Goal: Task Accomplishment & Management: Manage account settings

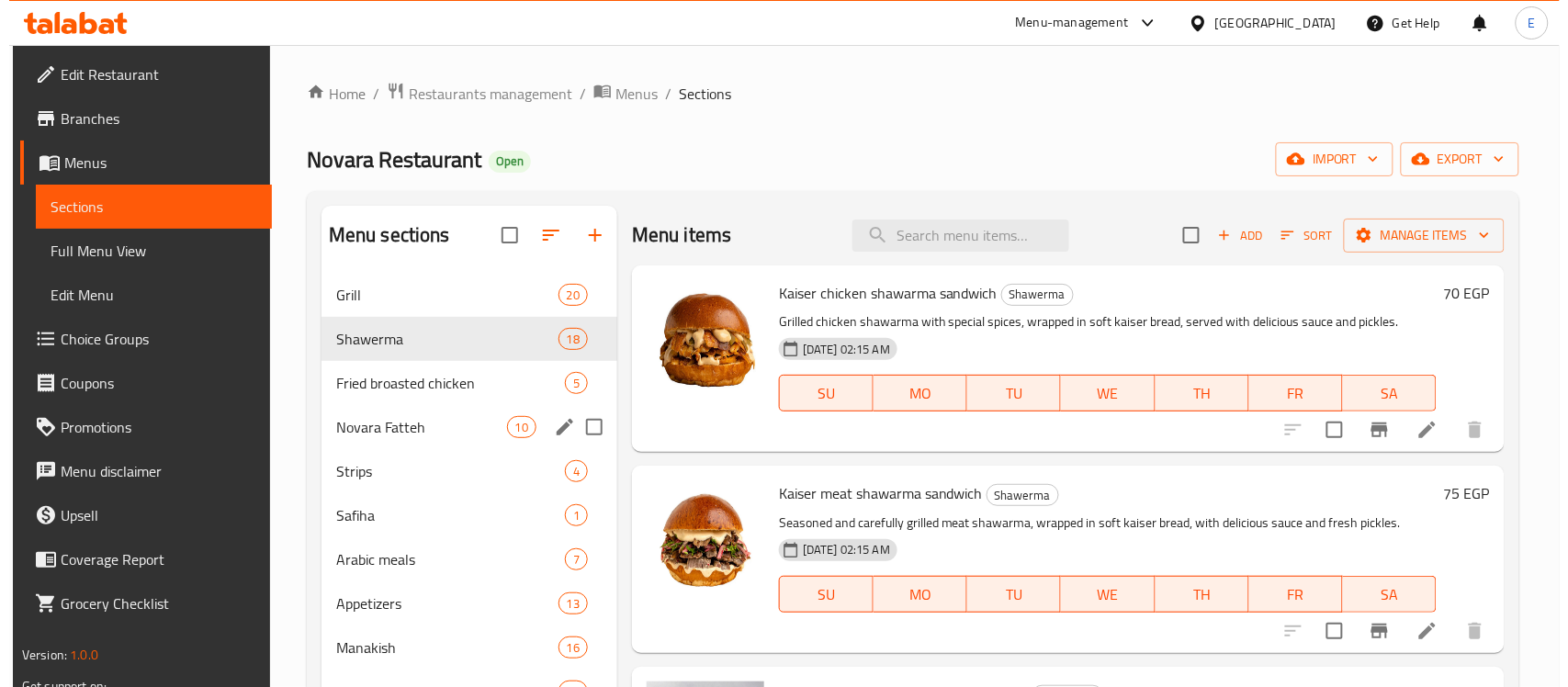
scroll to position [2577, 0]
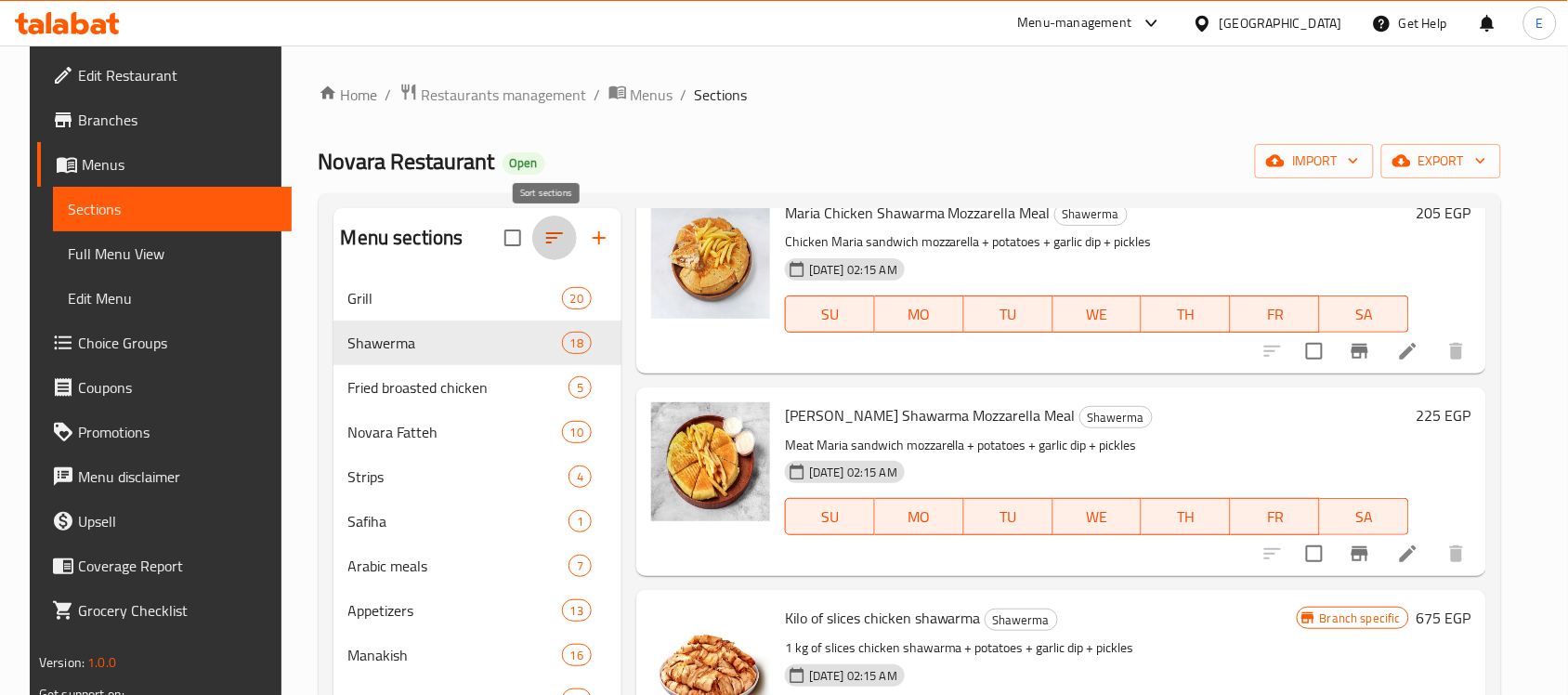
click at [553, 231] on icon "button" at bounding box center [554, 238] width 22 height 22
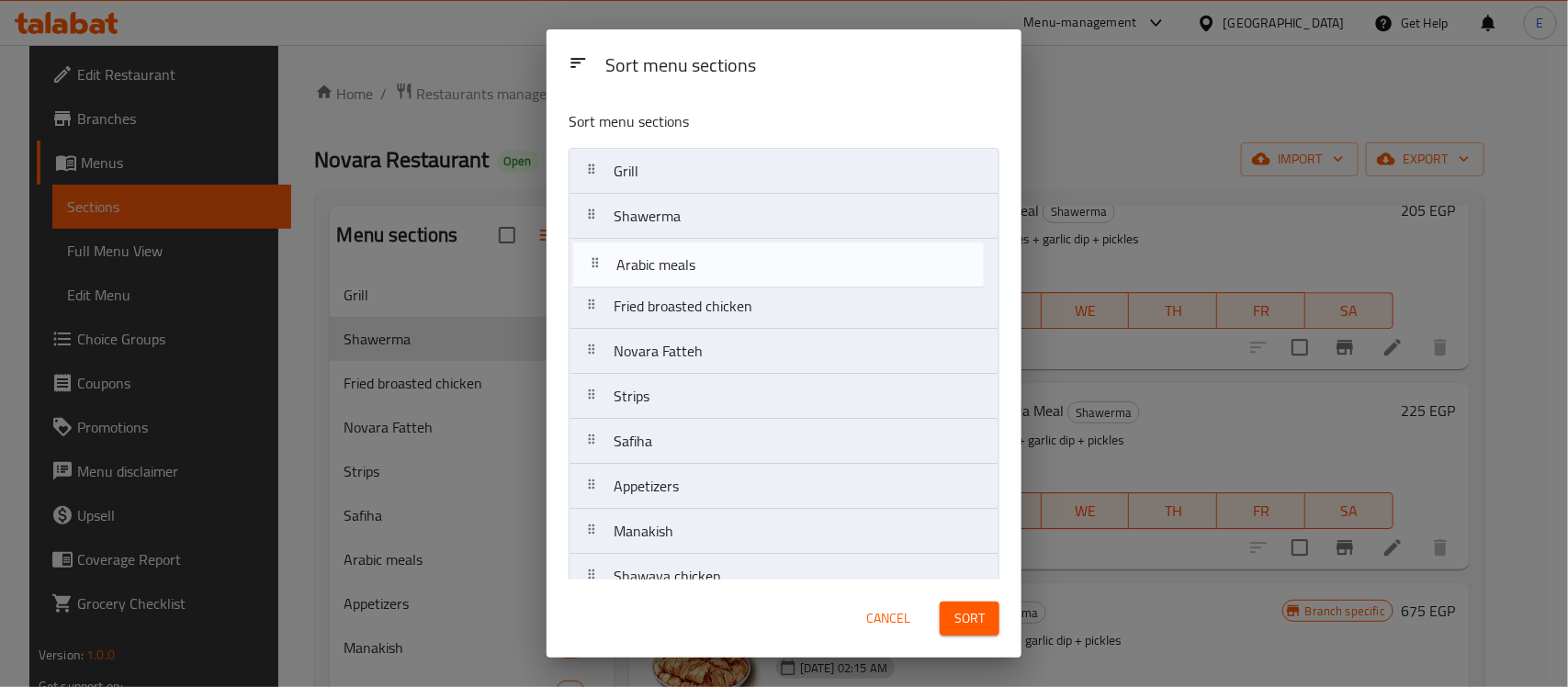
drag, startPoint x: 698, startPoint y: 423, endPoint x: 703, endPoint y: 230, distance: 193.1
click at [703, 230] on nav "Grill Shawerma Fried broasted chicken Novara Fatteh Strips Safiha Arabic meals …" at bounding box center [784, 486] width 431 height 676
drag, startPoint x: 657, startPoint y: 443, endPoint x: 690, endPoint y: 248, distance: 197.8
click at [690, 248] on nav "Grill Shawerma Arabic meals Fried broasted chicken Novara Fatteh Strips Safiha …" at bounding box center [784, 486] width 431 height 676
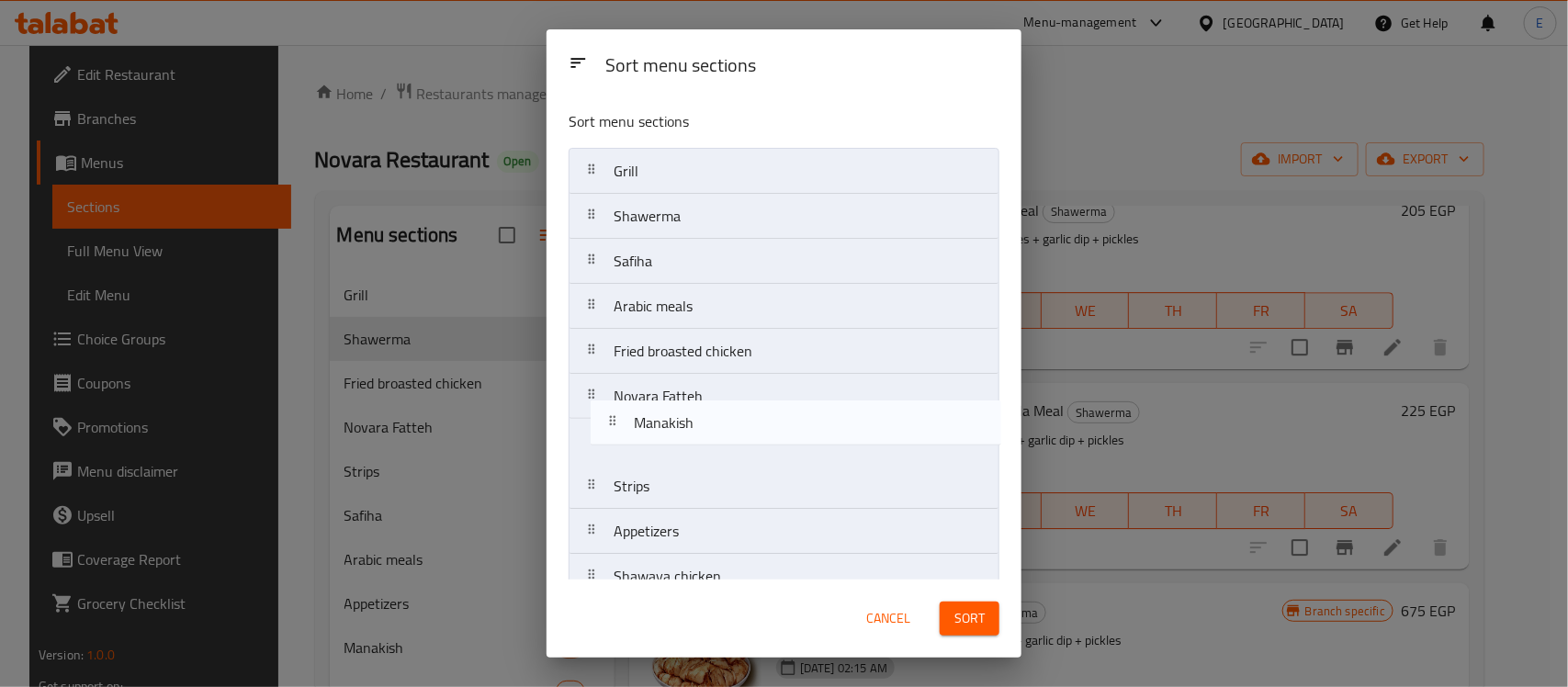
scroll to position [1, 0]
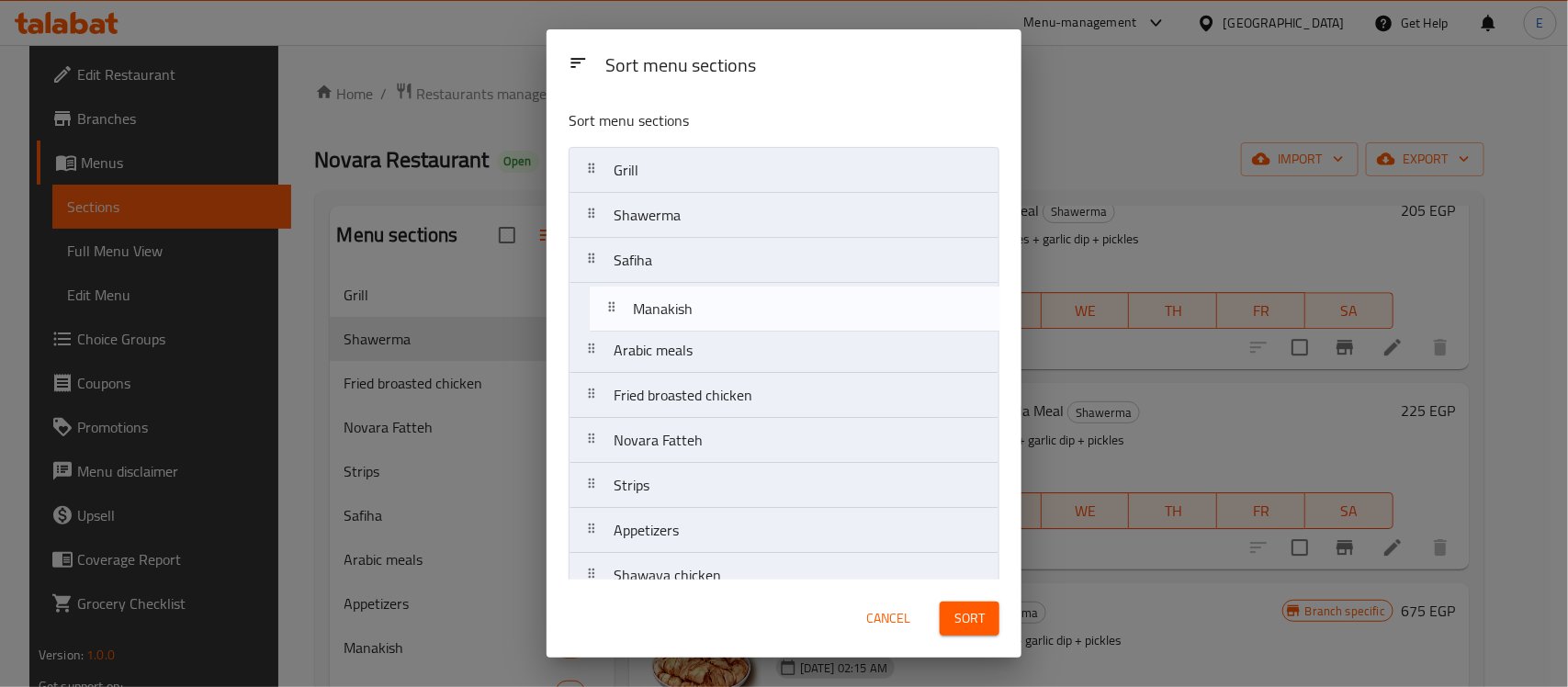
drag, startPoint x: 661, startPoint y: 540, endPoint x: 689, endPoint y: 249, distance: 292.3
click at [689, 249] on nav "Grill Shawerma Safiha Arabic meals Fried broasted chicken Novara Fatteh Strips …" at bounding box center [784, 485] width 431 height 676
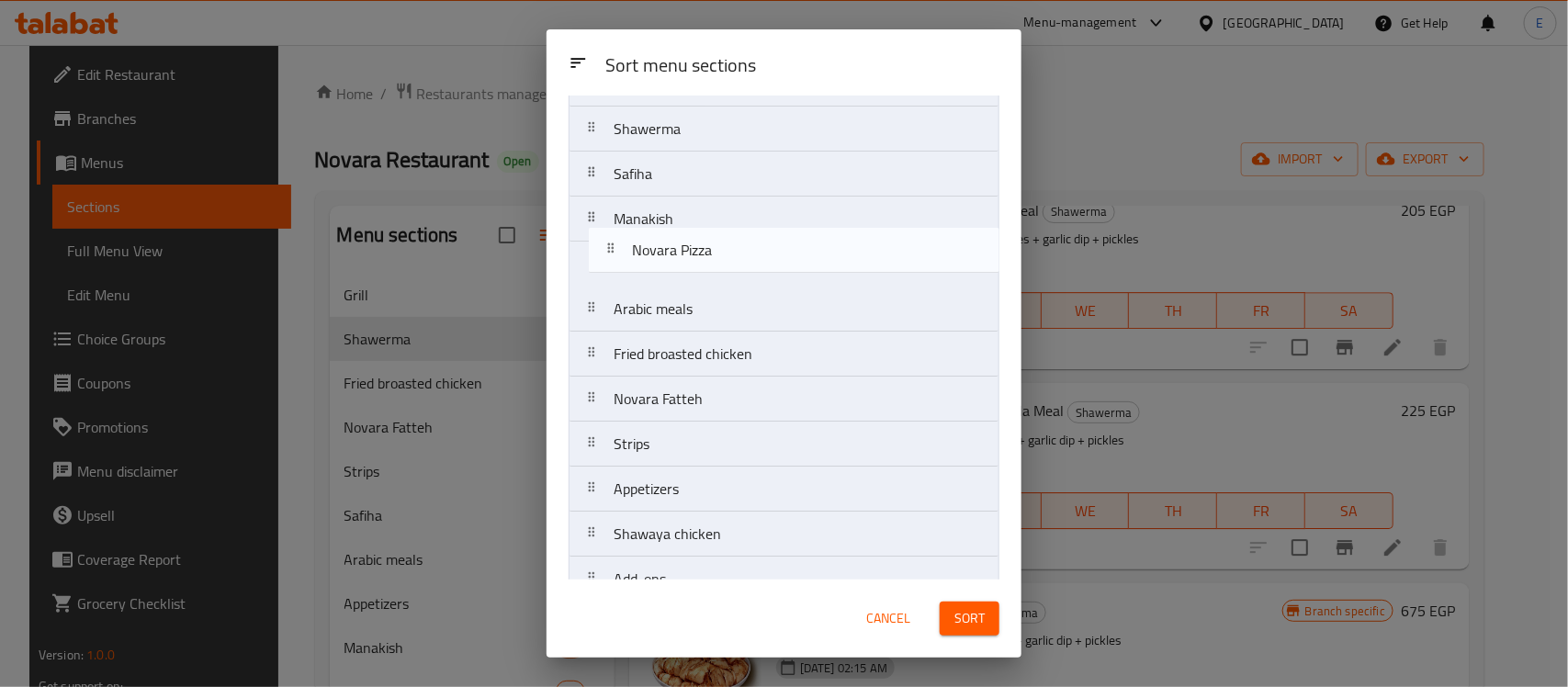
scroll to position [83, 0]
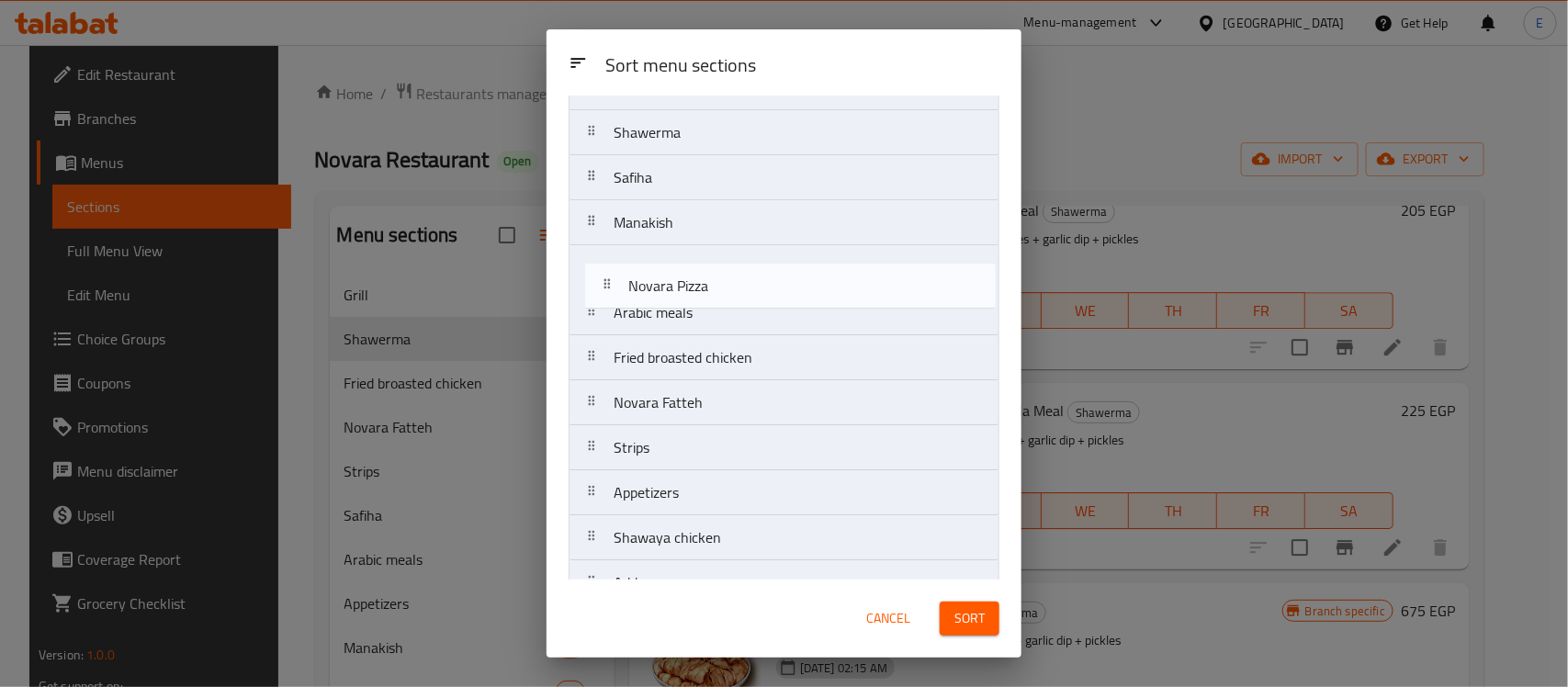
drag, startPoint x: 664, startPoint y: 557, endPoint x: 684, endPoint y: 272, distance: 285.7
click at [684, 272] on nav "Grill Shawerma Safiha Manakish Arabic meals Fried broasted chicken Novara Fatte…" at bounding box center [784, 403] width 431 height 676
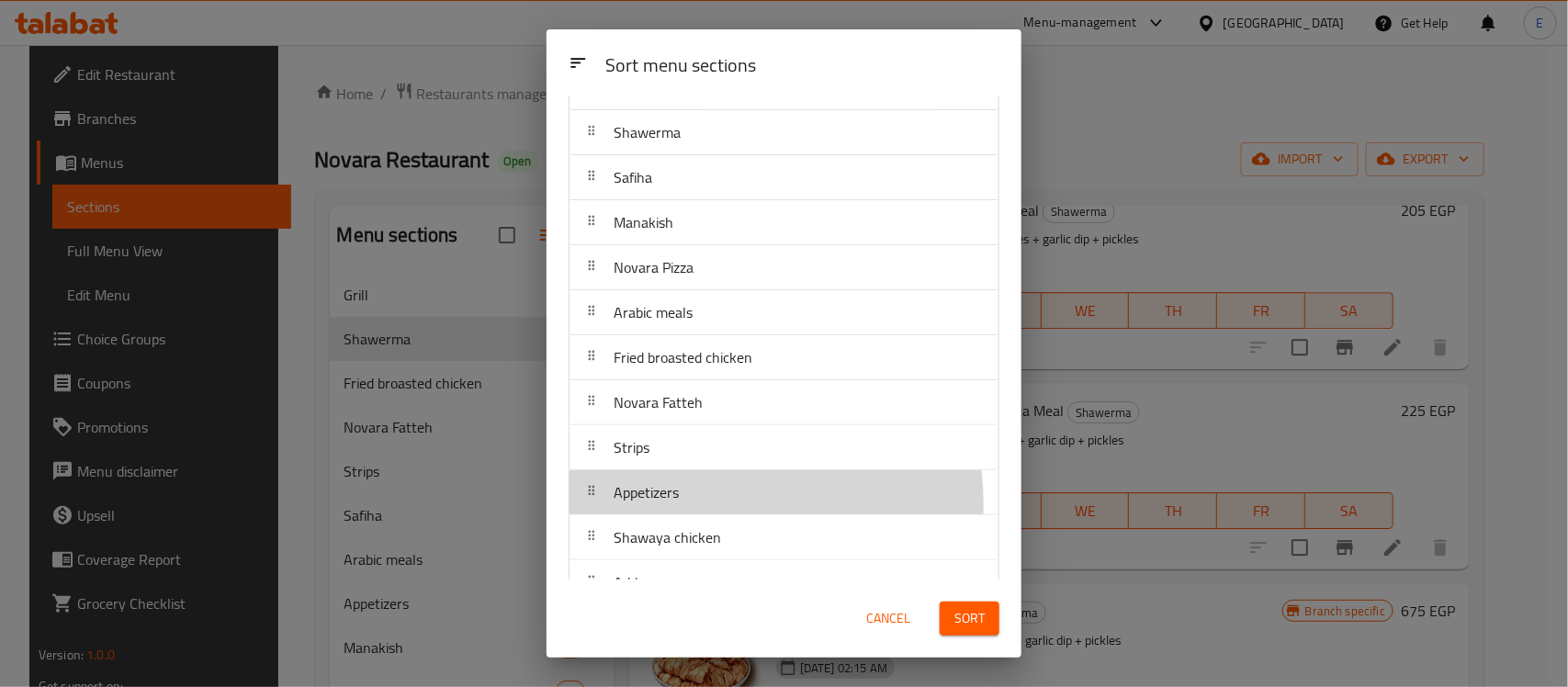
scroll to position [87, 0]
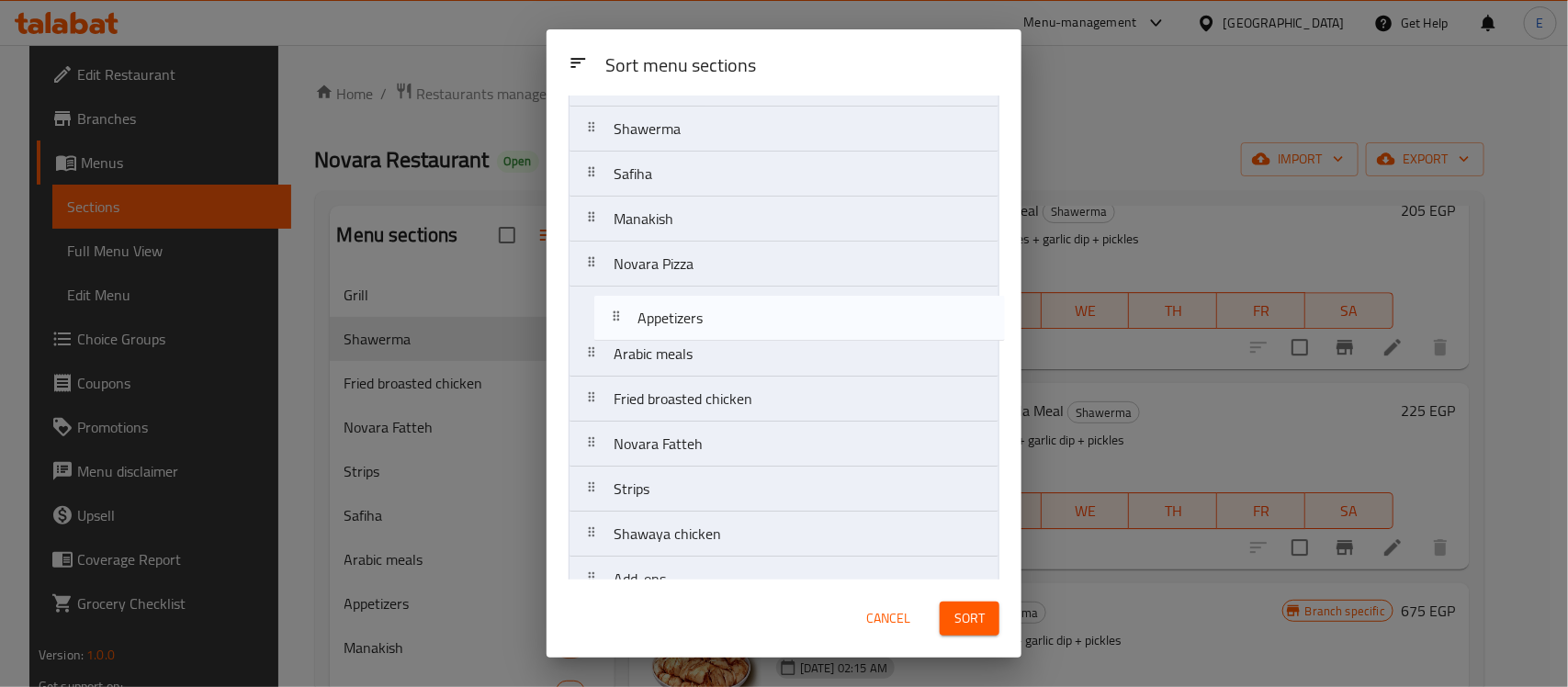
drag, startPoint x: 668, startPoint y: 506, endPoint x: 690, endPoint y: 322, distance: 185.3
click at [690, 322] on nav "Grill Shawerma Safiha Manakish Novara Pizza Arabic meals Fried broasted chicken…" at bounding box center [784, 399] width 431 height 676
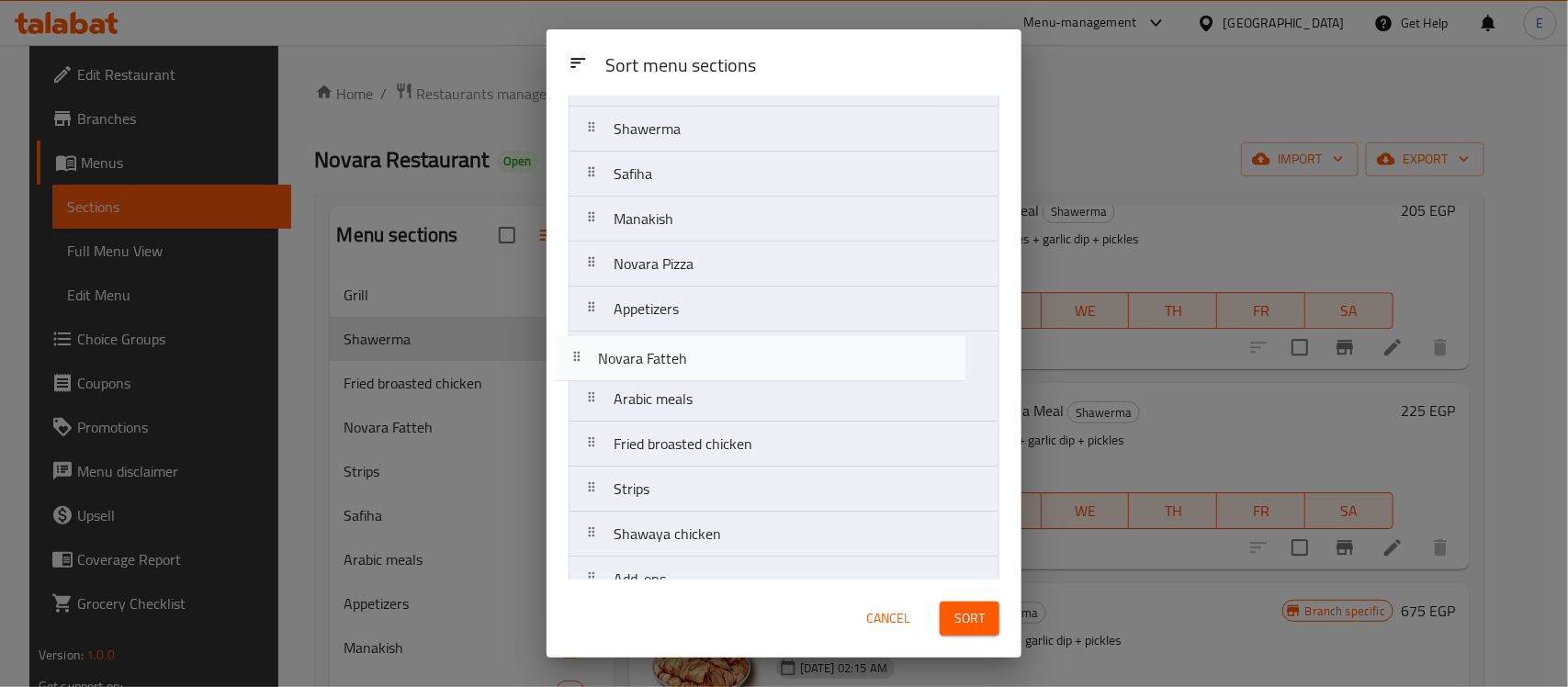
drag, startPoint x: 695, startPoint y: 465, endPoint x: 678, endPoint y: 358, distance: 108.3
click at [678, 358] on nav "Grill Shawerma Safiha Manakish Novara Pizza Appetizers Arabic meals Fried broas…" at bounding box center [784, 399] width 431 height 676
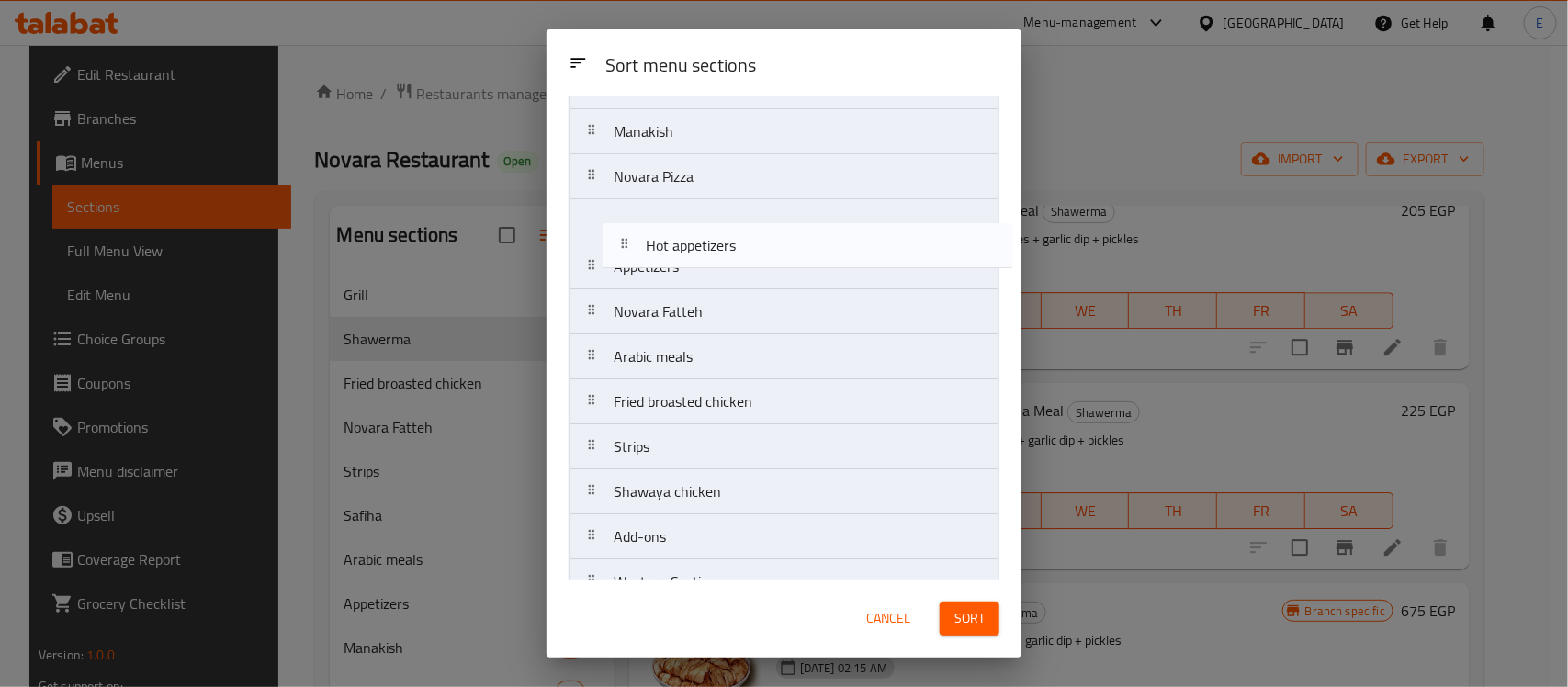
scroll to position [161, 0]
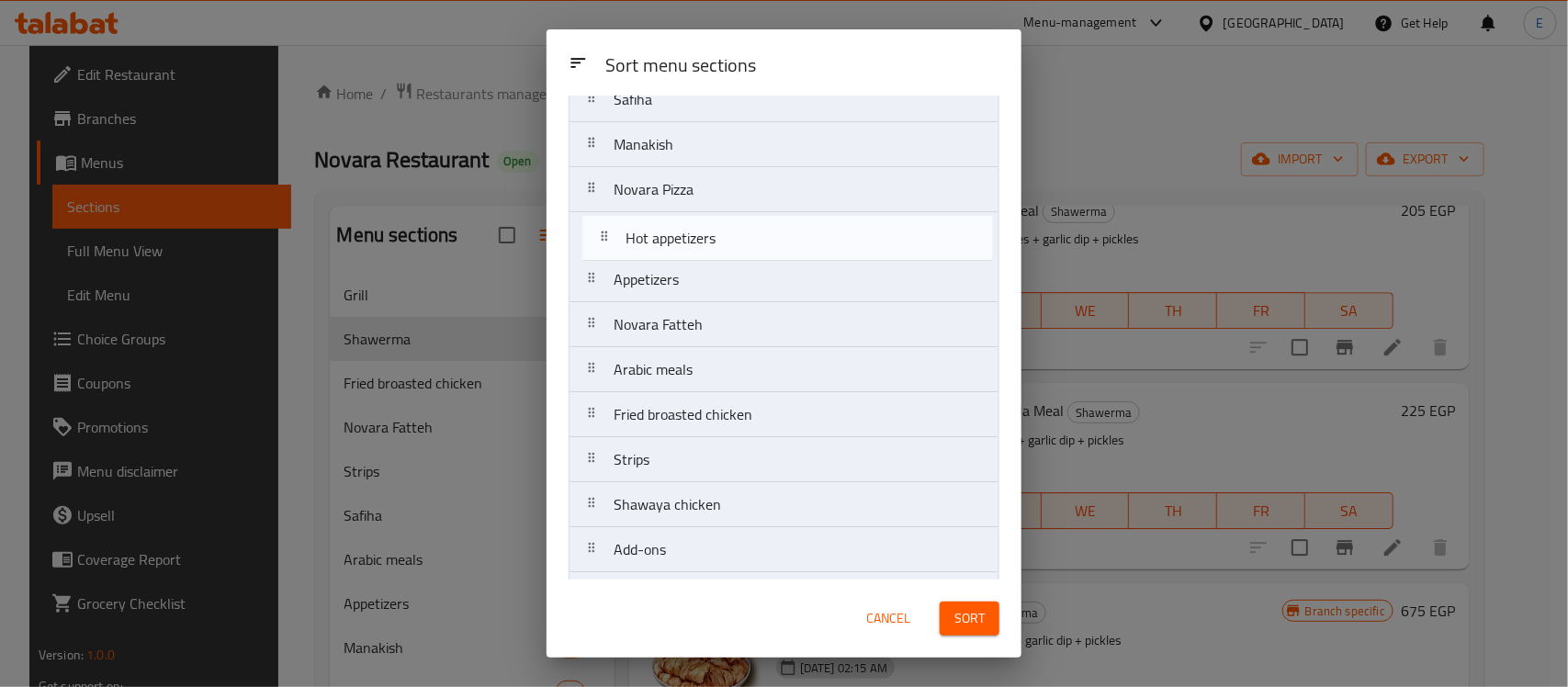
drag, startPoint x: 672, startPoint y: 466, endPoint x: 682, endPoint y: 230, distance: 236.2
click at [682, 230] on nav "Grill Shawerma Safiha Manakish Novara Pizza Appetizers Novara Fatteh Arabic mea…" at bounding box center [784, 325] width 431 height 676
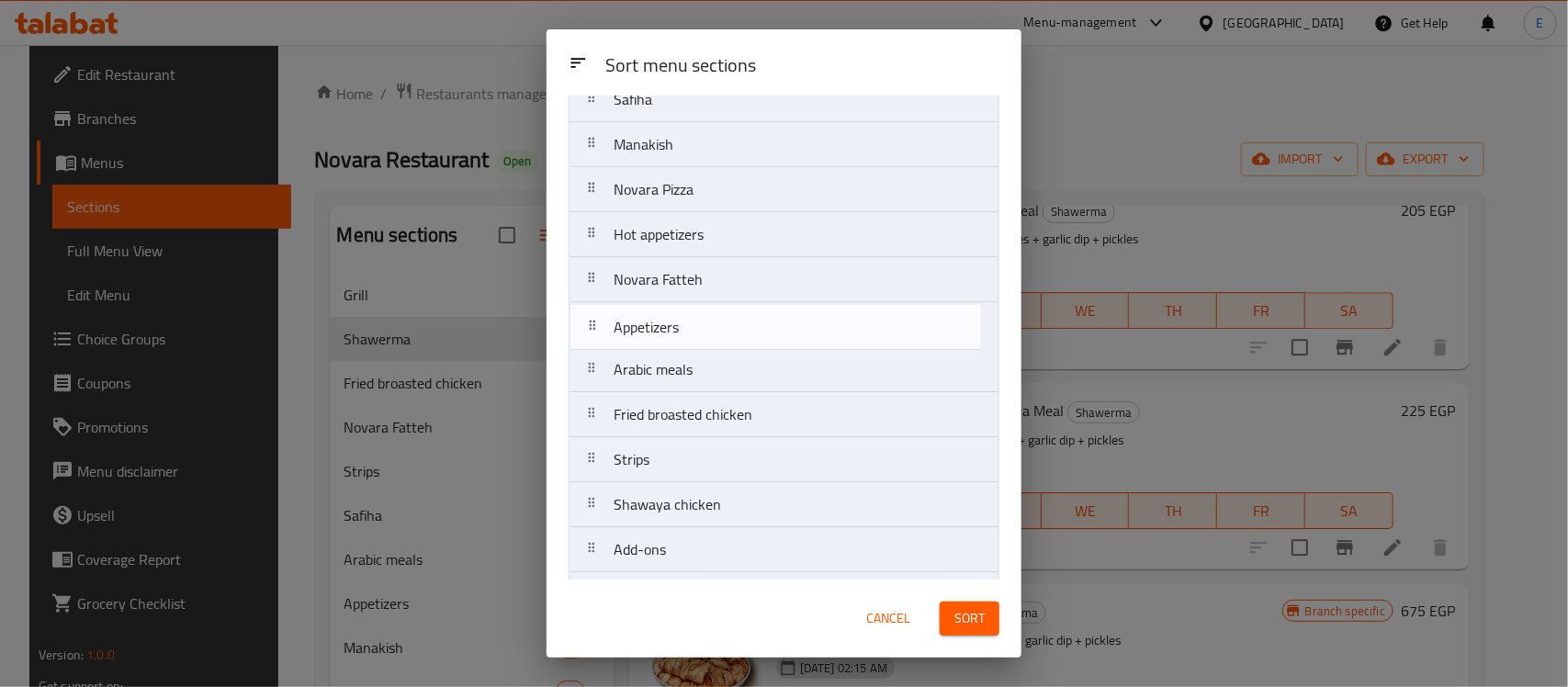
drag, startPoint x: 653, startPoint y: 285, endPoint x: 653, endPoint y: 341, distance: 56.0
click at [653, 341] on nav "Grill Shawerma Safiha Manakish Novara Pizza Hot appetizers Appetizers Novara Fa…" at bounding box center [784, 325] width 431 height 676
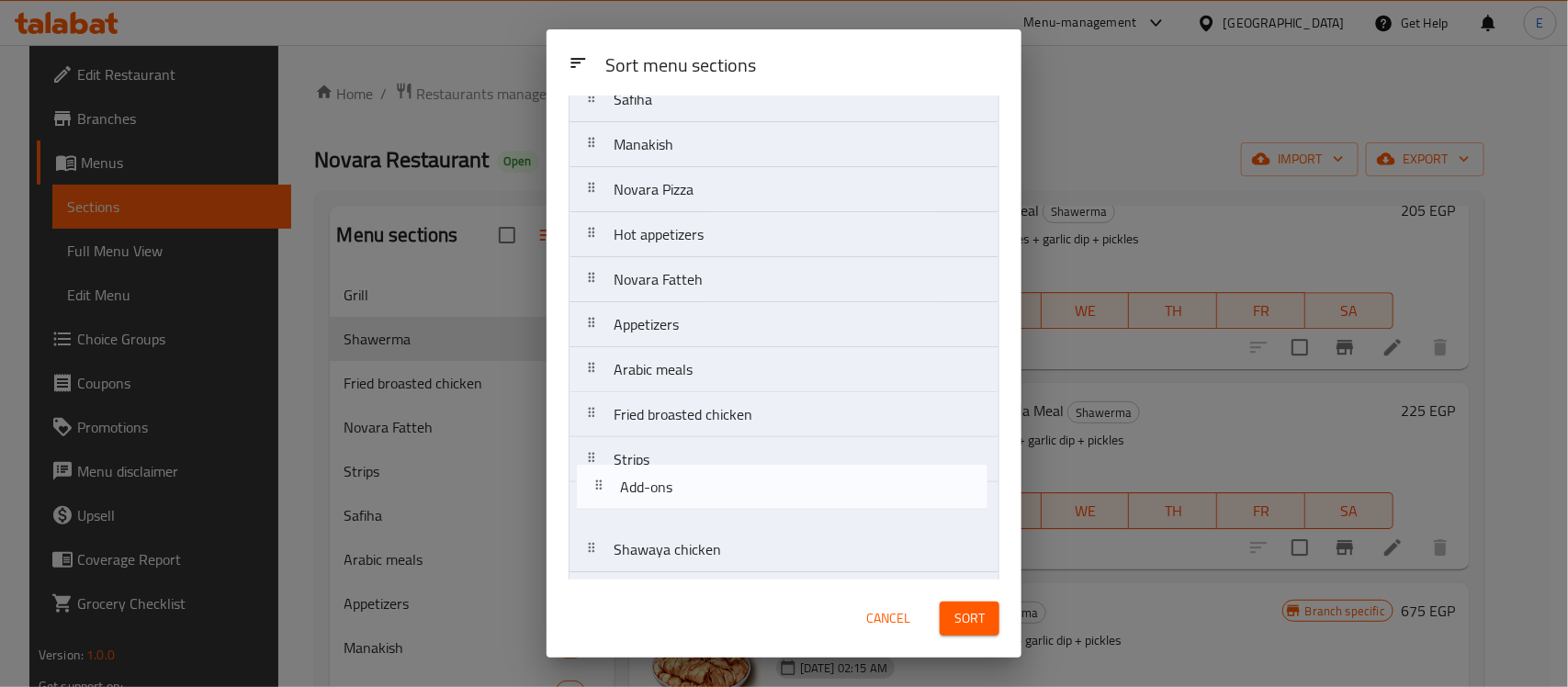
scroll to position [167, 0]
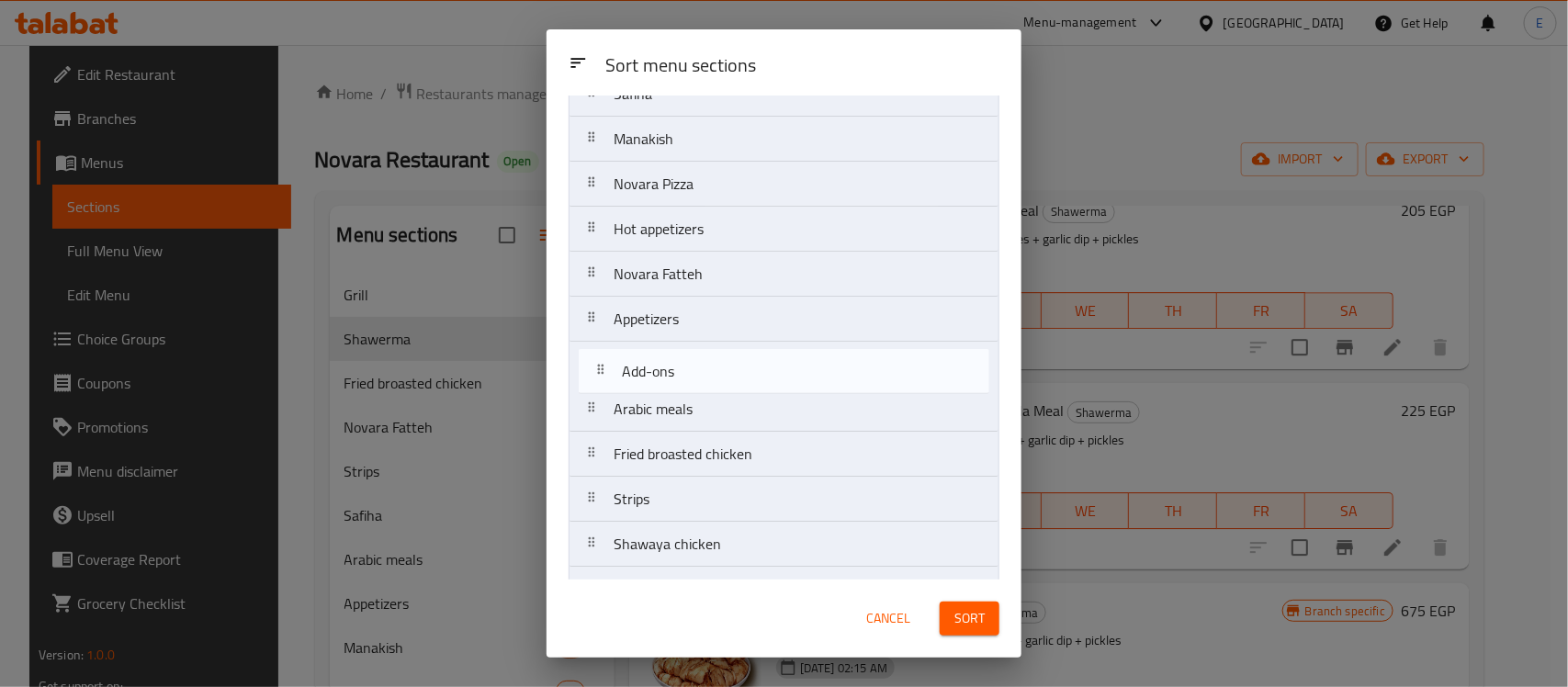
drag, startPoint x: 653, startPoint y: 557, endPoint x: 661, endPoint y: 367, distance: 190.2
click at [661, 367] on nav "Grill Shawerma Safiha Manakish Novara Pizza Hot appetizers Novara Fatteh Appeti…" at bounding box center [784, 319] width 431 height 676
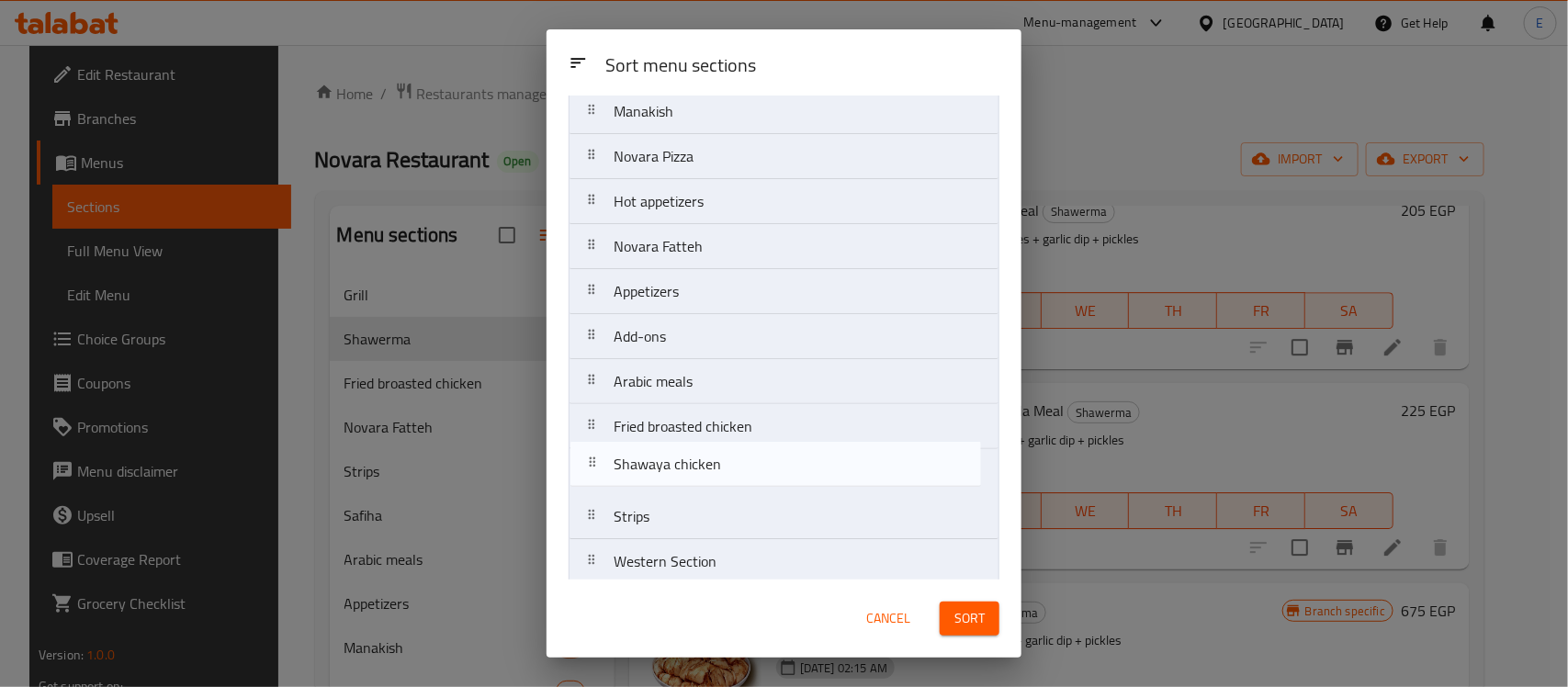
scroll to position [200, 0]
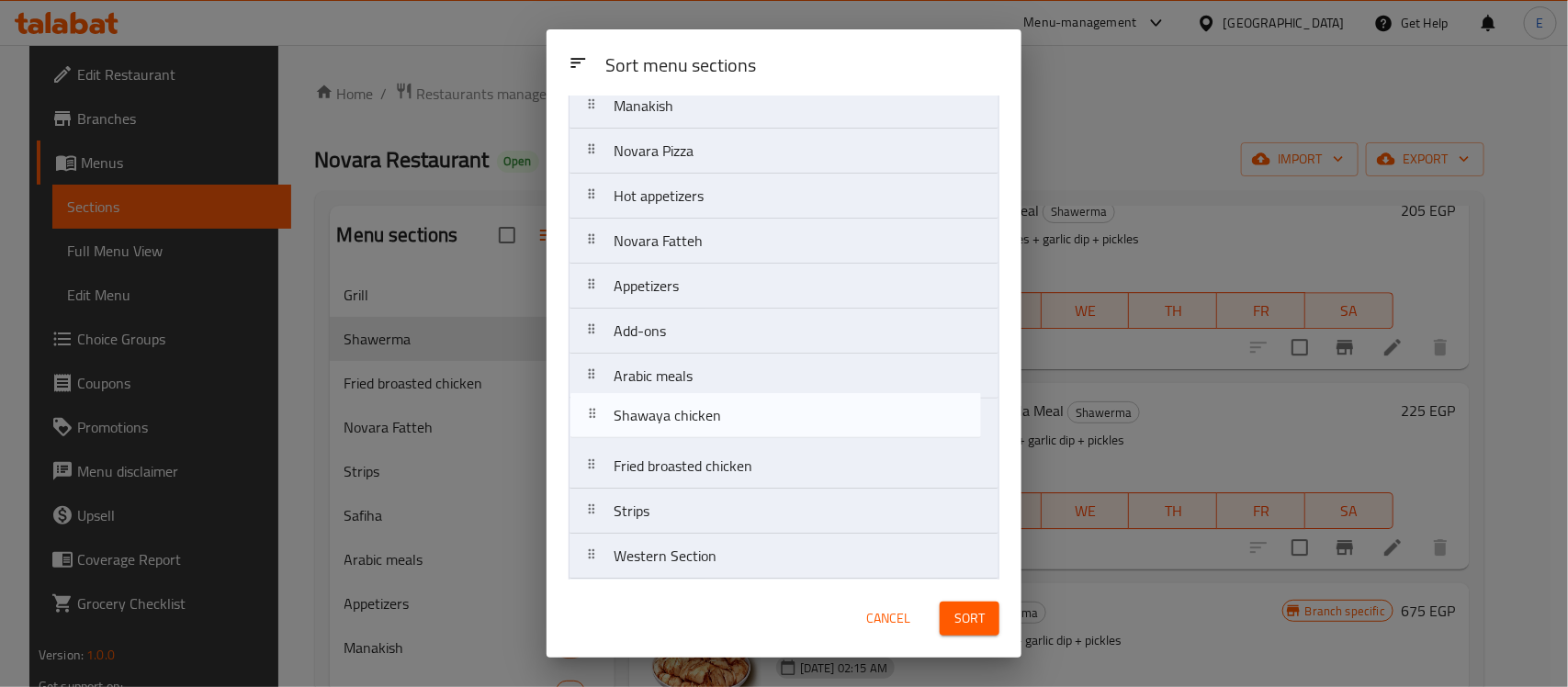
drag, startPoint x: 671, startPoint y: 554, endPoint x: 672, endPoint y: 412, distance: 142.0
click at [672, 412] on nav "Grill Shawerma Safiha Manakish Novara Pizza Hot appetizers Novara Fatteh Appeti…" at bounding box center [784, 286] width 431 height 676
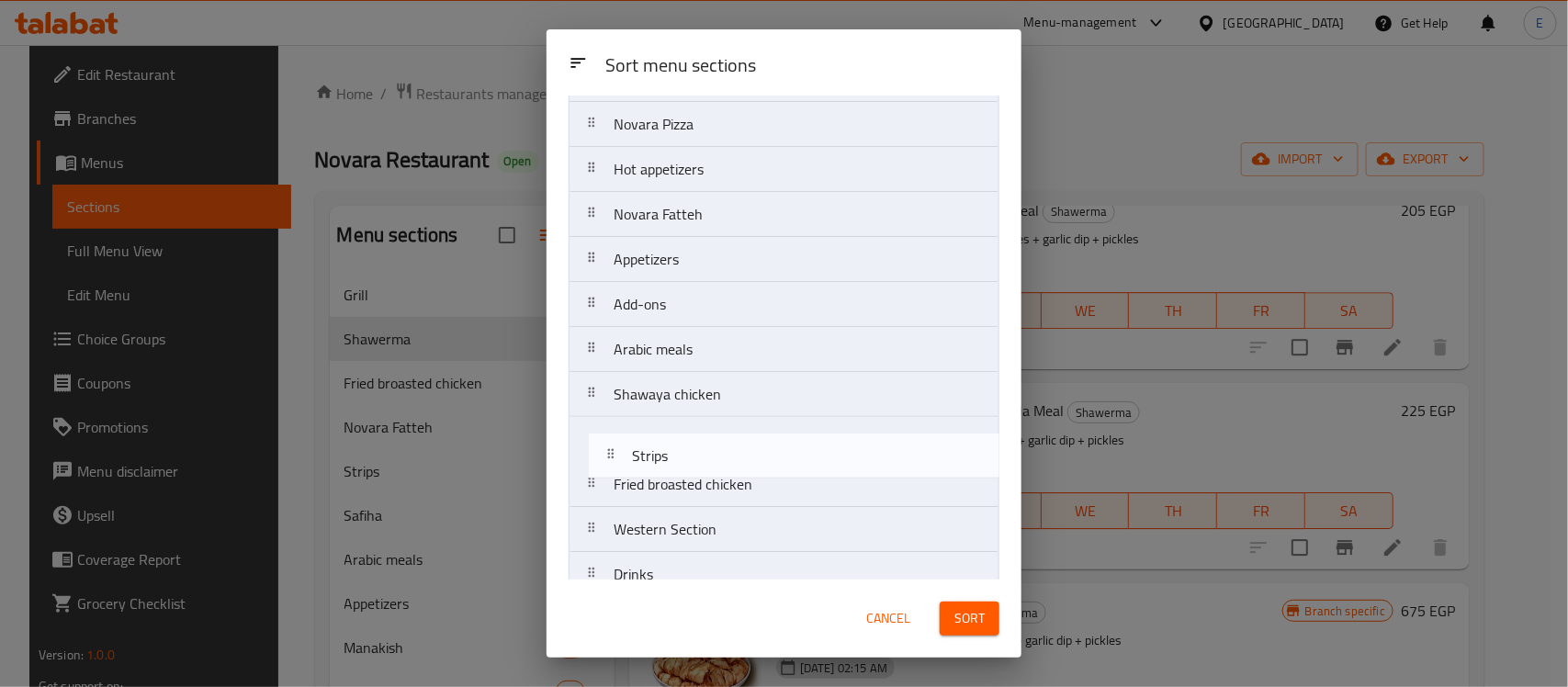
scroll to position [231, 0]
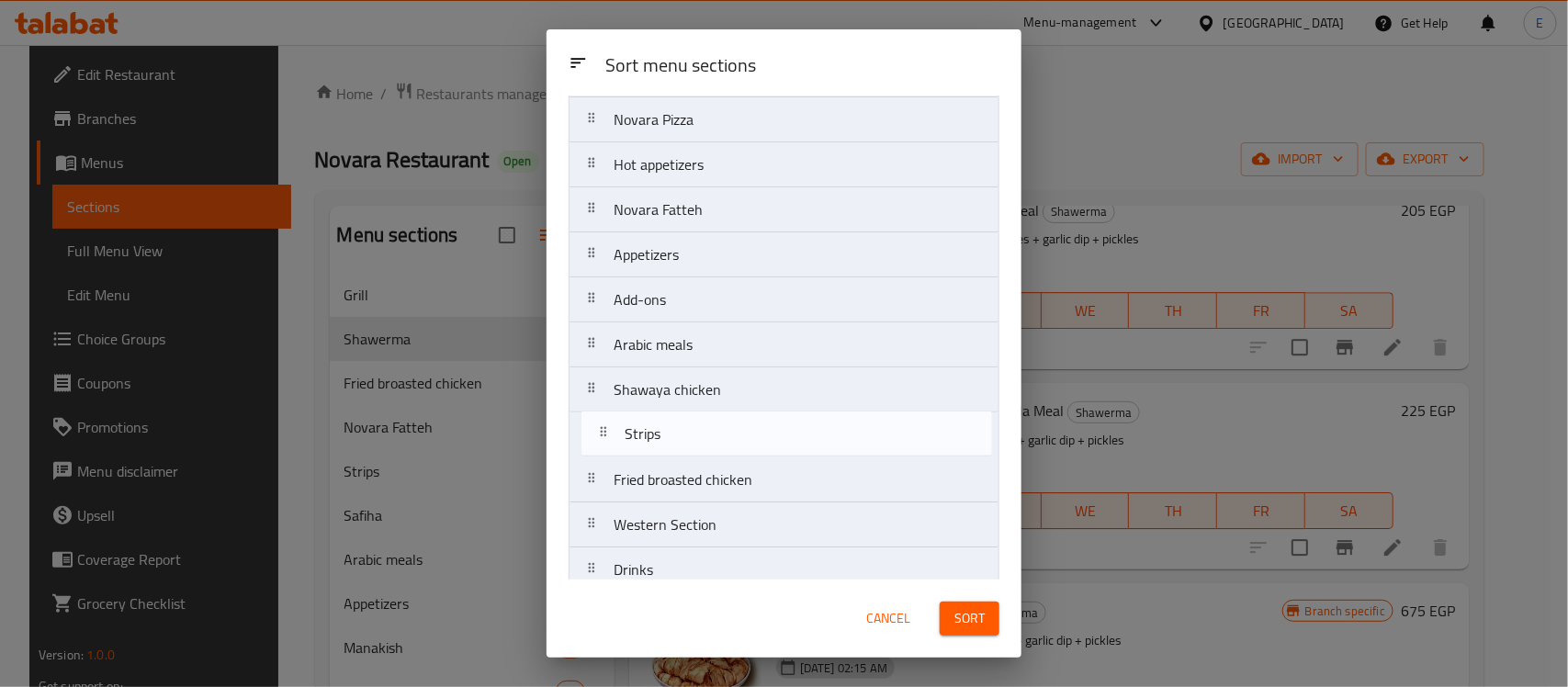
drag, startPoint x: 650, startPoint y: 530, endPoint x: 662, endPoint y: 438, distance: 92.8
click at [662, 438] on nav "Grill Shawerma Safiha Manakish Novara Pizza Hot appetizers Novara Fatteh Appeti…" at bounding box center [784, 255] width 431 height 676
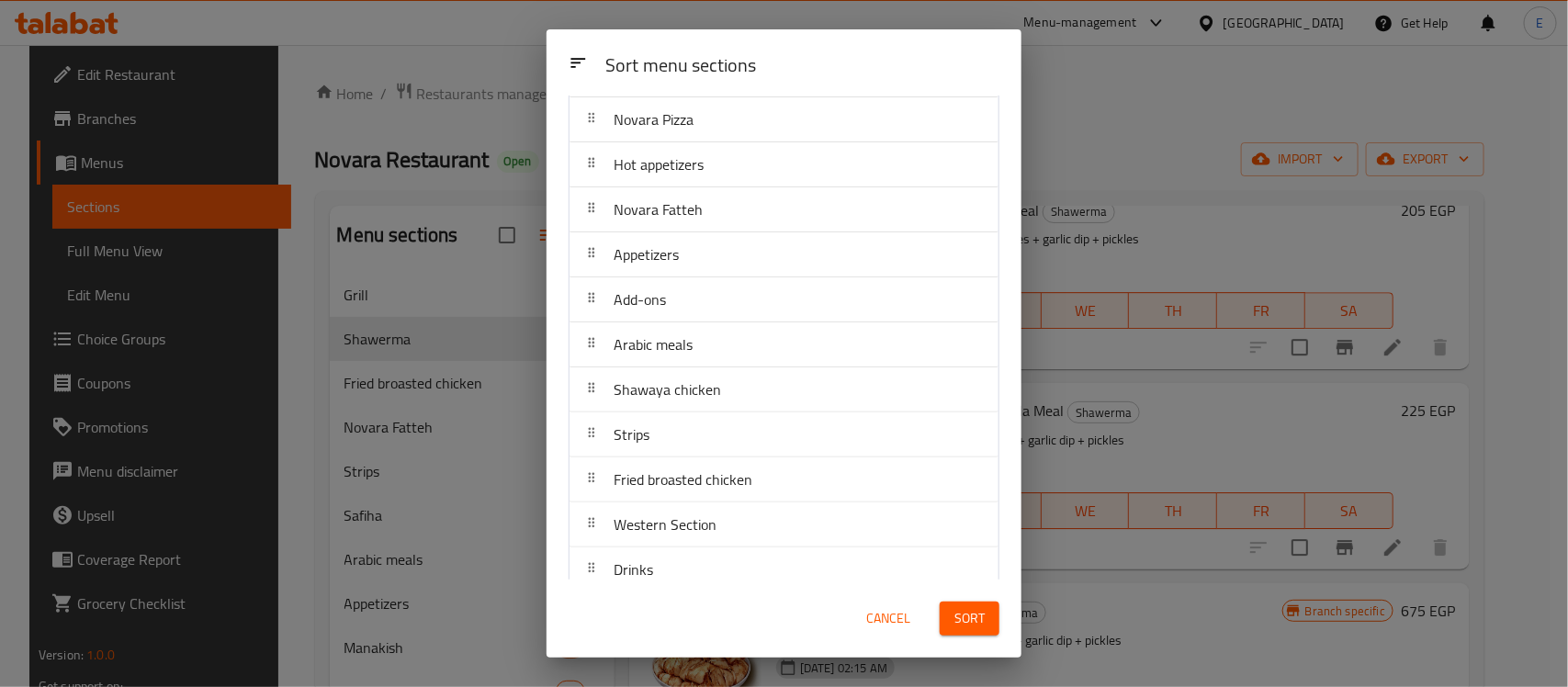
drag, startPoint x: 627, startPoint y: 584, endPoint x: 623, endPoint y: 575, distance: 9.8
click at [623, 575] on div "Sort menu sections Sort menu sections Grill Shawerma Safiha Manakish Novara Piz…" at bounding box center [783, 343] width 475 height 628
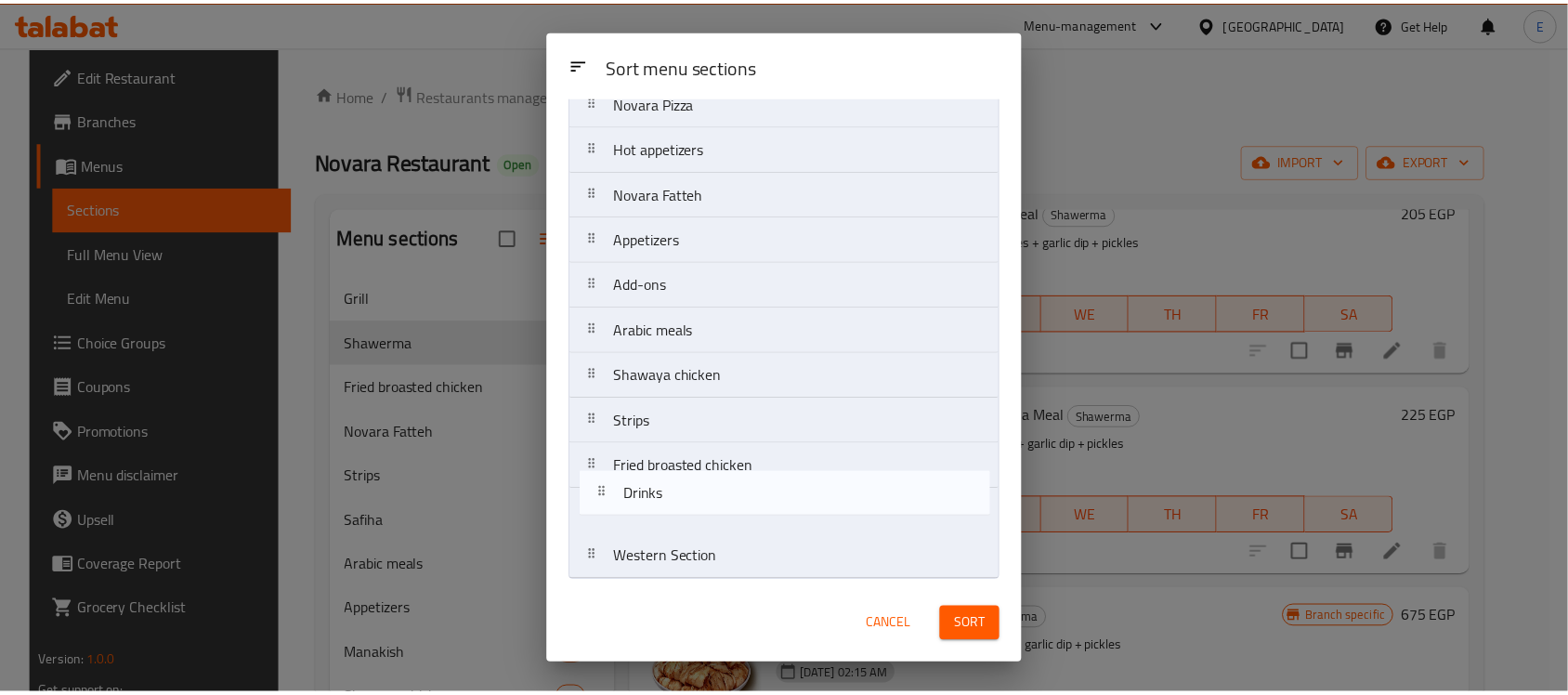
scroll to position [257, 0]
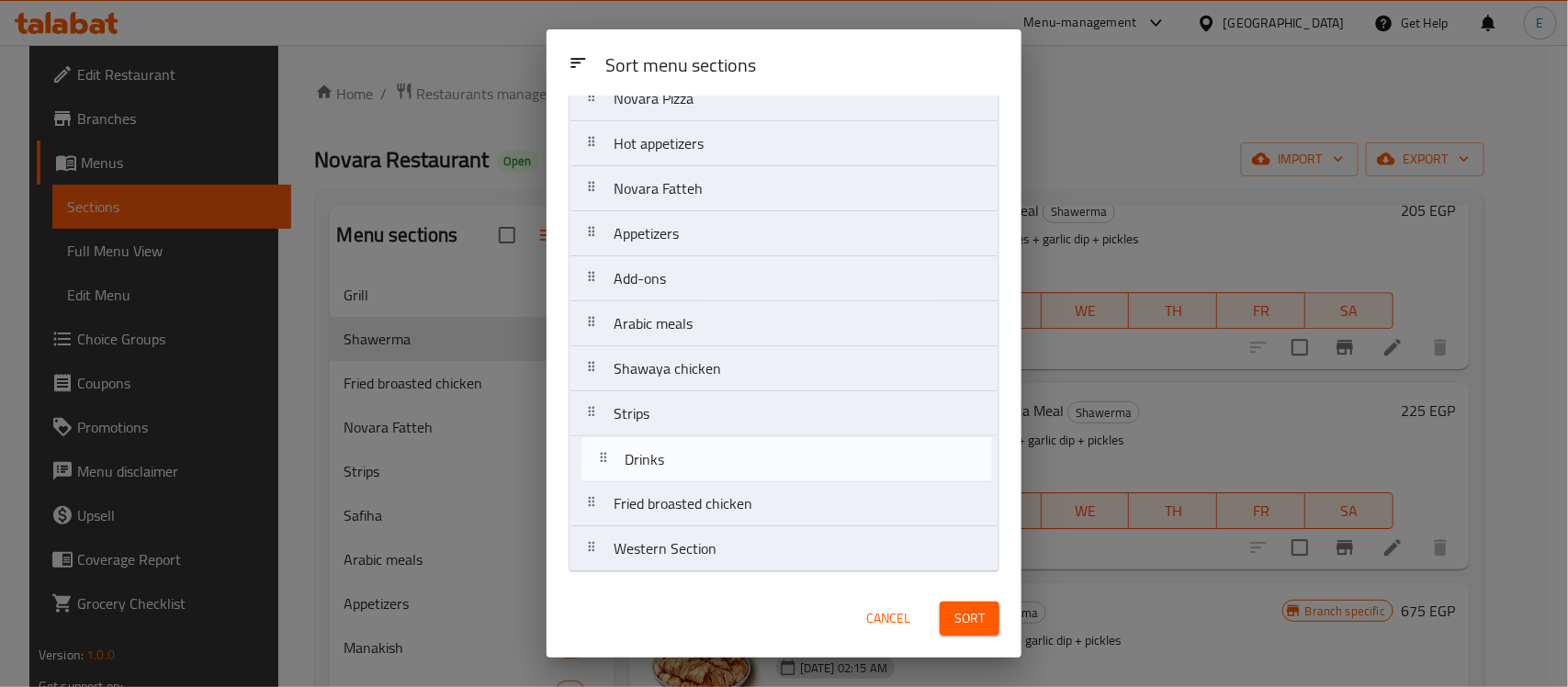
drag, startPoint x: 623, startPoint y: 575, endPoint x: 635, endPoint y: 446, distance: 129.6
click at [635, 446] on nav "Grill Shawerma Safiha Manakish Novara Pizza Hot appetizers Novara Fatteh Appeti…" at bounding box center [784, 234] width 431 height 676
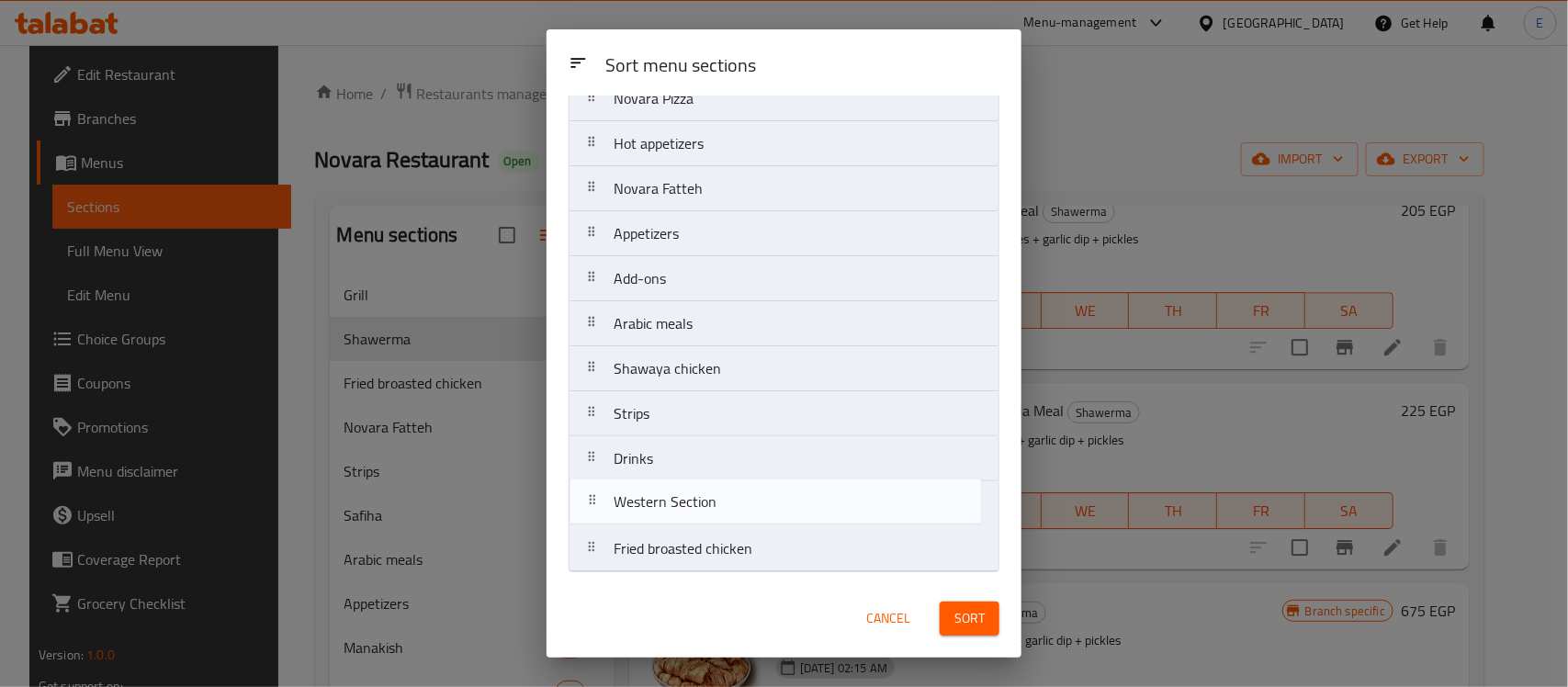
drag, startPoint x: 634, startPoint y: 554, endPoint x: 634, endPoint y: 498, distance: 56.0
click at [634, 498] on nav "Grill Shawerma Safiha Manakish Novara Pizza Hot appetizers Novara Fatteh Appeti…" at bounding box center [784, 234] width 431 height 676
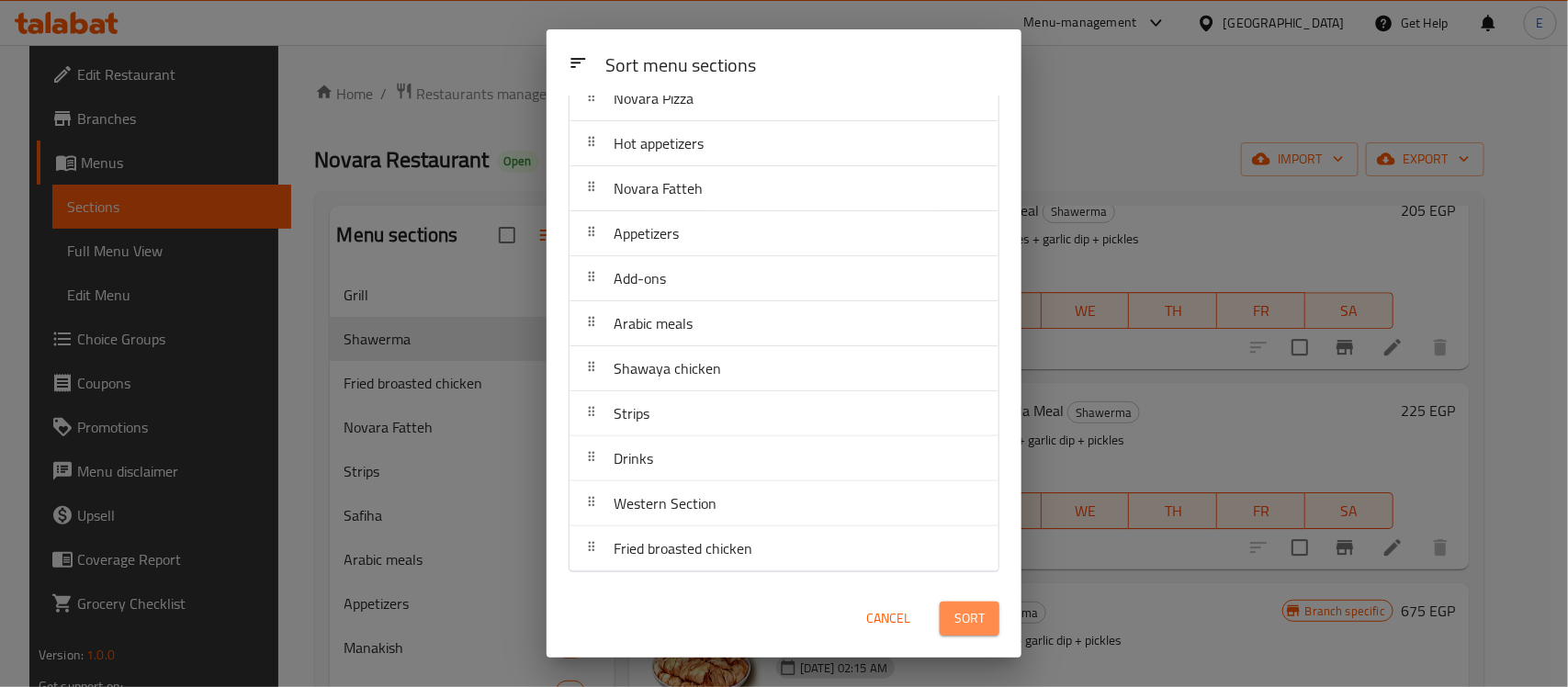
click at [948, 617] on button "Sort" at bounding box center [970, 617] width 60 height 34
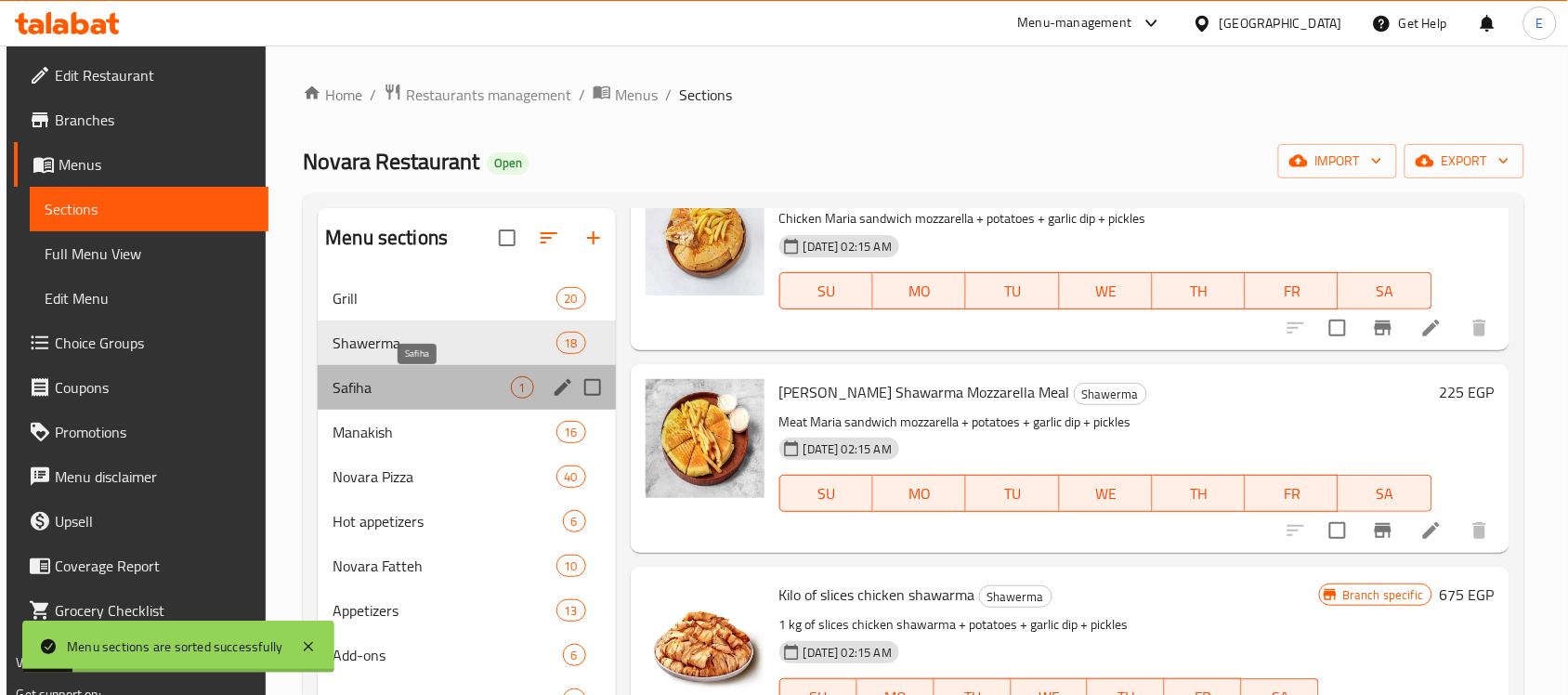
click at [443, 393] on span "Safiha" at bounding box center [420, 387] width 177 height 22
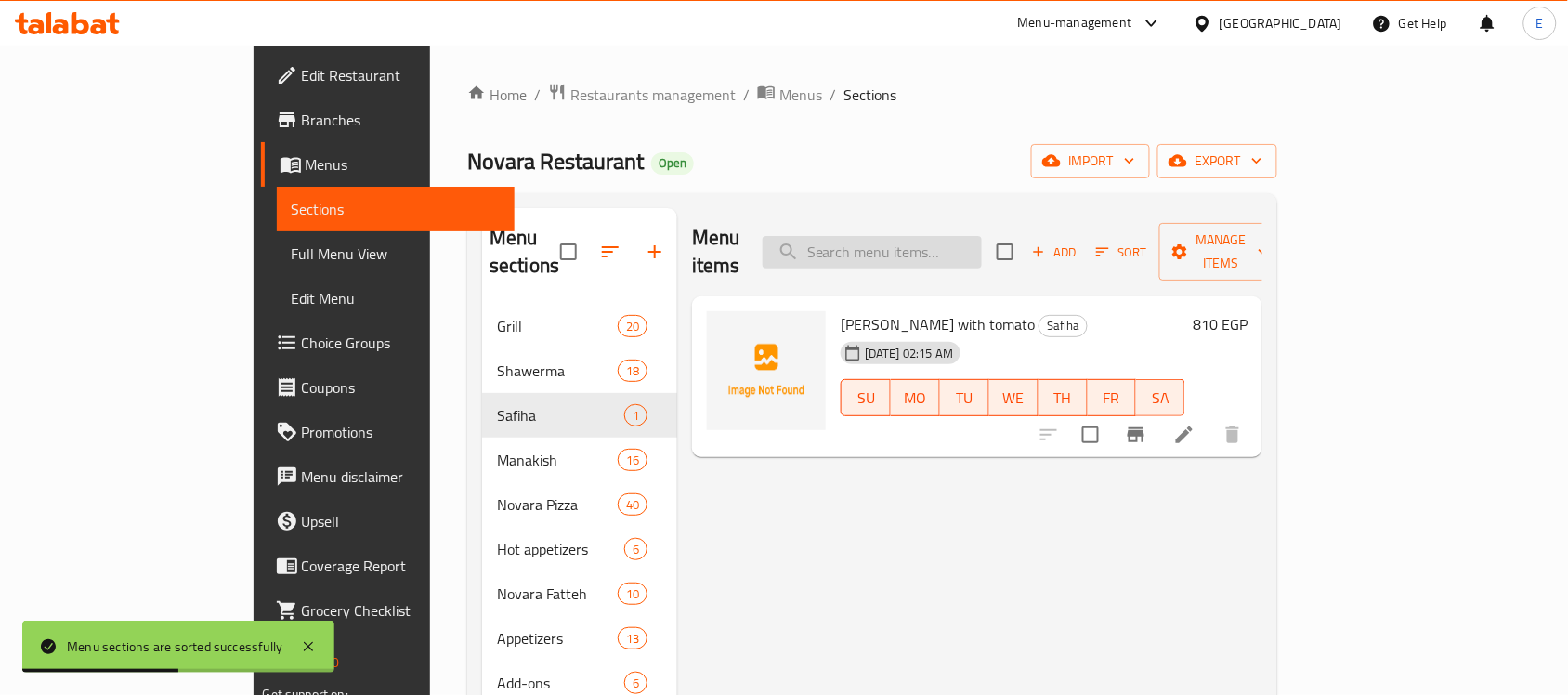
click at [963, 236] on input "search" at bounding box center [872, 251] width 219 height 32
type input "صفيحة"
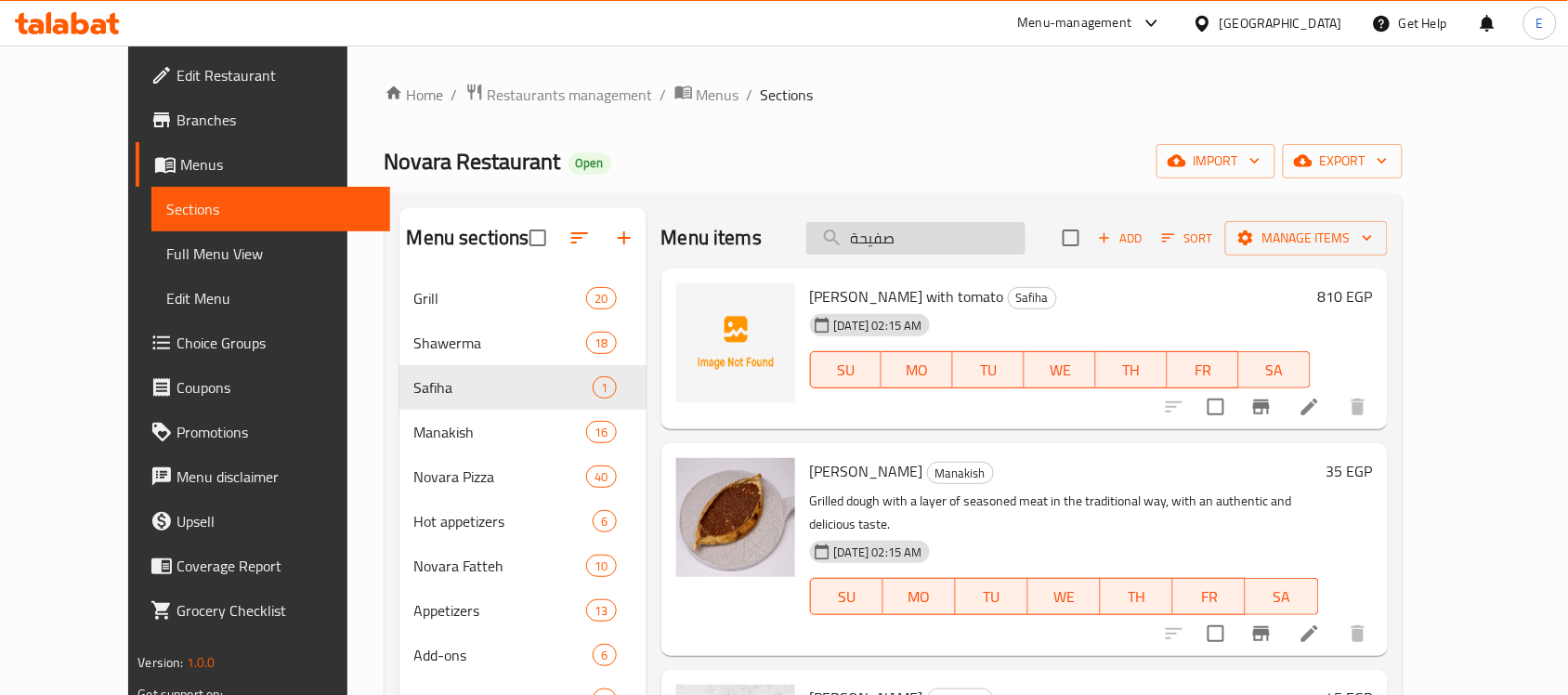
click at [949, 239] on input "صفيحة" at bounding box center [916, 238] width 219 height 32
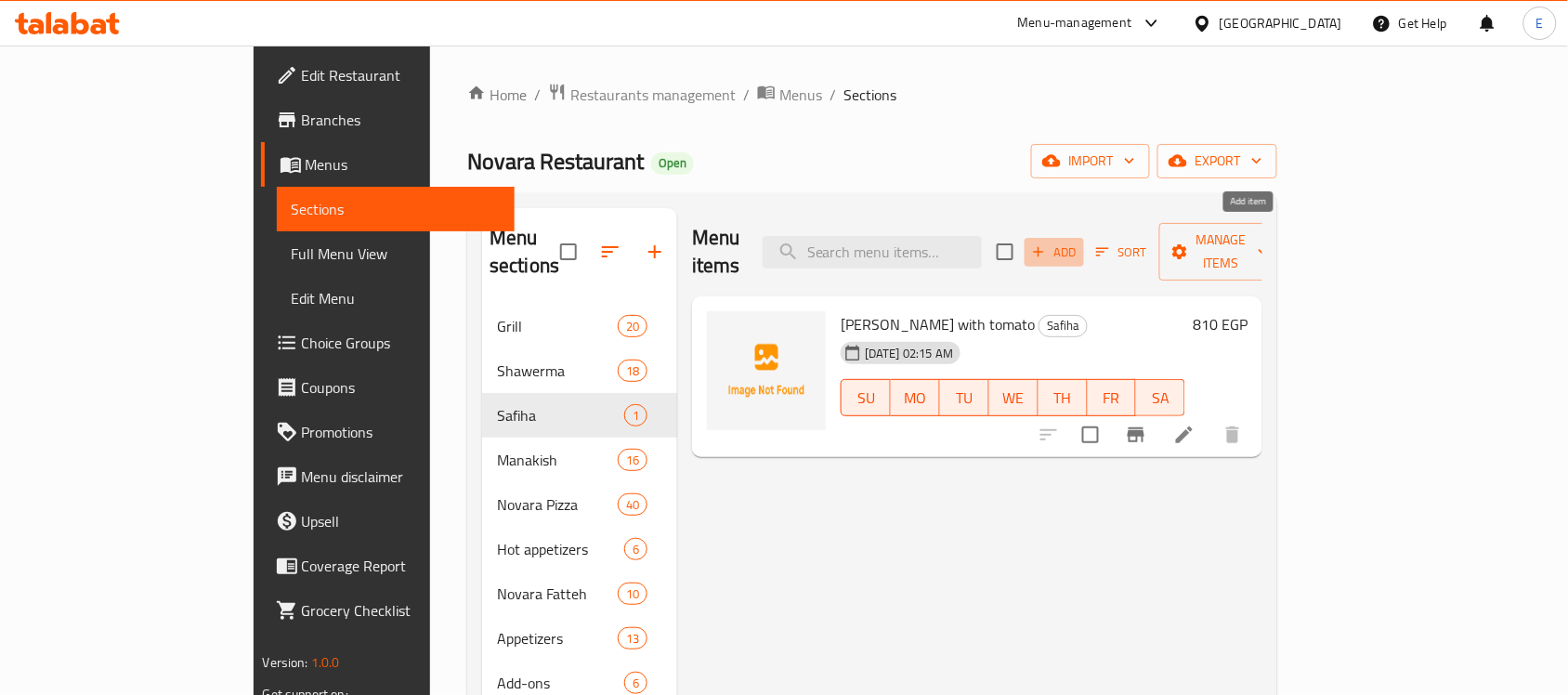
click at [1079, 241] on span "Add" at bounding box center [1054, 252] width 50 height 22
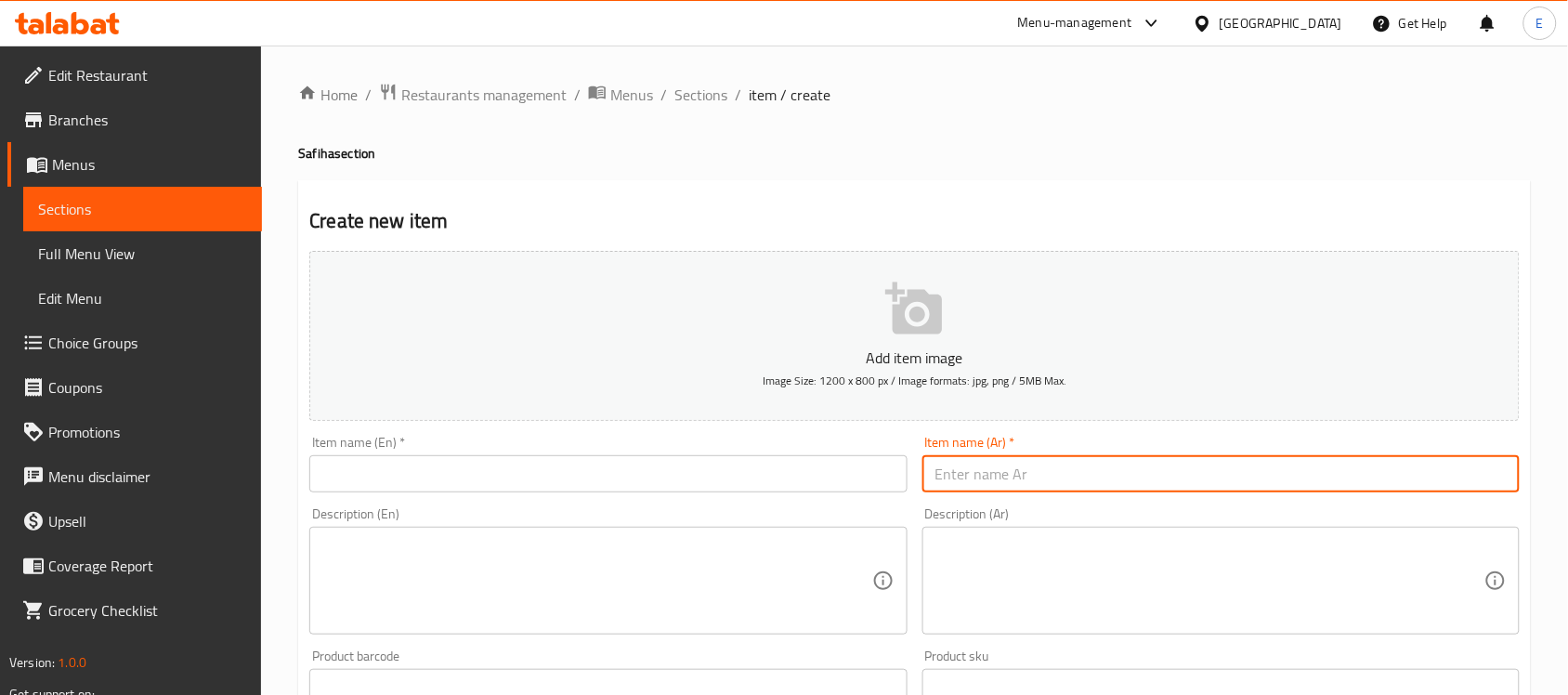
click at [1023, 464] on input "text" at bounding box center [1220, 474] width 597 height 37
type input "كيلو صفيحة بالزبادي"
paste input "Kilo of yogurt pastry"
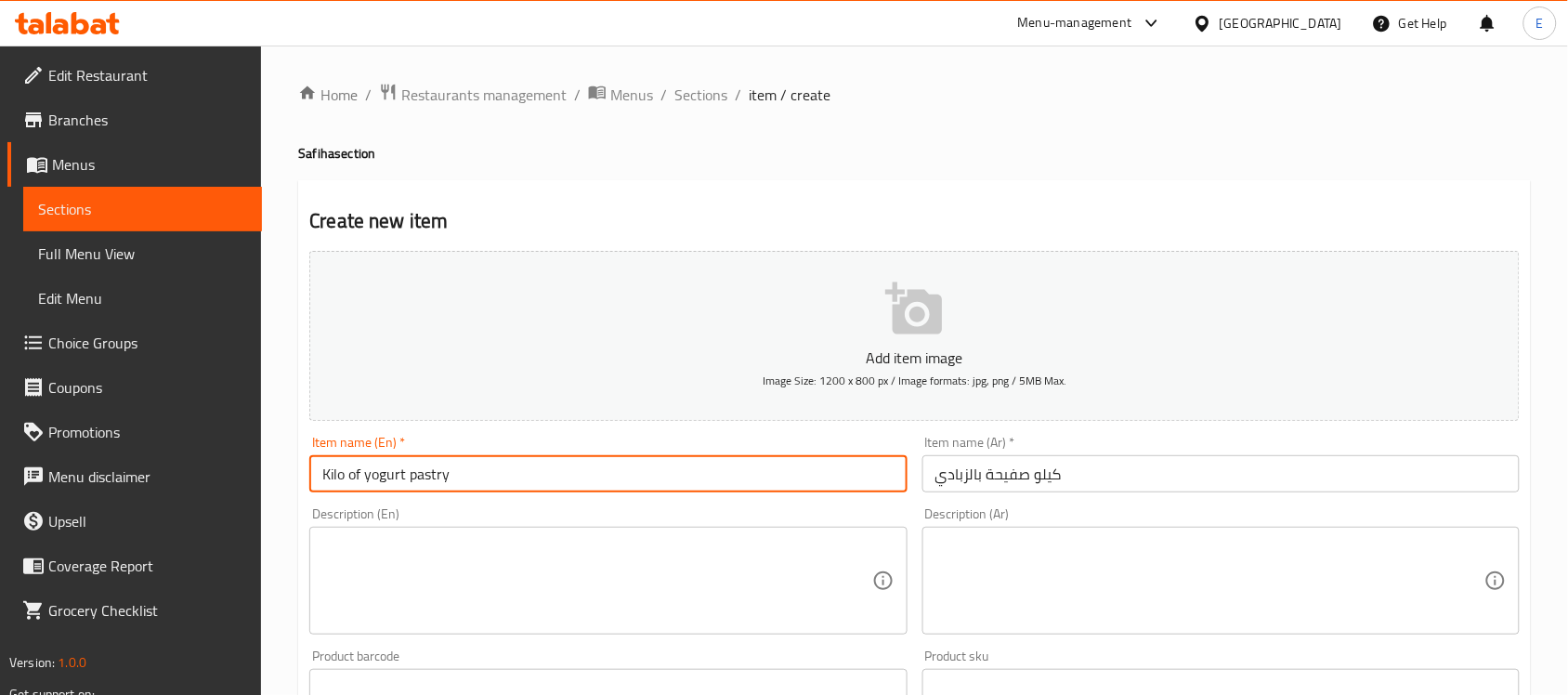
click at [560, 461] on input "Kilo of yogurt pastry" at bounding box center [607, 474] width 597 height 37
click at [548, 460] on input "Kilo of Yogurt" at bounding box center [607, 474] width 597 height 37
type input "Kilo of [PERSON_NAME]"
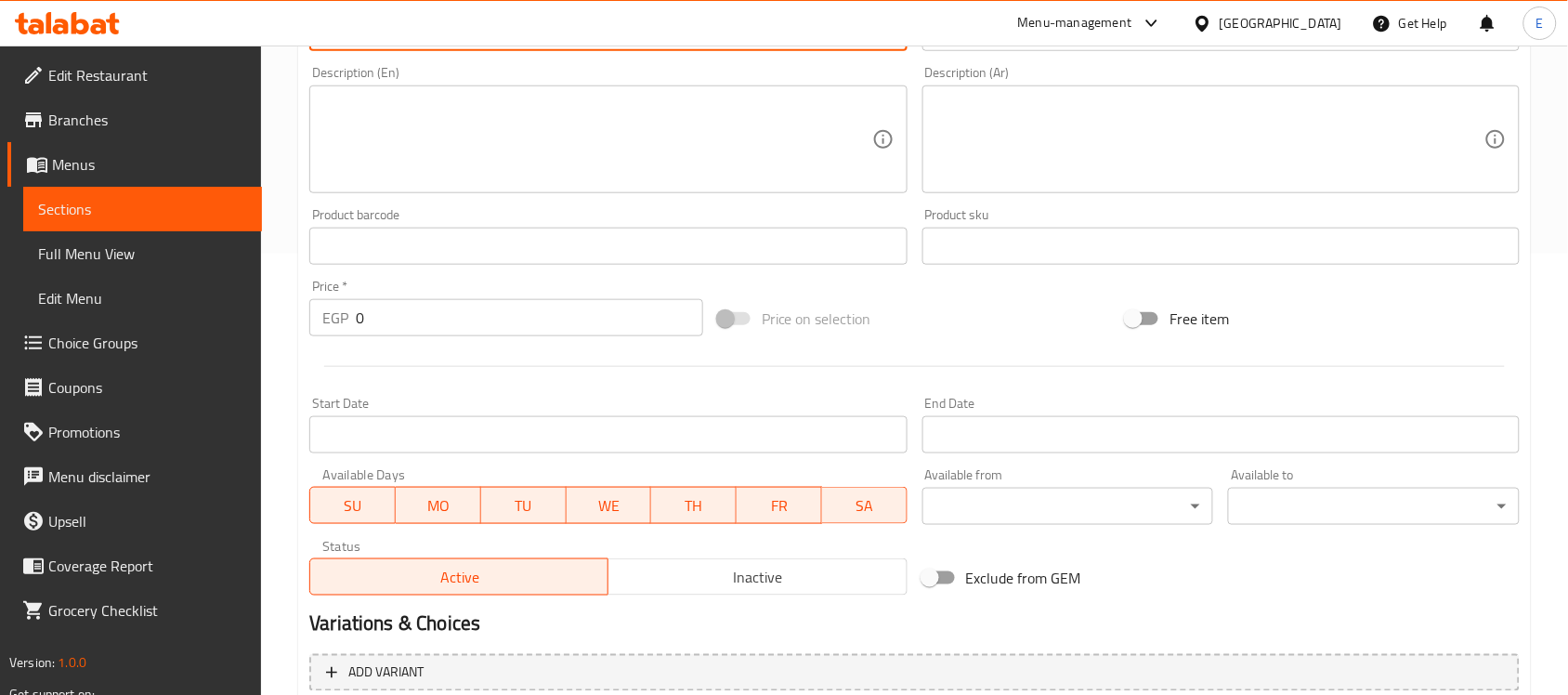
scroll to position [448, 0]
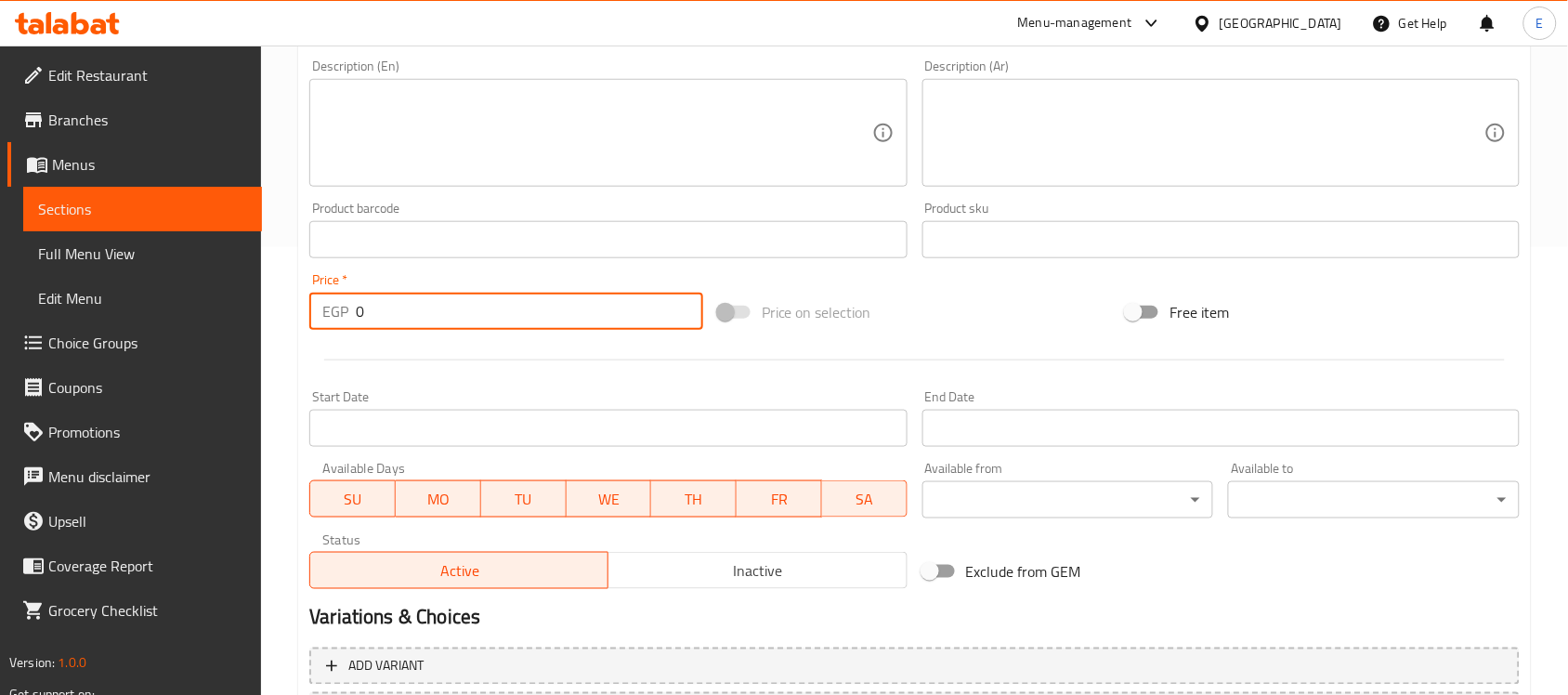
drag, startPoint x: 406, startPoint y: 313, endPoint x: 246, endPoint y: 311, distance: 160.0
click at [246, 311] on div "Edit Restaurant Branches Menus Sections Full Menu View Edit Menu Choice Groups …" at bounding box center [784, 232] width 1568 height 1267
type input "945"
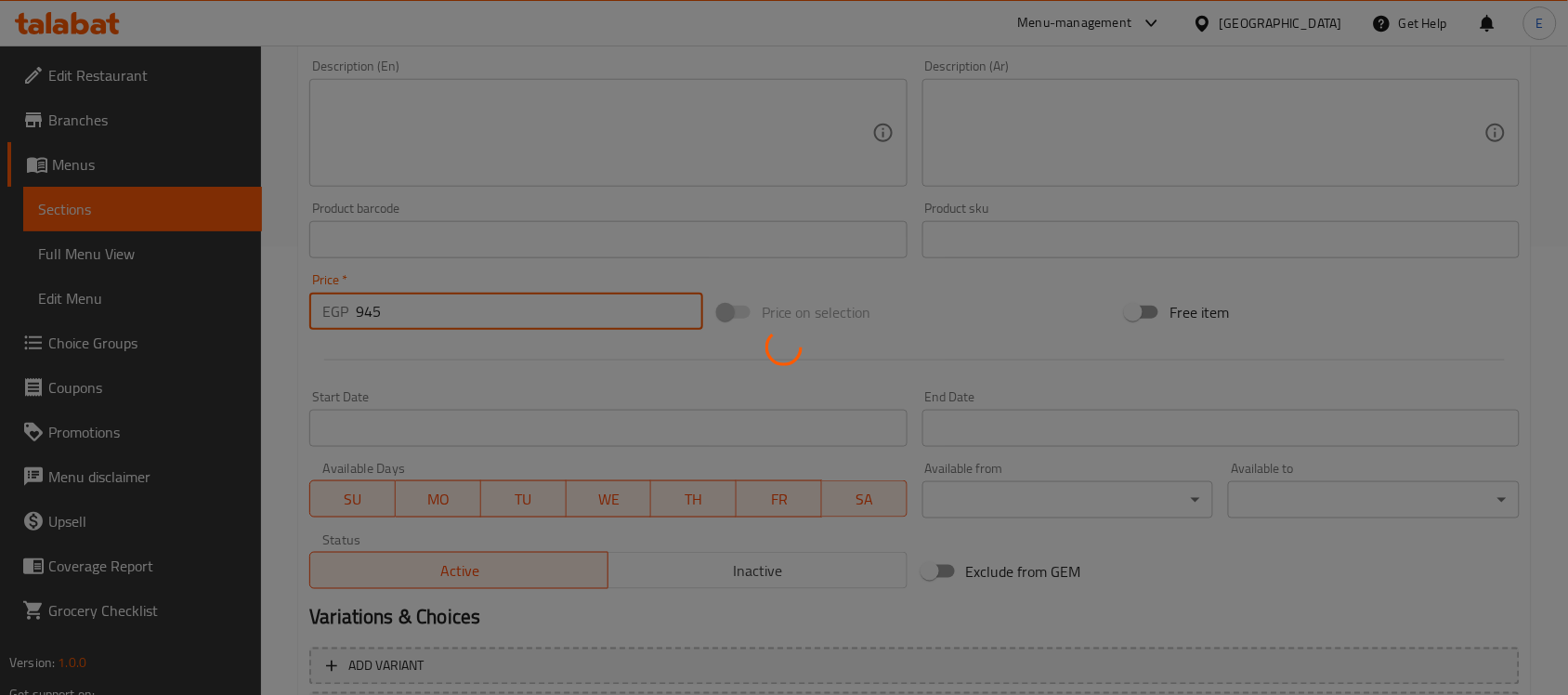
type input "0"
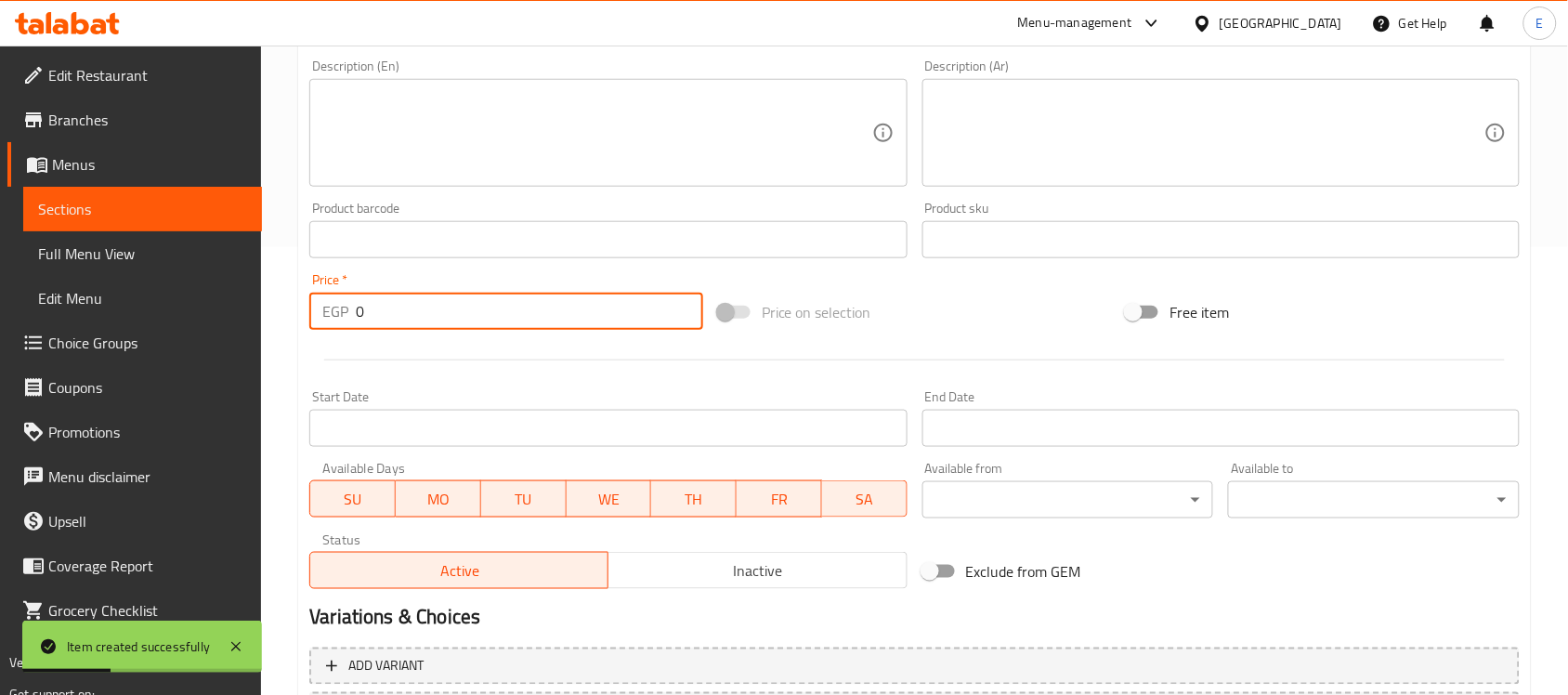
scroll to position [0, 0]
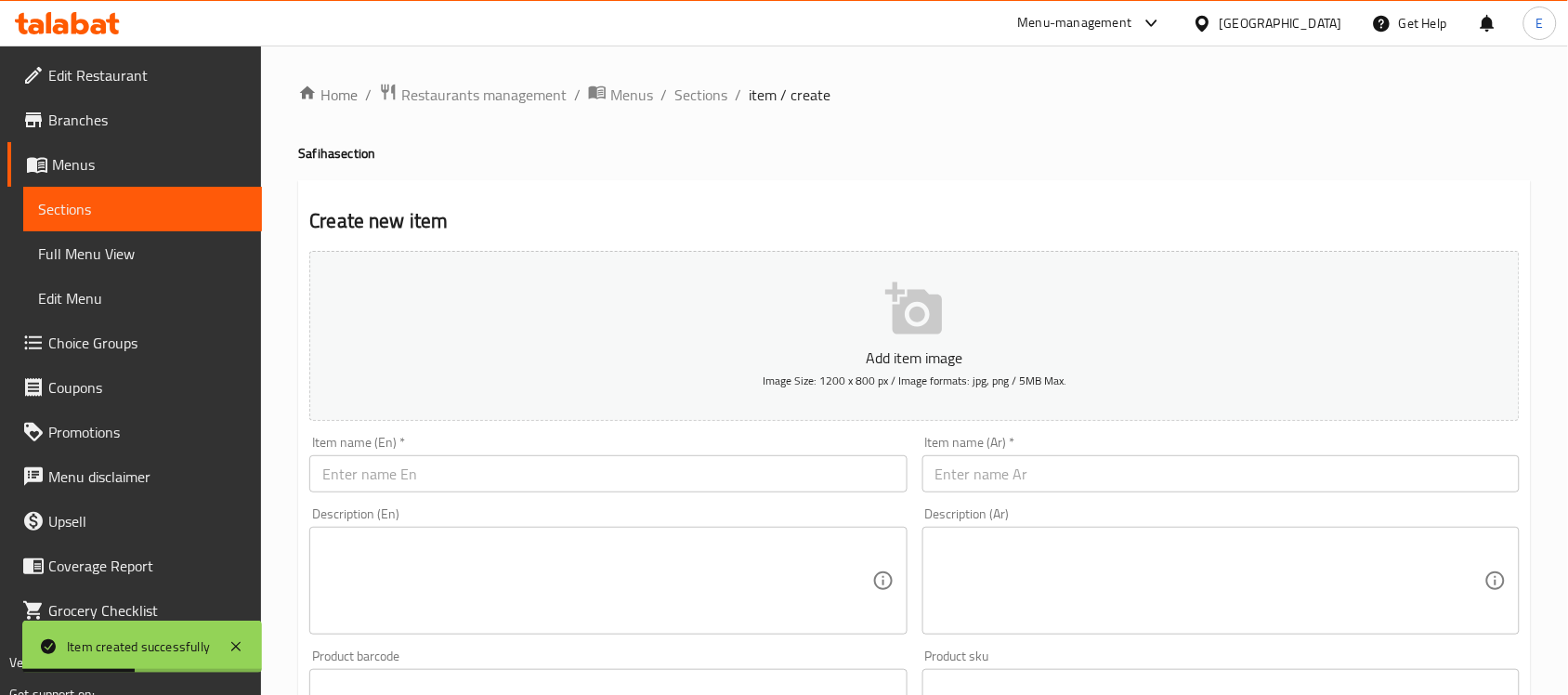
paste input "كيلو صفيحة بالزبادي"
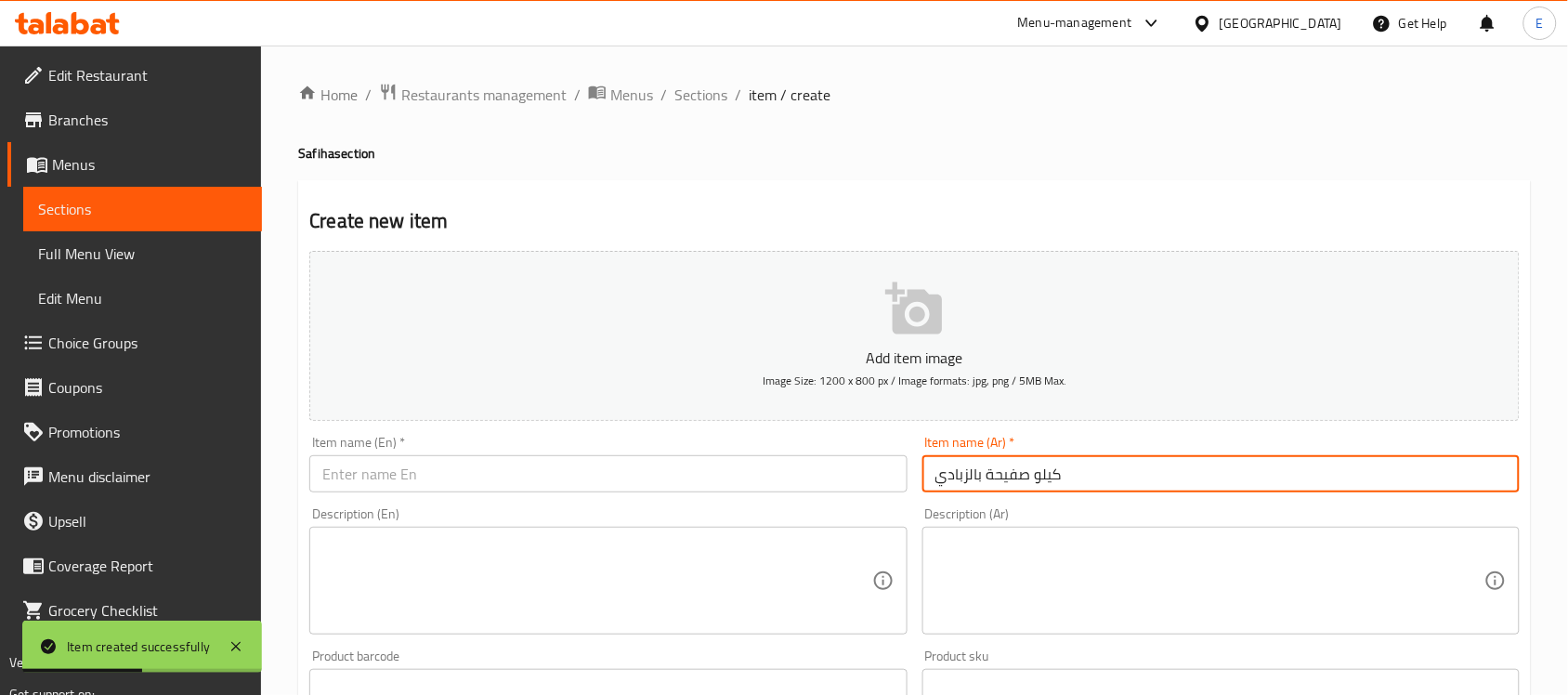
click at [1000, 481] on input "كيلو صفيحة بالزبادي" at bounding box center [1220, 474] width 597 height 37
paste input "رحات على العجبن"
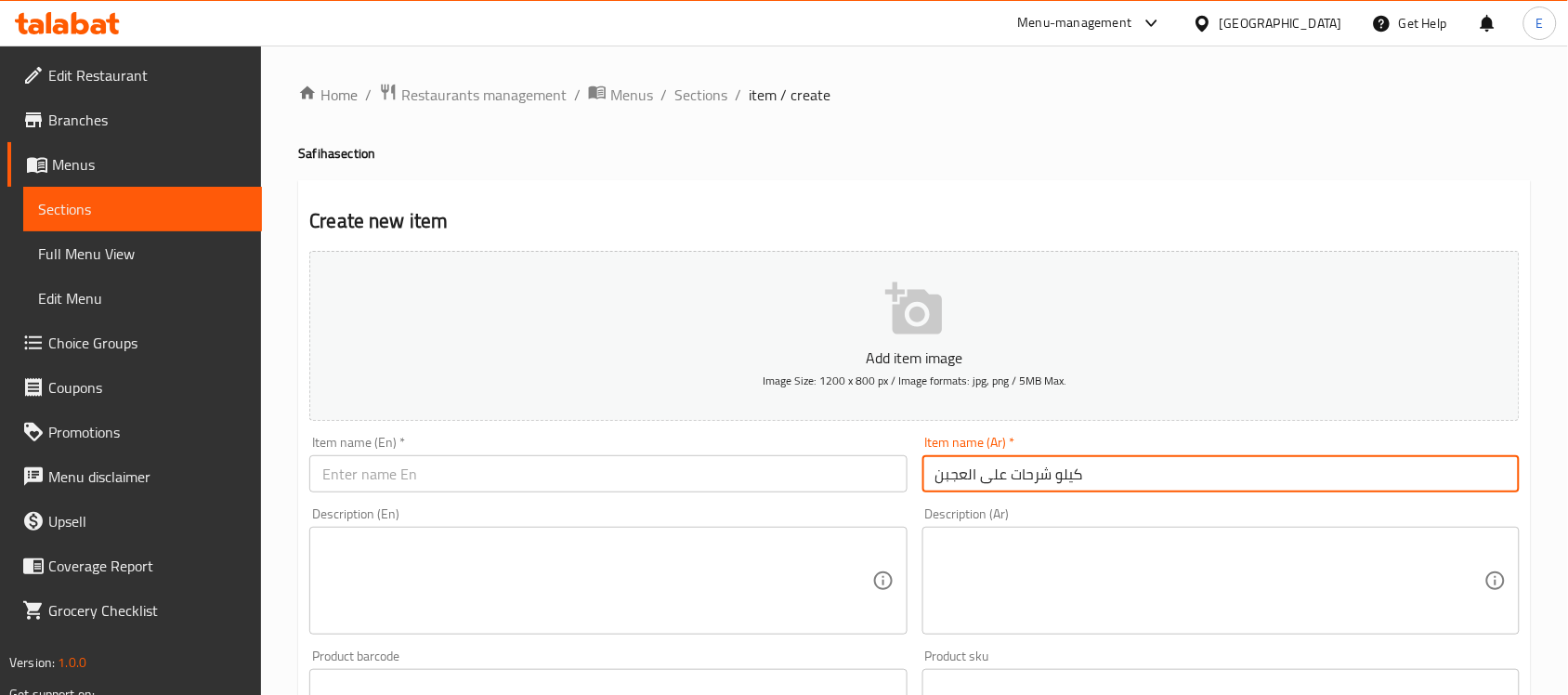
type input "كيلو شرحات على العجبن"
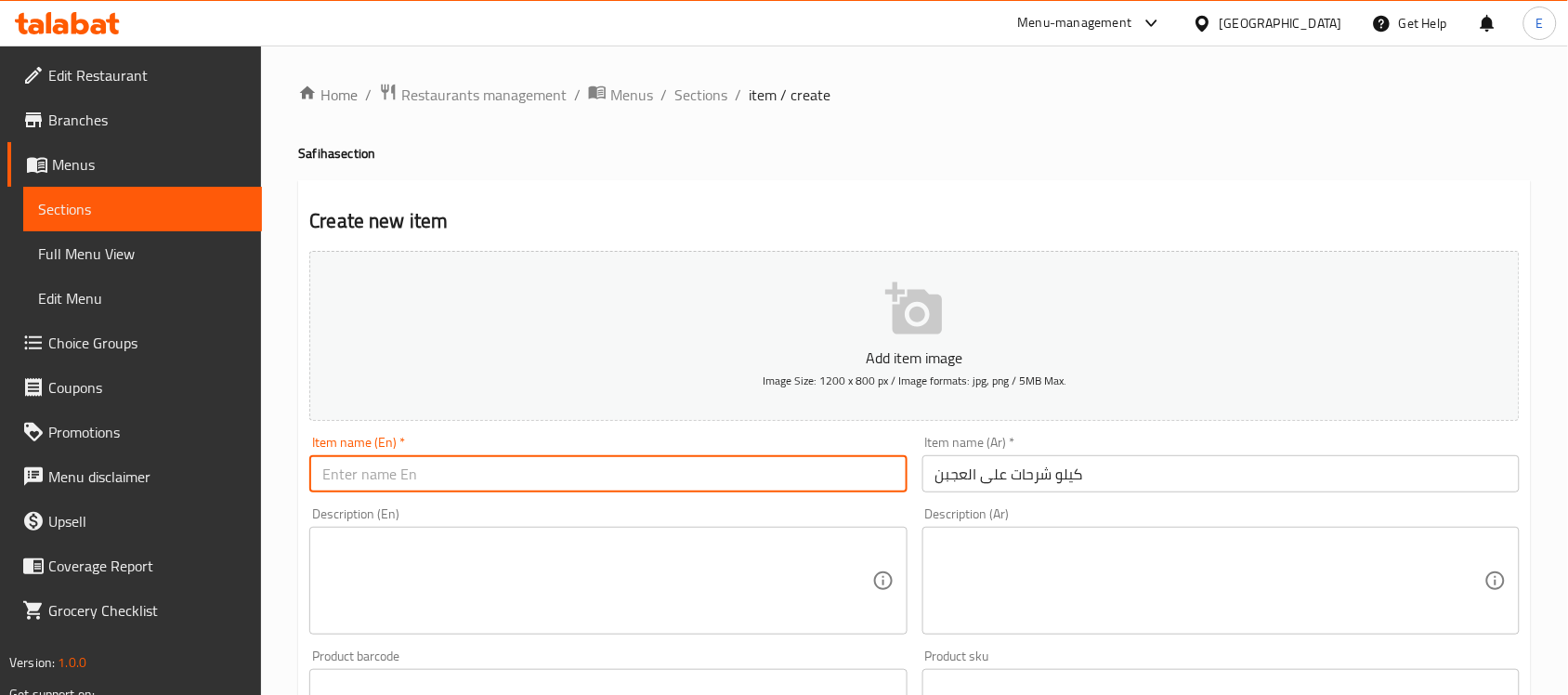
click at [567, 474] on input "text" at bounding box center [607, 474] width 597 height 37
paste input "Kilo of slices on dough"
click at [355, 475] on input "Kilo of slices on dough" at bounding box center [607, 474] width 597 height 37
type input "Kilo Of Slices On Dough"
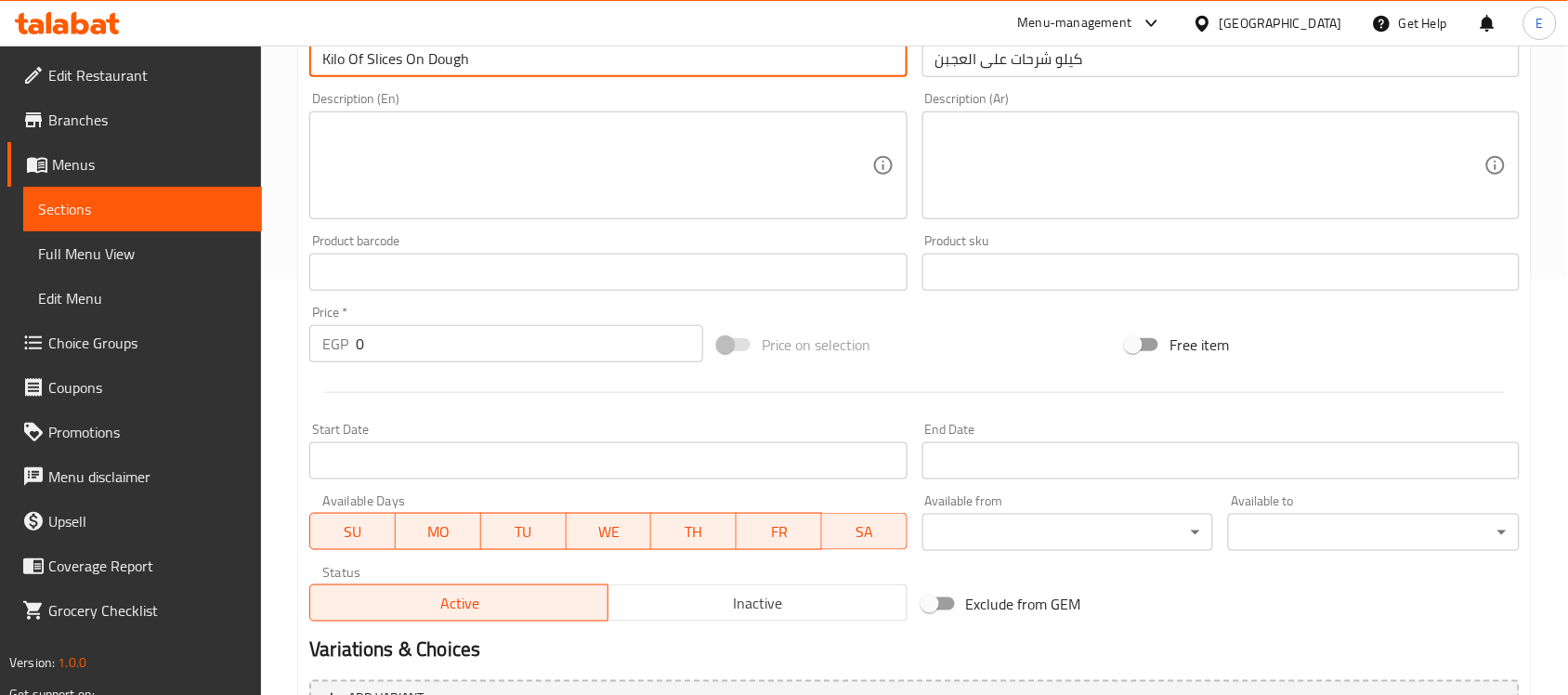
scroll to position [434, 0]
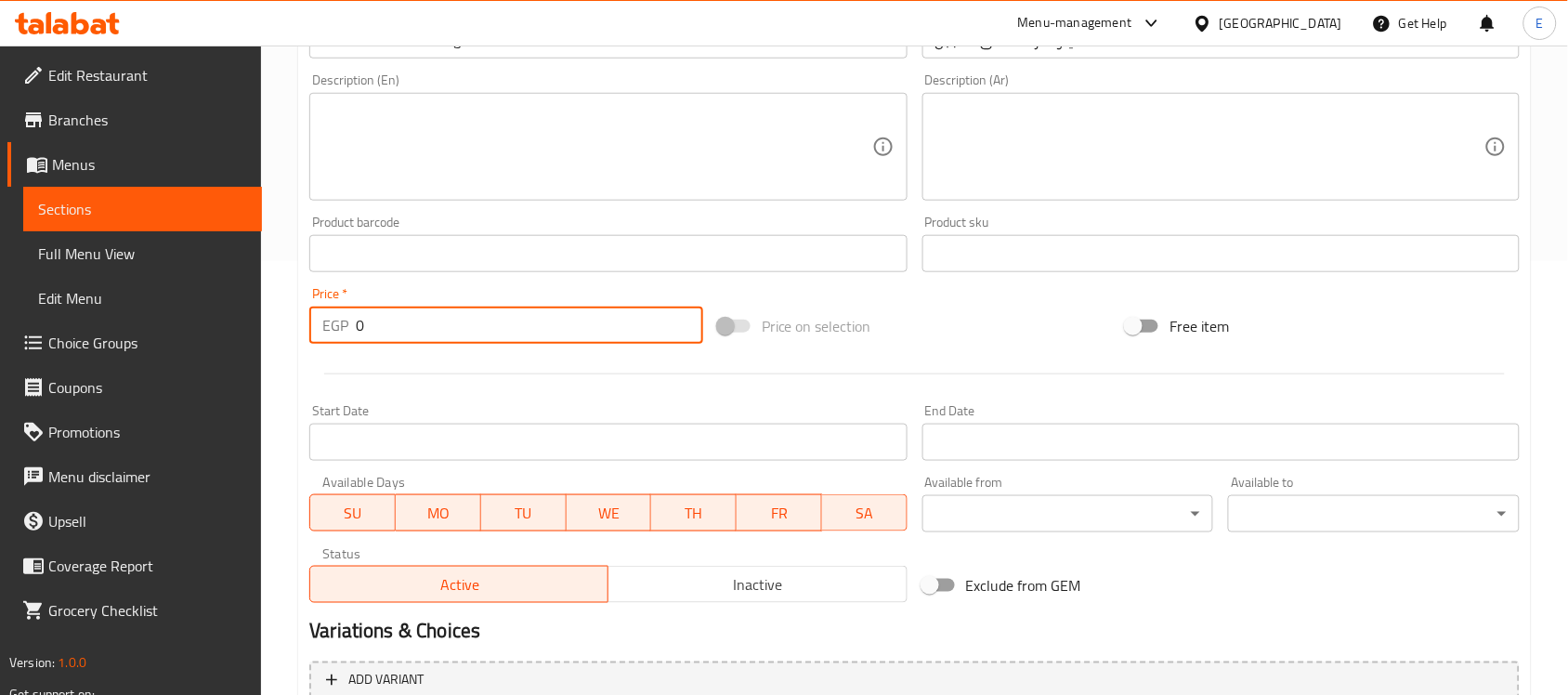
drag, startPoint x: 373, startPoint y: 323, endPoint x: 262, endPoint y: 323, distance: 111.0
click at [262, 323] on div "Home / Restaurants management / Menus / Sections / item / create Safiha section…" at bounding box center [914, 245] width 1307 height 1267
type input "845"
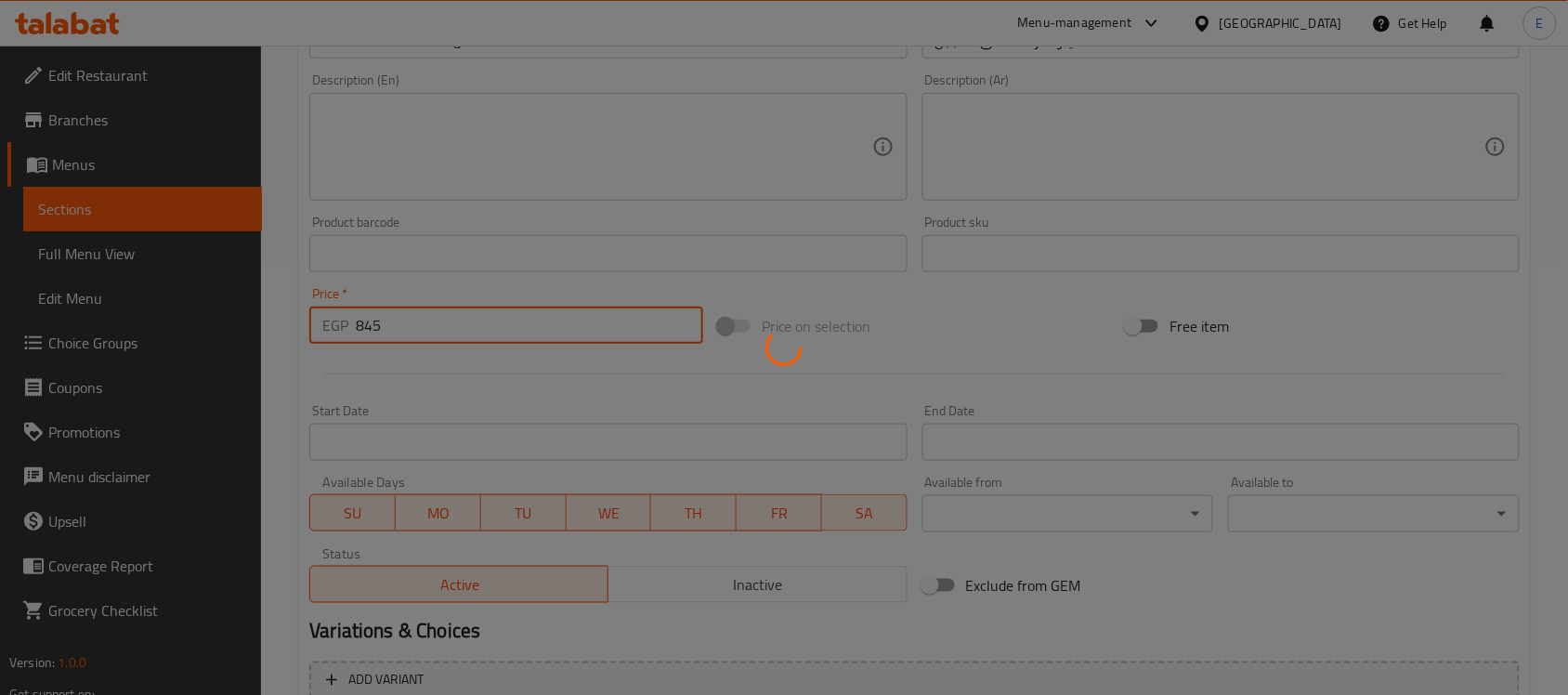
type input "0"
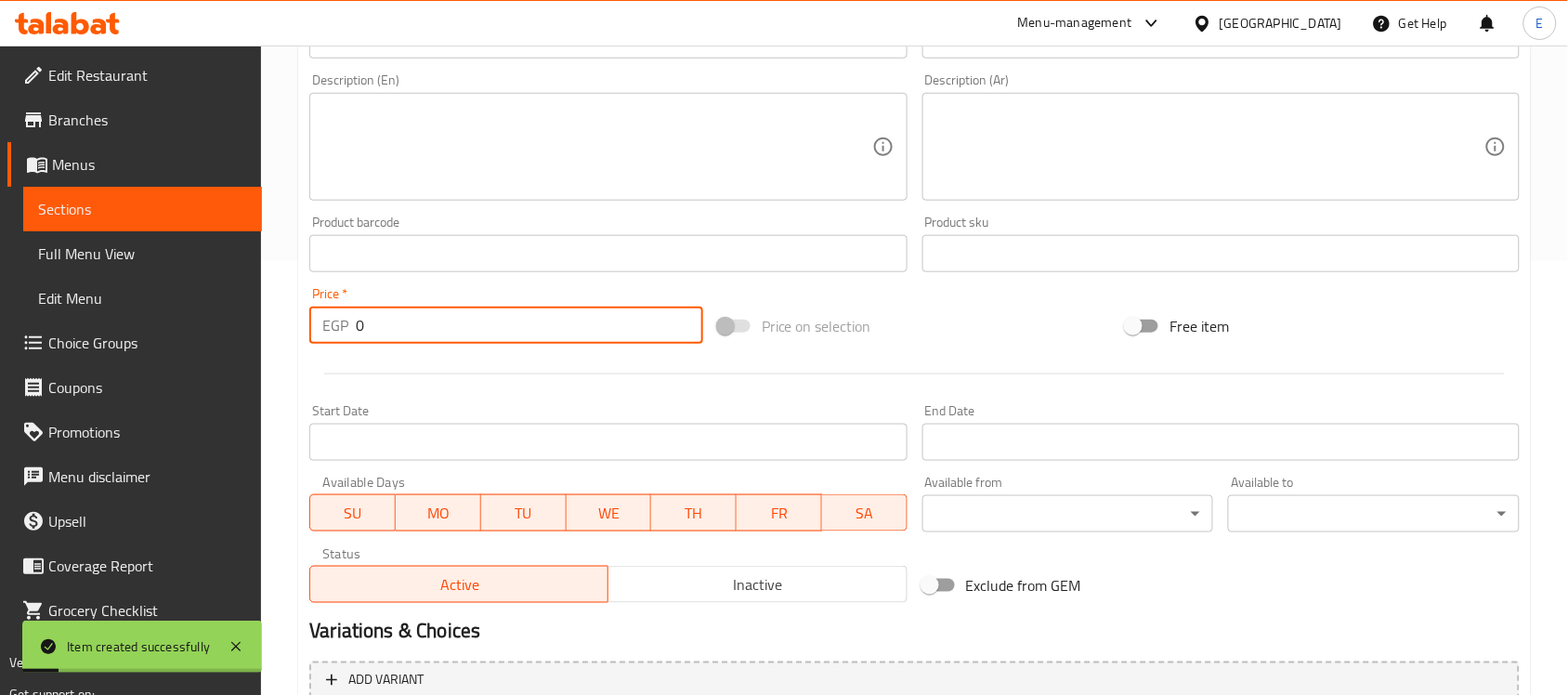
scroll to position [0, 0]
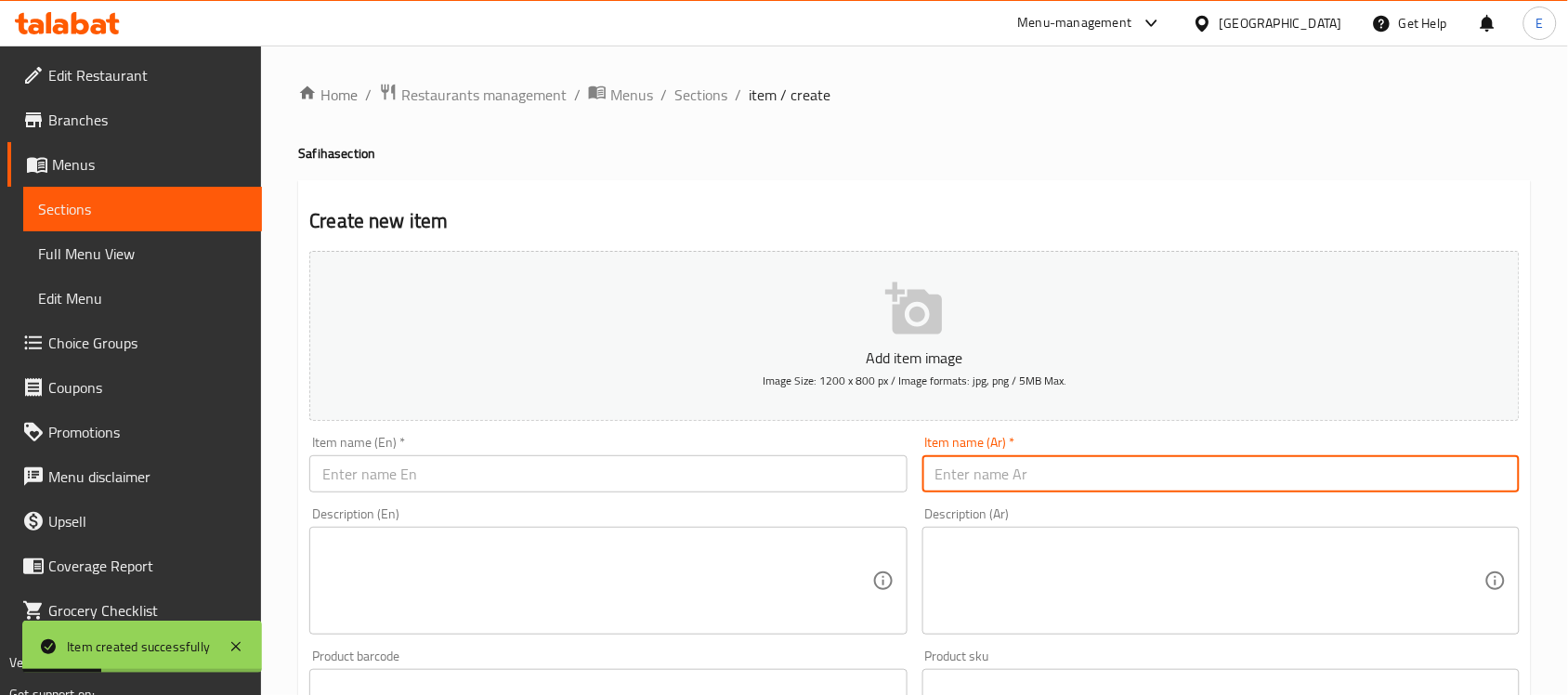
click at [976, 469] on input "text" at bounding box center [1220, 474] width 597 height 37
paste input "كيلو مجرمشة بالخضار"
type input "كيلو مجرمشة بالخضار"
click at [591, 467] on input "text" at bounding box center [607, 474] width 597 height 37
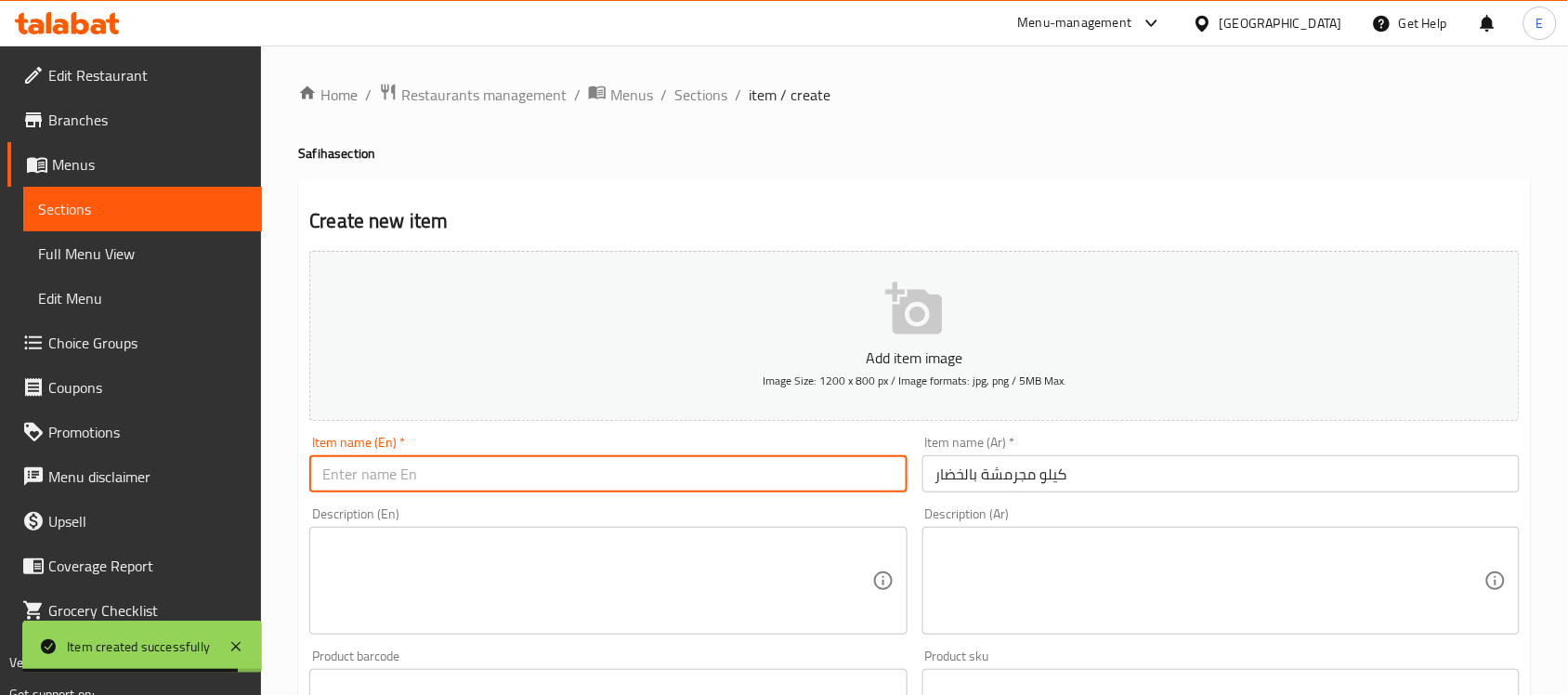
paste input "Kilo of crunchy vegetables"
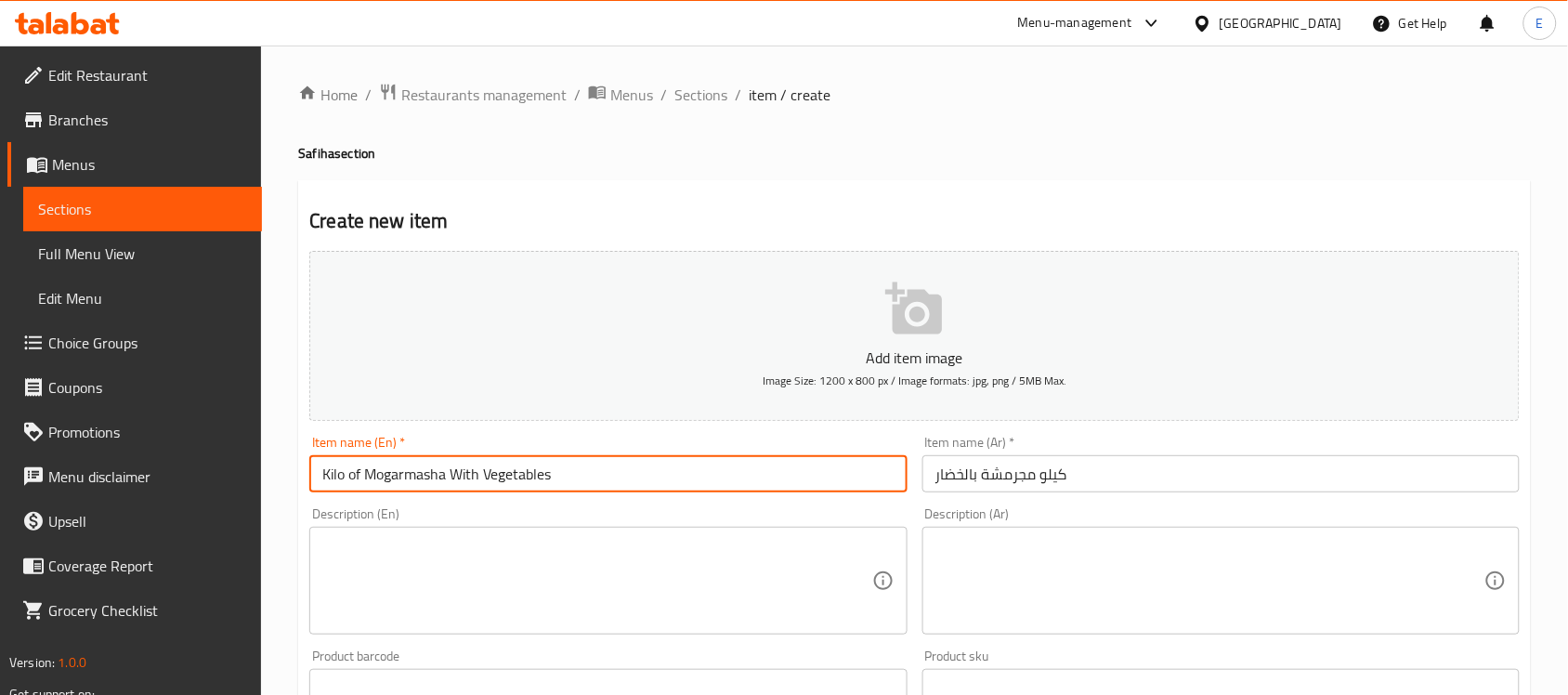
drag, startPoint x: 411, startPoint y: 475, endPoint x: 813, endPoint y: 480, distance: 402.0
click at [813, 480] on input "Kilo of Mogarmasha With Vegetables" at bounding box center [607, 474] width 597 height 37
type input "Kilo of Mogarmasha With Vegetables"
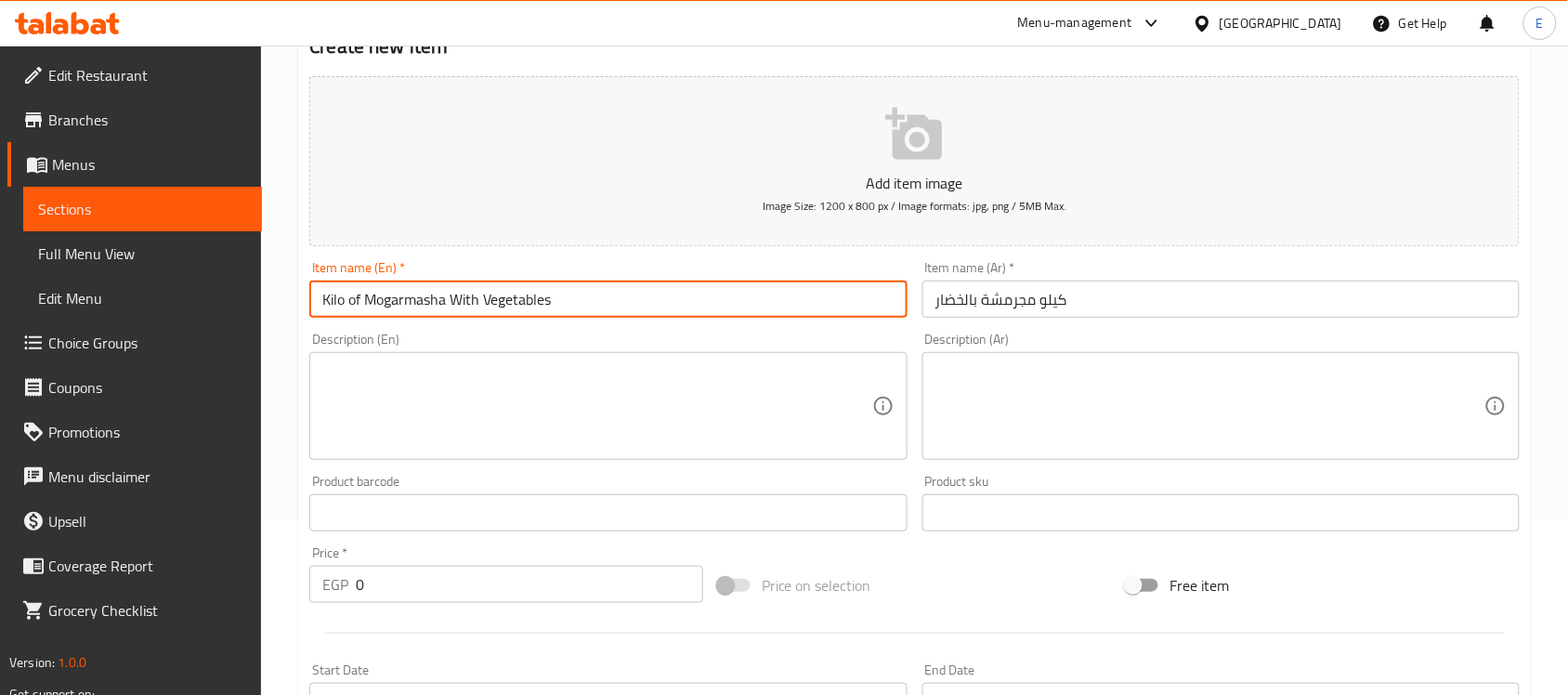
scroll to position [223, 0]
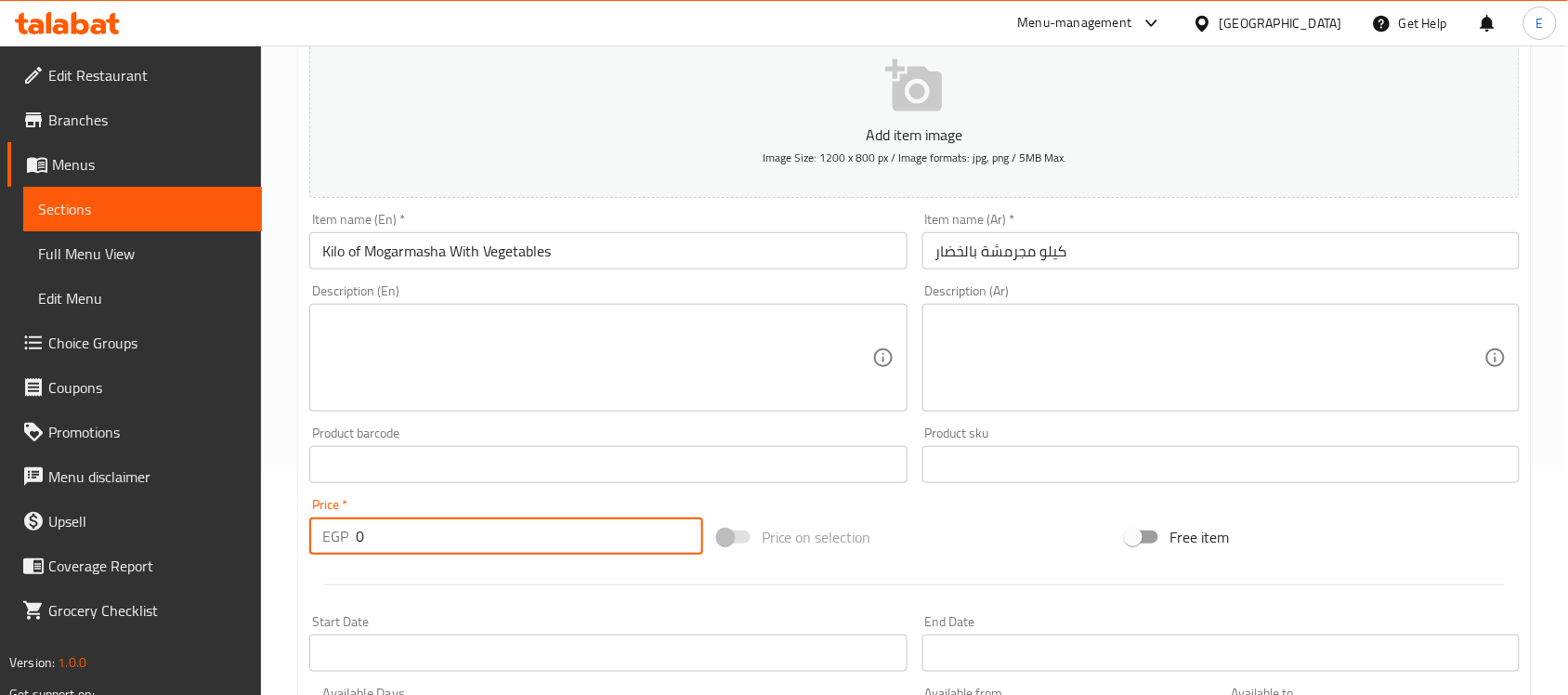
drag, startPoint x: 391, startPoint y: 528, endPoint x: 344, endPoint y: 531, distance: 47.1
click at [344, 531] on div "EGP 0 Price *" at bounding box center [505, 536] width 394 height 37
type input "810"
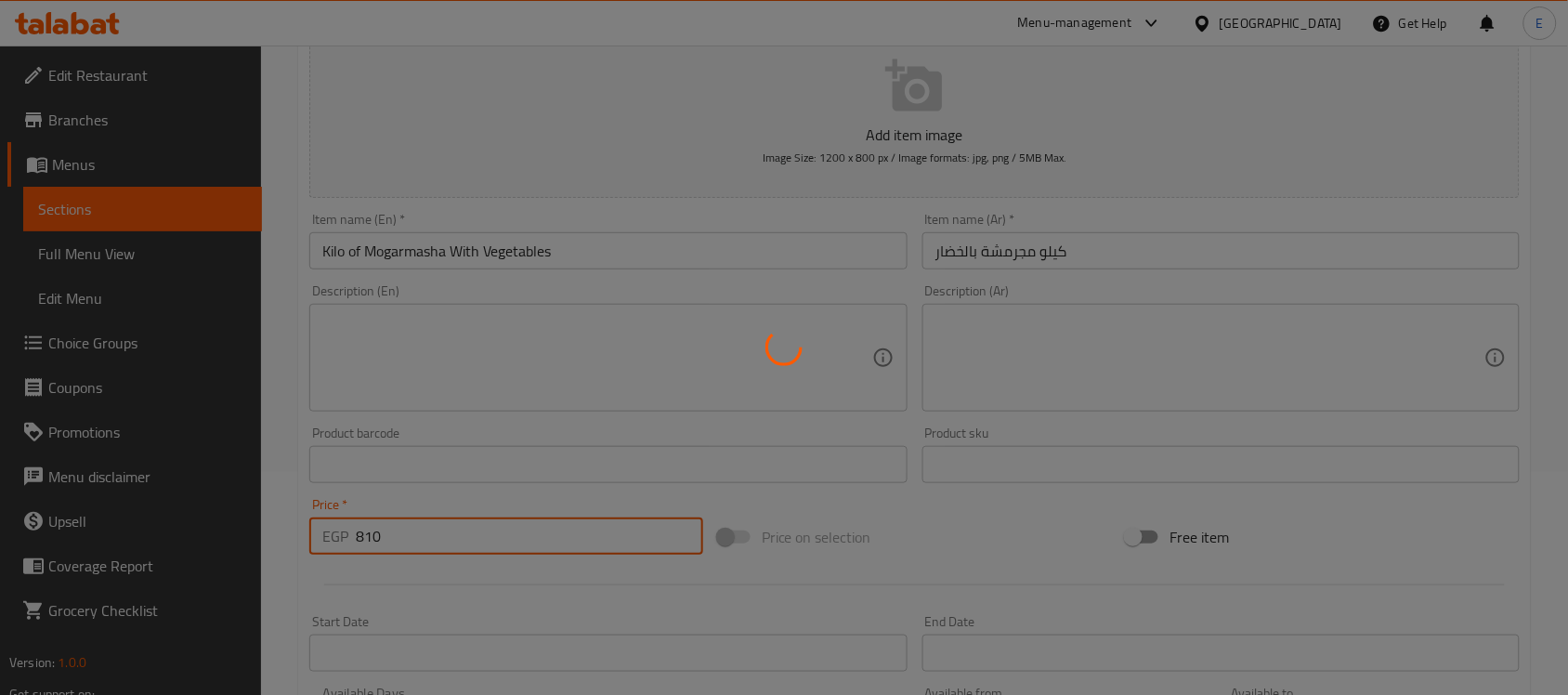
type input "0"
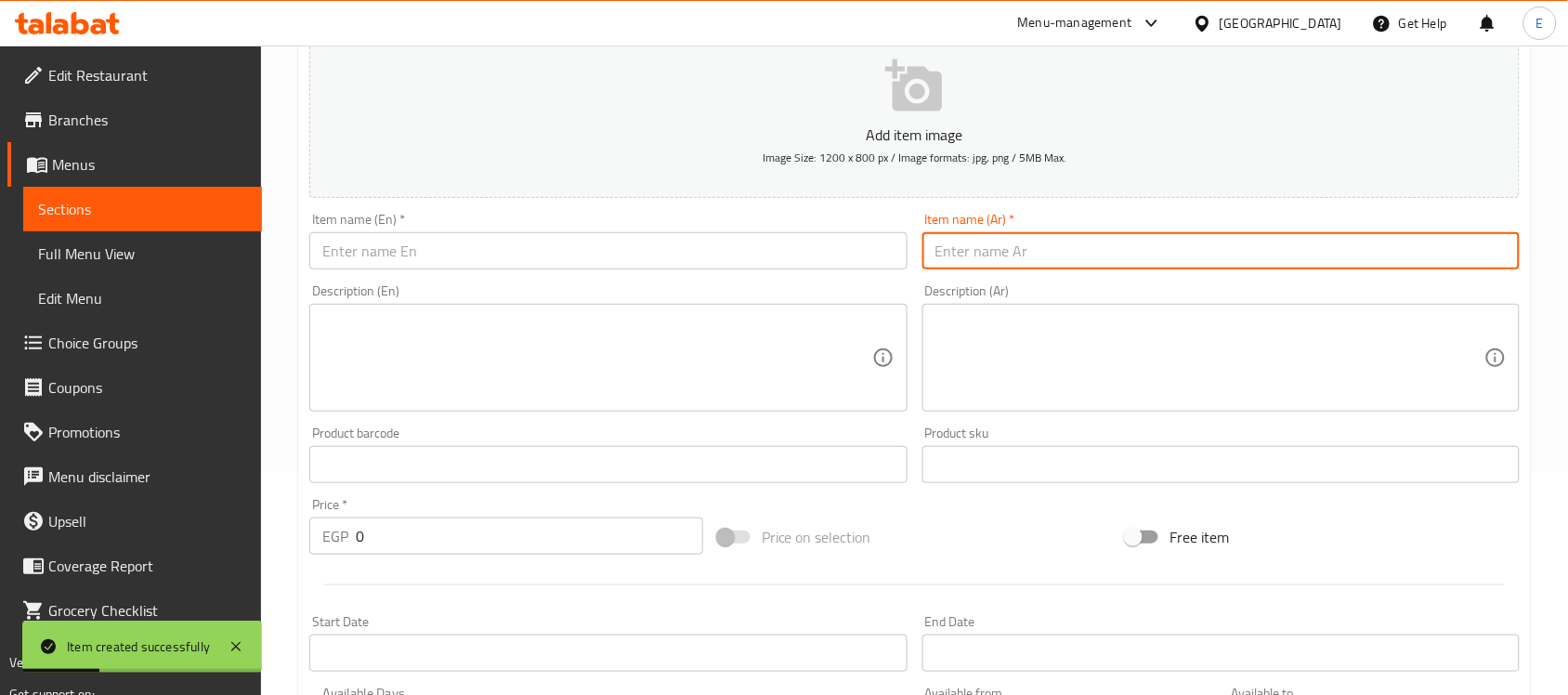
click at [969, 249] on input "text" at bounding box center [1220, 251] width 597 height 37
paste input "كيلو مجرمشة سادة"
type input "كيلو مجرمشة سادة"
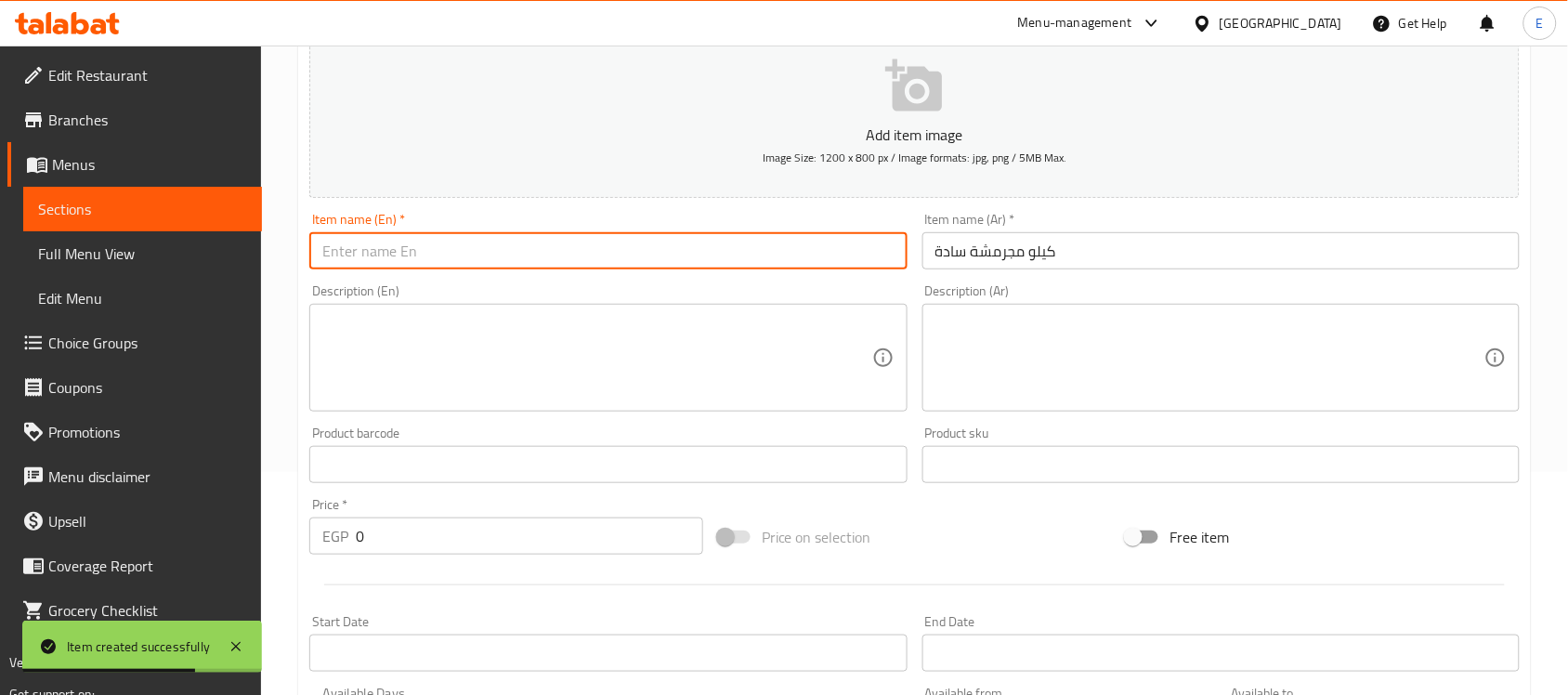
click at [522, 257] on input "text" at bounding box center [607, 251] width 597 height 37
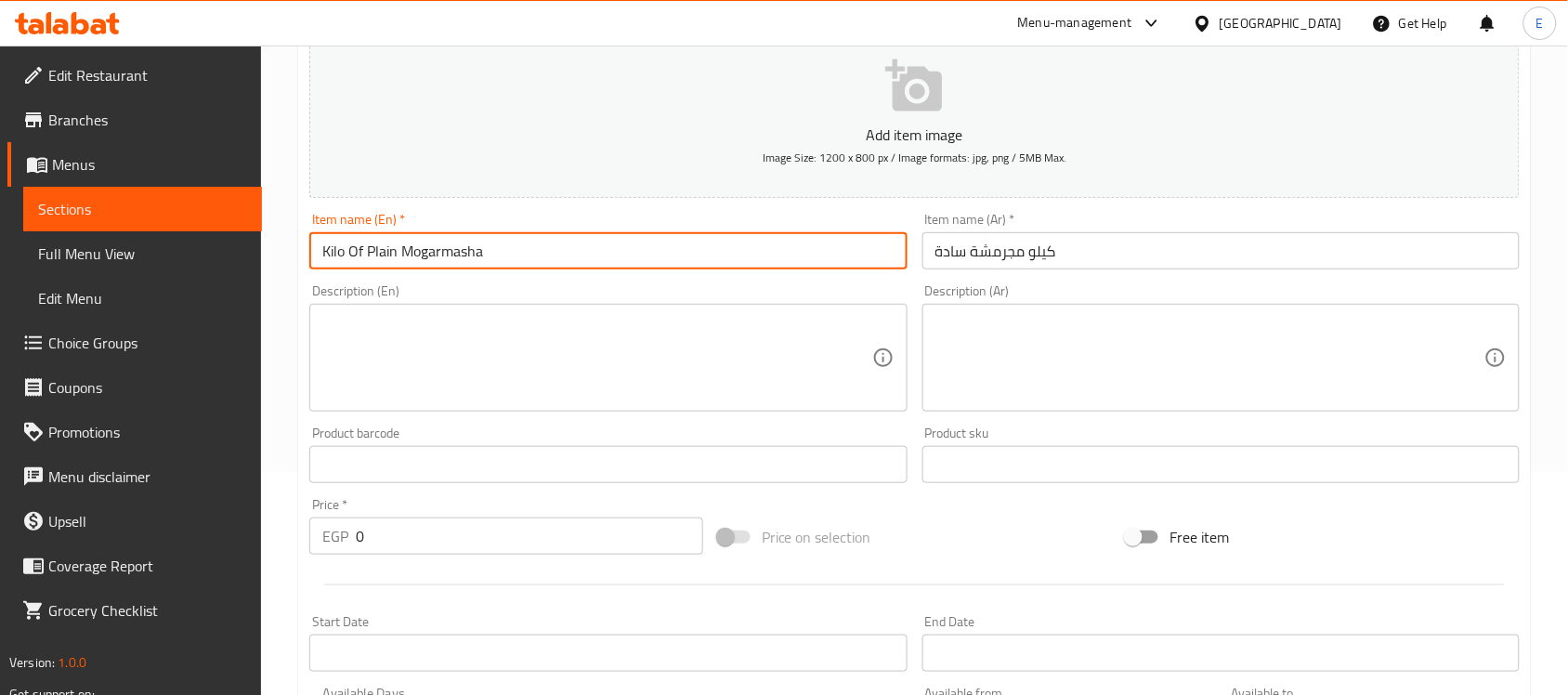
type input "Kilo Of Plain Mogarmasha"
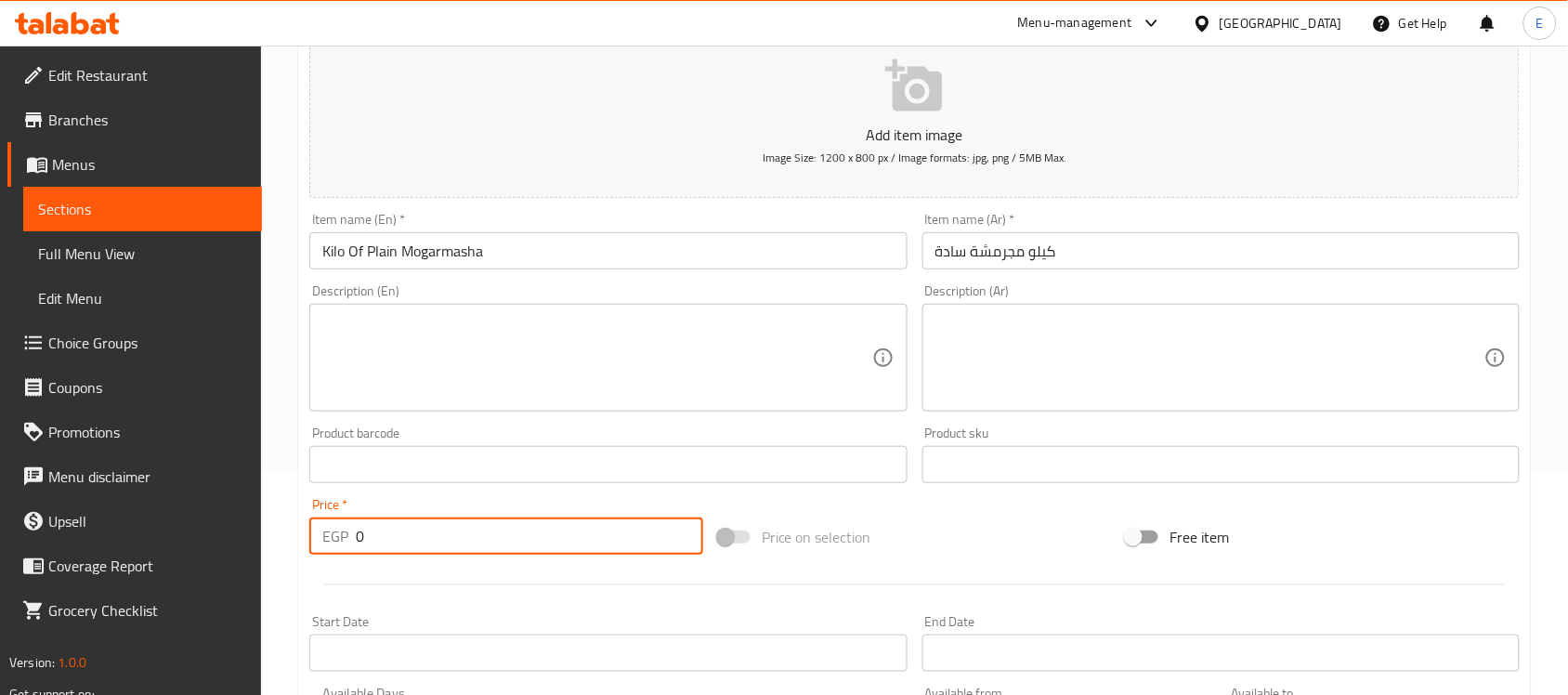
drag, startPoint x: 402, startPoint y: 540, endPoint x: 283, endPoint y: 542, distance: 119.0
click at [283, 542] on div "Home / Restaurants management / Menus / Sections / item / create Safiha section…" at bounding box center [914, 456] width 1307 height 1267
type input "810"
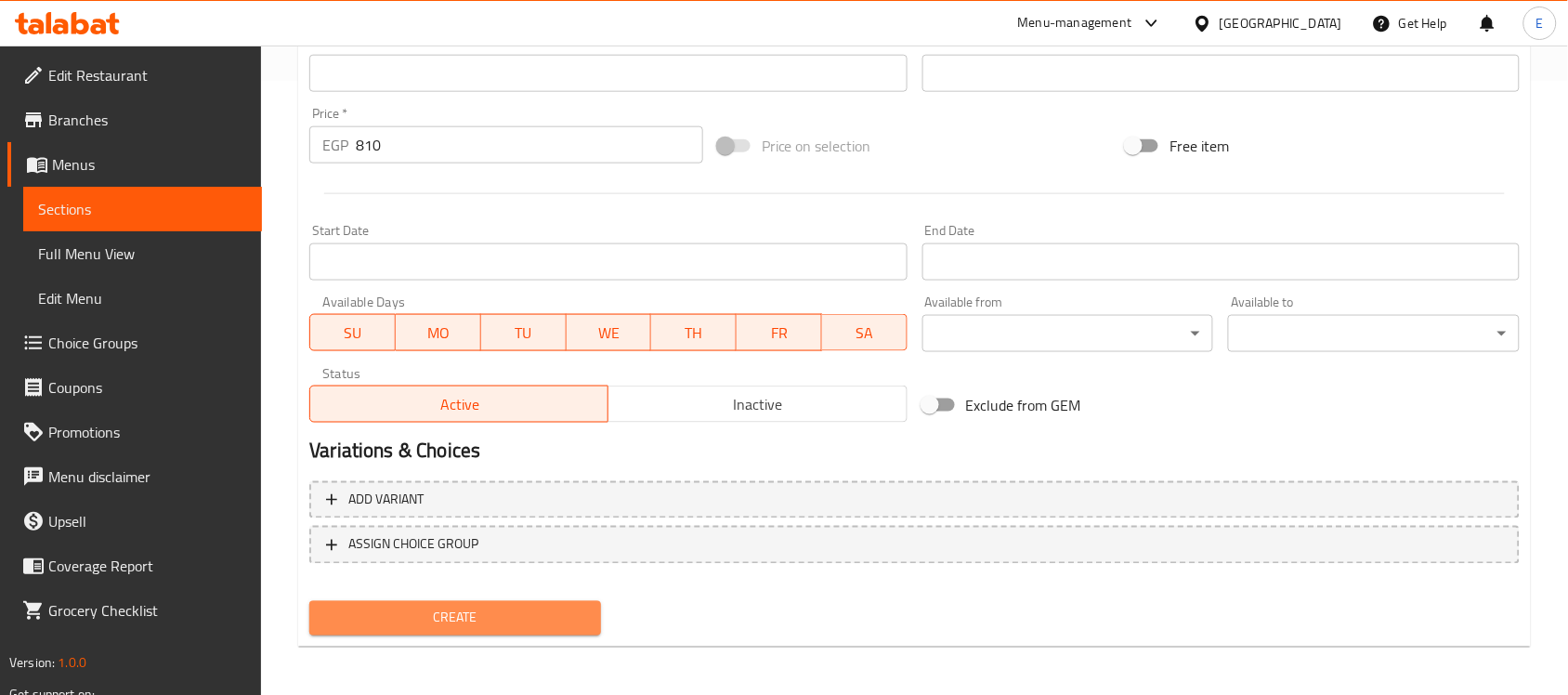
click at [508, 618] on span "Create" at bounding box center [456, 618] width 262 height 23
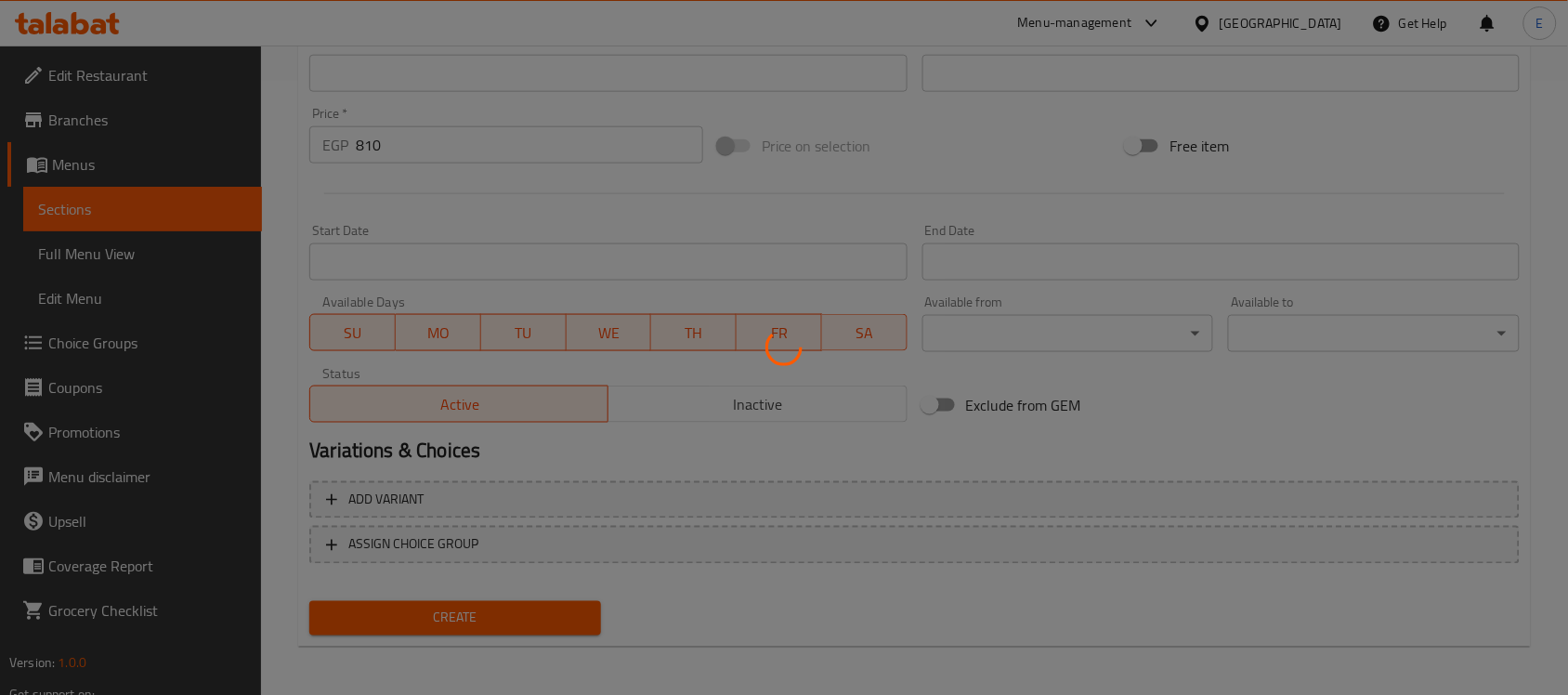
type input "0"
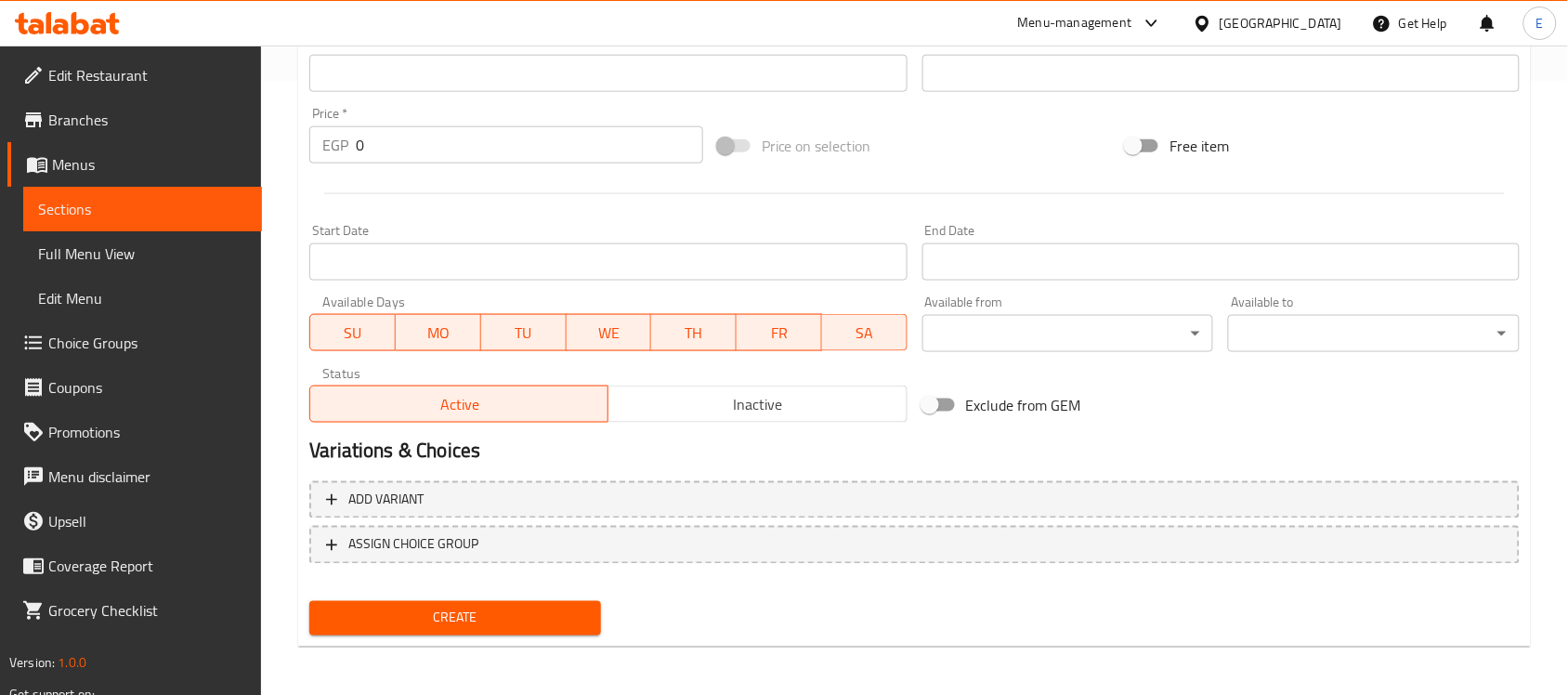
scroll to position [0, 0]
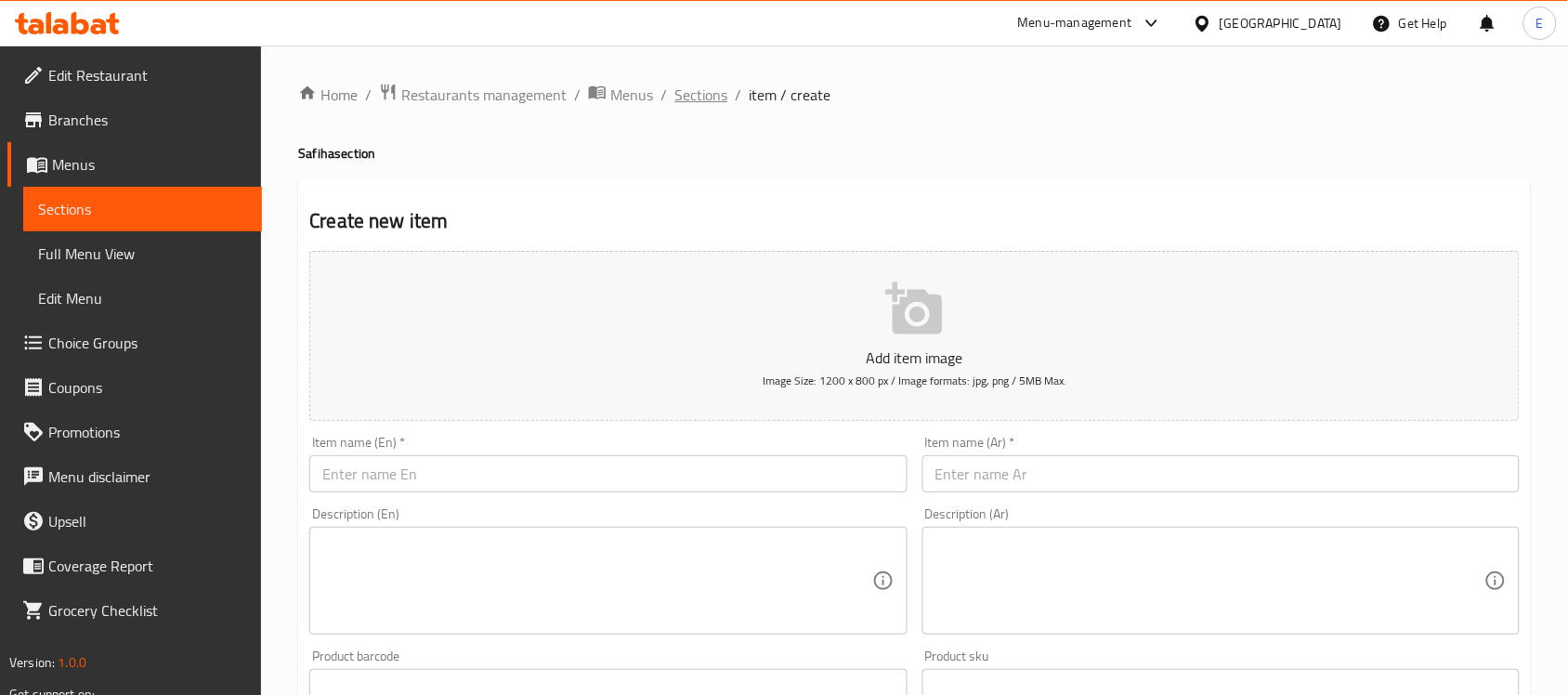
click at [692, 84] on span "Sections" at bounding box center [701, 95] width 53 height 22
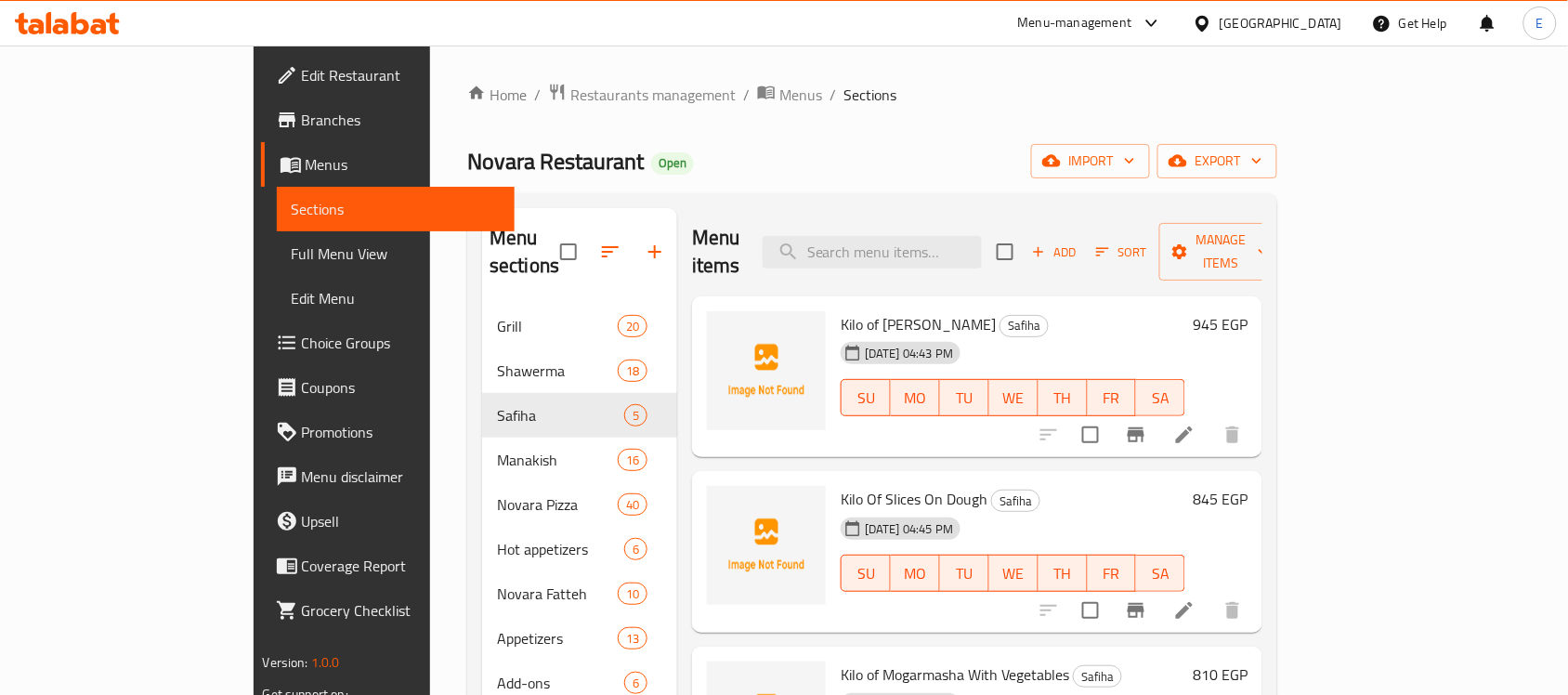
scroll to position [308, 0]
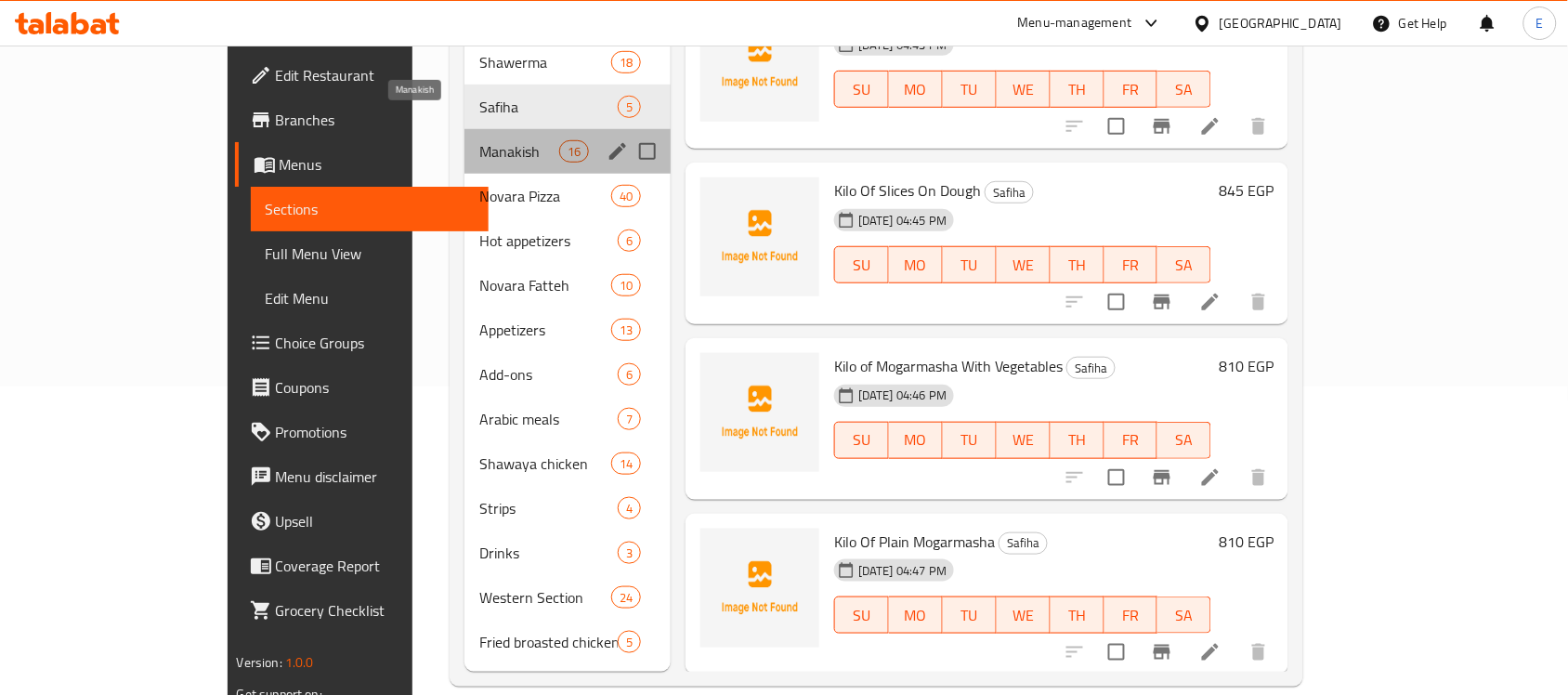
click at [479, 140] on span "Manakish" at bounding box center [518, 151] width 79 height 22
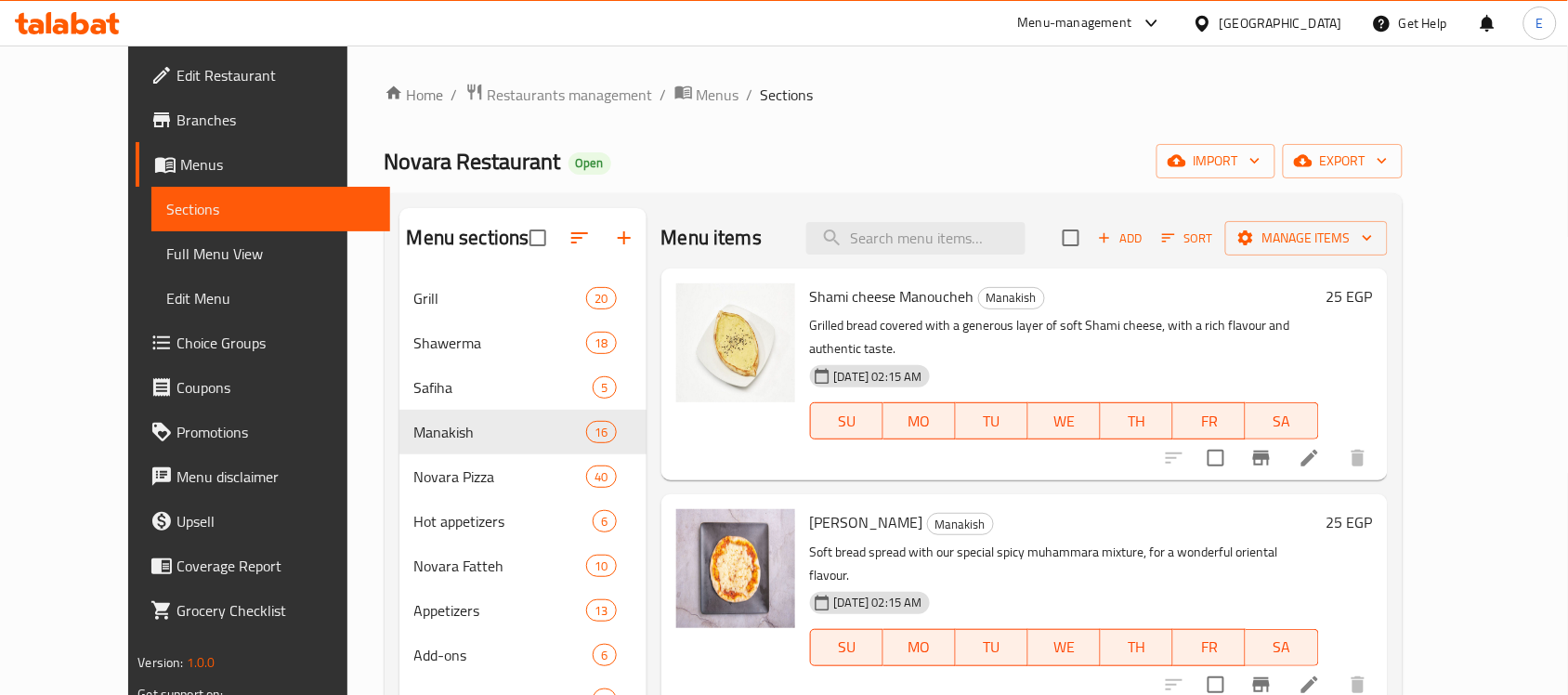
click at [1372, 294] on h6 "25 EGP" at bounding box center [1350, 296] width 47 height 26
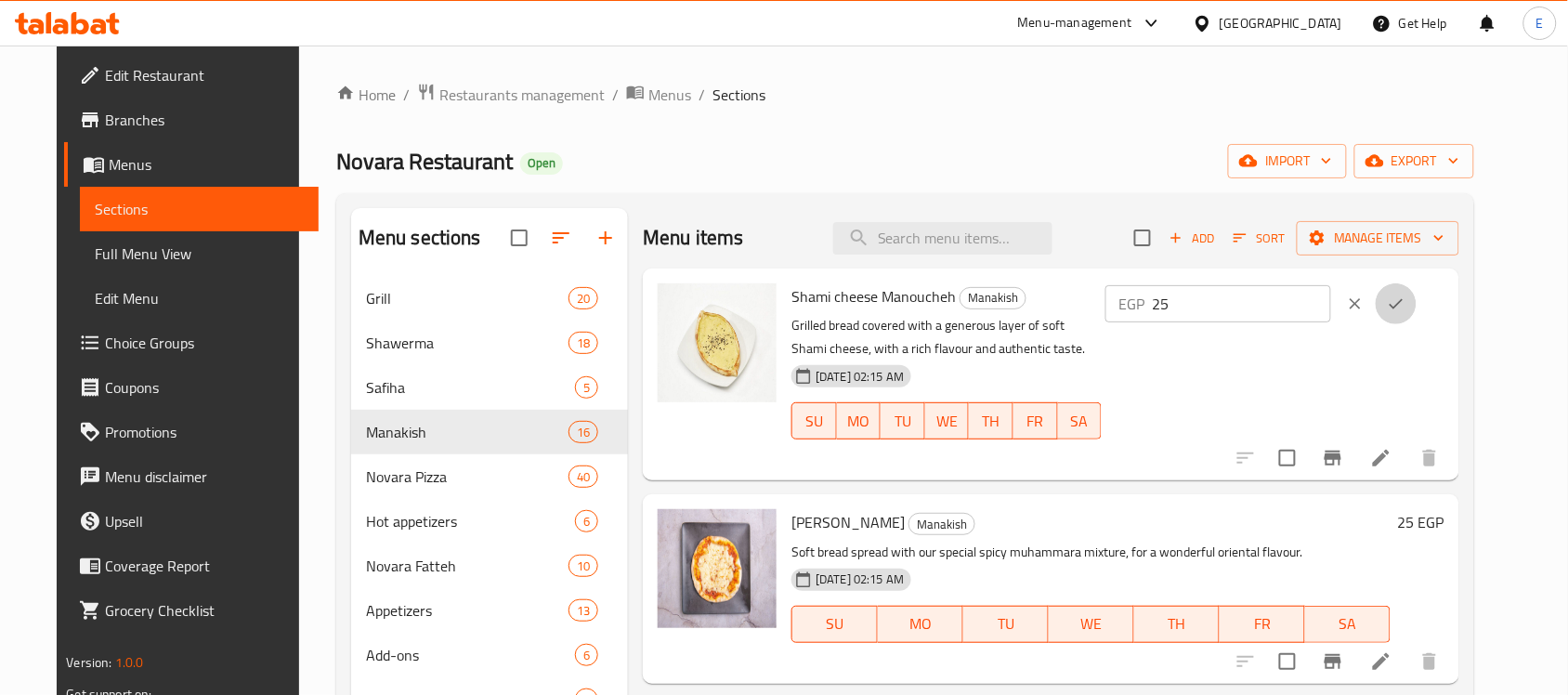
click at [1405, 294] on icon "ok" at bounding box center [1395, 303] width 19 height 19
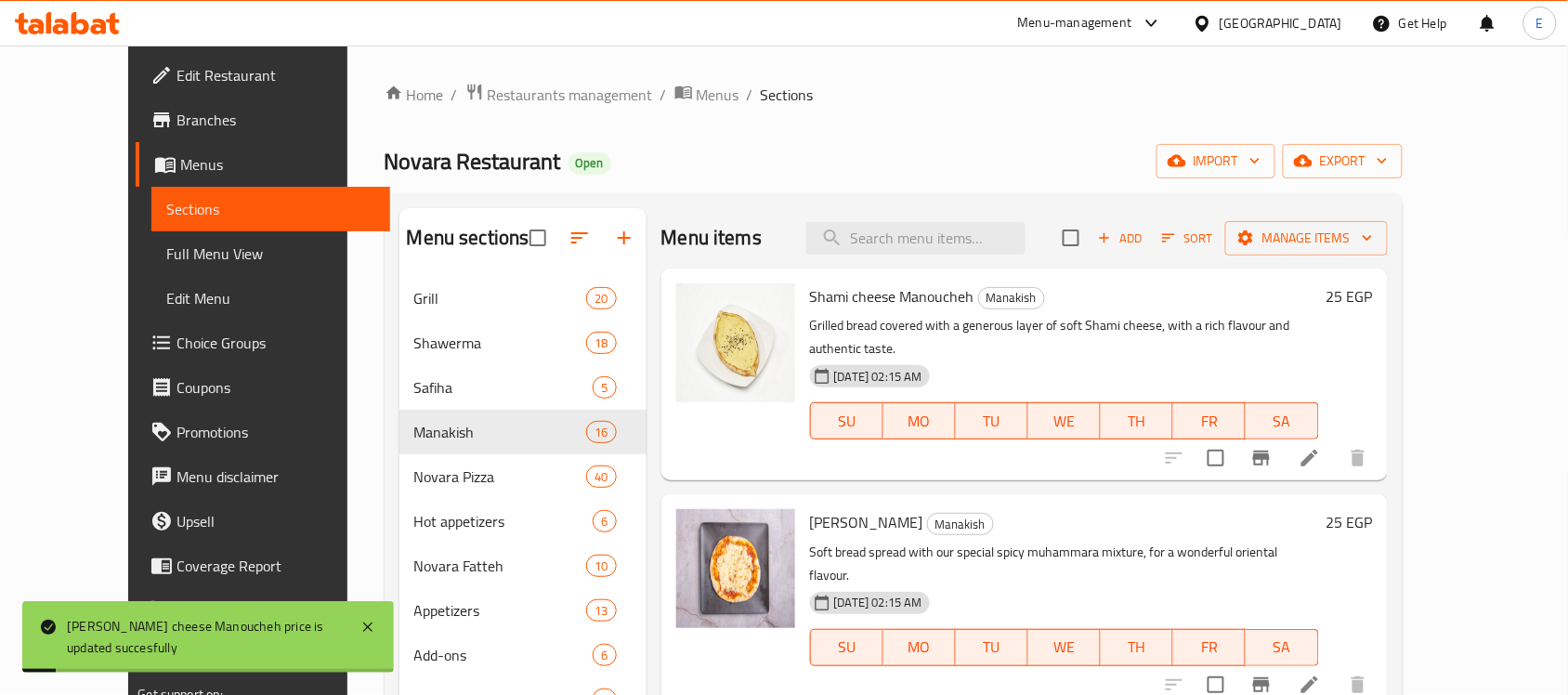
click at [1312, 305] on h6 "Shami cheese Manoucheh Manakish" at bounding box center [1064, 296] width 509 height 26
click at [1372, 292] on h6 "25 EGP" at bounding box center [1350, 296] width 47 height 26
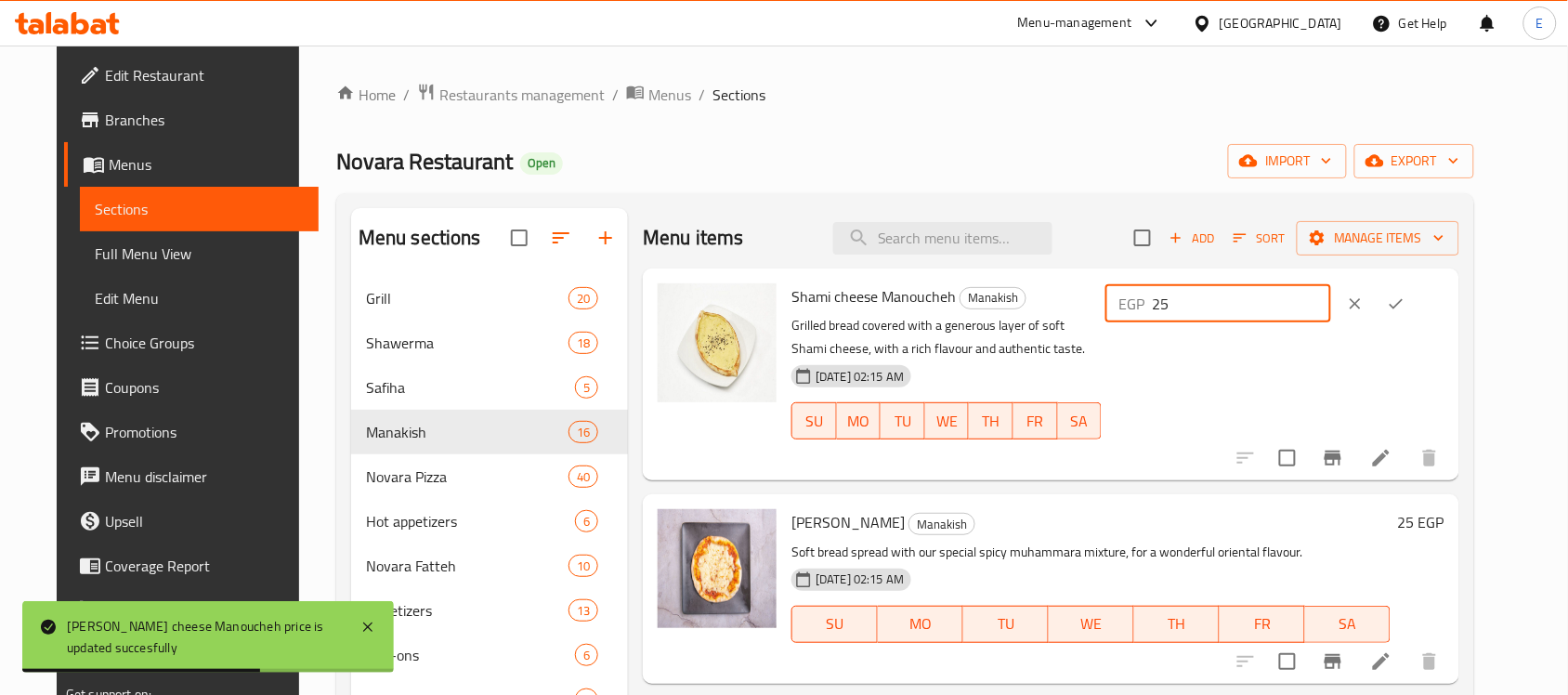
drag, startPoint x: 1278, startPoint y: 297, endPoint x: 1204, endPoint y: 300, distance: 74.1
click at [1204, 300] on div "EGP 25 ​" at bounding box center [1218, 304] width 226 height 37
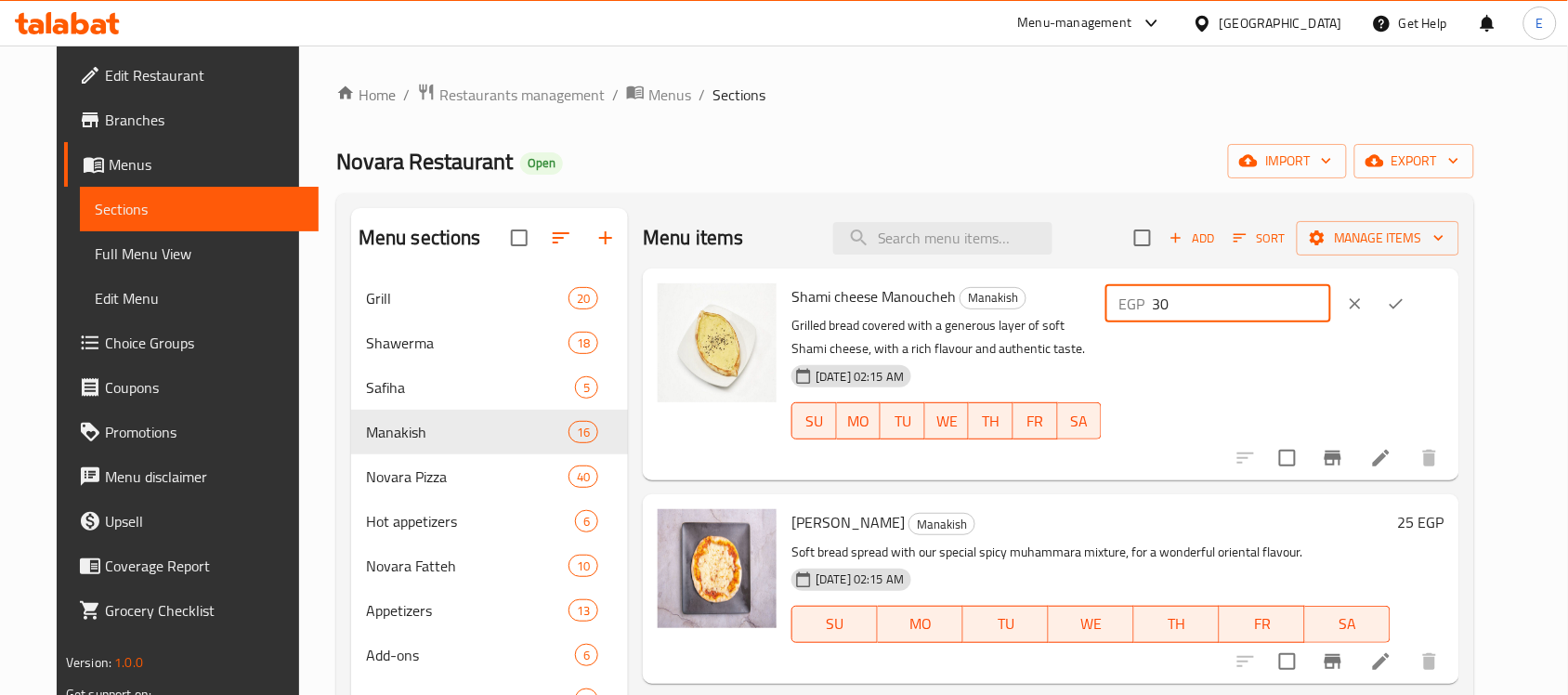
type input "30"
click at [1405, 297] on icon "ok" at bounding box center [1395, 303] width 19 height 19
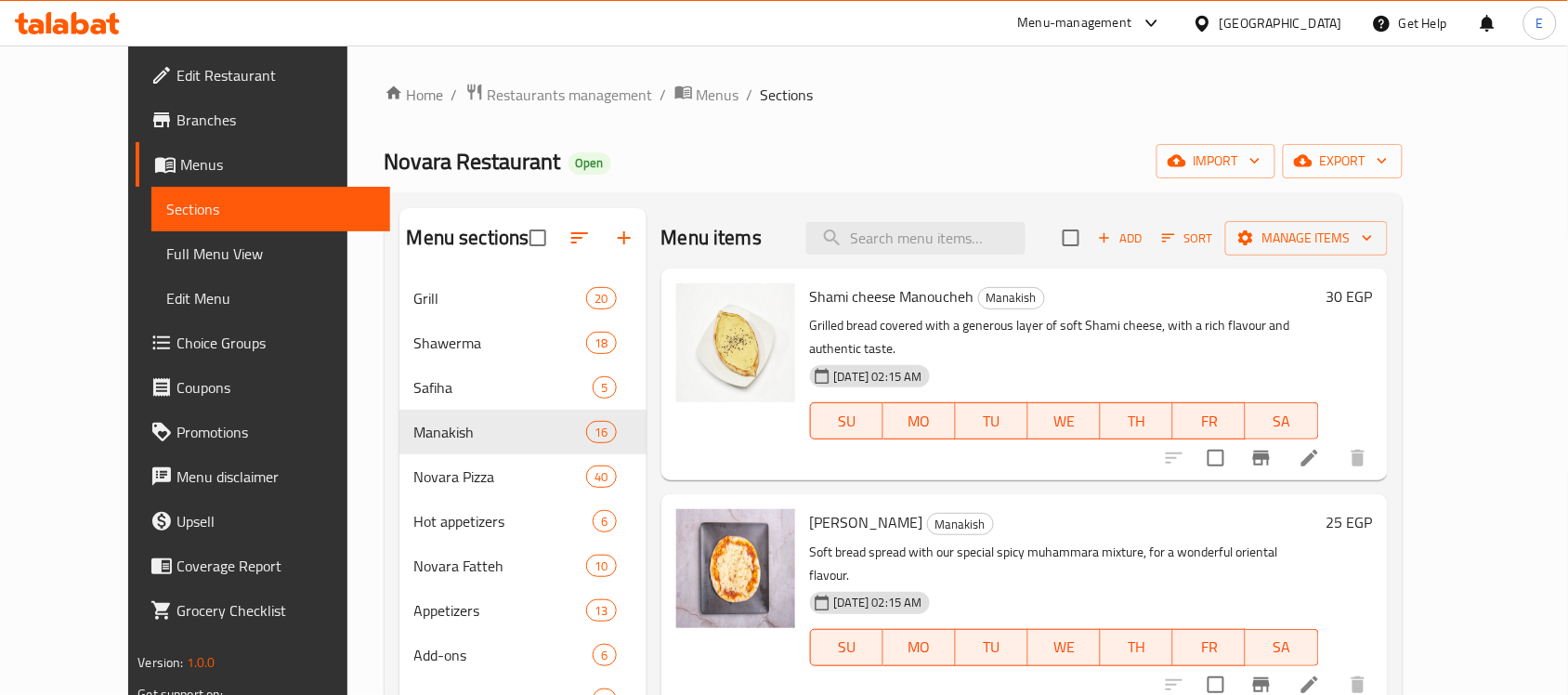
click at [1372, 509] on h6 "25 EGP" at bounding box center [1350, 522] width 47 height 26
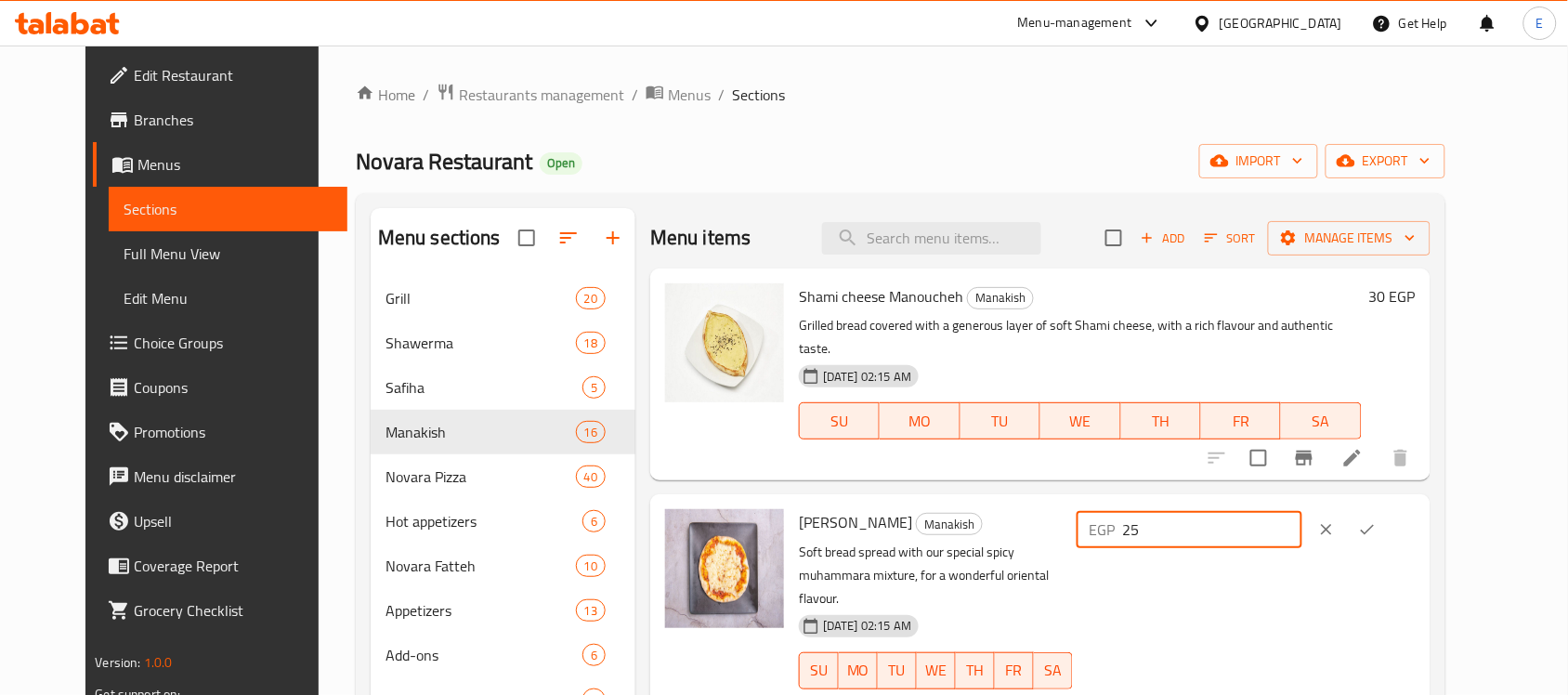
drag, startPoint x: 1287, startPoint y: 502, endPoint x: 1153, endPoint y: 530, distance: 136.9
click at [1153, 530] on div "Muhammara Manoucheh Manakish Soft bread spread with our special spicy muhammara…" at bounding box center [1107, 611] width 632 height 220
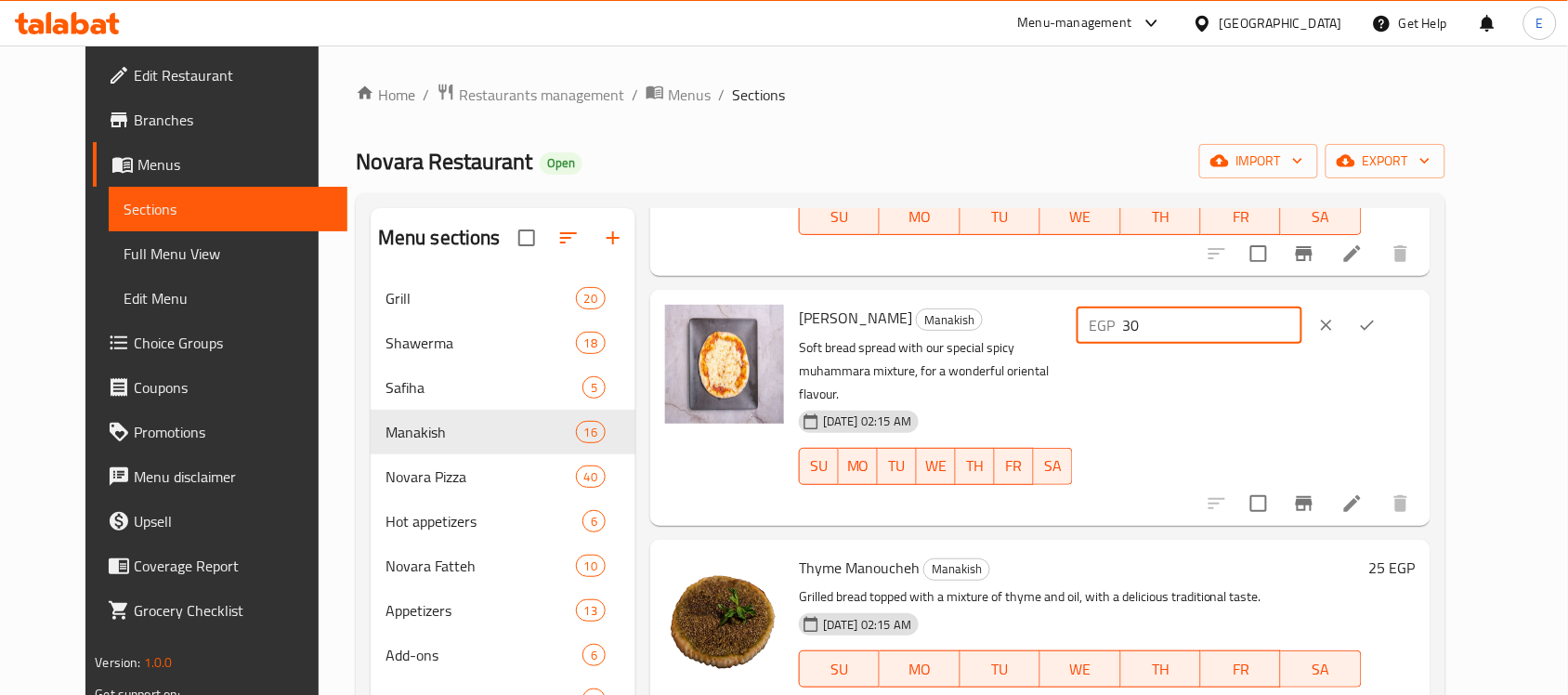
scroll to position [201, 0]
type input "30"
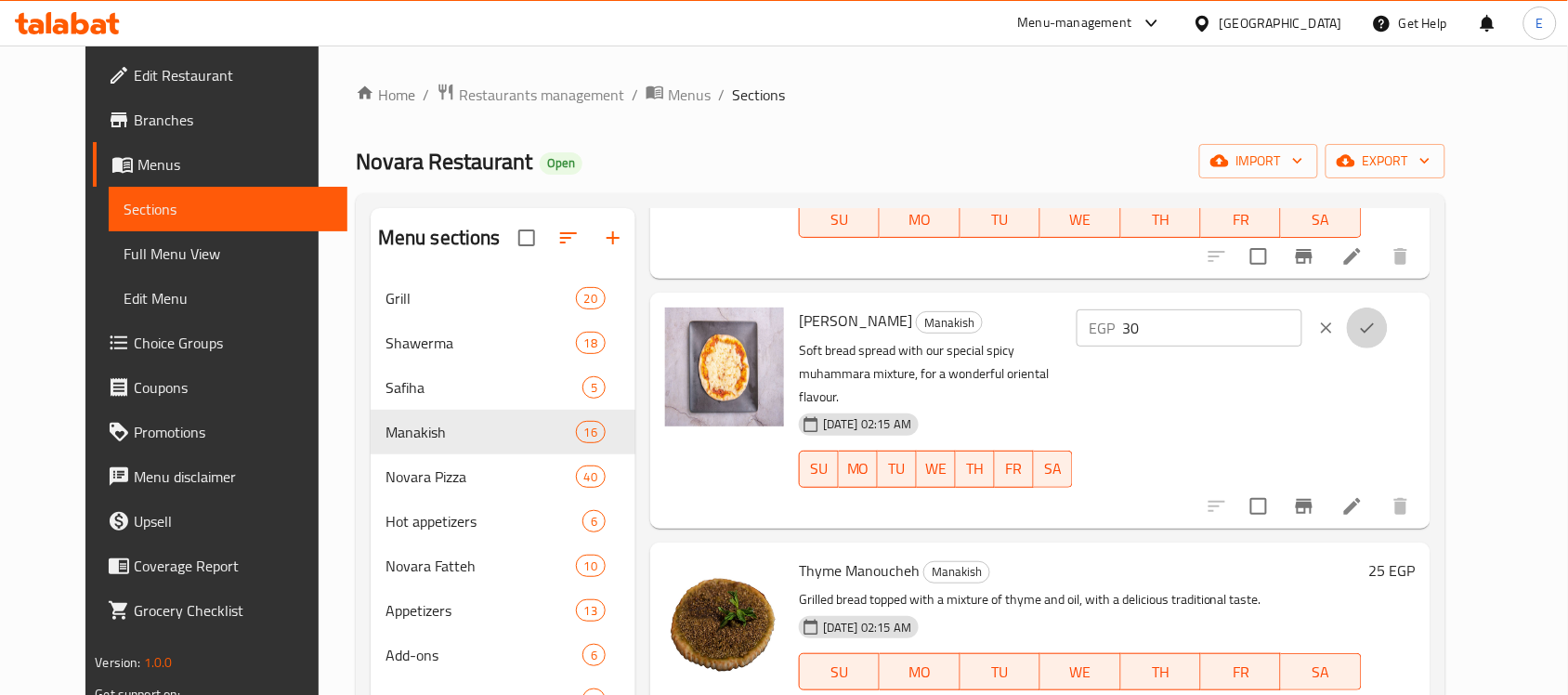
click at [1376, 319] on icon "ok" at bounding box center [1367, 327] width 19 height 19
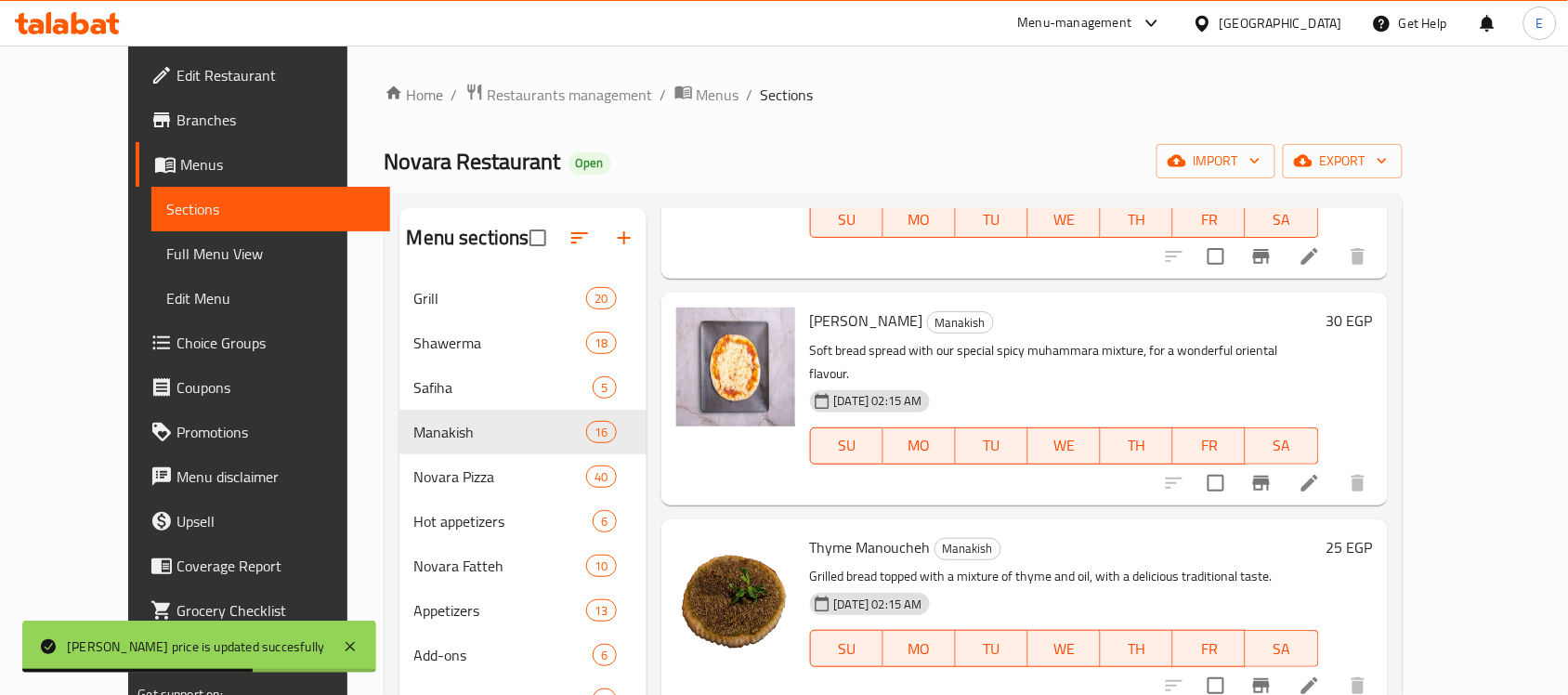
click at [1372, 534] on h6 "25 EGP" at bounding box center [1350, 546] width 47 height 26
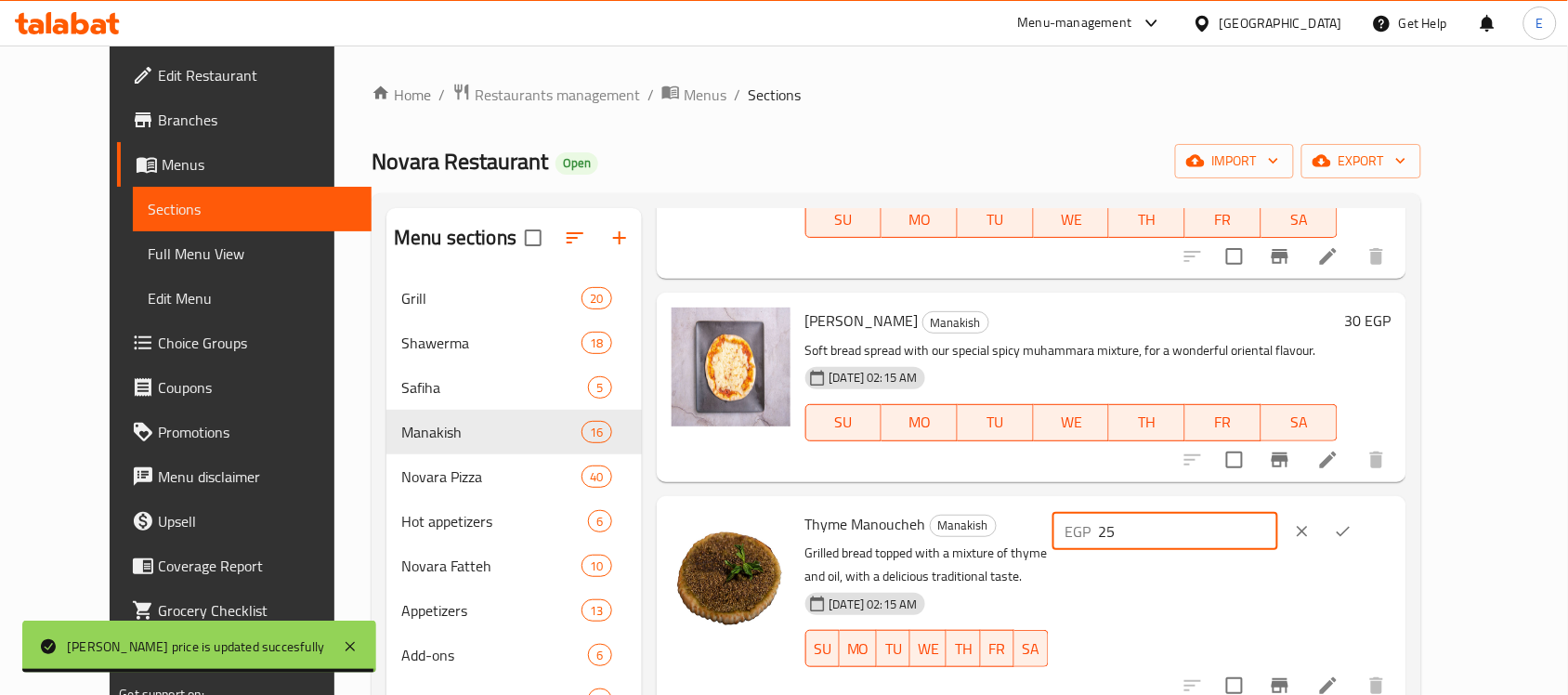
drag, startPoint x: 1292, startPoint y: 502, endPoint x: 1147, endPoint y: 474, distance: 147.7
click at [1147, 496] on div "Thyme Manoucheh Manakish Grilled bread topped with a mixture of thyme and oil, …" at bounding box center [1031, 601] width 750 height 212
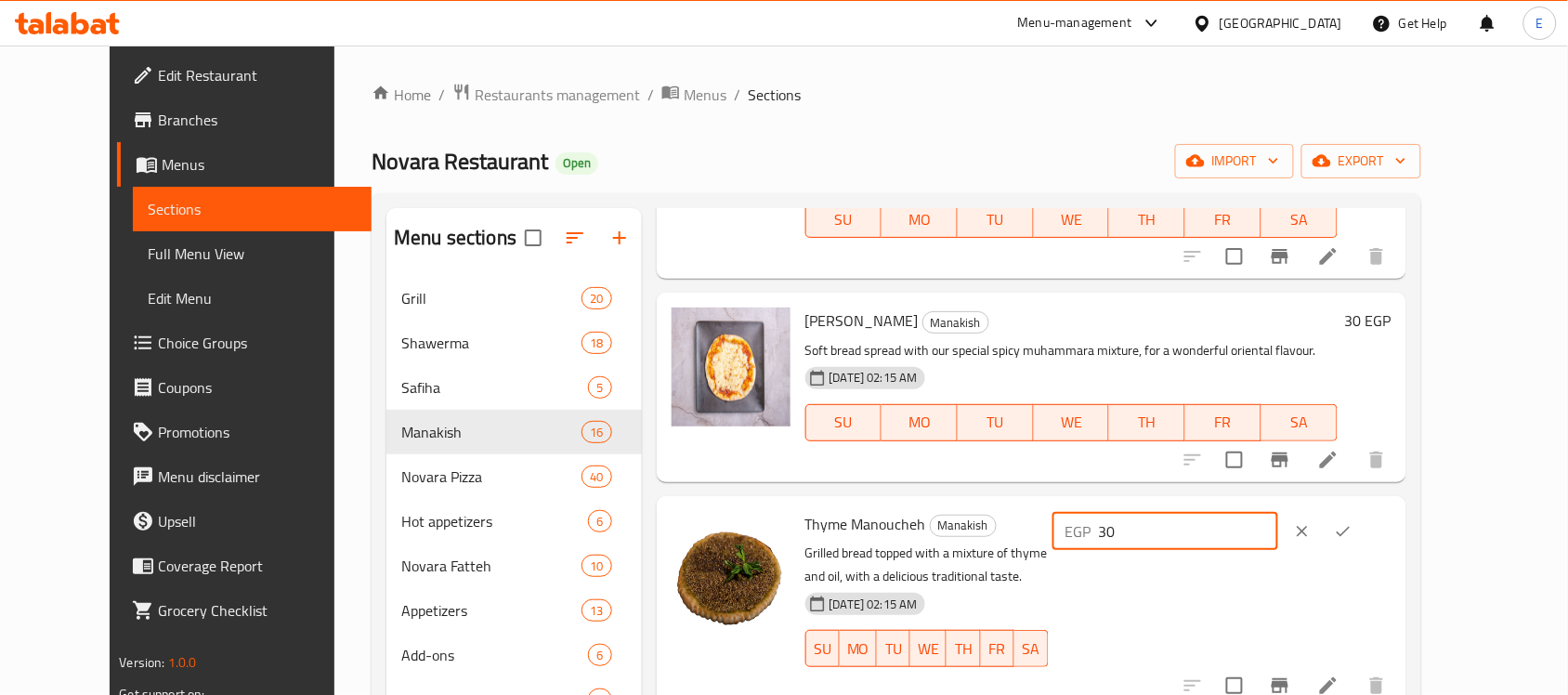
type input "30"
click at [1352, 522] on icon "ok" at bounding box center [1342, 531] width 19 height 19
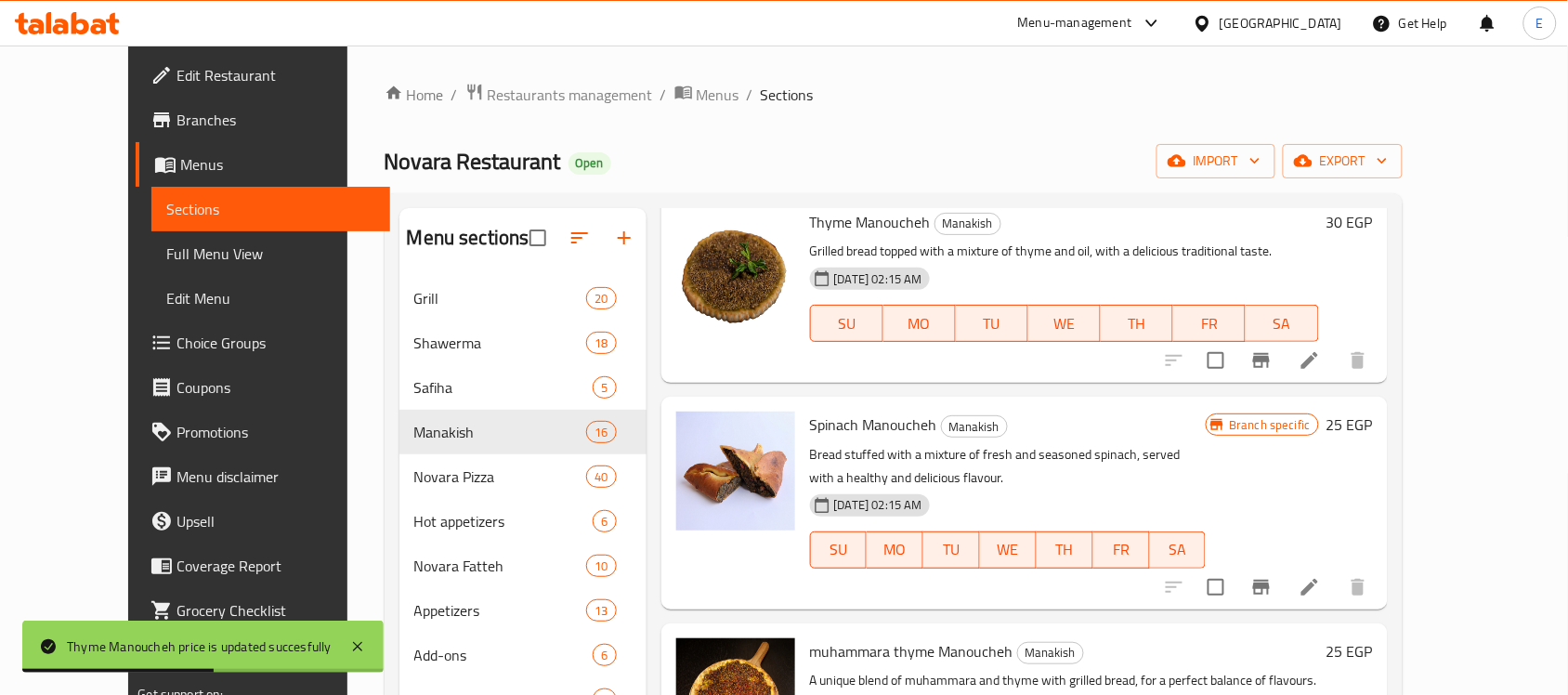
scroll to position [531, 0]
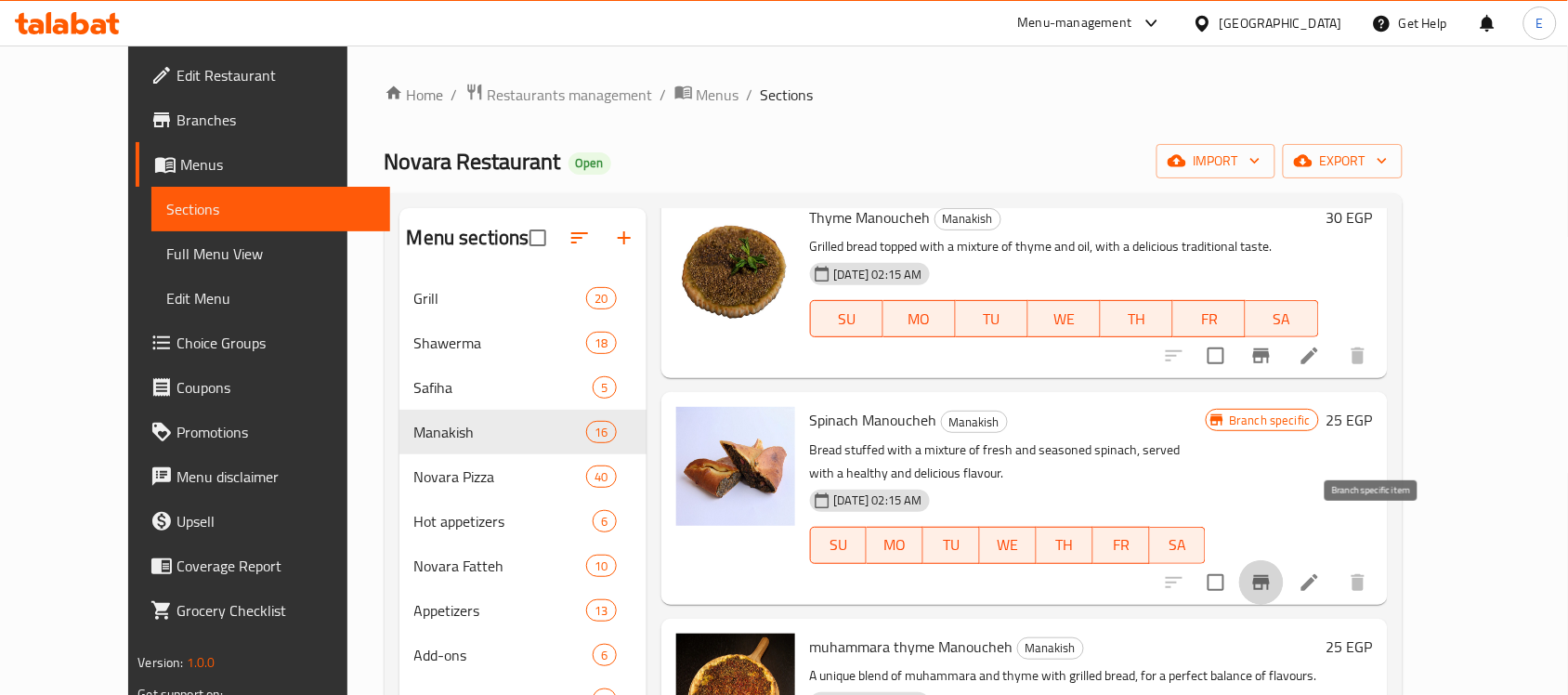
click at [1273, 571] on icon "Branch-specific-item" at bounding box center [1261, 582] width 22 height 22
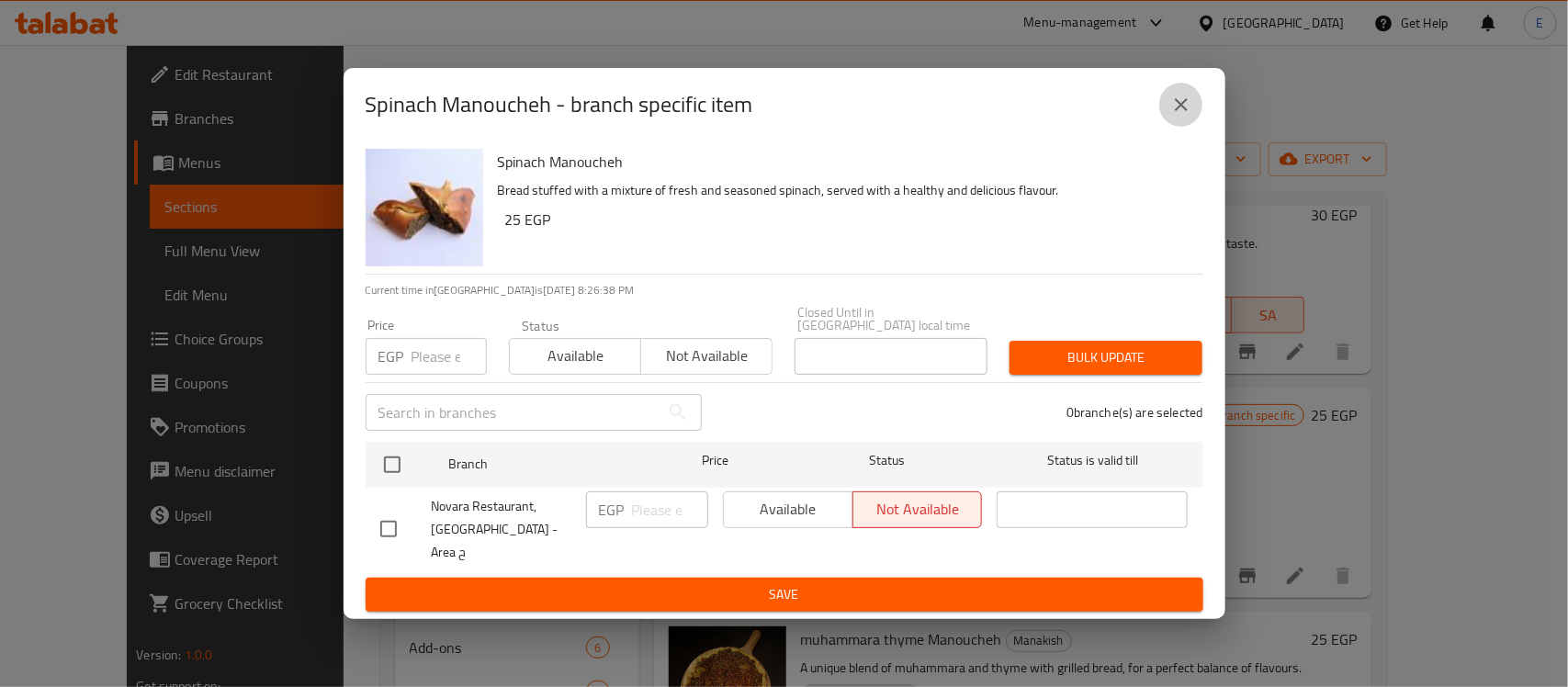
click at [1182, 116] on icon "close" at bounding box center [1180, 104] width 22 height 22
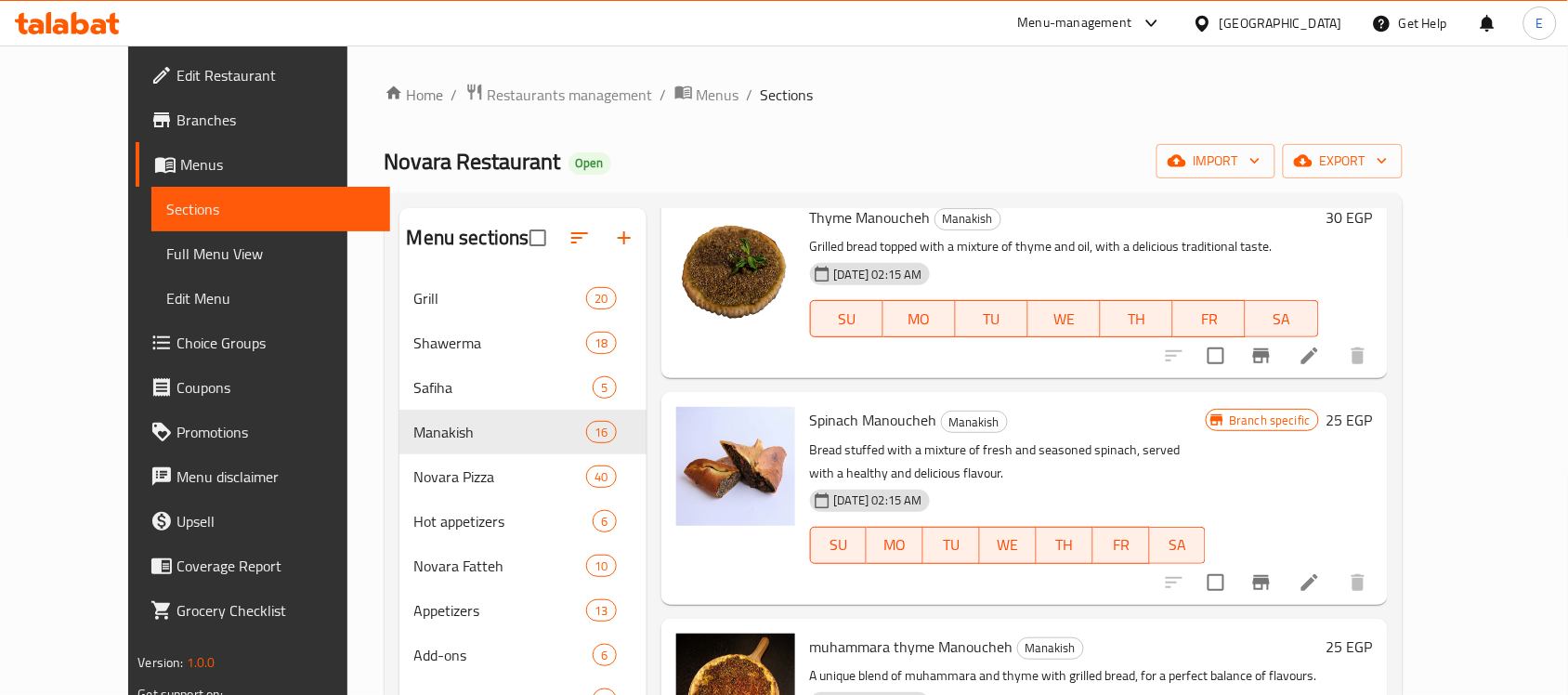
click at [1372, 407] on h6 "25 EGP" at bounding box center [1350, 419] width 47 height 26
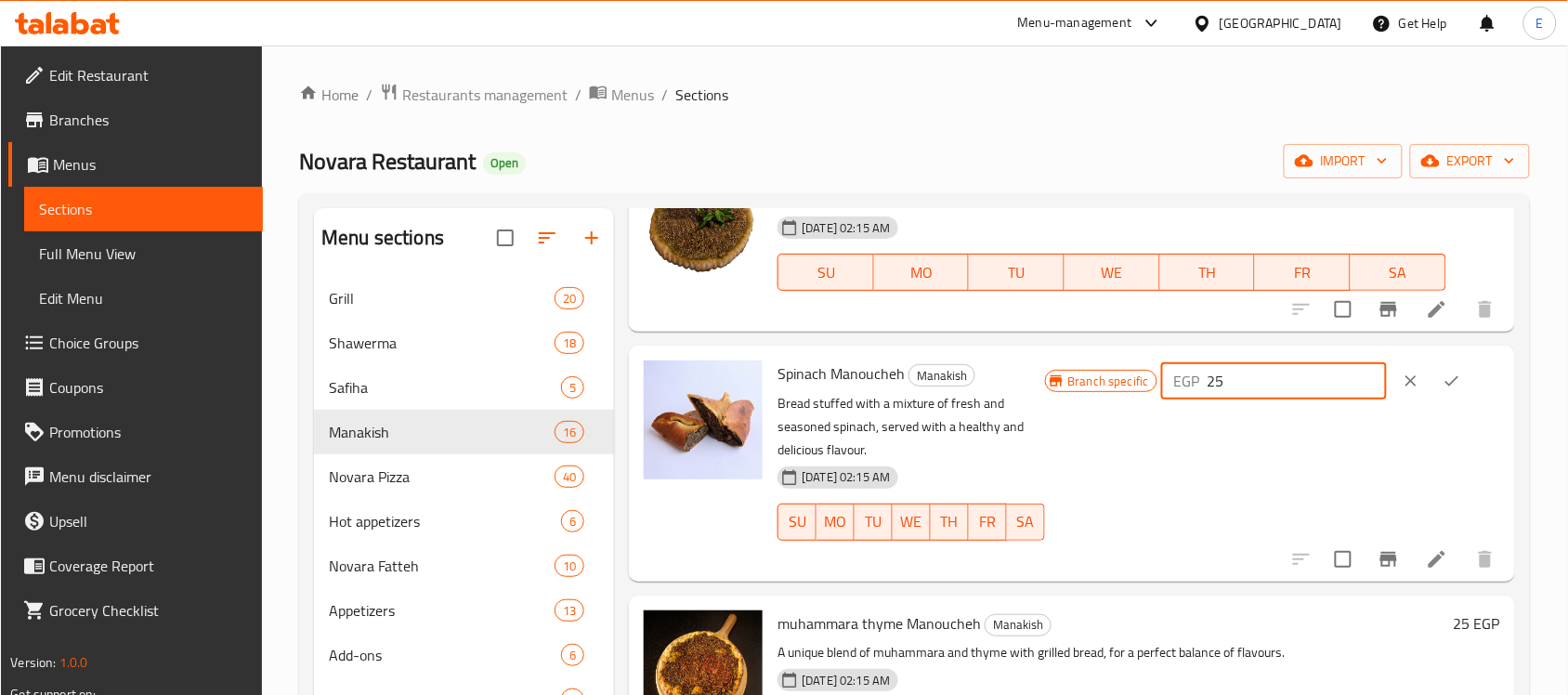
drag, startPoint x: 1298, startPoint y: 376, endPoint x: 1079, endPoint y: 348, distance: 220.8
click at [1079, 348] on div "Spinach Manoucheh Manakish Bread stuffed with a mixture of fresh and seasoned s…" at bounding box center [1070, 462] width 885 height 235
type input "30"
click at [1457, 373] on icon "ok" at bounding box center [1451, 380] width 19 height 19
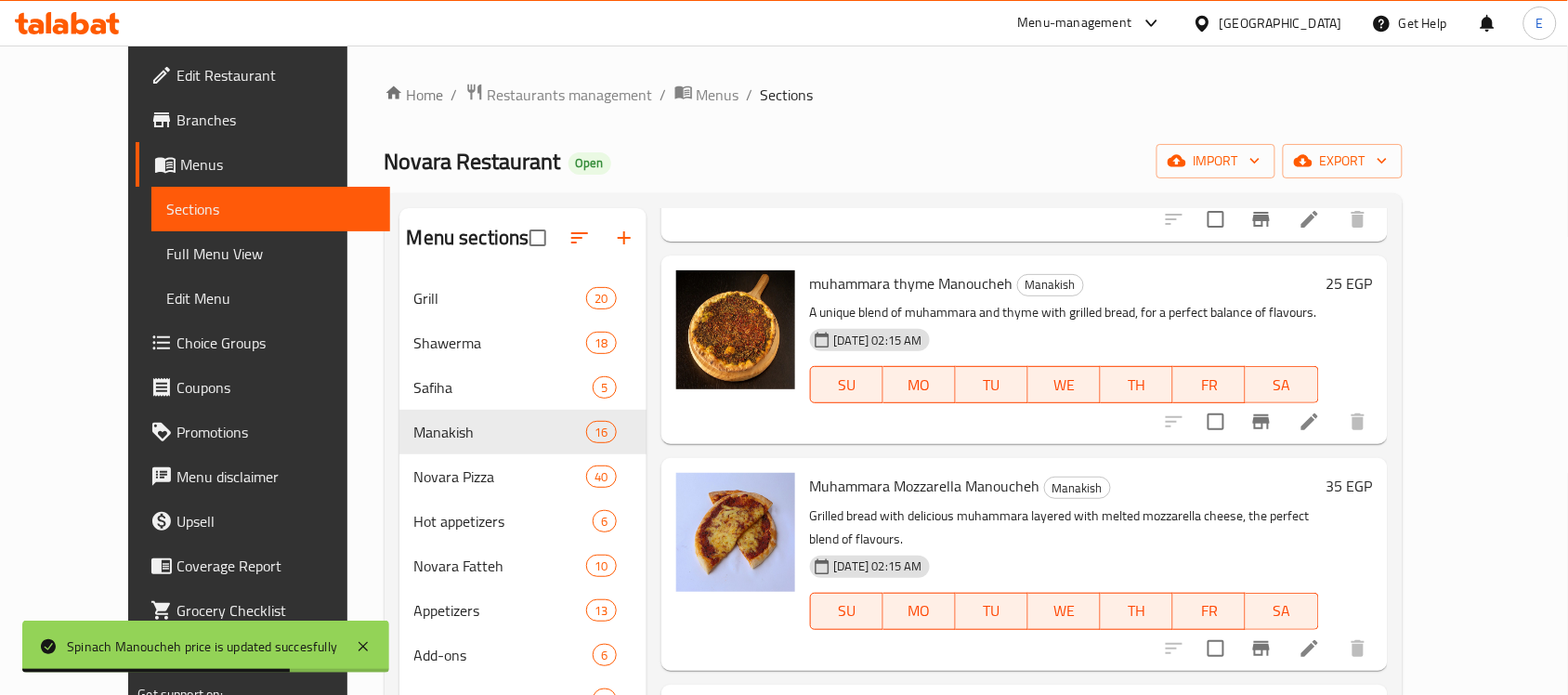
scroll to position [890, 0]
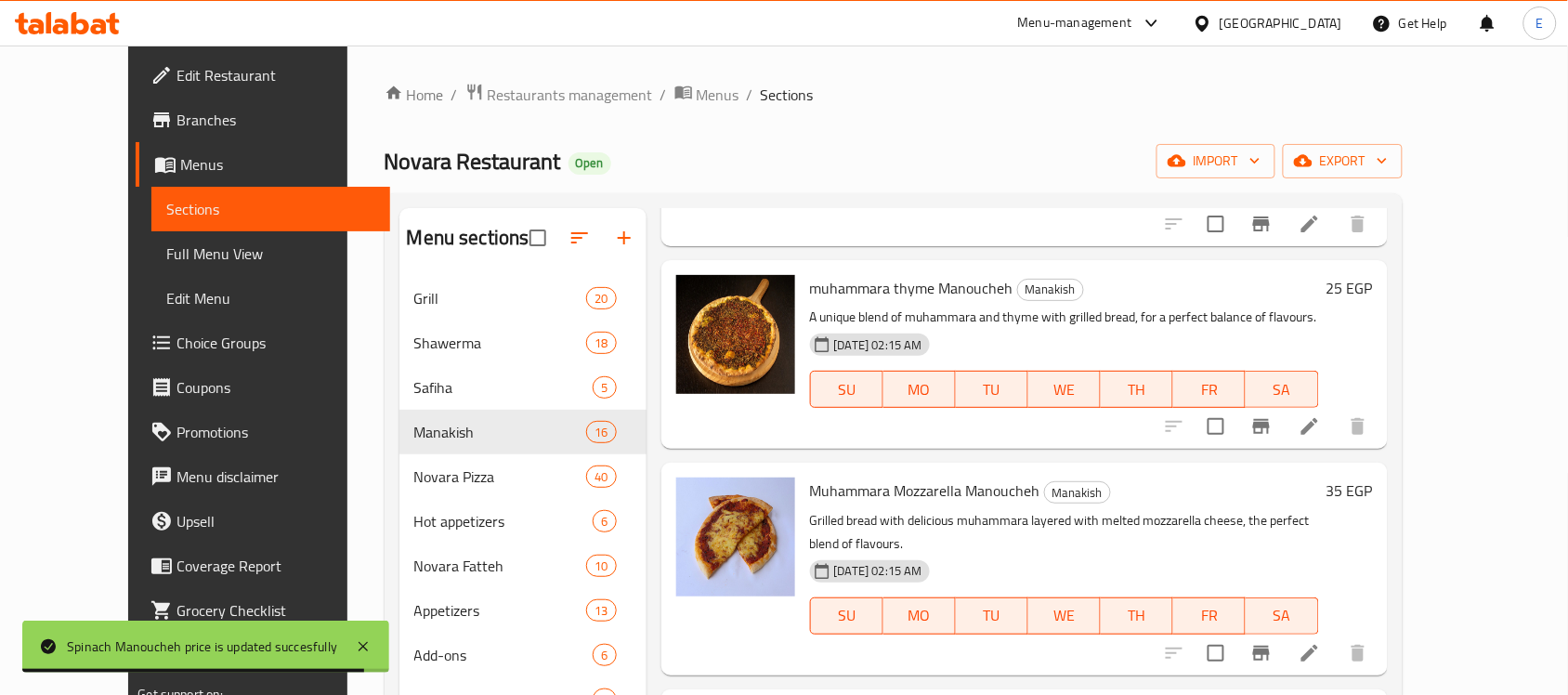
click at [1372, 275] on h6 "25 EGP" at bounding box center [1350, 287] width 47 height 26
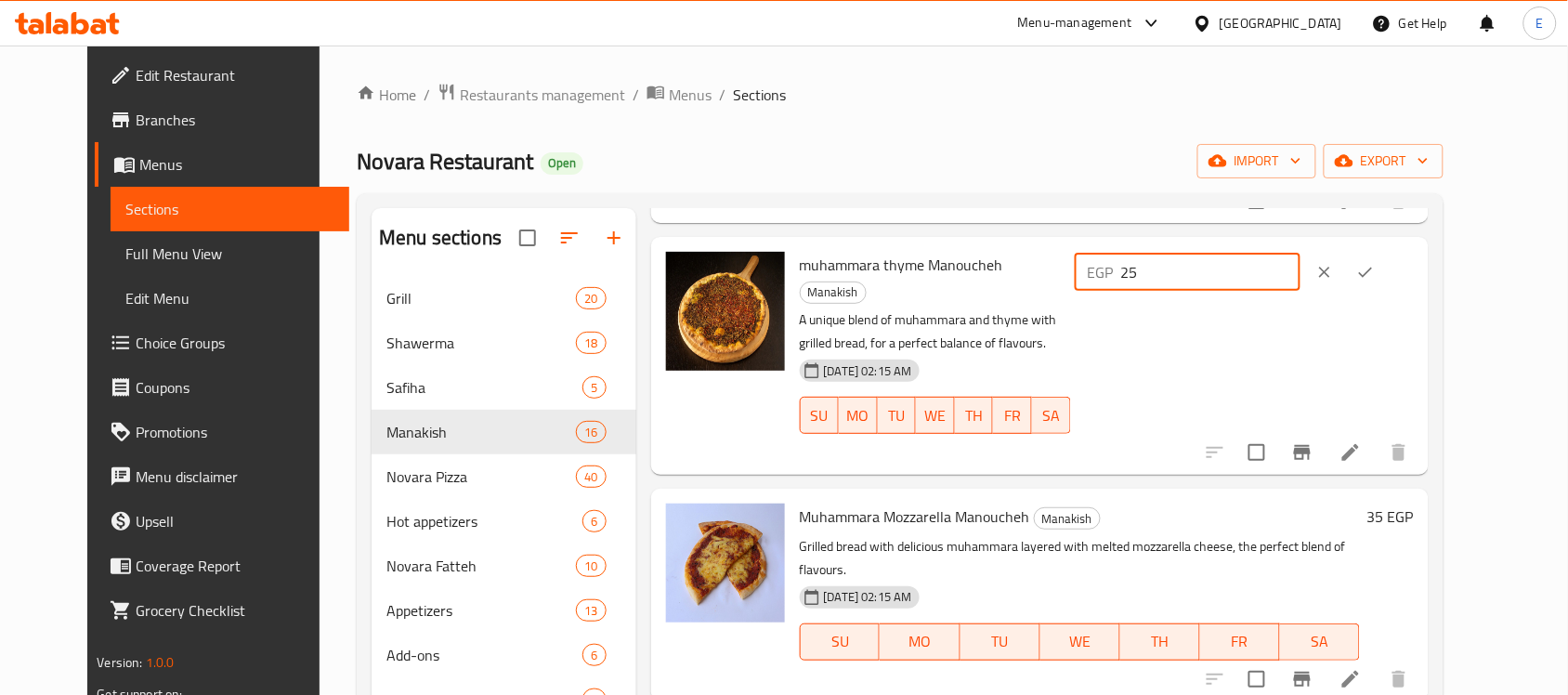
drag, startPoint x: 1298, startPoint y: 248, endPoint x: 1158, endPoint y: 239, distance: 140.3
click at [1158, 244] on div "muhammara thyme Manoucheh Manakish A unique blend of muhammara and thyme with g…" at bounding box center [1106, 356] width 629 height 223
type input "30"
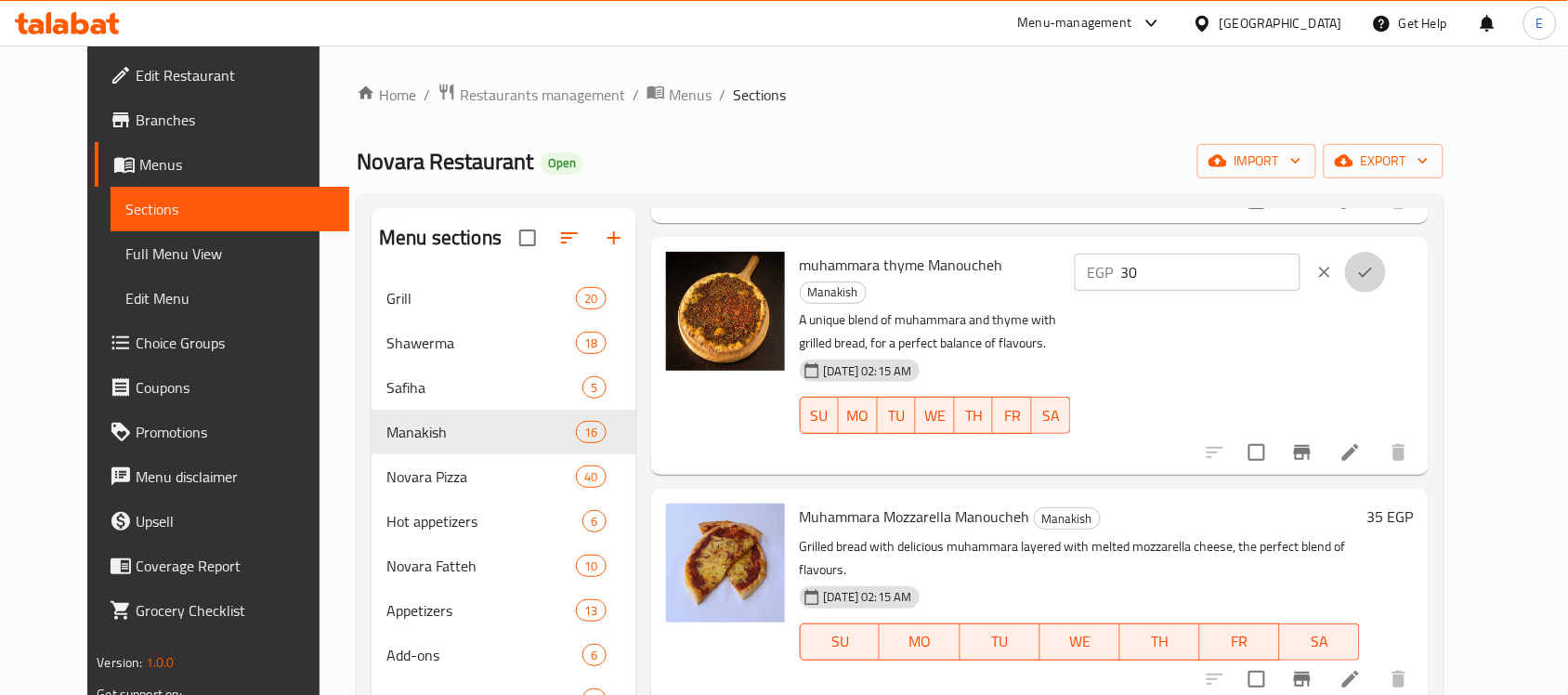
click at [1374, 263] on icon "ok" at bounding box center [1365, 272] width 19 height 19
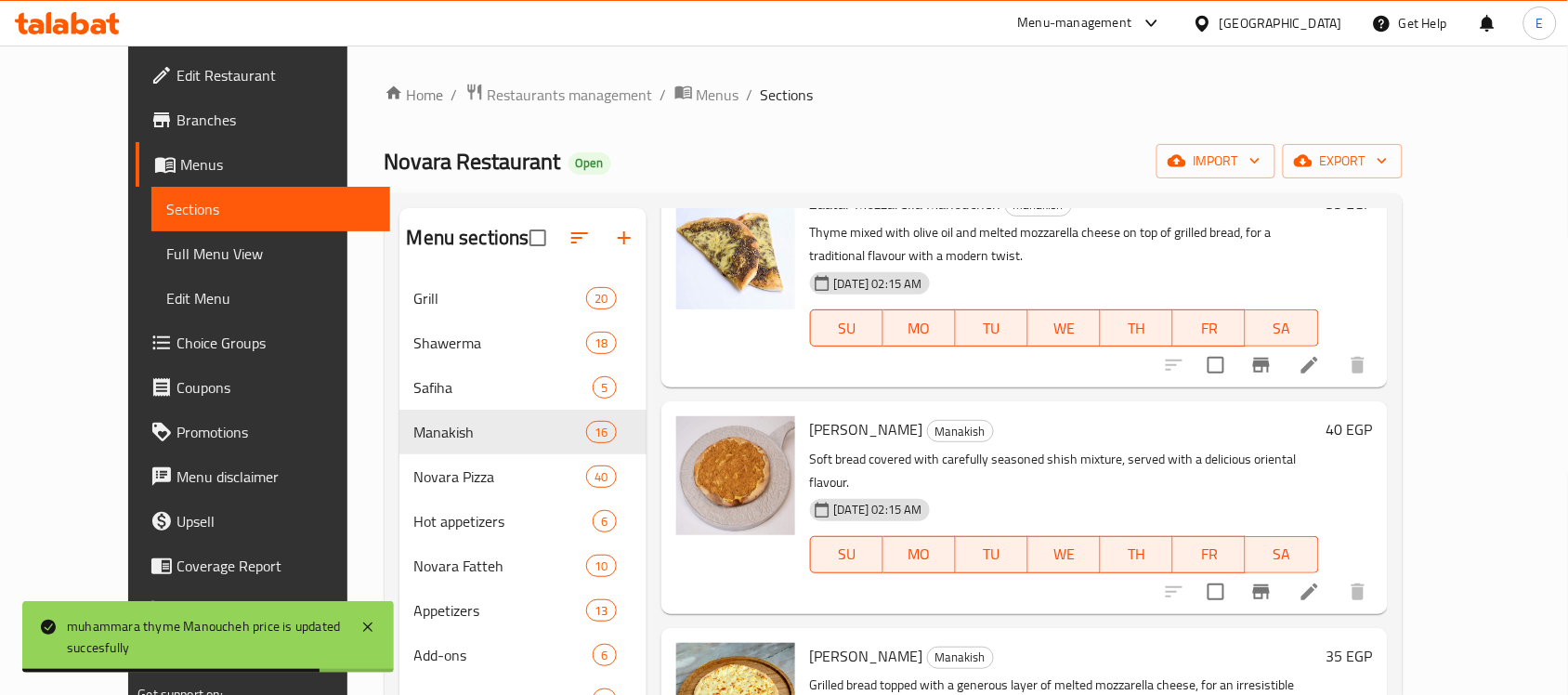
scroll to position [1405, 0]
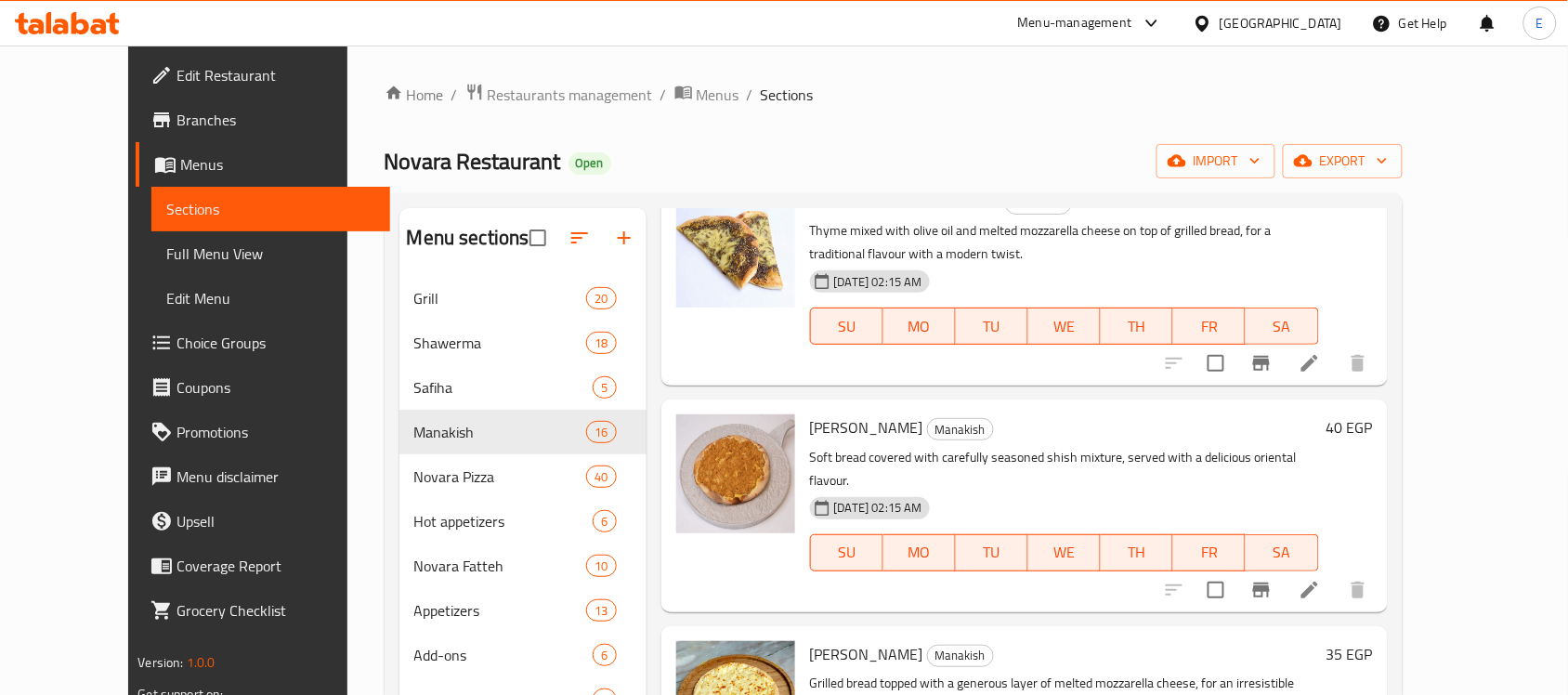
click at [1372, 414] on h6 "40 EGP" at bounding box center [1350, 427] width 47 height 26
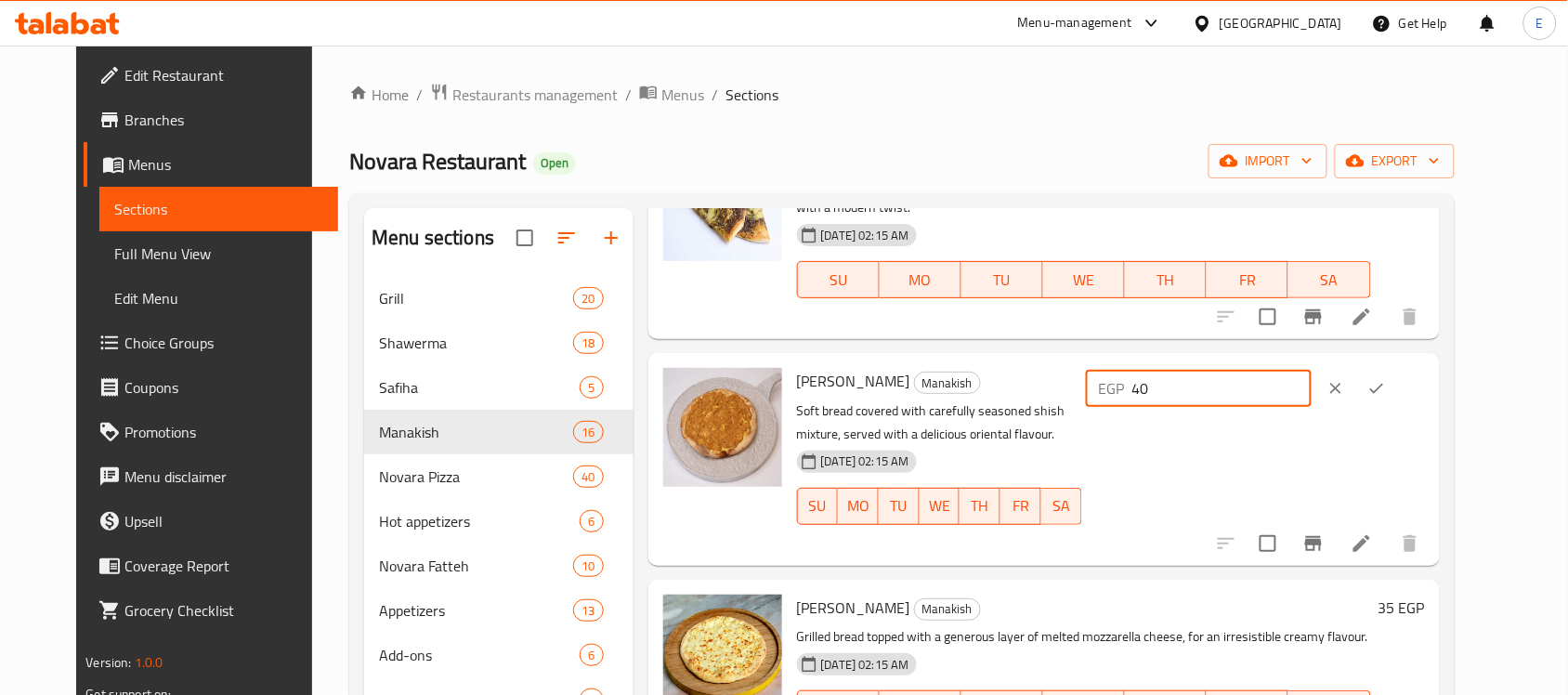
drag, startPoint x: 1271, startPoint y: 363, endPoint x: 1161, endPoint y: 360, distance: 110.0
click at [1161, 361] on div "Shish Manoucheh Manakish Soft bread covered with carefully seasoned shish mixtu…" at bounding box center [1111, 458] width 642 height 196
type input "5"
type input "45"
click at [1385, 379] on icon "ok" at bounding box center [1375, 388] width 19 height 19
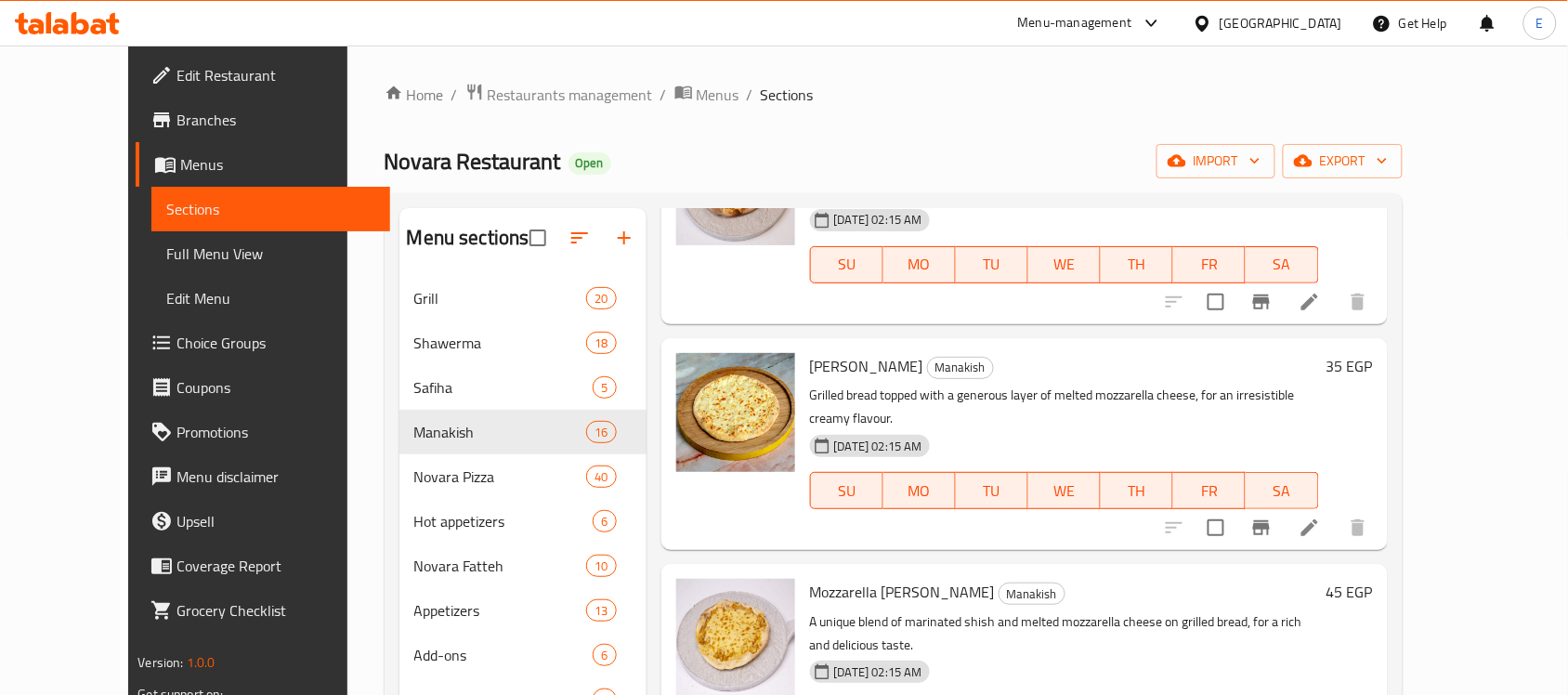
scroll to position [1683, 0]
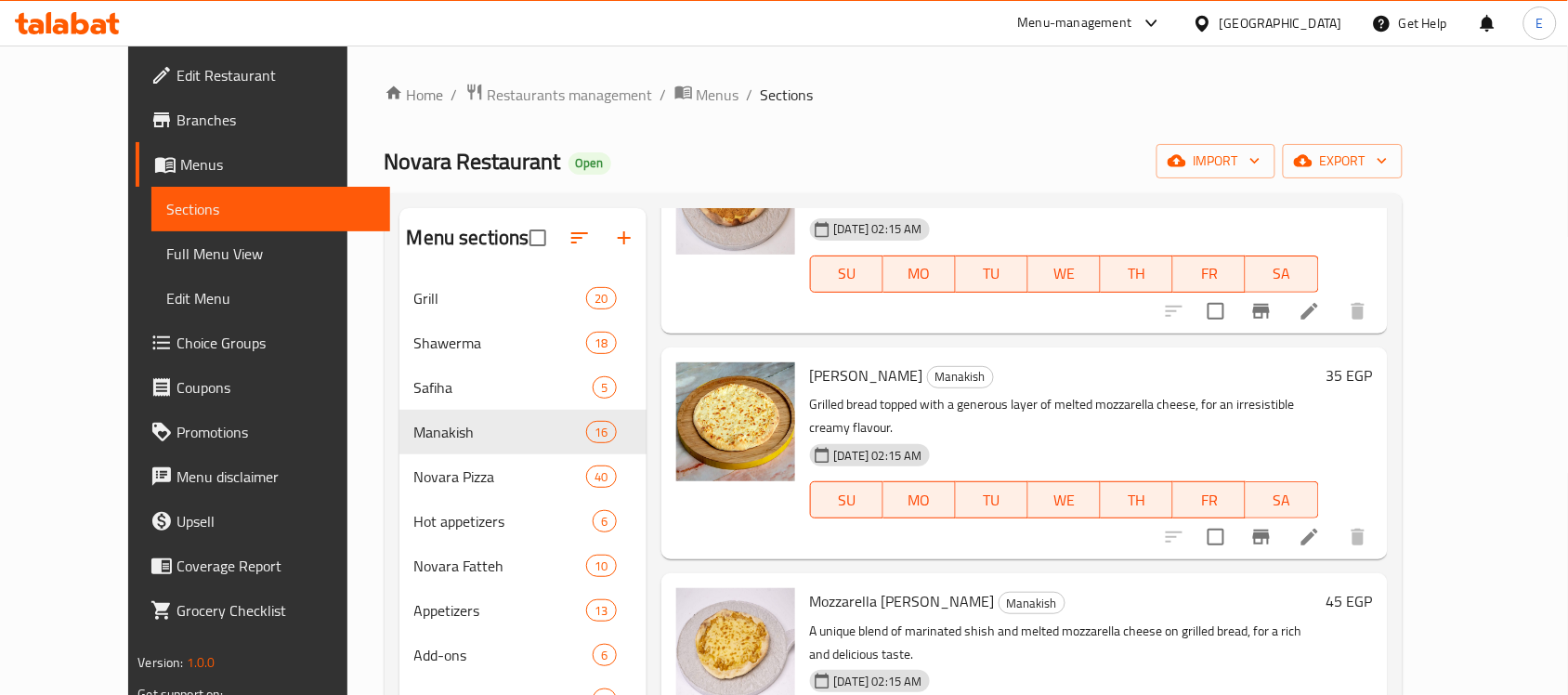
click at [1372, 587] on h6 "45 EGP" at bounding box center [1350, 600] width 47 height 26
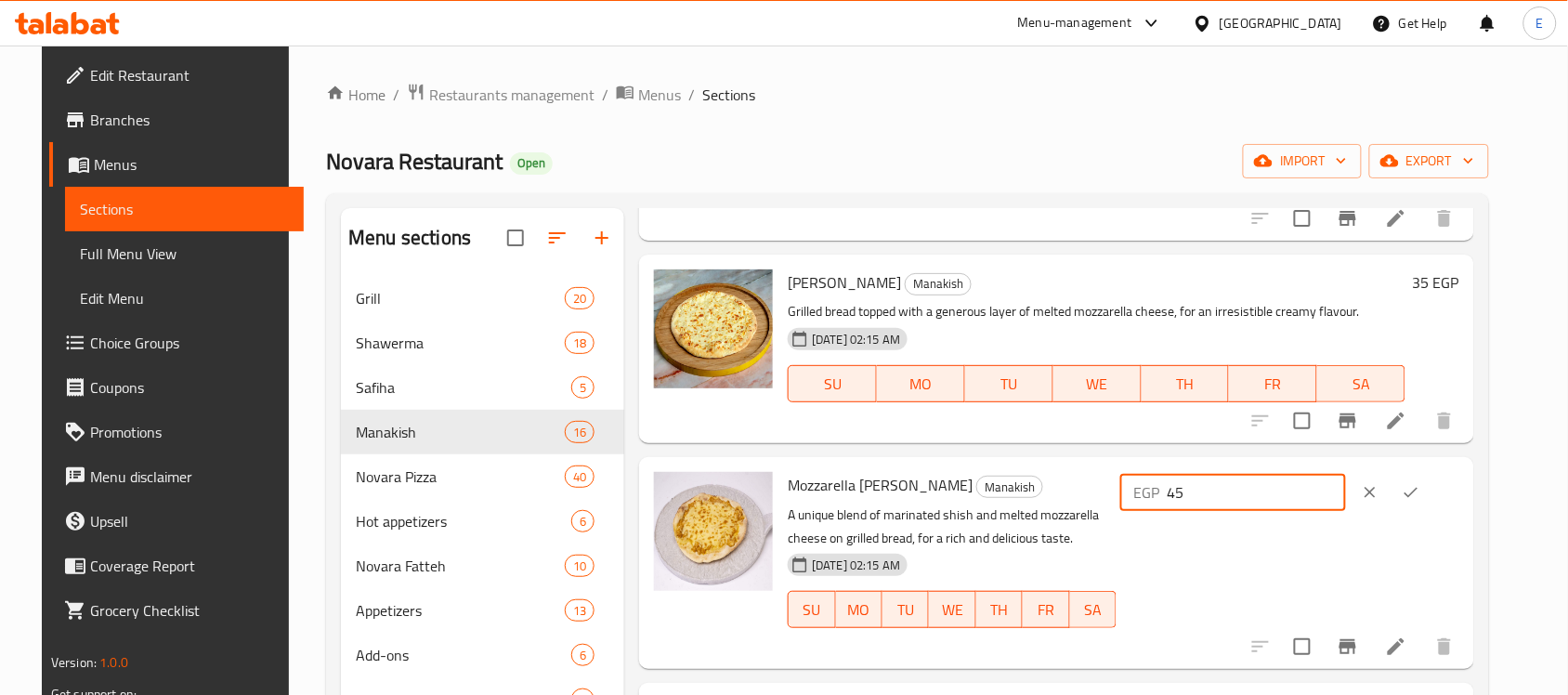
drag, startPoint x: 1298, startPoint y: 484, endPoint x: 1165, endPoint y: 480, distance: 133.1
click at [1165, 480] on div "Mozzarella shish Manoucheh Manakish A unique blend of marinated shish and melte…" at bounding box center [1123, 562] width 686 height 196
type input "50"
click at [1420, 485] on icon "ok" at bounding box center [1411, 492] width 19 height 19
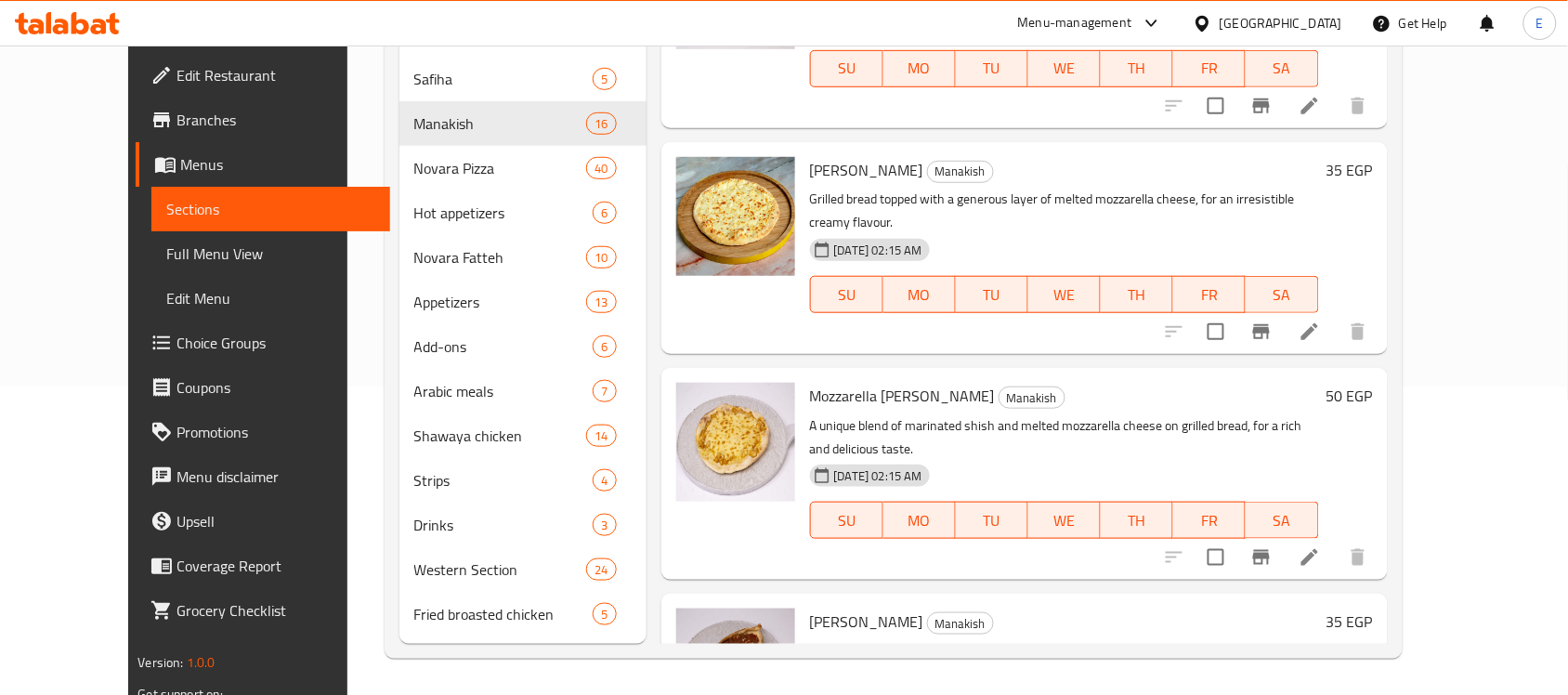
scroll to position [1589, 0]
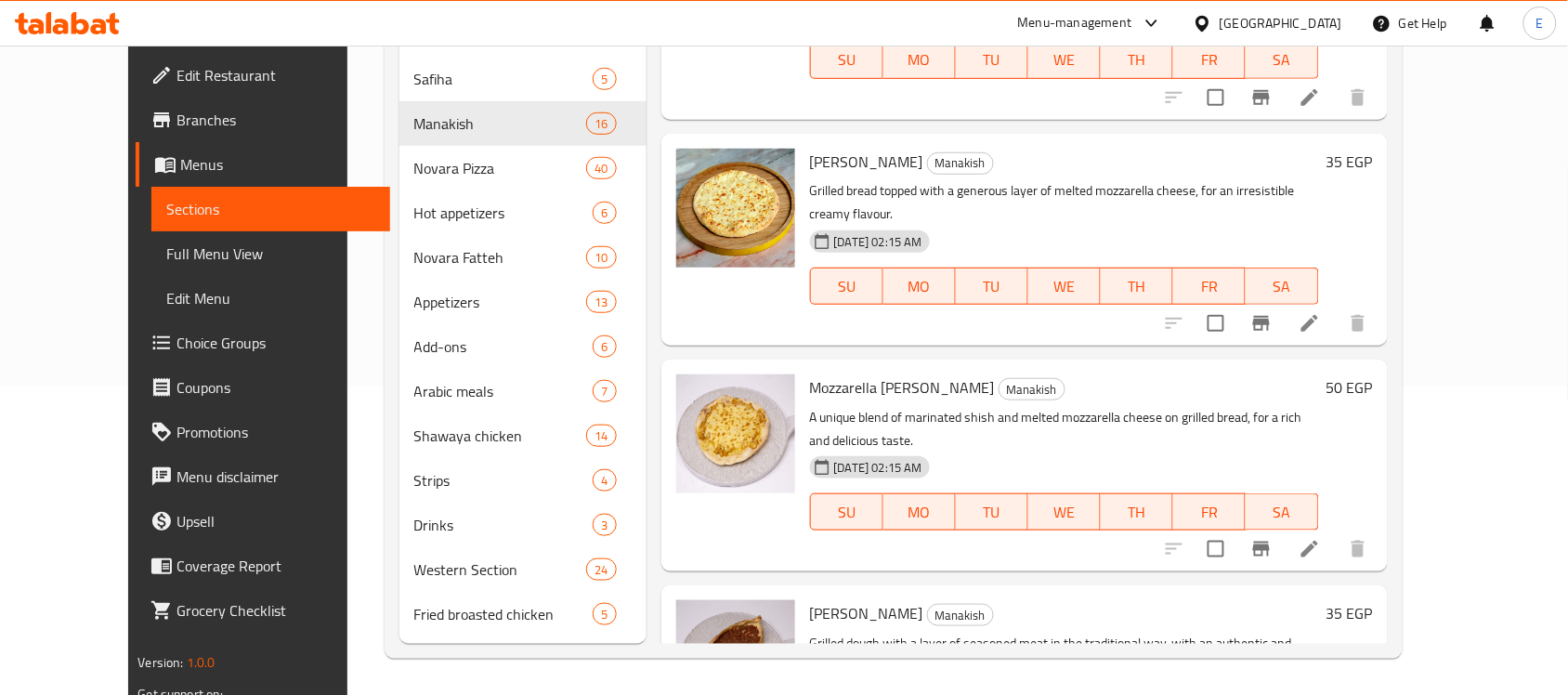
click at [1372, 600] on h6 "35 EGP" at bounding box center [1350, 613] width 47 height 26
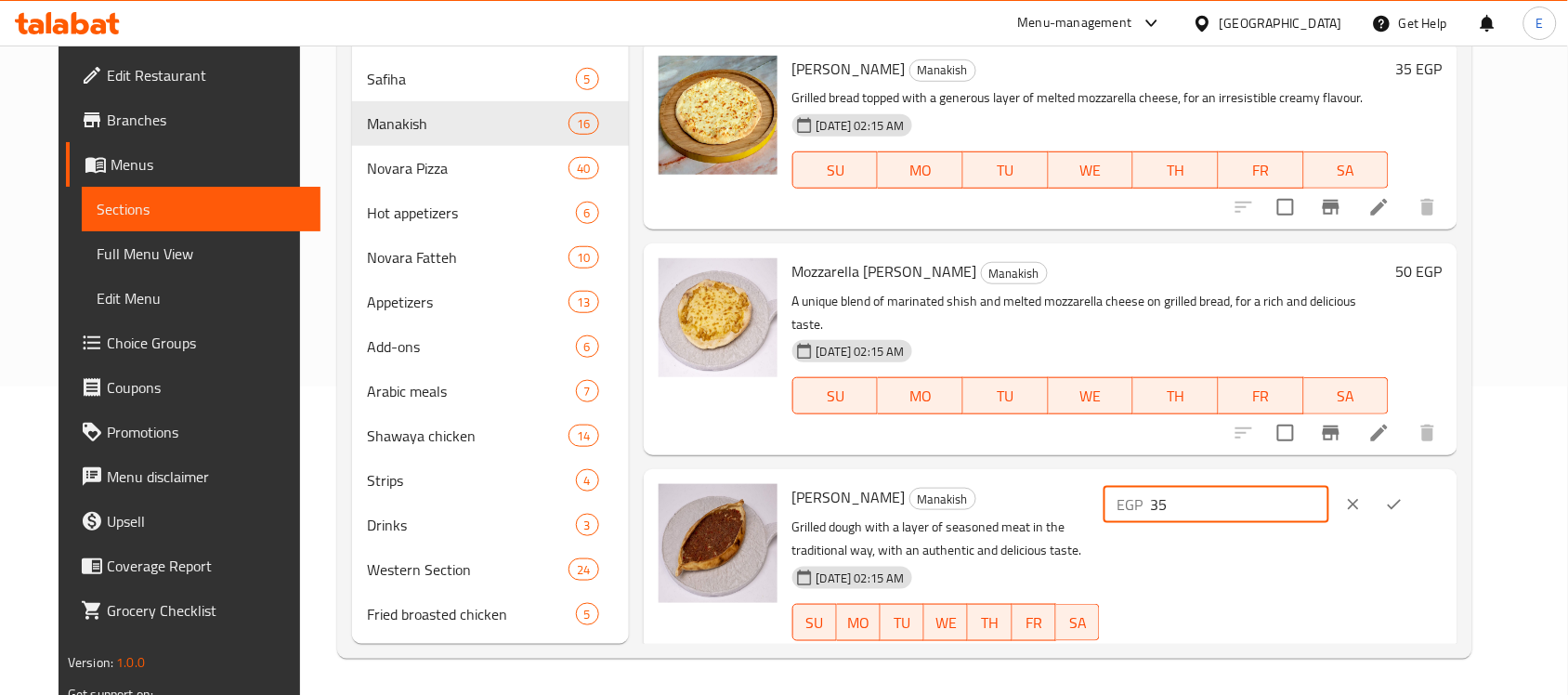
drag, startPoint x: 1254, startPoint y: 469, endPoint x: 1139, endPoint y: 471, distance: 115.0
click at [1139, 476] on div "Safiha Manoucheh Manakish Grilled dough with a layer of seasoned meat in the tr…" at bounding box center [1117, 574] width 665 height 196
type input "30"
click at [1404, 495] on icon "ok" at bounding box center [1394, 503] width 19 height 19
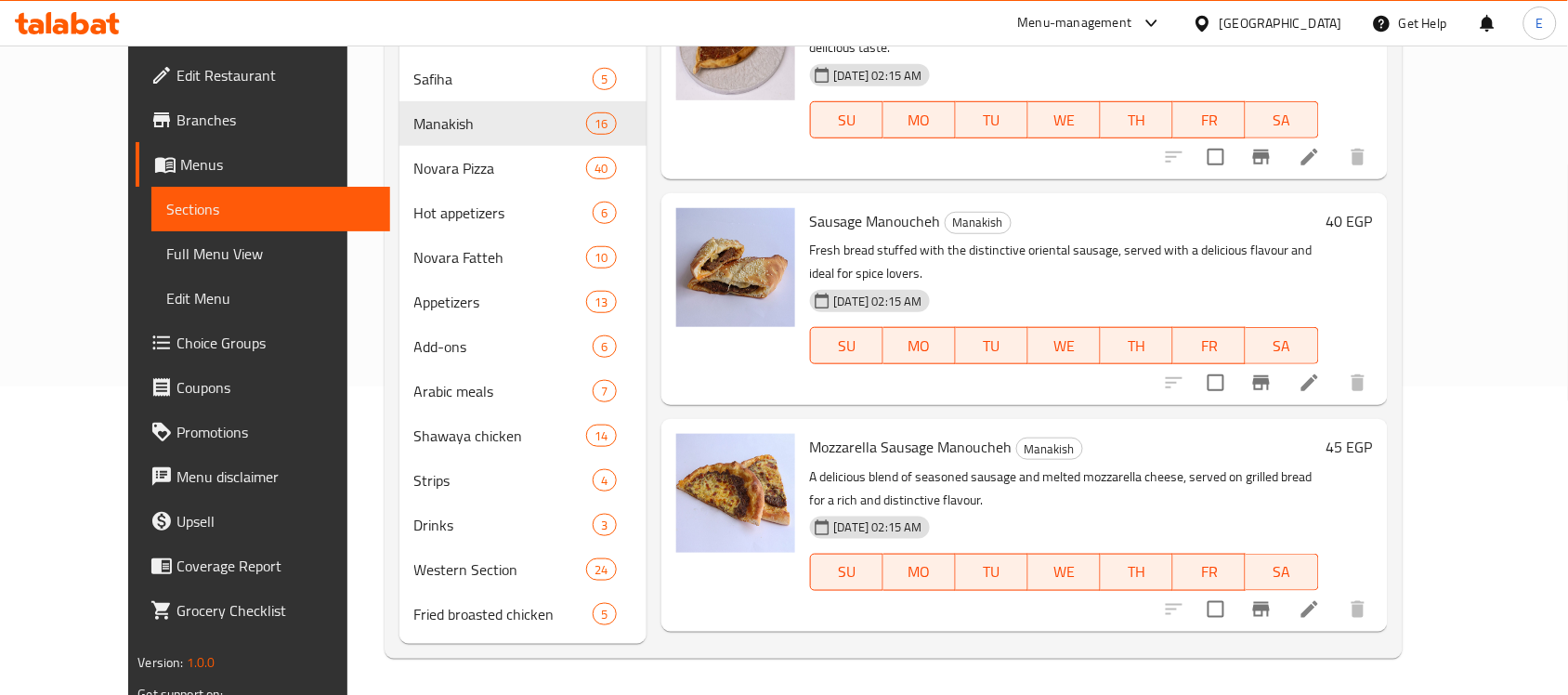
scroll to position [1951, 0]
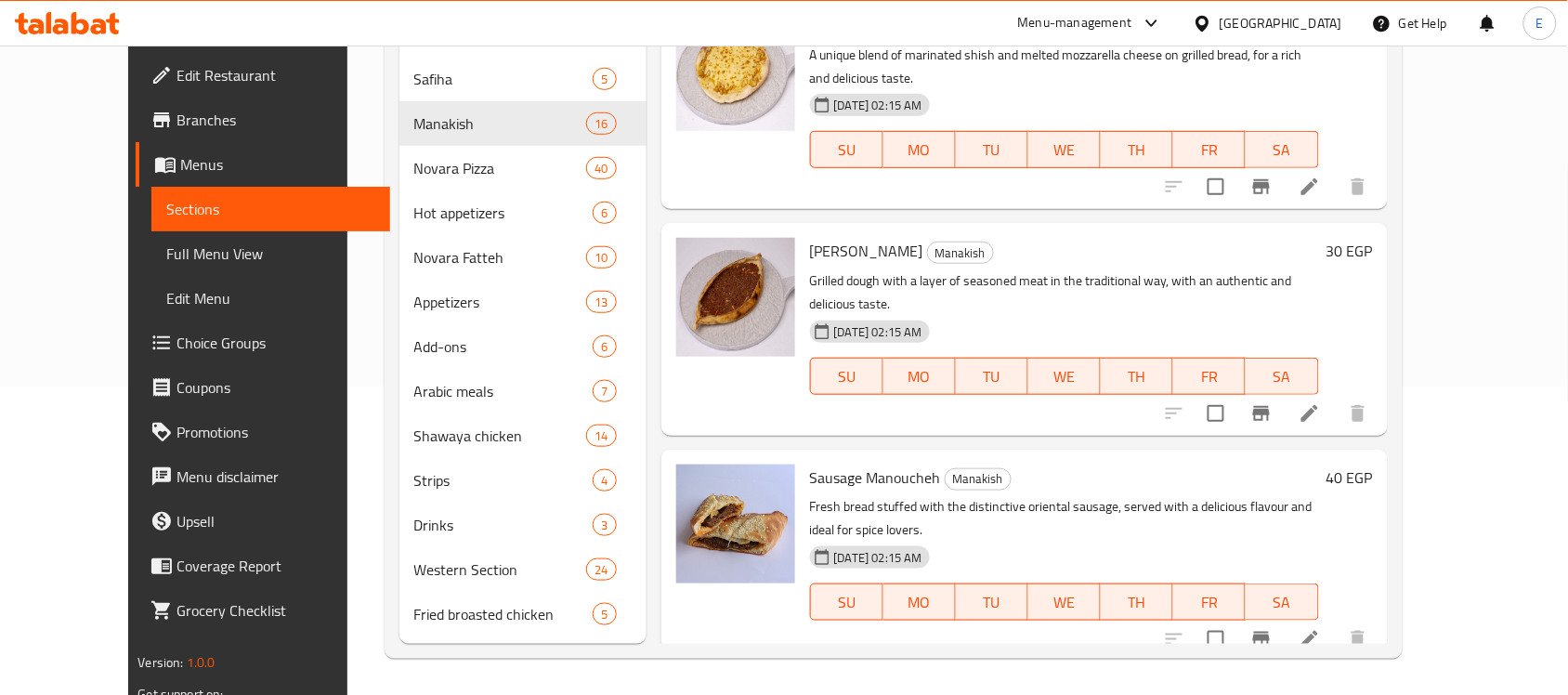
click at [1372, 464] on h6 "40 EGP" at bounding box center [1350, 477] width 47 height 26
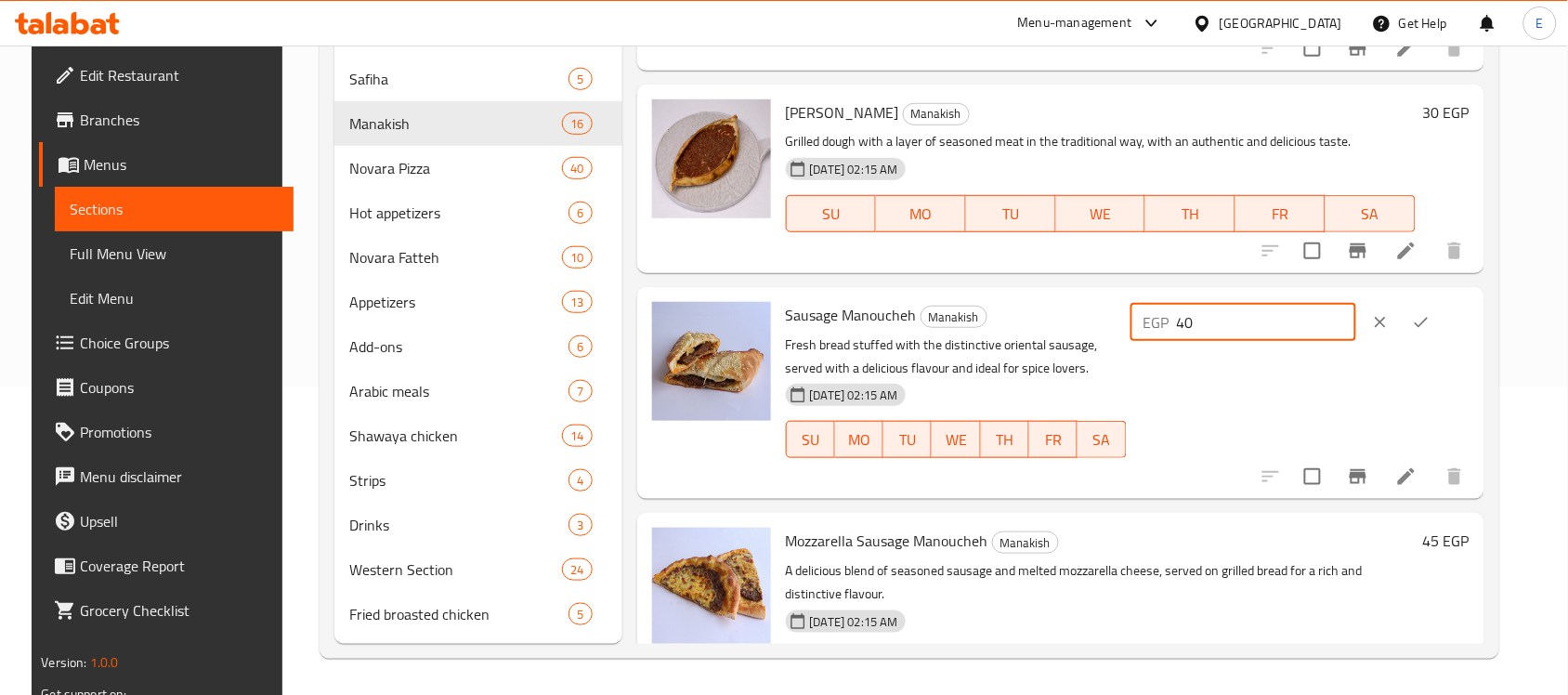
drag, startPoint x: 1273, startPoint y: 317, endPoint x: 1166, endPoint y: 314, distance: 107.0
click at [1166, 314] on div "Sausage Manoucheh Manakish Fresh bread stuffed with the distinctive oriental sa…" at bounding box center [1127, 392] width 698 height 196
type input "45"
click at [1430, 319] on icon "ok" at bounding box center [1420, 322] width 19 height 19
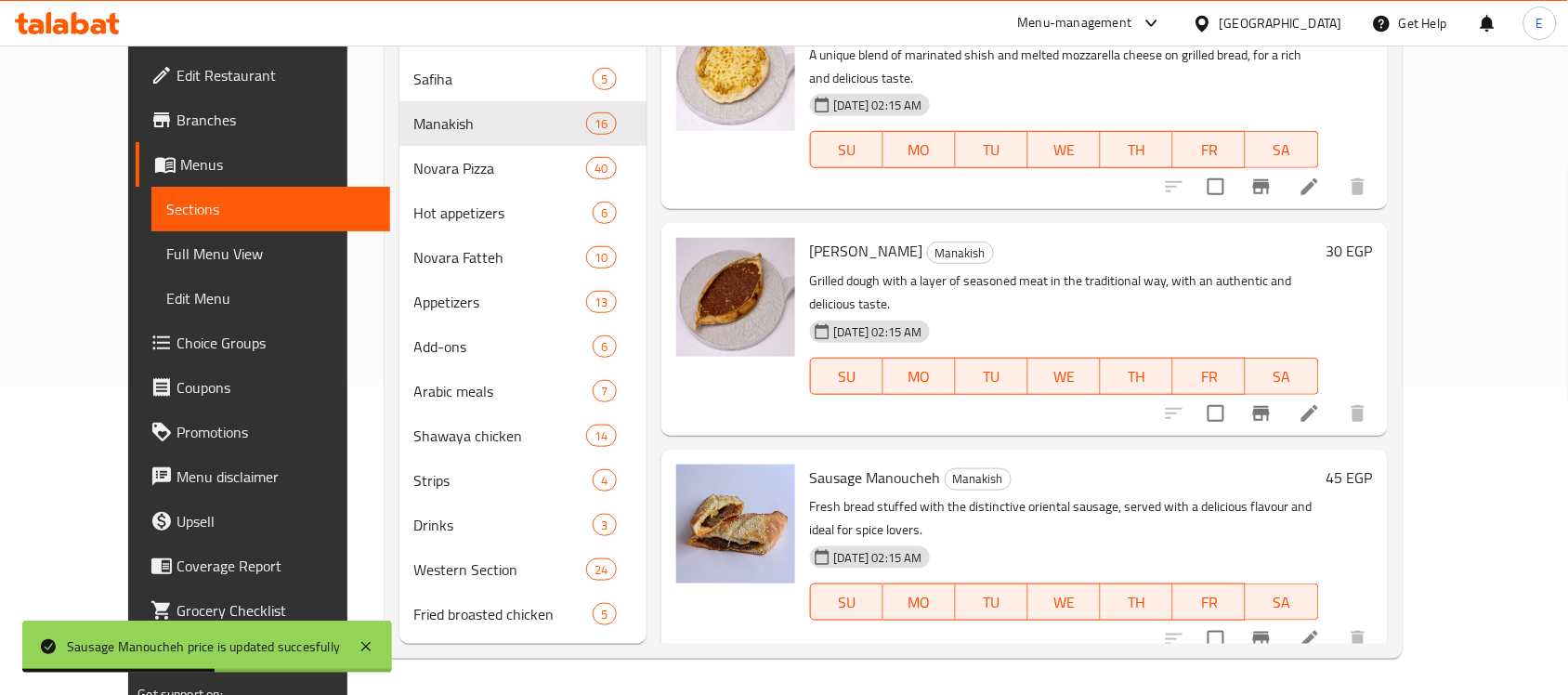
click at [1372, 690] on h6 "45 EGP" at bounding box center [1350, 703] width 47 height 26
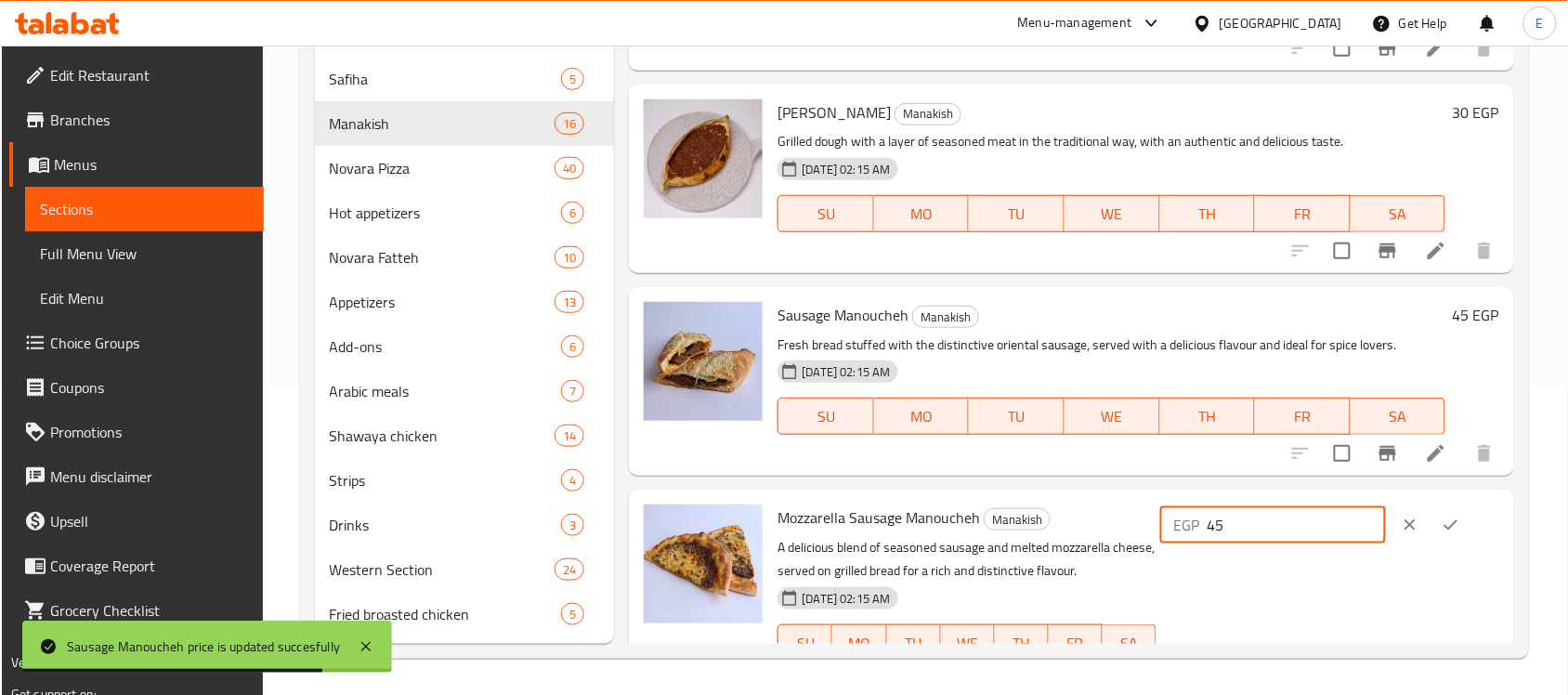
drag, startPoint x: 1285, startPoint y: 523, endPoint x: 1107, endPoint y: 499, distance: 179.6
click at [1107, 499] on div "Mozzarella Sausage Manoucheh Manakish A delicious blend of seasoned sausage and…" at bounding box center [1138, 594] width 736 height 196
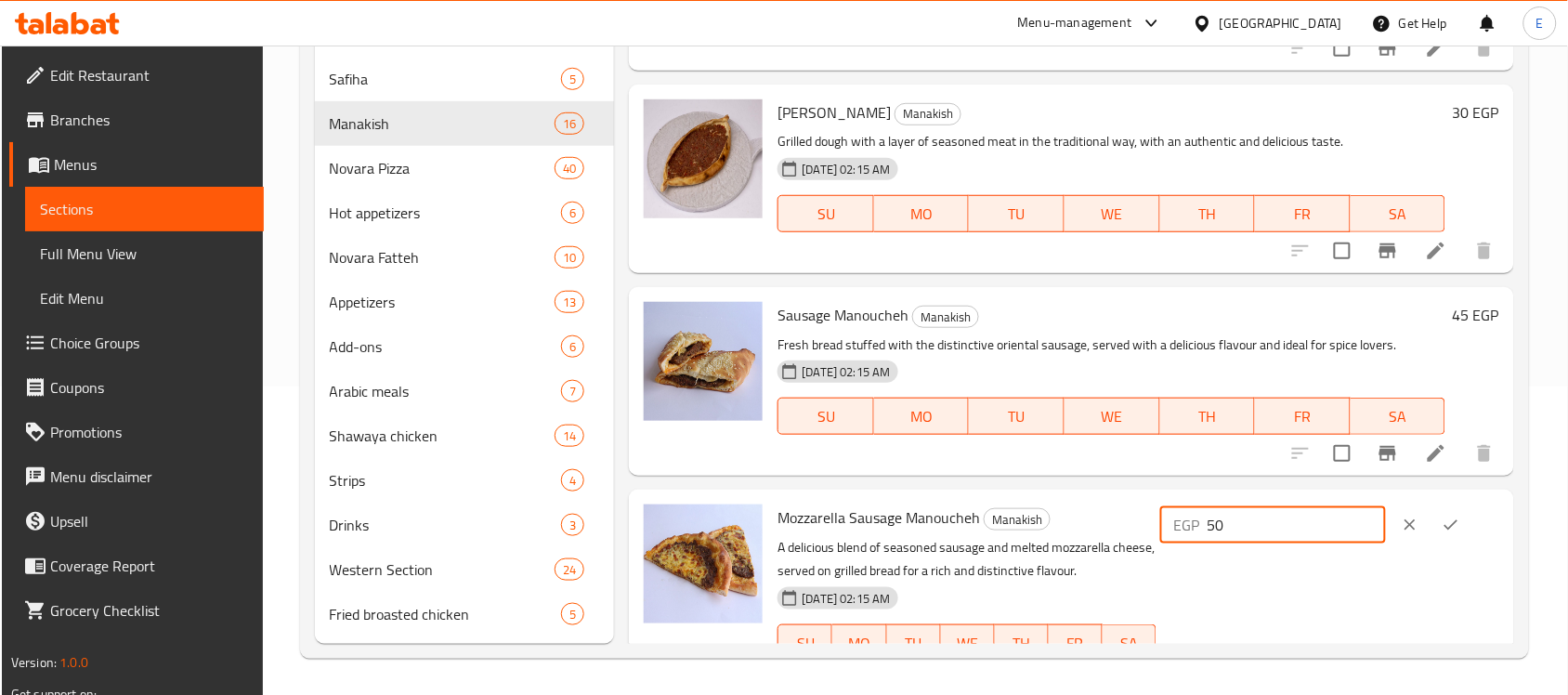
type input "50"
click at [1445, 523] on icon "ok" at bounding box center [1450, 524] width 19 height 19
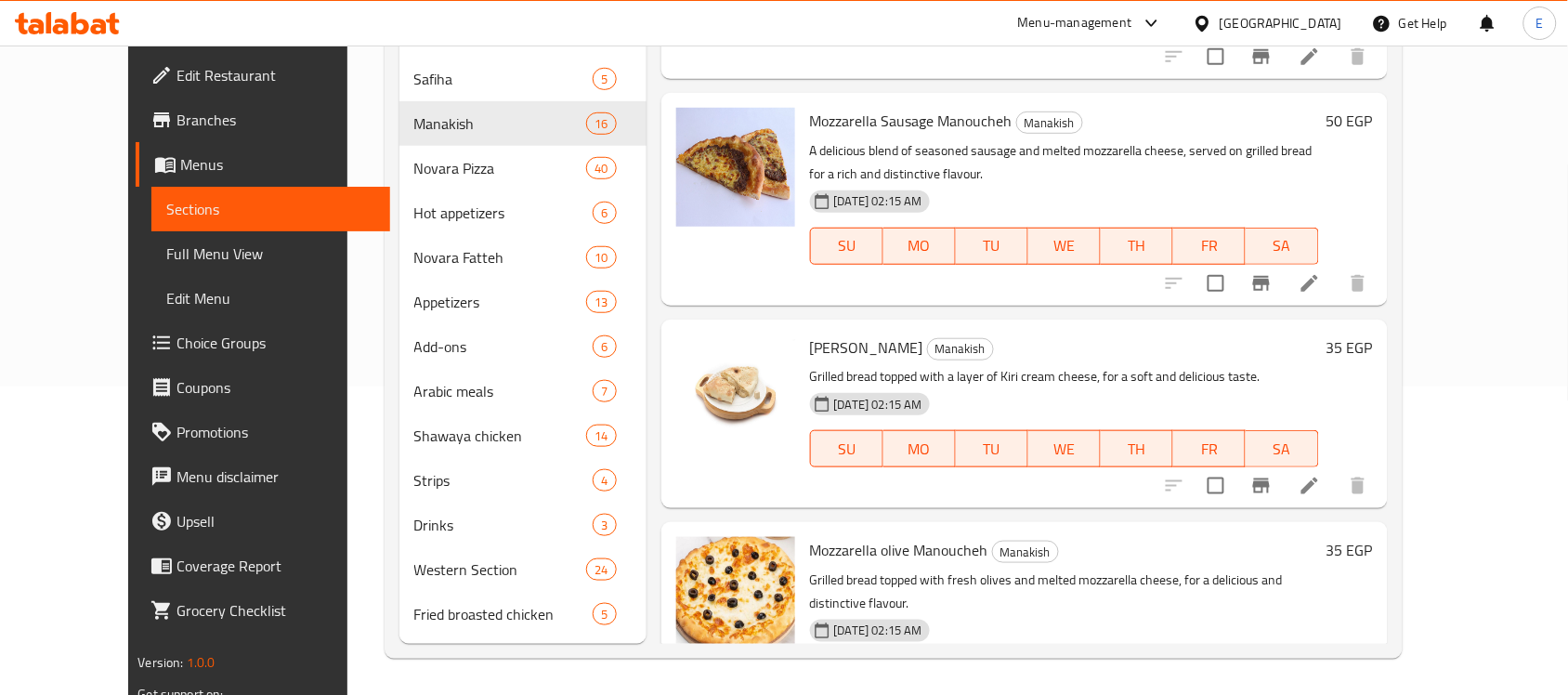
scroll to position [2640, 0]
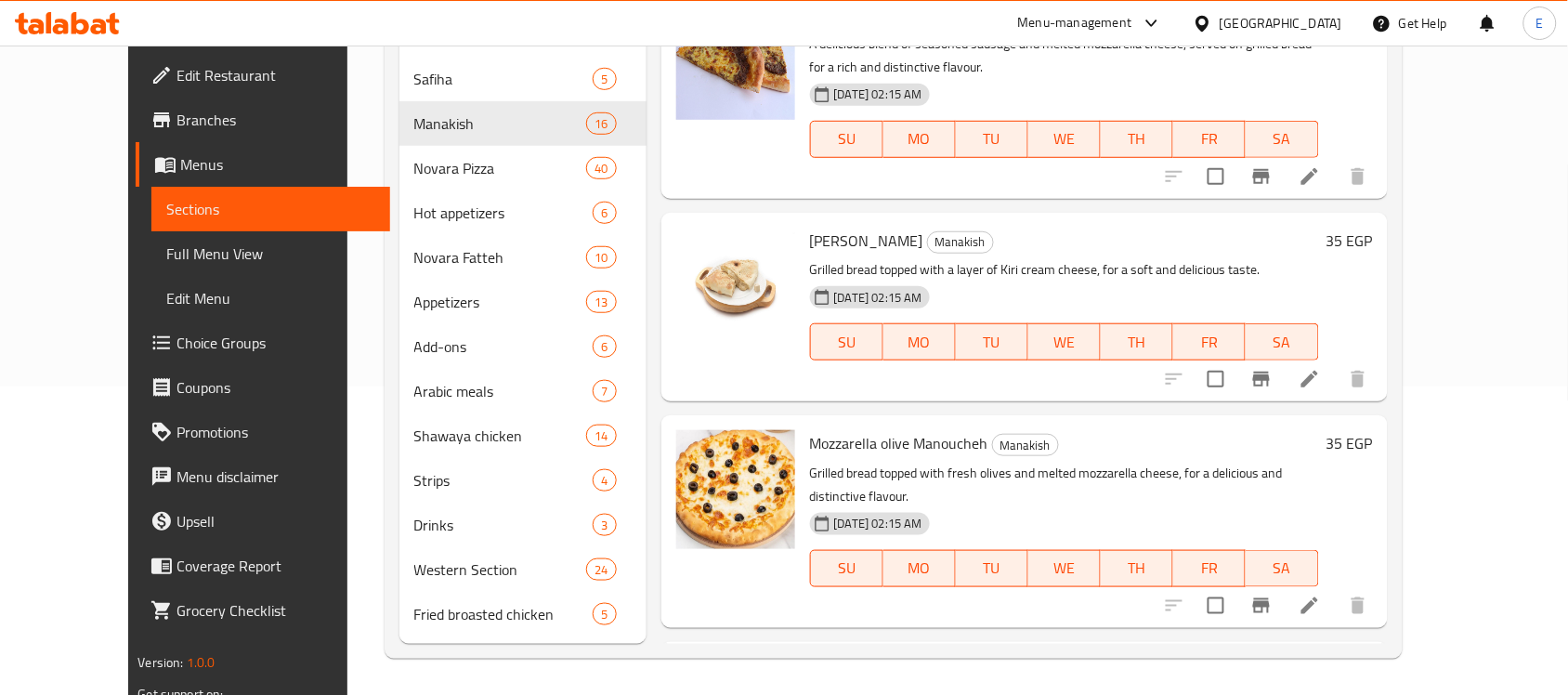
click at [1372, 657] on h6 "45 EGP" at bounding box center [1350, 670] width 47 height 26
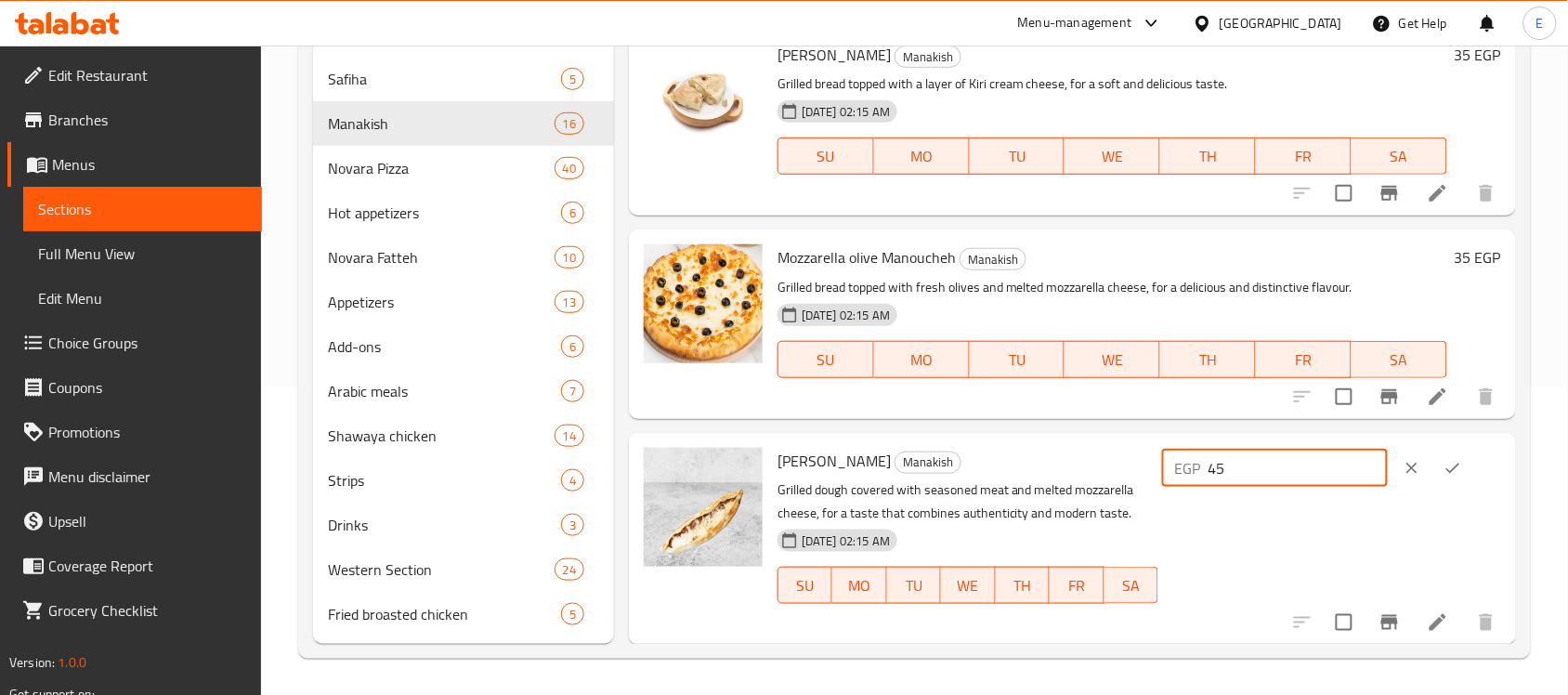
drag, startPoint x: 1282, startPoint y: 471, endPoint x: 1075, endPoint y: 465, distance: 207.1
click at [1075, 465] on div "Mozzarella Safiha Manoucheh Manakish Grilled dough covered with seasoned meat a…" at bounding box center [1139, 538] width 738 height 196
type input "50"
click at [1381, 518] on div "EGP 50 ​" at bounding box center [1329, 539] width 343 height 182
click at [1442, 476] on button "ok" at bounding box center [1453, 468] width 41 height 41
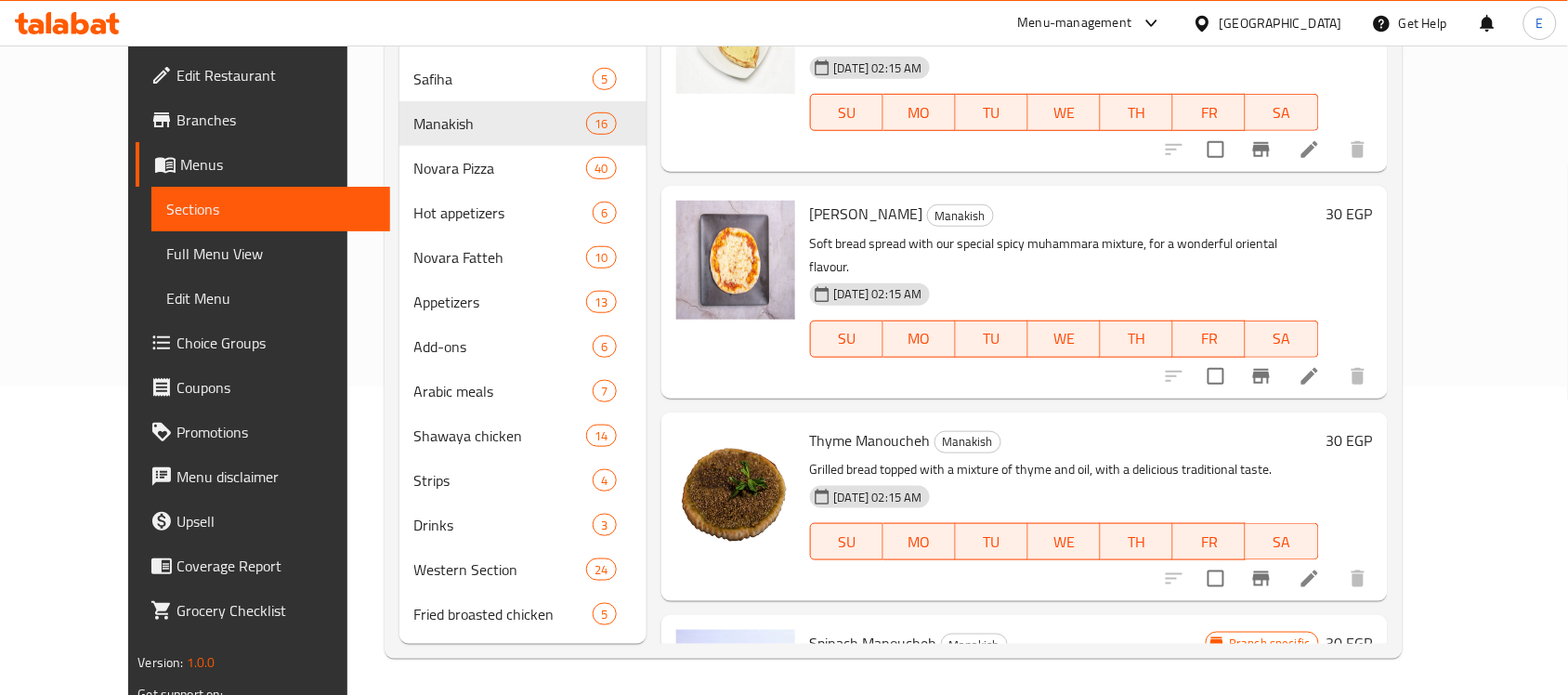
scroll to position [0, 0]
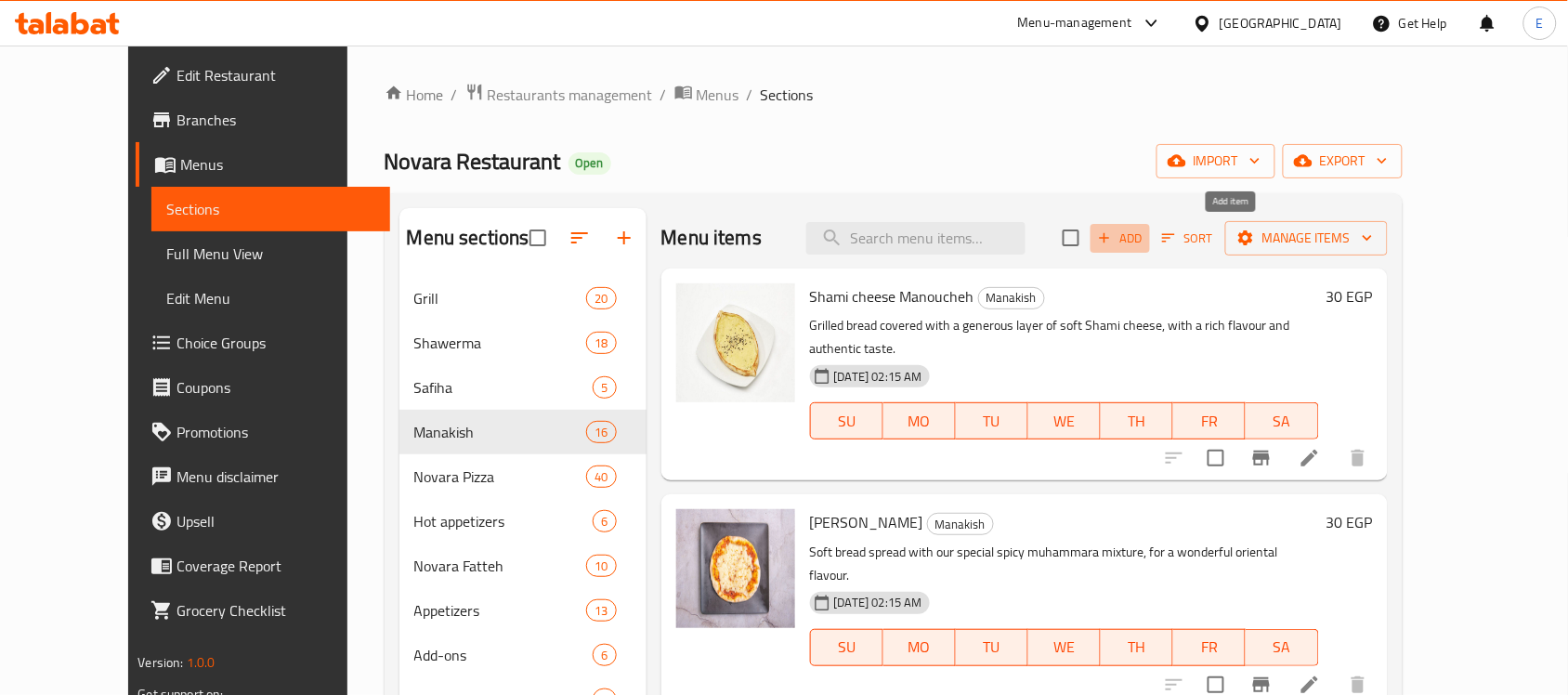
click at [1145, 228] on span "Add" at bounding box center [1119, 239] width 50 height 22
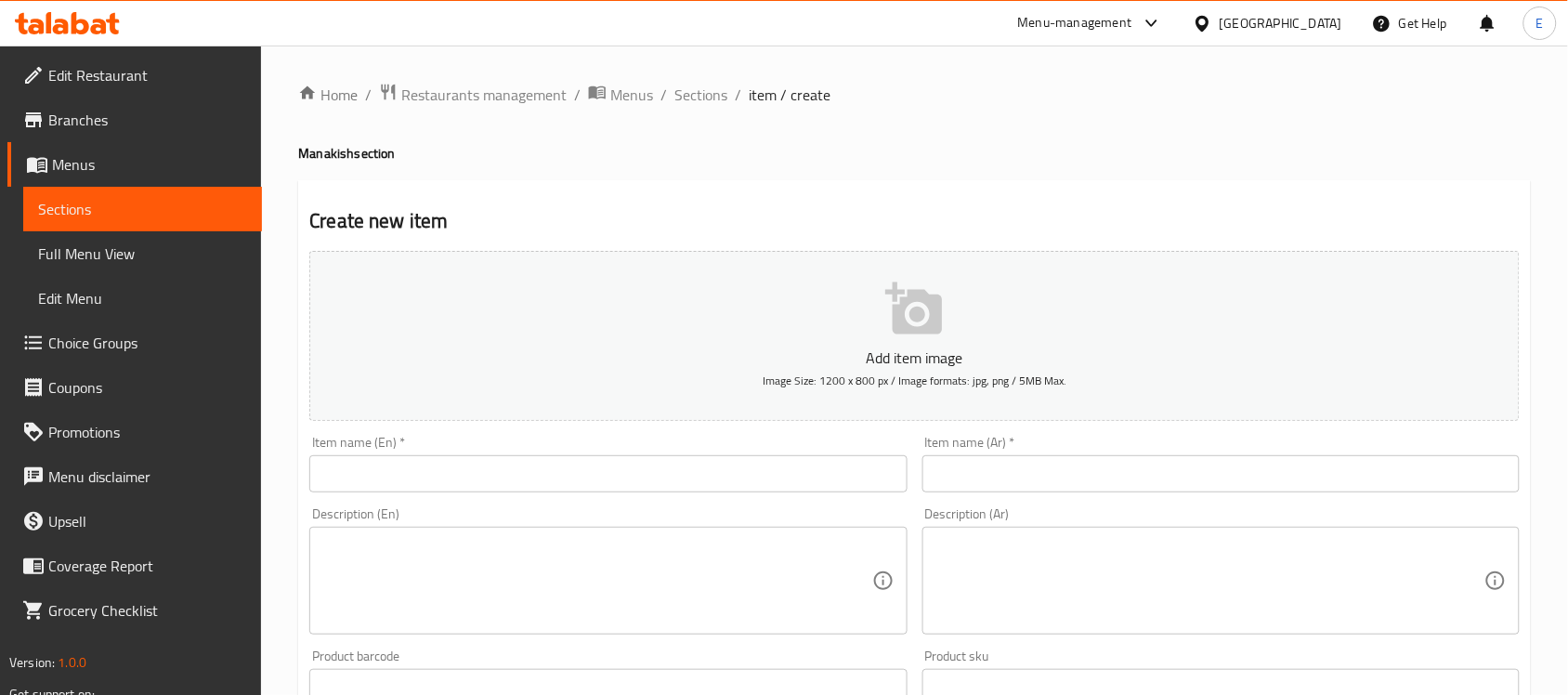
click at [947, 471] on input "text" at bounding box center [1220, 474] width 597 height 37
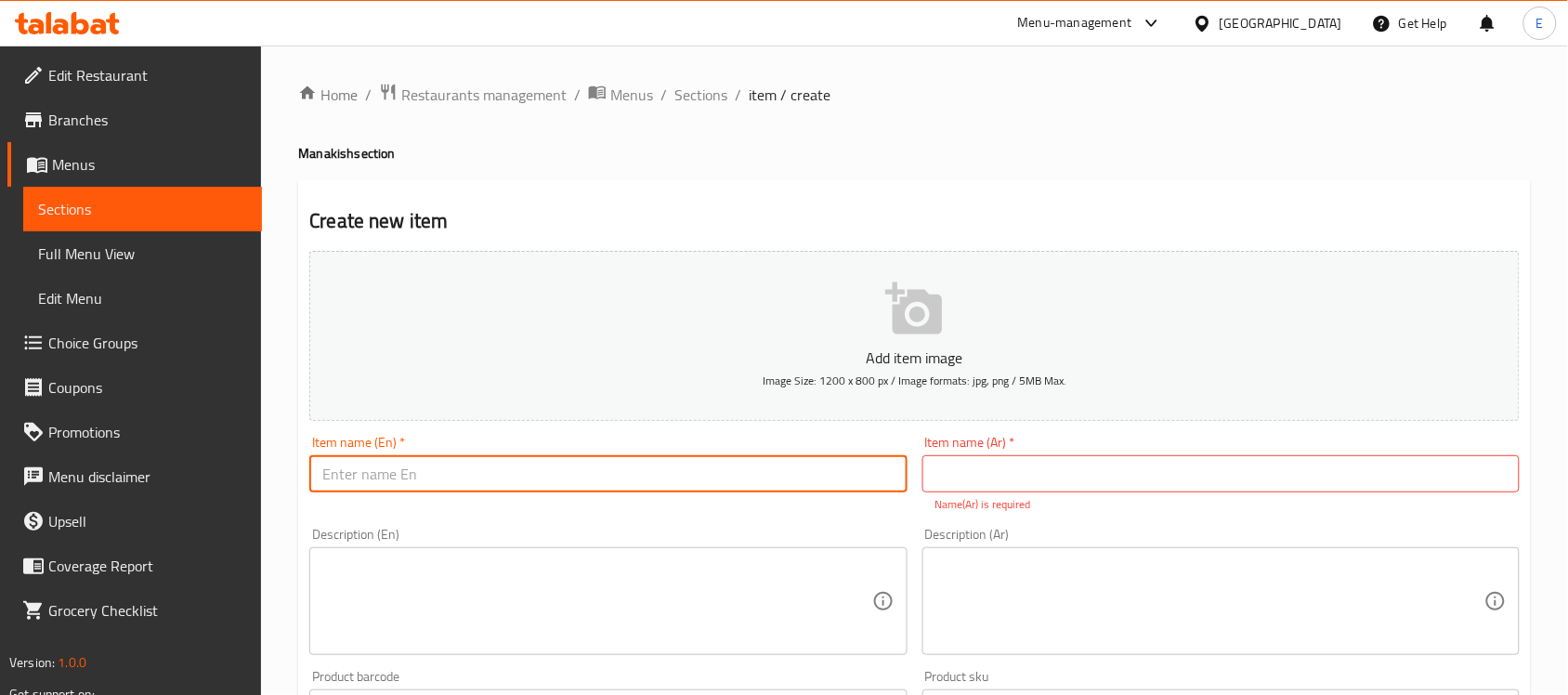
click at [848, 483] on input "text" at bounding box center [607, 474] width 597 height 37
type input "×"
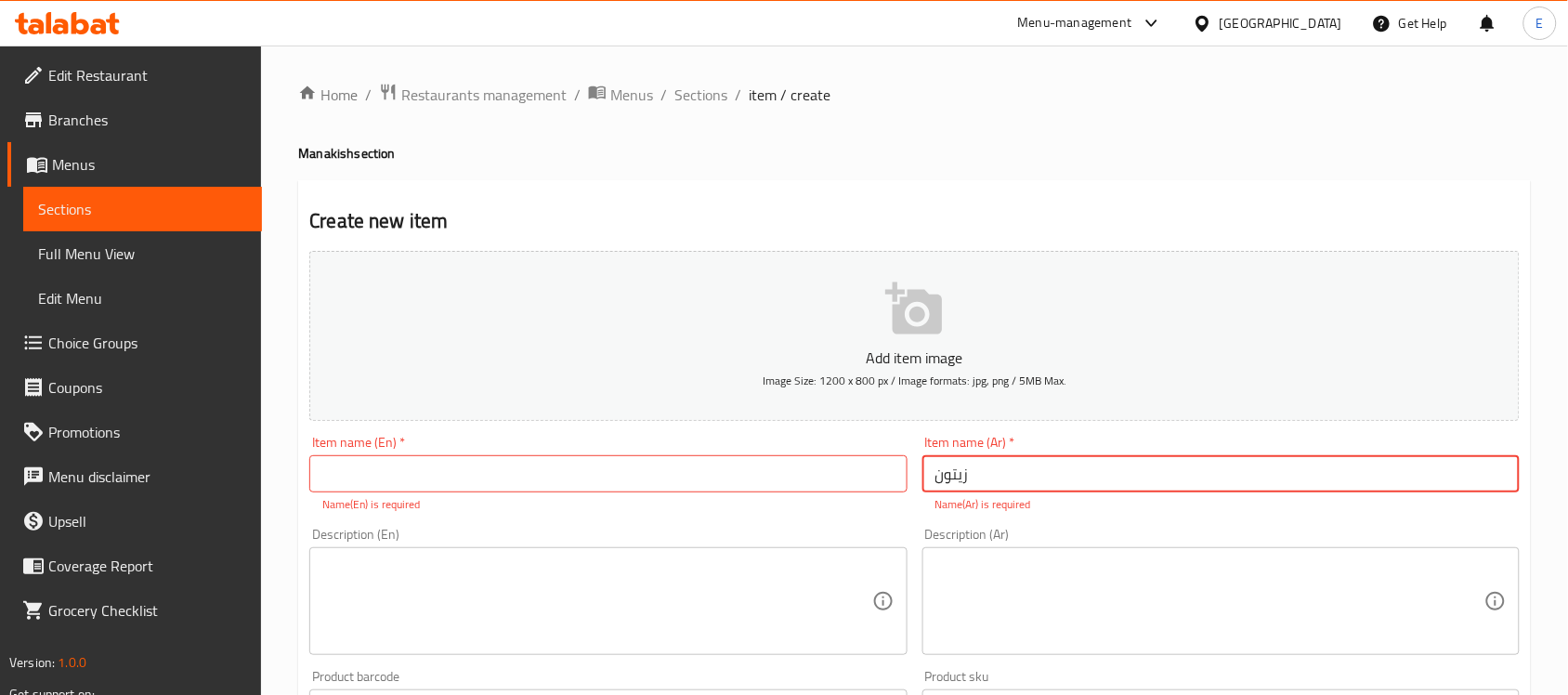
type input "زيتون"
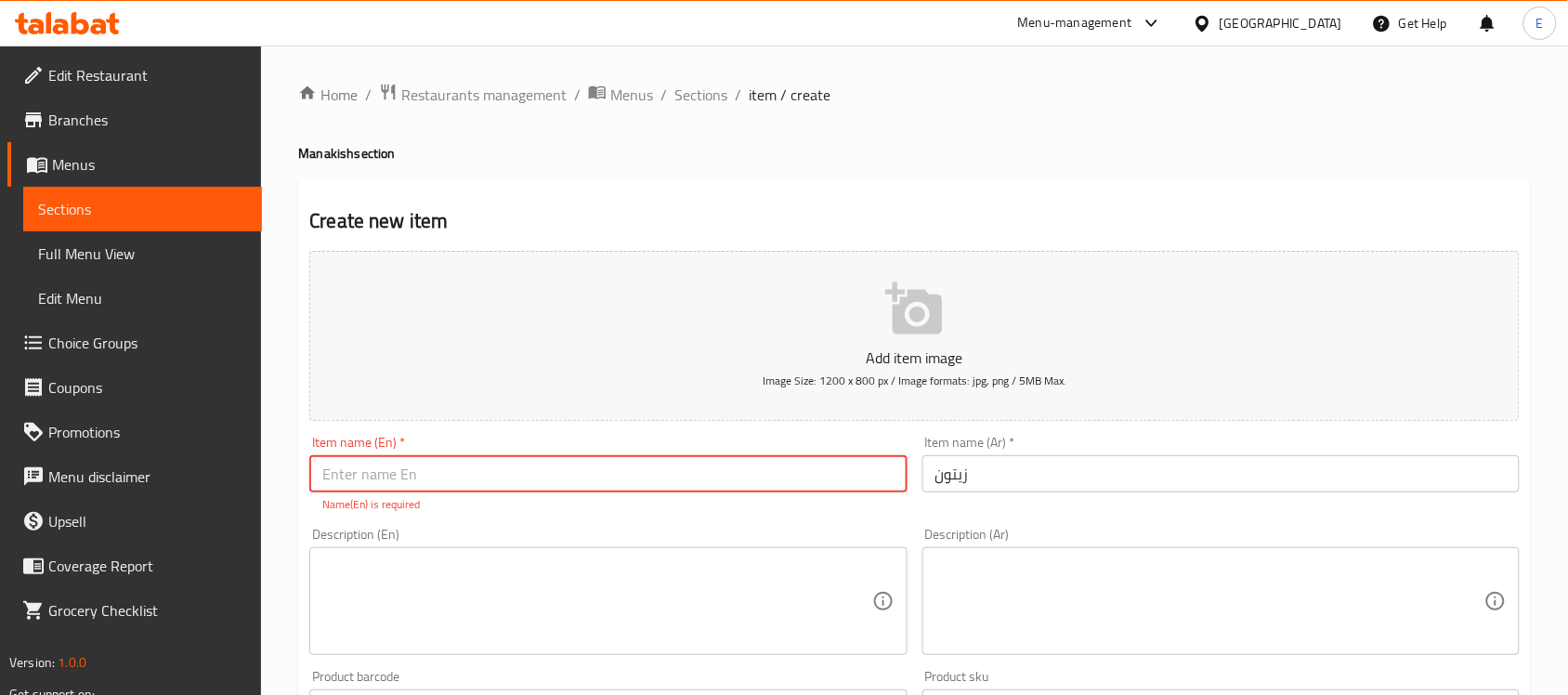
click at [794, 475] on input "text" at bounding box center [607, 474] width 597 height 37
type input "Olive"
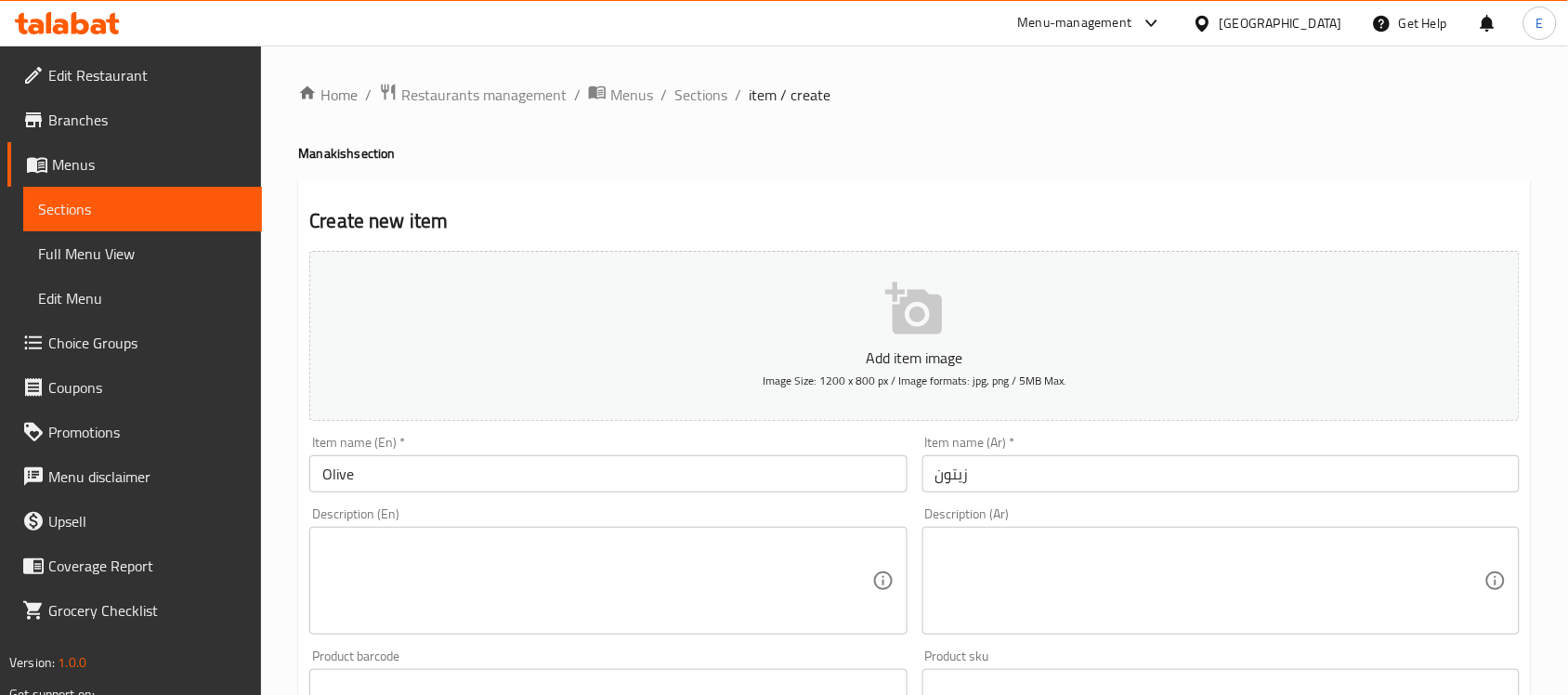
drag, startPoint x: 428, startPoint y: 369, endPoint x: 848, endPoint y: -140, distance: 659.9
click at [848, 0] on html "​ Menu-management Egypt Get Help E Edit Restaurant Branches Menus Sections Full…" at bounding box center [784, 347] width 1568 height 695
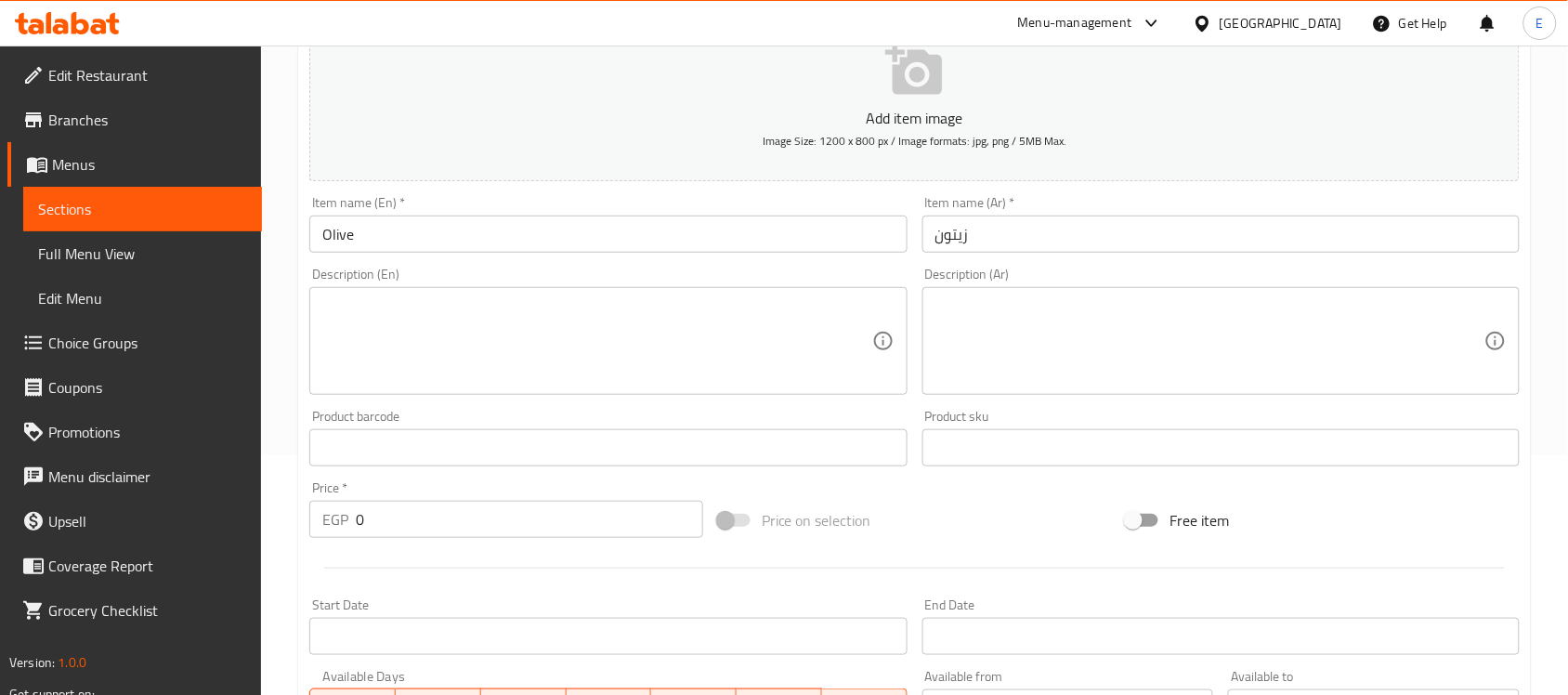
scroll to position [262, 0]
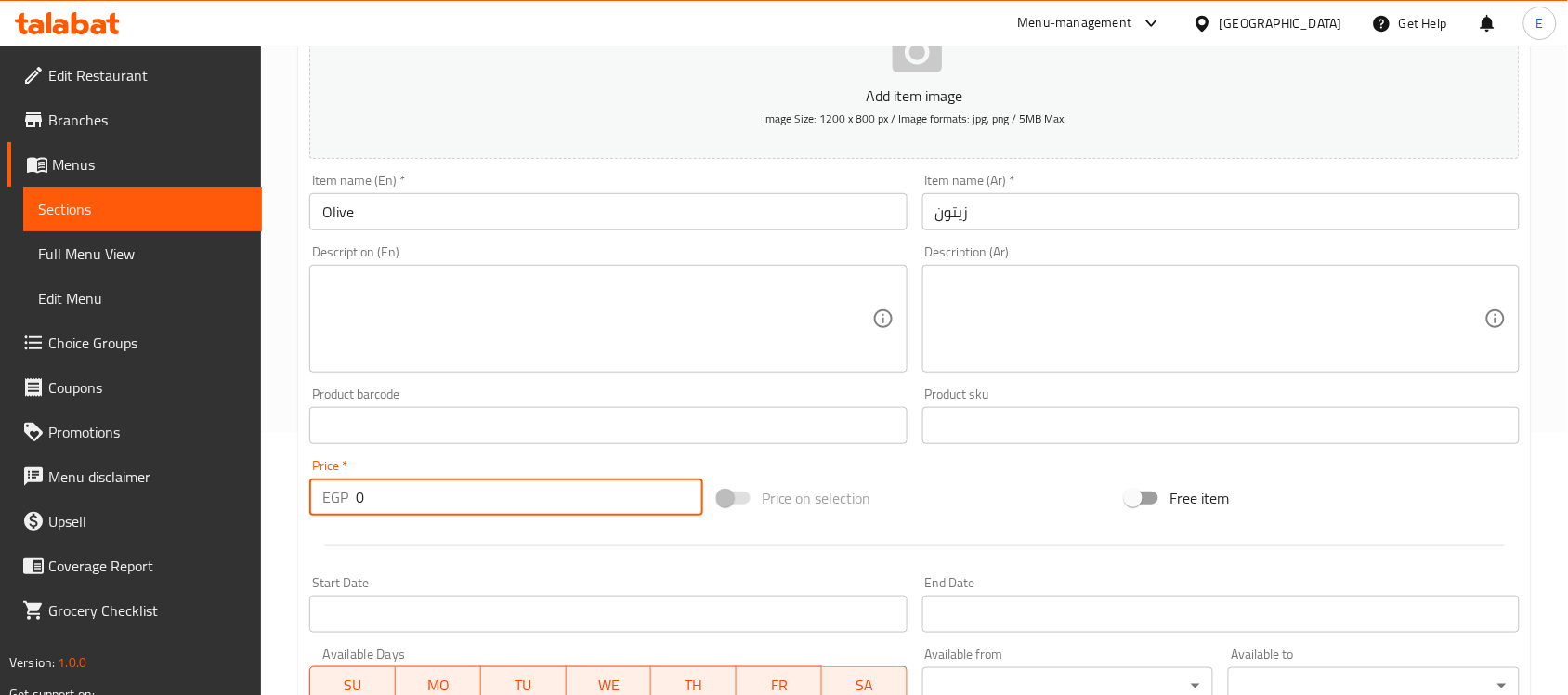
drag, startPoint x: 374, startPoint y: 491, endPoint x: 308, endPoint y: 499, distance: 66.5
click at [309, 499] on div "EGP 0 Price *" at bounding box center [505, 497] width 394 height 37
type input "25"
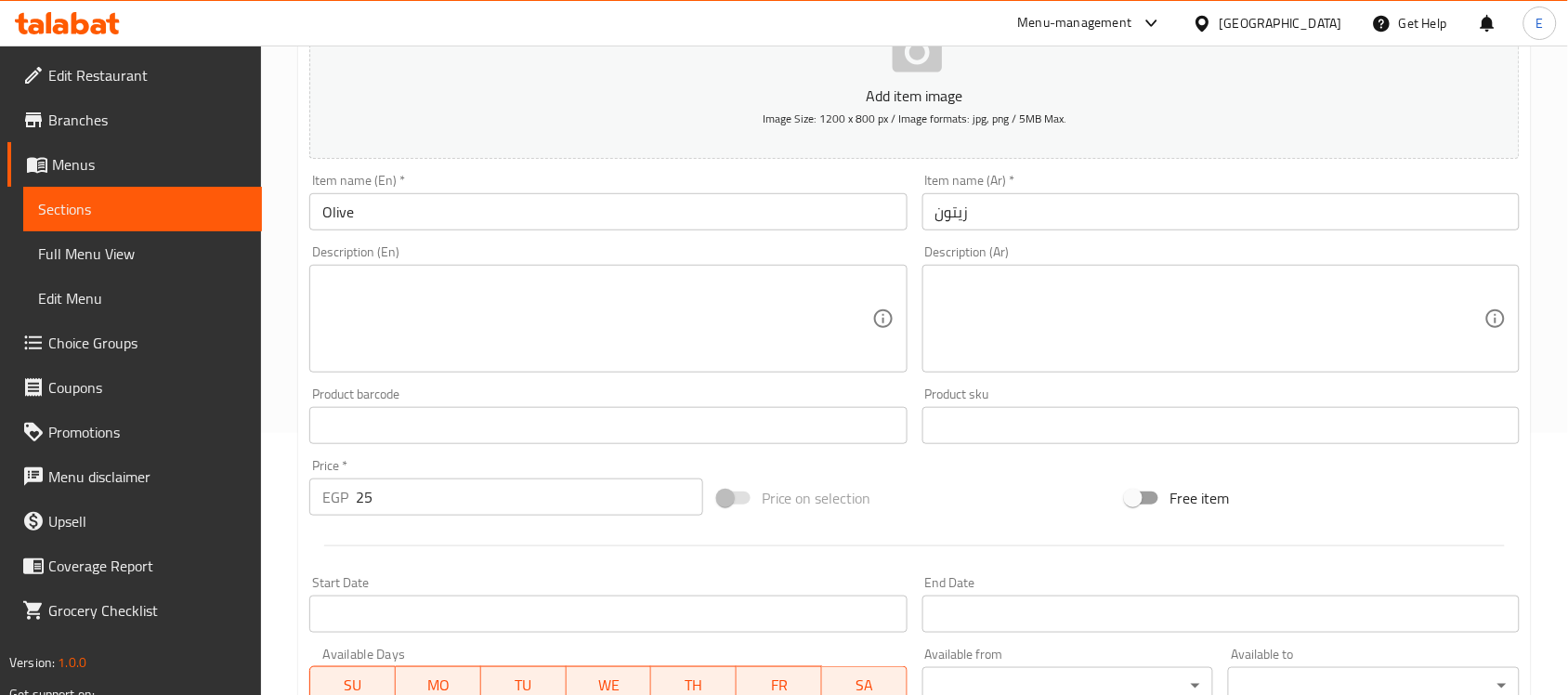
click at [365, 555] on div at bounding box center [914, 545] width 1225 height 46
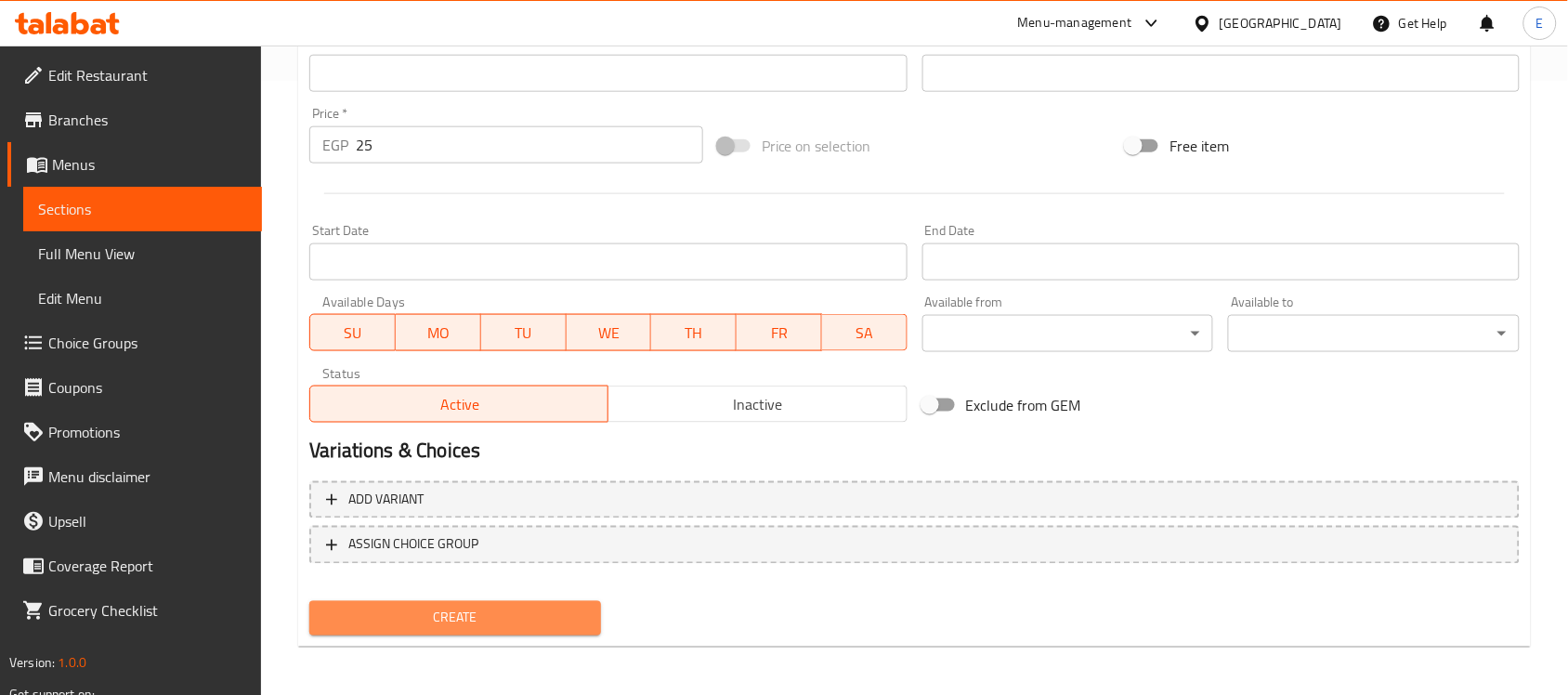
click at [466, 620] on span "Create" at bounding box center [456, 618] width 262 height 23
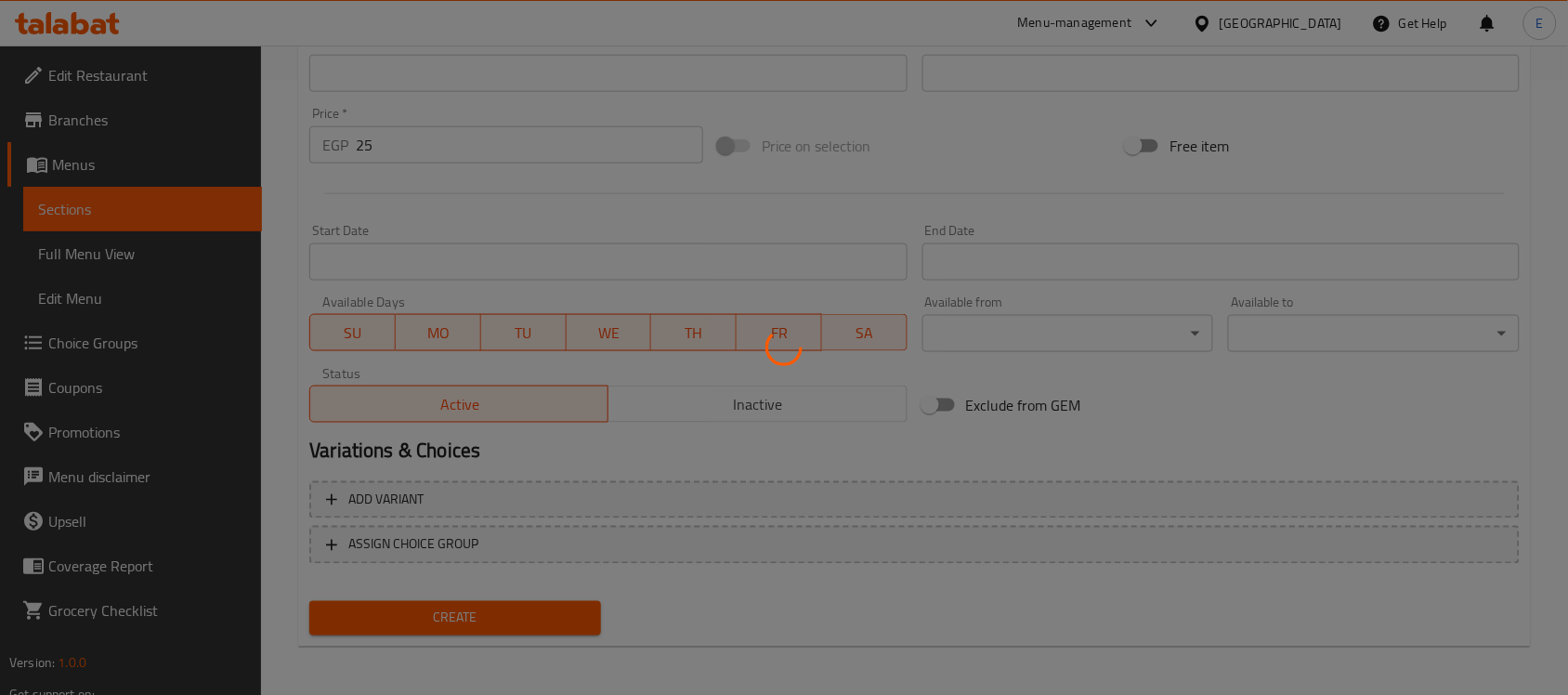
type input "0"
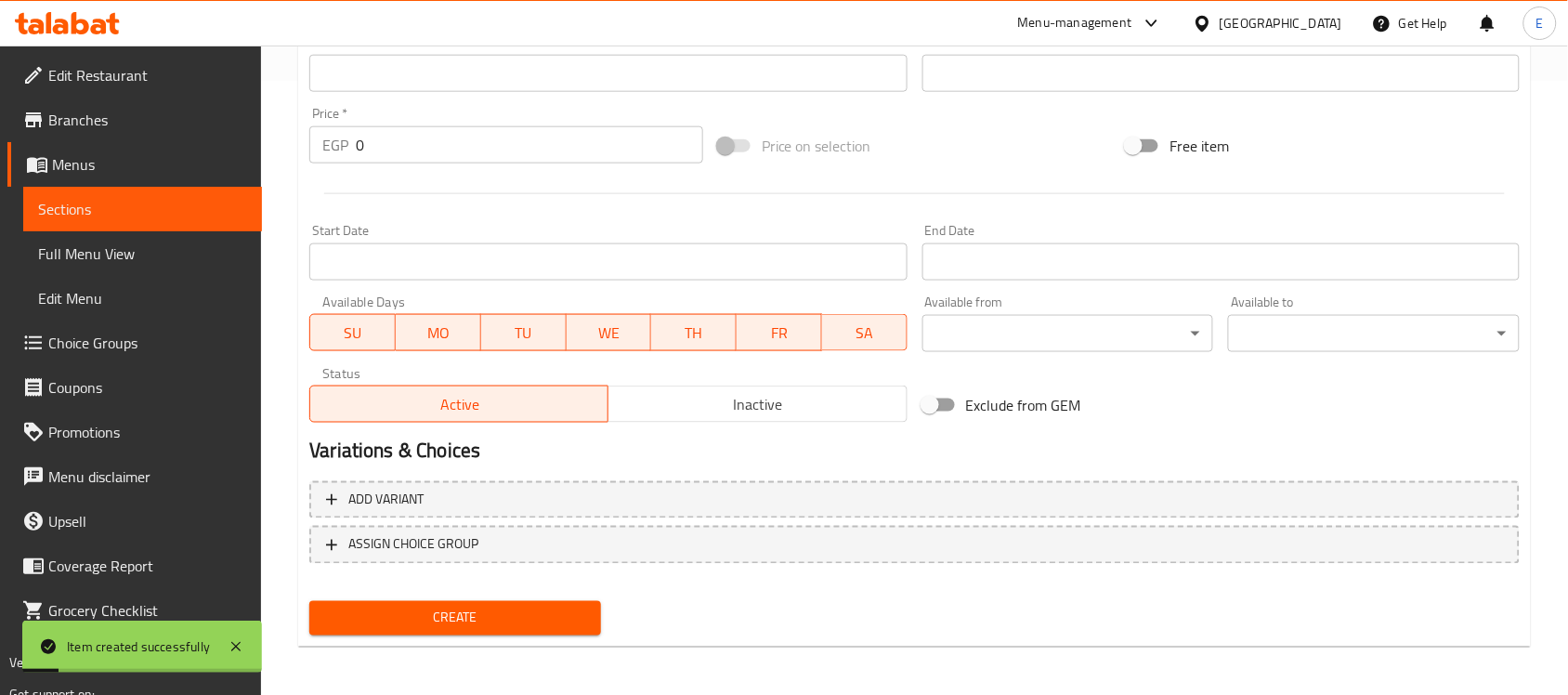
scroll to position [0, 0]
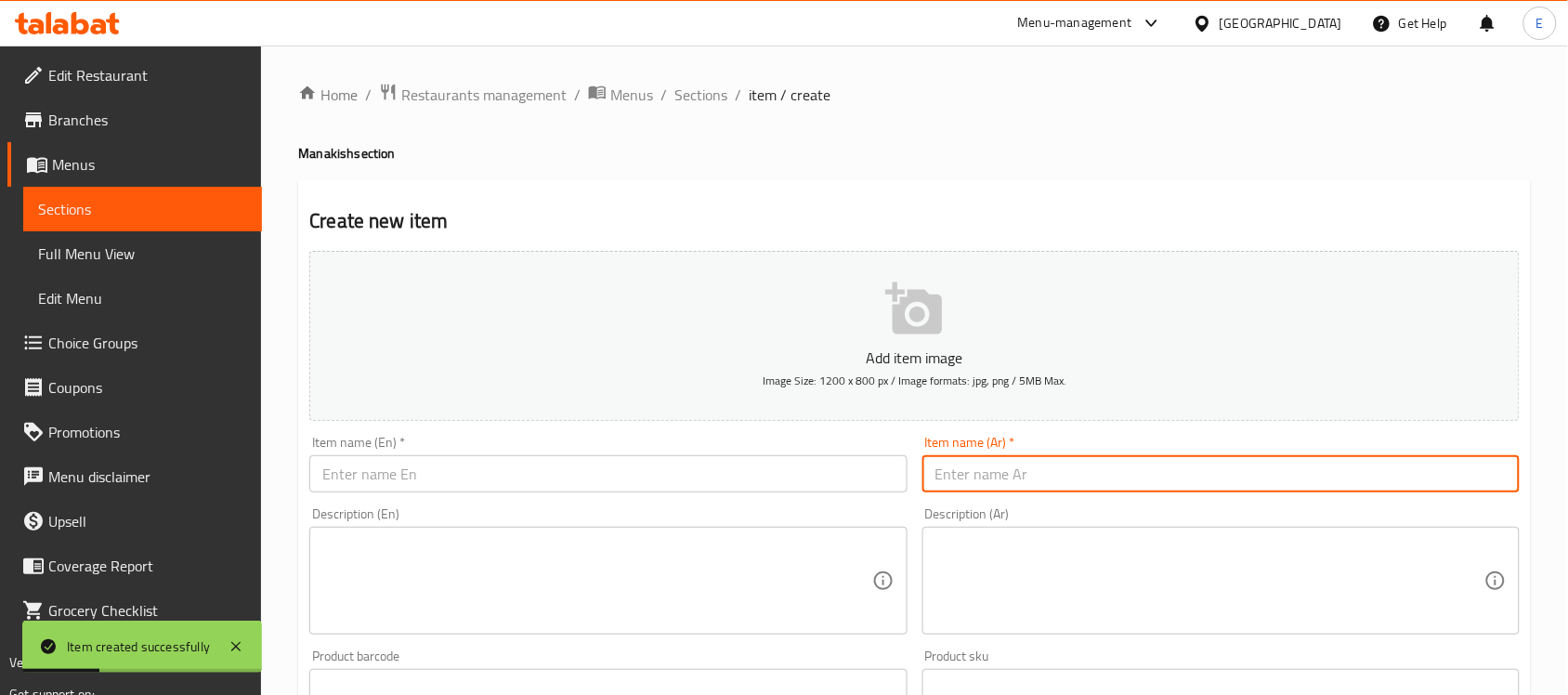
click at [969, 485] on input "text" at bounding box center [1220, 474] width 597 height 37
type input "g"
type input "لانشون"
click at [841, 471] on input "text" at bounding box center [607, 474] width 597 height 37
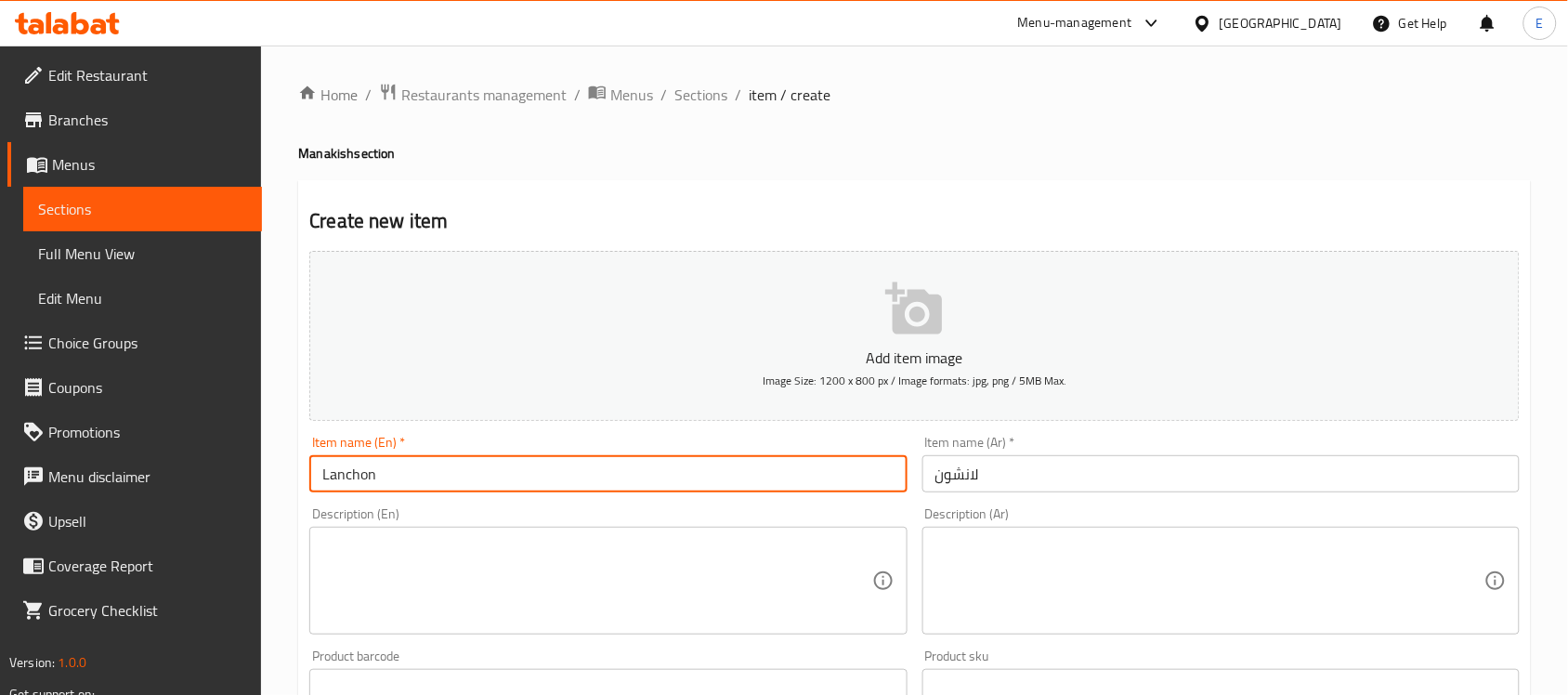
type input "Lanchon"
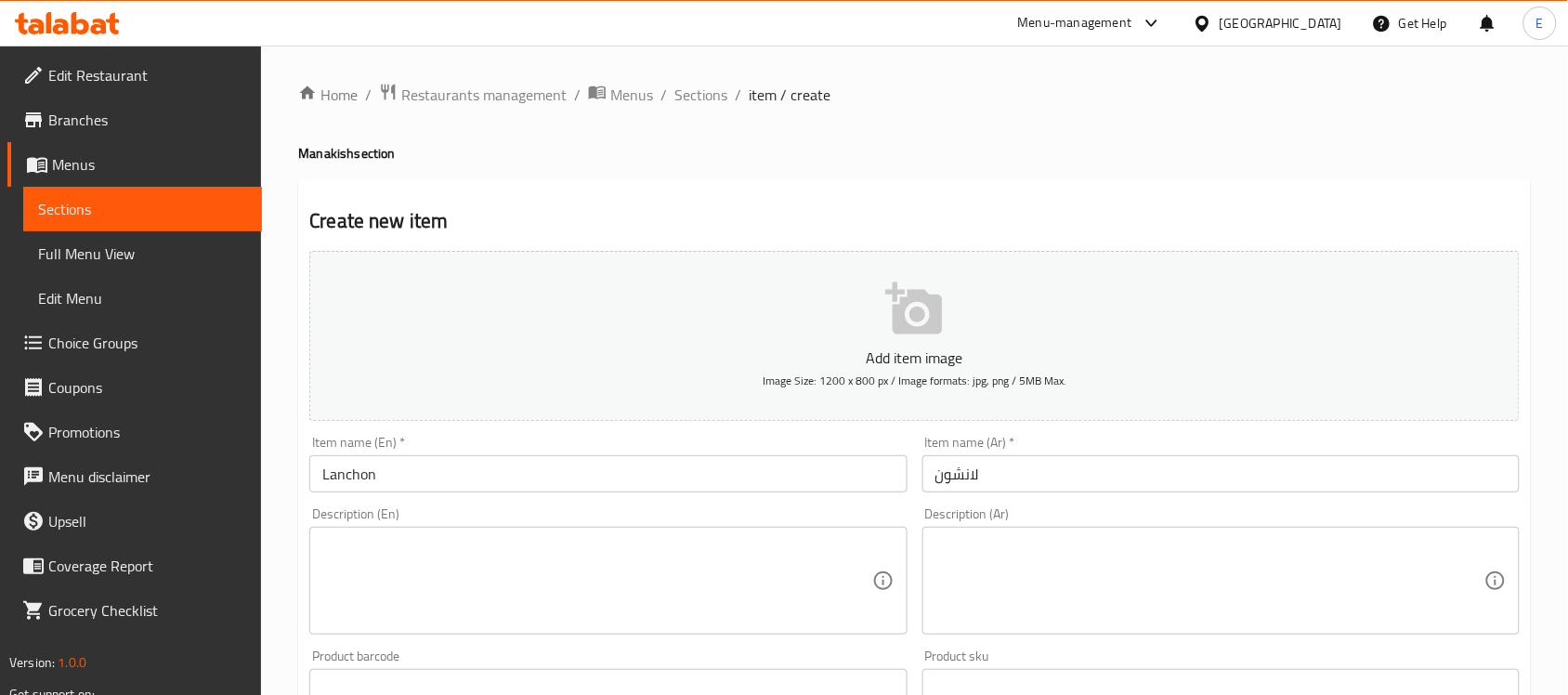
click at [1022, 500] on div "Description (Ar) Description (Ar)" at bounding box center [1221, 570] width 612 height 142
click at [334, 511] on div "Description (En) Description (En)" at bounding box center [607, 571] width 597 height 127
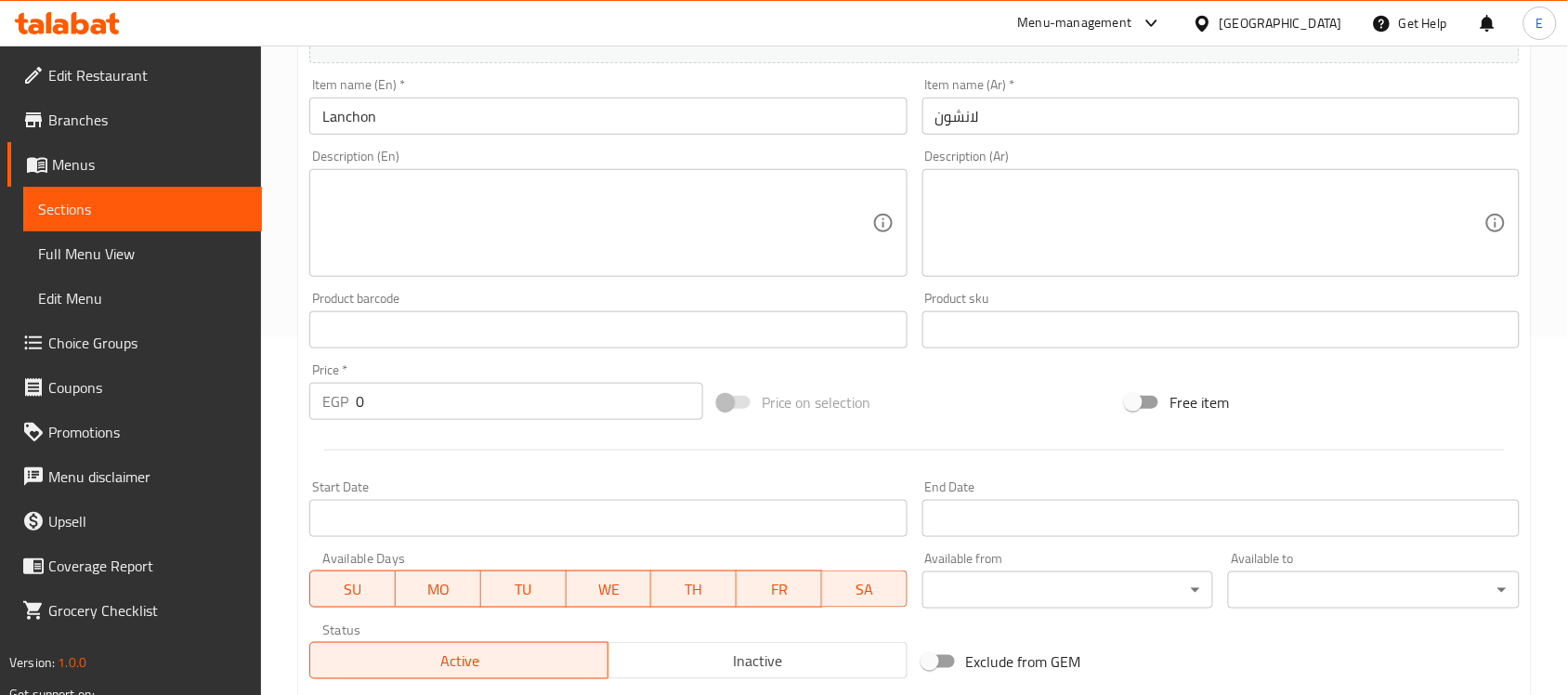
scroll to position [360, 0]
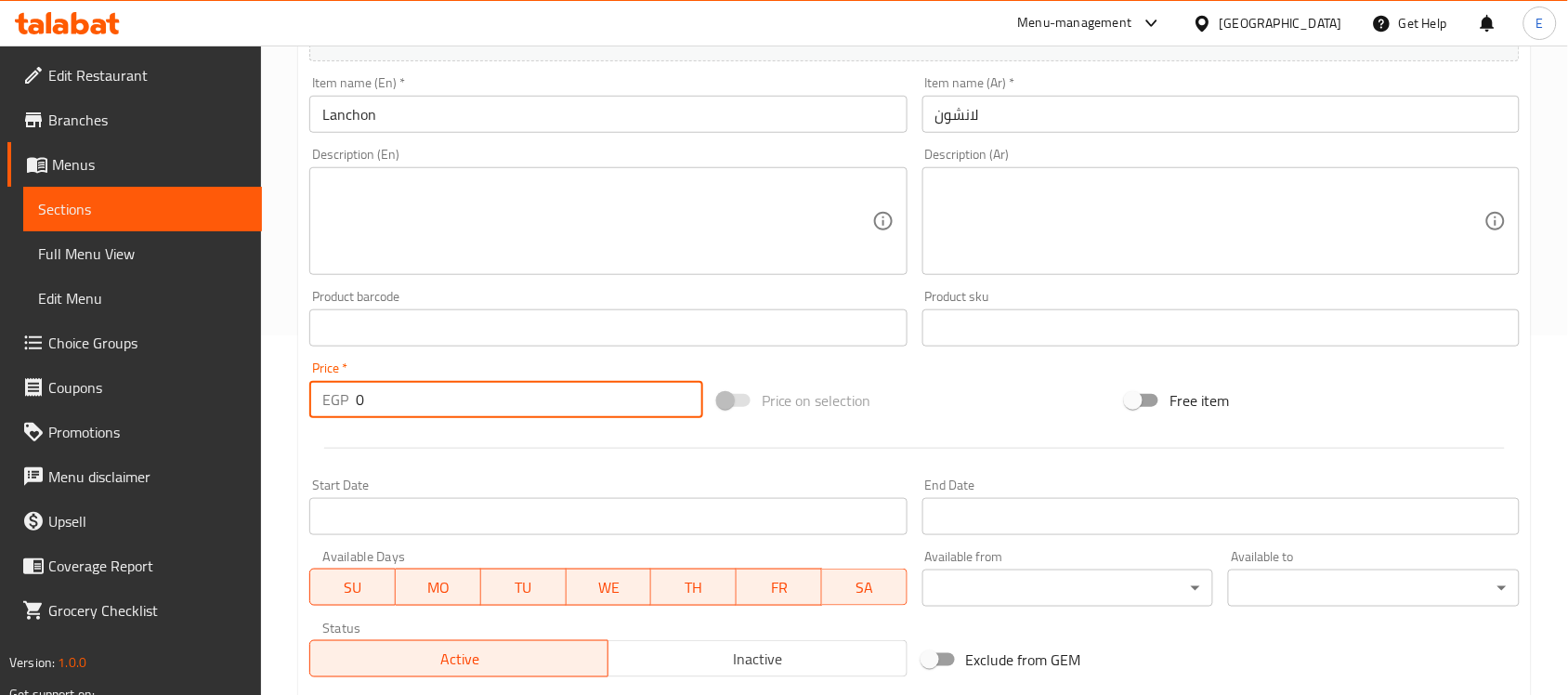
drag, startPoint x: 377, startPoint y: 405, endPoint x: 321, endPoint y: 393, distance: 57.3
click at [321, 393] on div "EGP 0 Price *" at bounding box center [505, 400] width 394 height 37
type input "35"
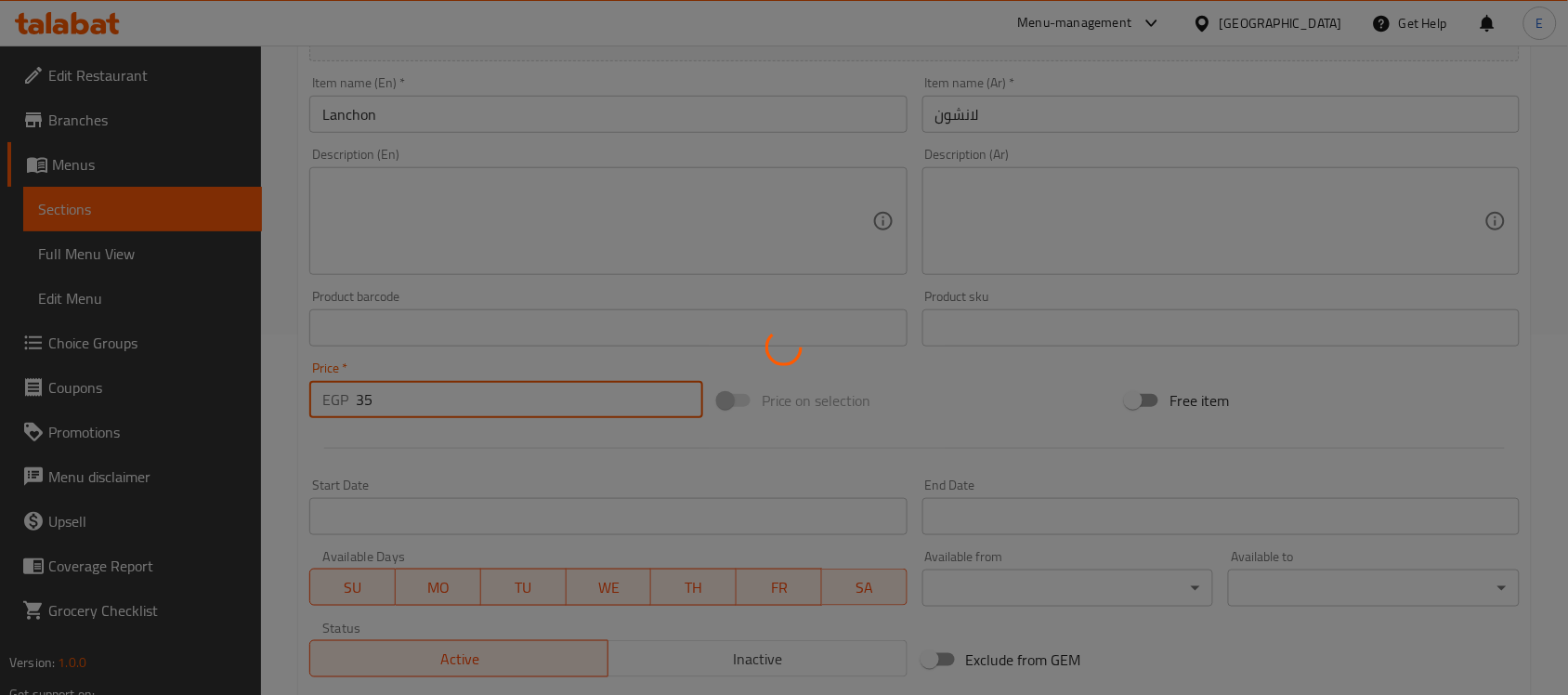
type input "0"
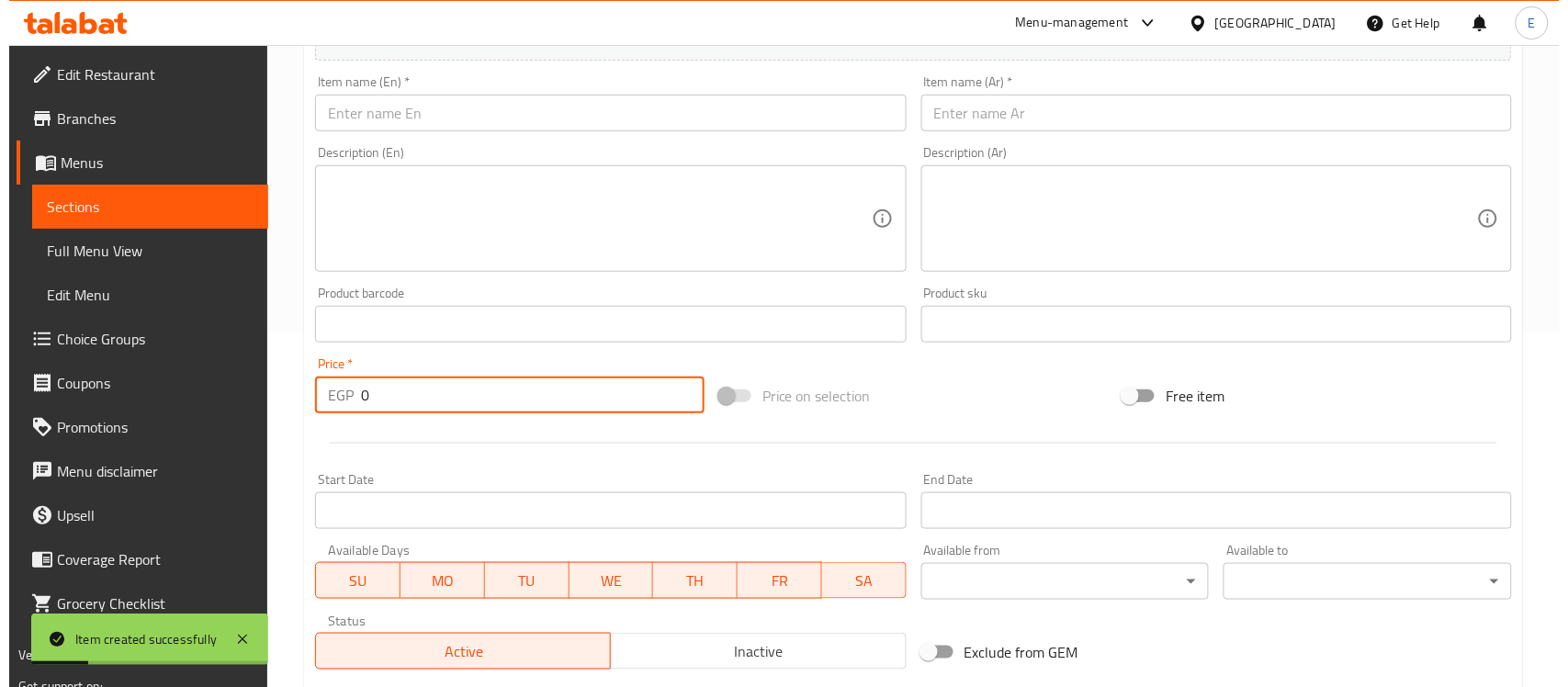
scroll to position [0, 0]
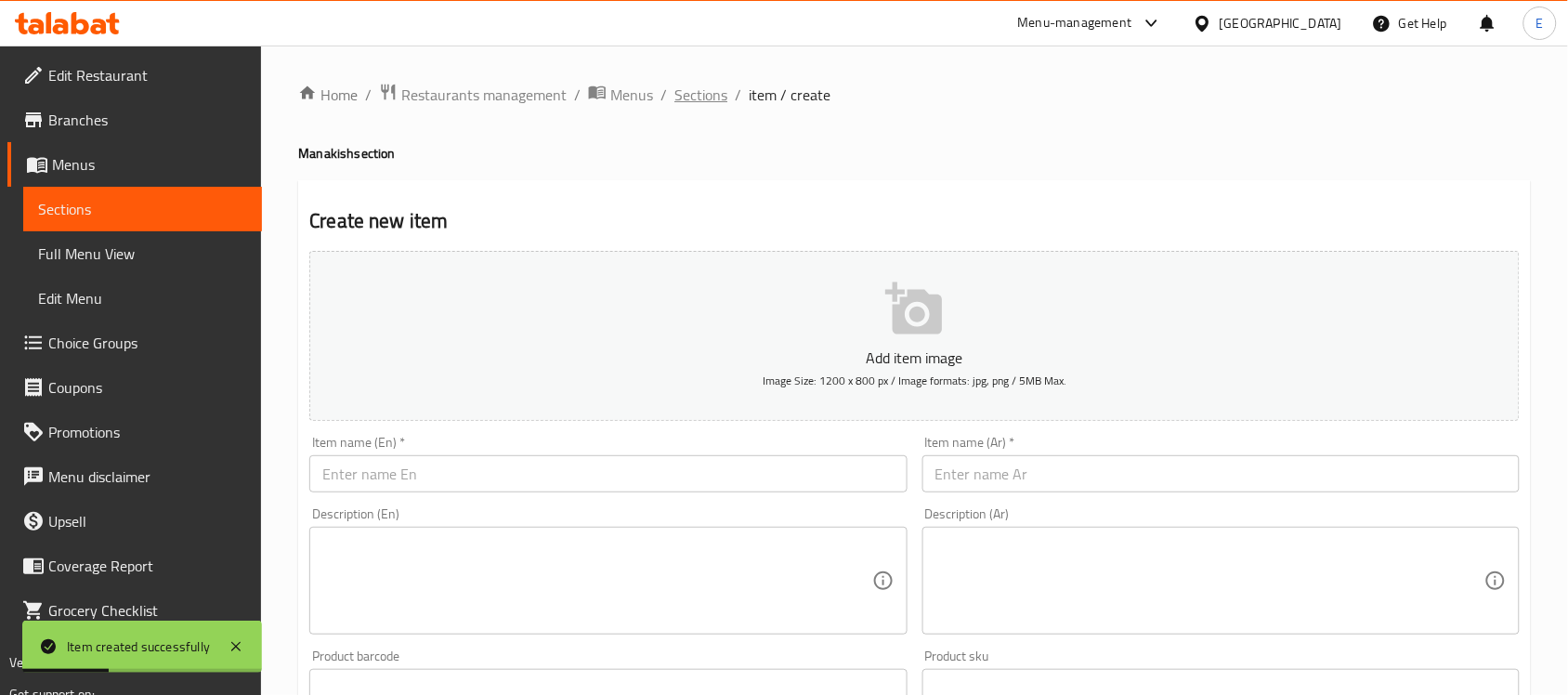
click at [689, 88] on span "Sections" at bounding box center [701, 95] width 53 height 22
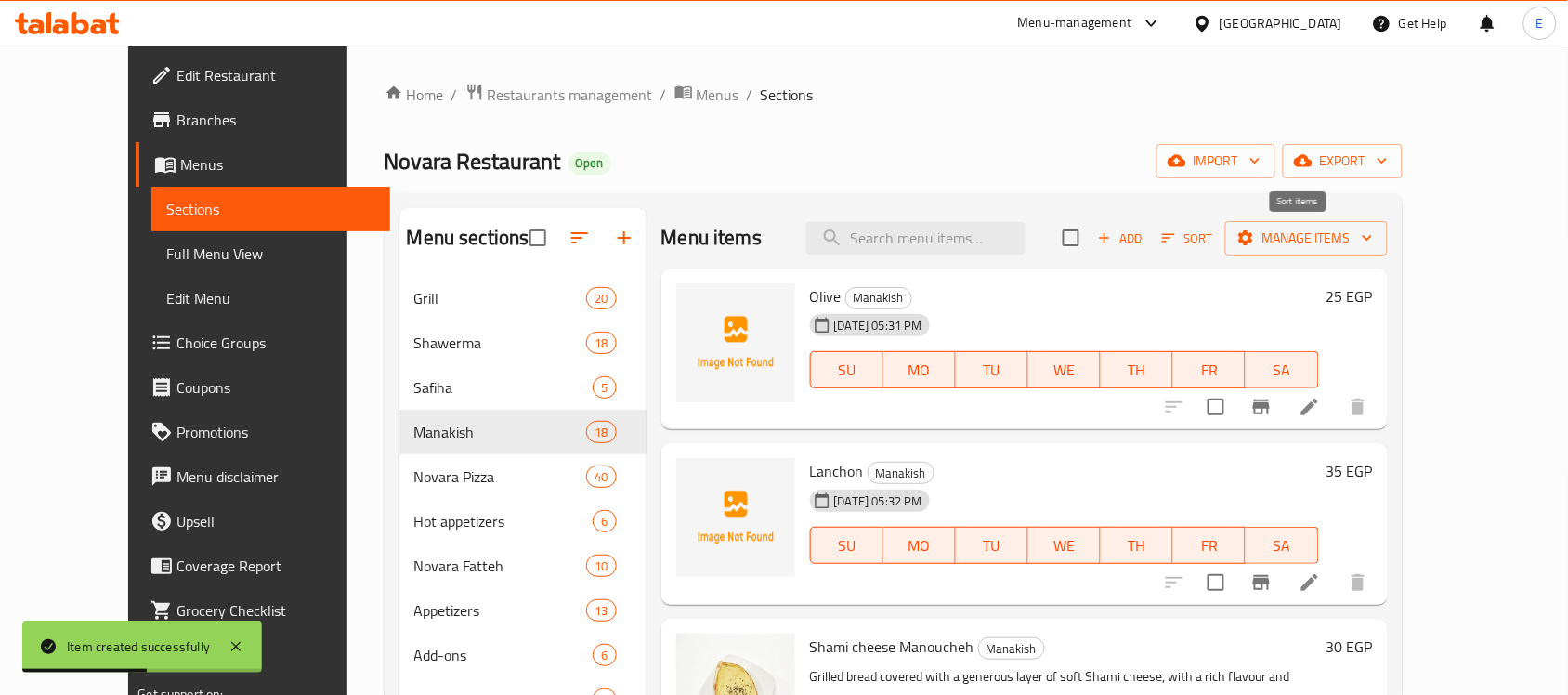
click at [1213, 239] on span "Sort" at bounding box center [1187, 239] width 51 height 22
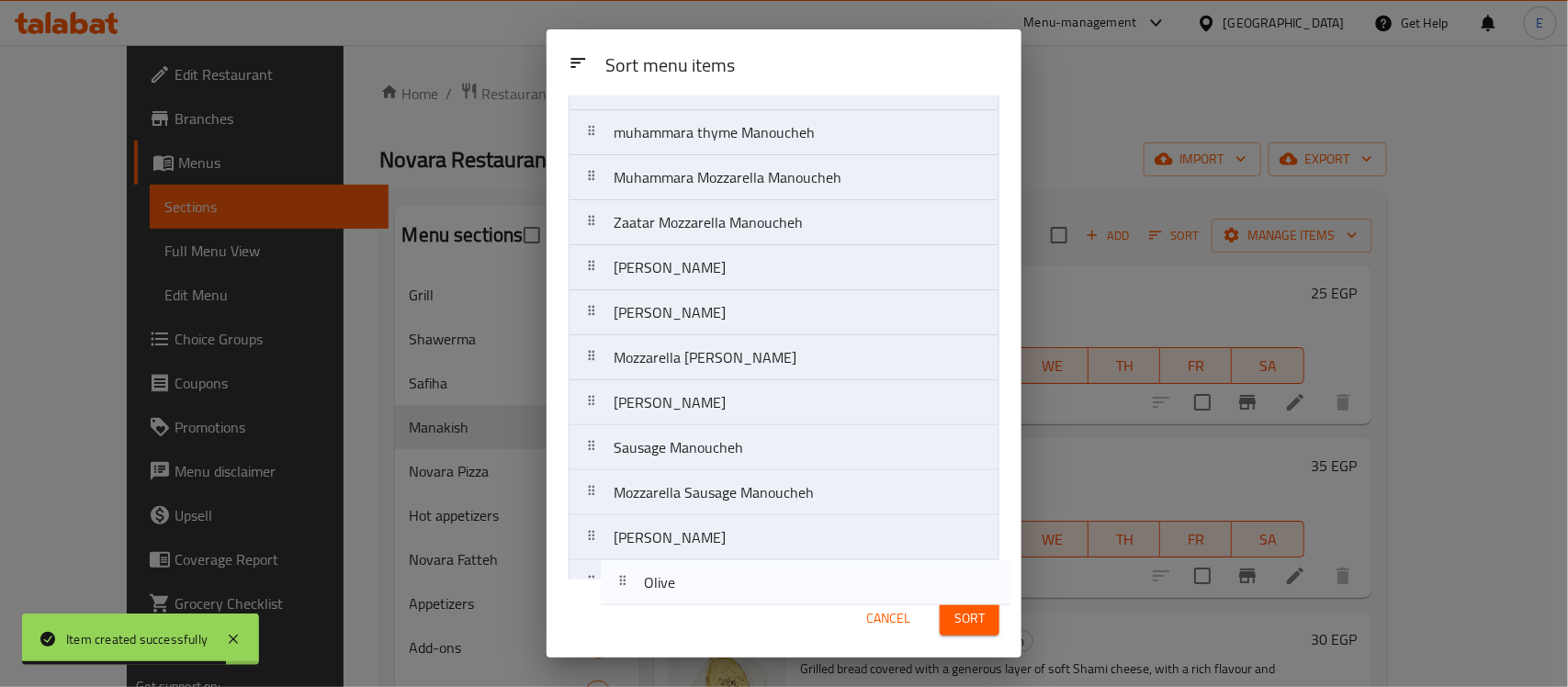
scroll to position [390, 0]
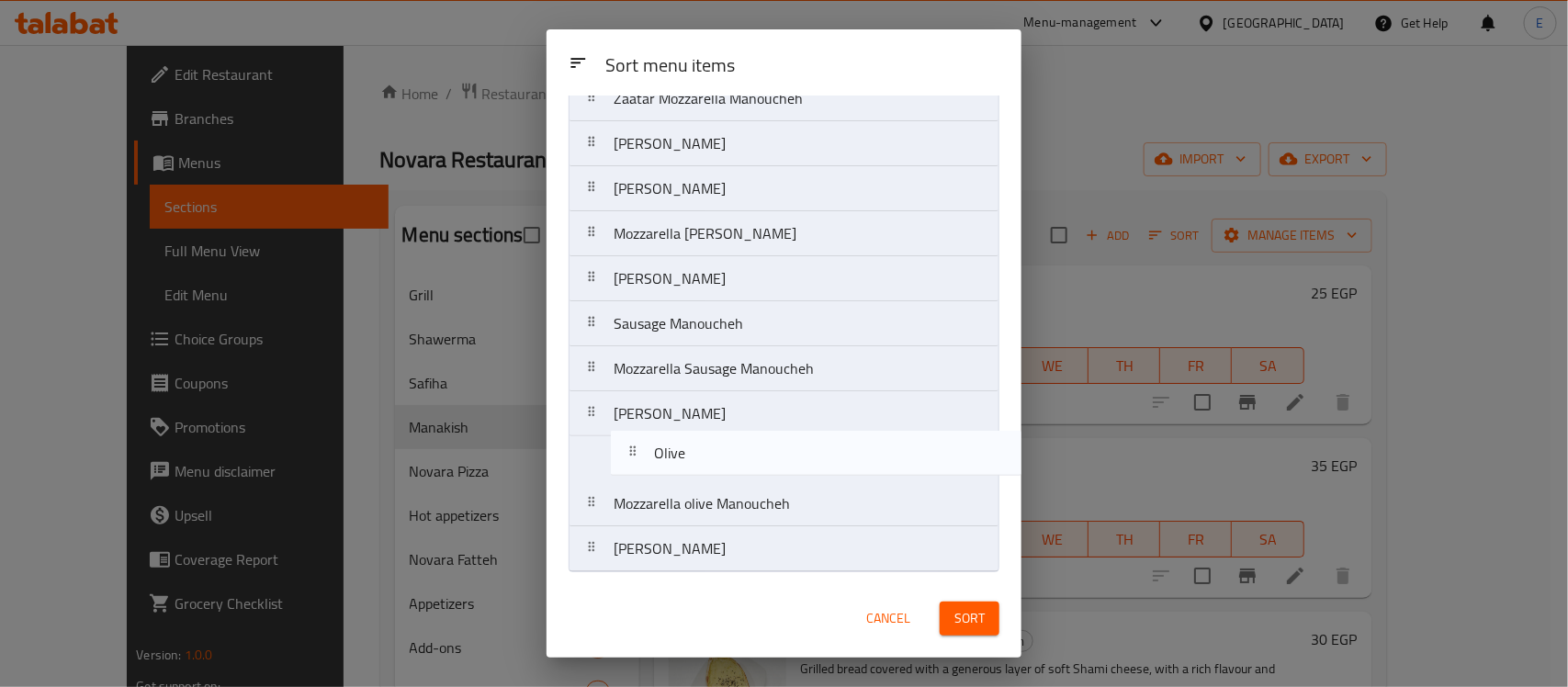
drag, startPoint x: 666, startPoint y: 180, endPoint x: 704, endPoint y: 477, distance: 299.4
click at [704, 477] on nav "Olive Lanchon Shami cheese Manoucheh Muhammara Manoucheh Thyme Manoucheh Spinac…" at bounding box center [784, 166] width 431 height 812
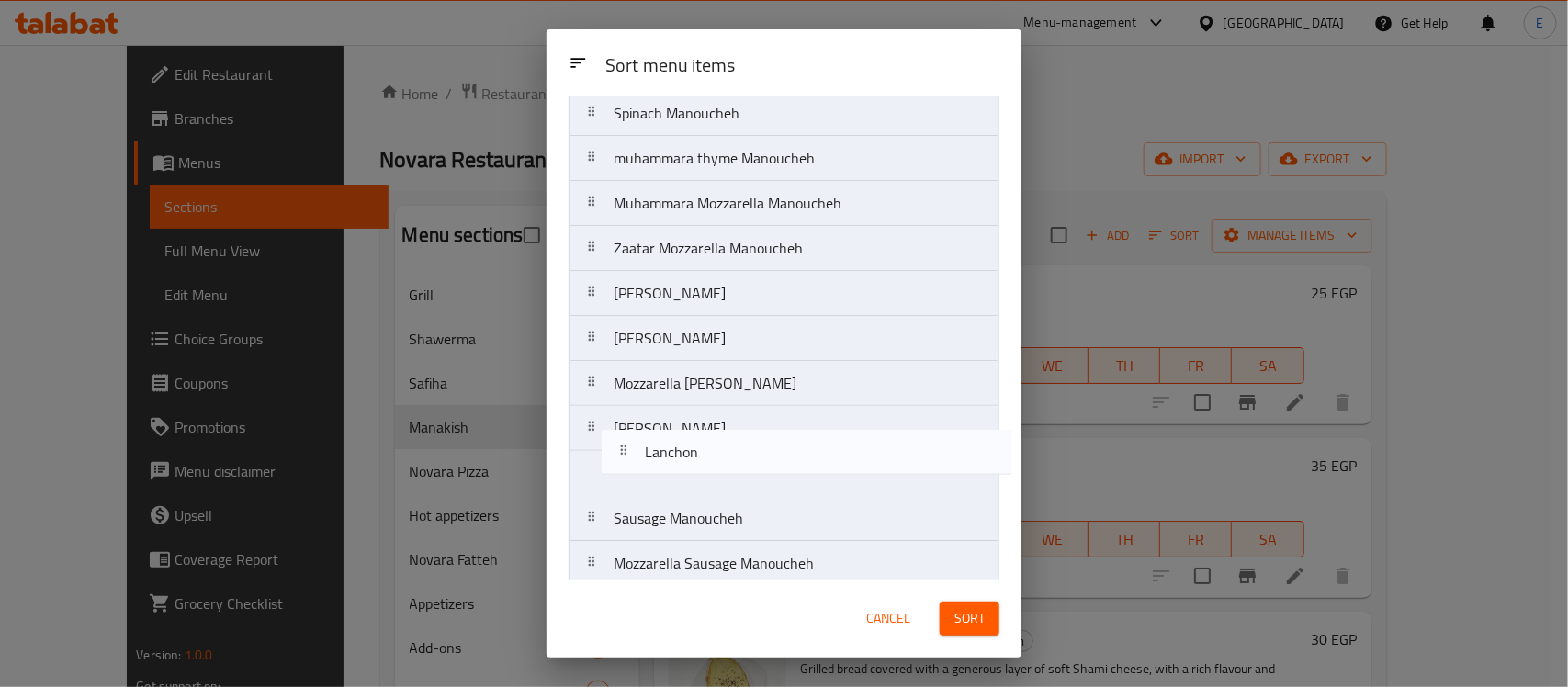
scroll to position [198, 0]
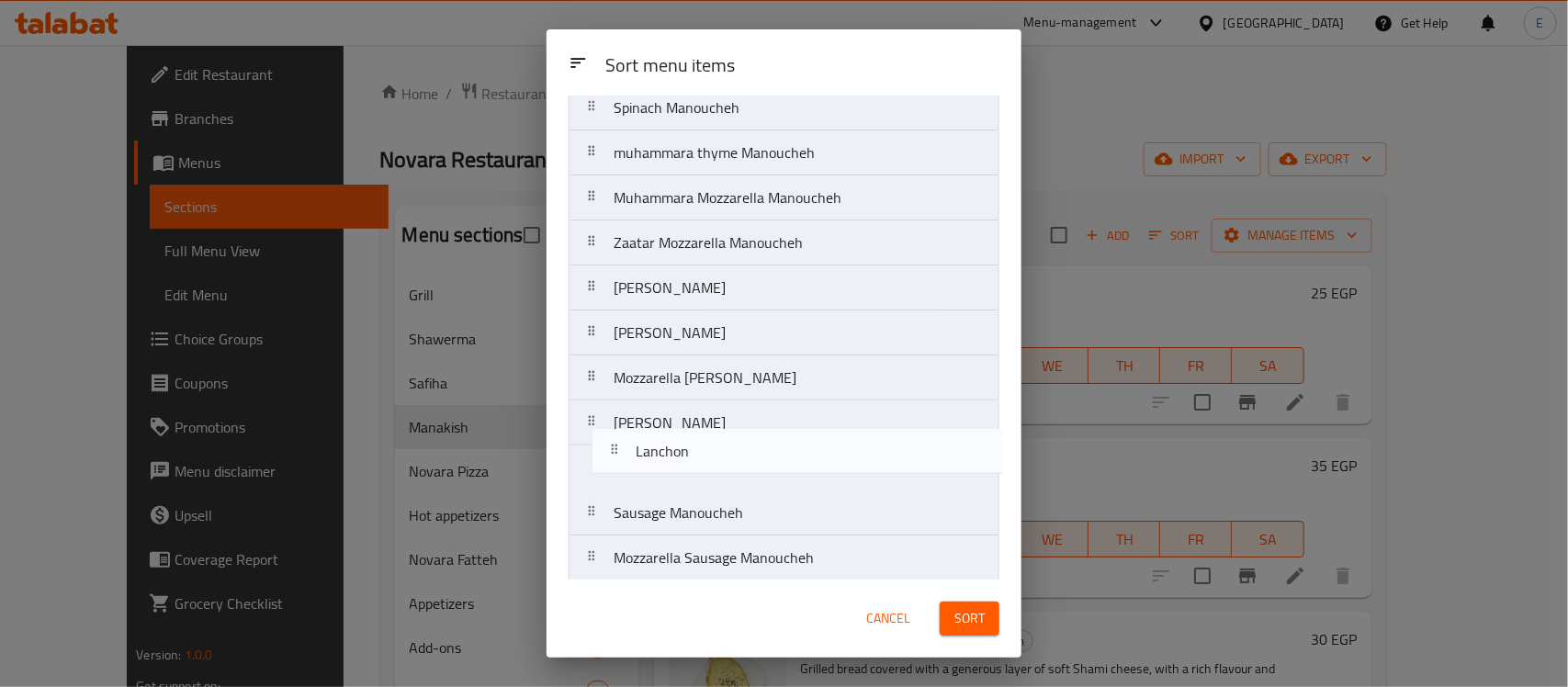
drag, startPoint x: 650, startPoint y: 171, endPoint x: 672, endPoint y: 456, distance: 285.8
click at [672, 456] on nav "Lanchon Shami cheese Manoucheh Muhammara Manoucheh Thyme Manoucheh Spinach Mano…" at bounding box center [784, 356] width 431 height 812
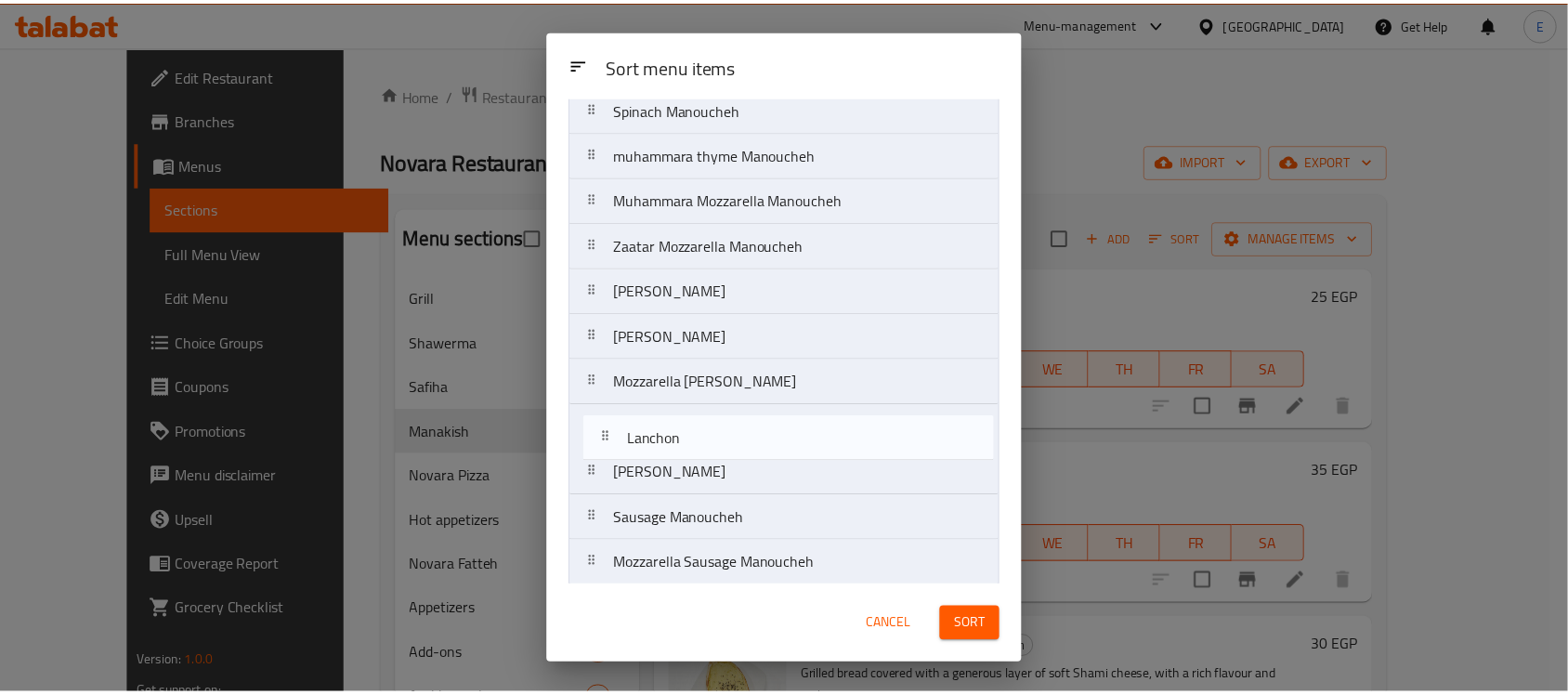
scroll to position [201, 0]
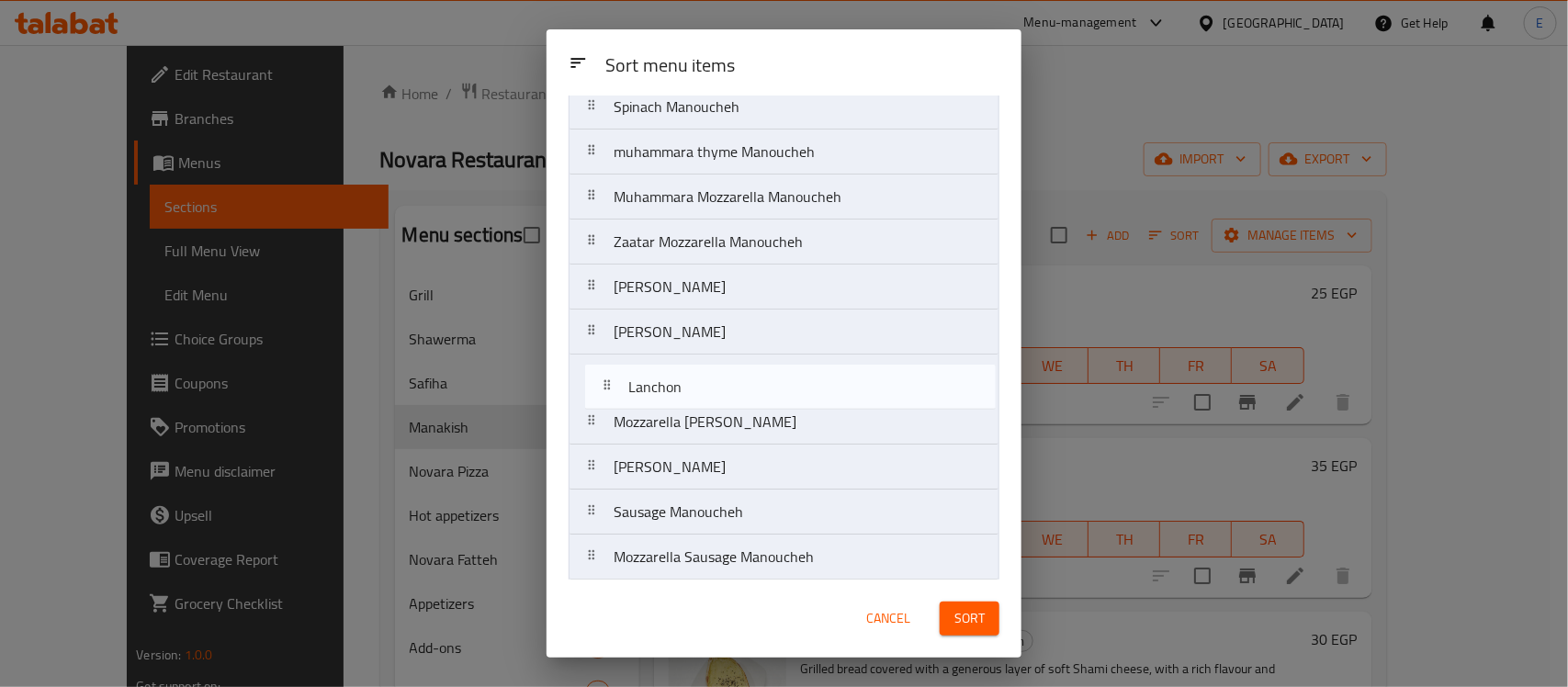
drag, startPoint x: 651, startPoint y: 471, endPoint x: 668, endPoint y: 377, distance: 95.5
click at [668, 377] on nav "Shami cheese Manoucheh Muhammara Manoucheh Thyme Manoucheh Spinach Manoucheh mu…" at bounding box center [784, 355] width 431 height 812
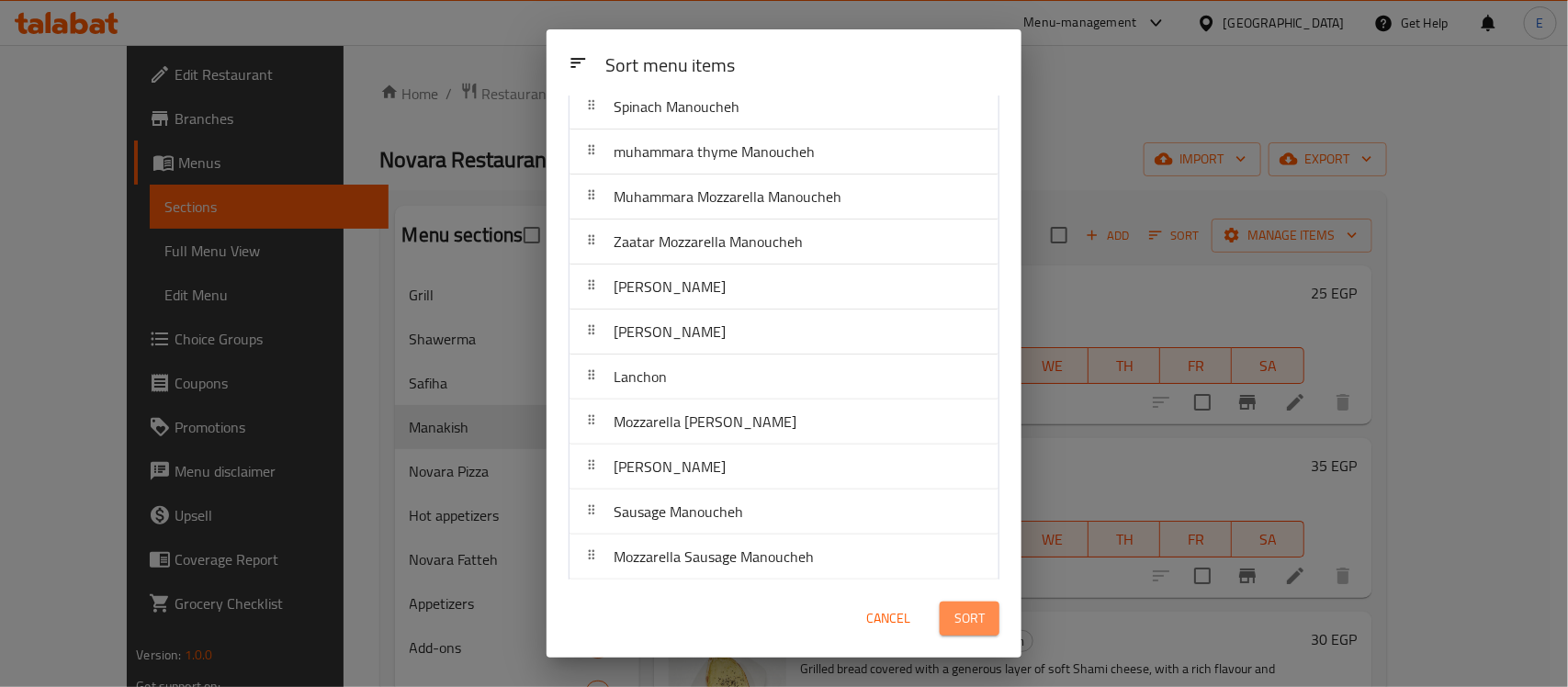
click at [967, 619] on span "Sort" at bounding box center [969, 618] width 30 height 23
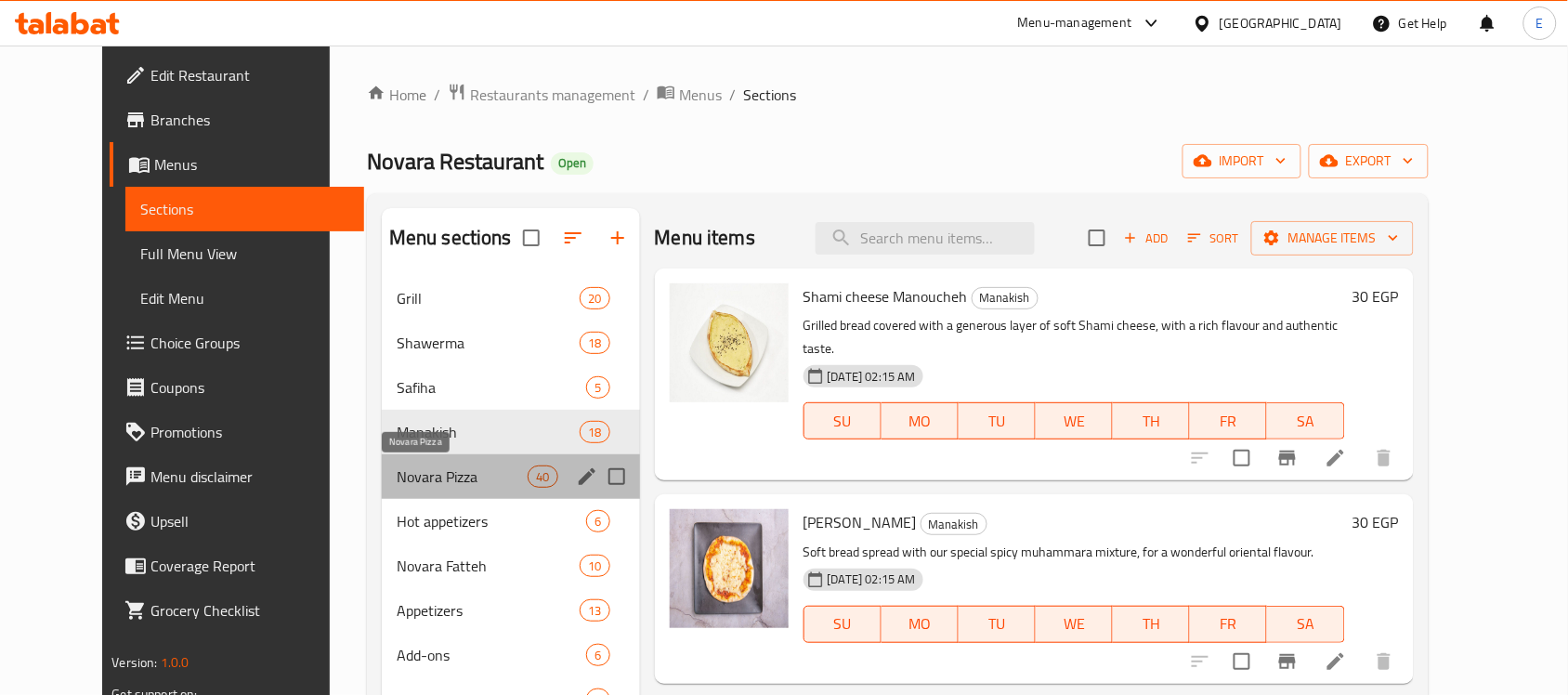
click at [427, 483] on span "Novara Pizza" at bounding box center [462, 476] width 131 height 22
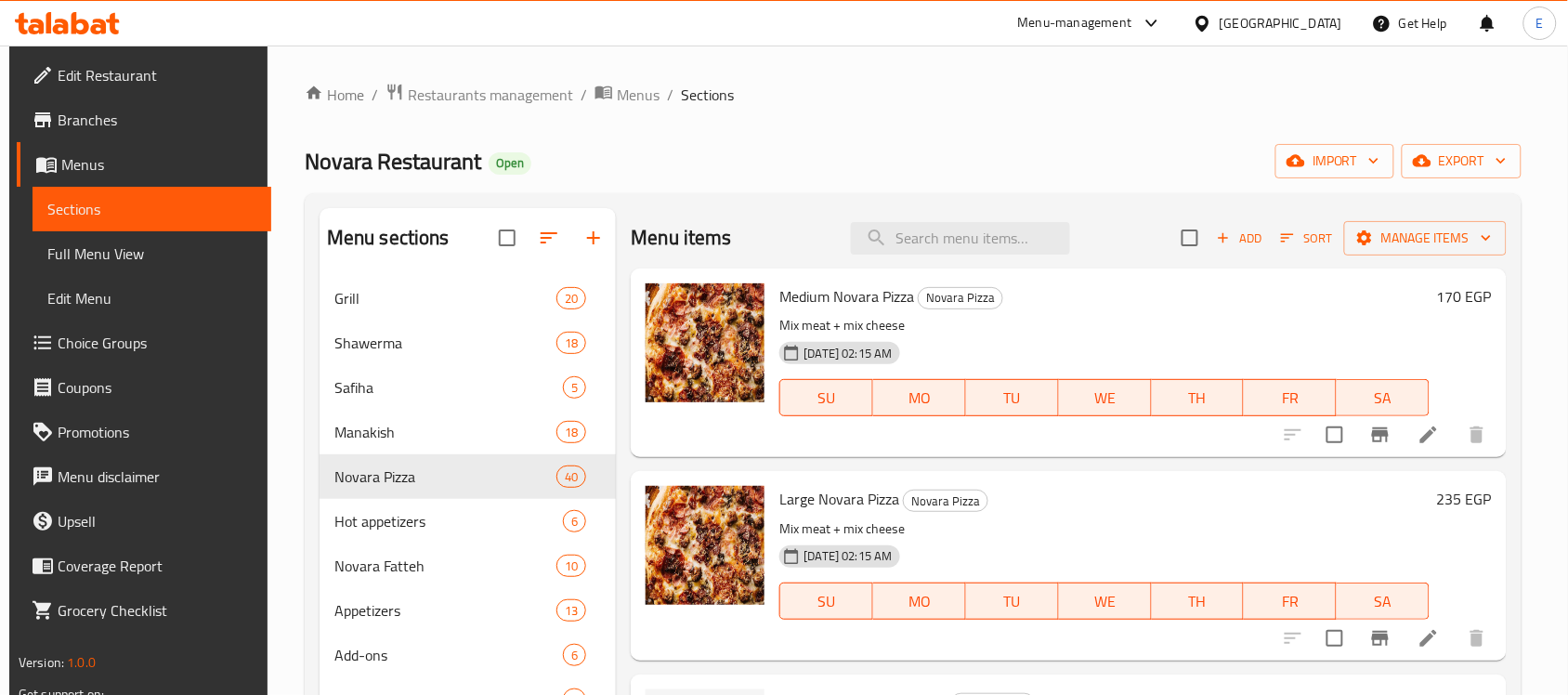
click at [1437, 302] on h6 "170 EGP" at bounding box center [1464, 296] width 55 height 26
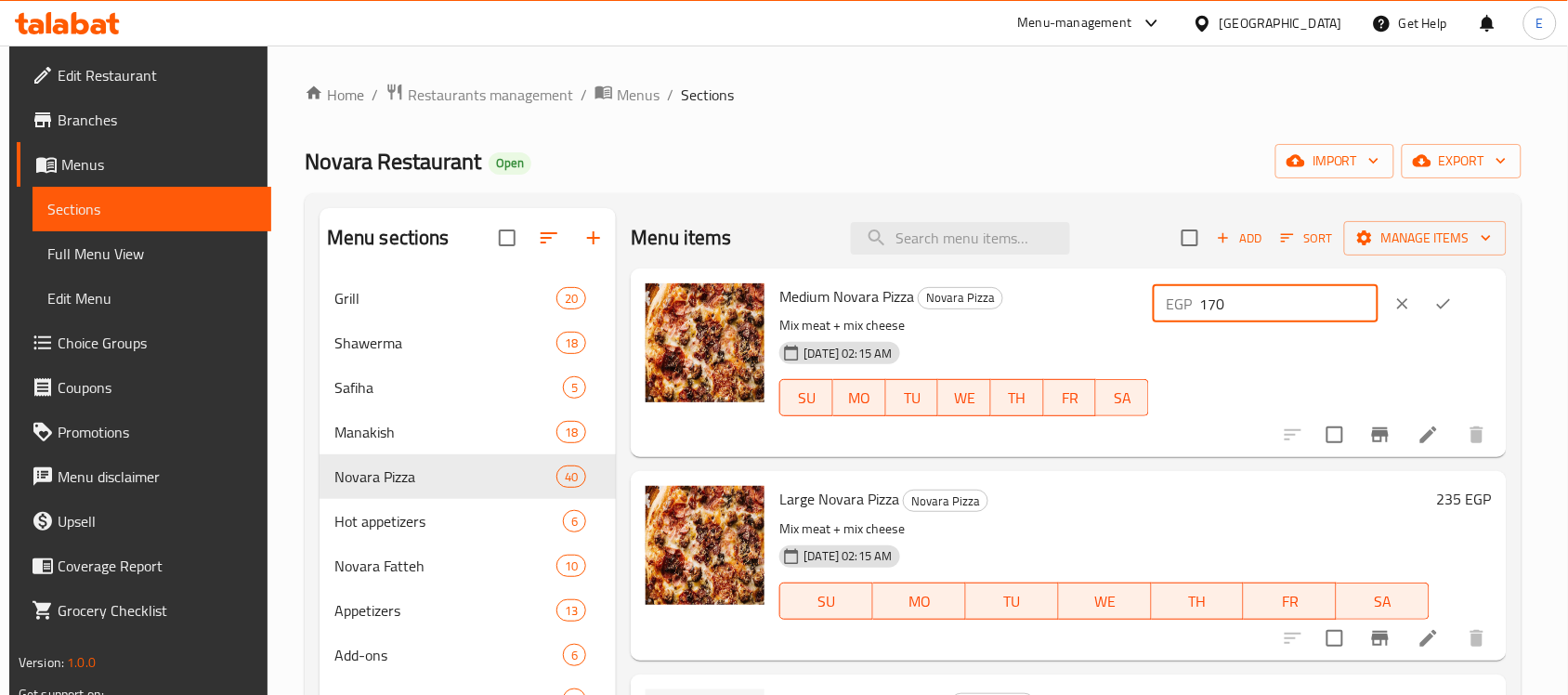
drag, startPoint x: 1268, startPoint y: 299, endPoint x: 1218, endPoint y: 299, distance: 50.0
click at [1218, 299] on div "EGP 170 ​" at bounding box center [1265, 304] width 226 height 37
type input "200"
click at [1447, 302] on icon "ok" at bounding box center [1443, 303] width 19 height 19
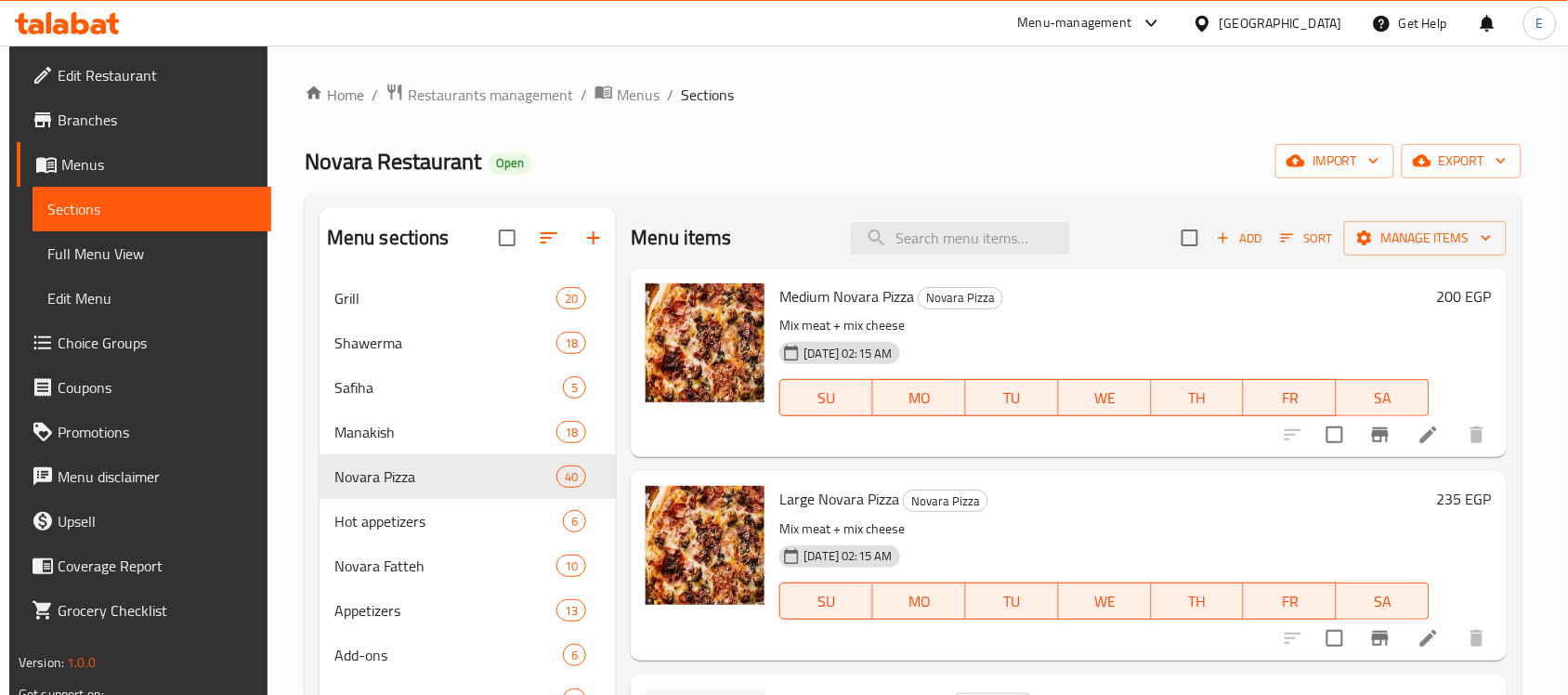
click at [1441, 491] on h6 "235 EGP" at bounding box center [1464, 499] width 55 height 26
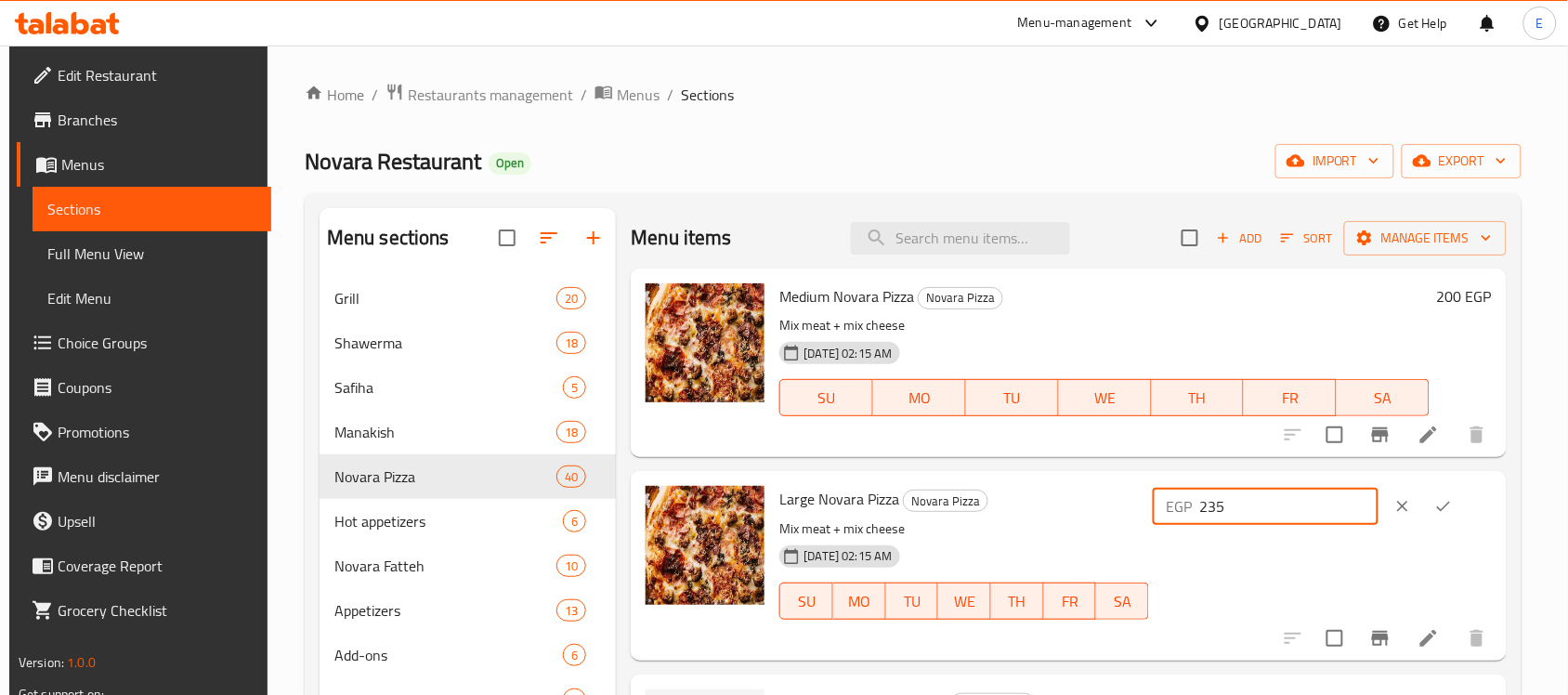
drag, startPoint x: 1292, startPoint y: 500, endPoint x: 1196, endPoint y: 502, distance: 96.0
click at [1196, 502] on div "EGP 235 ​" at bounding box center [1265, 506] width 226 height 37
type input "285"
click at [1440, 497] on icon "ok" at bounding box center [1443, 505] width 19 height 19
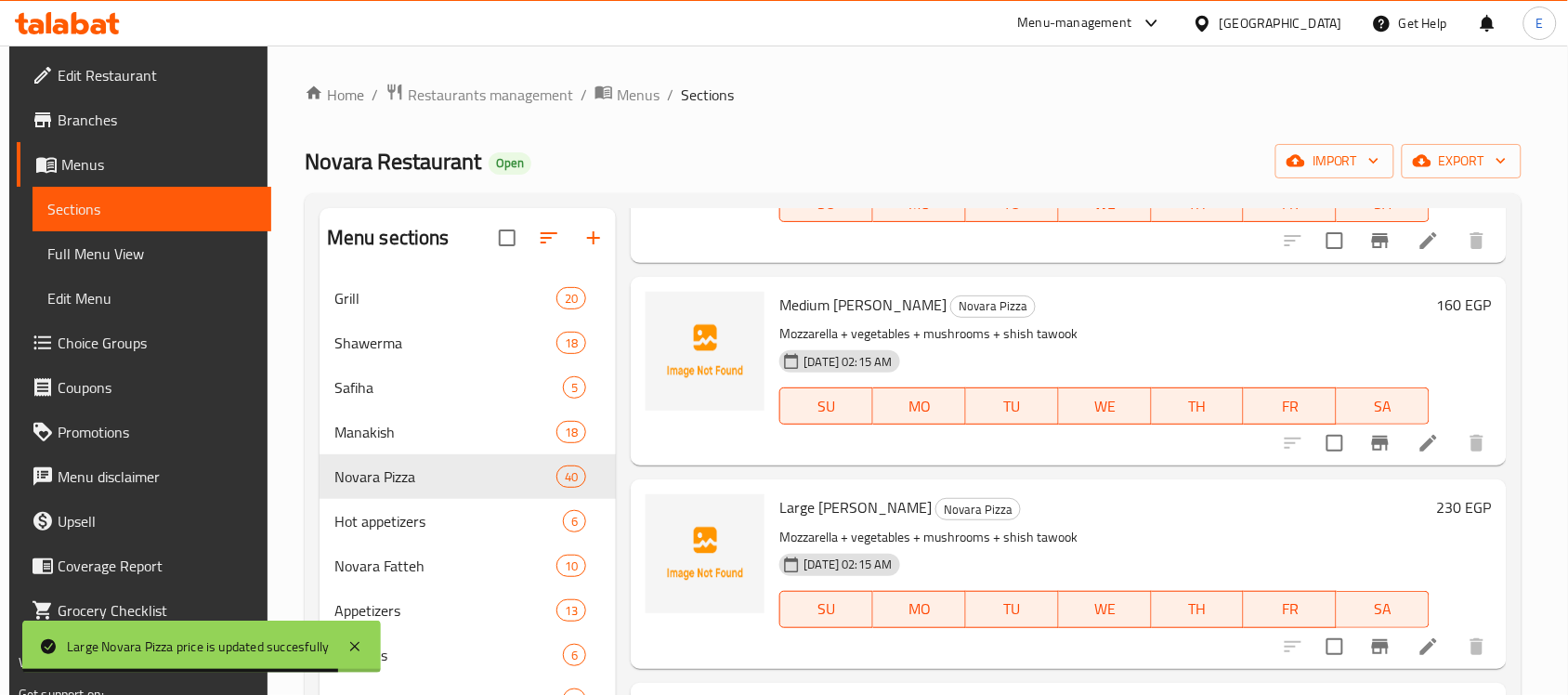
scroll to position [381, 0]
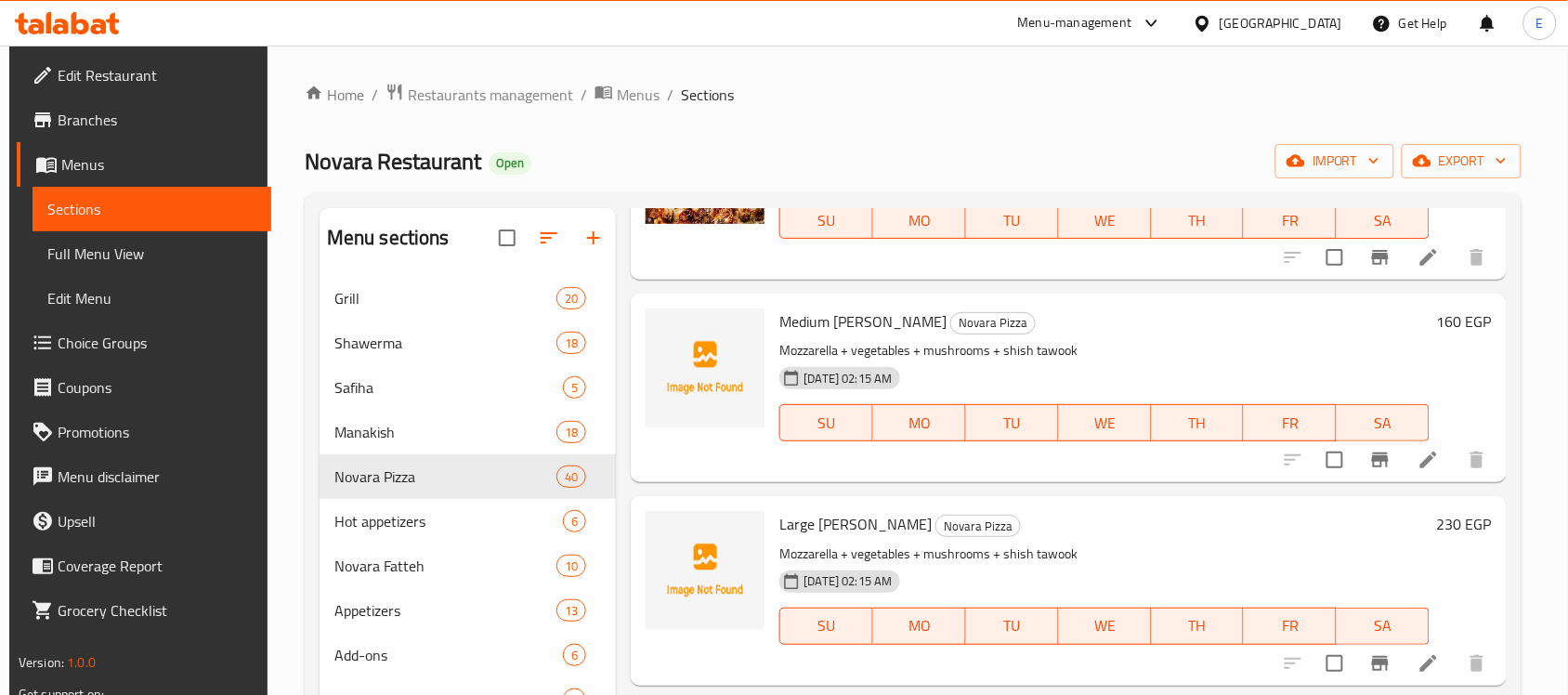
click at [1437, 326] on h6 "160 EGP" at bounding box center [1464, 321] width 55 height 26
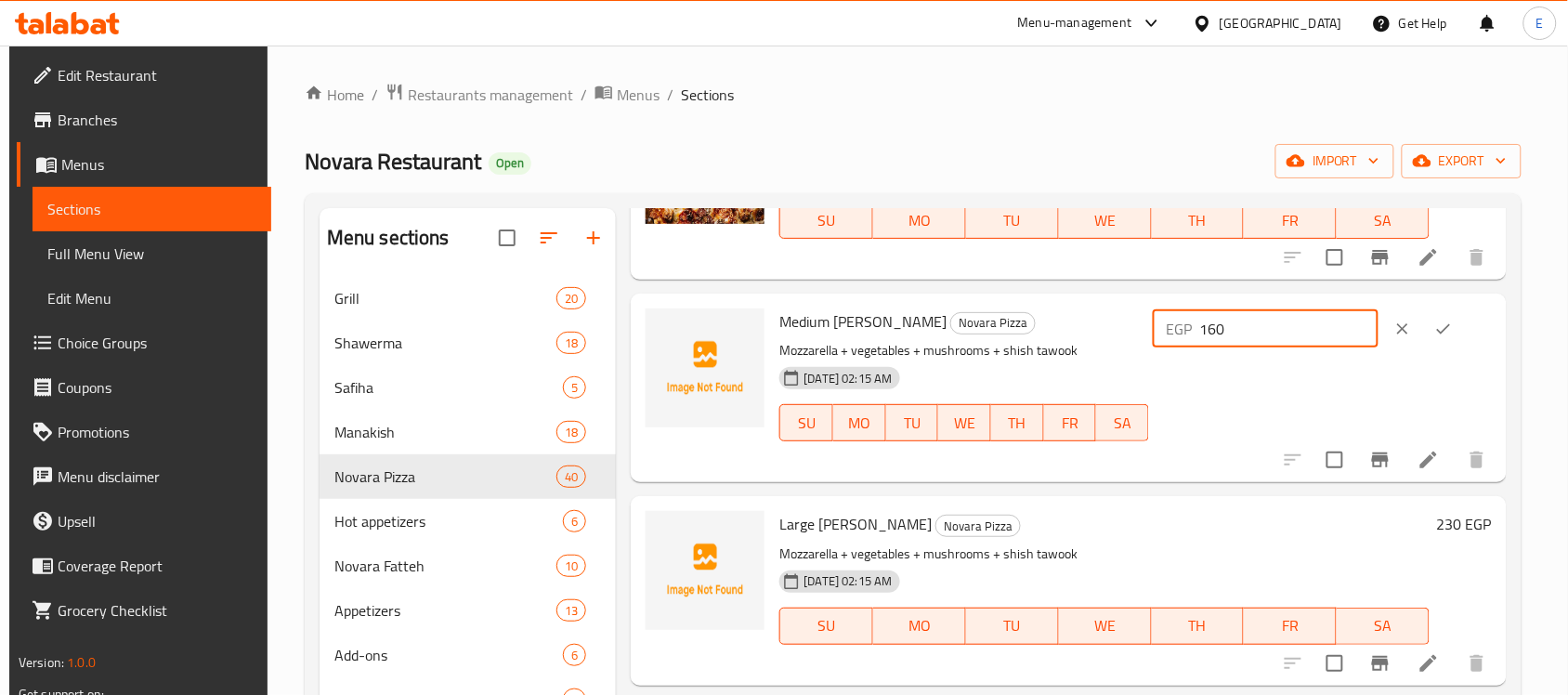
drag, startPoint x: 1292, startPoint y: 336, endPoint x: 1108, endPoint y: 339, distance: 184.0
click at [1108, 339] on div "Medium Bianca Pizza Novara Pizza Mozzarella + vegetables + mushrooms + shish ta…" at bounding box center [1135, 388] width 727 height 174
type input "200"
click at [1444, 327] on icon "ok" at bounding box center [1443, 328] width 19 height 19
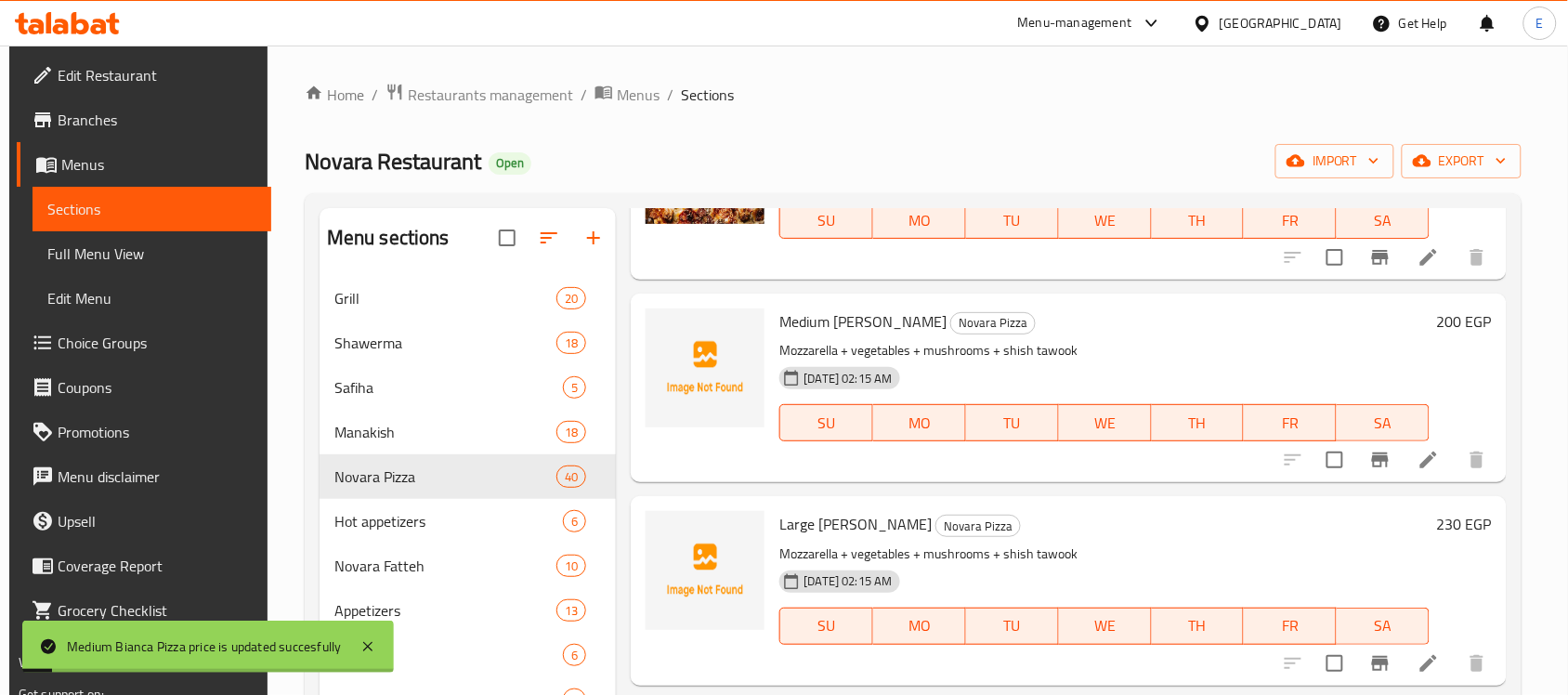
click at [1444, 521] on h6 "230 EGP" at bounding box center [1464, 524] width 55 height 26
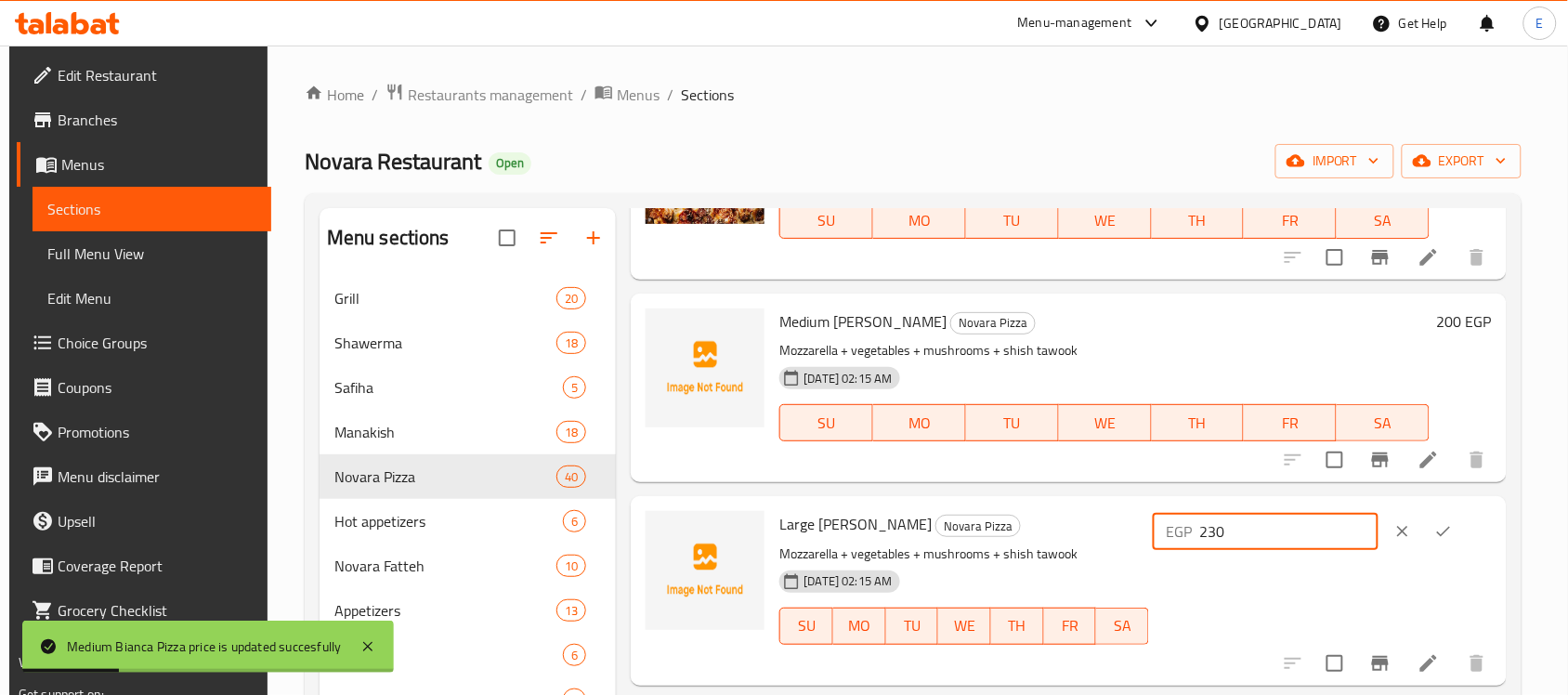
drag, startPoint x: 1312, startPoint y: 530, endPoint x: 1102, endPoint y: 511, distance: 210.9
click at [1102, 511] on div "Large Bianca Pizza Novara Pizza Mozzarella + vegetables + mushrooms + shish taw…" at bounding box center [1135, 590] width 727 height 174
type input "260"
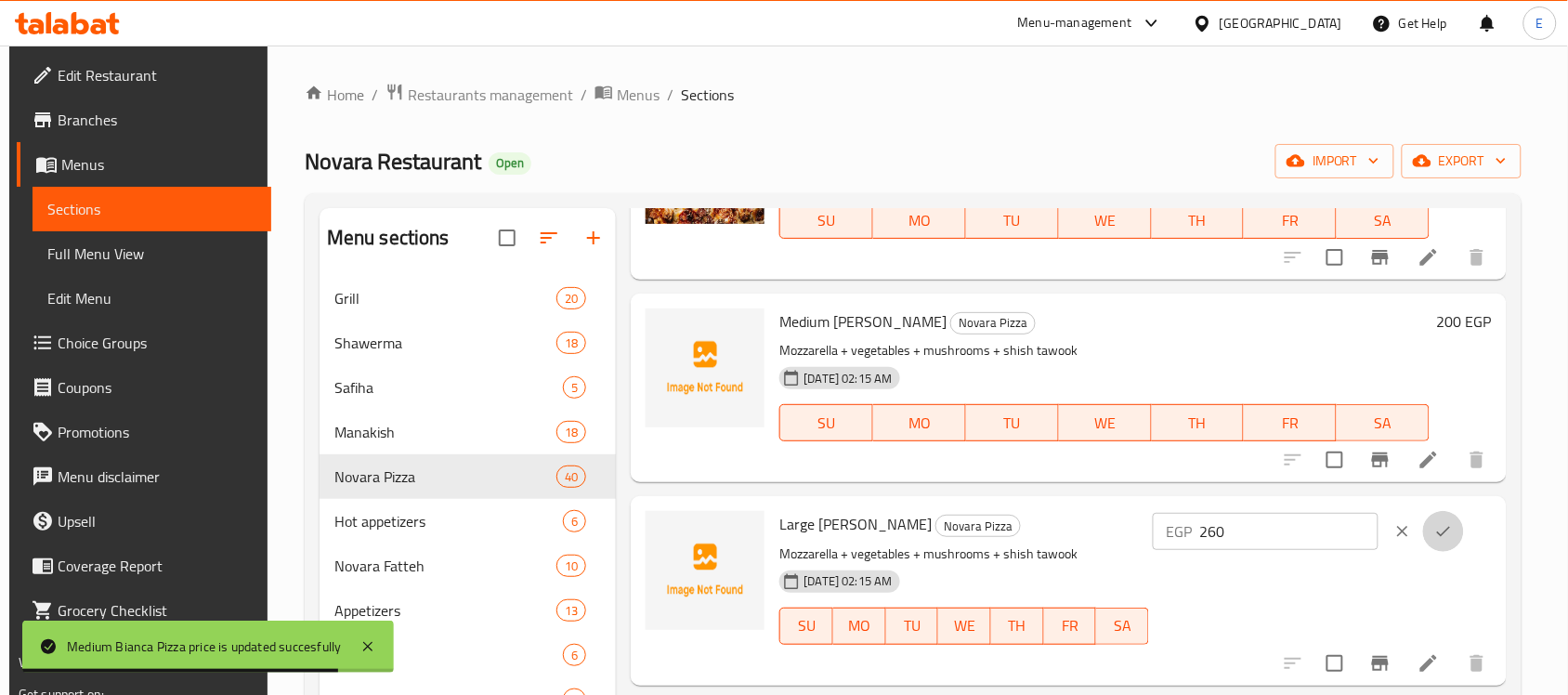
click at [1453, 523] on icon "ok" at bounding box center [1443, 531] width 19 height 19
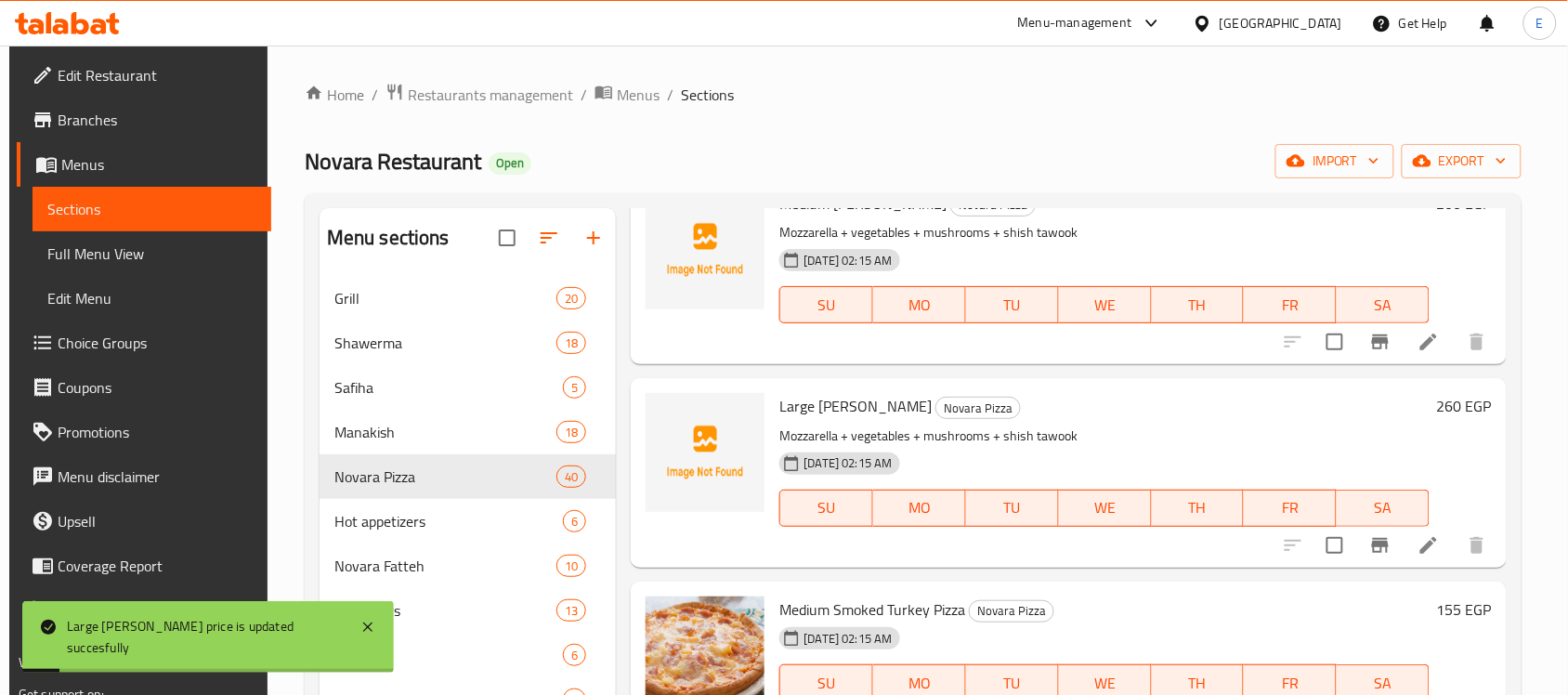
scroll to position [778, 0]
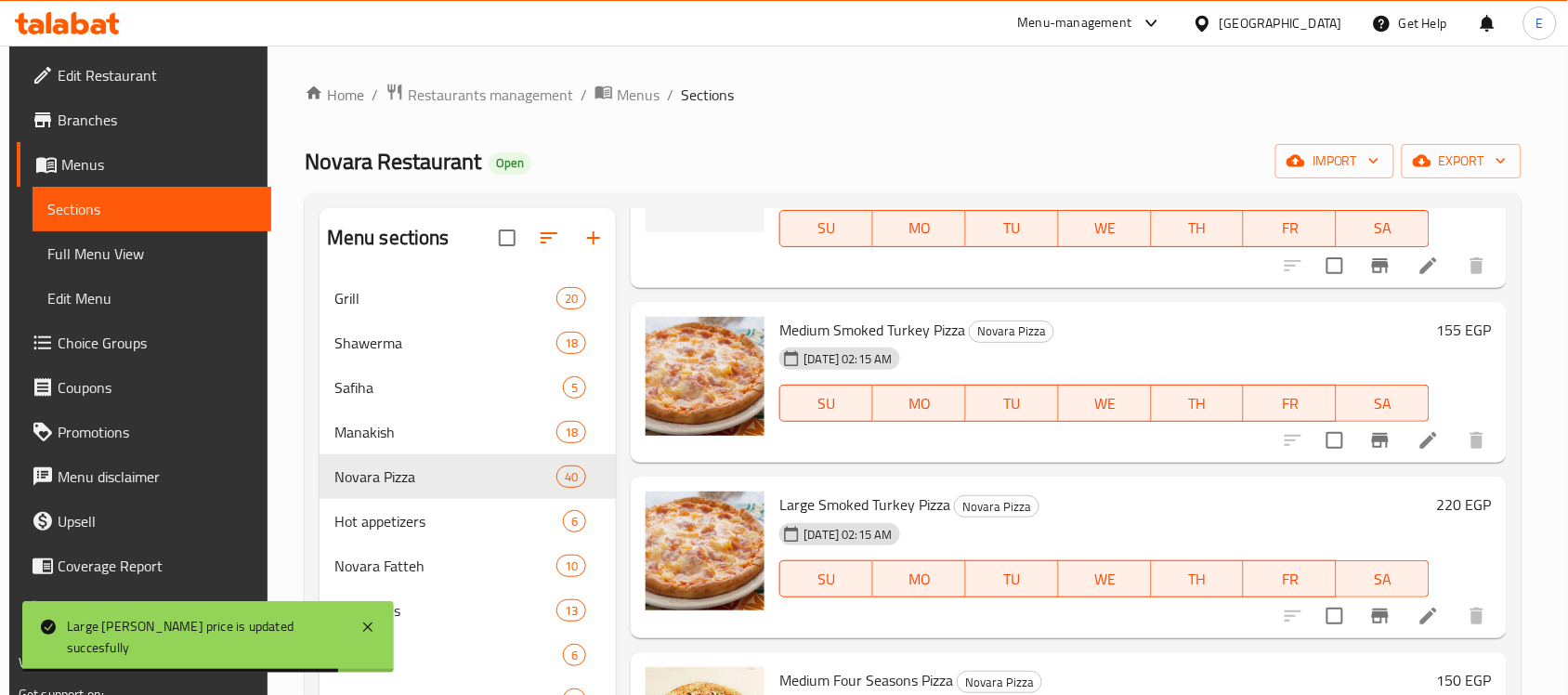
click at [1451, 330] on h6 "155 EGP" at bounding box center [1464, 329] width 55 height 26
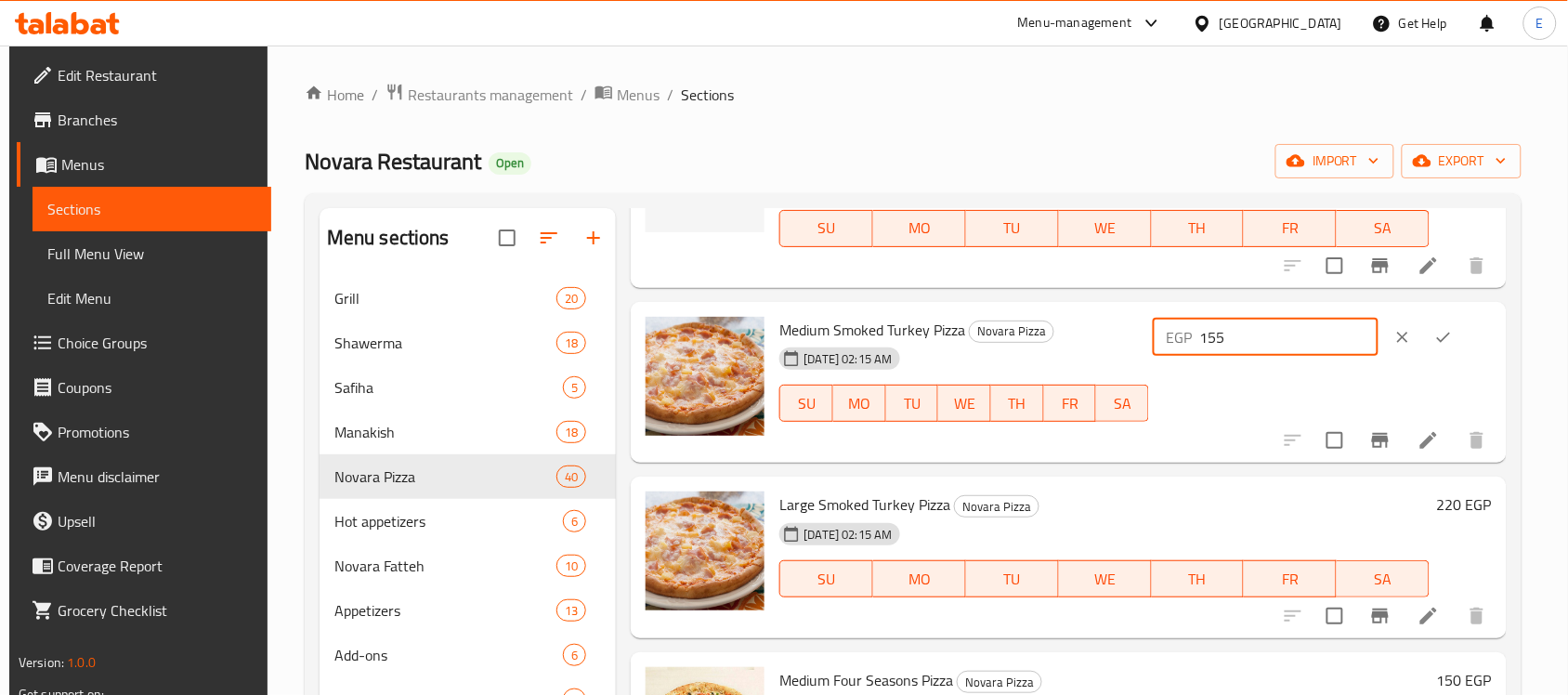
drag, startPoint x: 1259, startPoint y: 339, endPoint x: 1233, endPoint y: 339, distance: 26.0
click at [1233, 339] on input "155" at bounding box center [1287, 337] width 179 height 37
type input "180"
click at [1446, 336] on icon "ok" at bounding box center [1443, 336] width 19 height 19
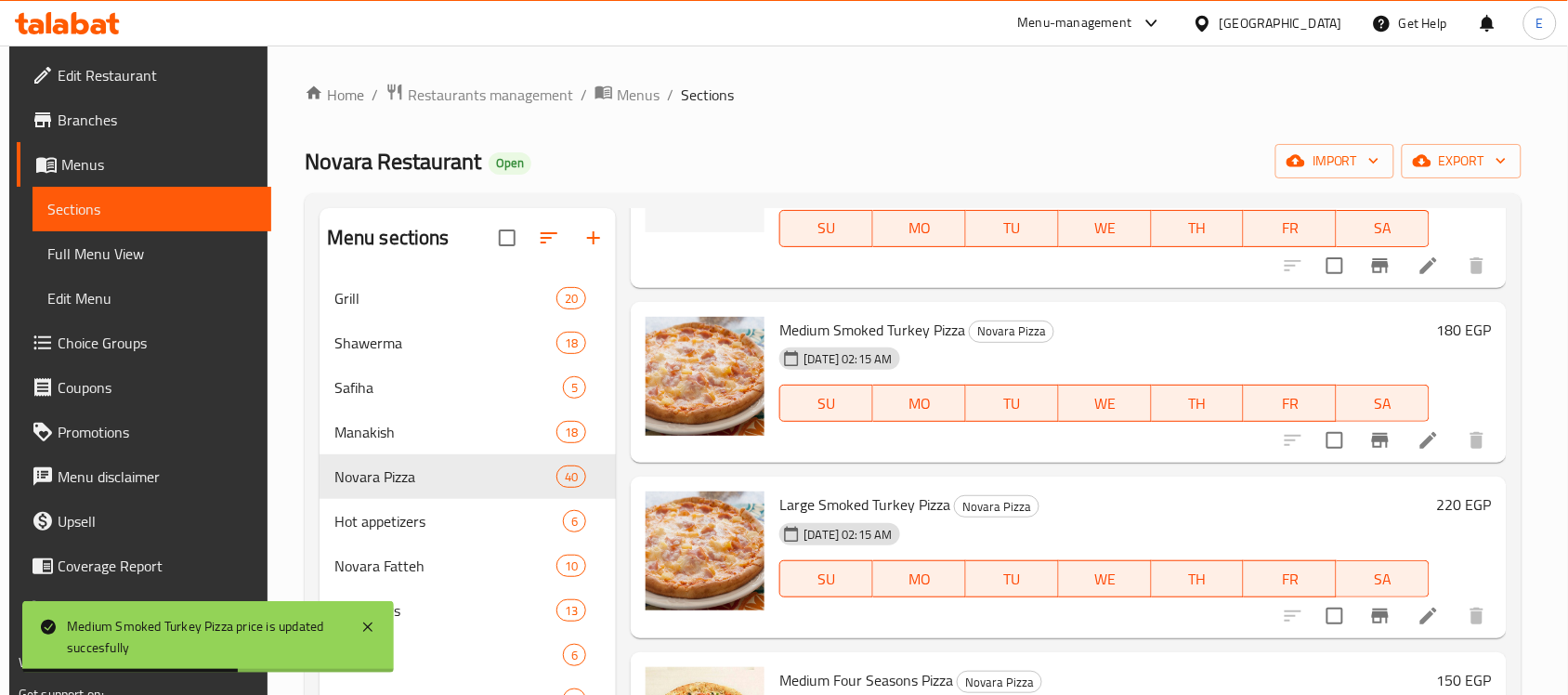
click at [1440, 326] on h6 "180 EGP" at bounding box center [1464, 329] width 55 height 26
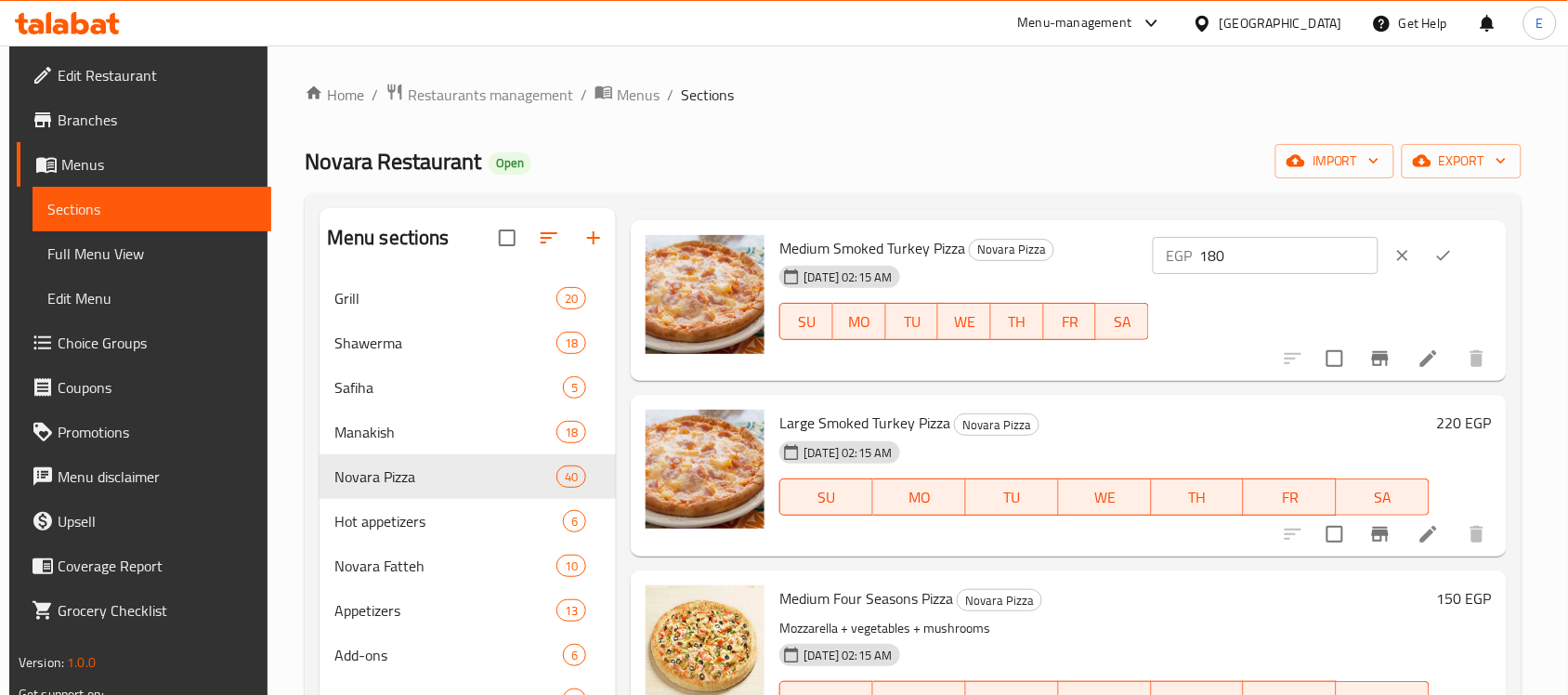
scroll to position [827, 0]
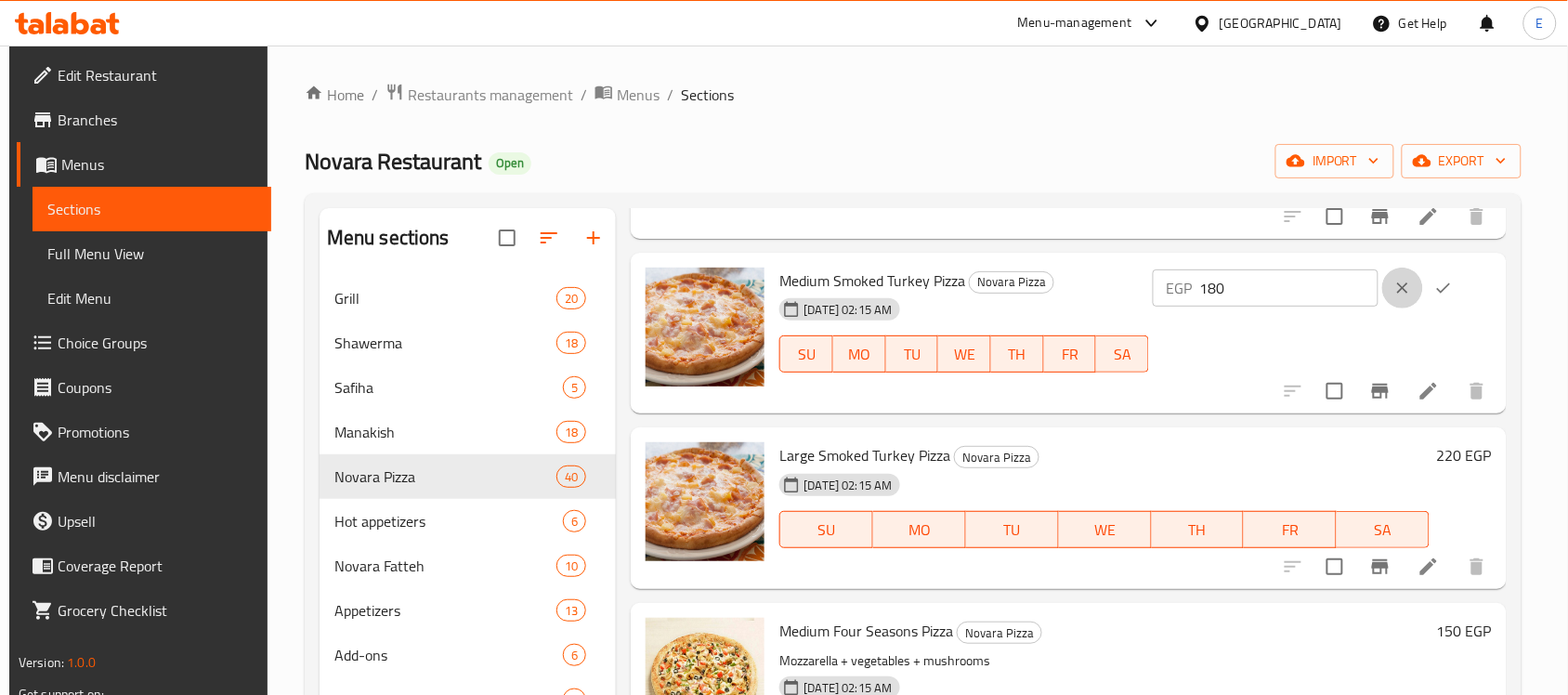
click at [1393, 288] on button "clear" at bounding box center [1403, 288] width 41 height 41
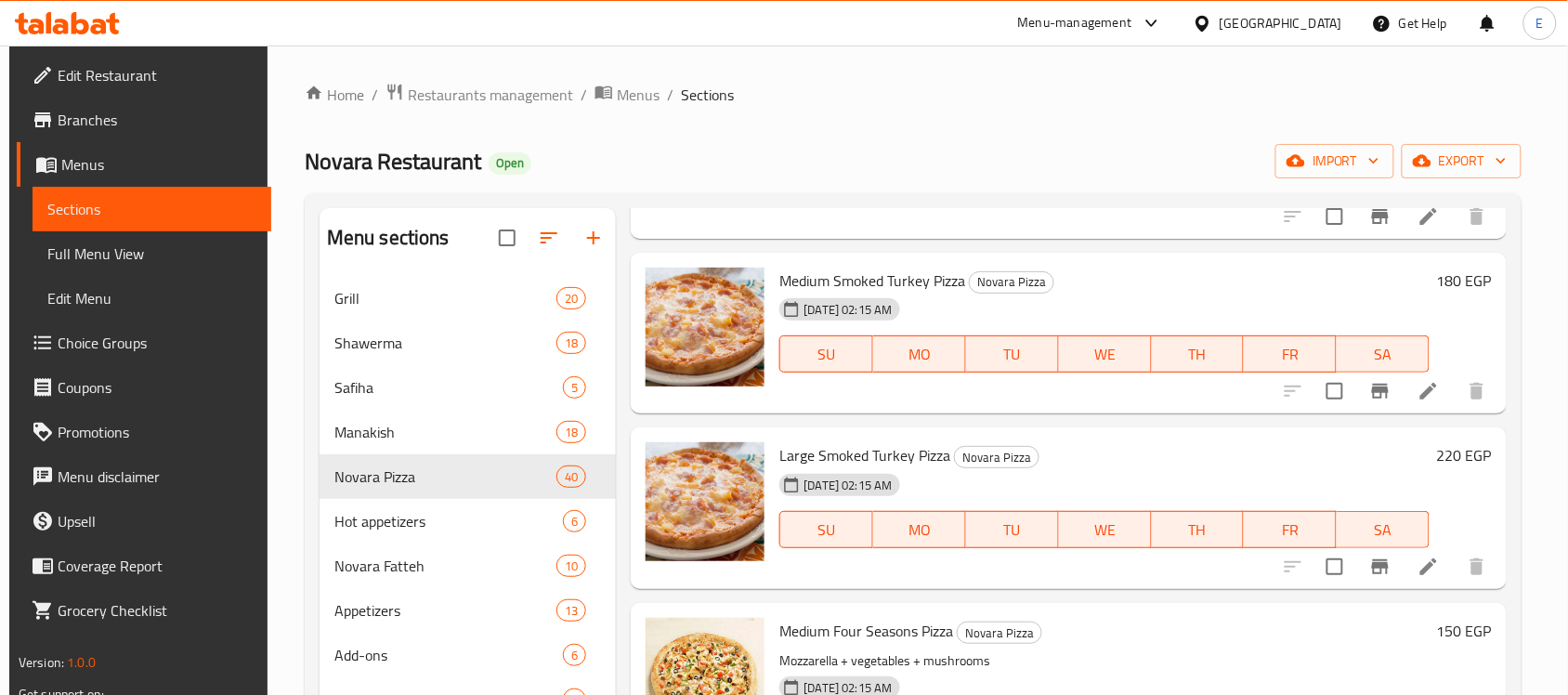
click at [1451, 459] on h6 "220 EGP" at bounding box center [1464, 455] width 55 height 26
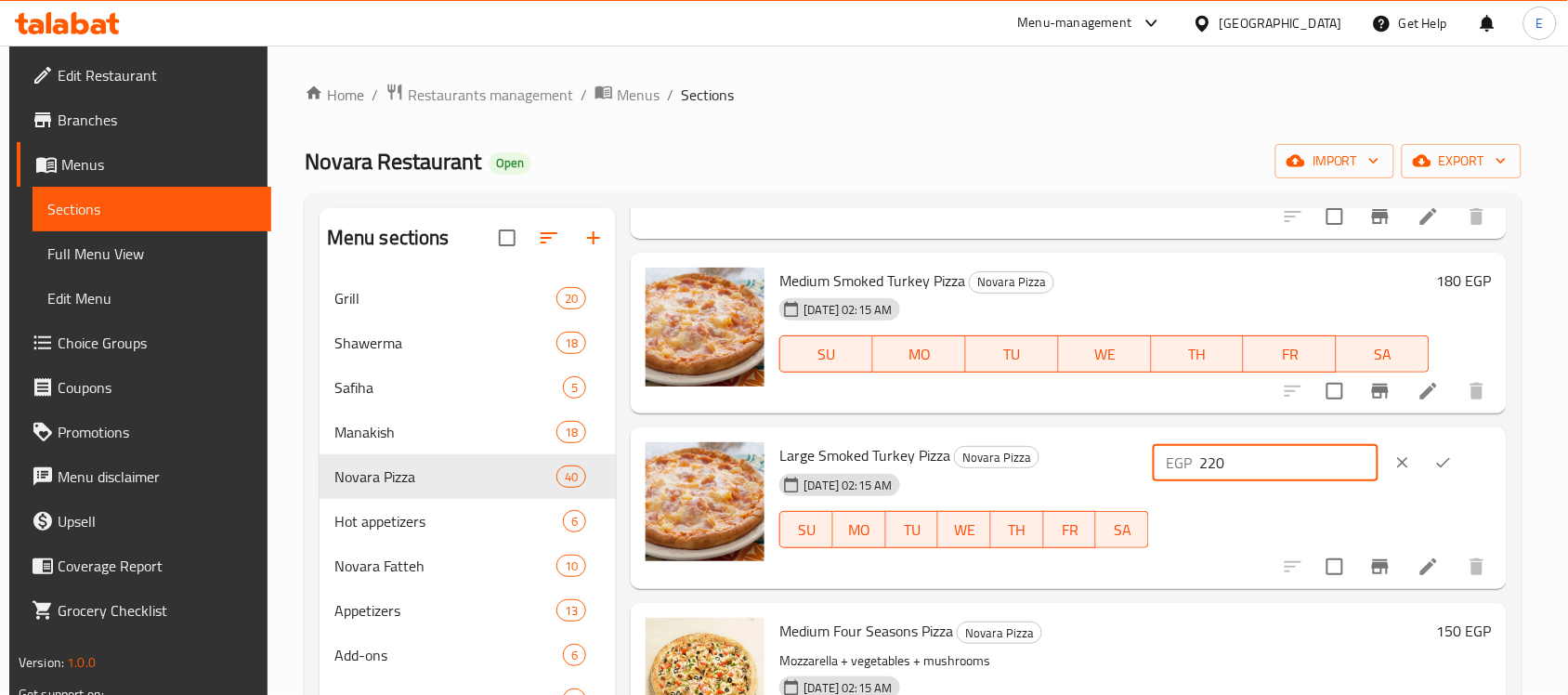
drag, startPoint x: 1292, startPoint y: 460, endPoint x: 1176, endPoint y: 464, distance: 116.1
click at [1176, 464] on div "EGP 220 ​" at bounding box center [1320, 462] width 343 height 41
type input "250"
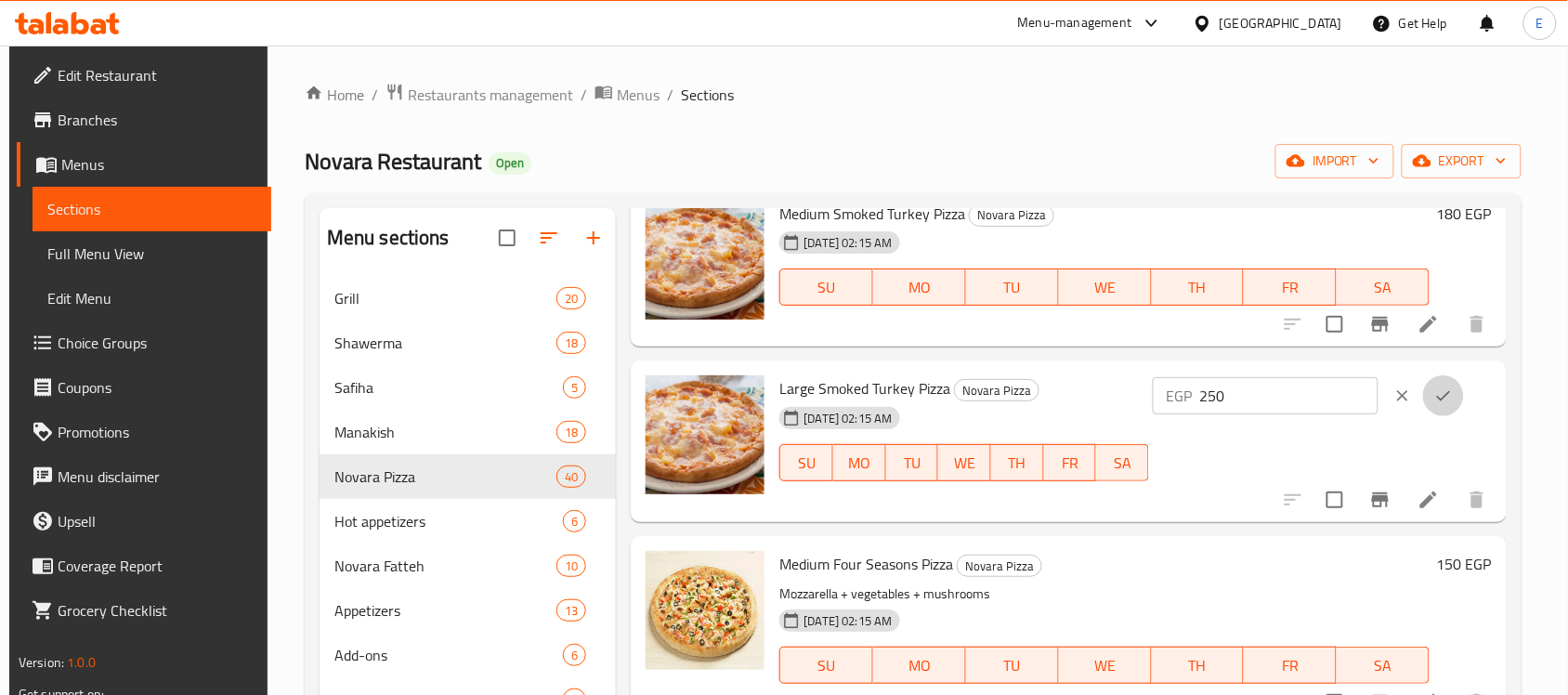
click at [1453, 391] on icon "ok" at bounding box center [1443, 395] width 19 height 19
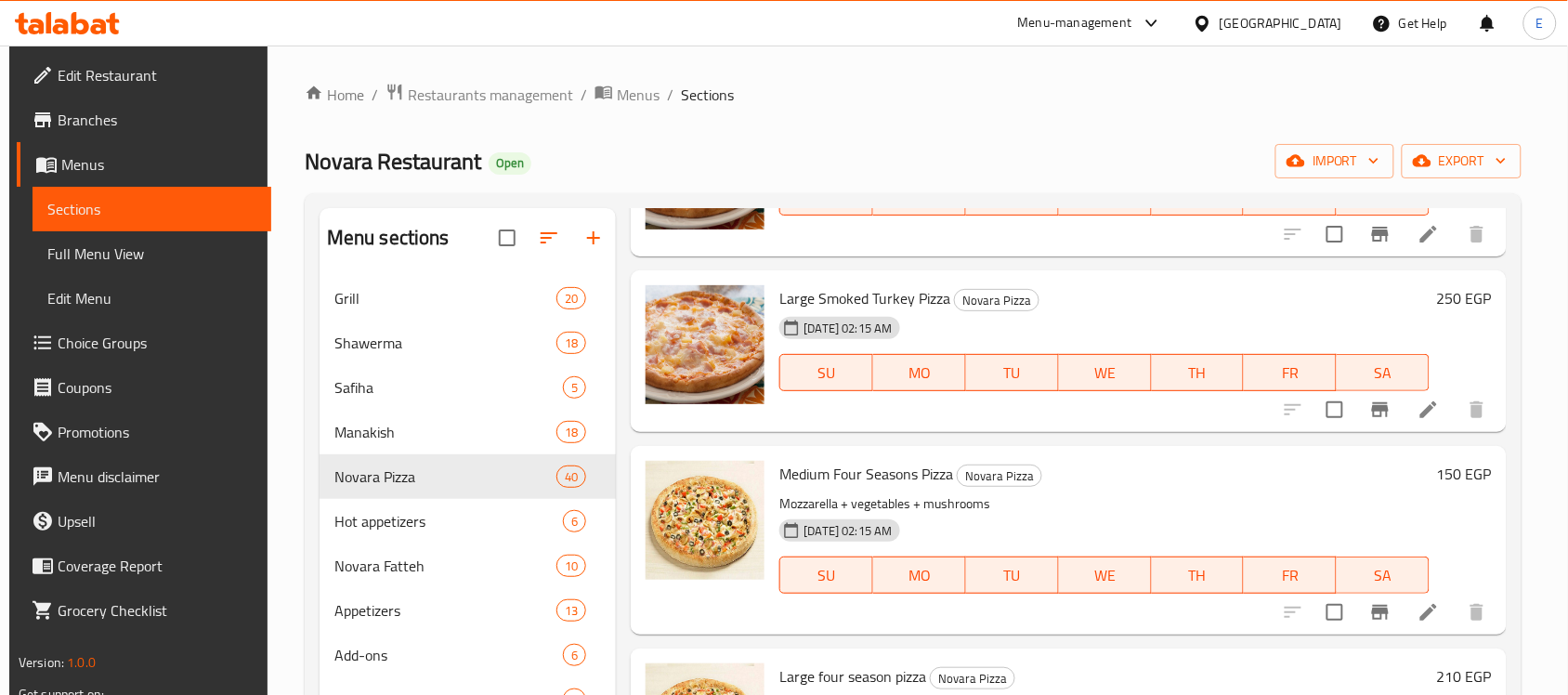
scroll to position [990, 0]
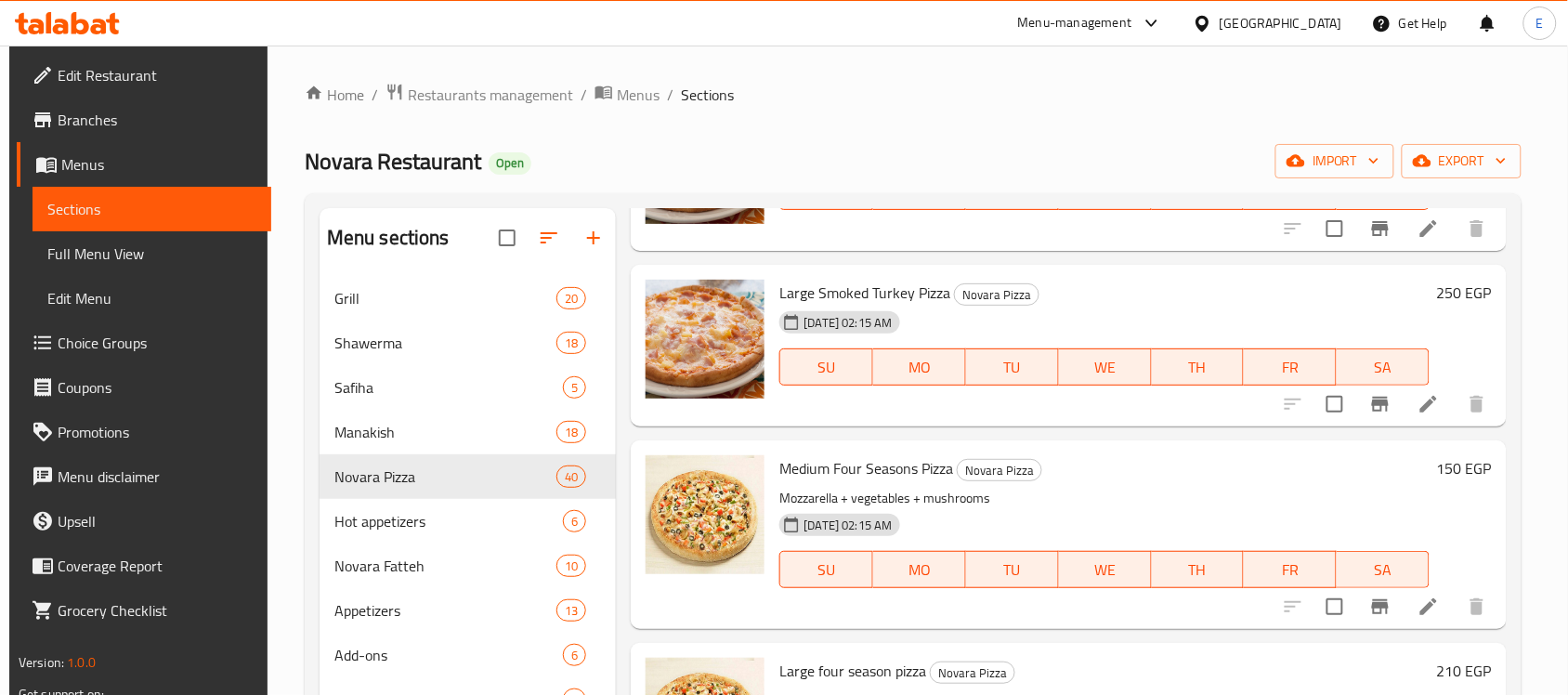
click at [1437, 456] on h6 "150 EGP" at bounding box center [1464, 468] width 55 height 26
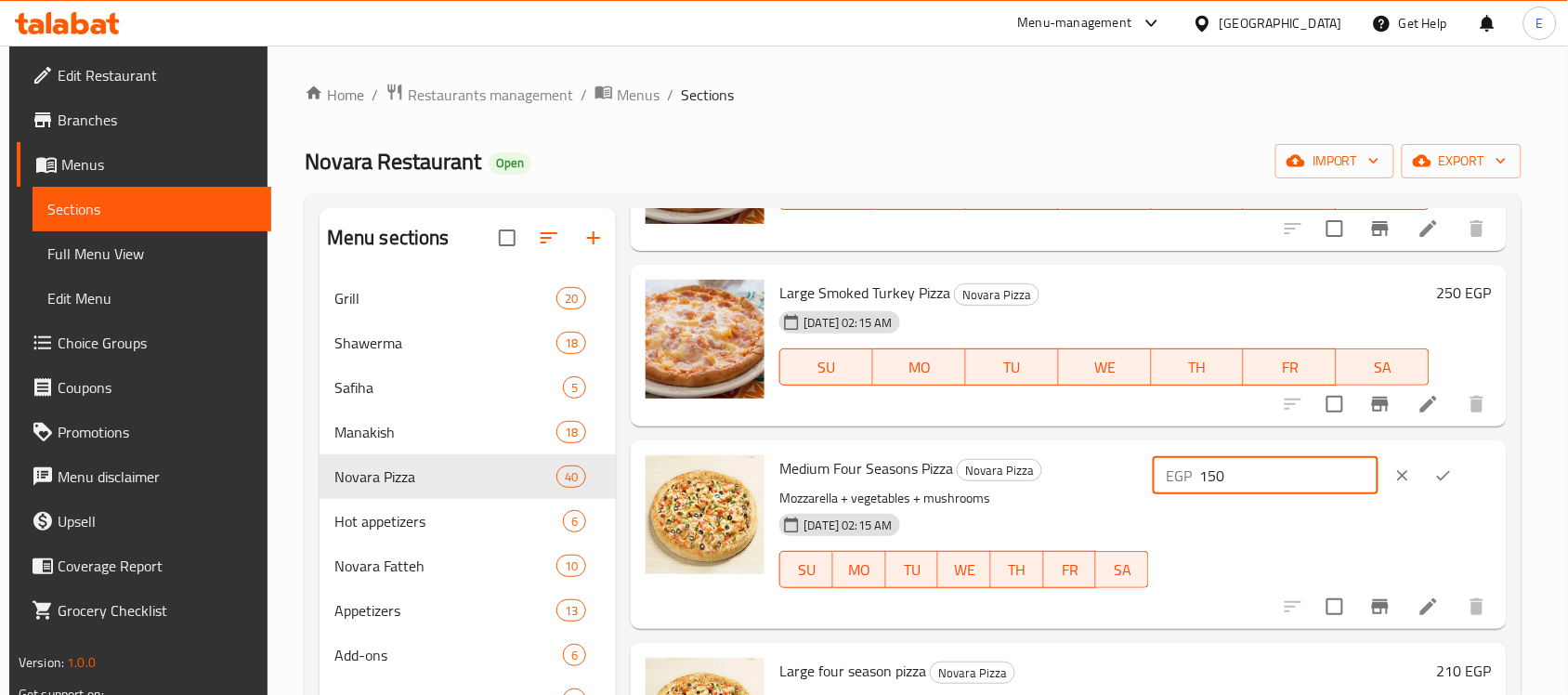
drag, startPoint x: 1277, startPoint y: 488, endPoint x: 1181, endPoint y: 462, distance: 99.5
click at [1181, 462] on div "EGP 150 ​" at bounding box center [1265, 475] width 226 height 37
type input "170"
click at [1446, 472] on icon "ok" at bounding box center [1443, 475] width 19 height 19
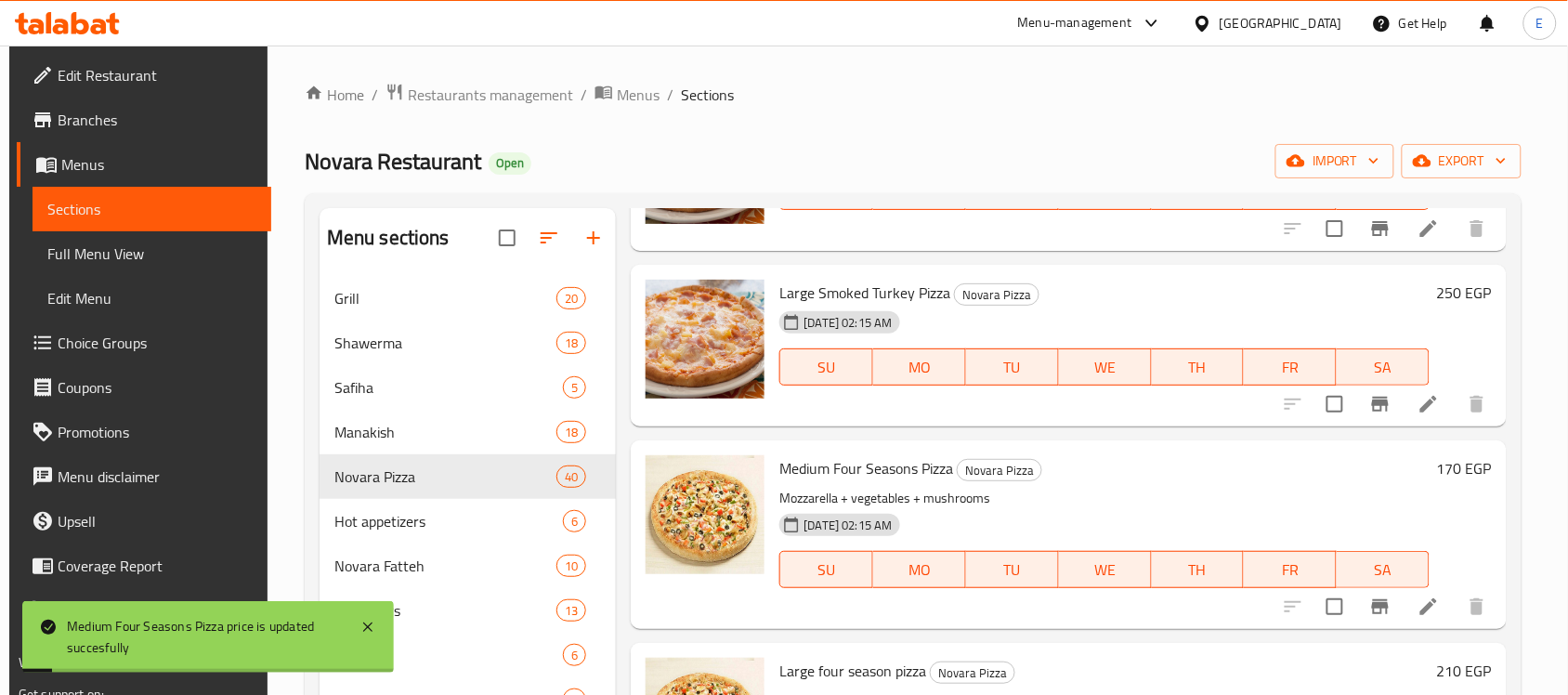
scroll to position [1117, 0]
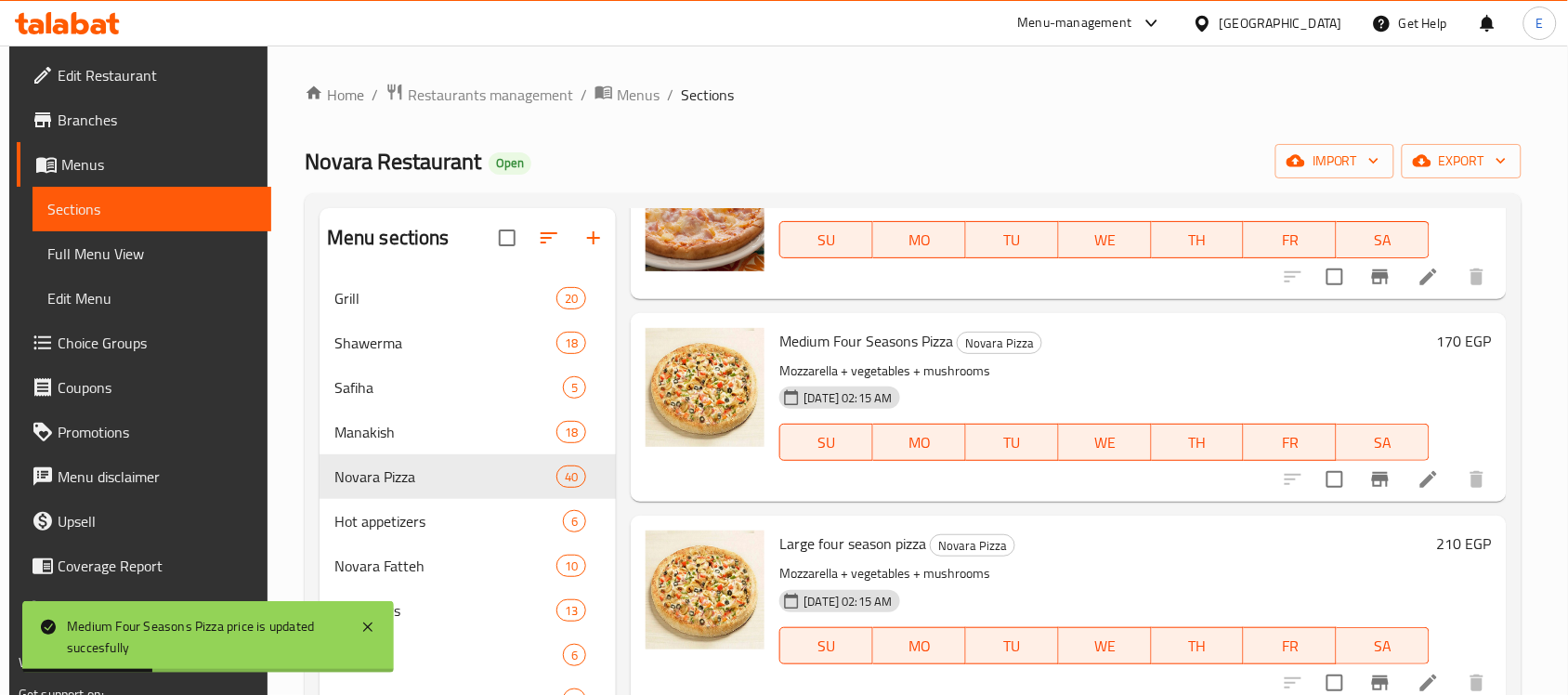
click at [1449, 548] on h6 "210 EGP" at bounding box center [1464, 543] width 55 height 26
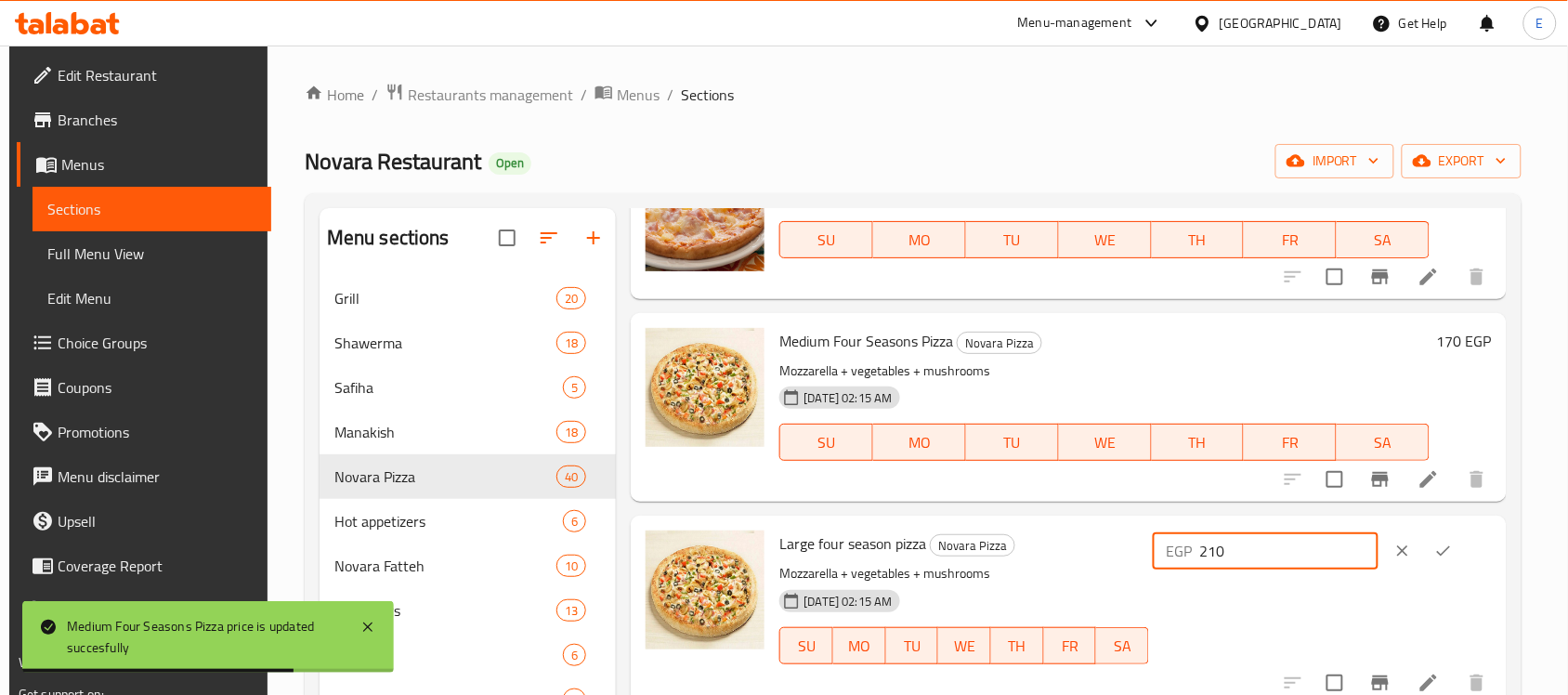
drag, startPoint x: 1261, startPoint y: 540, endPoint x: 1184, endPoint y: 541, distance: 77.0
click at [1184, 541] on div "EGP 210 ​" at bounding box center [1265, 550] width 226 height 37
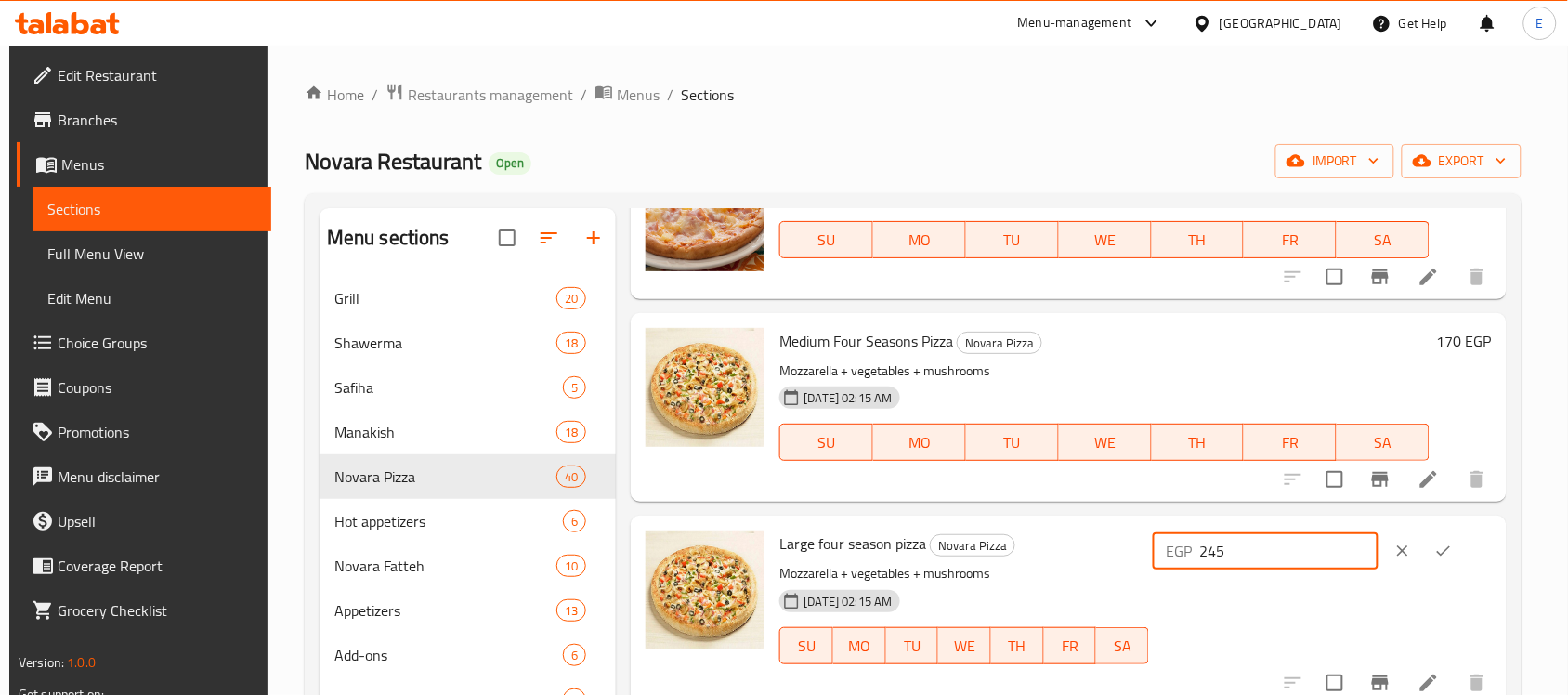
type input "245"
click at [1451, 548] on icon "ok" at bounding box center [1444, 551] width 14 height 10
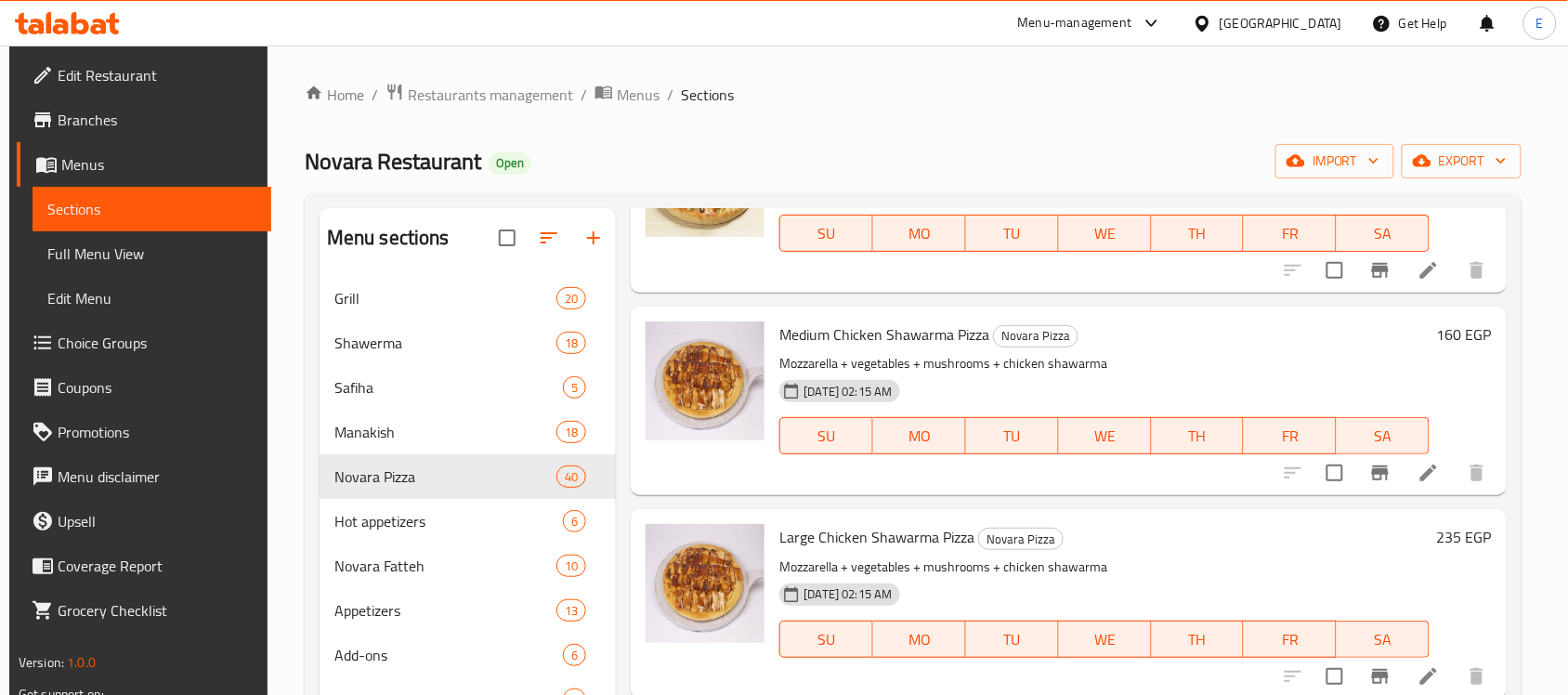
scroll to position [1571, 0]
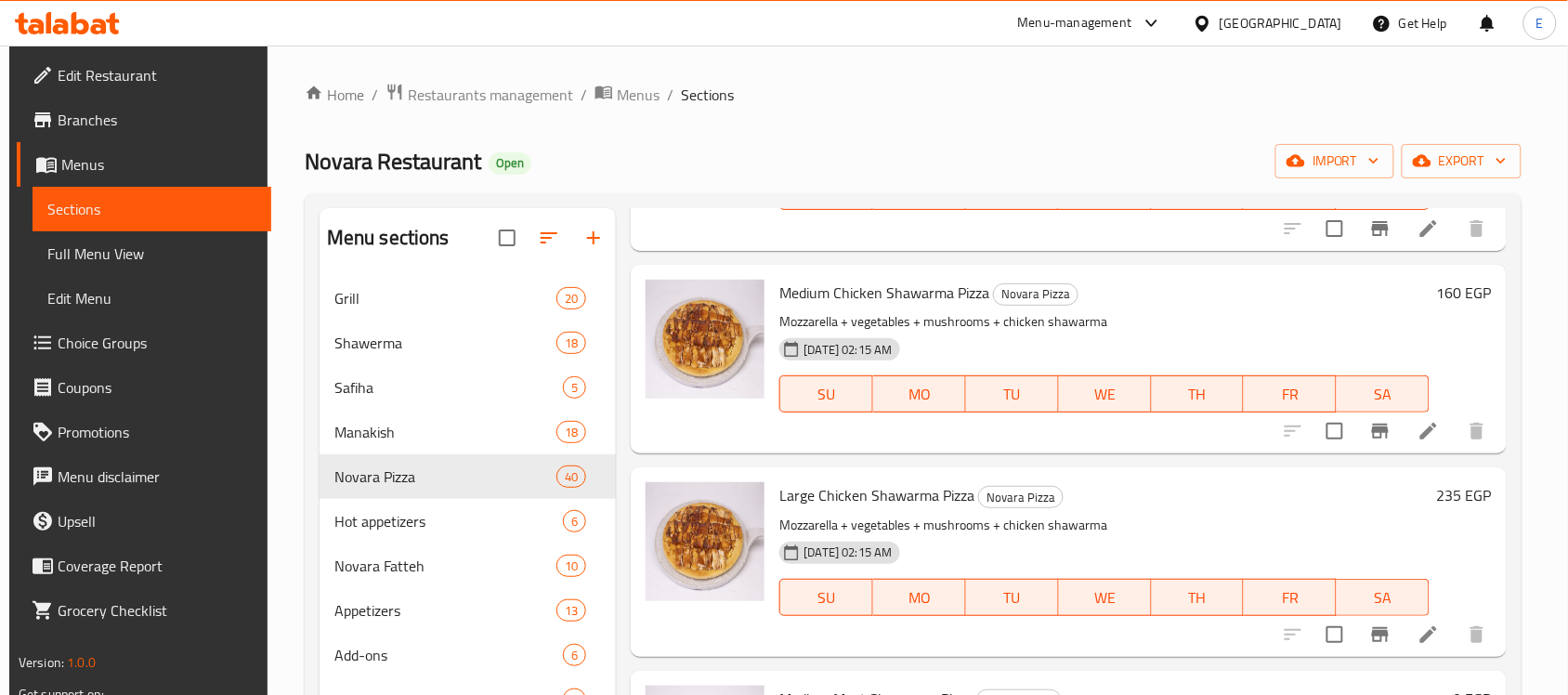
click at [1440, 288] on h6 "160 EGP" at bounding box center [1464, 292] width 55 height 26
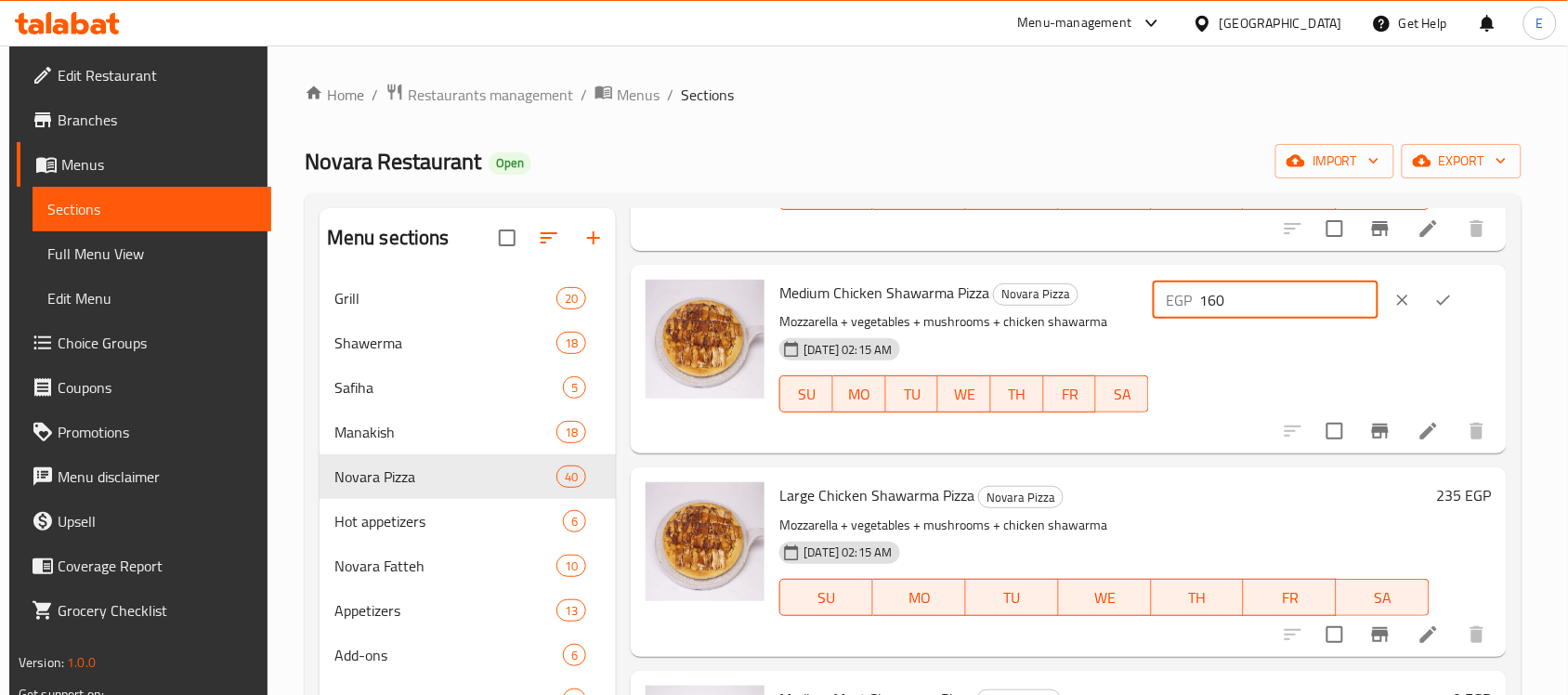
drag, startPoint x: 1273, startPoint y: 297, endPoint x: 1122, endPoint y: 290, distance: 151.2
click at [1122, 290] on div "Medium Chicken Shawarma Pizza Novara Pizza Mozzarella + vegetables + mushrooms …" at bounding box center [1135, 359] width 727 height 174
type input "200"
click at [1433, 288] on button "ok" at bounding box center [1443, 300] width 41 height 41
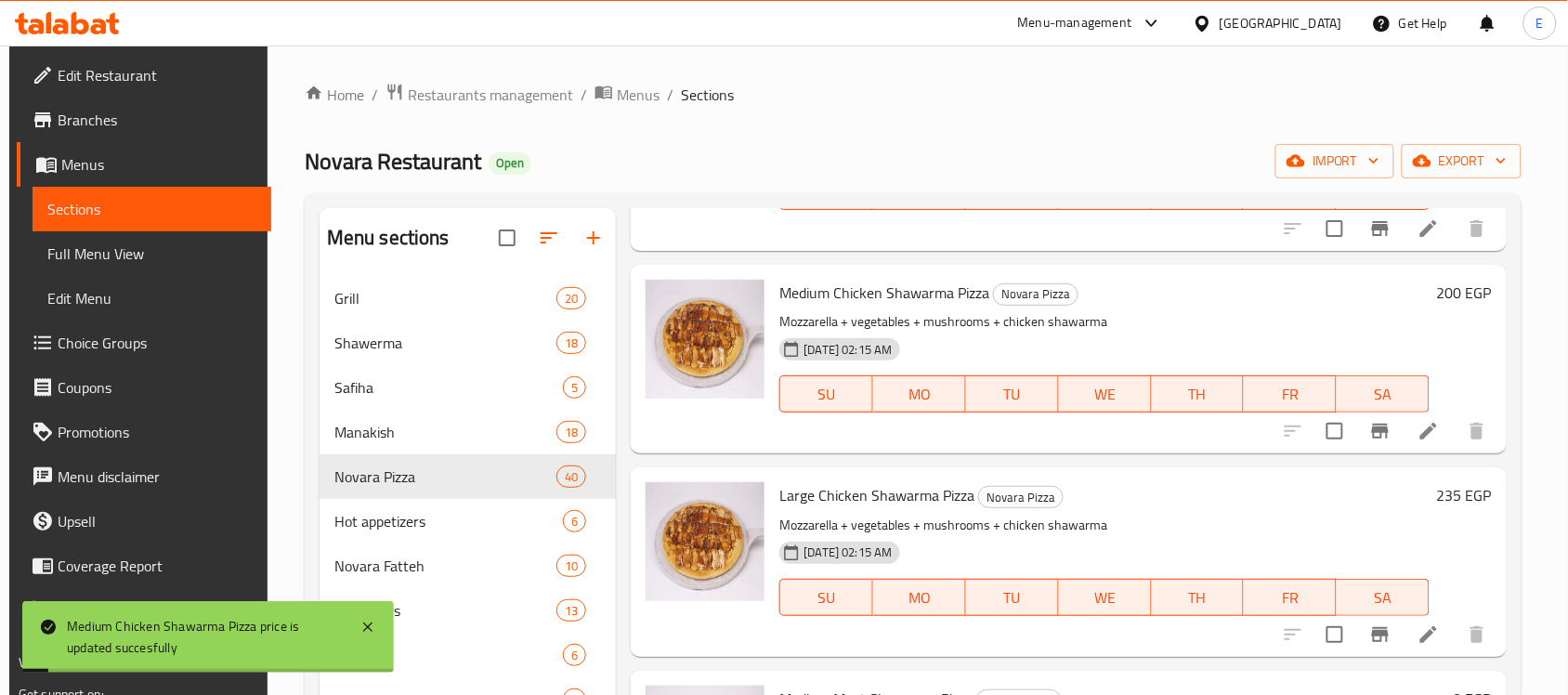
click at [1450, 495] on h6 "235 EGP" at bounding box center [1464, 495] width 55 height 26
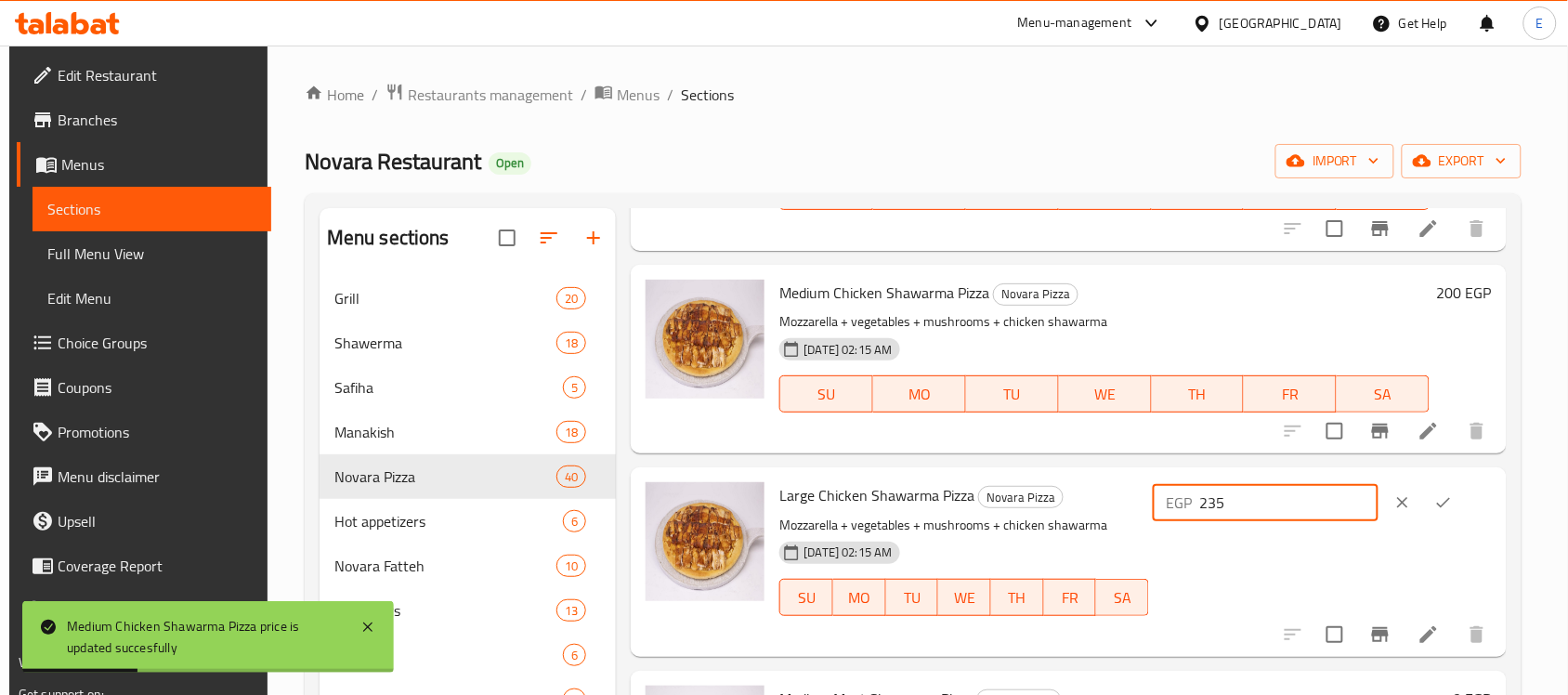
drag, startPoint x: 1298, startPoint y: 497, endPoint x: 1080, endPoint y: 483, distance: 218.4
click at [1080, 483] on div "Large Chicken Shawarma Pizza Novara Pizza Mozzarella + vegetables + mushrooms +…" at bounding box center [1135, 561] width 727 height 174
type input "270"
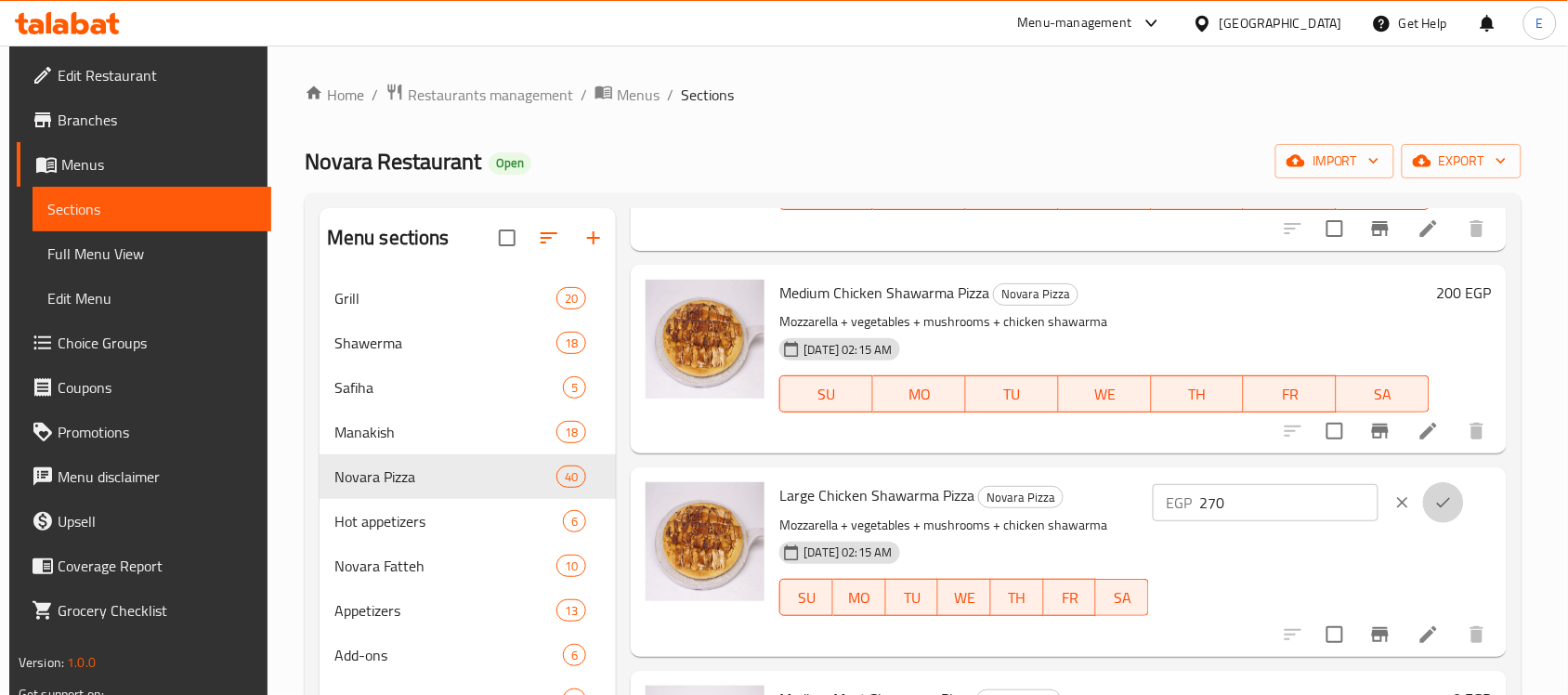
click at [1441, 502] on icon "ok" at bounding box center [1444, 502] width 14 height 10
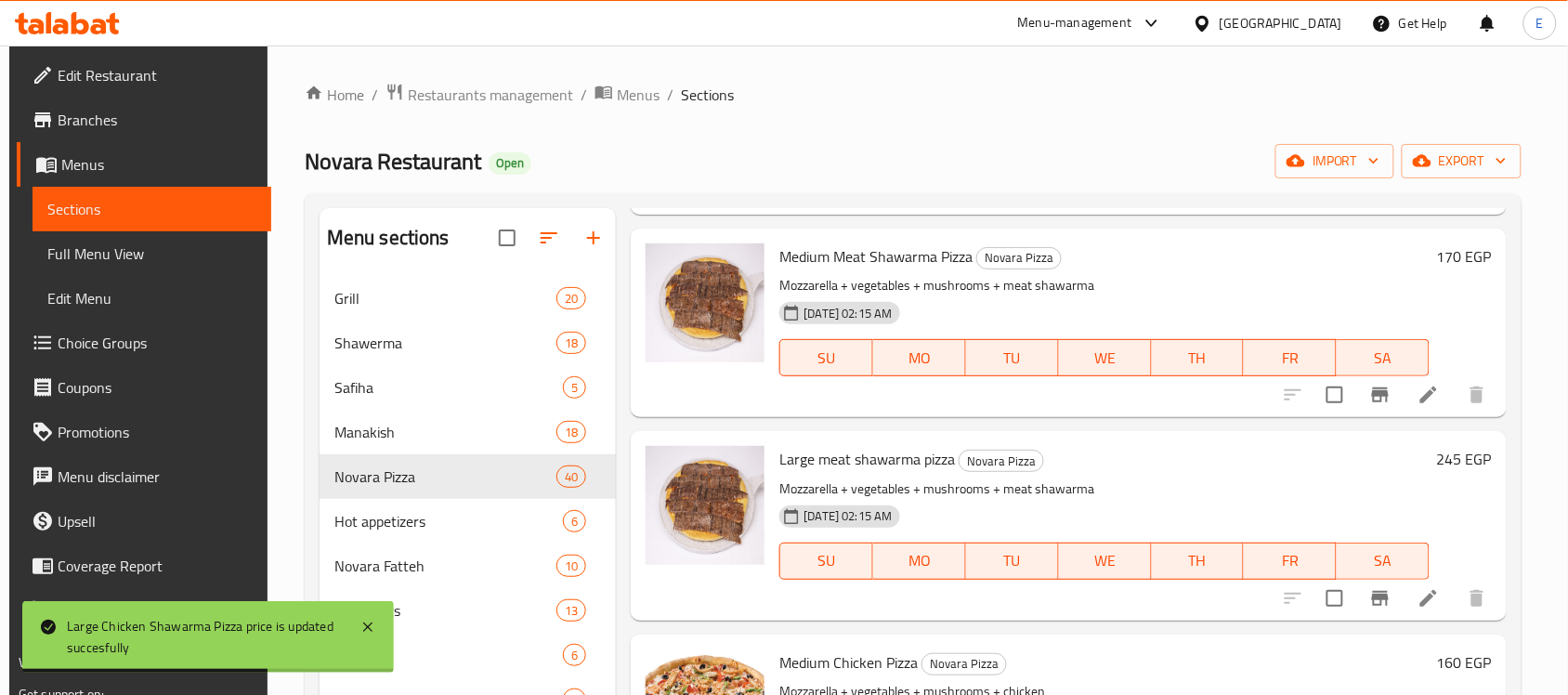
scroll to position [2017, 0]
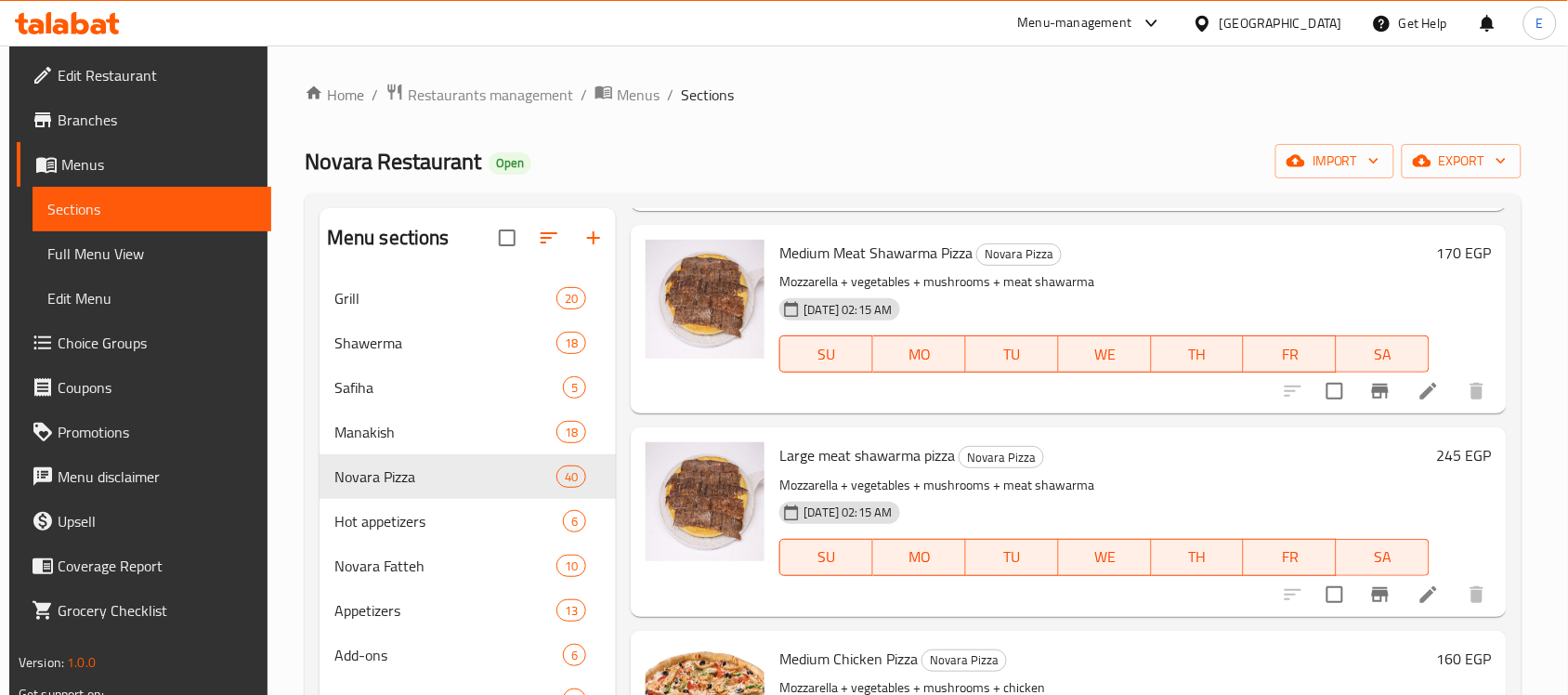
click at [1444, 248] on h6 "170 EGP" at bounding box center [1464, 252] width 55 height 26
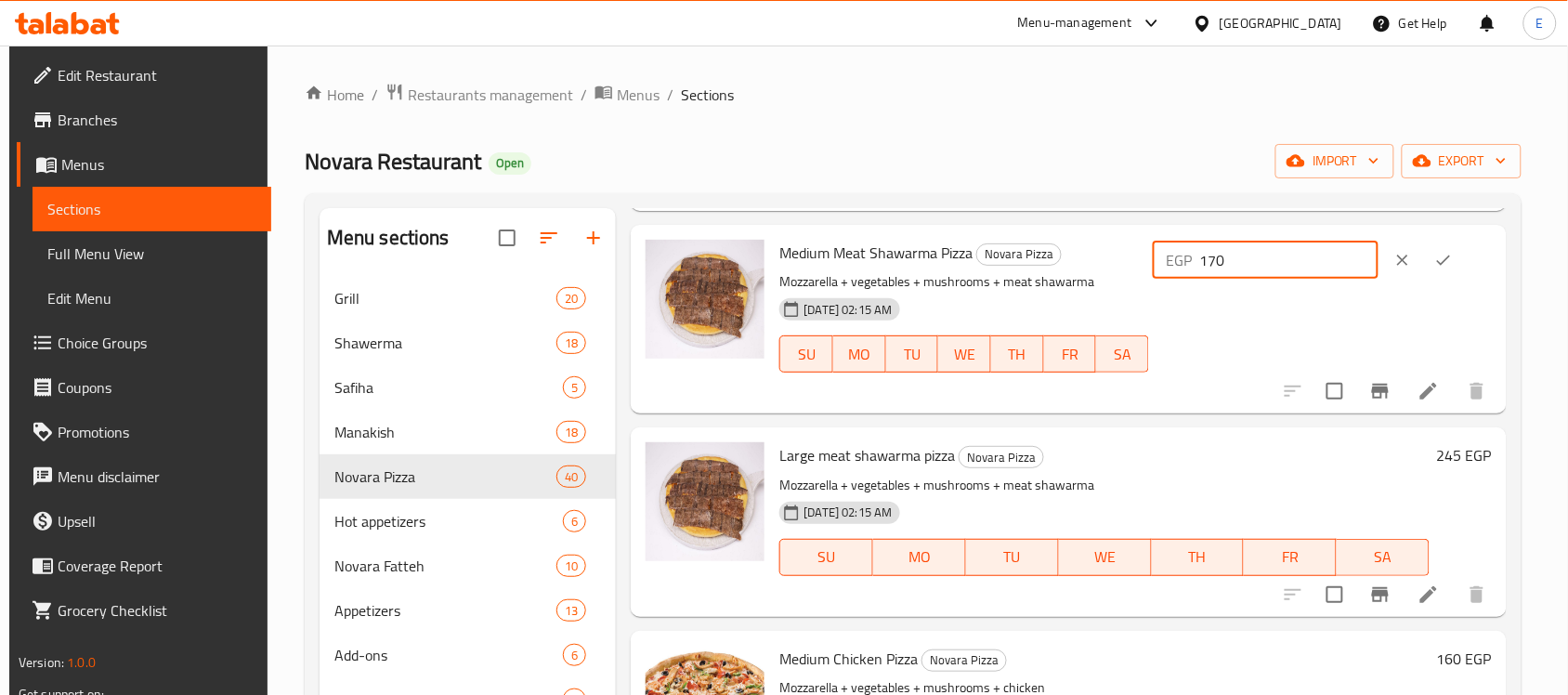
drag, startPoint x: 1252, startPoint y: 257, endPoint x: 1133, endPoint y: 237, distance: 120.7
click at [1133, 237] on div "Medium Meat Shawarma Pizza Novara Pizza Mozzarella + vegetables + mushrooms + m…" at bounding box center [1135, 320] width 727 height 174
type input "205"
click at [1447, 261] on icon "ok" at bounding box center [1444, 259] width 14 height 10
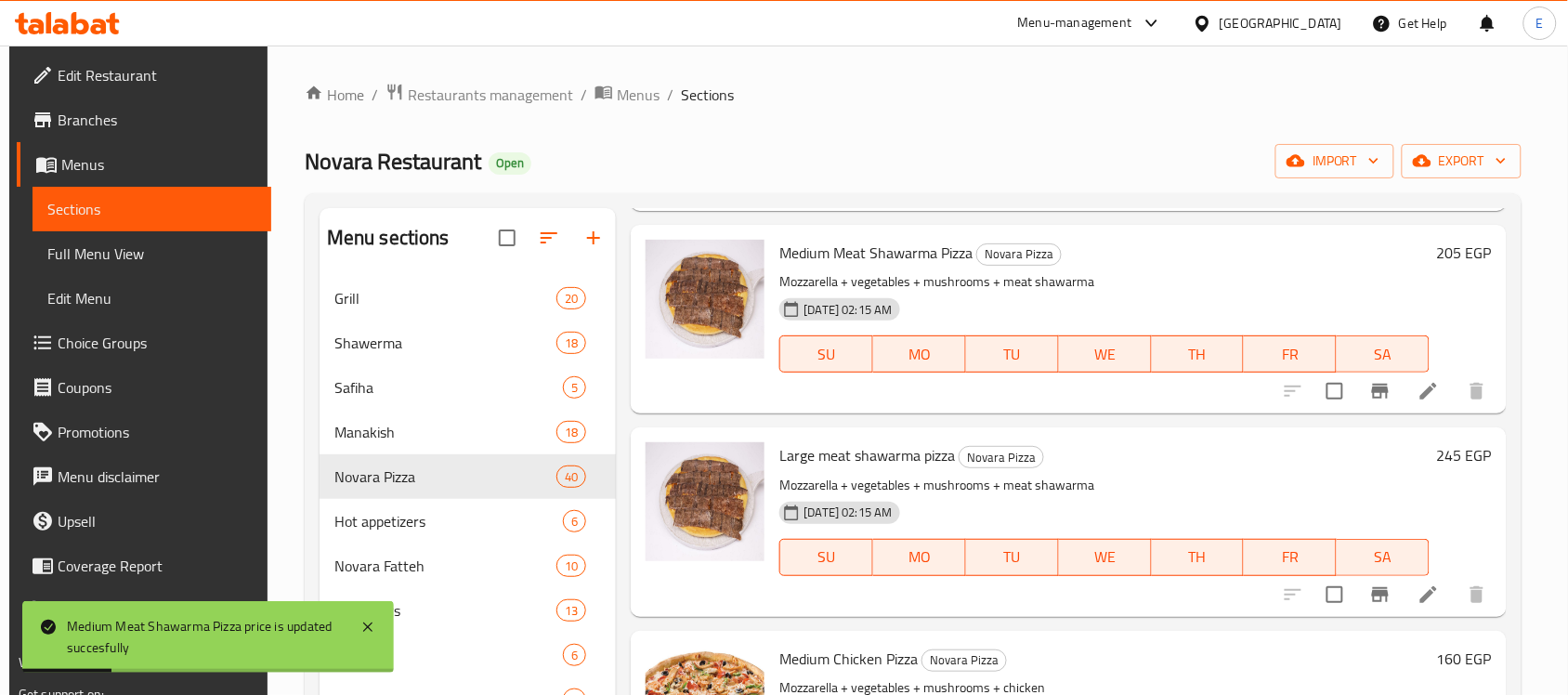
click at [1444, 461] on h6 "245 EGP" at bounding box center [1464, 455] width 55 height 26
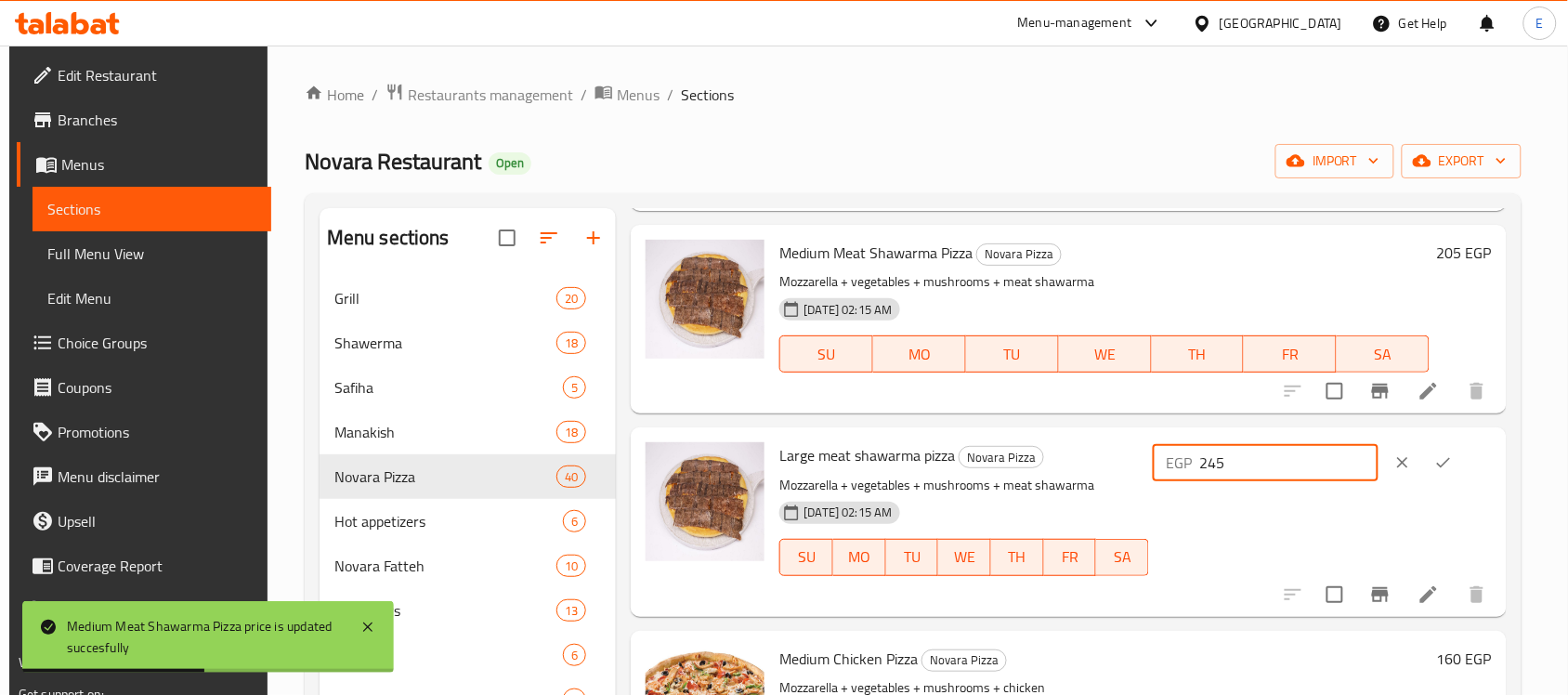
drag, startPoint x: 1308, startPoint y: 459, endPoint x: 1168, endPoint y: 448, distance: 140.4
click at [1168, 448] on div "Large meat shawarma pizza Novara Pizza Mozzarella + vegetables + mushrooms + me…" at bounding box center [1135, 522] width 727 height 174
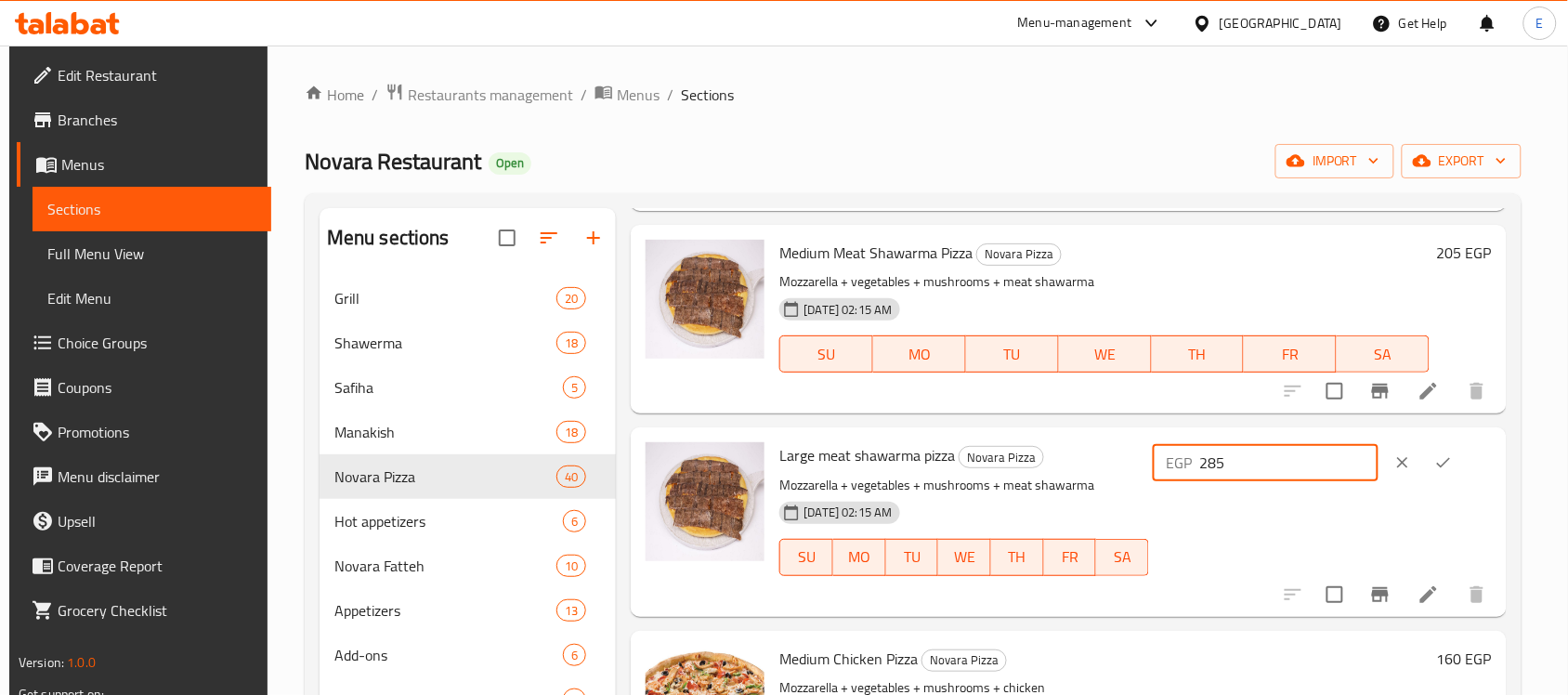
type input "285"
click at [1450, 457] on icon "ok" at bounding box center [1443, 462] width 19 height 19
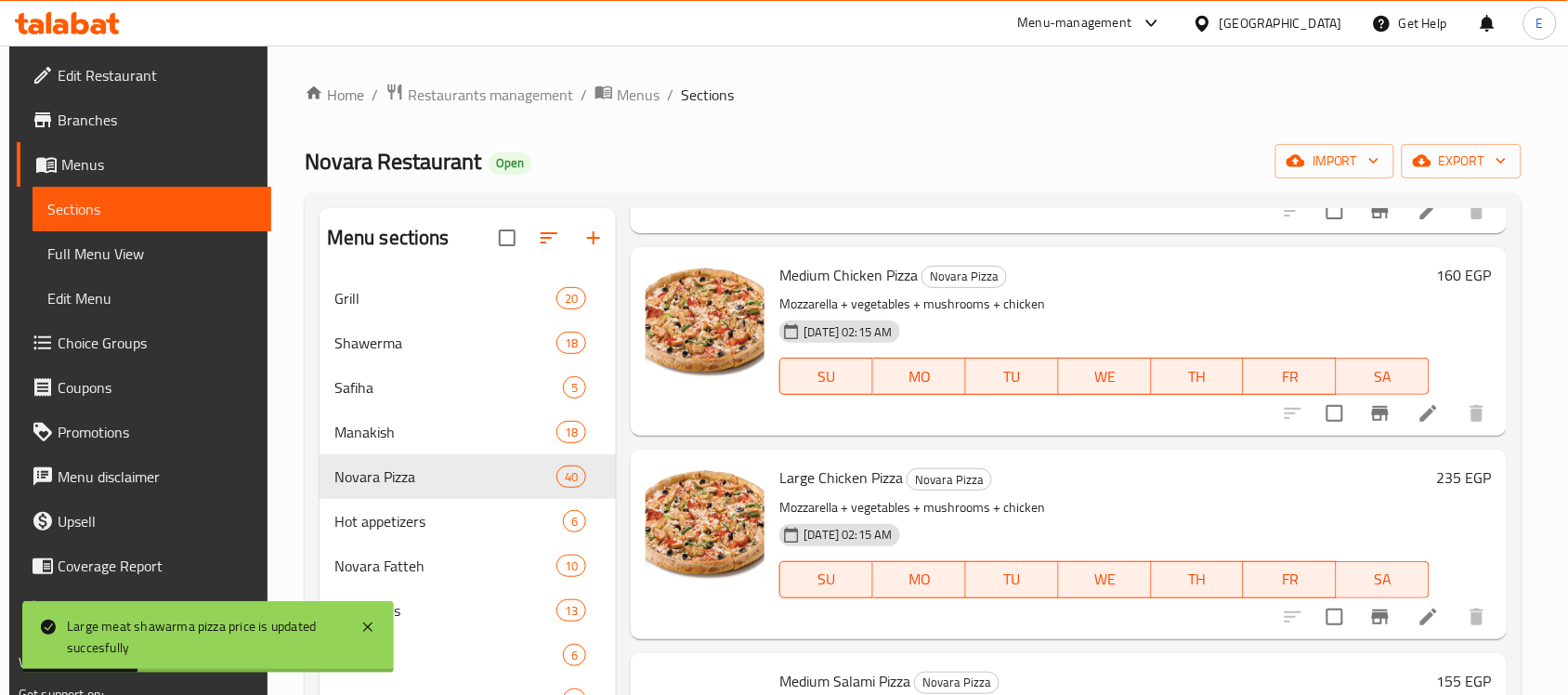
scroll to position [2402, 0]
click at [1438, 272] on h6 "160 EGP" at bounding box center [1464, 274] width 55 height 26
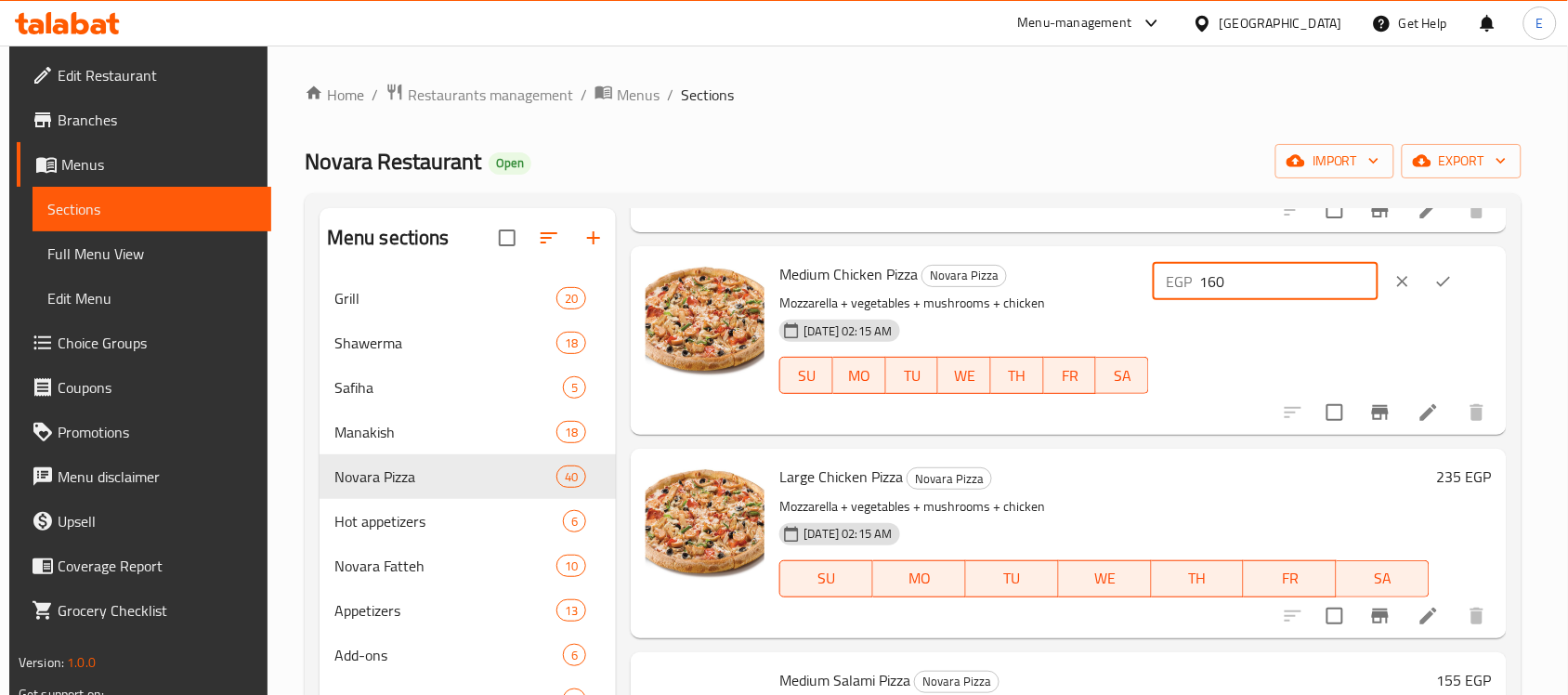
drag, startPoint x: 1266, startPoint y: 277, endPoint x: 1117, endPoint y: 280, distance: 149.0
click at [1117, 280] on div "Medium Chicken Pizza Novara Pizza Mozzarella + vegetables + mushrooms + chicken…" at bounding box center [1135, 340] width 727 height 174
type input "200"
click at [1459, 286] on button "ok" at bounding box center [1443, 282] width 41 height 41
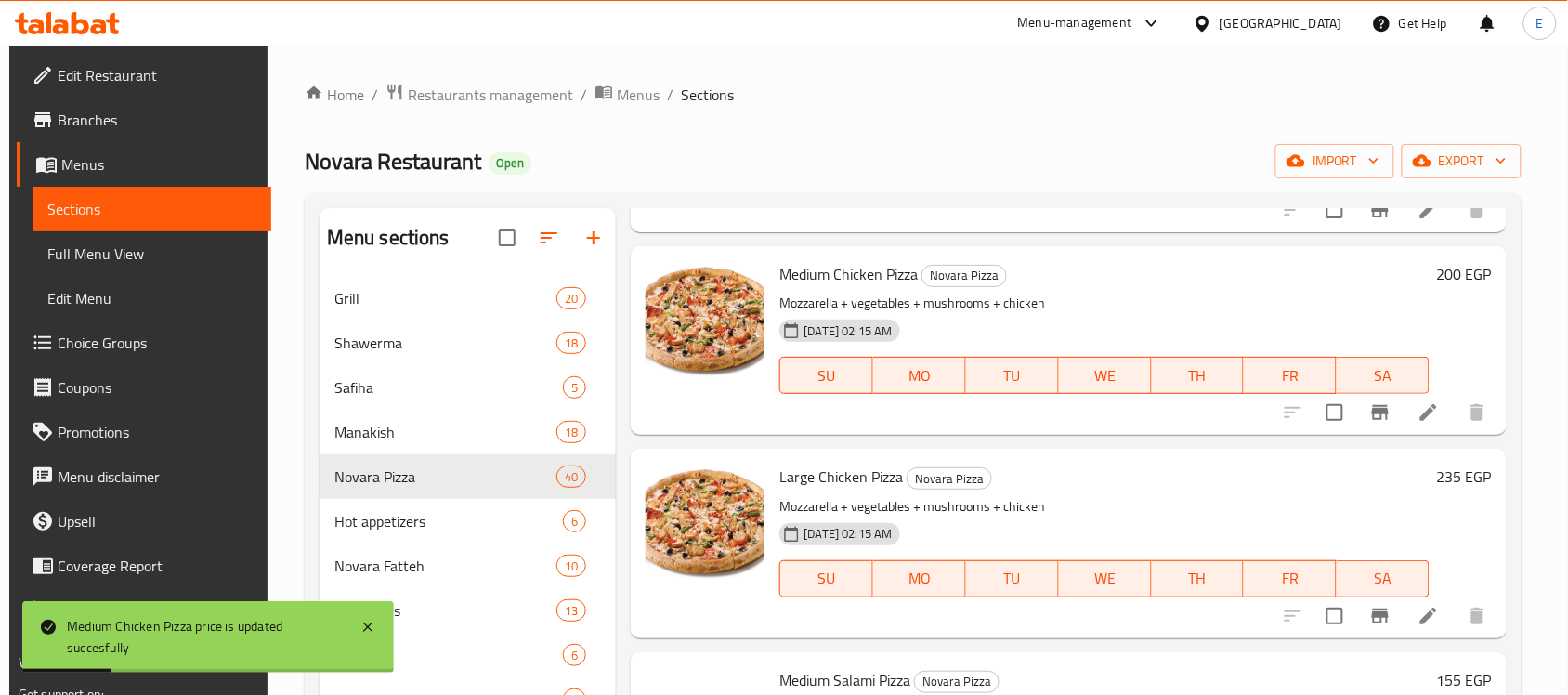
click at [1438, 474] on h6 "235 EGP" at bounding box center [1464, 476] width 55 height 26
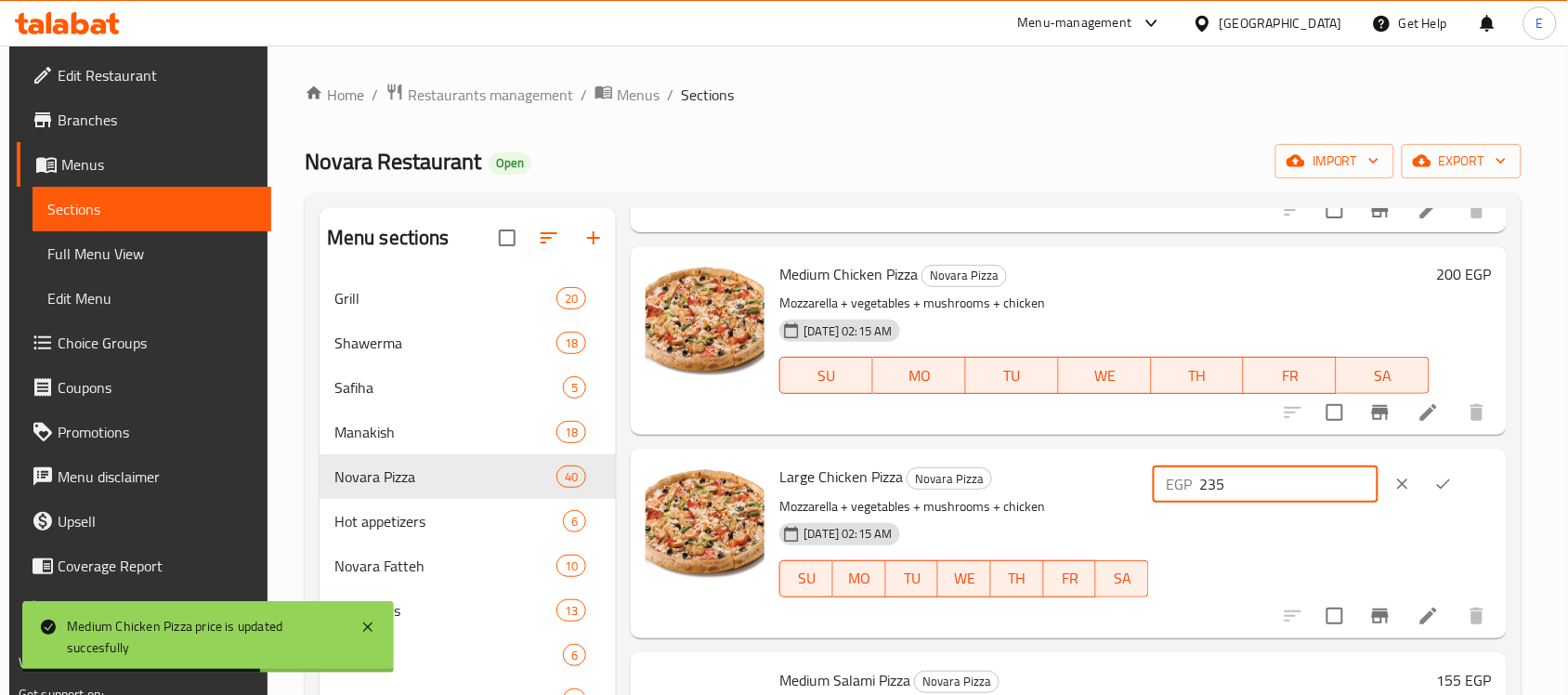
drag, startPoint x: 1255, startPoint y: 476, endPoint x: 1236, endPoint y: 480, distance: 19.4
click at [1236, 480] on input "235" at bounding box center [1287, 484] width 179 height 37
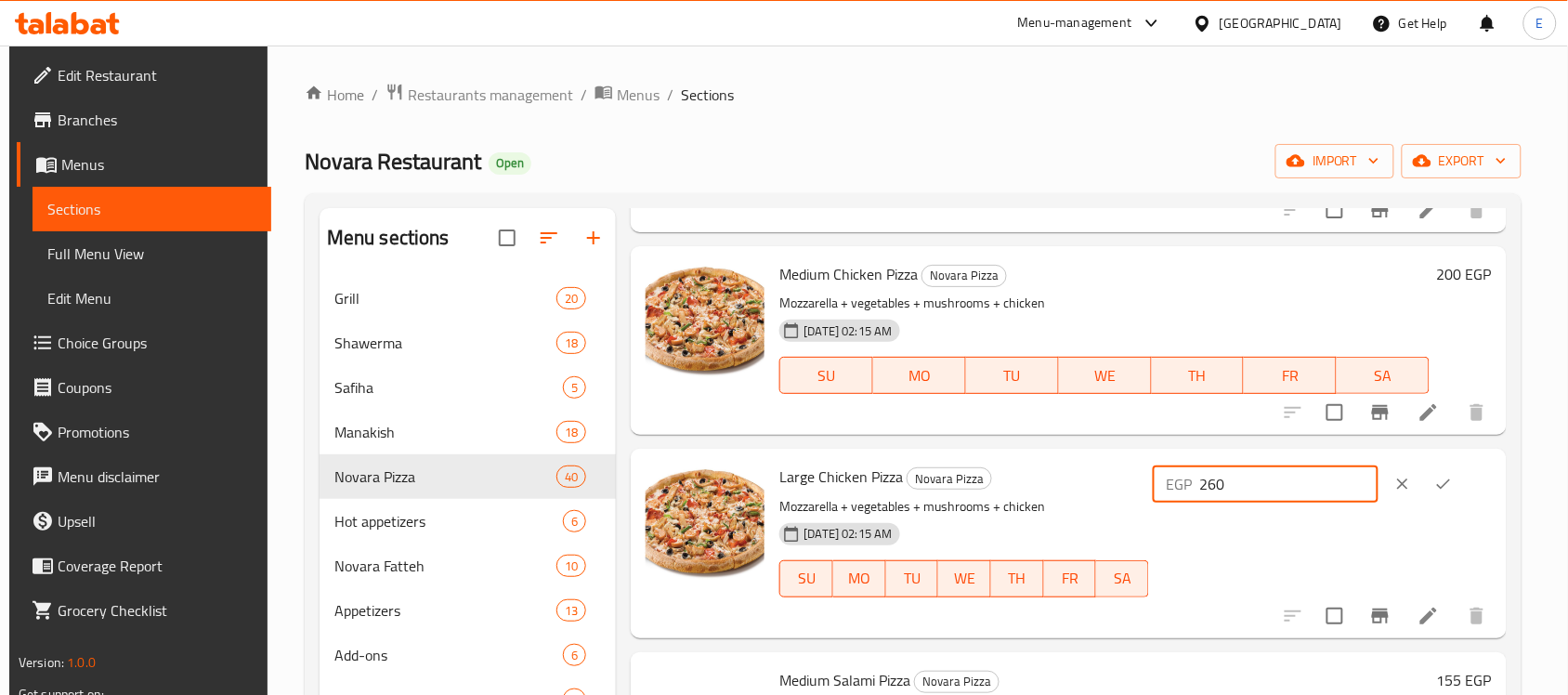
type input "260"
click at [1441, 484] on icon "ok" at bounding box center [1444, 484] width 14 height 10
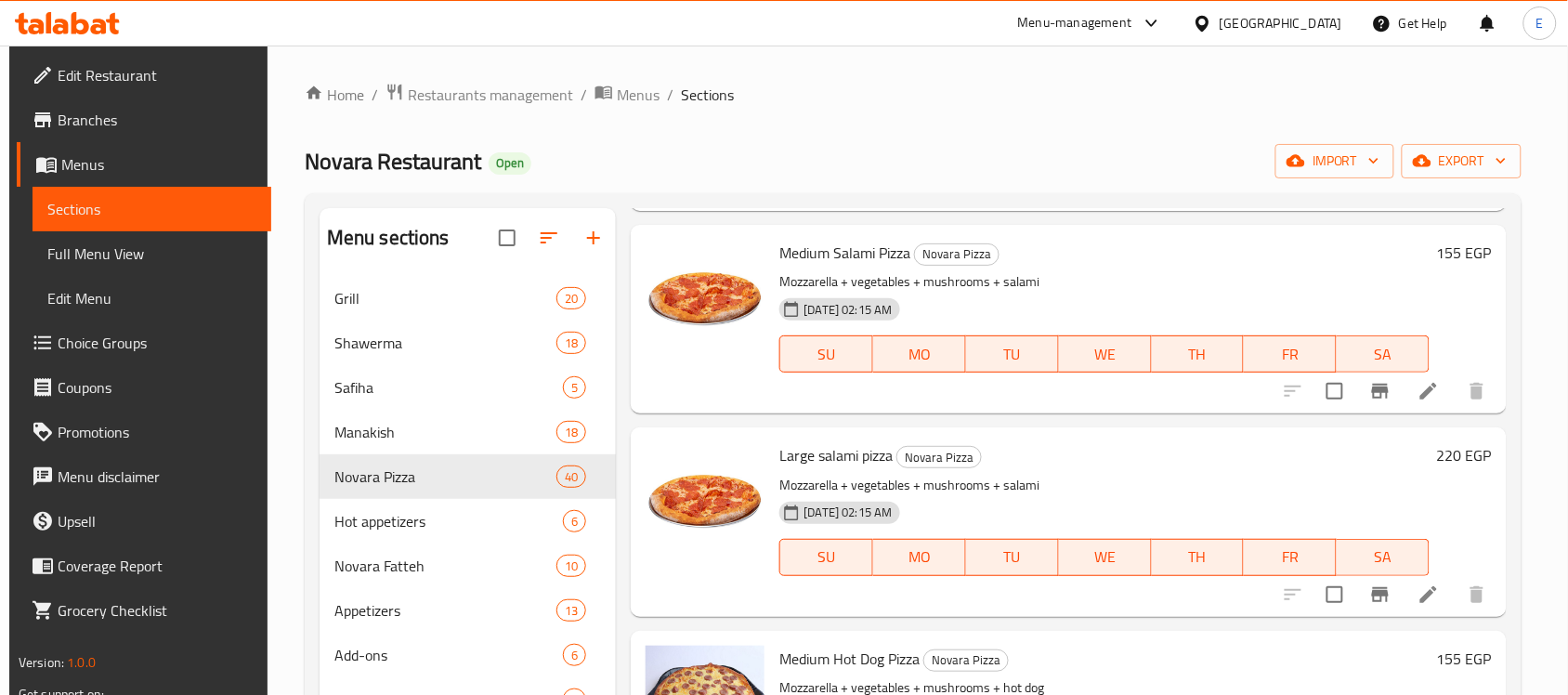
scroll to position [2805, 0]
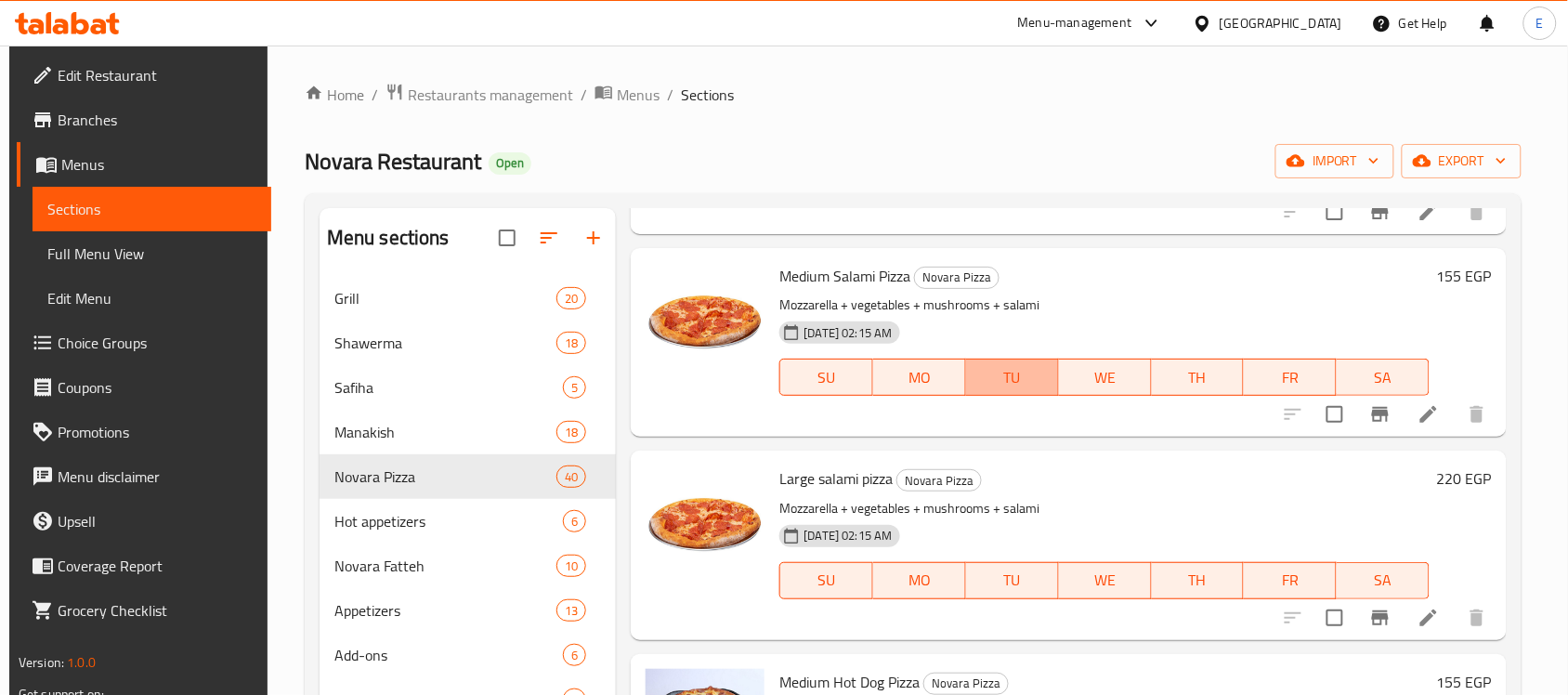
click at [966, 377] on button "TU" at bounding box center [1012, 377] width 93 height 37
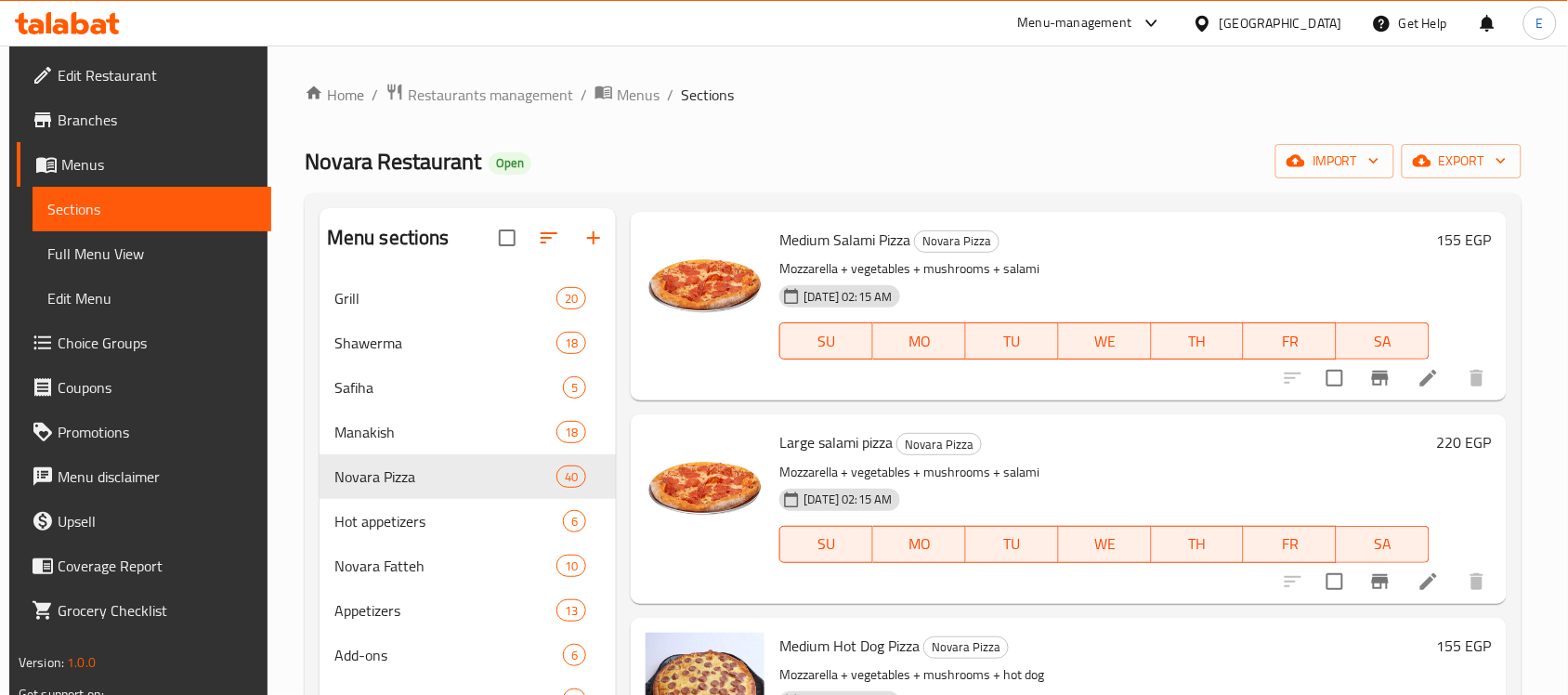
scroll to position [2840, 0]
click at [1437, 242] on h6 "155 EGP" at bounding box center [1464, 241] width 55 height 26
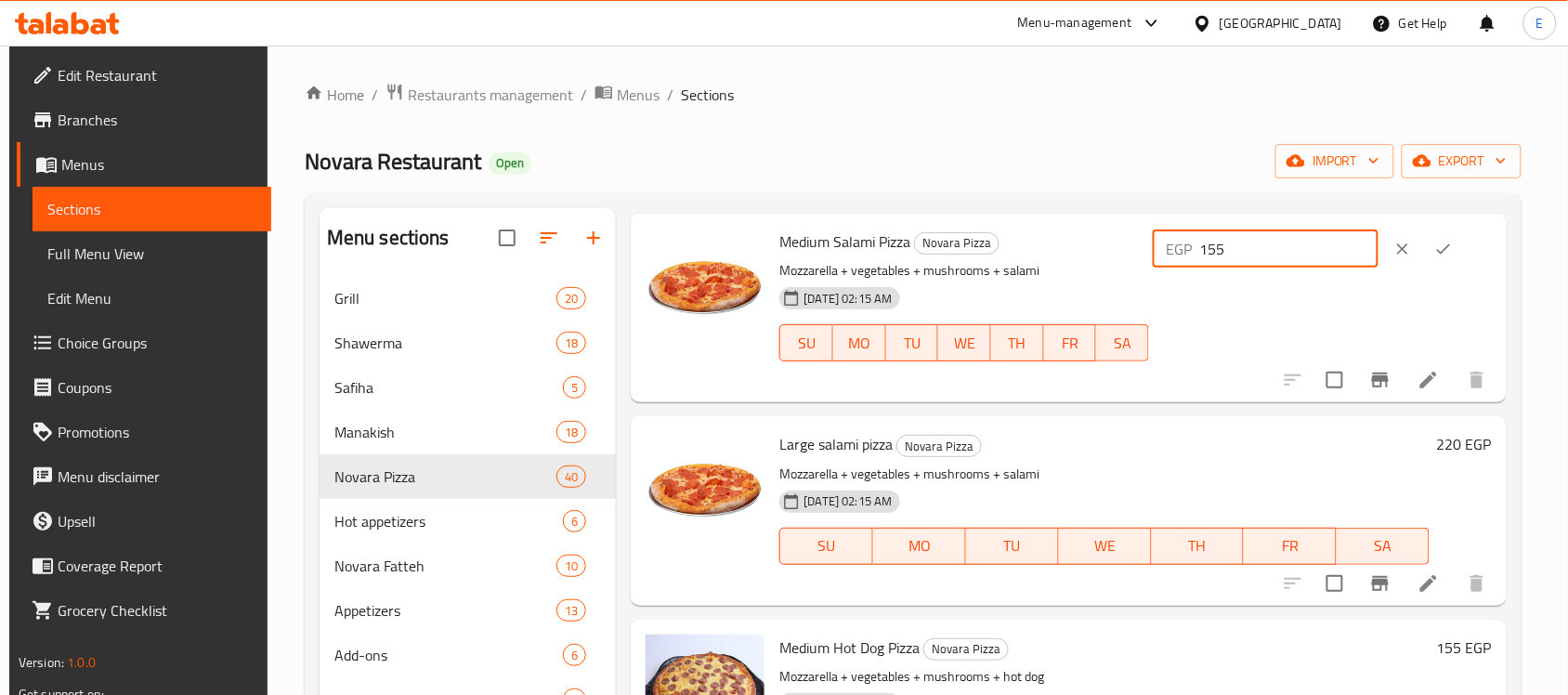
drag, startPoint x: 1264, startPoint y: 246, endPoint x: 1154, endPoint y: 242, distance: 110.1
click at [1154, 242] on div "Medium Salami Pizza Novara Pizza Mozzarella + vegetables + mushrooms + salami 3…" at bounding box center [1135, 308] width 727 height 174
type input "190"
click at [1447, 257] on button "ok" at bounding box center [1443, 249] width 41 height 41
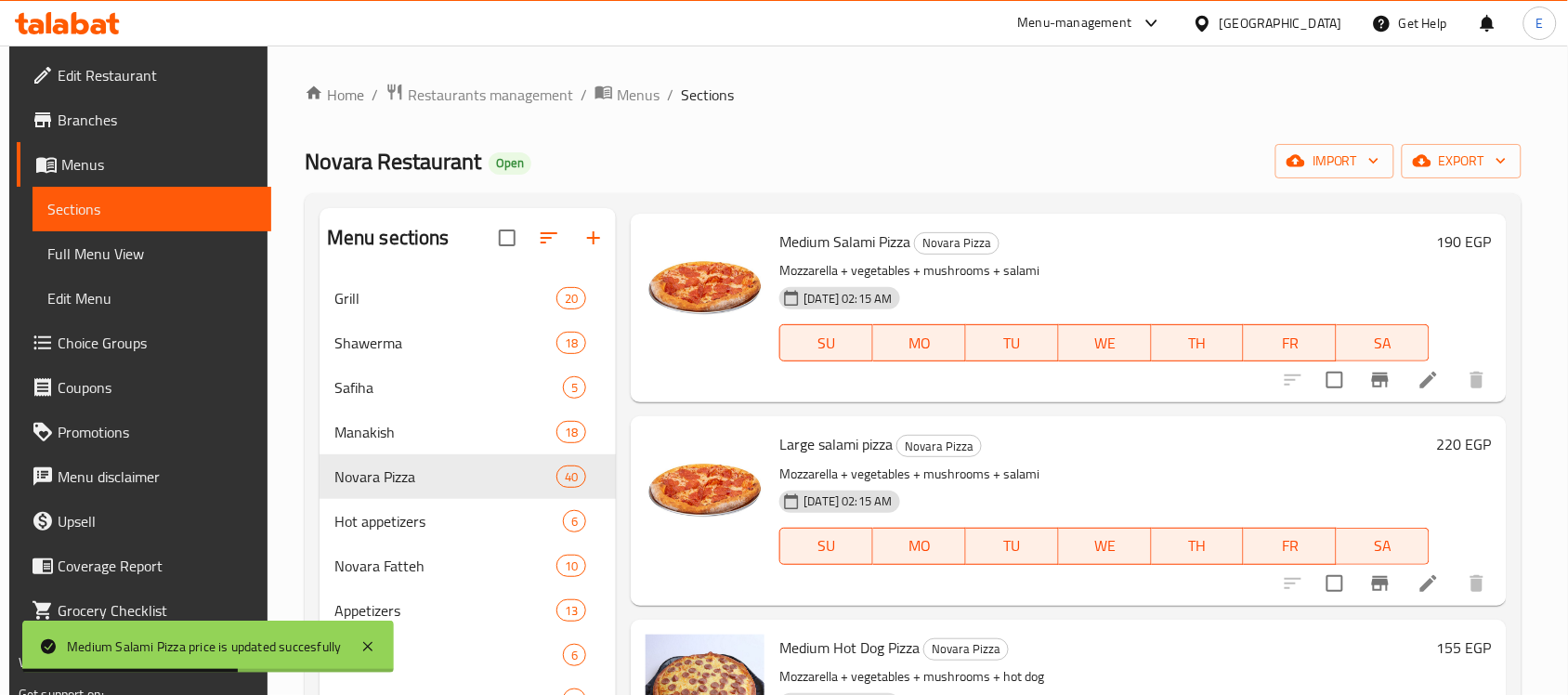
click at [1437, 442] on h6 "220 EGP" at bounding box center [1464, 444] width 55 height 26
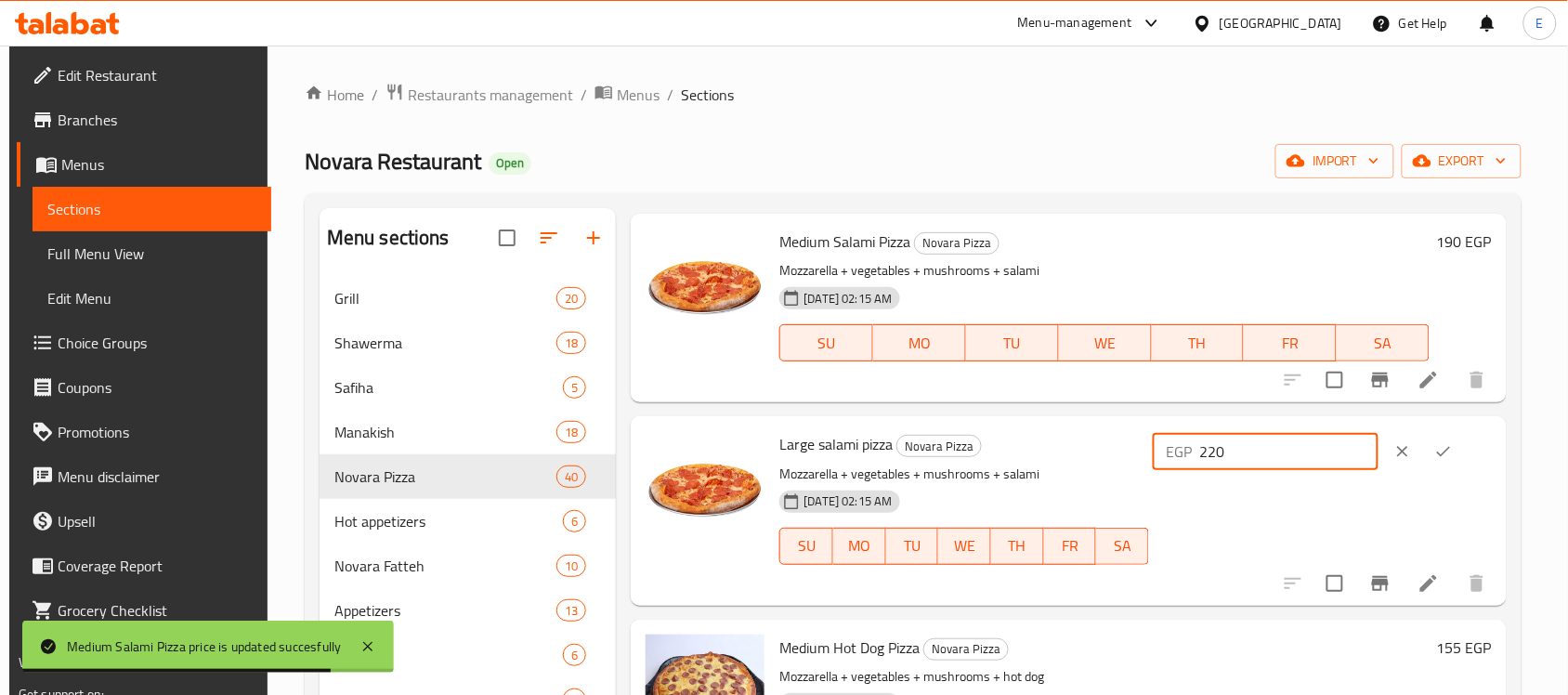
drag, startPoint x: 1316, startPoint y: 452, endPoint x: 1037, endPoint y: 439, distance: 279.3
click at [1037, 439] on div "Large salami pizza Novara Pizza Mozzarella + vegetables + mushrooms + salami 31…" at bounding box center [1135, 510] width 727 height 174
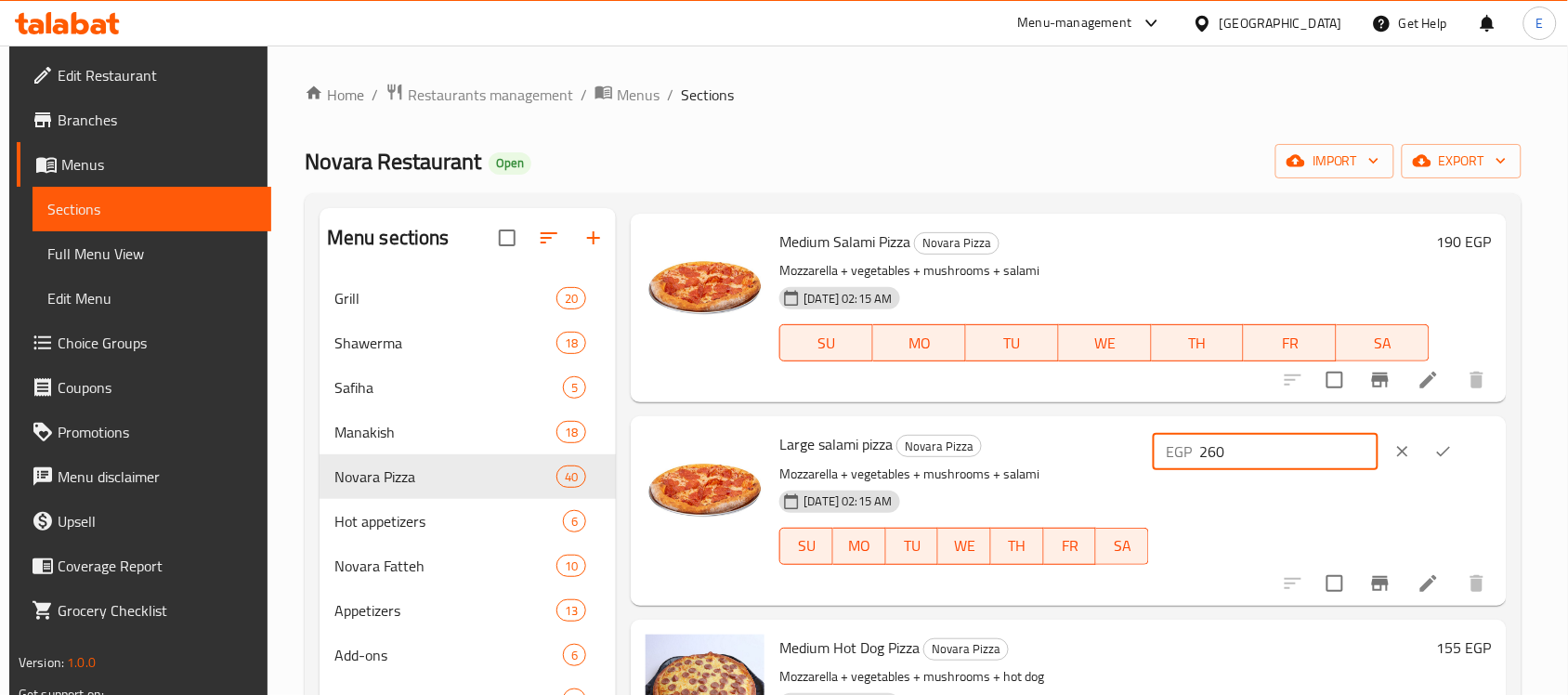
type input "260"
click at [1452, 459] on button "ok" at bounding box center [1443, 452] width 41 height 41
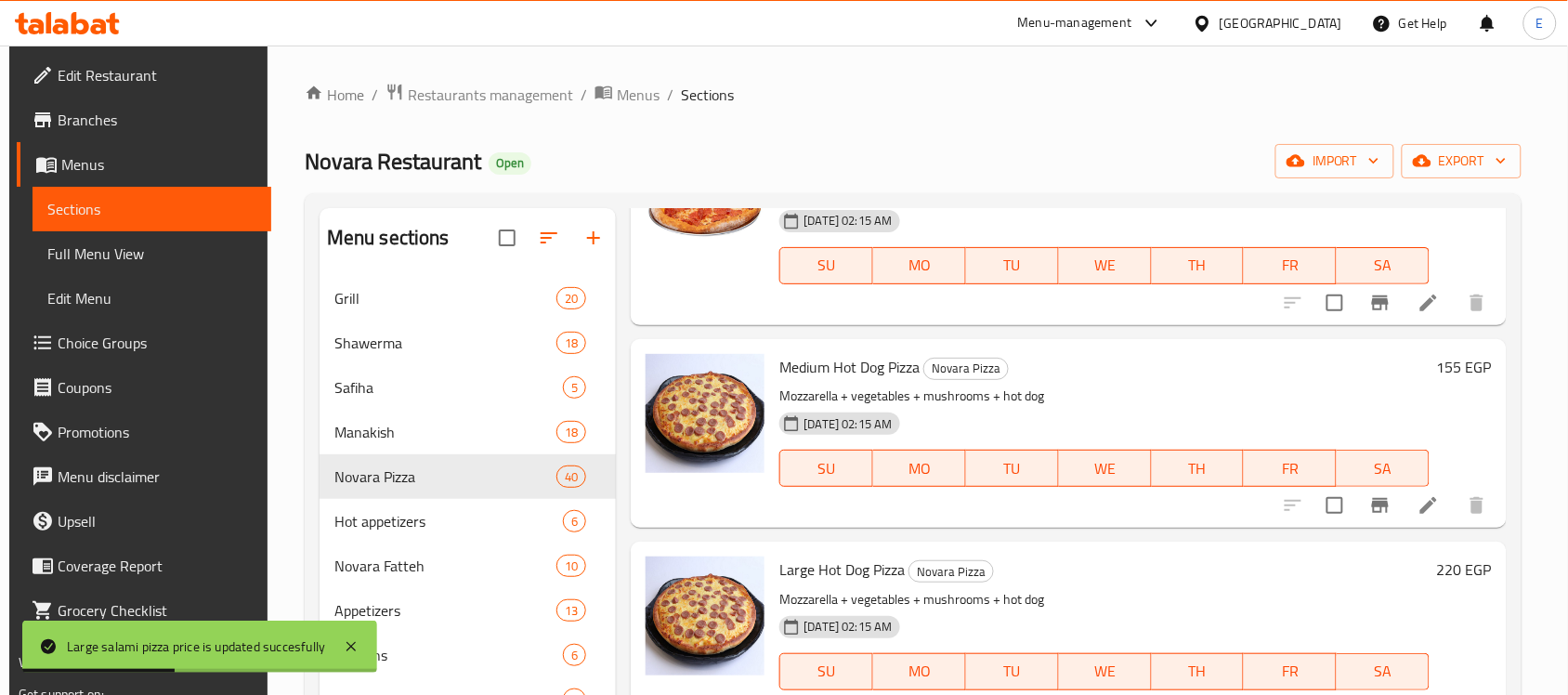
scroll to position [3127, 0]
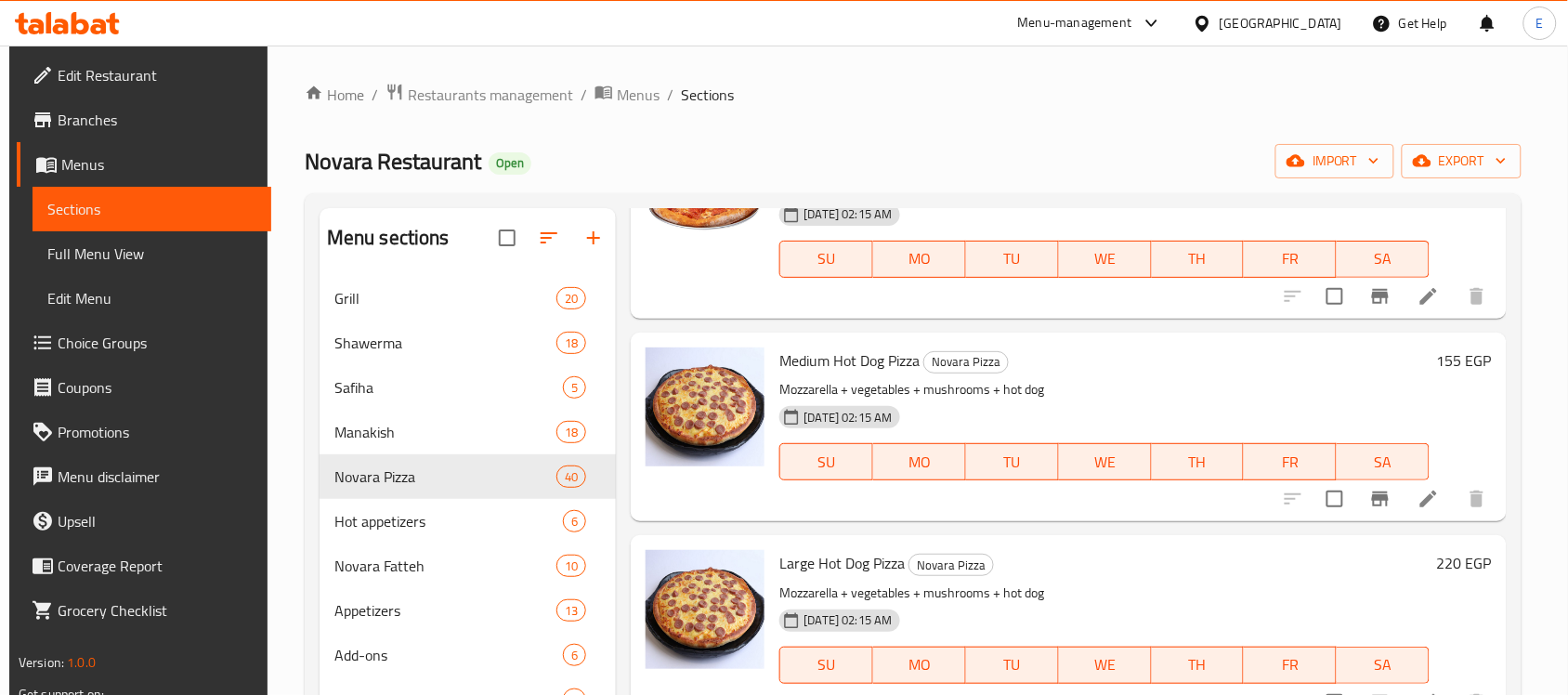
click at [1438, 348] on h6 "155 EGP" at bounding box center [1464, 360] width 55 height 26
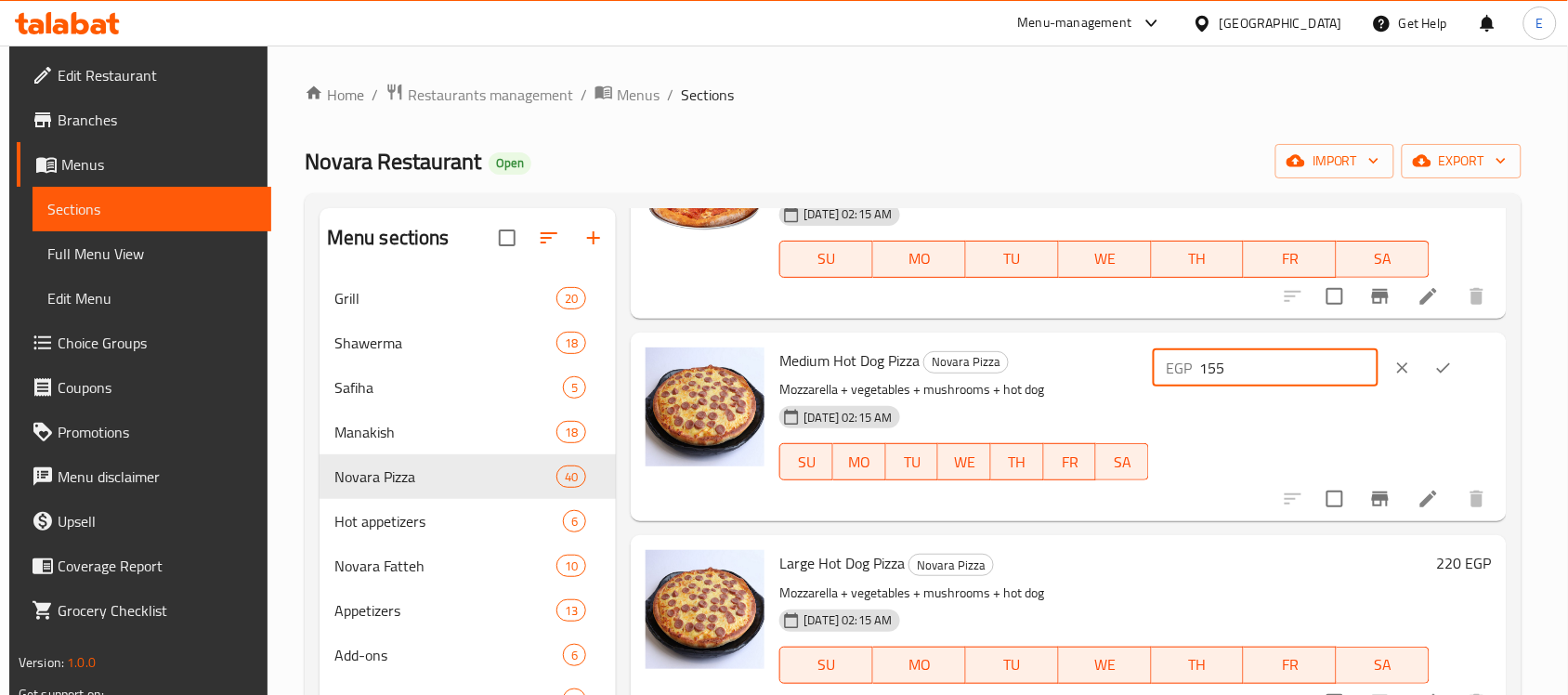
drag, startPoint x: 1293, startPoint y: 360, endPoint x: 1238, endPoint y: 363, distance: 55.1
click at [1238, 363] on input "155" at bounding box center [1287, 368] width 179 height 37
type input "190"
click at [1450, 371] on icon "ok" at bounding box center [1443, 368] width 19 height 19
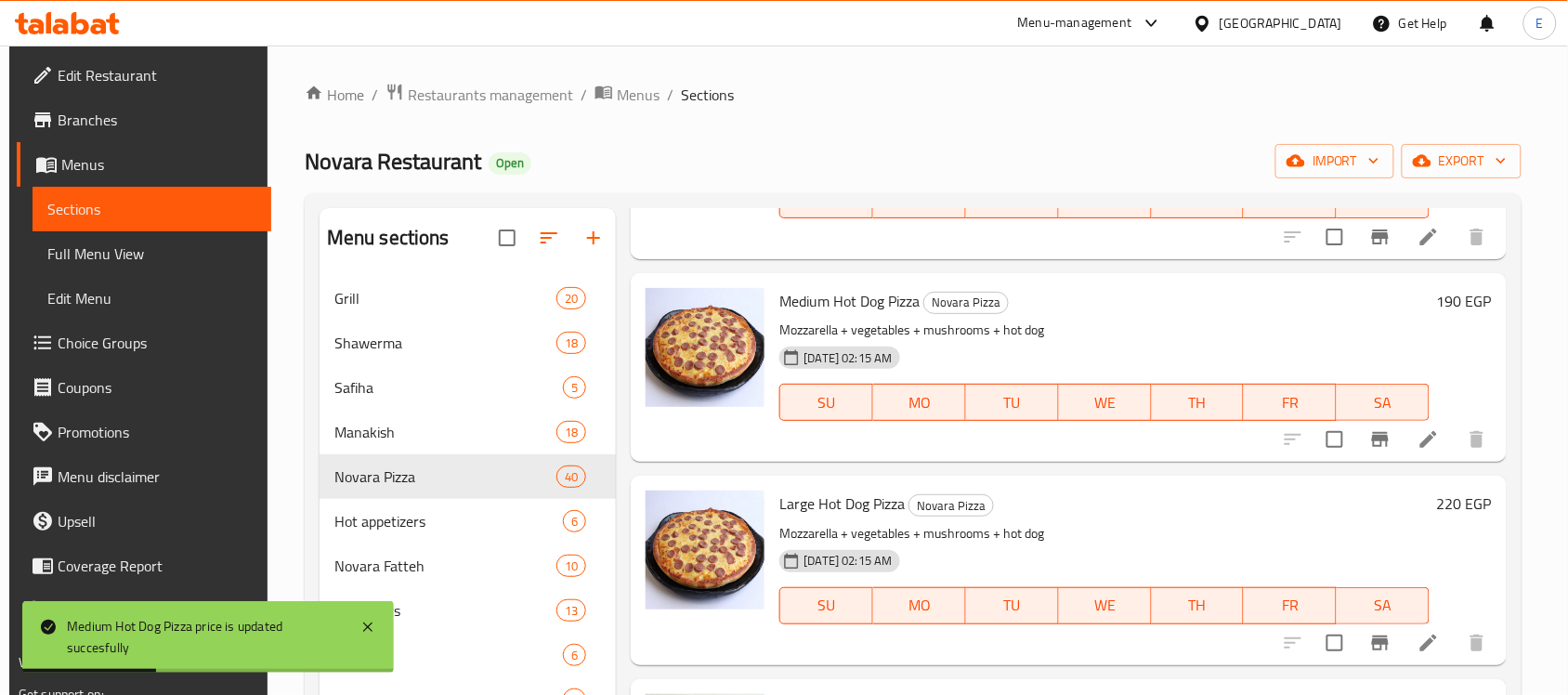
scroll to position [3190, 0]
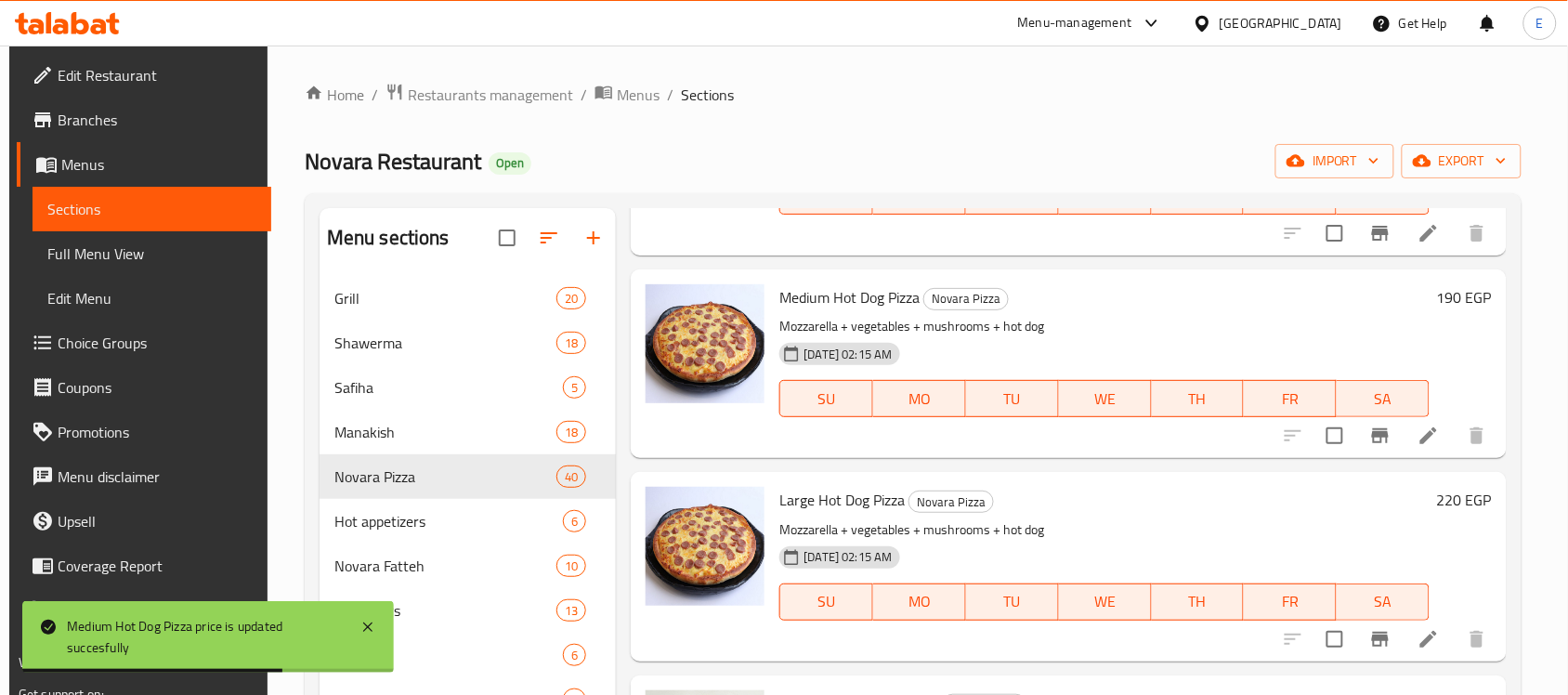
click at [1440, 490] on h6 "220 EGP" at bounding box center [1464, 500] width 55 height 26
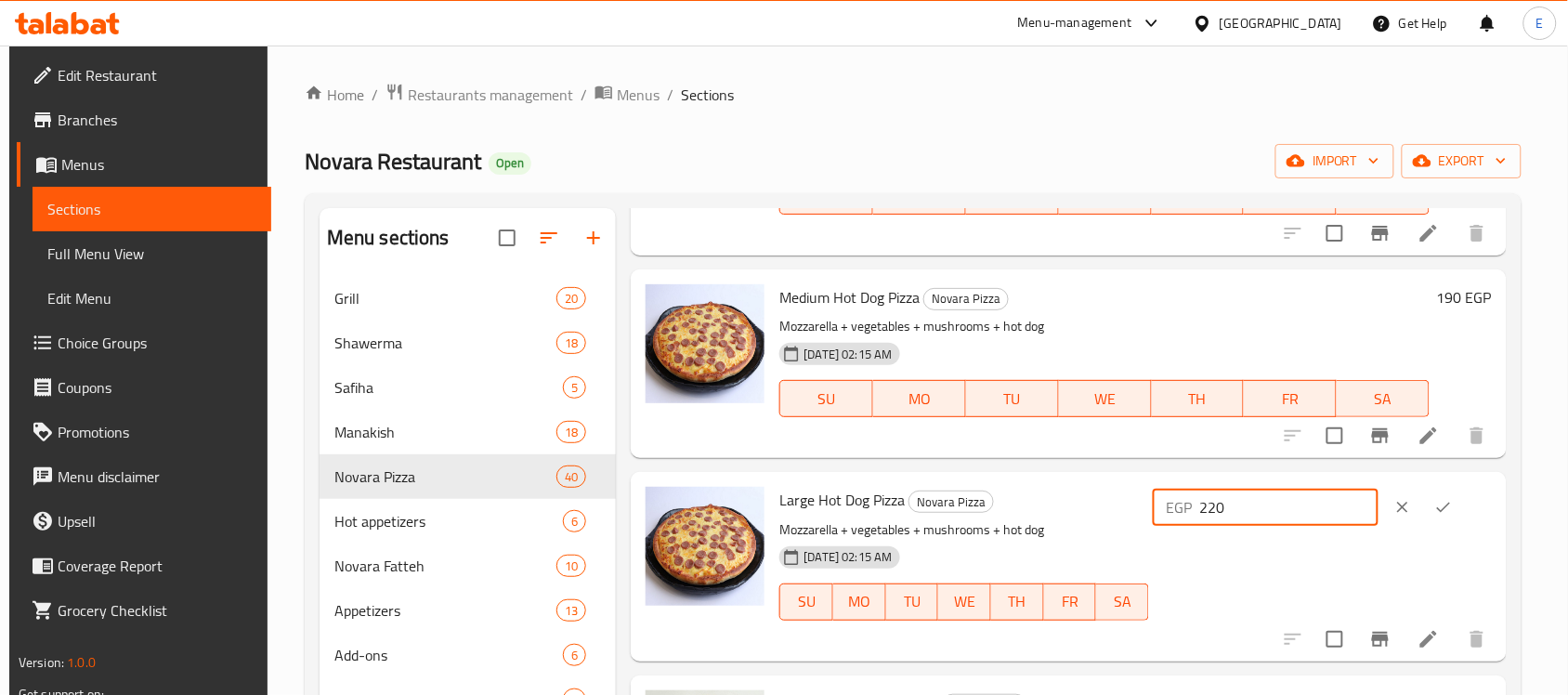
drag, startPoint x: 1291, startPoint y: 502, endPoint x: 1233, endPoint y: 502, distance: 58.0
click at [1233, 502] on input "220" at bounding box center [1287, 507] width 179 height 37
type input "260"
click at [1447, 504] on icon "ok" at bounding box center [1443, 506] width 19 height 19
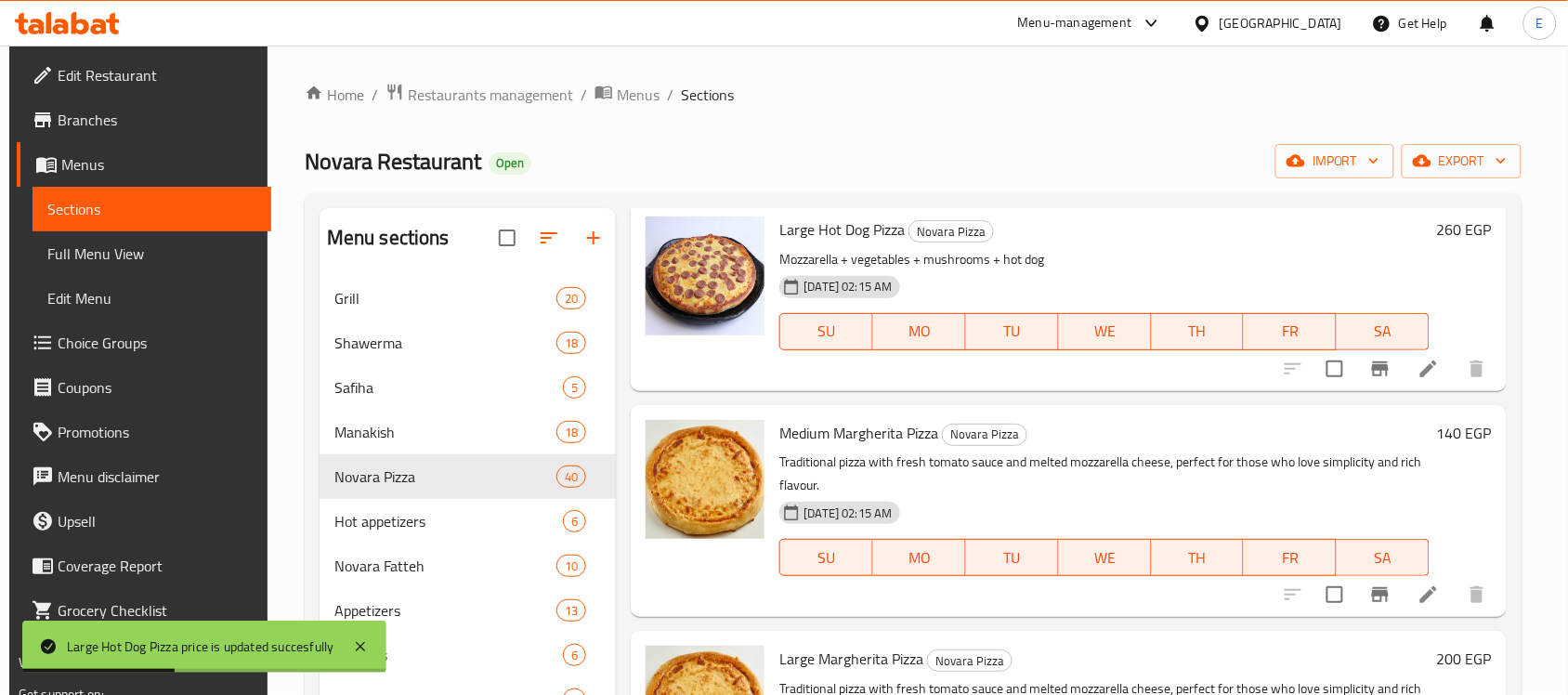
scroll to position [3471, 0]
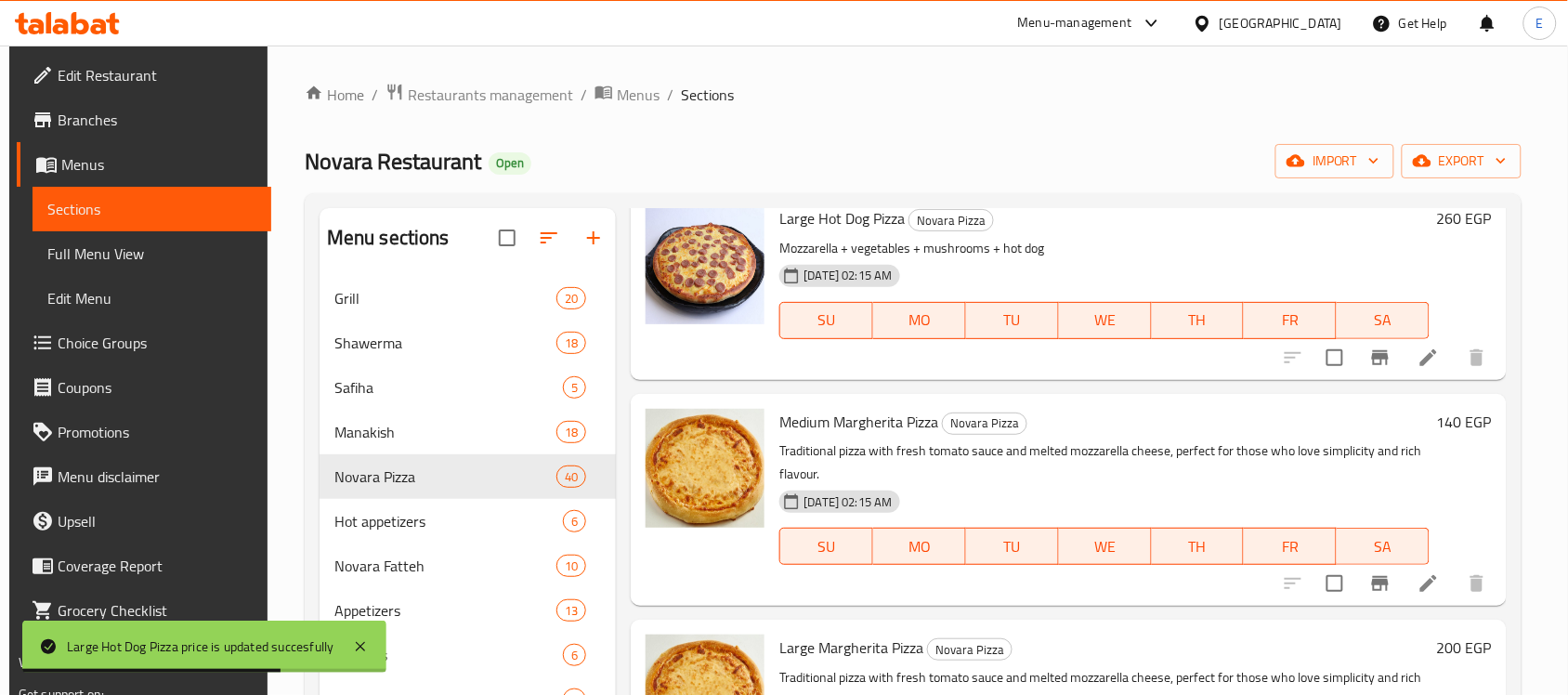
click at [1440, 419] on h6 "140 EGP" at bounding box center [1464, 421] width 55 height 26
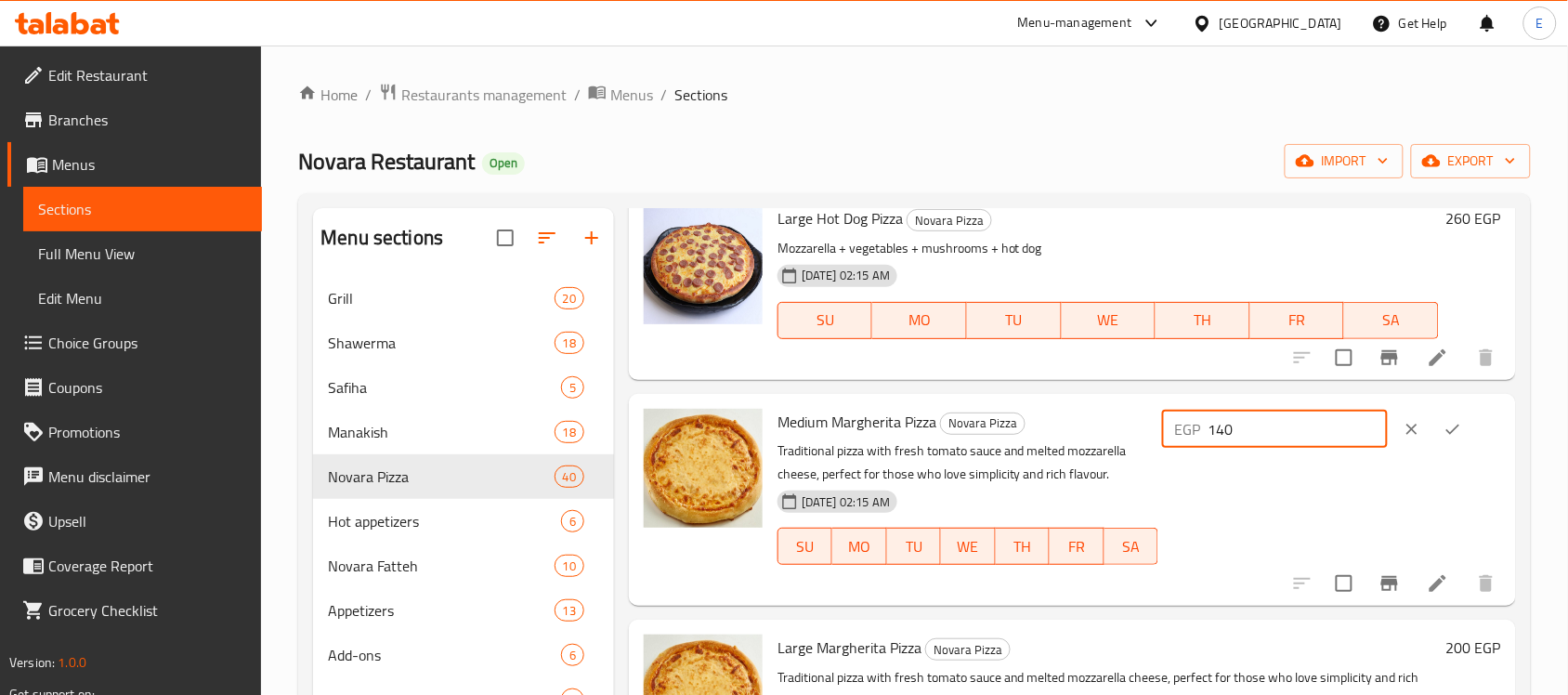
drag, startPoint x: 1256, startPoint y: 428, endPoint x: 1236, endPoint y: 425, distance: 20.2
click at [1236, 425] on input "140" at bounding box center [1297, 429] width 179 height 37
type input "170"
click at [1456, 432] on icon "ok" at bounding box center [1452, 428] width 19 height 19
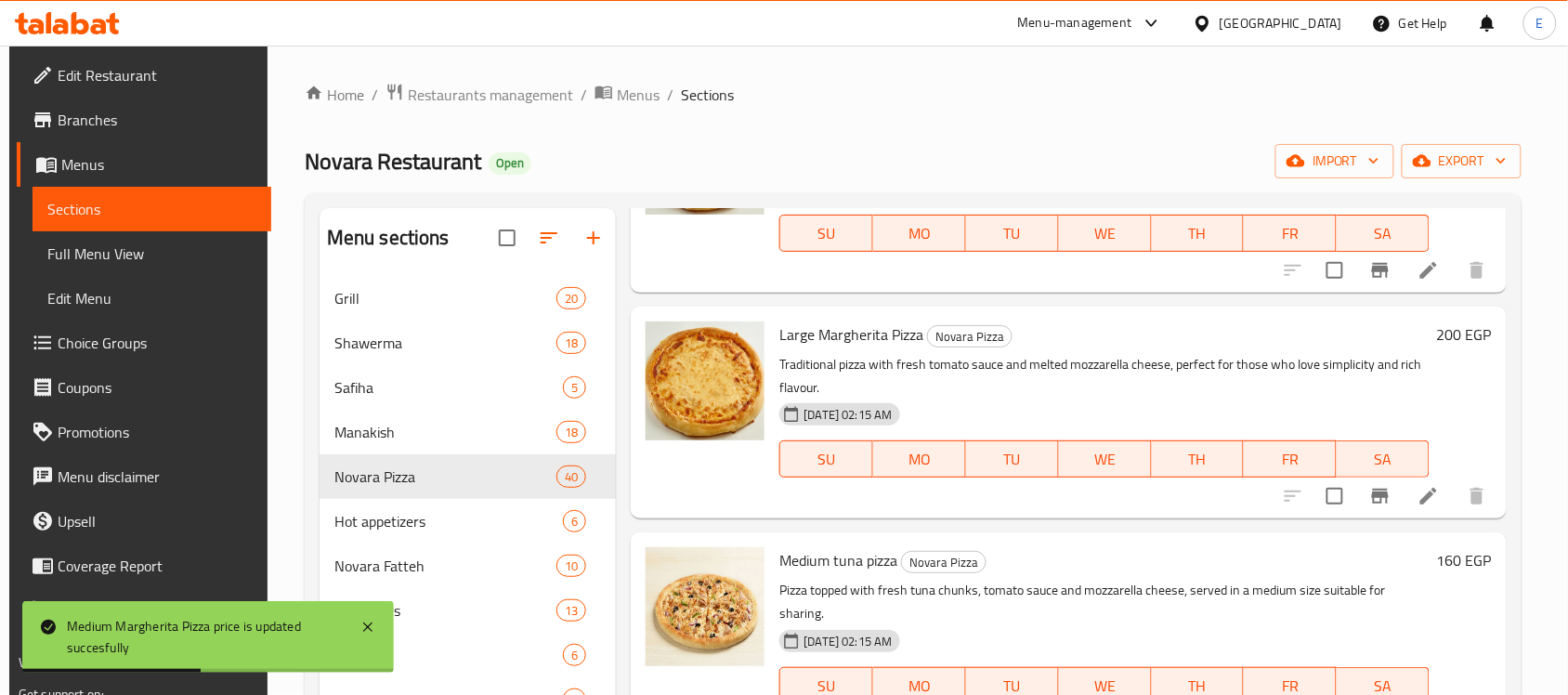
scroll to position [3782, 0]
click at [1445, 329] on h6 "200 EGP" at bounding box center [1464, 336] width 55 height 26
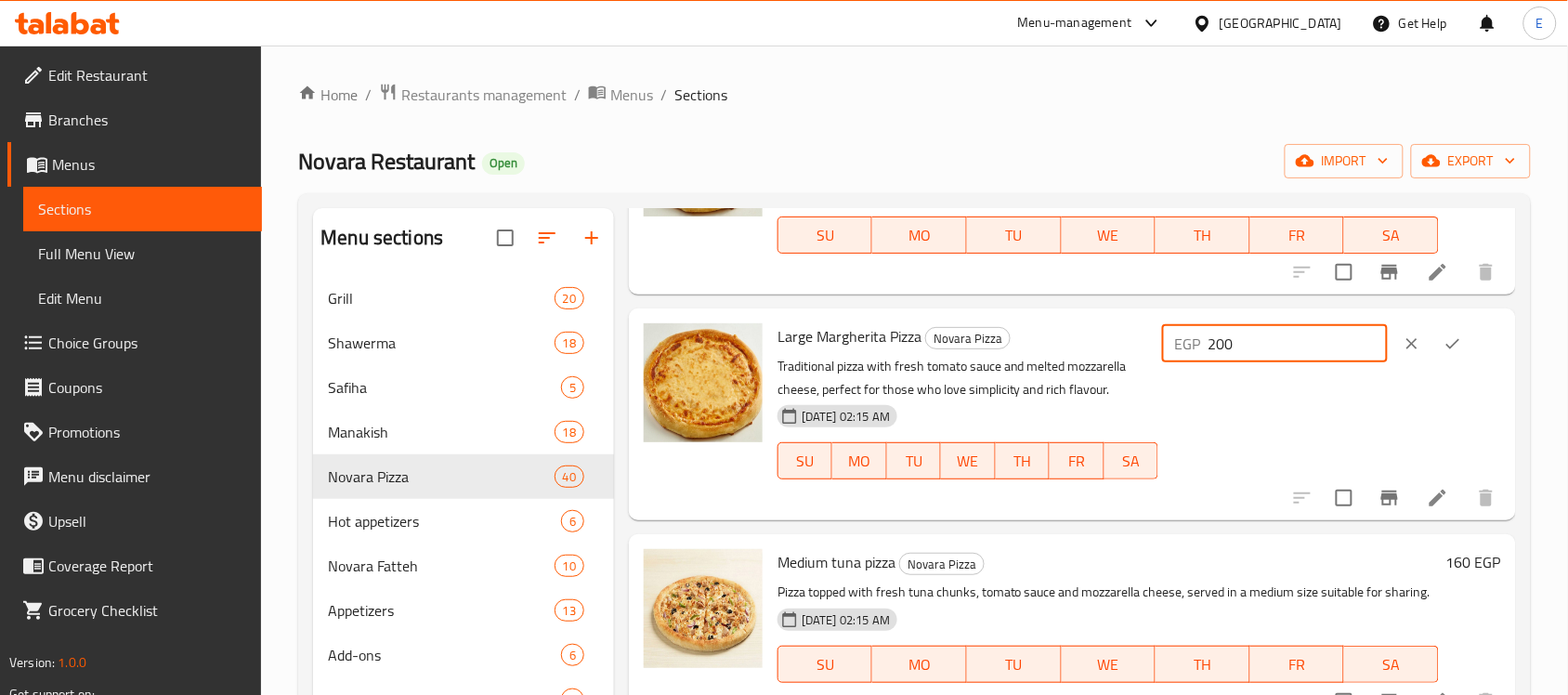
drag, startPoint x: 1260, startPoint y: 349, endPoint x: 1236, endPoint y: 346, distance: 24.2
click at [1236, 346] on input "200" at bounding box center [1297, 344] width 179 height 37
type input "240"
click at [1456, 337] on icon "ok" at bounding box center [1452, 343] width 19 height 19
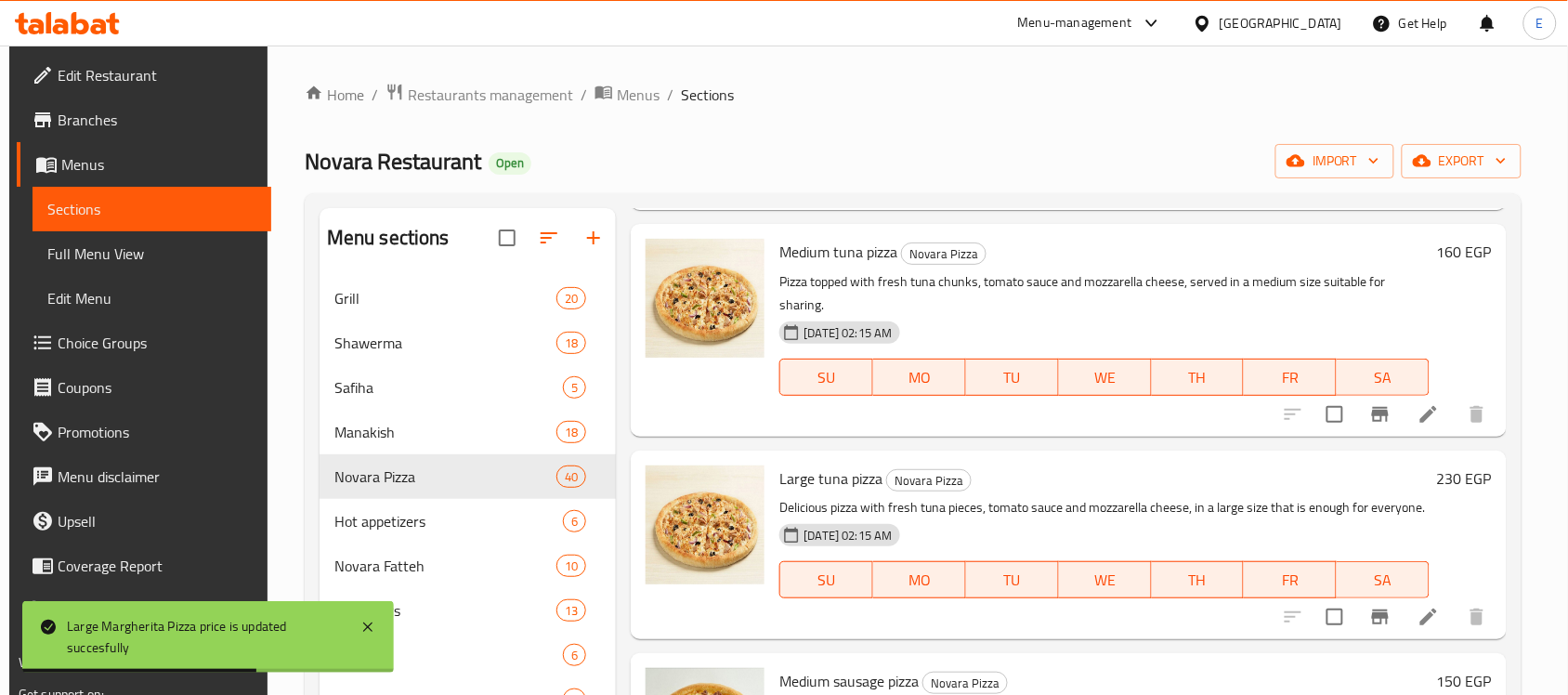
scroll to position [4094, 0]
click at [1440, 251] on h6 "160 EGP" at bounding box center [1464, 250] width 55 height 26
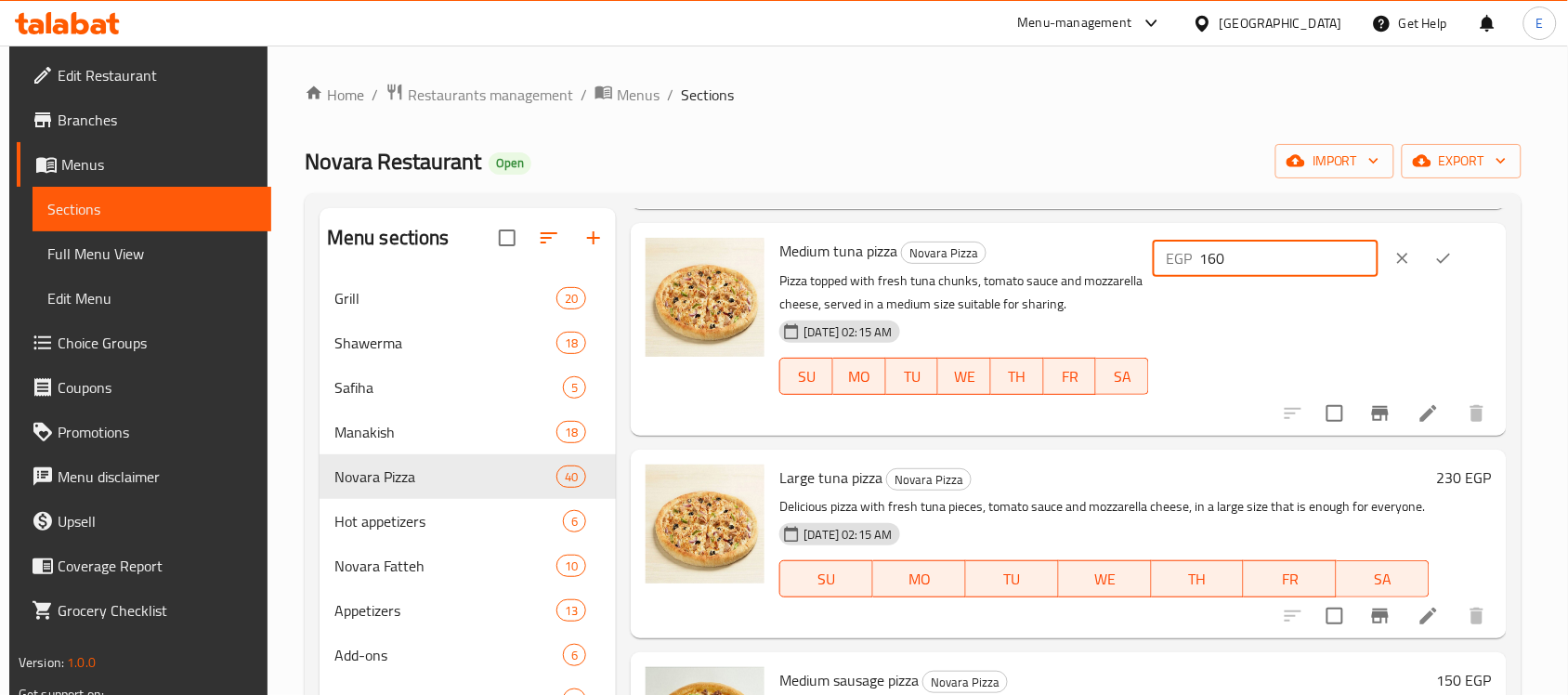
drag, startPoint x: 1256, startPoint y: 253, endPoint x: 1050, endPoint y: 253, distance: 206.0
click at [1050, 253] on div "Medium tuna pizza Novara Pizza Pizza topped with fresh tuna chunks, tomato sauc…" at bounding box center [1135, 328] width 727 height 196
type input "205"
click at [1453, 251] on icon "ok" at bounding box center [1443, 258] width 19 height 19
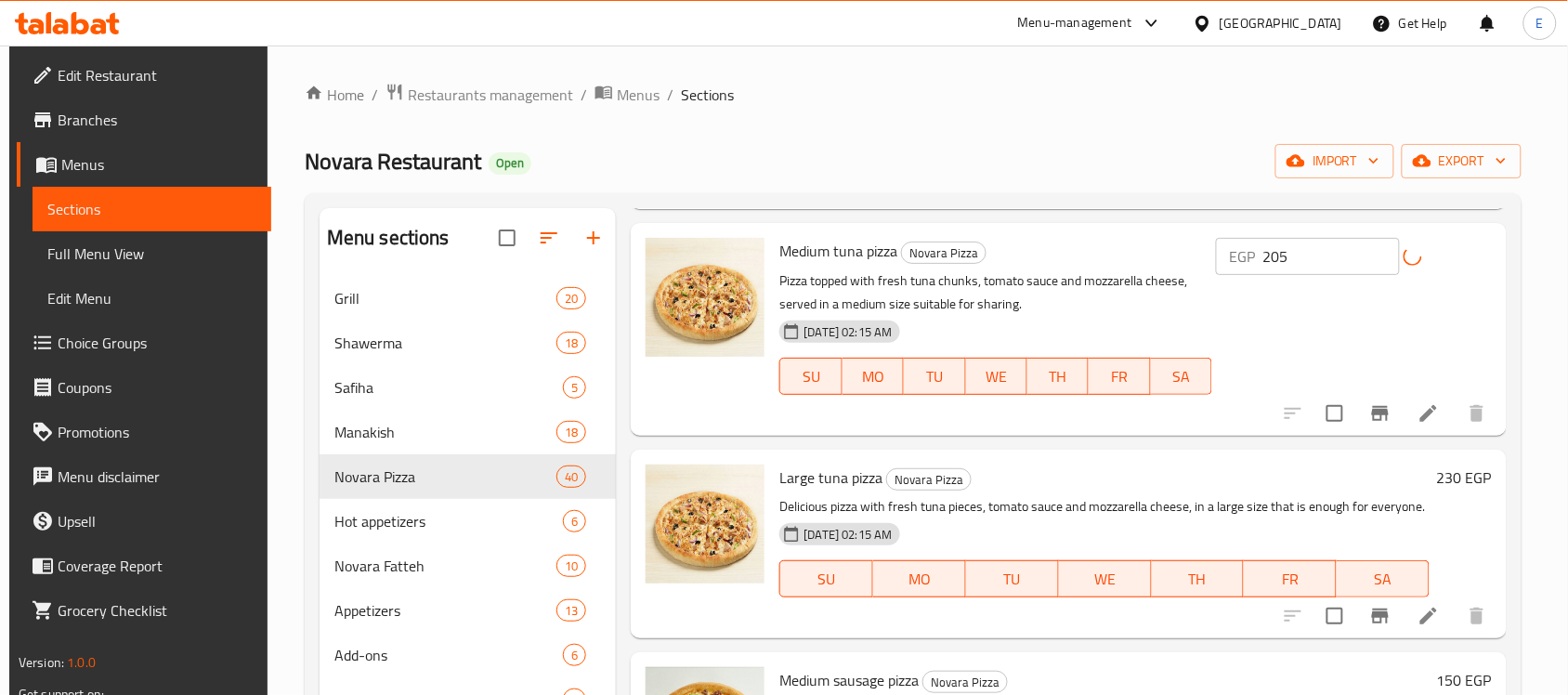
click at [1438, 466] on h6 "230 EGP" at bounding box center [1464, 477] width 55 height 26
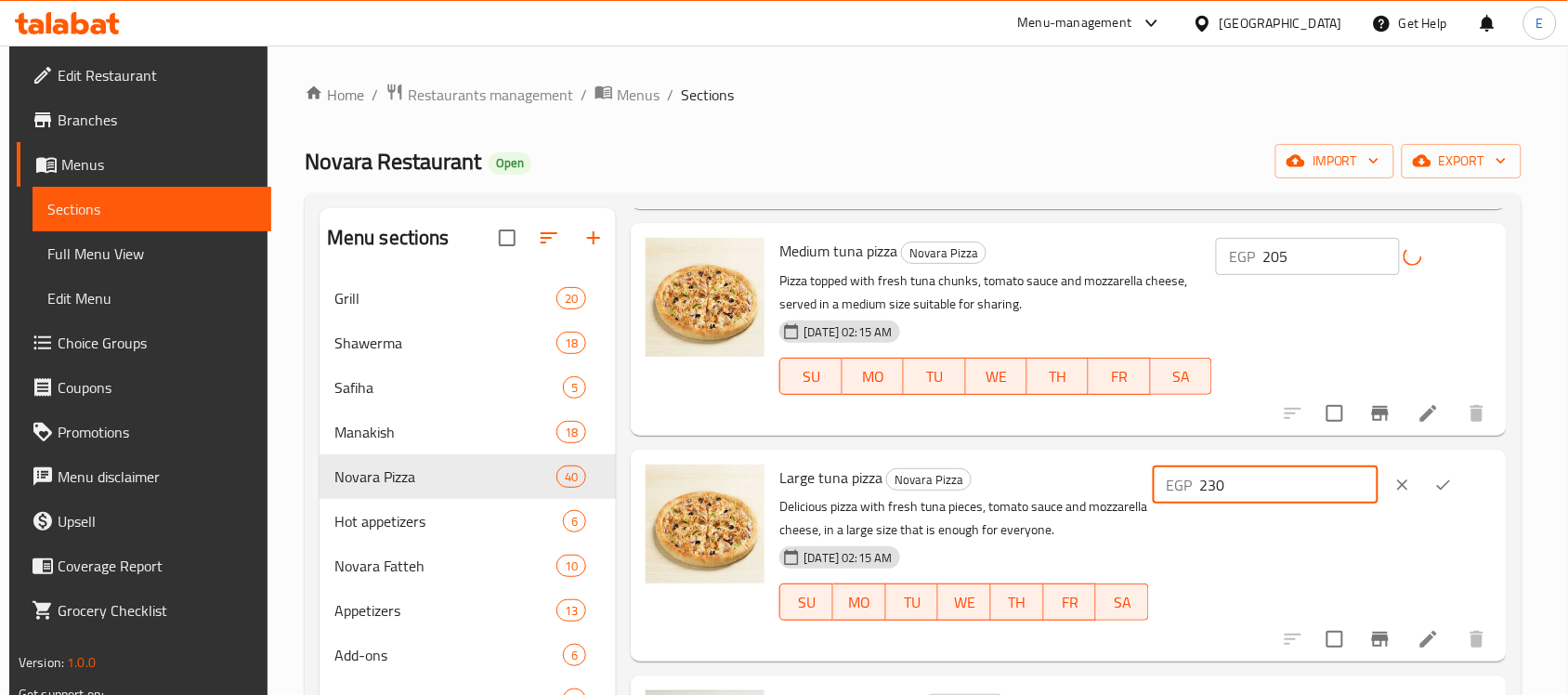
drag, startPoint x: 1279, startPoint y: 483, endPoint x: 1133, endPoint y: 475, distance: 146.2
click at [1133, 475] on div "Large tuna pizza Novara Pizza Delicious pizza with fresh tuna pieces, tomato sa…" at bounding box center [1135, 554] width 727 height 196
type input "285"
click at [1453, 481] on icon "ok" at bounding box center [1443, 484] width 19 height 19
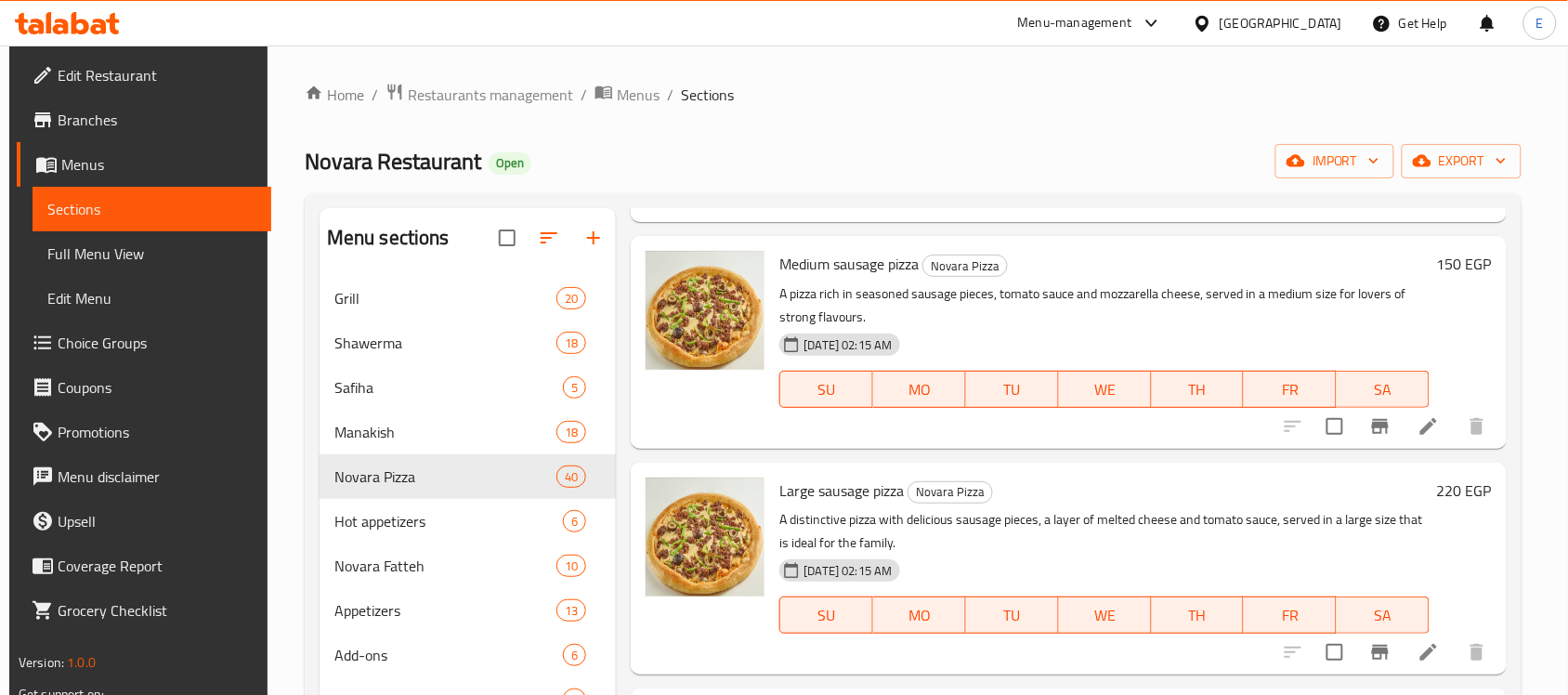
scroll to position [4501, 0]
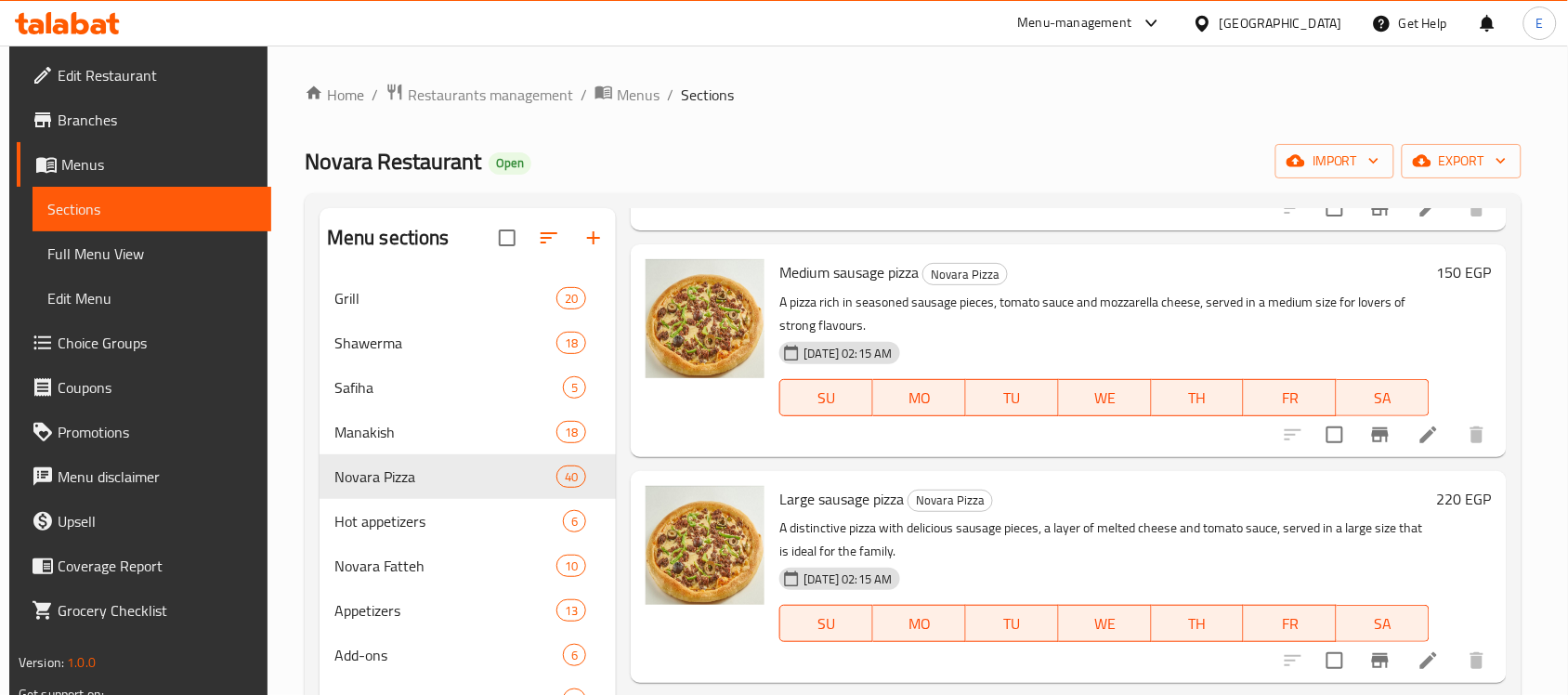
click at [1449, 285] on h6 "150 EGP" at bounding box center [1464, 272] width 55 height 26
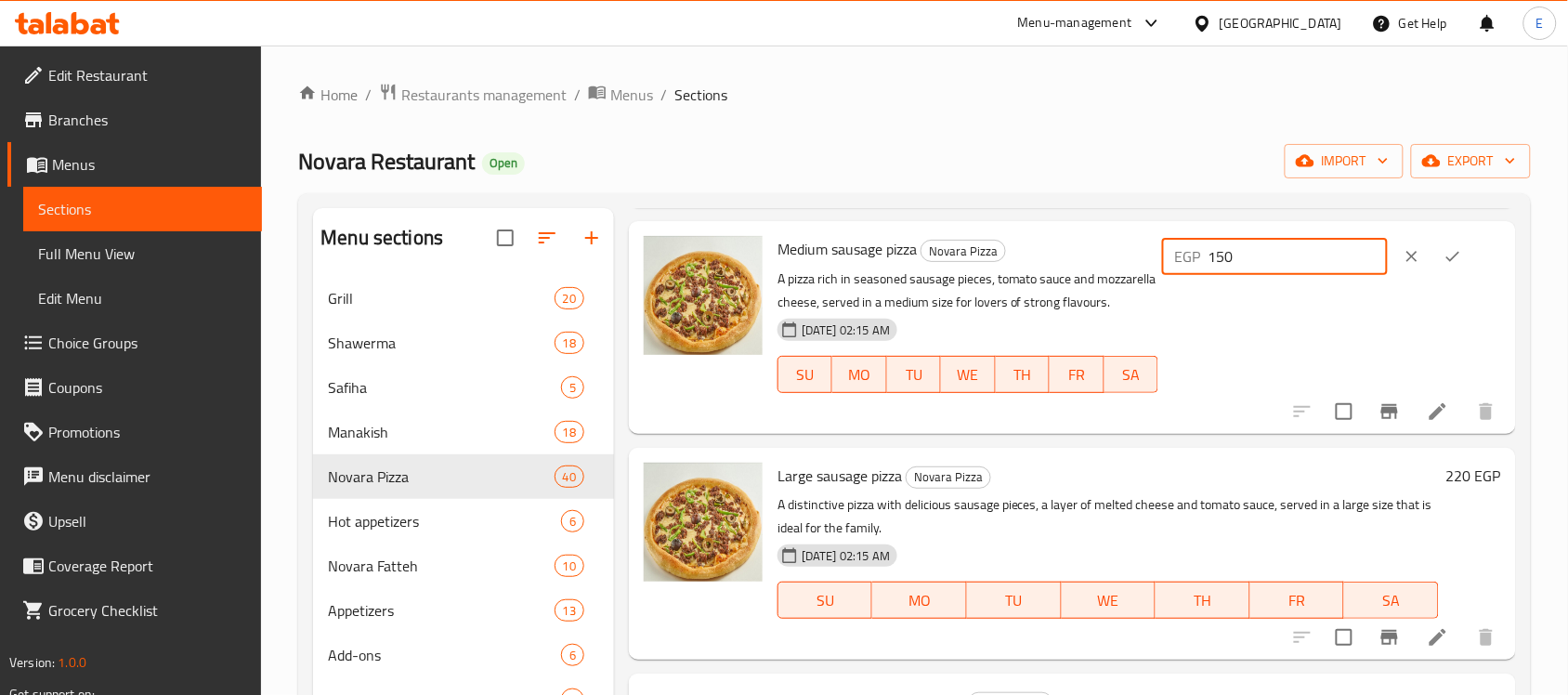
drag, startPoint x: 1273, startPoint y: 298, endPoint x: 995, endPoint y: 299, distance: 278.0
click at [995, 299] on div "Medium sausage pizza Novara Pizza A pizza rich in seasoned sausage pieces, toma…" at bounding box center [1139, 326] width 738 height 196
type input "185"
click at [1459, 277] on button "ok" at bounding box center [1453, 256] width 41 height 41
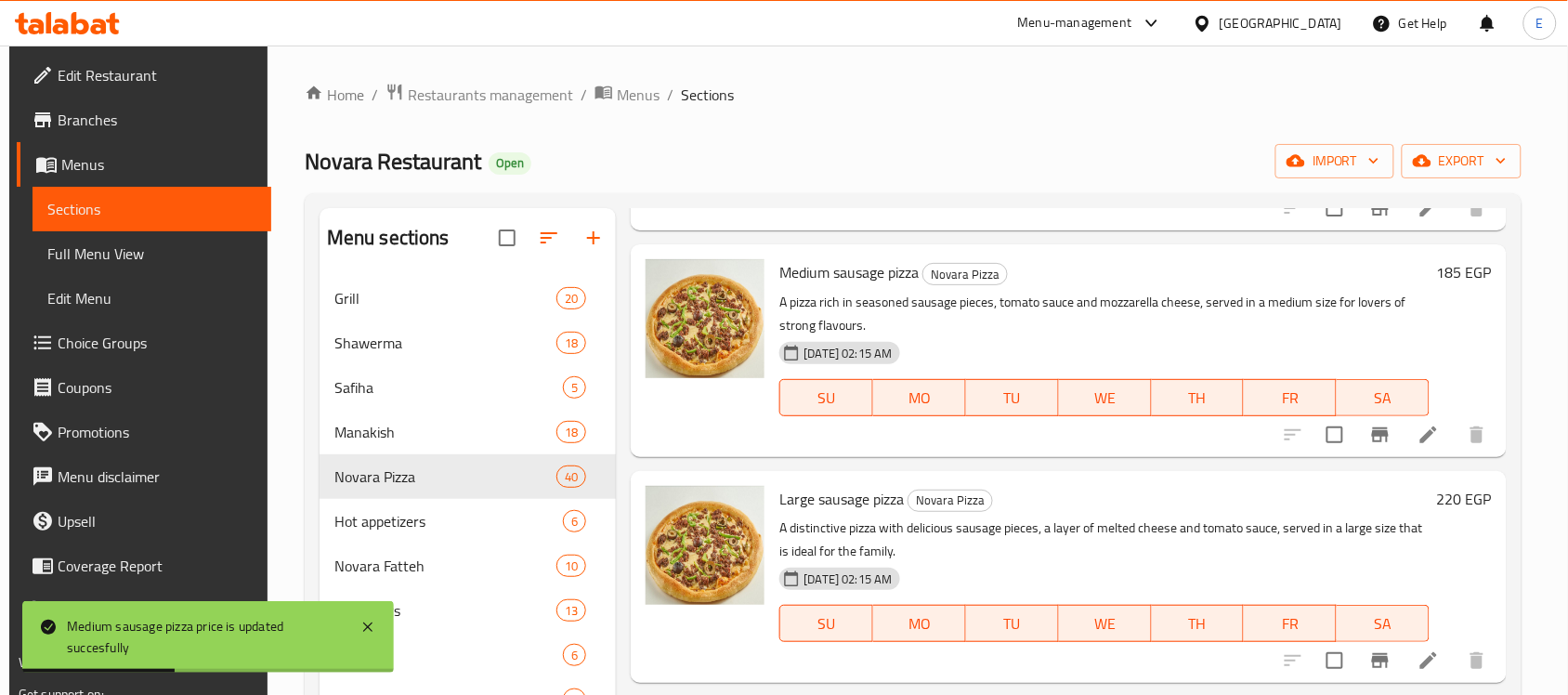
click at [1440, 511] on h6 "220 EGP" at bounding box center [1464, 499] width 55 height 26
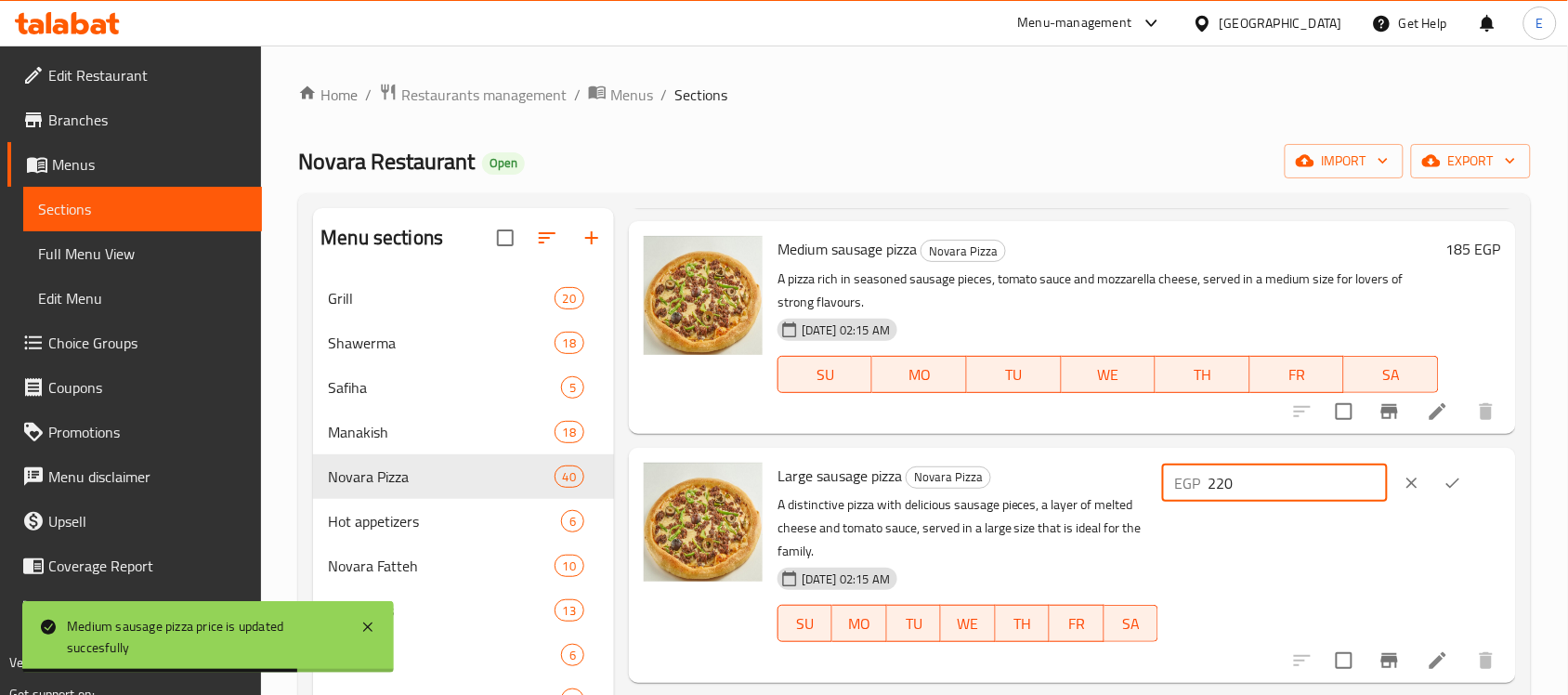
drag, startPoint x: 1295, startPoint y: 528, endPoint x: 1147, endPoint y: 513, distance: 148.8
click at [1147, 513] on div "Large sausage pizza Novara Pizza A distinctive pizza with delicious sausage pie…" at bounding box center [1139, 565] width 738 height 220
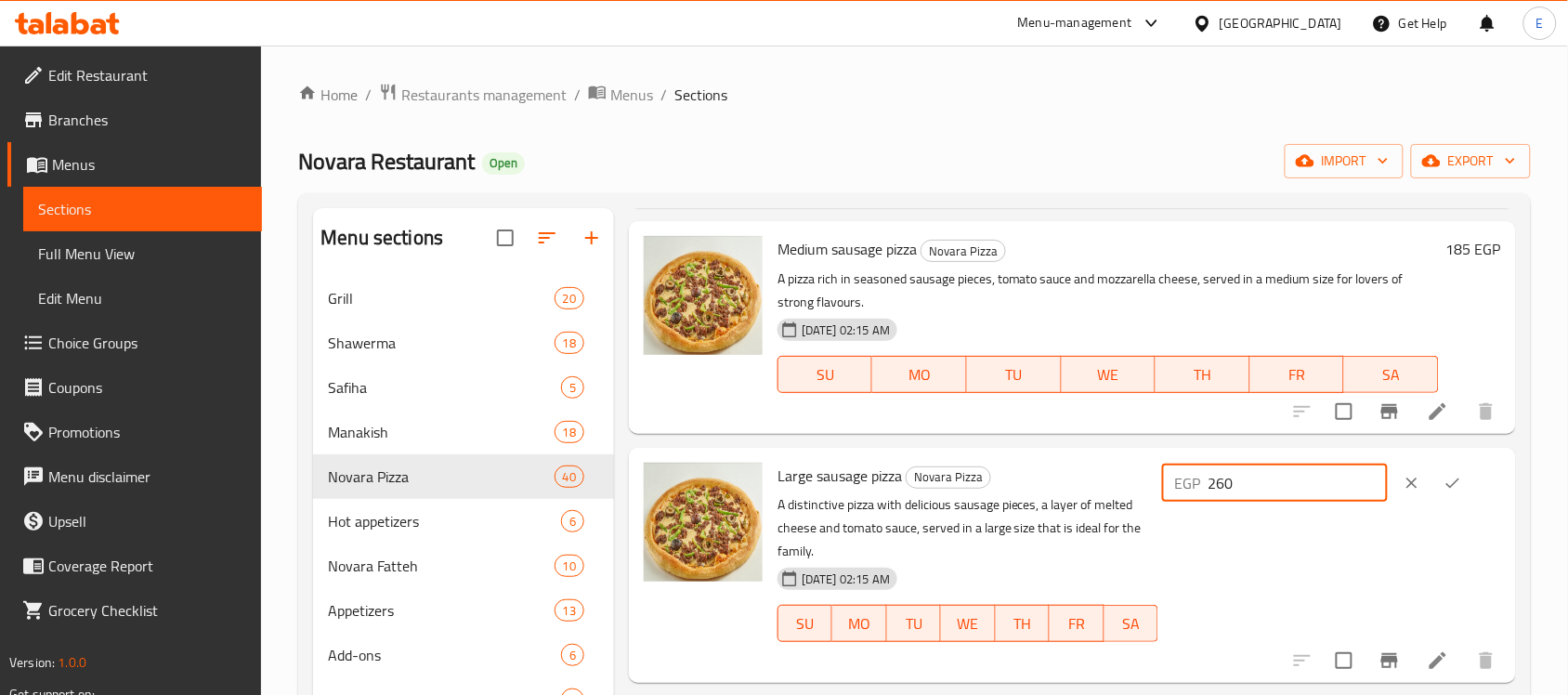
type input "260"
click at [1451, 493] on icon "ok" at bounding box center [1452, 483] width 19 height 19
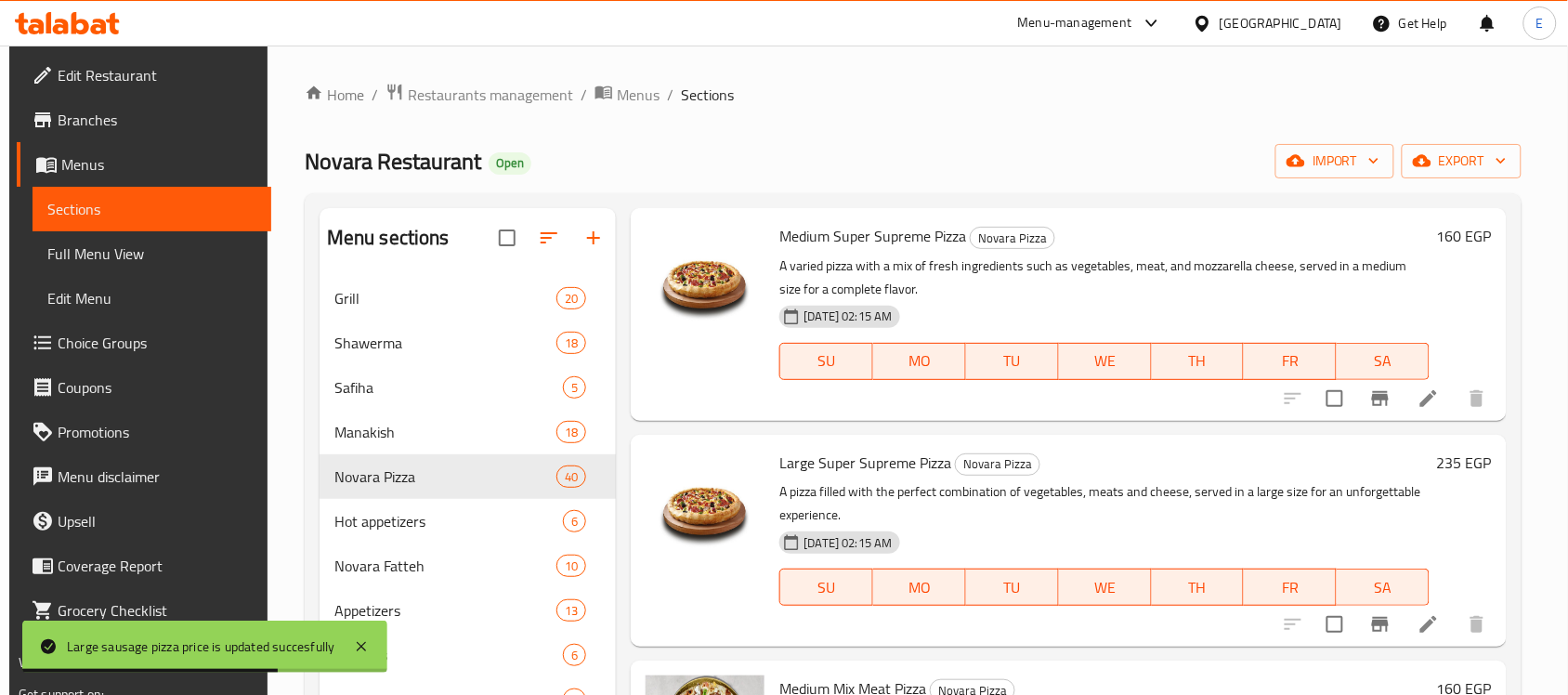
scroll to position [4993, 0]
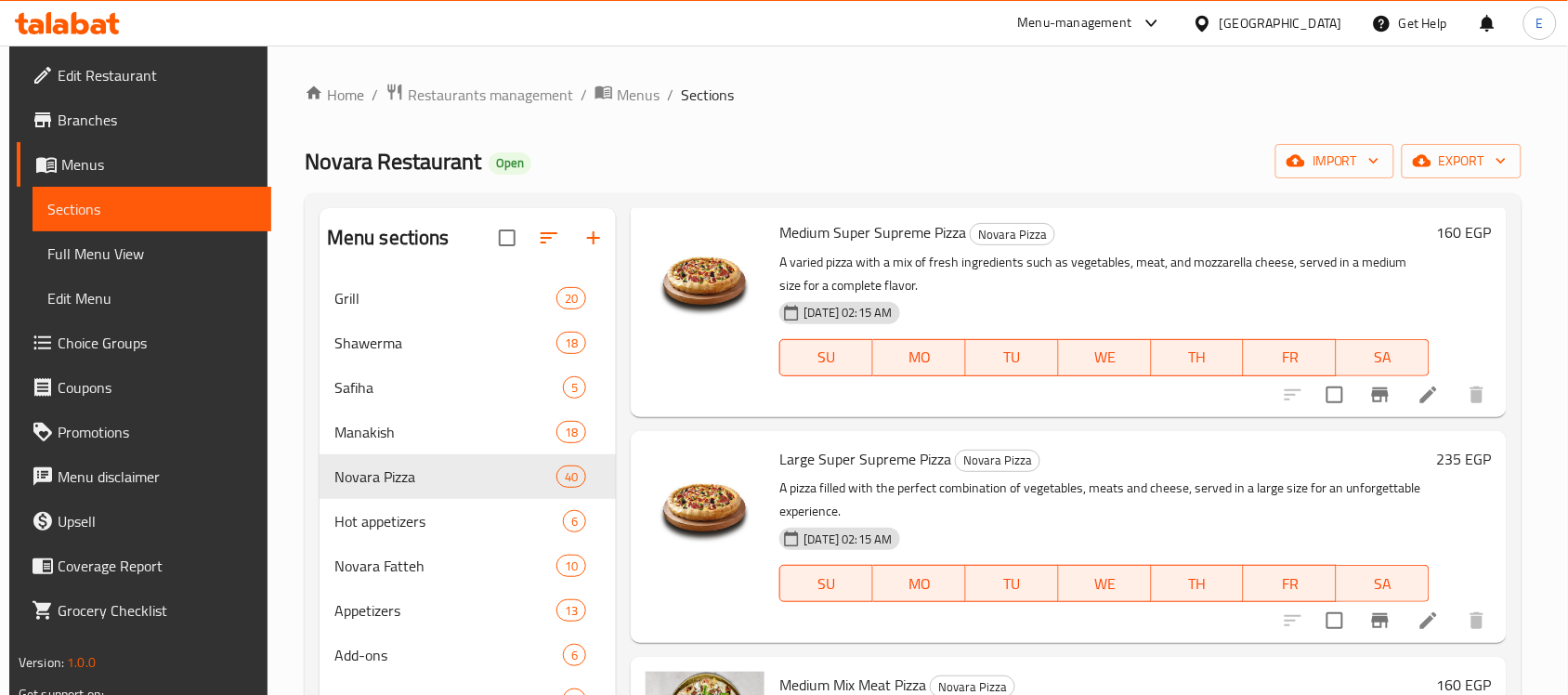
click at [1444, 245] on h6 "160 EGP" at bounding box center [1464, 232] width 55 height 26
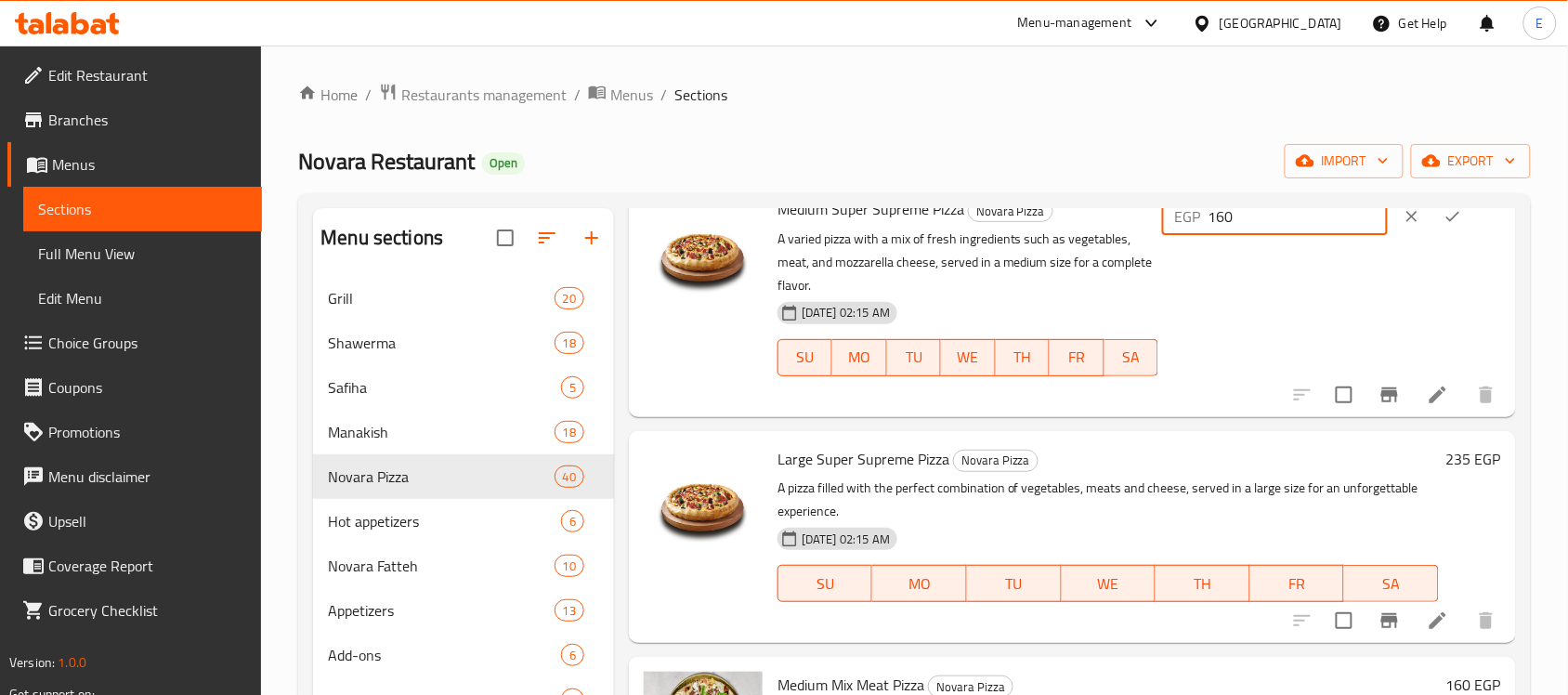
click at [1234, 235] on input "160" at bounding box center [1297, 216] width 179 height 37
type input "190"
click at [1443, 226] on icon "ok" at bounding box center [1452, 216] width 19 height 19
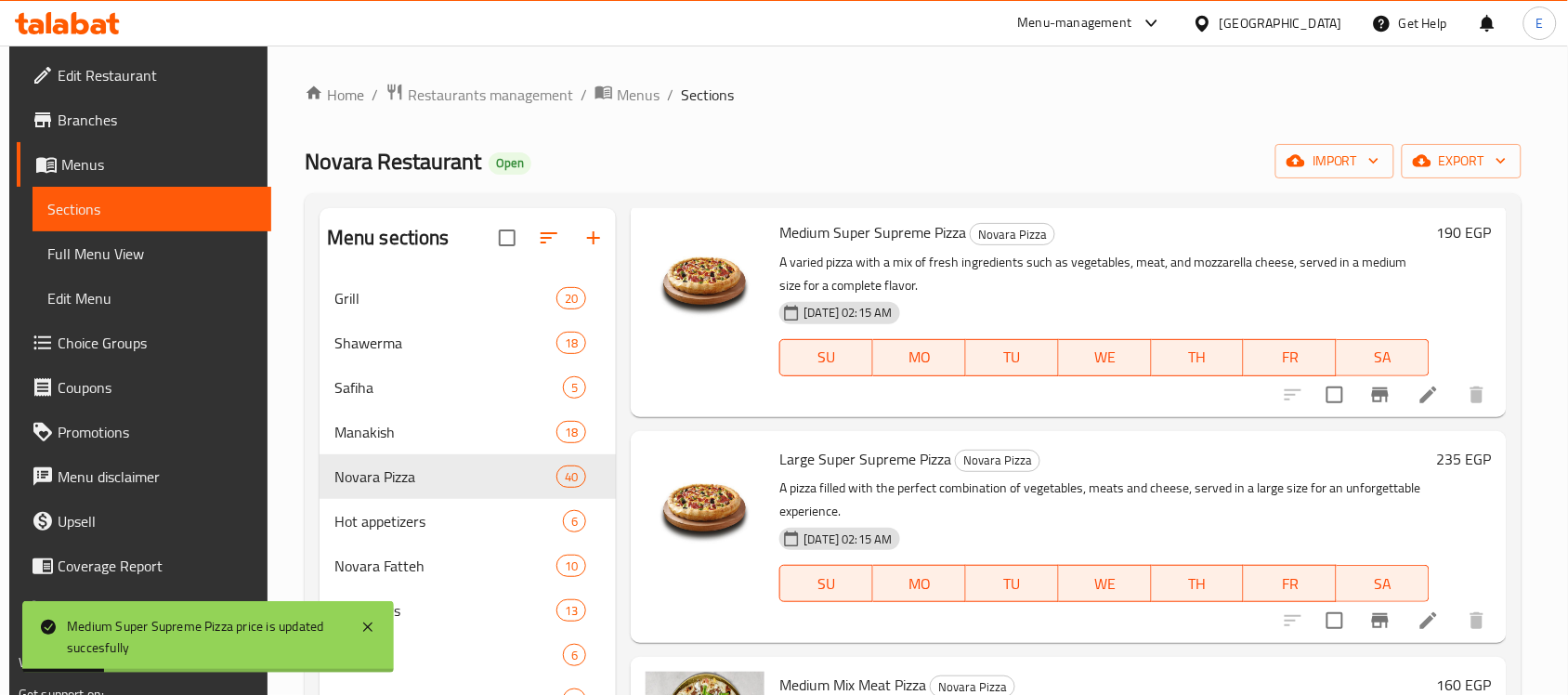
click at [1437, 472] on h6 "235 EGP" at bounding box center [1464, 458] width 55 height 26
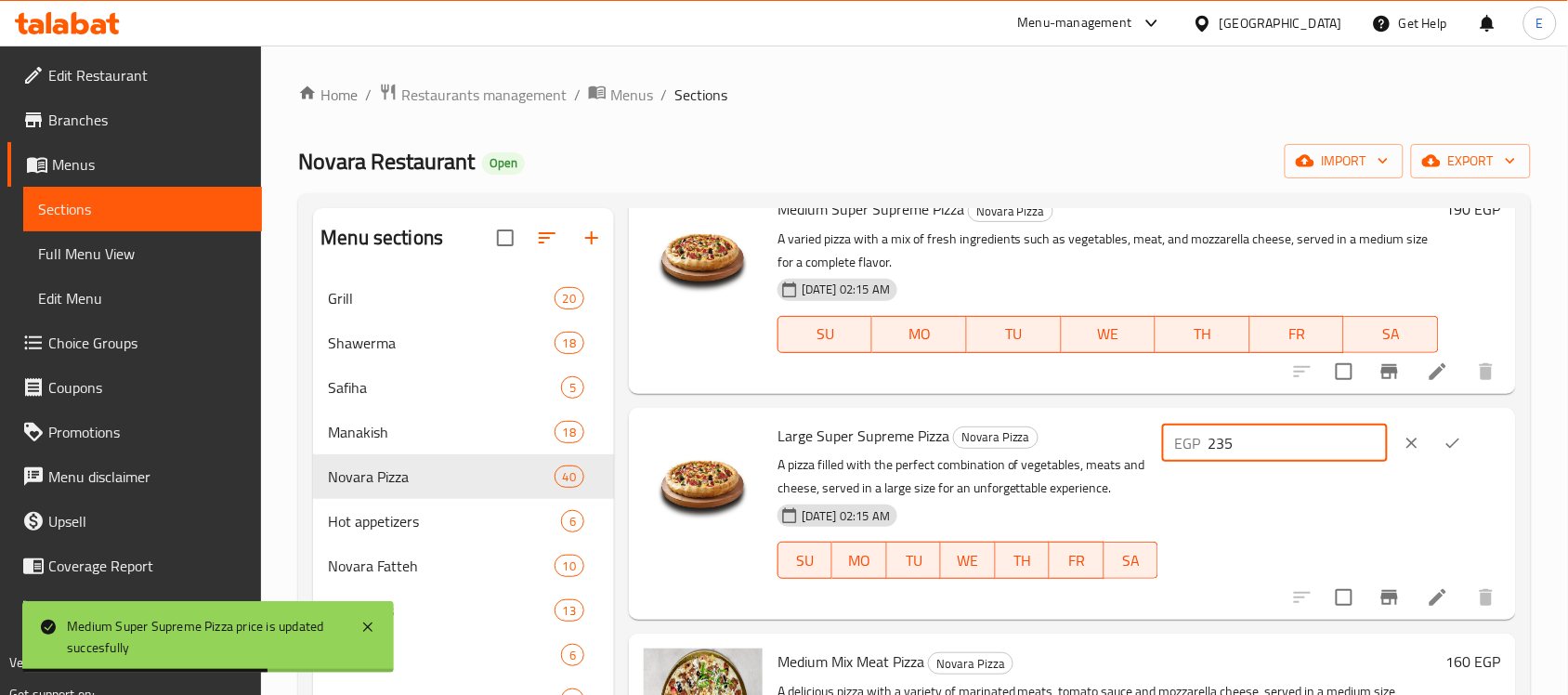
drag, startPoint x: 1275, startPoint y: 489, endPoint x: 1236, endPoint y: 490, distance: 39.0
click at [1236, 461] on input "235" at bounding box center [1297, 443] width 179 height 37
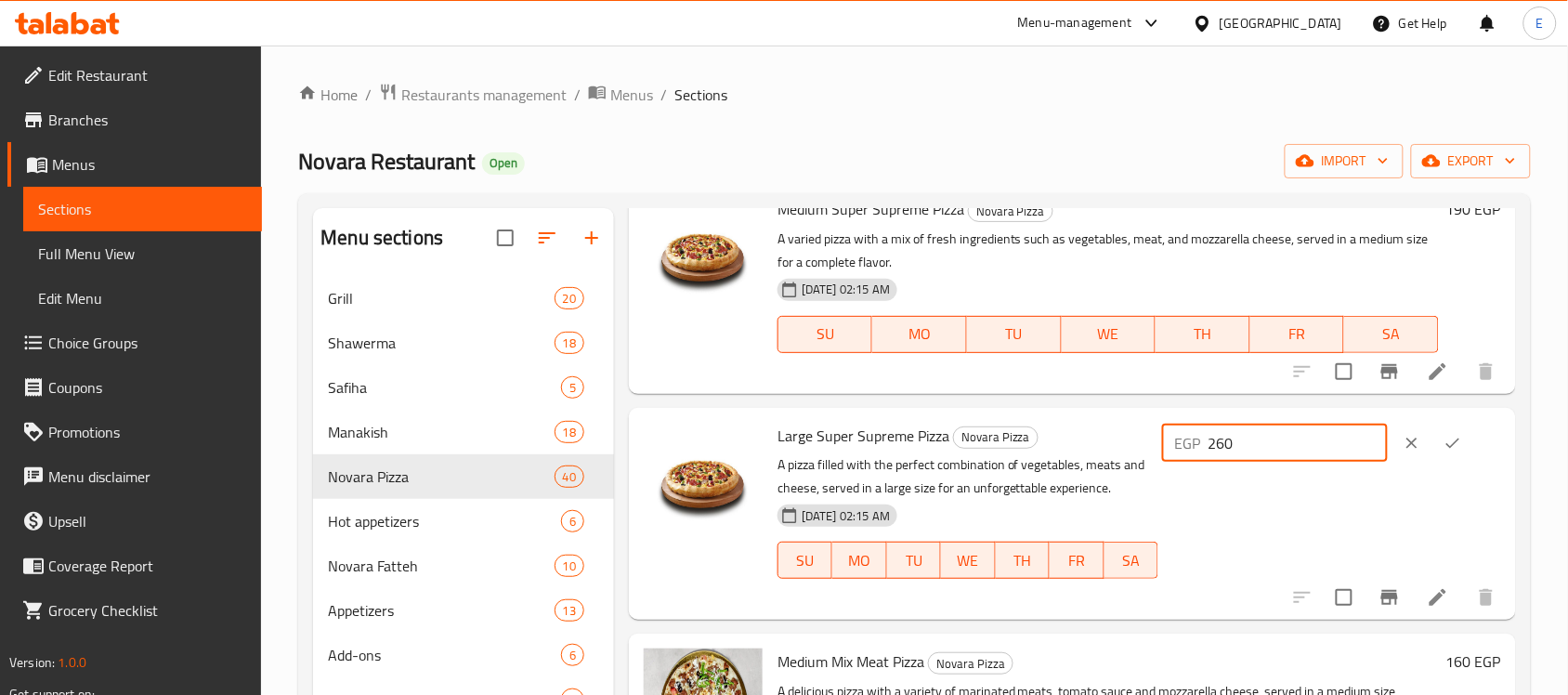
type input "260"
click at [1447, 453] on icon "ok" at bounding box center [1452, 443] width 19 height 19
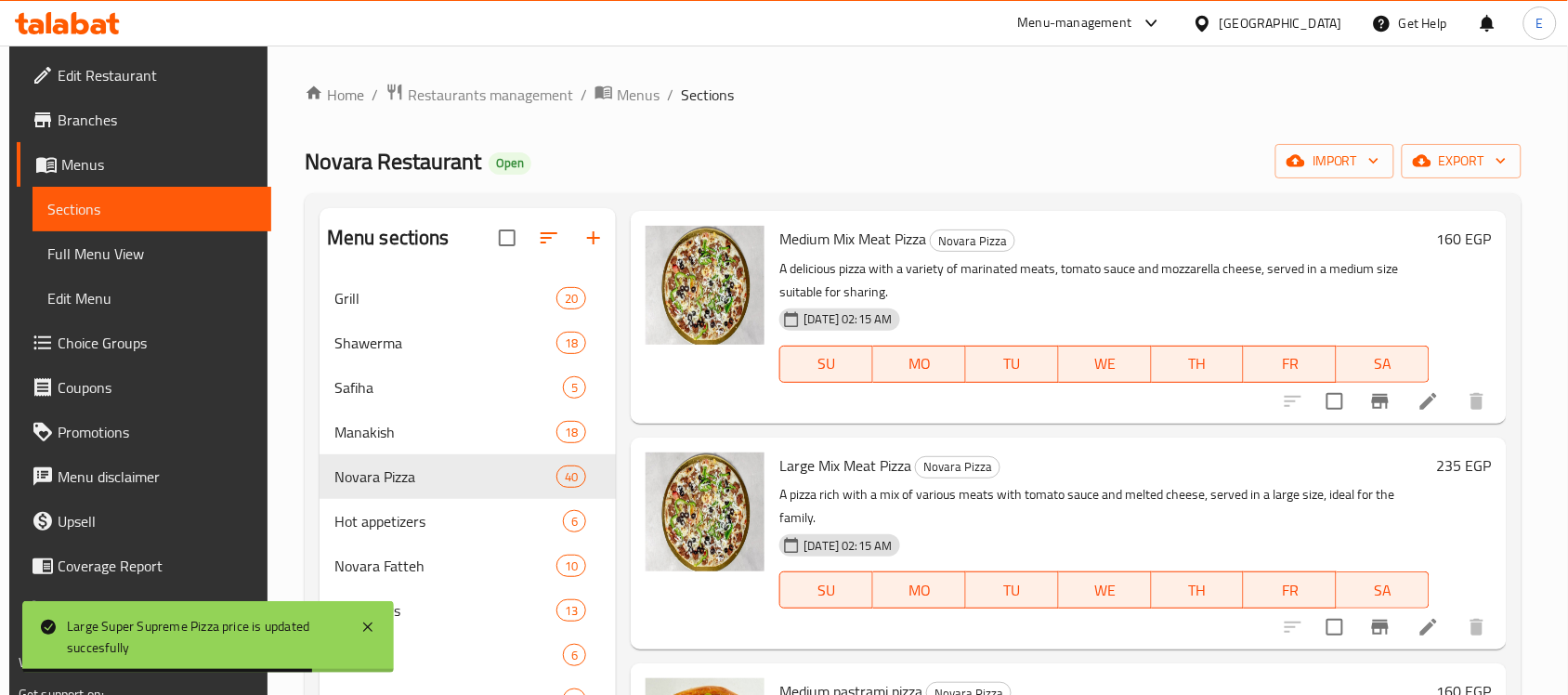
scroll to position [5440, 0]
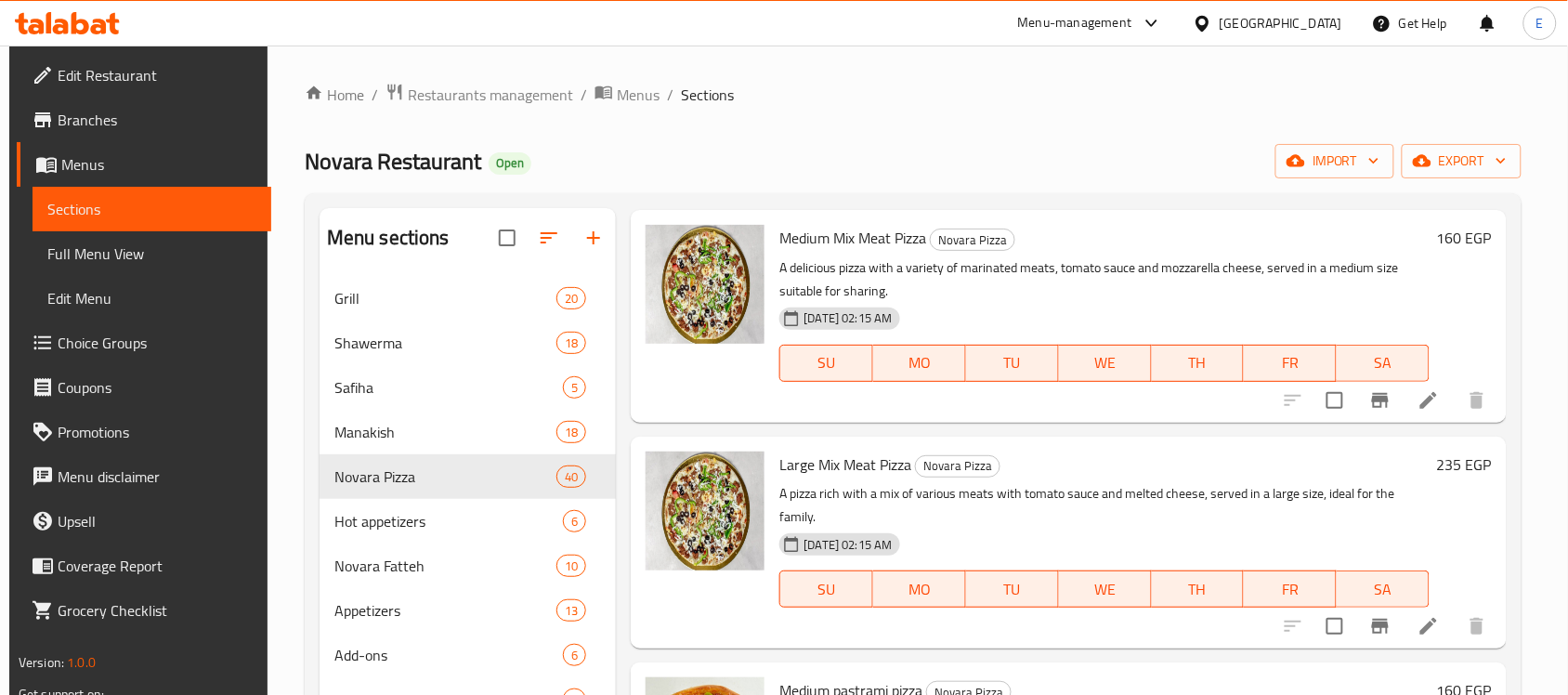
click at [1445, 251] on h6 "160 EGP" at bounding box center [1464, 238] width 55 height 26
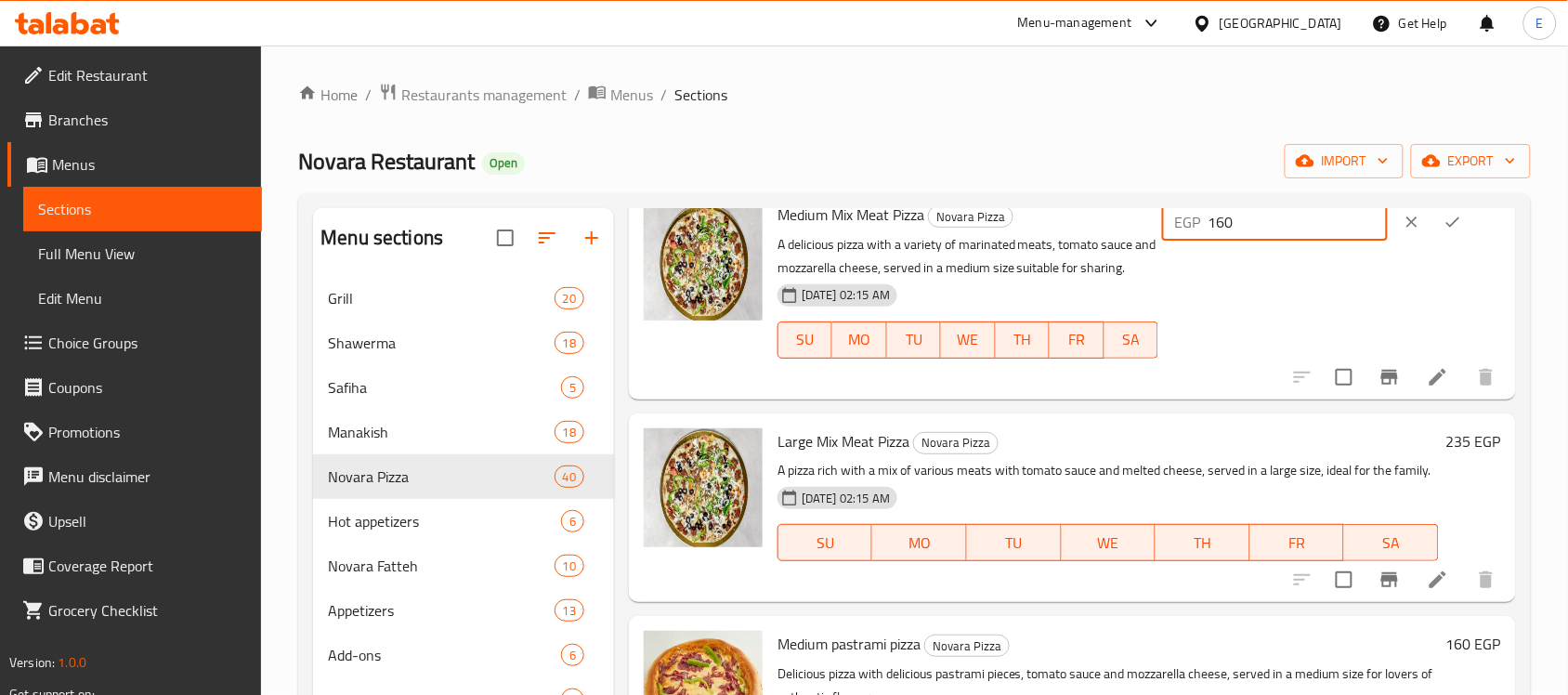
drag, startPoint x: 1270, startPoint y: 268, endPoint x: 1135, endPoint y: 248, distance: 136.5
click at [1135, 248] on div "Medium Mix Meat Pizza Novara Pizza A delicious pizza with a variety of marinate…" at bounding box center [1139, 292] width 738 height 196
type input "200"
click at [1454, 232] on icon "ok" at bounding box center [1452, 222] width 19 height 19
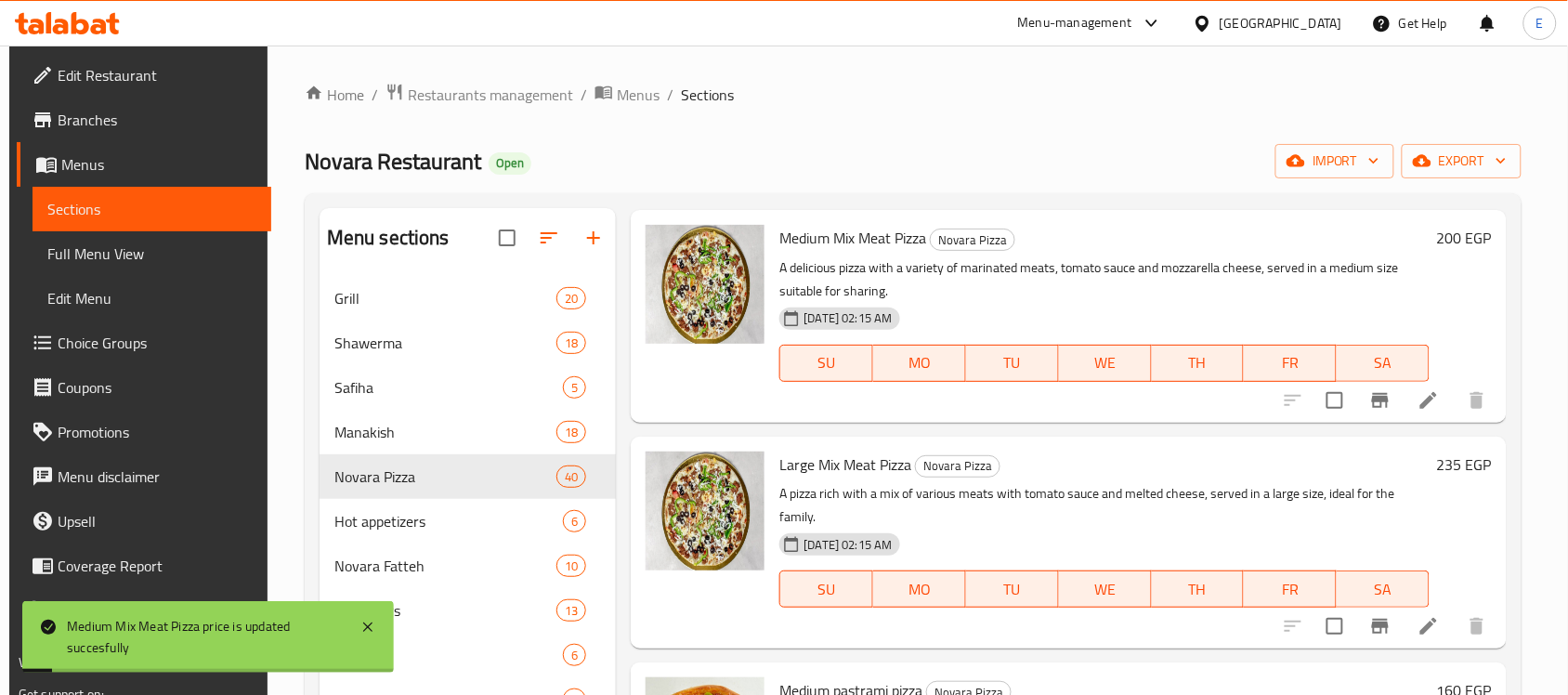
click at [1449, 477] on h6 "235 EGP" at bounding box center [1464, 464] width 55 height 26
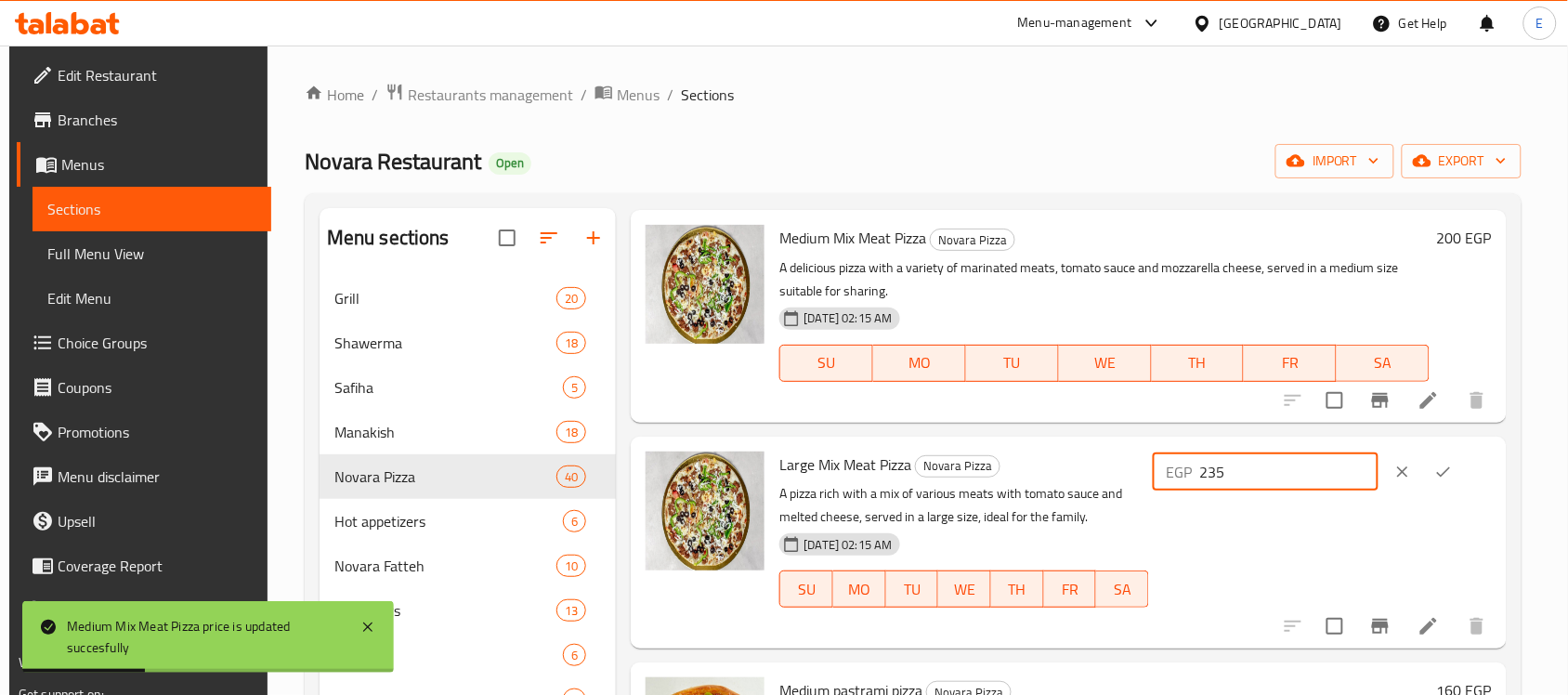
drag, startPoint x: 1268, startPoint y: 493, endPoint x: 1078, endPoint y: 481, distance: 190.4
click at [1078, 481] on div "Large Mix Meat Pizza Novara Pizza A pizza rich with a mix of various meats with…" at bounding box center [1135, 542] width 727 height 196
type input "270"
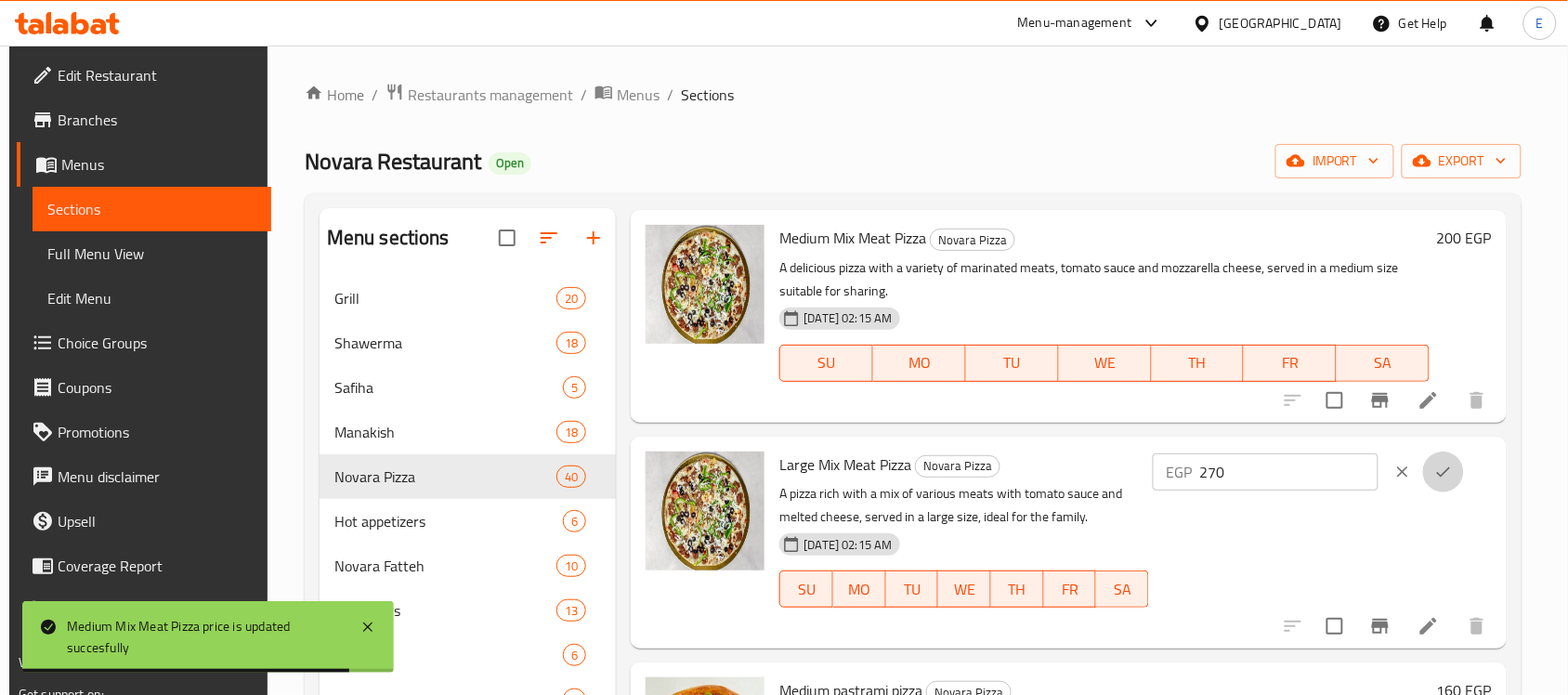
click at [1447, 481] on icon "ok" at bounding box center [1443, 471] width 19 height 19
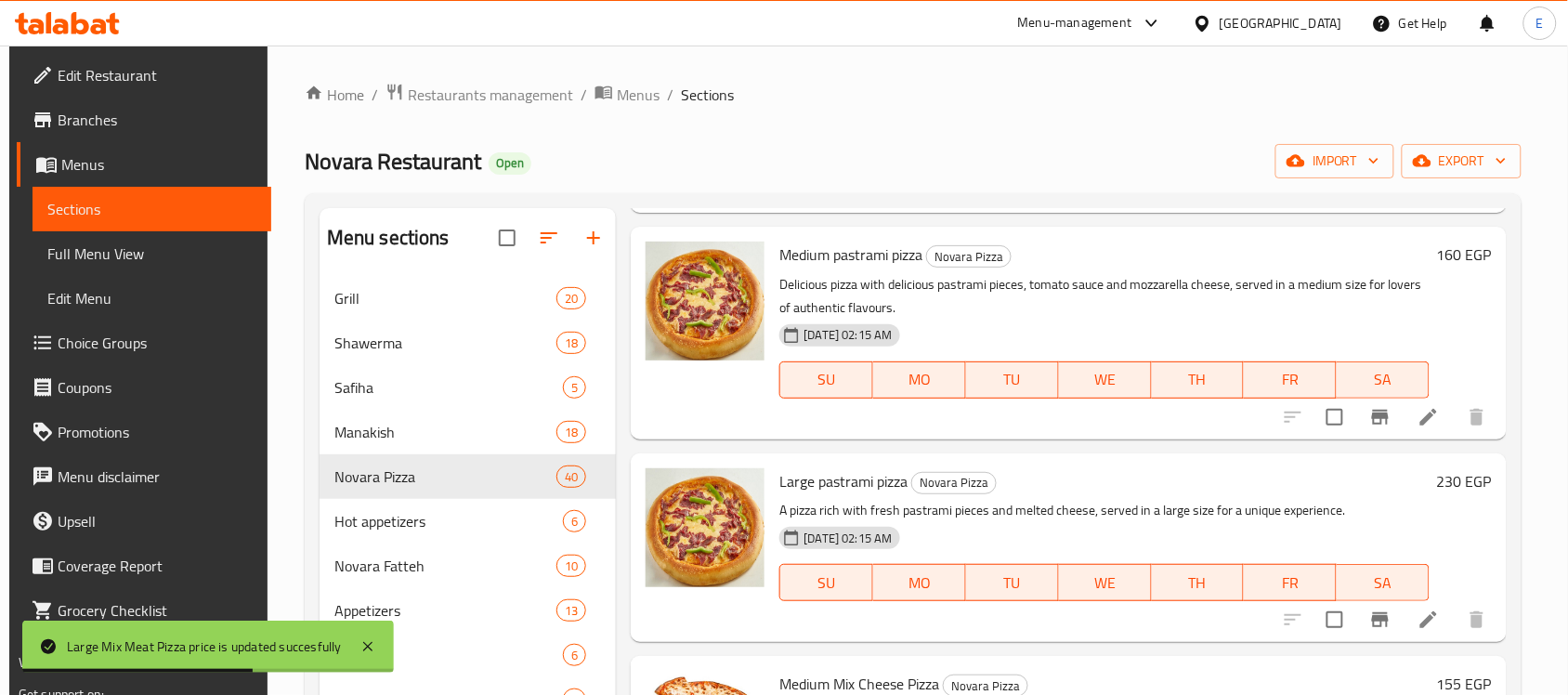
scroll to position [5882, 0]
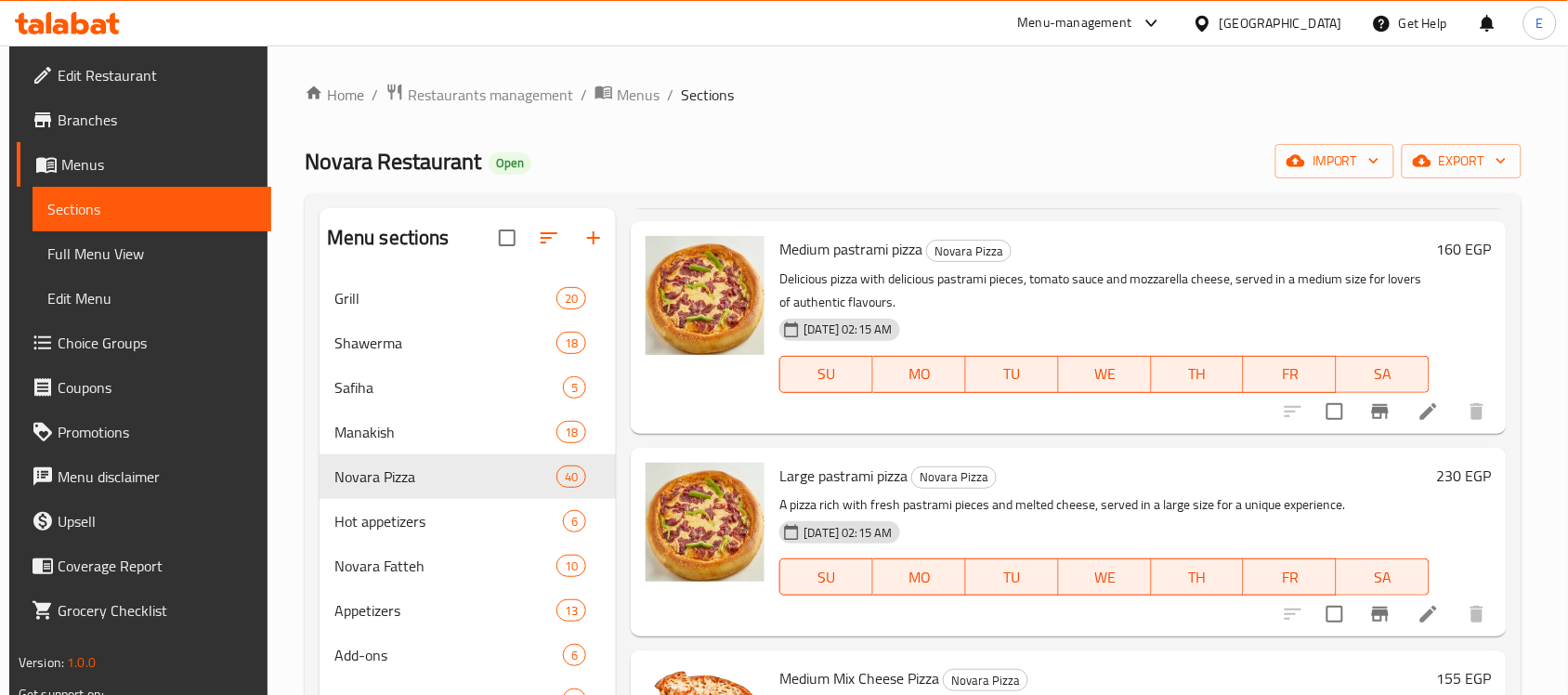
click at [1441, 262] on h6 "160 EGP" at bounding box center [1464, 248] width 55 height 26
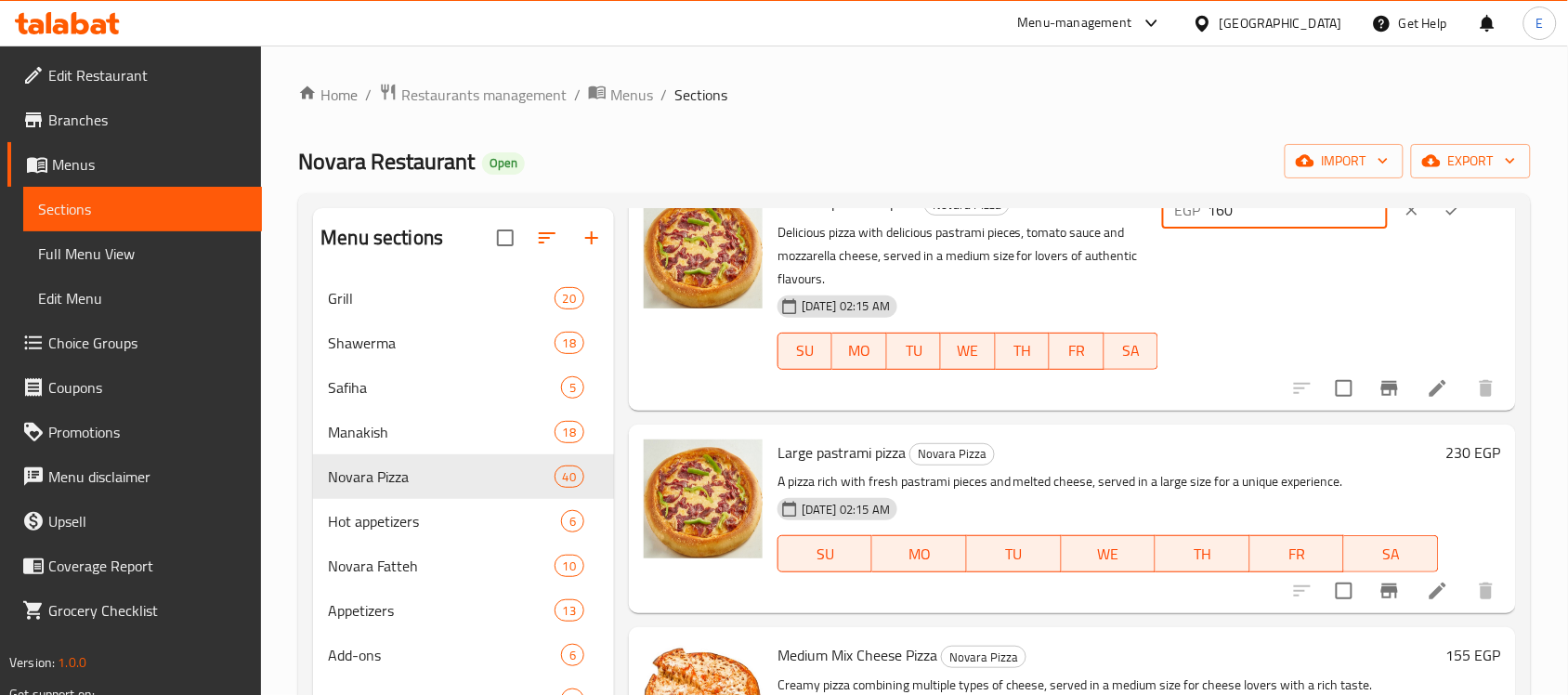
drag, startPoint x: 1295, startPoint y: 271, endPoint x: 1233, endPoint y: 271, distance: 62.0
click at [1233, 229] on input "160" at bounding box center [1297, 210] width 179 height 37
type input "190"
click at [1449, 219] on icon "ok" at bounding box center [1452, 209] width 19 height 19
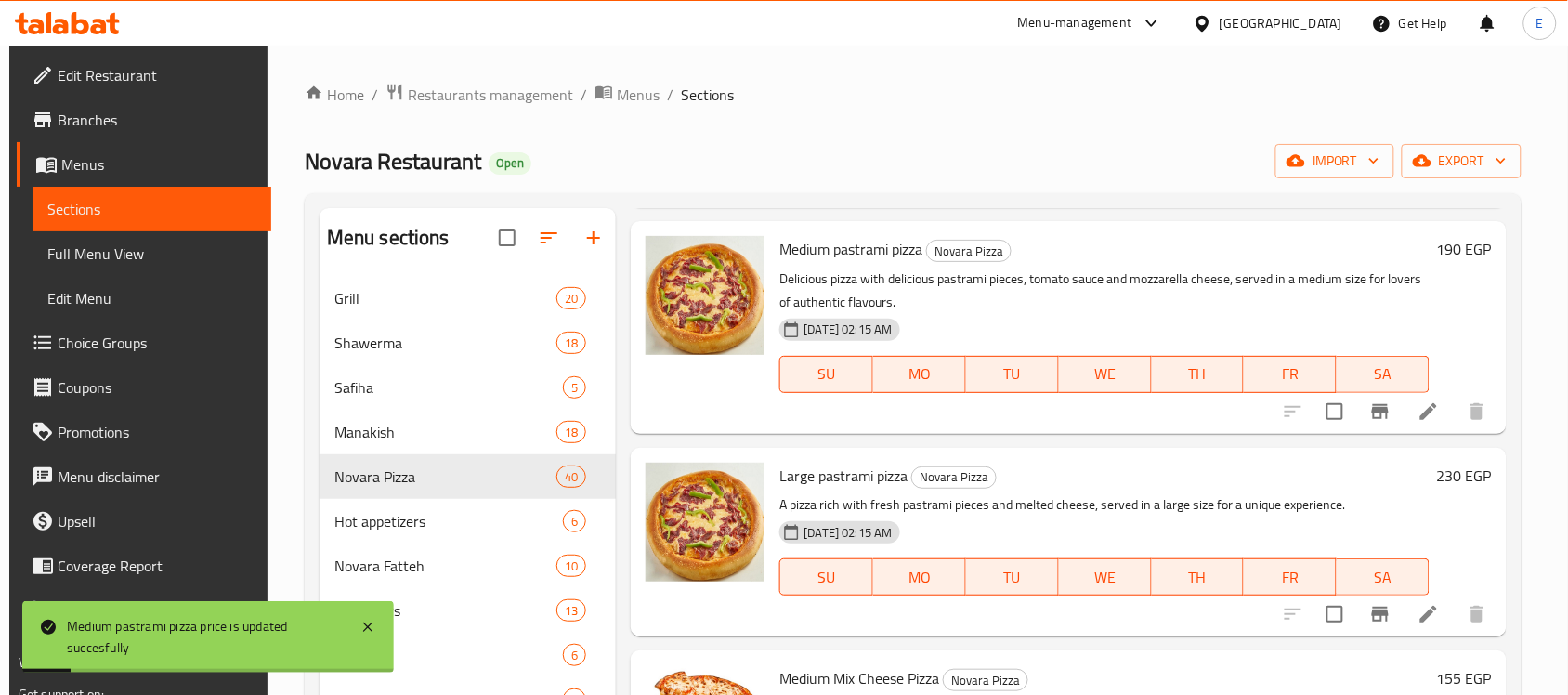
click at [1440, 489] on h6 "230 EGP" at bounding box center [1464, 475] width 55 height 26
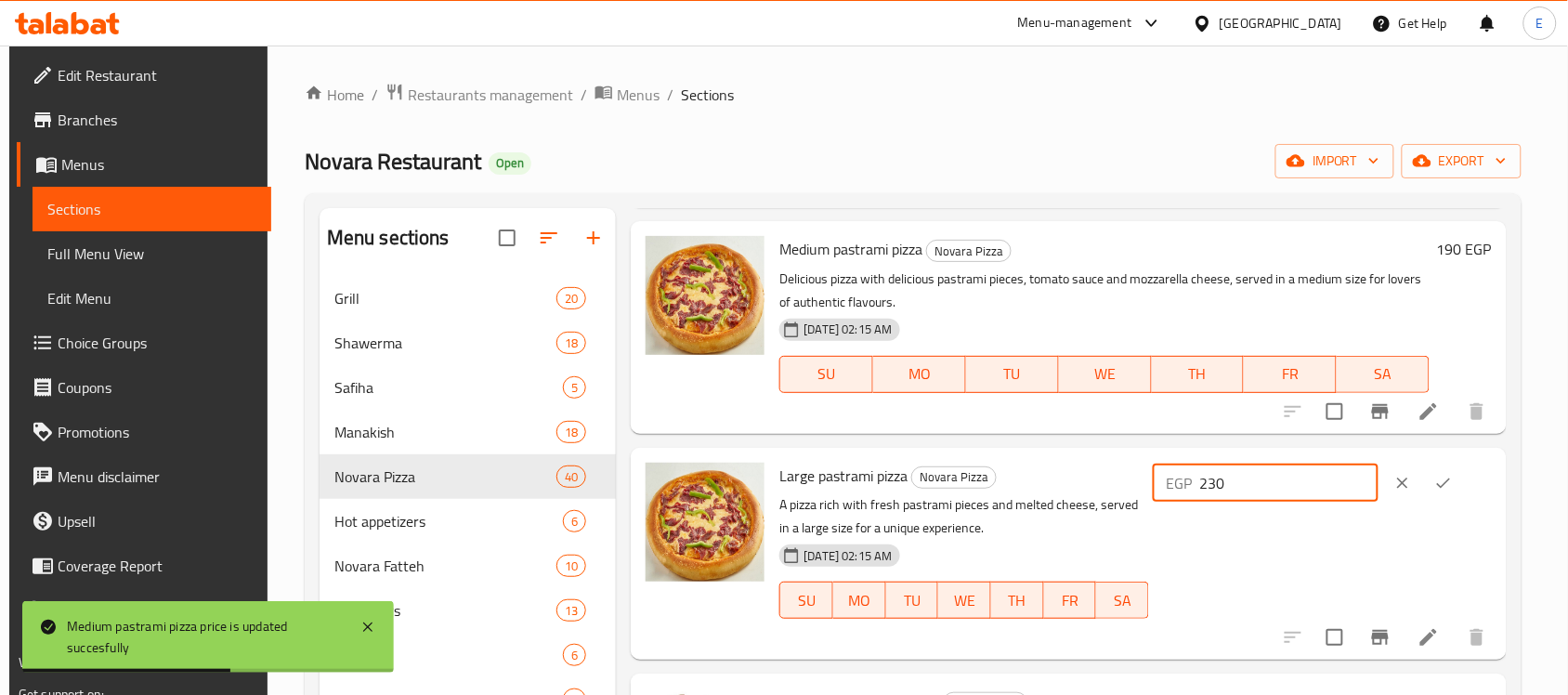
drag, startPoint x: 1261, startPoint y: 506, endPoint x: 1236, endPoint y: 506, distance: 25.0
click at [1236, 501] on input "230" at bounding box center [1287, 483] width 179 height 37
type input "270"
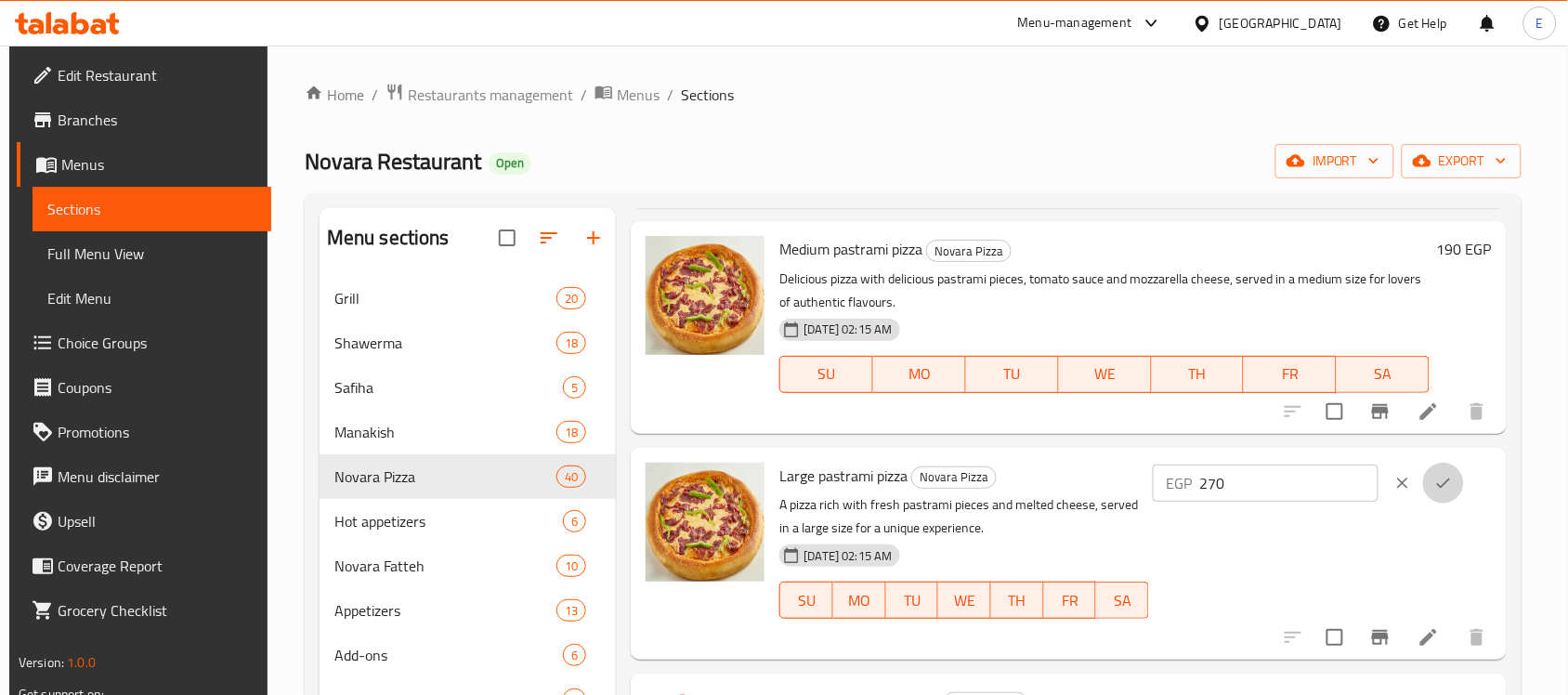
click at [1459, 498] on button "ok" at bounding box center [1443, 483] width 41 height 41
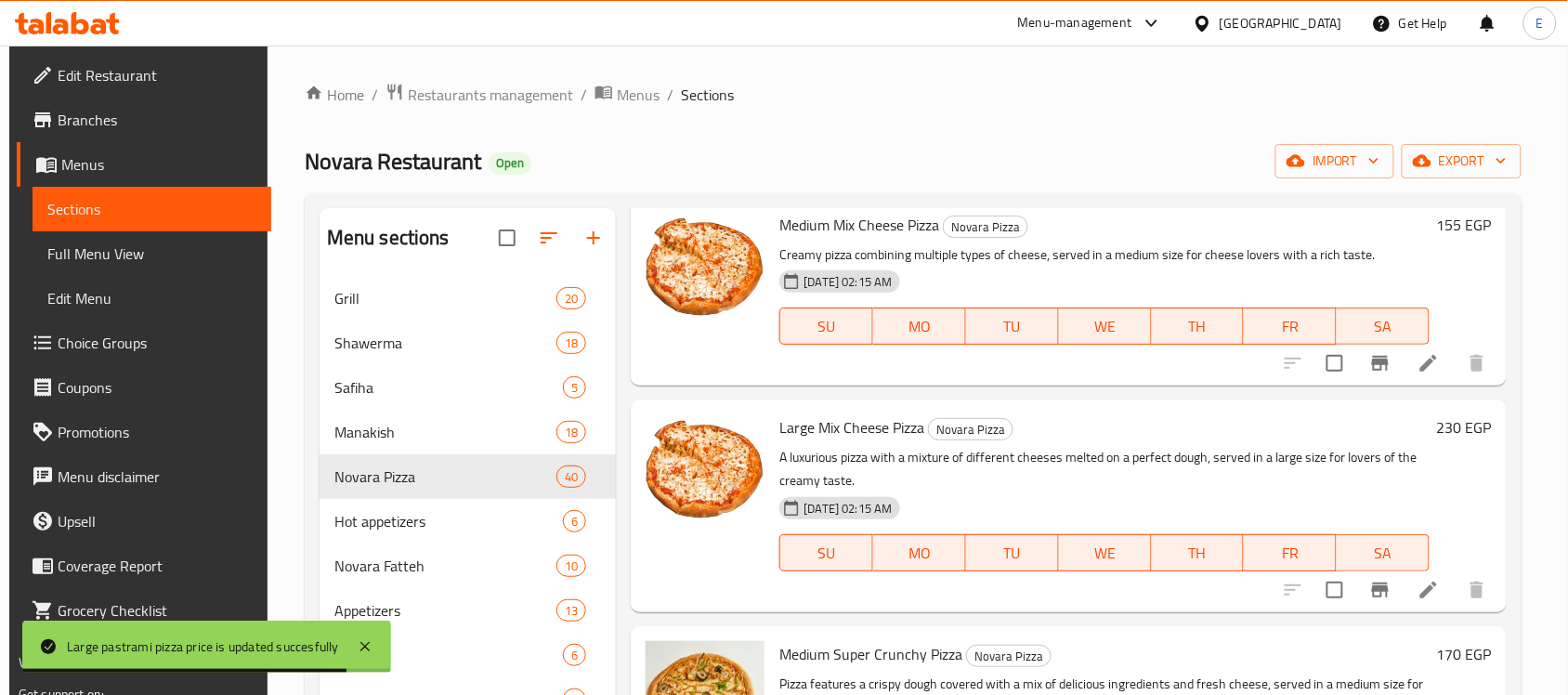
scroll to position [6333, 0]
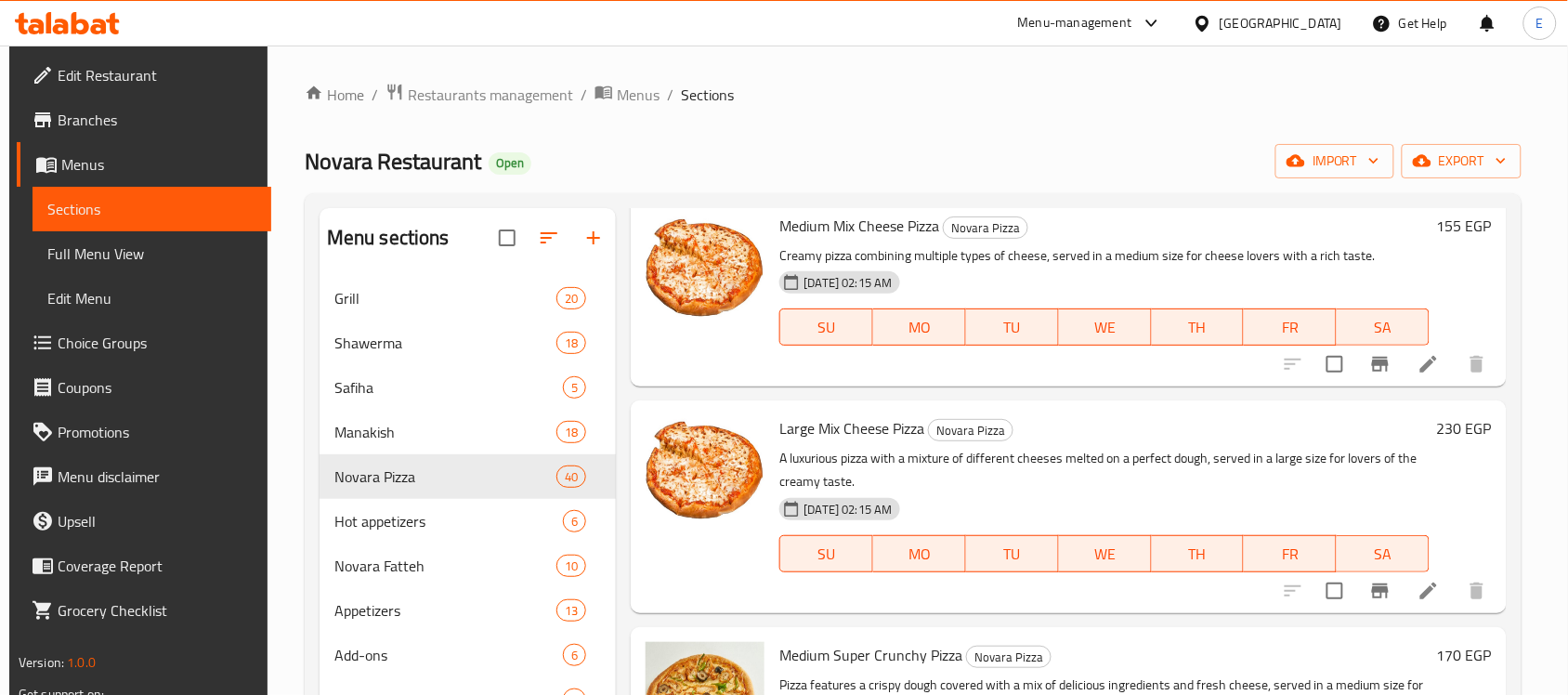
click at [1447, 239] on h6 "155 EGP" at bounding box center [1464, 226] width 55 height 26
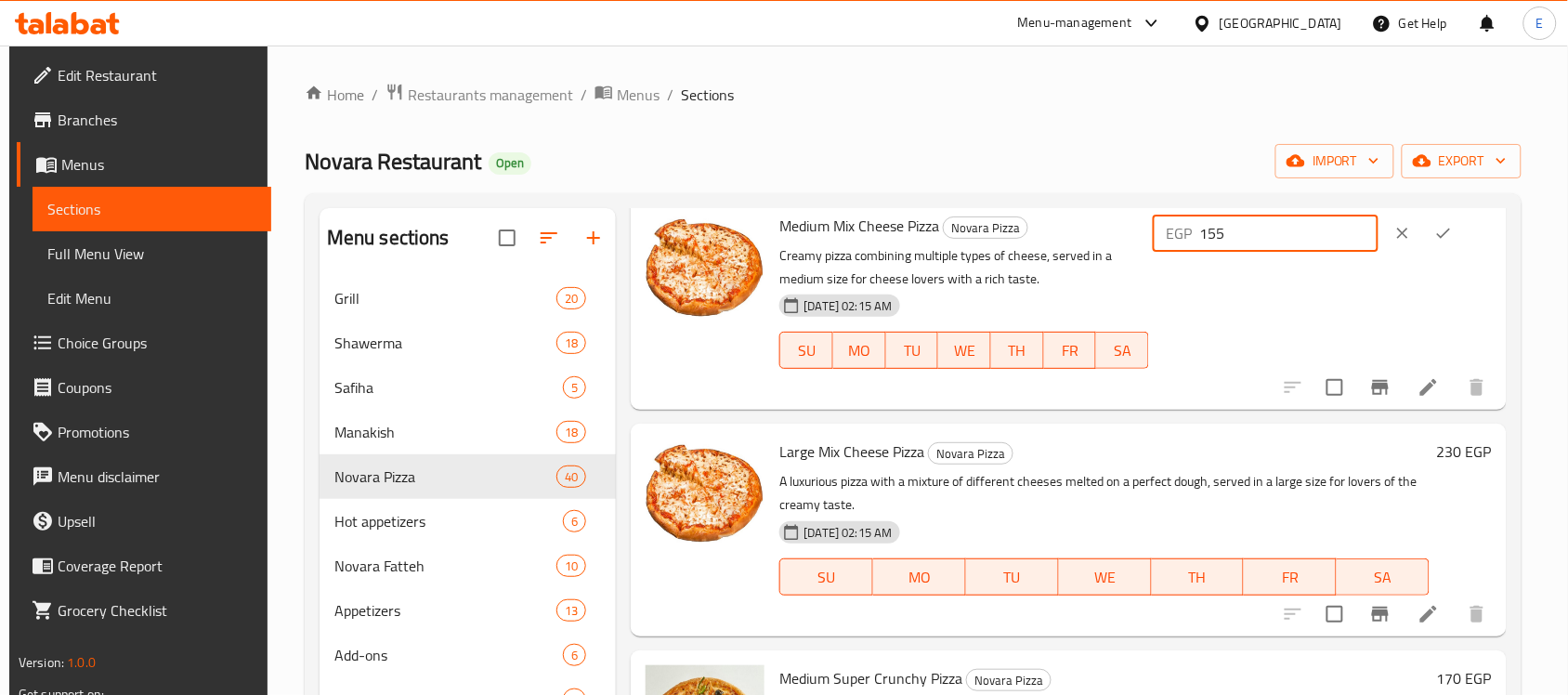
click at [1237, 251] on input "155" at bounding box center [1287, 233] width 179 height 37
type input "185"
click at [1447, 239] on icon "ok" at bounding box center [1444, 234] width 14 height 10
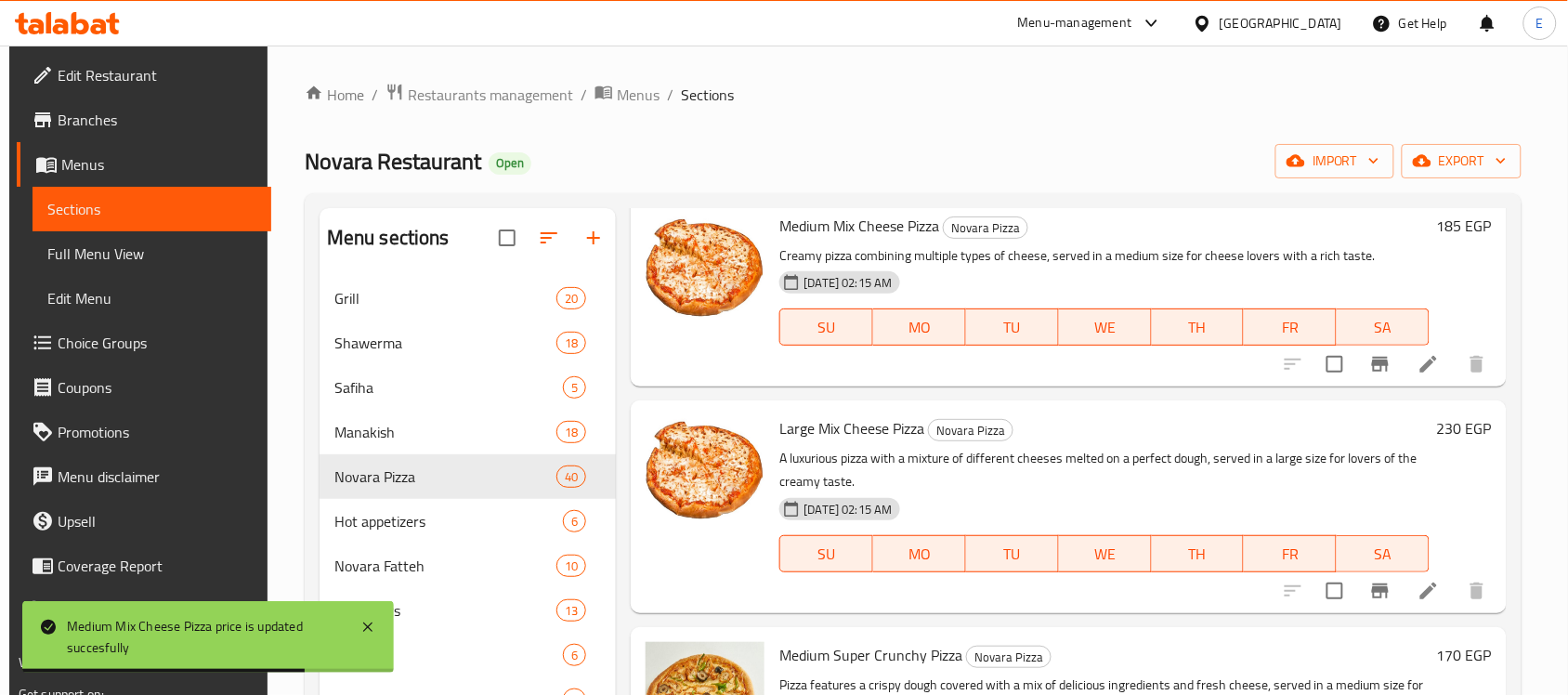
click at [1444, 441] on h6 "230 EGP" at bounding box center [1464, 428] width 55 height 26
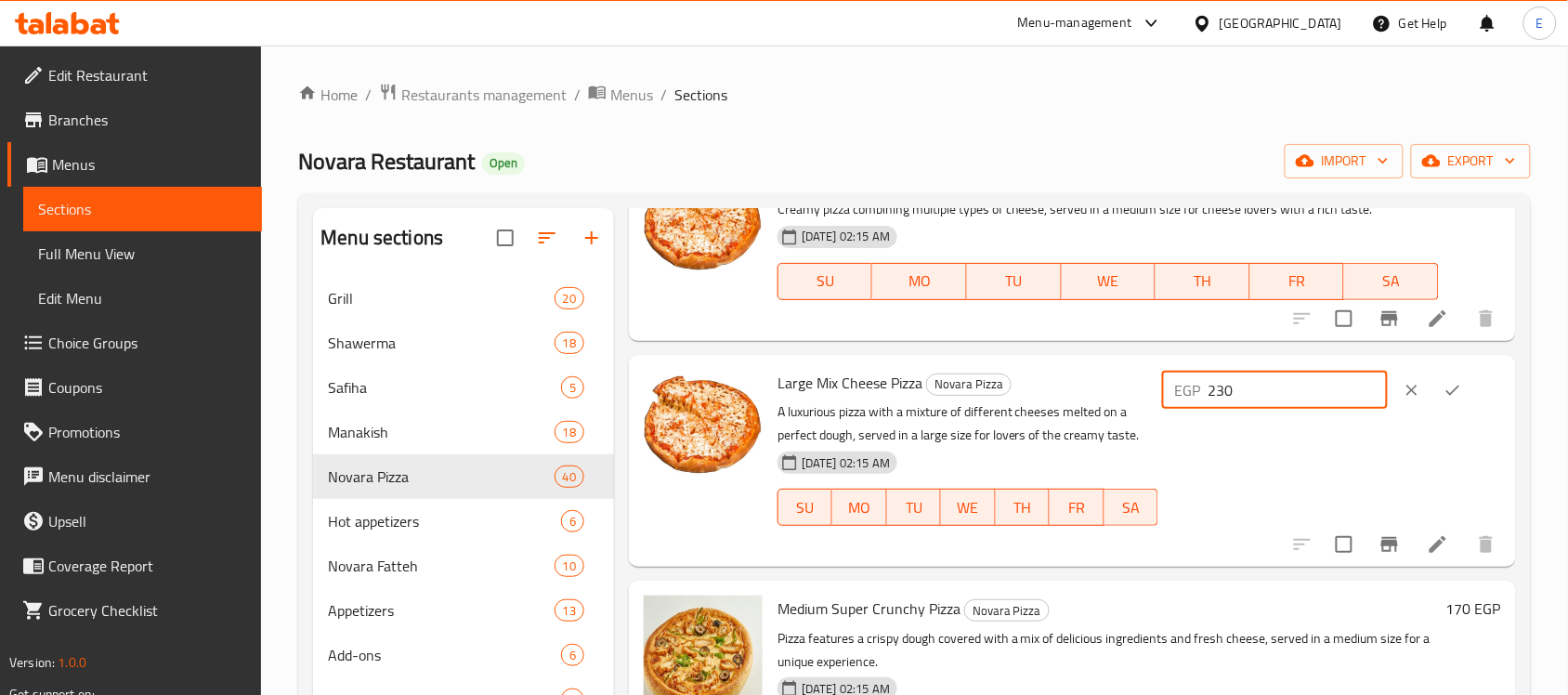
drag, startPoint x: 1277, startPoint y: 456, endPoint x: 1106, endPoint y: 439, distance: 171.8
click at [1106, 439] on div "Large Mix Cheese Pizza Novara Pizza A luxurious pizza with a mixture of differe…" at bounding box center [1139, 460] width 738 height 196
type input "260"
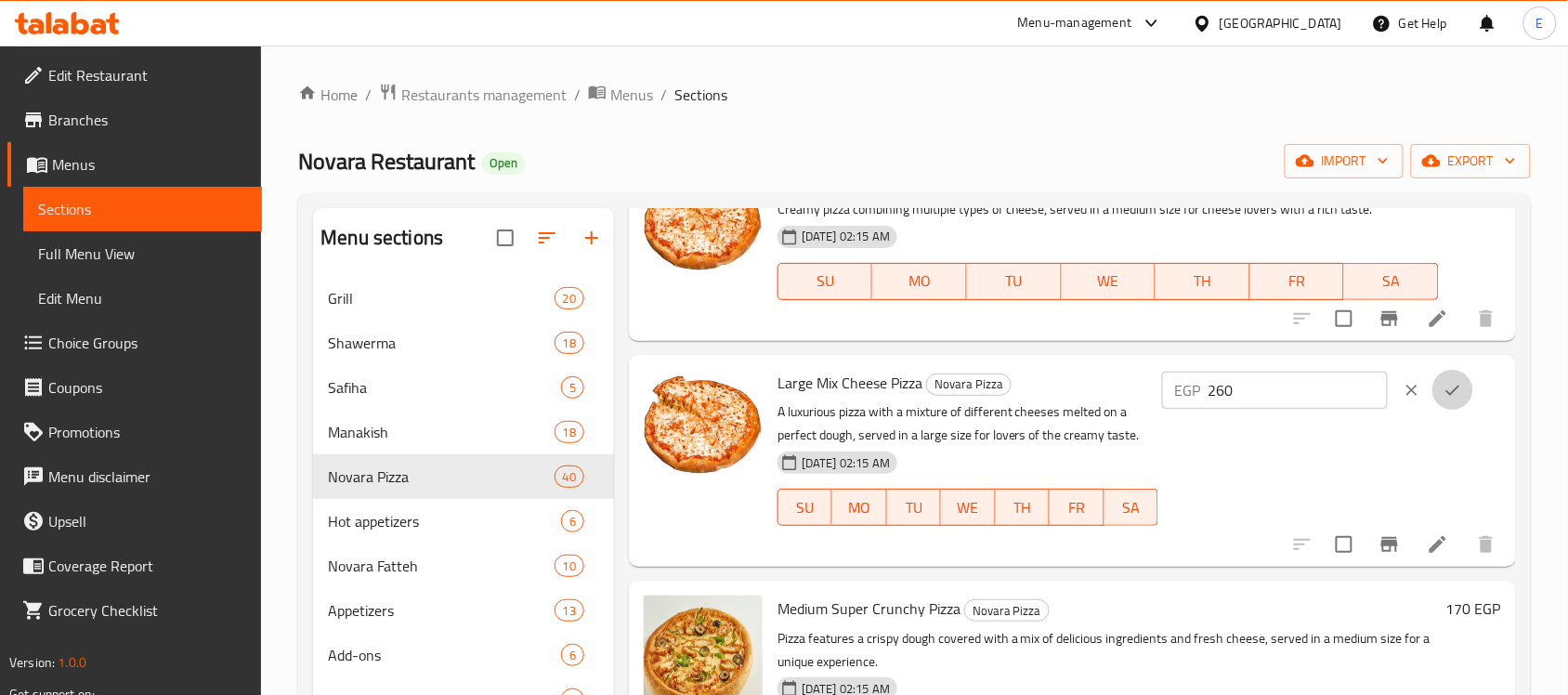
click at [1450, 400] on icon "ok" at bounding box center [1452, 390] width 19 height 19
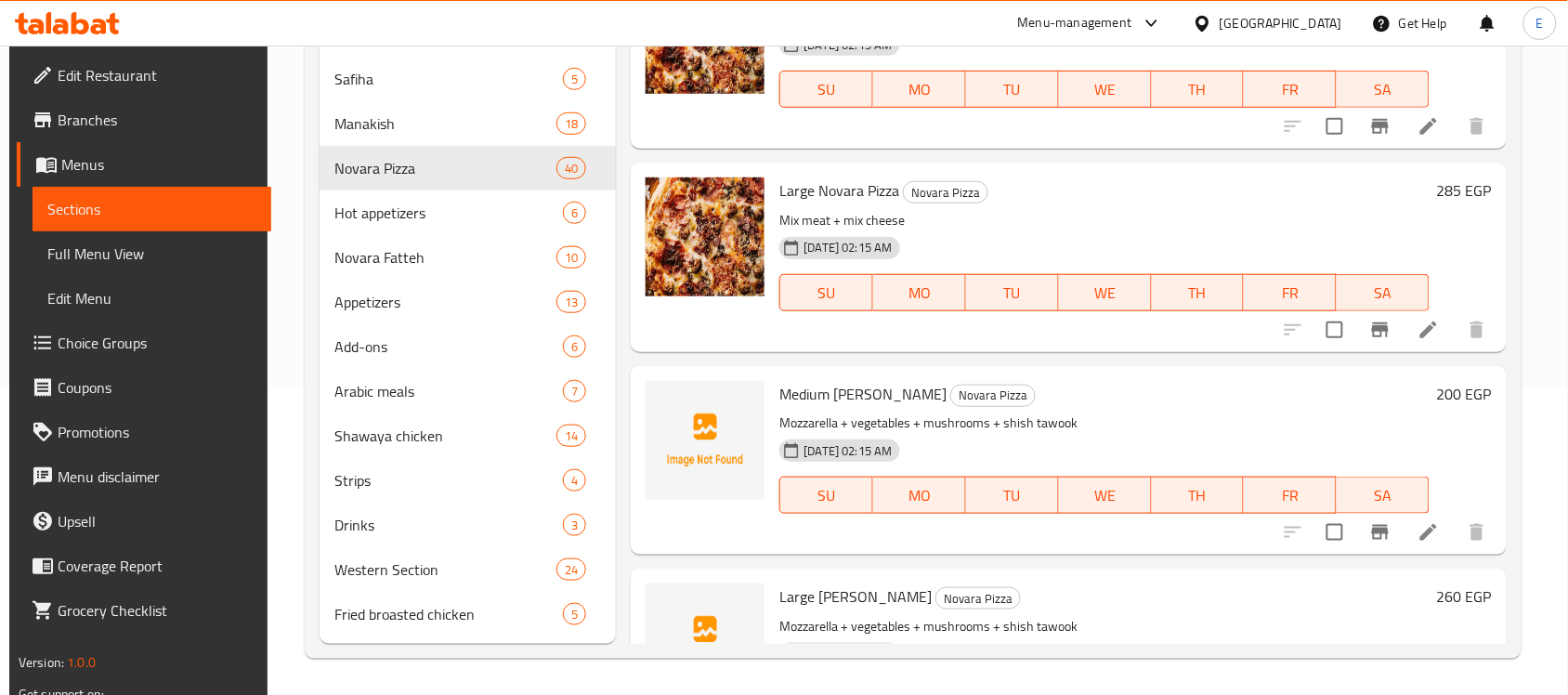
scroll to position [0, 0]
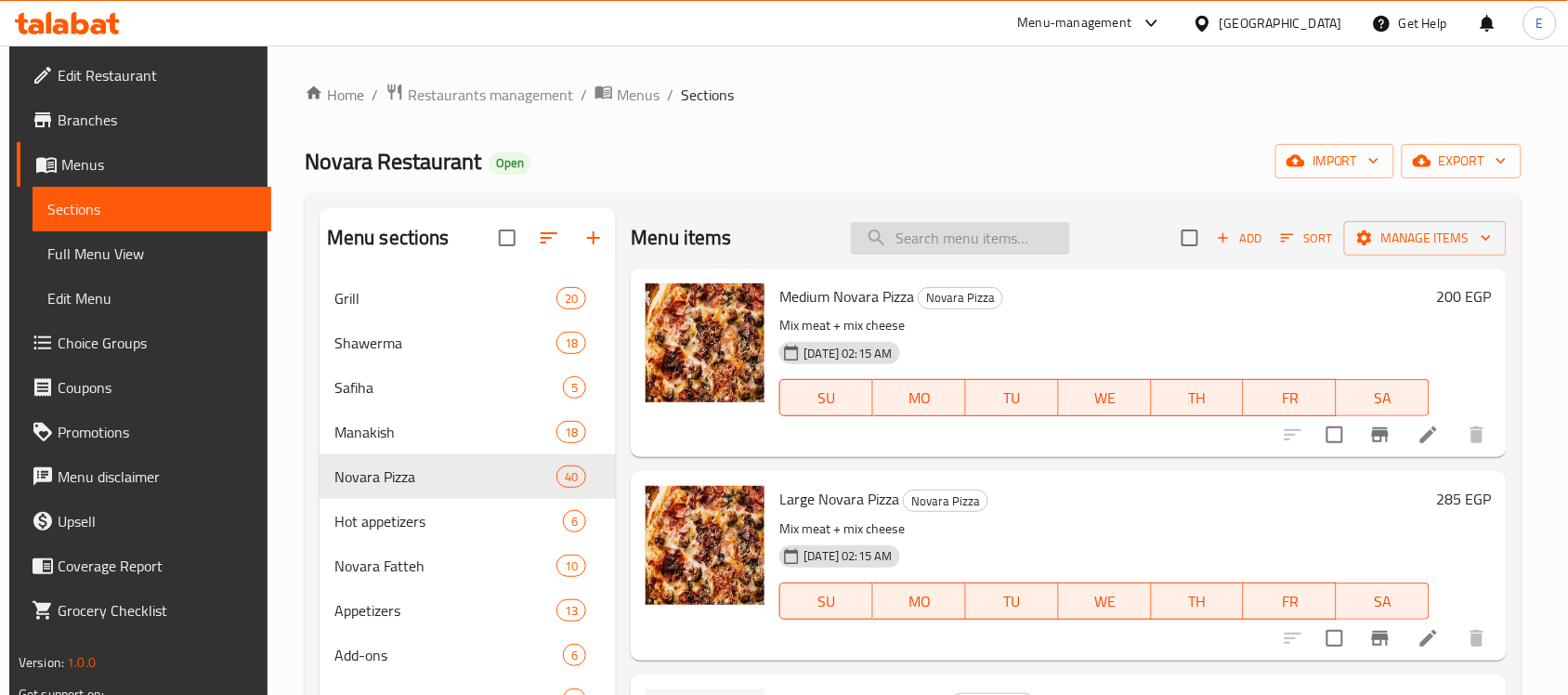
click at [980, 246] on input "search" at bounding box center [960, 238] width 219 height 32
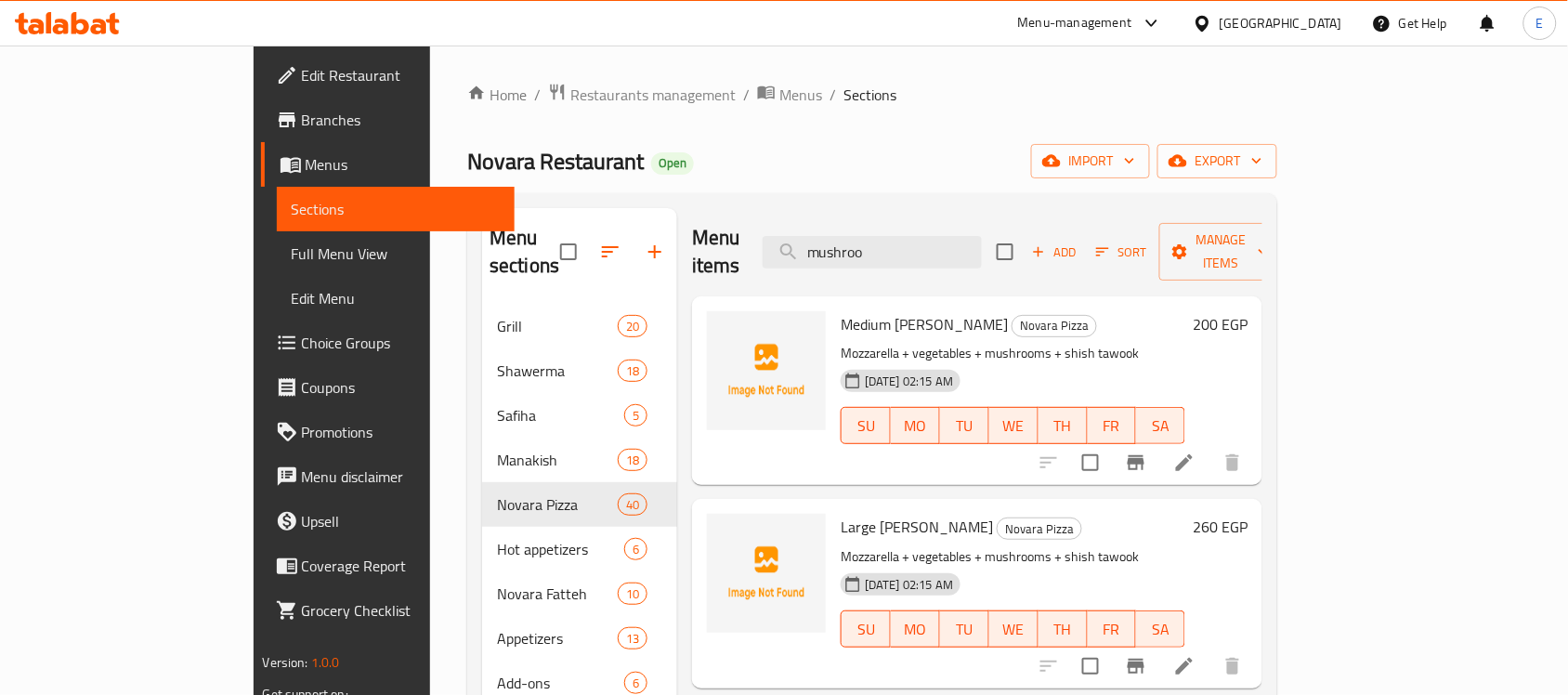
type input "mushroom"
click at [901, 243] on input "mushroom" at bounding box center [872, 251] width 219 height 32
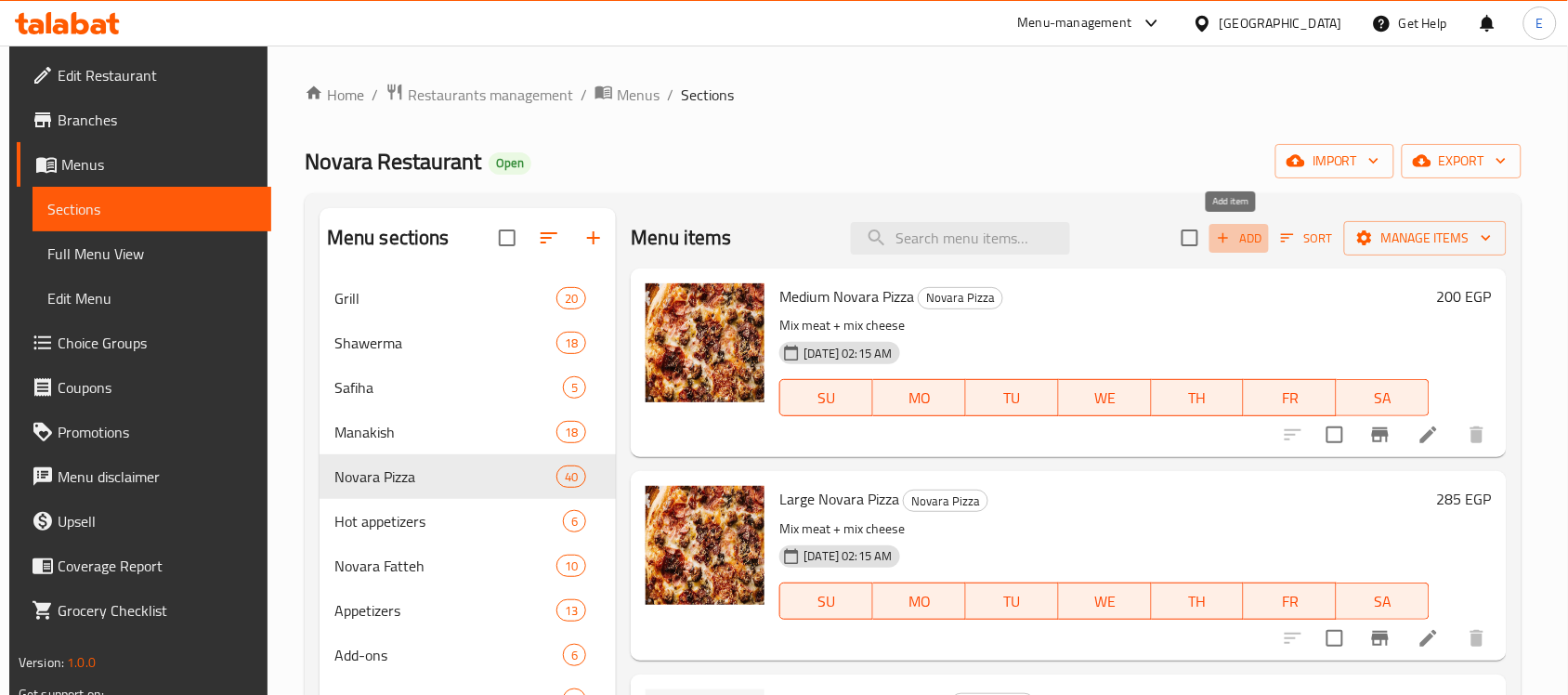
click at [1233, 244] on span "Add" at bounding box center [1239, 239] width 50 height 22
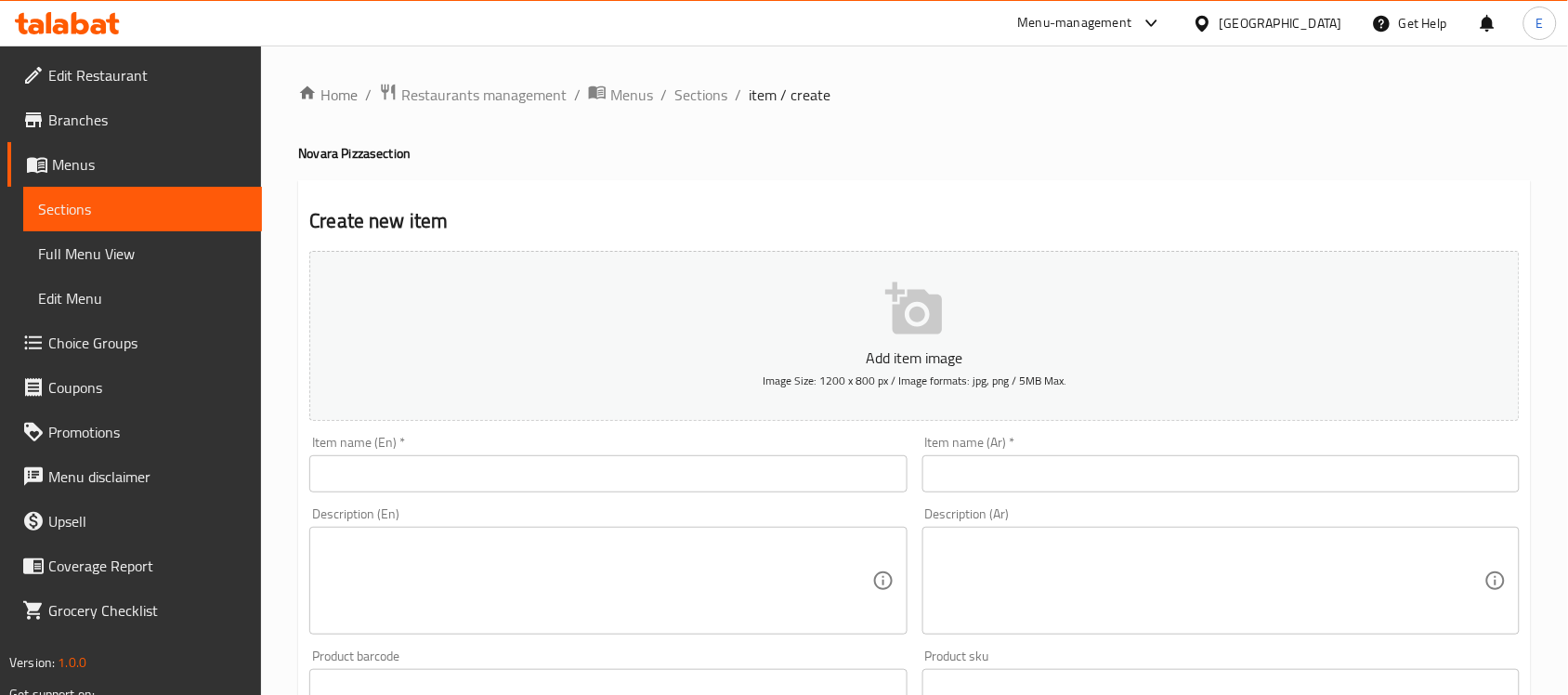
paste input "بيتزا تشيكن مشروم"
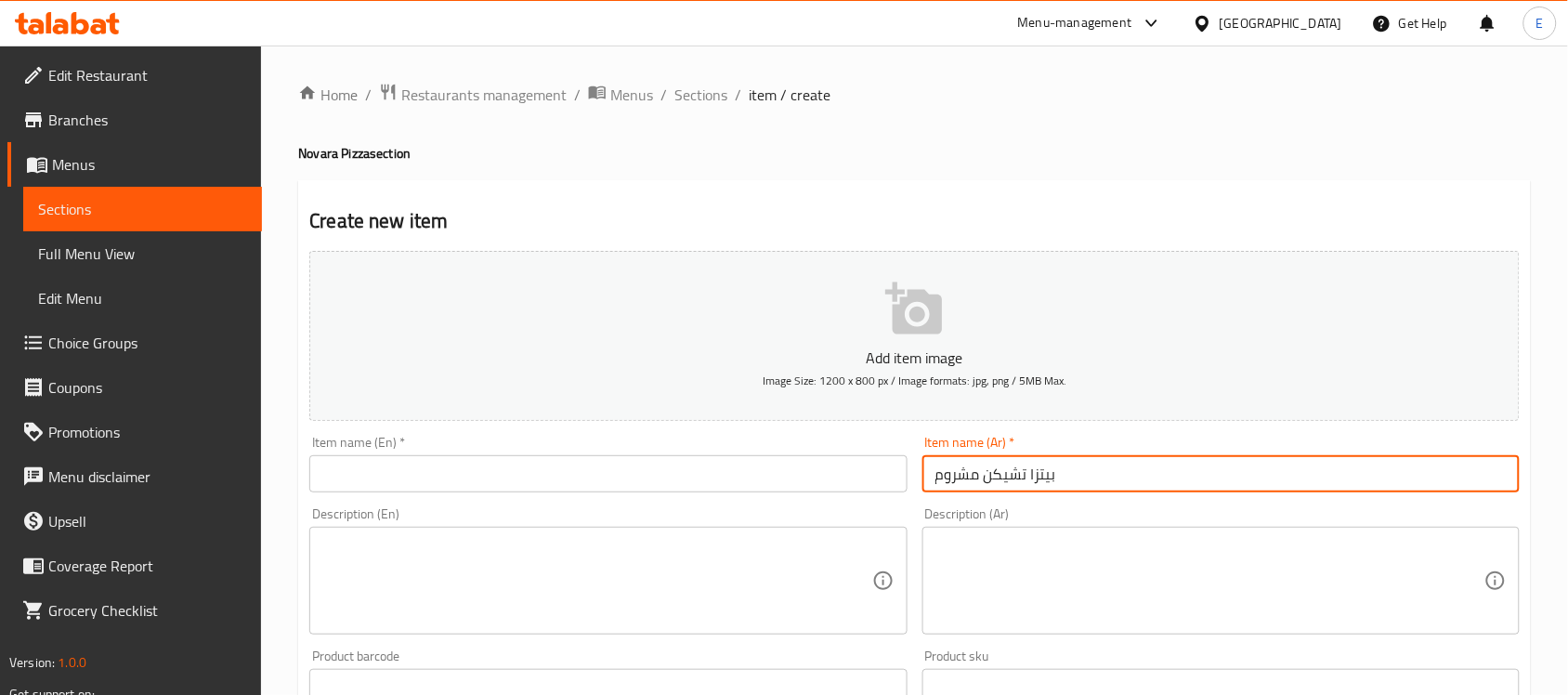
click at [1006, 485] on input "بيتزا تشيكن مشروم" at bounding box center [1220, 474] width 597 height 37
type input "بيتزا تشيكن مشروم وسط"
paste input "Medium Chicken Mushroom Pizza"
click at [578, 461] on input "Medium Chicken Mushroom Pizza" at bounding box center [607, 474] width 597 height 37
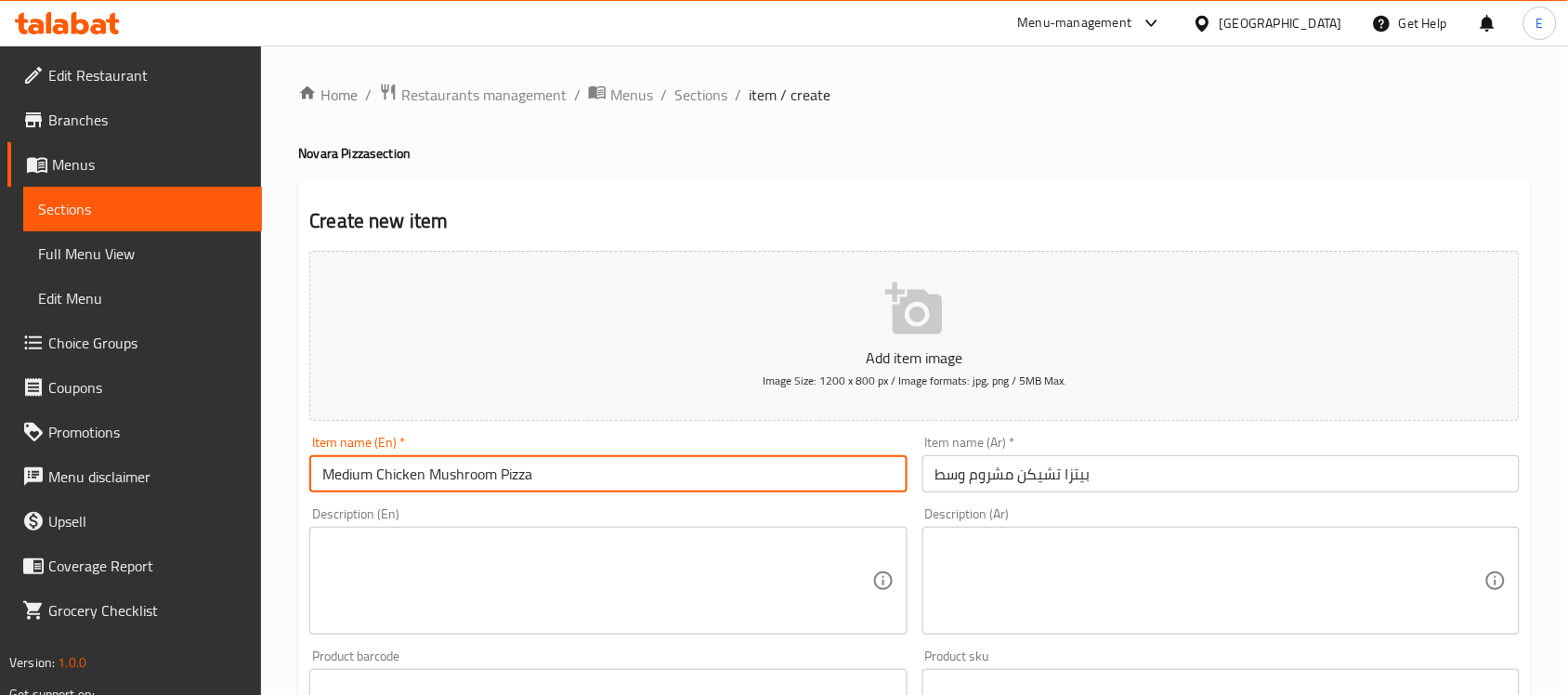
type input "Medium Chicken Mushroom Pizza"
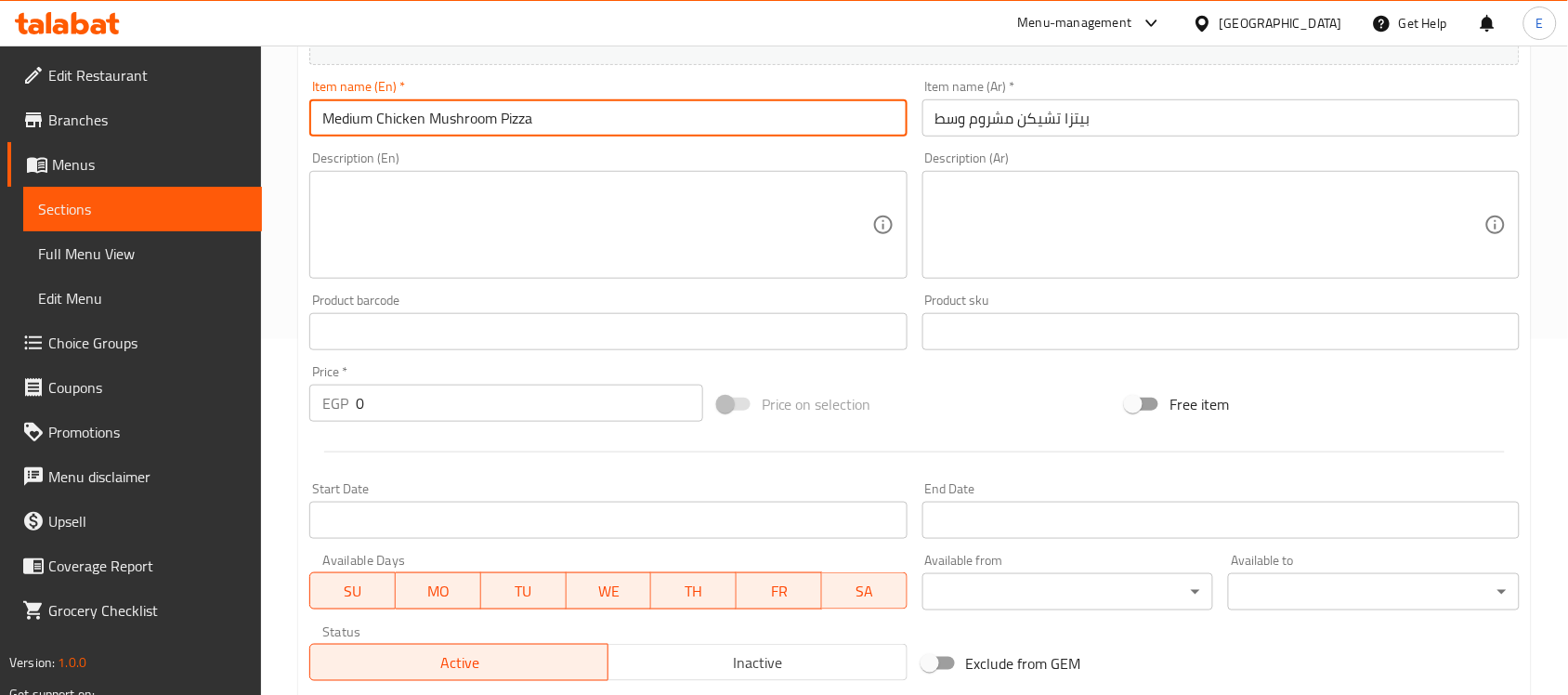
scroll to position [358, 0]
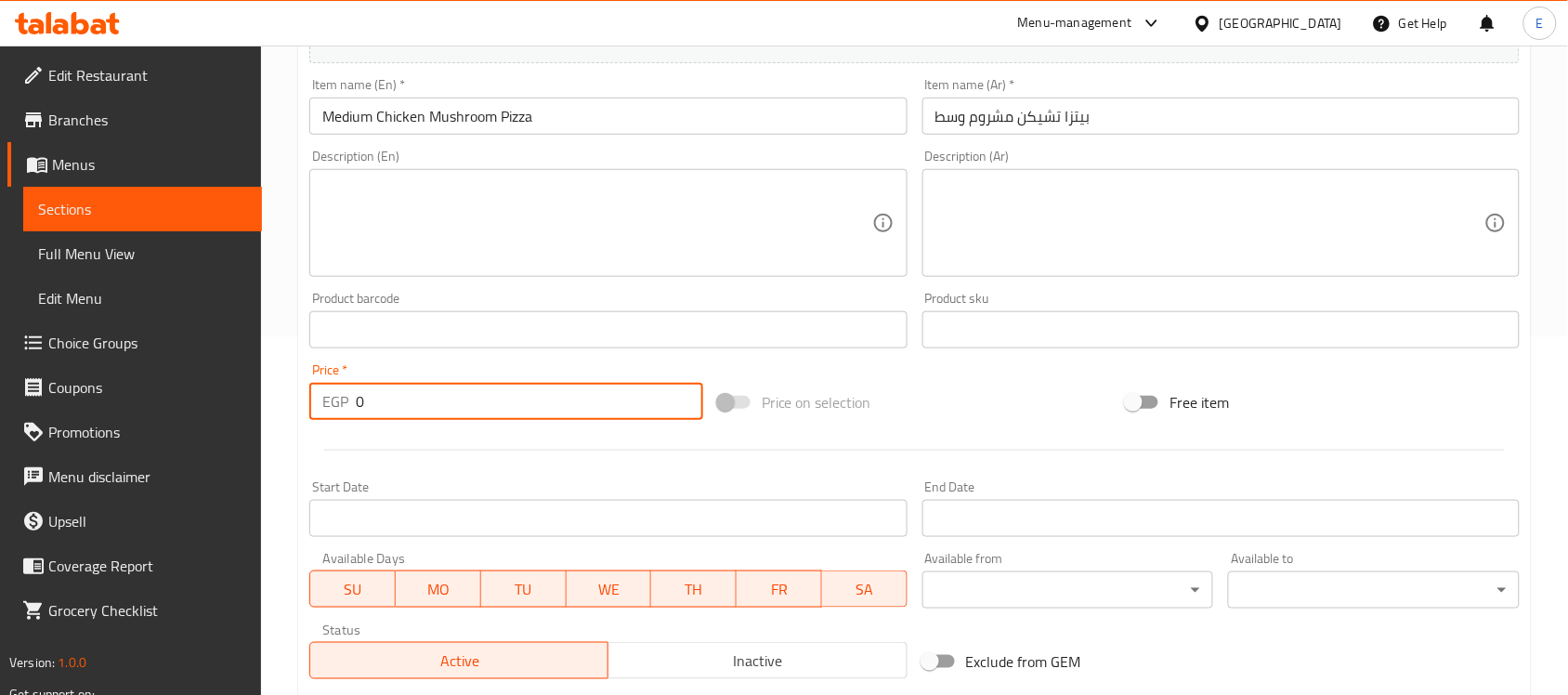
drag, startPoint x: 397, startPoint y: 395, endPoint x: 286, endPoint y: 379, distance: 112.1
click at [286, 379] on div "Home / Restaurants management / Menus / Sections / item / create Novara Pizza s…" at bounding box center [914, 322] width 1307 height 1267
type input "190"
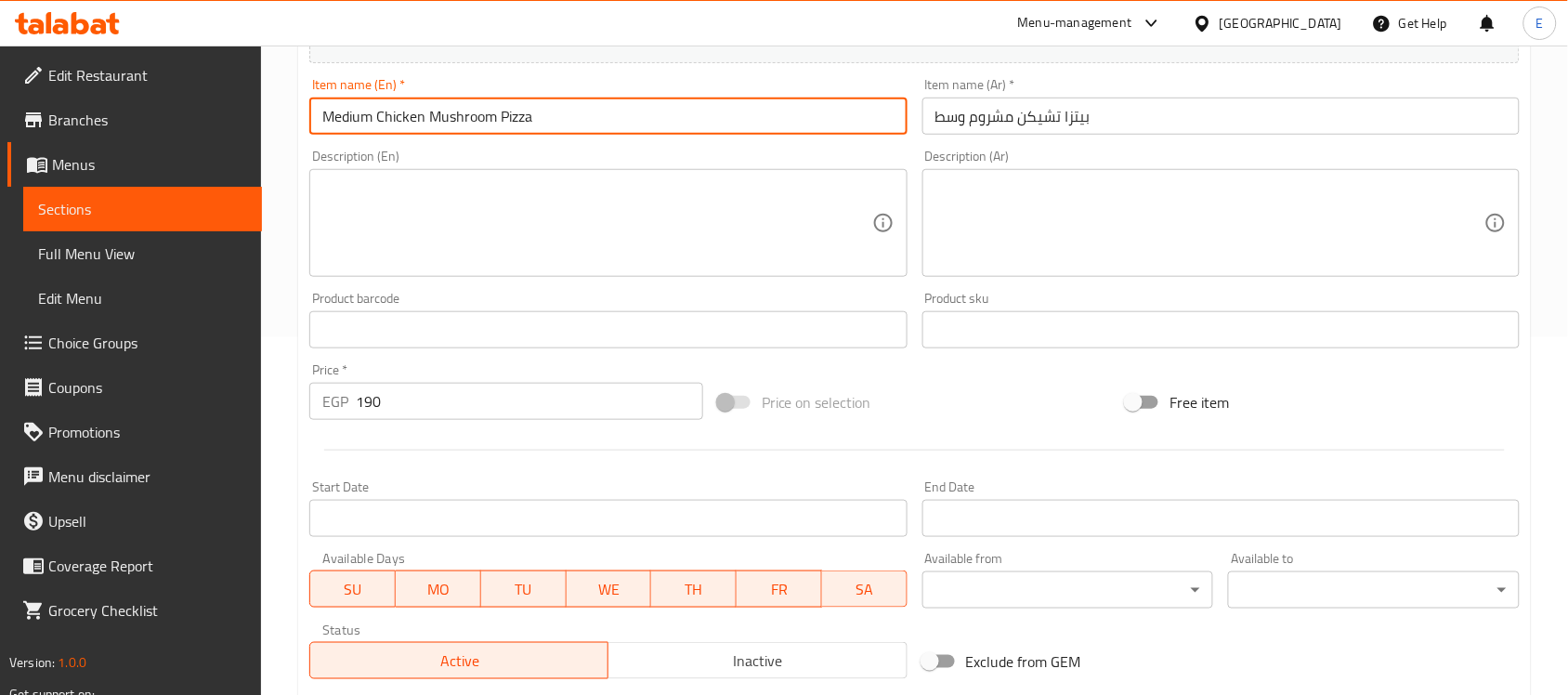
click at [632, 109] on input "Medium Chicken Mushroom Pizza" at bounding box center [607, 116] width 597 height 37
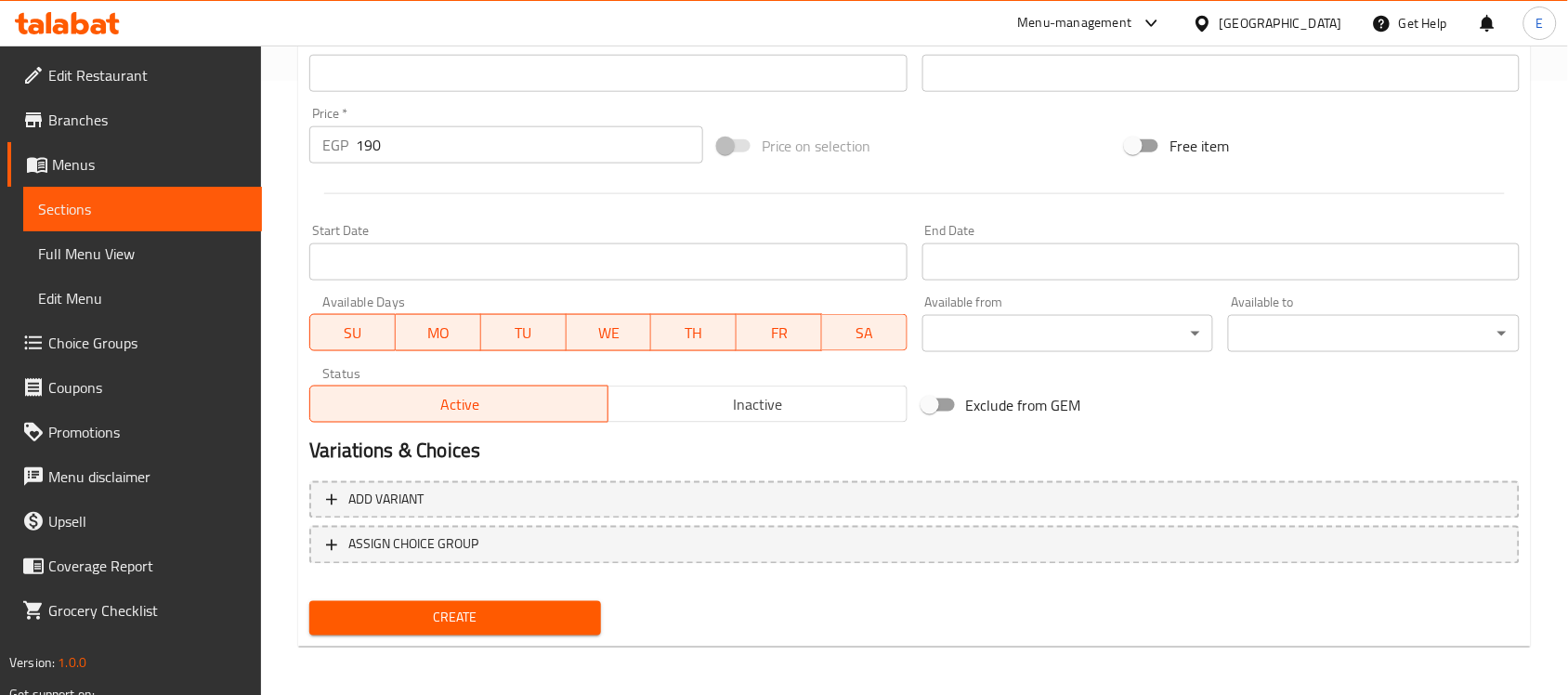
click at [508, 629] on button "Create" at bounding box center [455, 618] width 291 height 34
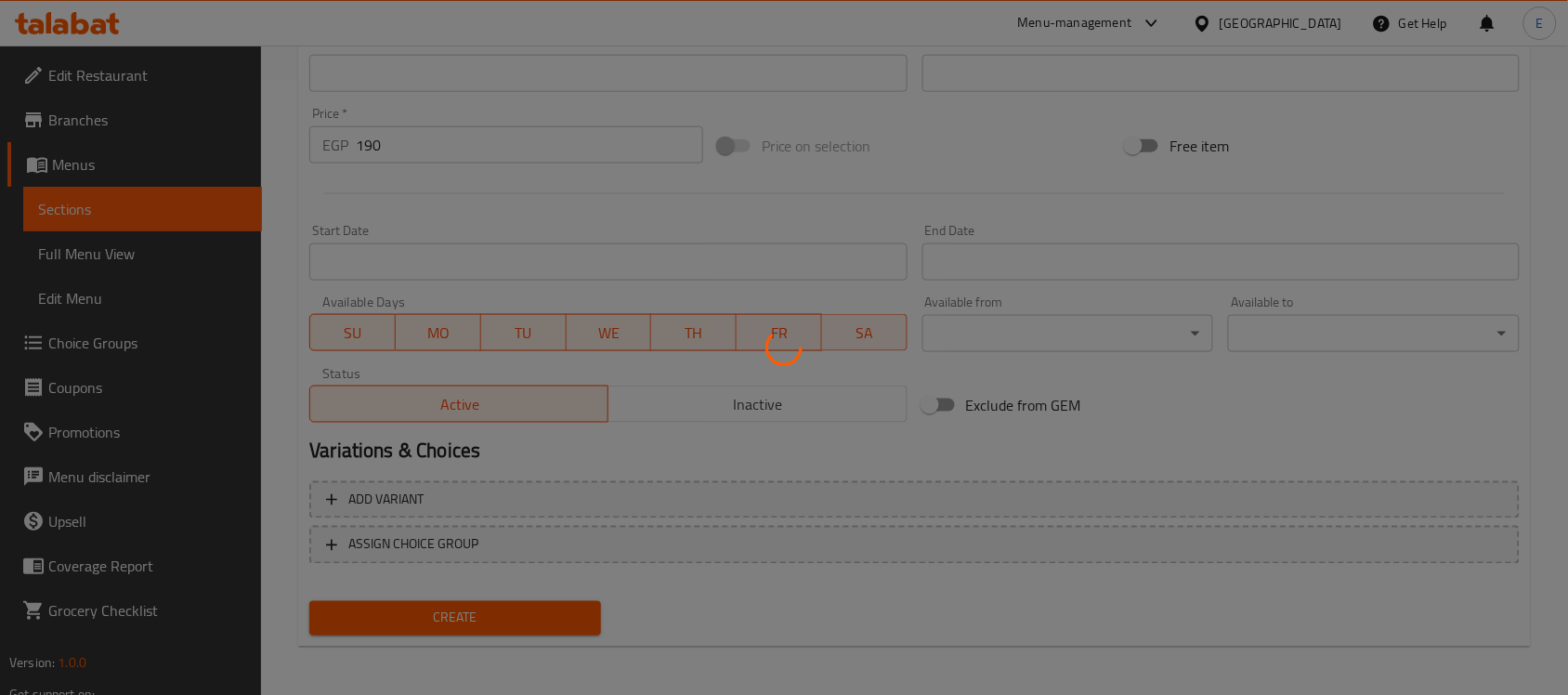
type input "0"
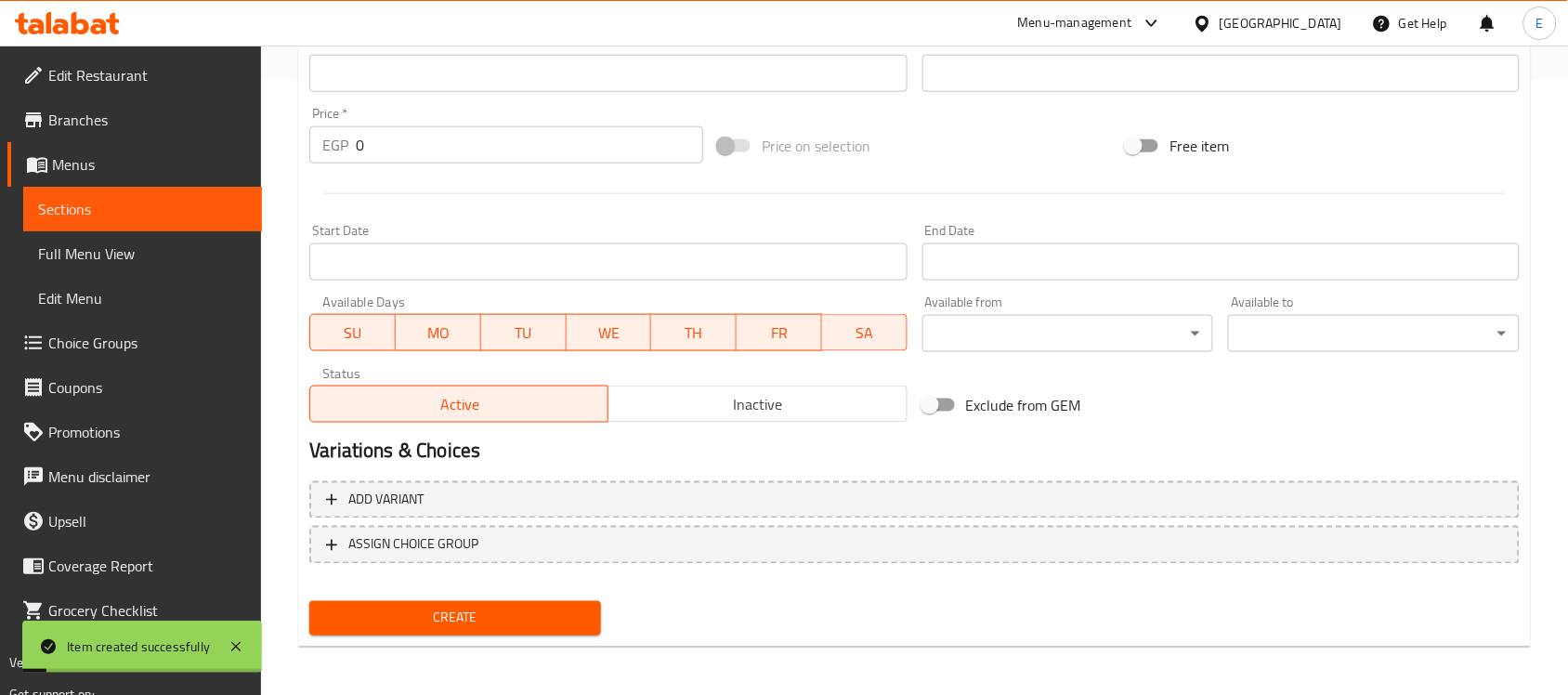
scroll to position [0, 0]
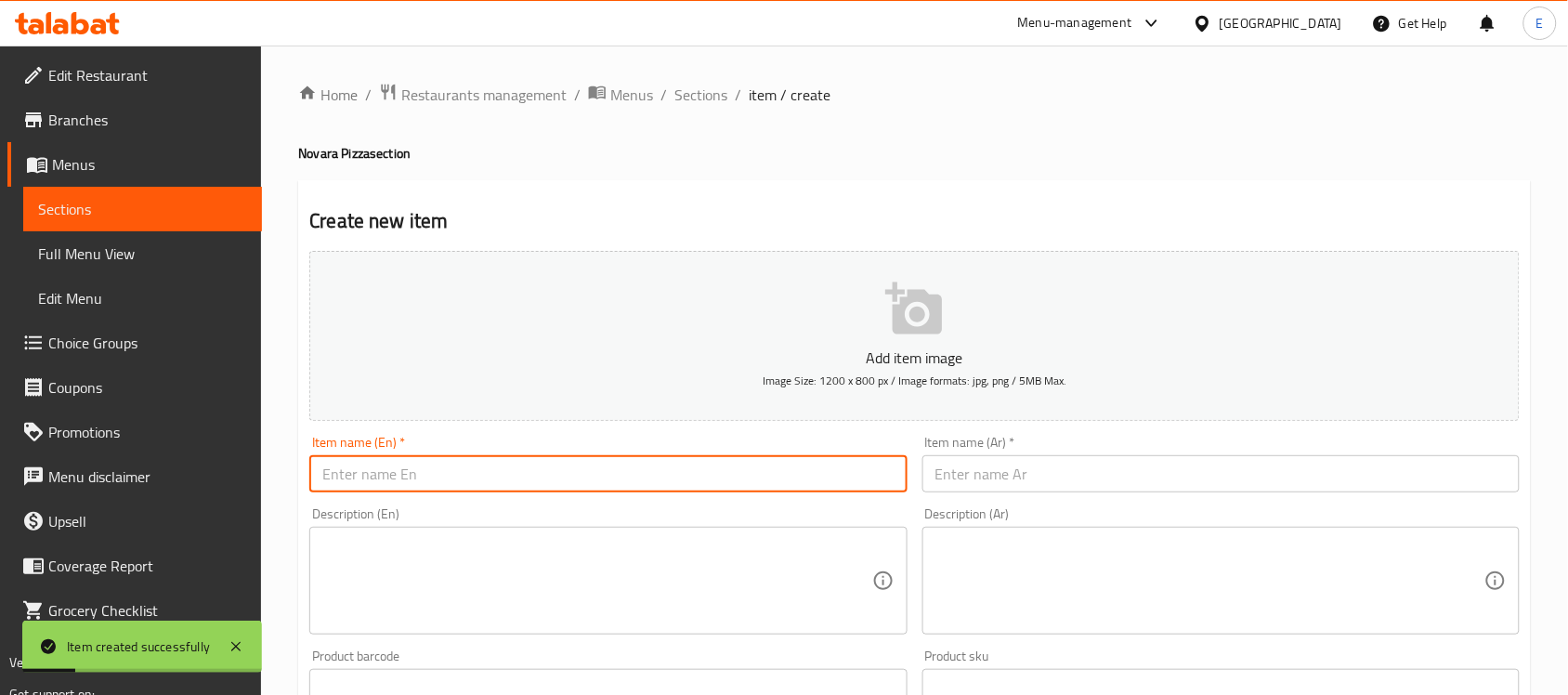
paste input "Medium Chicken Mushroom Pizza"
click at [515, 466] on input "Medium Chicken Mushroom Pizza" at bounding box center [607, 474] width 597 height 37
click at [353, 474] on input "Medium Chicken Mushroom Pizza" at bounding box center [607, 474] width 597 height 37
type input "Large Chicken Mushroom Pizza"
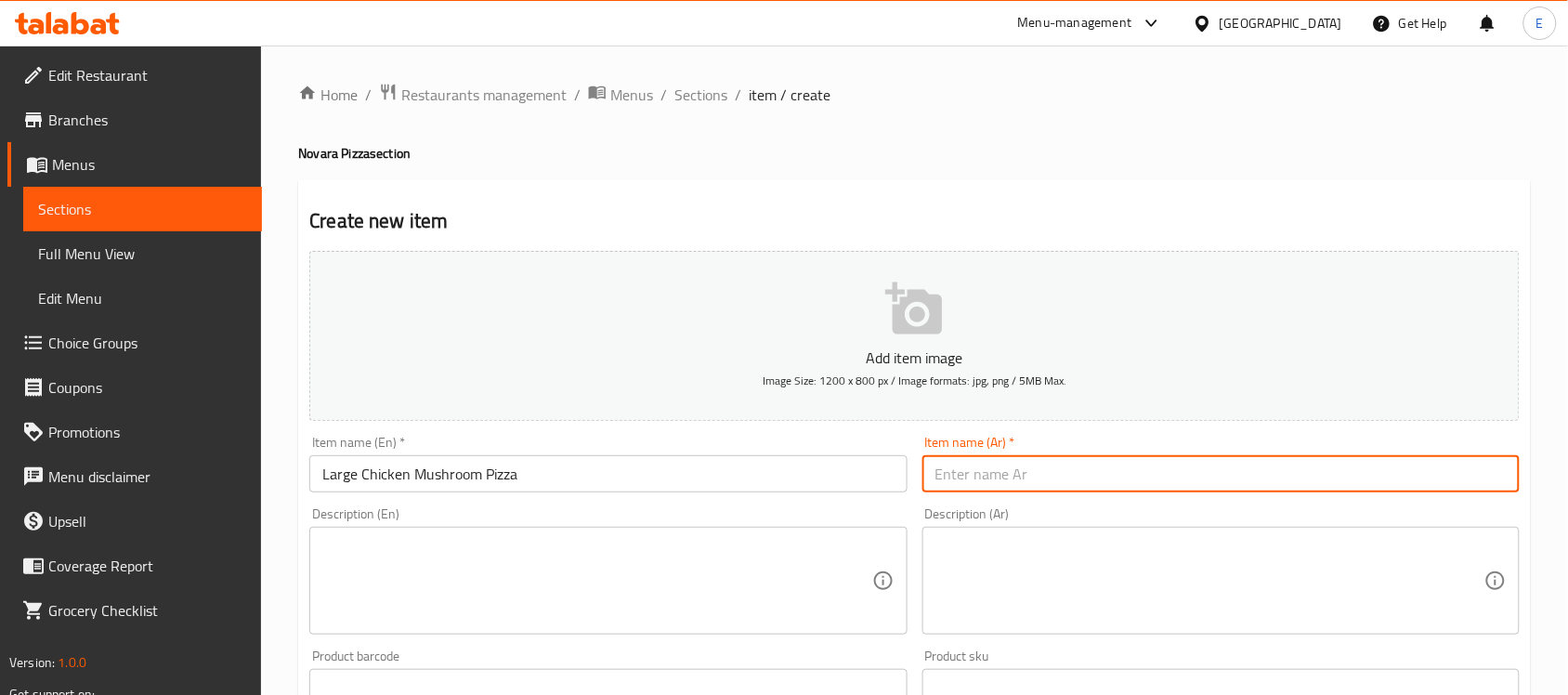
paste input "بيتزا تشيكن مشروم"
click at [964, 471] on input "text" at bounding box center [1220, 474] width 597 height 37
type input "بيتزا تشيكن مشروم كبير"
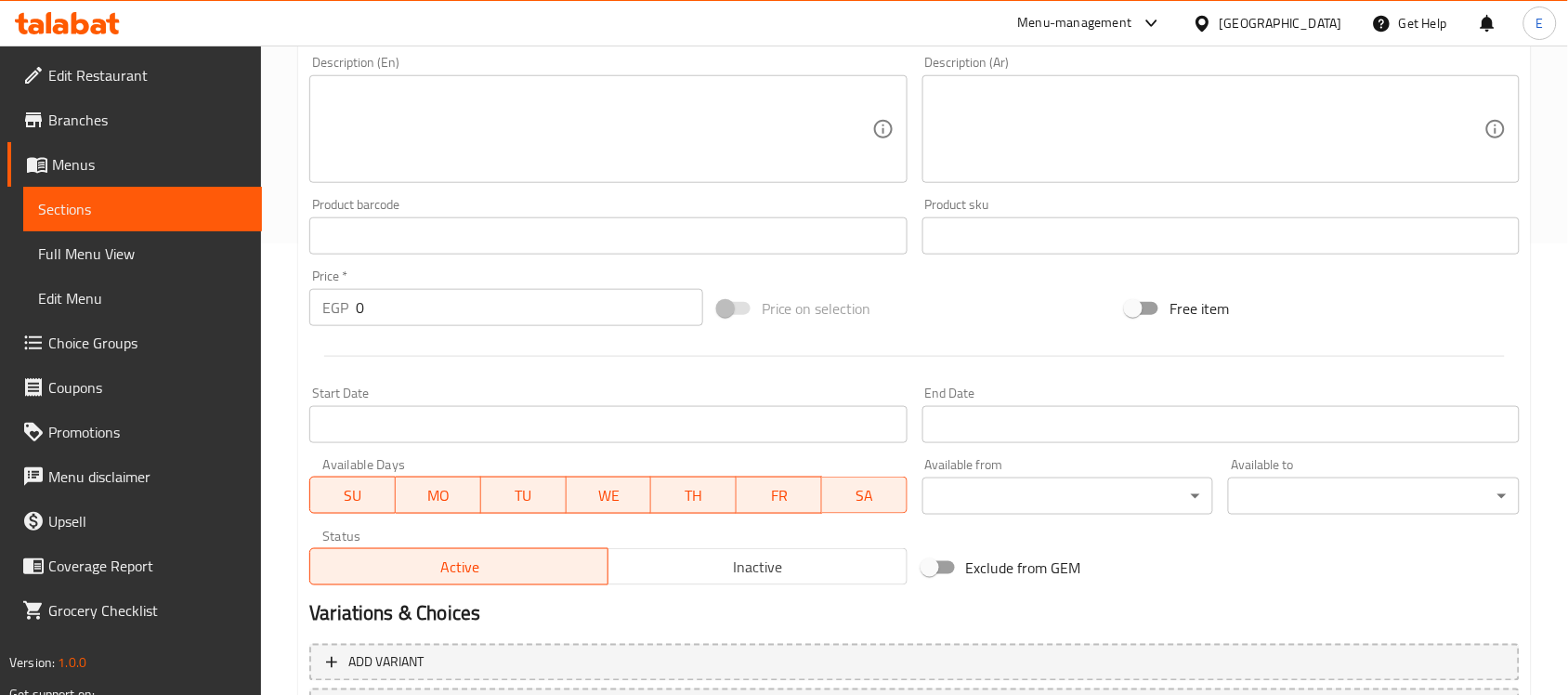
scroll to position [454, 0]
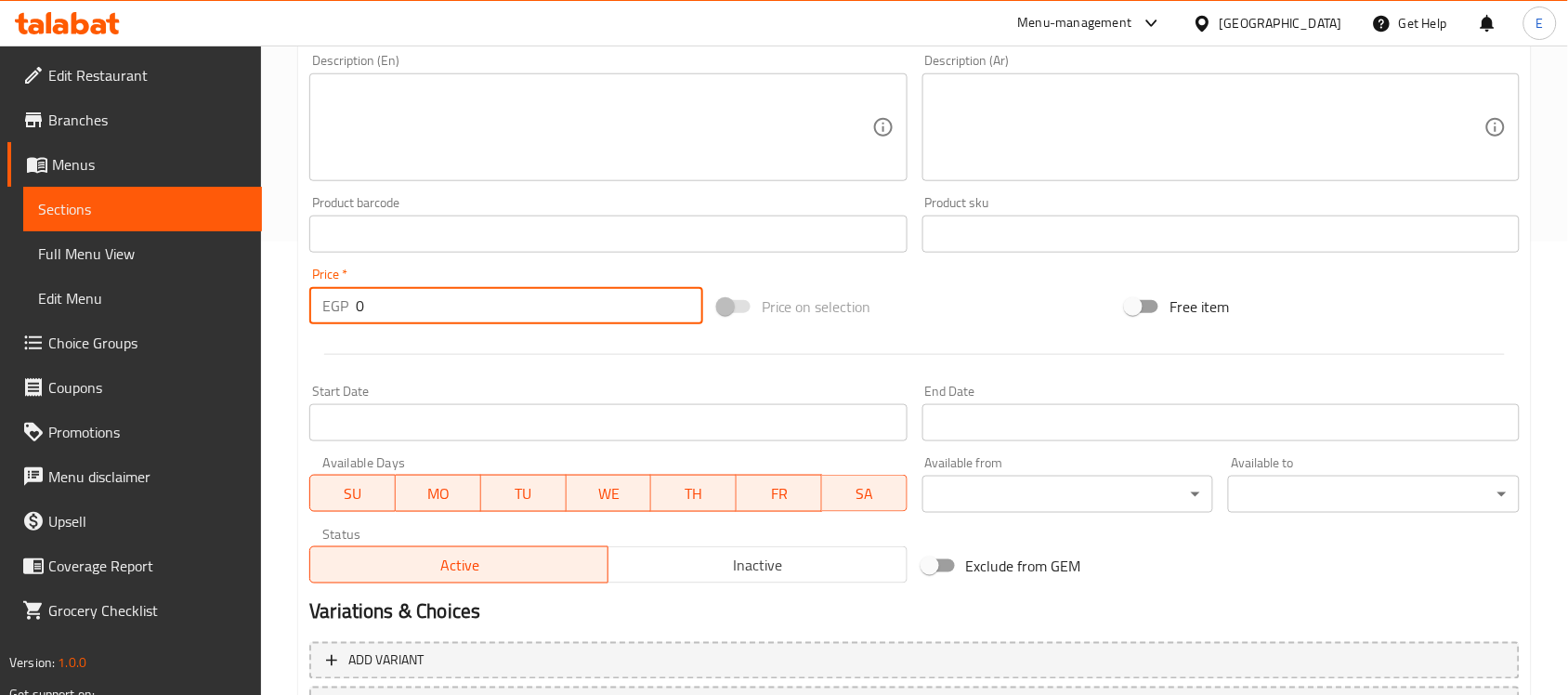
drag, startPoint x: 418, startPoint y: 313, endPoint x: 262, endPoint y: 299, distance: 156.6
click at [262, 299] on div "Home / Restaurants management / Menus / Sections / item / create Novara Pizza s…" at bounding box center [914, 226] width 1307 height 1267
type input "240"
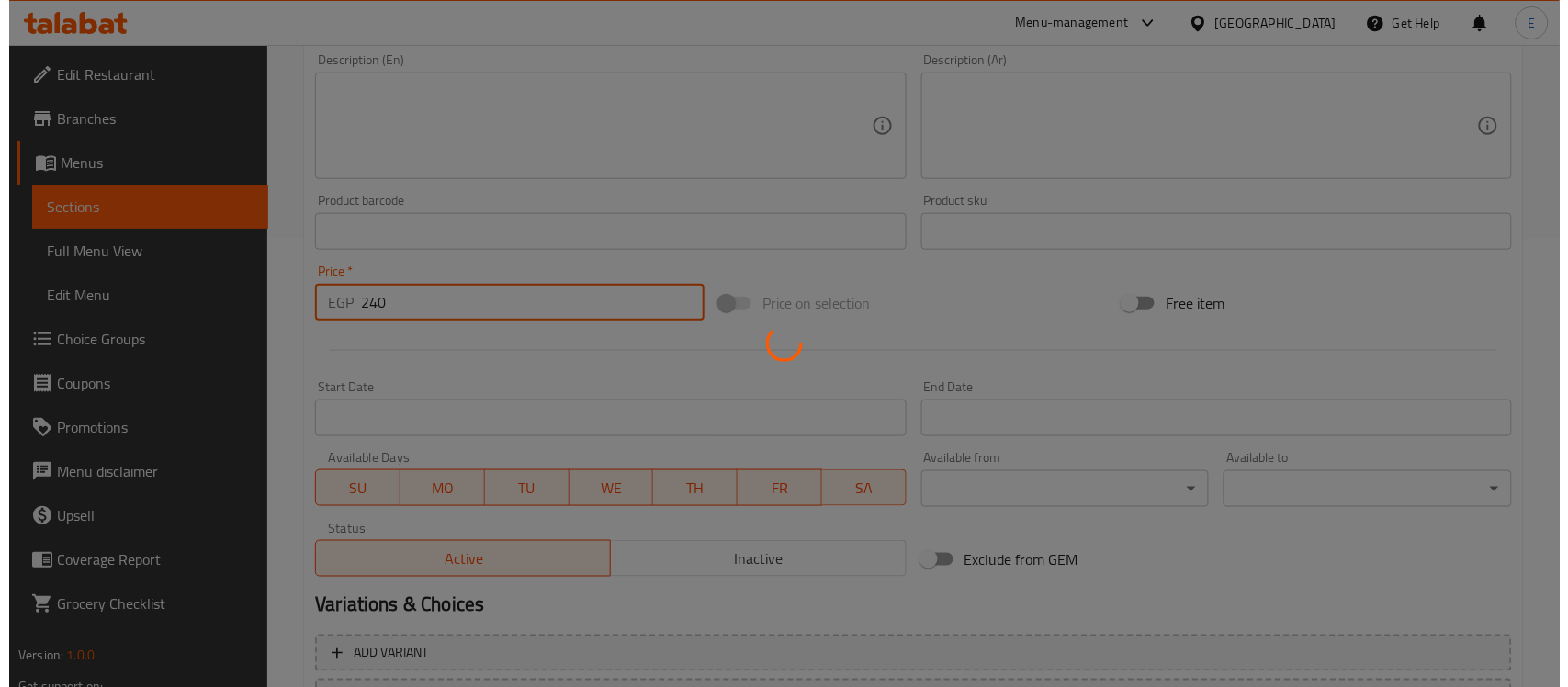
scroll to position [0, 0]
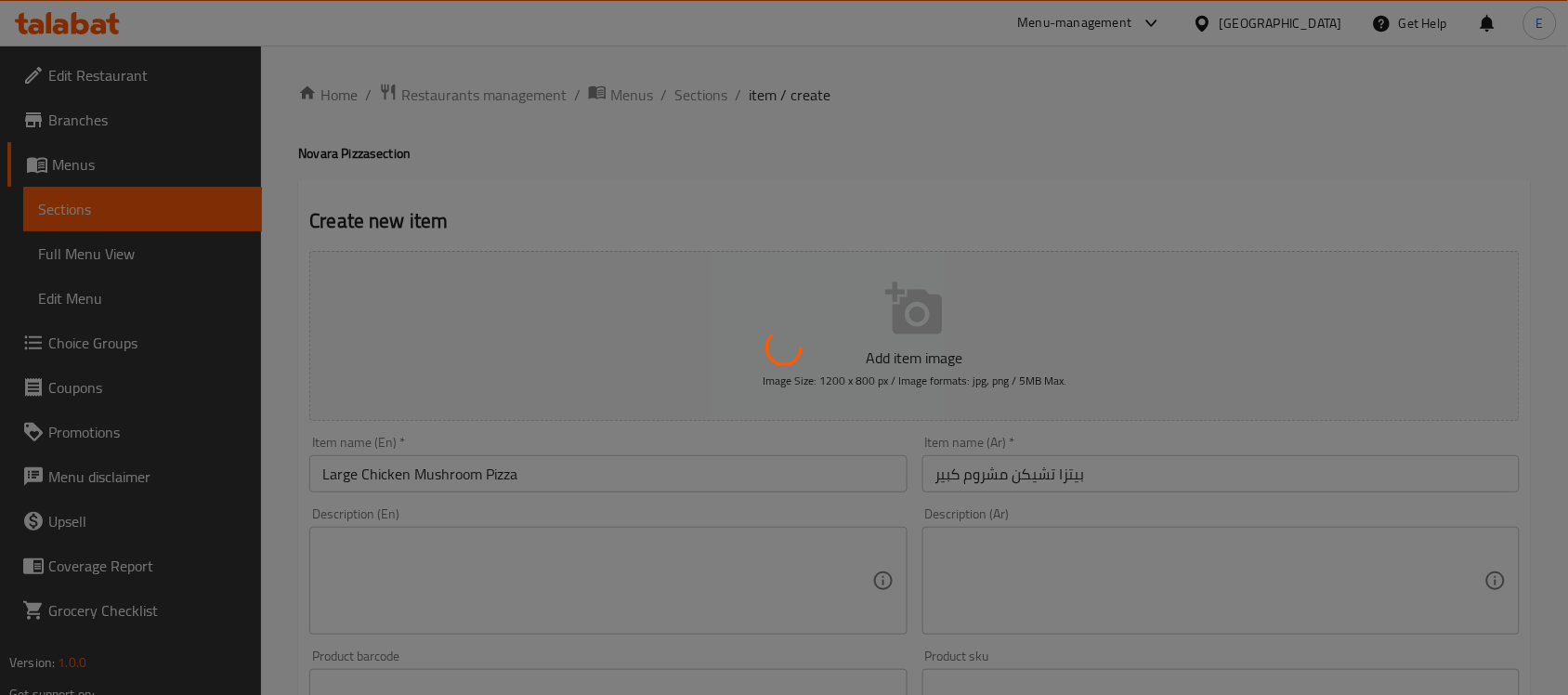
type input "0"
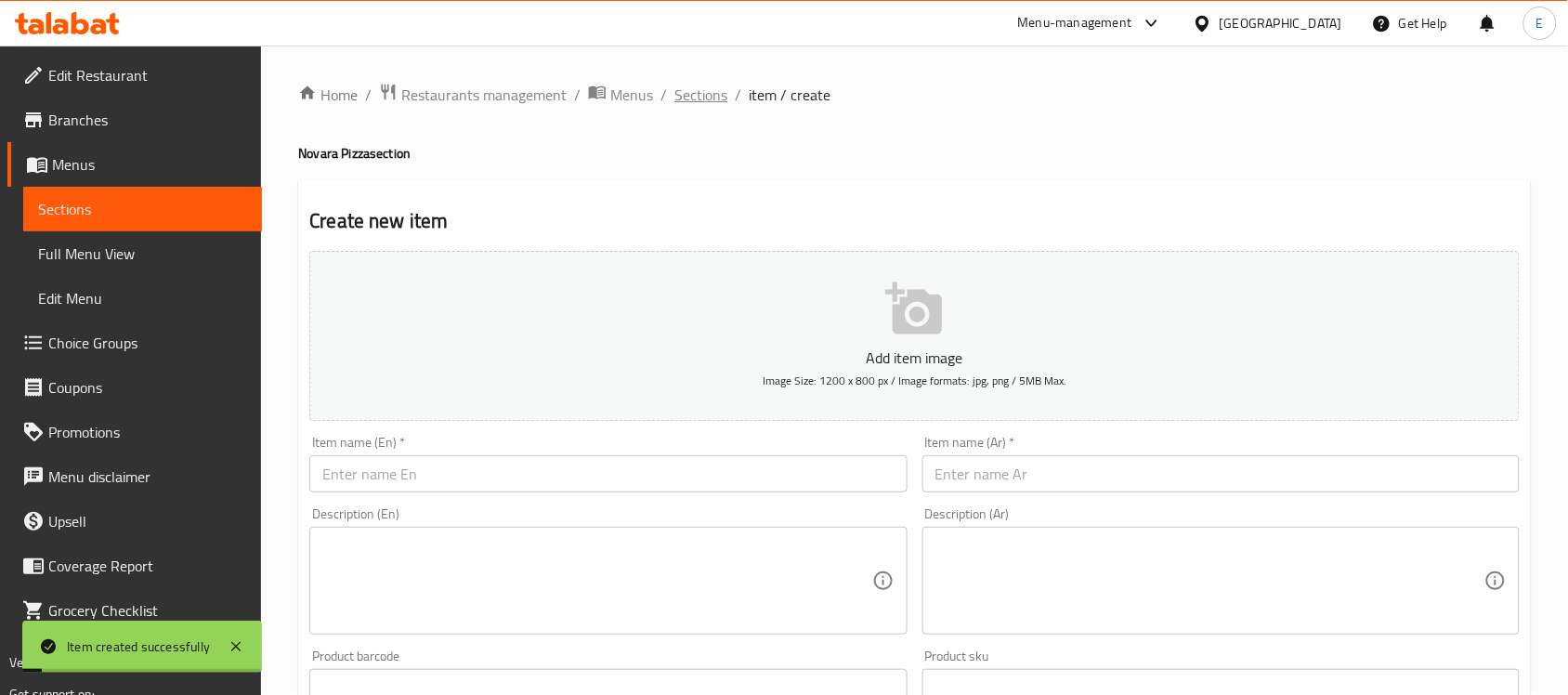
click at [692, 99] on span "Sections" at bounding box center [701, 95] width 53 height 22
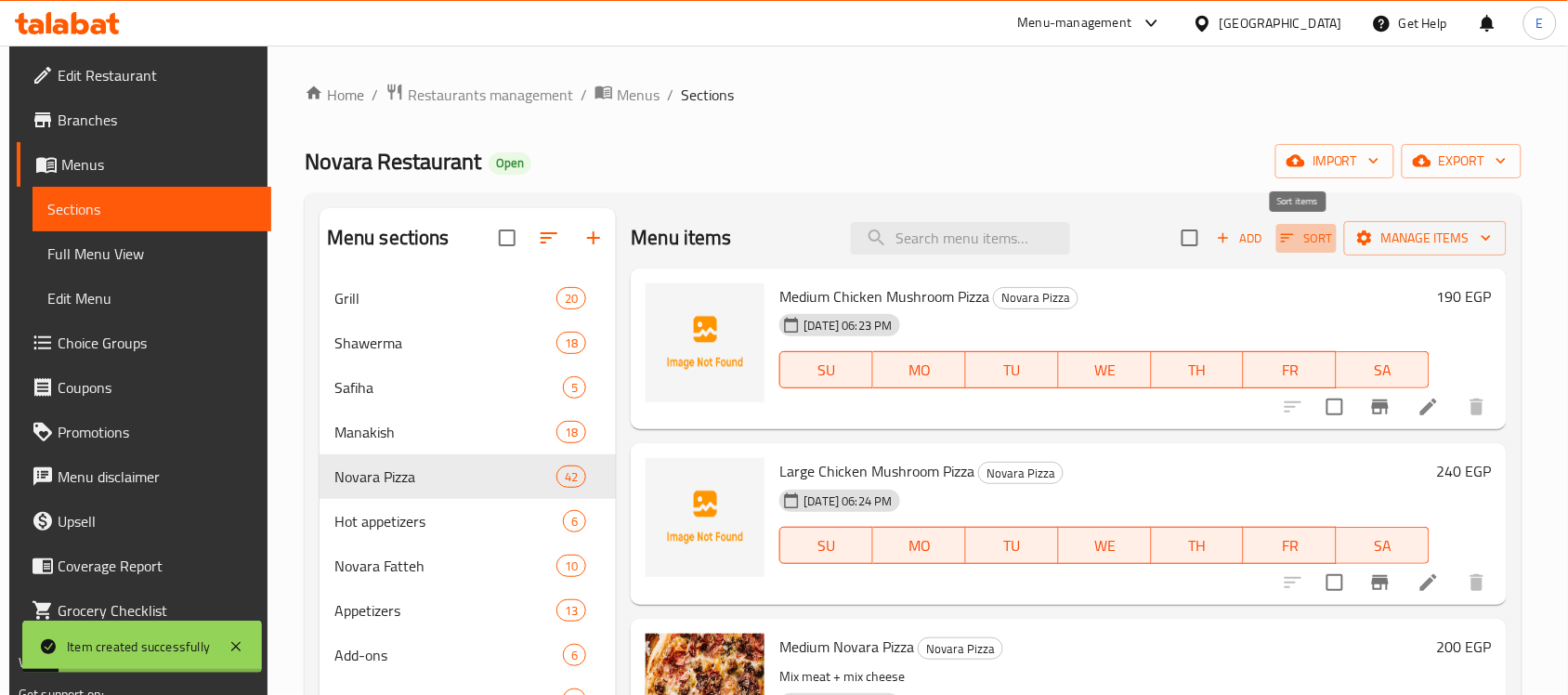
click at [1291, 234] on span "Sort" at bounding box center [1306, 239] width 51 height 22
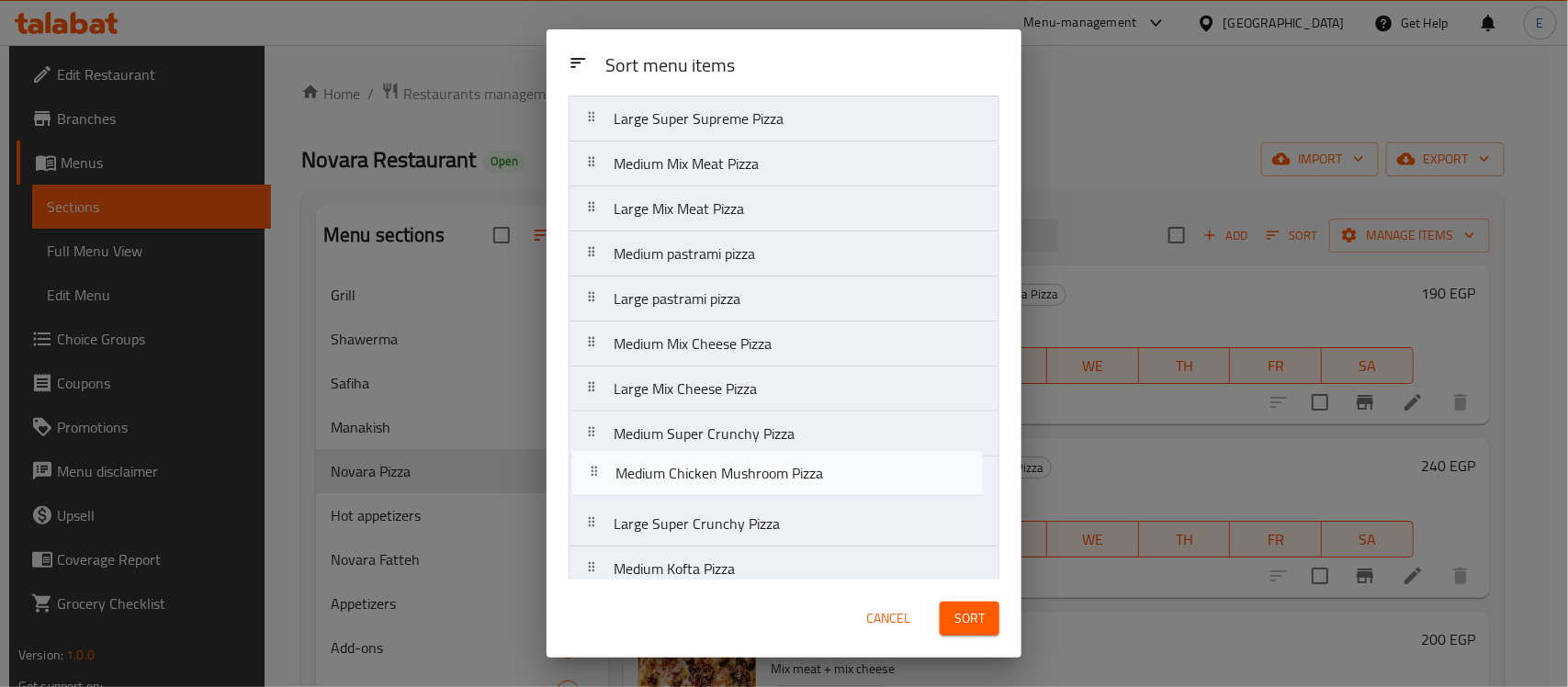
scroll to position [1228, 0]
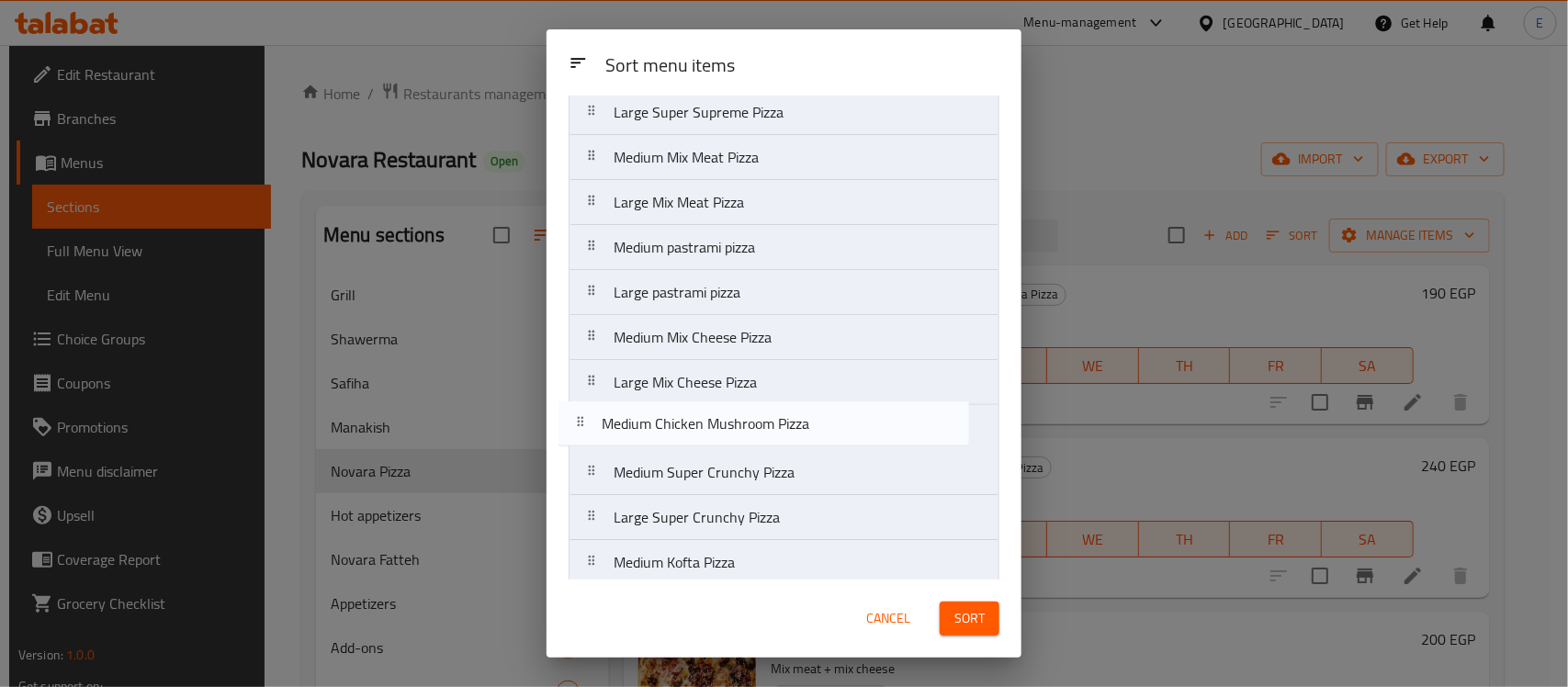
drag, startPoint x: 759, startPoint y: 184, endPoint x: 744, endPoint y: 461, distance: 277.4
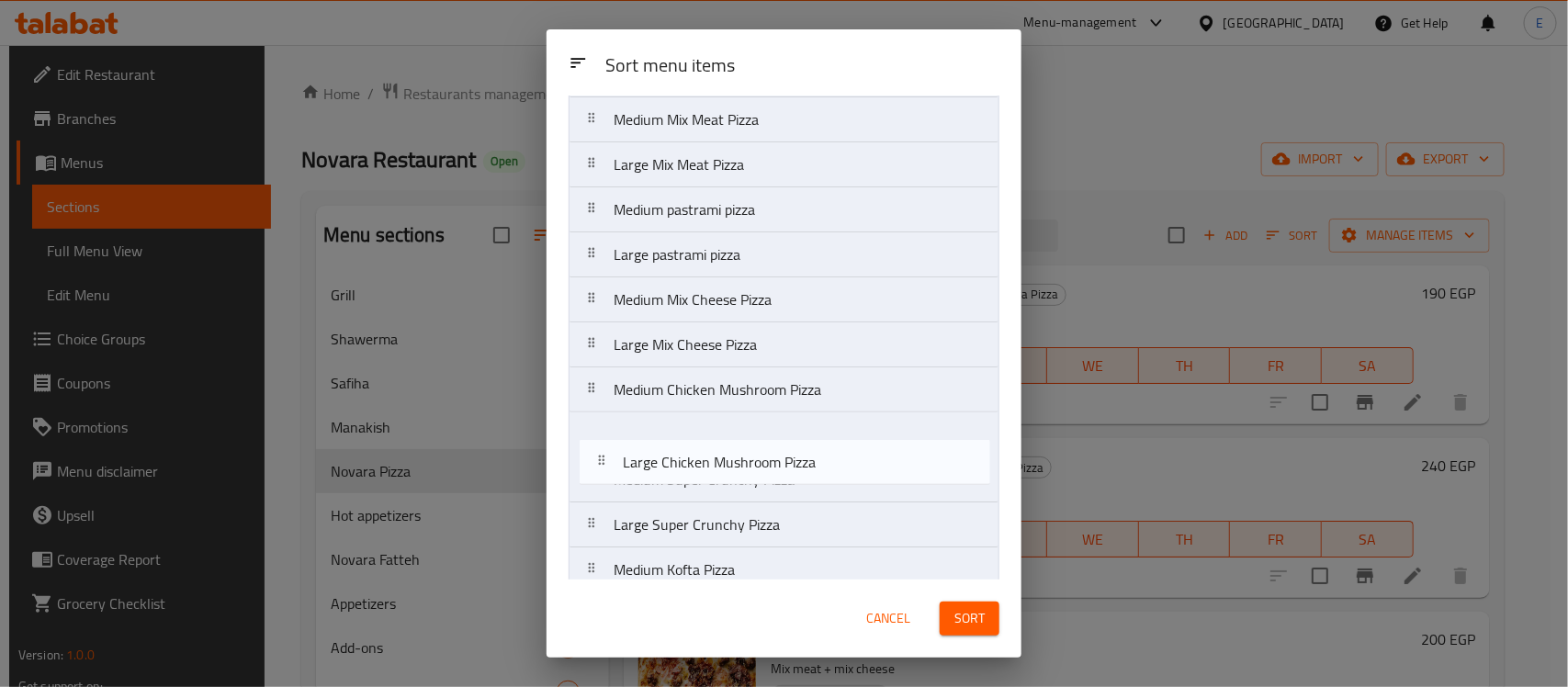
scroll to position [1221, 0]
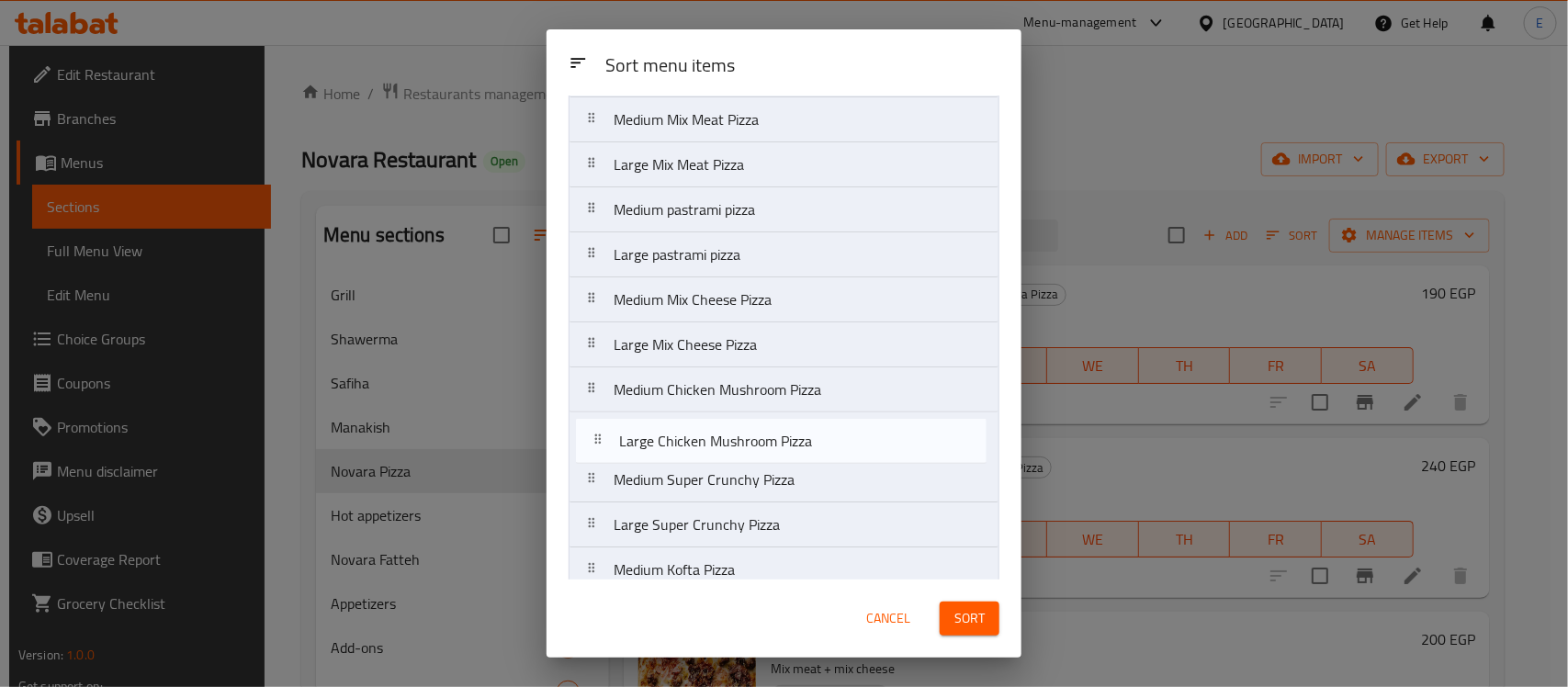
drag, startPoint x: 695, startPoint y: 163, endPoint x: 700, endPoint y: 441, distance: 278.0
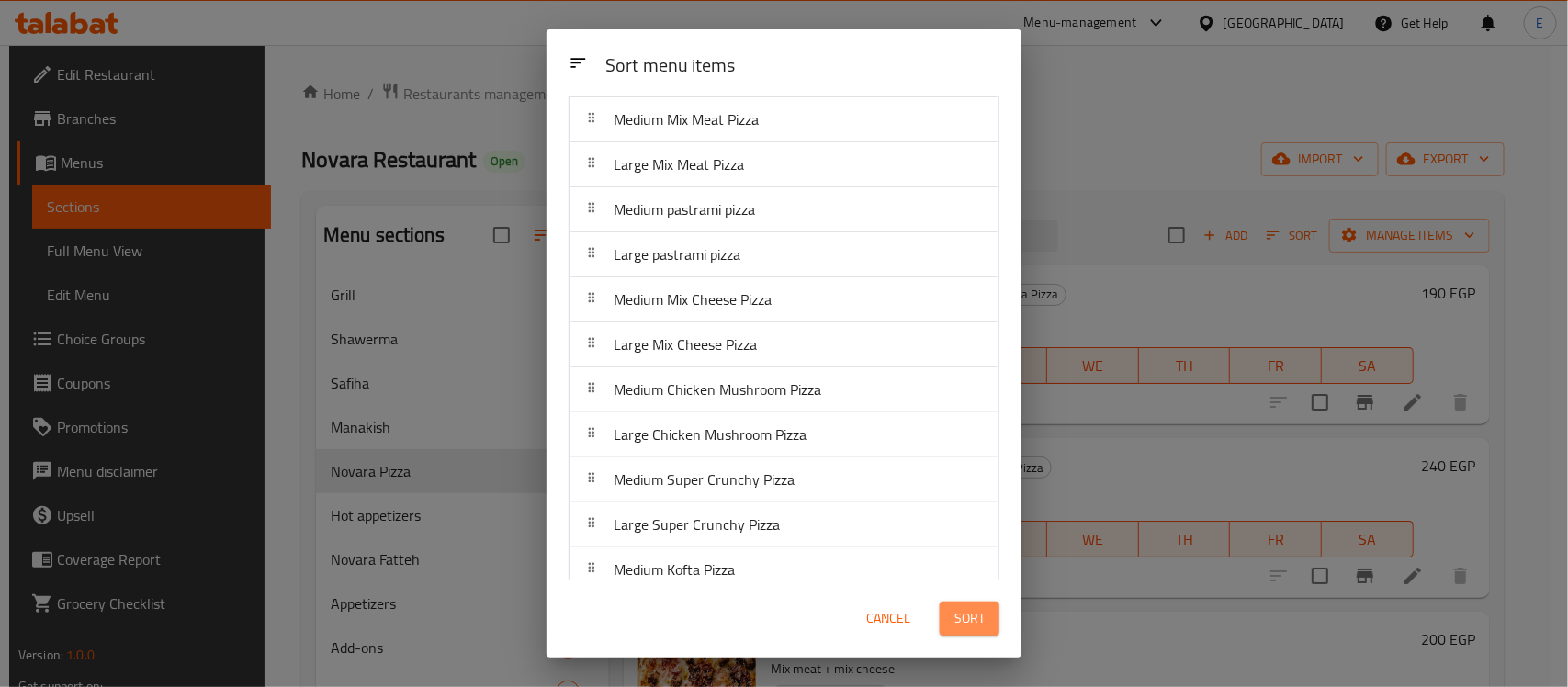
click at [973, 622] on span "Sort" at bounding box center [969, 618] width 30 height 23
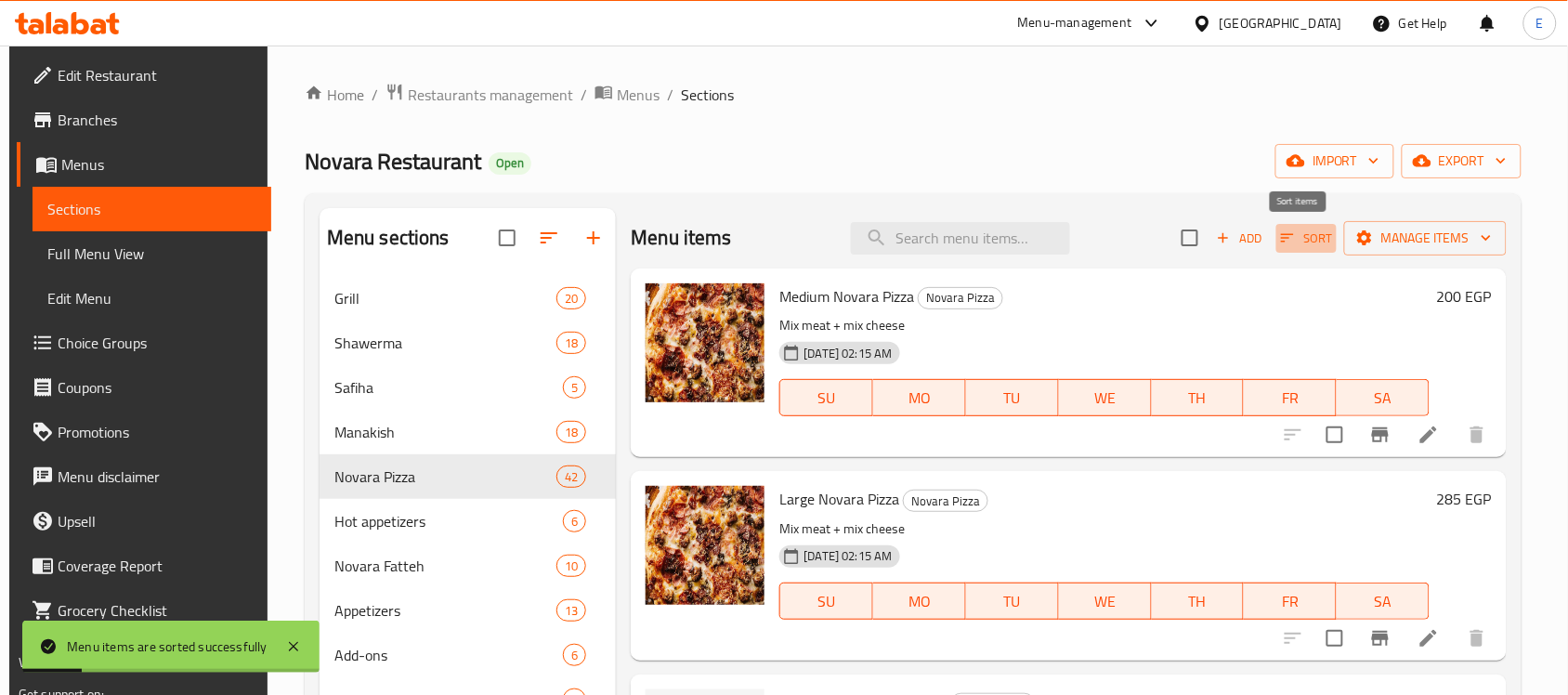
click at [1307, 229] on span "Sort" at bounding box center [1306, 239] width 51 height 22
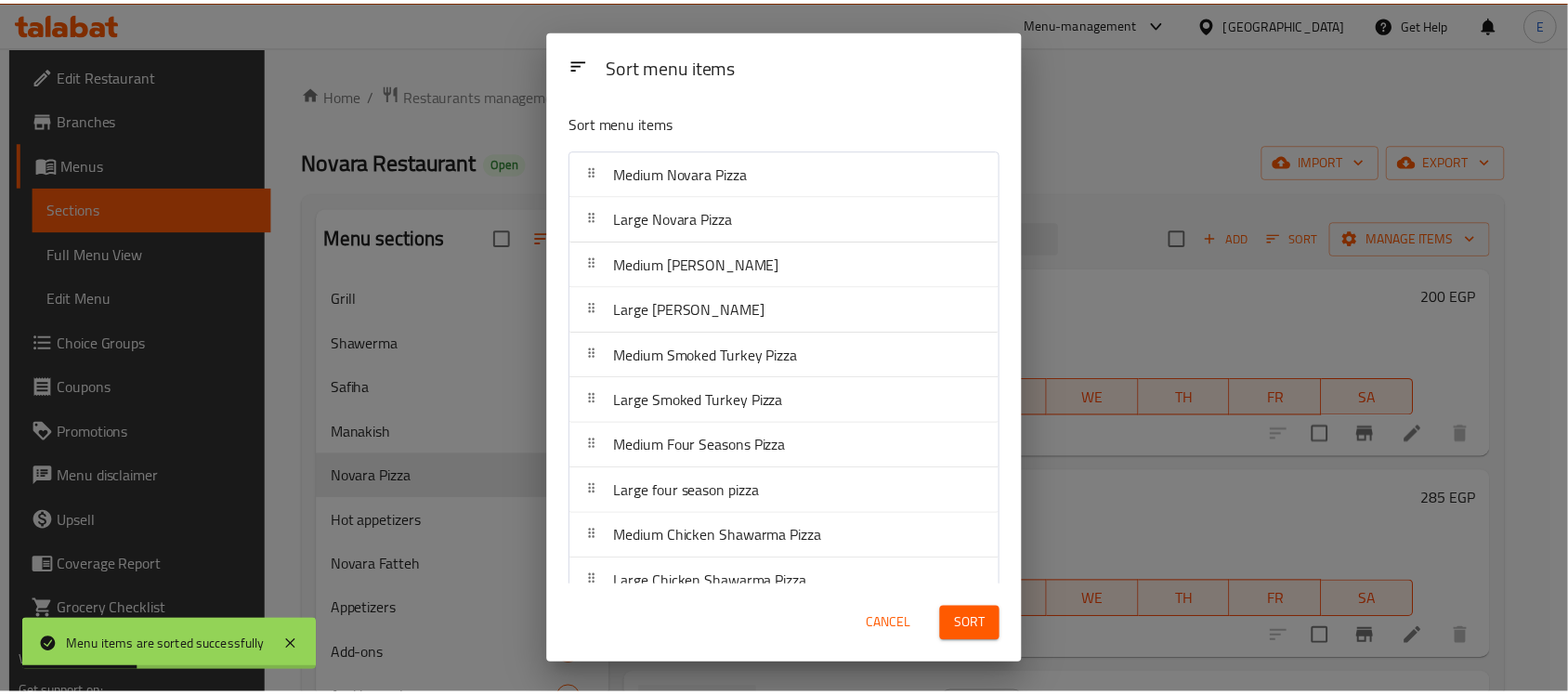
scroll to position [1491, 0]
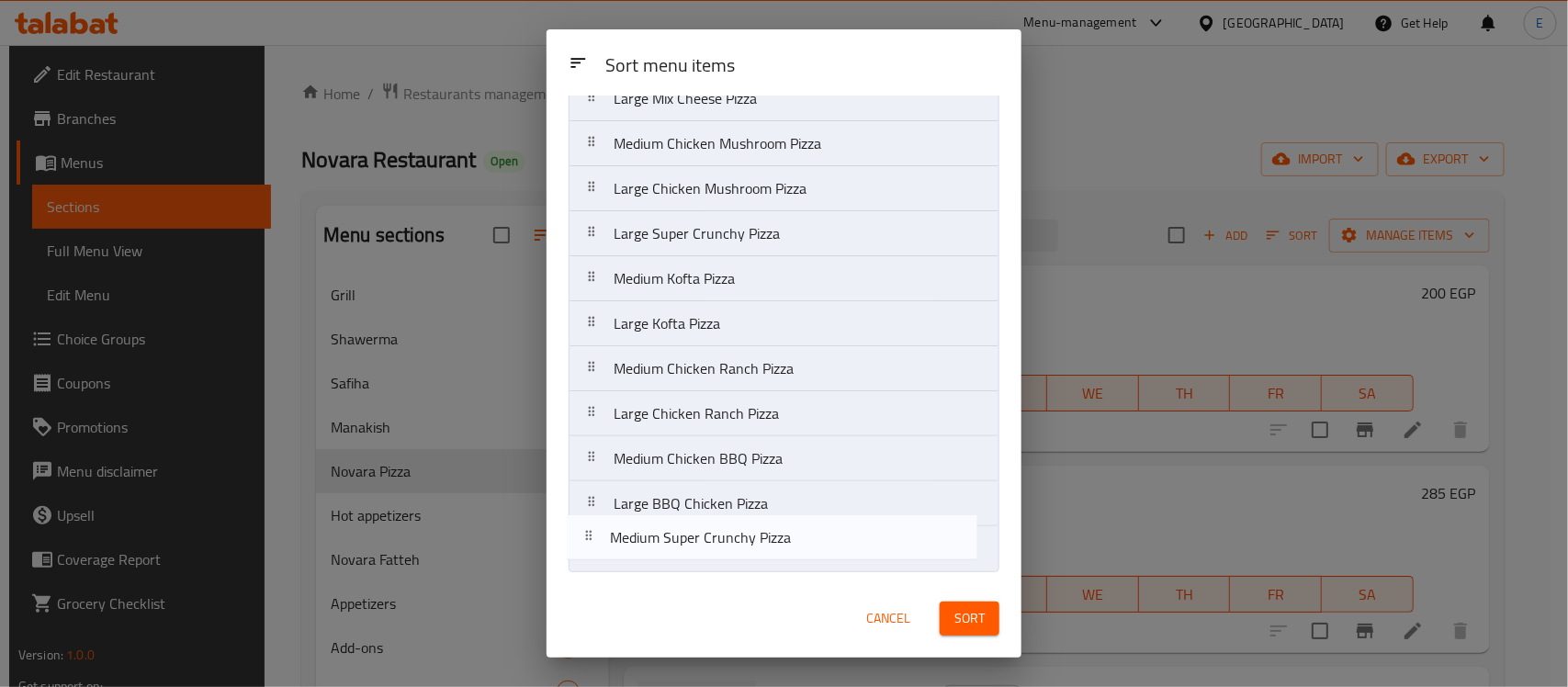
drag, startPoint x: 759, startPoint y: 242, endPoint x: 755, endPoint y: 551, distance: 309.0
drag, startPoint x: 714, startPoint y: 245, endPoint x: 708, endPoint y: 560, distance: 315.1
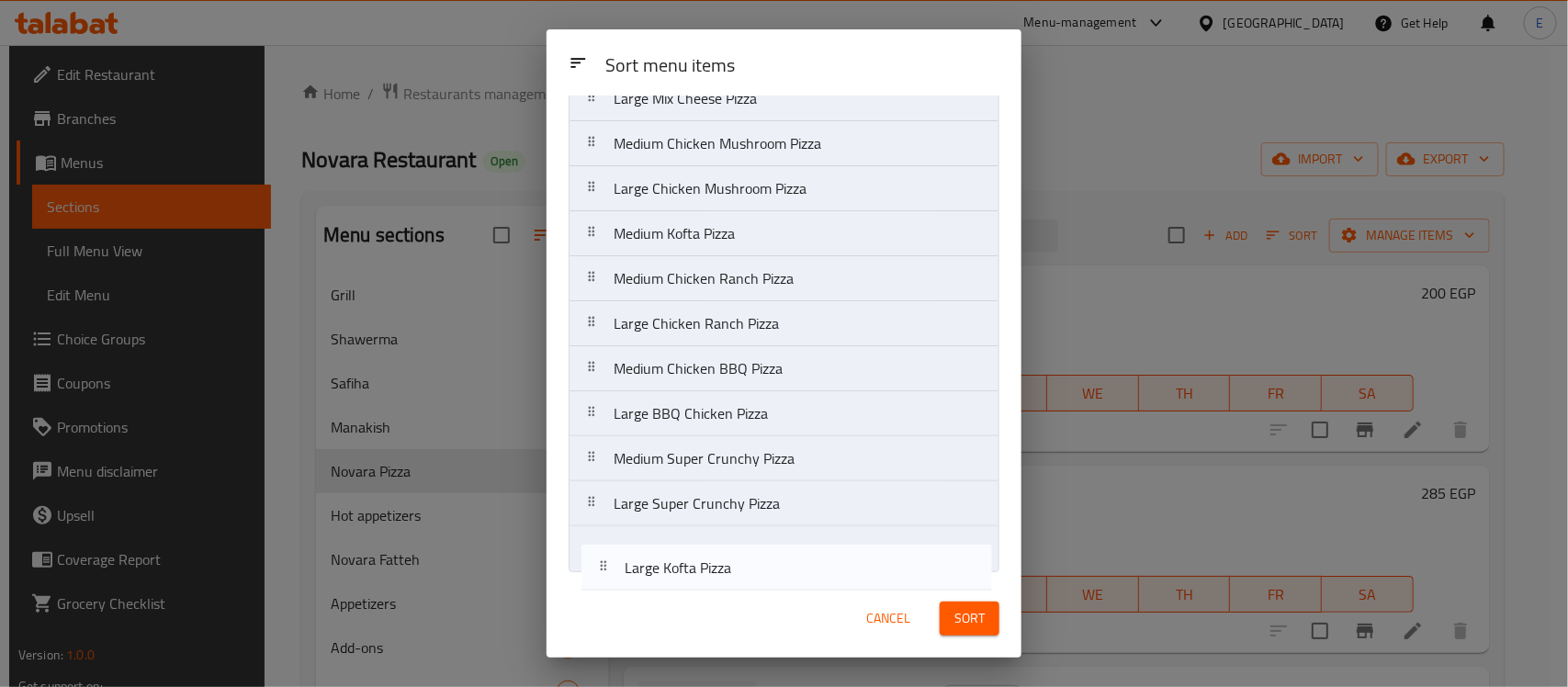
drag, startPoint x: 710, startPoint y: 257, endPoint x: 721, endPoint y: 561, distance: 304.2
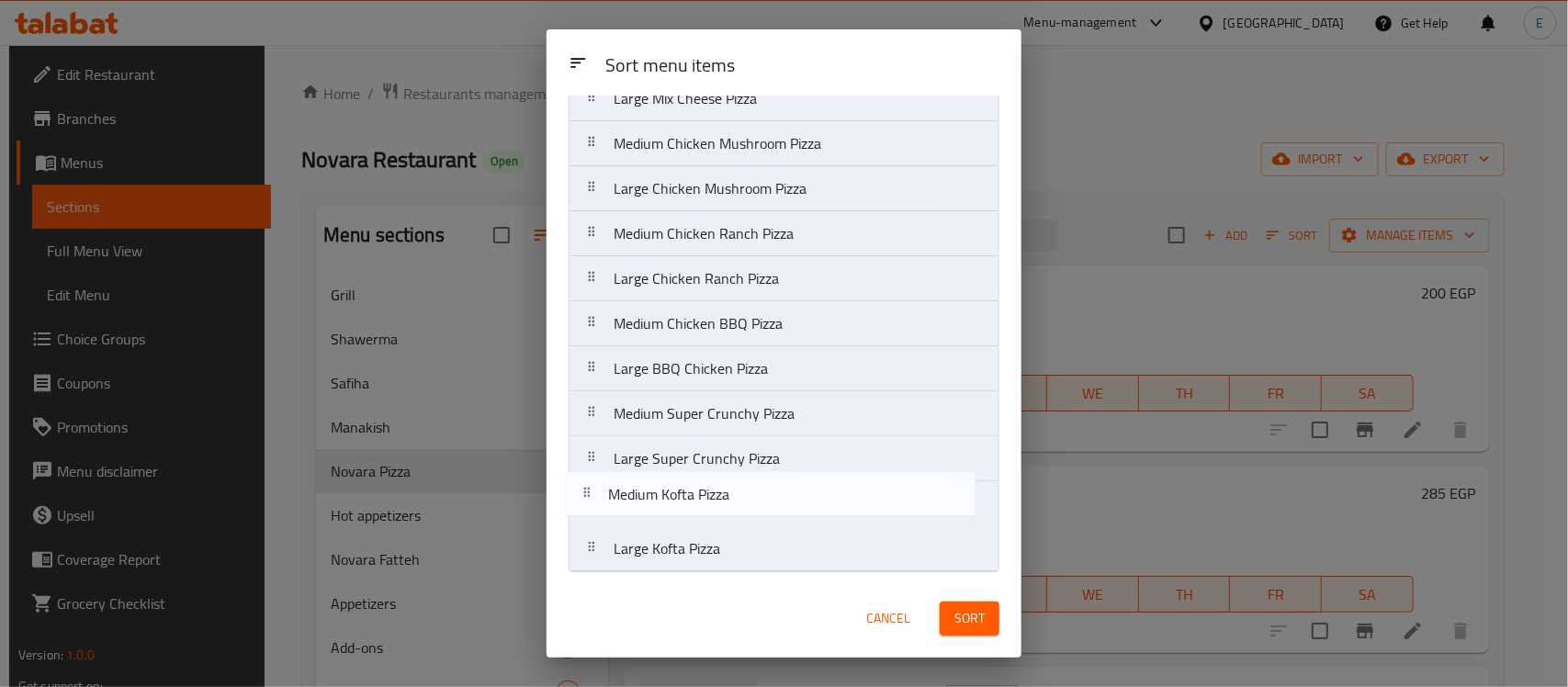
drag, startPoint x: 667, startPoint y: 236, endPoint x: 661, endPoint y: 514, distance: 278.1
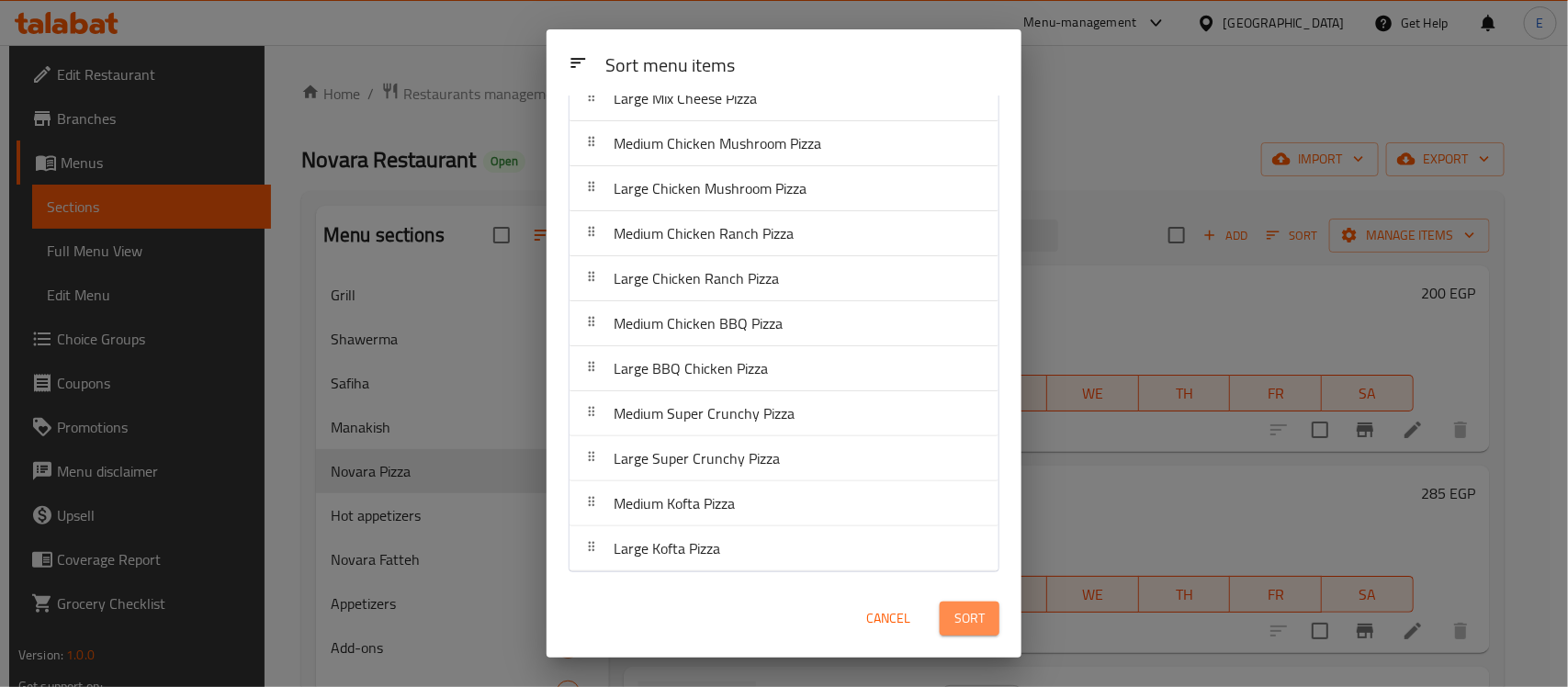
click at [981, 621] on span "Sort" at bounding box center [969, 618] width 30 height 23
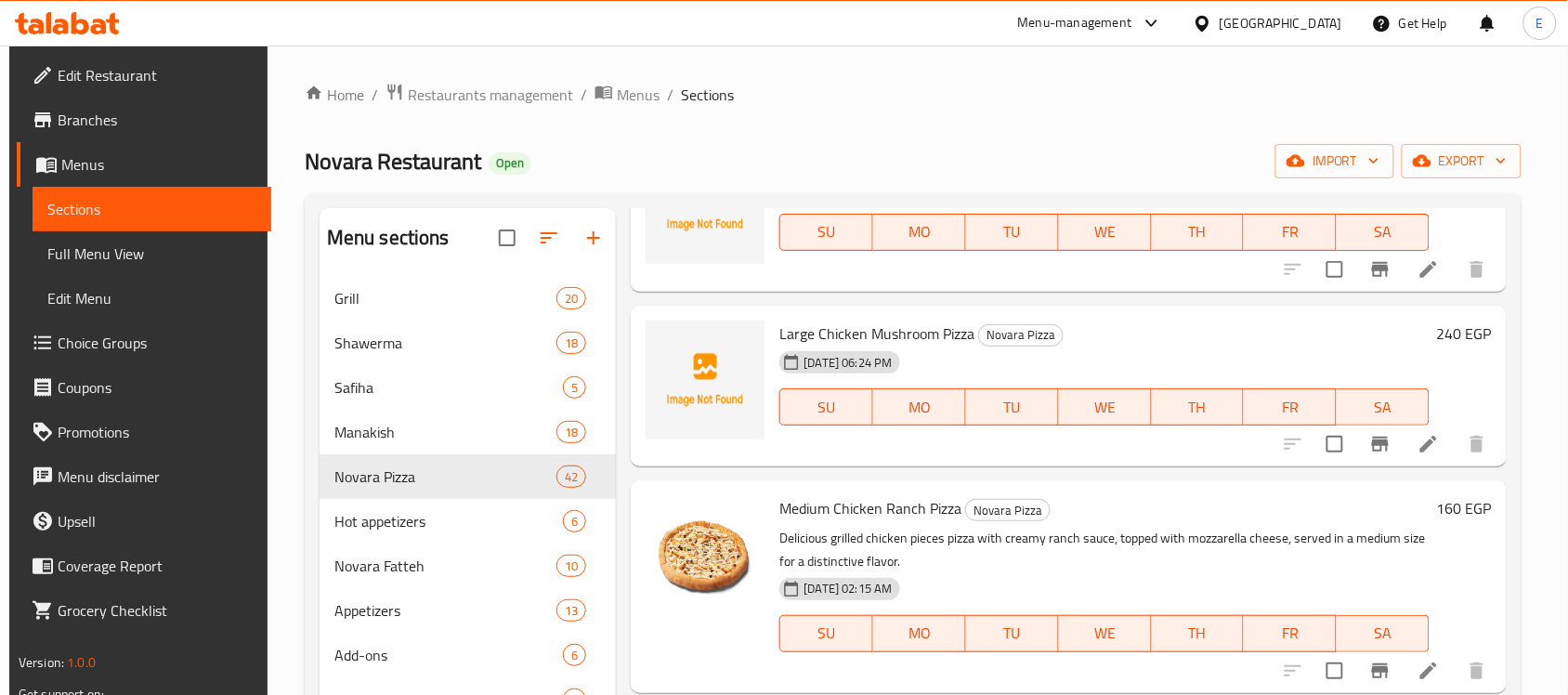
scroll to position [6826, 0]
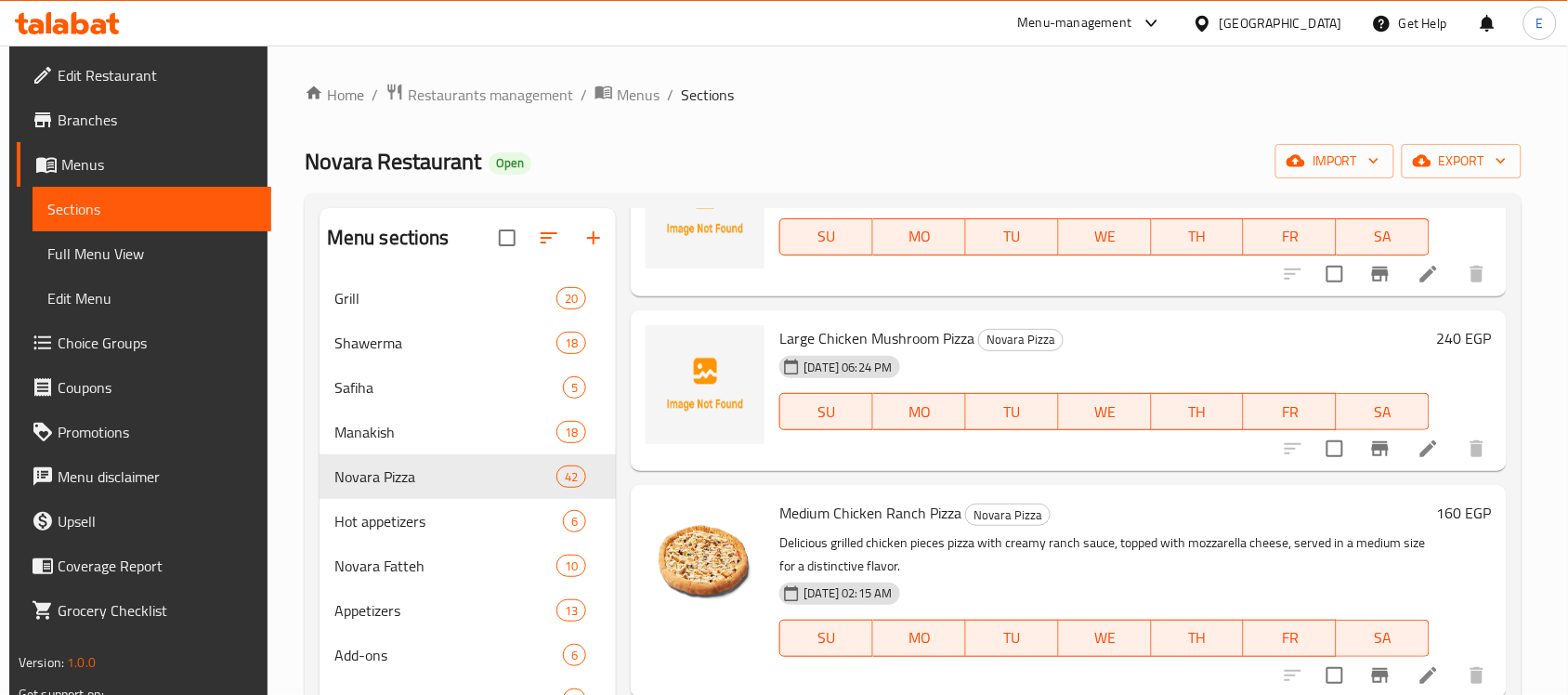
click at [1437, 526] on h6 "160 EGP" at bounding box center [1464, 512] width 55 height 26
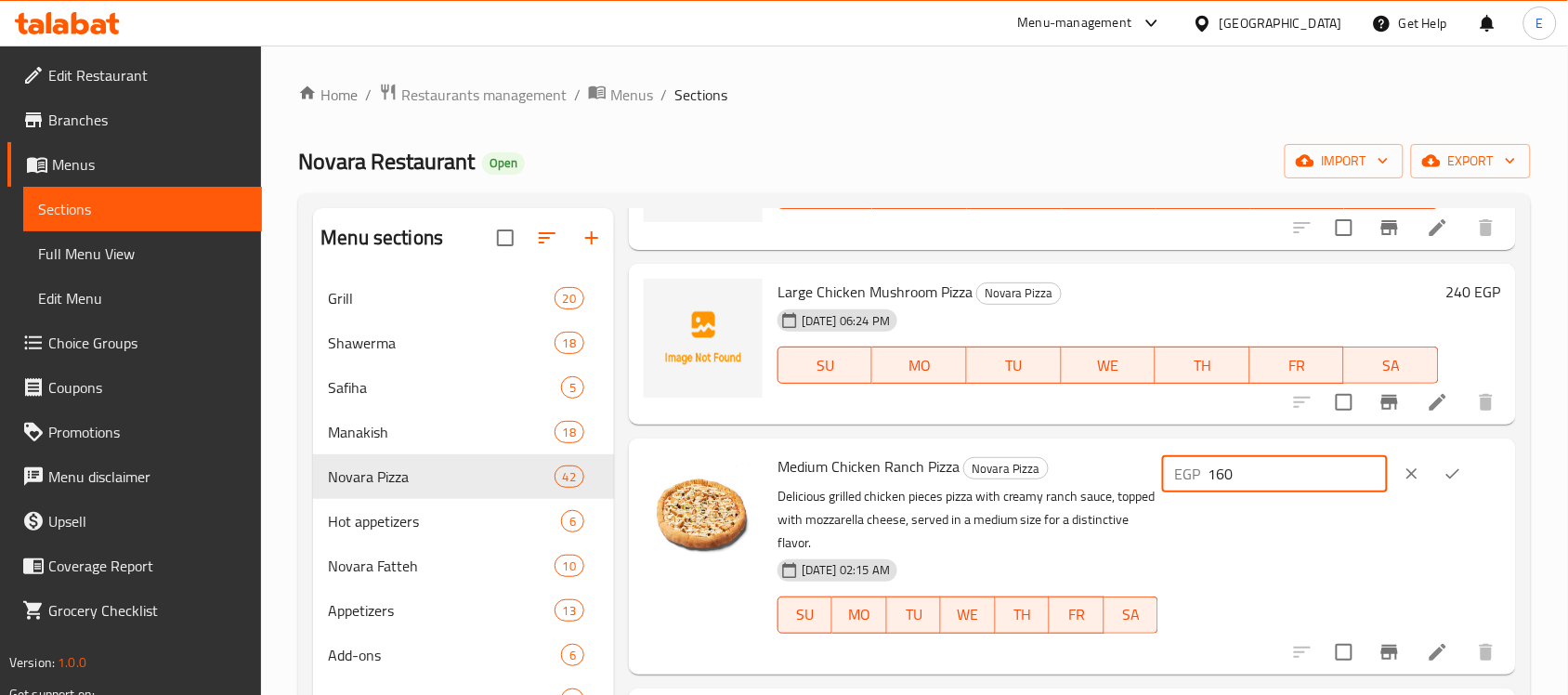
drag, startPoint x: 1293, startPoint y: 534, endPoint x: 1140, endPoint y: 543, distance: 153.3
click at [1140, 543] on div "Medium Chicken Ranch Pizza Novara Pizza Delicious grilled chicken pieces pizza …" at bounding box center [1139, 555] width 738 height 220
type input "210"
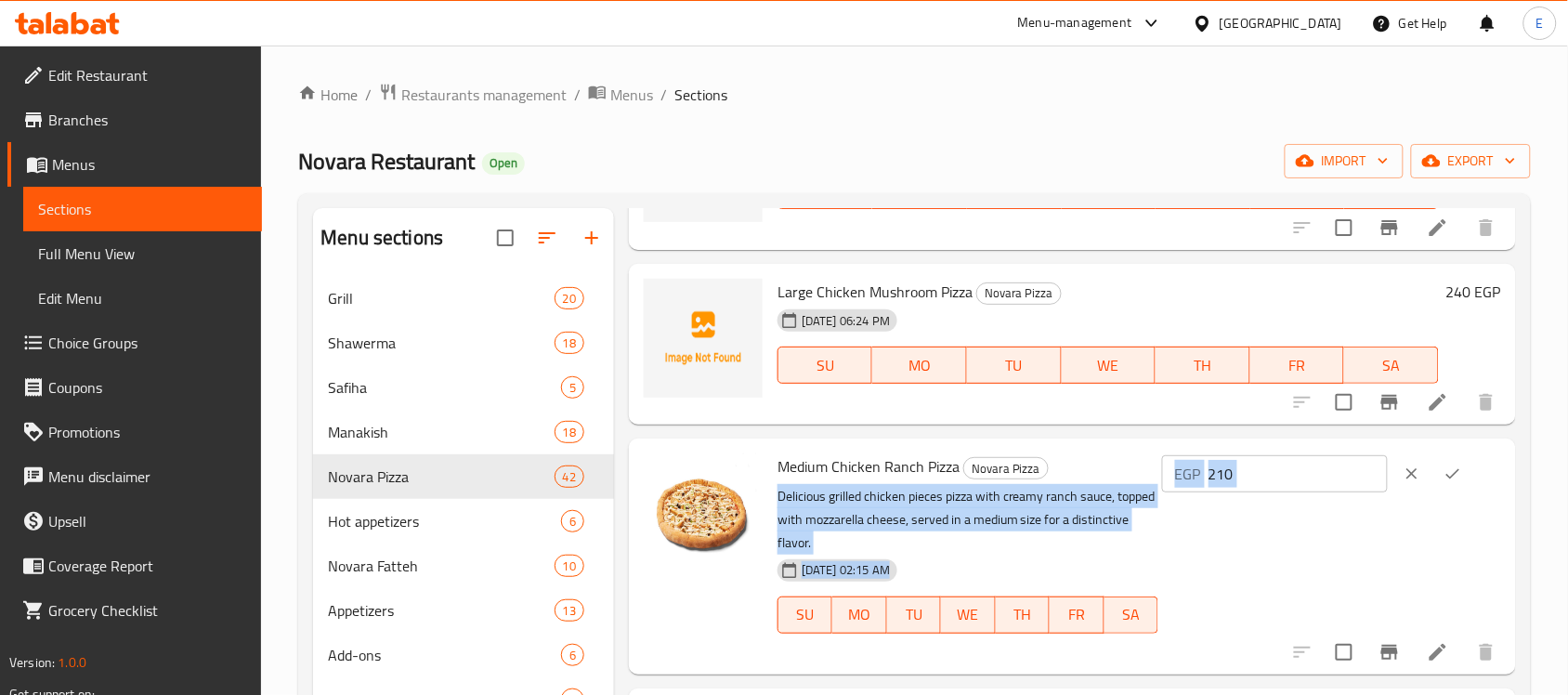
drag, startPoint x: 1140, startPoint y: 543, endPoint x: 1449, endPoint y: 530, distance: 309.3
click at [1449, 530] on div "Medium Chicken Ranch Pizza Novara Pizza Delicious grilled chicken pieces pizza …" at bounding box center [1139, 555] width 738 height 220
click at [1449, 483] on icon "ok" at bounding box center [1452, 473] width 19 height 19
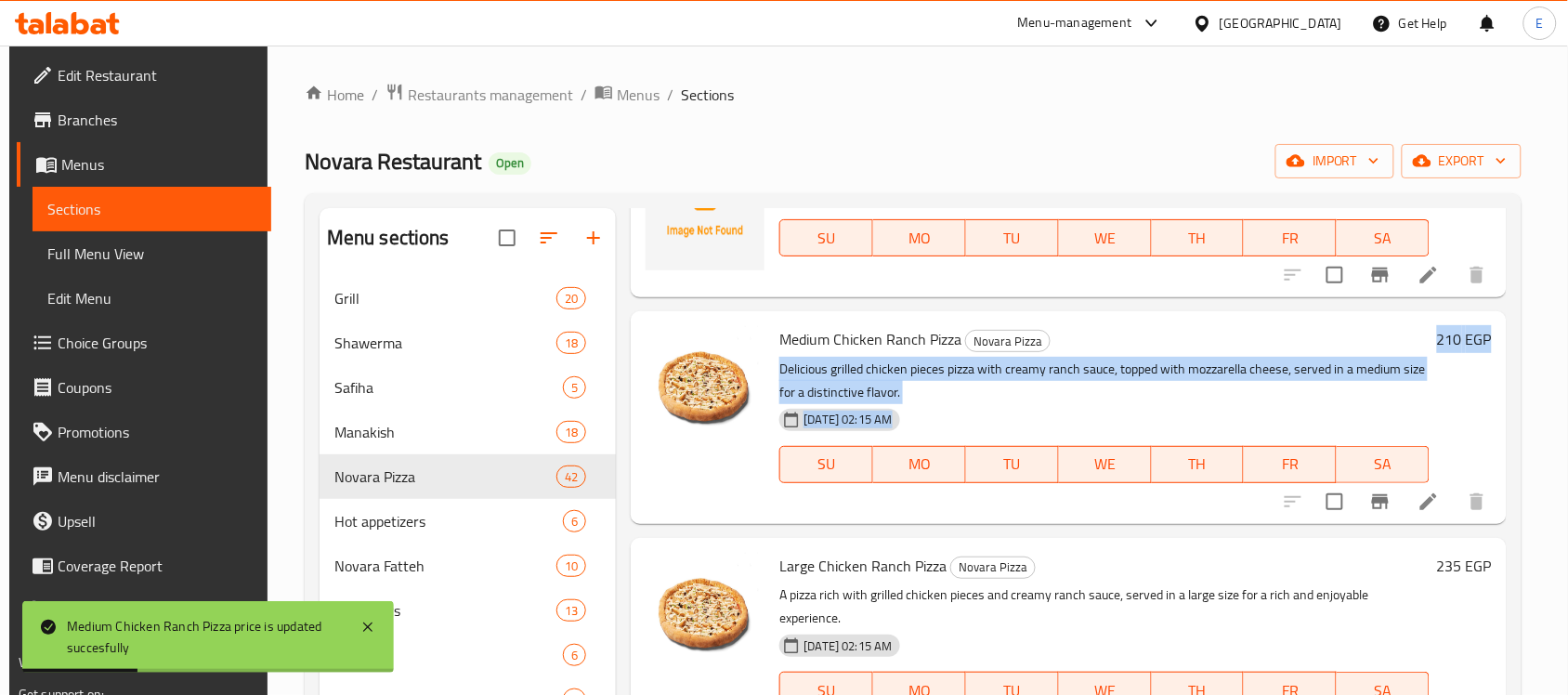
scroll to position [7169, 0]
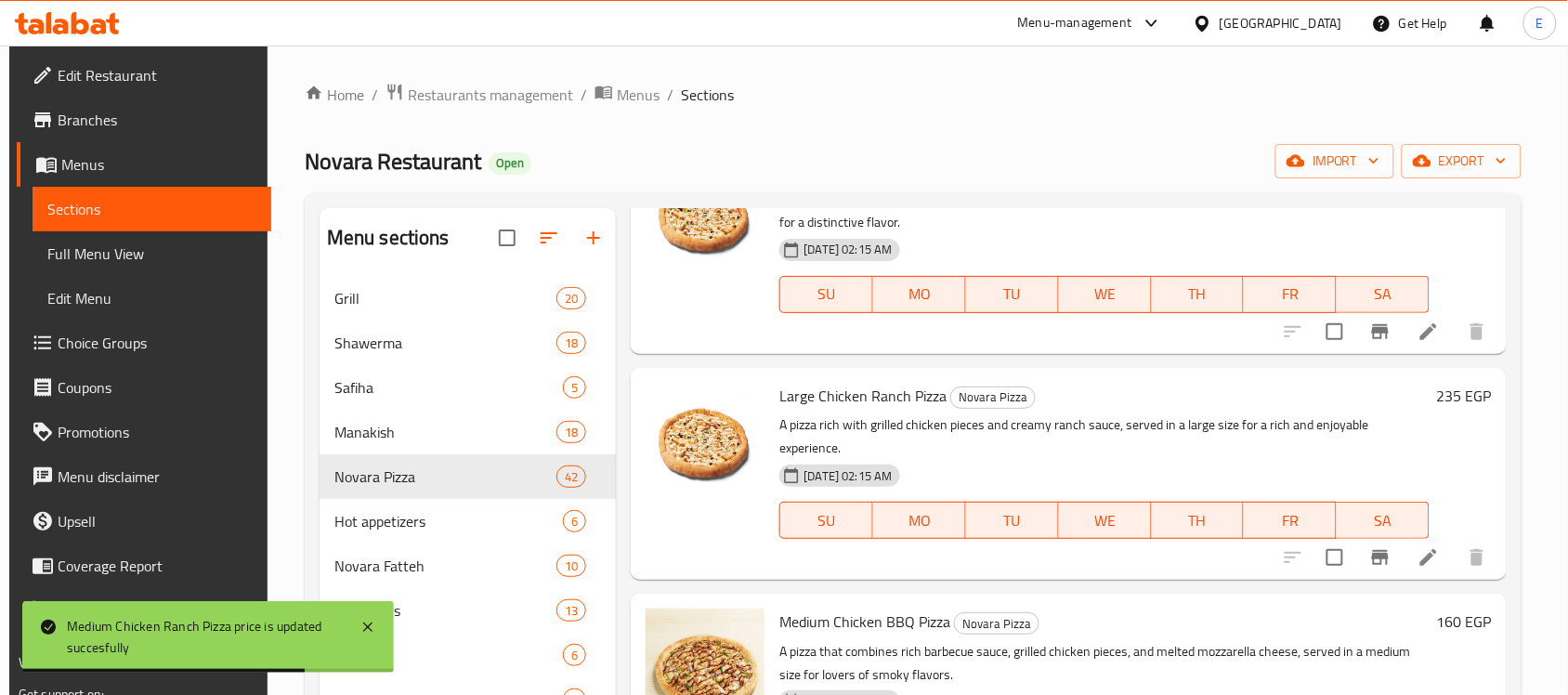
click at [1445, 409] on h6 "235 EGP" at bounding box center [1464, 395] width 55 height 26
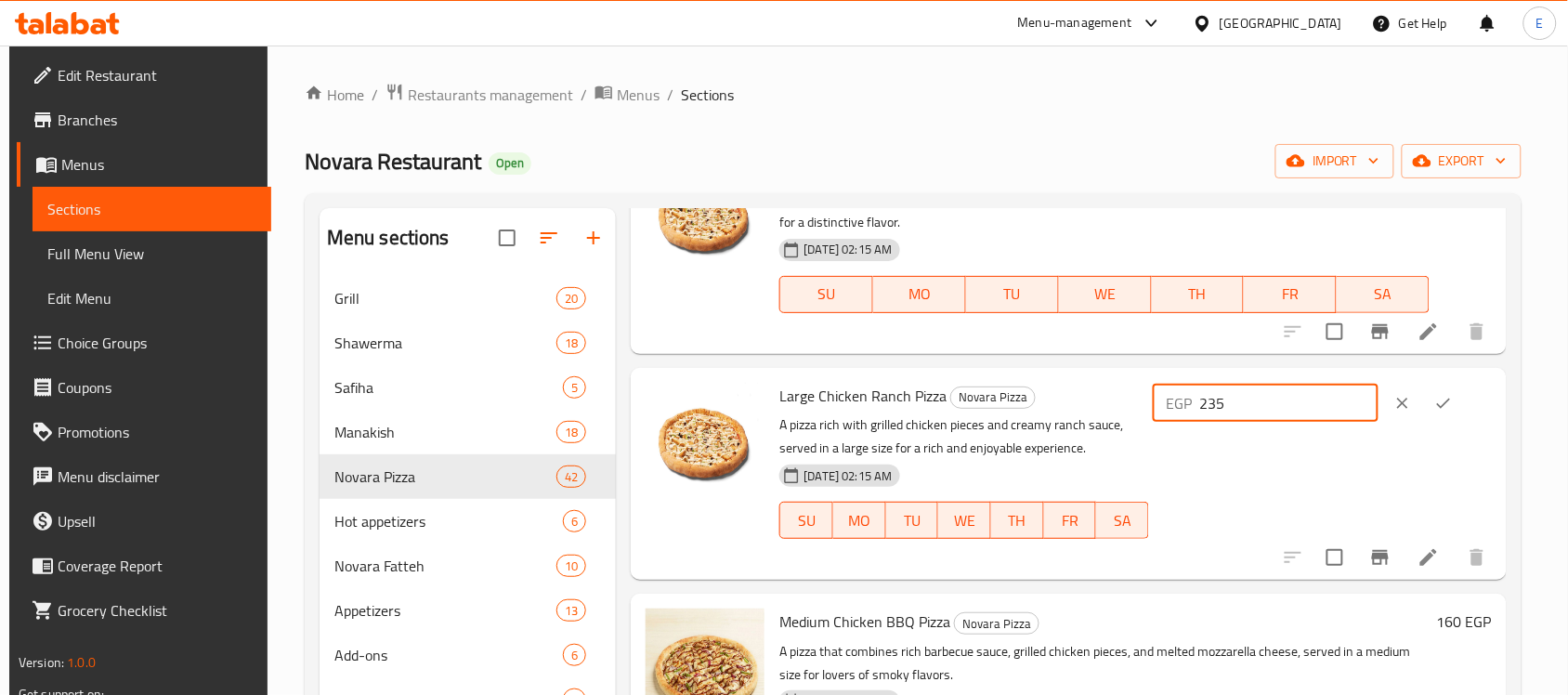
drag, startPoint x: 1273, startPoint y: 418, endPoint x: 1233, endPoint y: 425, distance: 40.6
click at [1233, 421] on input "235" at bounding box center [1287, 403] width 179 height 37
type input "270"
click at [1452, 413] on icon "ok" at bounding box center [1443, 403] width 19 height 19
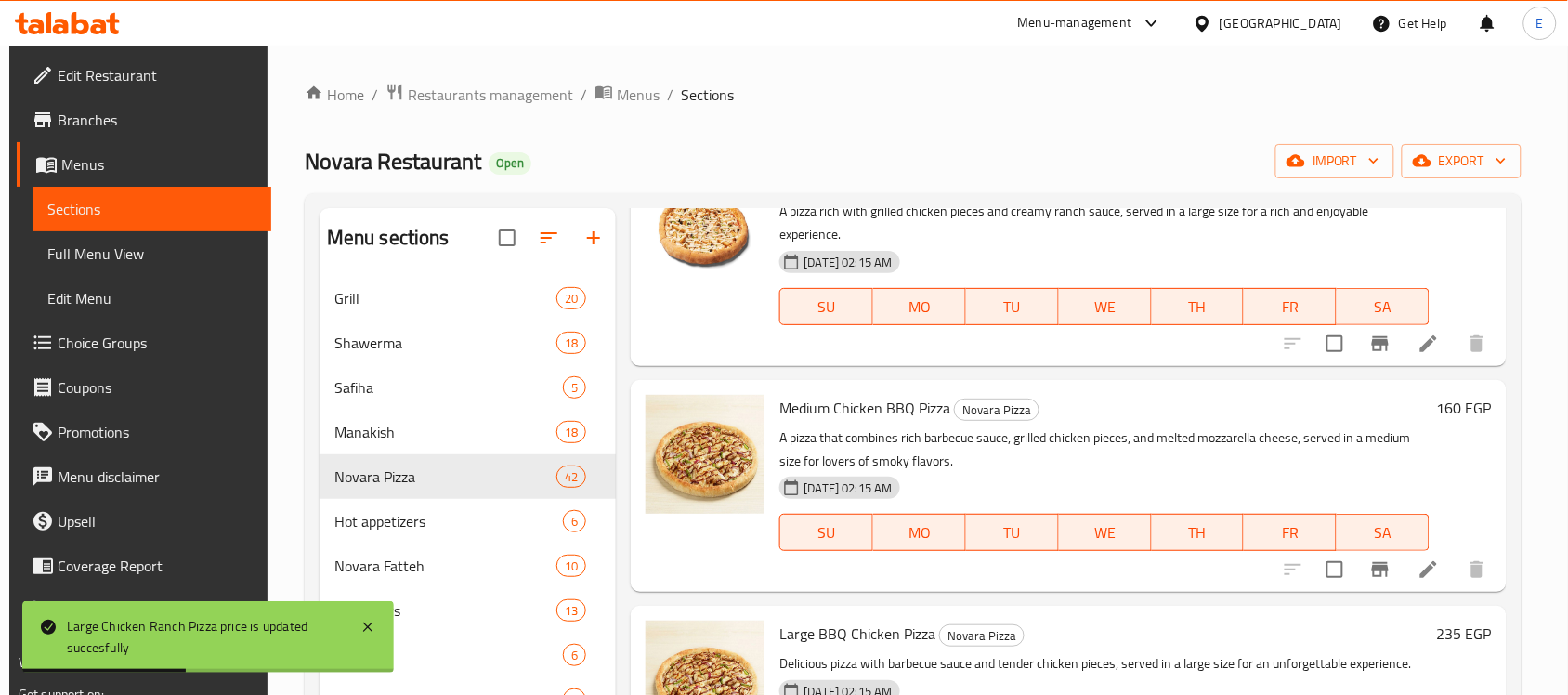
scroll to position [7388, 0]
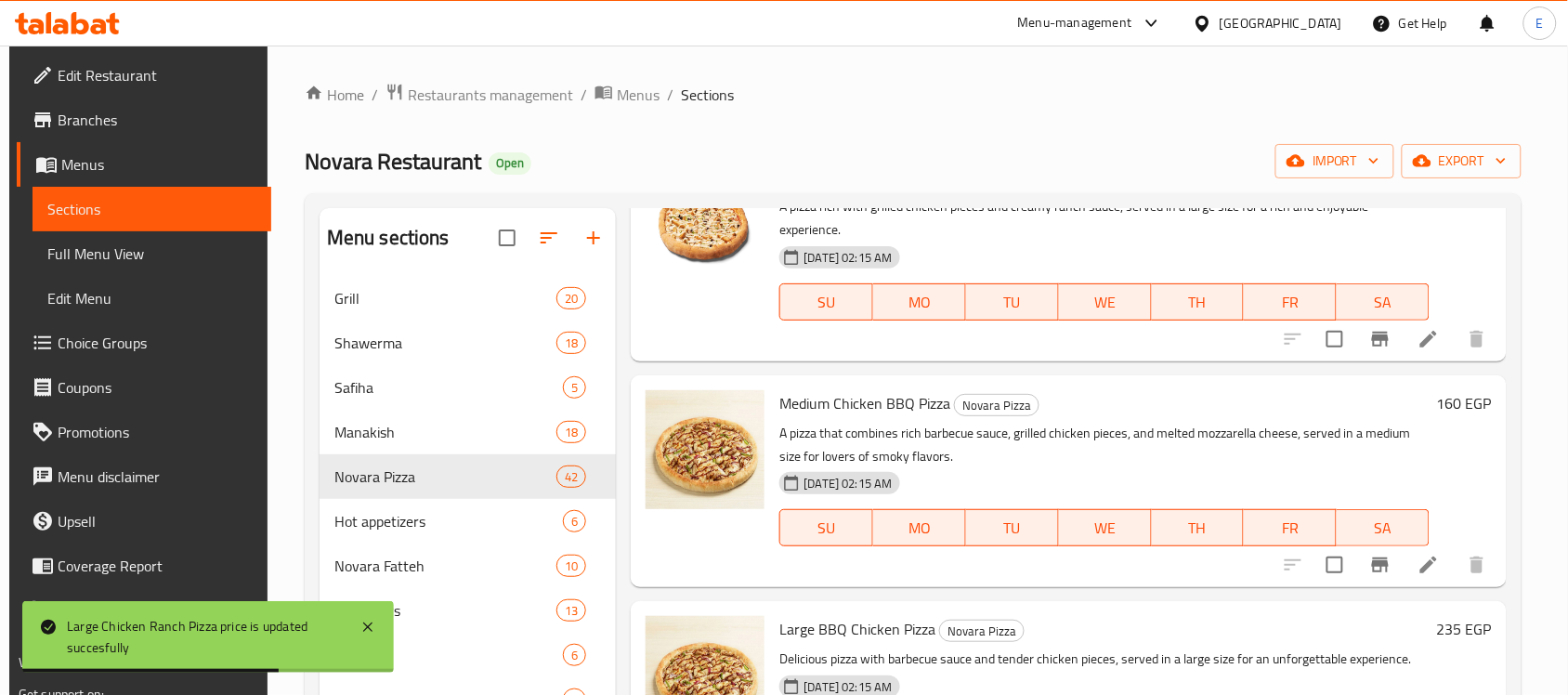
click at [1444, 415] on h6 "160 EGP" at bounding box center [1464, 403] width 55 height 26
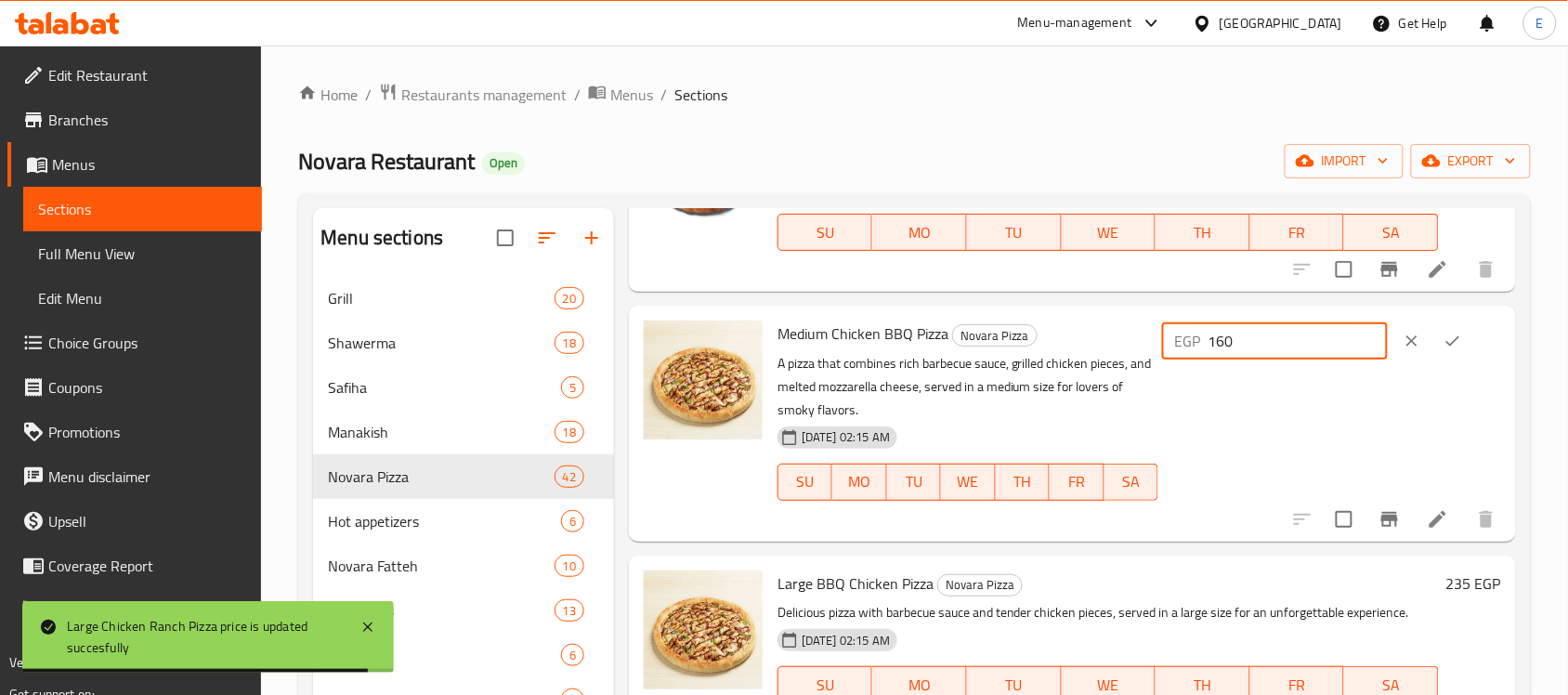
drag, startPoint x: 1282, startPoint y: 428, endPoint x: 1112, endPoint y: 416, distance: 170.4
click at [1112, 416] on div "Medium Chicken BBQ Pizza Novara Pizza A pizza that combines rich barbecue sauce…" at bounding box center [1139, 422] width 738 height 220
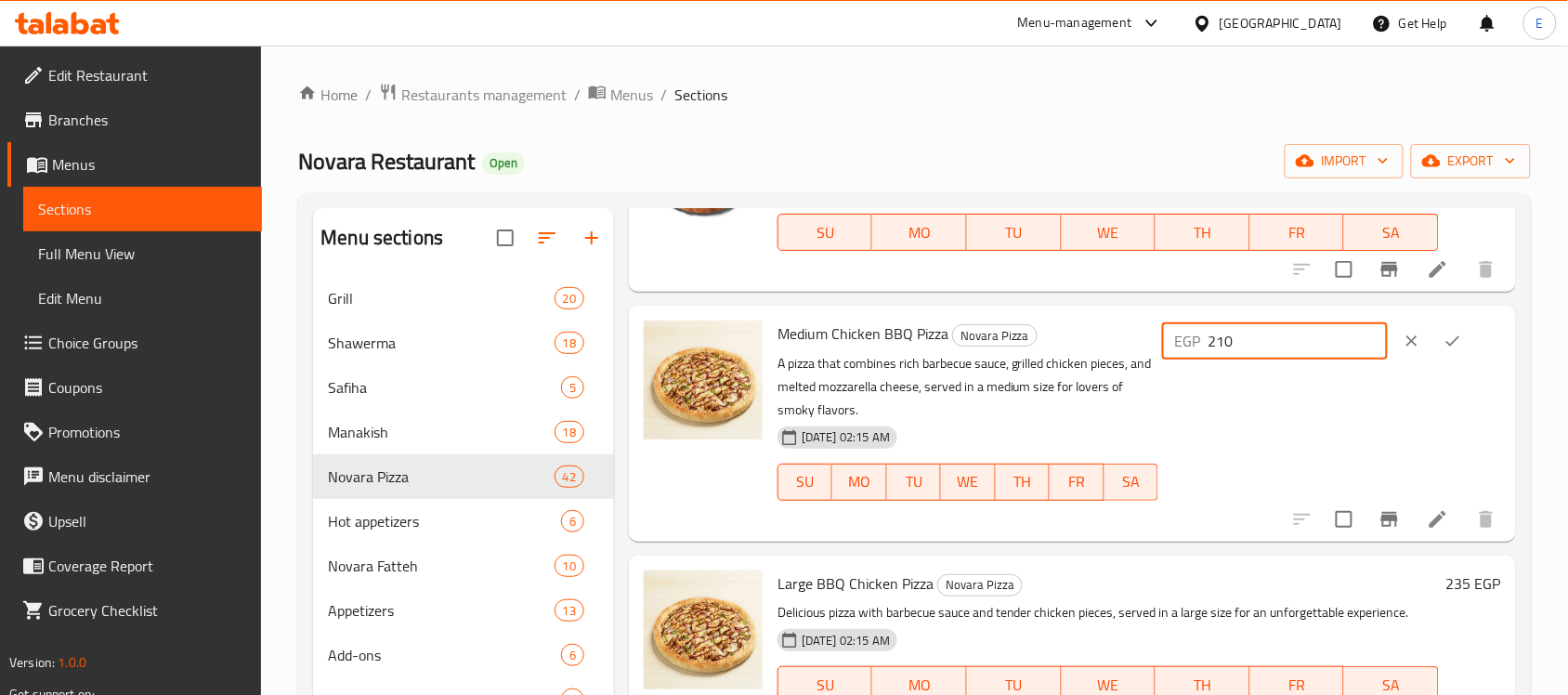
type input "210"
click at [1451, 350] on icon "ok" at bounding box center [1452, 340] width 19 height 19
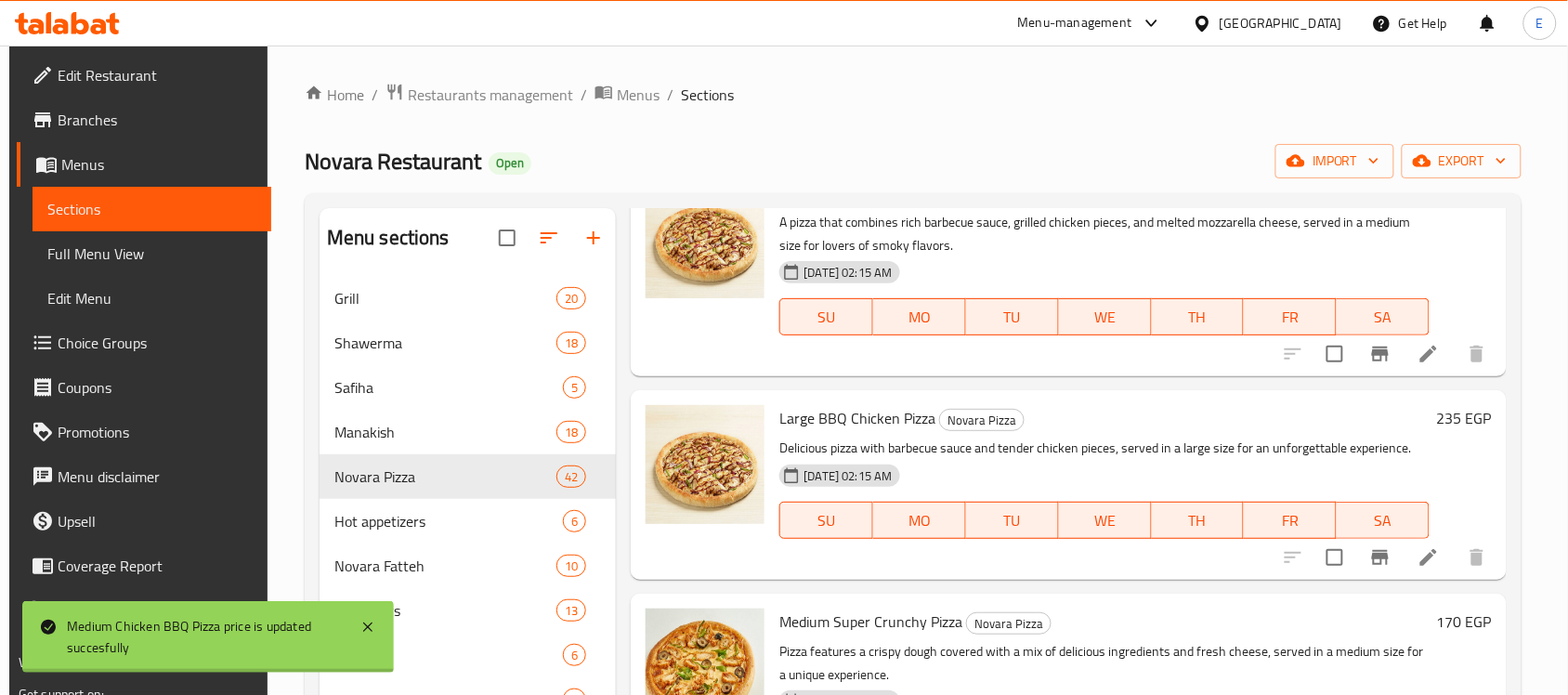
scroll to position [7616, 0]
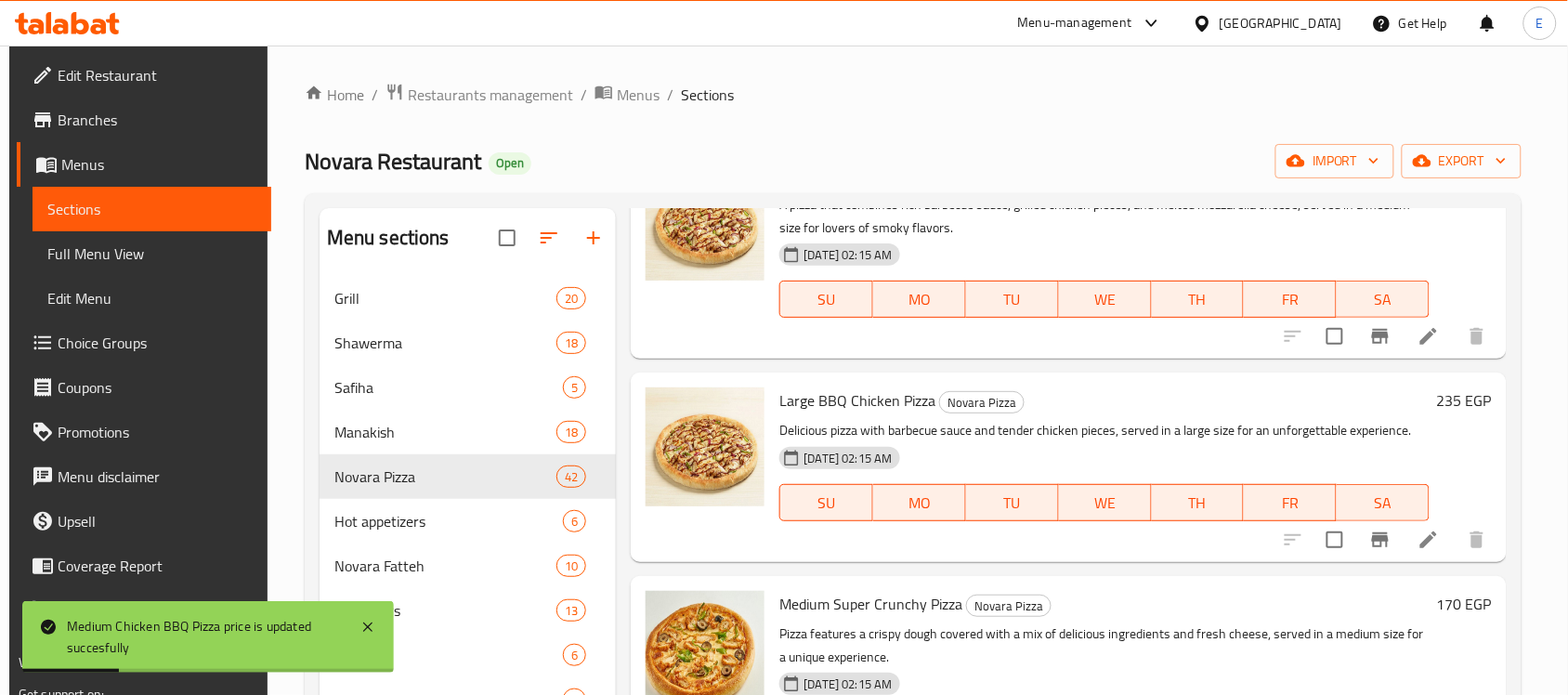
click at [1447, 413] on h6 "235 EGP" at bounding box center [1464, 400] width 55 height 26
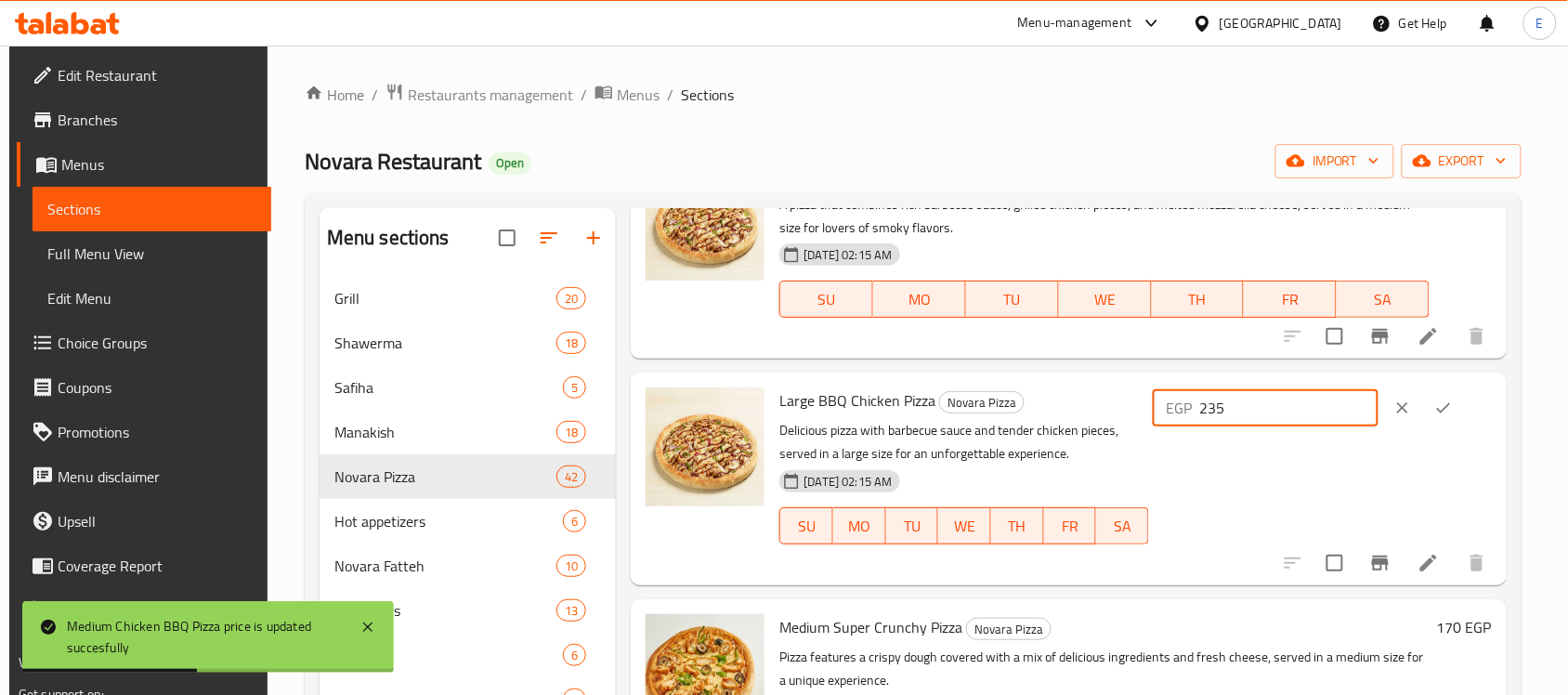
drag, startPoint x: 1245, startPoint y: 429, endPoint x: 1166, endPoint y: 429, distance: 79.0
click at [1166, 429] on div "Large BBQ Chicken Pizza Novara Pizza Delicious pizza with barbecue sauce and te…" at bounding box center [1135, 478] width 727 height 196
type input "270"
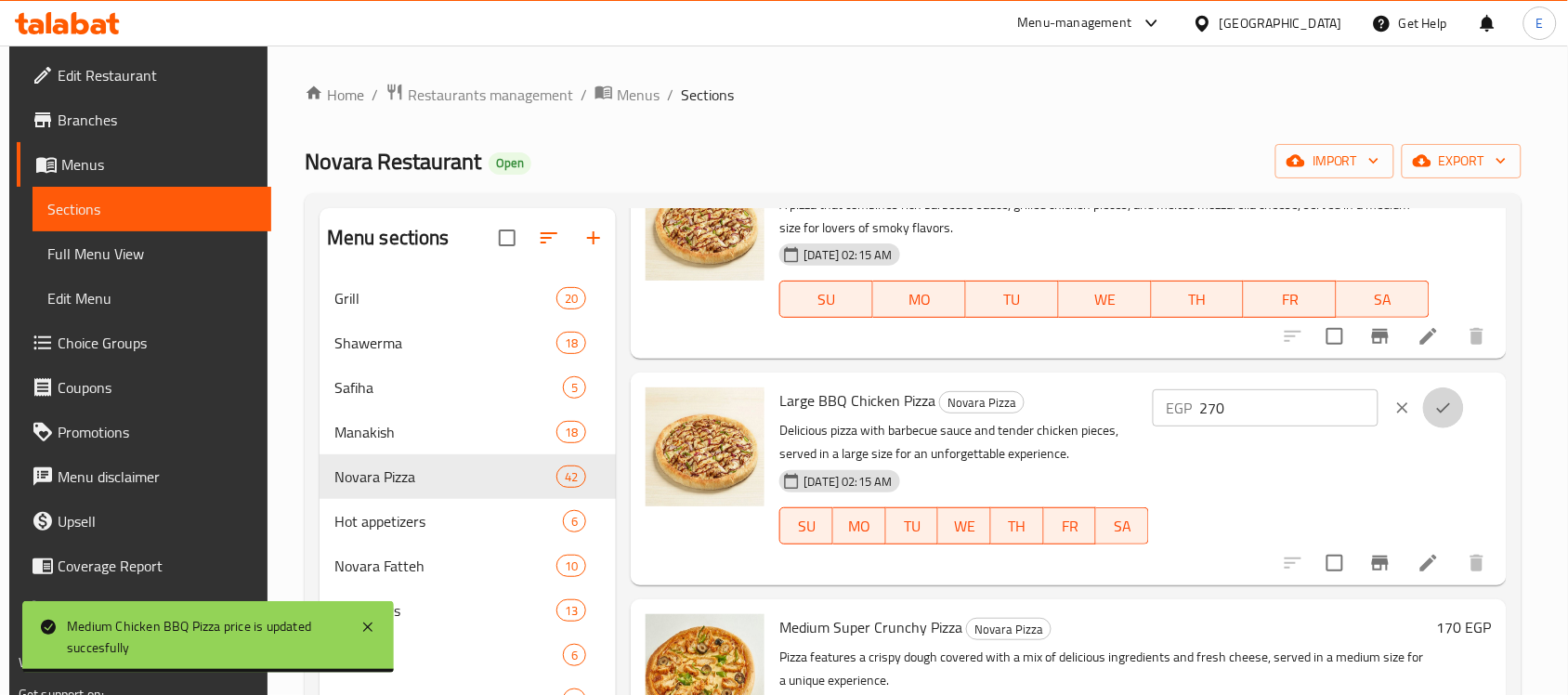
click at [1453, 417] on icon "ok" at bounding box center [1443, 408] width 19 height 19
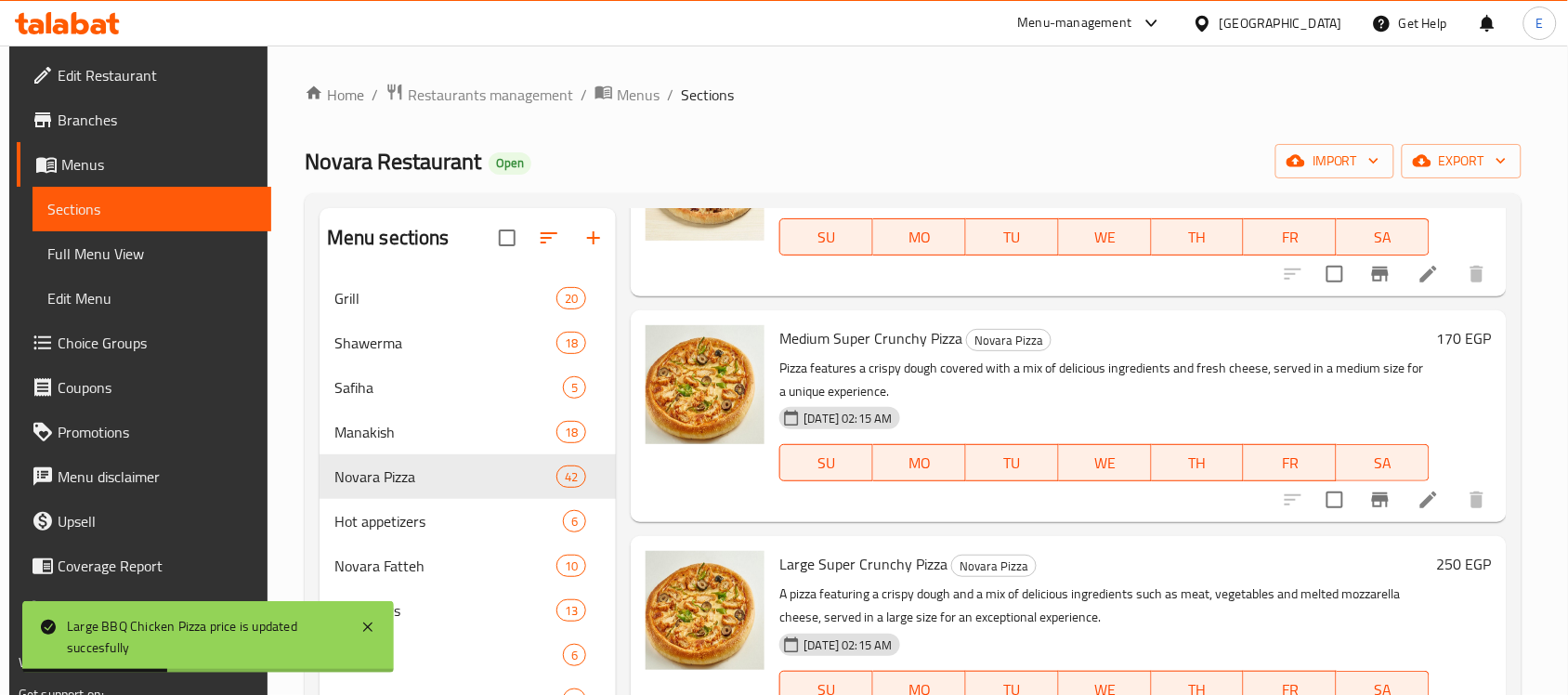
scroll to position [7884, 0]
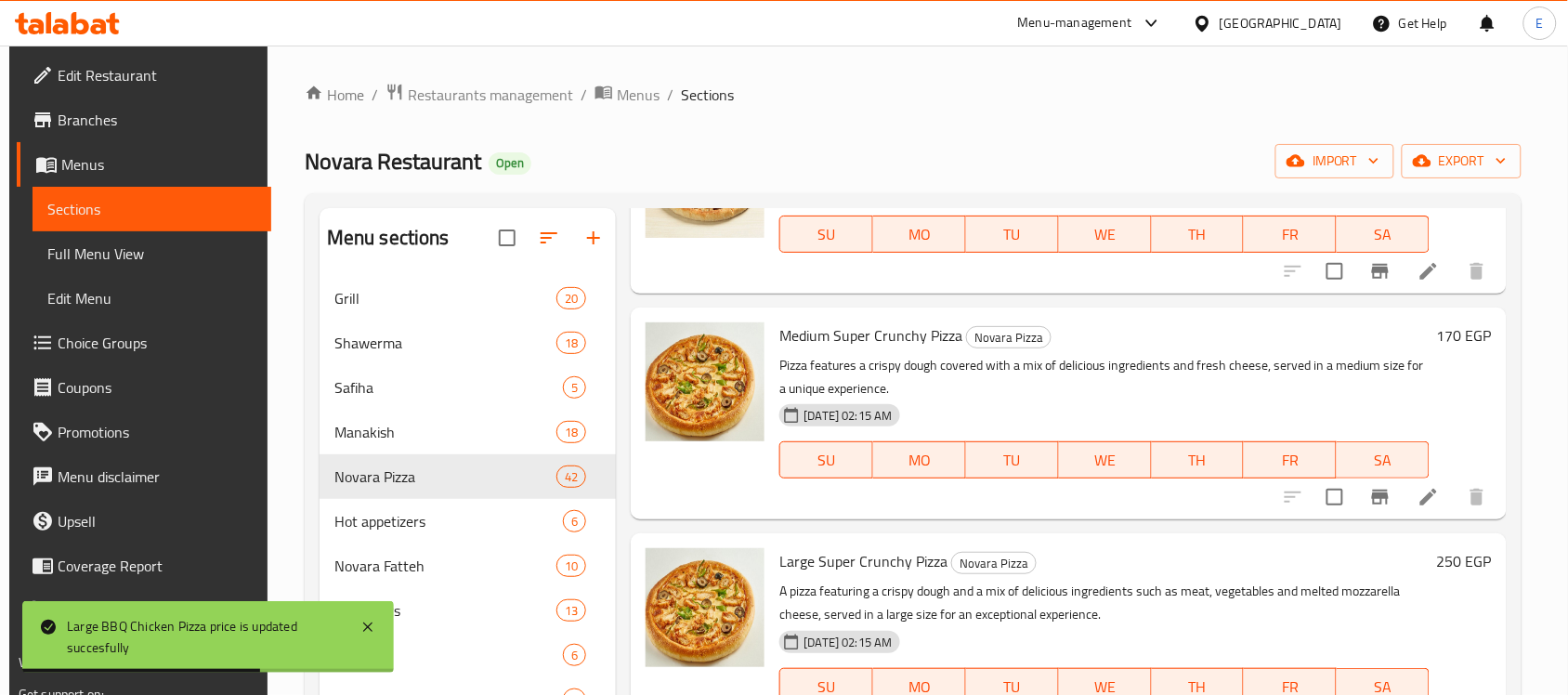
click at [1454, 348] on h6 "170 EGP" at bounding box center [1464, 335] width 55 height 26
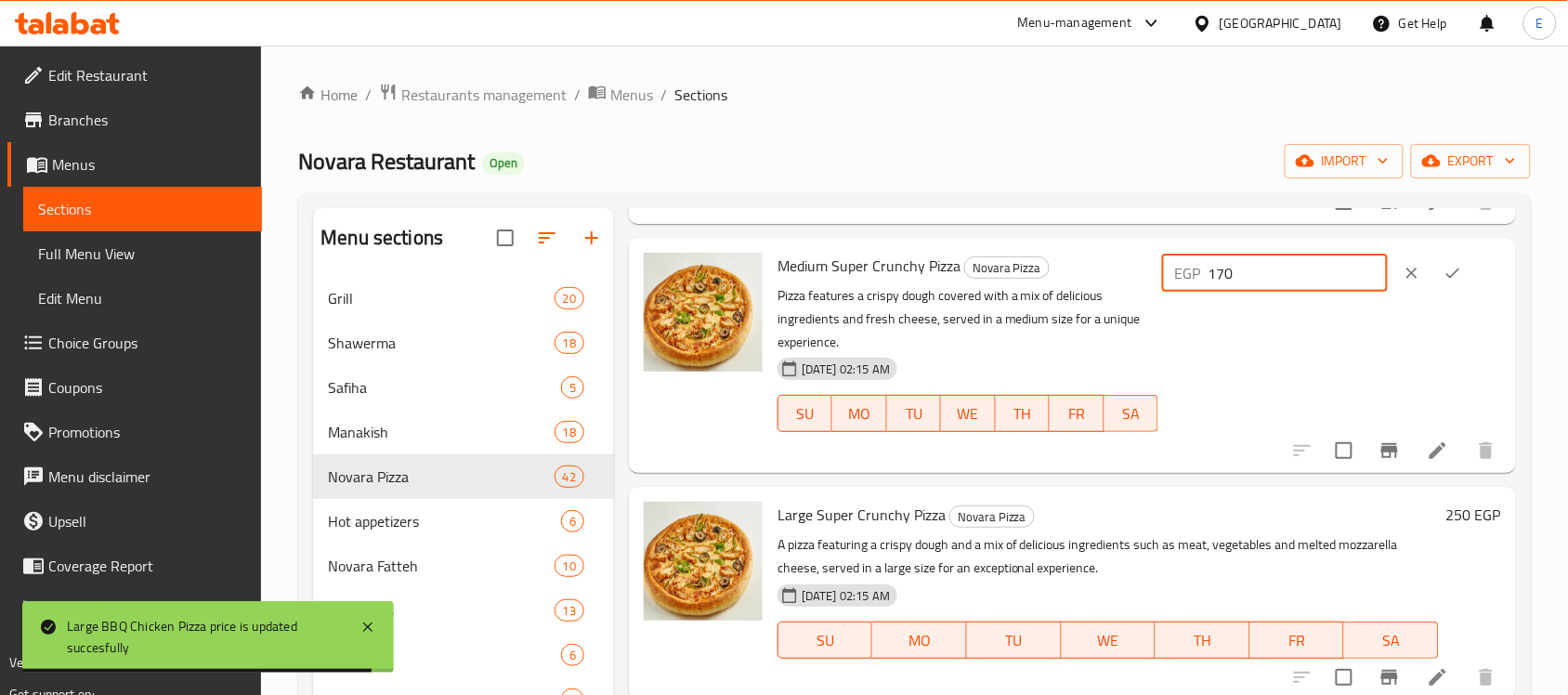
drag, startPoint x: 1254, startPoint y: 363, endPoint x: 1104, endPoint y: 358, distance: 150.1
click at [1104, 358] on div "Medium Super Crunchy Pizza Novara Pizza Pizza features a crispy dough covered w…" at bounding box center [1139, 355] width 738 height 220
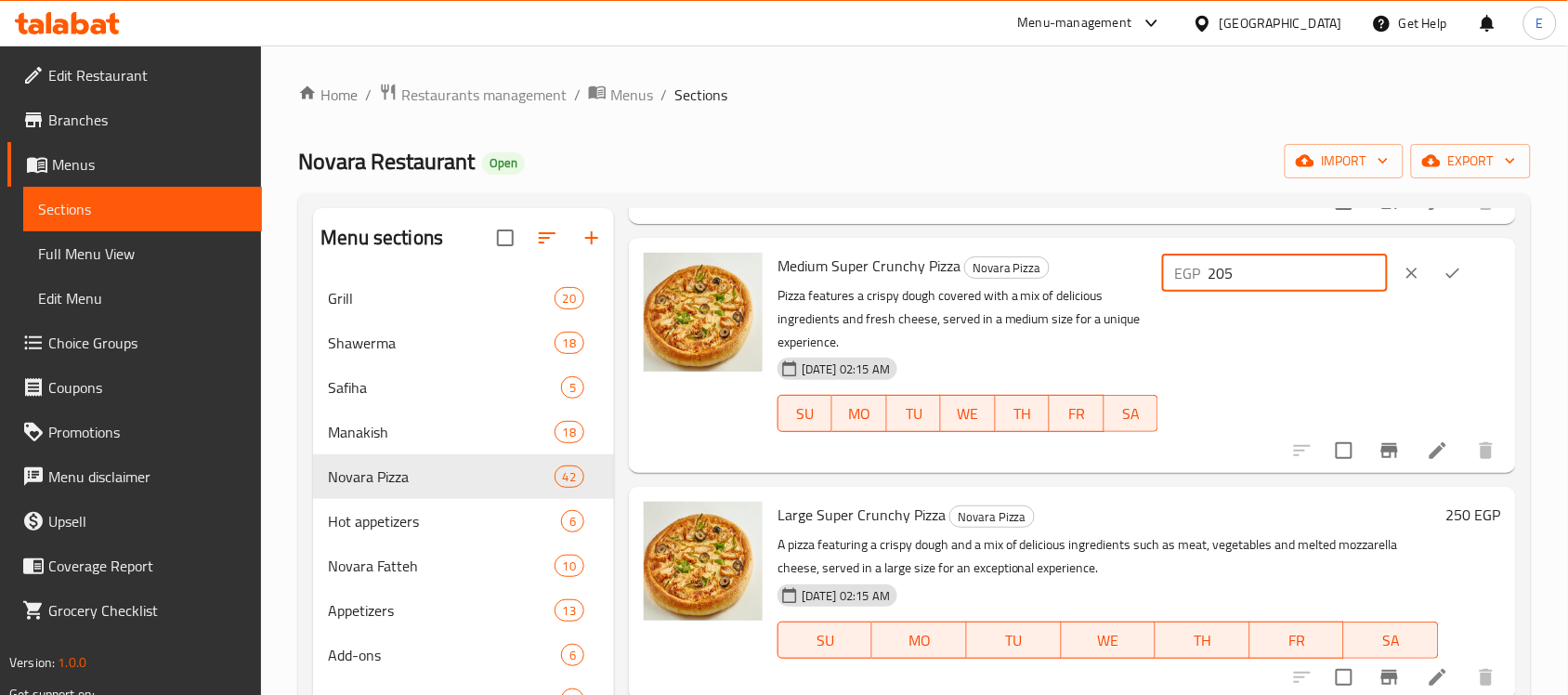
type input "205"
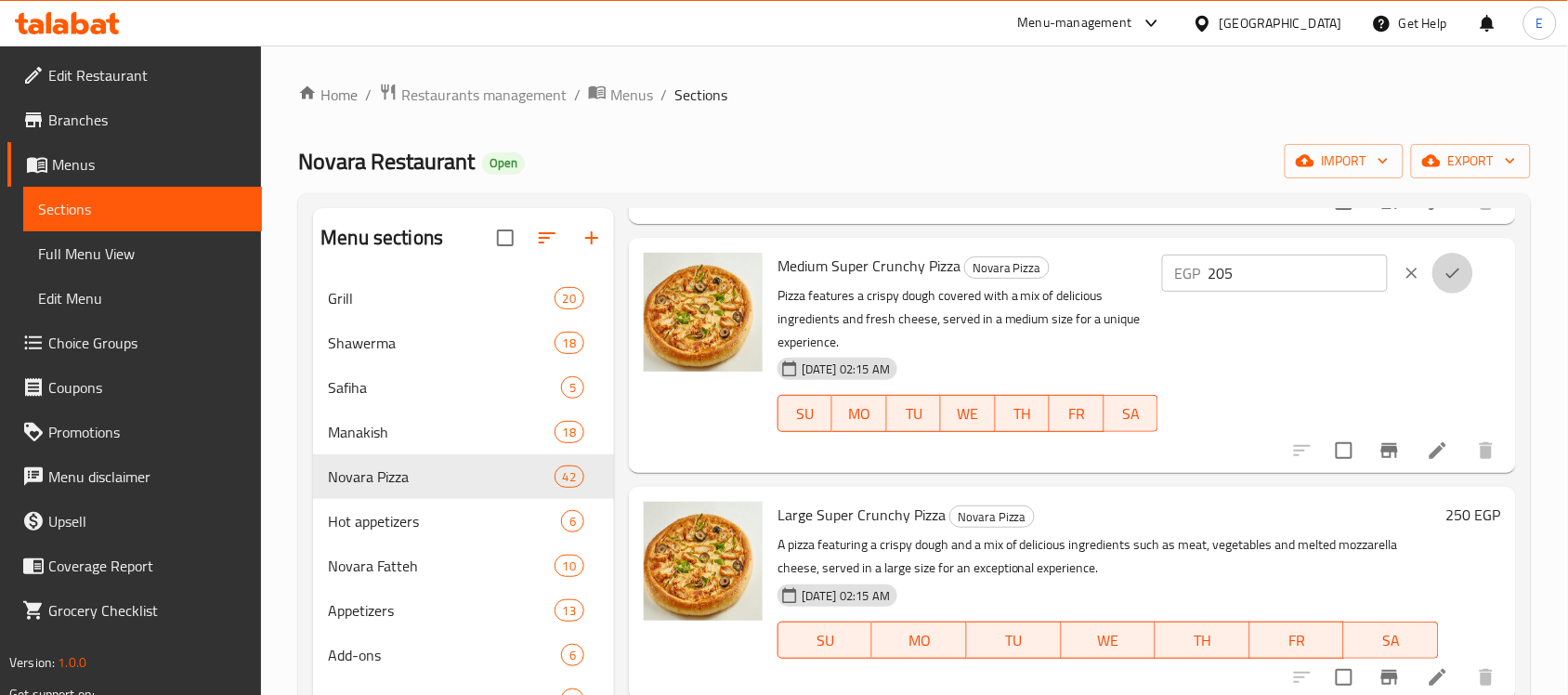
click at [1455, 282] on icon "ok" at bounding box center [1452, 273] width 19 height 19
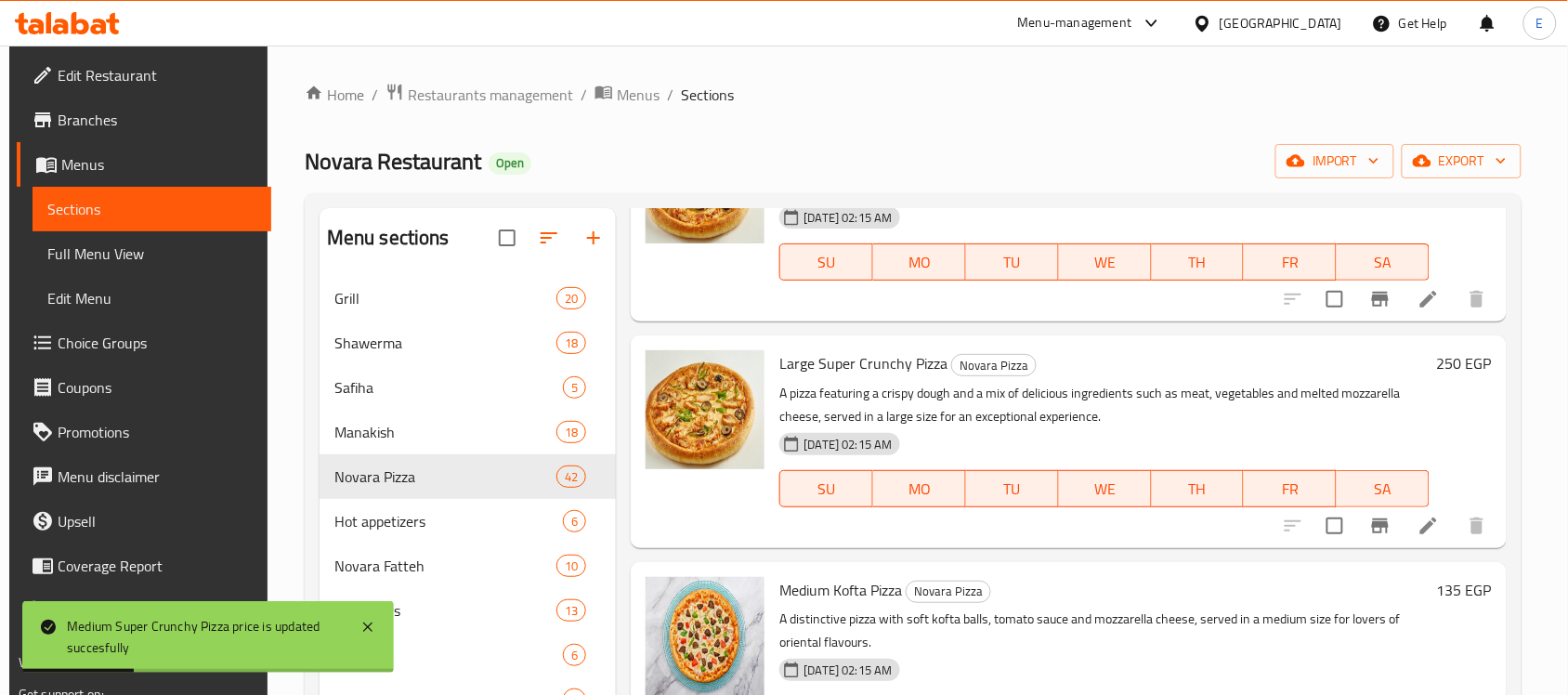
scroll to position [8084, 0]
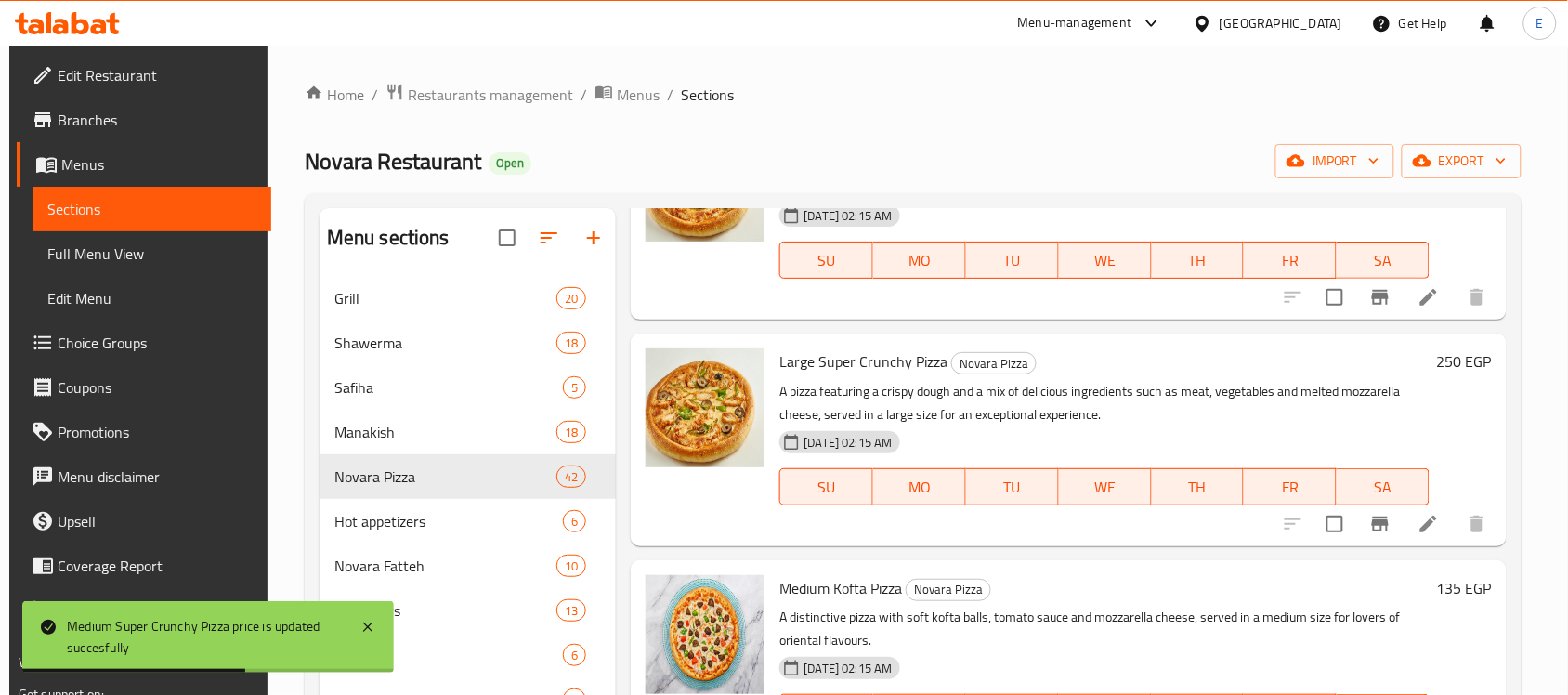
click at [1451, 372] on h6 "250 EGP" at bounding box center [1464, 361] width 55 height 26
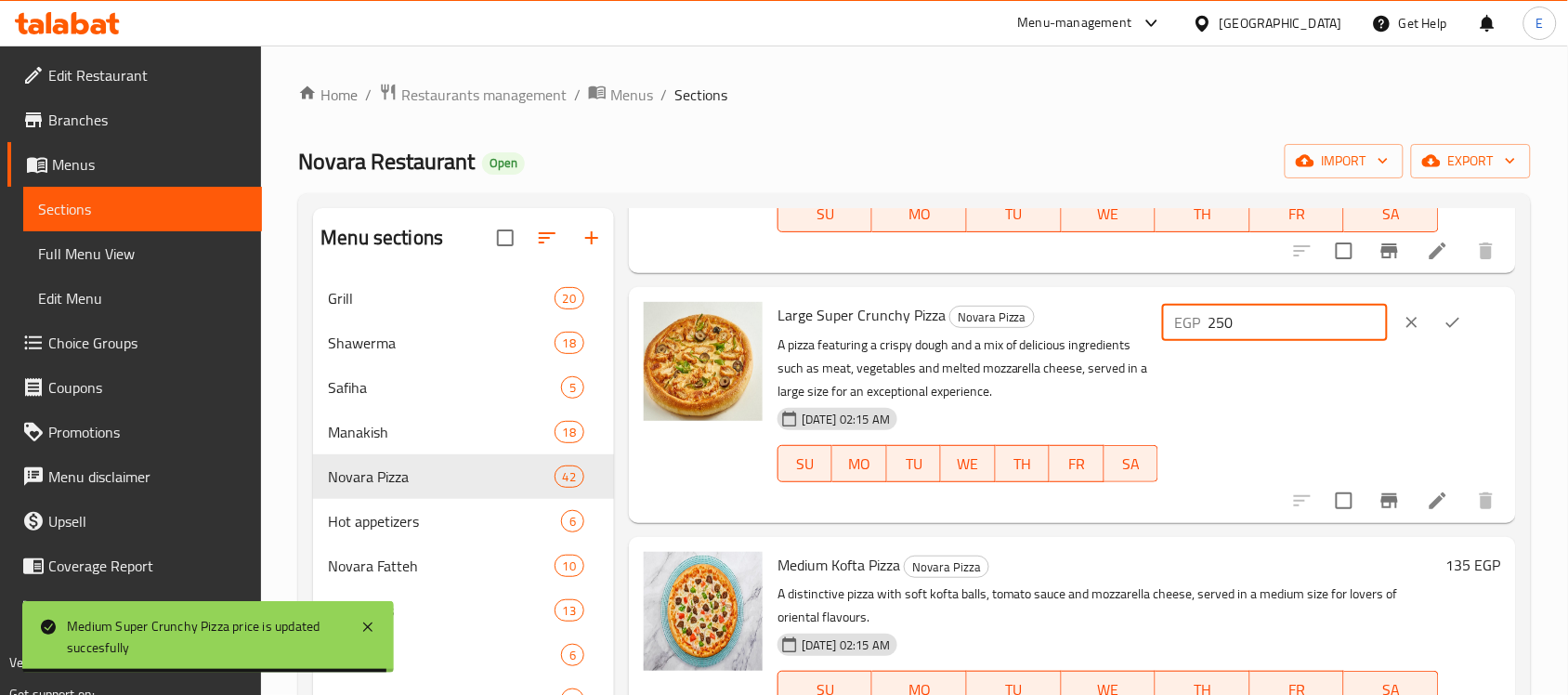
drag, startPoint x: 1274, startPoint y: 388, endPoint x: 1168, endPoint y: 377, distance: 106.6
click at [1168, 377] on div "Large Super Crunchy Pizza Novara Pizza A pizza featuring a crispy dough and a m…" at bounding box center [1139, 404] width 738 height 220
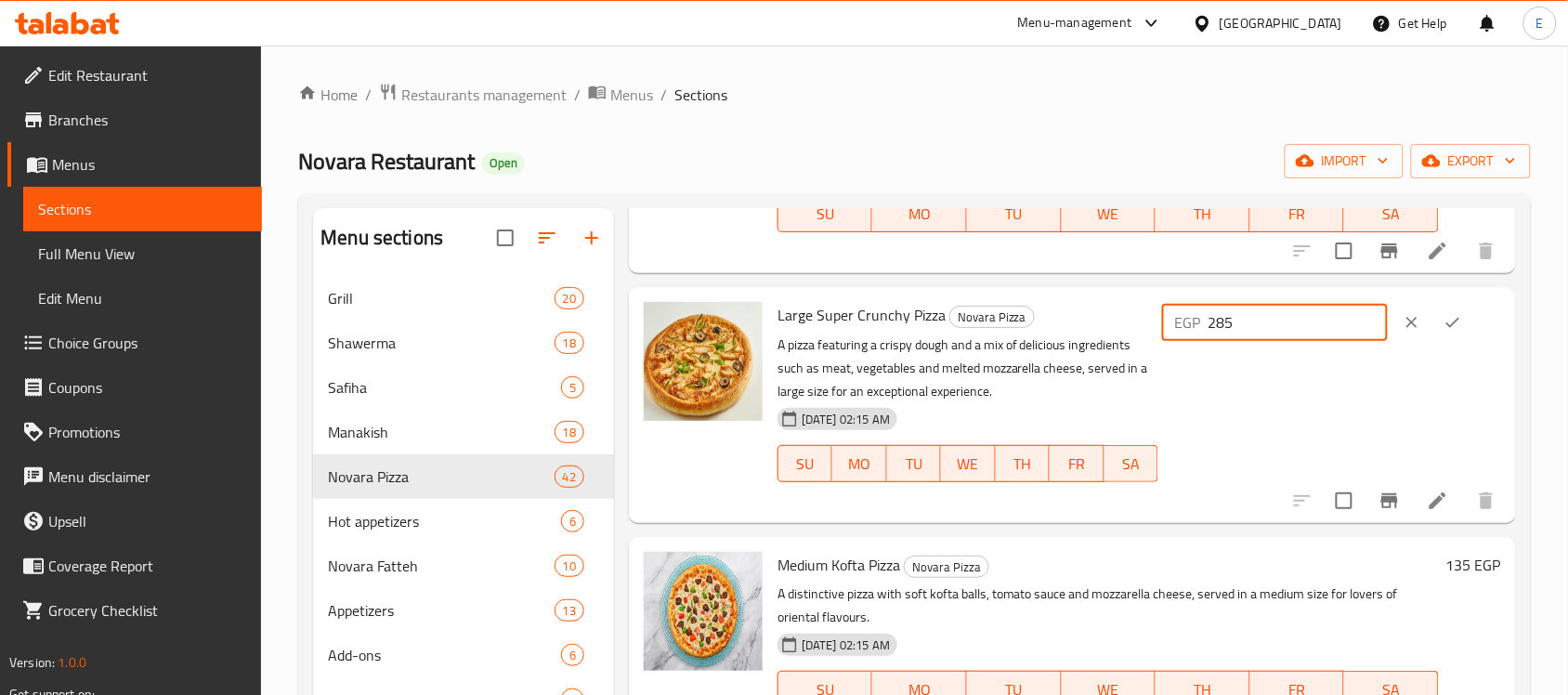
type input "285"
click at [1447, 331] on icon "ok" at bounding box center [1452, 322] width 19 height 19
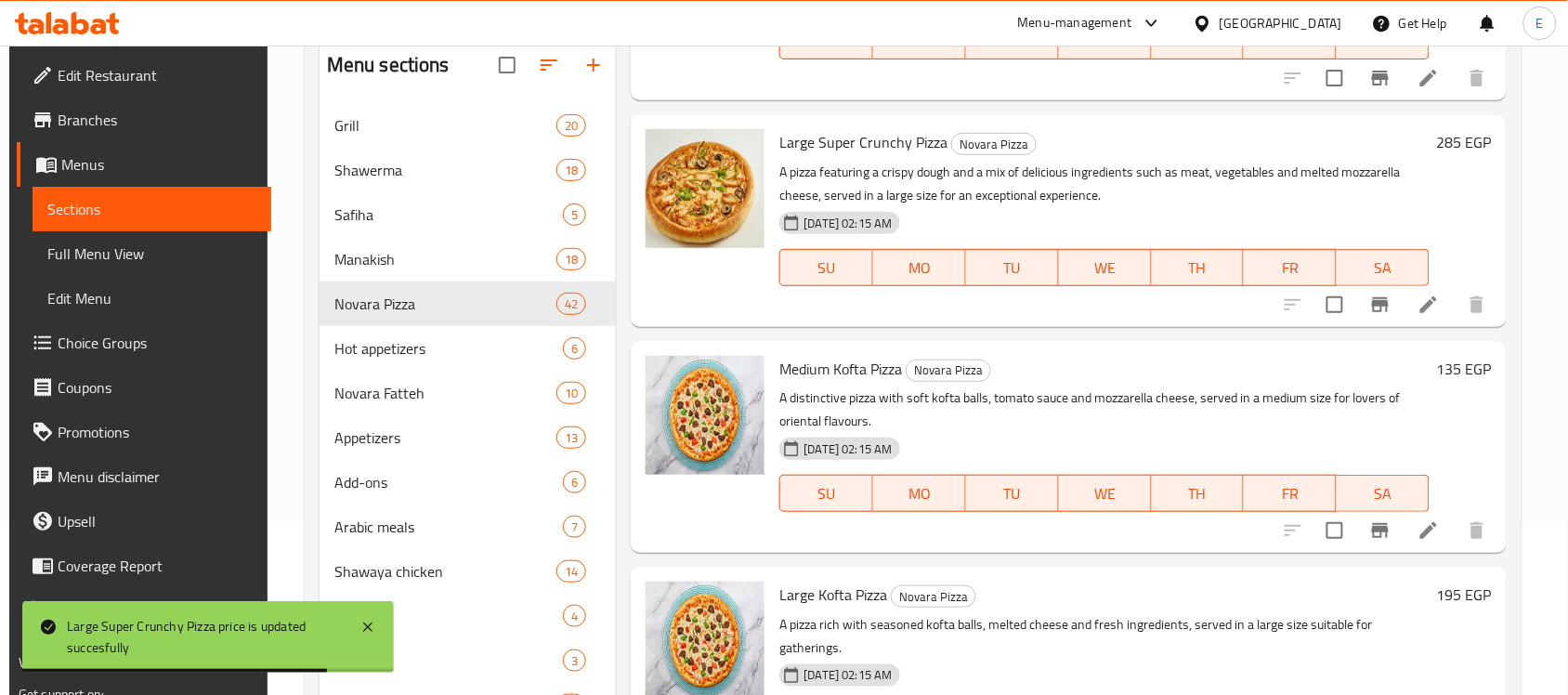
scroll to position [288, 0]
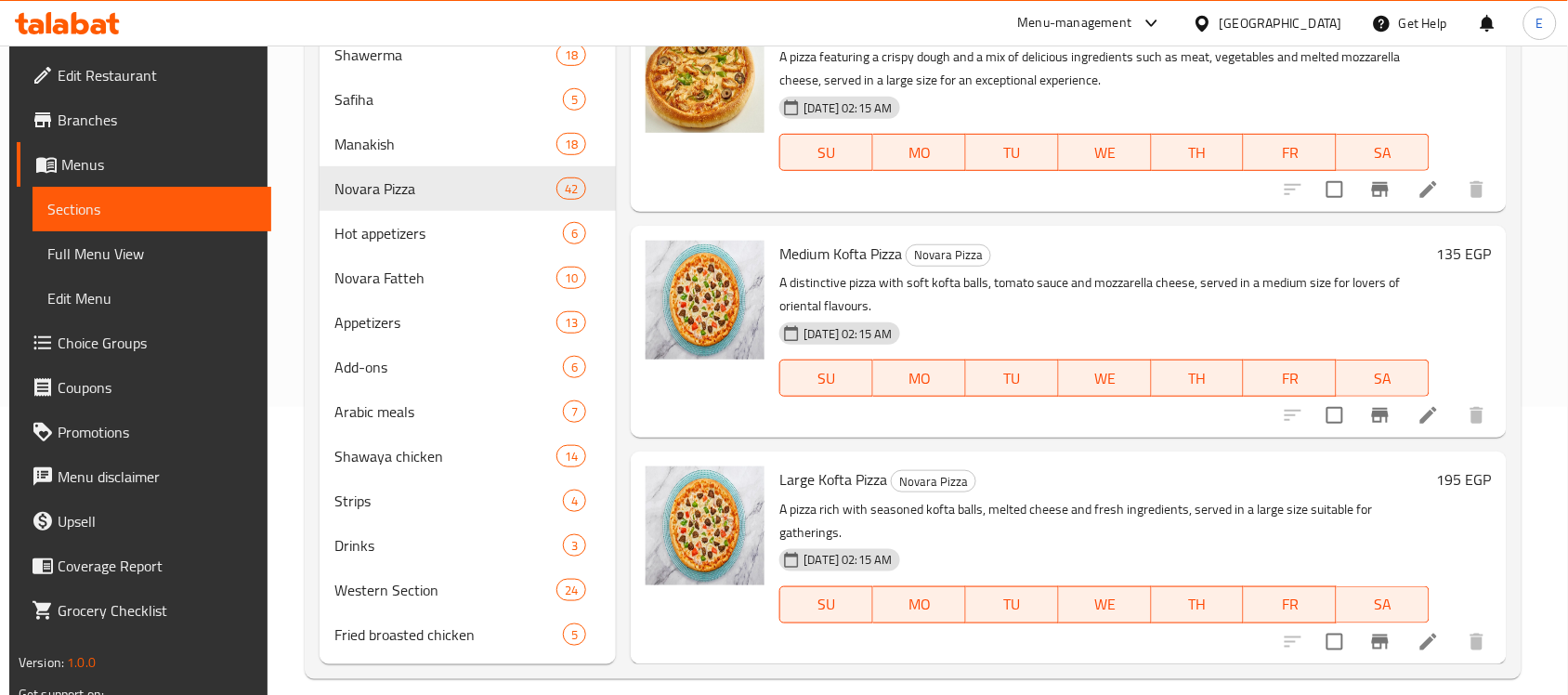
click at [1441, 248] on h6 "135 EGP" at bounding box center [1464, 253] width 55 height 26
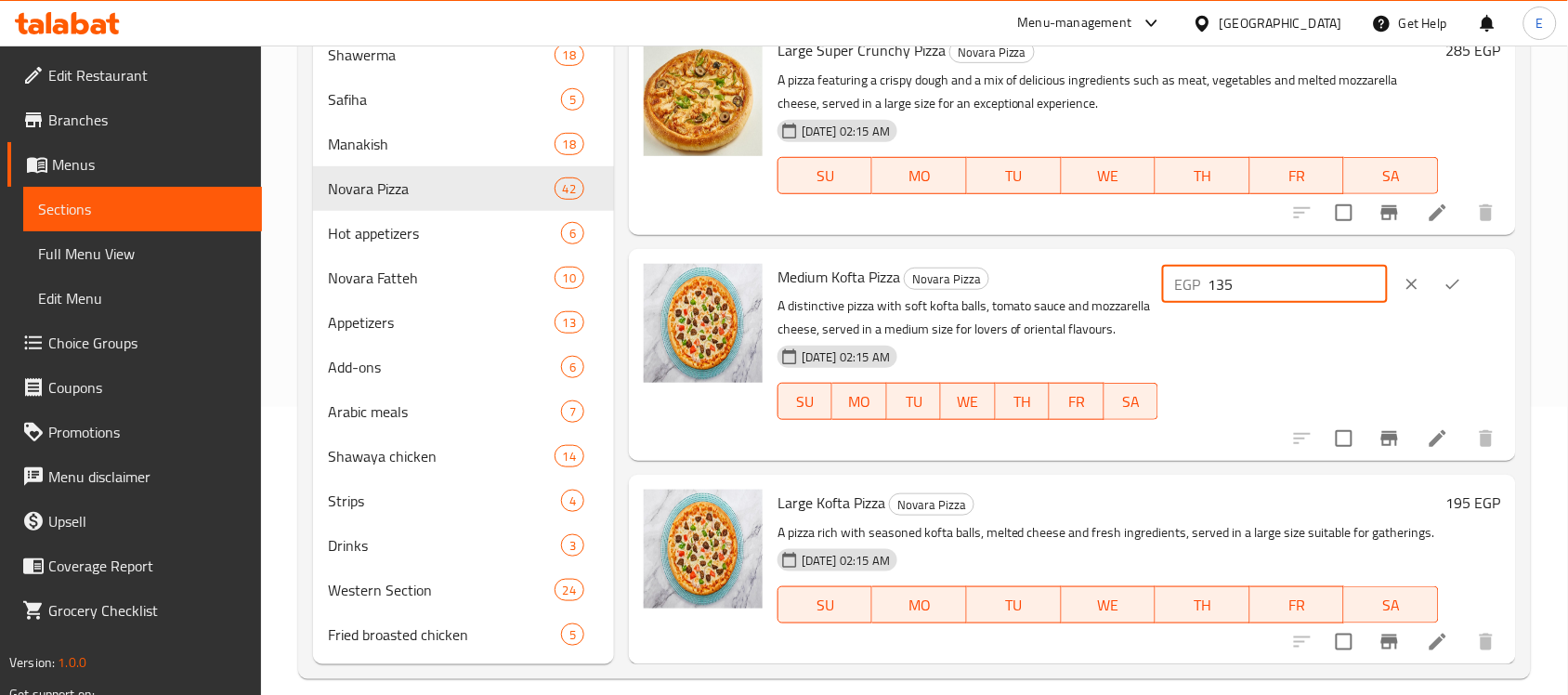
drag, startPoint x: 1259, startPoint y: 258, endPoint x: 1234, endPoint y: 256, distance: 25.1
click at [1234, 266] on input "135" at bounding box center [1297, 284] width 179 height 37
type input "185"
click at [1443, 275] on icon "ok" at bounding box center [1452, 283] width 19 height 19
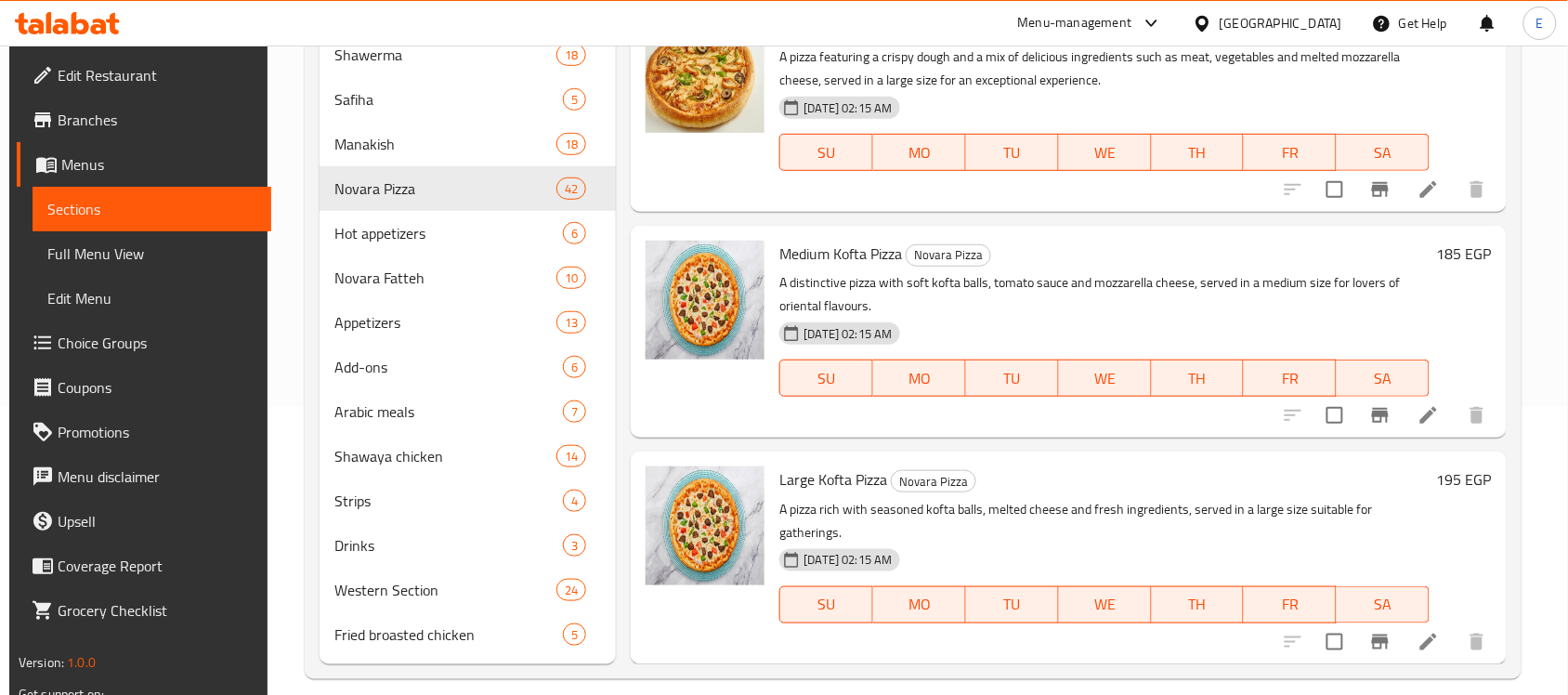
click at [1437, 480] on h6 "195 EGP" at bounding box center [1464, 479] width 55 height 26
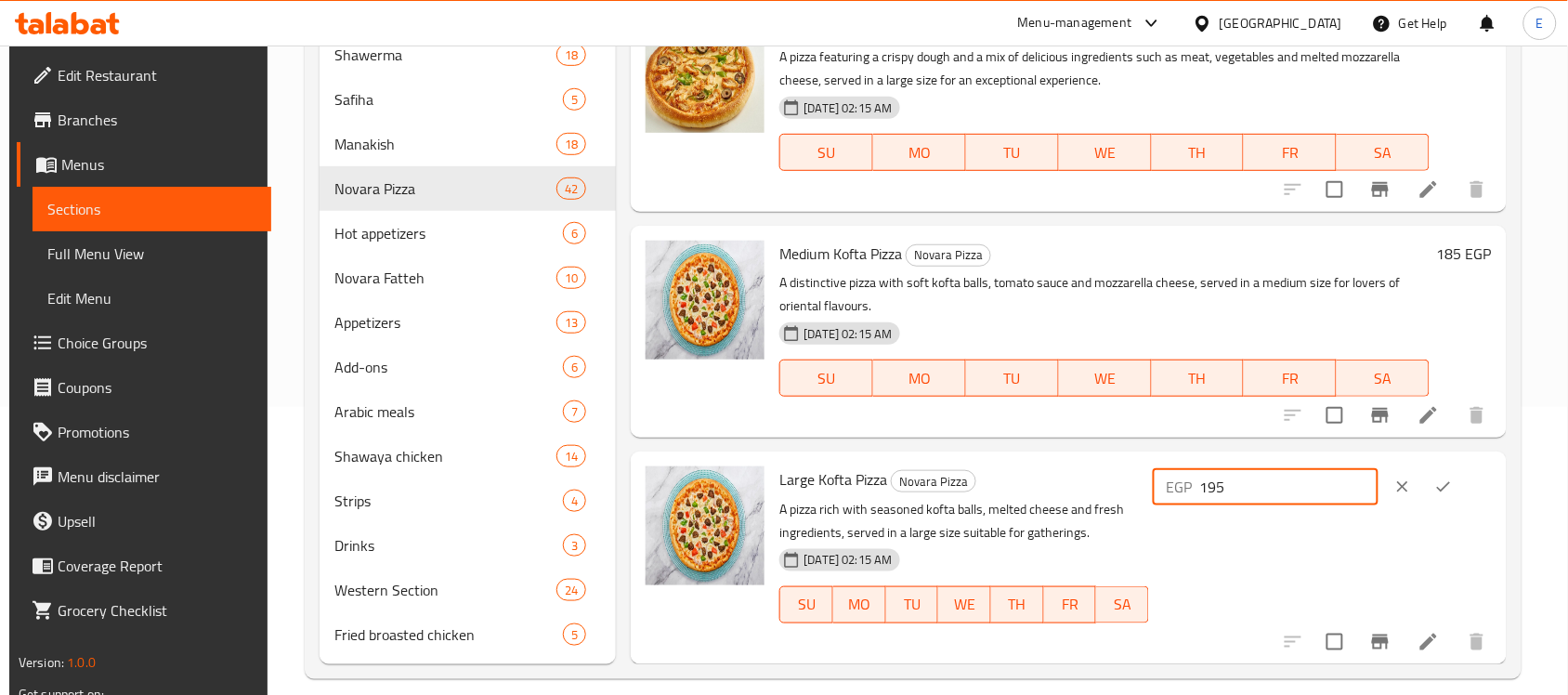
drag, startPoint x: 1279, startPoint y: 486, endPoint x: 1091, endPoint y: 499, distance: 188.4
click at [1091, 499] on div "Large Kofta Pizza Novara Pizza A pizza rich with seasoned kofta balls, melted c…" at bounding box center [1135, 556] width 727 height 196
type input "260"
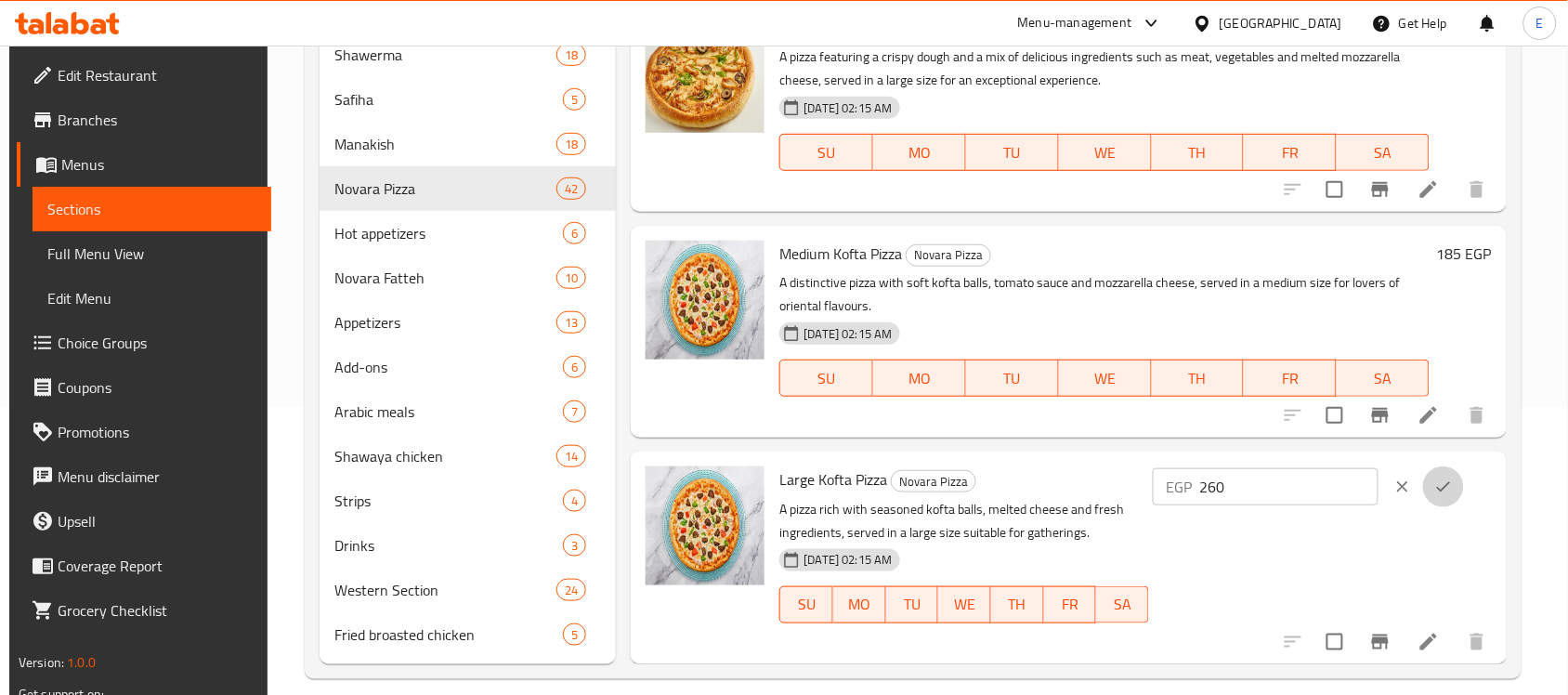
click at [1441, 483] on icon "ok" at bounding box center [1443, 486] width 19 height 19
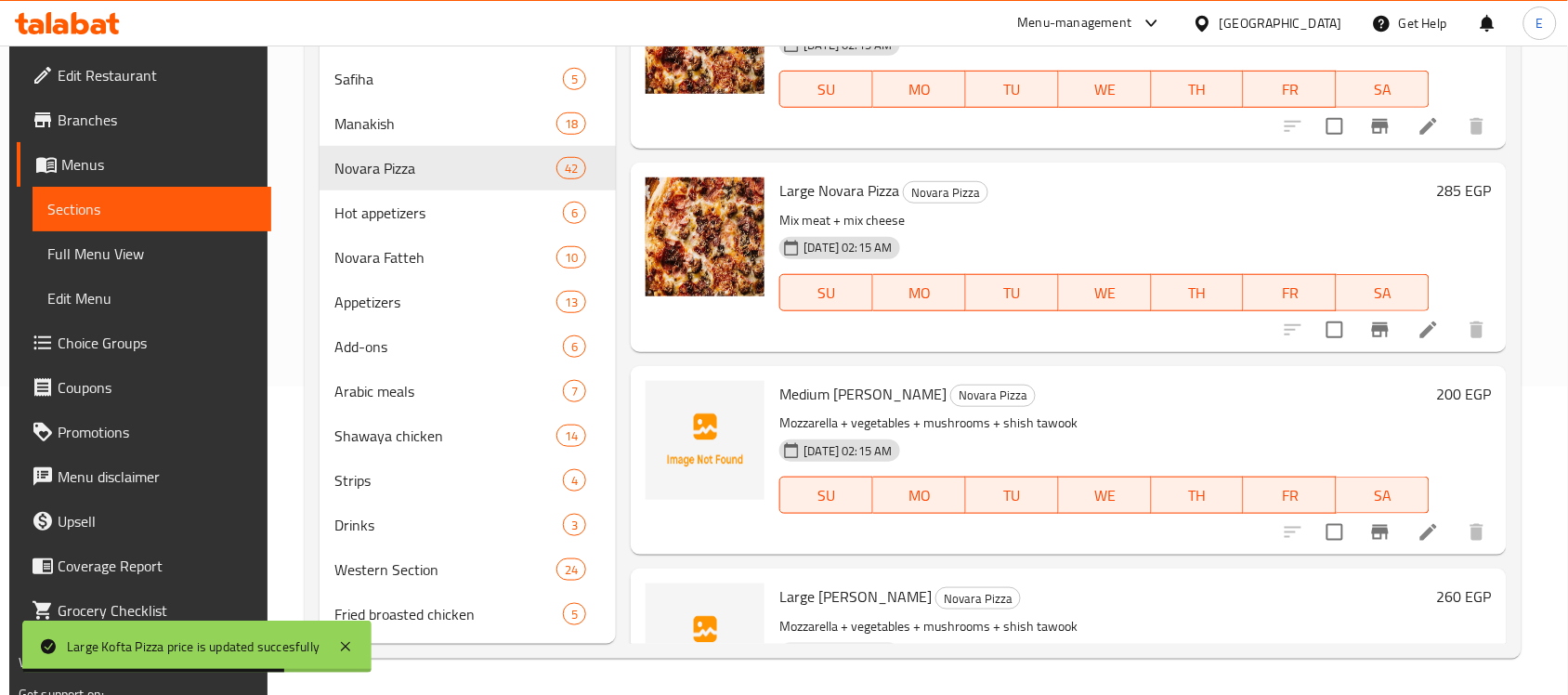
scroll to position [0, 0]
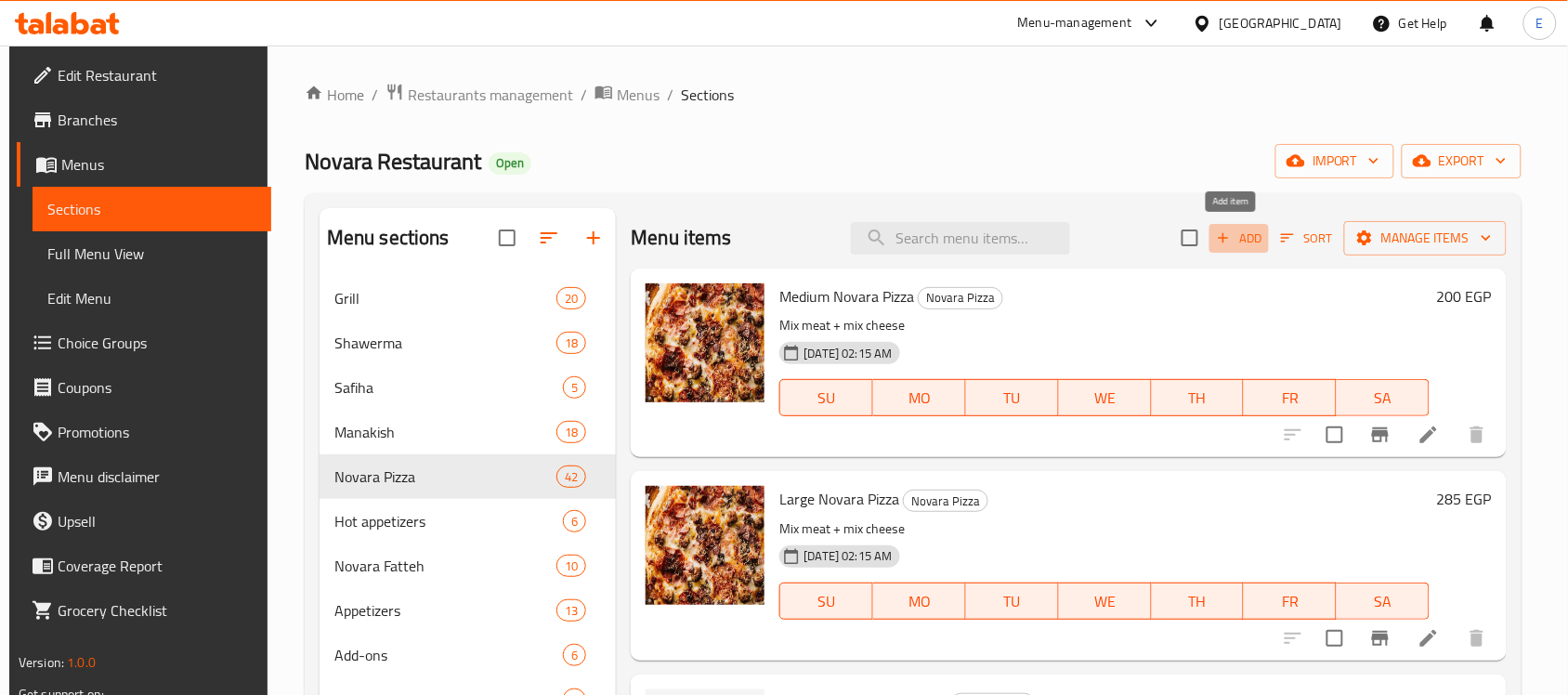
click at [1241, 242] on span "Add" at bounding box center [1239, 239] width 50 height 22
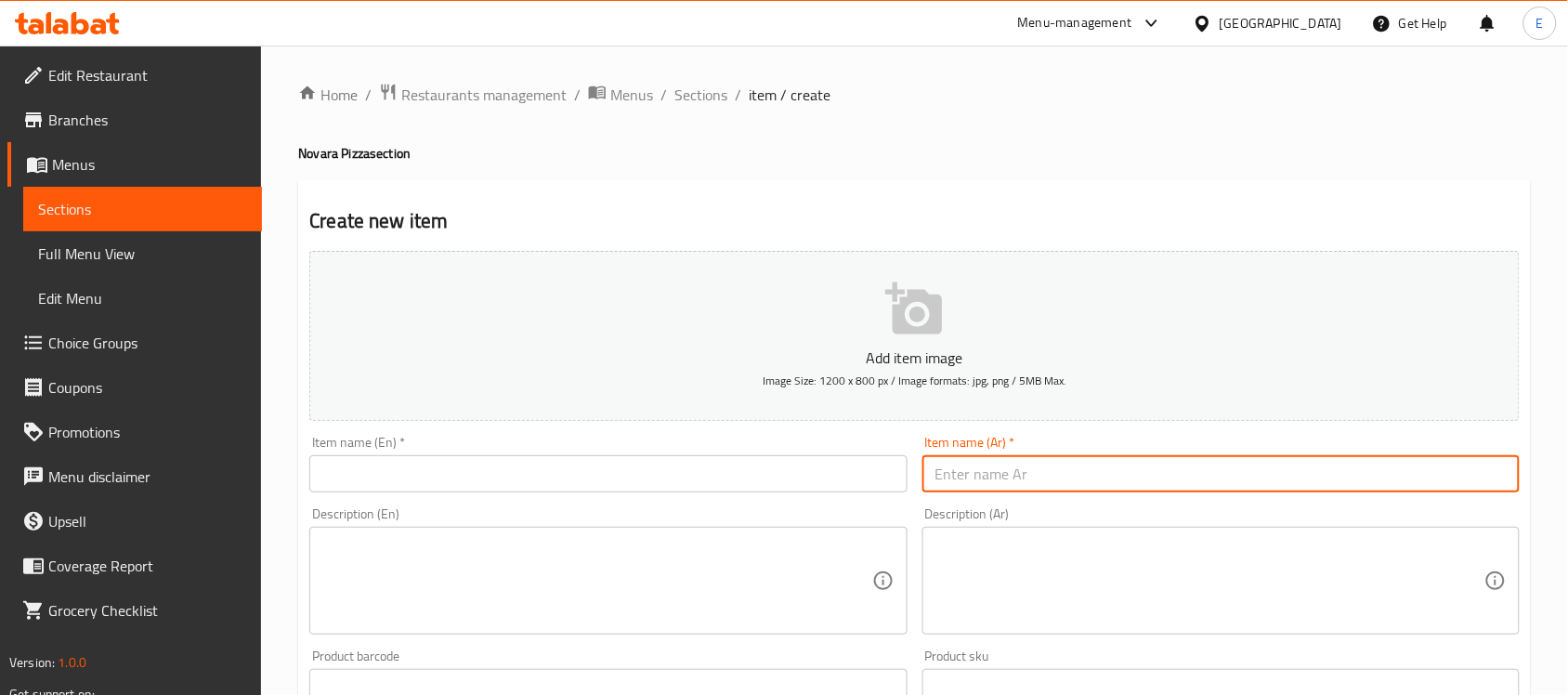
click at [969, 462] on input "text" at bounding box center [1220, 474] width 597 height 37
paste input "بيتزا زنجر"
type input "بيتزا زنجر وسط"
click at [808, 464] on input "text" at bounding box center [607, 474] width 597 height 37
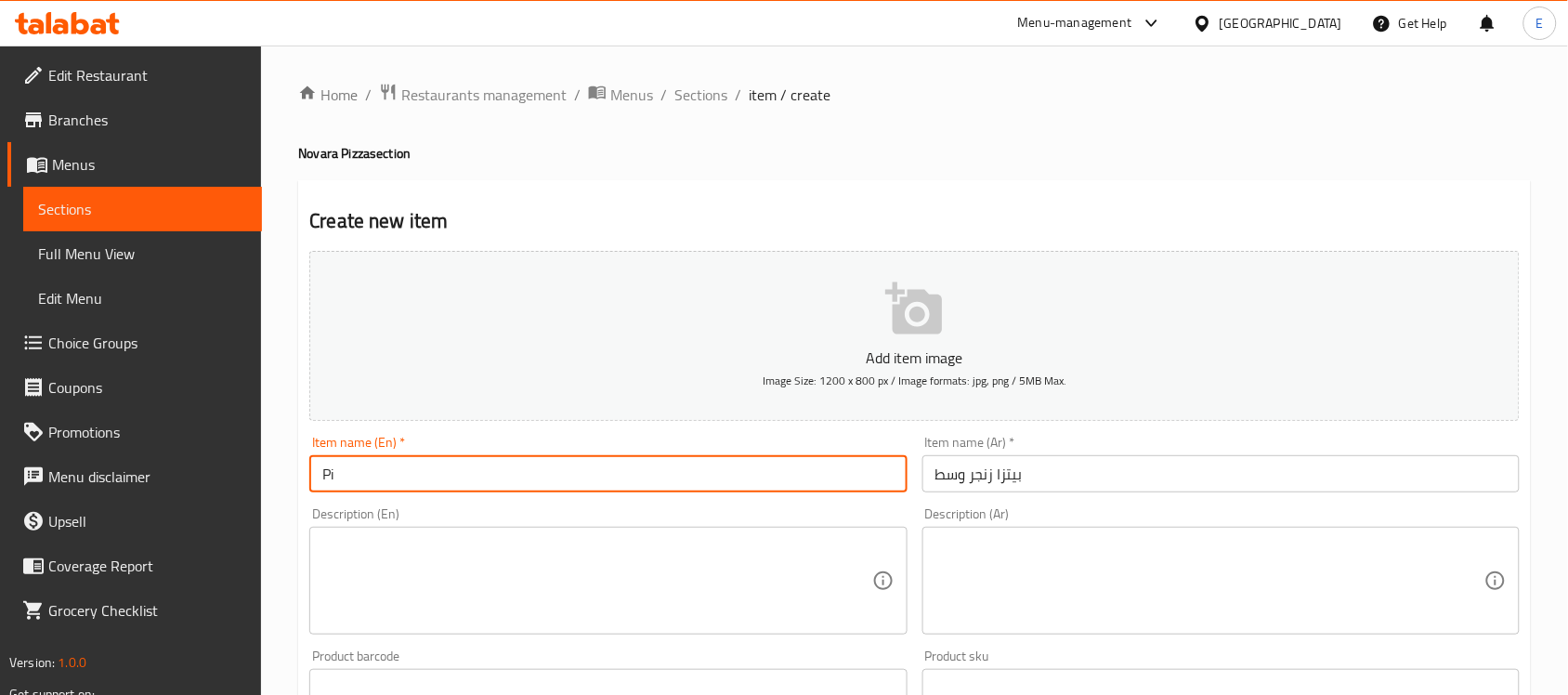
type input "P"
type input "Medium Zinger Pizza"
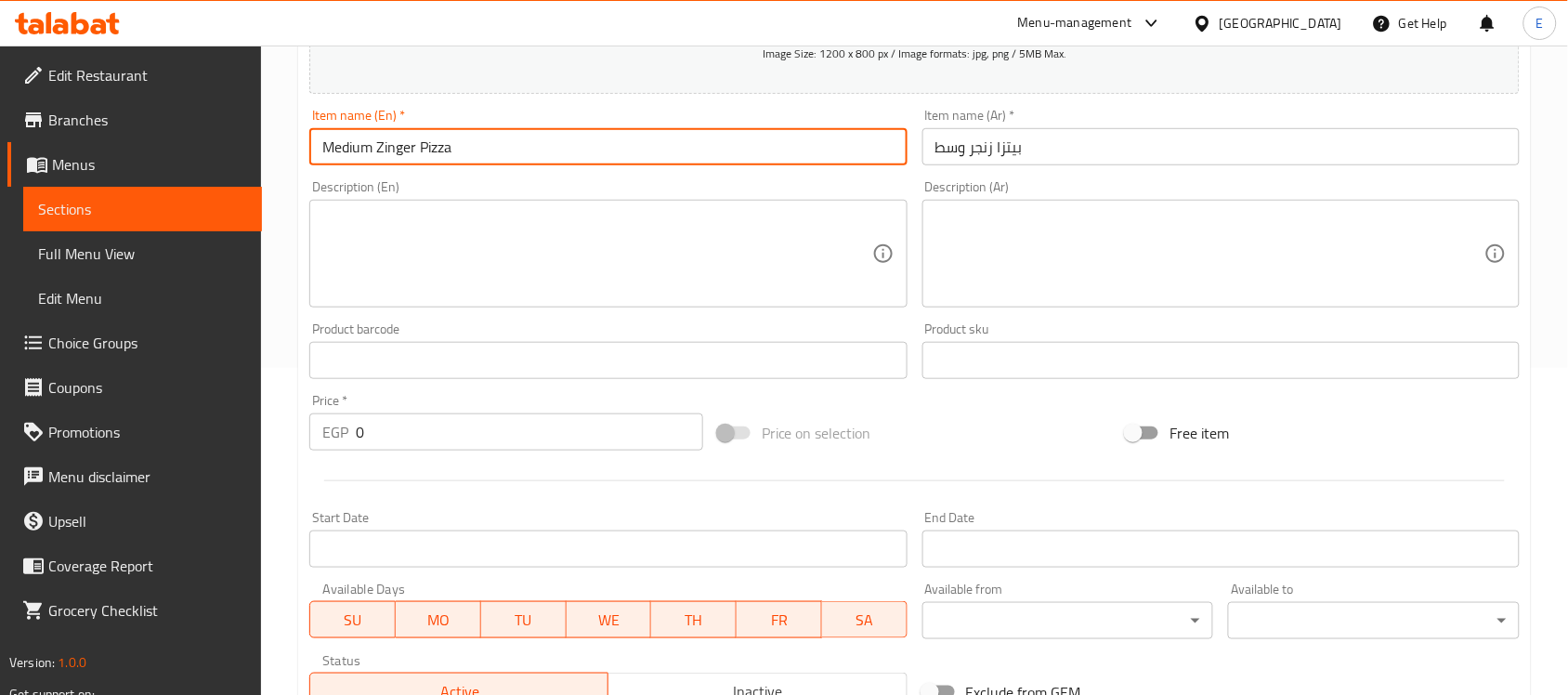
scroll to position [363, 0]
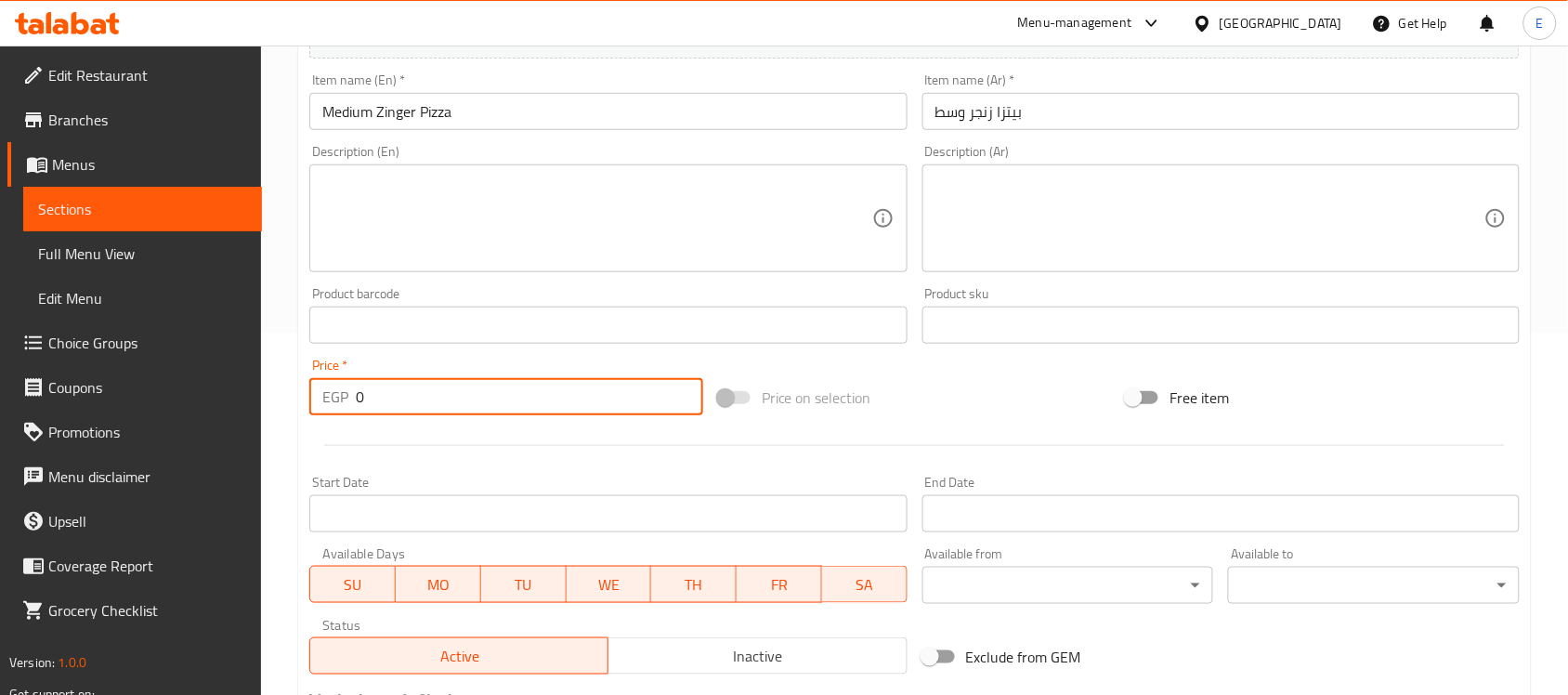
drag, startPoint x: 410, startPoint y: 397, endPoint x: 290, endPoint y: 385, distance: 120.6
click at [290, 385] on div "Home / Restaurants management / Menus / Sections / item / create Novara Pizza s…" at bounding box center [914, 317] width 1307 height 1267
type input "200"
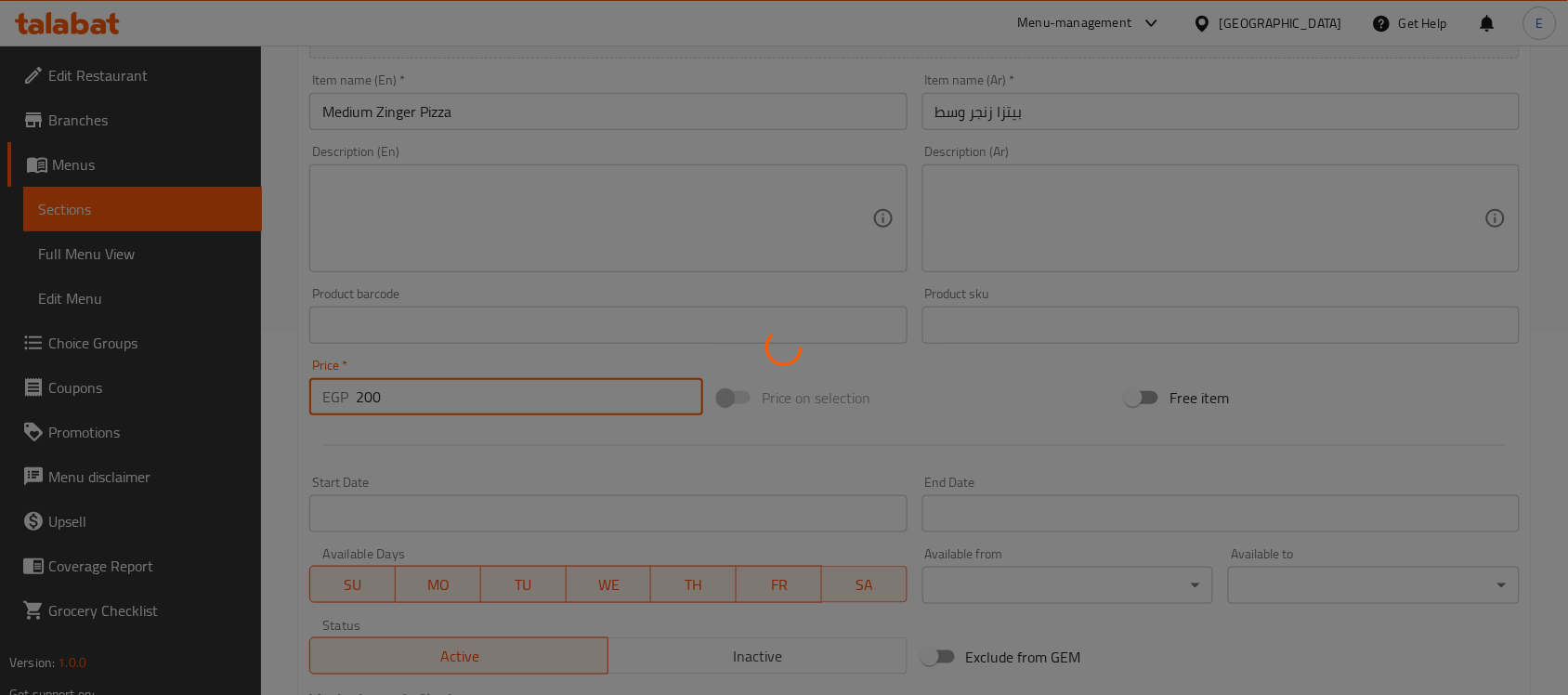
type input "0"
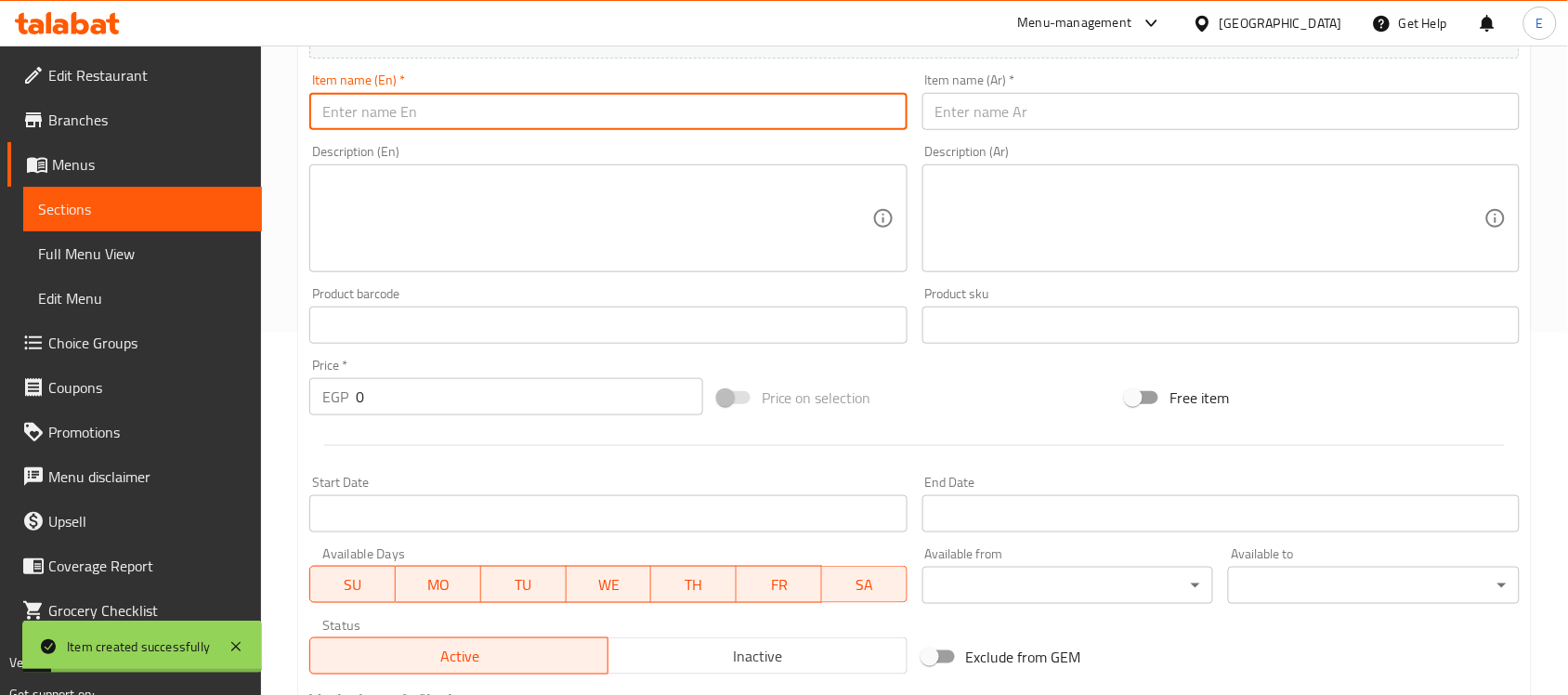
click at [717, 126] on input "text" at bounding box center [607, 111] width 597 height 37
type input "Large Zinger Pizza"
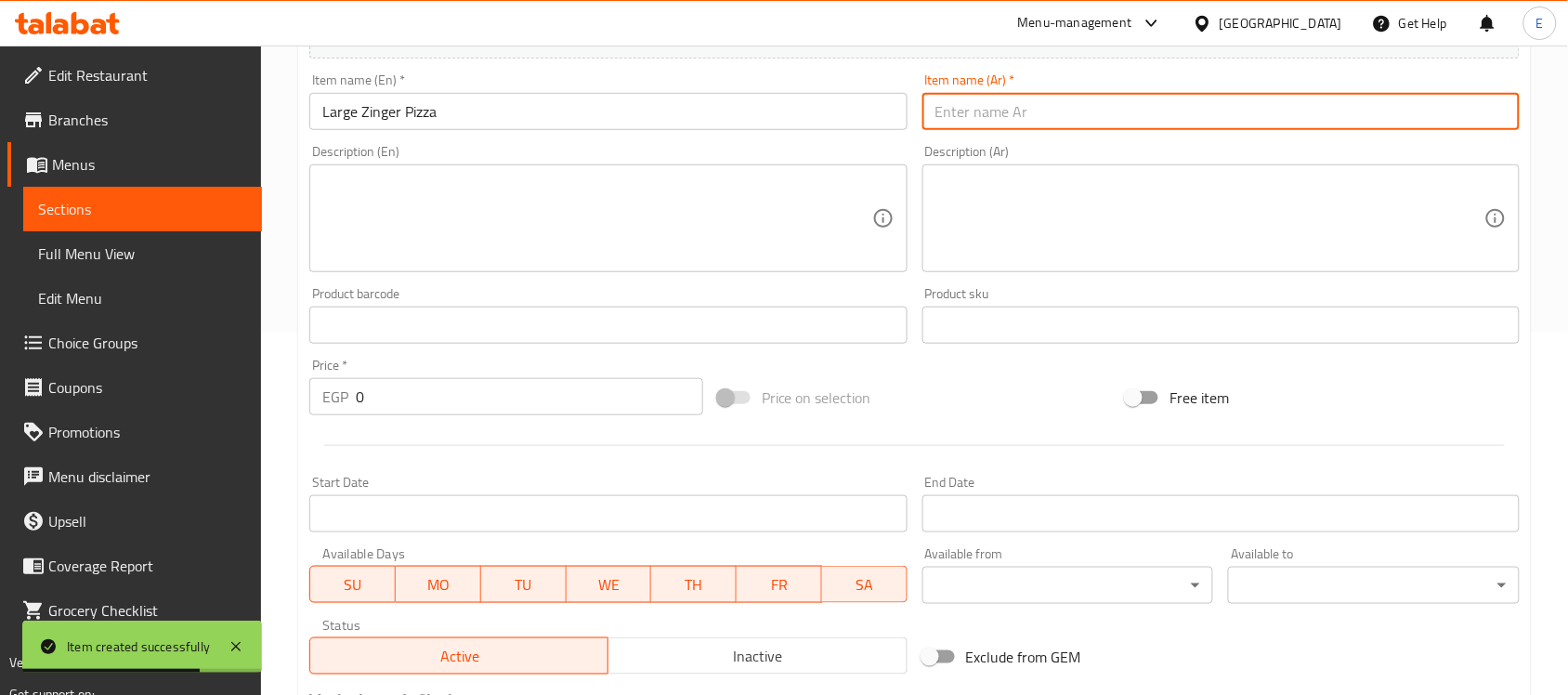
click at [961, 111] on input "text" at bounding box center [1220, 111] width 597 height 37
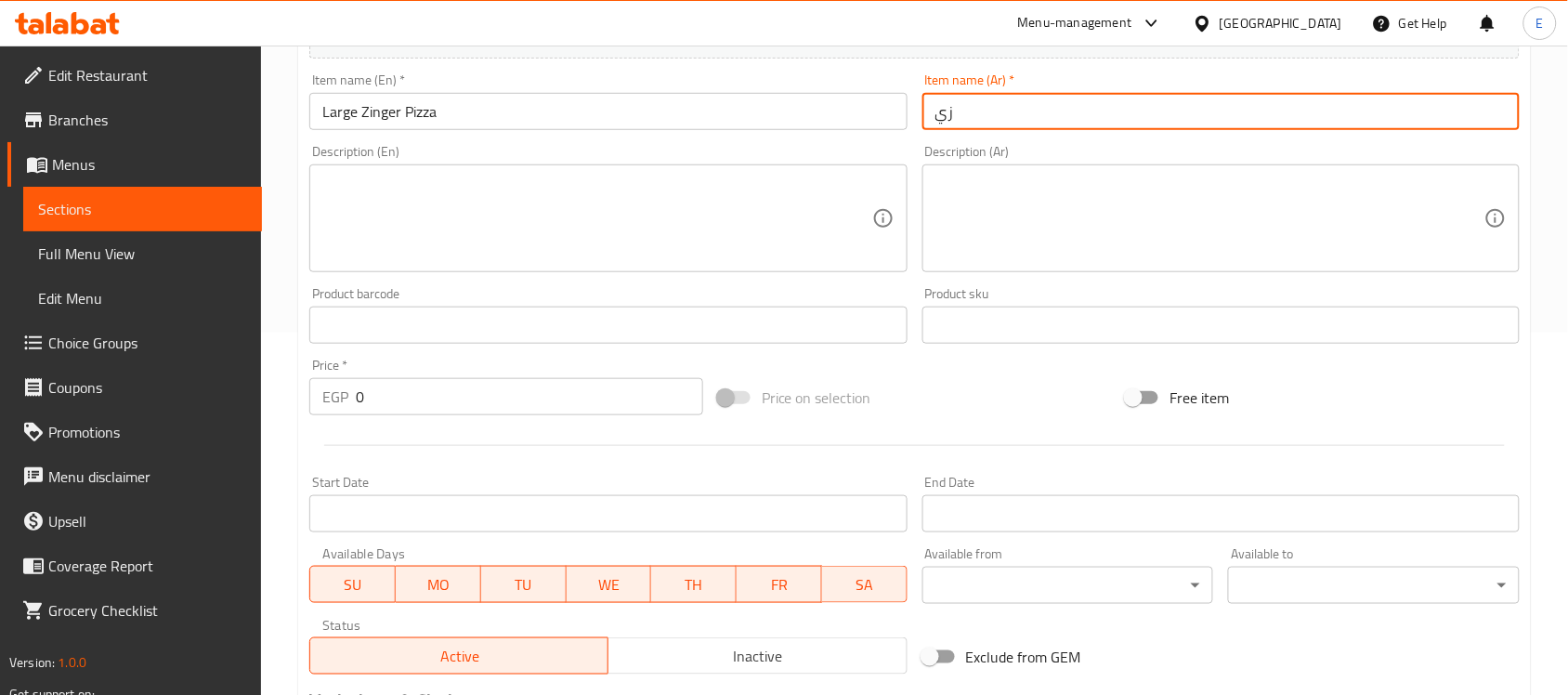
type input "ز"
type input "بيتزا زينجر كبيرة"
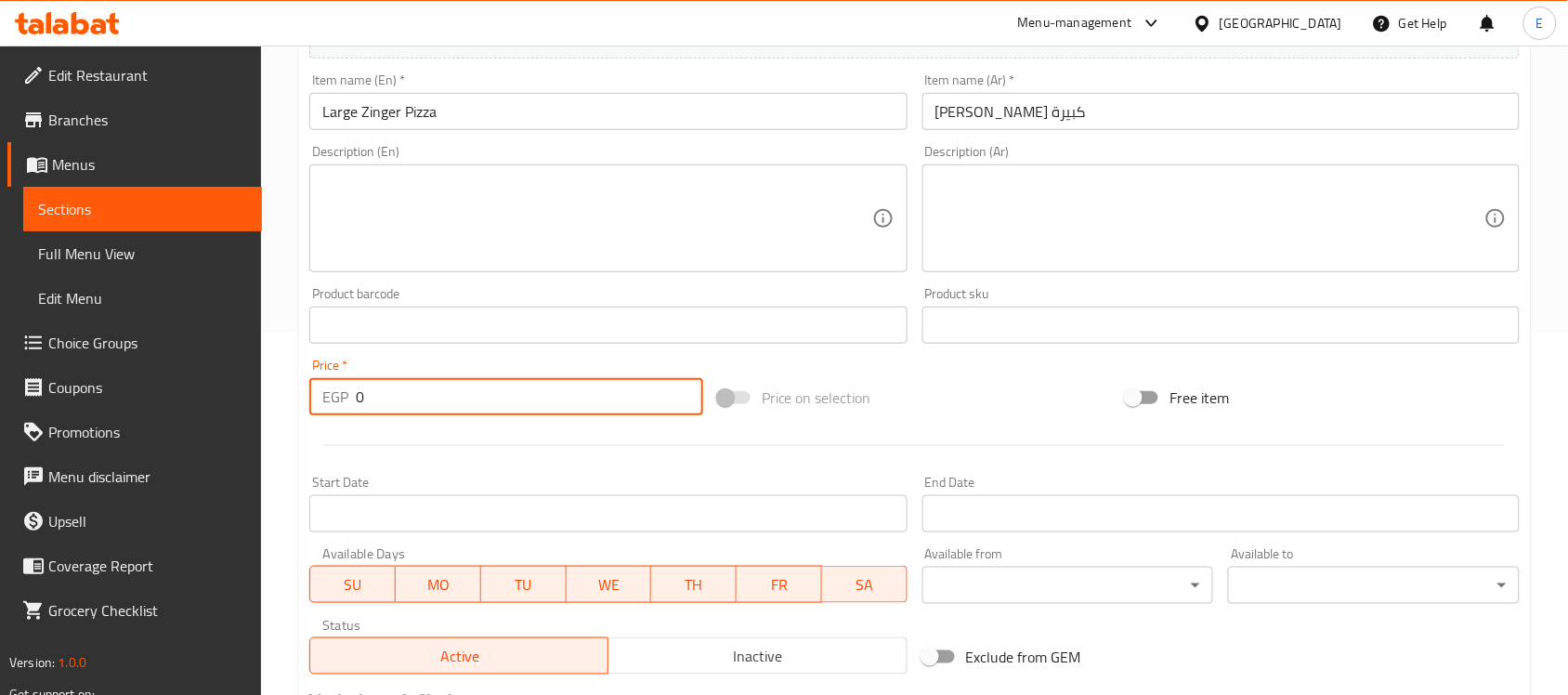
drag, startPoint x: 397, startPoint y: 402, endPoint x: 214, endPoint y: 412, distance: 183.3
click at [214, 412] on div "Edit Restaurant Branches Menus Sections Full Menu View Edit Menu Choice Groups …" at bounding box center [784, 317] width 1568 height 1267
type input "260"
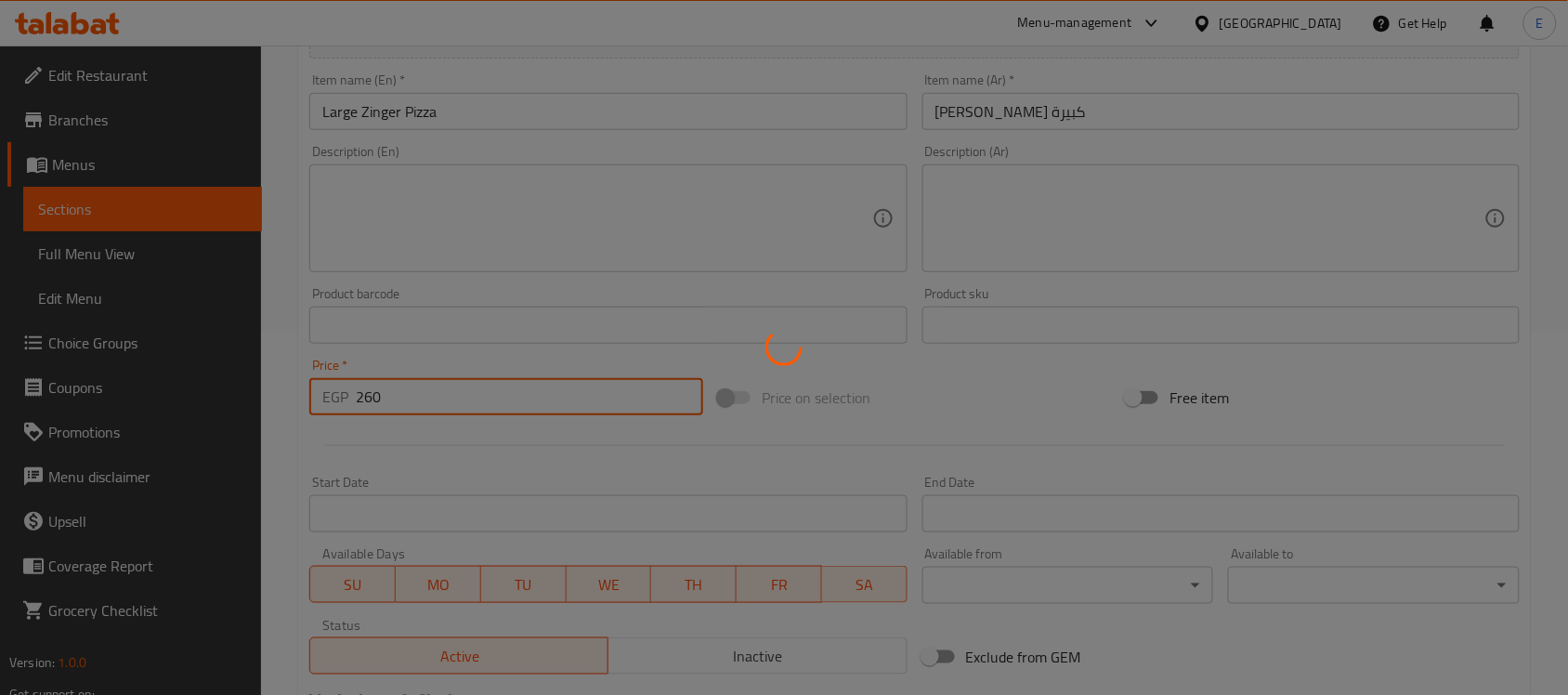
scroll to position [0, 0]
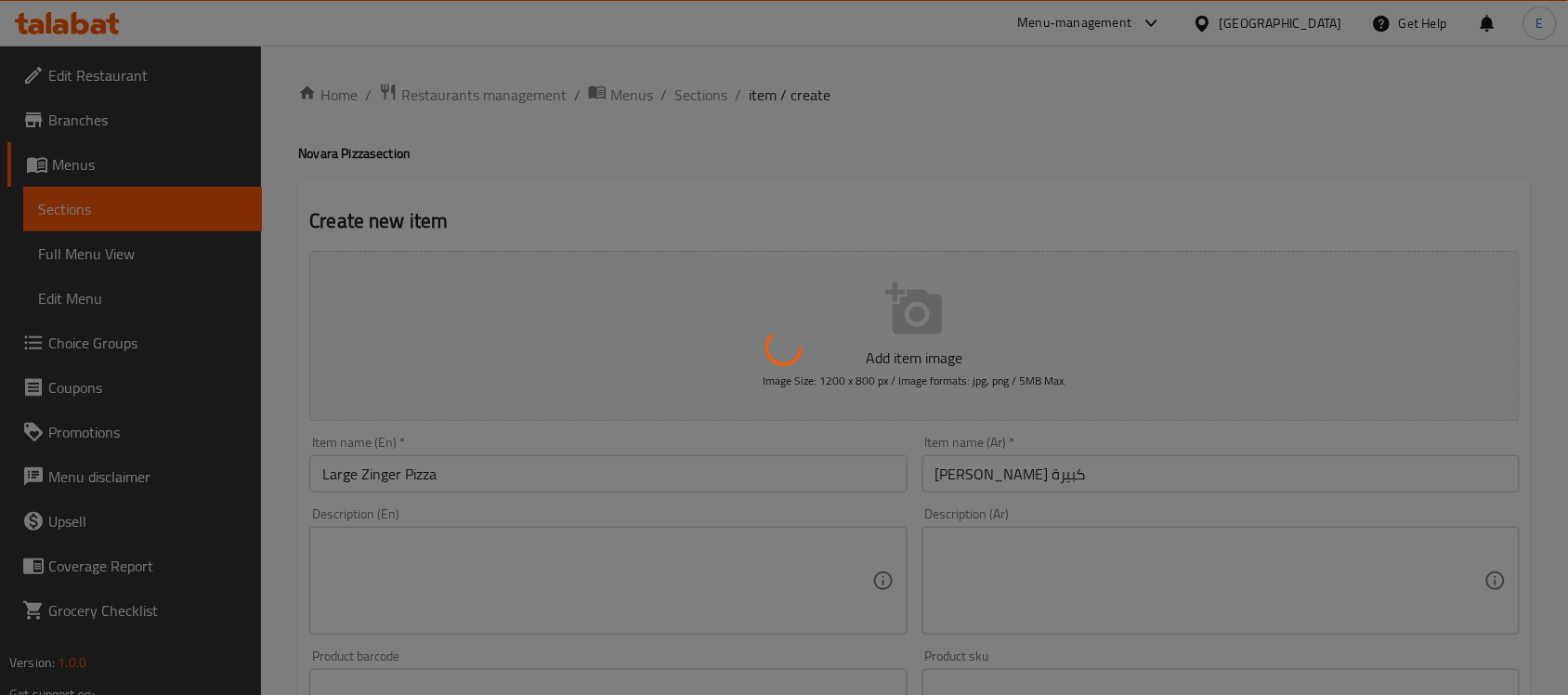
type input "0"
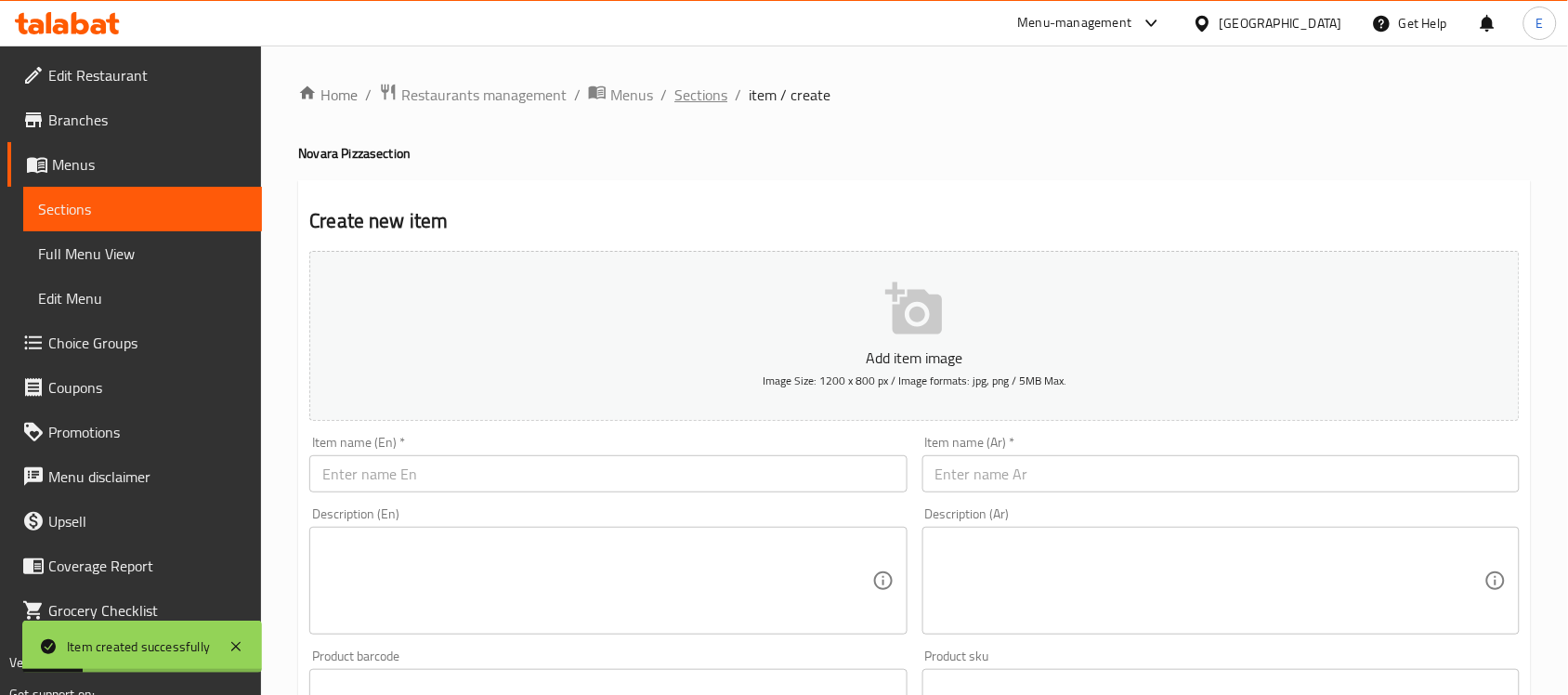
click at [697, 89] on span "Sections" at bounding box center [701, 95] width 53 height 22
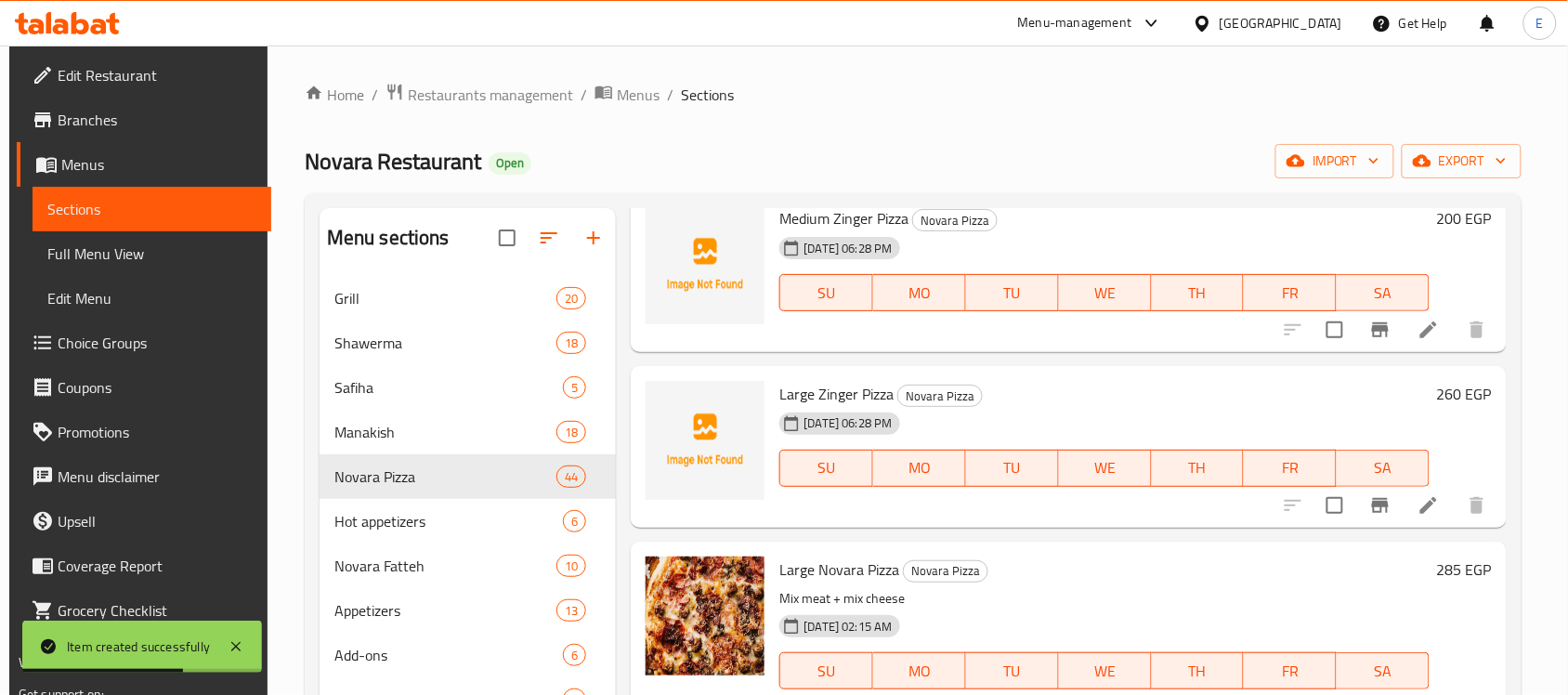
scroll to position [290, 0]
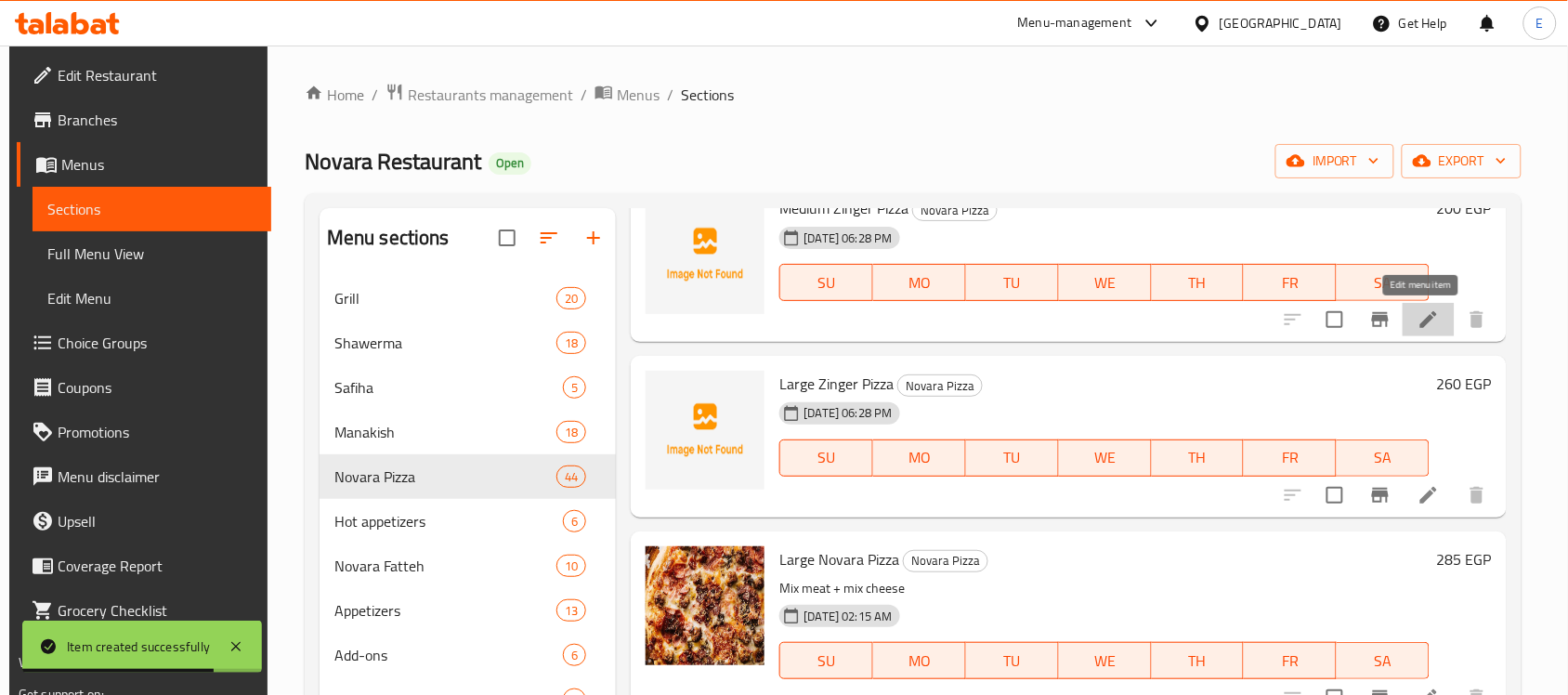
click at [1422, 319] on icon at bounding box center [1428, 319] width 17 height 17
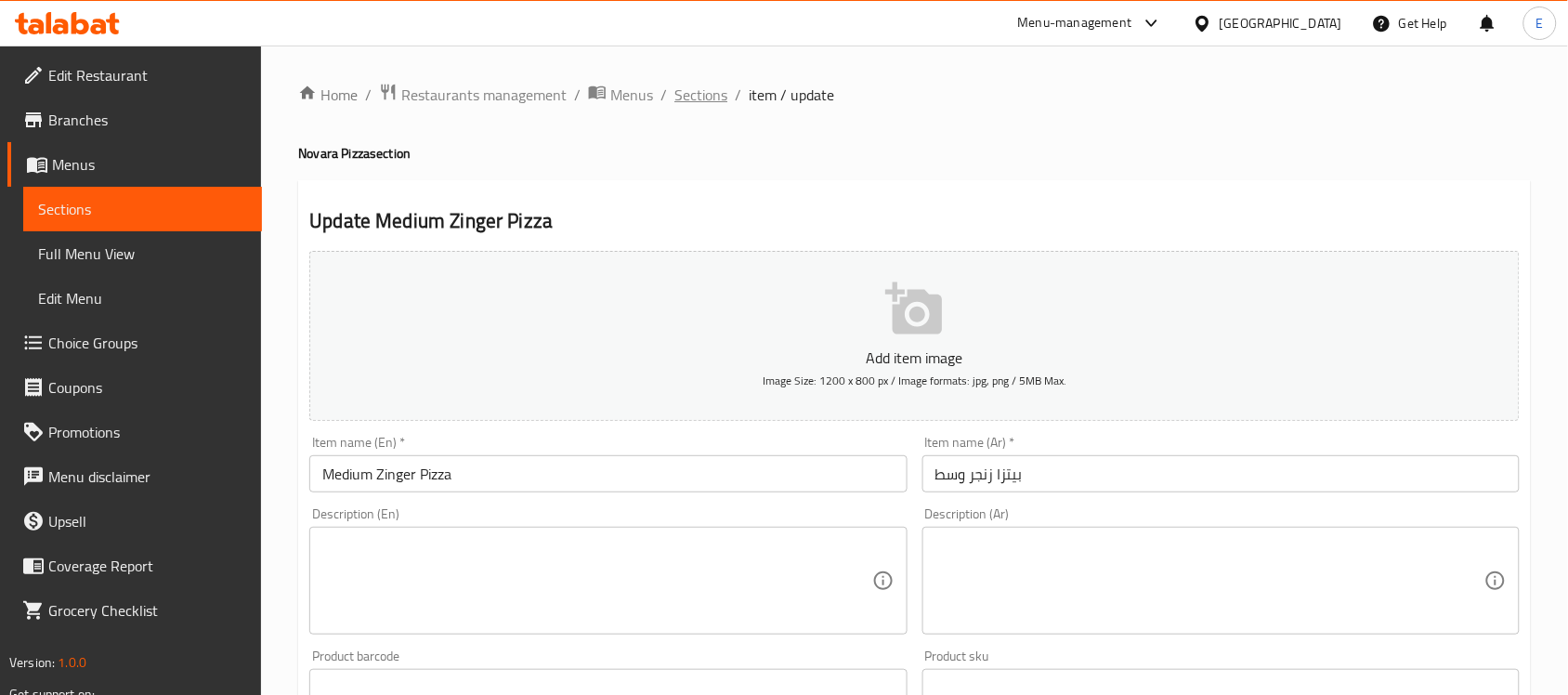
click at [713, 100] on span "Sections" at bounding box center [701, 95] width 53 height 22
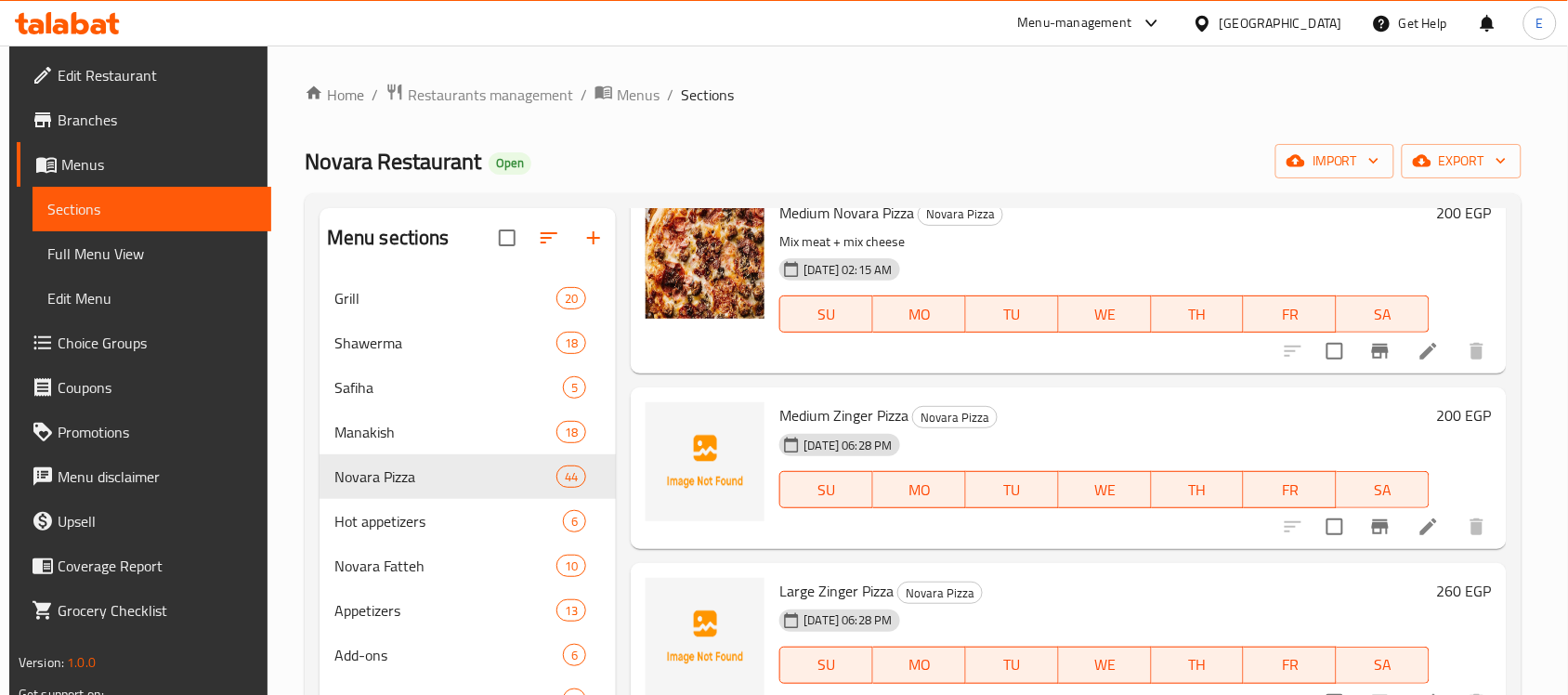
scroll to position [112, 0]
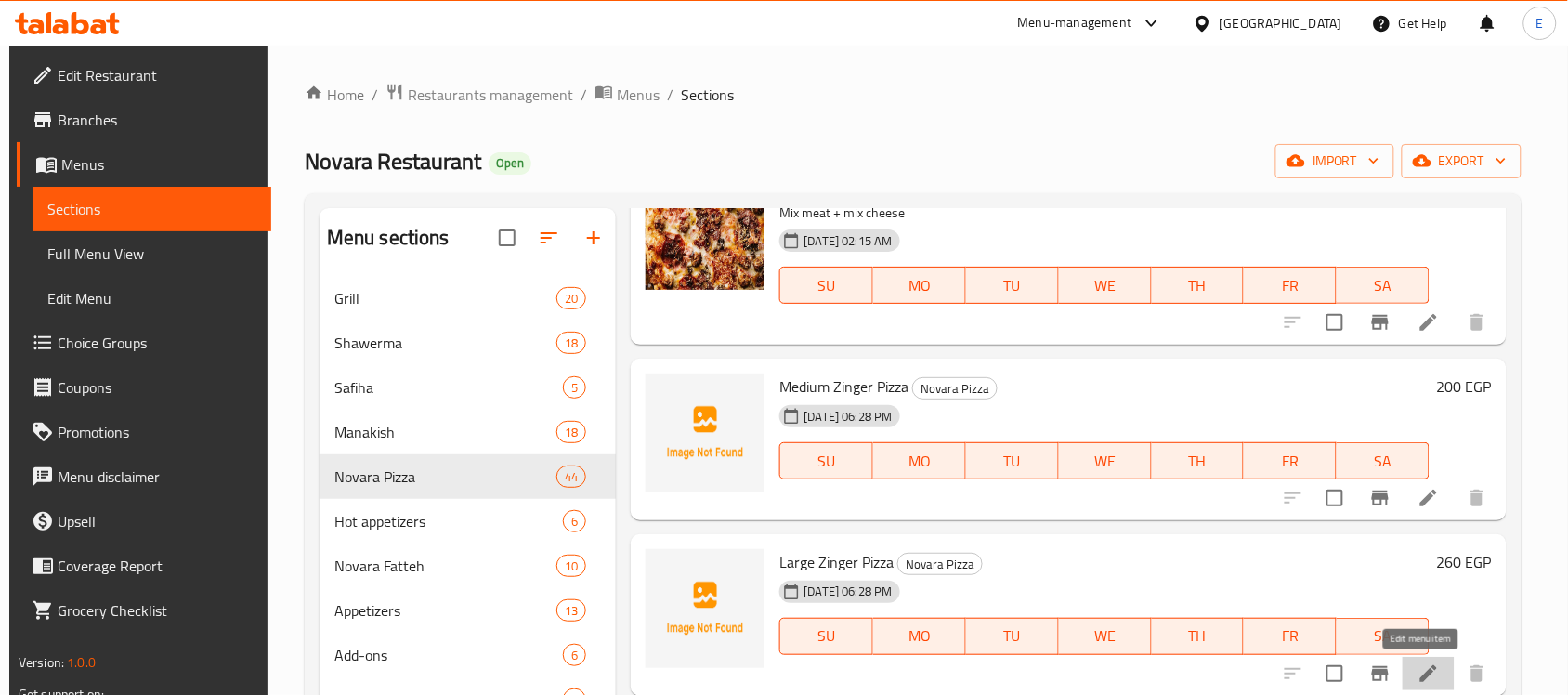
click at [1417, 673] on icon at bounding box center [1428, 673] width 22 height 22
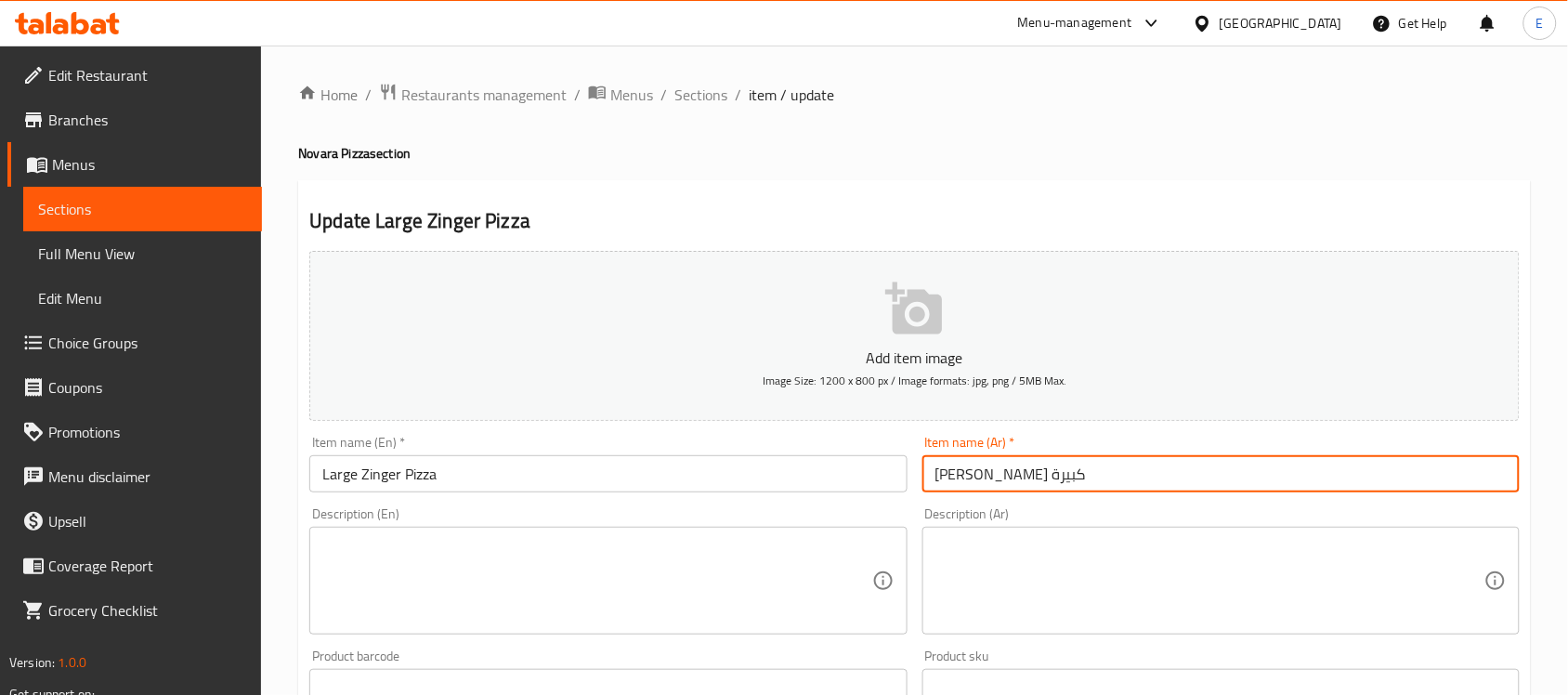
click at [990, 476] on input "بيتزا زينجر كبيرة" at bounding box center [1220, 474] width 597 height 37
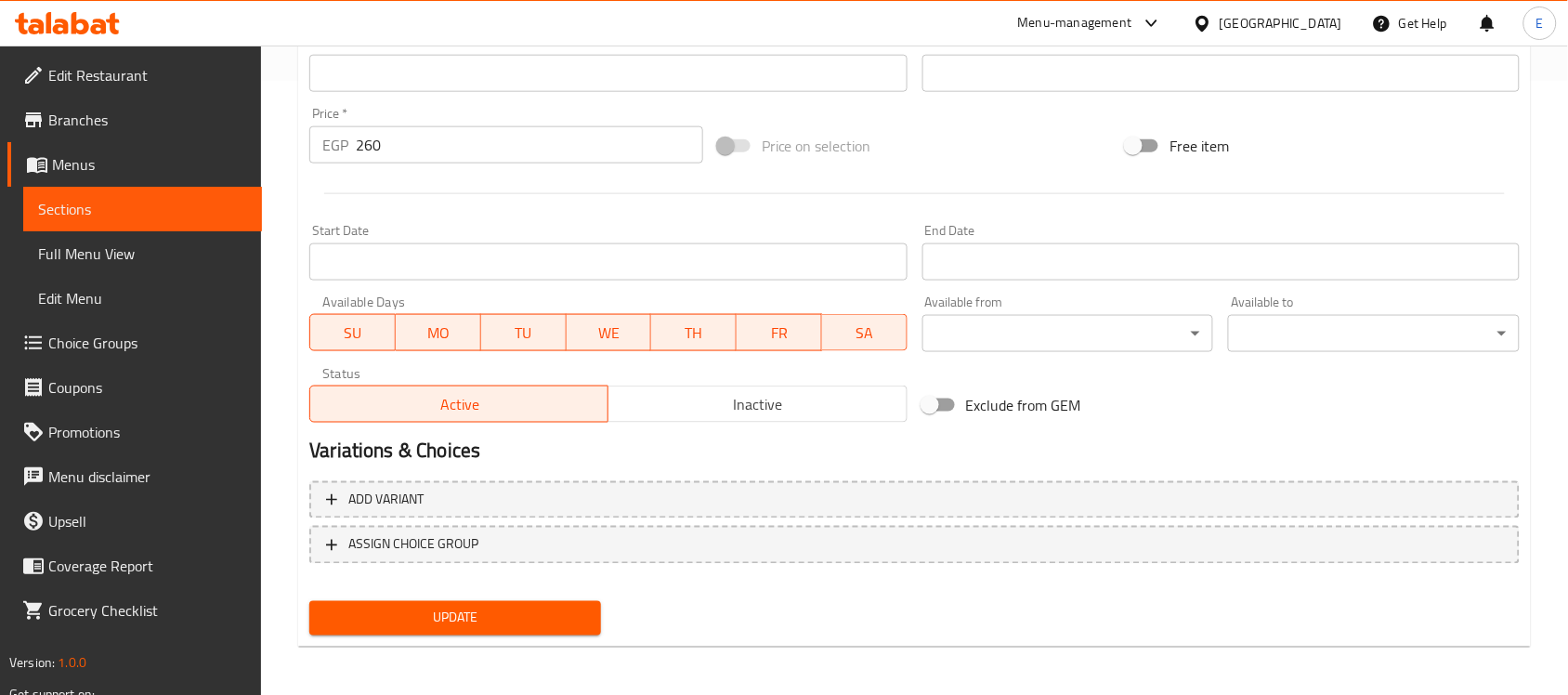
type input "بيتزا زنجر كبيرة"
click at [470, 620] on span "Update" at bounding box center [456, 618] width 262 height 23
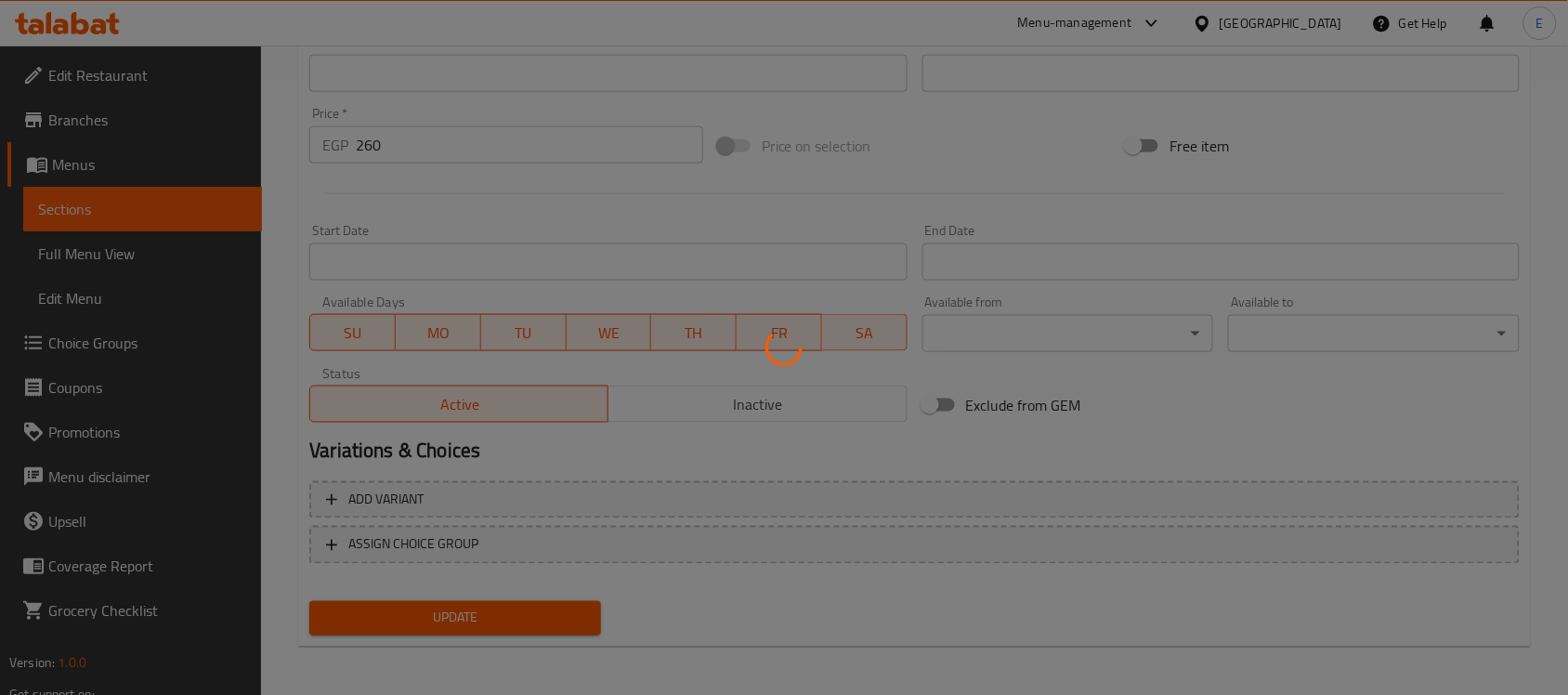
scroll to position [0, 0]
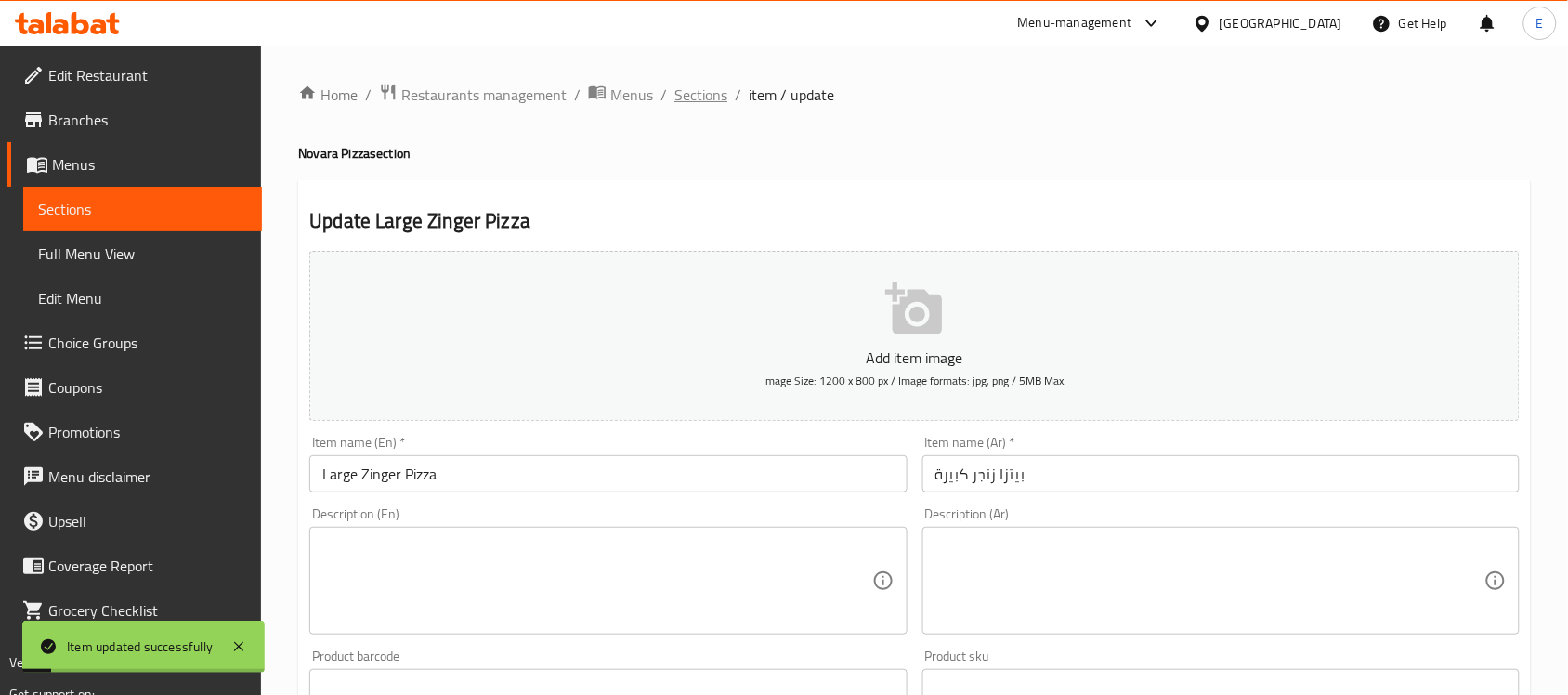
click at [689, 90] on span "Sections" at bounding box center [701, 95] width 53 height 22
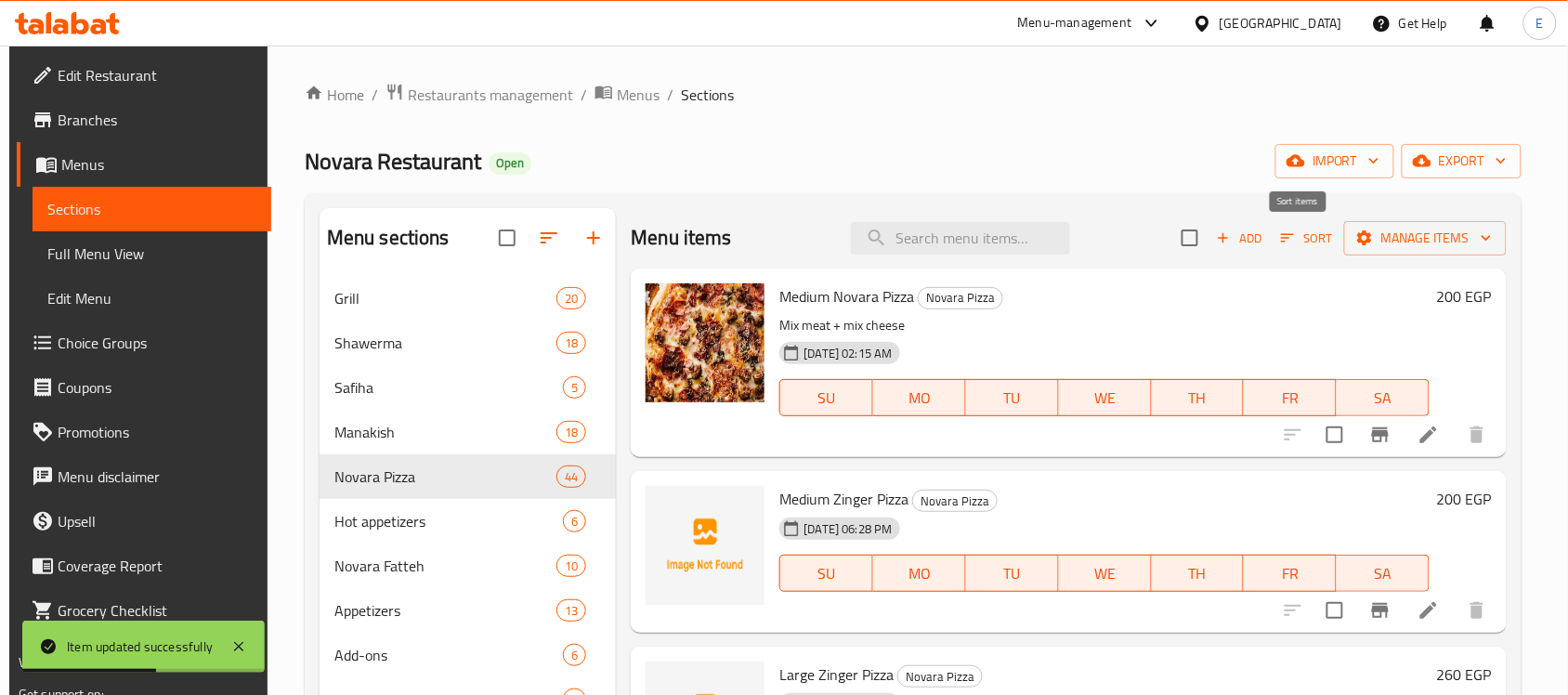
click at [1287, 242] on icon "button" at bounding box center [1286, 238] width 17 height 17
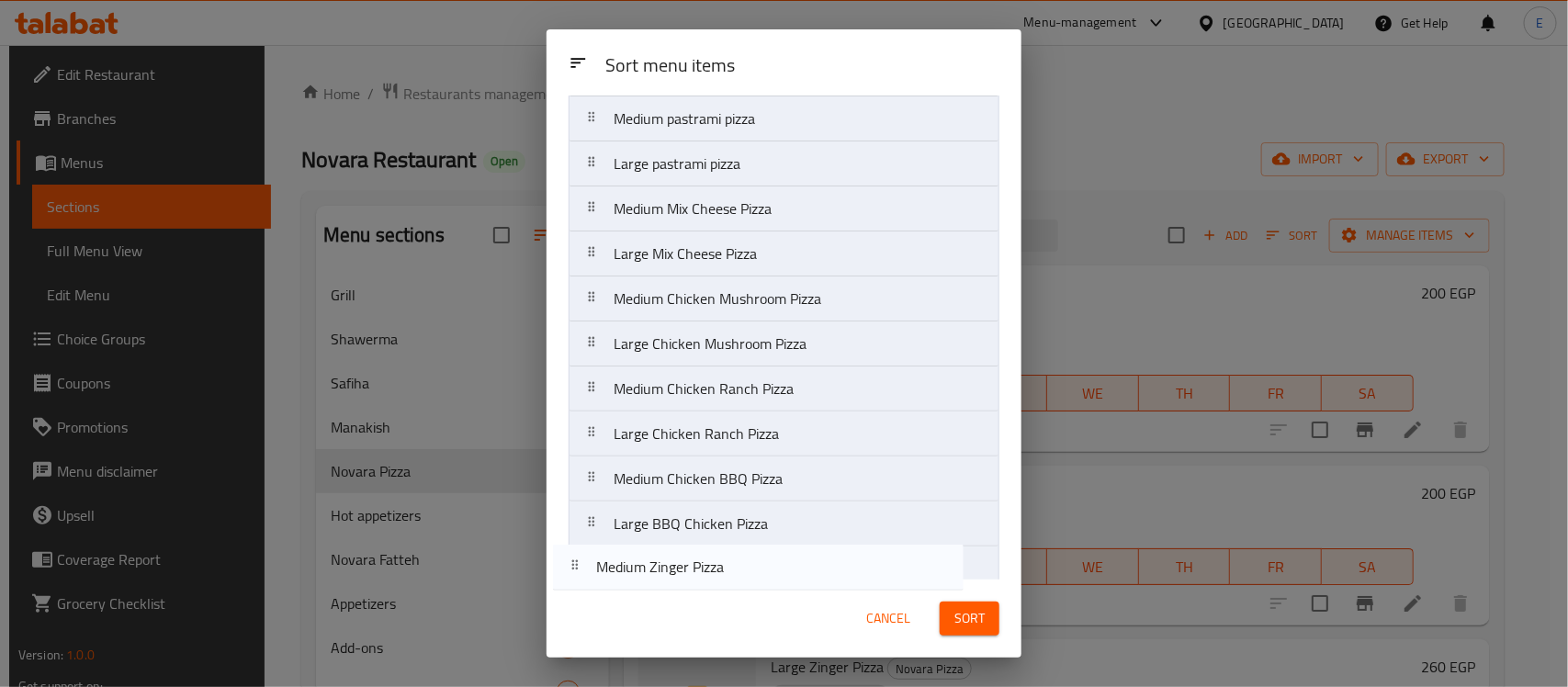
scroll to position [1563, 0]
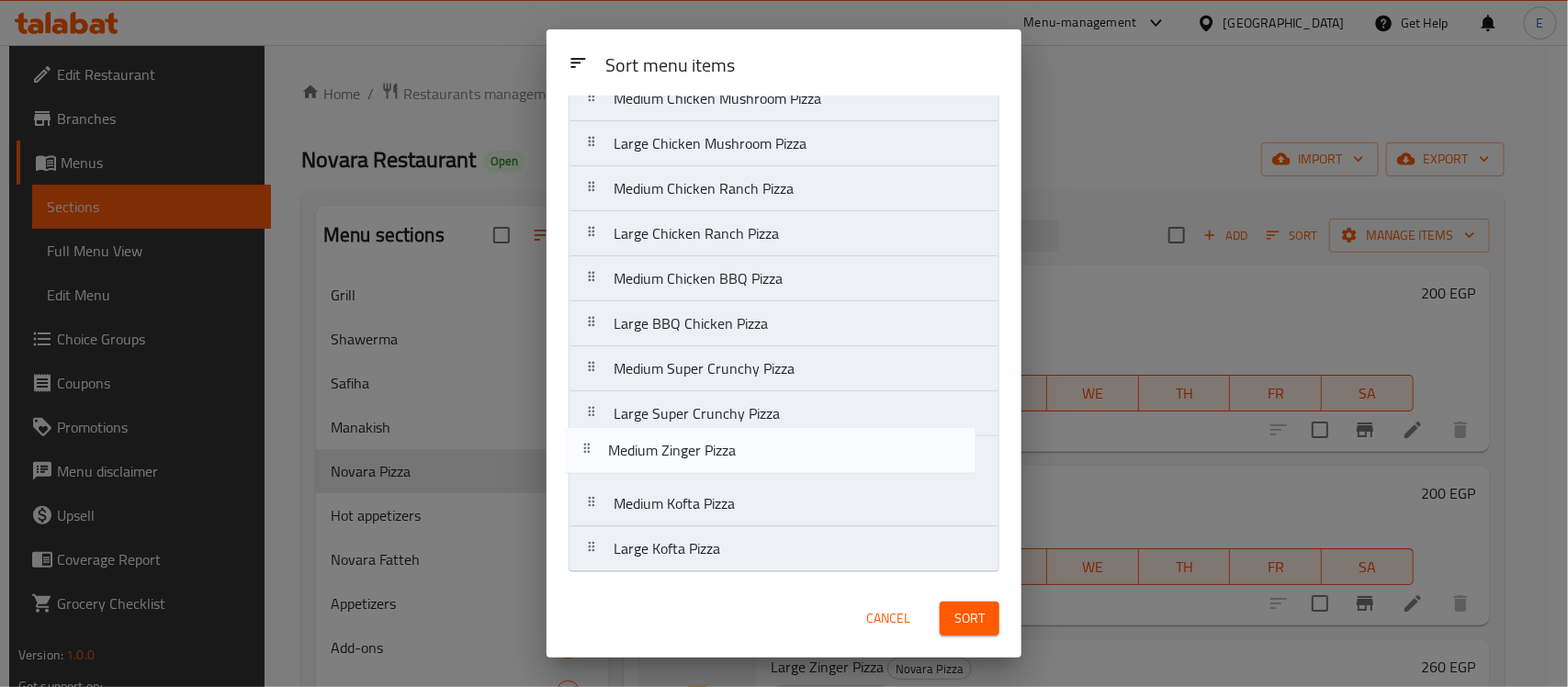
drag, startPoint x: 750, startPoint y: 236, endPoint x: 736, endPoint y: 510, distance: 274.4
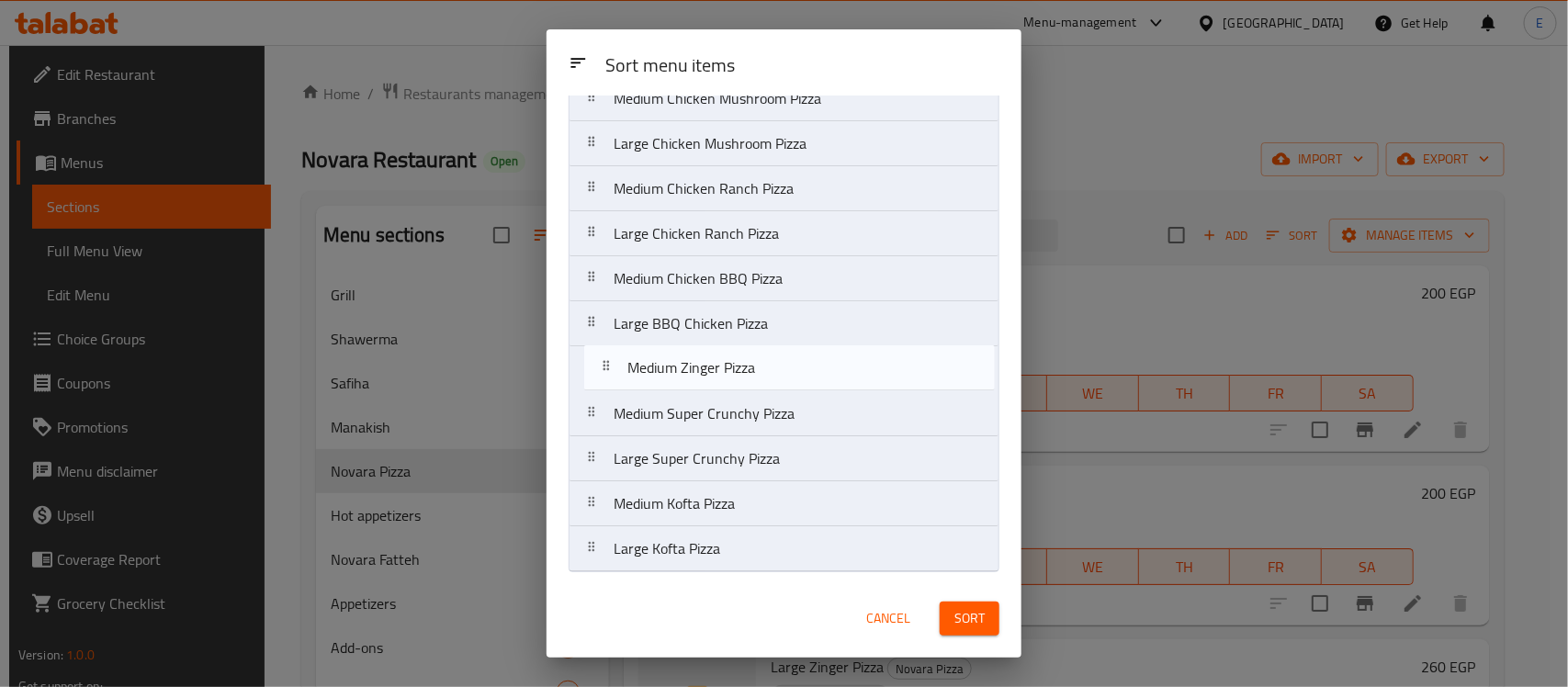
drag, startPoint x: 664, startPoint y: 466, endPoint x: 682, endPoint y: 363, distance: 104.6
drag, startPoint x: 682, startPoint y: 231, endPoint x: 686, endPoint y: 414, distance: 183.0
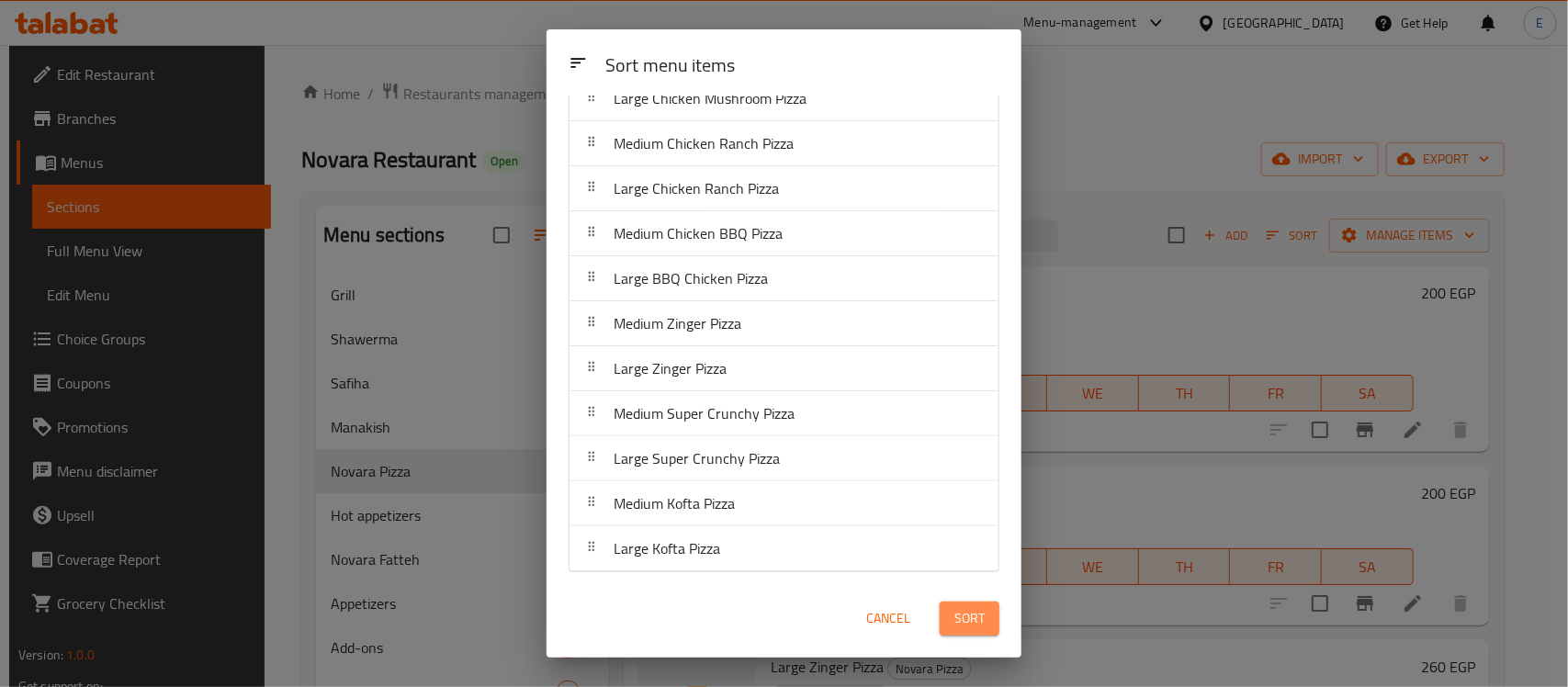
click at [965, 612] on span "Sort" at bounding box center [969, 618] width 30 height 23
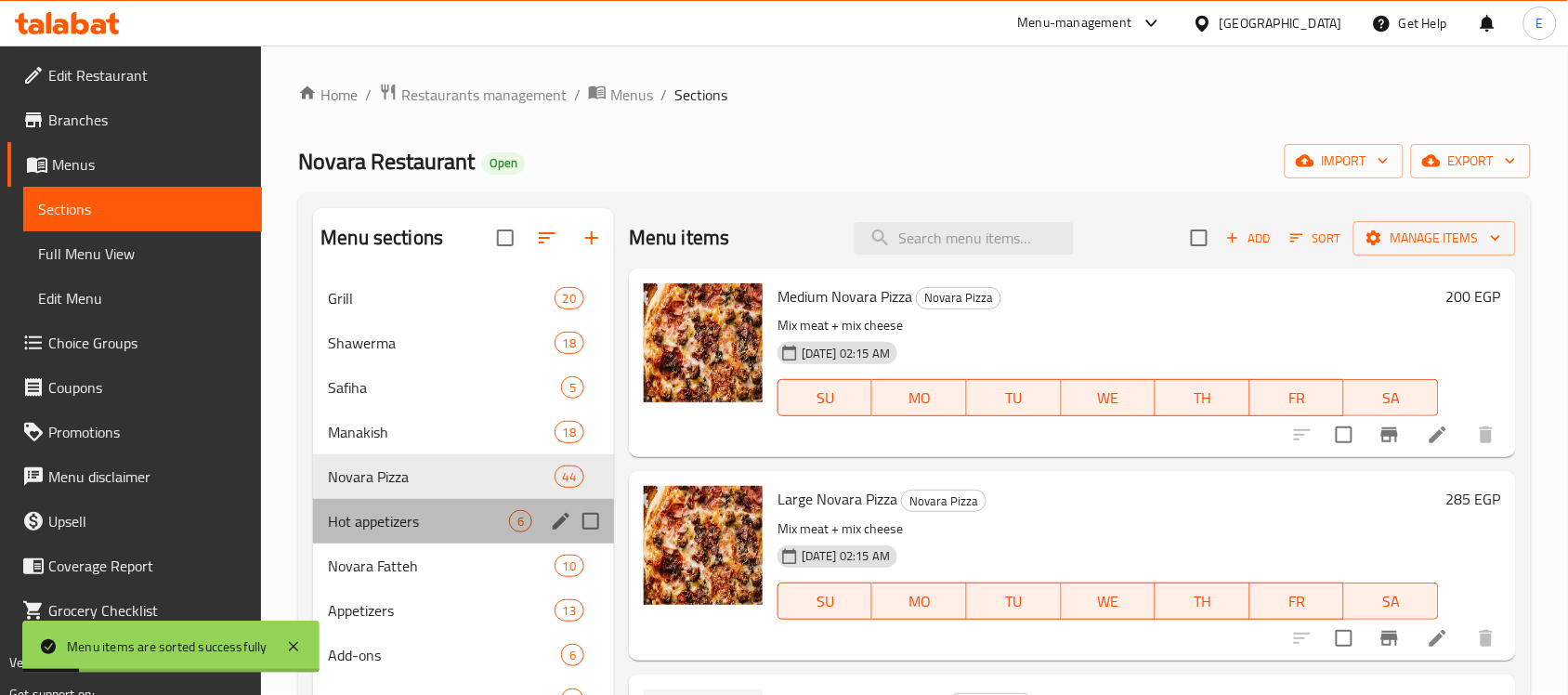
click at [437, 508] on div "Hot appetizers 6" at bounding box center [463, 521] width 301 height 45
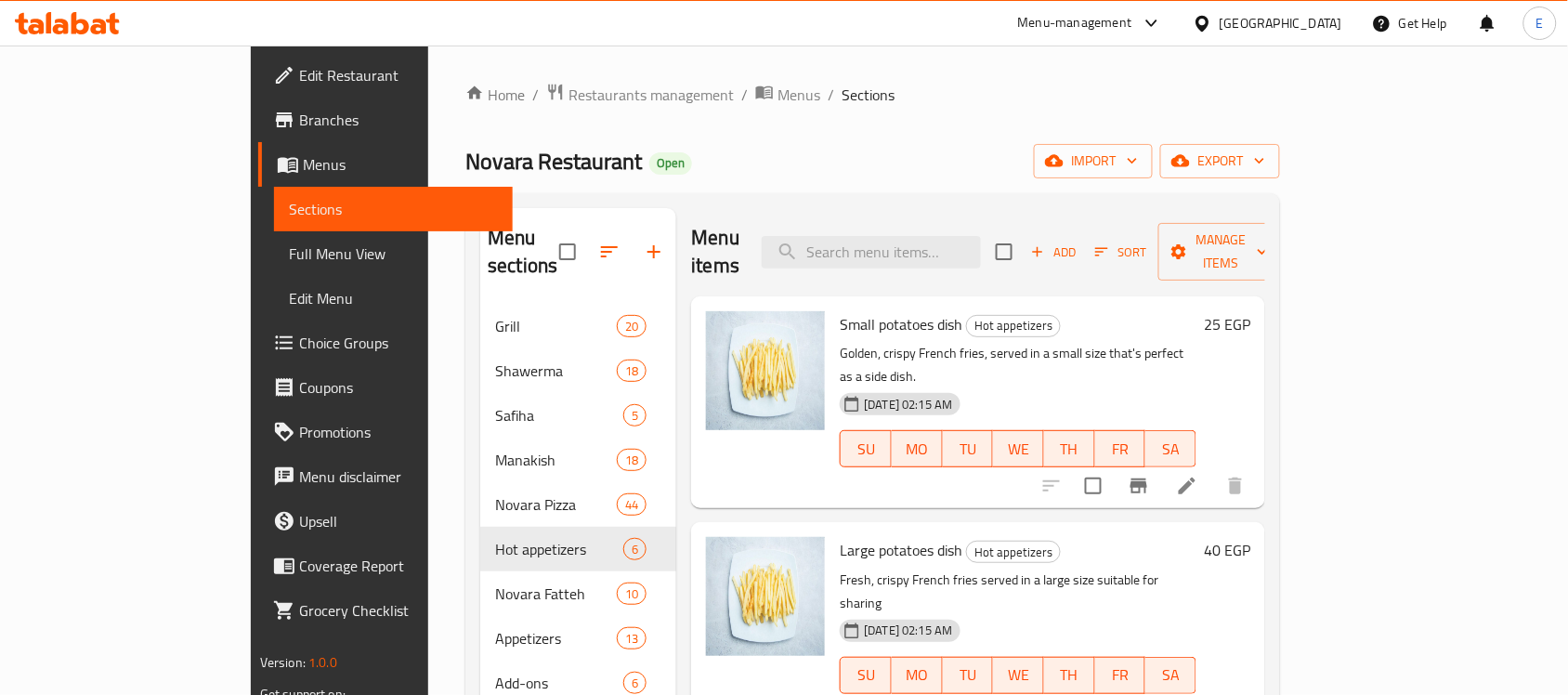
click at [1250, 311] on h6 "25 EGP" at bounding box center [1227, 324] width 47 height 26
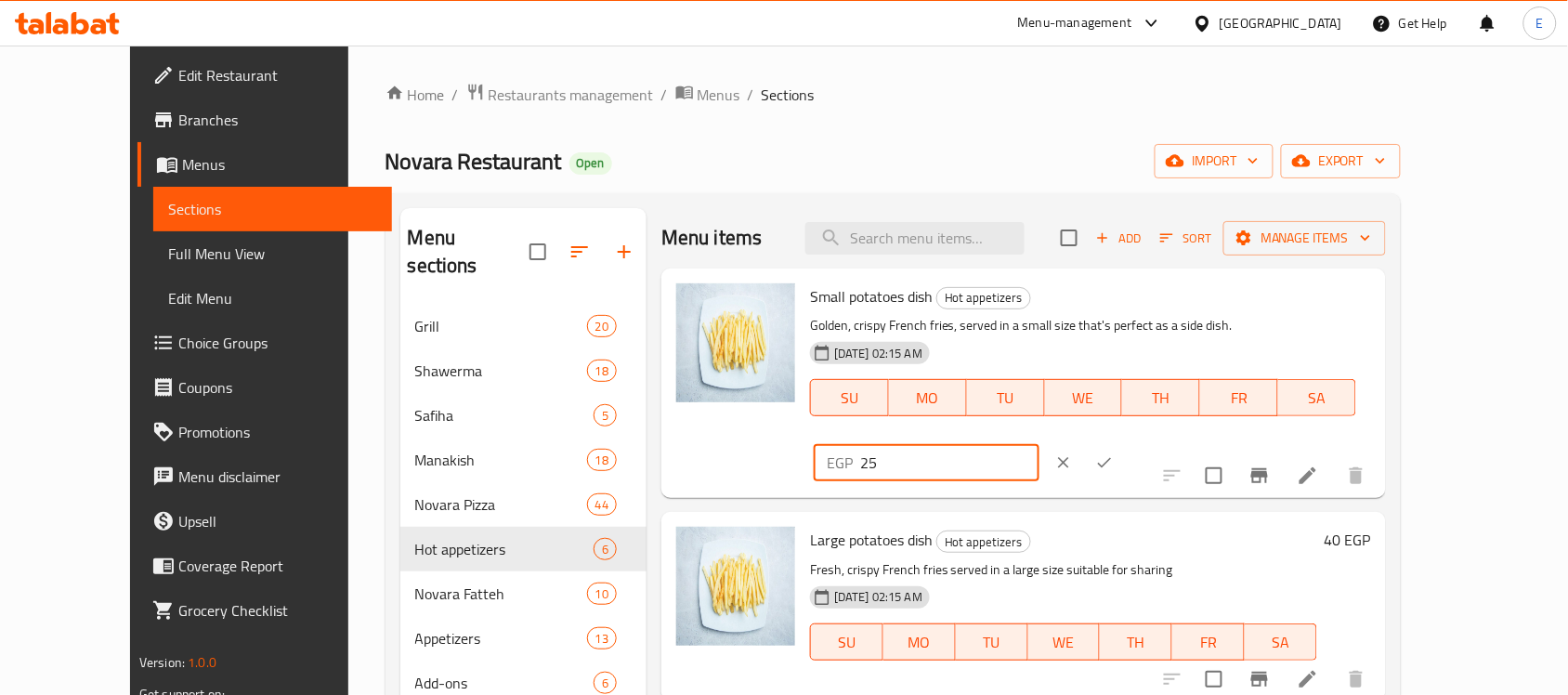
drag, startPoint x: 1273, startPoint y: 292, endPoint x: 1112, endPoint y: 300, distance: 161.2
click at [1112, 300] on div "Small potatoes dish Hot appetizers Golden, crispy French fries, served in a sma…" at bounding box center [1090, 382] width 576 height 214
type input "30"
click at [1113, 454] on icon "ok" at bounding box center [1104, 462] width 19 height 19
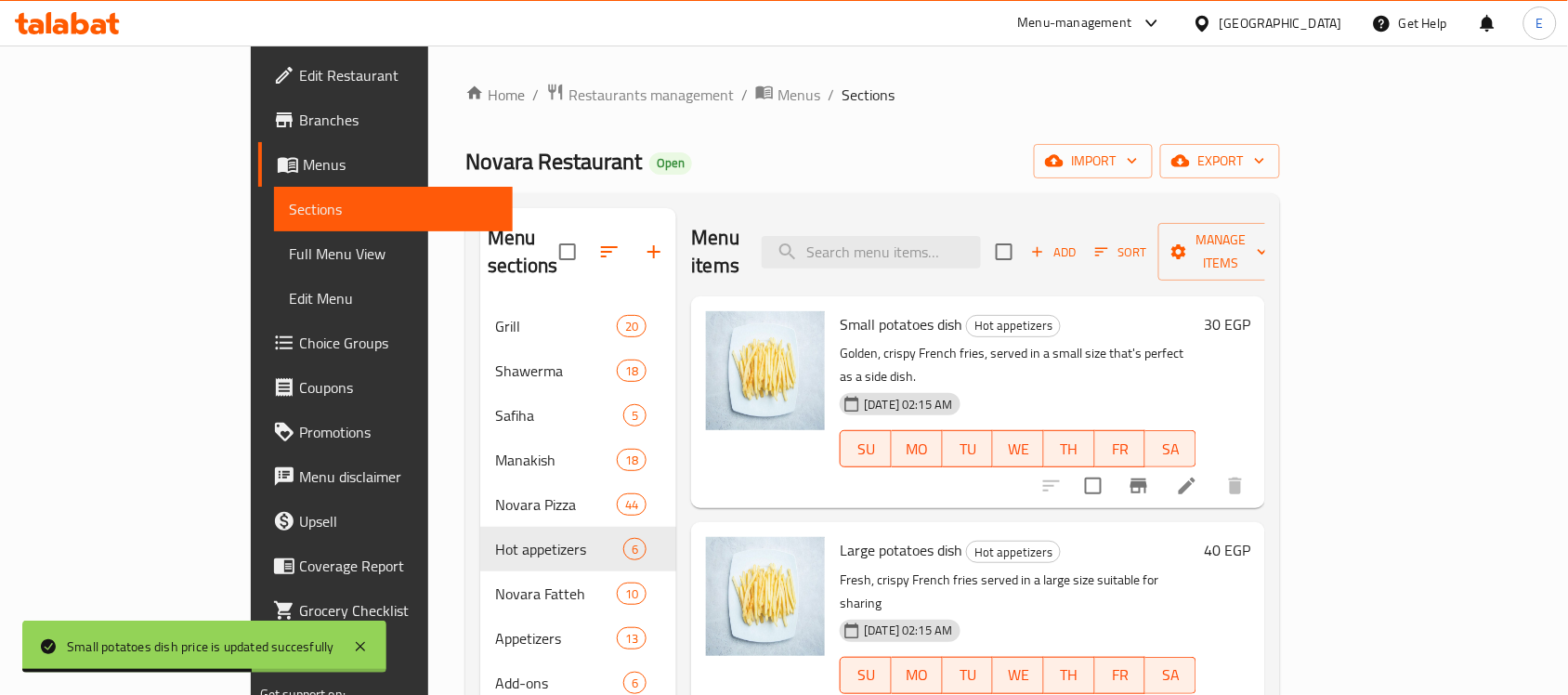
click at [1250, 537] on h6 "40 EGP" at bounding box center [1227, 549] width 47 height 26
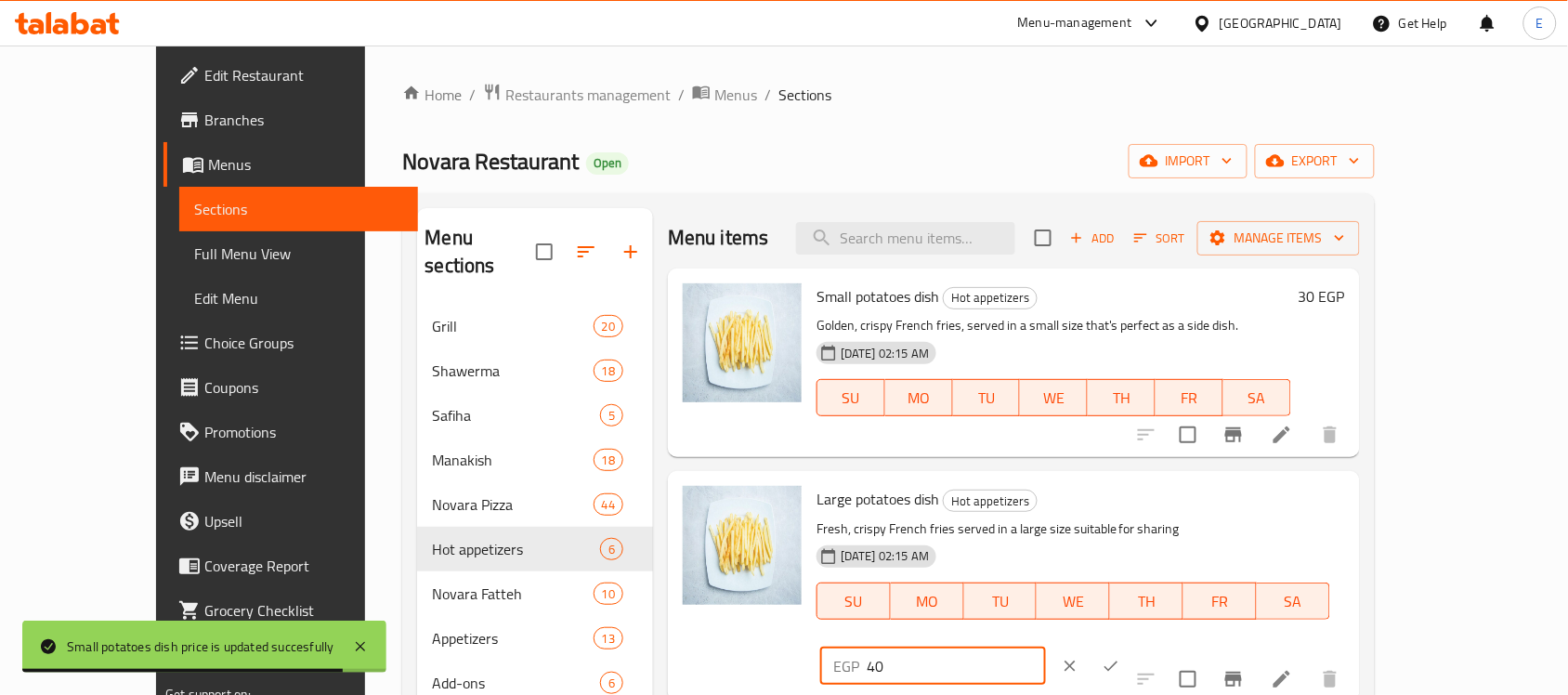
click at [1046, 647] on input "40" at bounding box center [955, 666] width 179 height 37
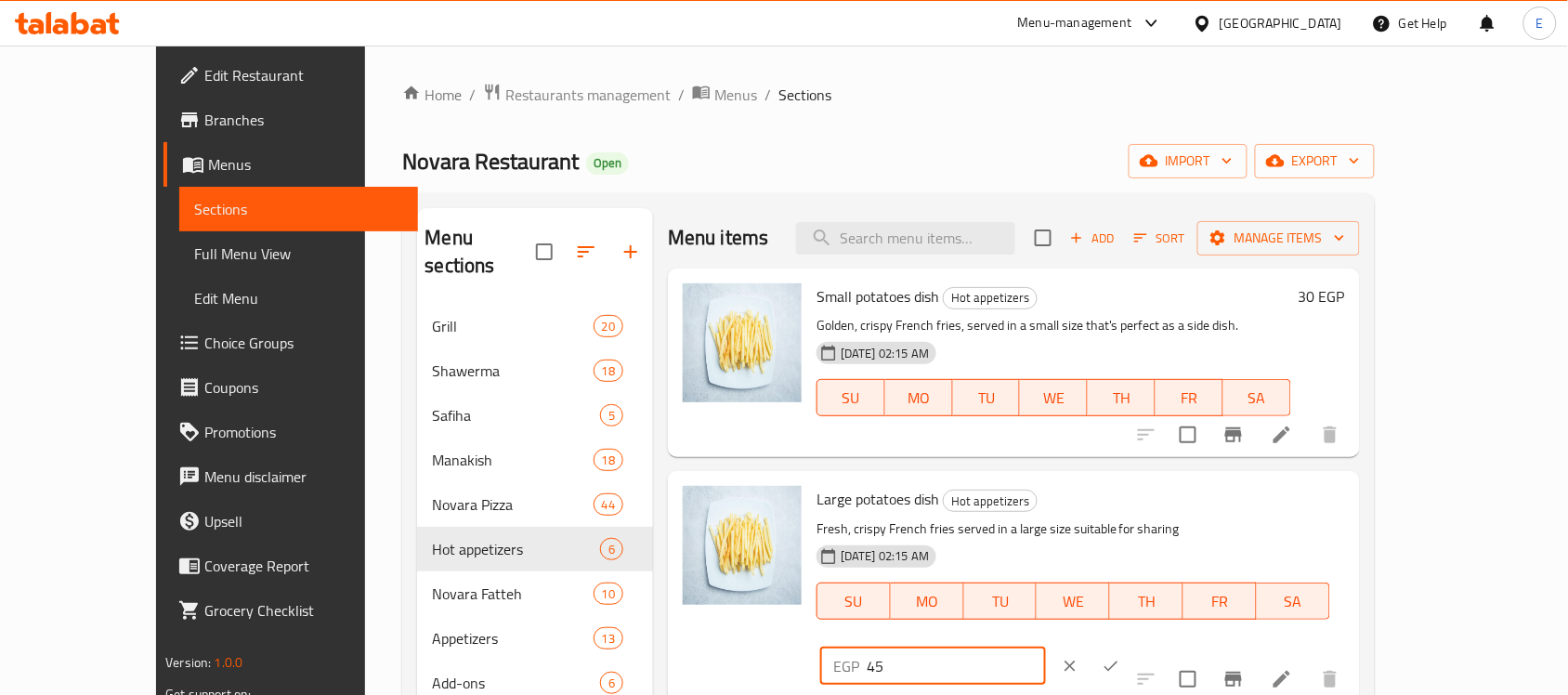
type input "45"
click at [1120, 657] on icon "ok" at bounding box center [1111, 666] width 19 height 19
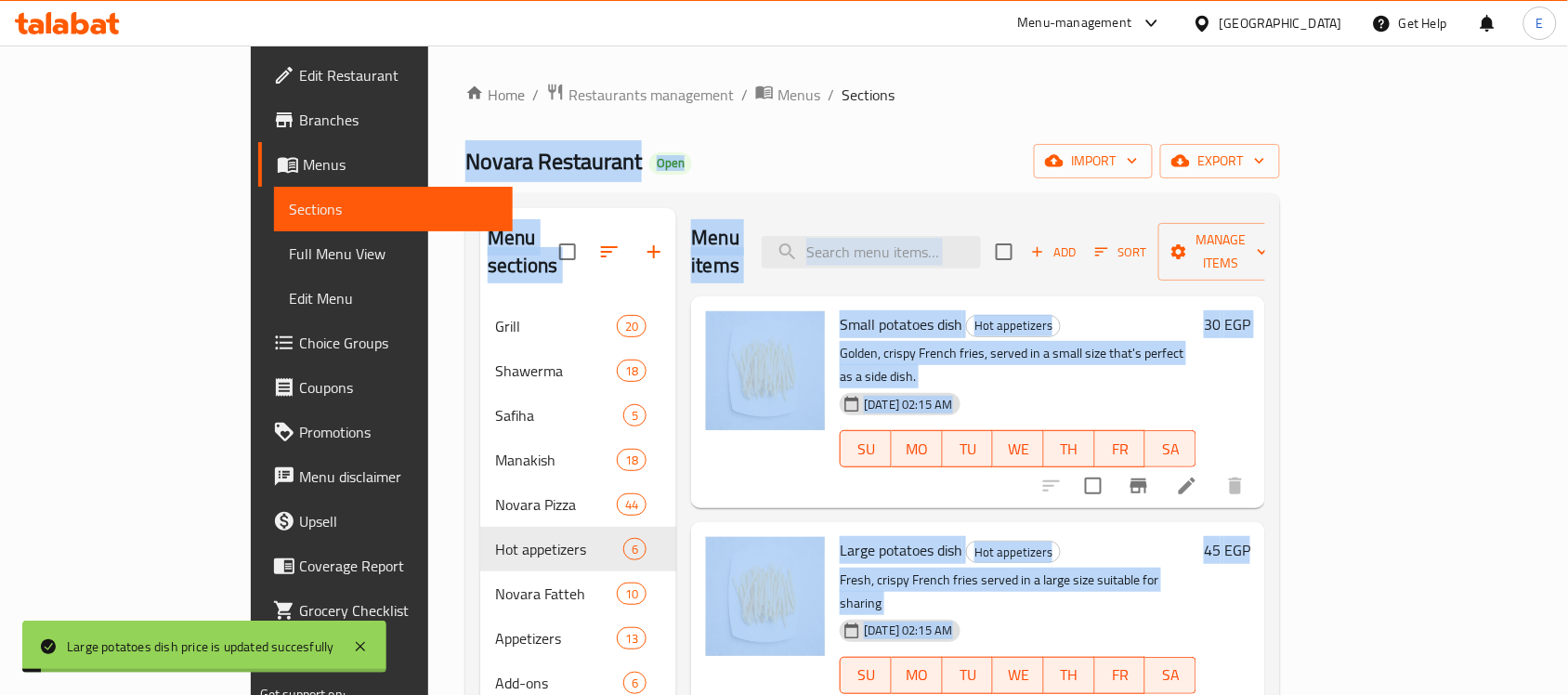
drag, startPoint x: 1441, startPoint y: 500, endPoint x: 841, endPoint y: -141, distance: 878.0
click at [953, 466] on div "Menu items Add Sort Manage items Small potatoes dish Hot appetizers Golden, cri…" at bounding box center [971, 593] width 588 height 771
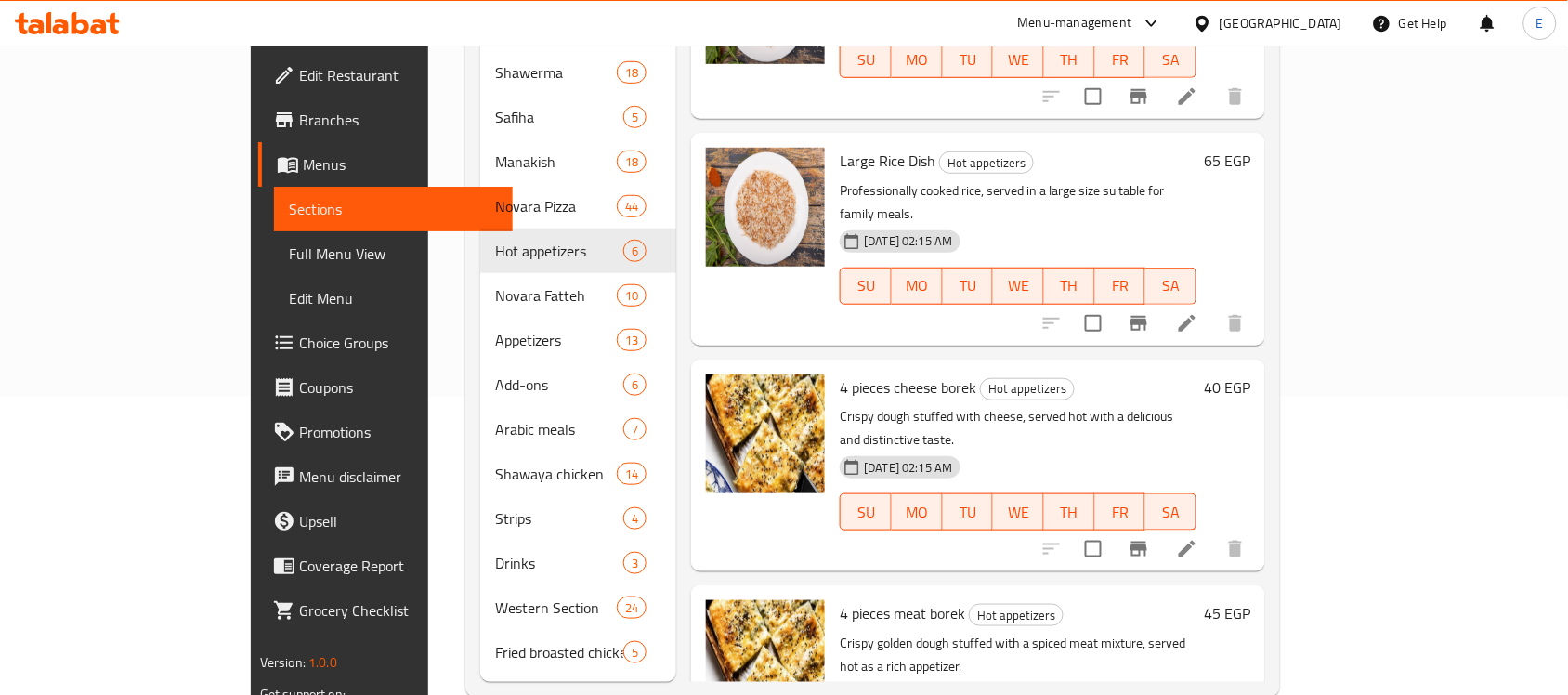
scroll to position [308, 0]
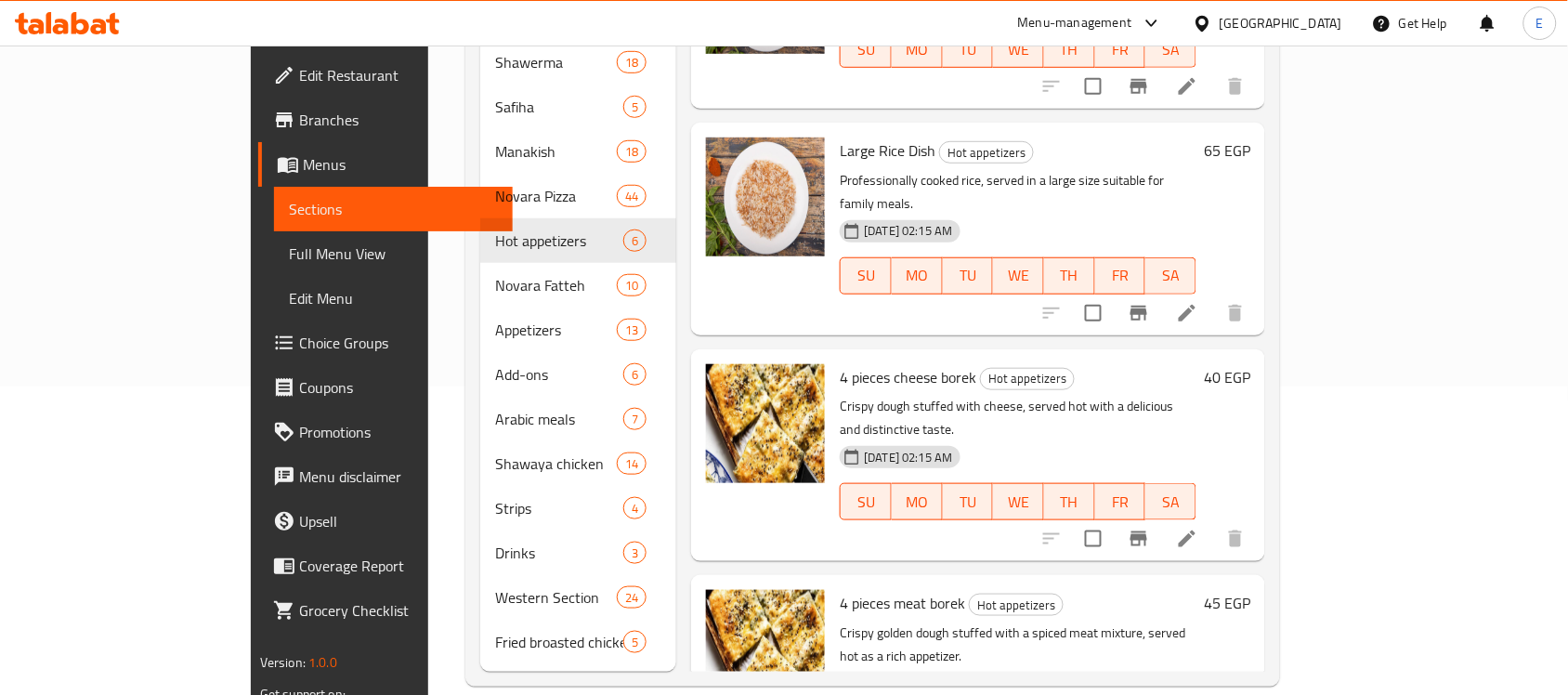
click at [1250, 364] on h6 "40 EGP" at bounding box center [1227, 376] width 47 height 26
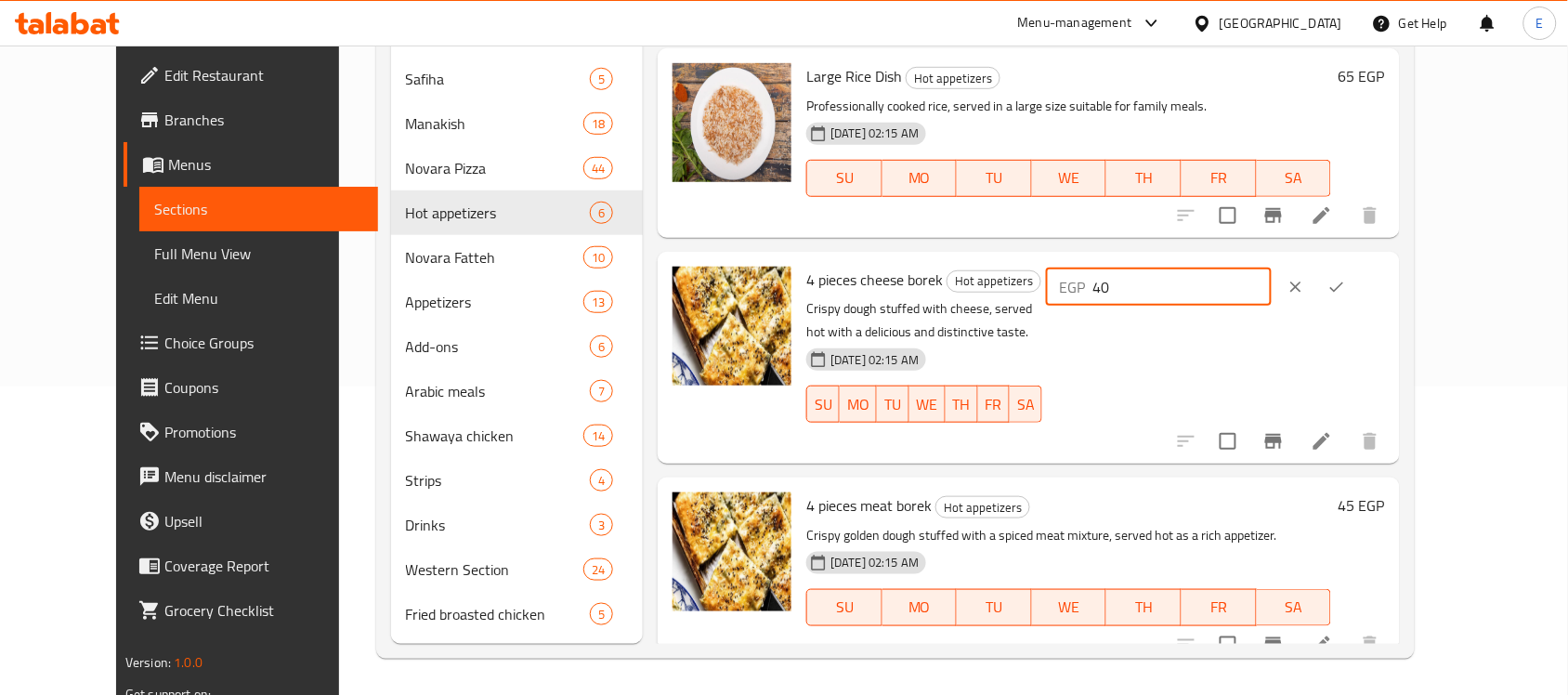
drag, startPoint x: 1261, startPoint y: 293, endPoint x: 932, endPoint y: 283, distance: 329.2
click at [932, 283] on div "4 pieces cheese borek Hot appetizers Crispy dough stuffed with cheese, served h…" at bounding box center [1095, 357] width 593 height 196
type input "60"
click at [1346, 285] on icon "ok" at bounding box center [1336, 286] width 19 height 19
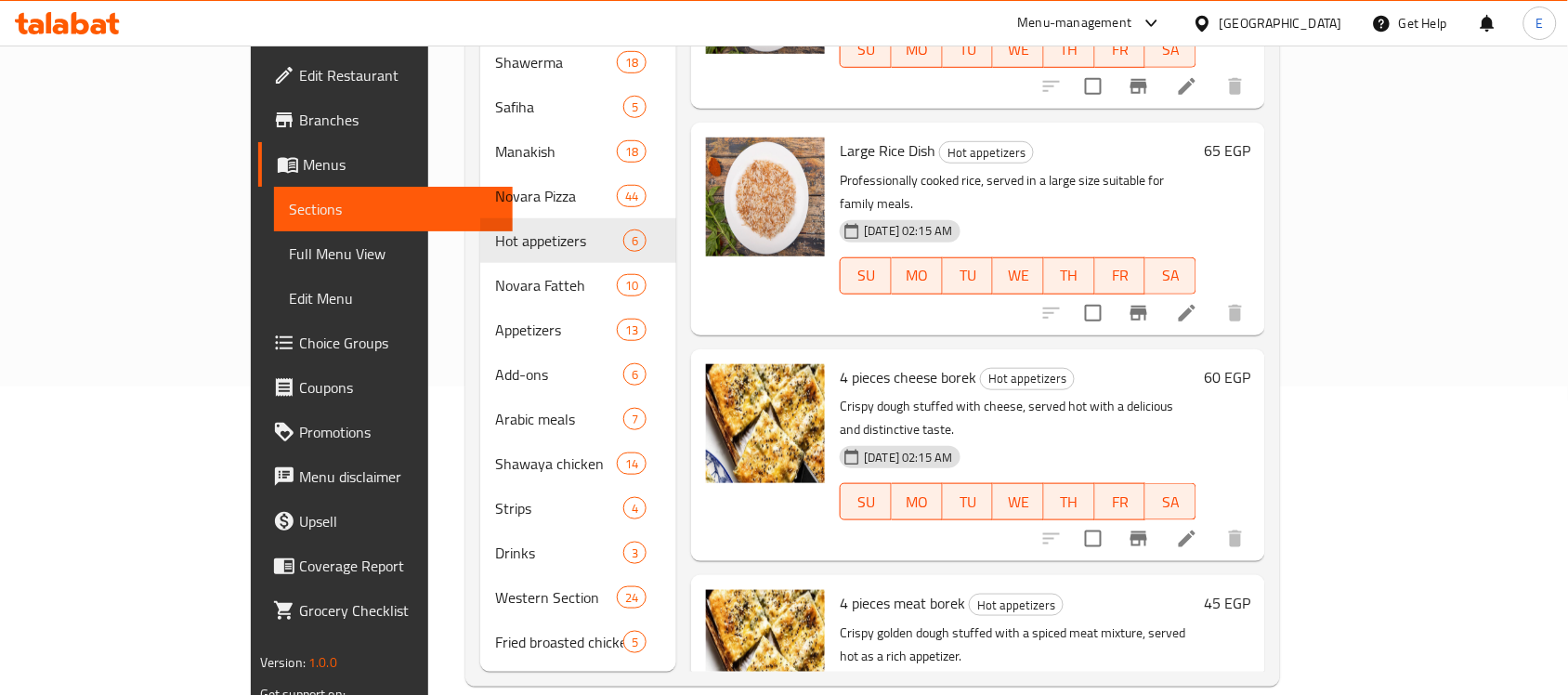
click at [1250, 589] on h6 "45 EGP" at bounding box center [1227, 602] width 47 height 26
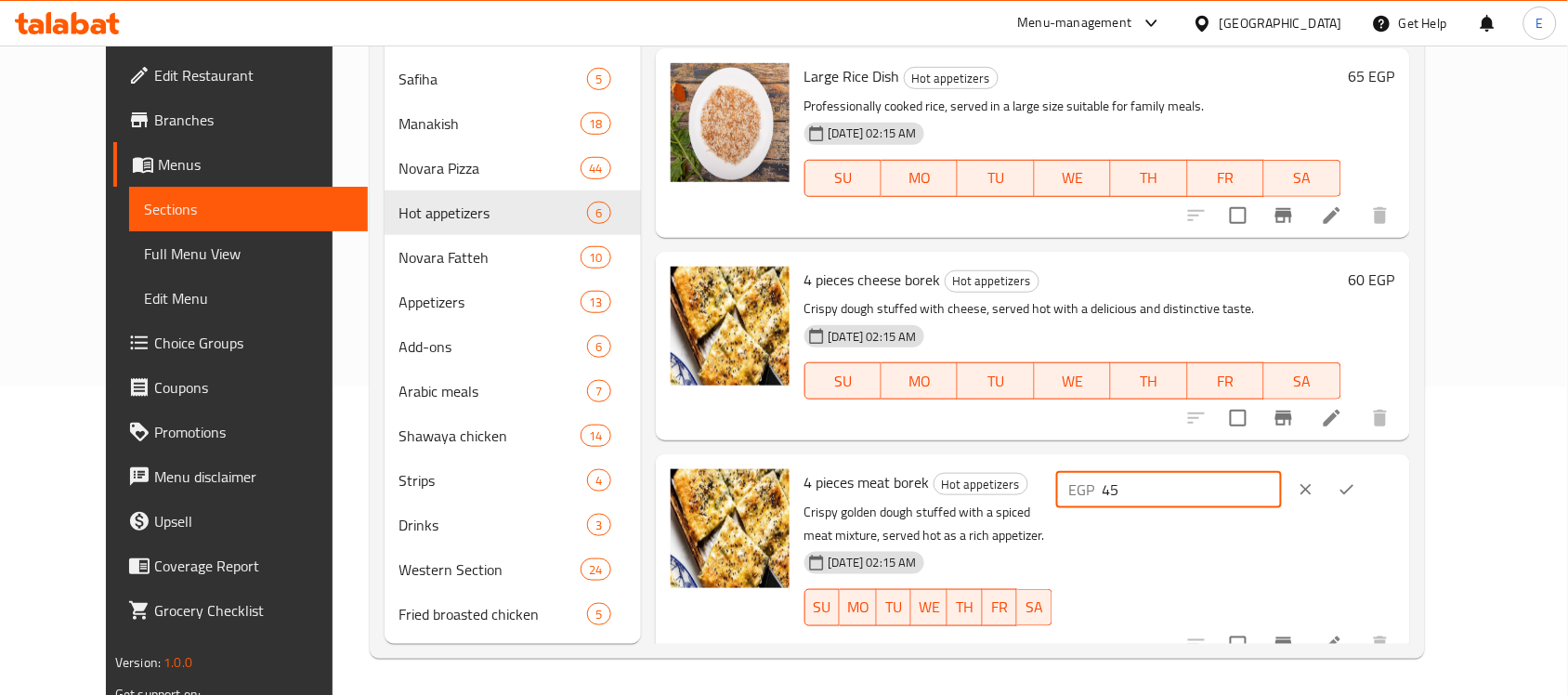
drag, startPoint x: 1301, startPoint y: 483, endPoint x: 1129, endPoint y: 479, distance: 172.0
click at [1129, 479] on div "4 pieces meat borek Hot appetizers Crispy golden dough stuffed with a spiced me…" at bounding box center [1099, 559] width 605 height 196
type input "65"
click at [1356, 485] on icon "ok" at bounding box center [1346, 489] width 19 height 19
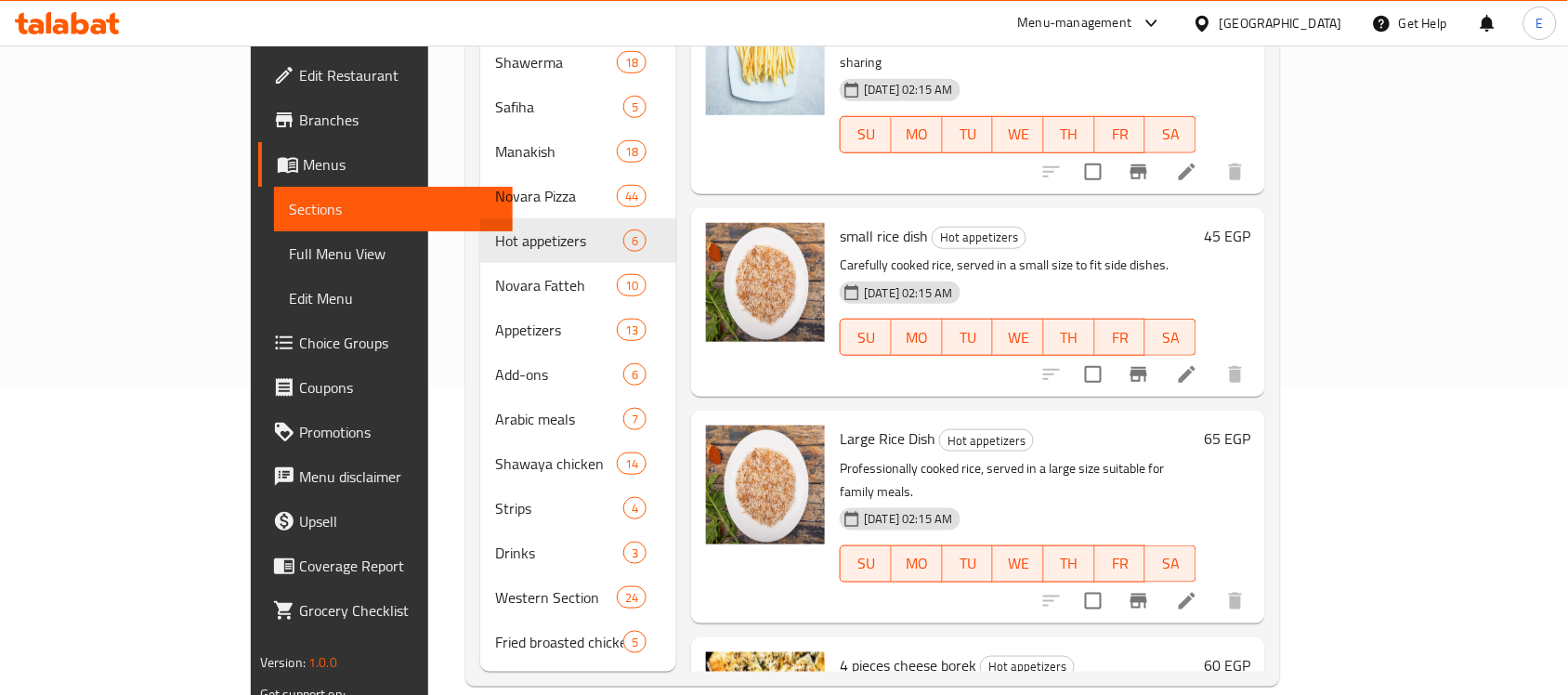
scroll to position [221, 0]
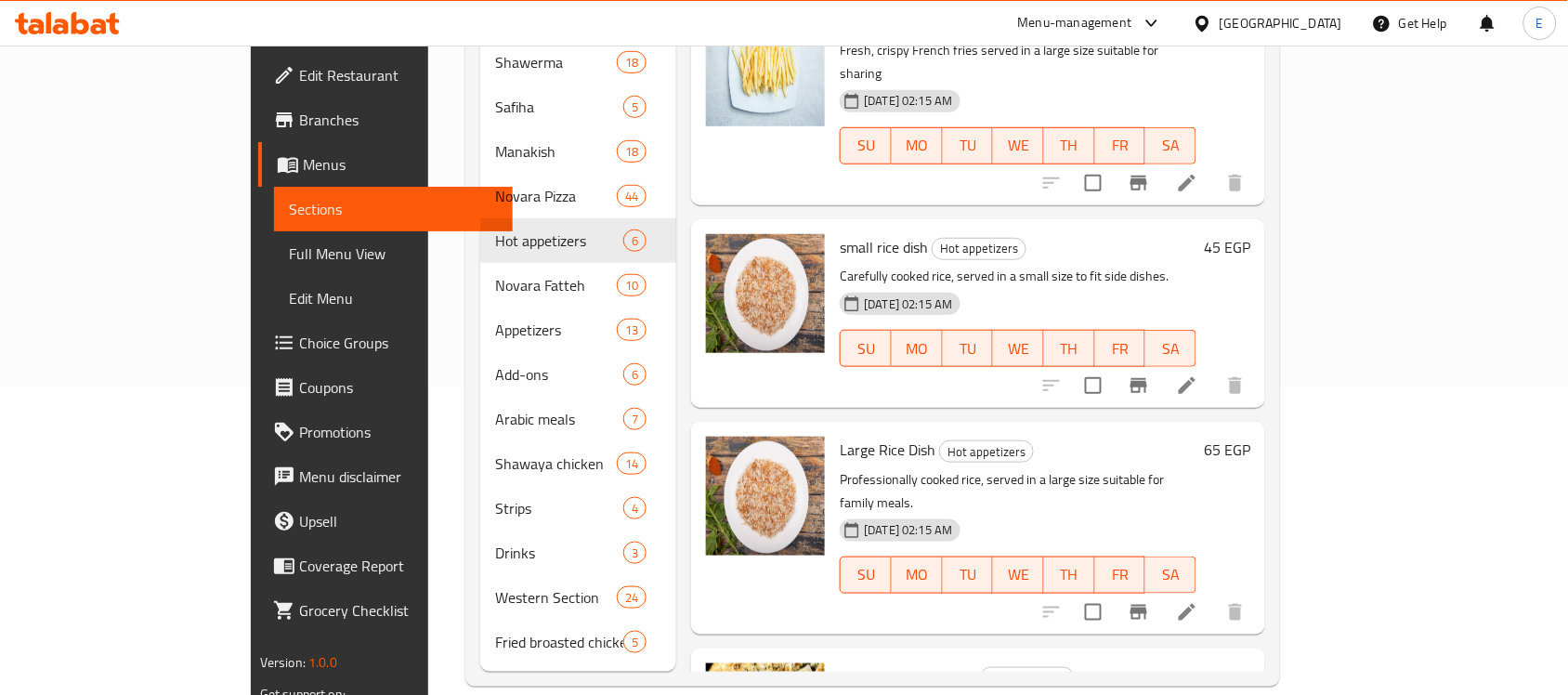
click at [1250, 234] on h6 "45 EGP" at bounding box center [1227, 246] width 47 height 26
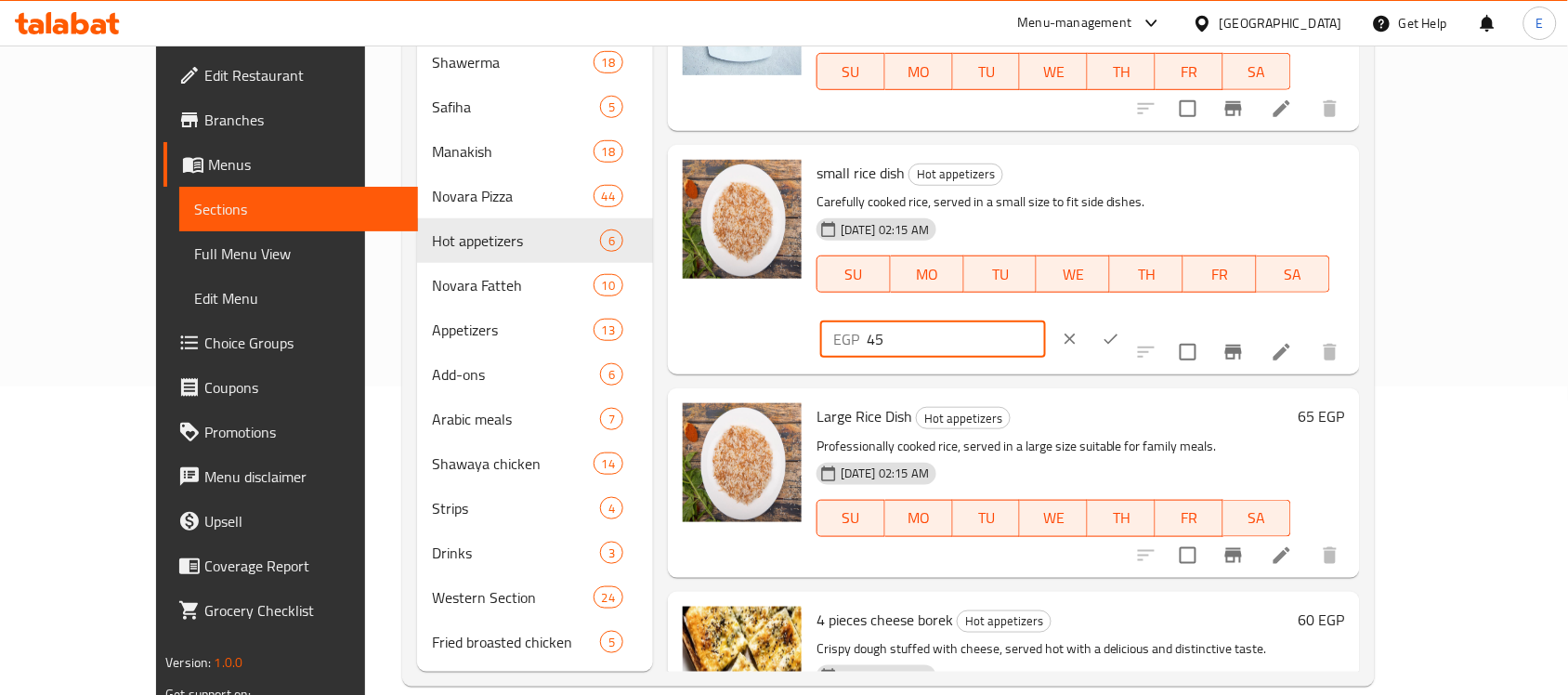
drag, startPoint x: 1247, startPoint y: 177, endPoint x: 1152, endPoint y: 188, distance: 95.6
click at [1152, 188] on div "small rice dish Hot appetizers Carefully cooked rice, served in a small size to…" at bounding box center [1080, 259] width 544 height 214
type input "50"
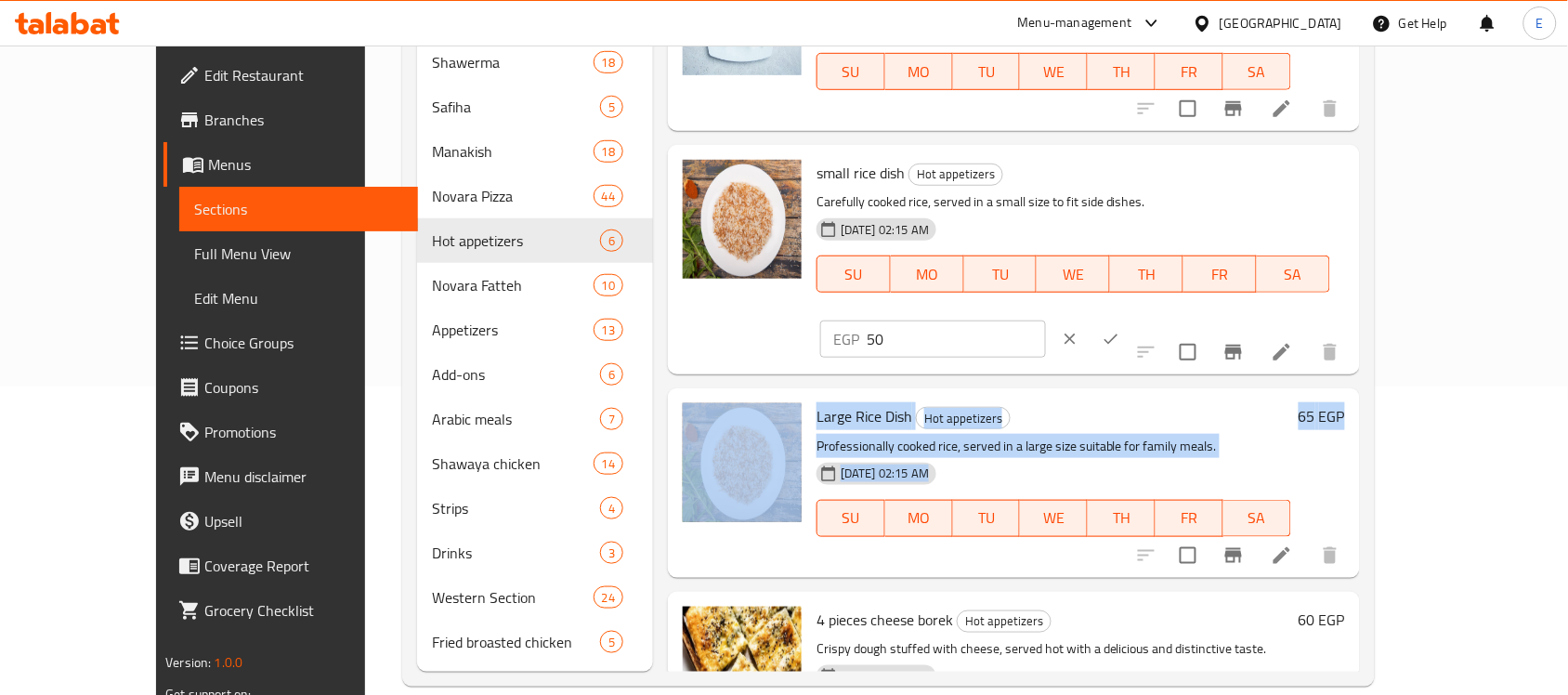
drag, startPoint x: 1534, startPoint y: 442, endPoint x: 1481, endPoint y: 276, distance: 174.3
click at [1411, 276] on div "Home / Restaurants management / Menus / Sections Novara Restaurant Open import …" at bounding box center [888, 230] width 1046 height 986
click at [1120, 329] on icon "ok" at bounding box center [1111, 338] width 19 height 19
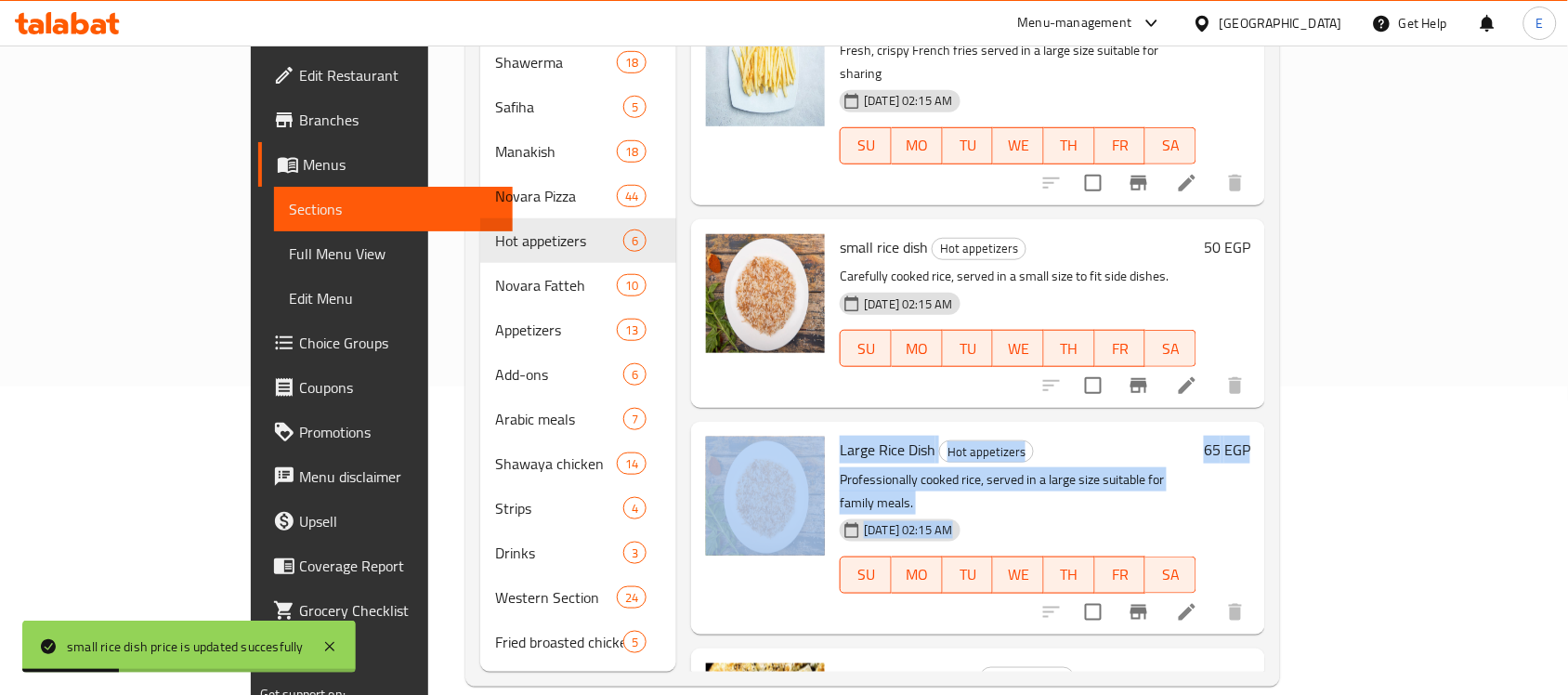
click at [1250, 437] on h6 "65 EGP" at bounding box center [1227, 450] width 47 height 26
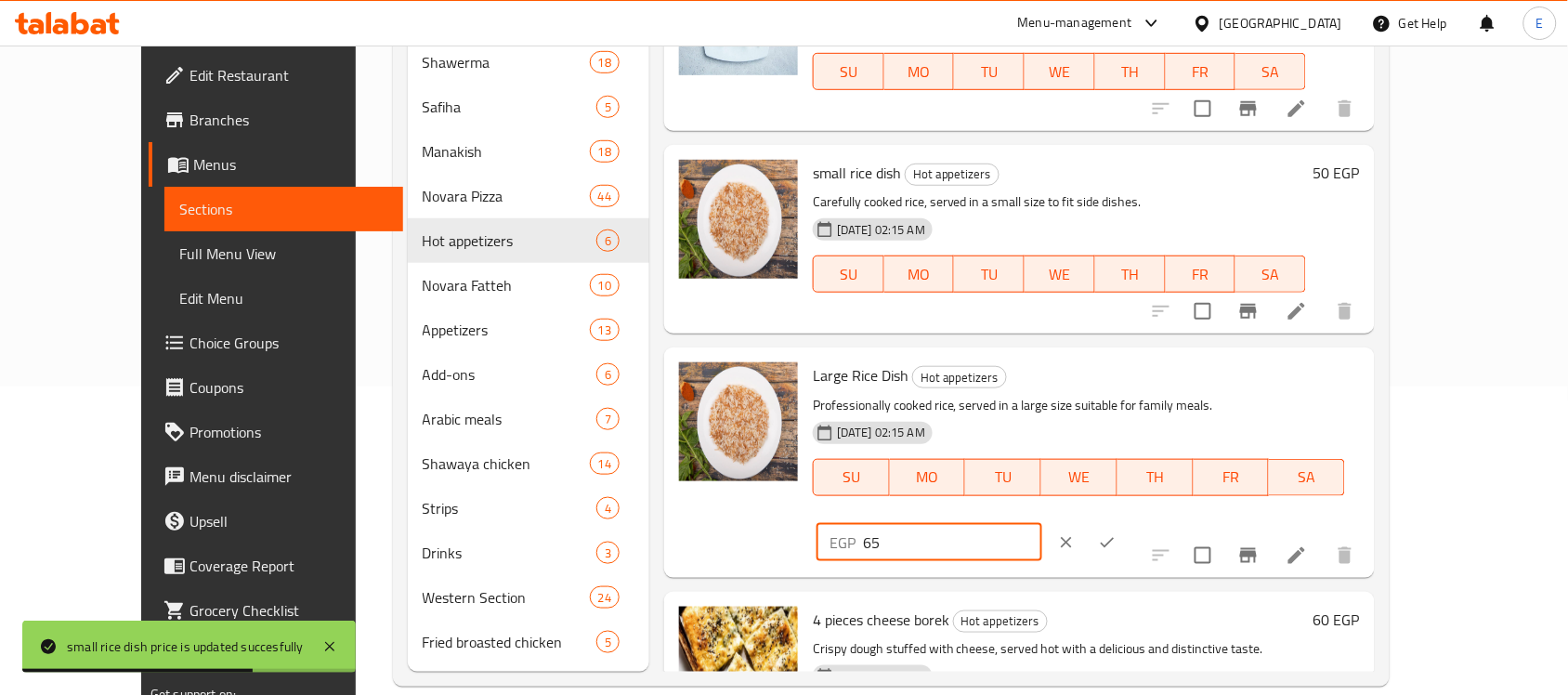
drag, startPoint x: 1273, startPoint y: 390, endPoint x: 1167, endPoint y: 381, distance: 106.4
click at [1167, 381] on div "Large Rice Dish Hot appetizers Professionally cooked rice, served in a large si…" at bounding box center [1086, 461] width 562 height 214
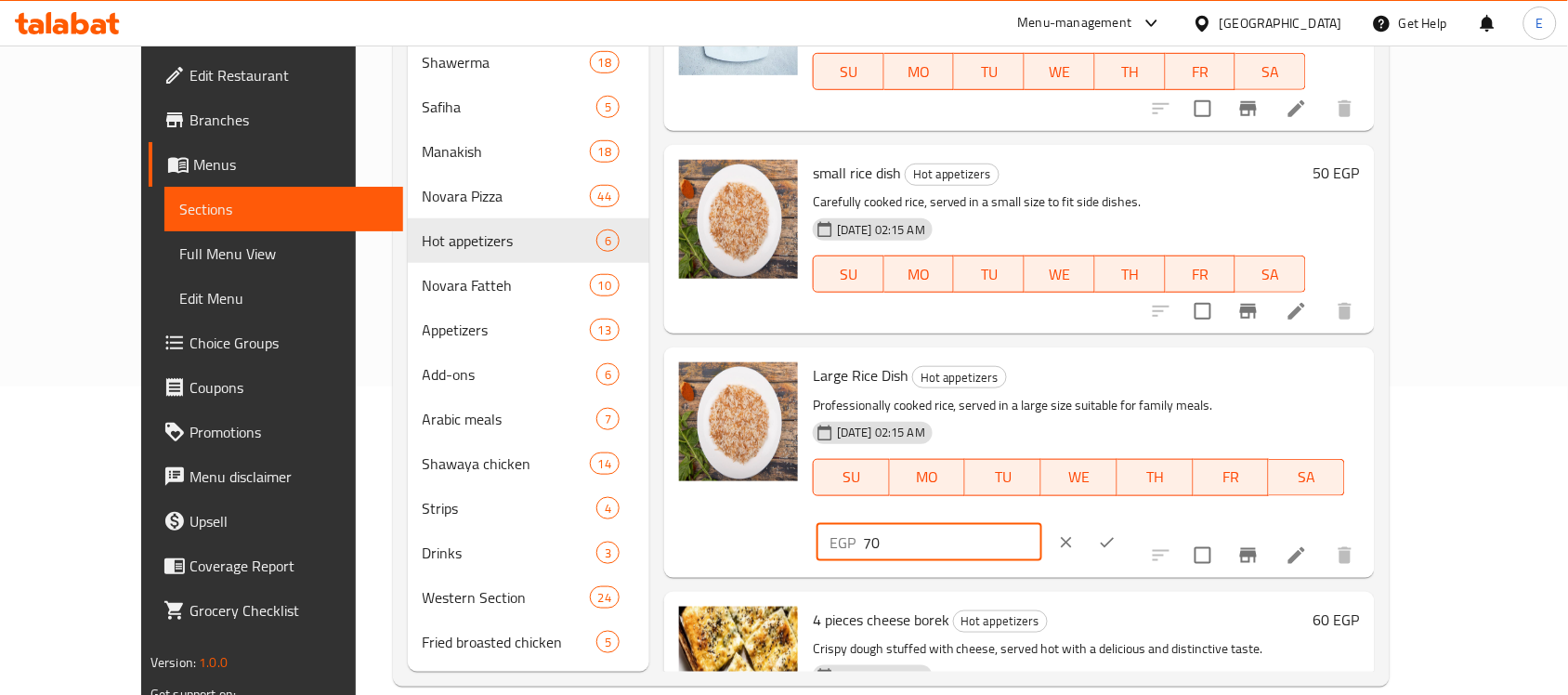
type input "70"
click at [1116, 533] on icon "ok" at bounding box center [1107, 542] width 19 height 19
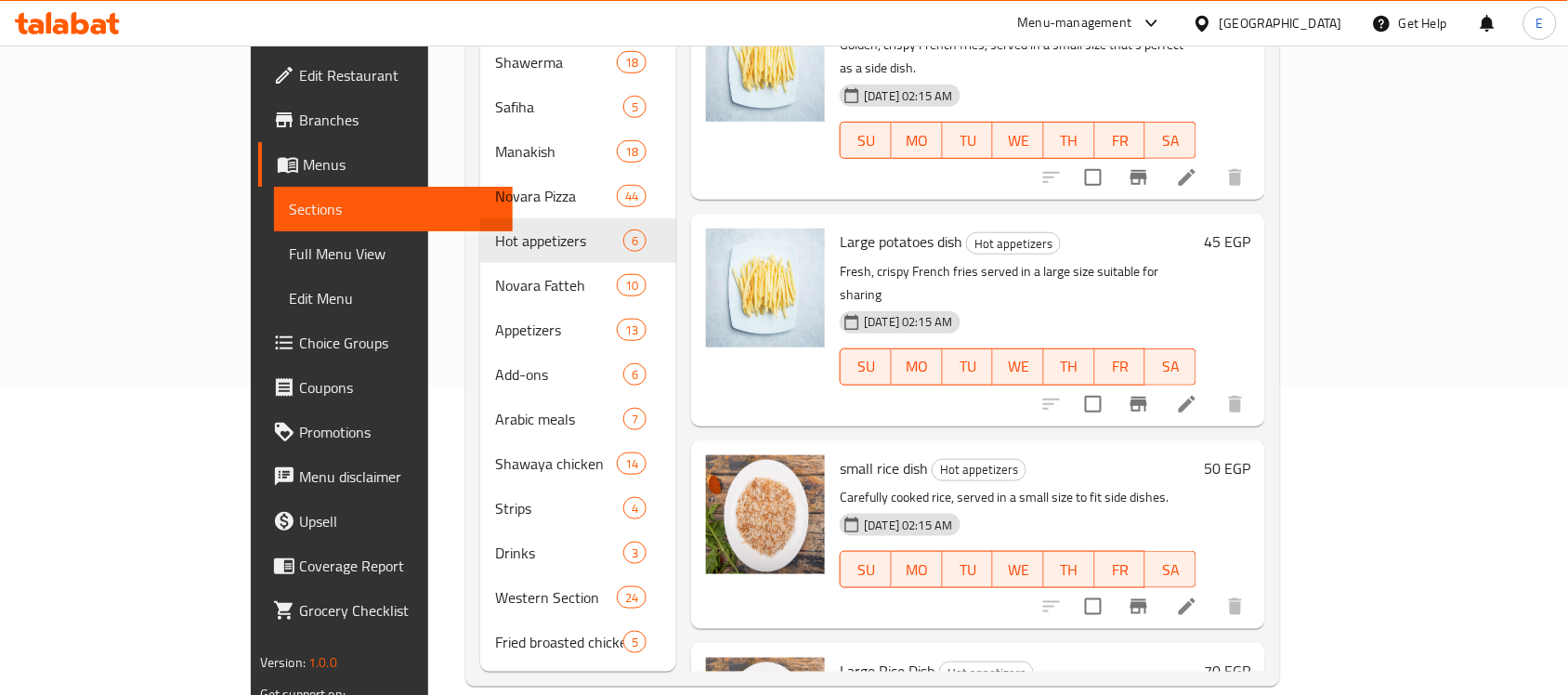
scroll to position [0, 0]
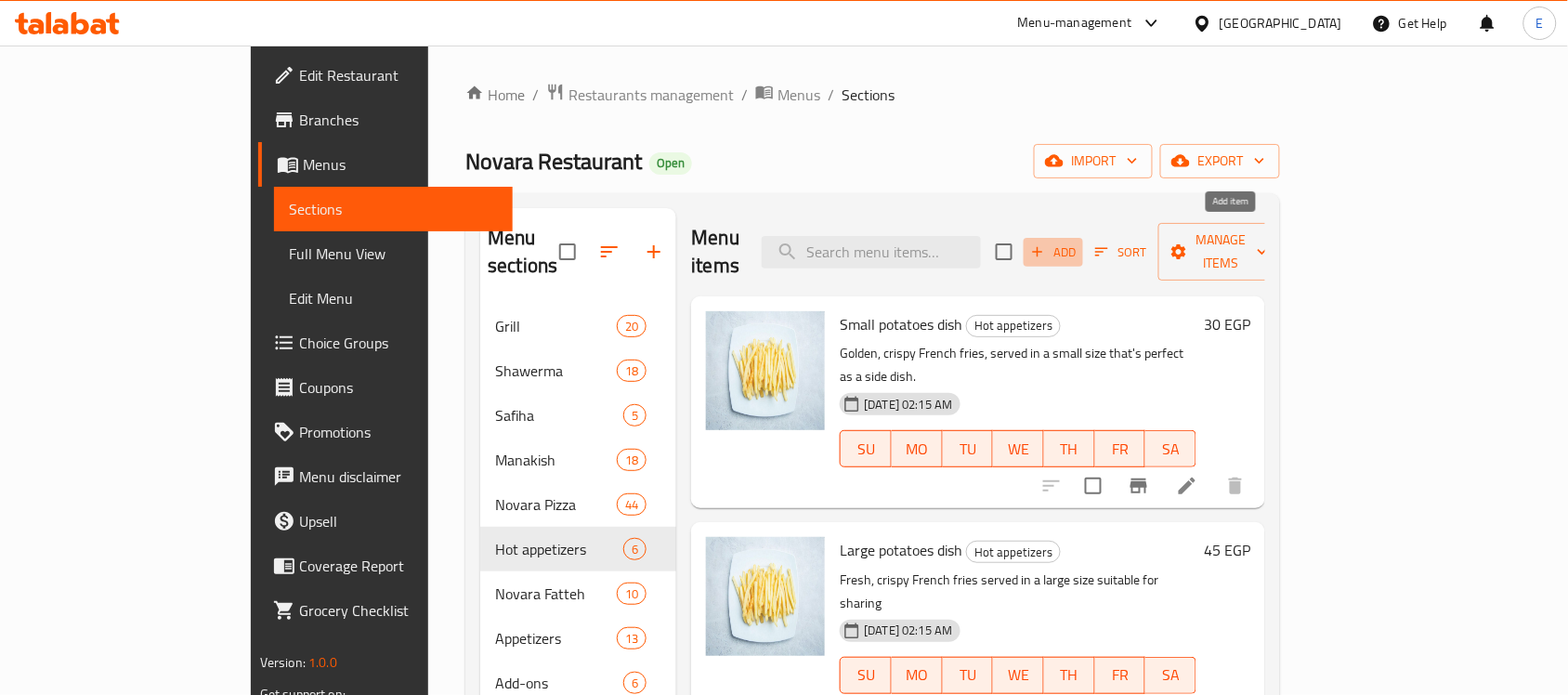
click at [1078, 246] on span "Add" at bounding box center [1053, 252] width 50 height 22
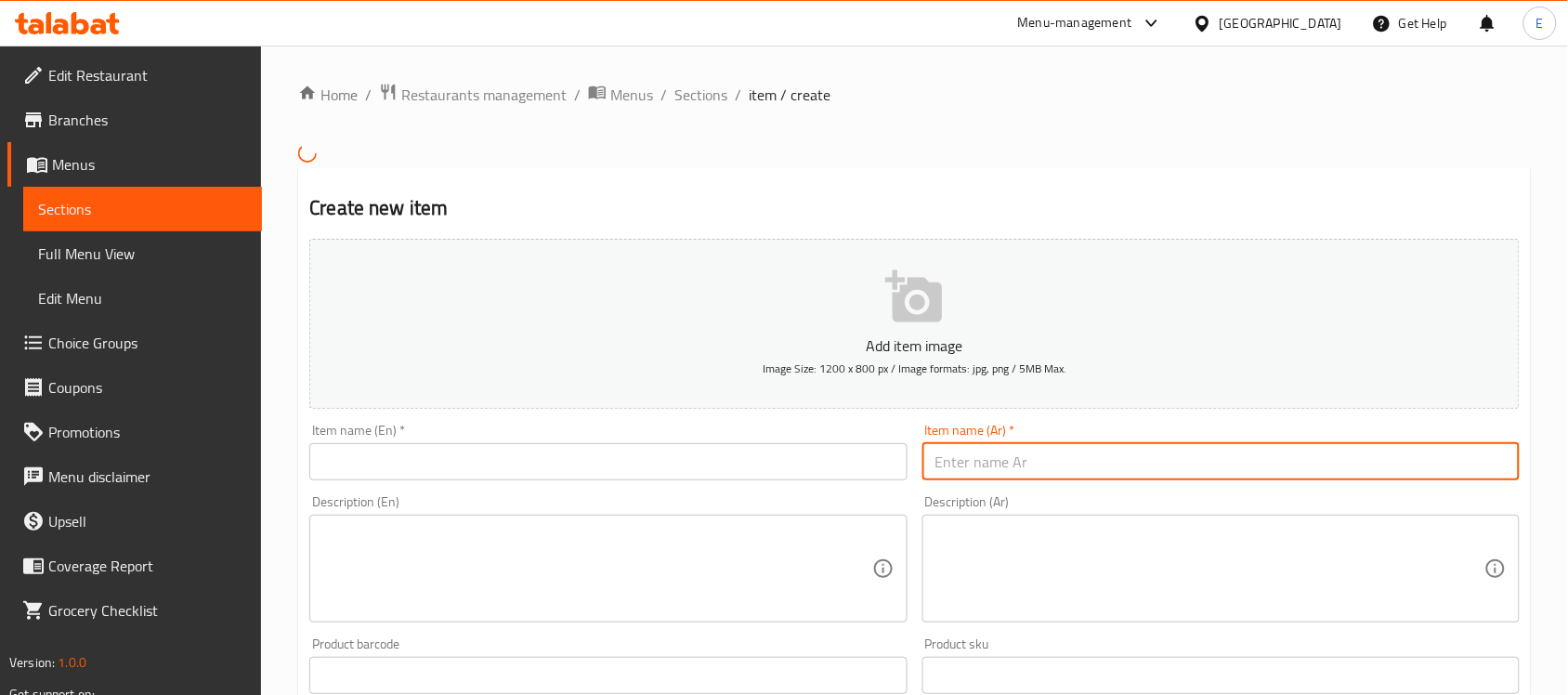
click at [1041, 462] on input "text" at bounding box center [1220, 461] width 597 height 37
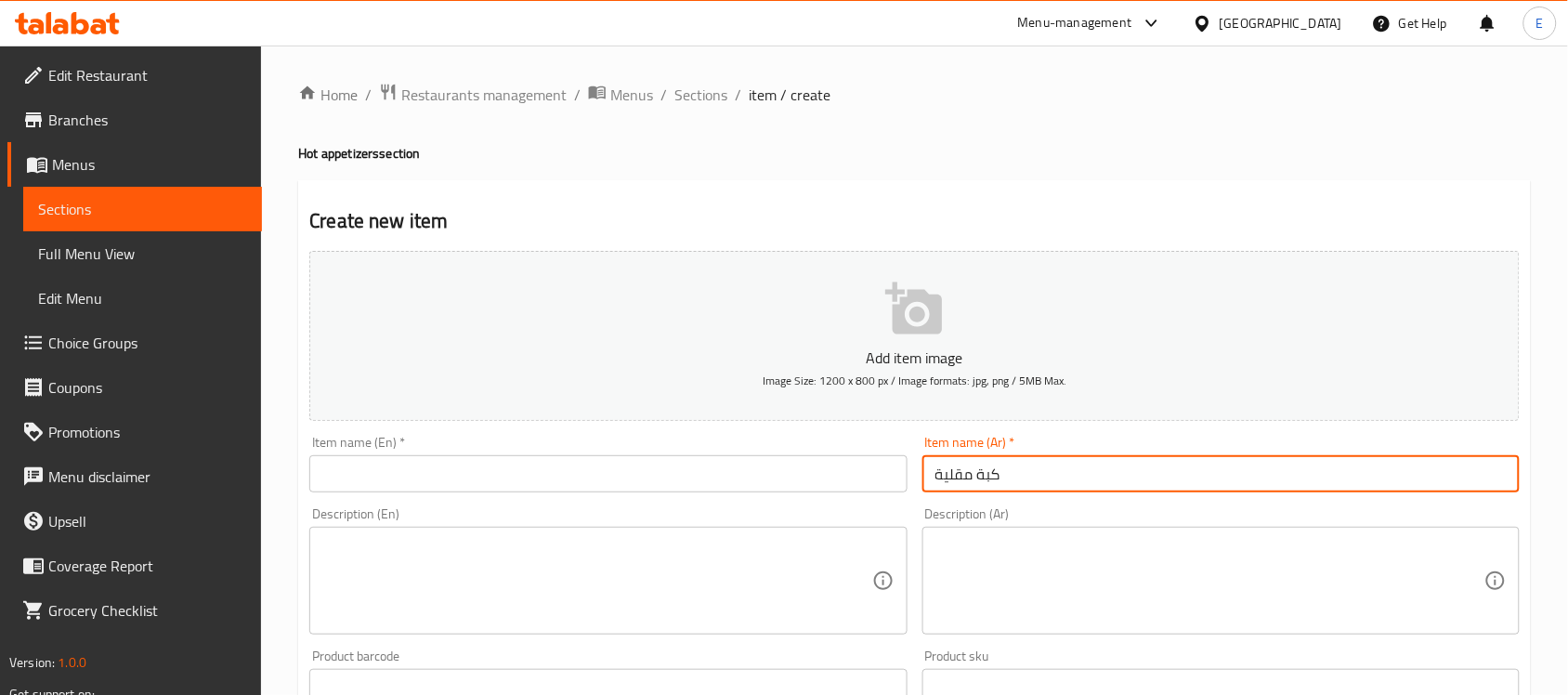
type input "كبة مقلية"
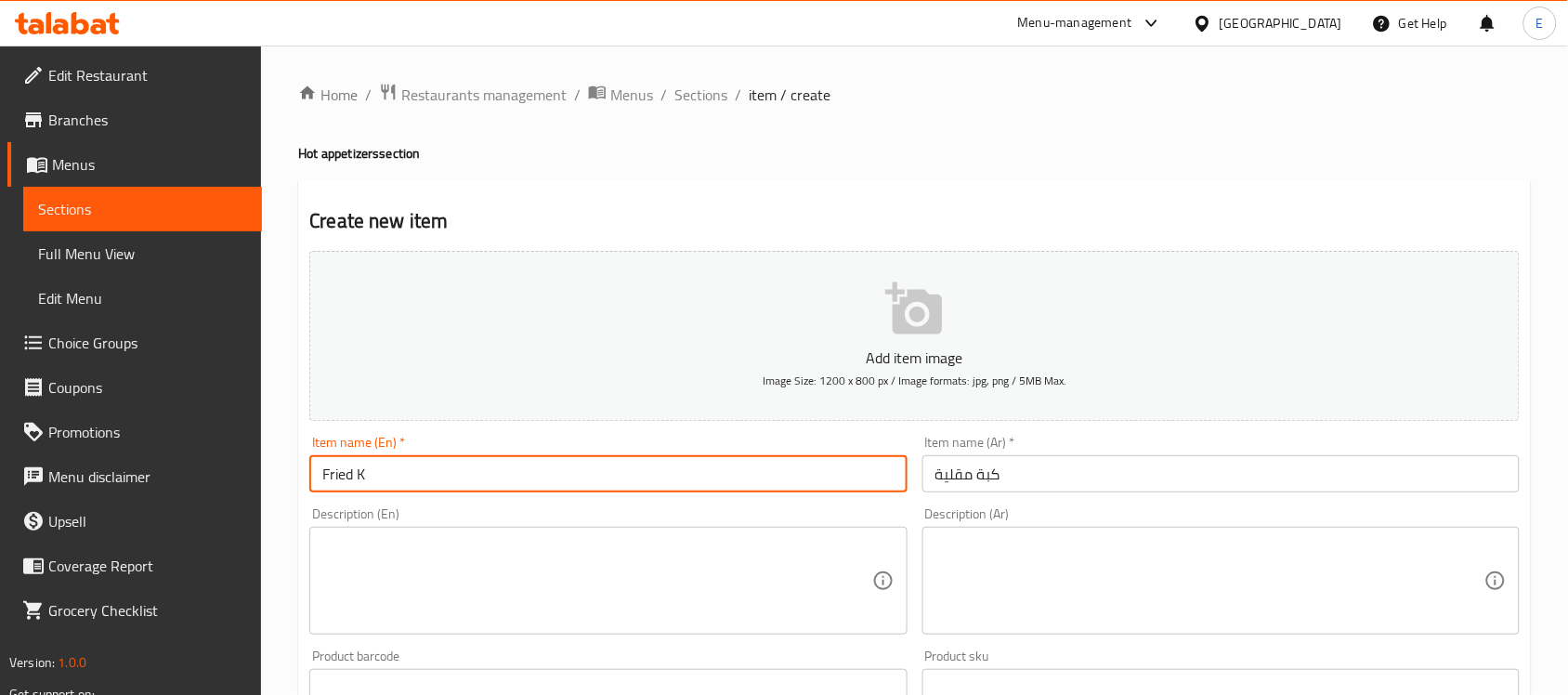
type input "Fried Kibbeh"
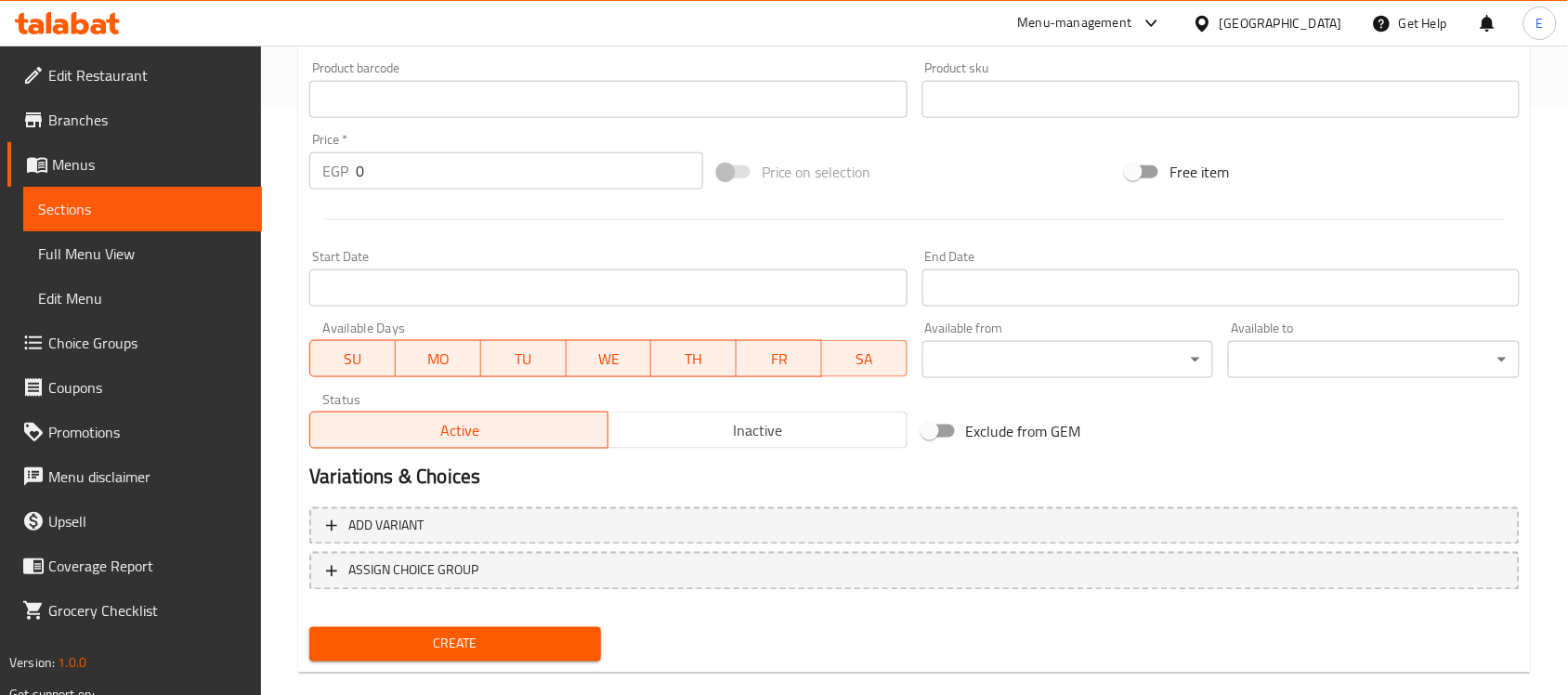
scroll to position [589, 0]
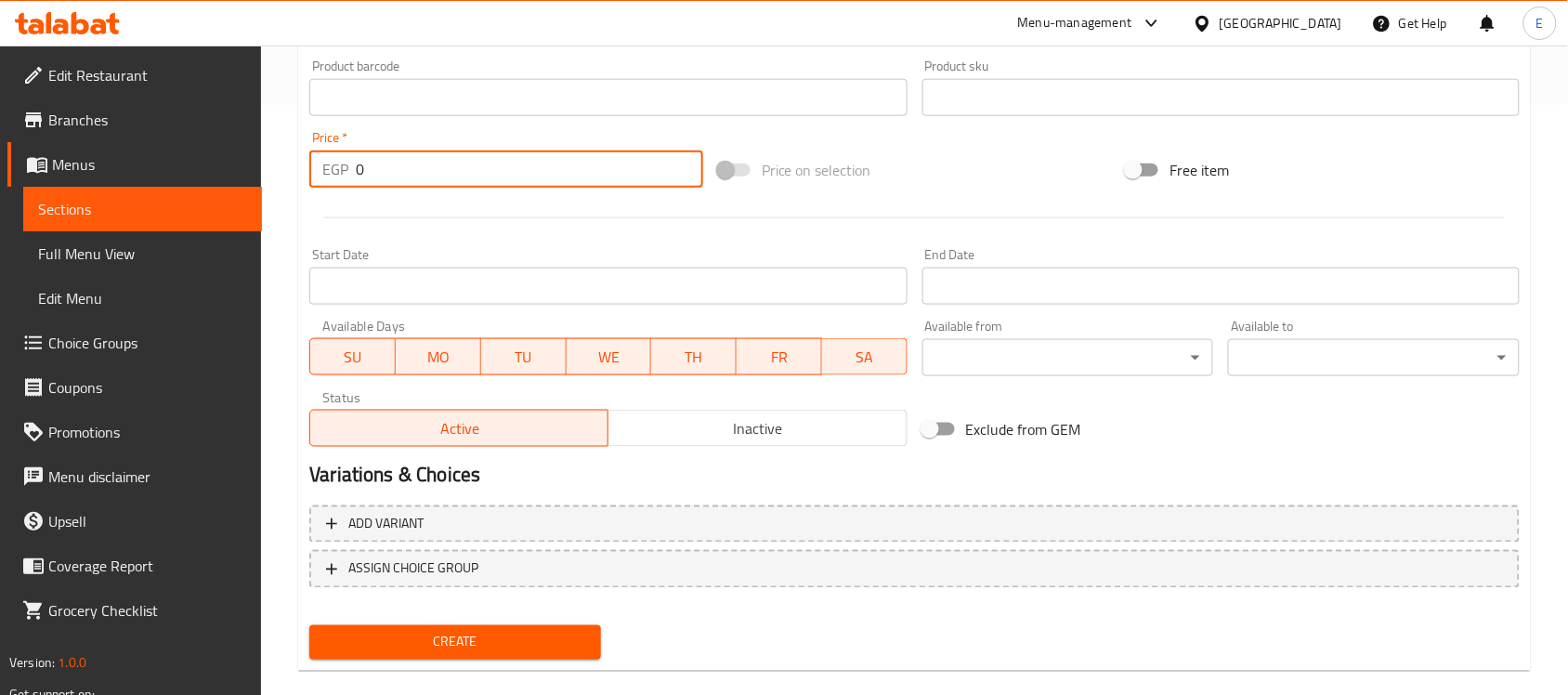
drag, startPoint x: 382, startPoint y: 151, endPoint x: 327, endPoint y: 145, distance: 55.3
click at [327, 145] on div "Price   * EGP 0 Price *" at bounding box center [505, 159] width 394 height 57
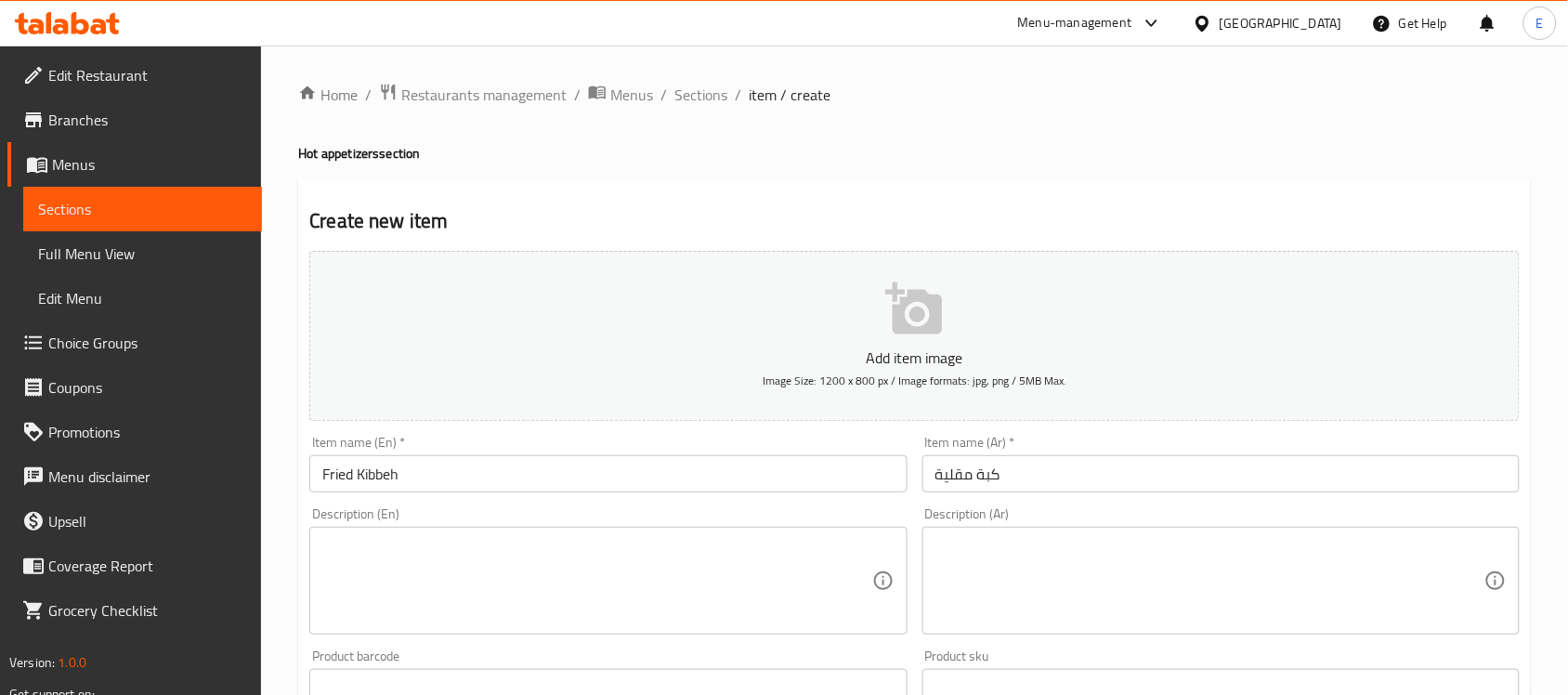
scroll to position [614, 0]
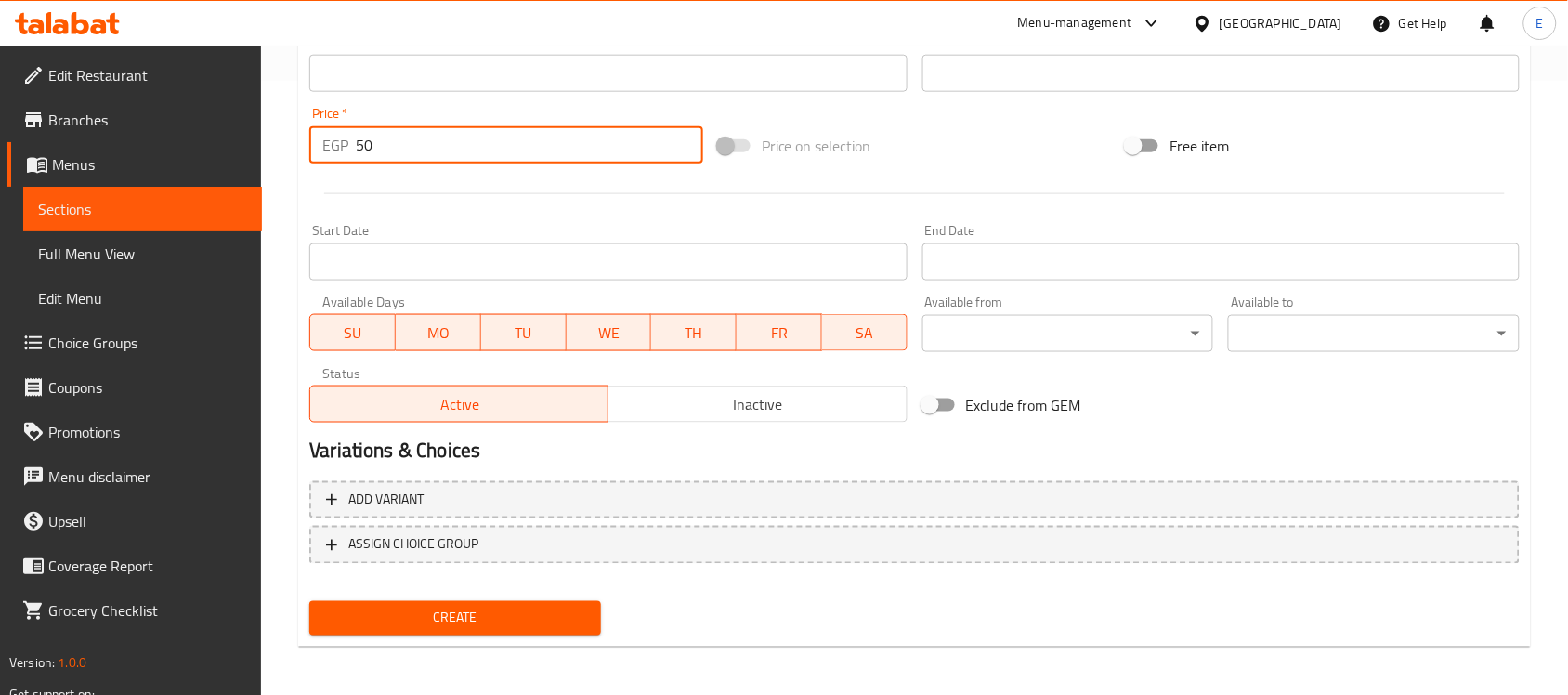
type input "50"
click at [309, 601] on button "Create" at bounding box center [455, 618] width 291 height 34
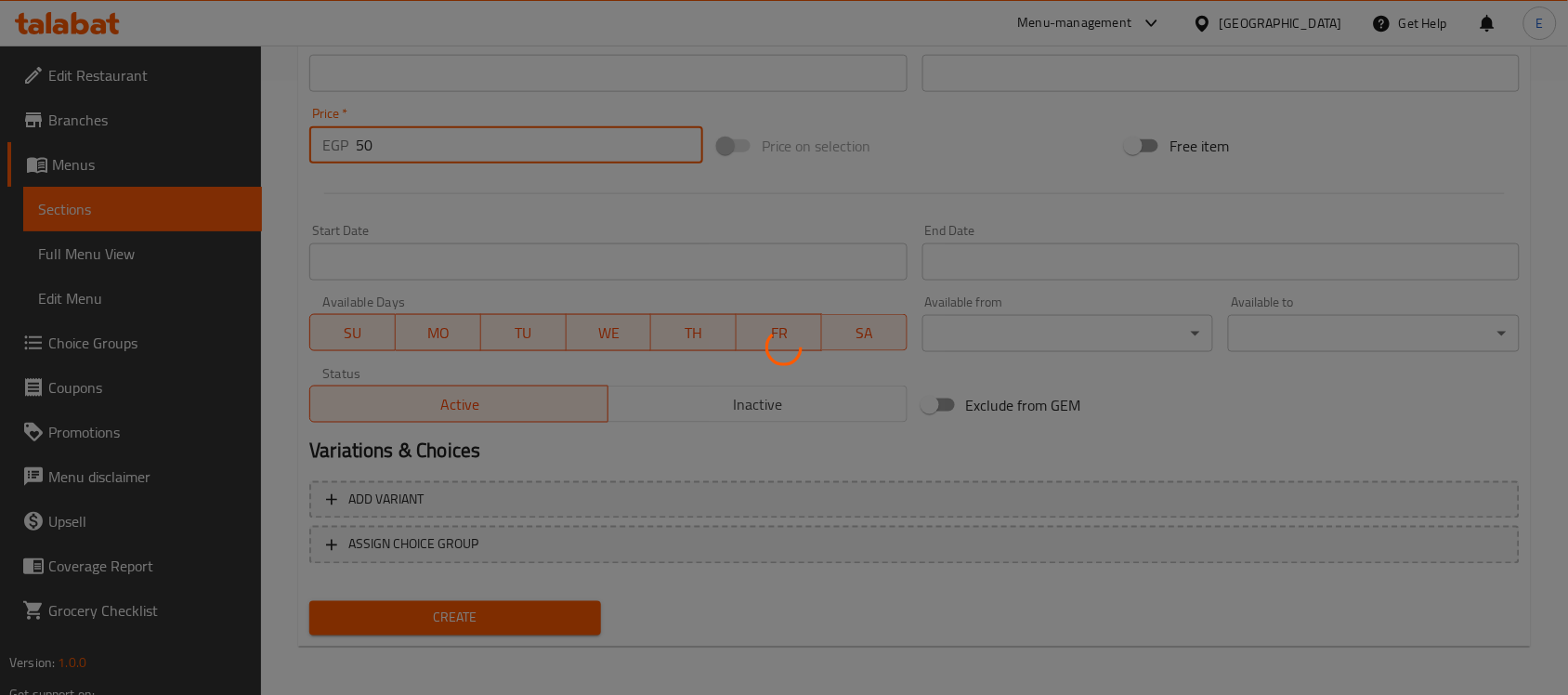
type input "0"
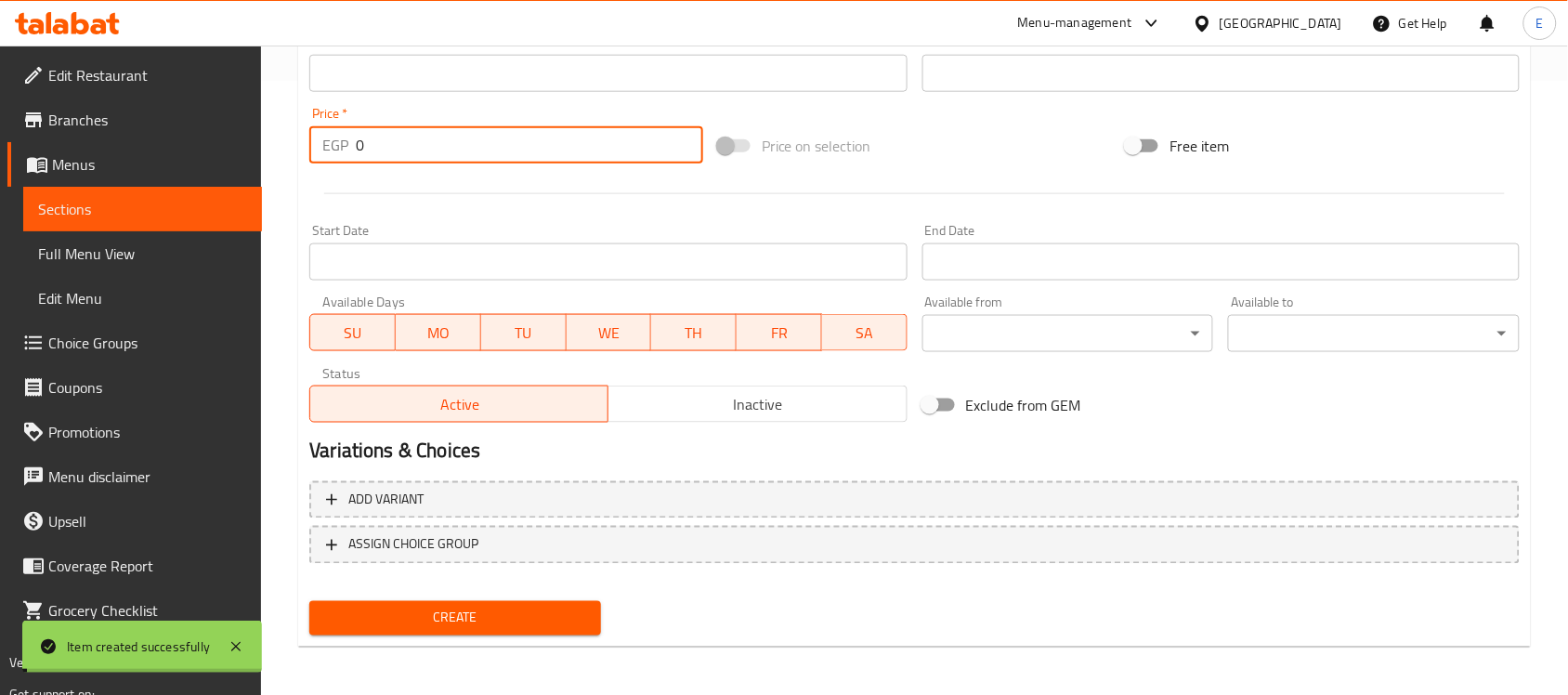
scroll to position [0, 0]
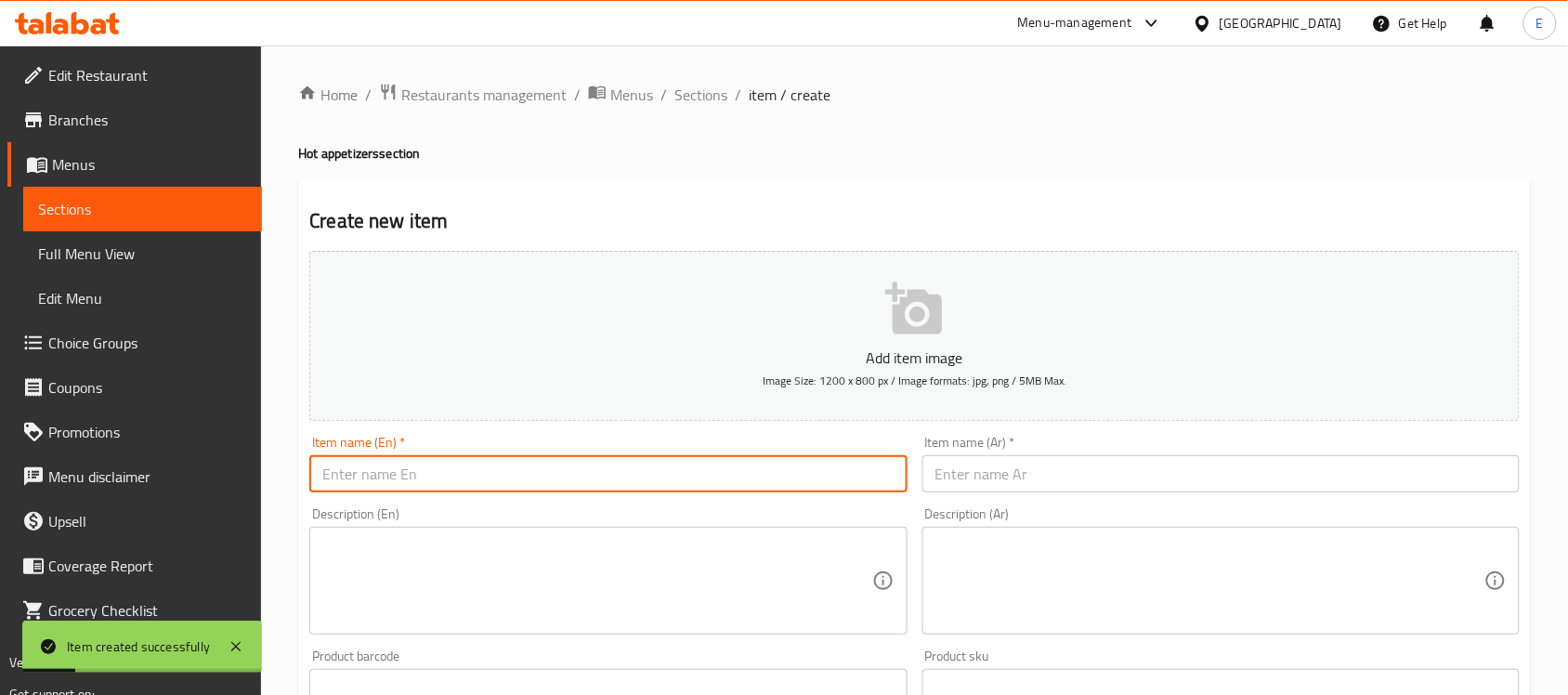
click at [400, 478] on input "text" at bounding box center [607, 474] width 597 height 37
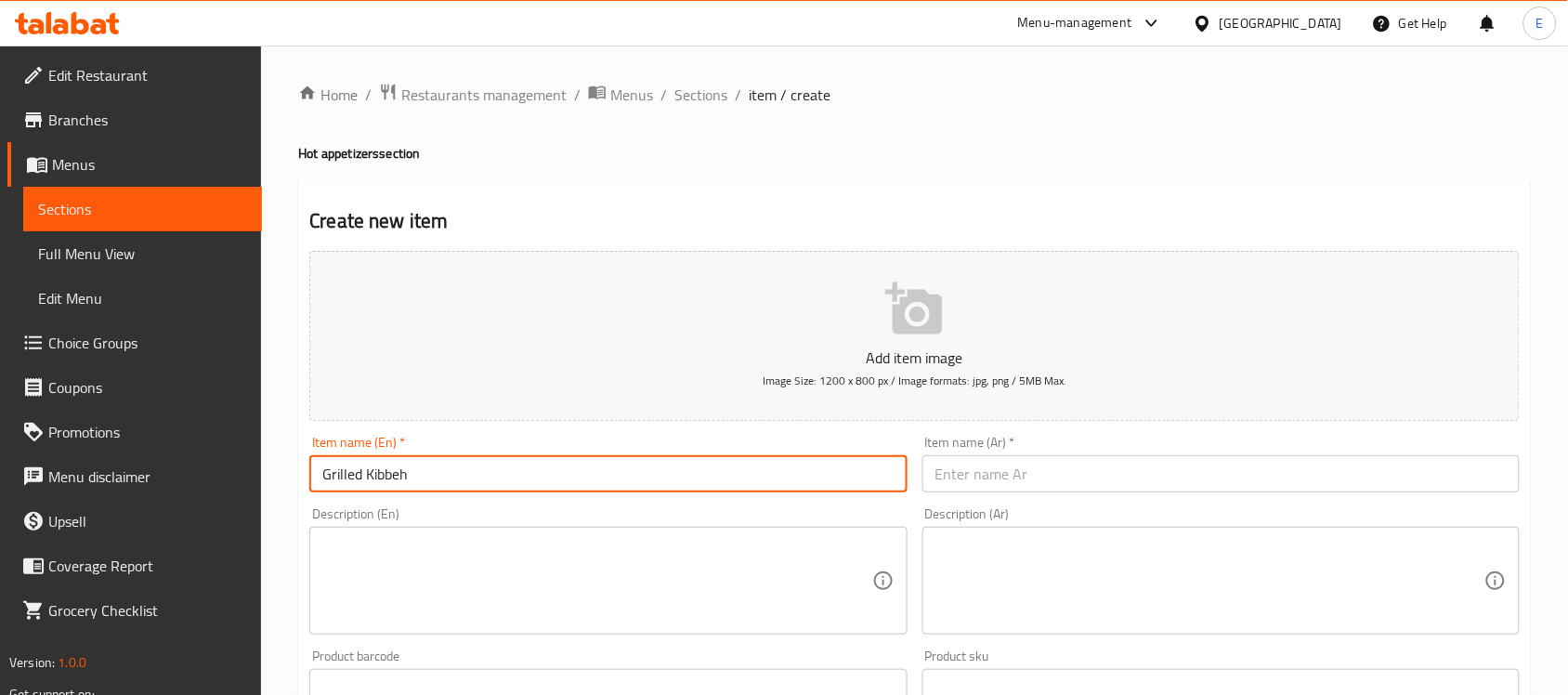
type input "Grilled Kibbeh"
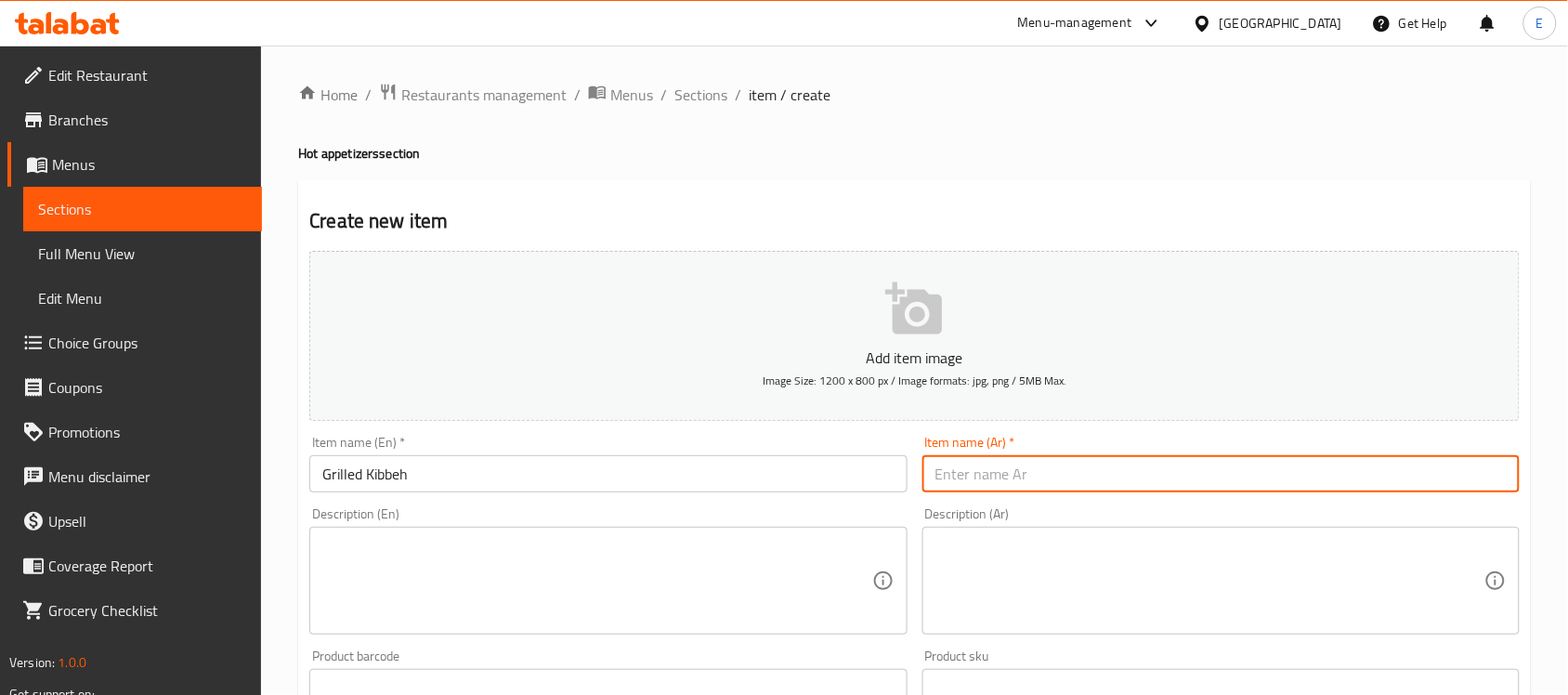
click at [1043, 476] on input "text" at bounding box center [1220, 474] width 597 height 37
type input "ك"
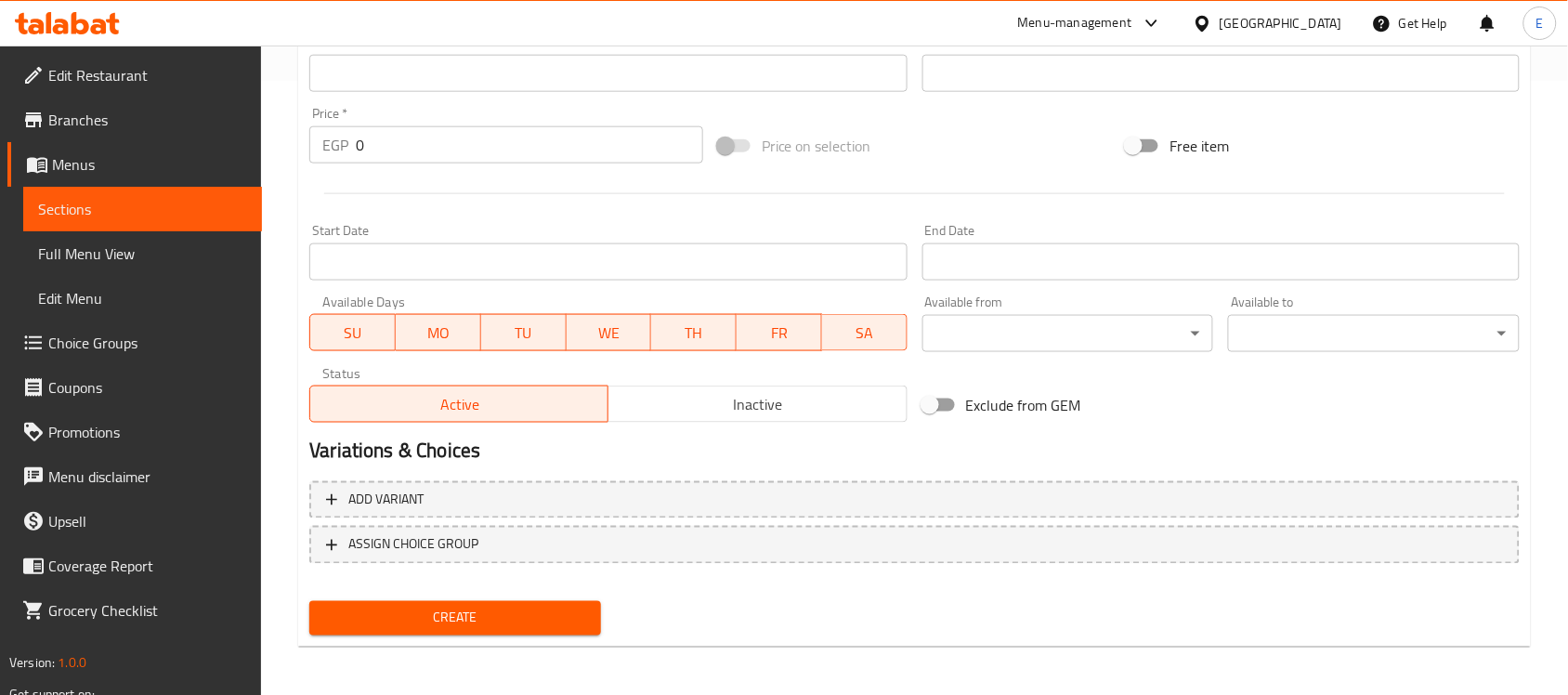
type input "كبه مشوية"
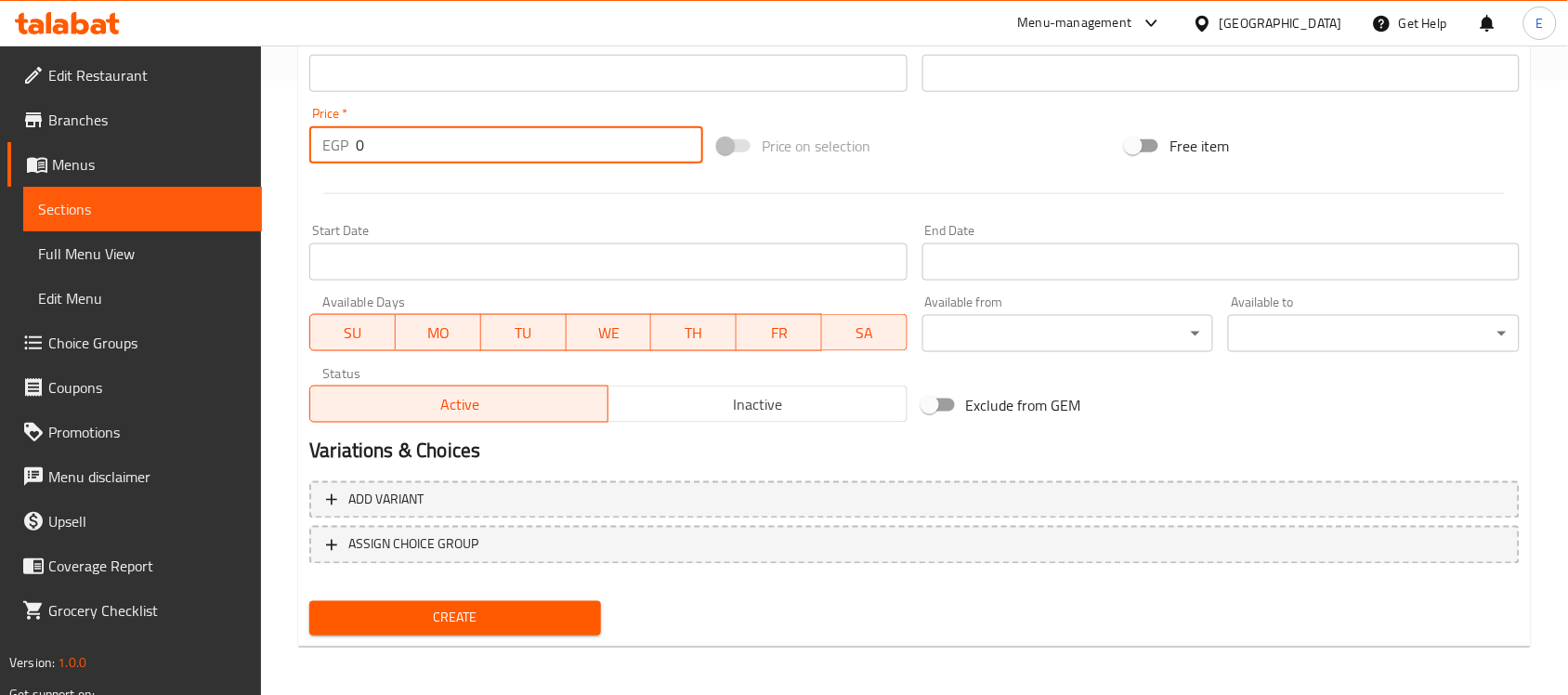
drag, startPoint x: 388, startPoint y: 146, endPoint x: 302, endPoint y: 132, distance: 87.1
click at [302, 132] on div "Price   * EGP 0 Price *" at bounding box center [506, 135] width 409 height 71
type input "50"
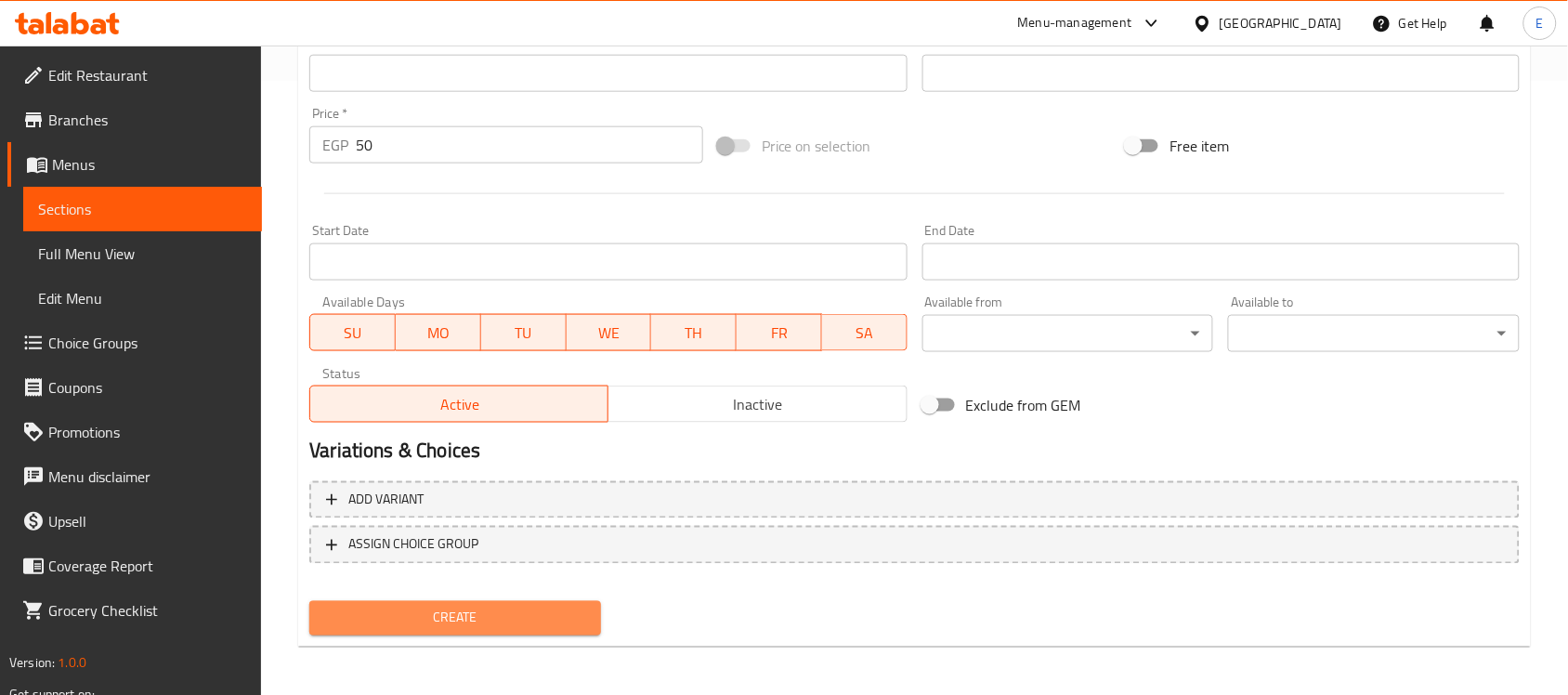
click at [437, 618] on span "Create" at bounding box center [456, 618] width 262 height 23
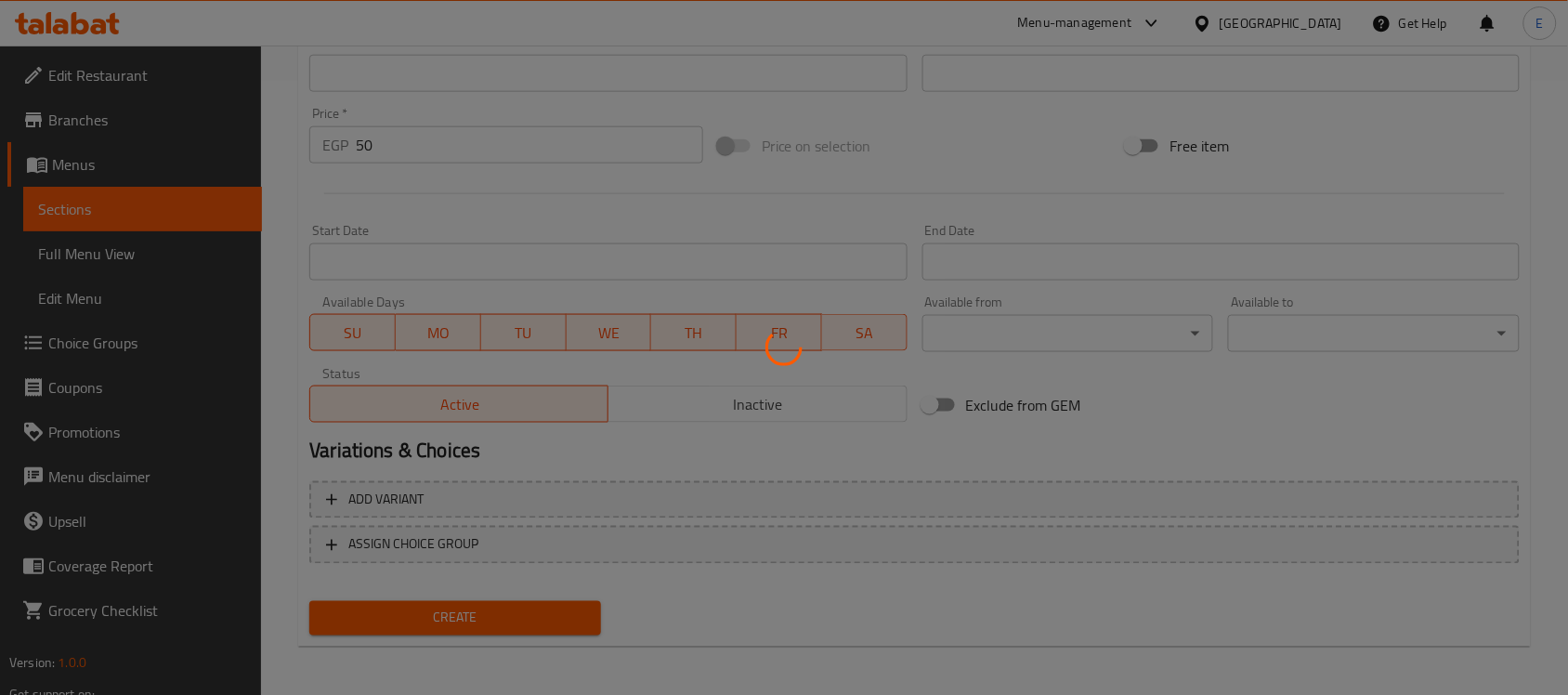
scroll to position [0, 0]
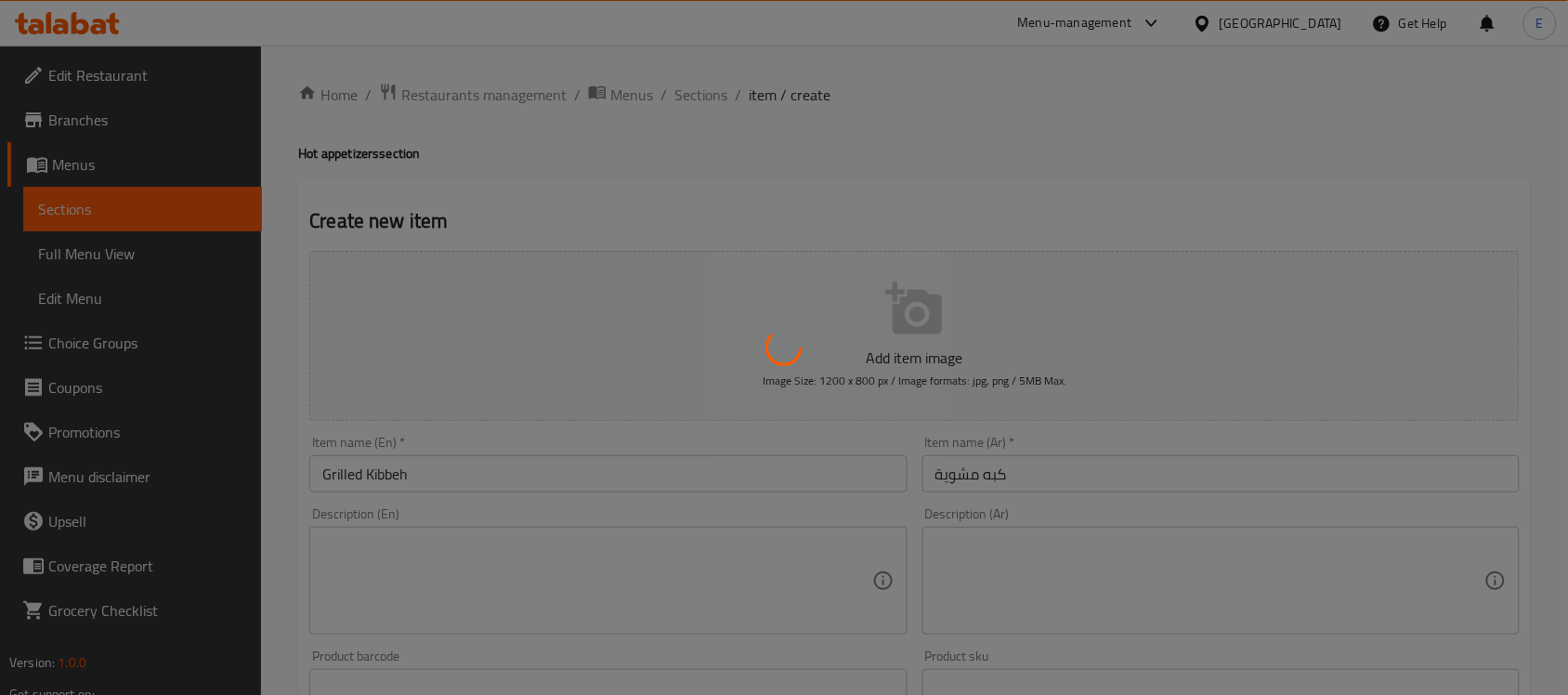
type input "0"
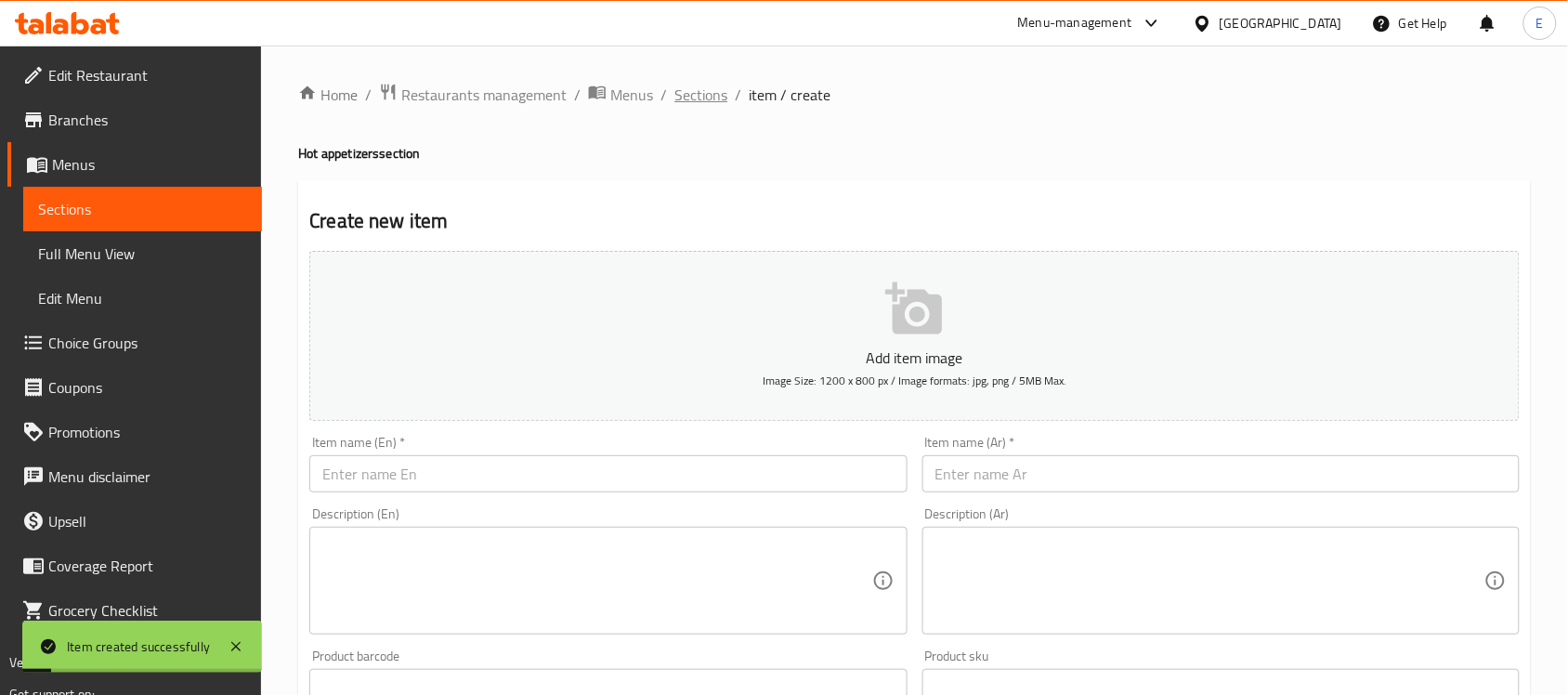
click at [713, 100] on span "Sections" at bounding box center [701, 95] width 53 height 22
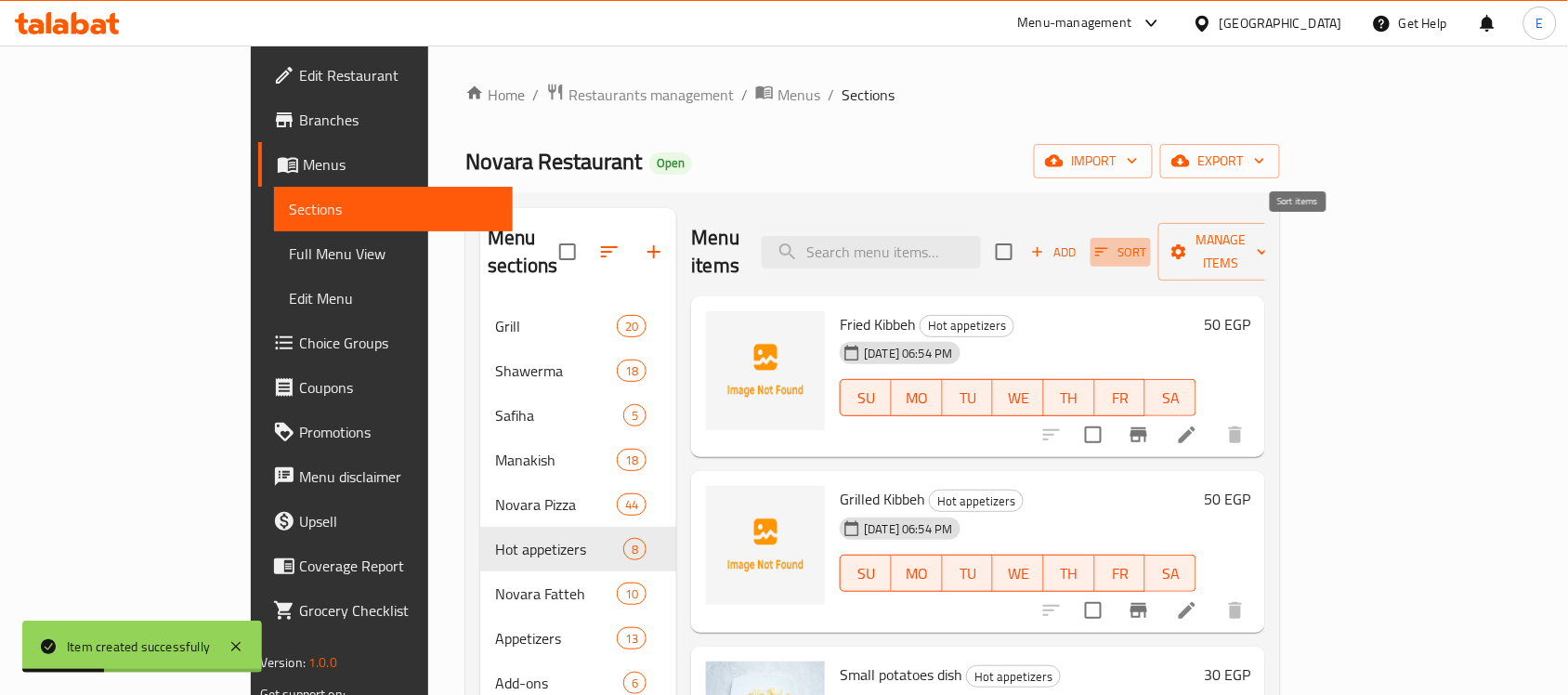
click at [1110, 243] on icon "button" at bounding box center [1101, 251] width 17 height 17
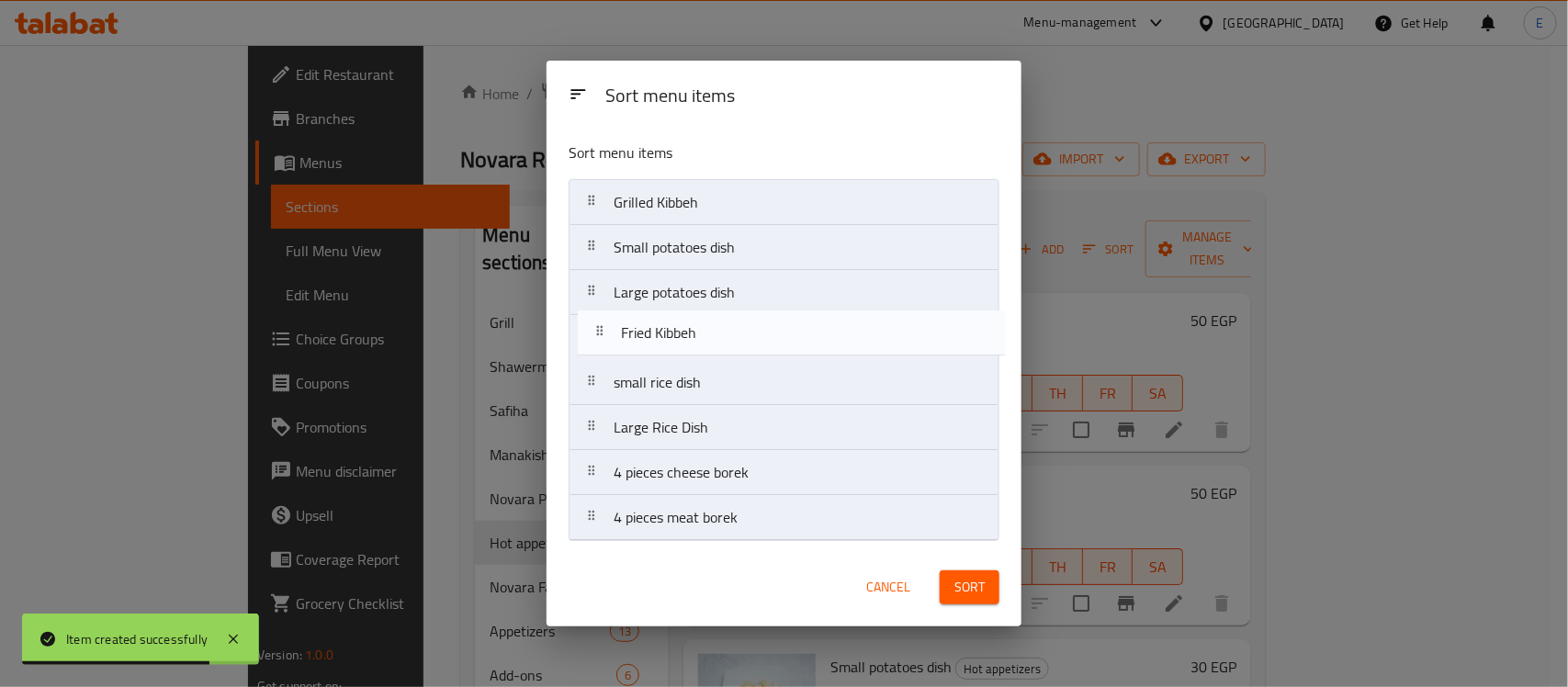
drag, startPoint x: 663, startPoint y: 209, endPoint x: 671, endPoint y: 347, distance: 138.2
click at [671, 347] on nav "Fried Kibbeh Grilled Kibbeh Small potatoes dish Large potatoes dish small rice …" at bounding box center [784, 359] width 431 height 361
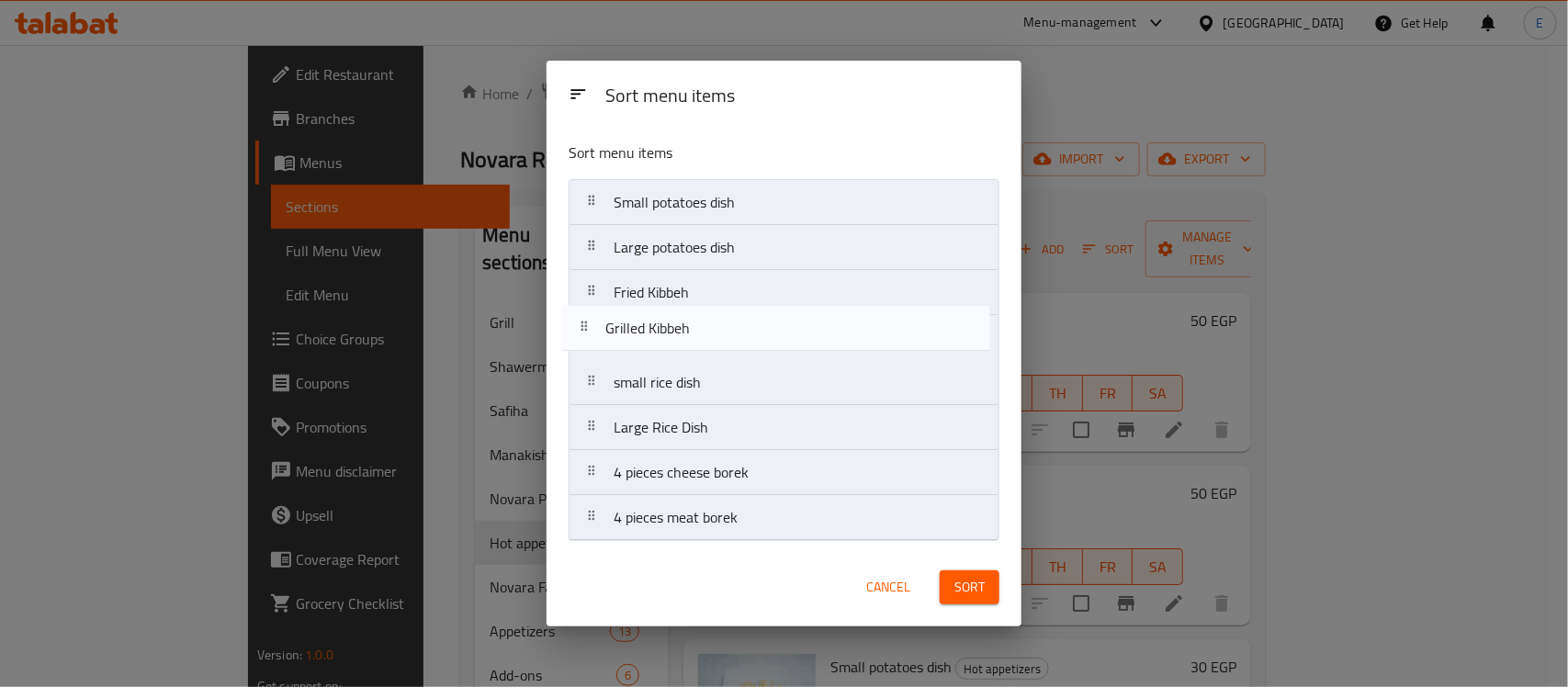
drag, startPoint x: 658, startPoint y: 205, endPoint x: 648, endPoint y: 354, distance: 149.3
click at [648, 354] on nav "Grilled Kibbeh Small potatoes dish Large potatoes dish Fried Kibbeh small rice …" at bounding box center [784, 359] width 431 height 361
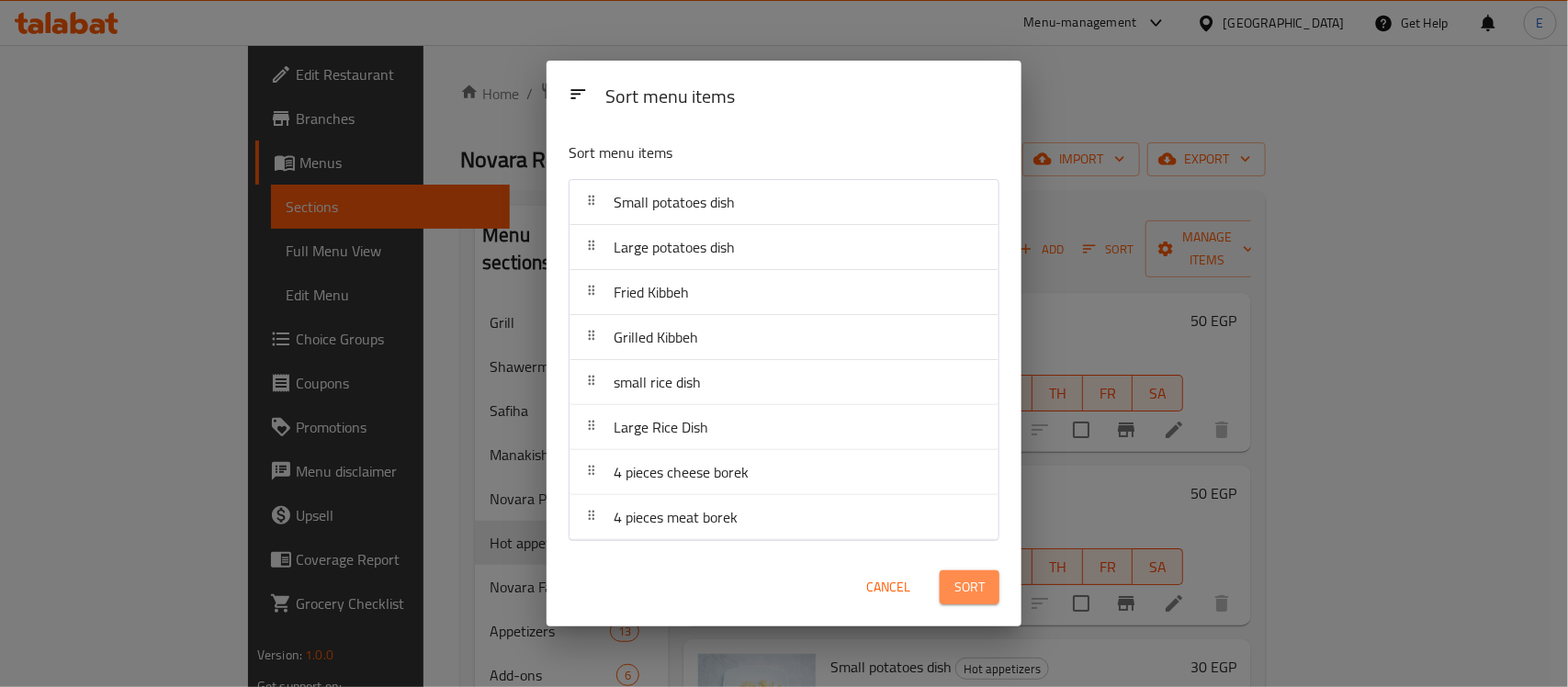
click at [969, 588] on span "Sort" at bounding box center [969, 587] width 30 height 23
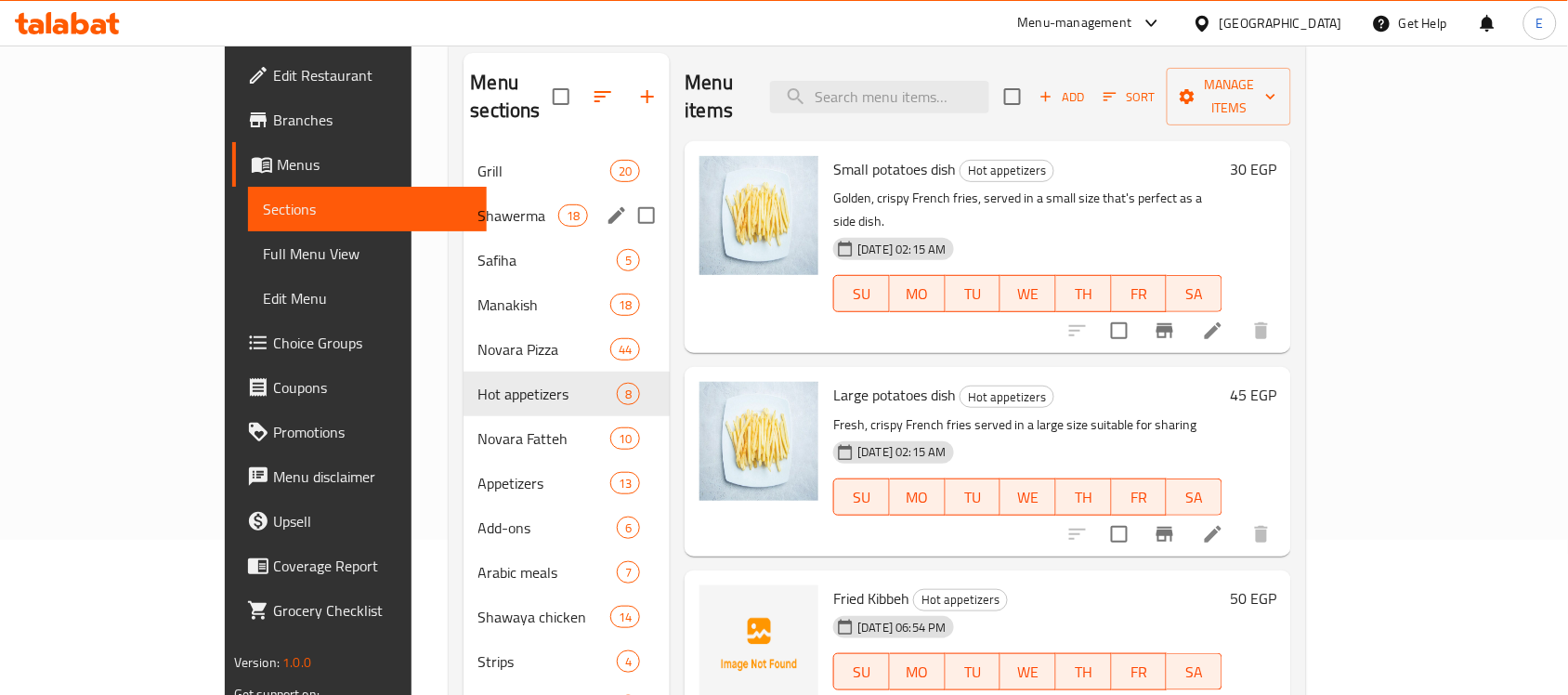
scroll to position [179, 0]
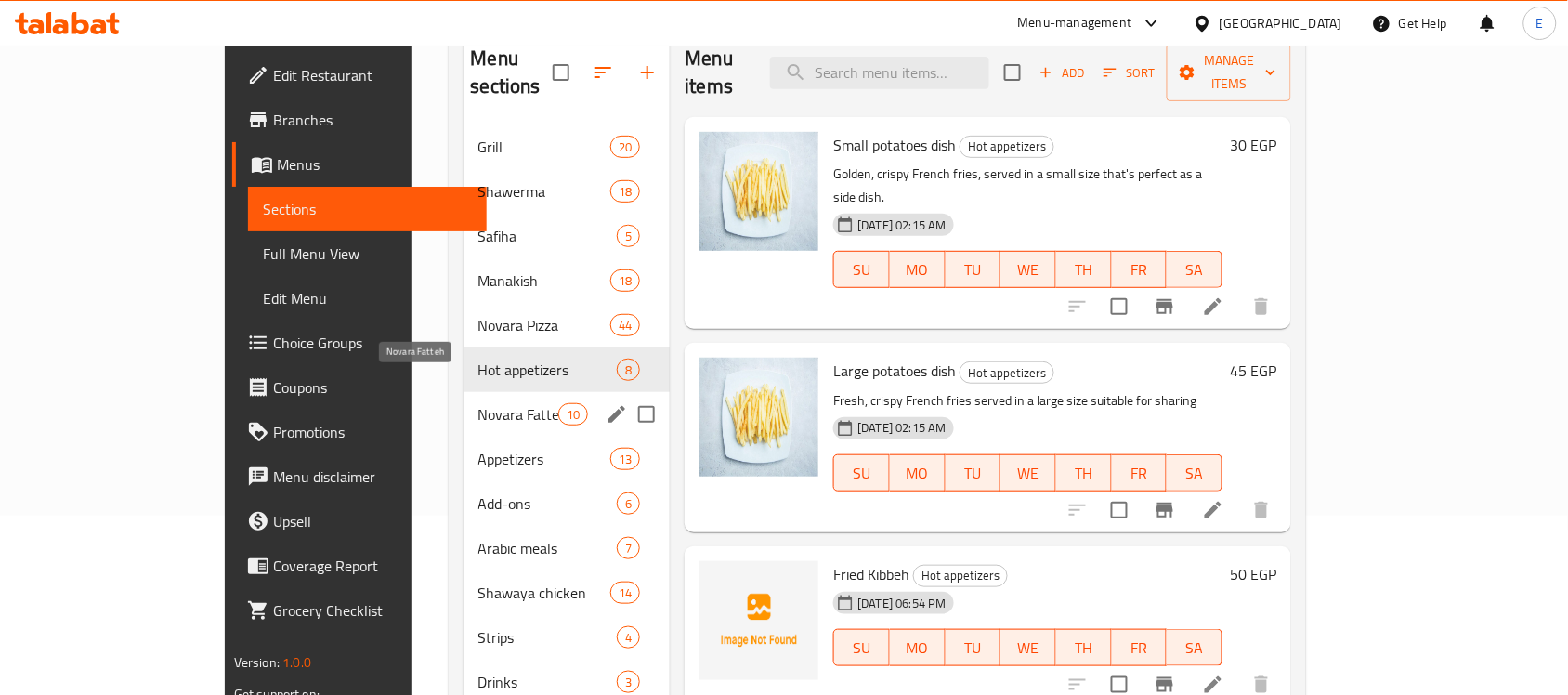
click at [478, 403] on span "Novara Fatteh" at bounding box center [518, 413] width 81 height 22
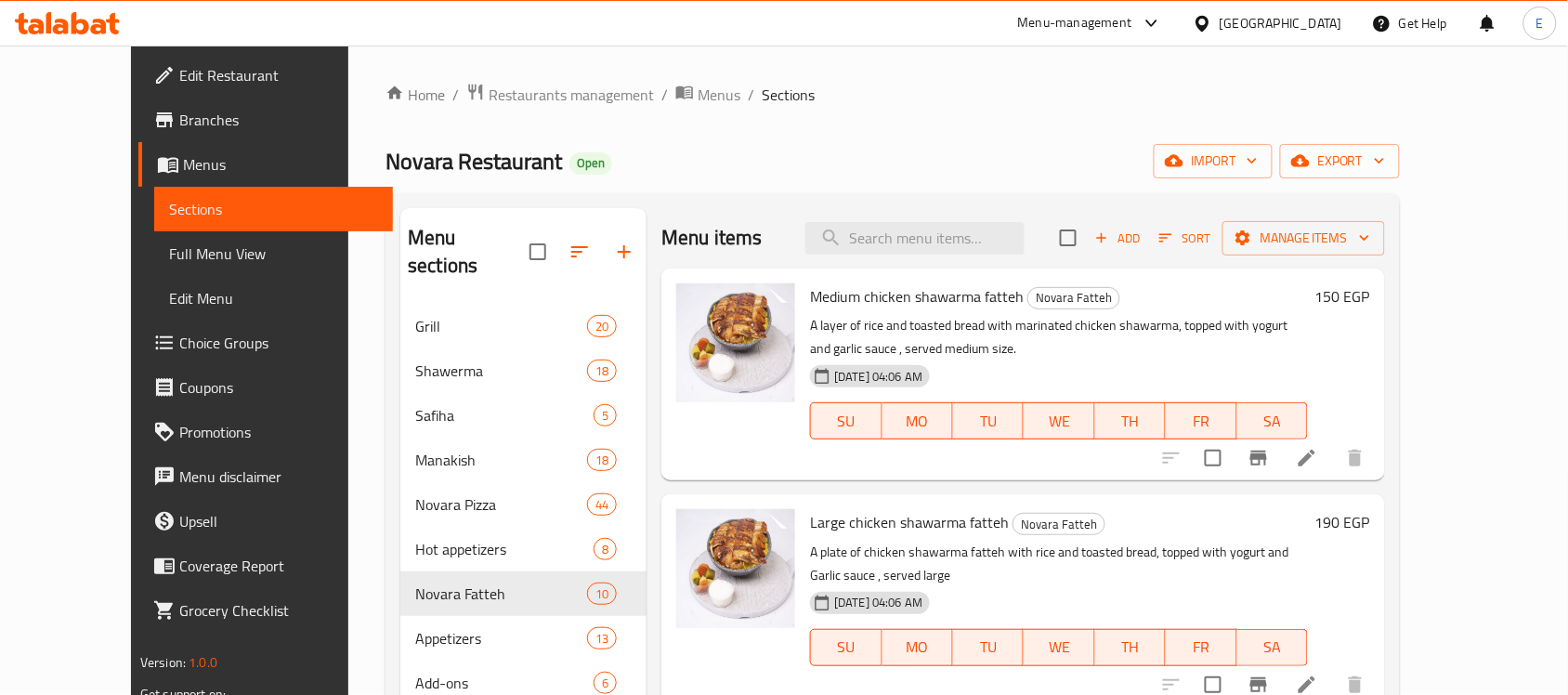
click at [1370, 528] on h6 "190 EGP" at bounding box center [1342, 522] width 55 height 26
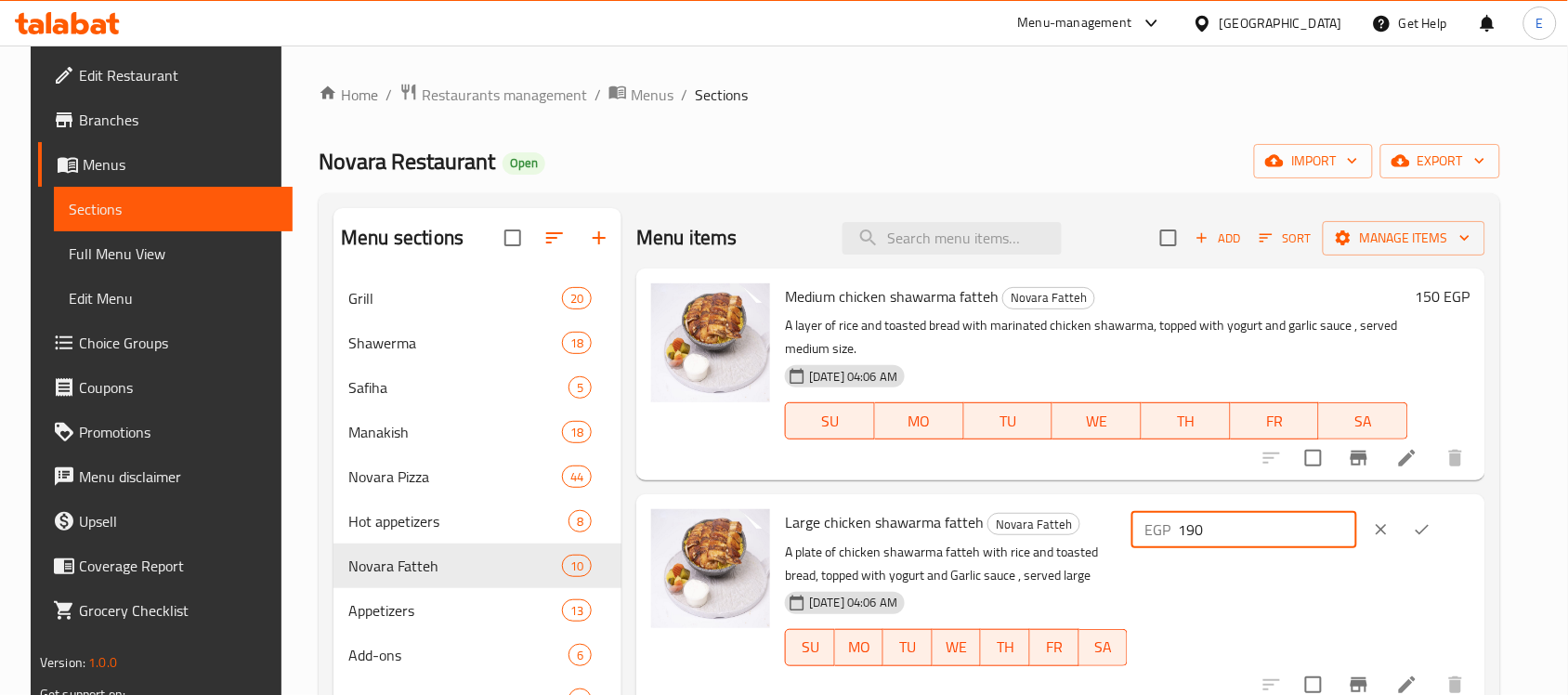
drag, startPoint x: 1266, startPoint y: 535, endPoint x: 1102, endPoint y: 518, distance: 164.9
click at [1102, 518] on div "Large chicken shawarma fatteh Novara Fatteh A plate of chicken shawarma fatteh …" at bounding box center [1127, 599] width 700 height 196
type input "205"
click at [1431, 520] on icon "ok" at bounding box center [1421, 529] width 19 height 19
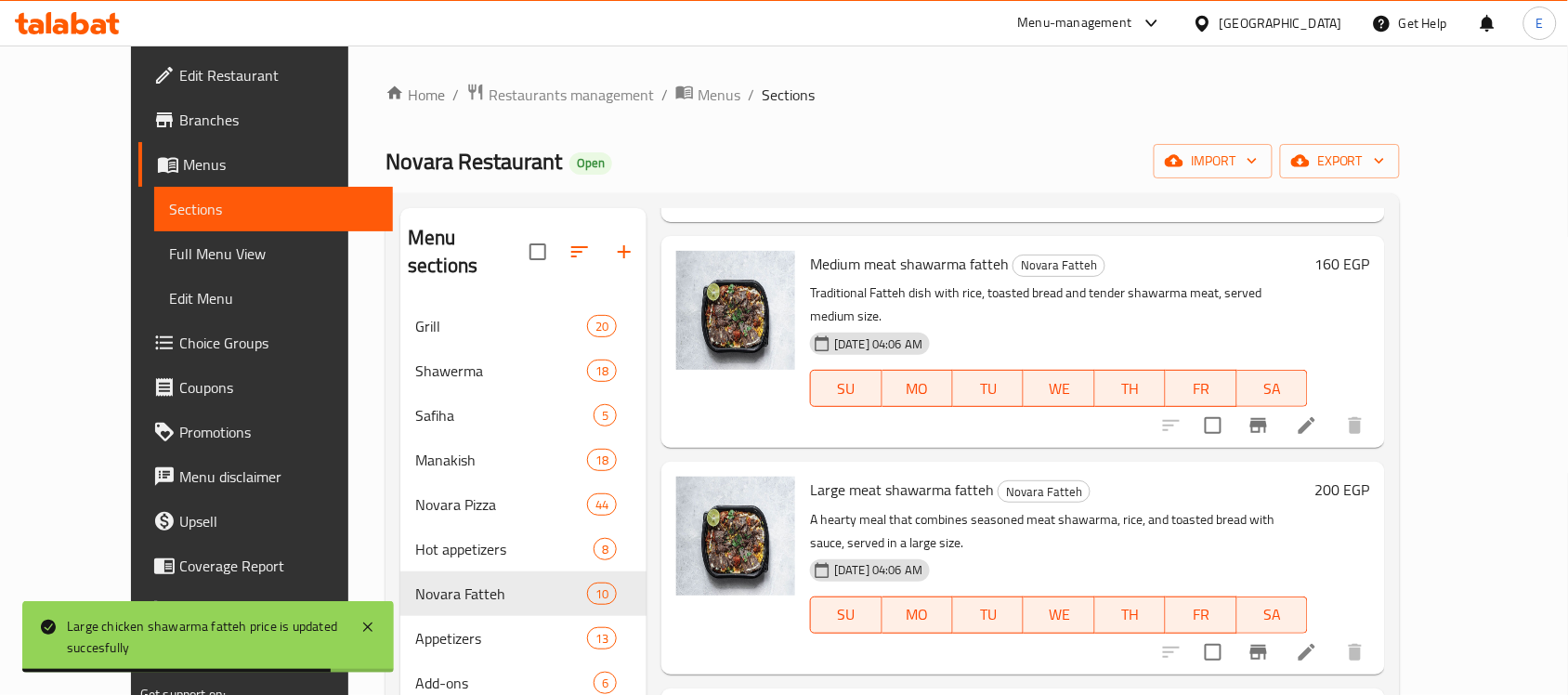
scroll to position [461, 0]
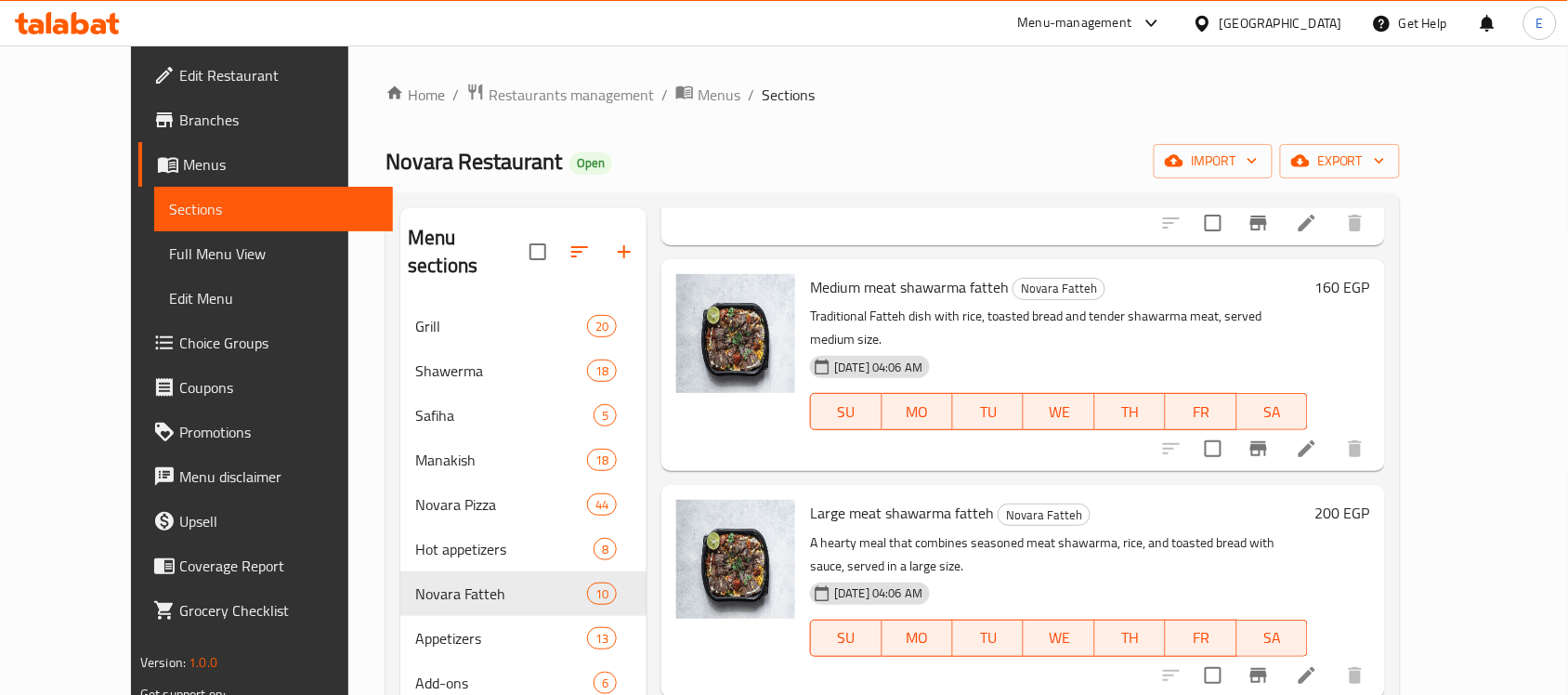
click at [1370, 274] on h6 "160 EGP" at bounding box center [1342, 286] width 55 height 26
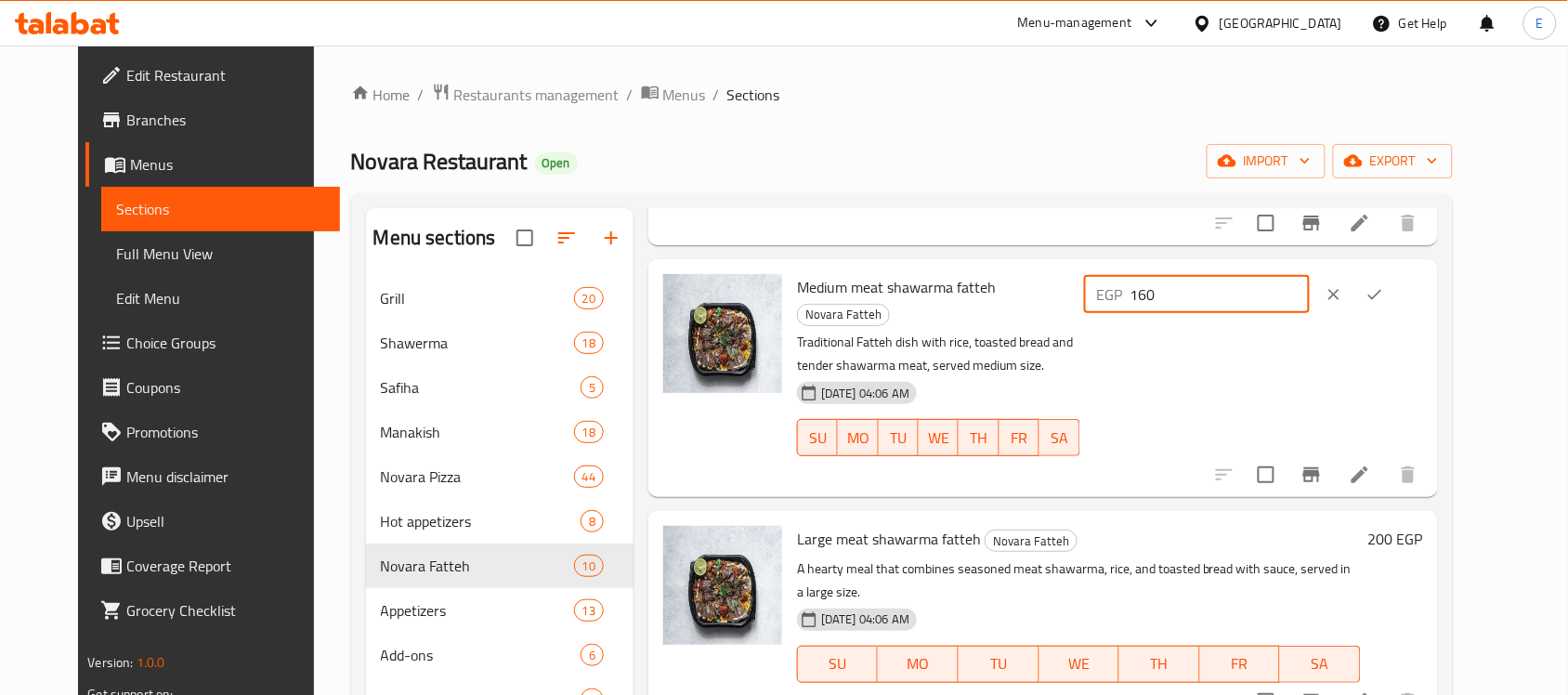
drag, startPoint x: 1297, startPoint y: 270, endPoint x: 1234, endPoint y: 270, distance: 63.0
click at [1234, 276] on input "160" at bounding box center [1219, 294] width 179 height 37
type input "170"
click at [1384, 285] on icon "ok" at bounding box center [1374, 294] width 19 height 19
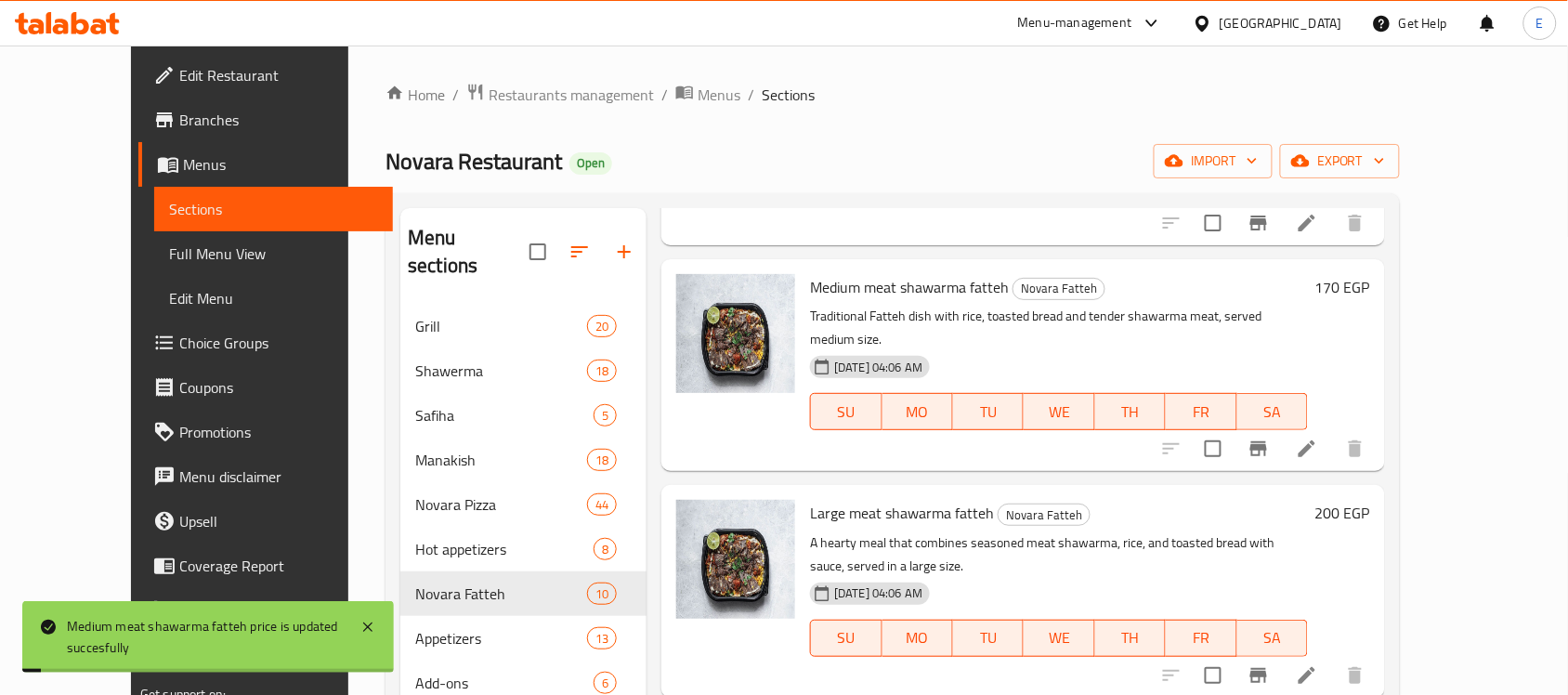
click at [1370, 500] on div "200 EGP" at bounding box center [1339, 590] width 63 height 182
click at [1370, 500] on h6 "200 EGP" at bounding box center [1342, 512] width 55 height 26
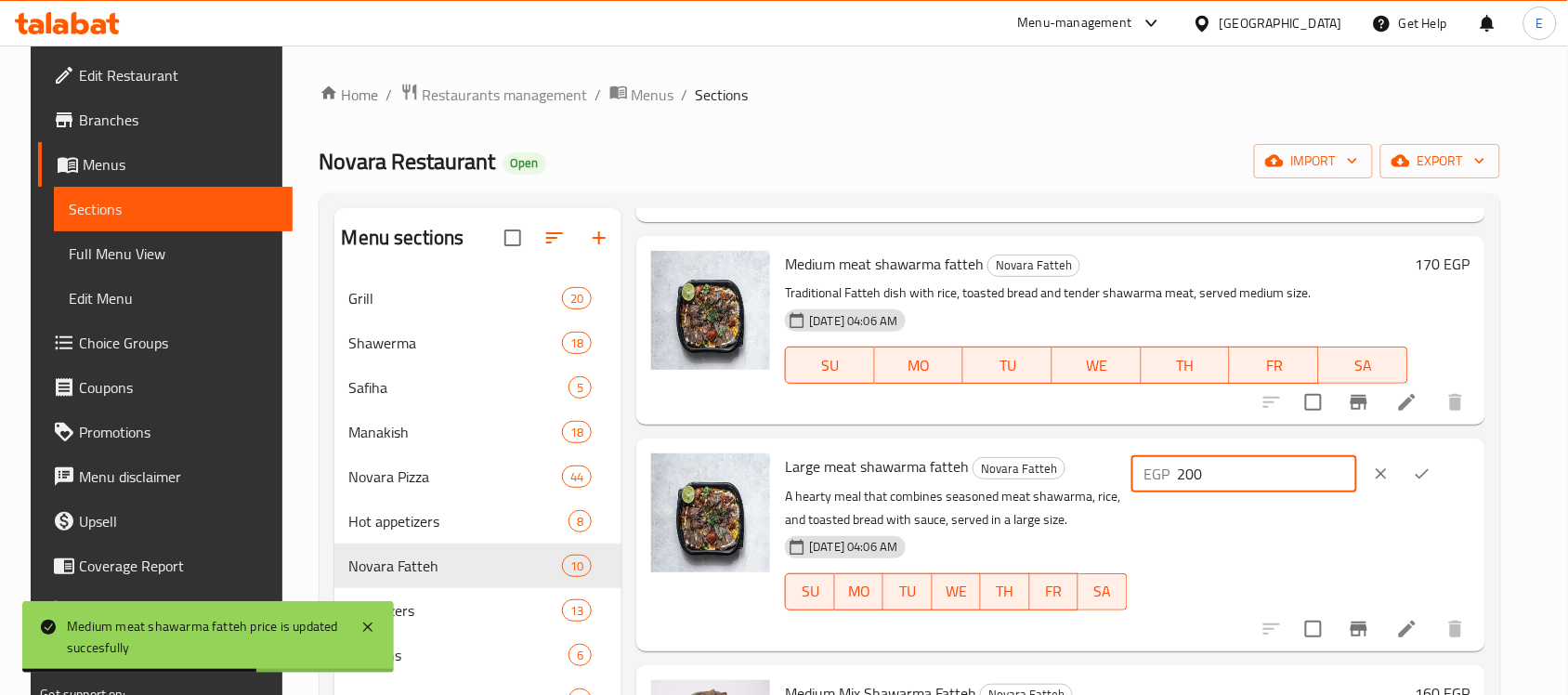
drag, startPoint x: 1255, startPoint y: 464, endPoint x: 1112, endPoint y: 462, distance: 143.0
click at [1112, 462] on div "Large meat shawarma fatteh Novara Fatteh A hearty meal that combines seasoned m…" at bounding box center [1126, 543] width 699 height 196
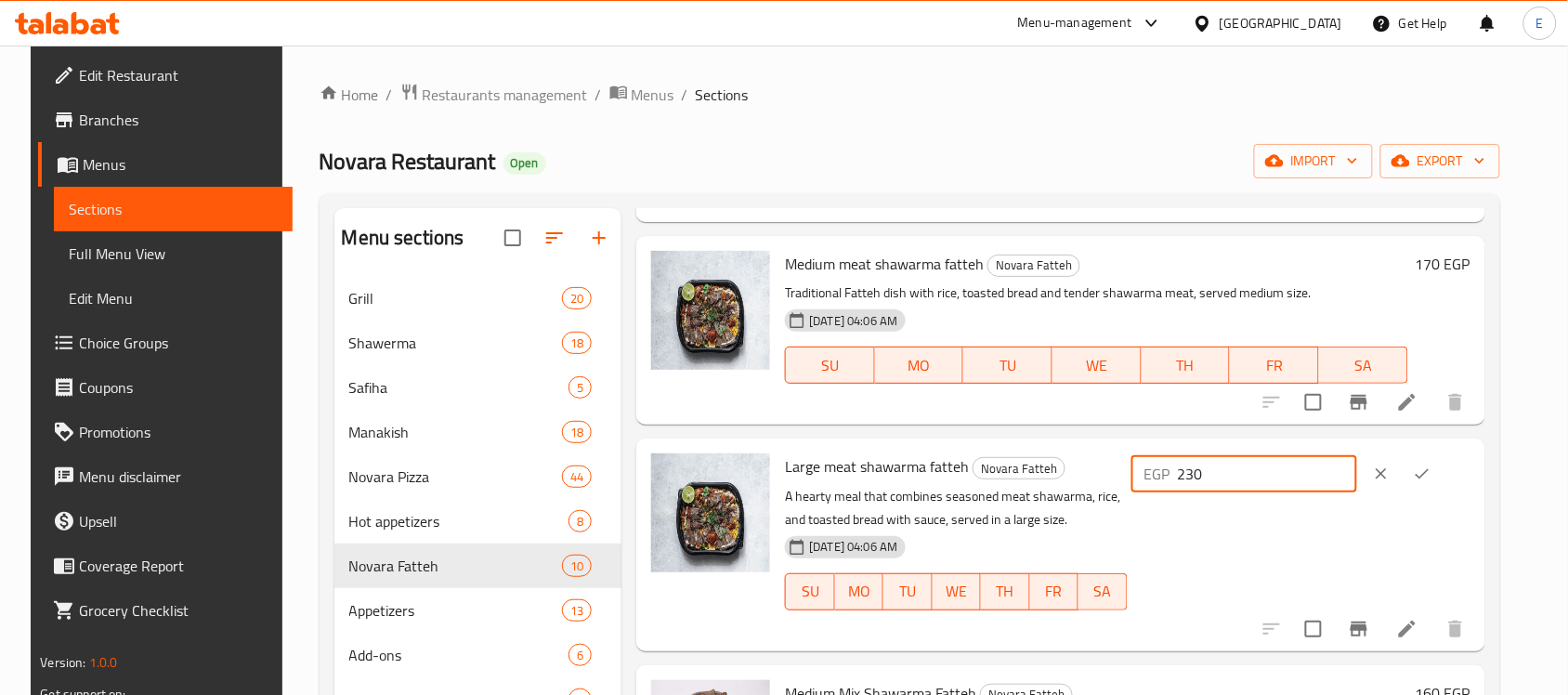
type input "230"
click at [1431, 475] on icon "ok" at bounding box center [1421, 473] width 19 height 19
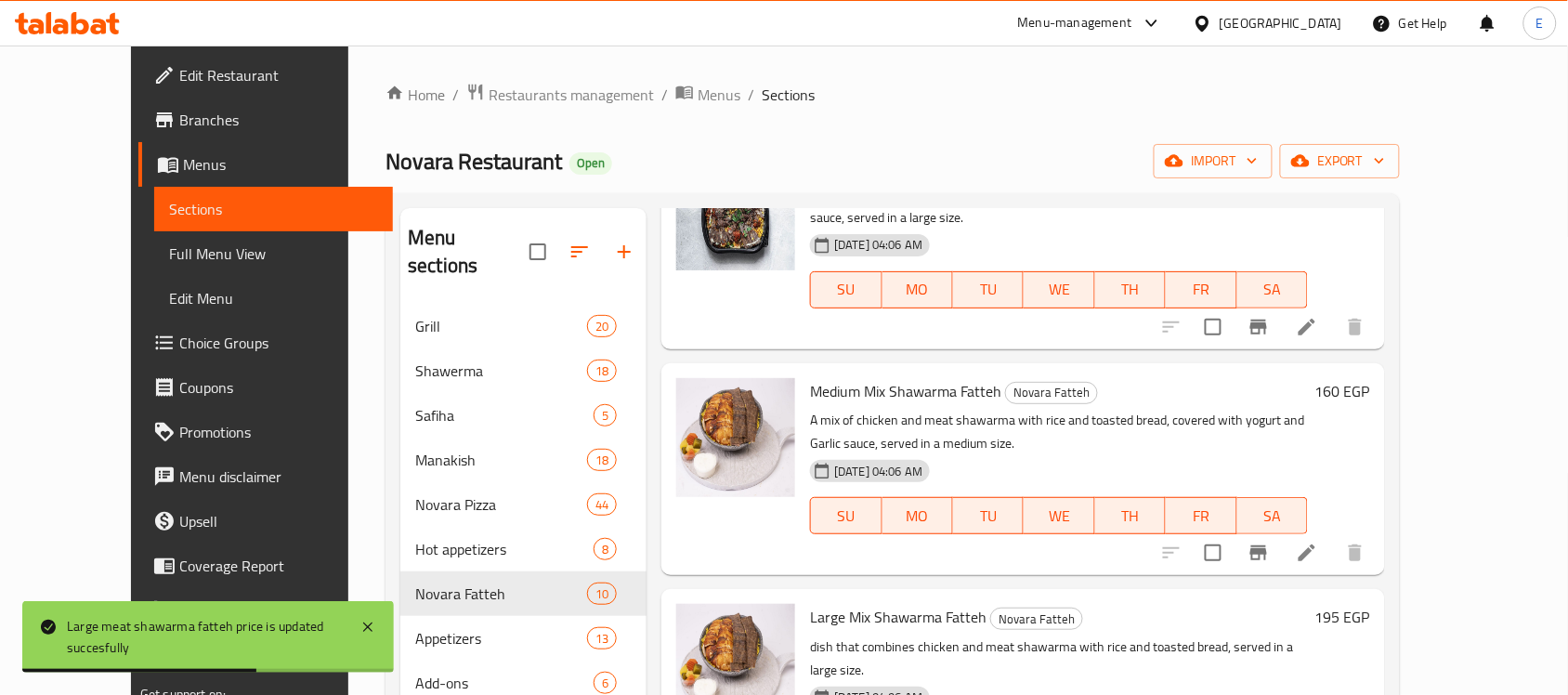
scroll to position [810, 0]
click at [1370, 377] on h6 "160 EGP" at bounding box center [1342, 390] width 55 height 26
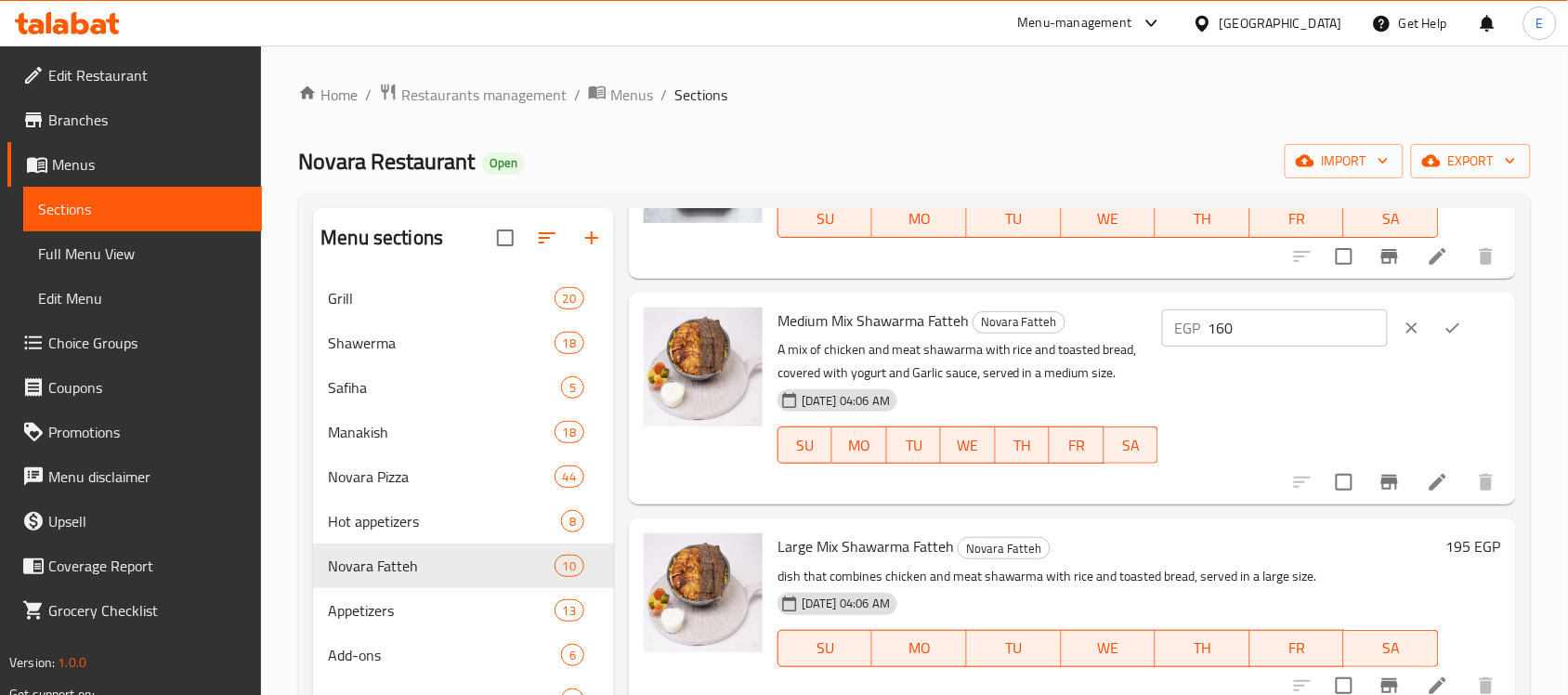
click at [1260, 330] on input "160" at bounding box center [1297, 327] width 179 height 37
type input "165"
click at [1449, 324] on icon "ok" at bounding box center [1452, 327] width 19 height 19
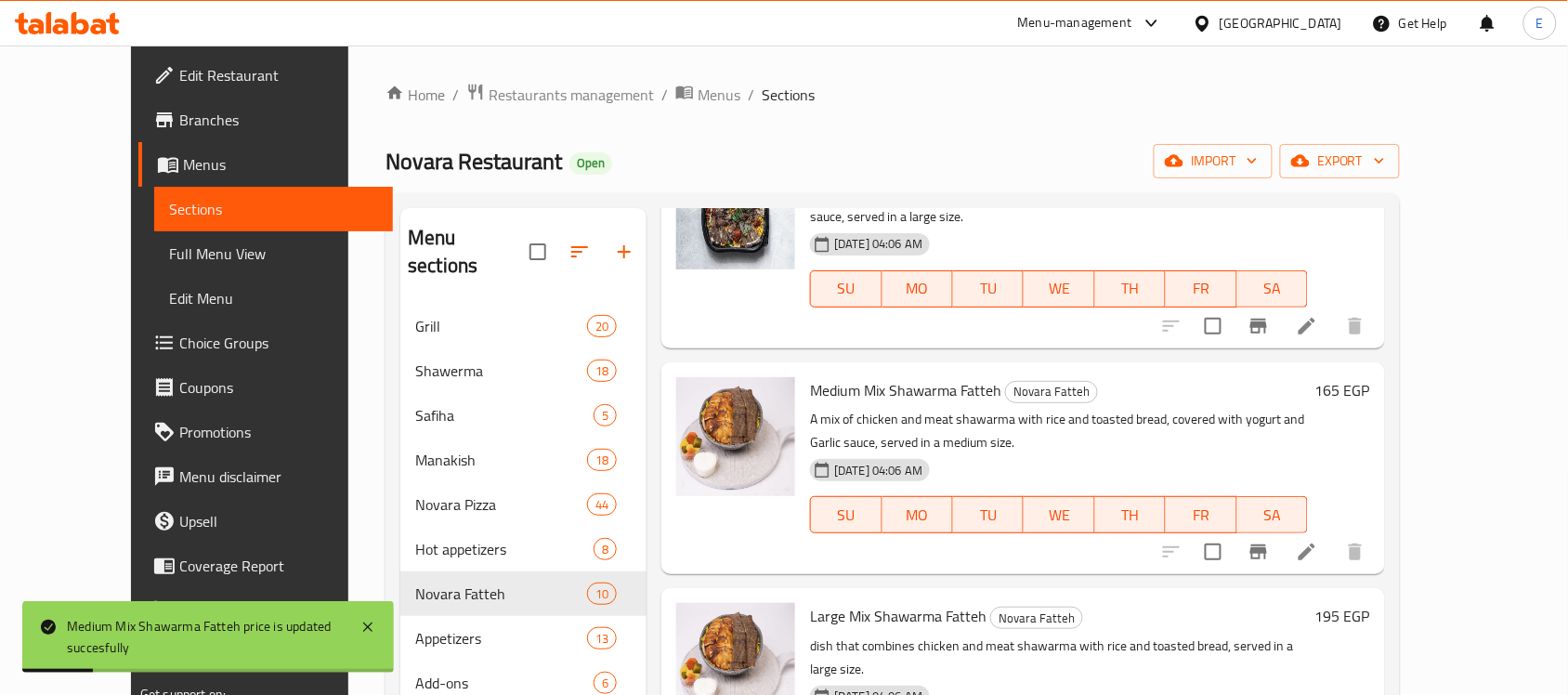
click at [1370, 603] on h6 "195 EGP" at bounding box center [1342, 616] width 55 height 26
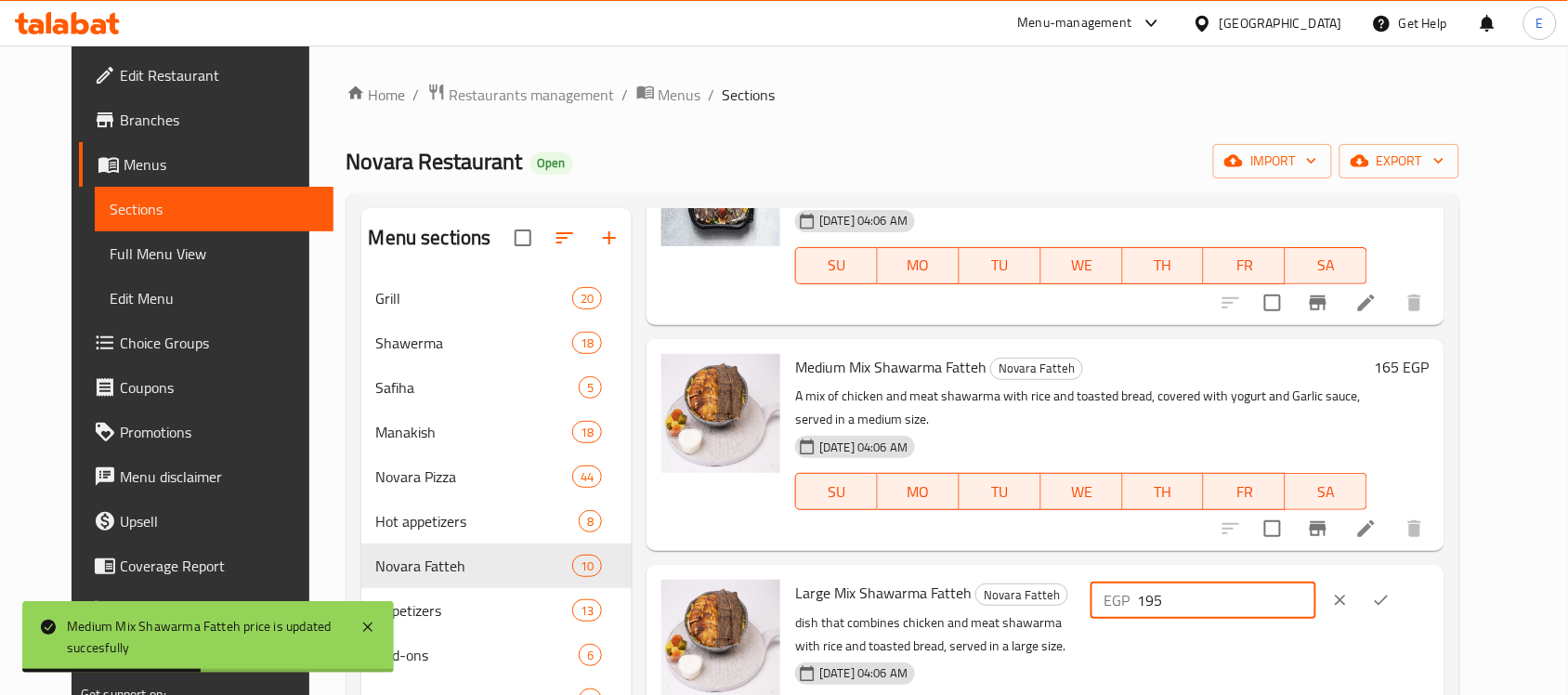
drag, startPoint x: 1270, startPoint y: 557, endPoint x: 1078, endPoint y: 559, distance: 192.0
click at [1078, 572] on div "Large Mix Shawarma Fatteh Novara Fatteh dish that combines chicken and meat sha…" at bounding box center [1112, 670] width 649 height 196
type input "220"
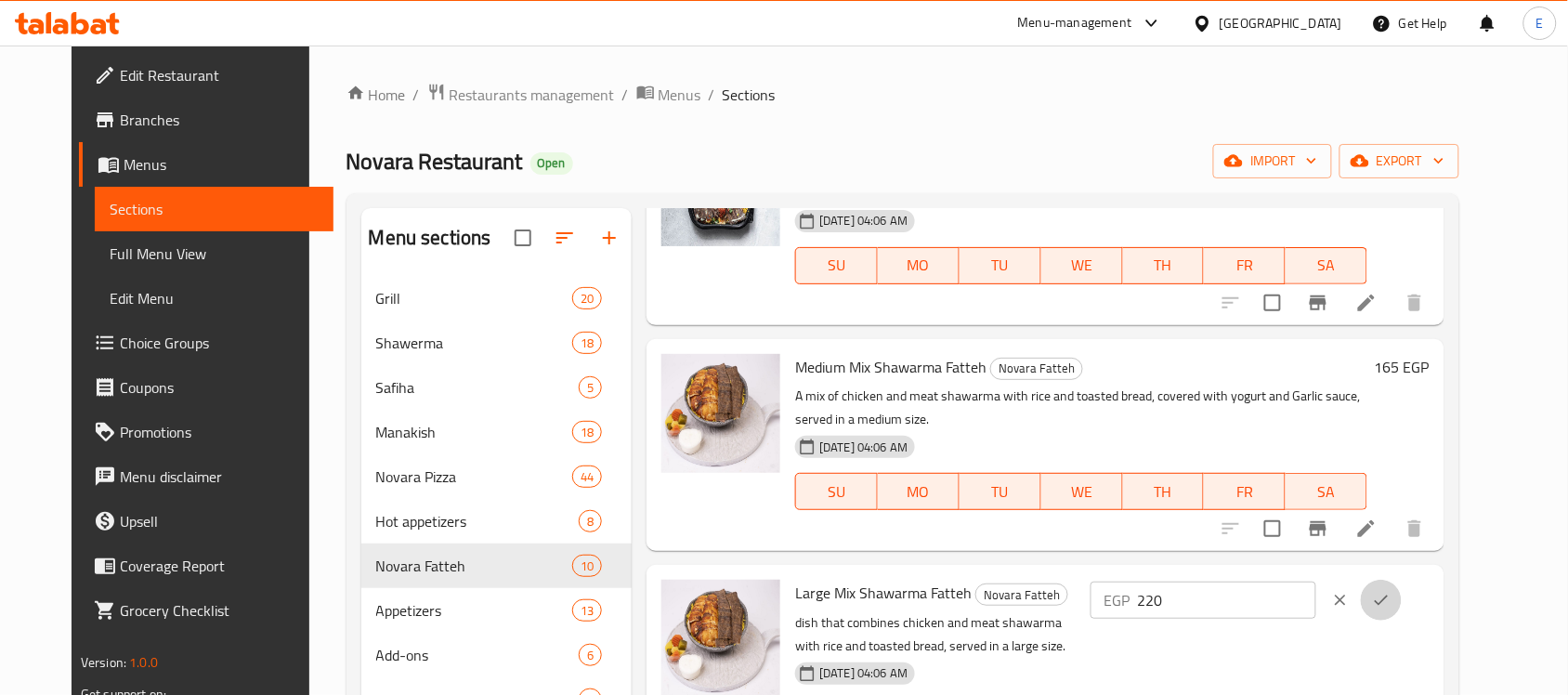
click at [1390, 590] on icon "ok" at bounding box center [1380, 599] width 19 height 19
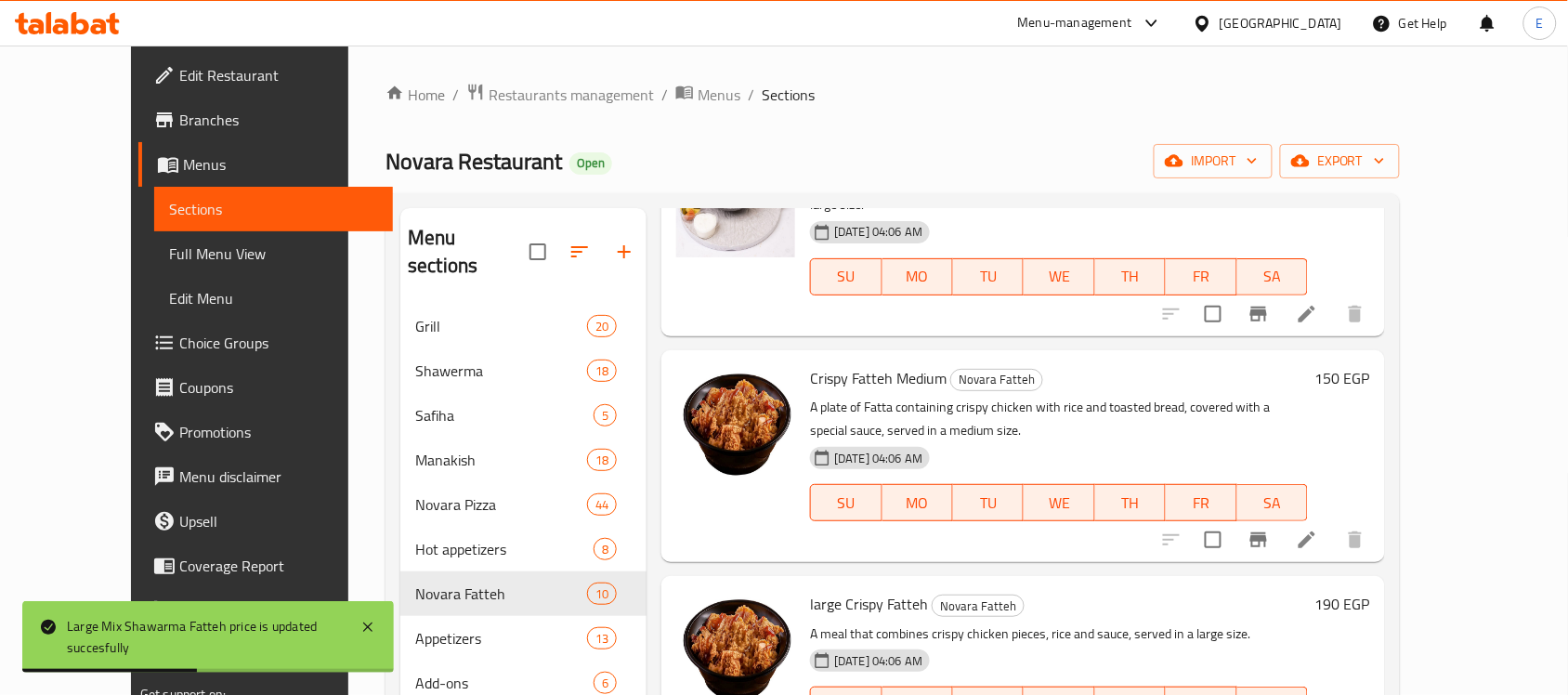
scroll to position [1307, 0]
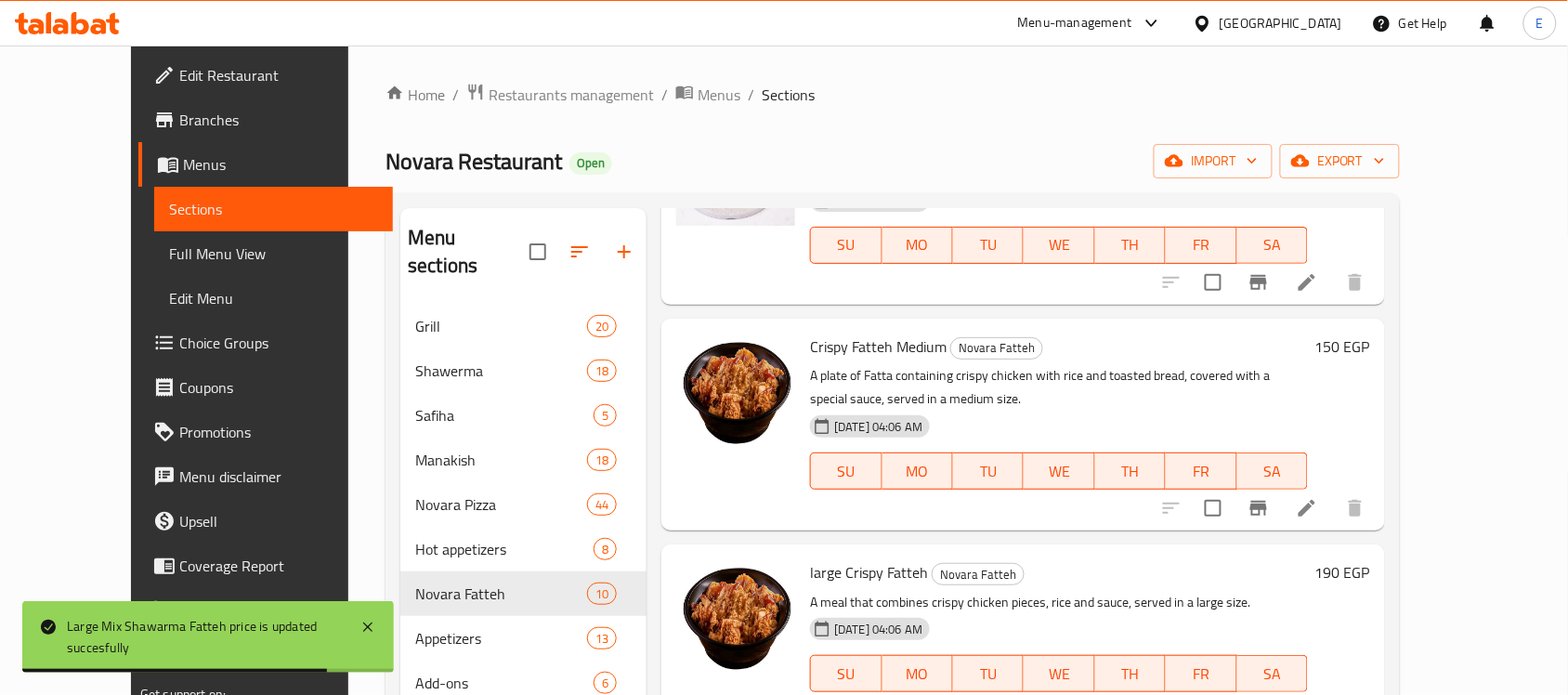
click at [1370, 333] on h6 "150 EGP" at bounding box center [1342, 346] width 55 height 26
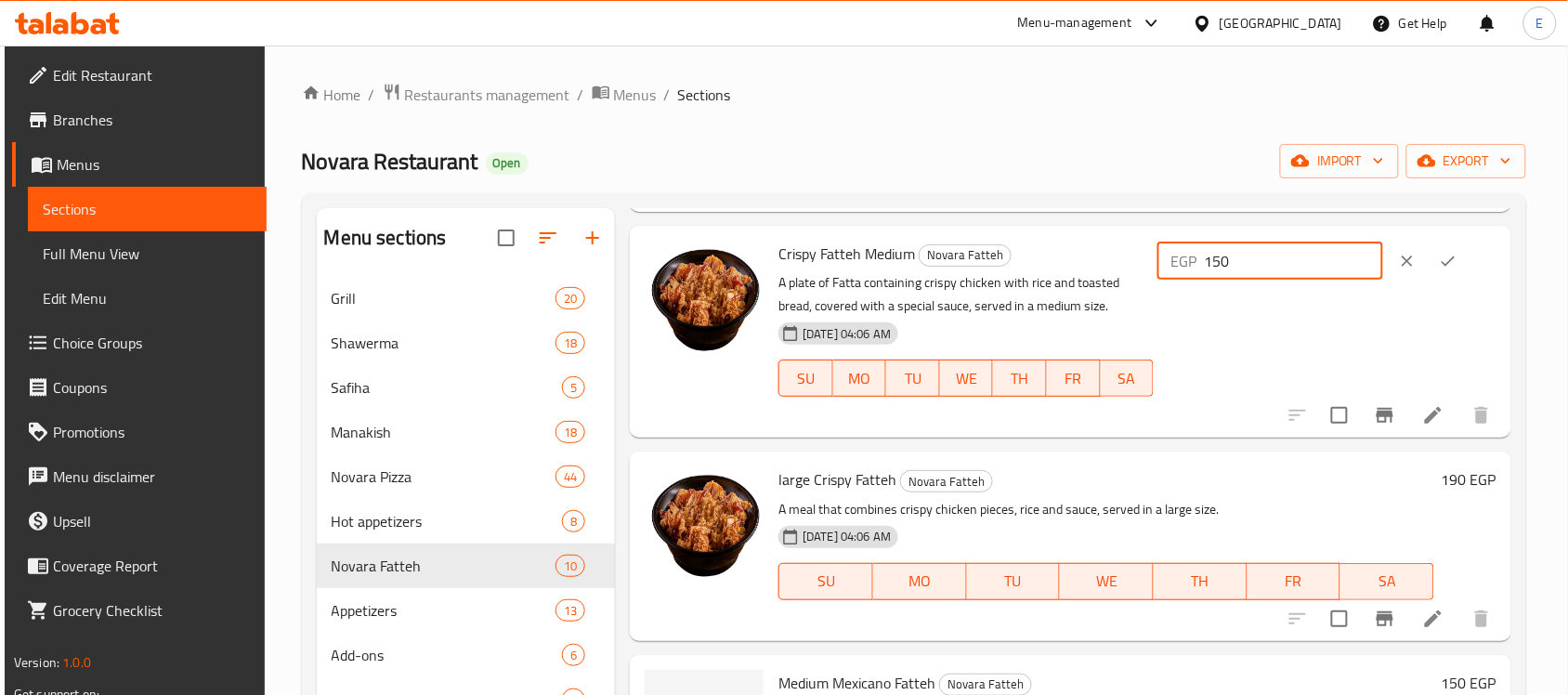
drag, startPoint x: 1303, startPoint y: 251, endPoint x: 1177, endPoint y: 243, distance: 126.3
click at [1177, 243] on div "EGP 150 ​" at bounding box center [1325, 261] width 343 height 41
type input "170"
click at [1452, 251] on icon "ok" at bounding box center [1448, 260] width 19 height 19
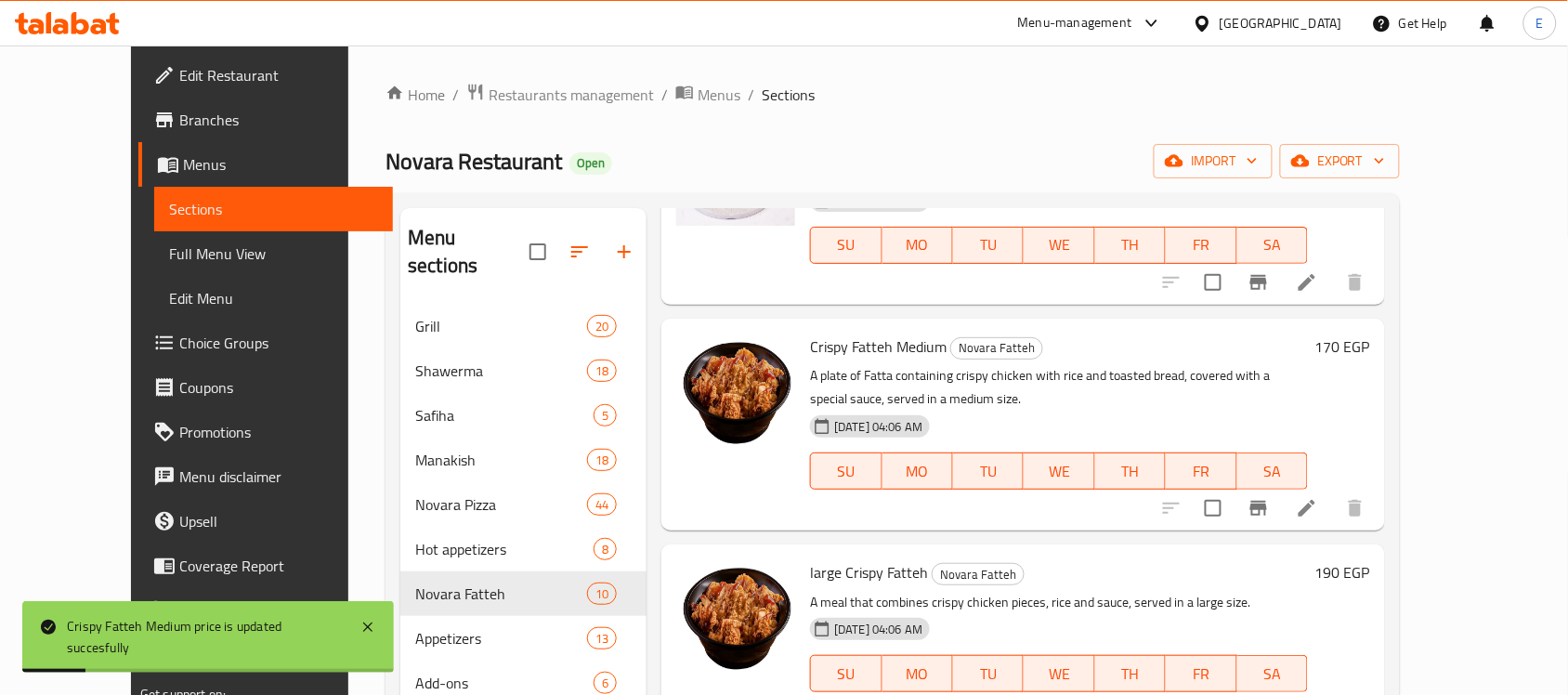
click at [1370, 559] on h6 "190 EGP" at bounding box center [1342, 572] width 55 height 26
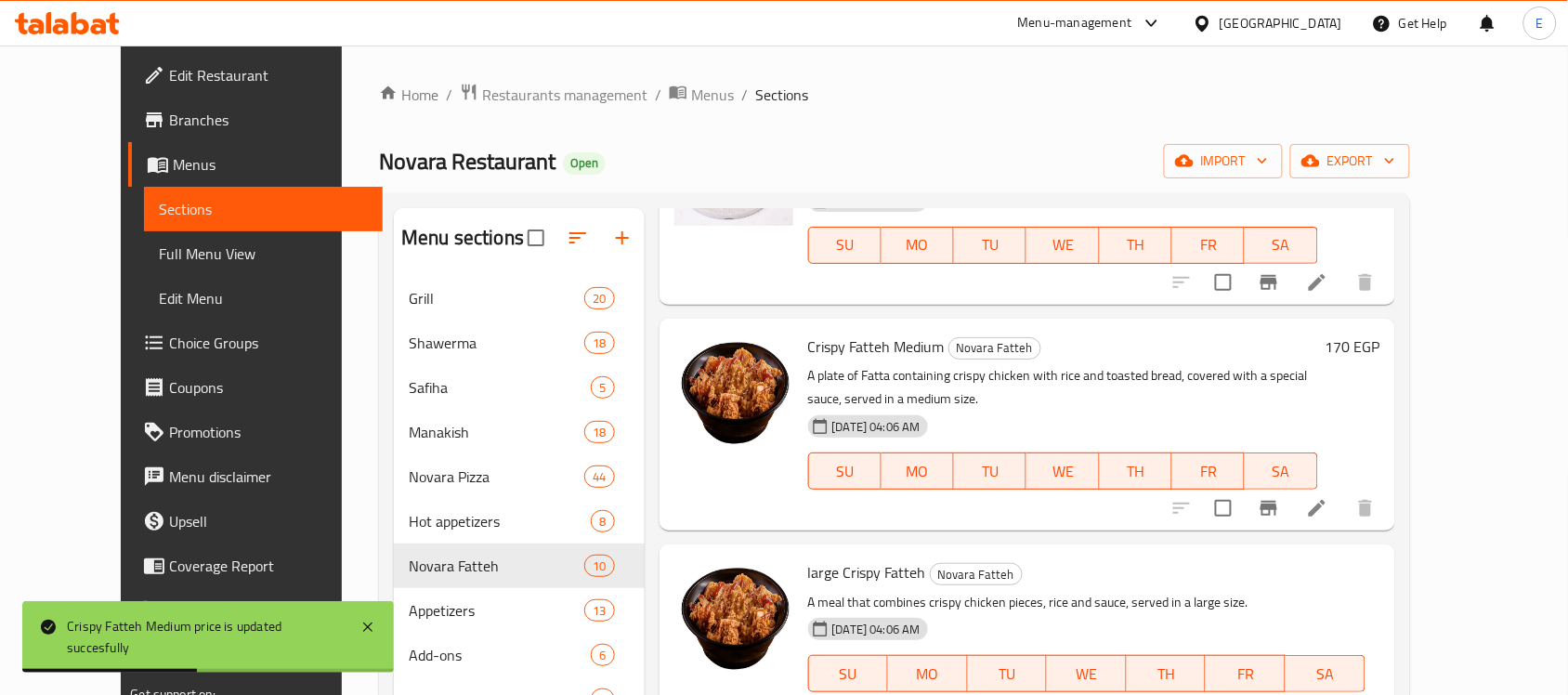
drag, startPoint x: 1273, startPoint y: 489, endPoint x: 1150, endPoint y: 483, distance: 123.1
click at [1150, 551] on div "large Crispy Fatteh Novara Fatteh A meal that combines crispy chicken pieces, r…" at bounding box center [1094, 658] width 587 height 214
type input "205"
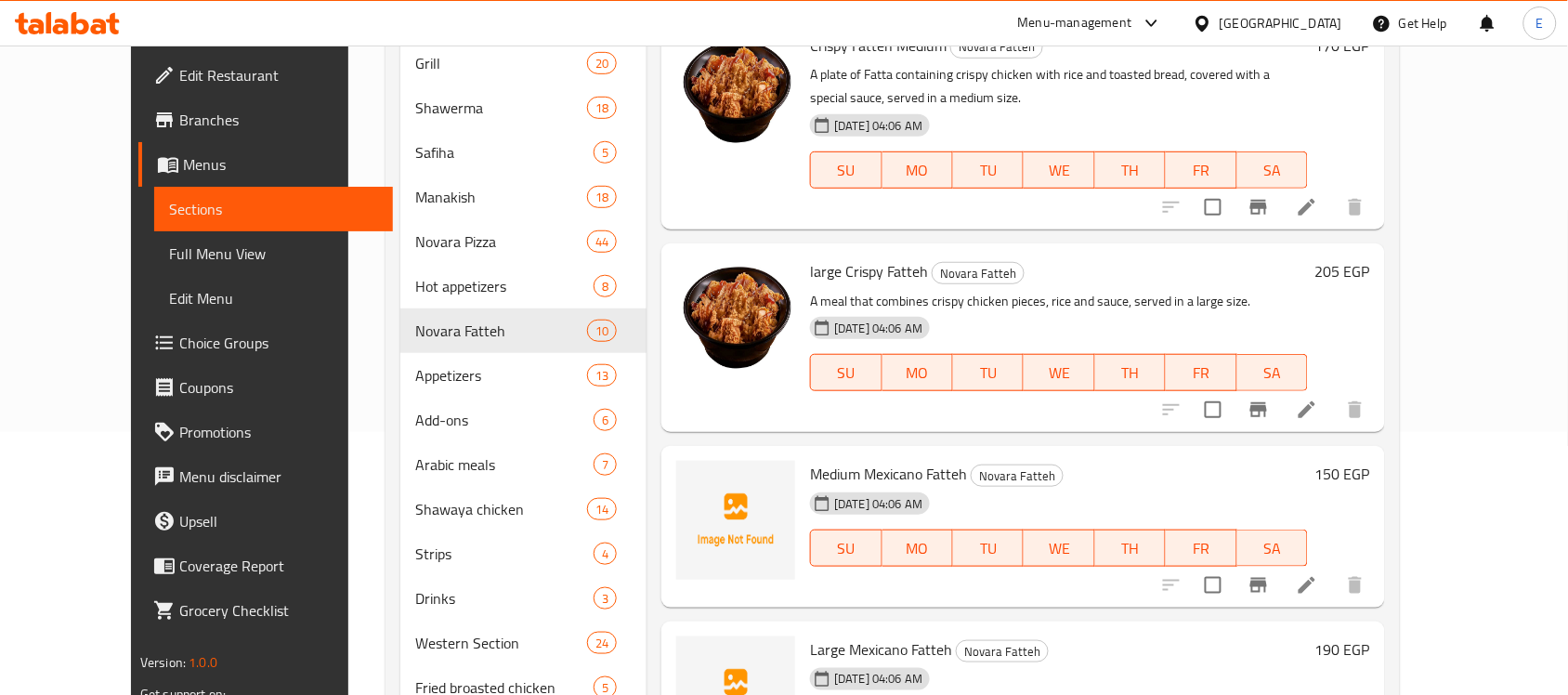
scroll to position [308, 0]
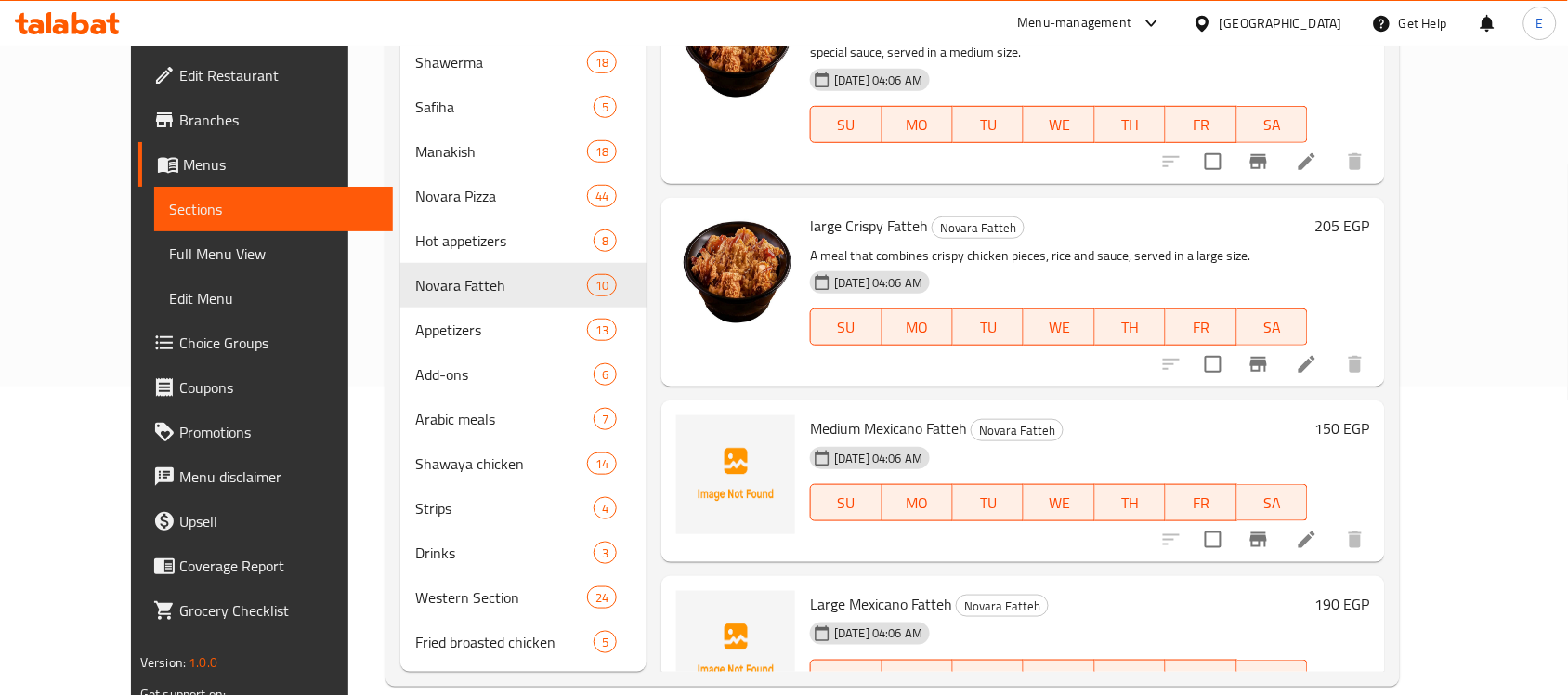
click at [1370, 415] on h6 "150 EGP" at bounding box center [1342, 428] width 55 height 26
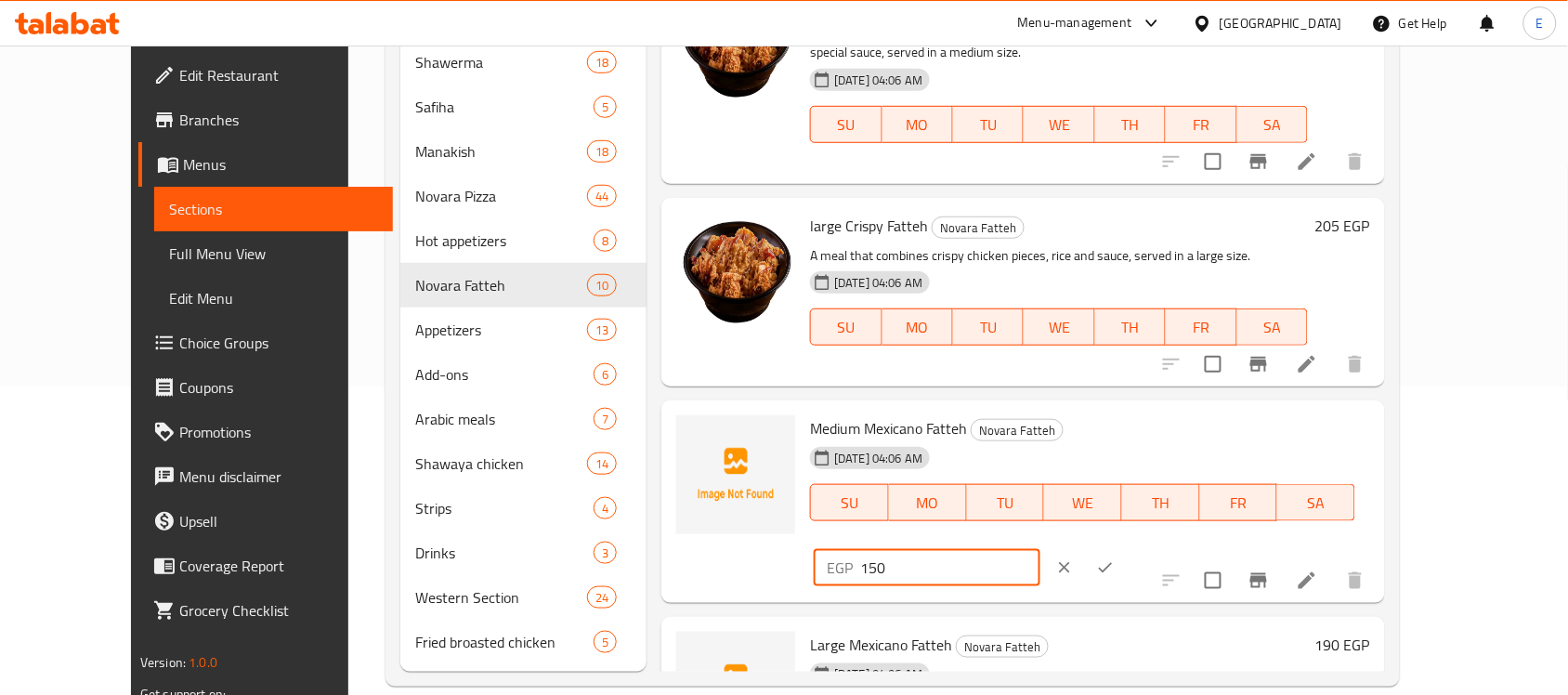
drag, startPoint x: 1259, startPoint y: 331, endPoint x: 1236, endPoint y: 334, distance: 23.2
click at [1039, 548] on input "150" at bounding box center [949, 567] width 179 height 37
type input "165"
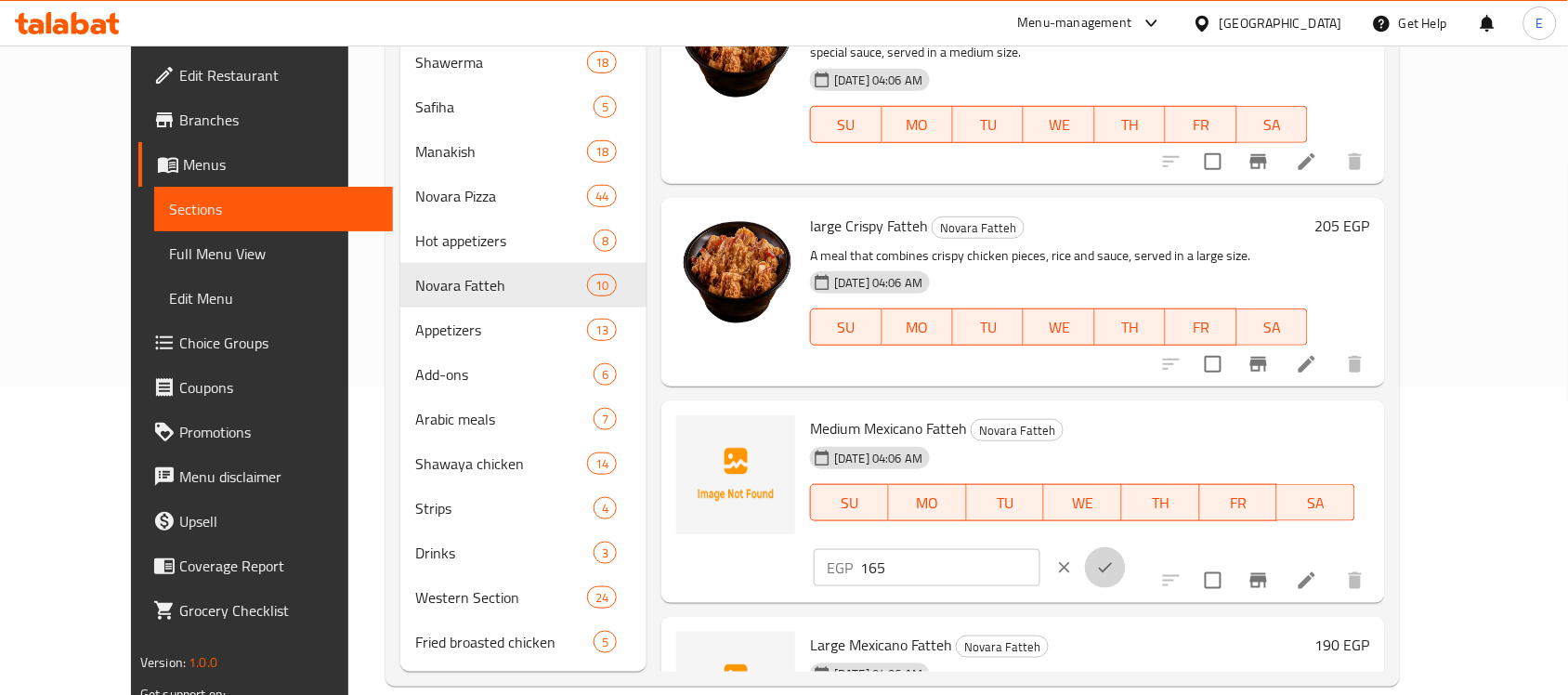
click at [1114, 558] on icon "ok" at bounding box center [1105, 567] width 19 height 19
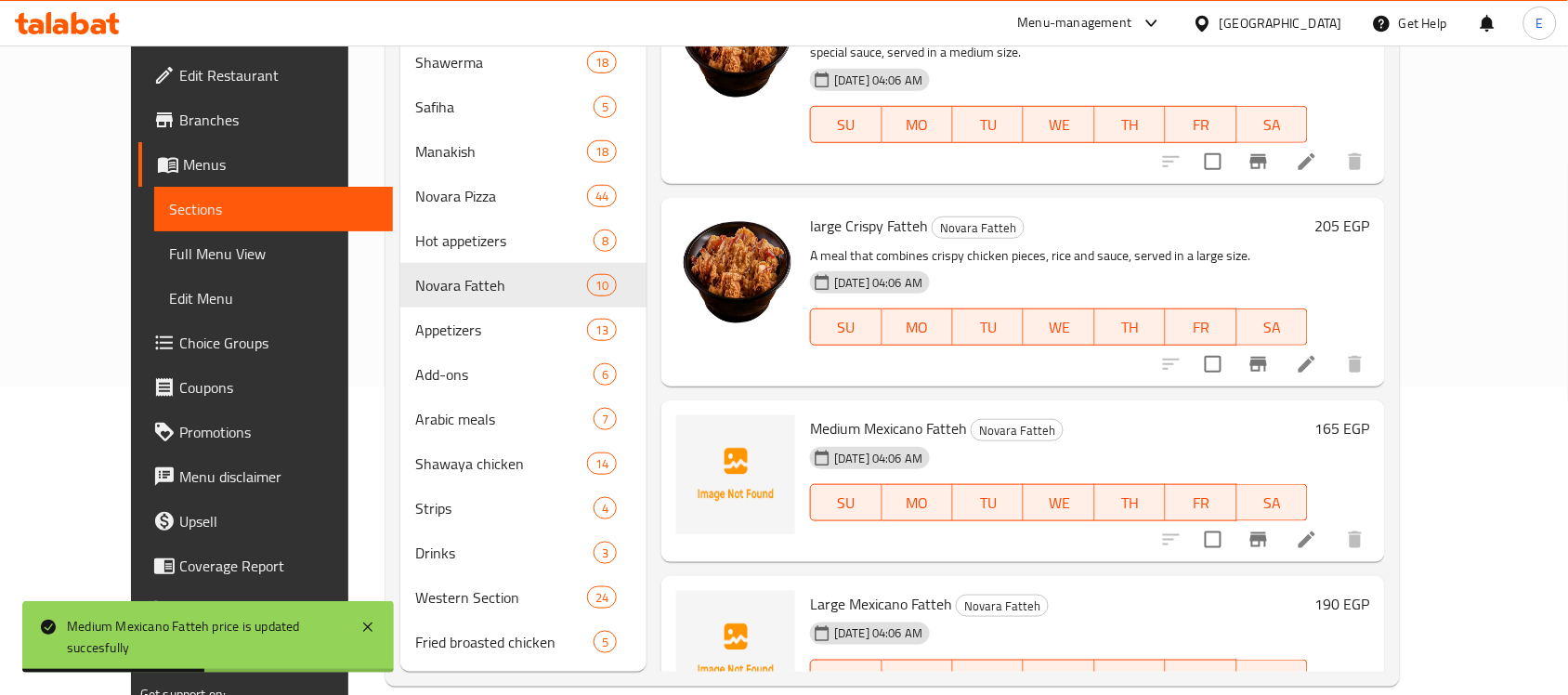
click at [1370, 590] on h6 "190 EGP" at bounding box center [1342, 603] width 55 height 26
drag, startPoint x: 1280, startPoint y: 523, endPoint x: 1059, endPoint y: 535, distance: 221.3
click at [1059, 584] on div "Large Mexicano Fatteh Novara Fatteh 31-12-2024 04:06 AM SU MO TU WE TH FR SA EG…" at bounding box center [1090, 677] width 575 height 188
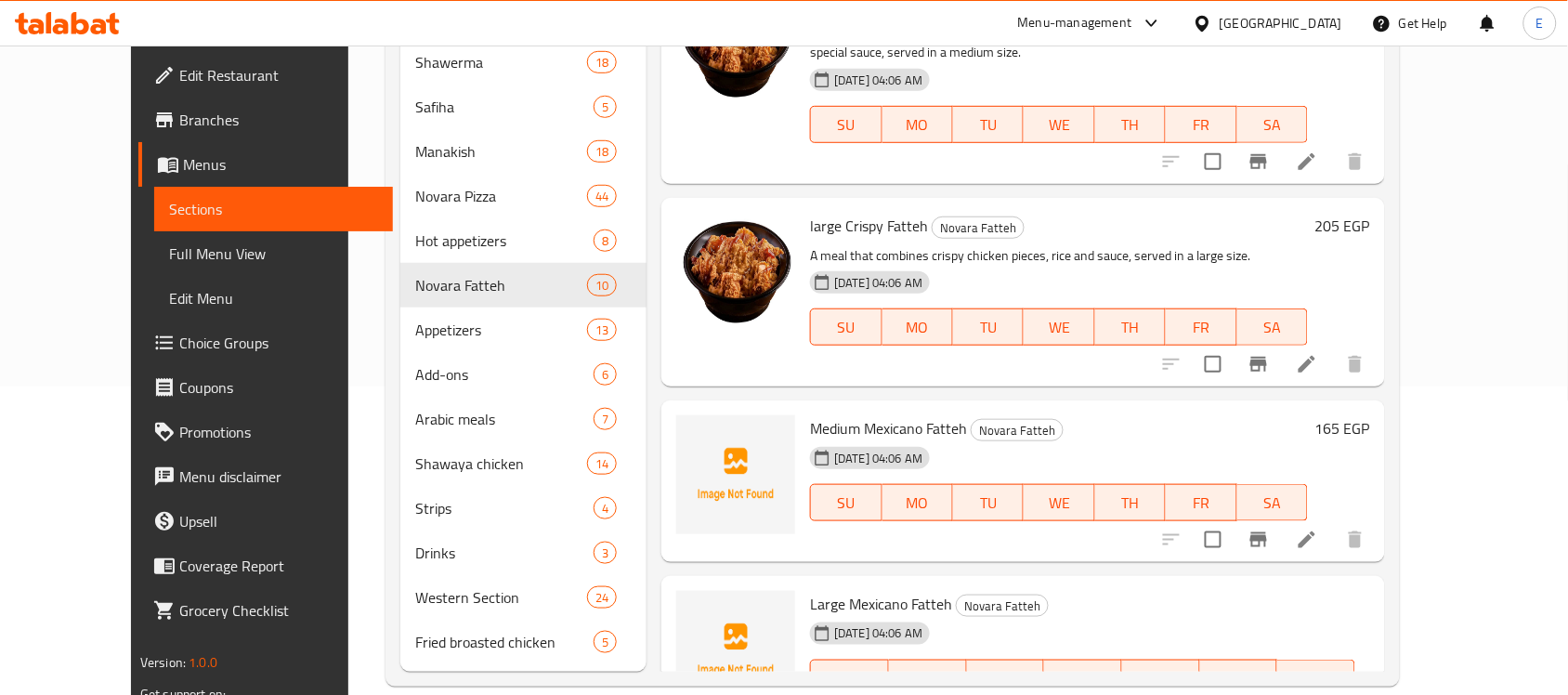
type input "220"
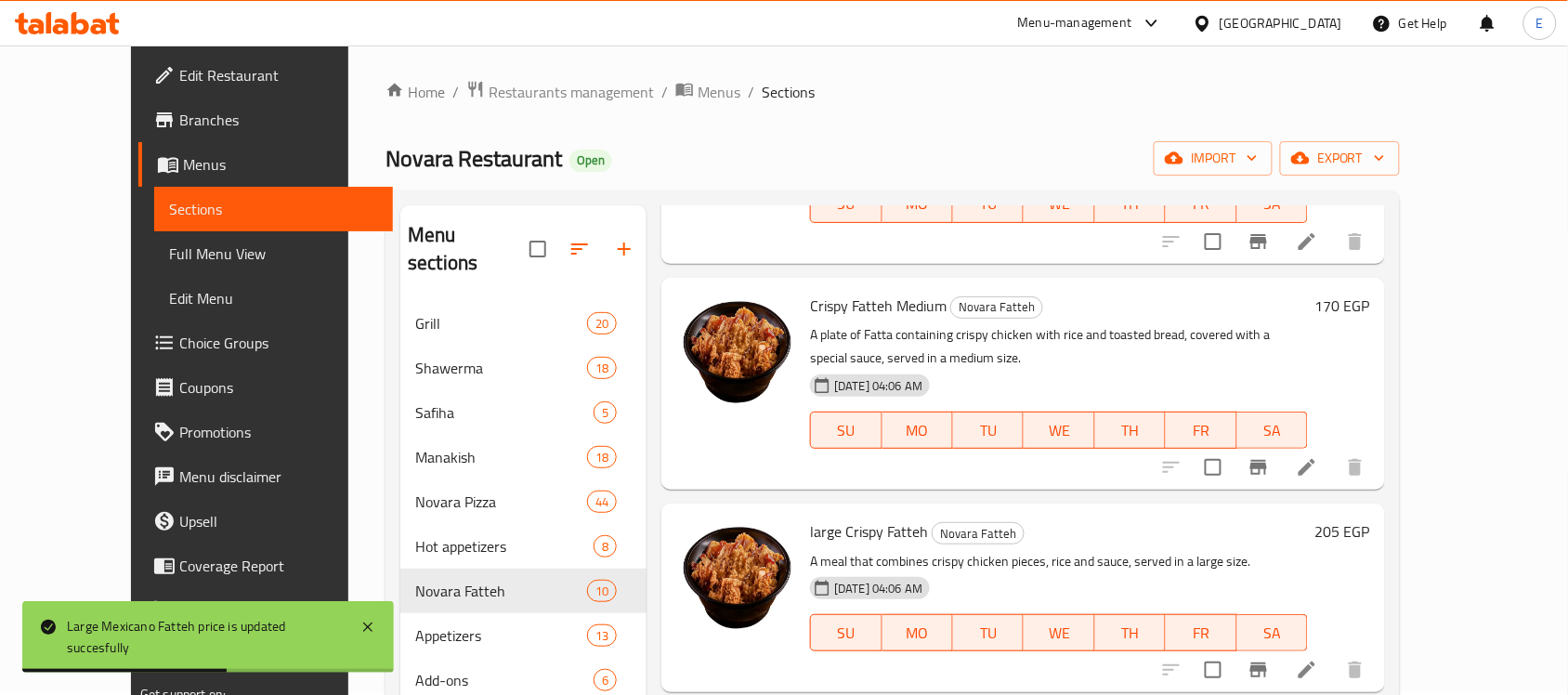
scroll to position [0, 0]
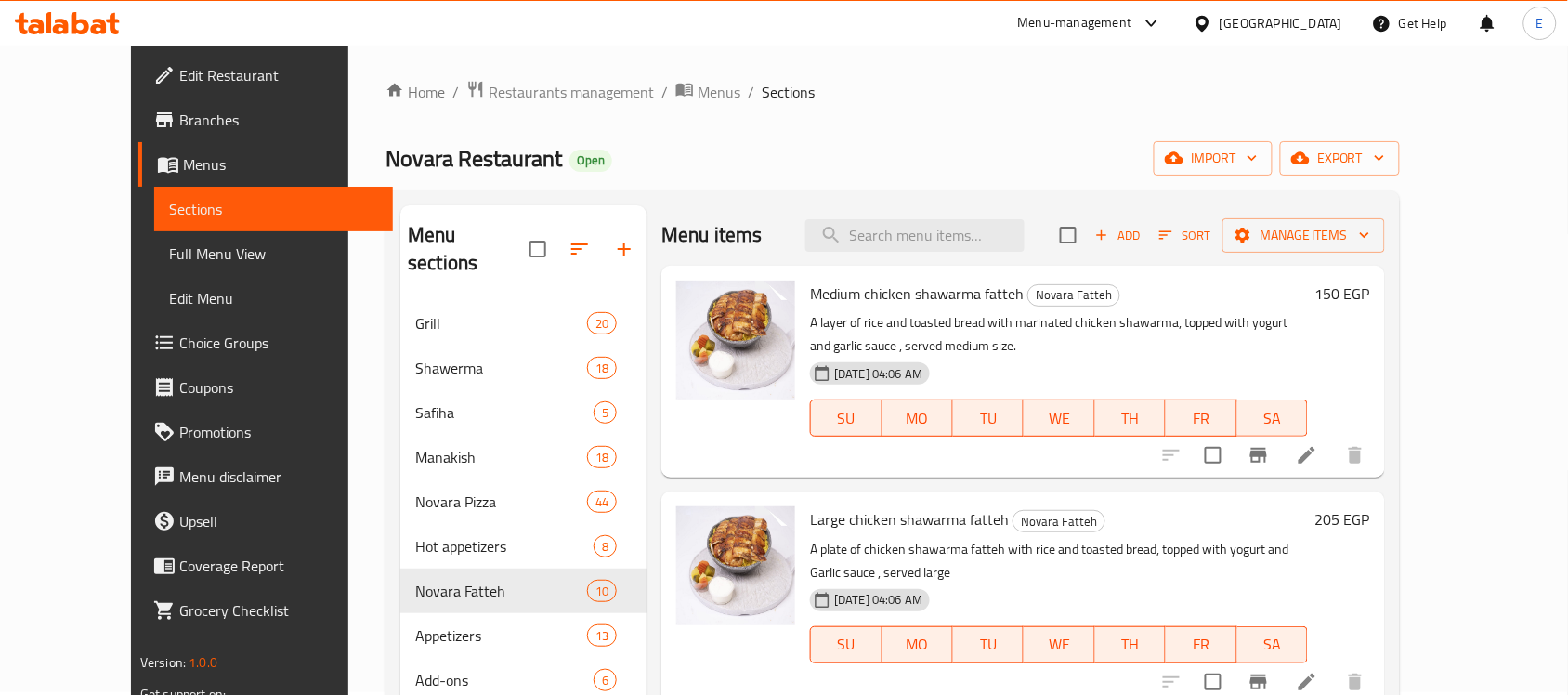
drag, startPoint x: 1291, startPoint y: 521, endPoint x: 947, endPoint y: 265, distance: 428.8
click at [1268, 503] on div "Large chicken shawarma fatteh Novara Fatteh A plate of chicken shawarma fatteh …" at bounding box center [1059, 596] width 512 height 196
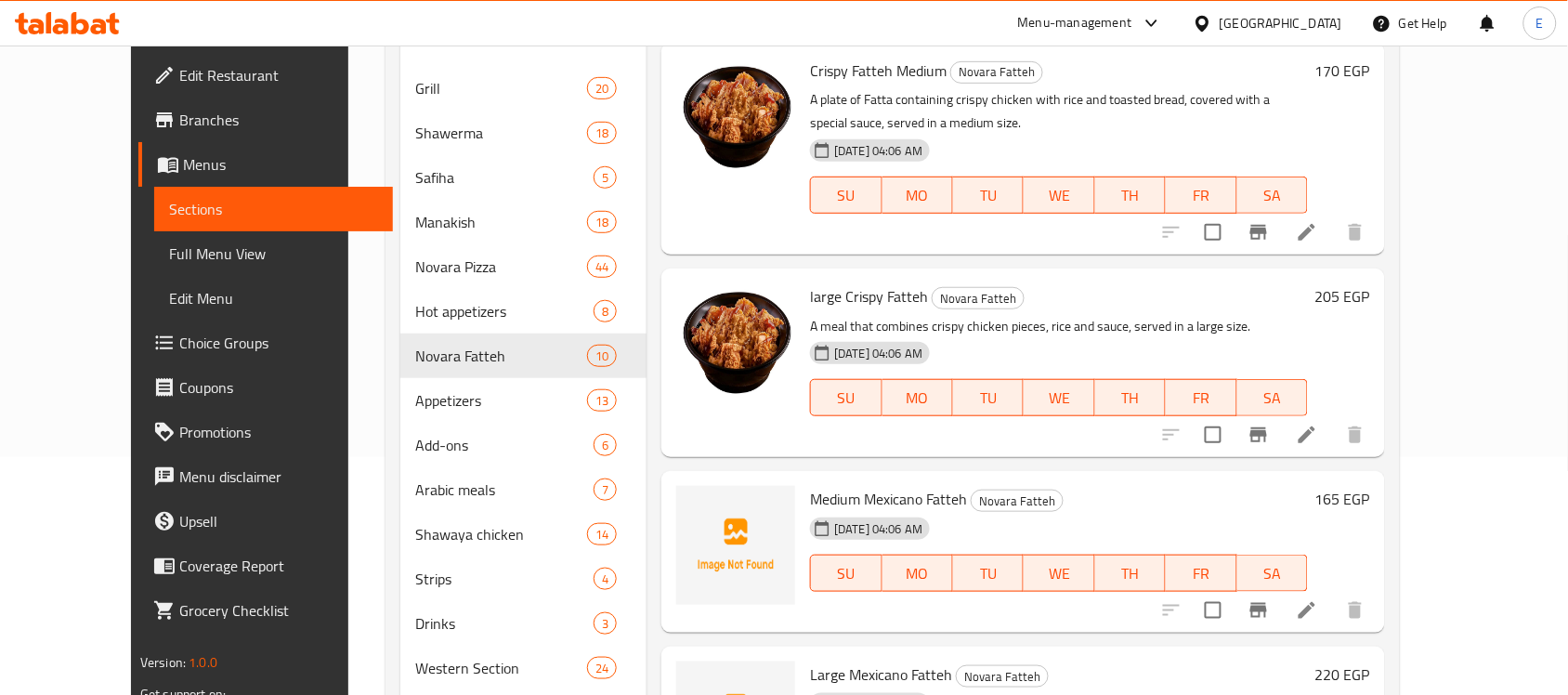
scroll to position [308, 0]
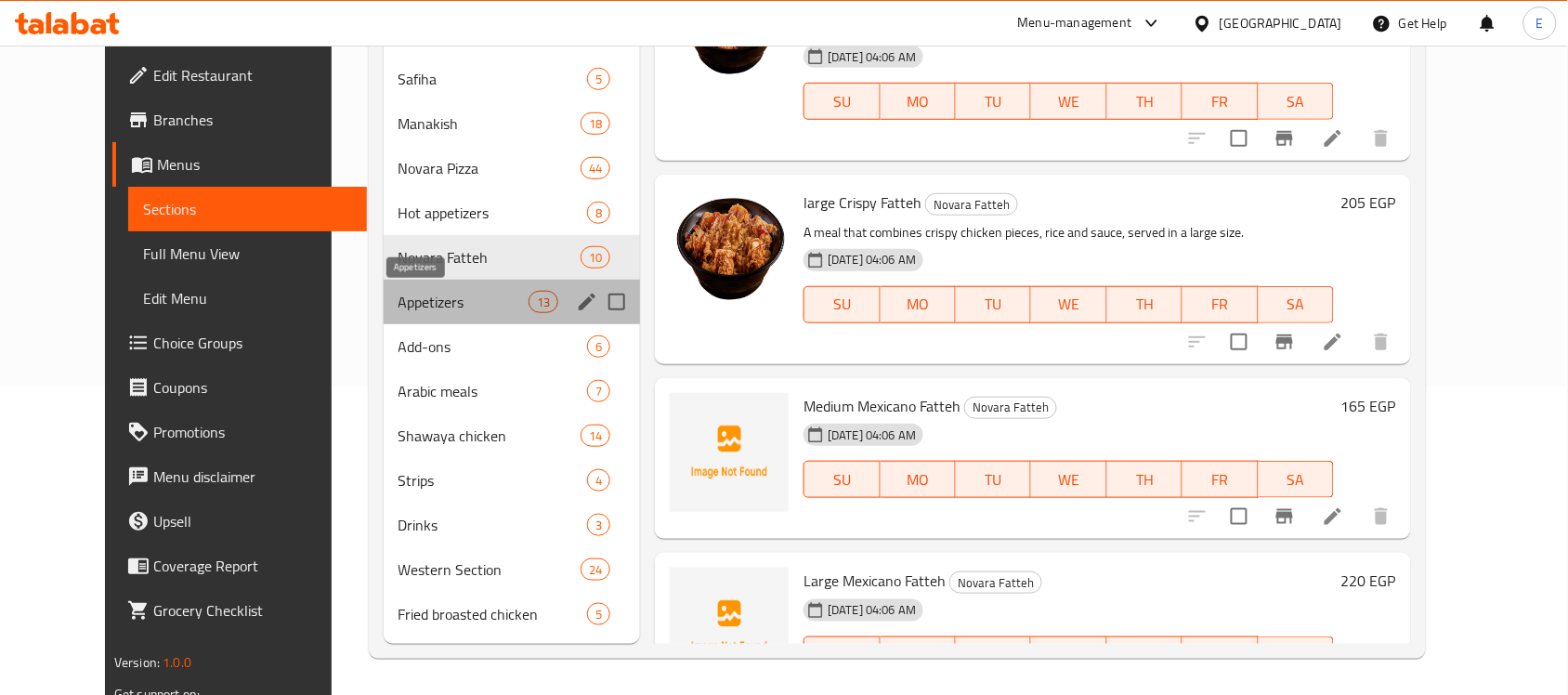
click at [399, 307] on span "Appetizers" at bounding box center [463, 301] width 130 height 22
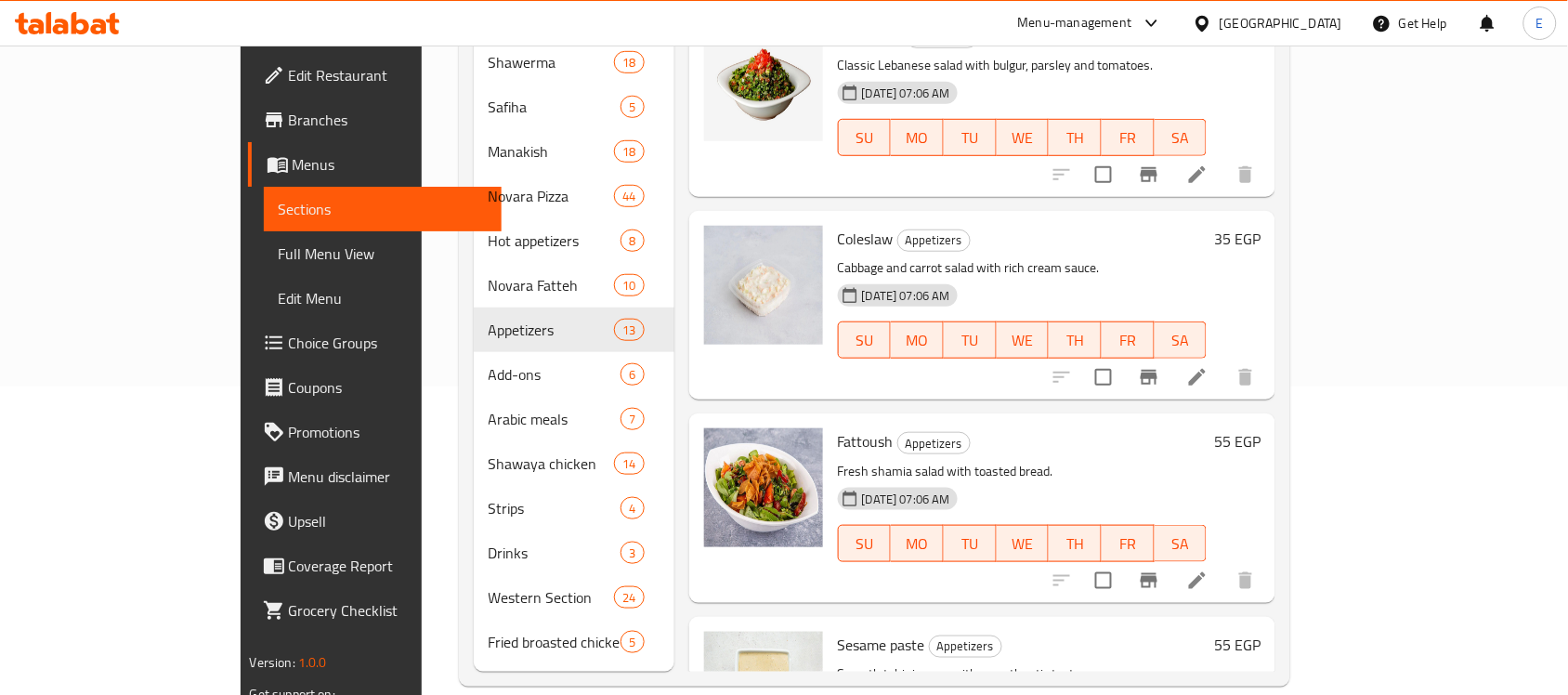
drag, startPoint x: 1209, startPoint y: 452, endPoint x: 1141, endPoint y: 400, distance: 85.6
click at [1141, 420] on div "Fattoush Appetizers Fresh shamia salad with toasted bread. 31-12-2024 07:06 AM …" at bounding box center [1022, 507] width 384 height 174
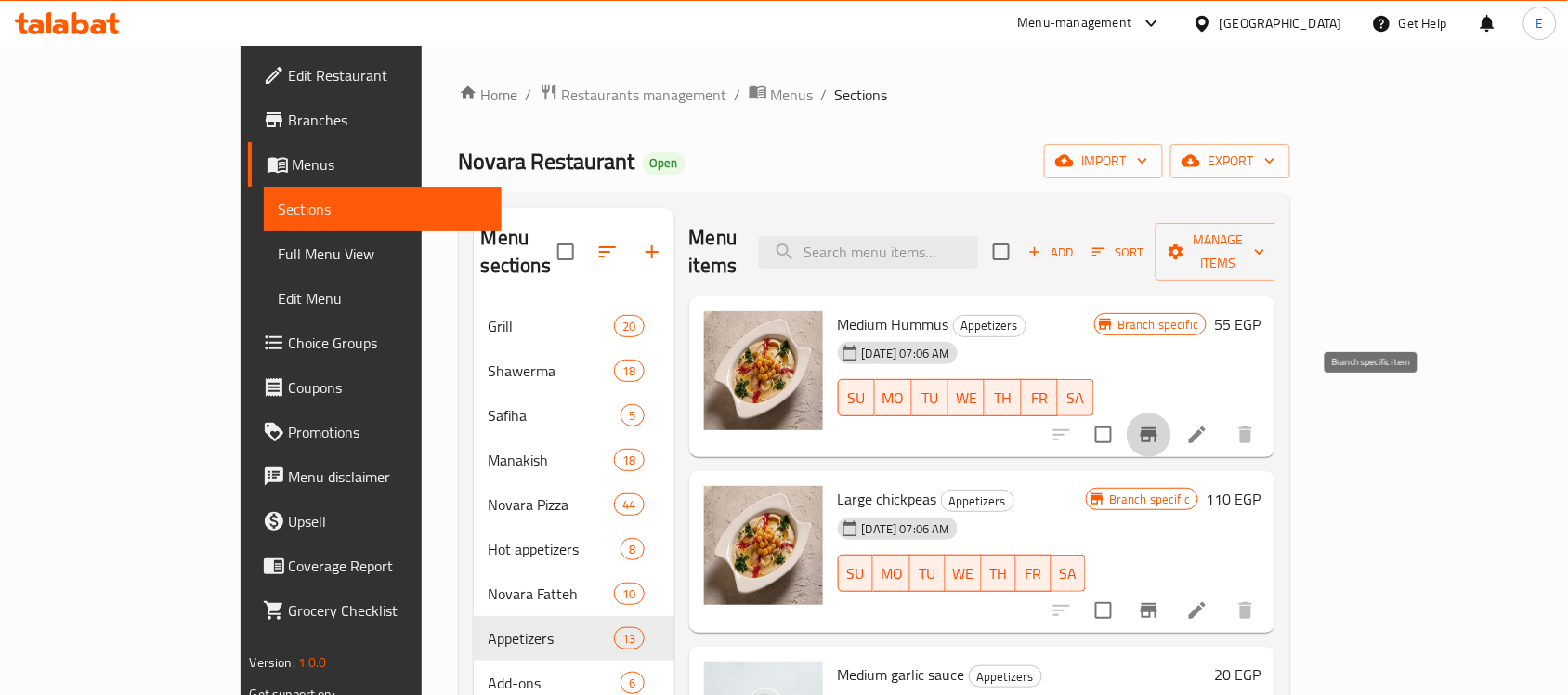
click at [1160, 423] on icon "Branch-specific-item" at bounding box center [1149, 434] width 22 height 22
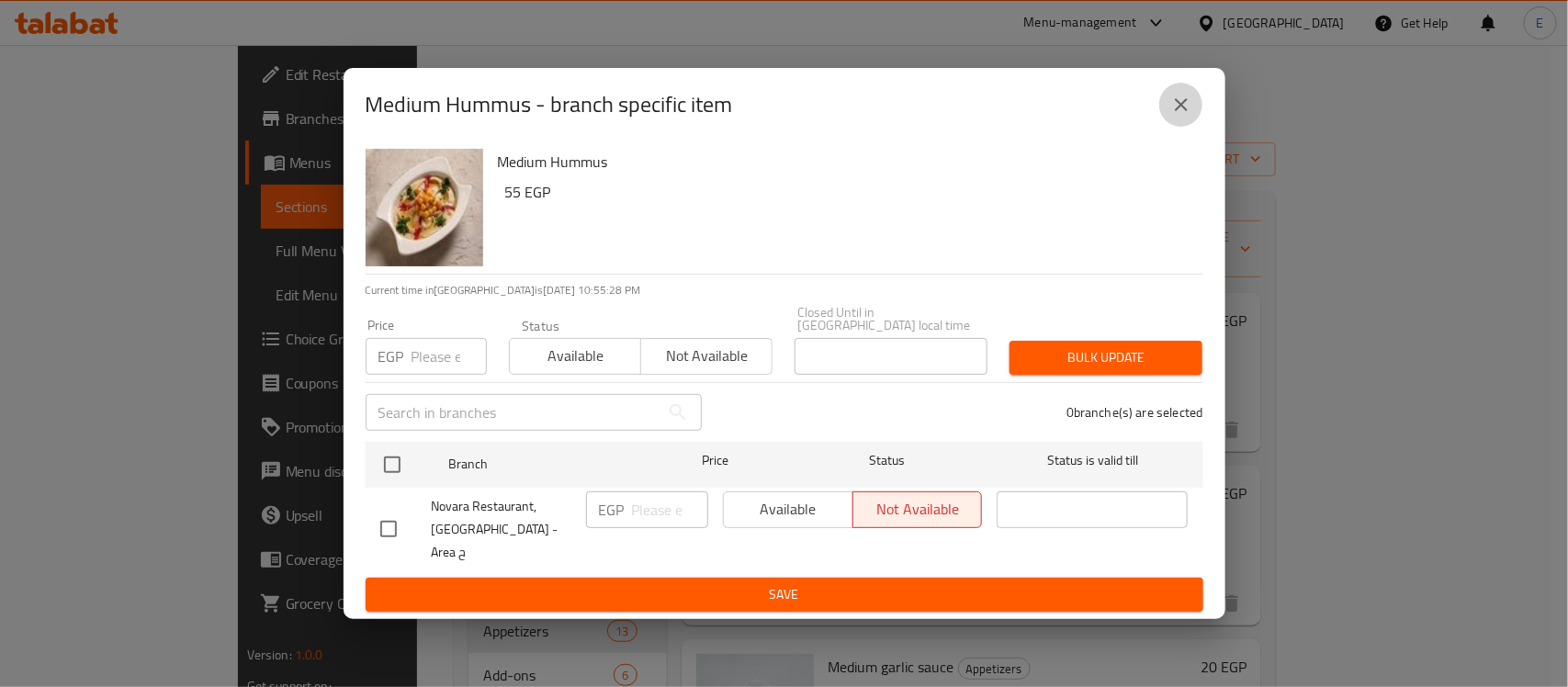
click at [1176, 103] on icon "close" at bounding box center [1180, 104] width 22 height 22
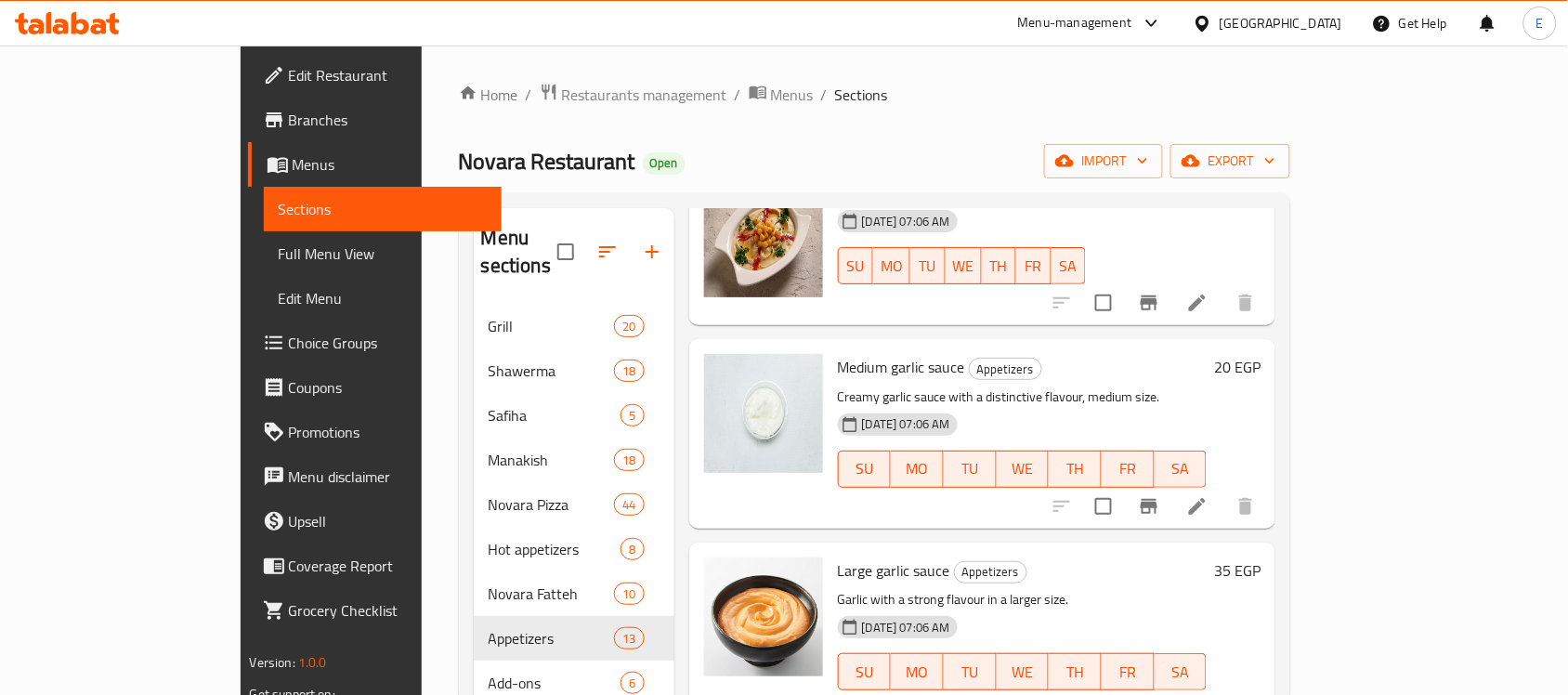
scroll to position [56, 0]
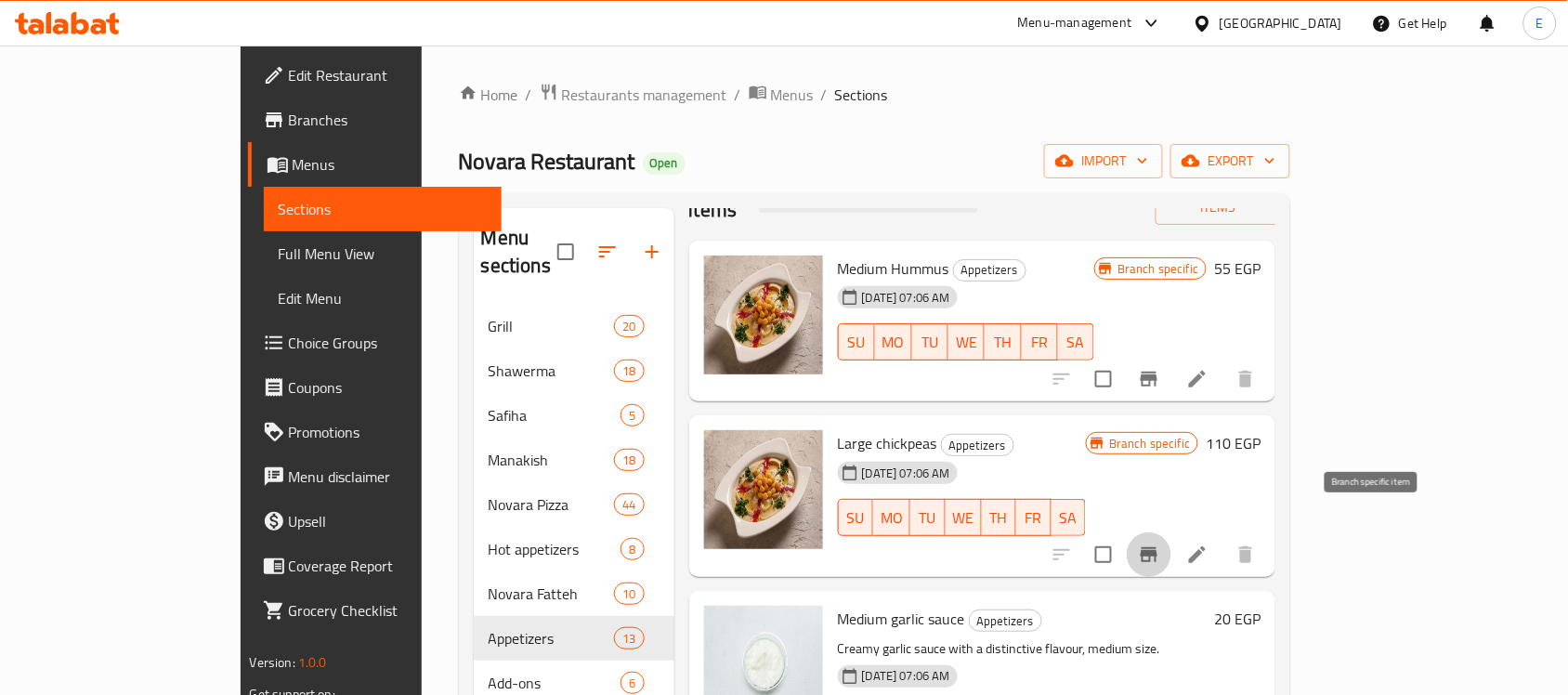
click at [1157, 547] on icon "Branch-specific-item" at bounding box center [1149, 554] width 17 height 15
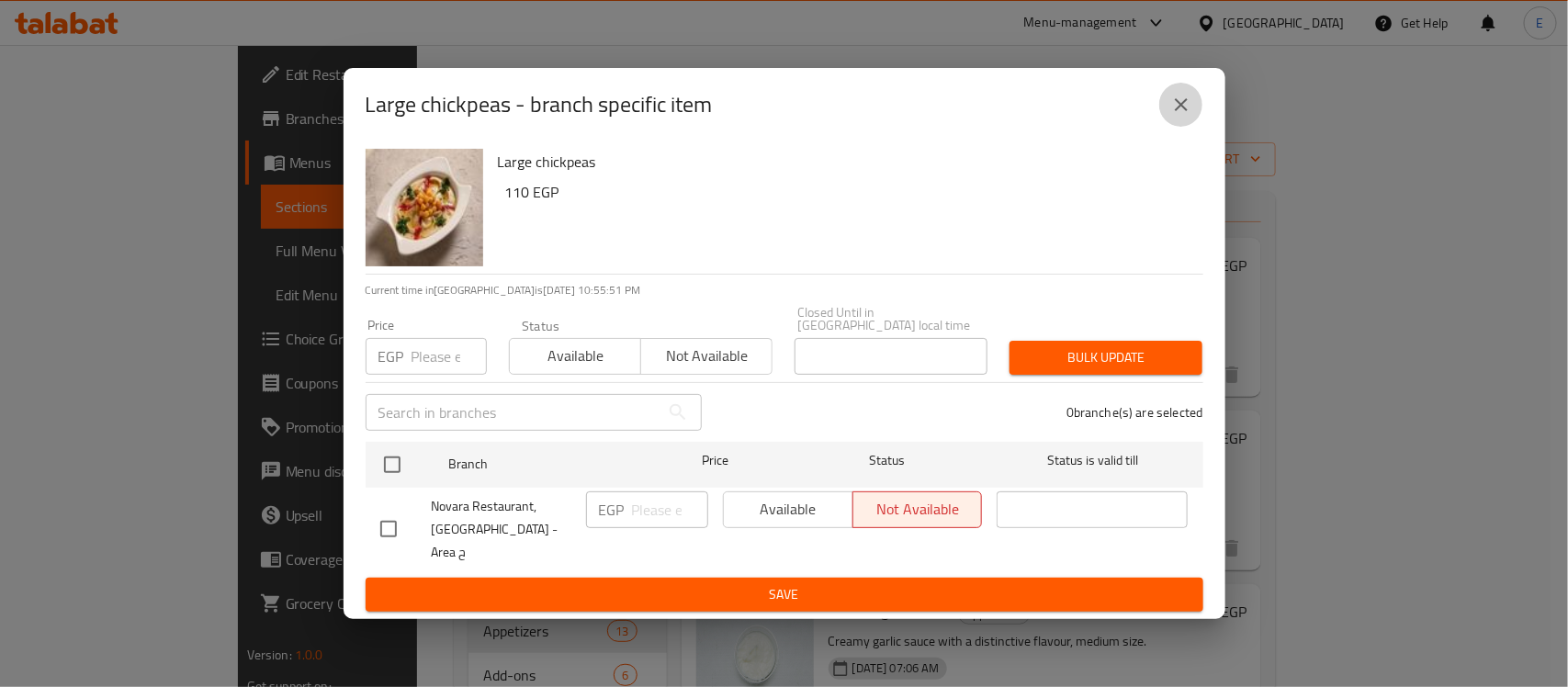
click at [1174, 116] on icon "close" at bounding box center [1180, 104] width 22 height 22
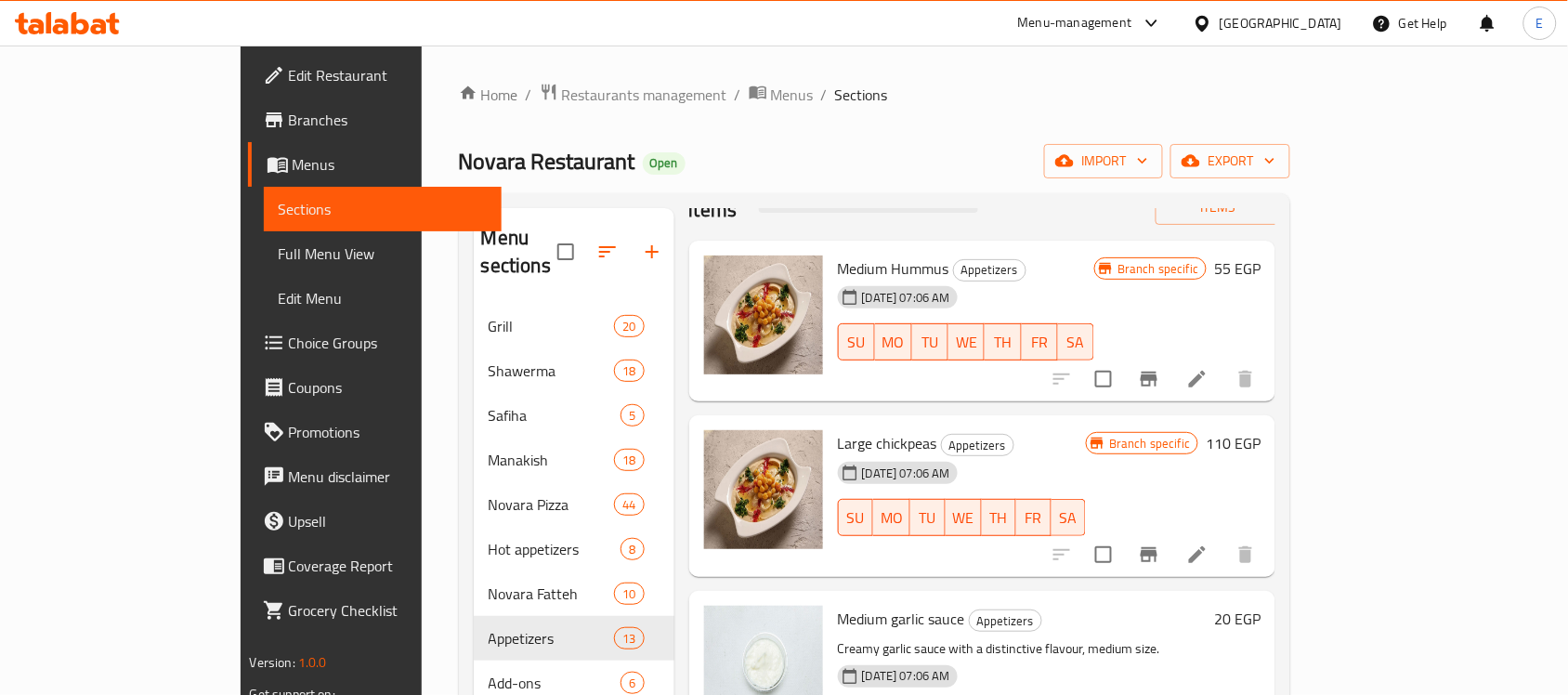
click at [1260, 430] on h6 "110 EGP" at bounding box center [1233, 443] width 55 height 26
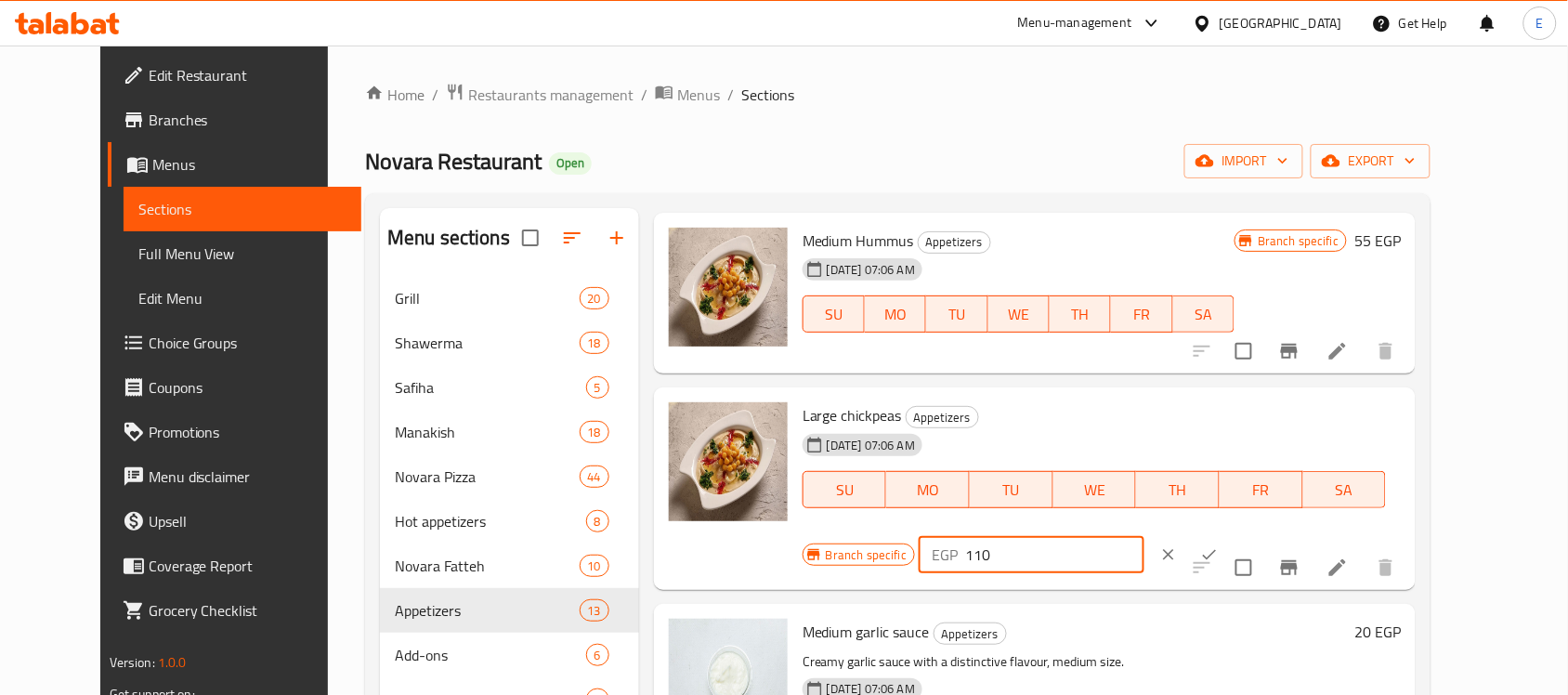
drag, startPoint x: 1286, startPoint y: 428, endPoint x: 1162, endPoint y: 443, distance: 124.9
click at [1162, 534] on div "Branch specific EGP 110 ​" at bounding box center [1030, 554] width 456 height 41
type input "105"
click at [1218, 545] on icon "ok" at bounding box center [1208, 554] width 19 height 19
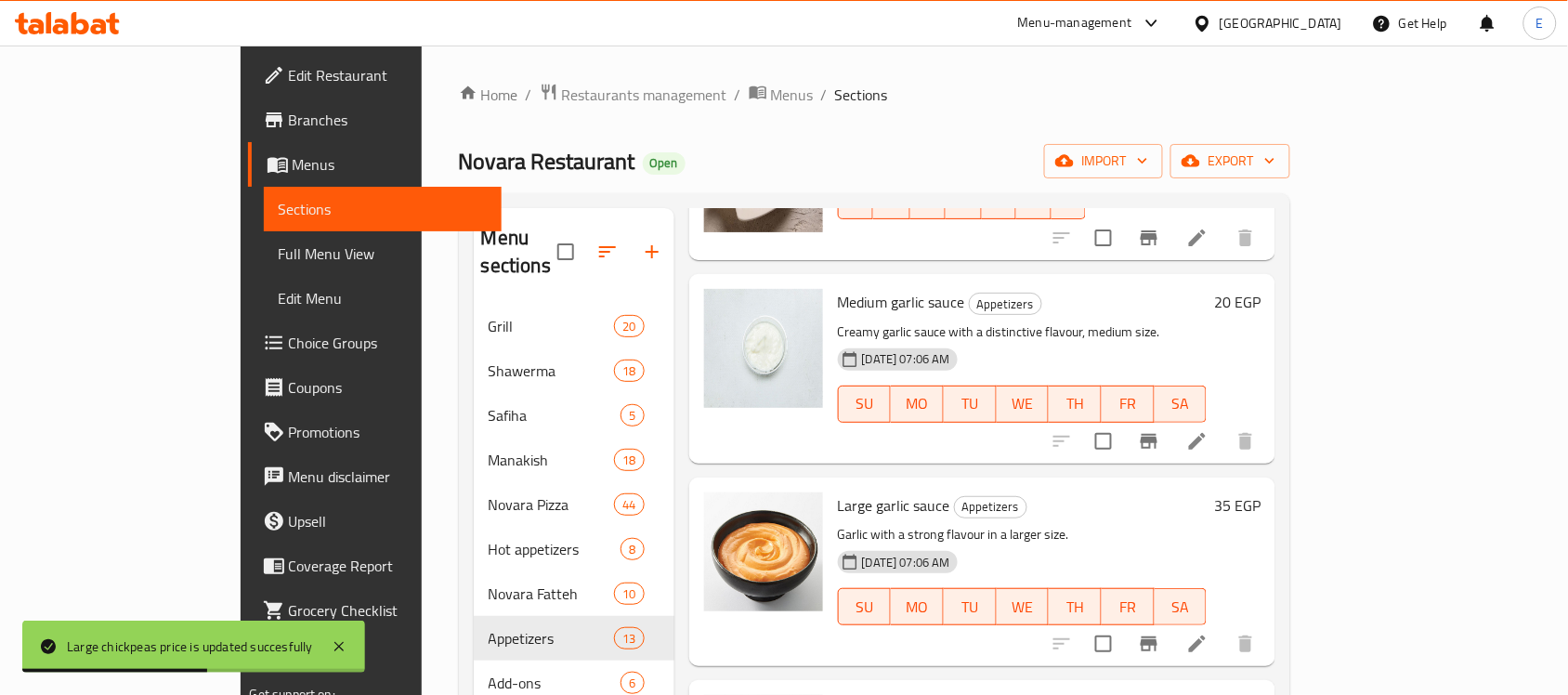
scroll to position [373, 0]
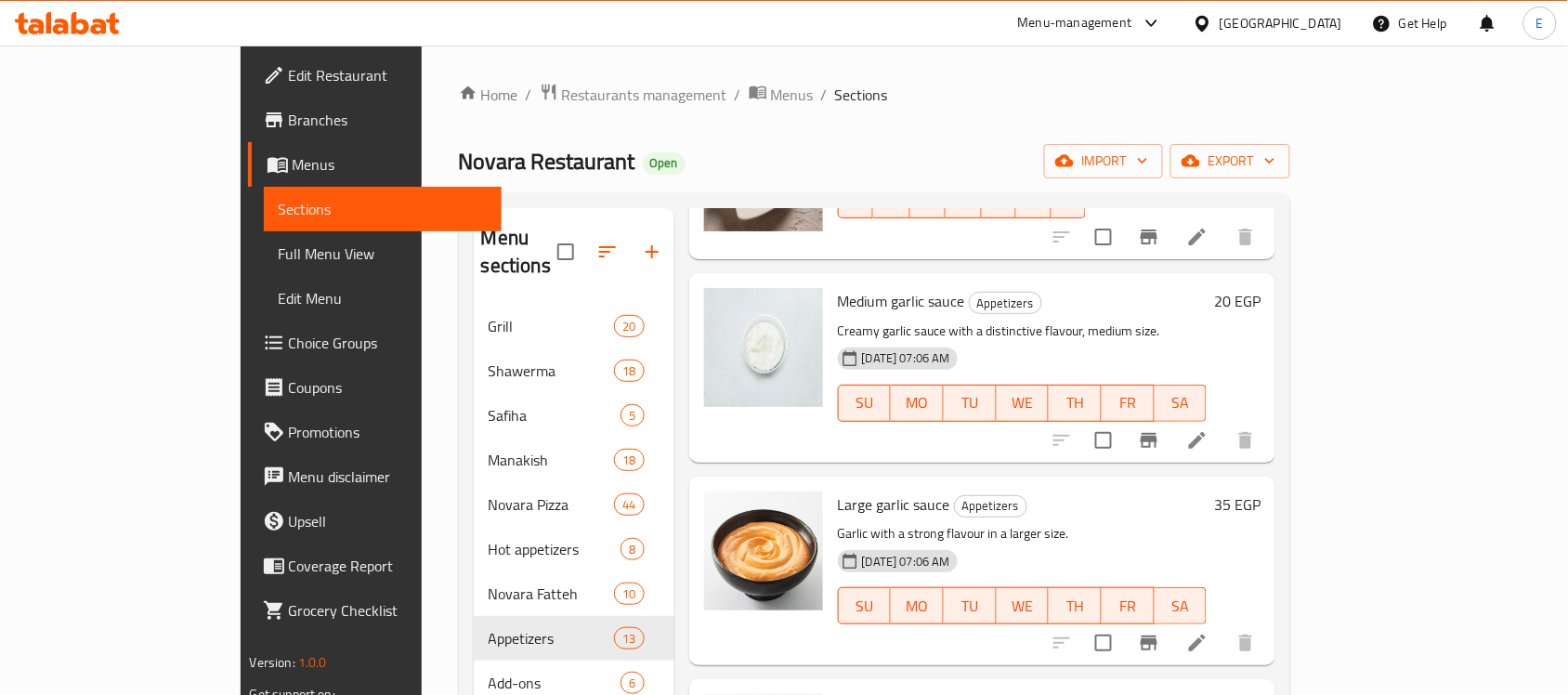
click at [1260, 288] on h6 "20 EGP" at bounding box center [1238, 301] width 47 height 26
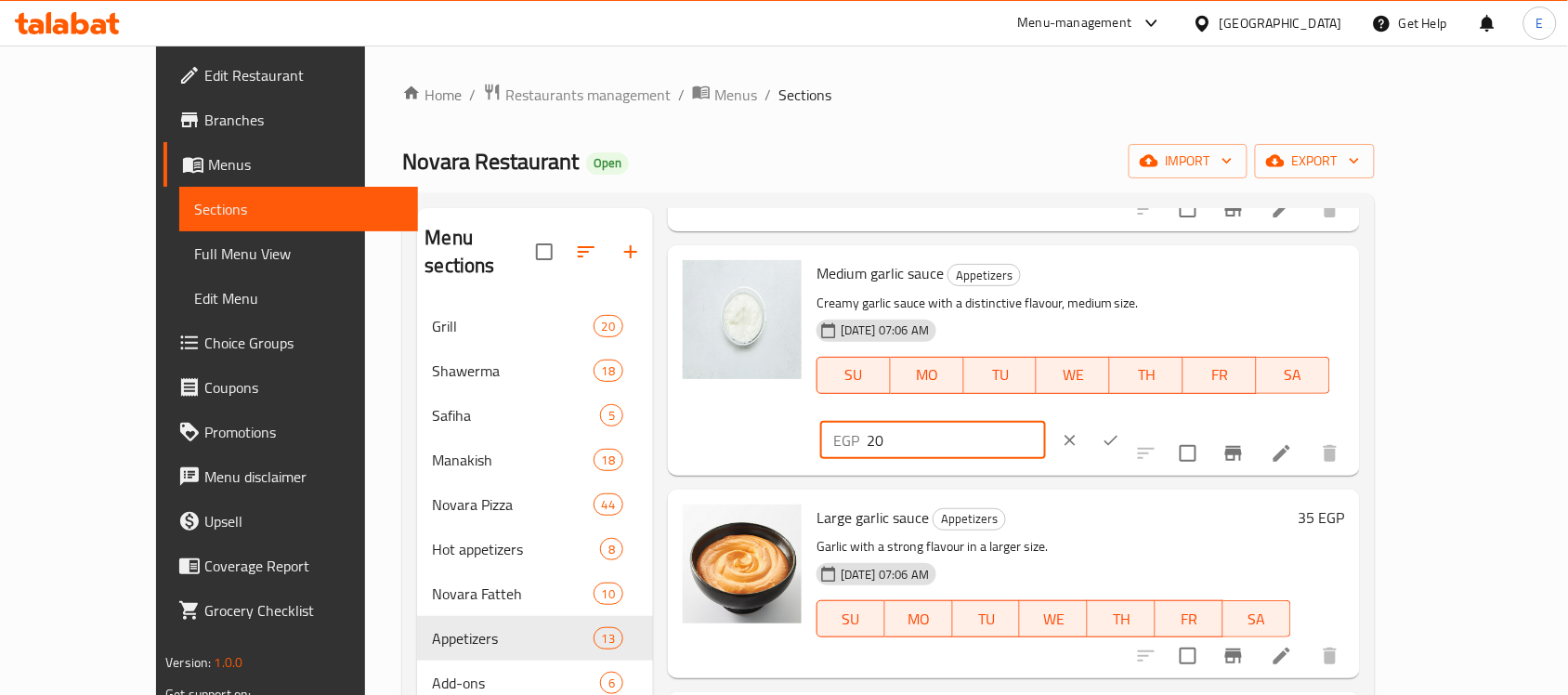
drag, startPoint x: 1256, startPoint y: 274, endPoint x: 1198, endPoint y: 274, distance: 58.0
click at [1046, 421] on div "EGP 20 ​" at bounding box center [933, 440] width 226 height 37
type input "10"
click at [1120, 431] on icon "ok" at bounding box center [1111, 440] width 19 height 19
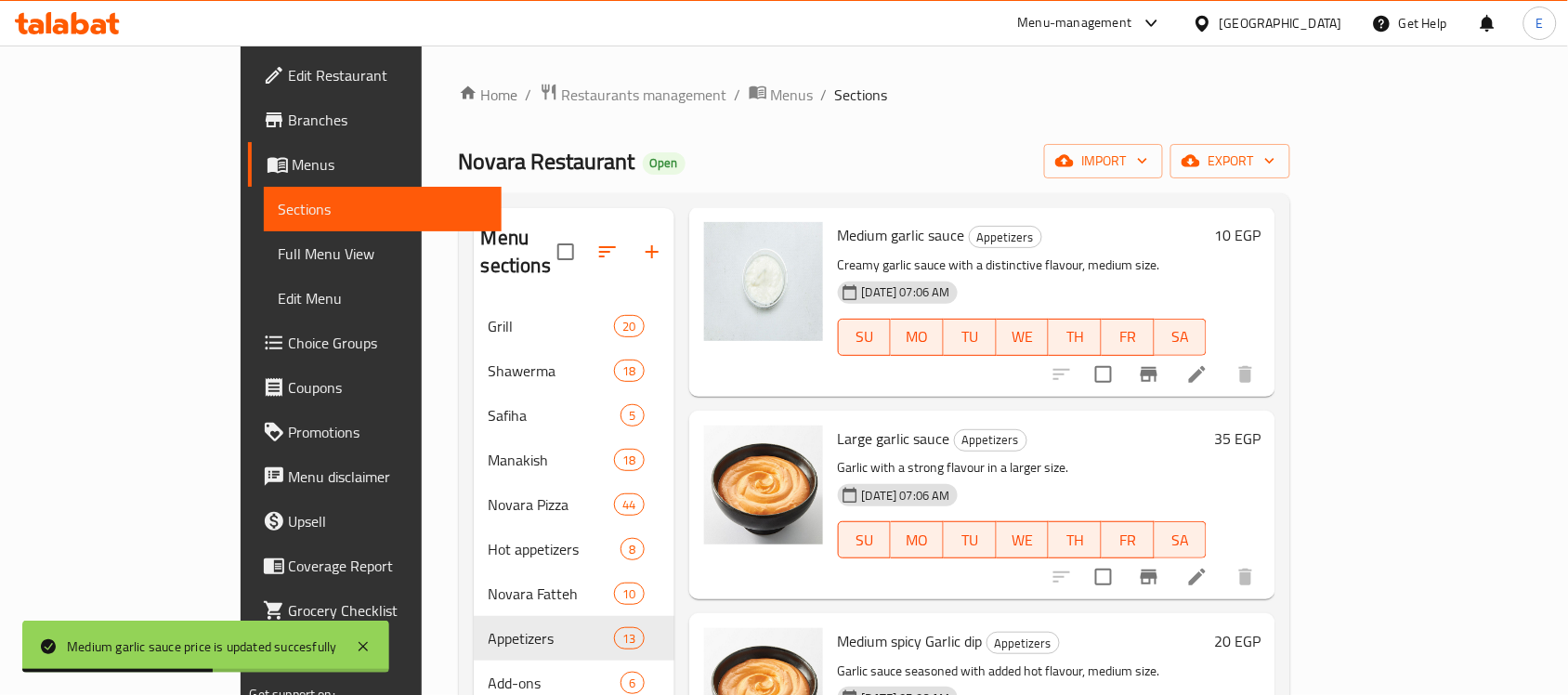
scroll to position [438, 0]
click at [1260, 426] on h6 "35 EGP" at bounding box center [1238, 439] width 47 height 26
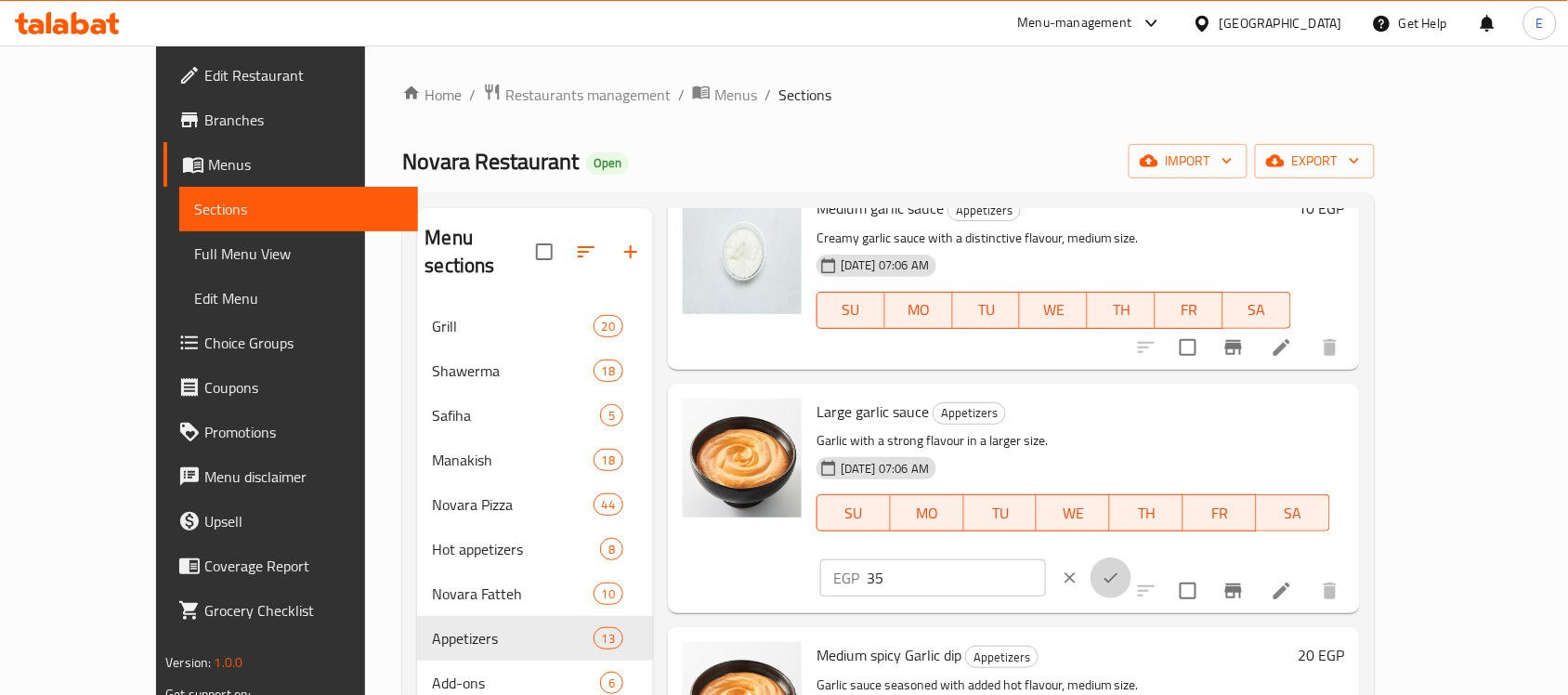
click at [1131, 557] on button "ok" at bounding box center [1111, 578] width 41 height 41
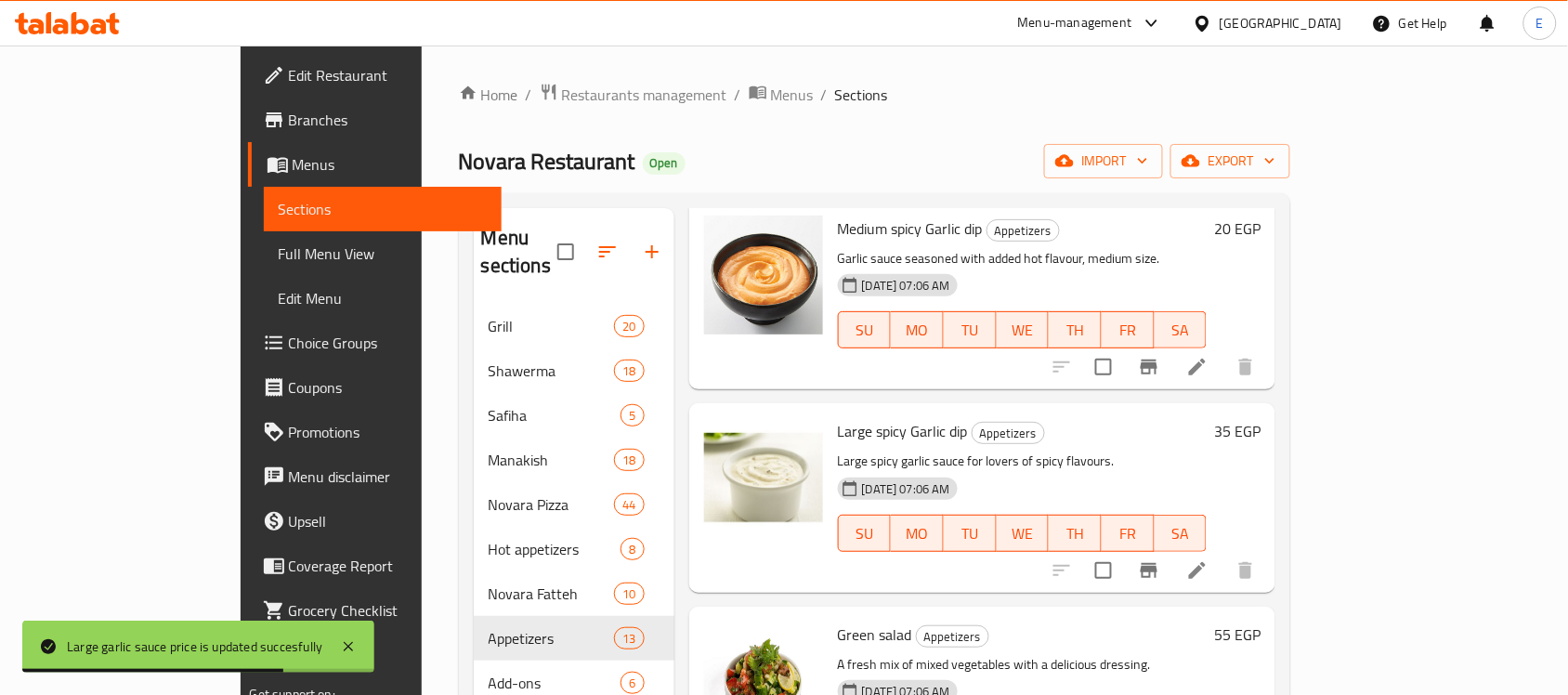
scroll to position [852, 0]
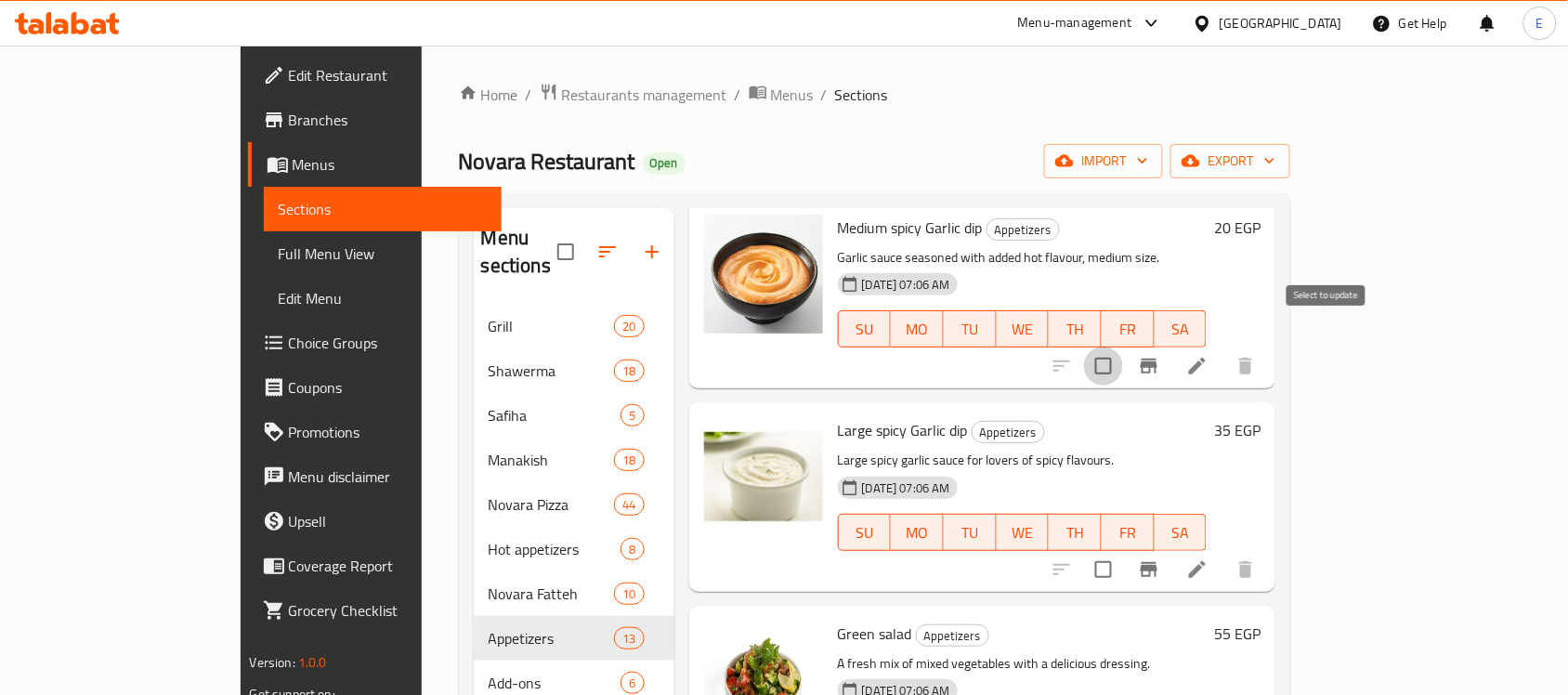
click at [1123, 350] on input "checkbox" at bounding box center [1104, 366] width 39 height 39
checkbox input "true"
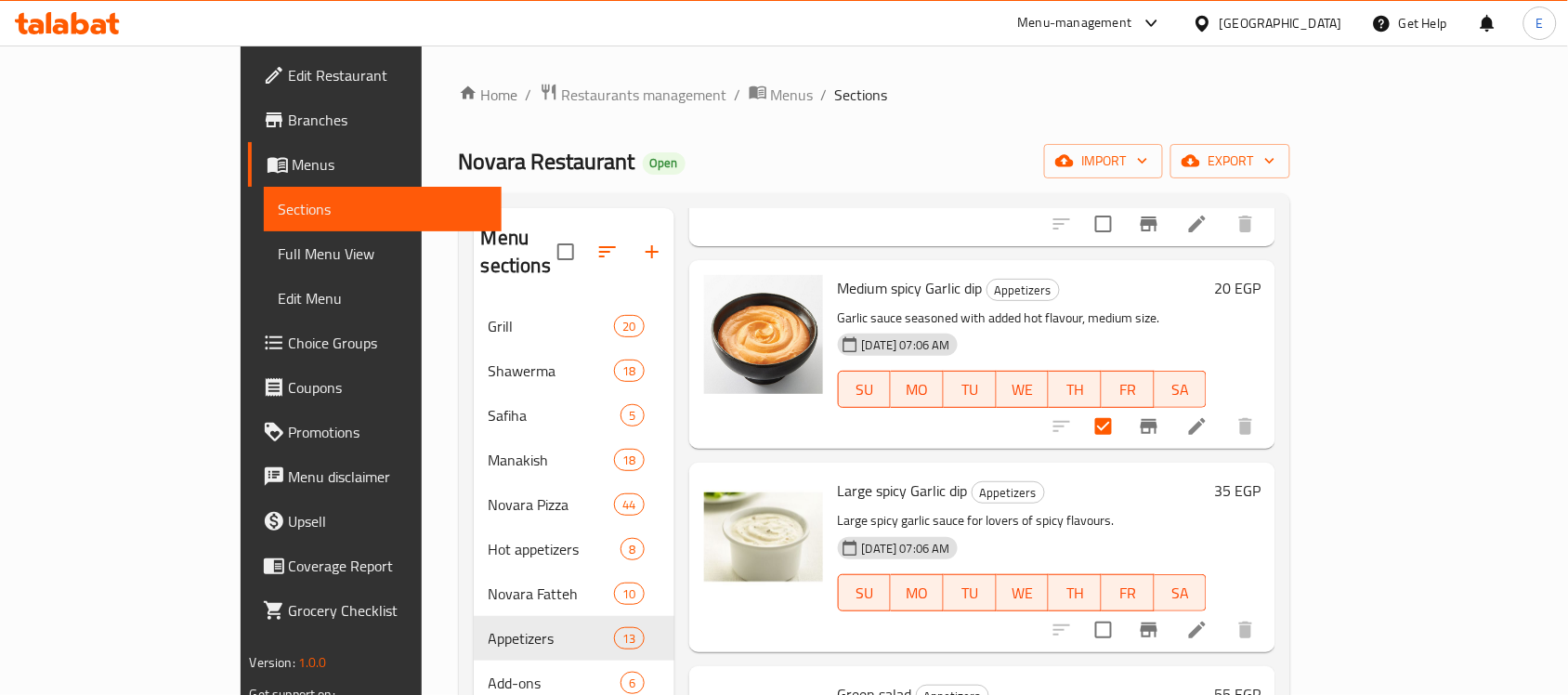
scroll to position [795, 0]
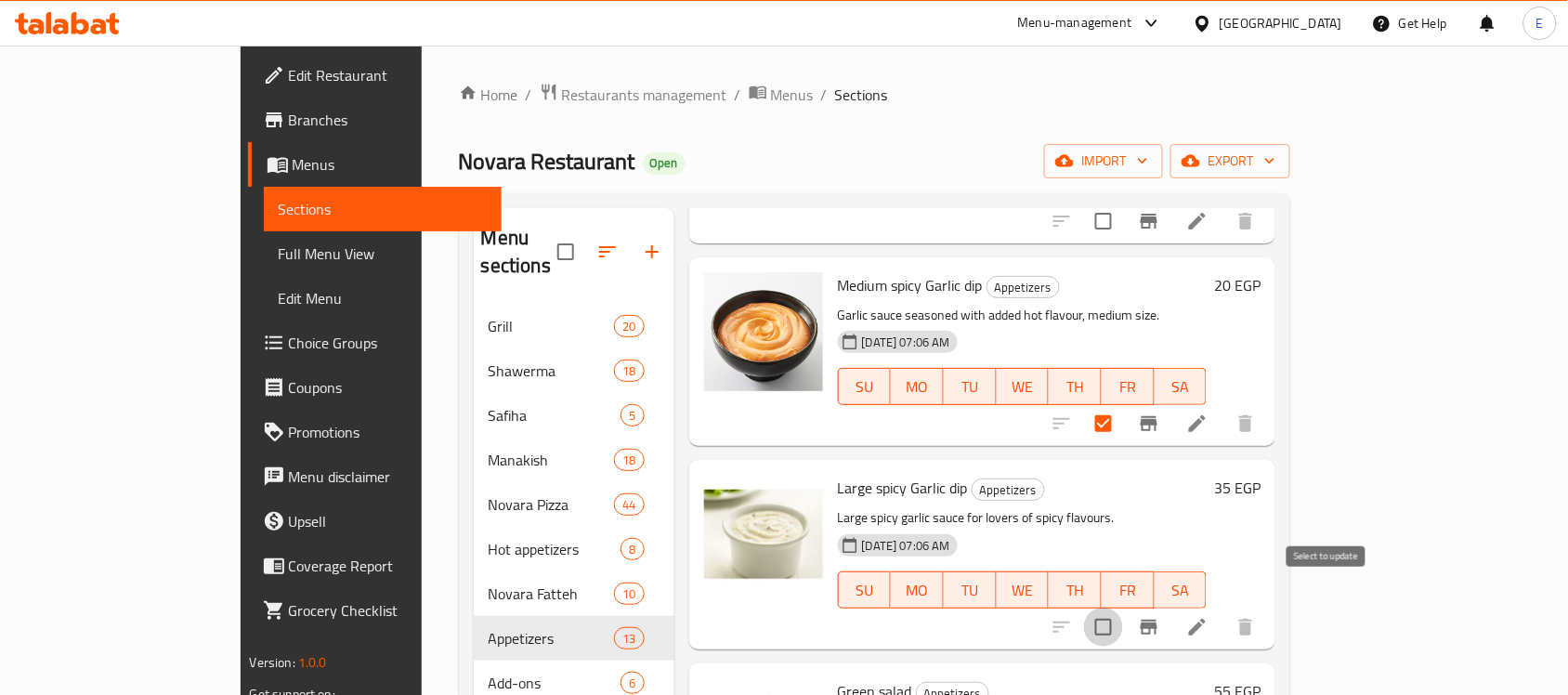
click at [1123, 607] on input "checkbox" at bounding box center [1104, 627] width 39 height 39
checkbox input "true"
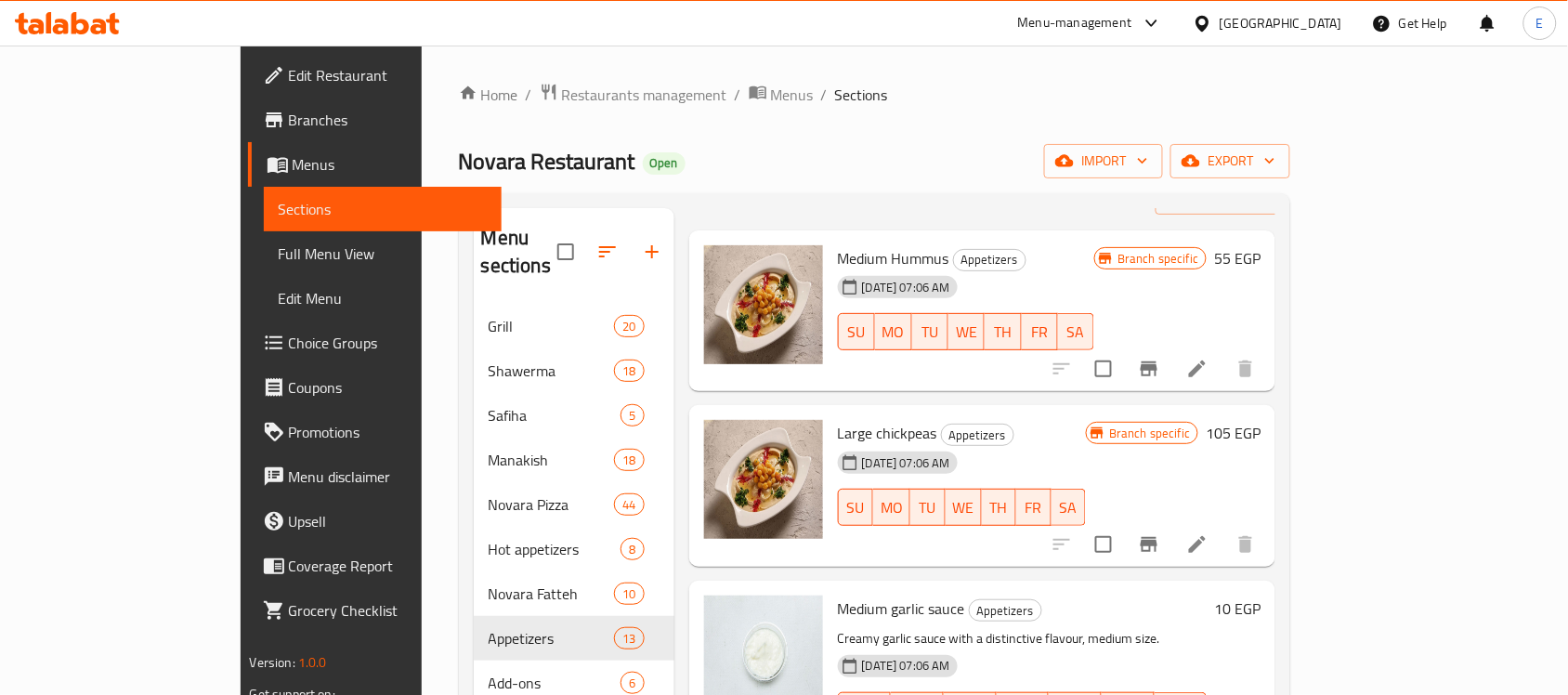
scroll to position [0, 0]
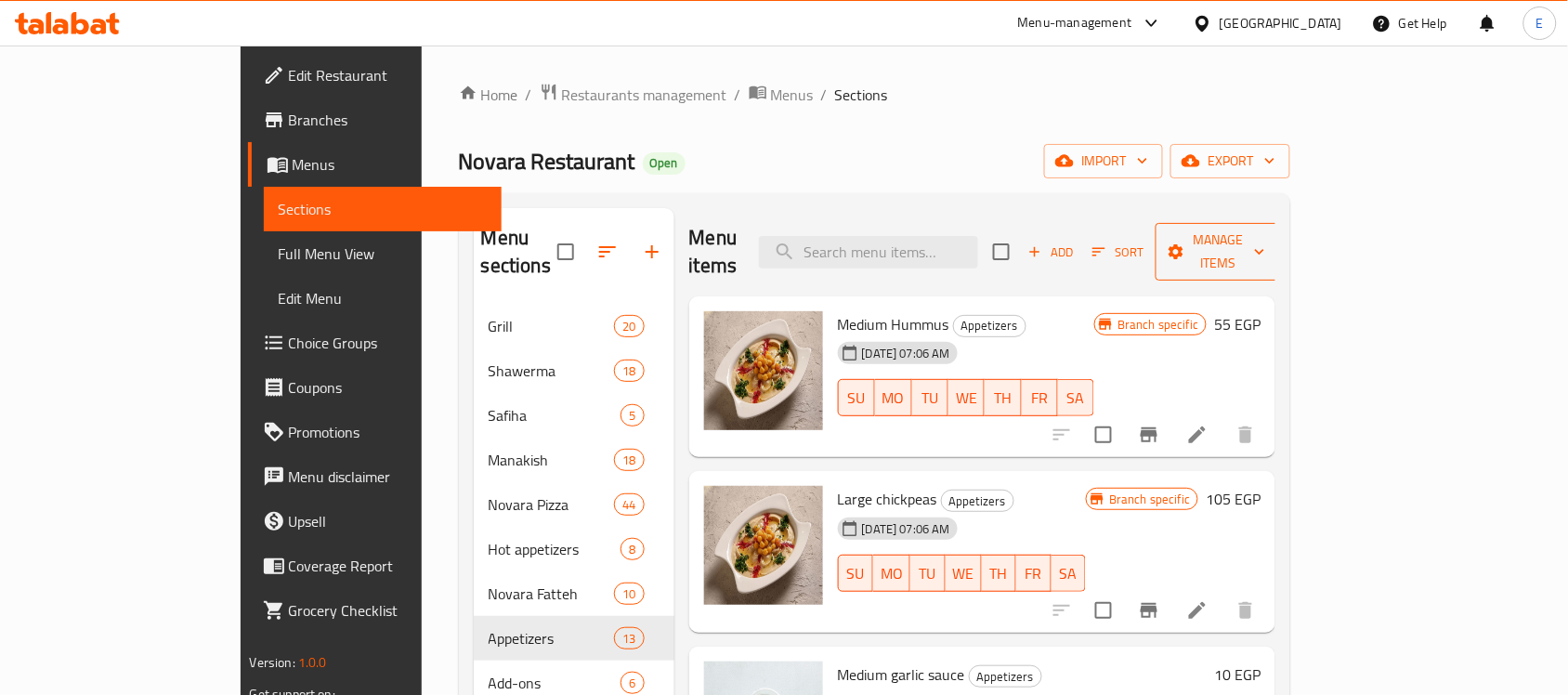
click at [1265, 234] on span "Manage items" at bounding box center [1217, 252] width 95 height 47
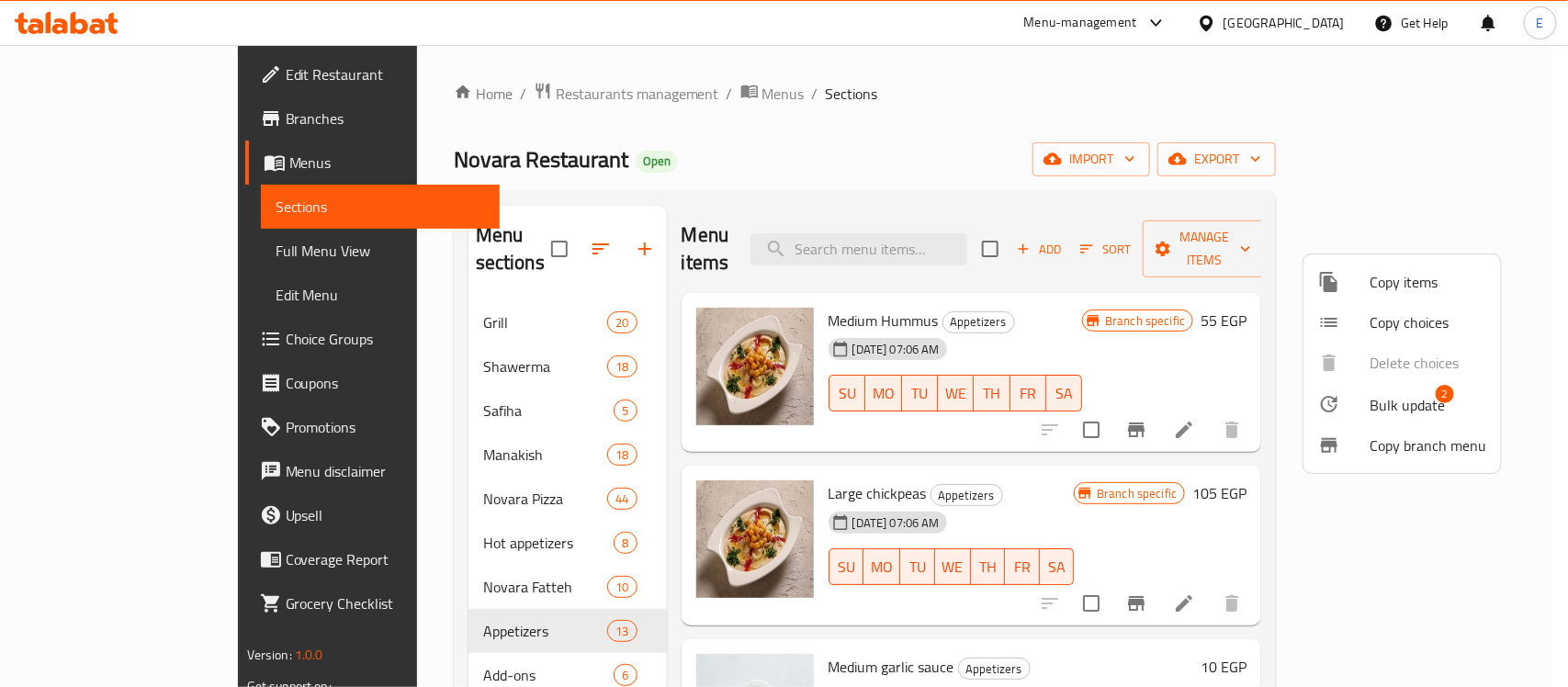
click at [1366, 395] on div at bounding box center [1343, 404] width 51 height 22
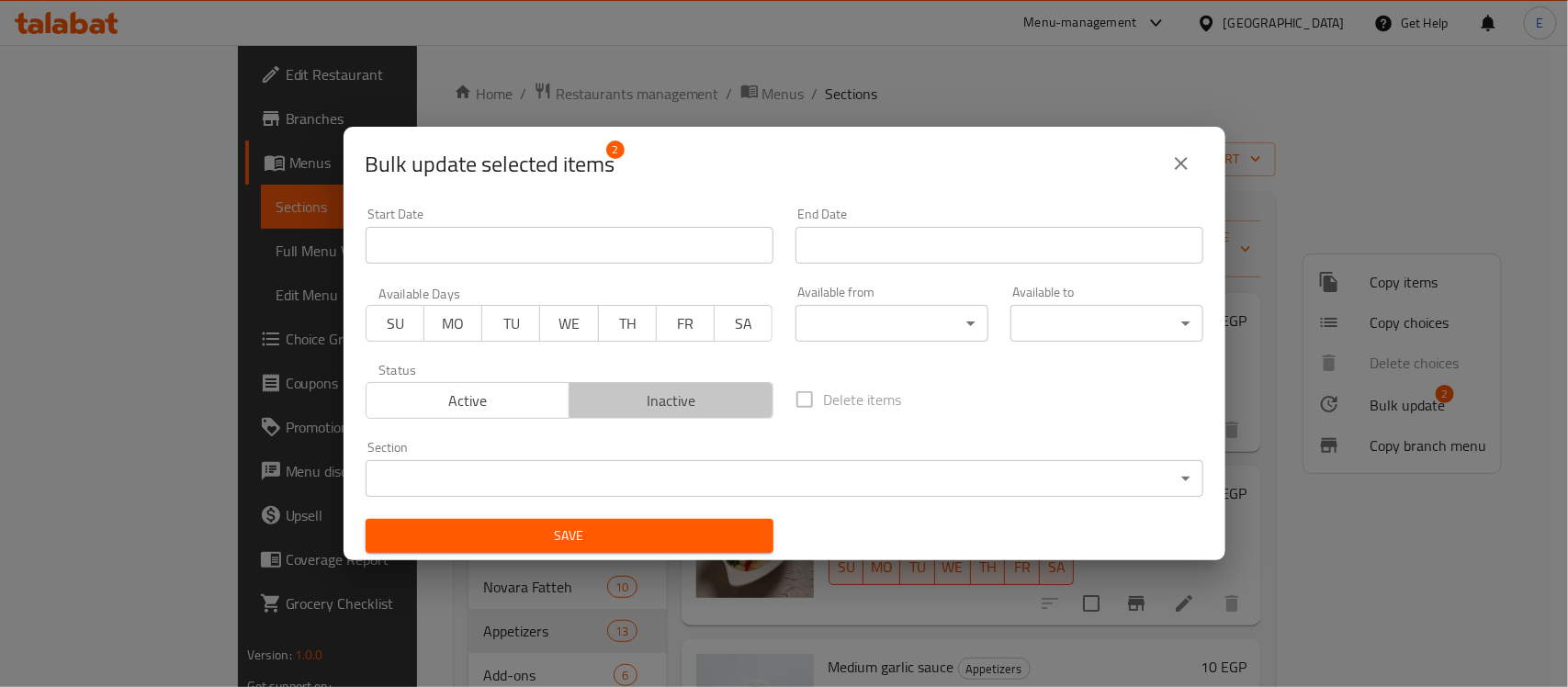
click at [689, 410] on span "Inactive" at bounding box center [672, 401] width 189 height 27
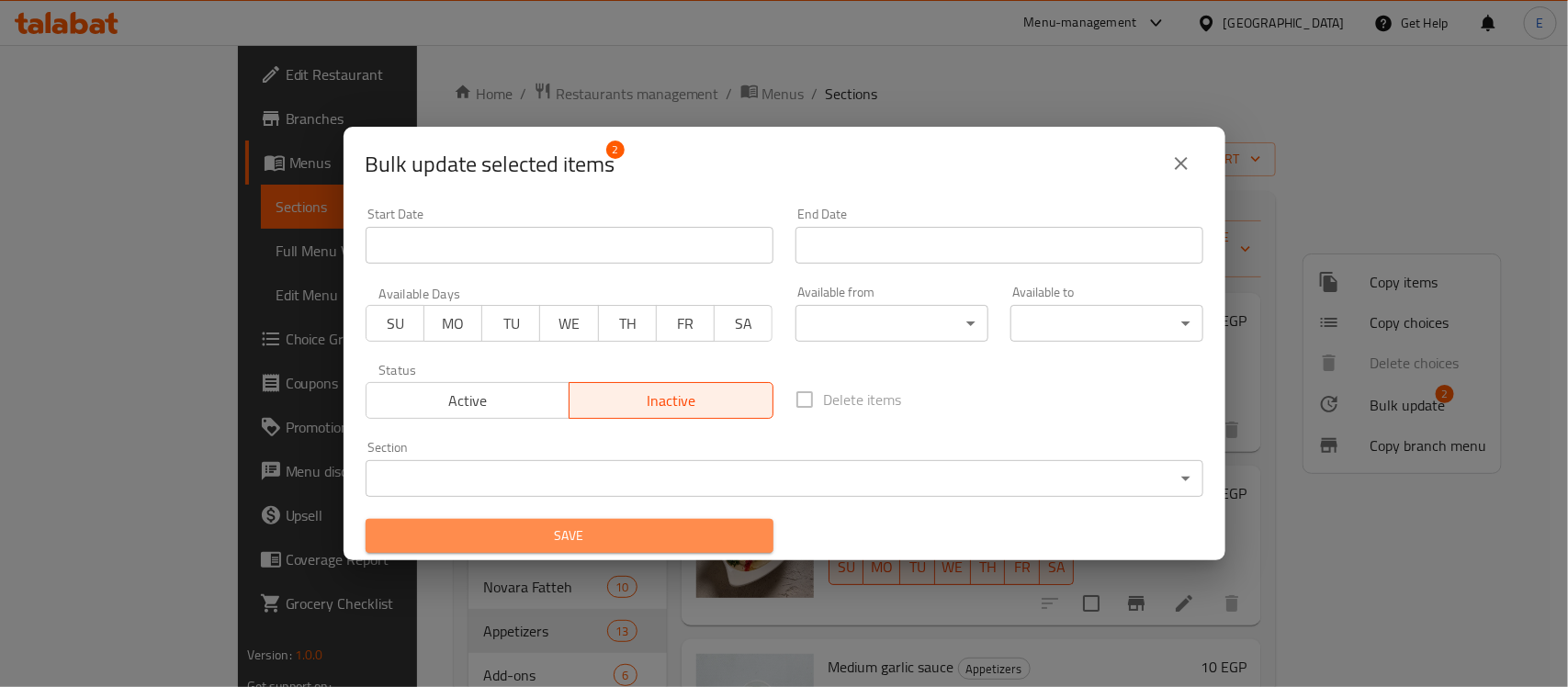
click at [657, 522] on button "Save" at bounding box center [569, 535] width 408 height 34
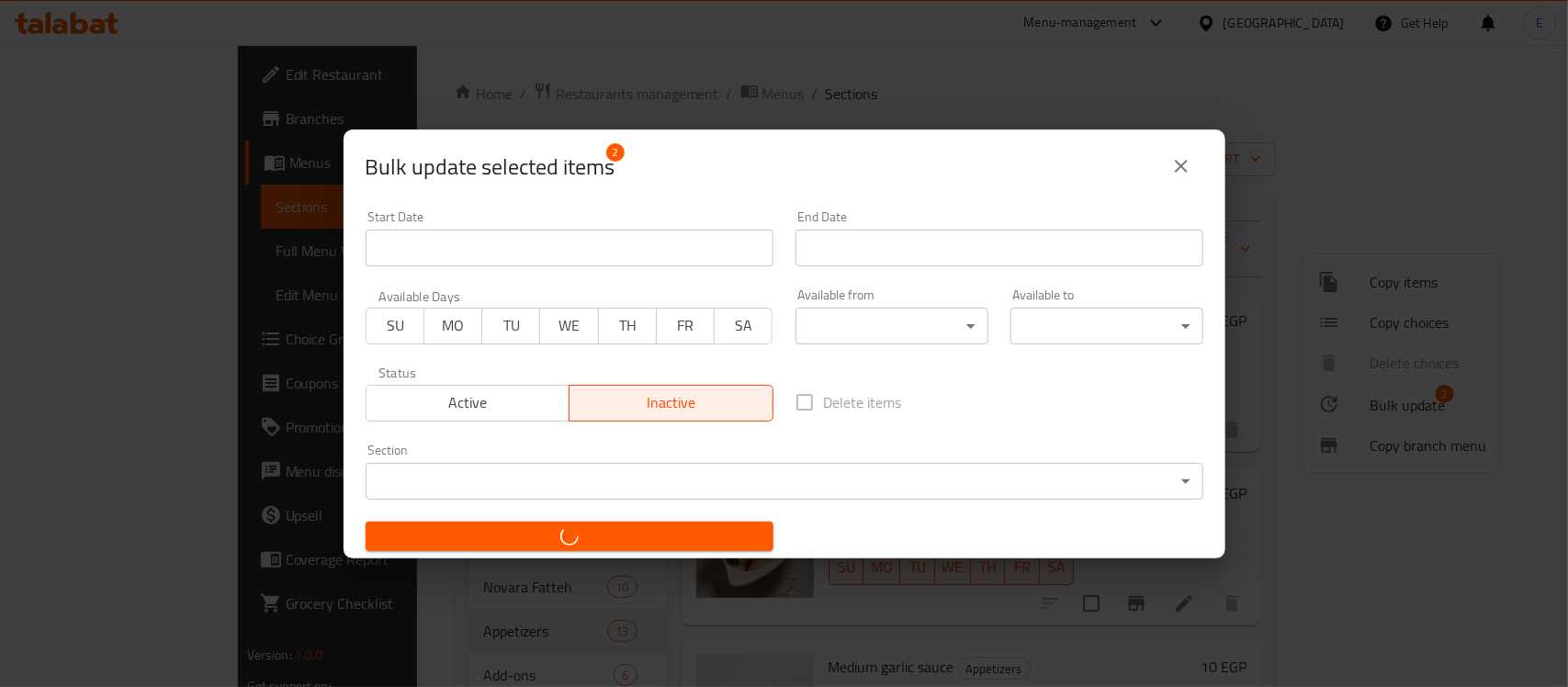
checkbox input "false"
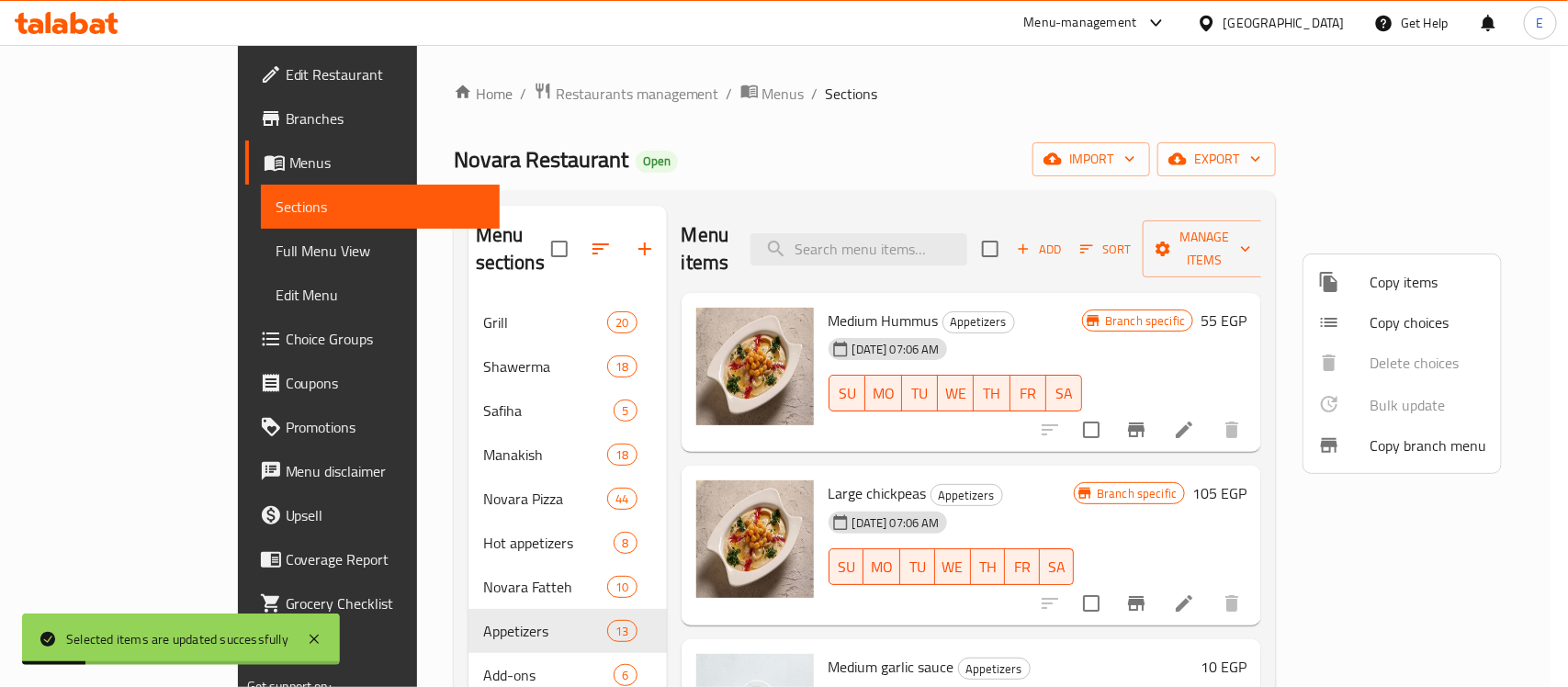
click at [1209, 429] on div at bounding box center [784, 343] width 1568 height 687
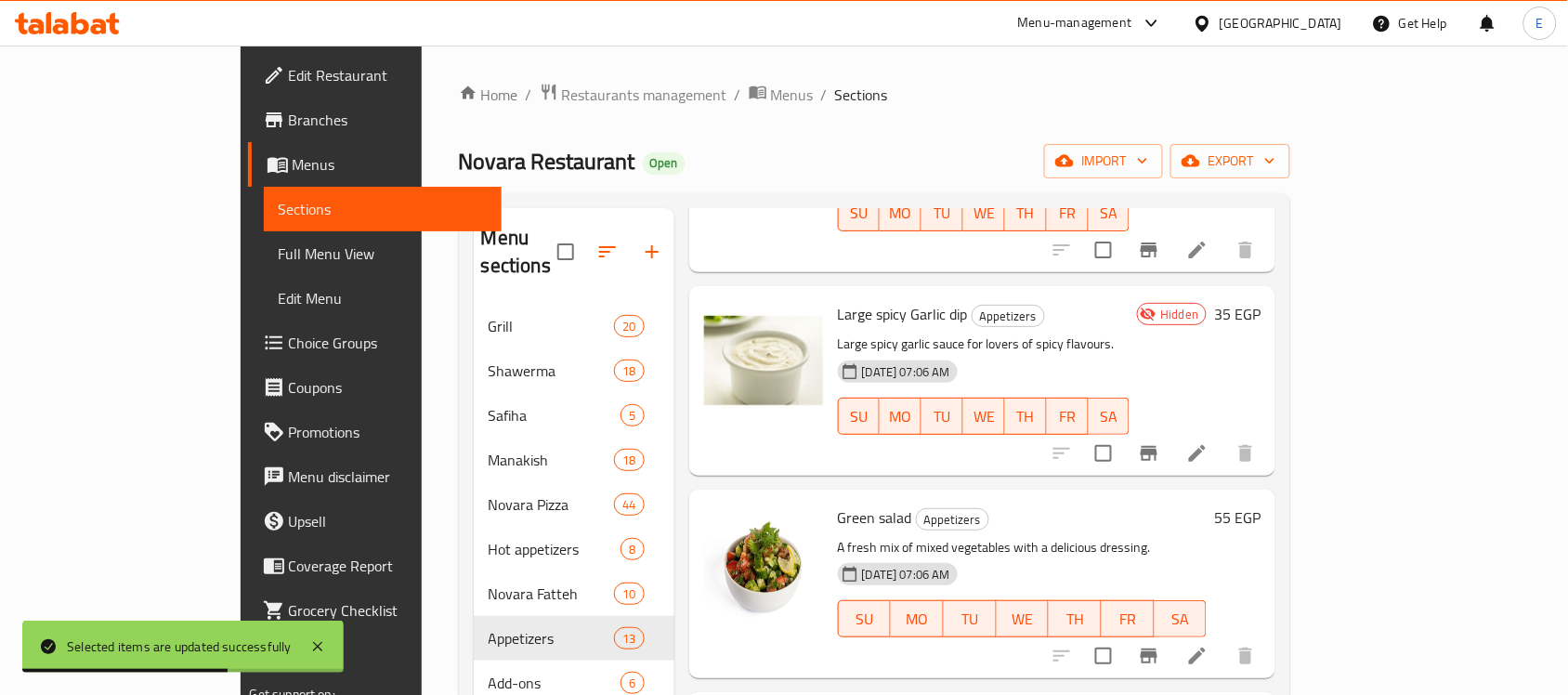
scroll to position [991, 0]
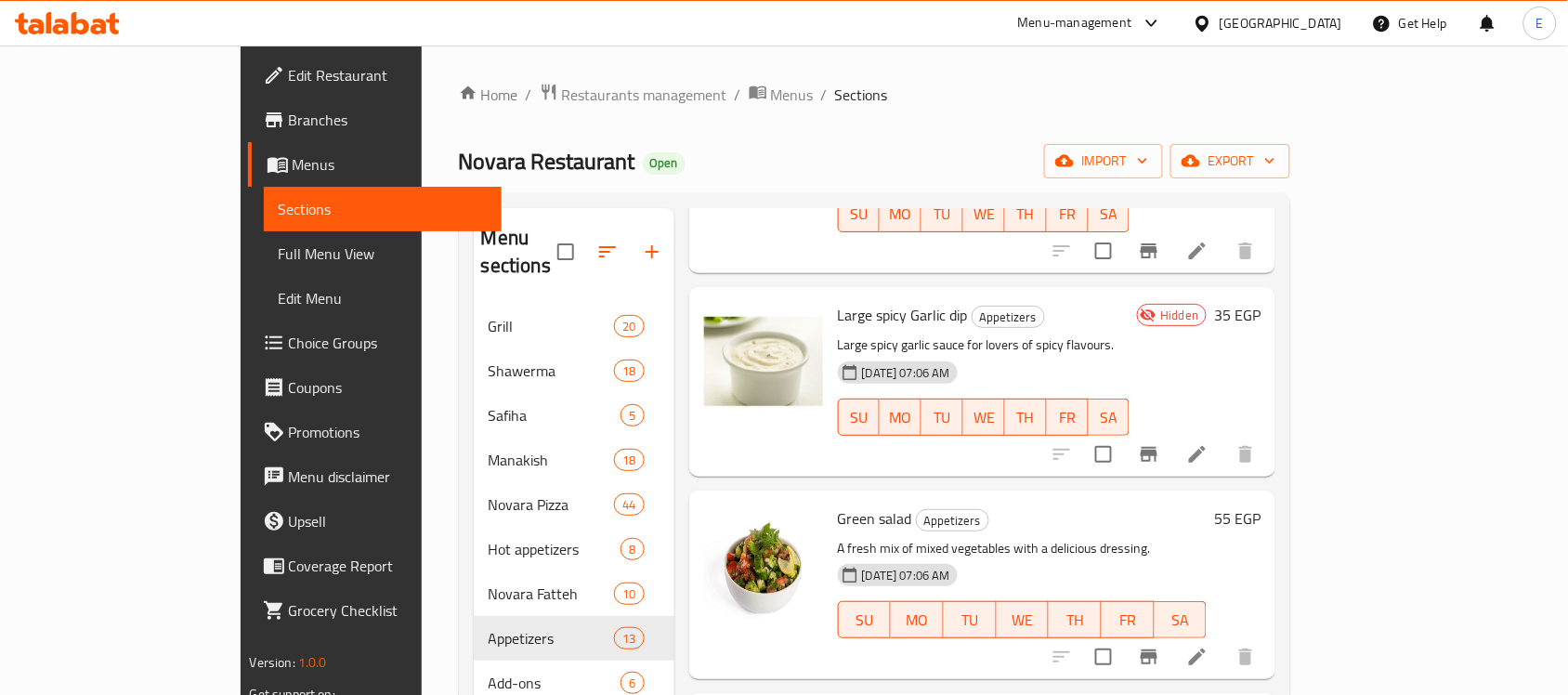
click at [1260, 505] on h6 "55 EGP" at bounding box center [1238, 518] width 47 height 26
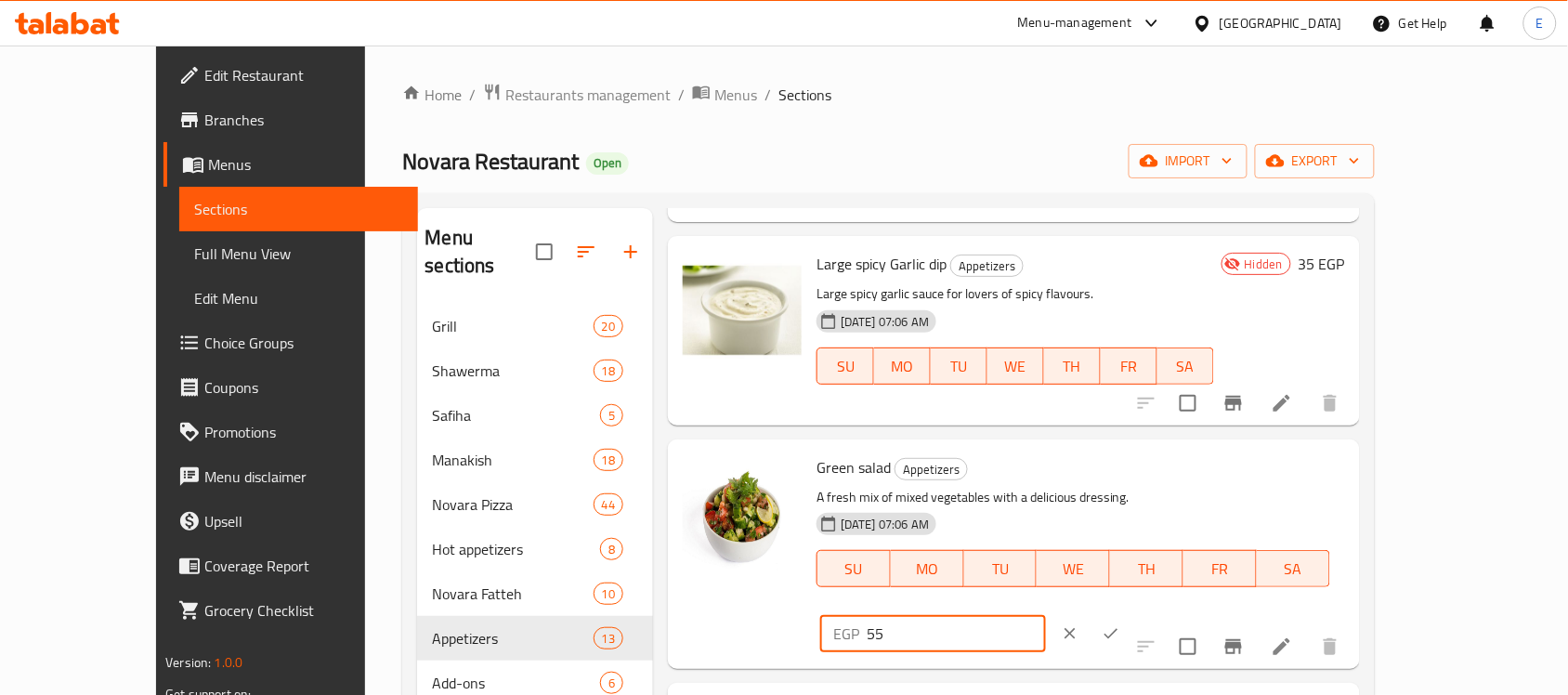
drag, startPoint x: 1236, startPoint y: 476, endPoint x: 1202, endPoint y: 478, distance: 34.1
click at [1046, 615] on div "EGP 55 ​" at bounding box center [933, 633] width 226 height 37
type input "65"
click at [1131, 613] on button "ok" at bounding box center [1111, 633] width 41 height 41
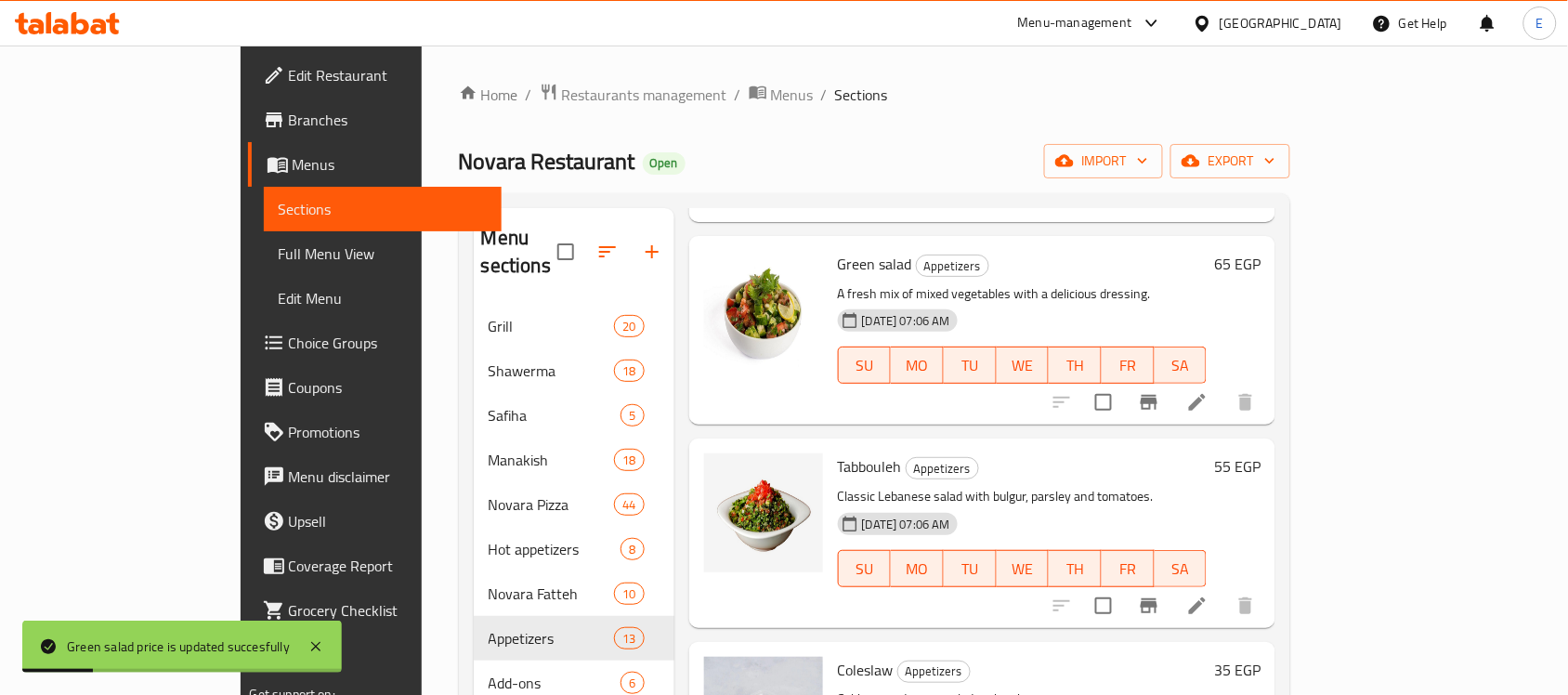
scroll to position [1251, 0]
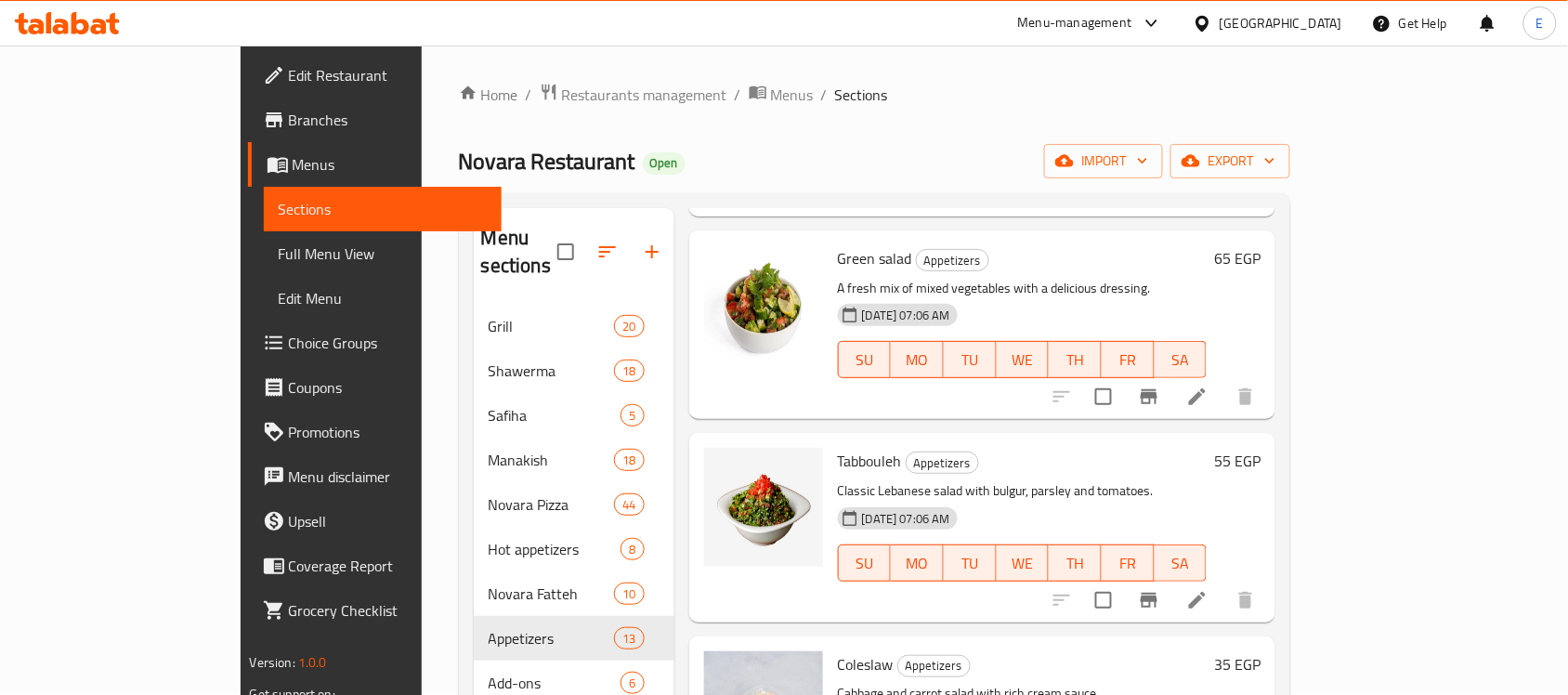
click at [1260, 448] on h6 "55 EGP" at bounding box center [1238, 460] width 47 height 26
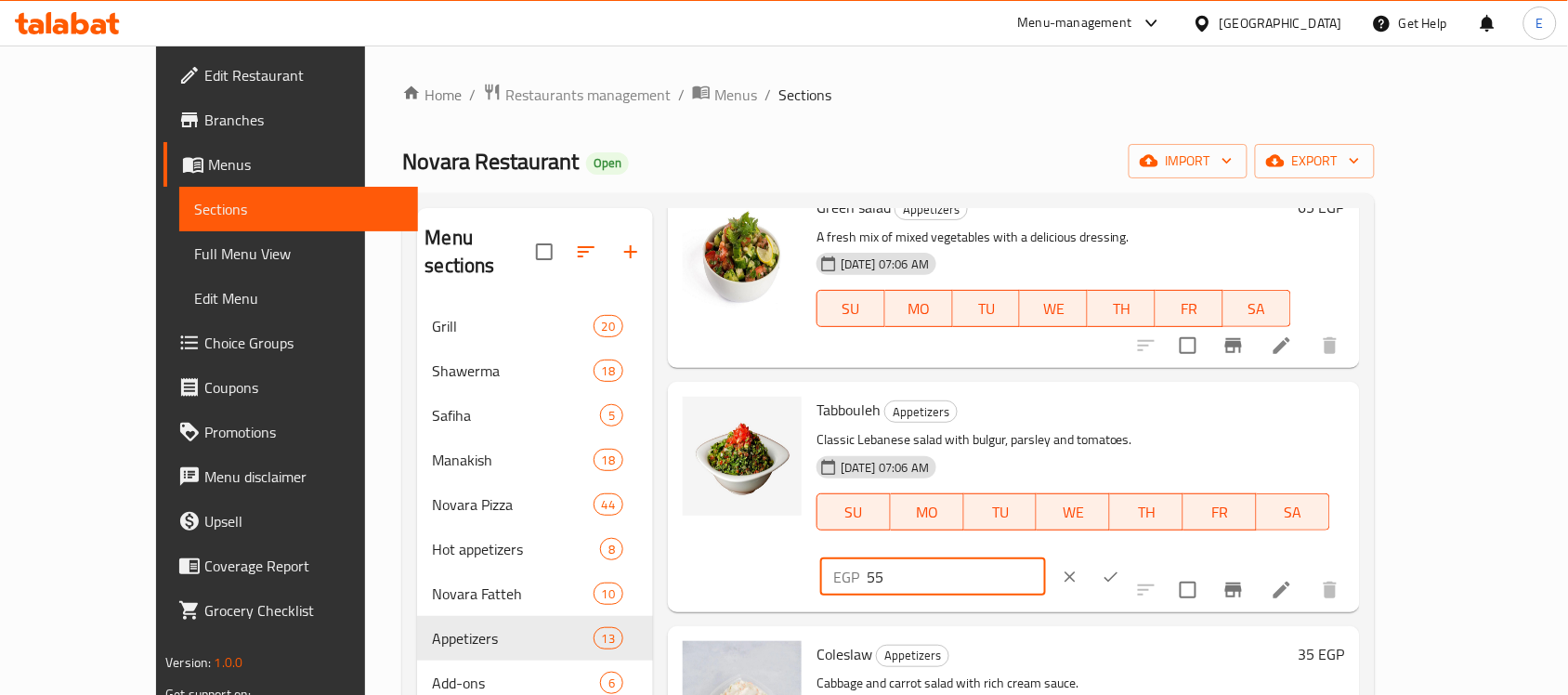
drag, startPoint x: 1236, startPoint y: 415, endPoint x: 1210, endPoint y: 414, distance: 26.0
click at [1046, 558] on div "EGP 55 ​" at bounding box center [933, 577] width 226 height 37
type input "65"
click at [1159, 556] on div "EGP 65 ​" at bounding box center [989, 577] width 339 height 41
click at [1120, 567] on icon "ok" at bounding box center [1111, 576] width 19 height 19
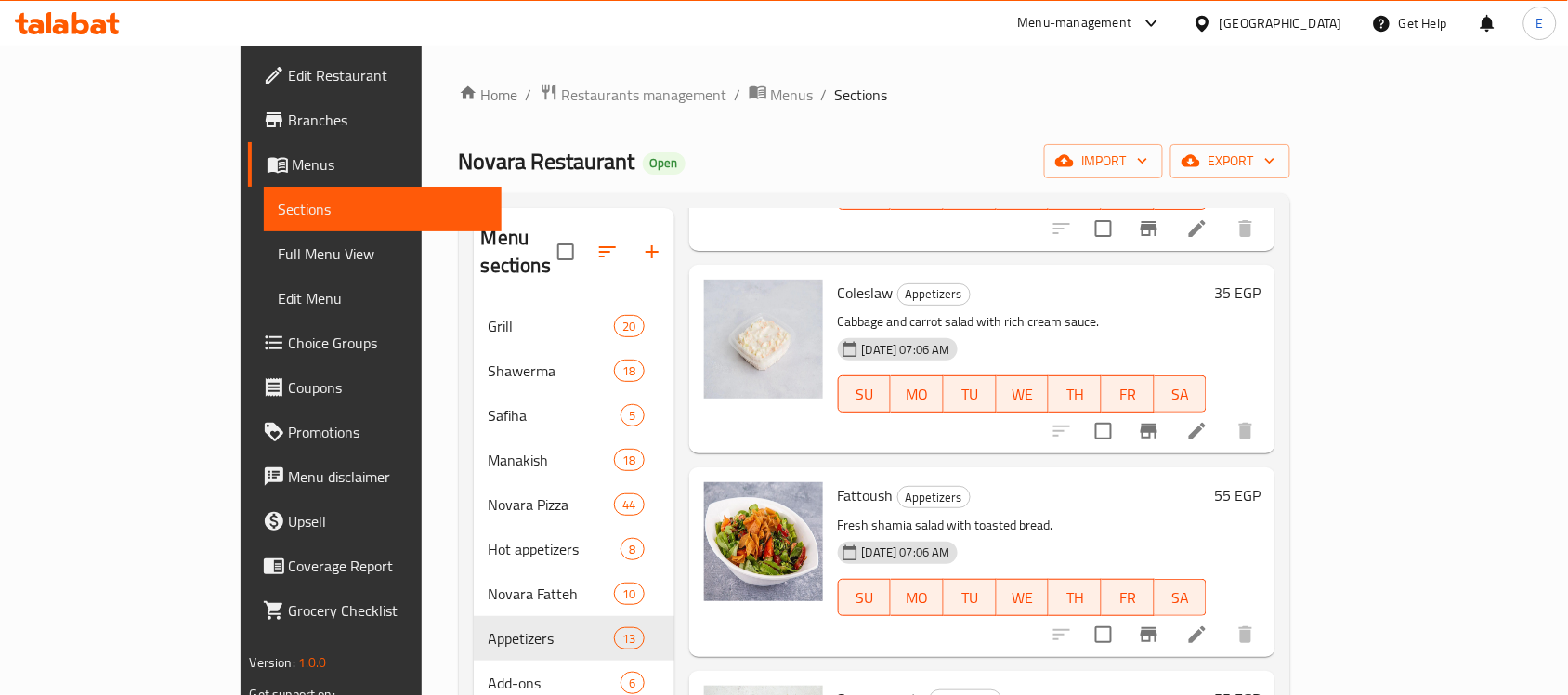
scroll to position [1622, 0]
click at [1260, 483] on h6 "55 EGP" at bounding box center [1238, 496] width 47 height 26
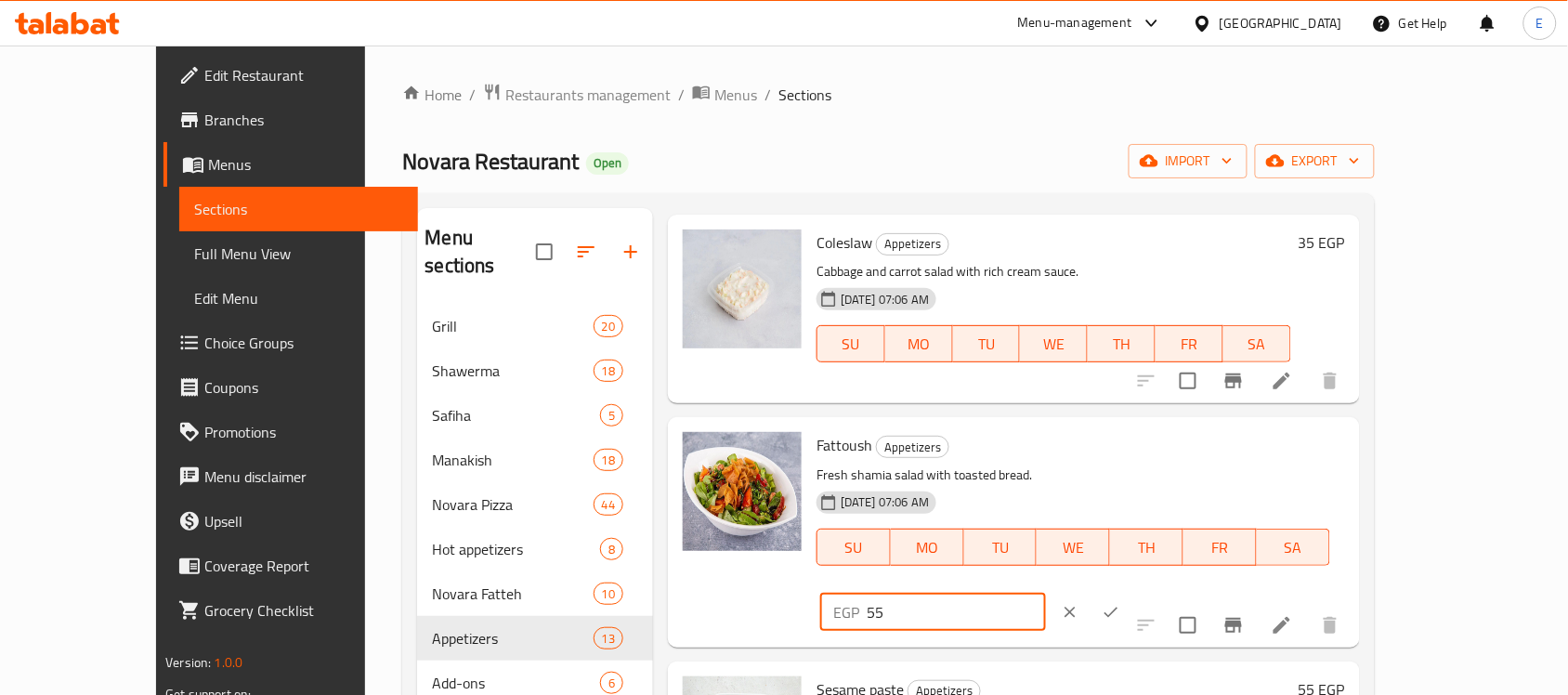
drag, startPoint x: 1236, startPoint y: 447, endPoint x: 1207, endPoint y: 453, distance: 29.6
click at [1046, 593] on div "EGP 55 ​" at bounding box center [933, 612] width 226 height 37
type input "65"
click at [1120, 603] on icon "ok" at bounding box center [1111, 612] width 19 height 19
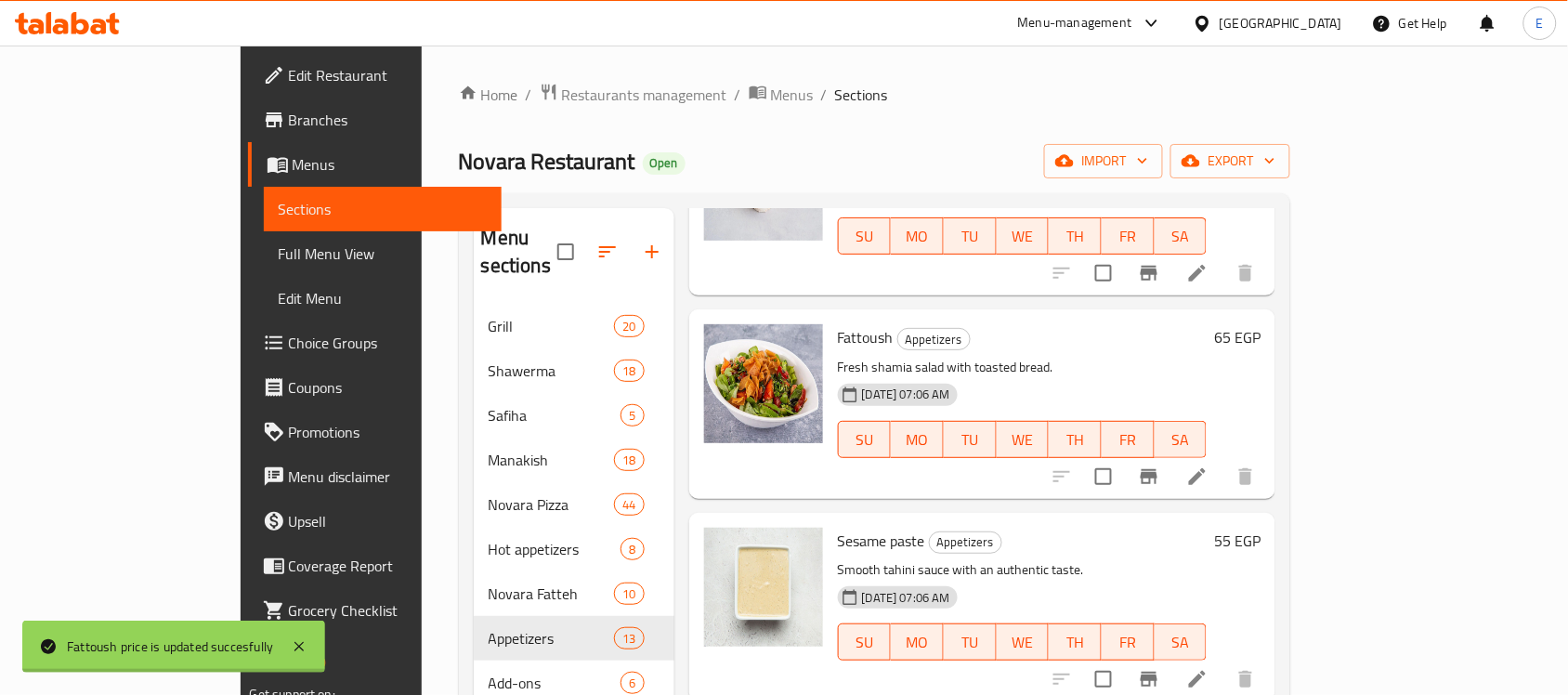
scroll to position [1784, 0]
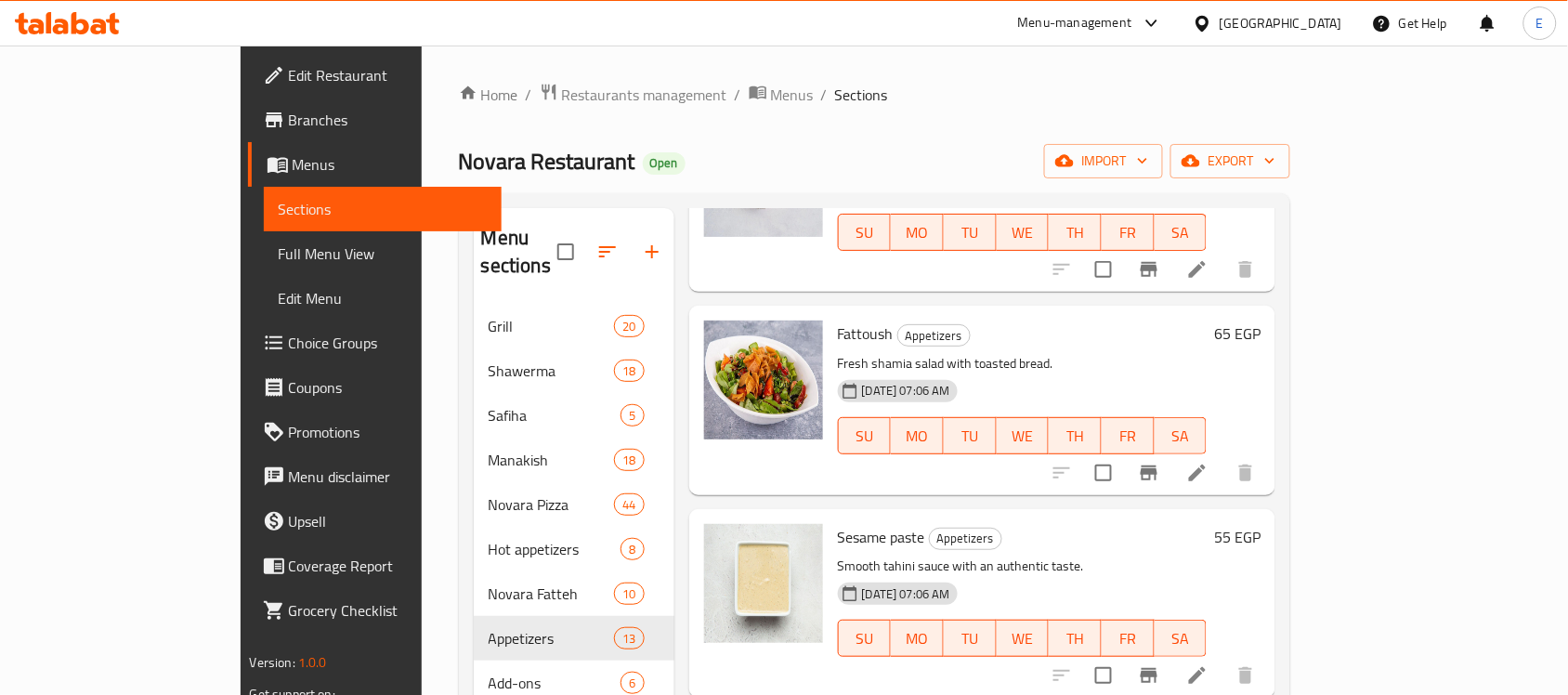
click at [1260, 524] on h6 "55 EGP" at bounding box center [1238, 537] width 47 height 26
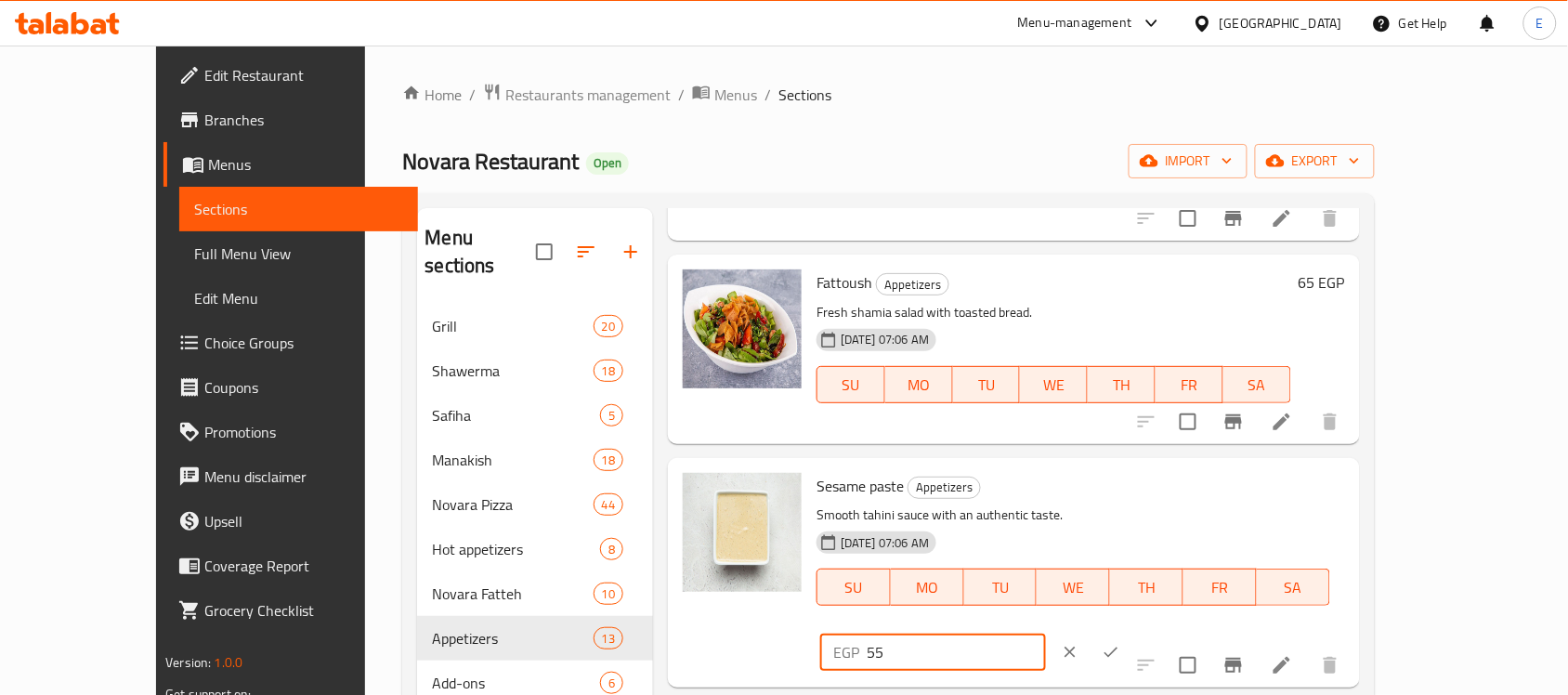
click at [1046, 633] on input "55" at bounding box center [955, 652] width 179 height 37
type input "50"
click at [1131, 631] on button "ok" at bounding box center [1111, 652] width 41 height 41
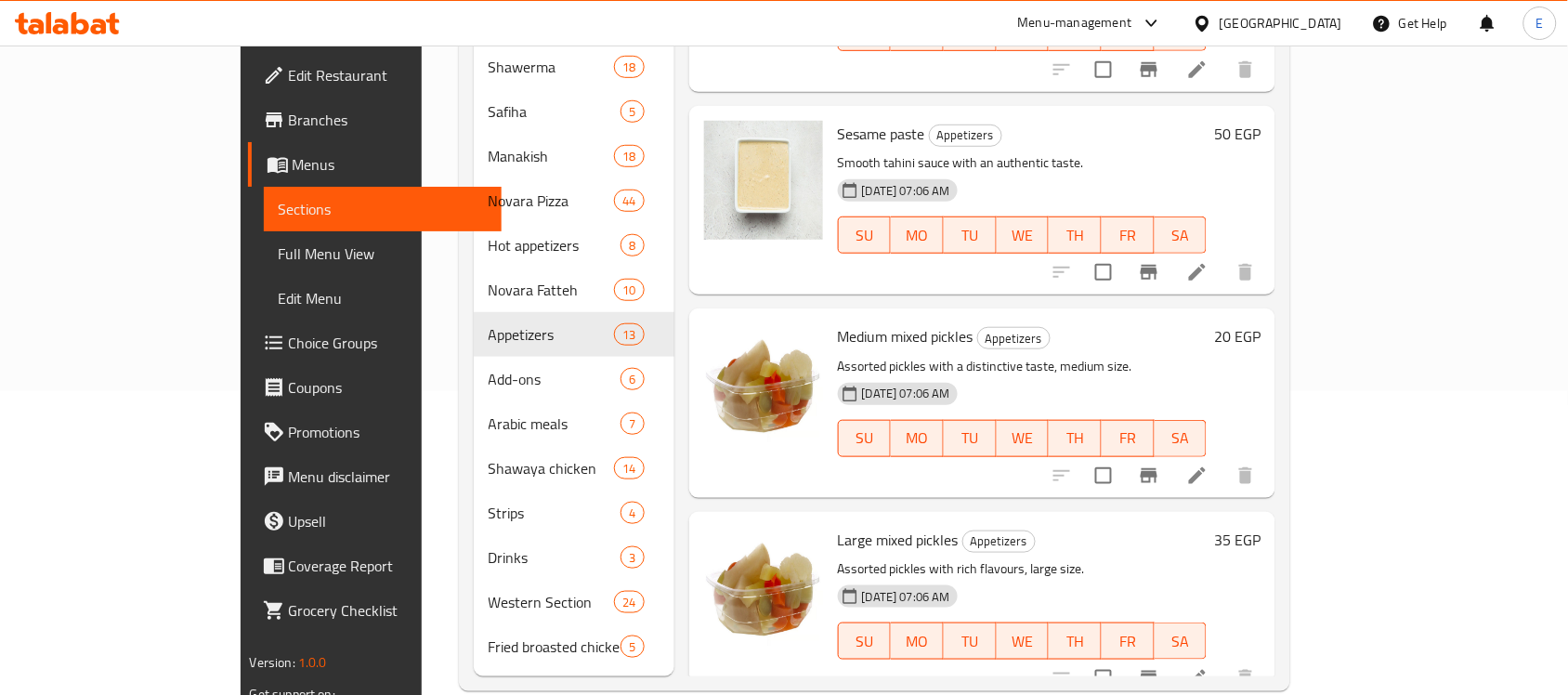
scroll to position [308, 0]
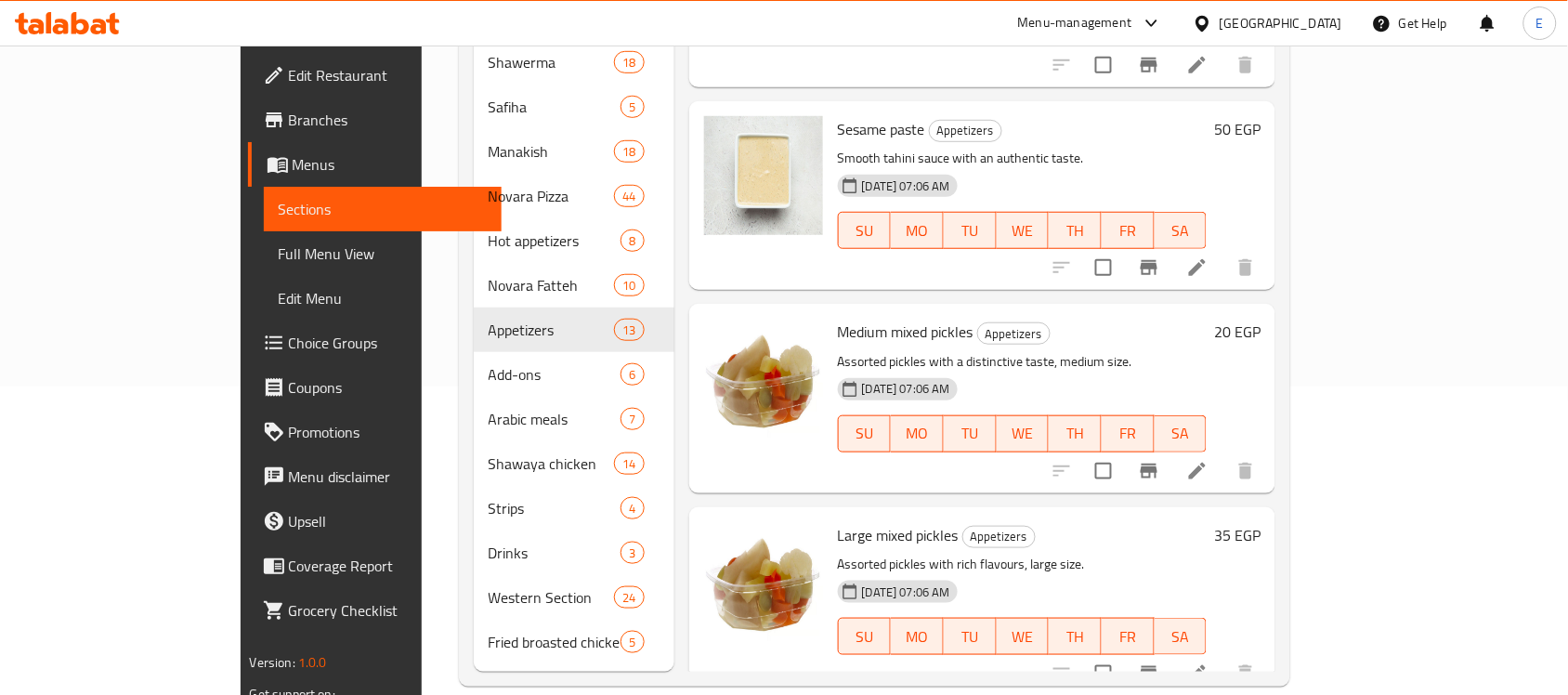
click at [1260, 319] on h6 "20 EGP" at bounding box center [1238, 331] width 47 height 26
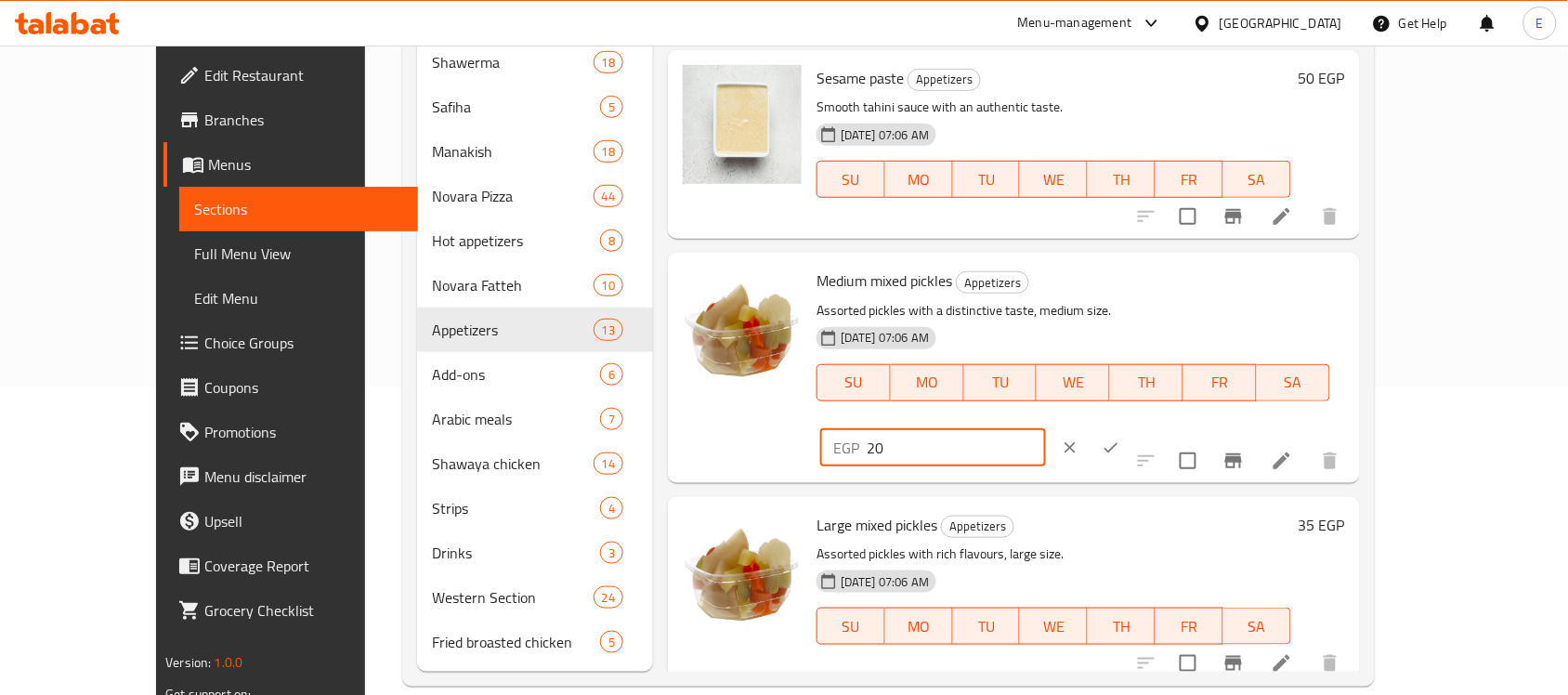
drag, startPoint x: 1233, startPoint y: 282, endPoint x: 1219, endPoint y: 282, distance: 14.0
click at [1046, 429] on div "EGP 20 ​" at bounding box center [933, 448] width 226 height 37
type input "10"
click at [1120, 438] on icon "ok" at bounding box center [1111, 447] width 19 height 19
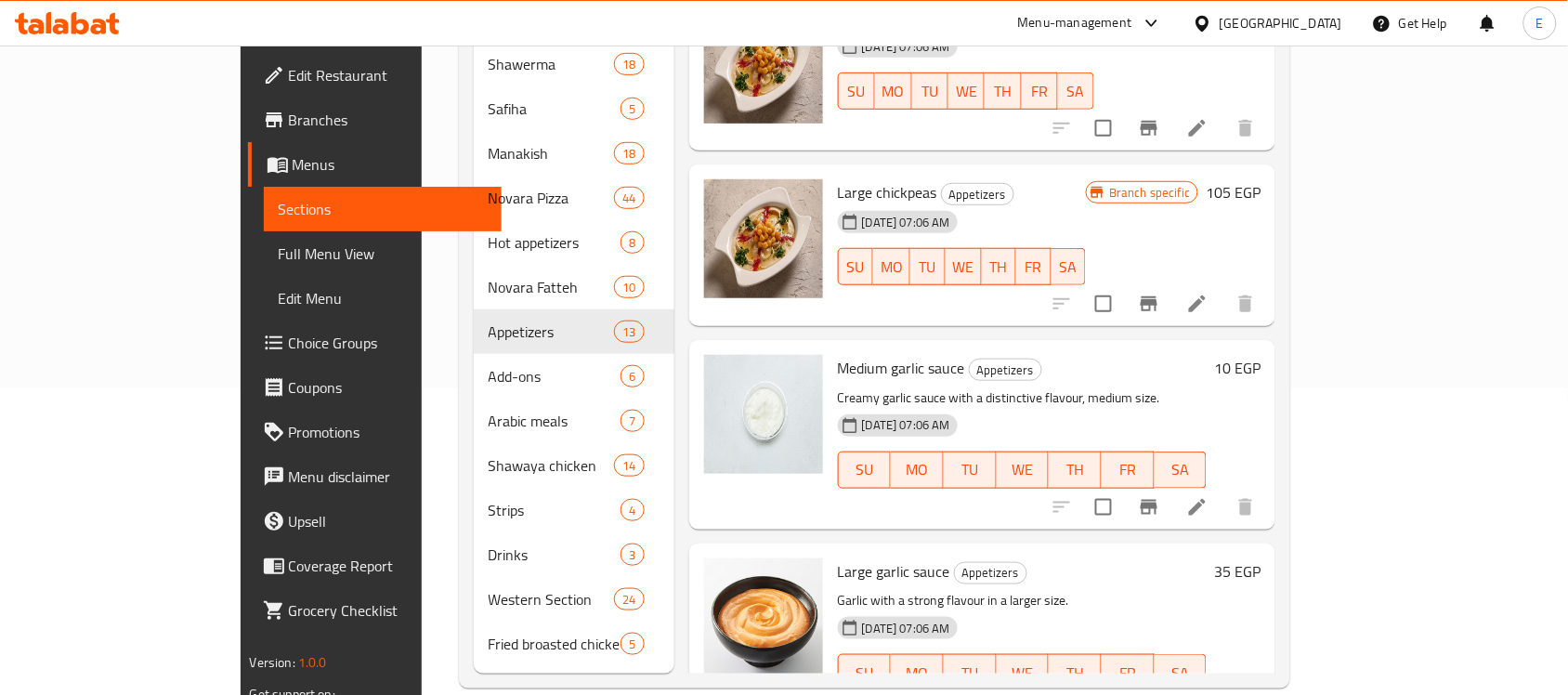
scroll to position [0, 0]
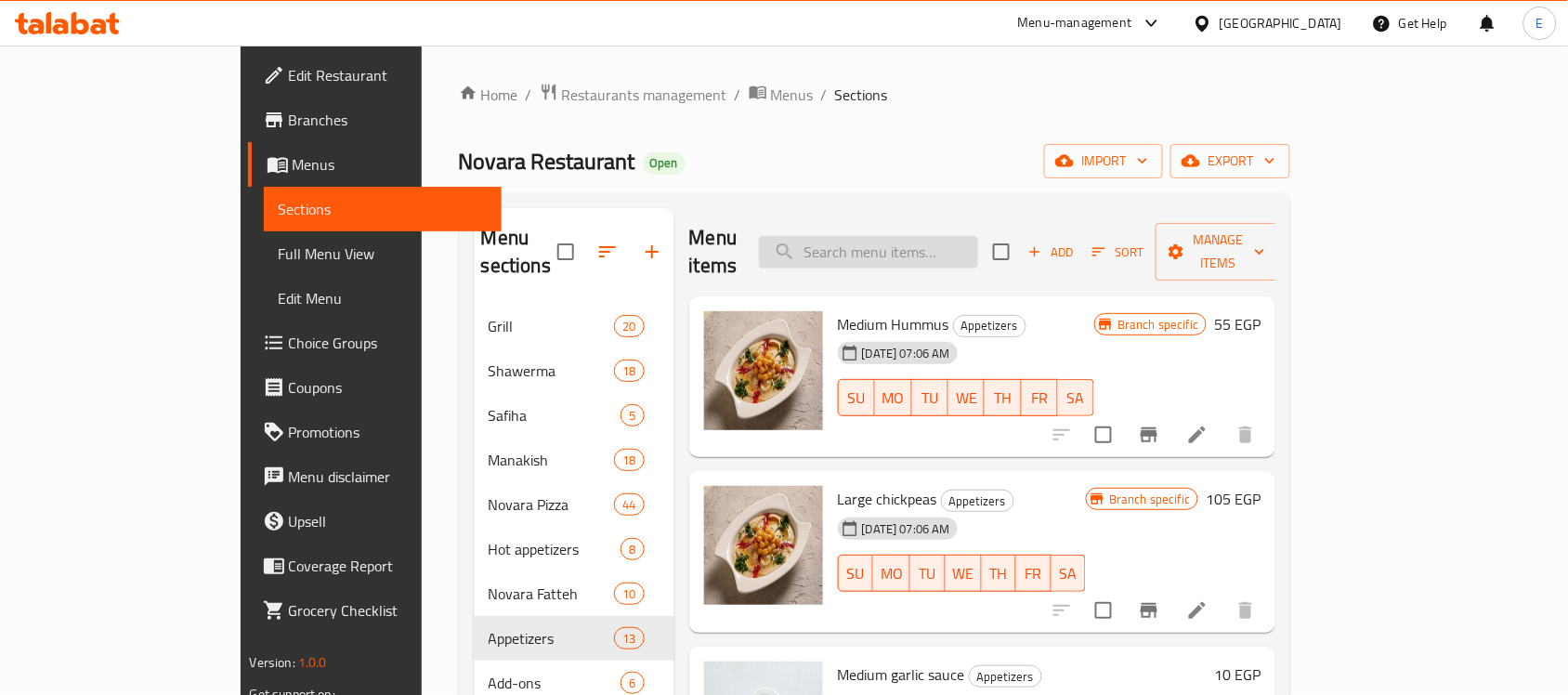
click at [961, 241] on input "search" at bounding box center [868, 251] width 219 height 32
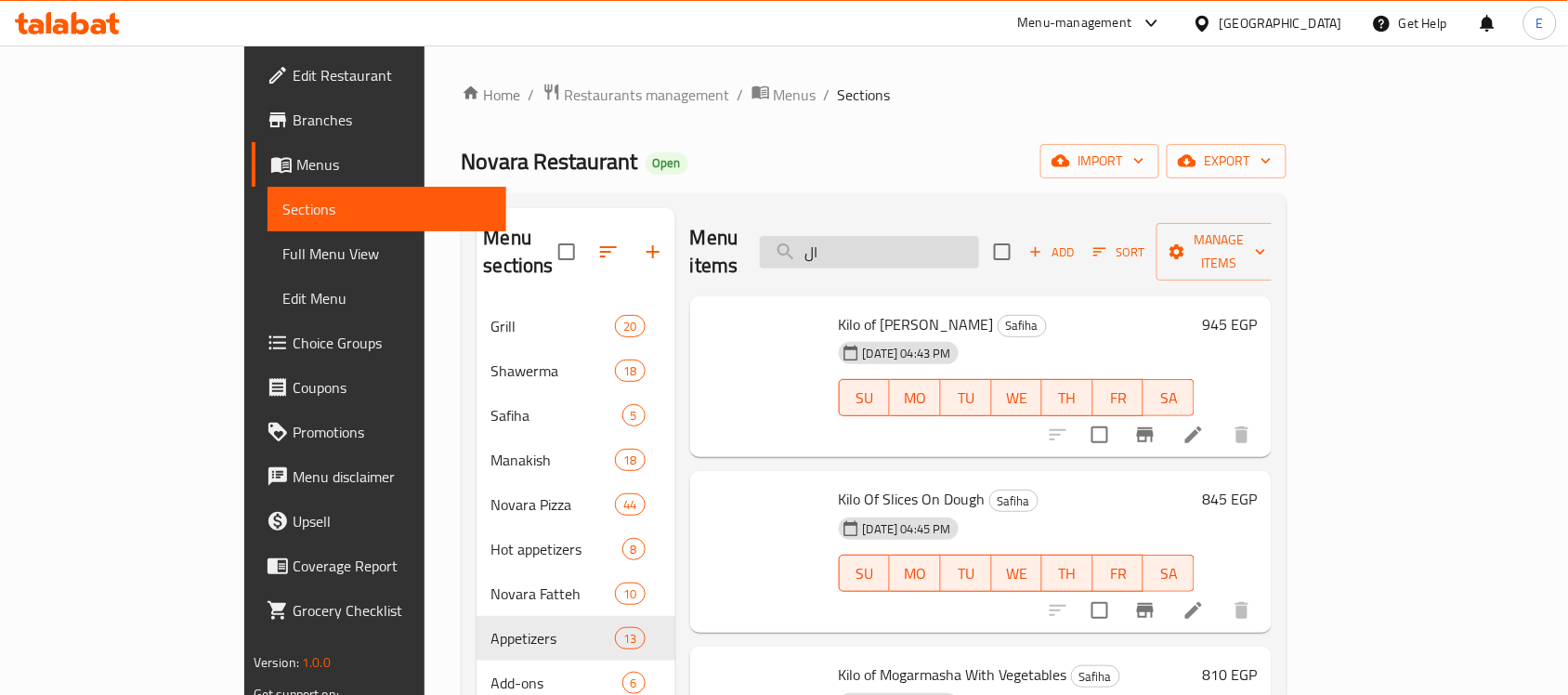
type input "ا"
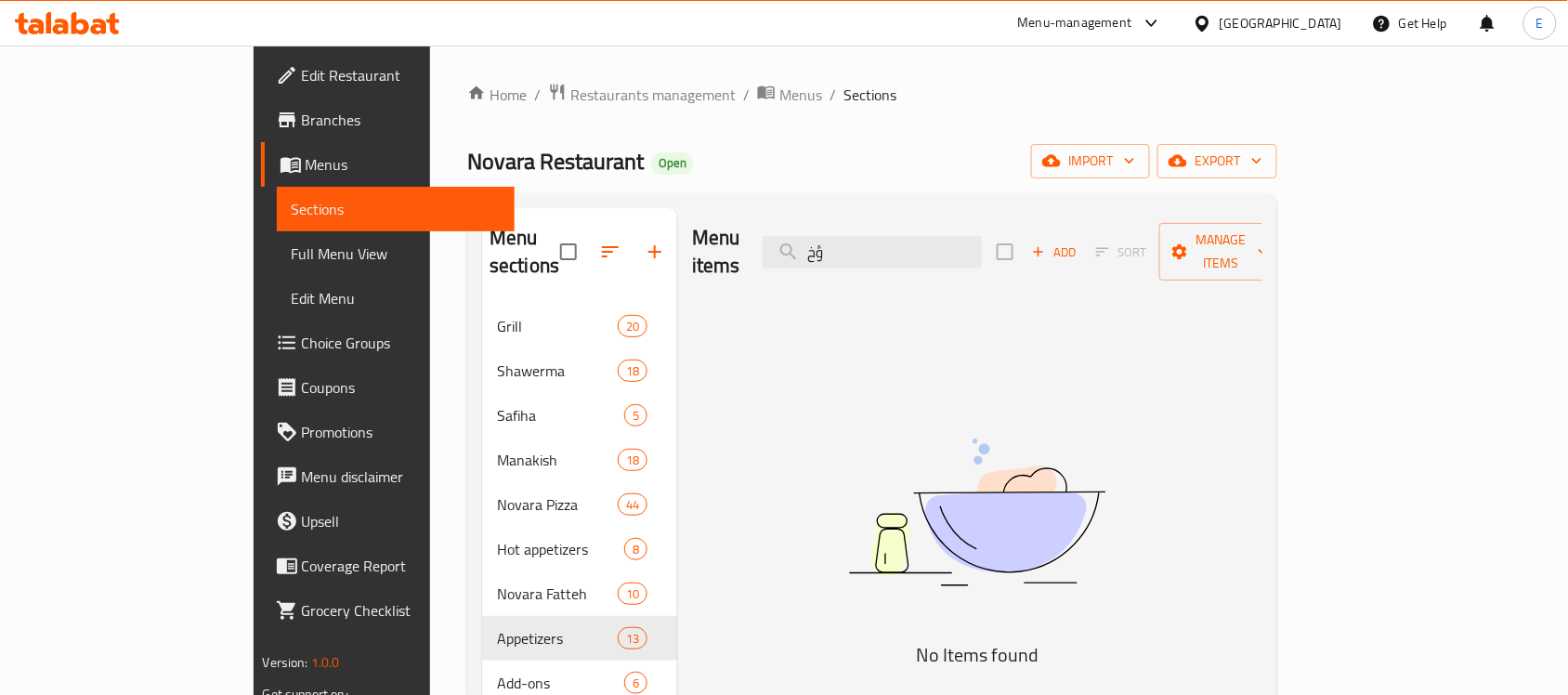
type input "ؤ"
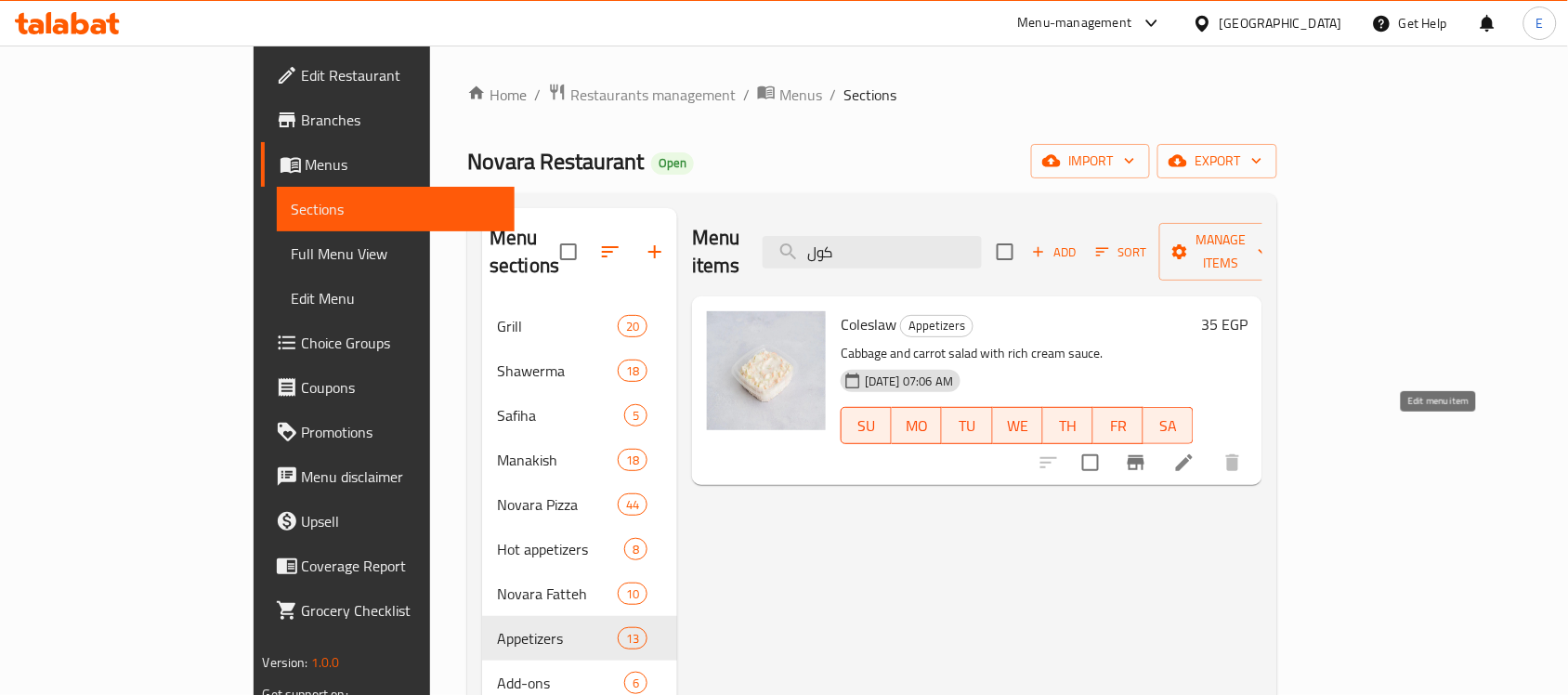
type input "كول"
click at [1193, 455] on icon at bounding box center [1184, 462] width 17 height 17
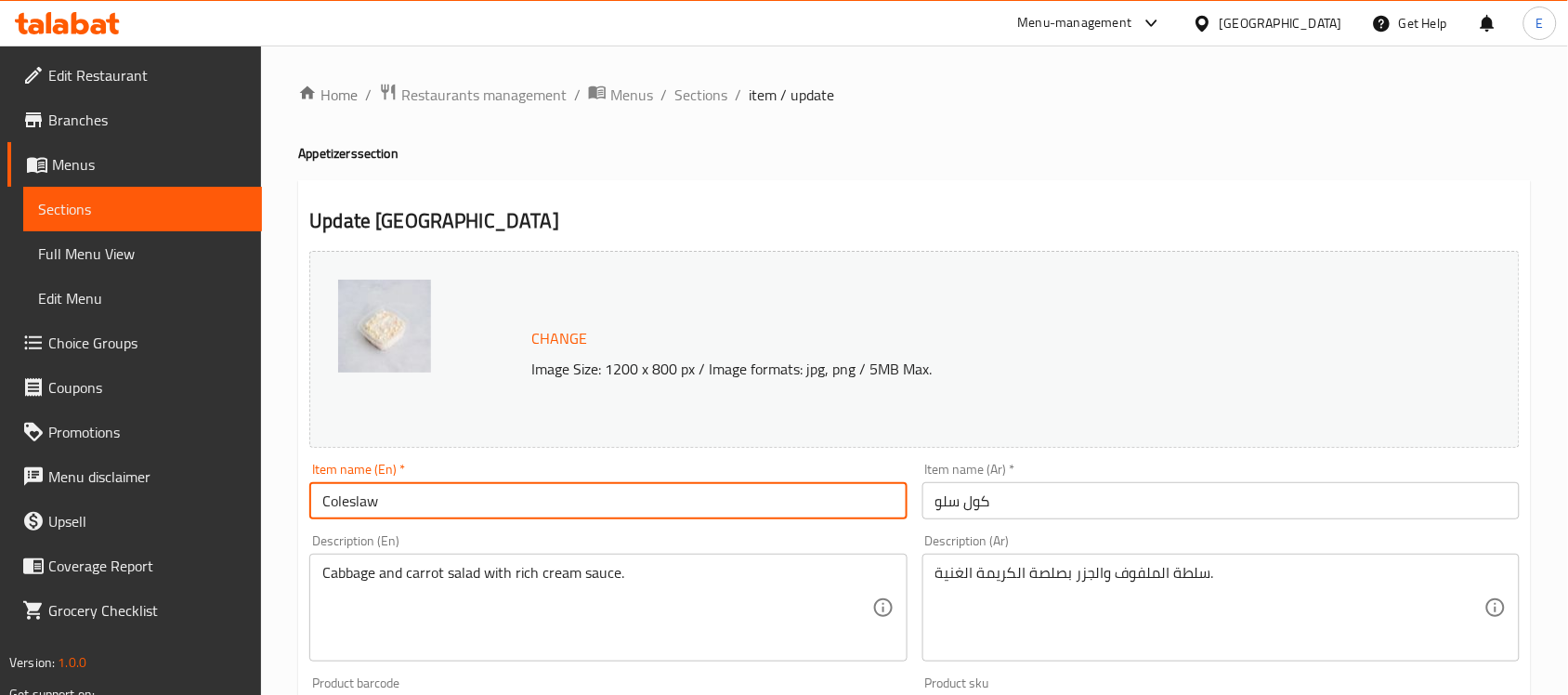
click at [324, 502] on input "Coleslaw" at bounding box center [607, 500] width 597 height 37
type input "Medium Coleslaw"
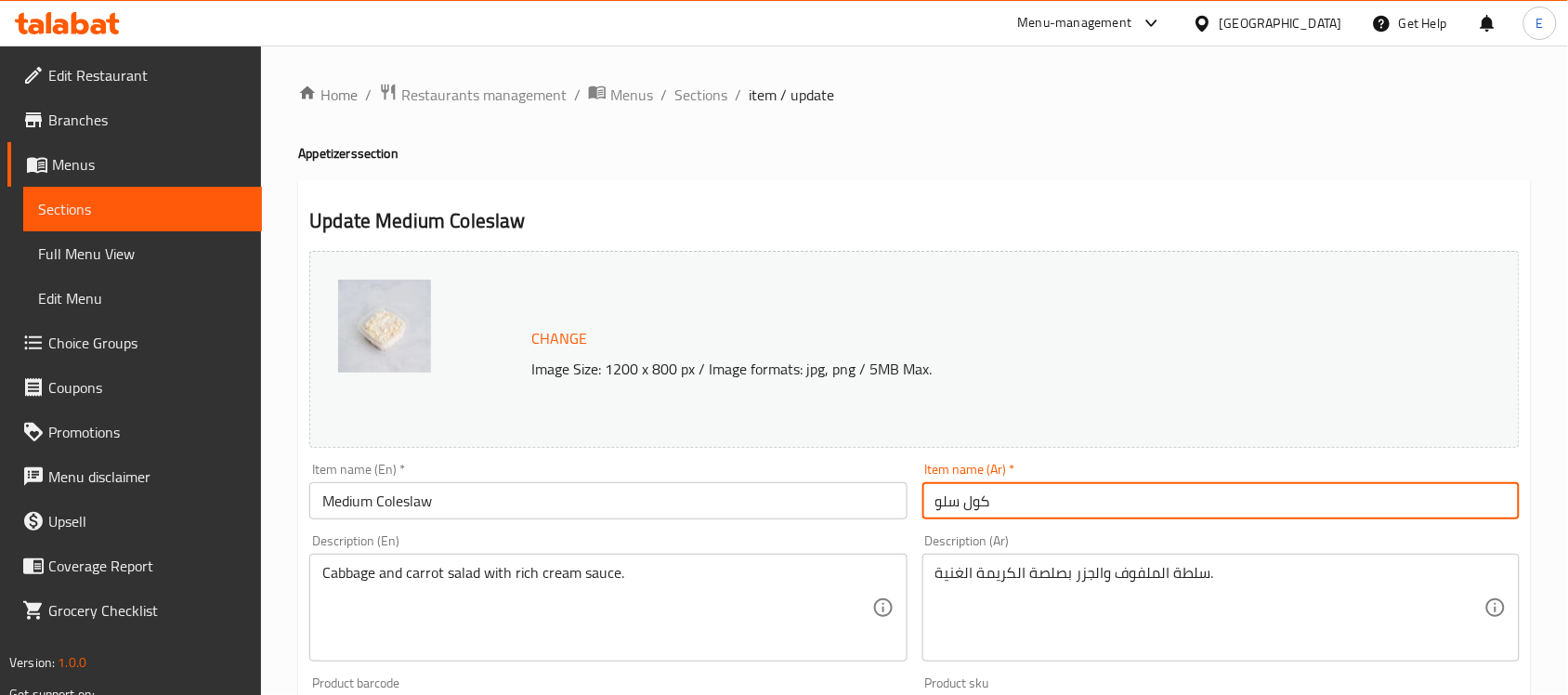
click at [1037, 495] on input "كول سلو" at bounding box center [1220, 500] width 597 height 37
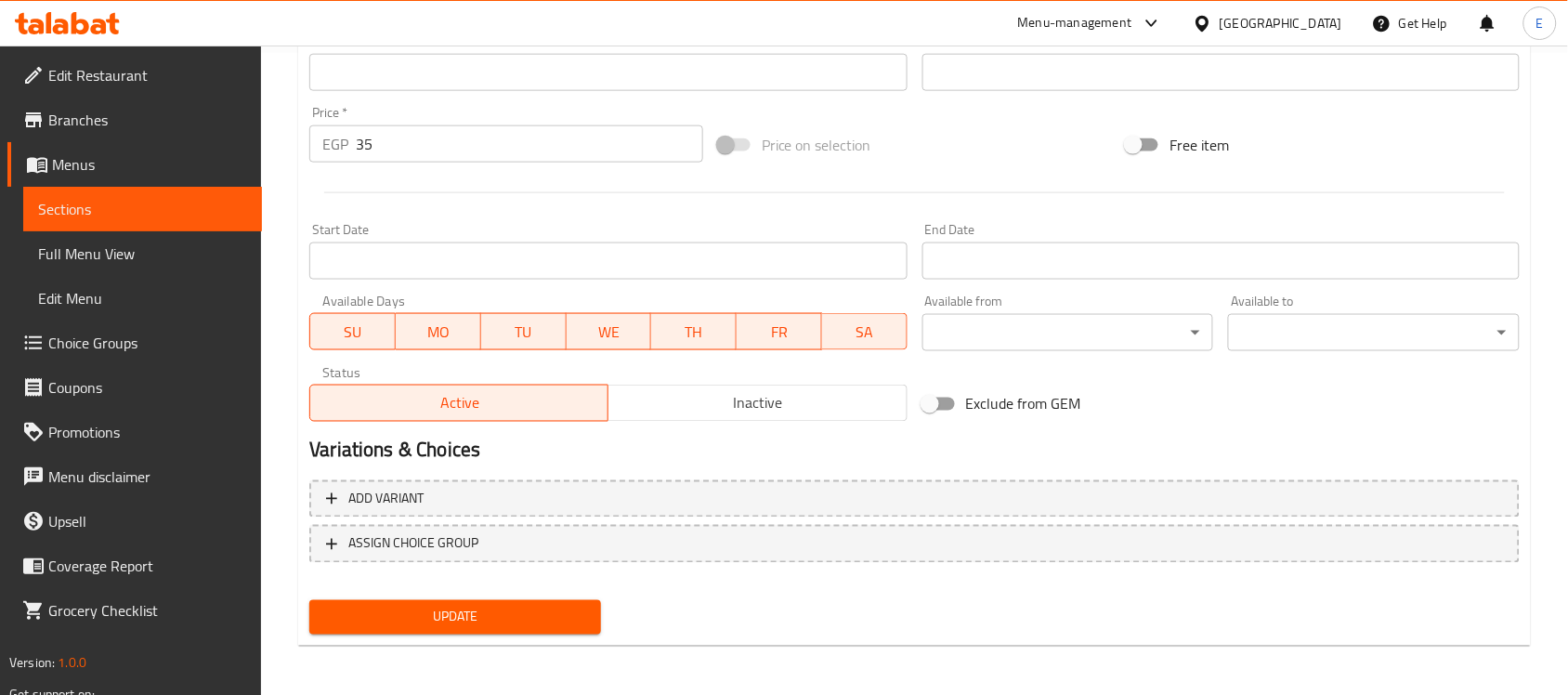
type input "كول سلو وسط"
click at [469, 601] on button "Update" at bounding box center [455, 617] width 291 height 34
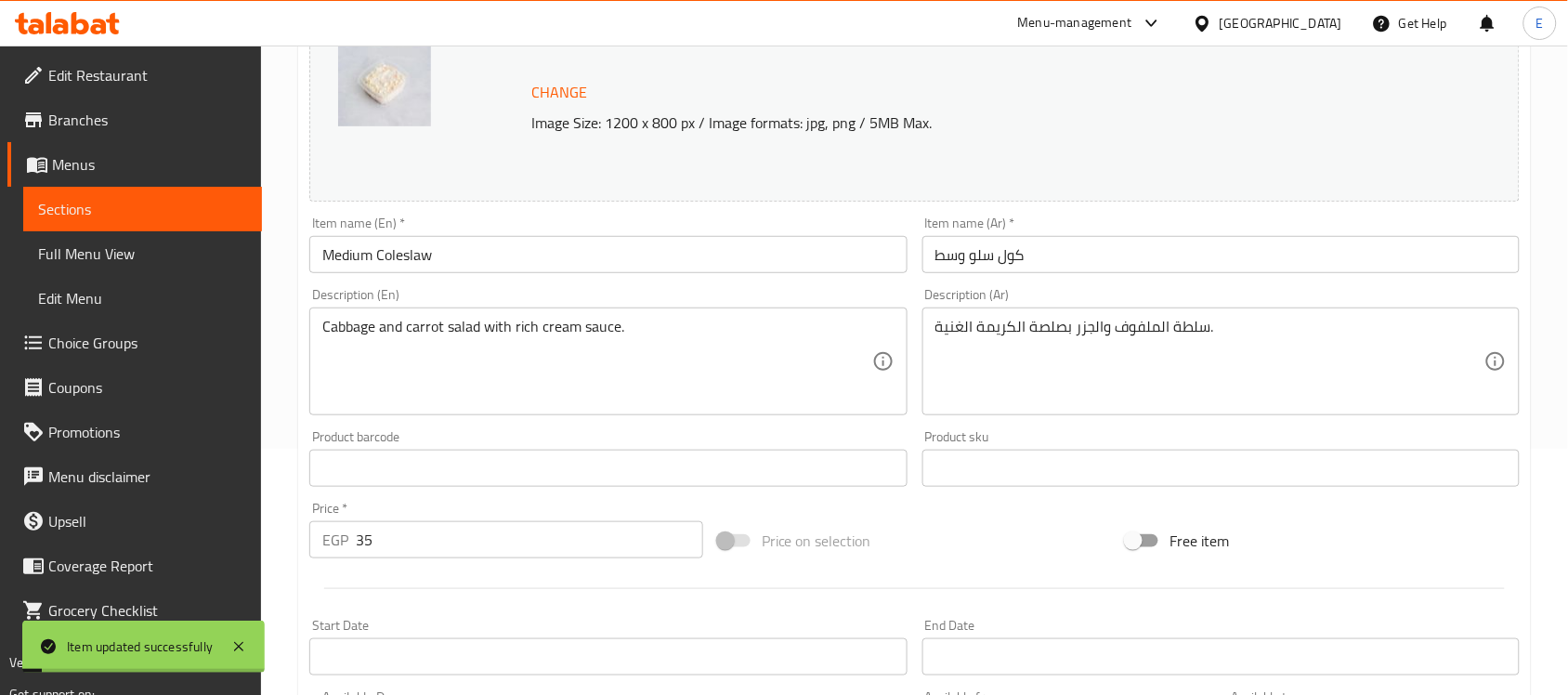
scroll to position [28, 0]
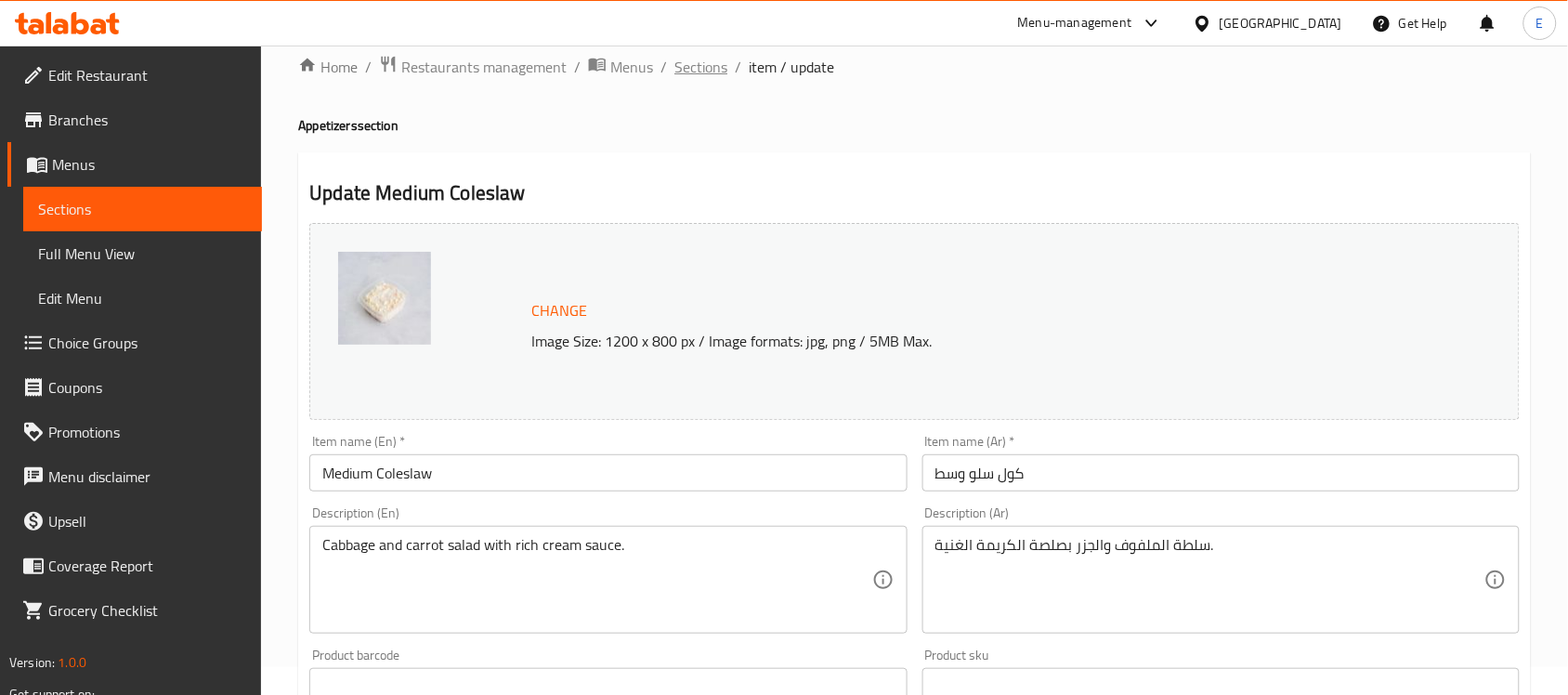
click at [685, 66] on span "Sections" at bounding box center [701, 66] width 53 height 22
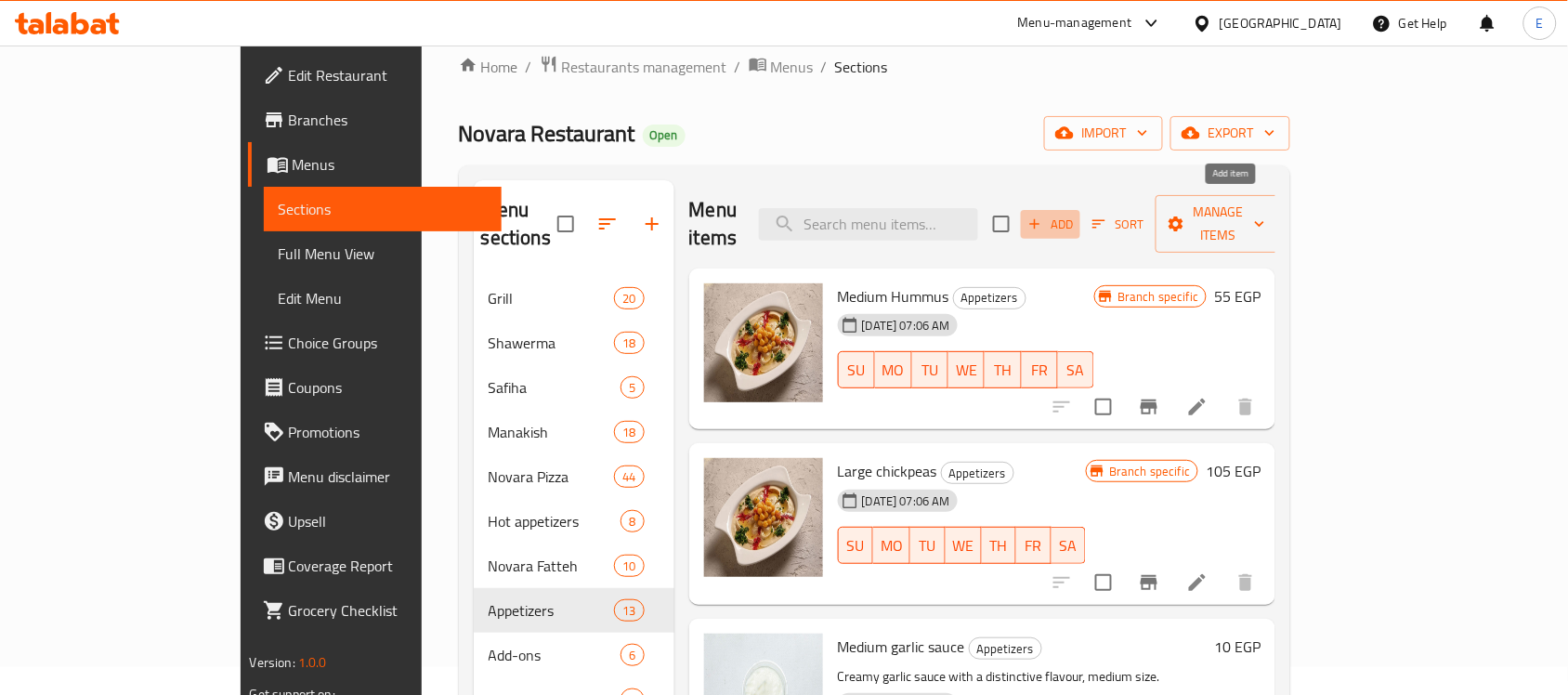
click at [1075, 214] on span "Add" at bounding box center [1050, 225] width 50 height 22
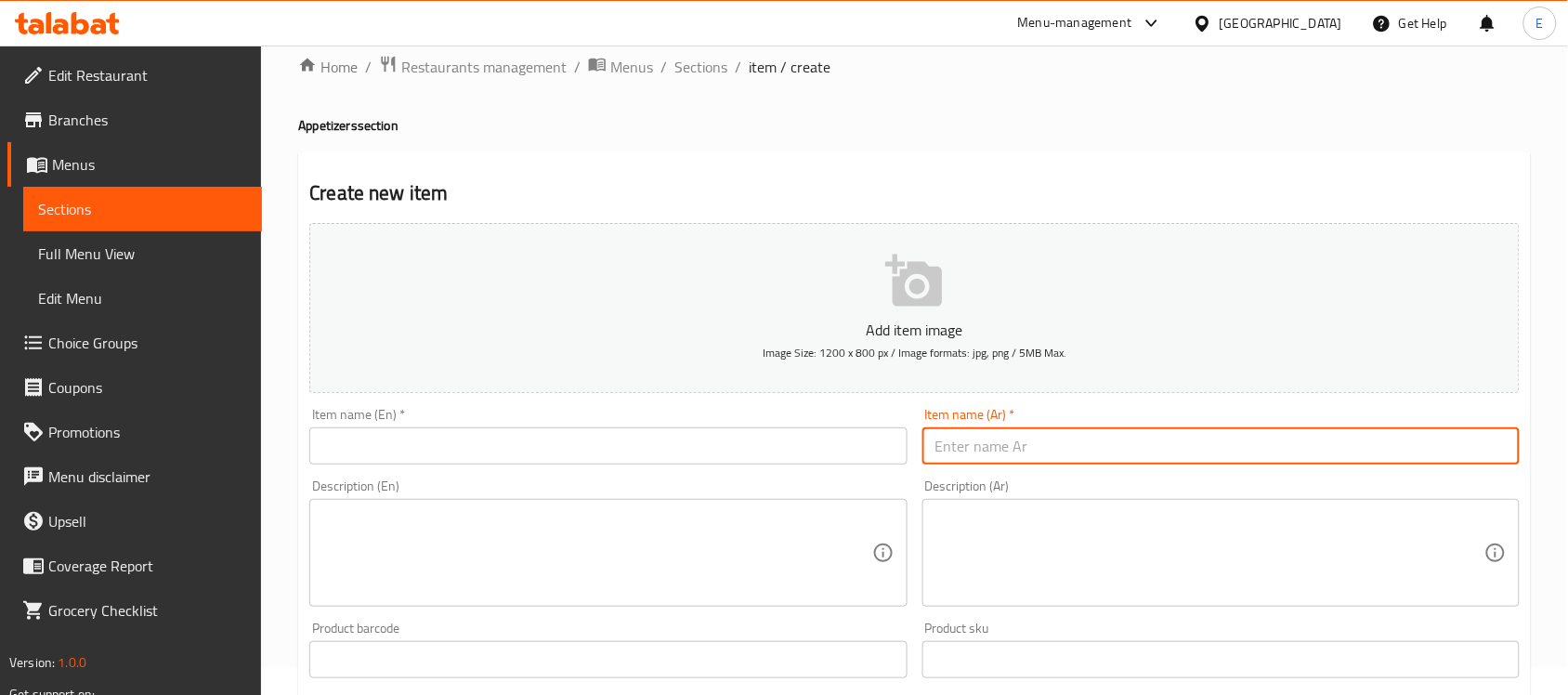
click at [963, 453] on input "text" at bounding box center [1220, 446] width 597 height 37
type input "كول سلو كبير"
click at [875, 459] on input "text" at bounding box center [607, 446] width 597 height 37
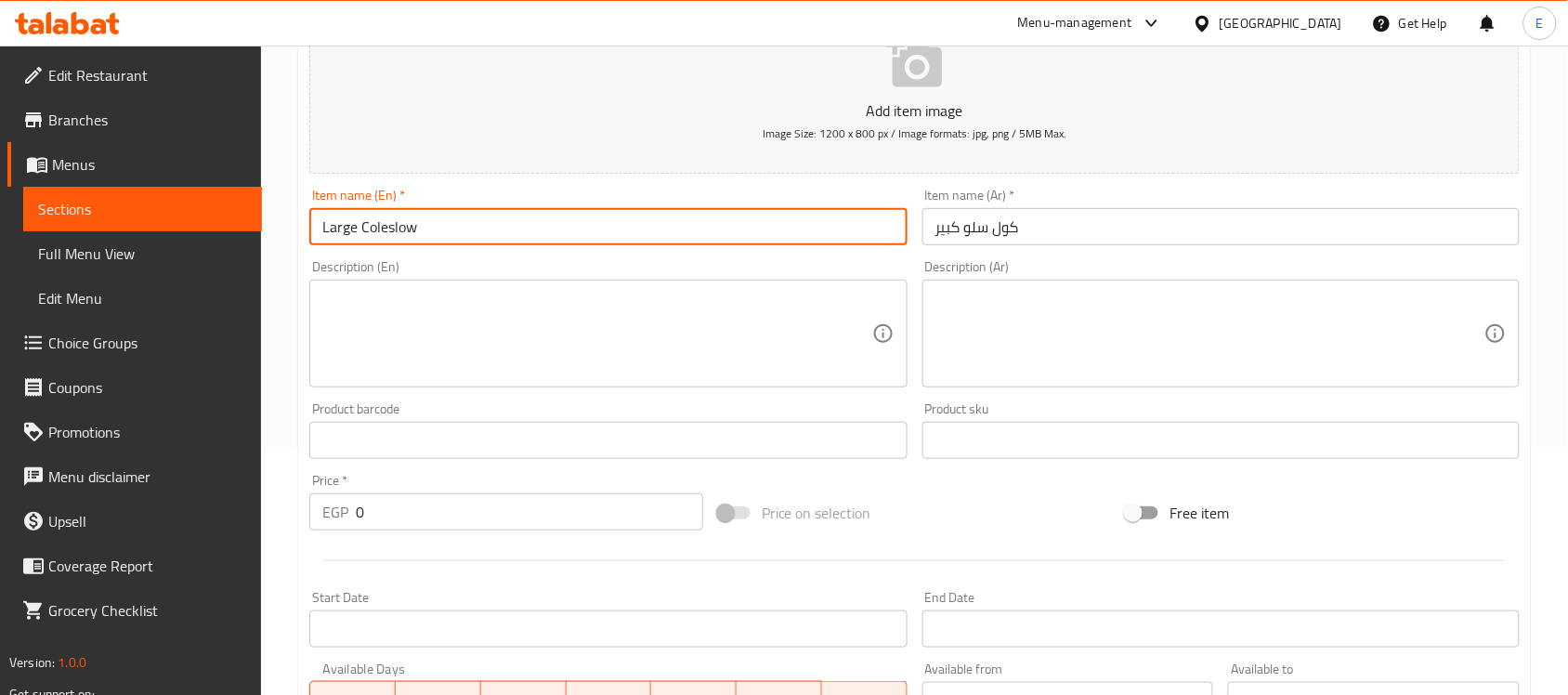
scroll to position [251, 0]
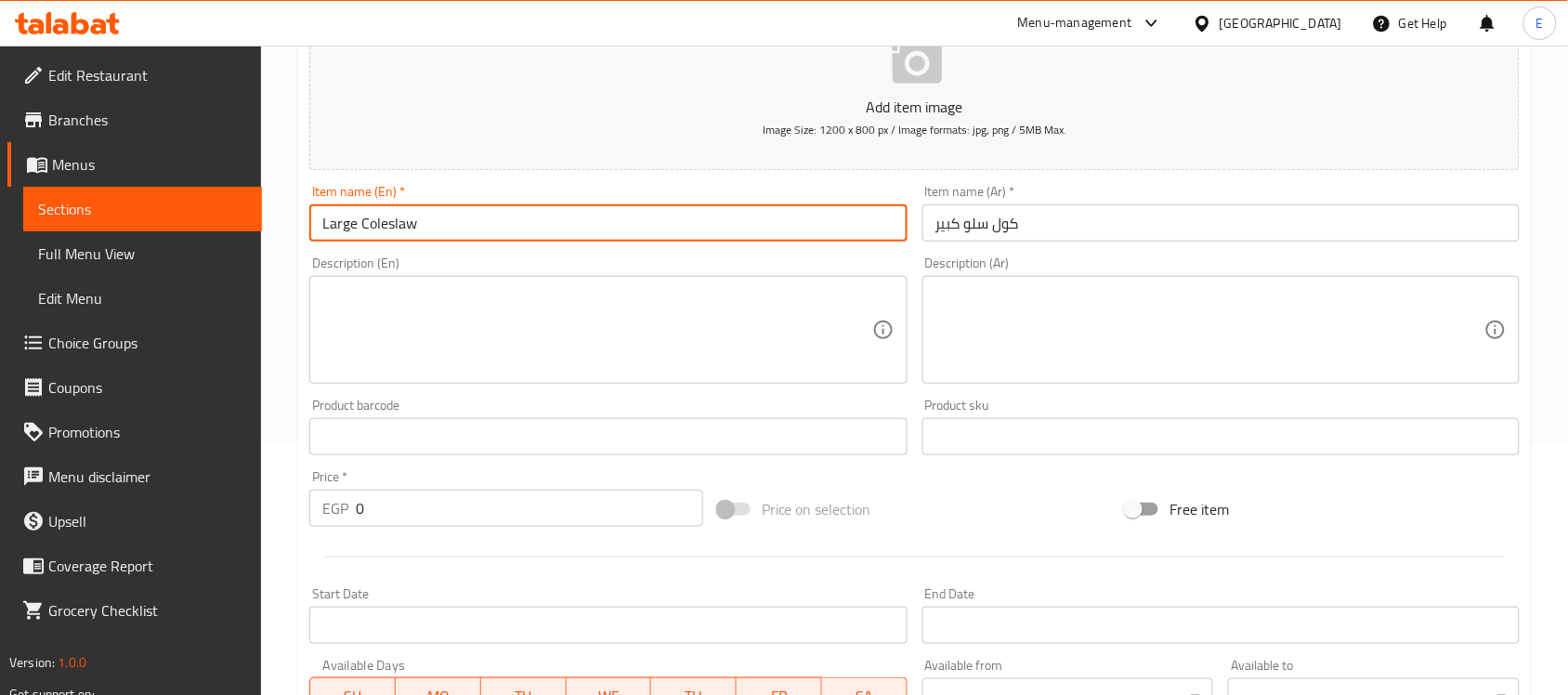
type input "Large Coleslaw"
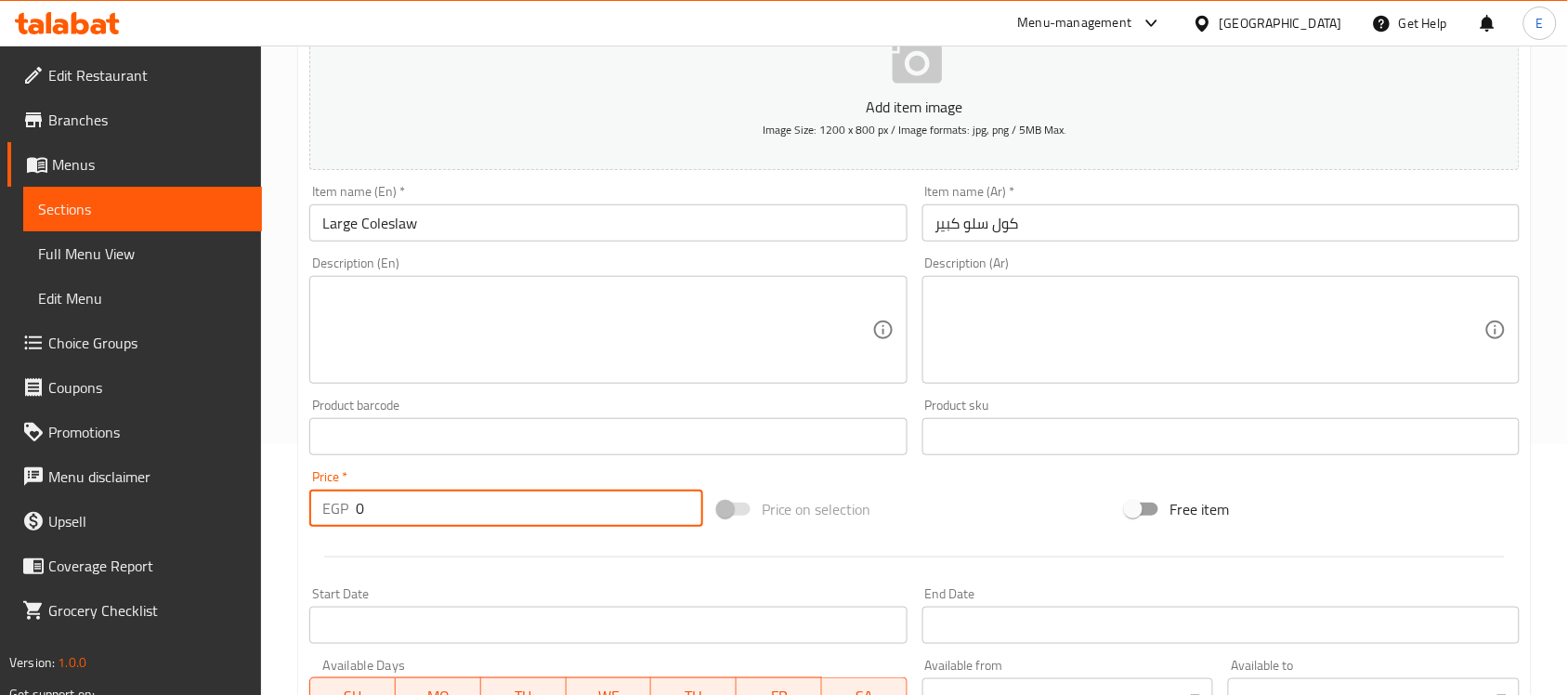
drag, startPoint x: 391, startPoint y: 501, endPoint x: 290, endPoint y: 501, distance: 101.0
click at [290, 501] on div "Home / Restaurants management / Menus / Sections / item / create Appetizers sec…" at bounding box center [914, 428] width 1307 height 1267
type input "55"
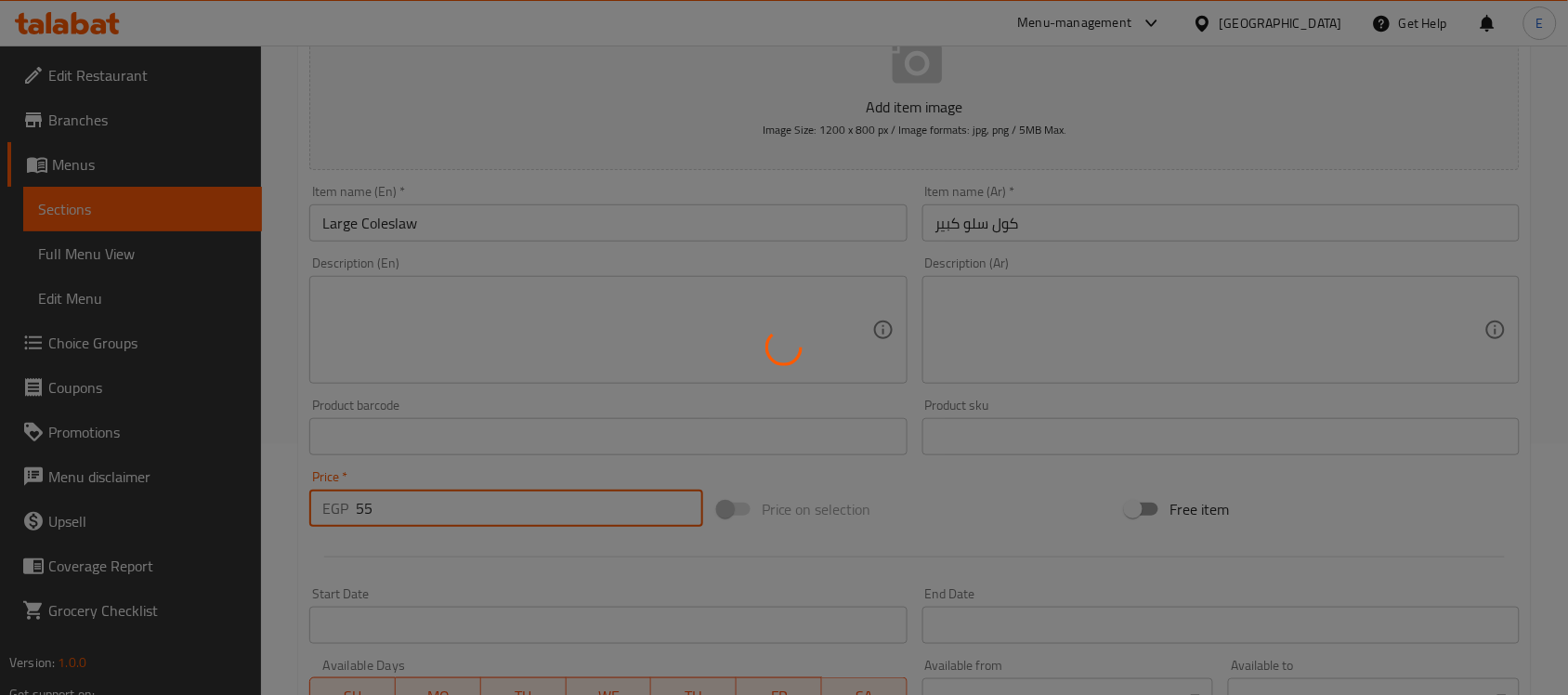
type input "0"
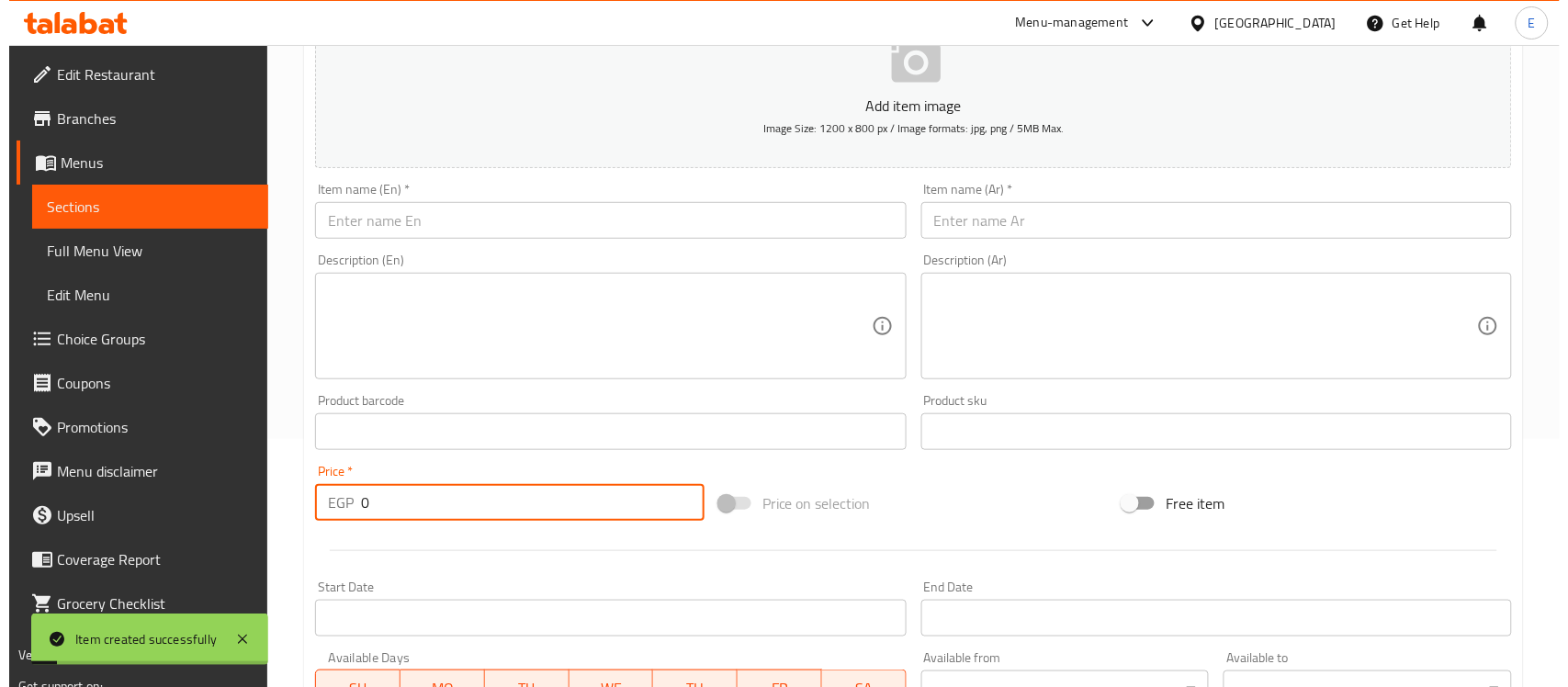
scroll to position [0, 0]
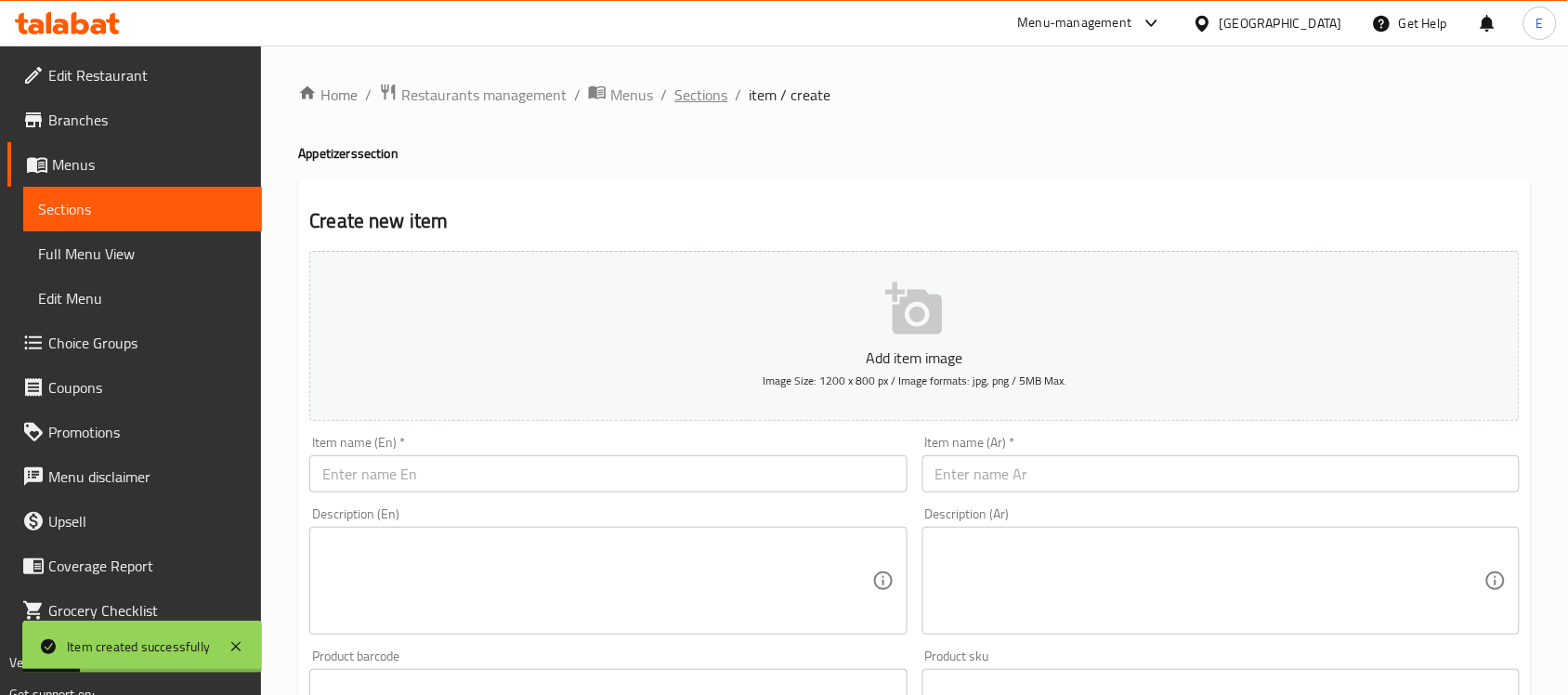
click at [709, 105] on span "Sections" at bounding box center [701, 95] width 53 height 22
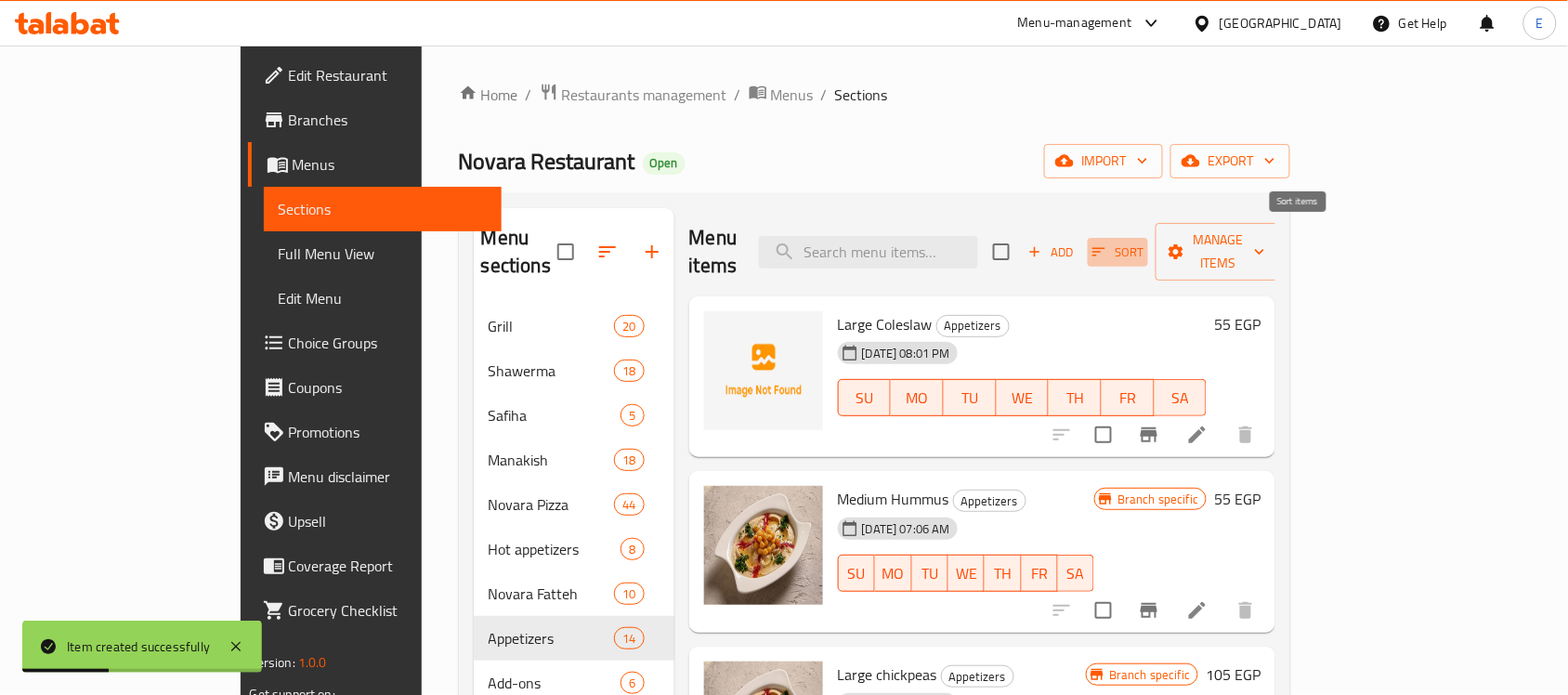
click at [1107, 243] on icon "button" at bounding box center [1098, 251] width 17 height 17
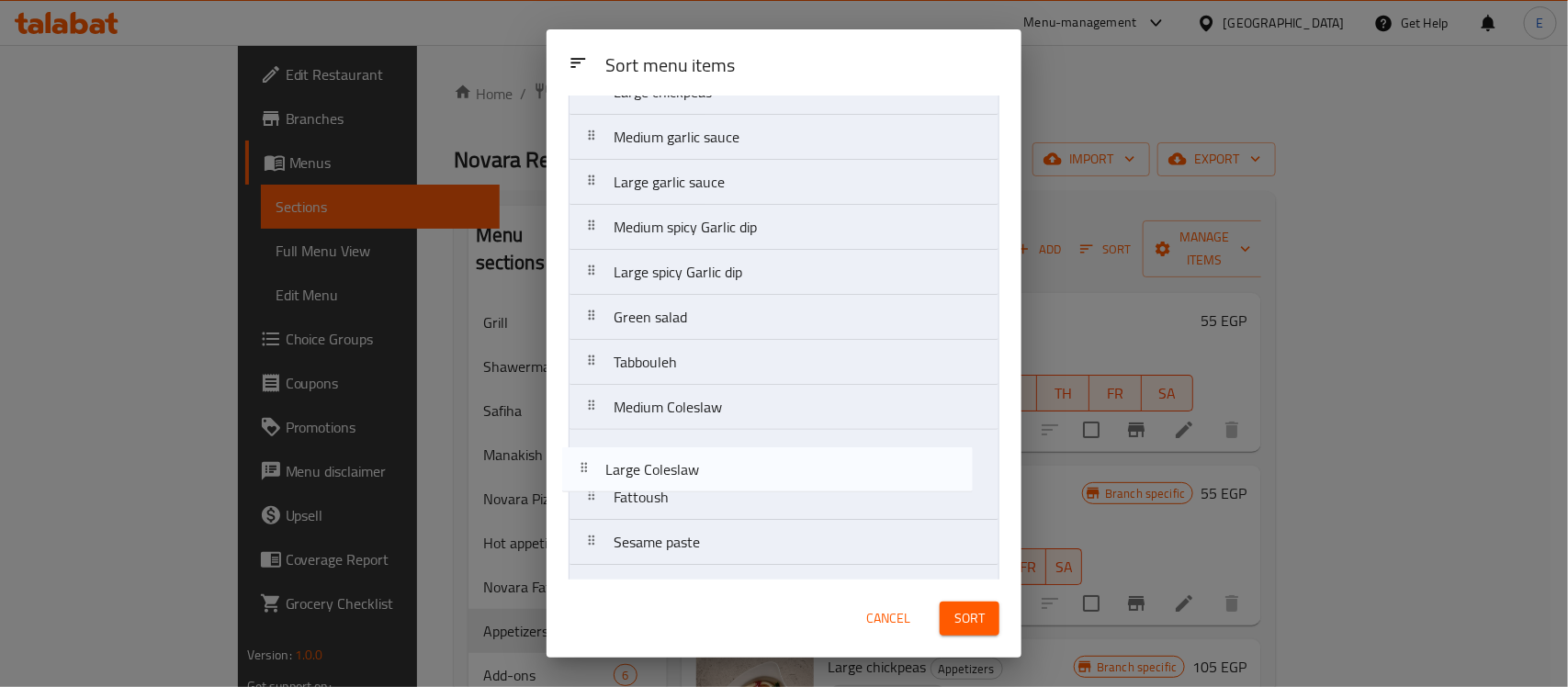
drag, startPoint x: 723, startPoint y: 176, endPoint x: 714, endPoint y: 479, distance: 303.1
click at [714, 479] on nav "Large Coleslaw Medium Hummus Large chickpeas Medium garlic sauce Large garlic s…" at bounding box center [784, 340] width 431 height 632
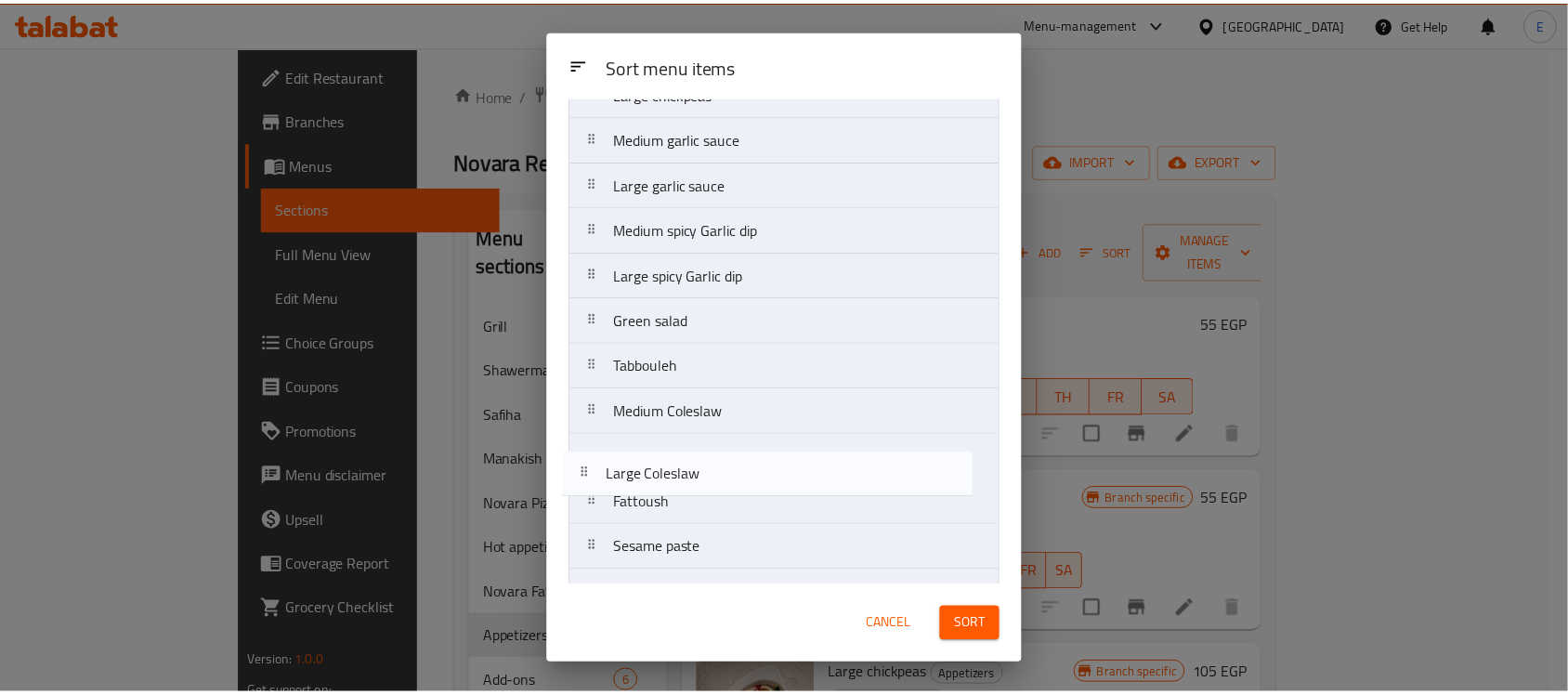
scroll to position [126, 0]
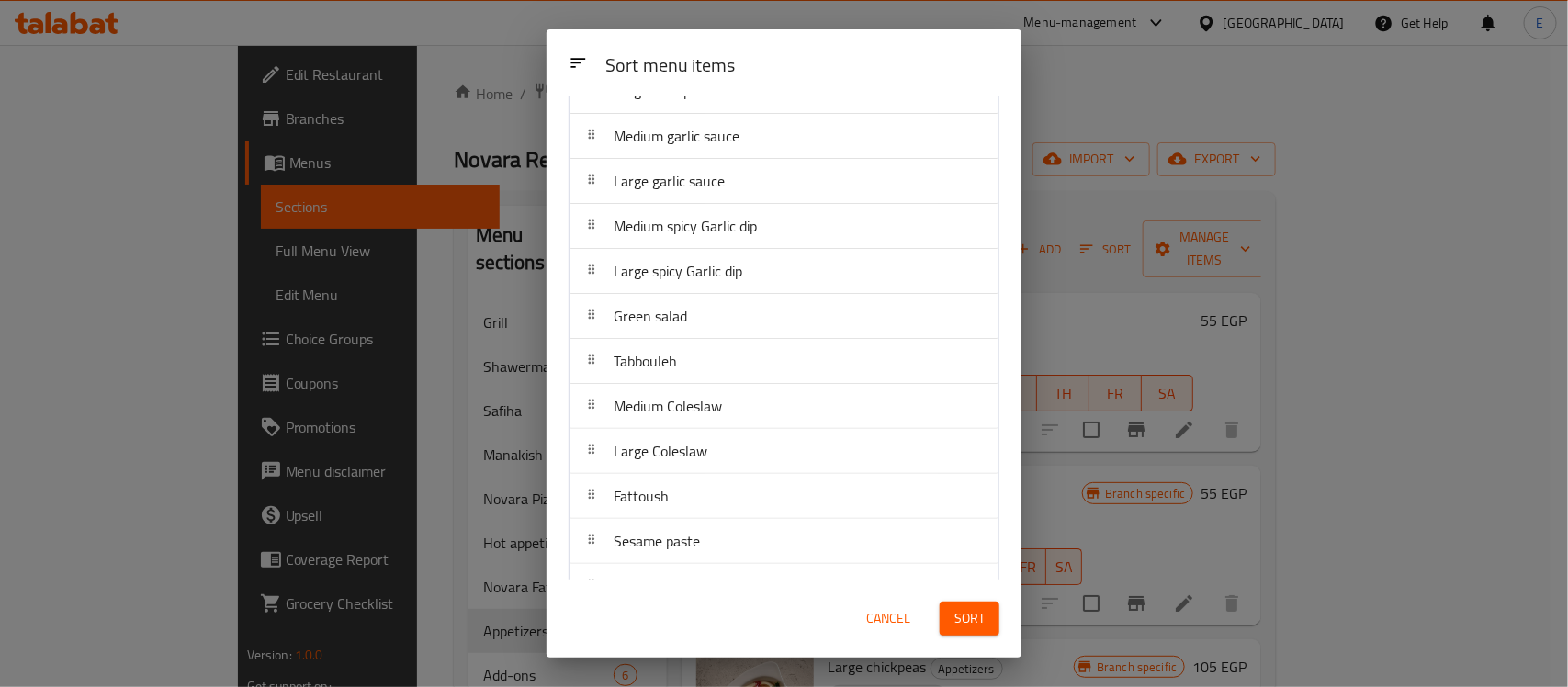
click at [1079, 134] on div "Sort menu items Sort menu items Medium Hummus Large chickpeas Medium garlic sau…" at bounding box center [784, 343] width 1568 height 687
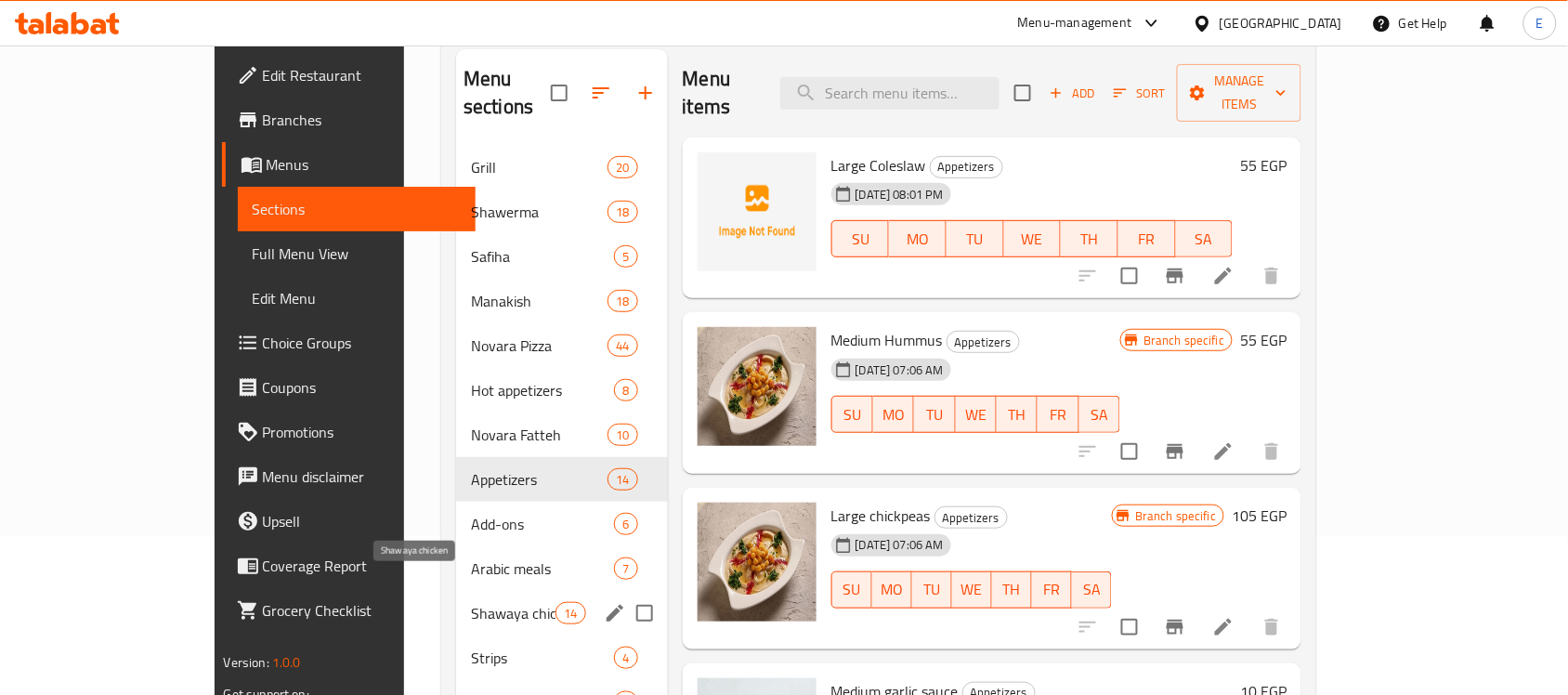
scroll to position [159, 0]
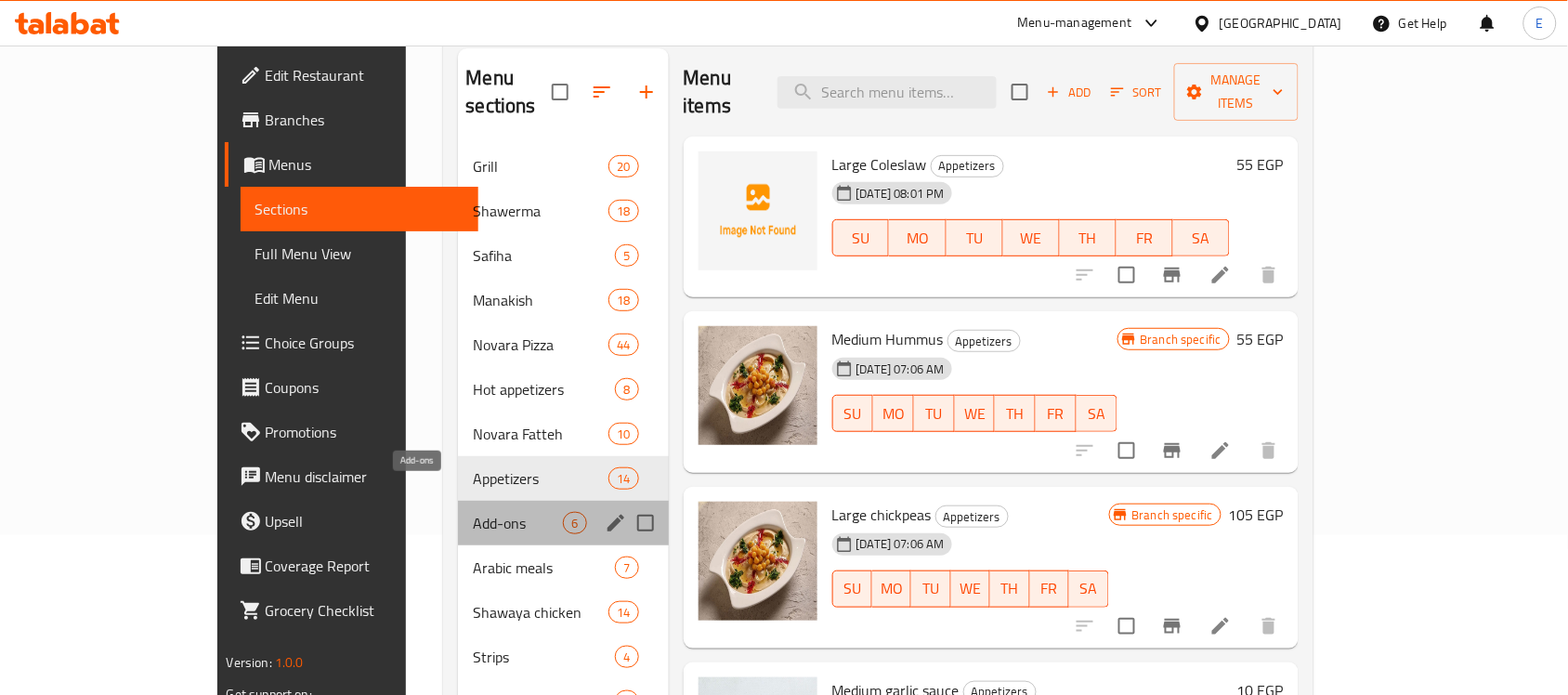
click at [473, 511] on span "Add-ons" at bounding box center [518, 522] width 90 height 22
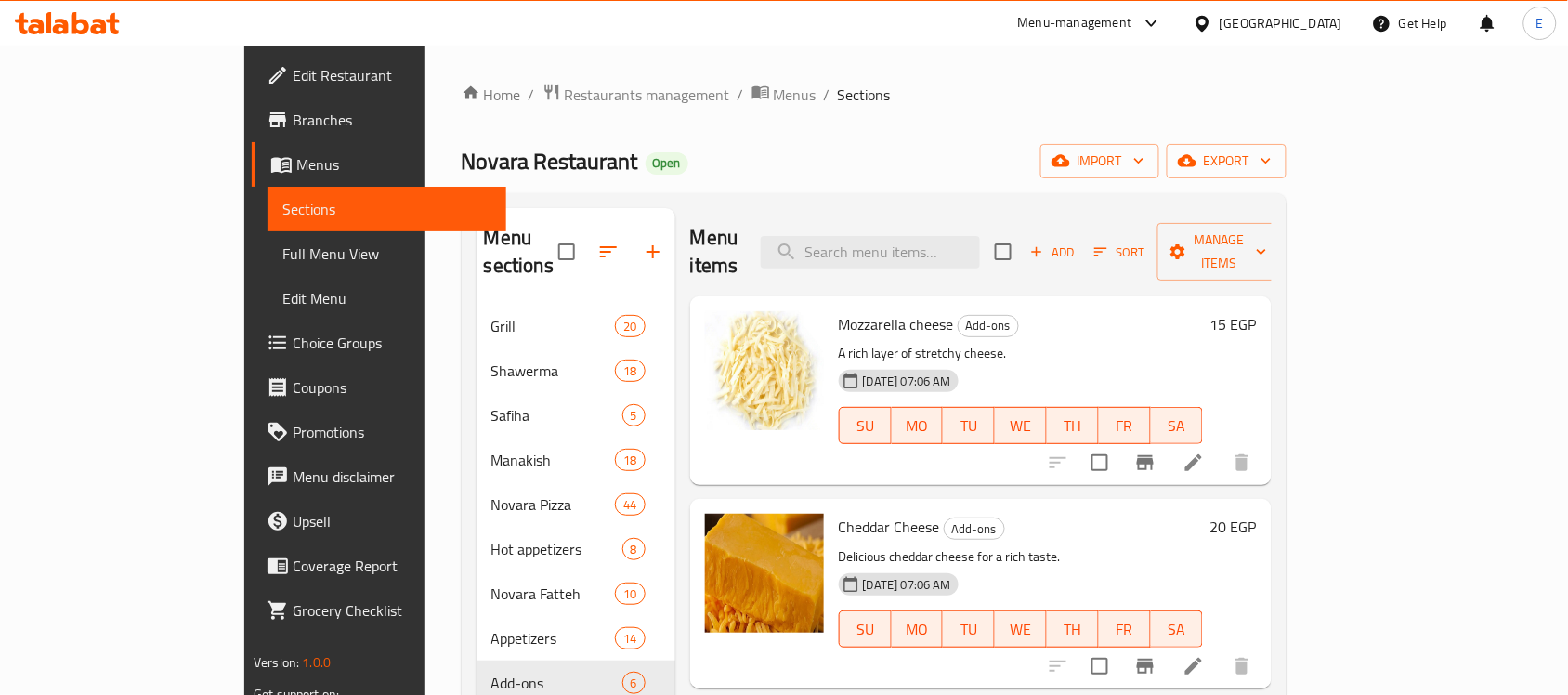
click at [1256, 513] on h6 "20 EGP" at bounding box center [1234, 526] width 47 height 26
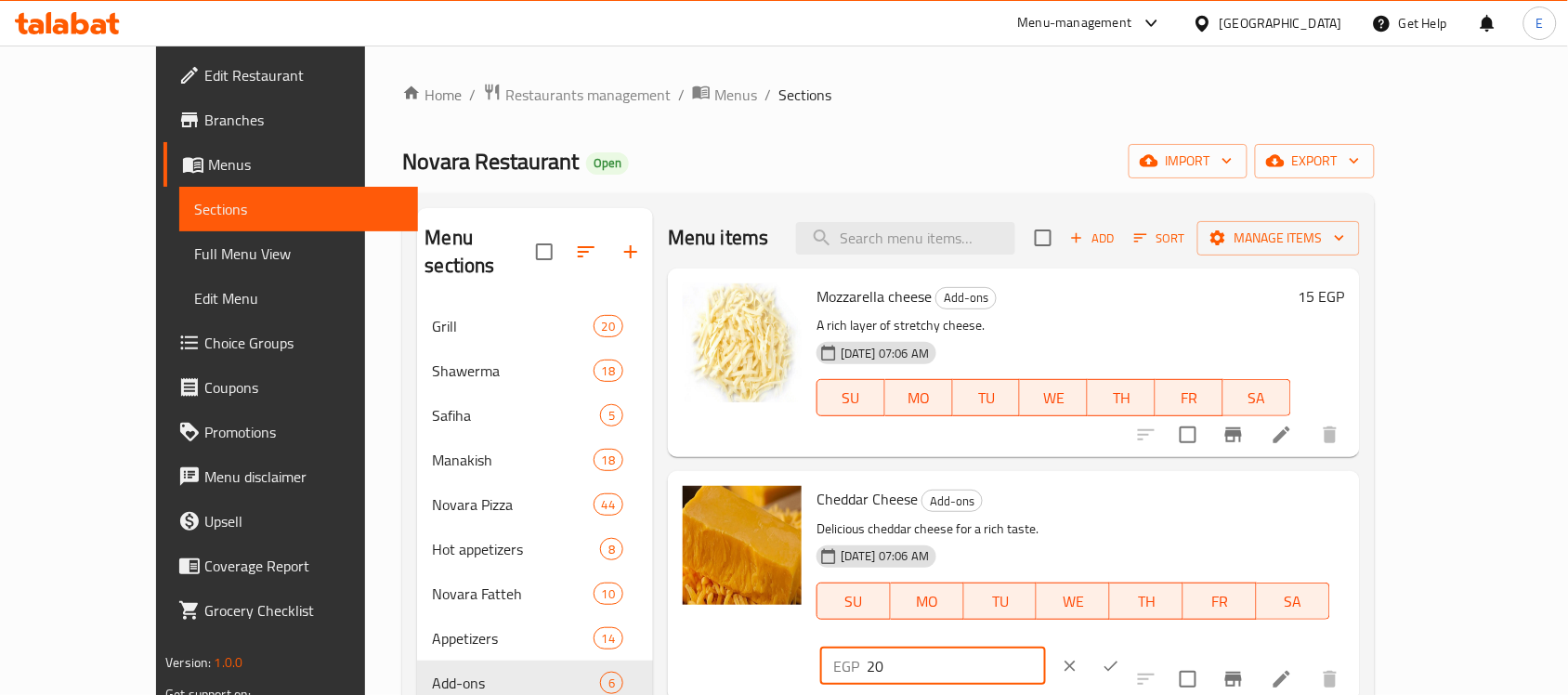
click at [1046, 647] on input "20" at bounding box center [955, 666] width 179 height 37
type input "25"
click at [1120, 657] on icon "ok" at bounding box center [1111, 666] width 19 height 19
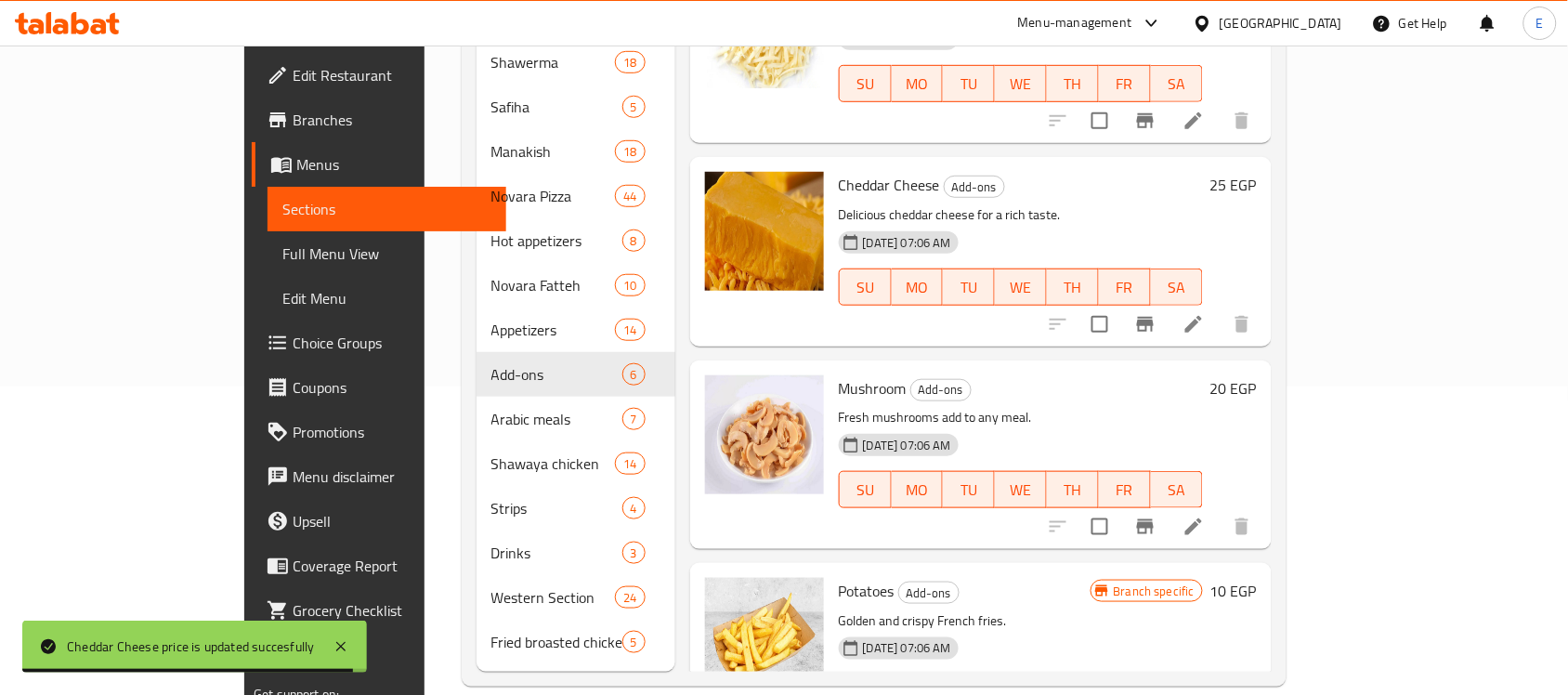
scroll to position [35, 0]
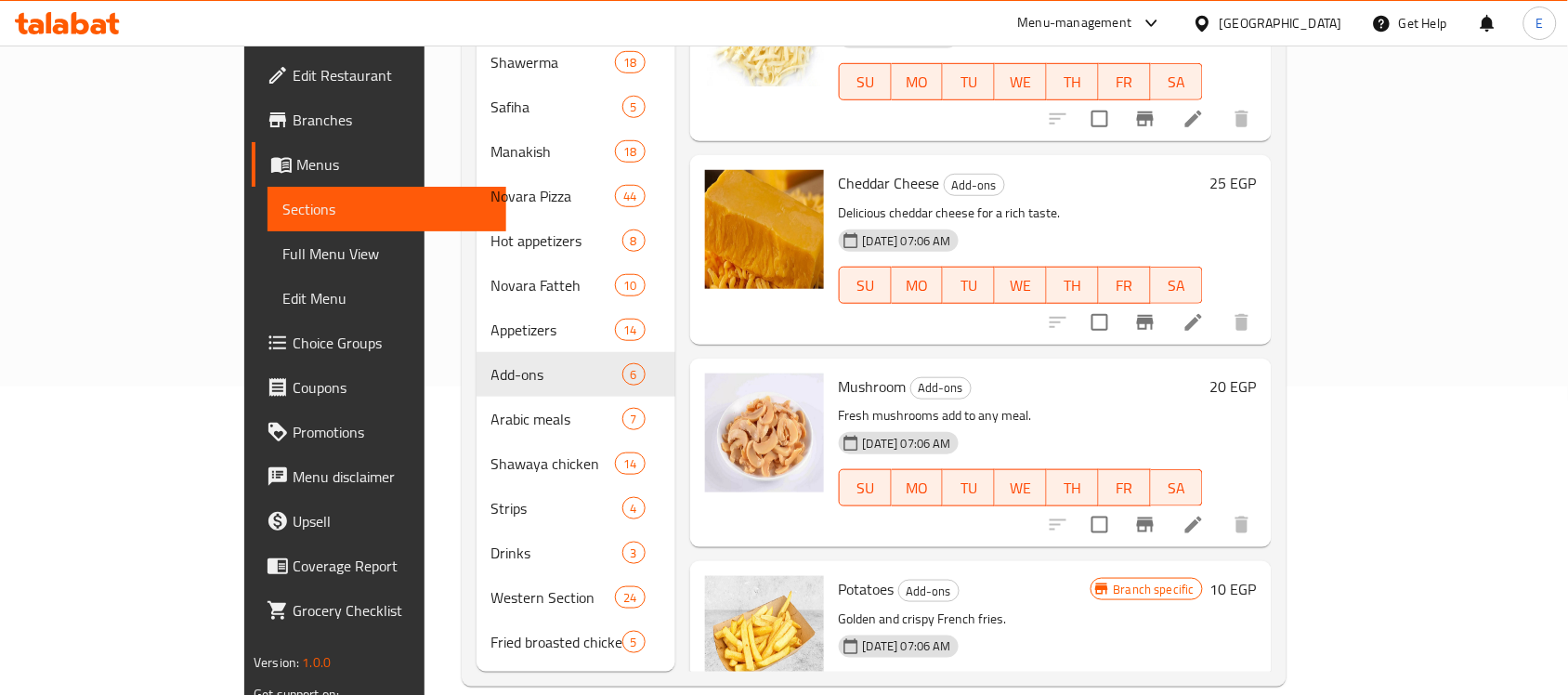
click at [1256, 373] on h6 "20 EGP" at bounding box center [1234, 386] width 47 height 26
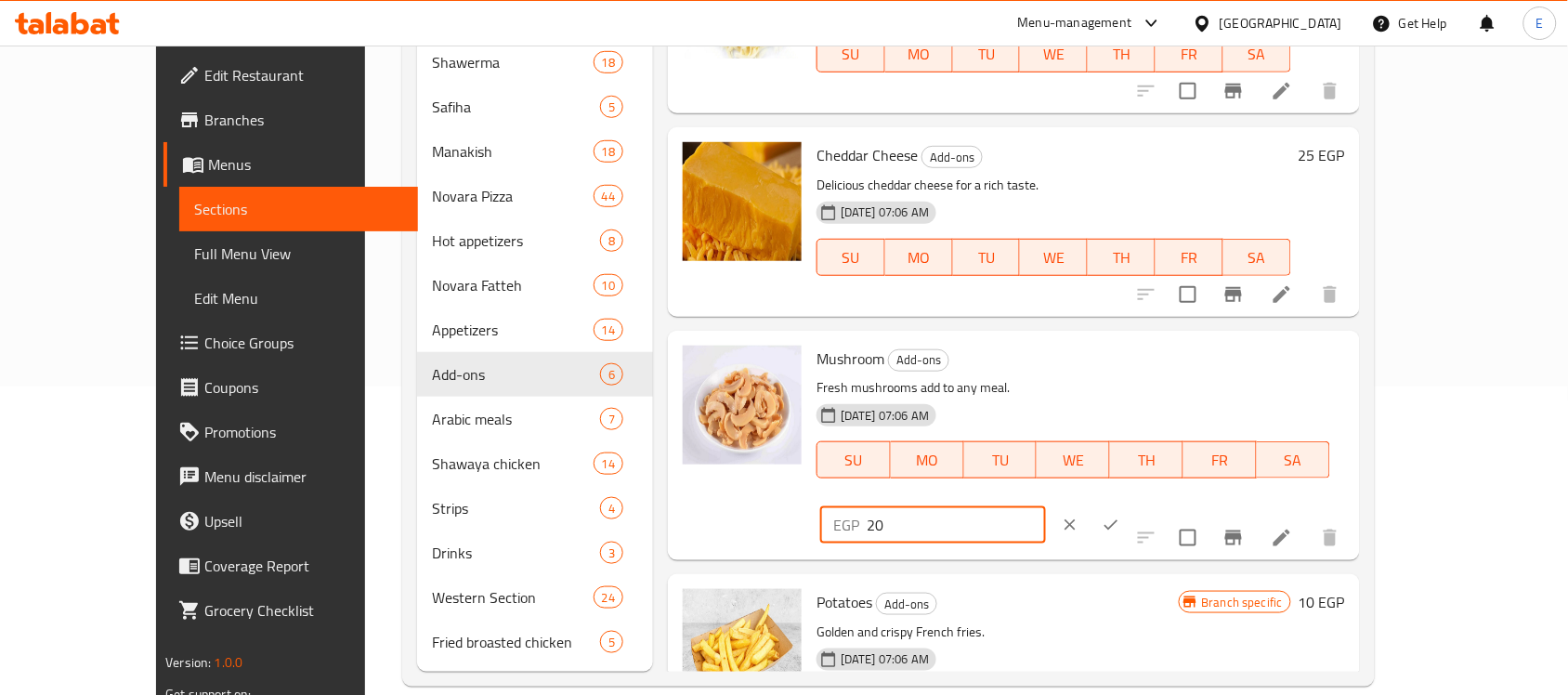
drag, startPoint x: 1255, startPoint y: 365, endPoint x: 1192, endPoint y: 363, distance: 63.0
click at [1046, 506] on div "EGP 20 ​" at bounding box center [933, 525] width 226 height 37
type input "15"
click at [1131, 504] on button "ok" at bounding box center [1111, 525] width 41 height 41
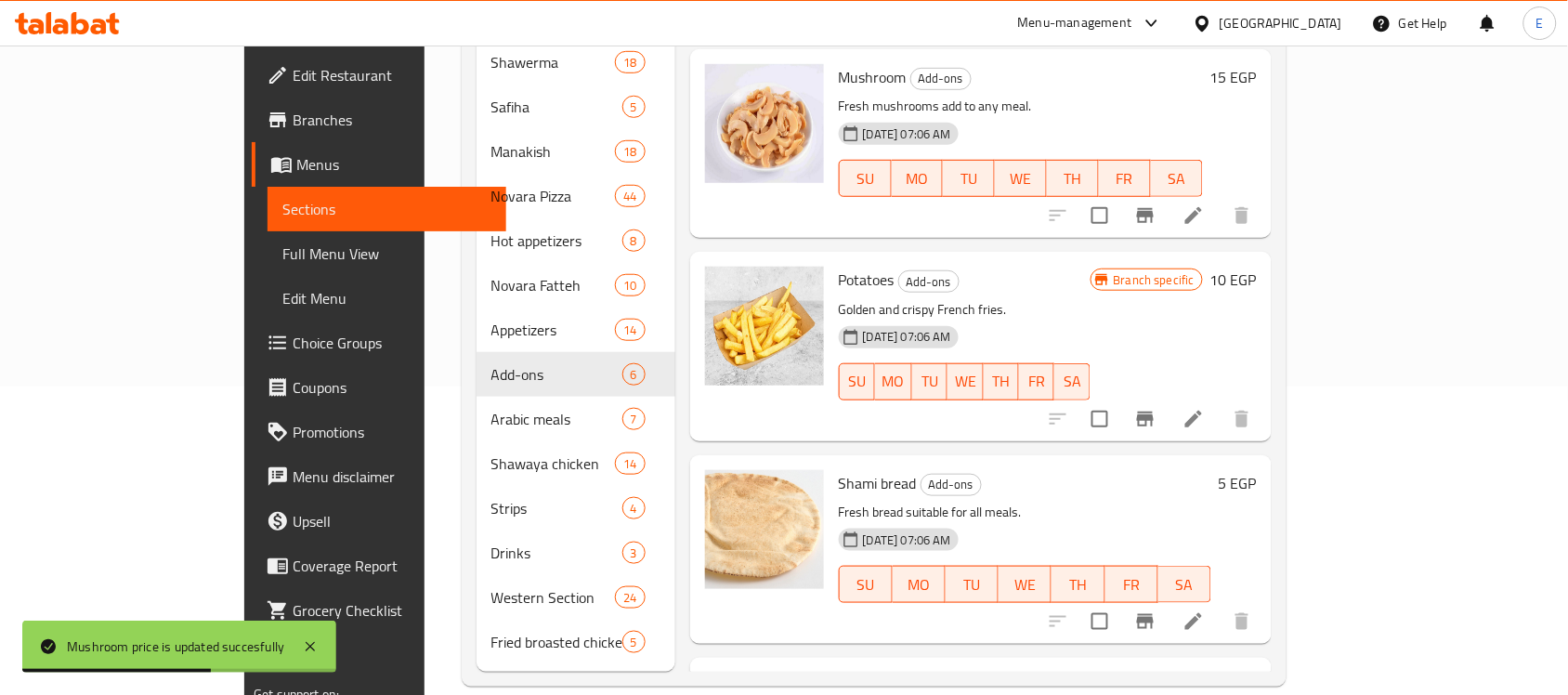
scroll to position [345, 0]
click at [1156, 407] on icon "Branch-specific-item" at bounding box center [1145, 417] width 22 height 22
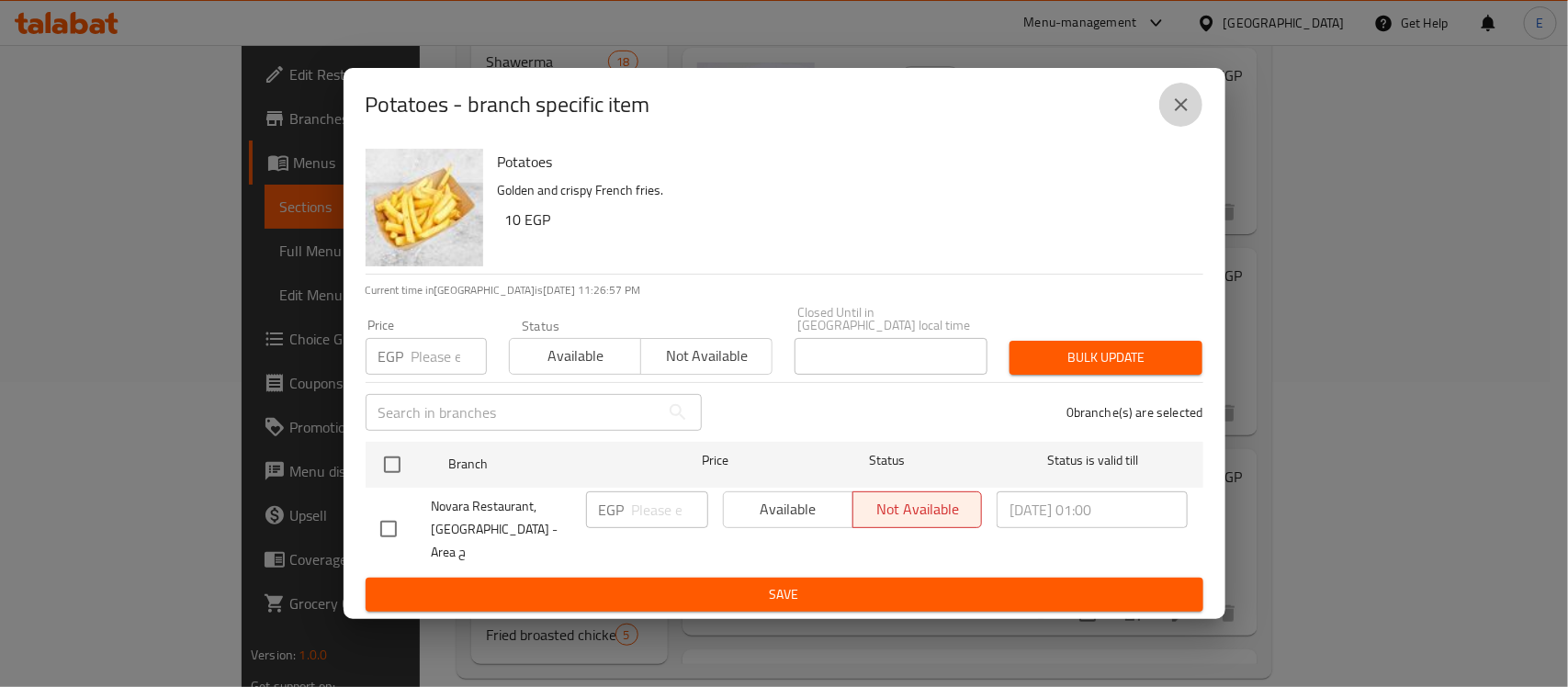
click at [1174, 101] on icon "close" at bounding box center [1180, 104] width 22 height 22
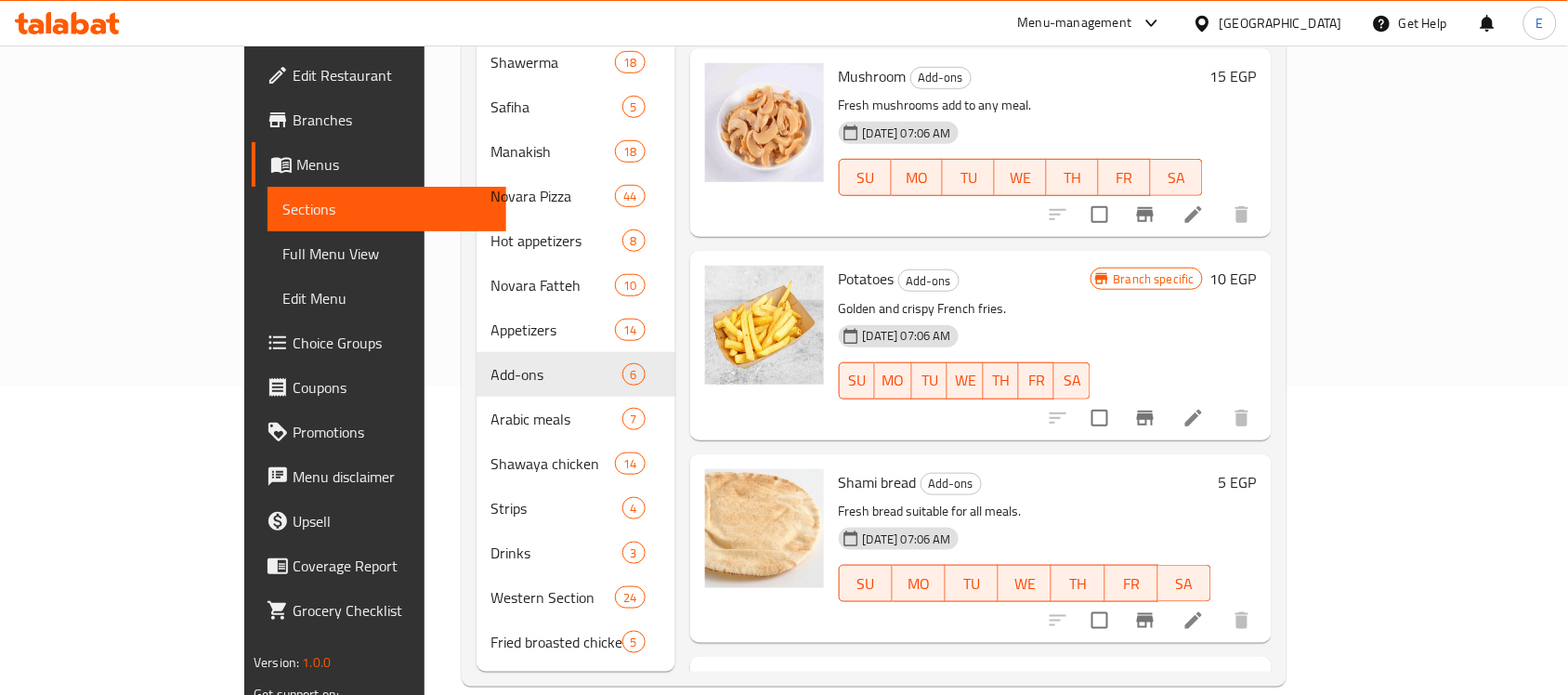
click at [1256, 266] on h6 "10 EGP" at bounding box center [1234, 279] width 47 height 26
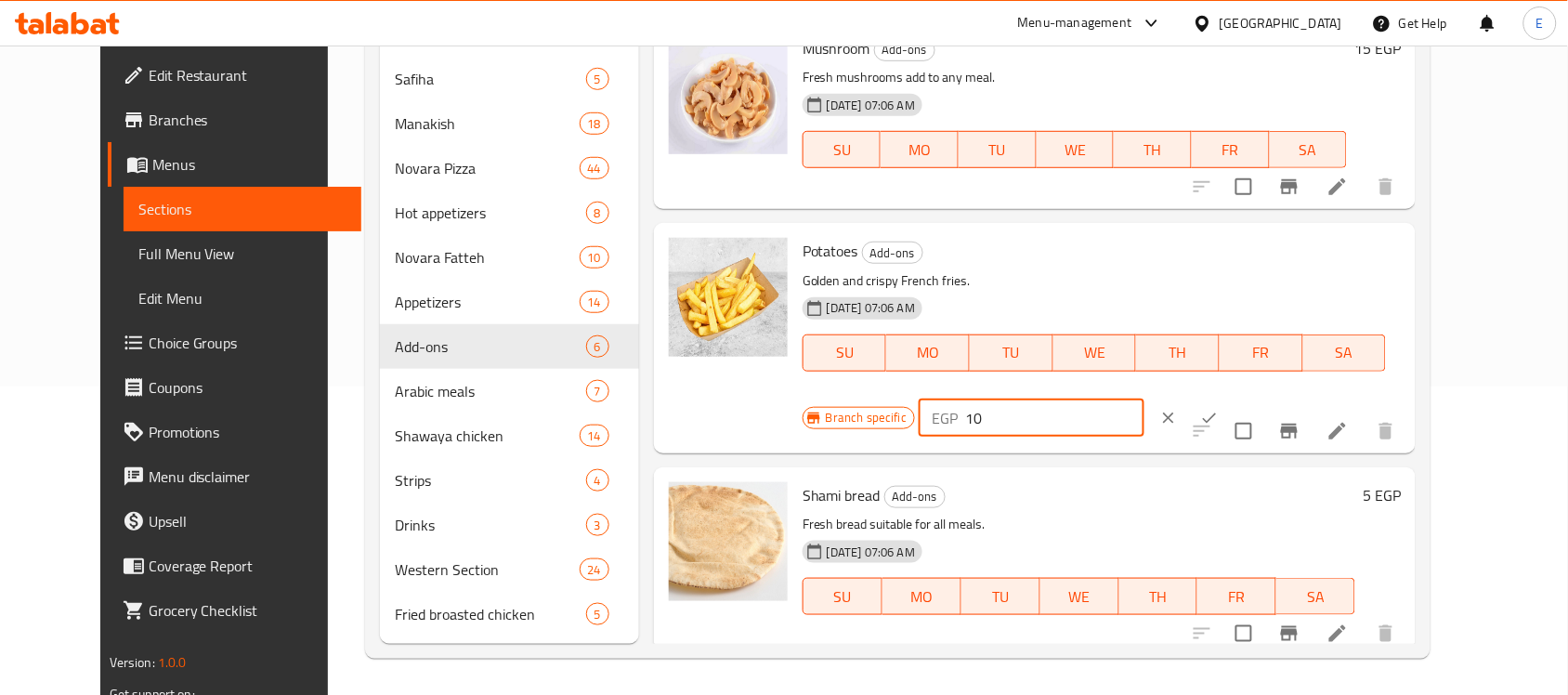
drag, startPoint x: 1287, startPoint y: 256, endPoint x: 1273, endPoint y: 256, distance: 14.0
click at [1144, 400] on input "10" at bounding box center [1054, 418] width 179 height 37
type input "15"
click at [1218, 409] on icon "ok" at bounding box center [1208, 417] width 19 height 19
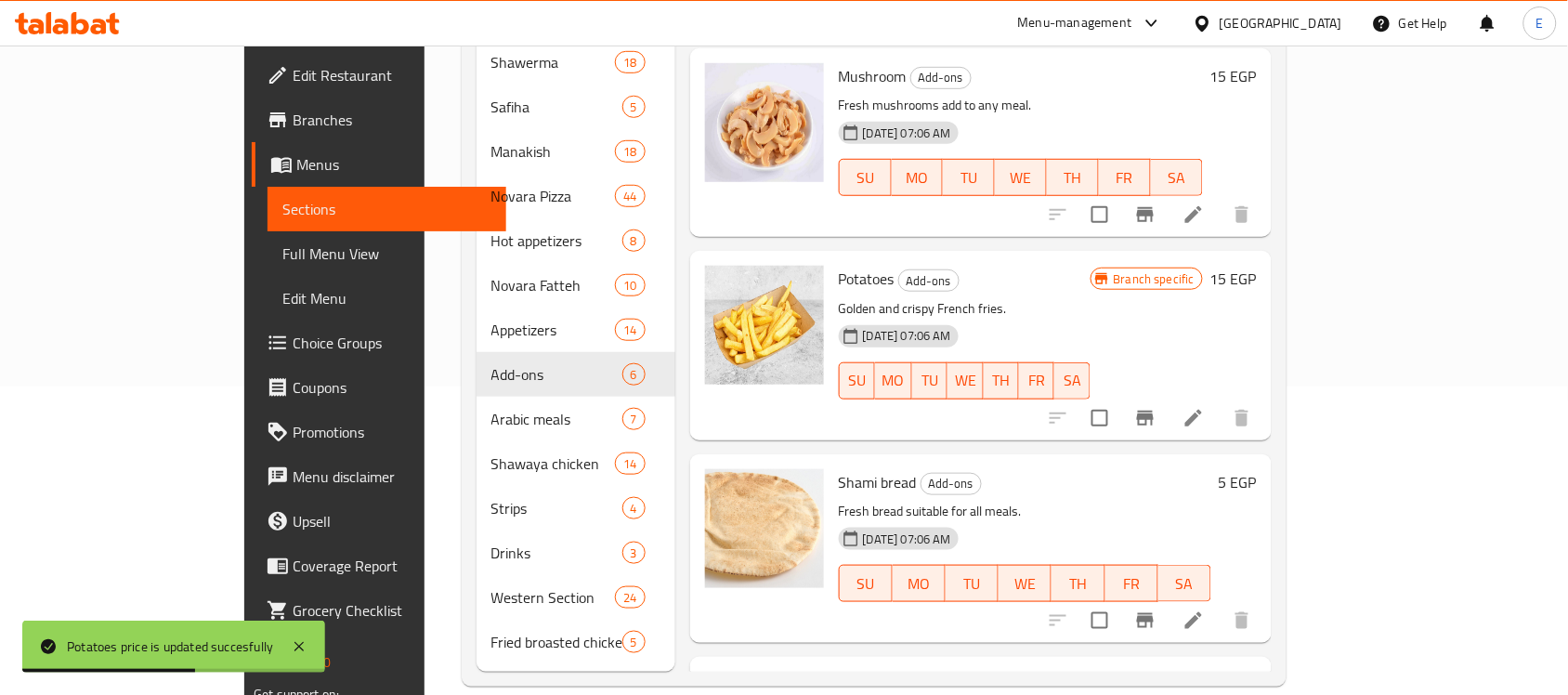
scroll to position [520, 0]
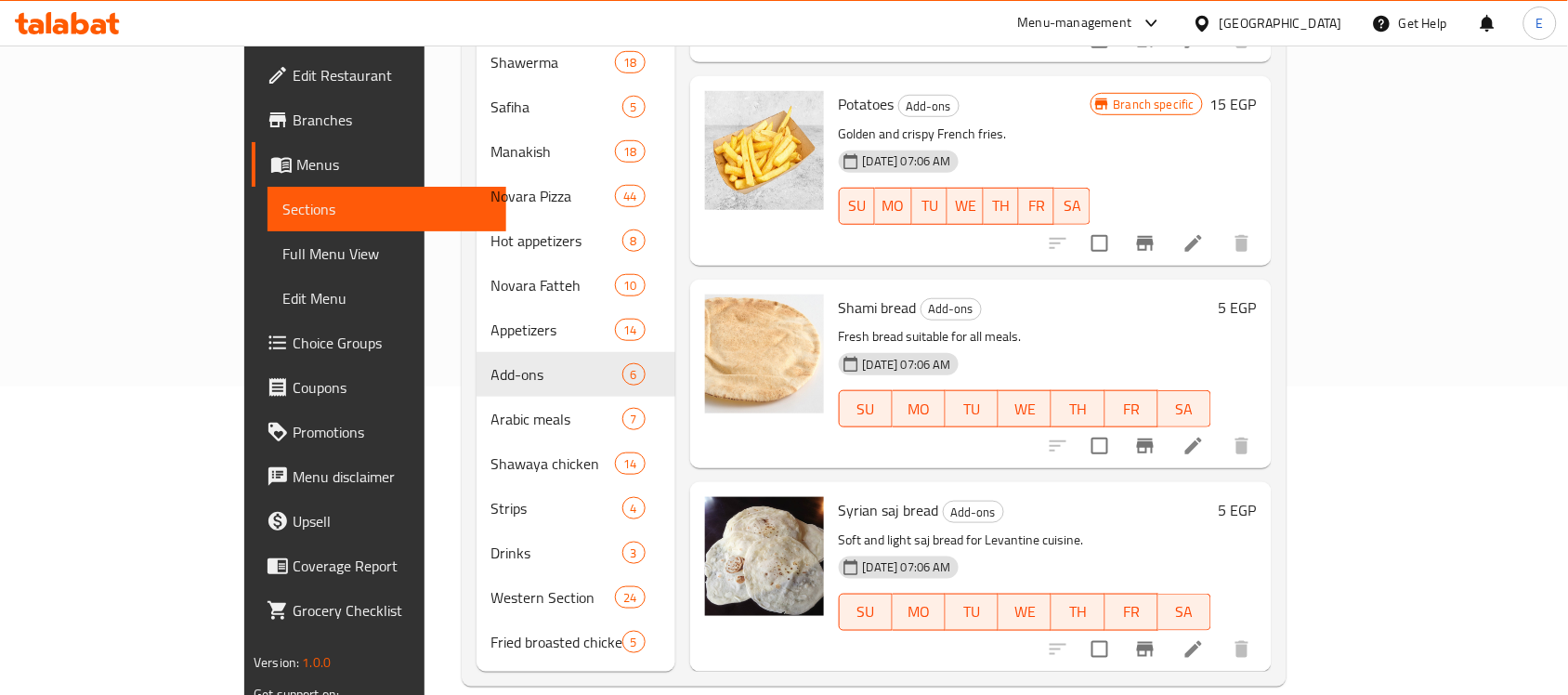
click at [1256, 497] on h6 "5 EGP" at bounding box center [1237, 509] width 38 height 26
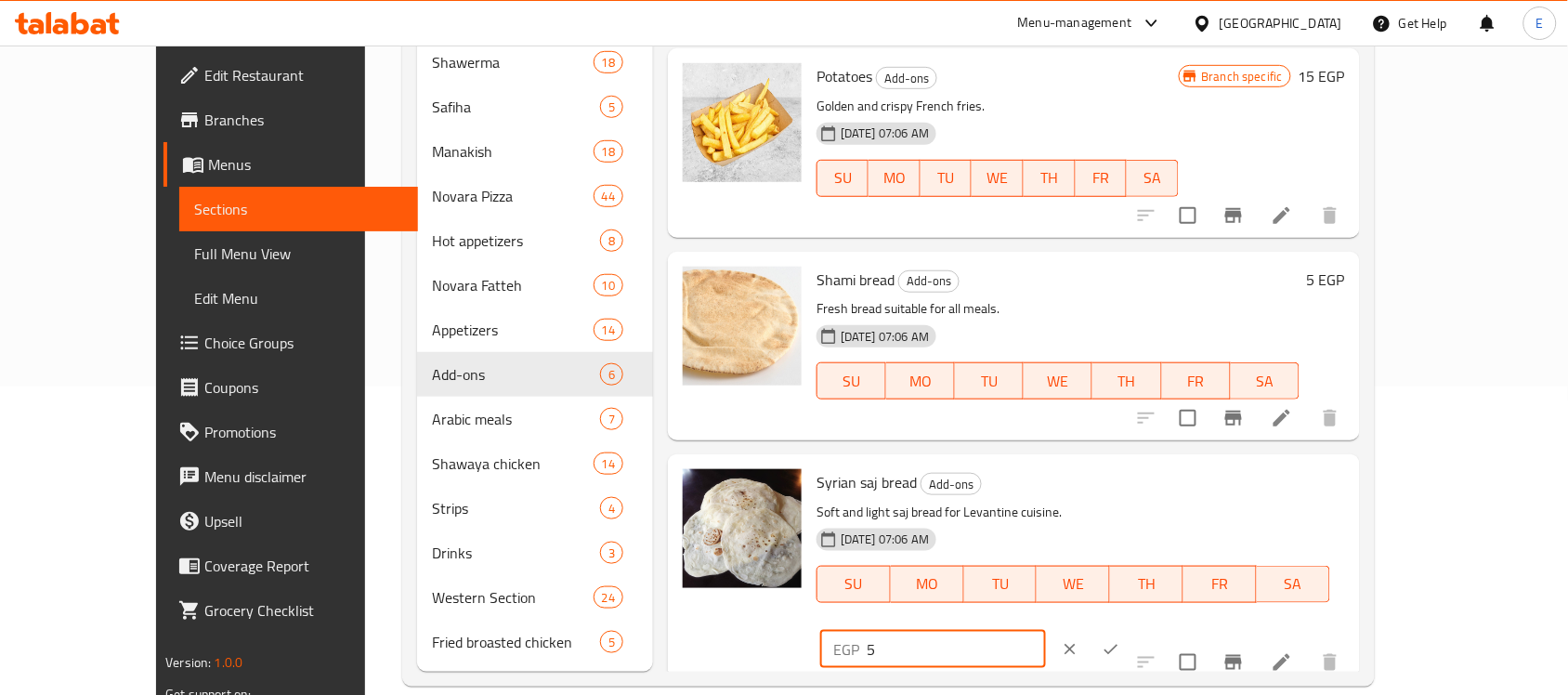
drag, startPoint x: 1291, startPoint y: 498, endPoint x: 1143, endPoint y: 495, distance: 148.0
click at [1143, 495] on div "Syrian saj bread Add-ons Soft and light saj bread for Levantine cuisine. 31-12-…" at bounding box center [1080, 568] width 544 height 214
type input "6"
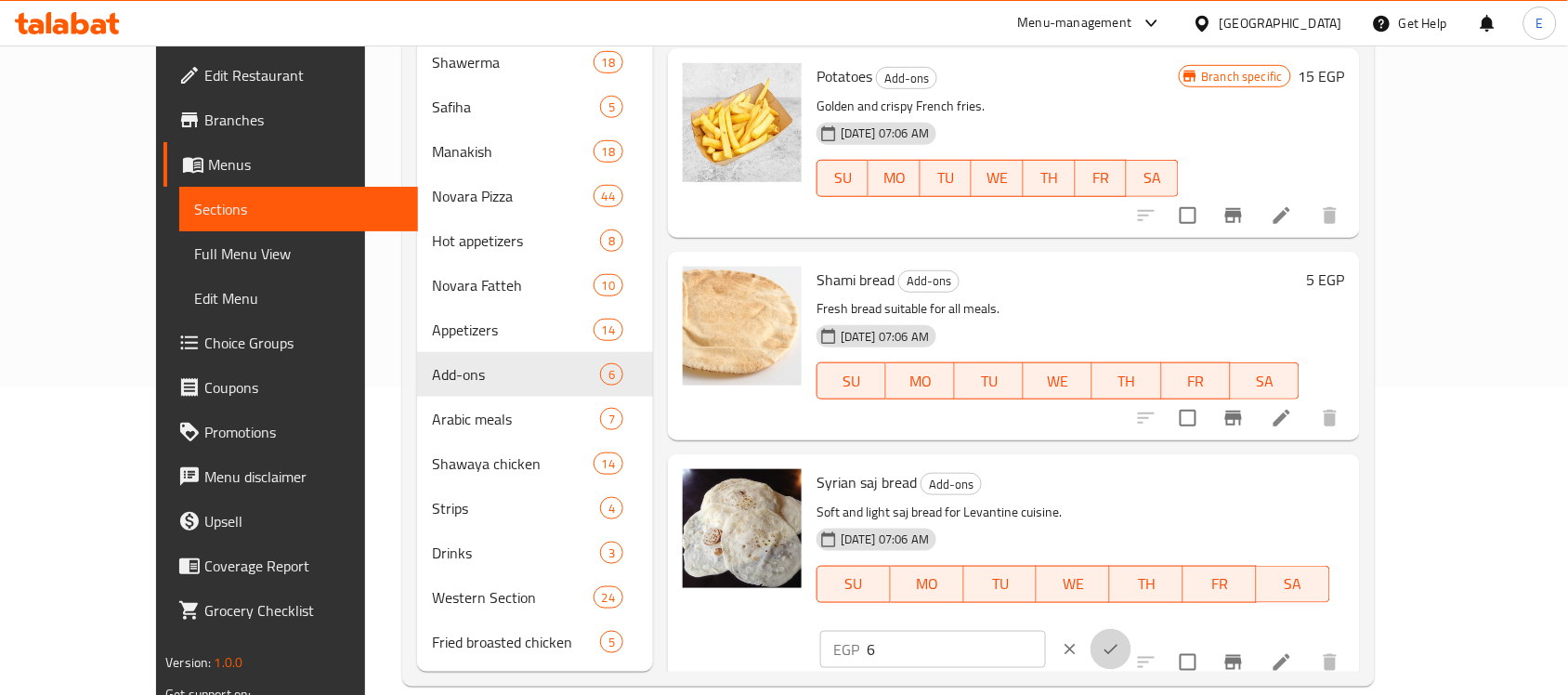
click at [1120, 640] on icon "ok" at bounding box center [1111, 649] width 19 height 19
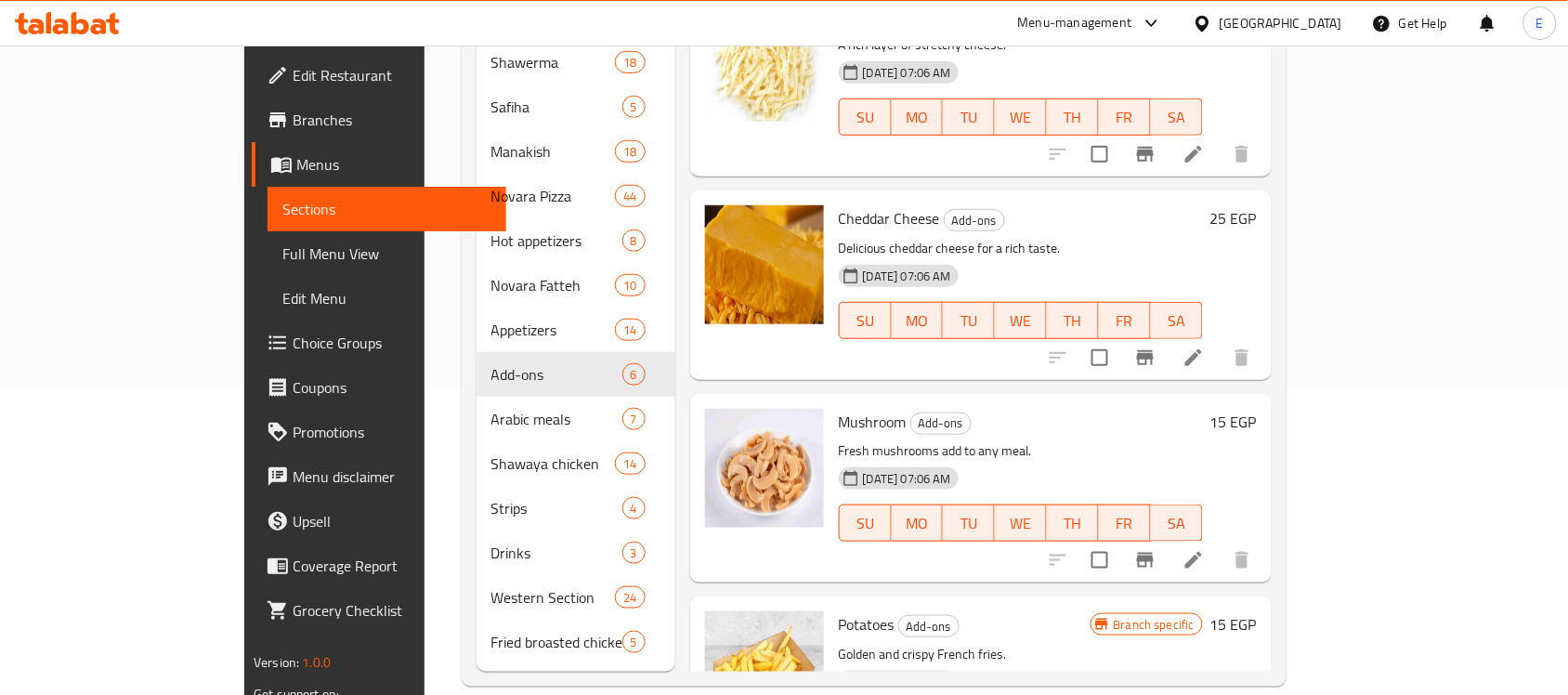
scroll to position [0, 0]
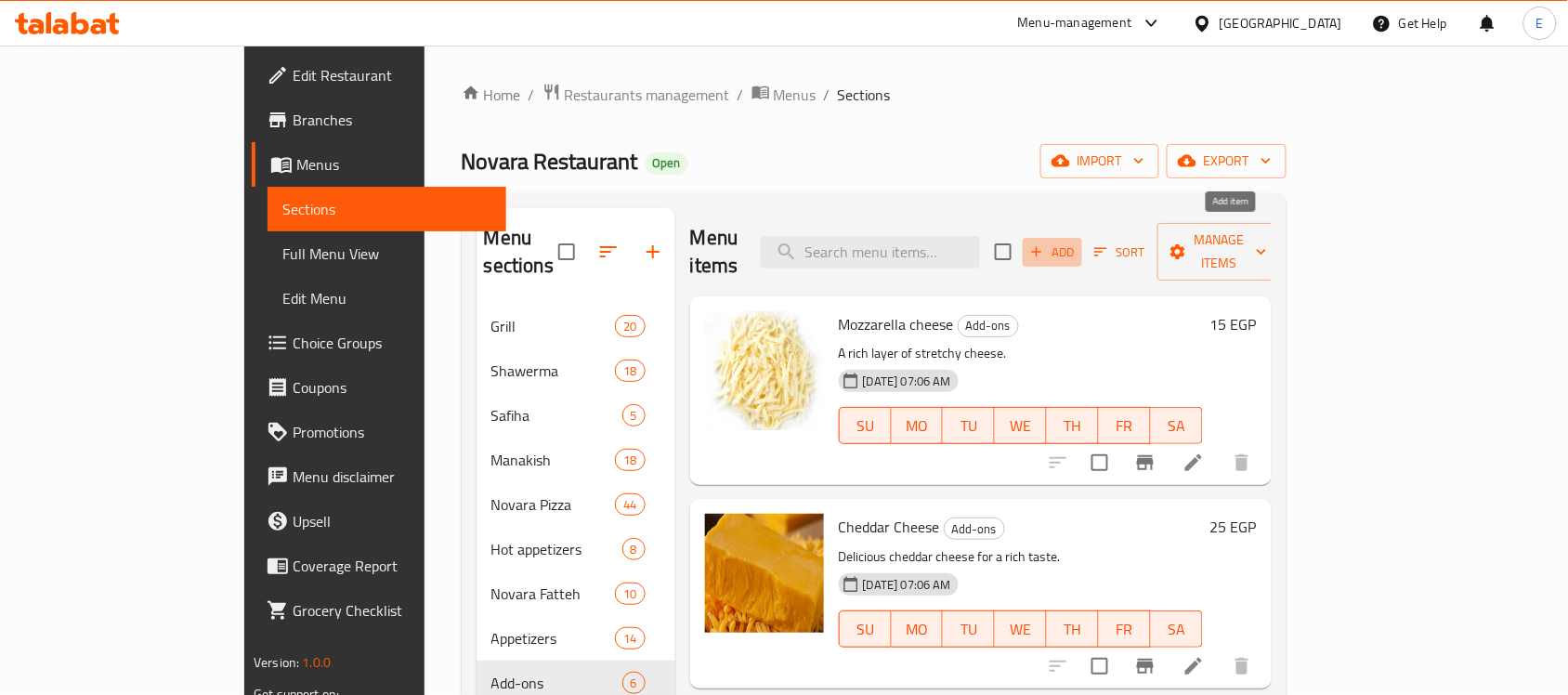
click at [1077, 241] on span "Add" at bounding box center [1052, 252] width 50 height 22
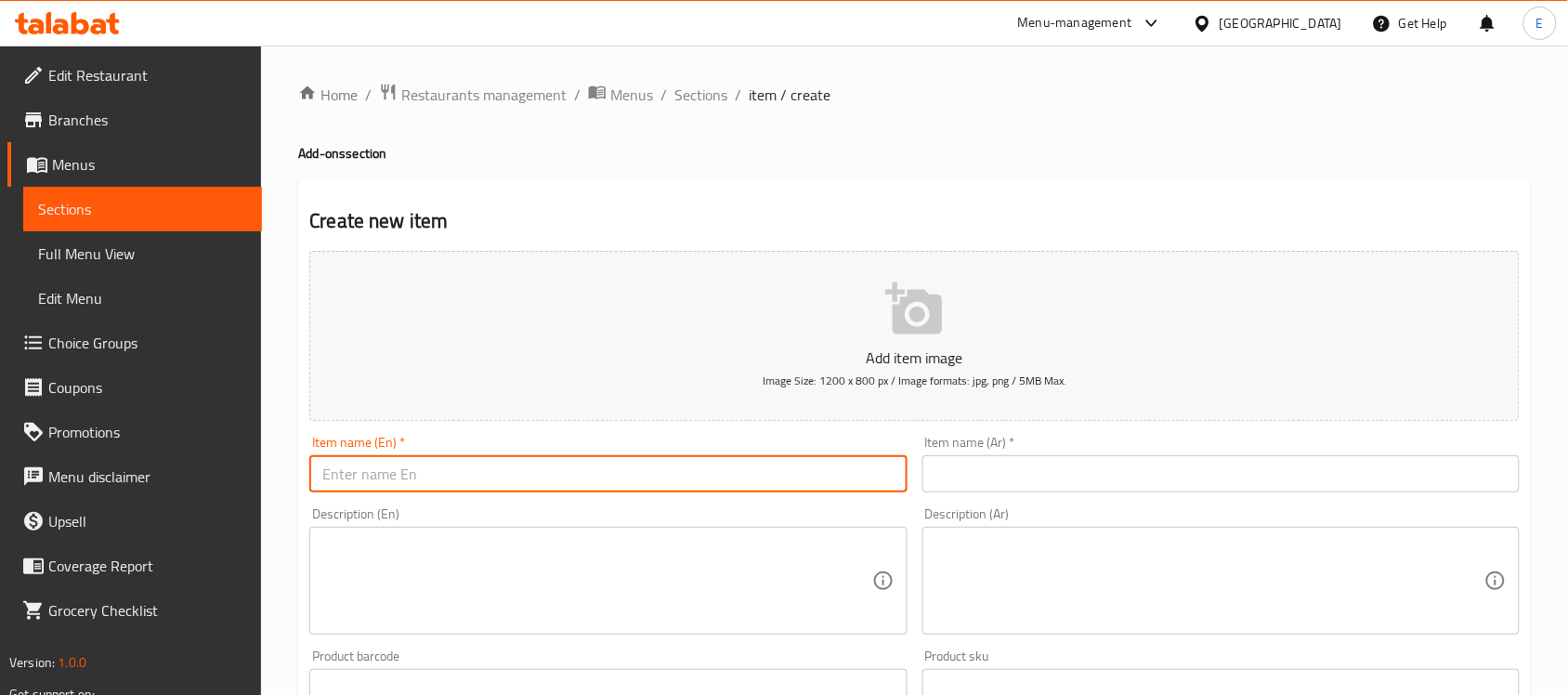
click at [750, 459] on input "text" at bounding box center [607, 474] width 597 height 37
type input "Lanchon"
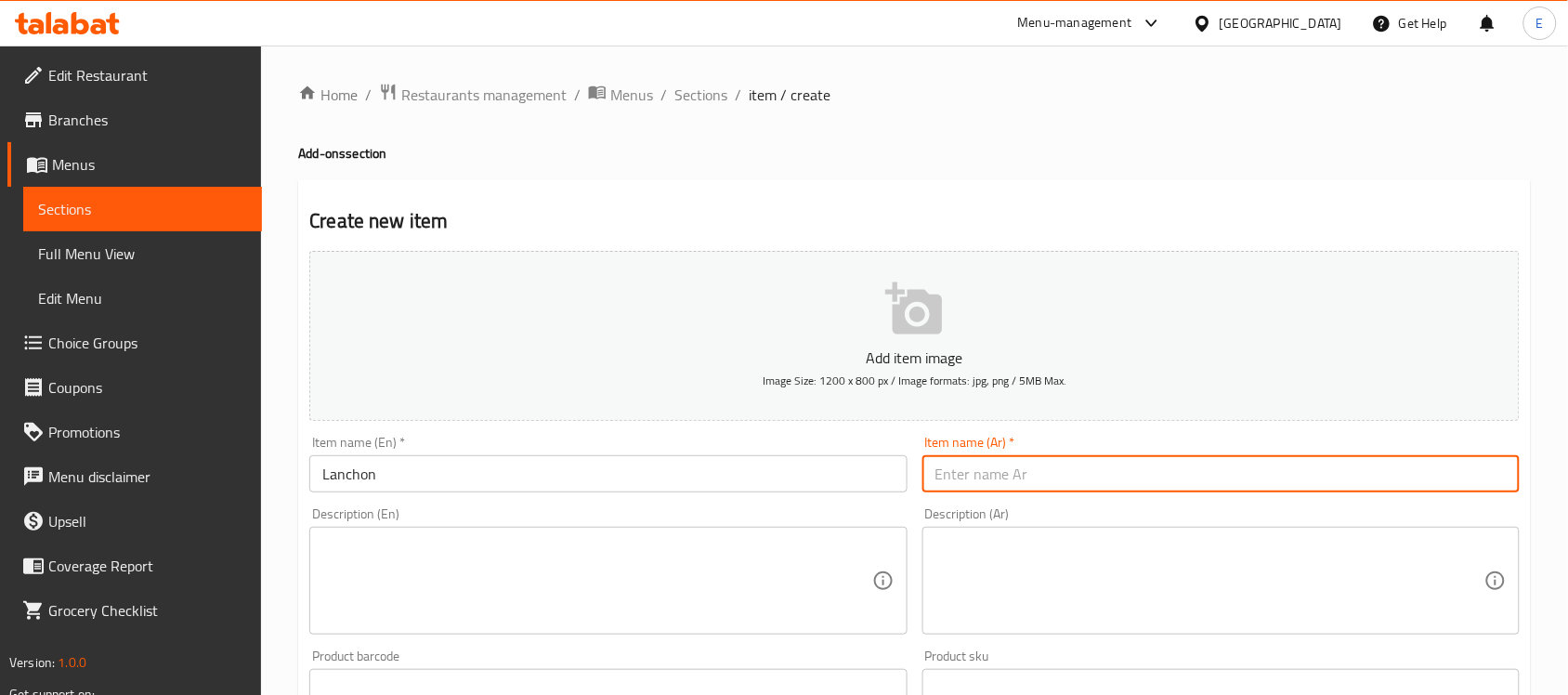
click at [1000, 474] on input "text" at bounding box center [1220, 474] width 597 height 37
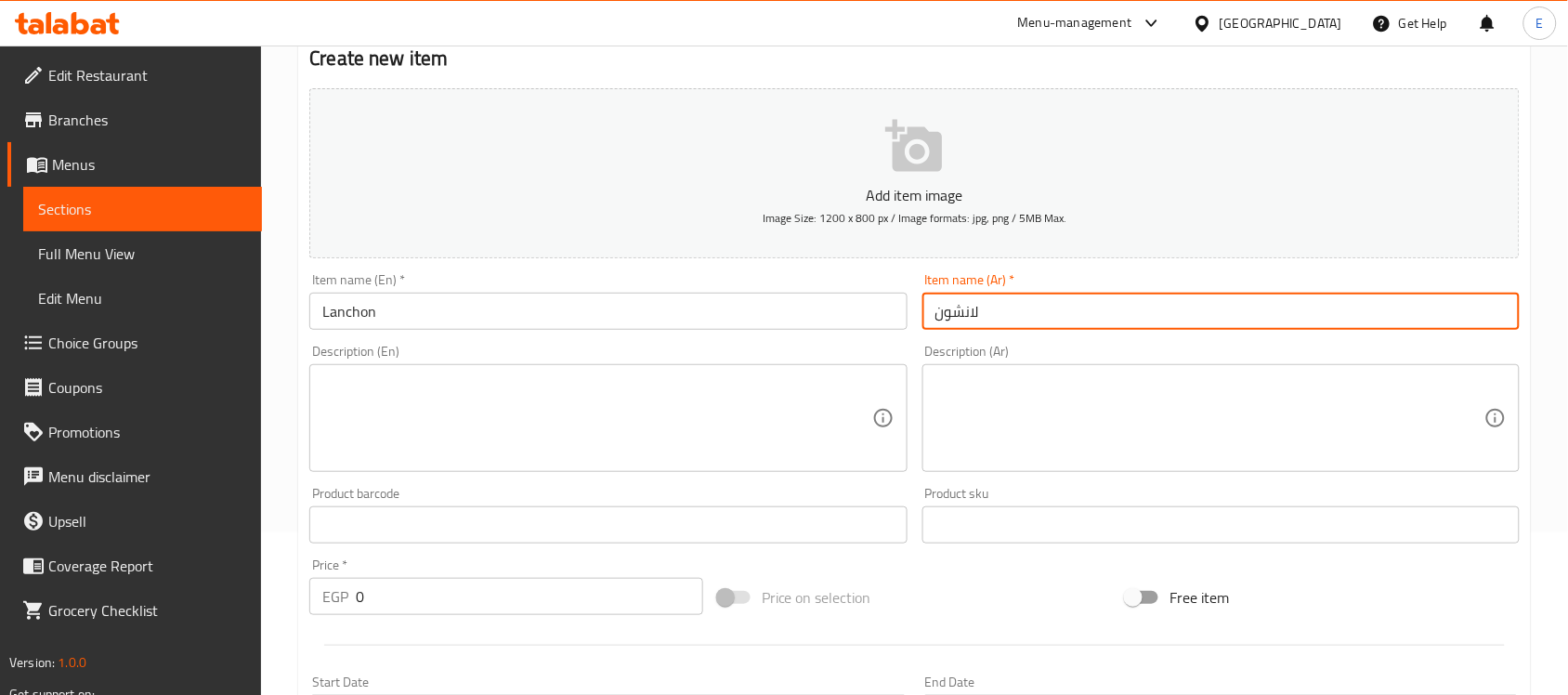
scroll to position [183, 0]
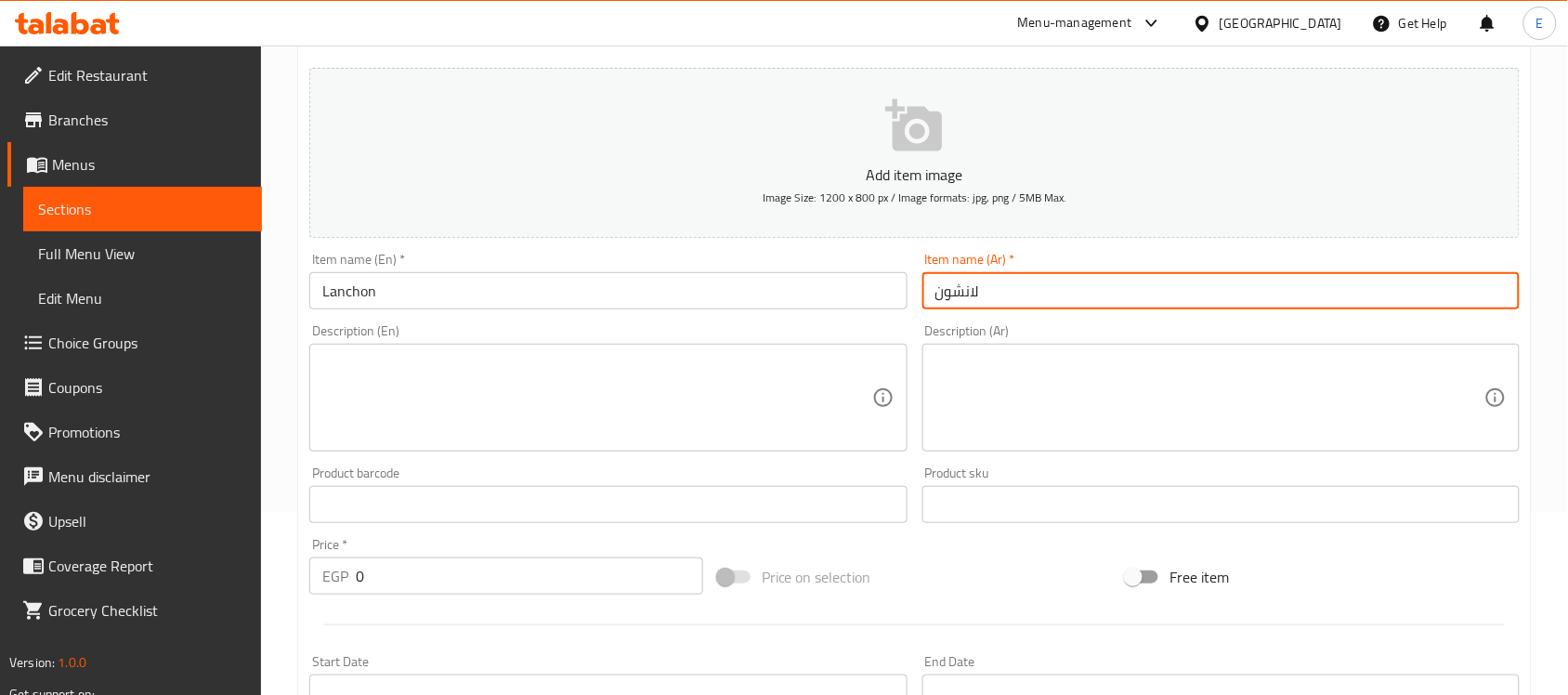
type input "لانشون"
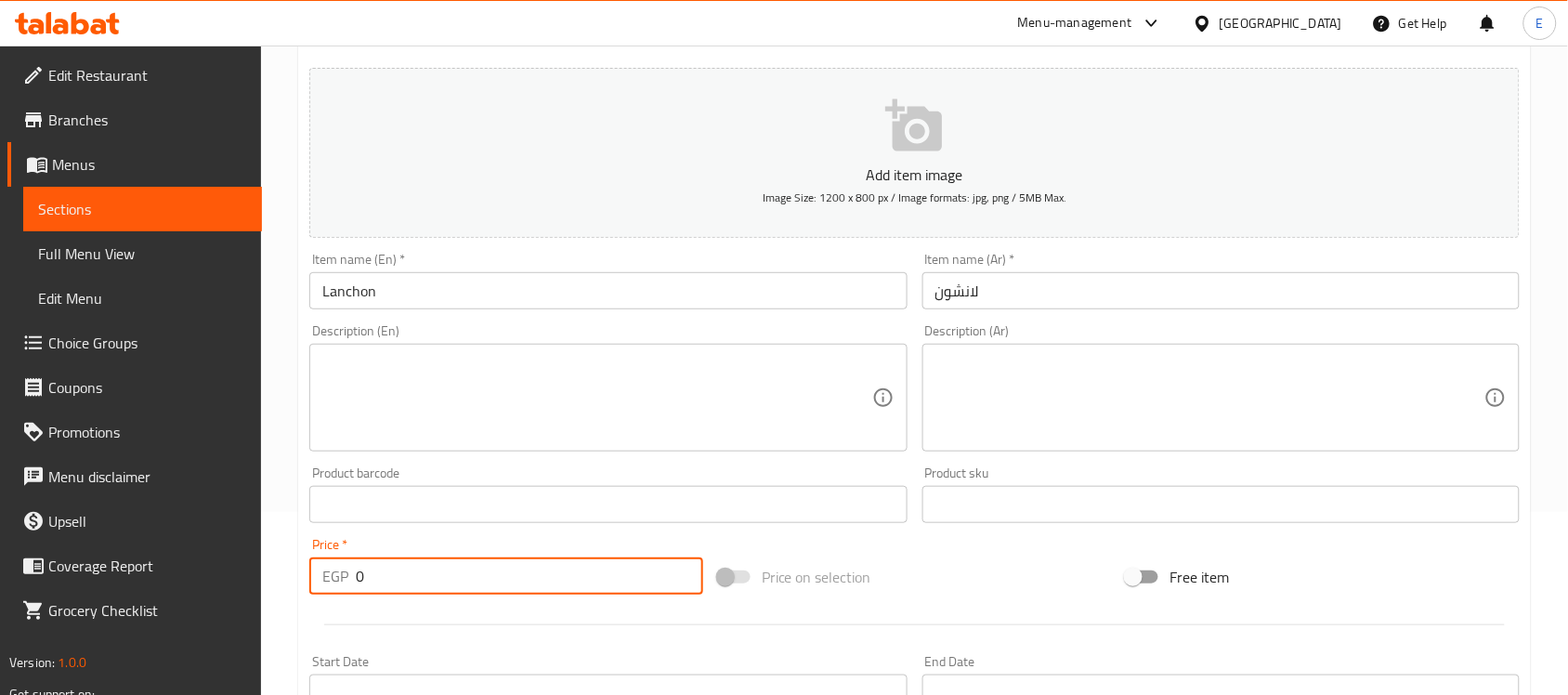
drag, startPoint x: 369, startPoint y: 567, endPoint x: 290, endPoint y: 571, distance: 79.1
click at [290, 571] on div "Home / Restaurants management / Menus / Sections / item / create Add-ons sectio…" at bounding box center [914, 496] width 1307 height 1267
type input "15"
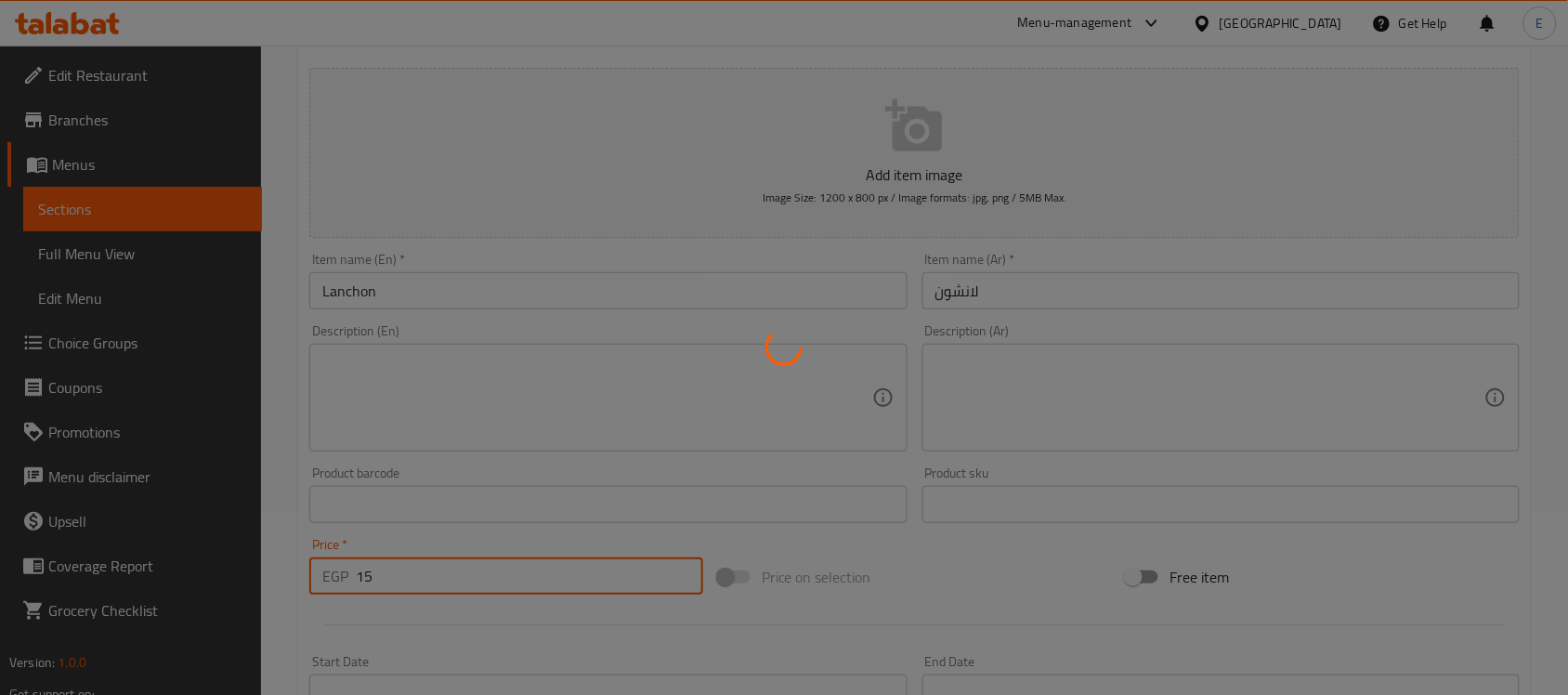
type input "0"
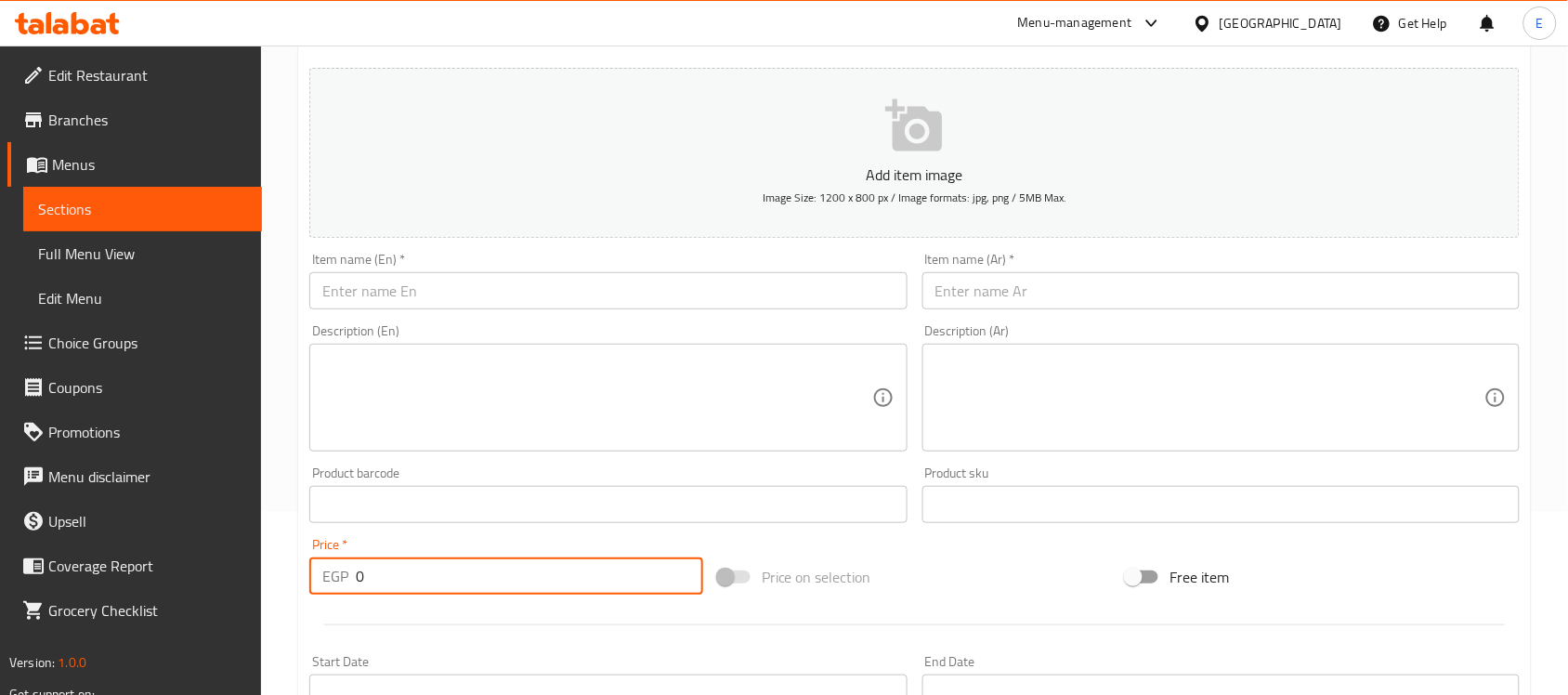
scroll to position [0, 0]
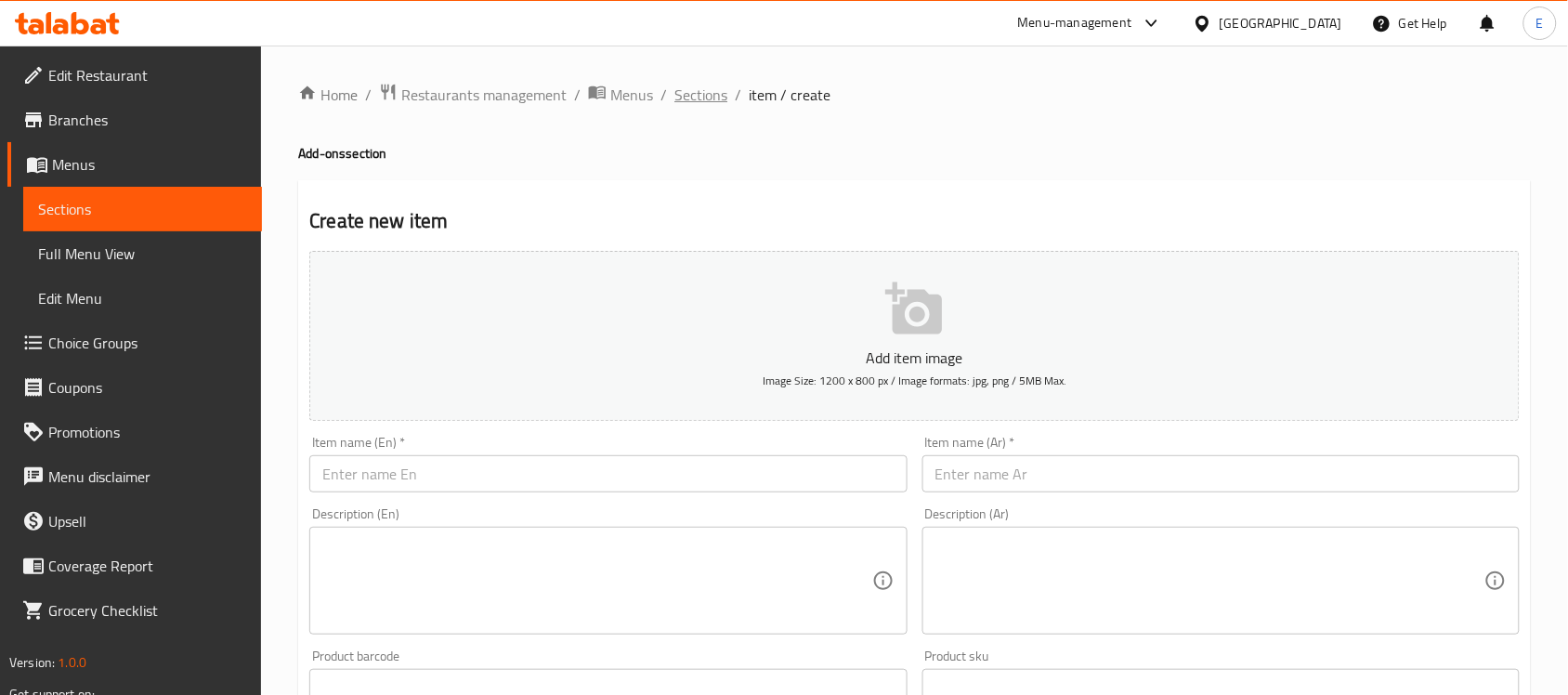
click at [695, 84] on span "Sections" at bounding box center [701, 95] width 53 height 22
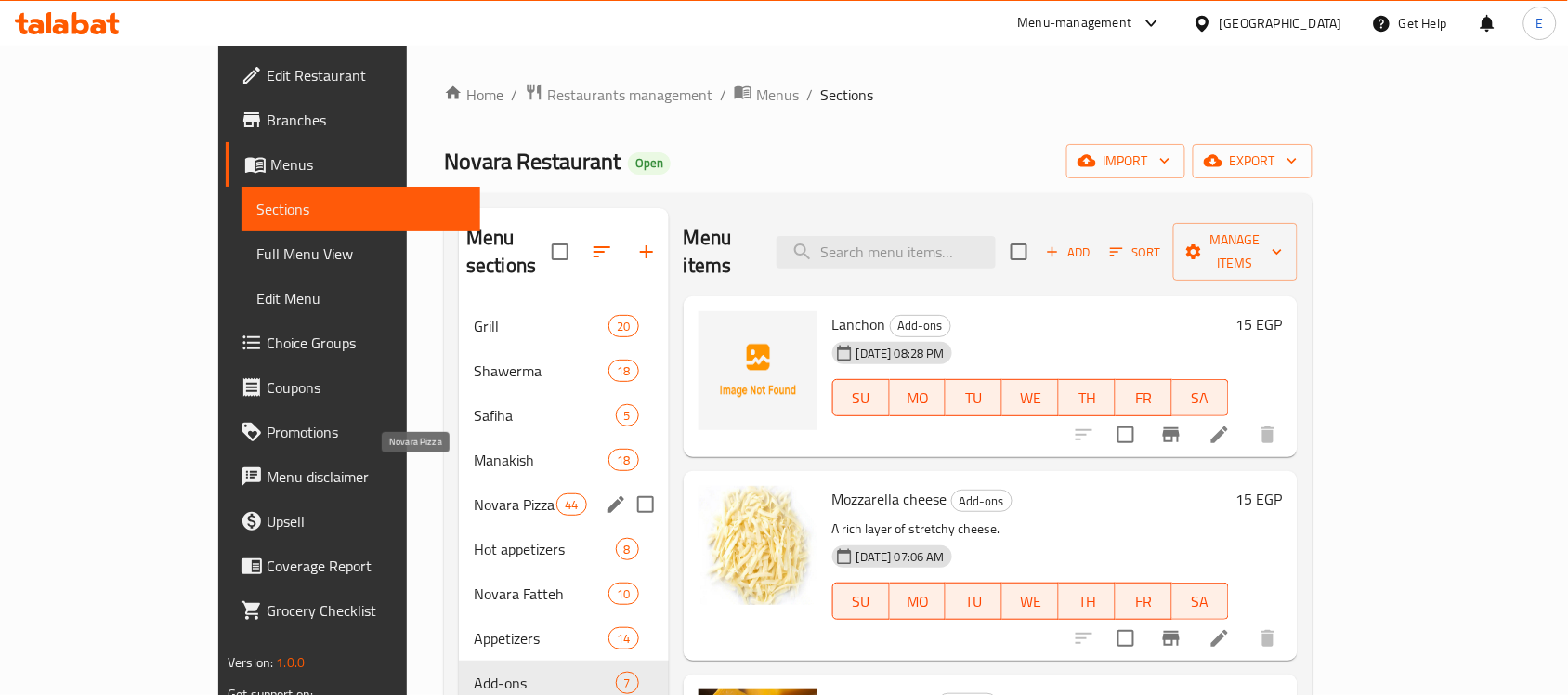
scroll to position [308, 0]
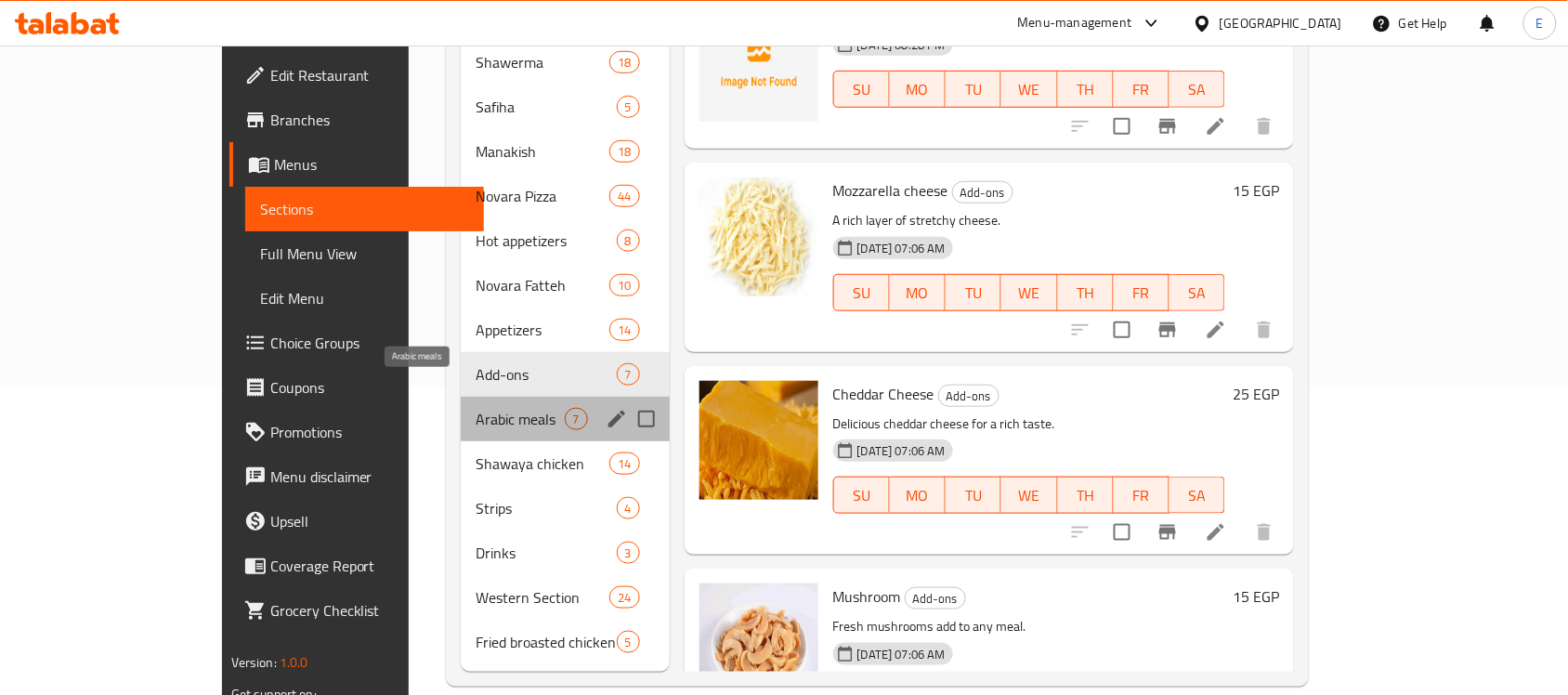
click at [475, 408] on span "Arabic meals" at bounding box center [519, 418] width 88 height 22
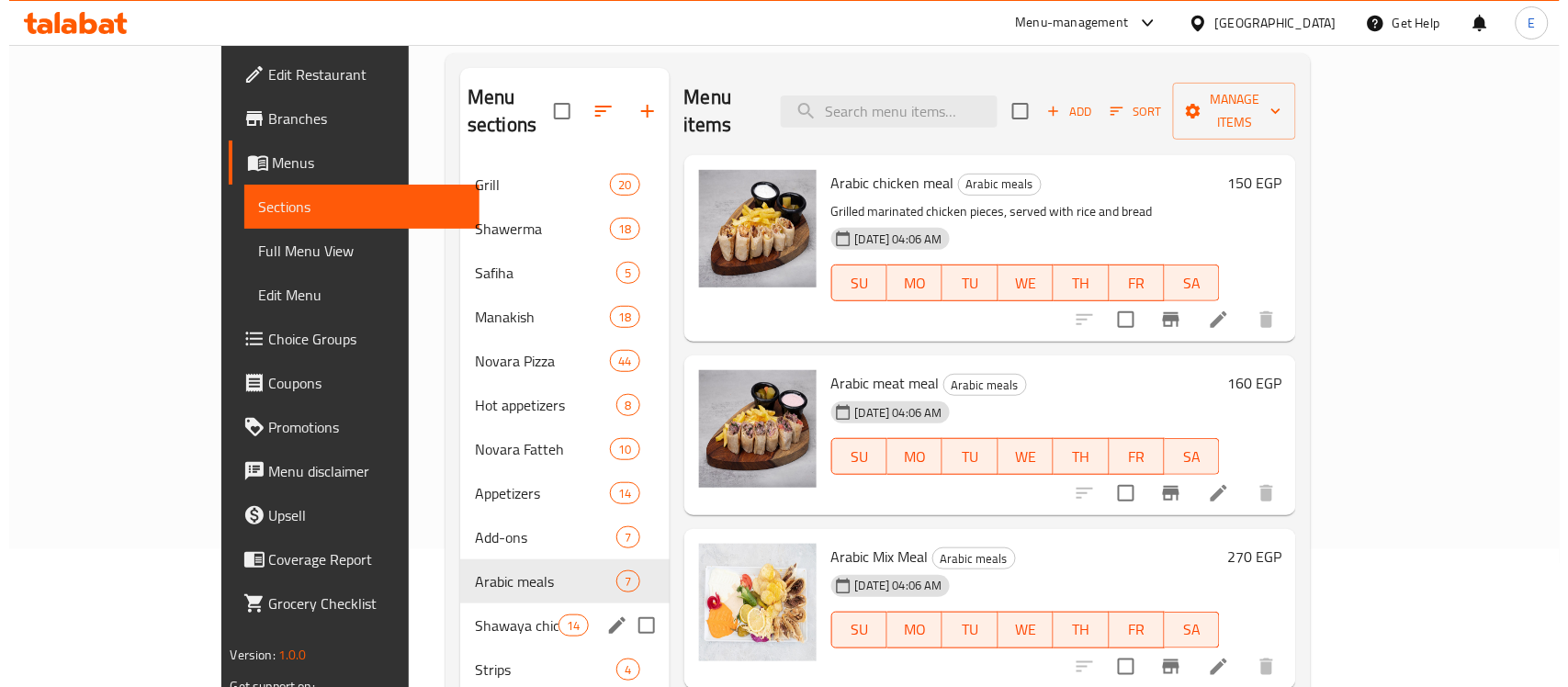
scroll to position [136, 0]
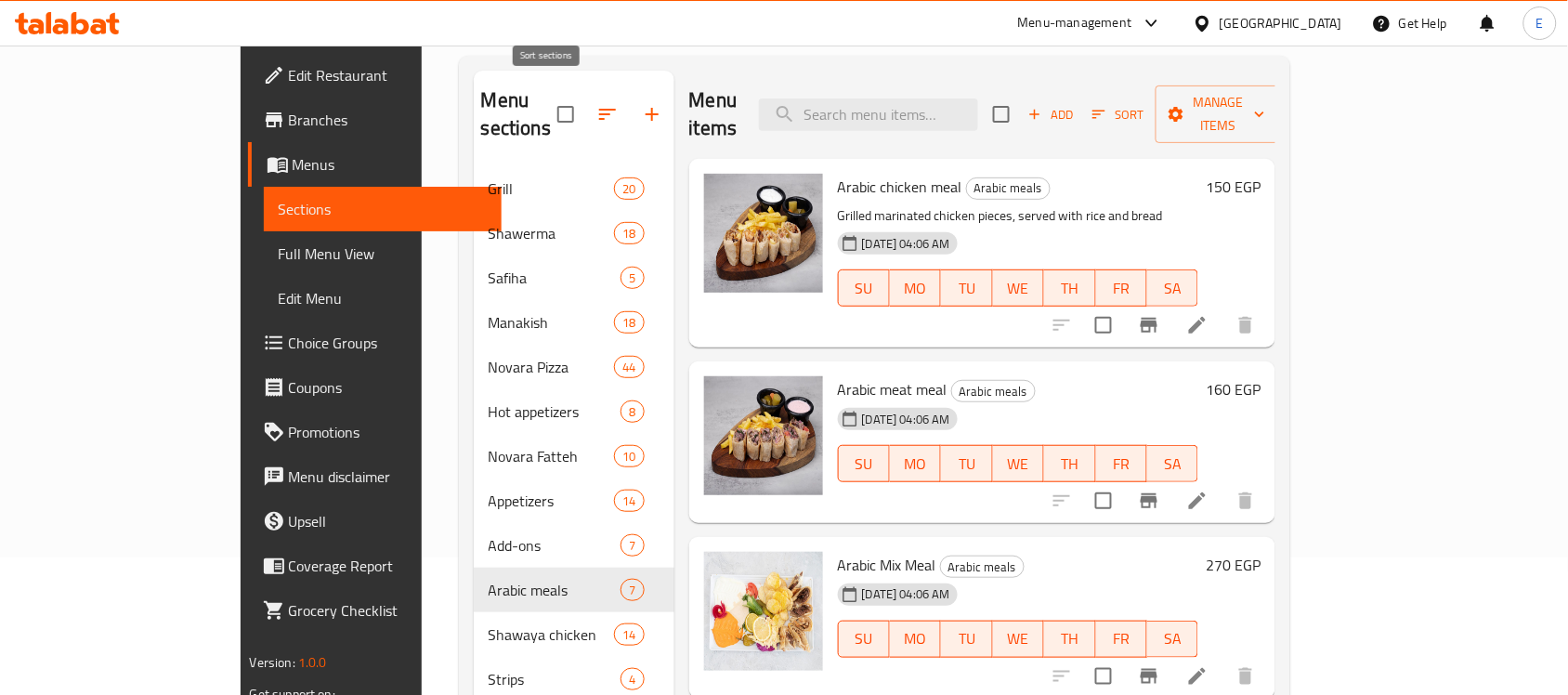
click at [596, 103] on icon "button" at bounding box center [607, 113] width 22 height 22
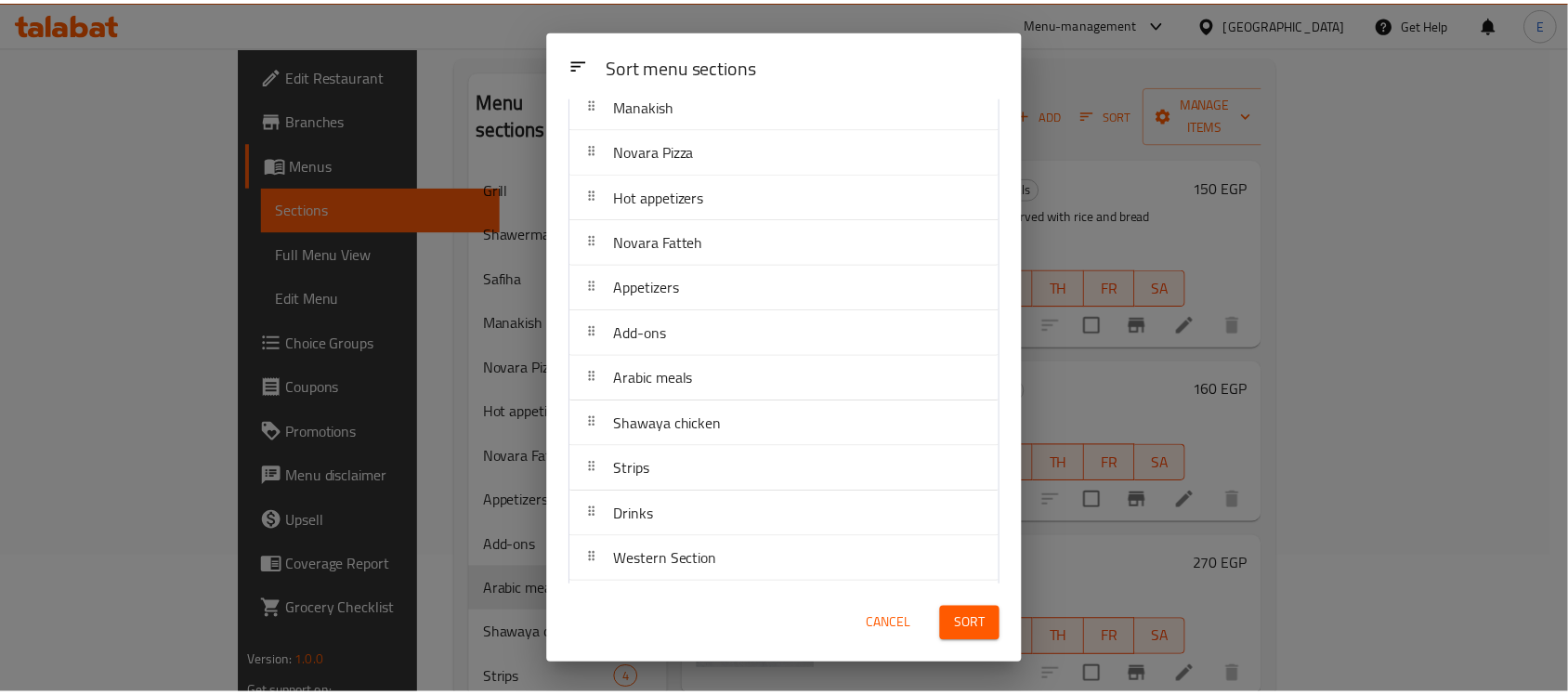
scroll to position [257, 0]
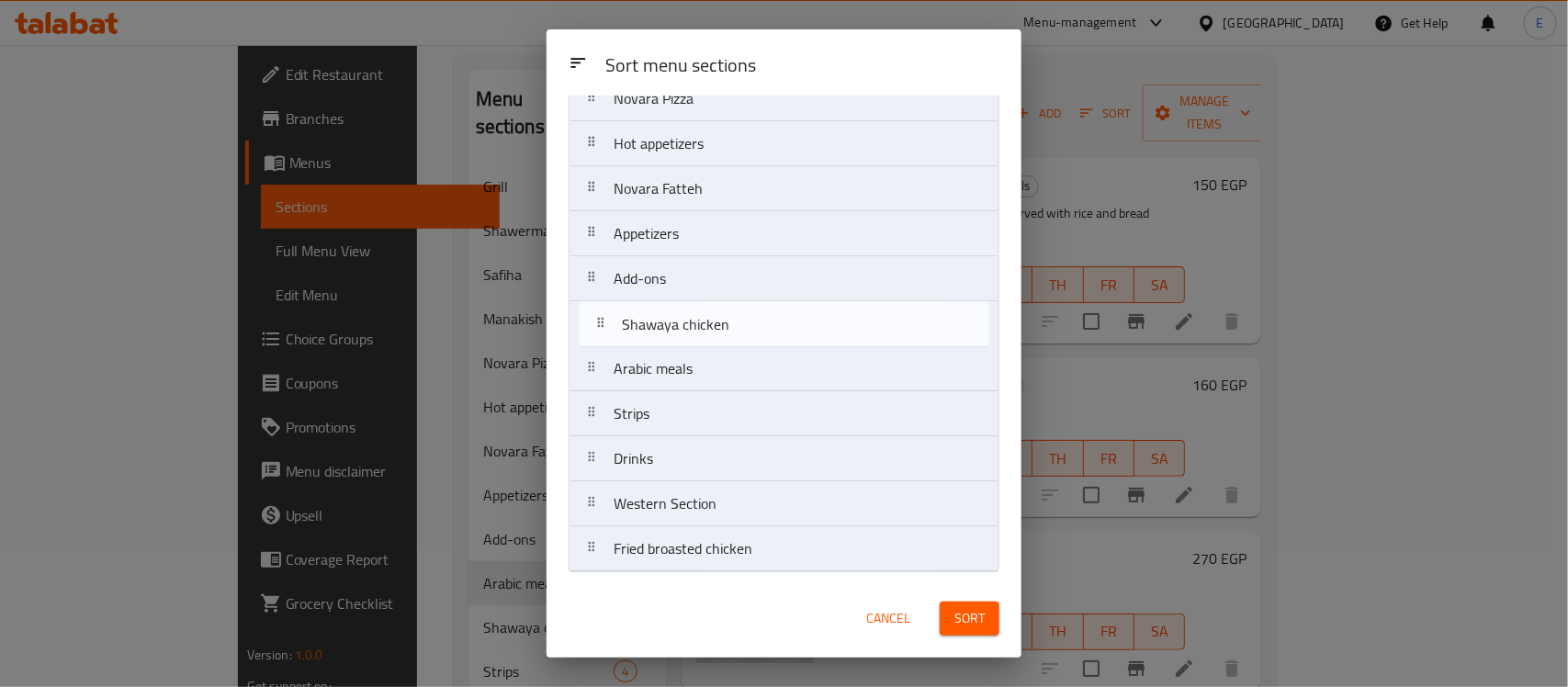
drag, startPoint x: 675, startPoint y: 368, endPoint x: 684, endPoint y: 319, distance: 49.8
click at [684, 319] on nav "Grill Shawerma Safiha Manakish Novara Pizza Hot appetizers Novara Fatteh Appeti…" at bounding box center [784, 234] width 431 height 676
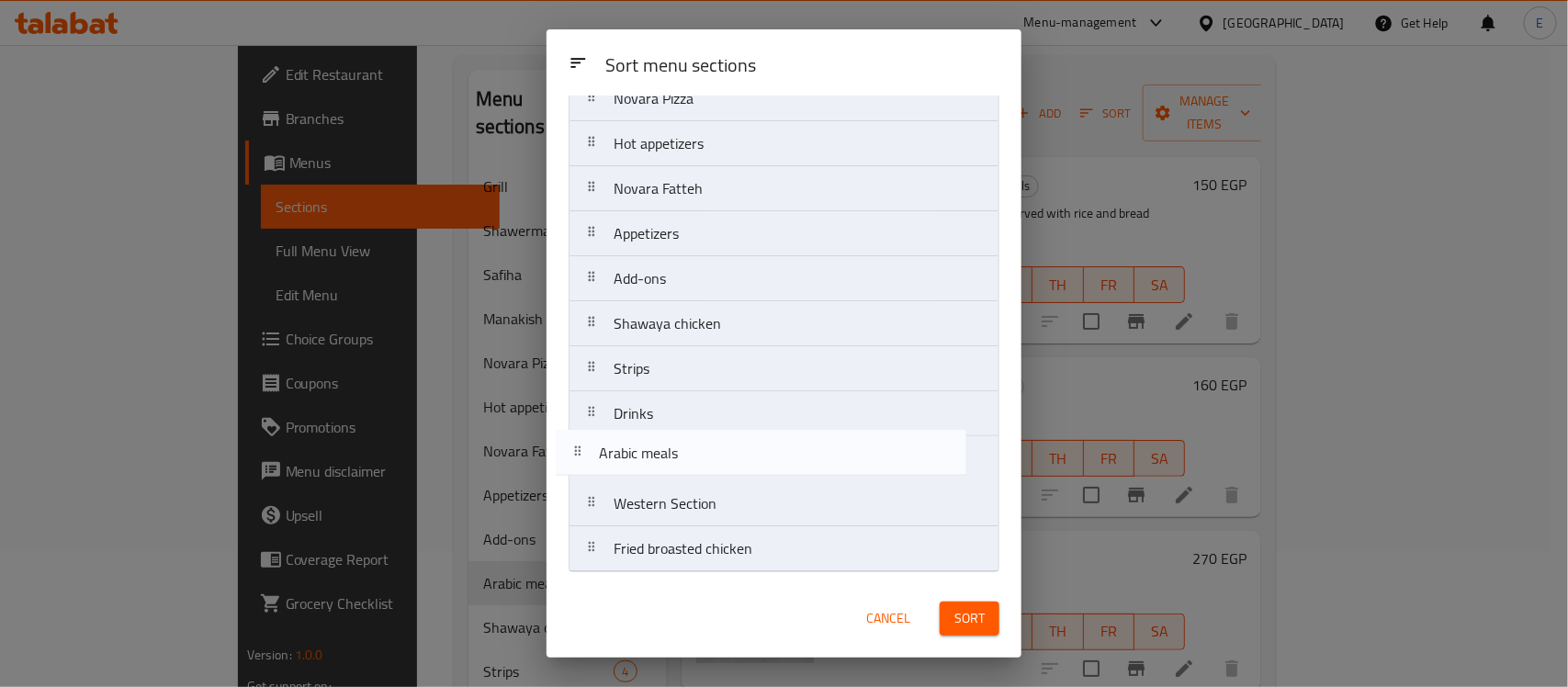
drag, startPoint x: 708, startPoint y: 374, endPoint x: 690, endPoint y: 466, distance: 93.7
click at [690, 466] on nav "Grill Shawerma Safiha Manakish Novara Pizza Hot appetizers Novara Fatteh Appeti…" at bounding box center [784, 234] width 431 height 676
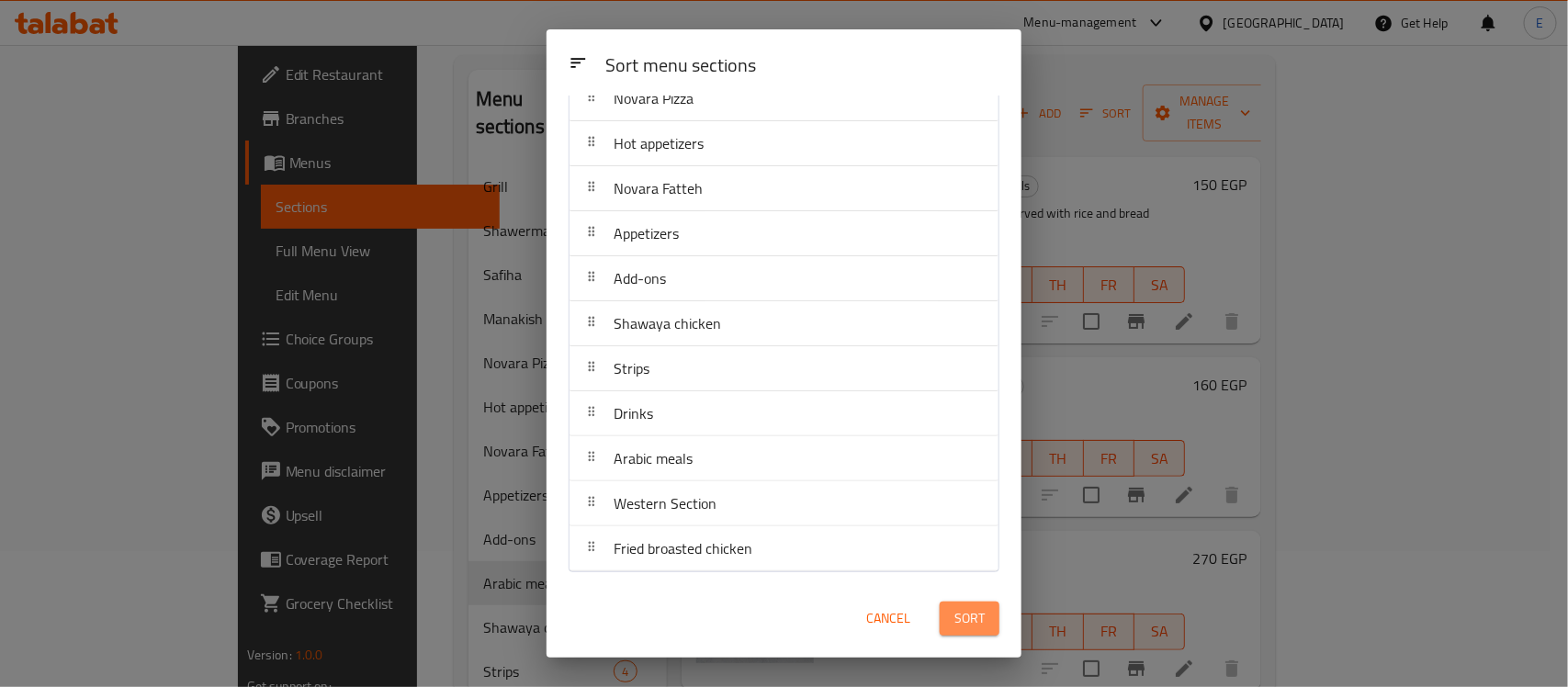
click at [971, 611] on span "Sort" at bounding box center [969, 618] width 30 height 23
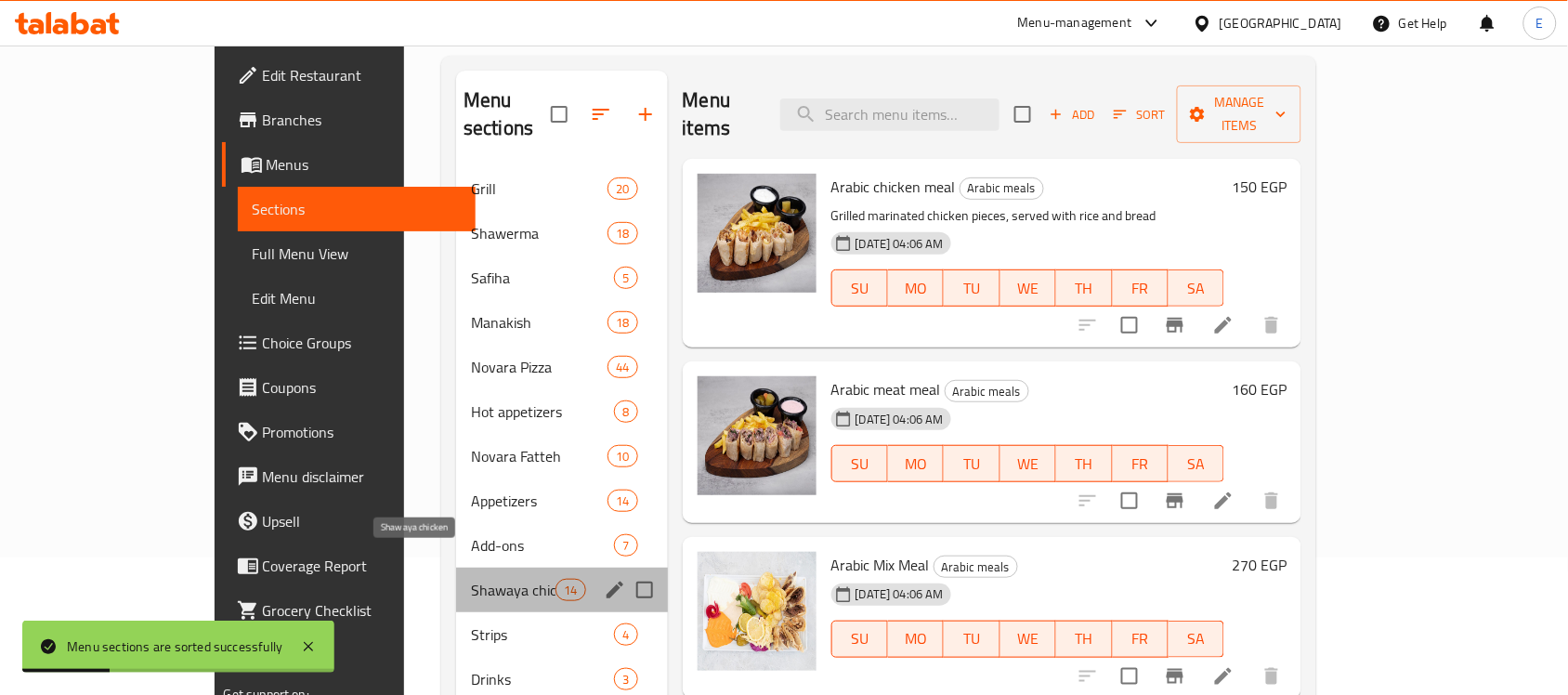
click at [471, 579] on span "Shawaya chicken" at bounding box center [513, 589] width 84 height 22
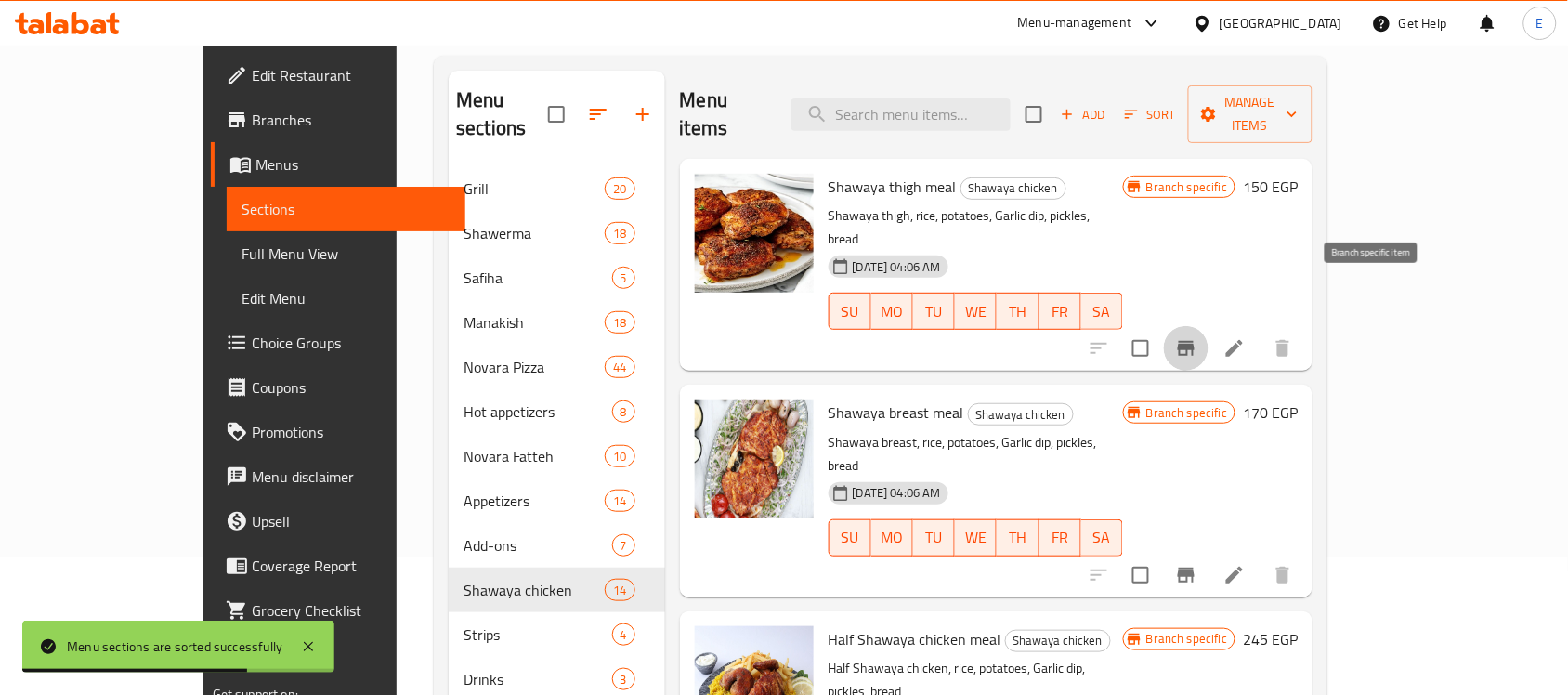
click at [1198, 337] on icon "Branch-specific-item" at bounding box center [1186, 348] width 22 height 22
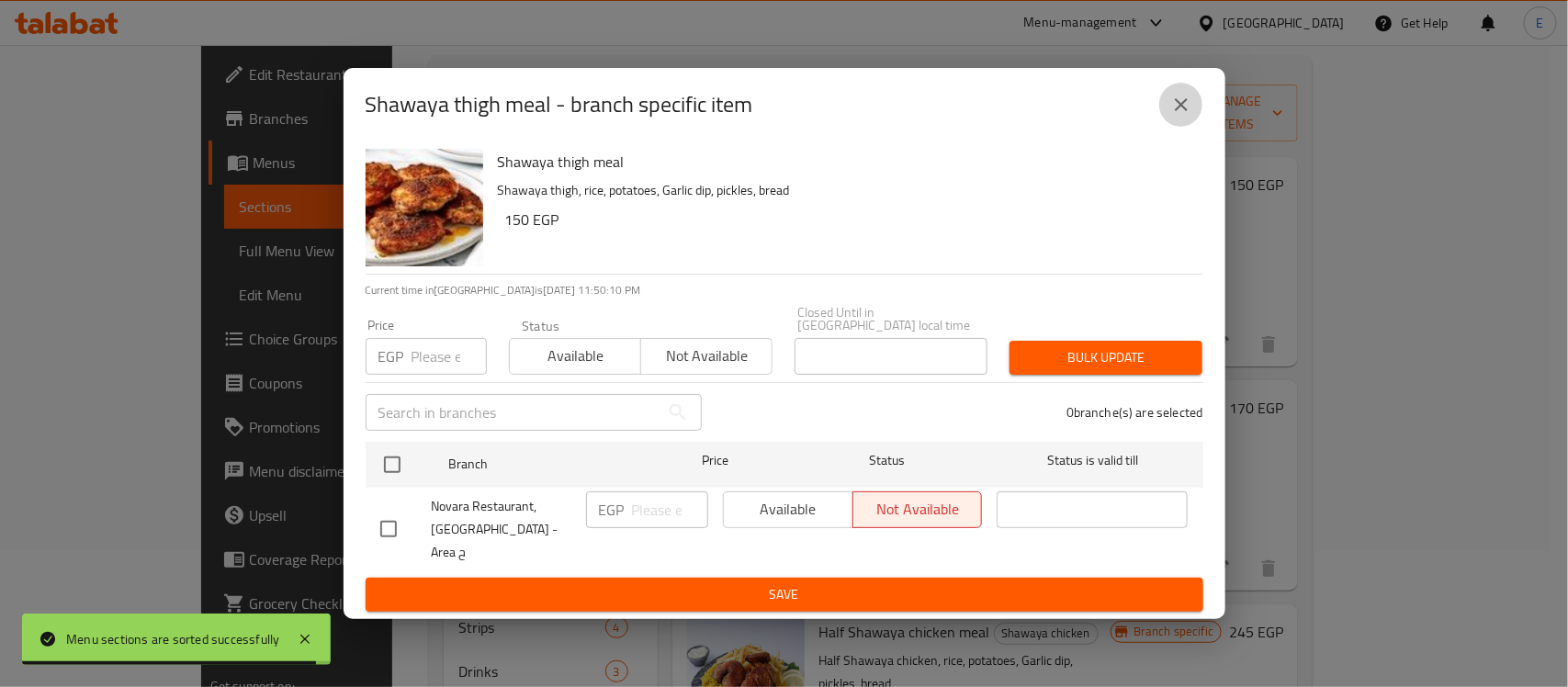
click at [1178, 102] on icon "close" at bounding box center [1180, 104] width 22 height 22
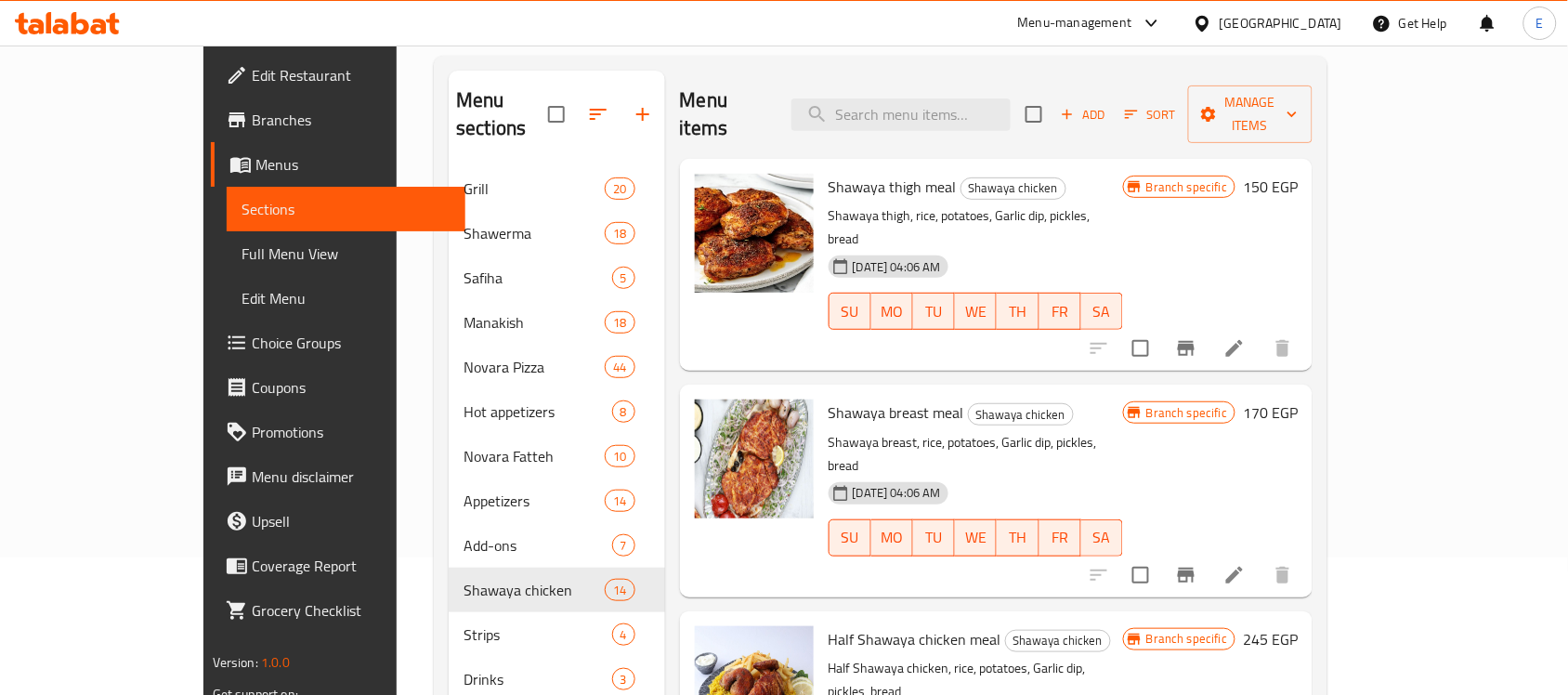
click at [1297, 174] on h6 "150 EGP" at bounding box center [1270, 187] width 55 height 26
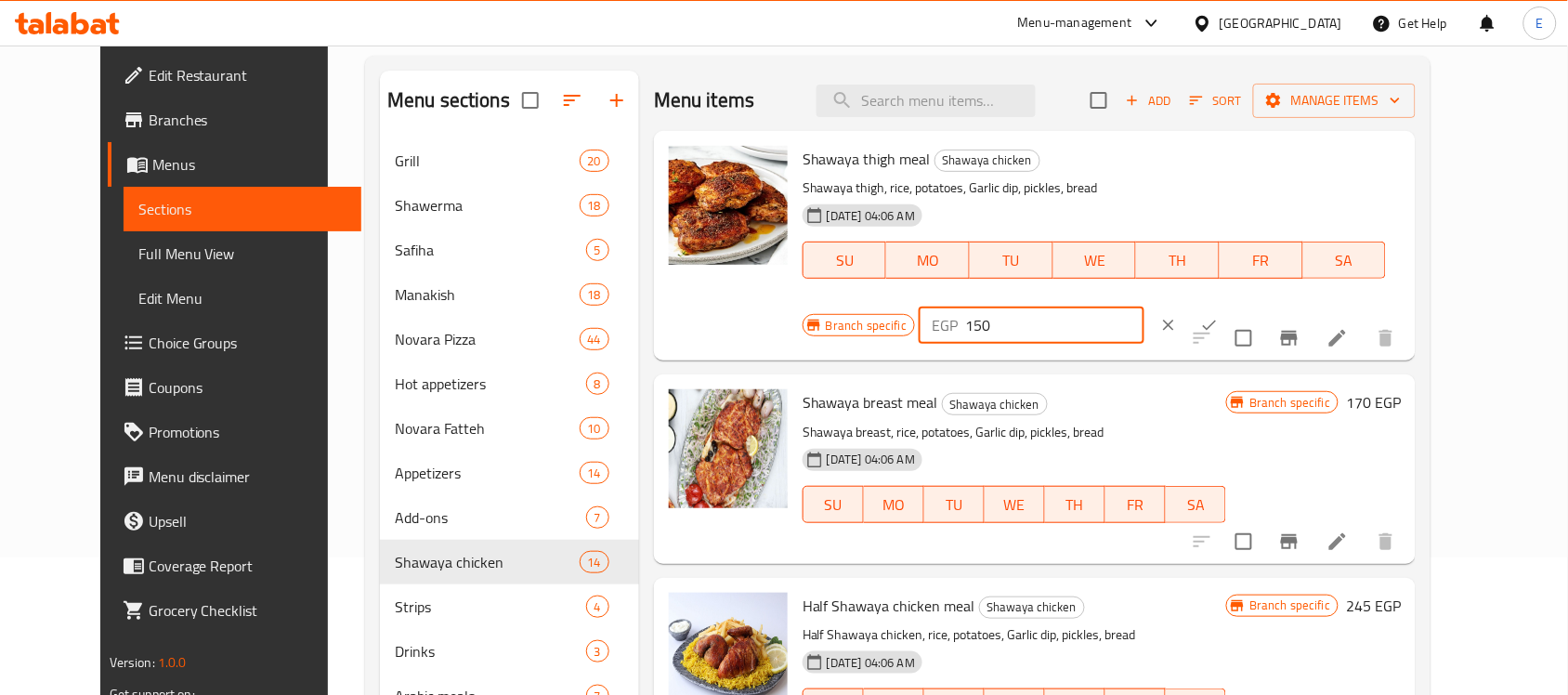
drag, startPoint x: 1311, startPoint y: 163, endPoint x: 1064, endPoint y: 156, distance: 247.1
click at [1064, 156] on div "Shawaya thigh meal Shawaya chicken Shawaya thigh, rice, potatoes, Garlic dip, p…" at bounding box center [1101, 245] width 613 height 214
type input "160"
click at [1218, 316] on icon "ok" at bounding box center [1208, 325] width 19 height 19
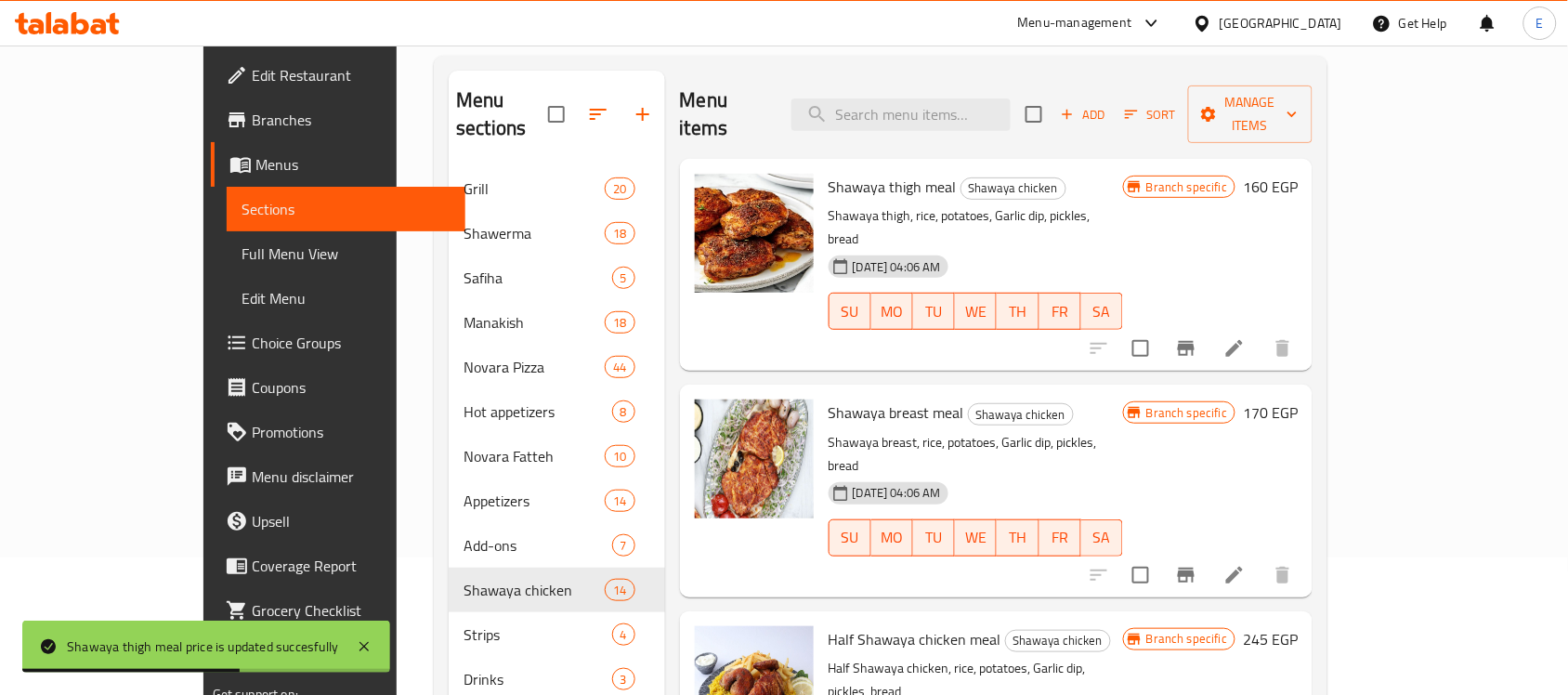
click at [1297, 400] on h6 "170 EGP" at bounding box center [1270, 413] width 55 height 26
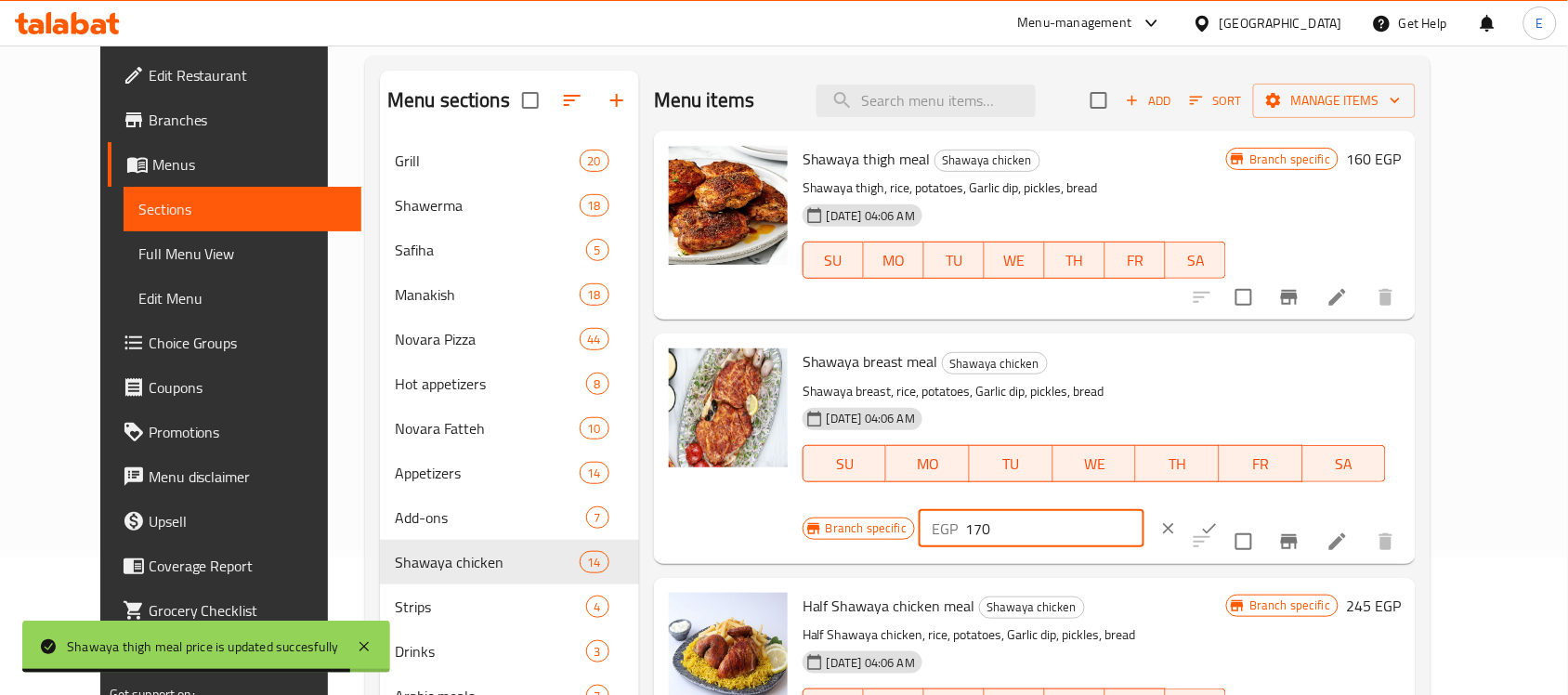
drag, startPoint x: 1275, startPoint y: 361, endPoint x: 1159, endPoint y: 363, distance: 116.0
click at [1159, 508] on div "Branch specific EGP 170 ​" at bounding box center [1030, 529] width 456 height 41
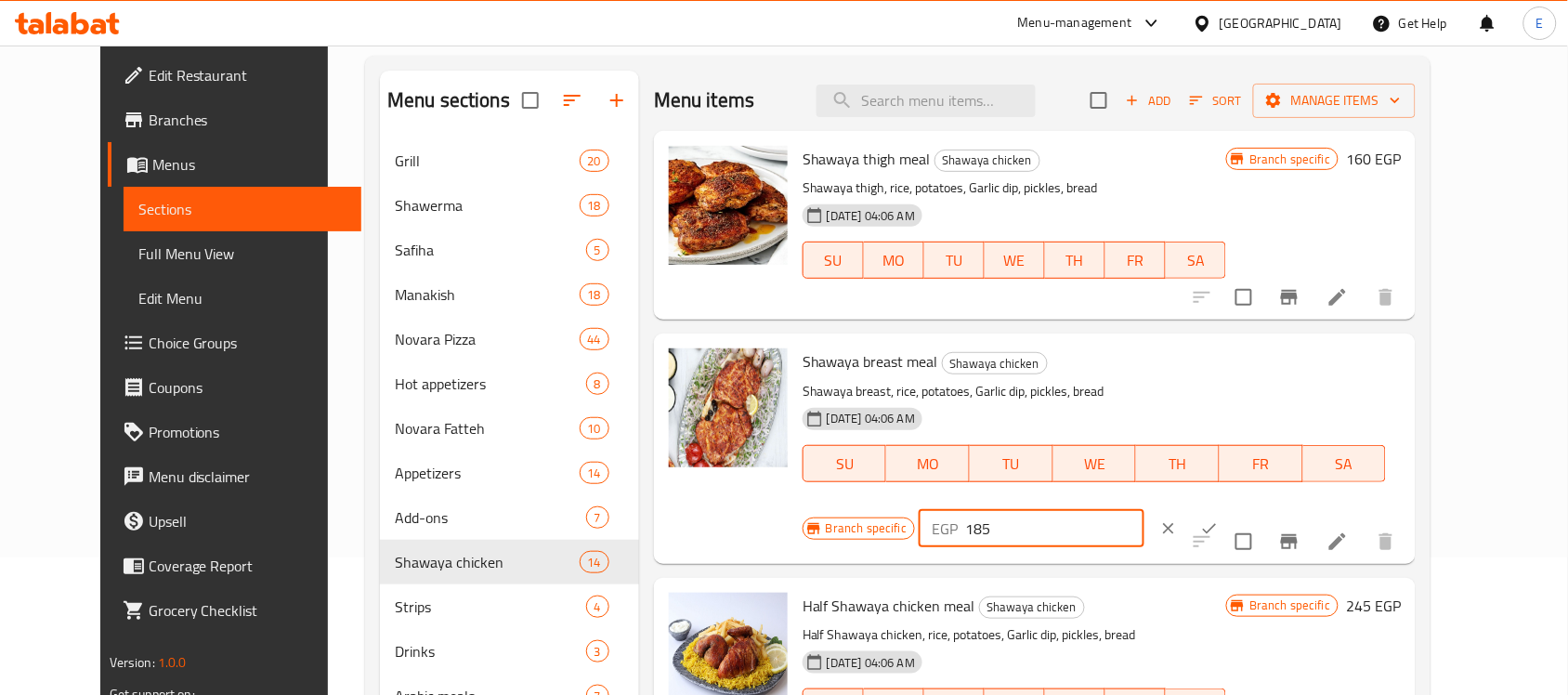
type input "185"
click at [1218, 519] on icon "ok" at bounding box center [1208, 528] width 19 height 19
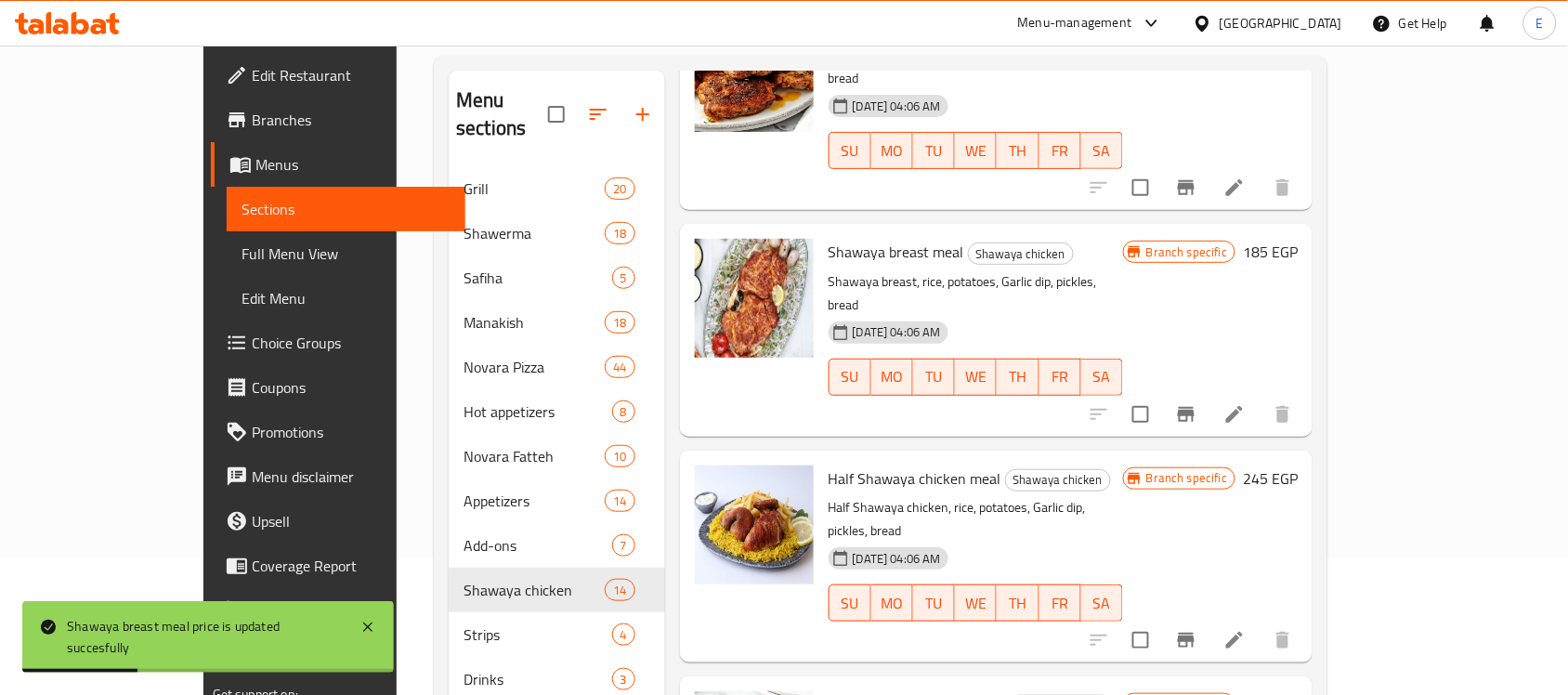
scroll to position [173, 0]
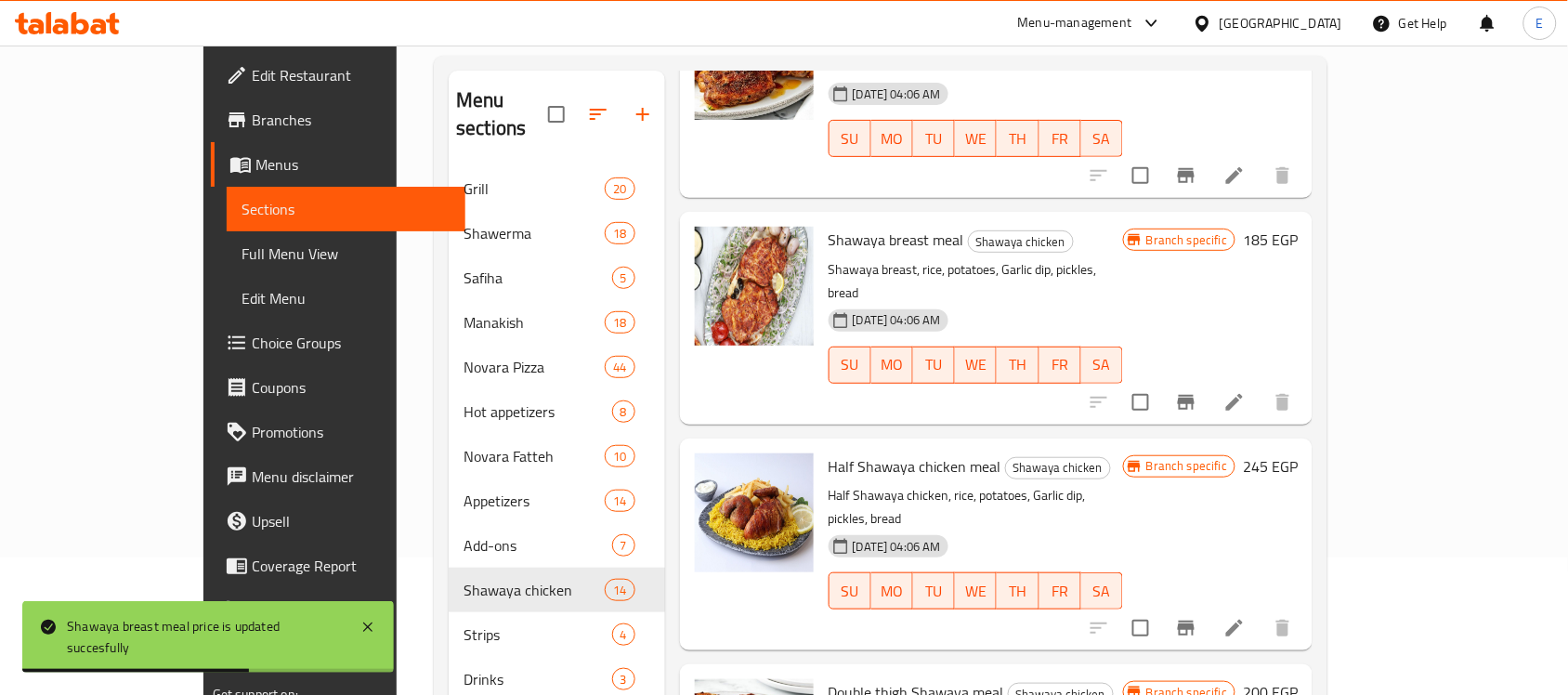
click at [1297, 454] on h6 "245 EGP" at bounding box center [1270, 466] width 55 height 26
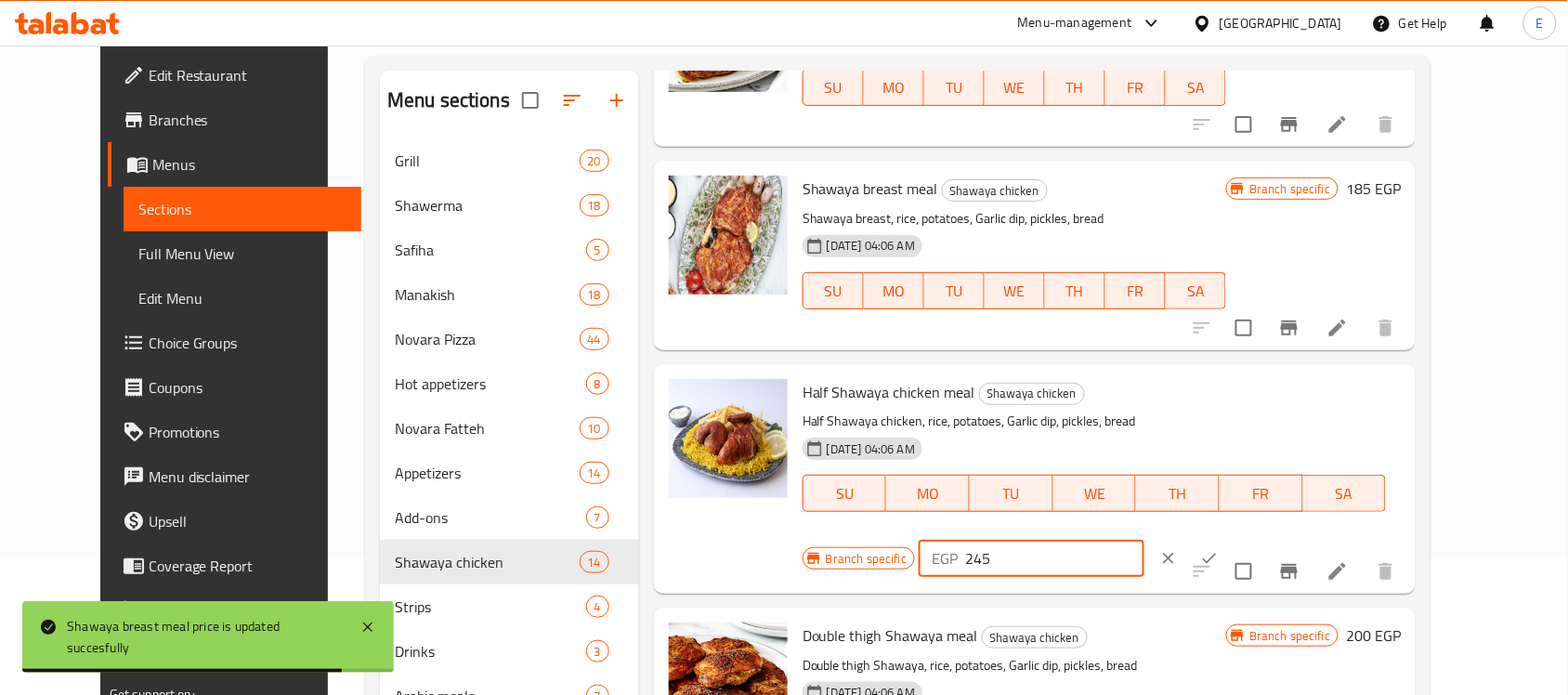
drag, startPoint x: 1303, startPoint y: 390, endPoint x: 1074, endPoint y: 356, distance: 231.5
click at [1074, 356] on div "Menu items Add Sort Manage items Shawaya thigh meal Shawaya chicken Shawaya thi…" at bounding box center [1027, 442] width 776 height 744
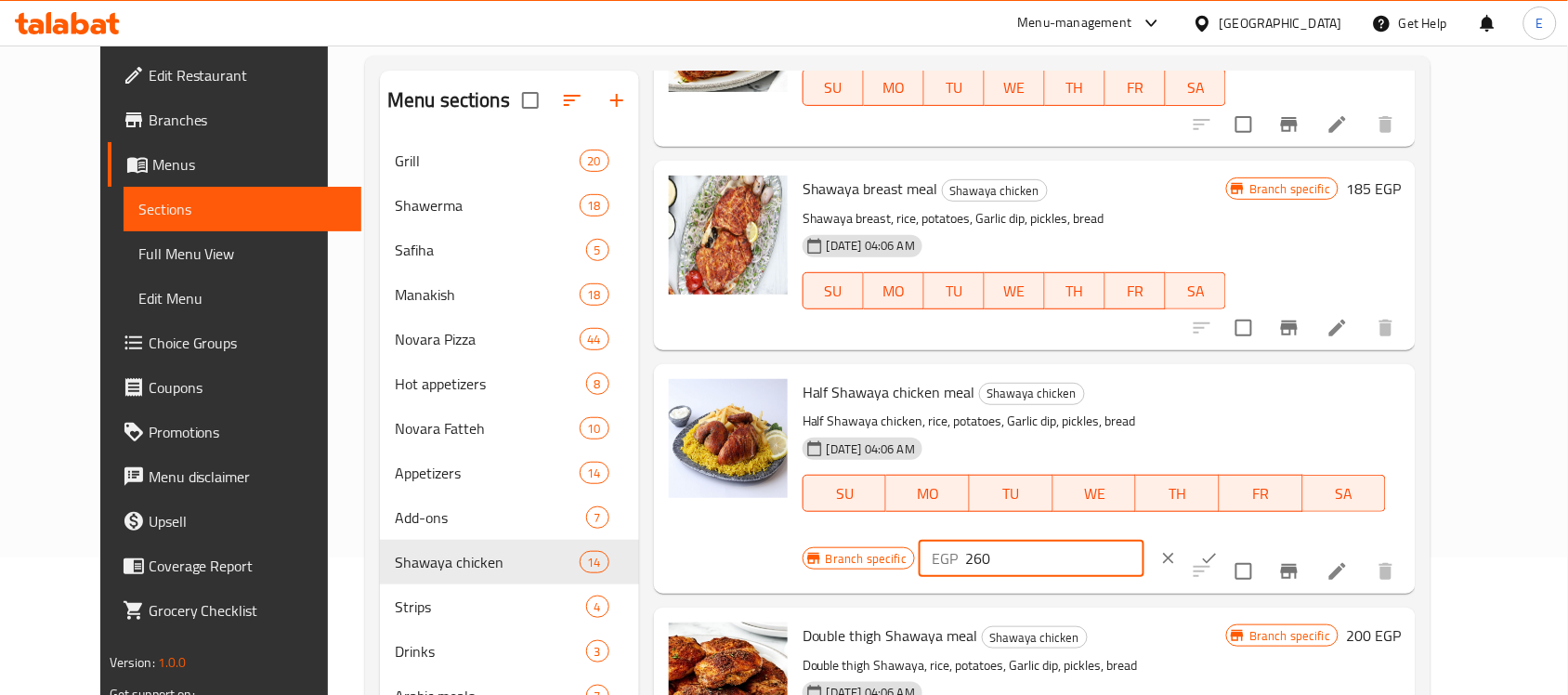
type input "260"
click at [1218, 548] on icon "ok" at bounding box center [1208, 557] width 19 height 19
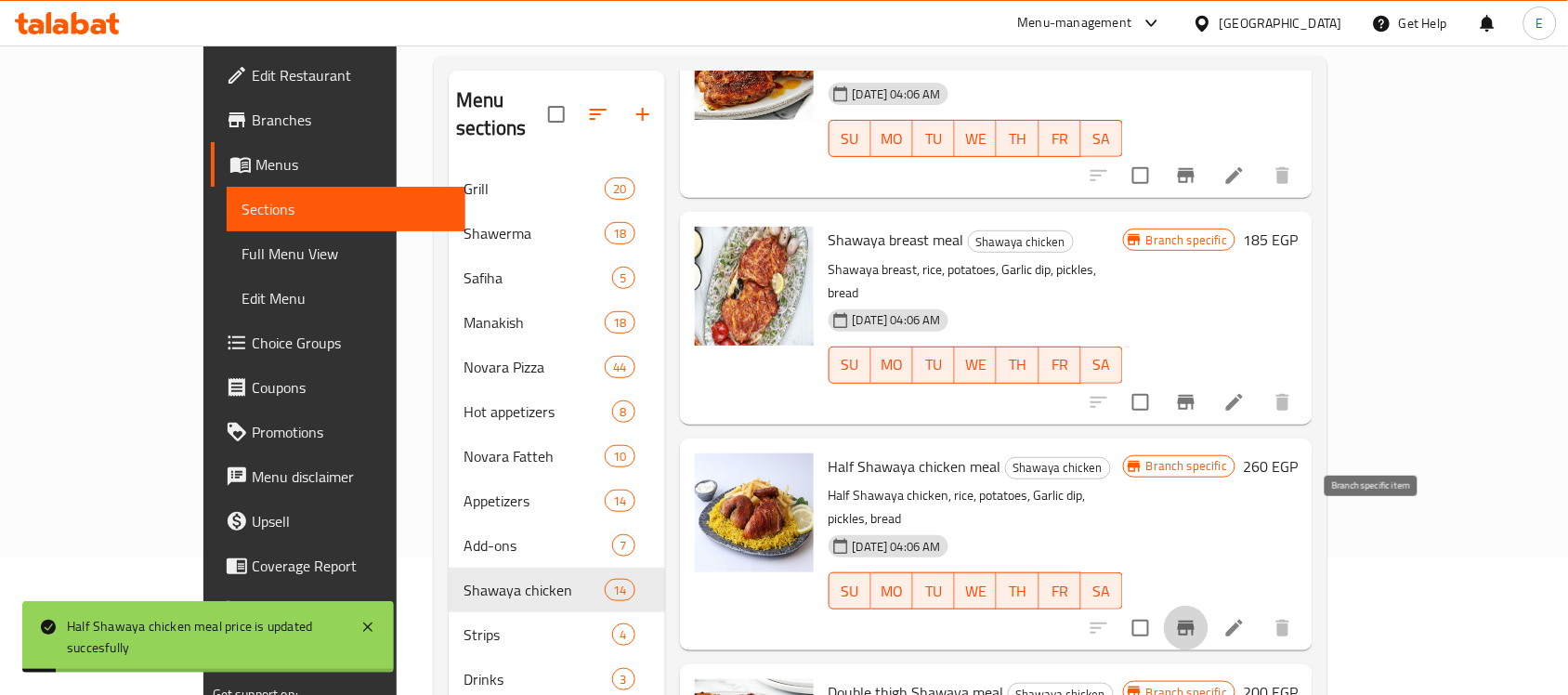
click at [1195, 621] on icon "Branch-specific-item" at bounding box center [1186, 628] width 17 height 15
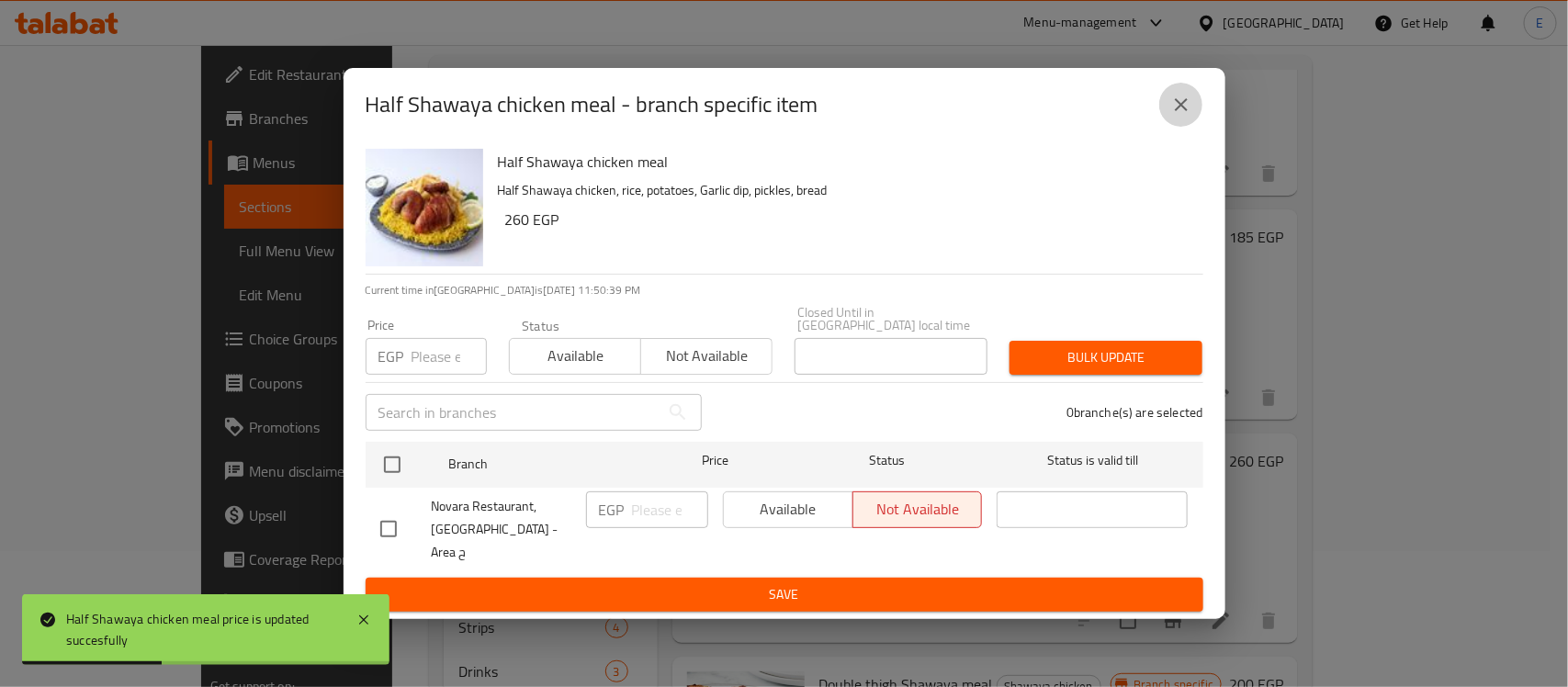
click at [1182, 106] on icon "close" at bounding box center [1180, 104] width 22 height 22
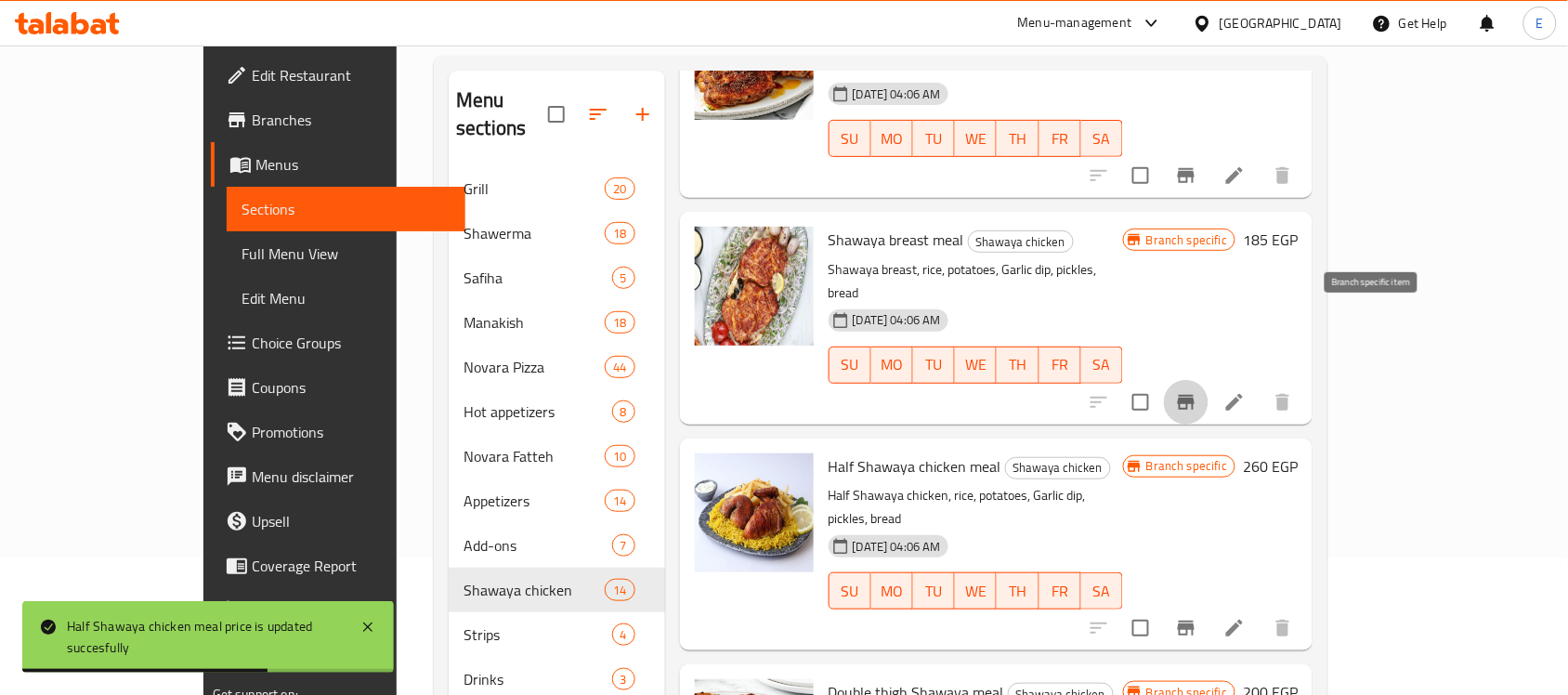
click at [1195, 395] on icon "Branch-specific-item" at bounding box center [1186, 402] width 17 height 15
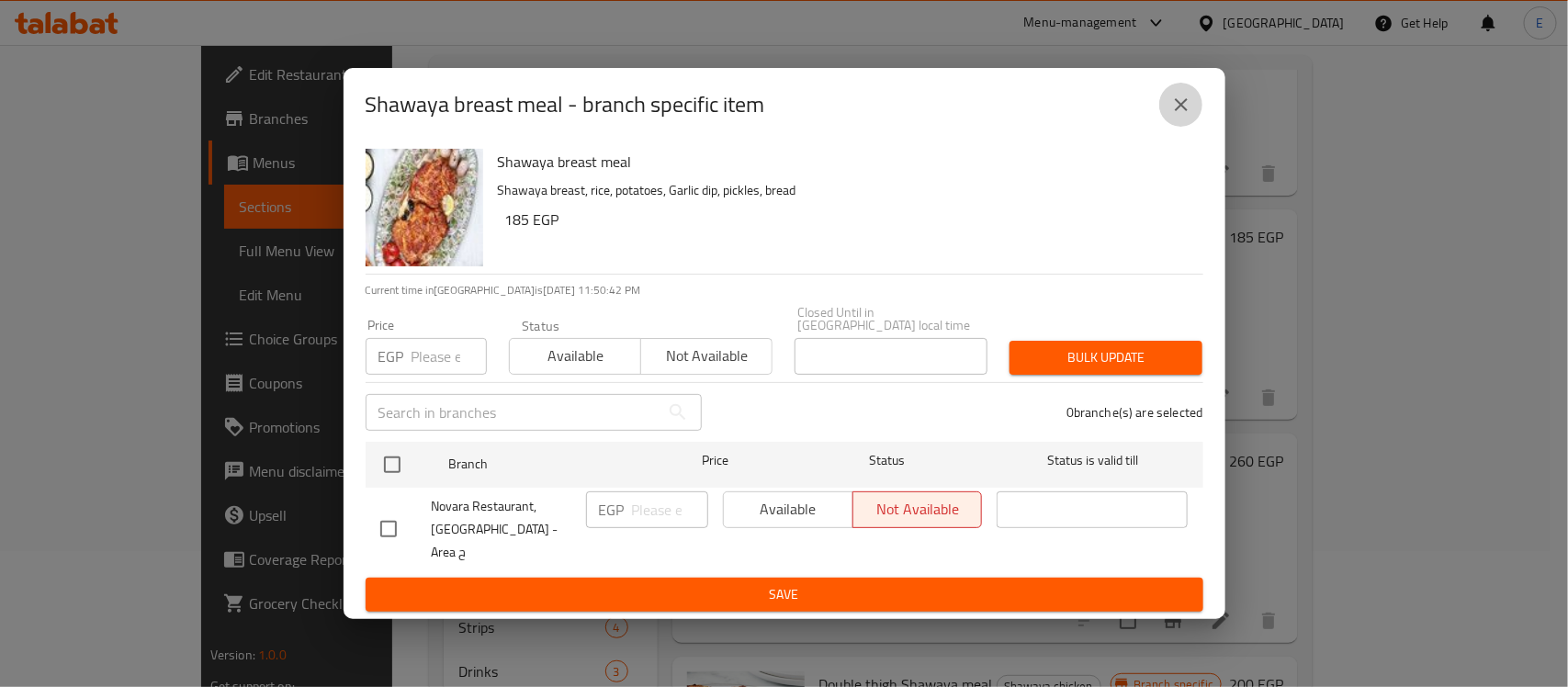
click at [1191, 116] on icon "close" at bounding box center [1180, 104] width 22 height 22
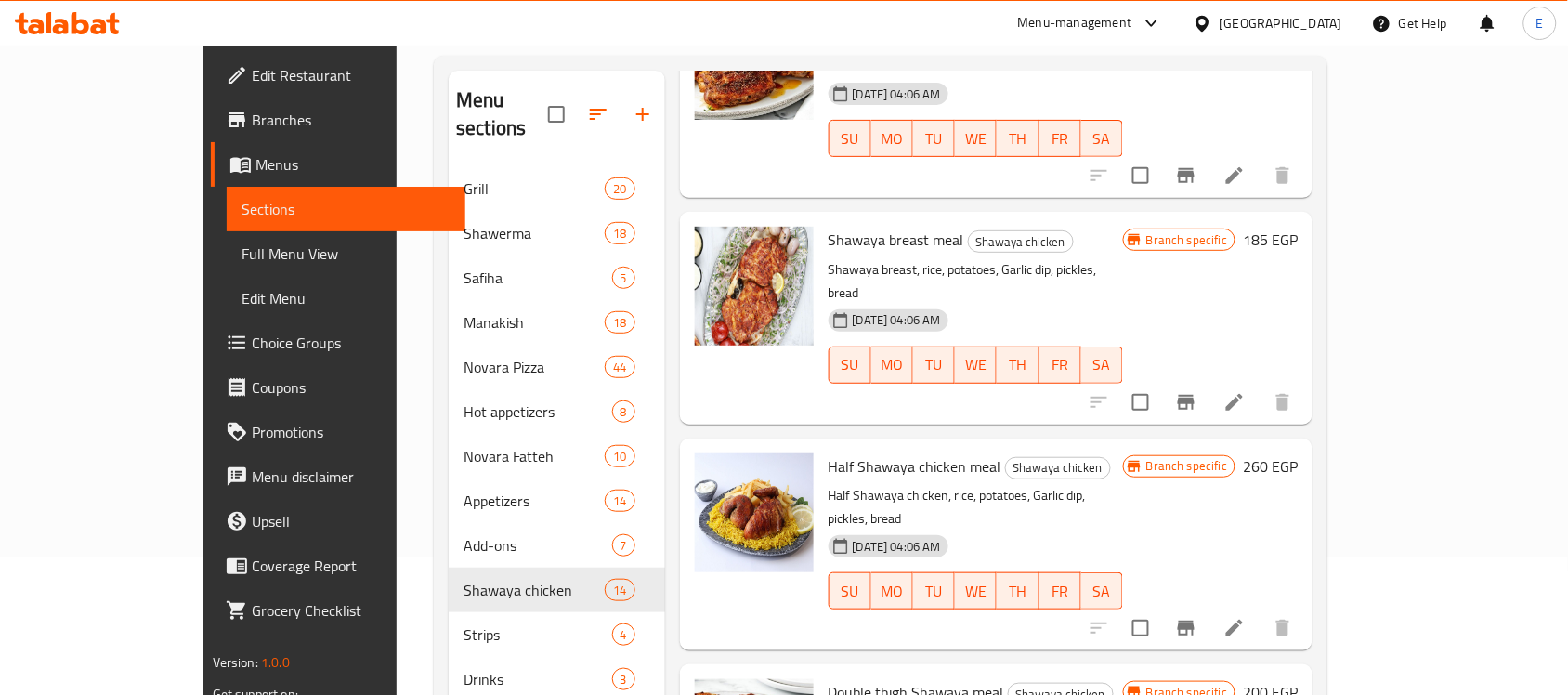
click at [1297, 678] on h6 "200 EGP" at bounding box center [1270, 691] width 55 height 26
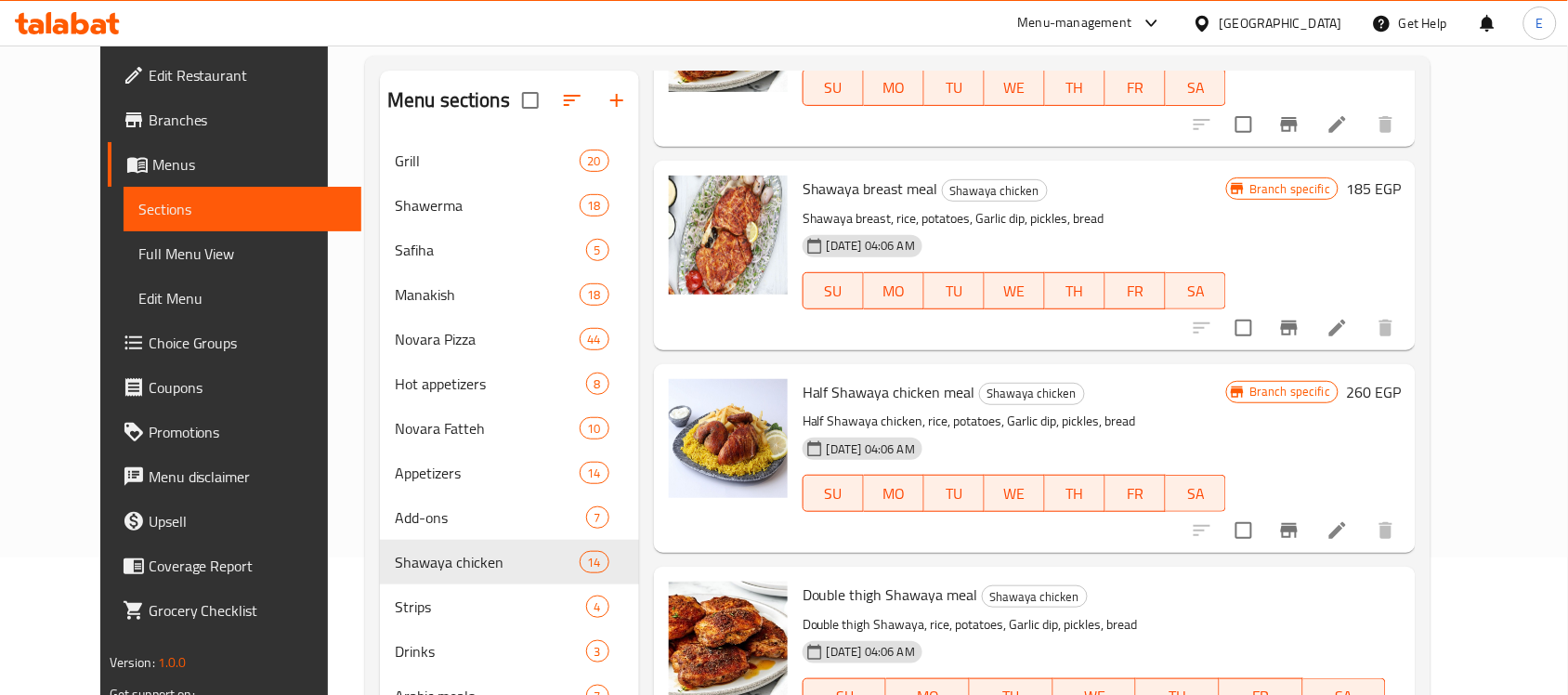
drag, startPoint x: 1287, startPoint y: 600, endPoint x: 1035, endPoint y: 550, distance: 256.9
click at [1035, 88] on div "Shawaya thigh meal Shawaya chicken Shawaya thigh, rice, potatoes, Garlic dip, p…" at bounding box center [1034, 22] width 762 height 130
type input "230"
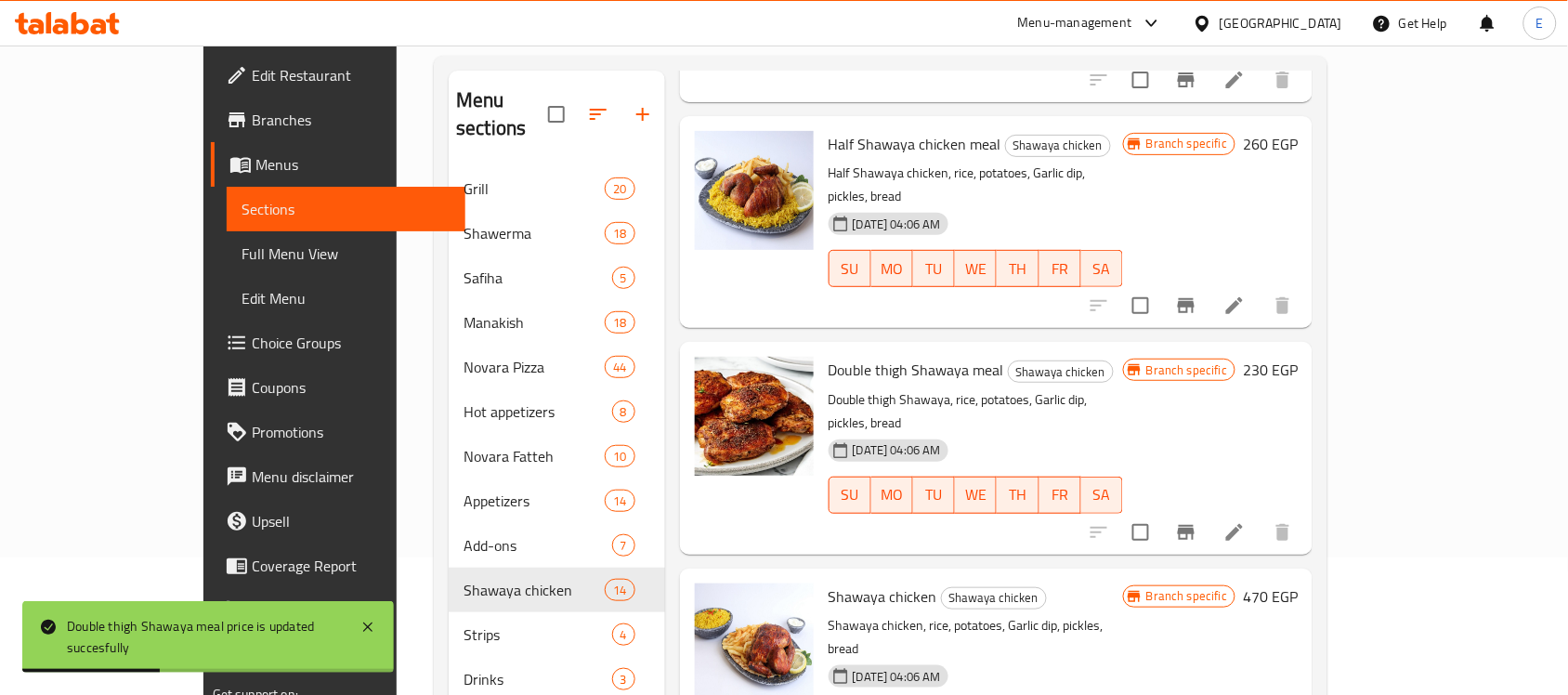
scroll to position [489, 0]
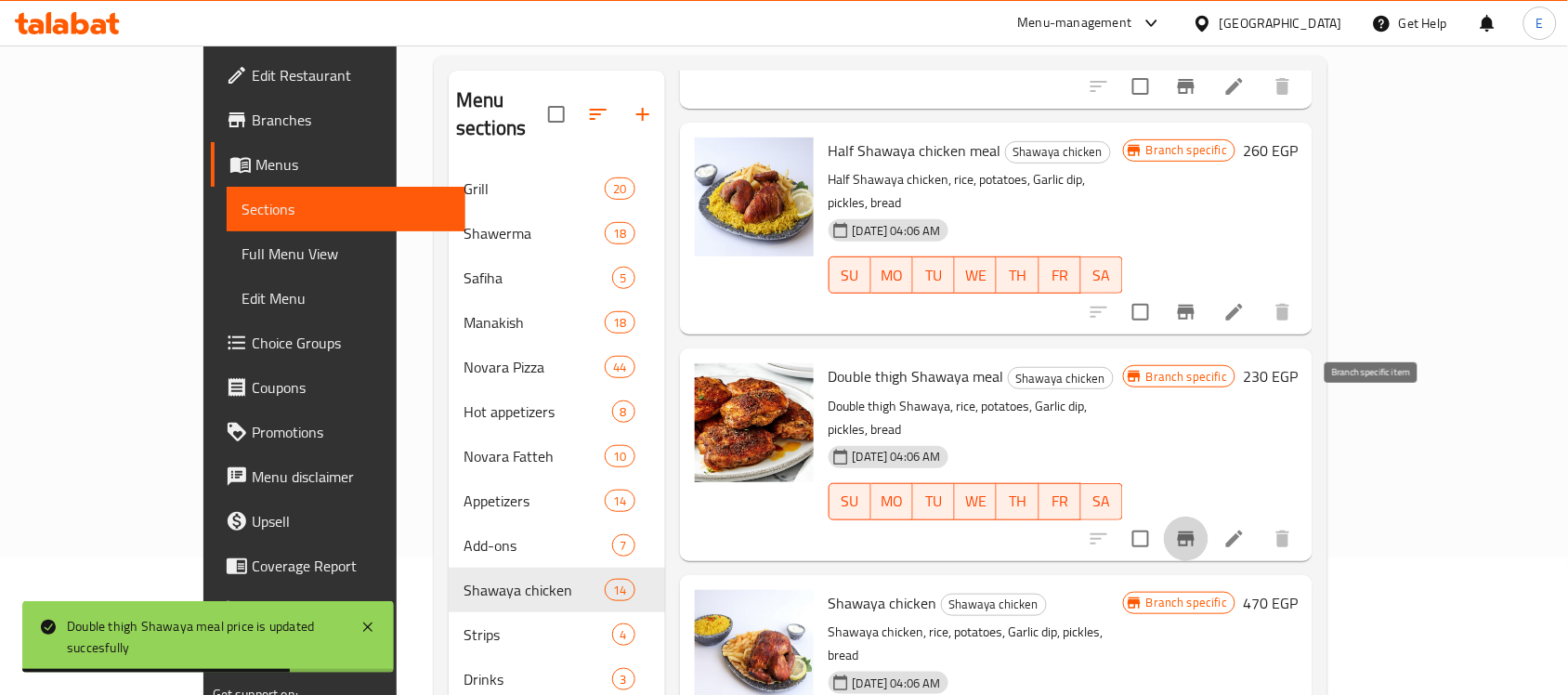
click at [1198, 528] on icon "Branch-specific-item" at bounding box center [1186, 539] width 22 height 22
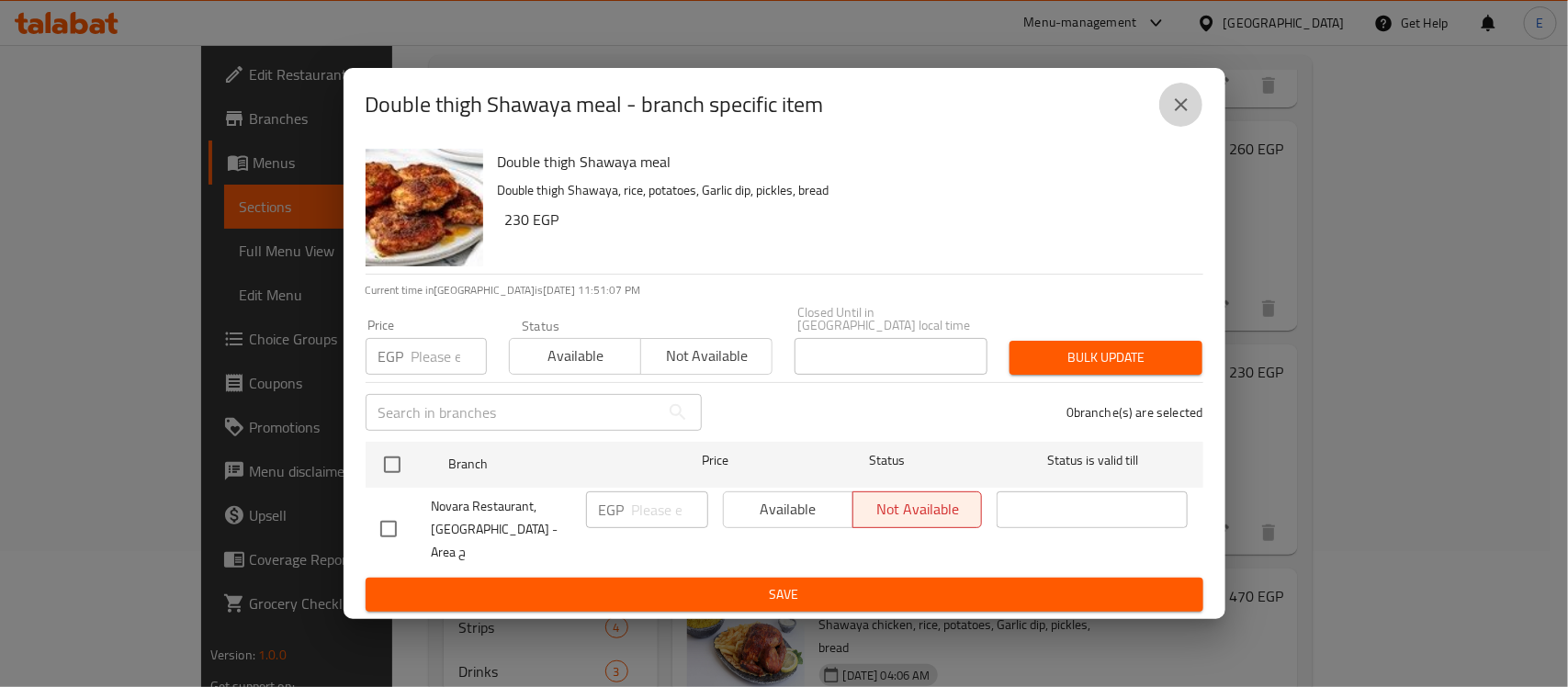
click at [1182, 116] on icon "close" at bounding box center [1180, 104] width 22 height 22
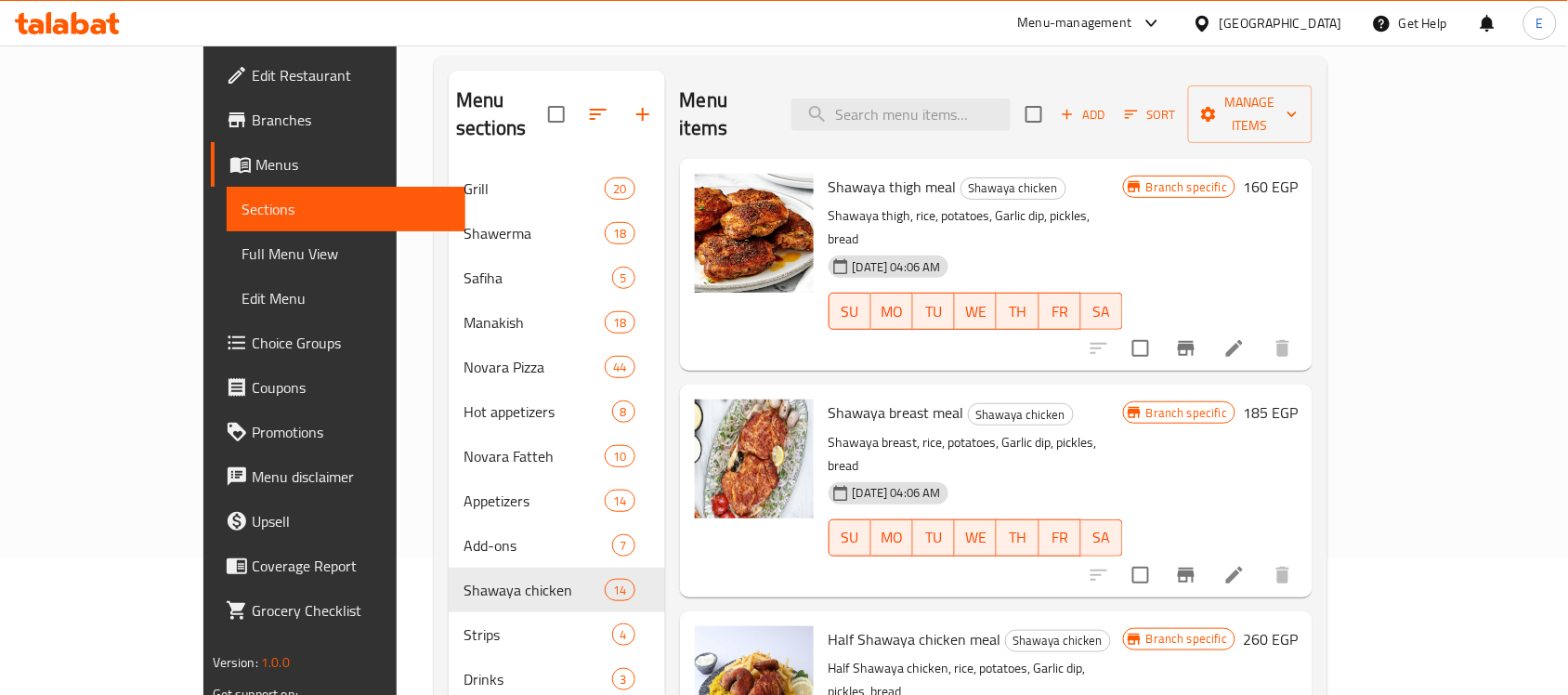
scroll to position [489, 0]
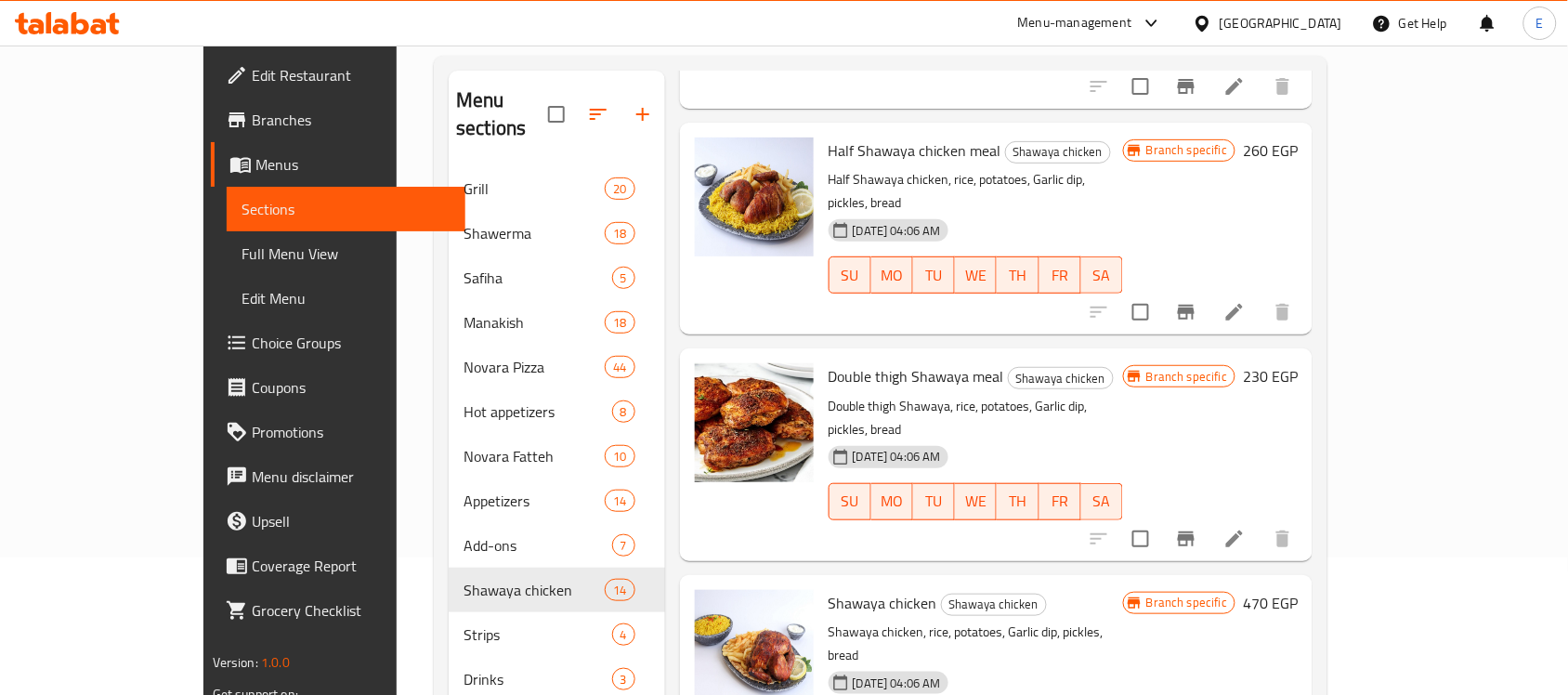
click at [1297, 589] on h6 "470 EGP" at bounding box center [1270, 602] width 55 height 26
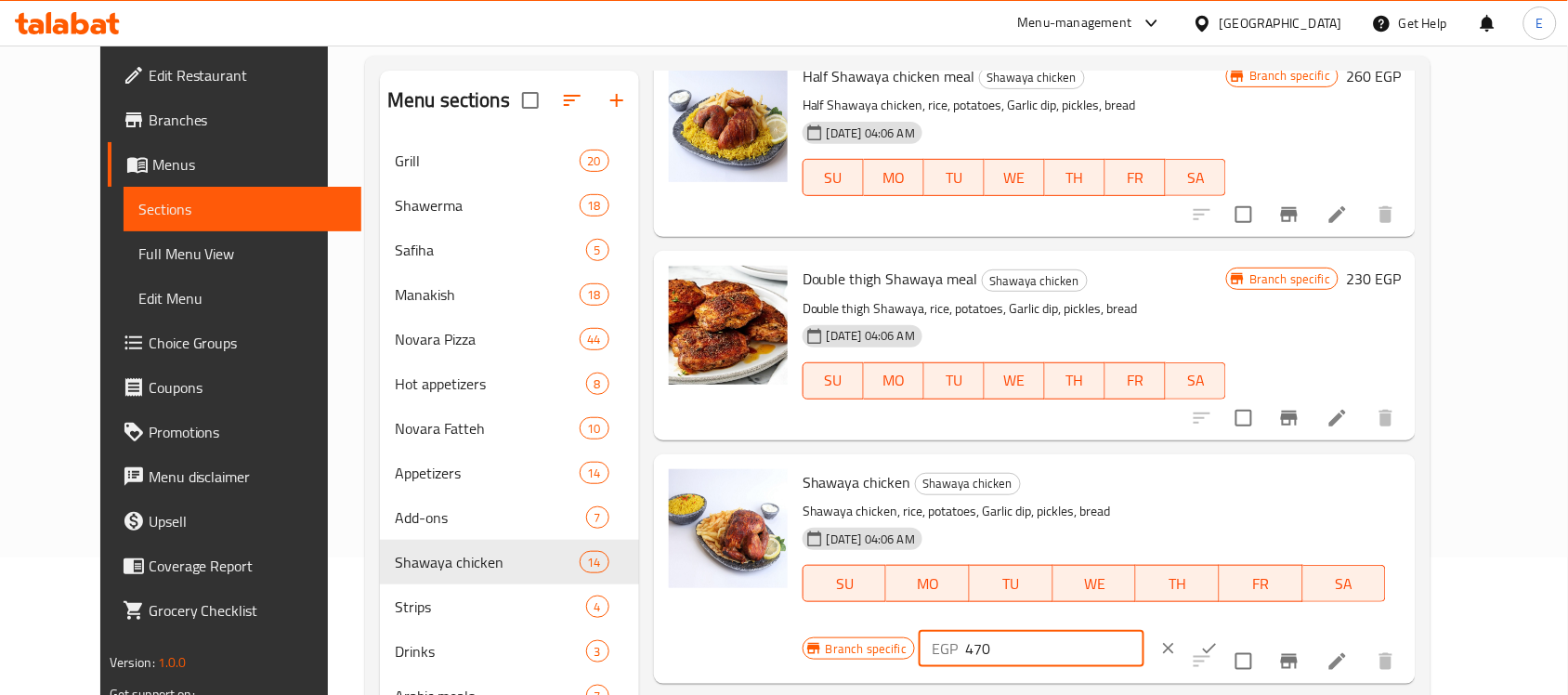
drag, startPoint x: 1263, startPoint y: 485, endPoint x: 1161, endPoint y: 490, distance: 102.1
click at [1161, 628] on div "Branch specific EGP 470 ​" at bounding box center [1030, 648] width 456 height 41
type input "510"
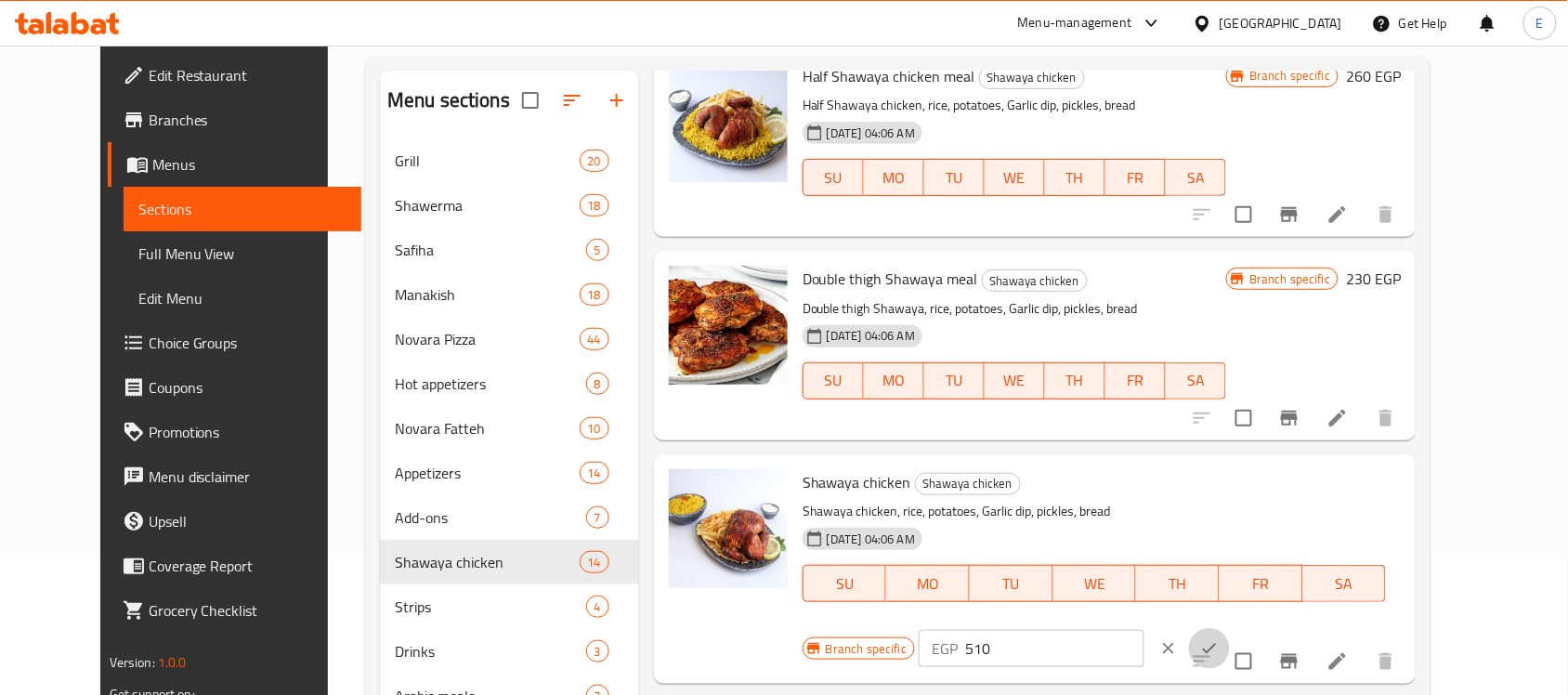
click at [1218, 639] on icon "ok" at bounding box center [1208, 648] width 19 height 19
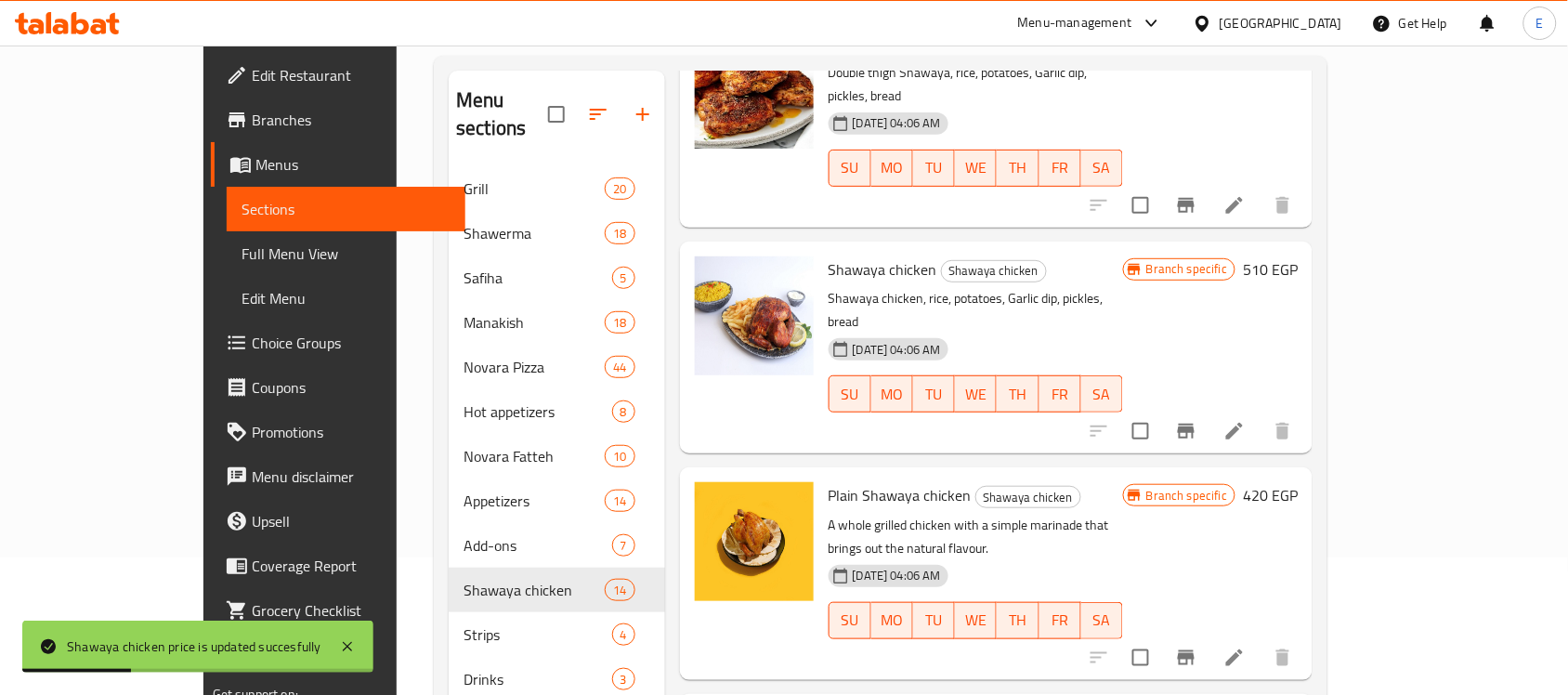
scroll to position [819, 0]
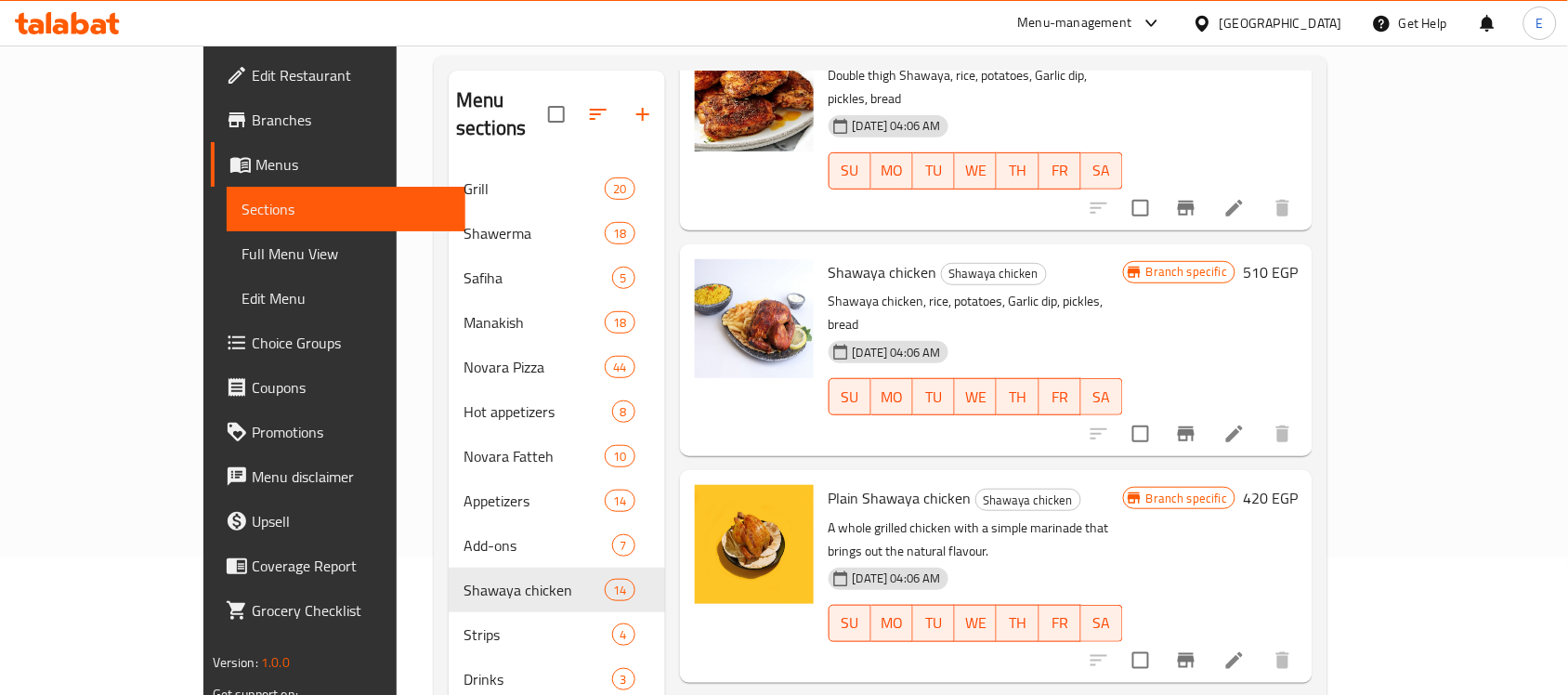
click at [1297, 485] on h6 "420 EGP" at bounding box center [1270, 498] width 55 height 26
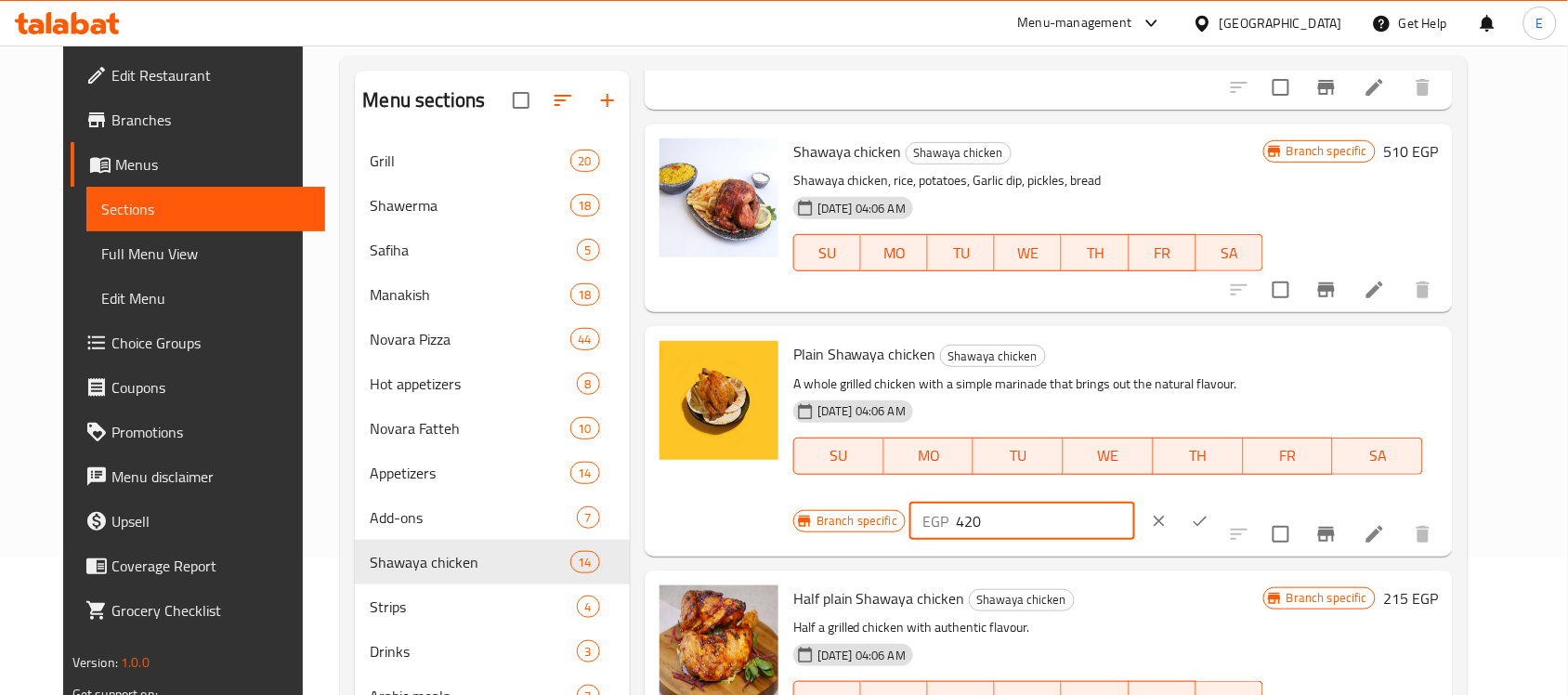
drag, startPoint x: 1258, startPoint y: 355, endPoint x: 1217, endPoint y: 345, distance: 42.2
click at [1135, 502] on div "EGP 420 ​" at bounding box center [1022, 521] width 226 height 37
type input "460"
click at [1209, 511] on icon "ok" at bounding box center [1199, 520] width 19 height 19
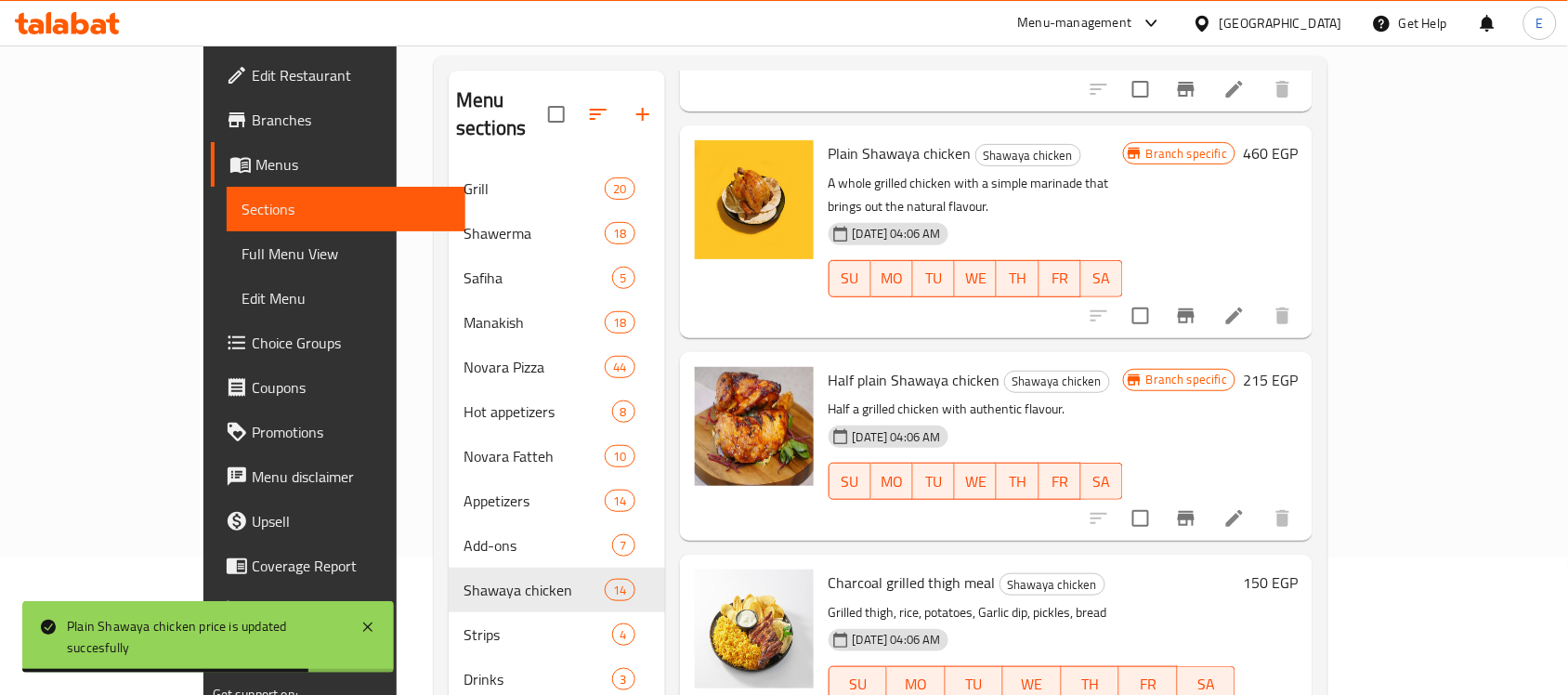
scroll to position [1168, 0]
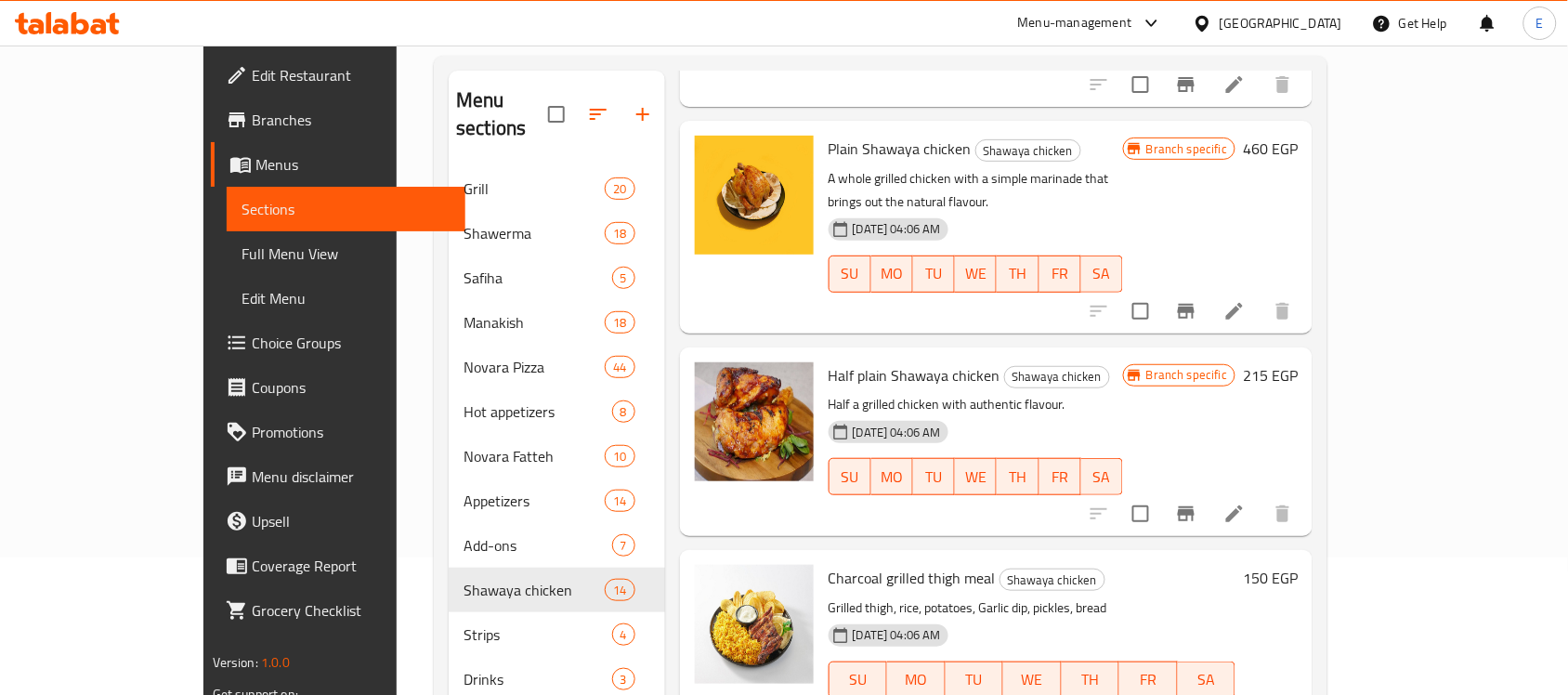
click at [1297, 363] on h6 "215 EGP" at bounding box center [1270, 375] width 55 height 26
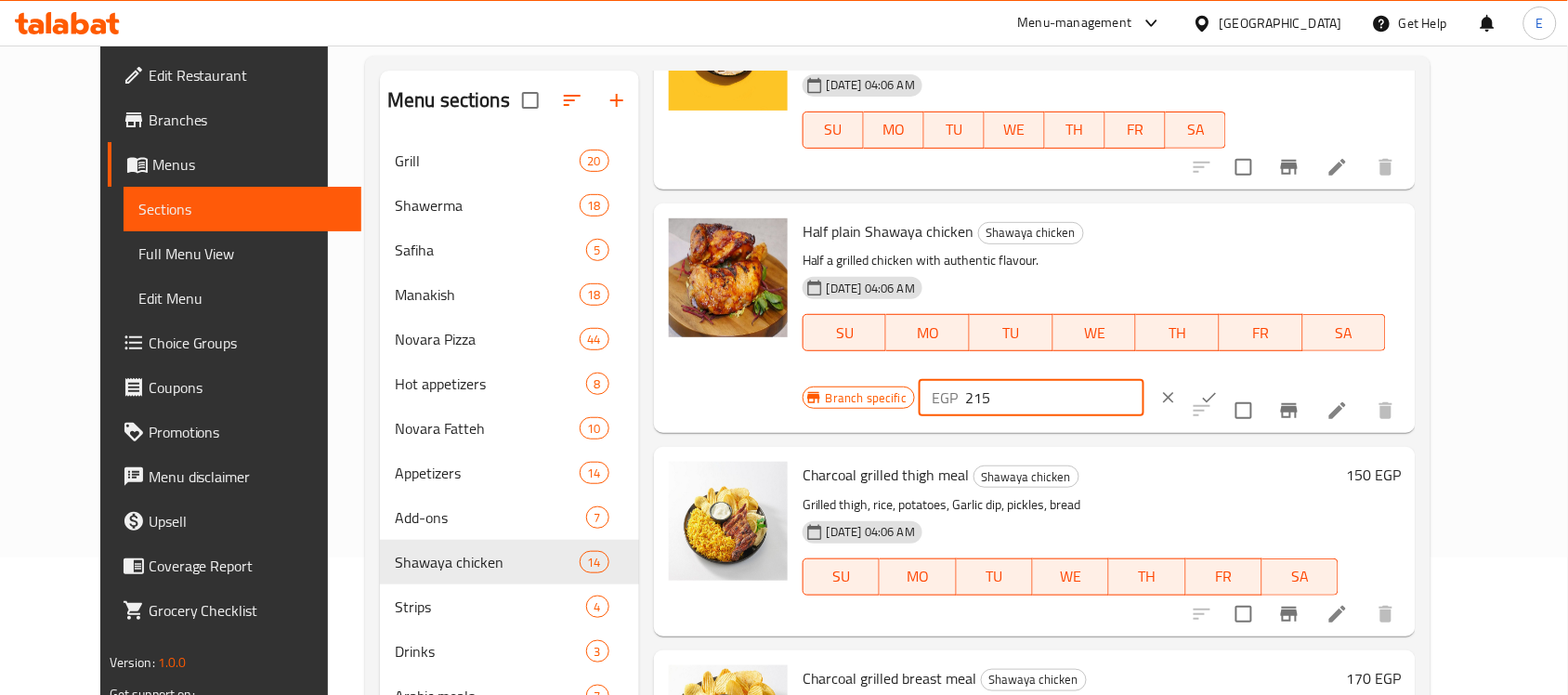
drag, startPoint x: 1285, startPoint y: 205, endPoint x: 1106, endPoint y: 193, distance: 179.4
click at [1106, 377] on div "Branch specific EGP 215 ​" at bounding box center [1030, 398] width 456 height 41
type input "230"
click at [1217, 393] on icon "ok" at bounding box center [1209, 398] width 14 height 10
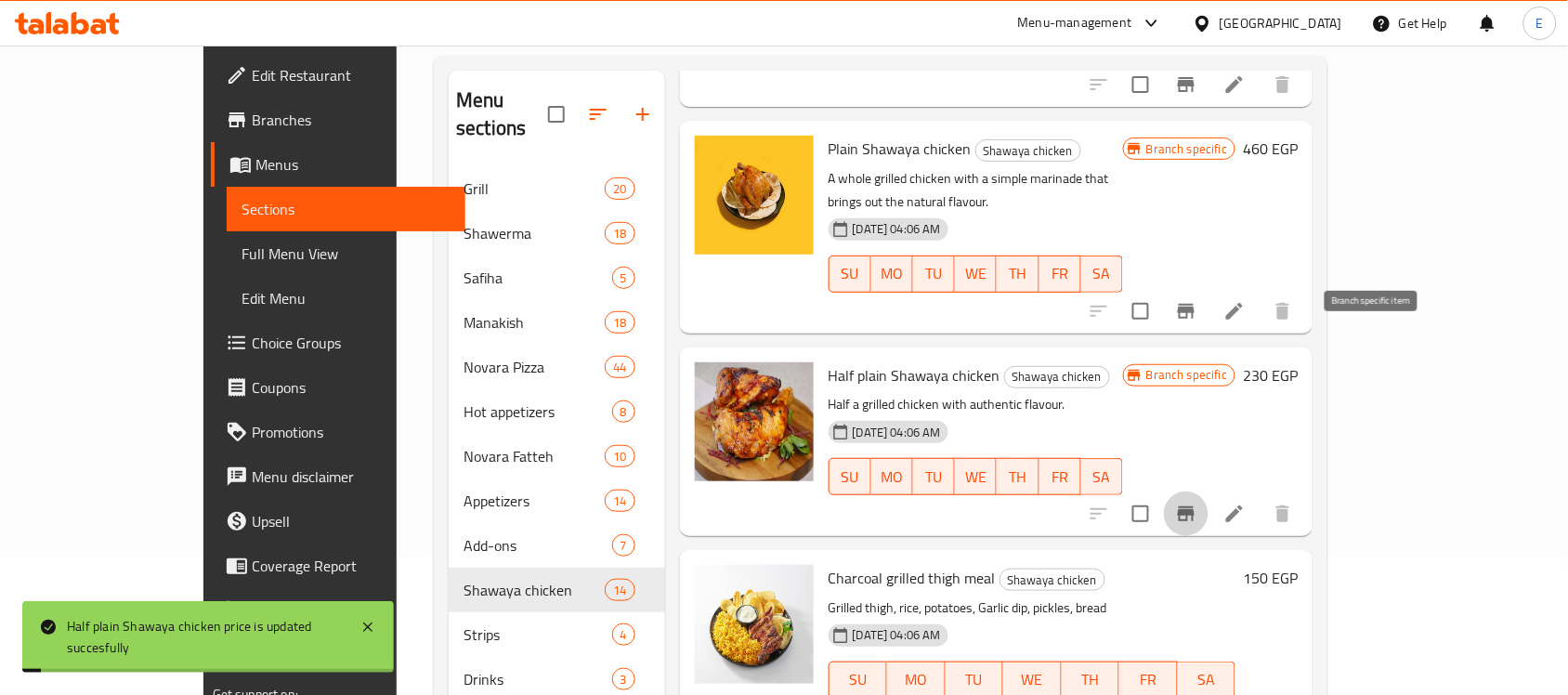
click at [1198, 502] on icon "Branch-specific-item" at bounding box center [1186, 513] width 22 height 22
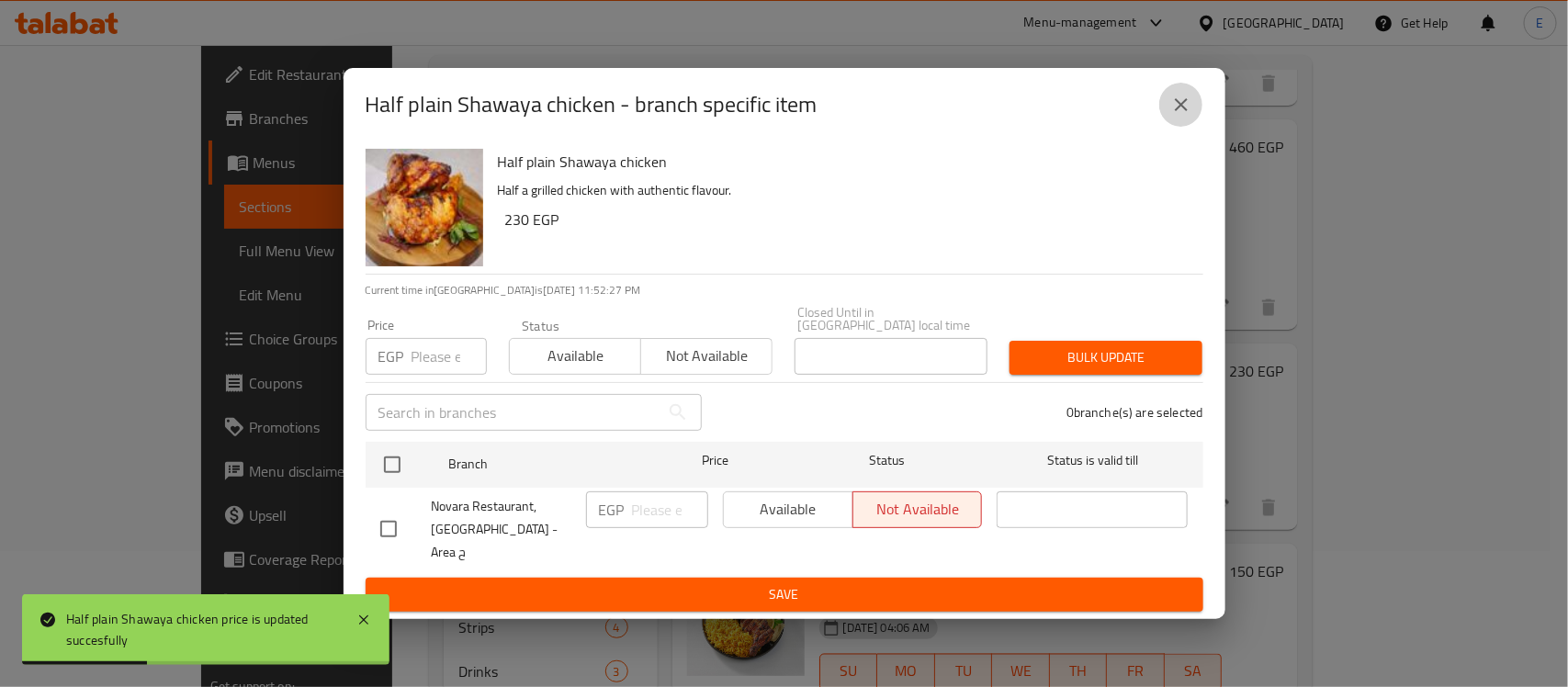
click at [1181, 102] on icon "close" at bounding box center [1180, 104] width 22 height 22
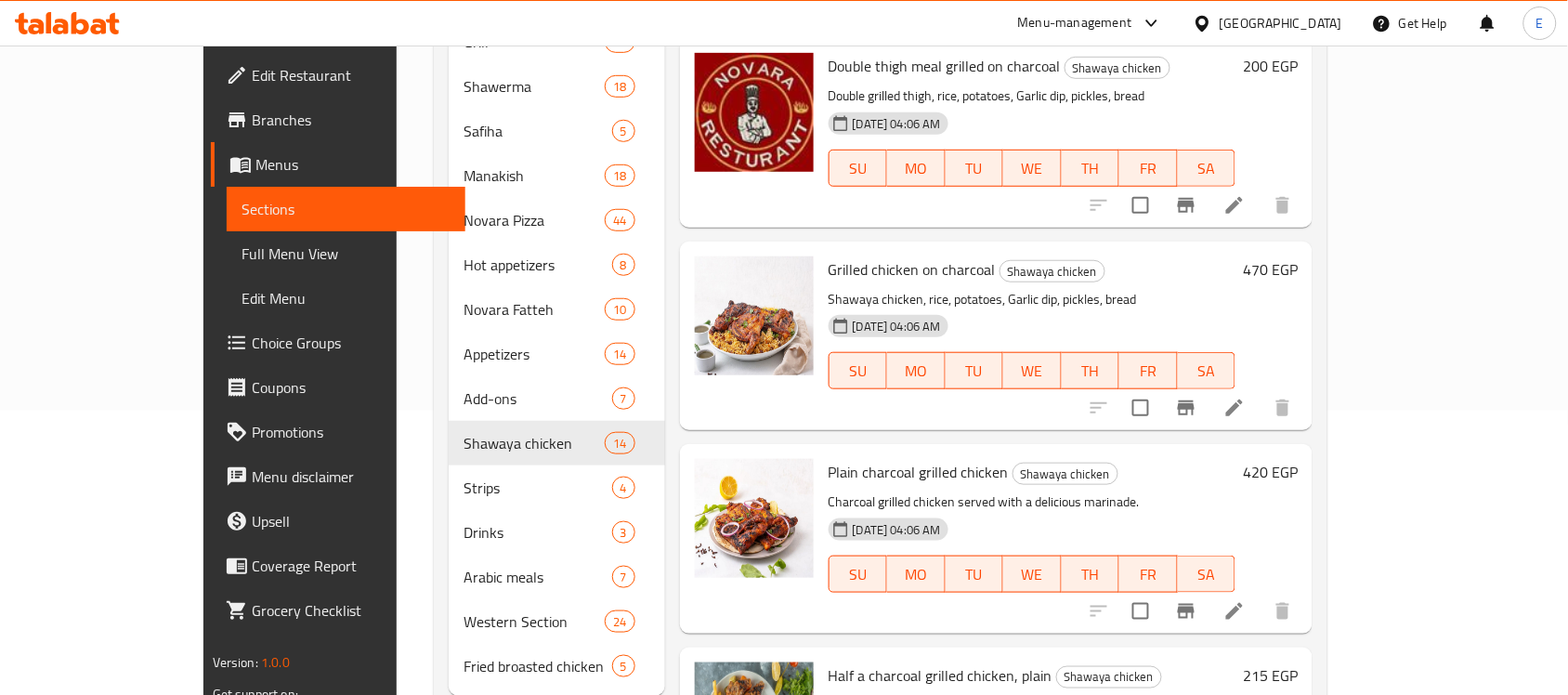
scroll to position [308, 0]
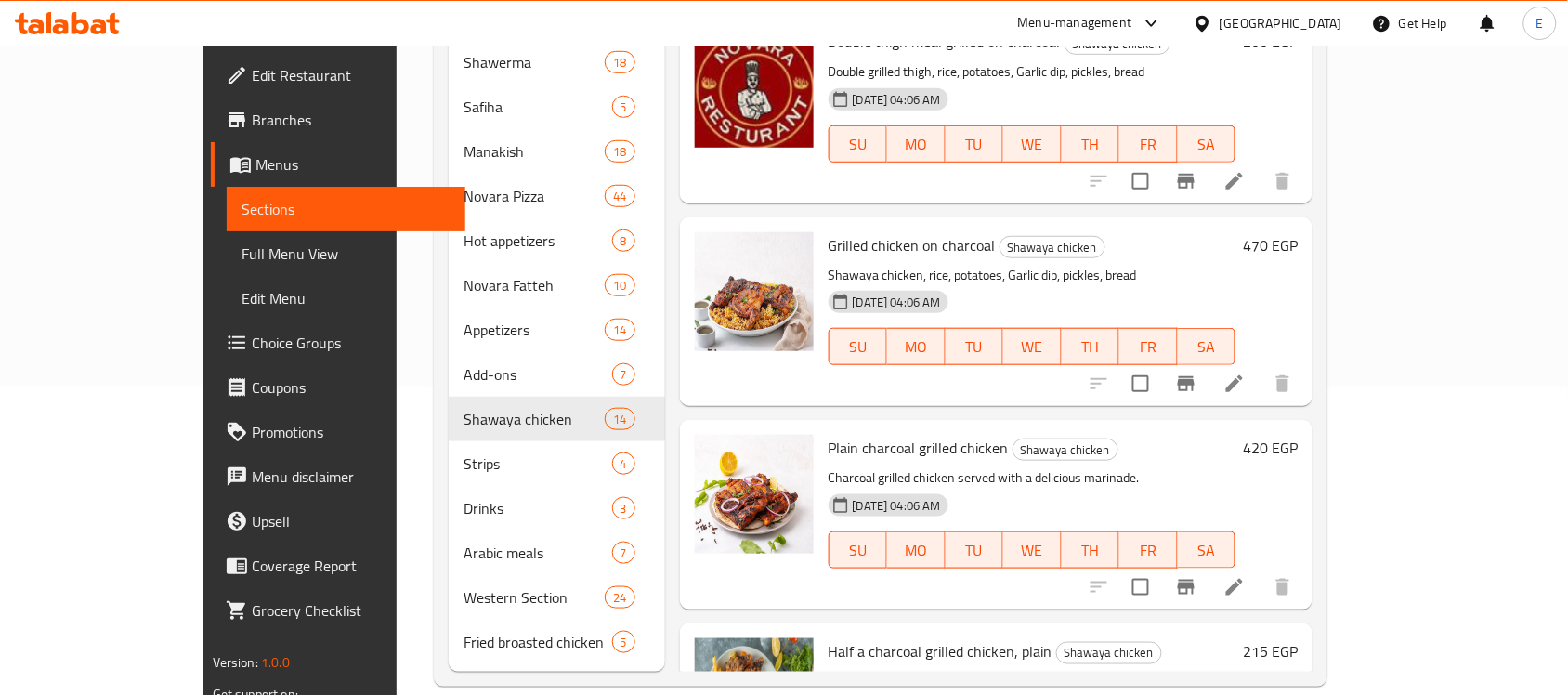
click at [1297, 435] on h6 "420 EGP" at bounding box center [1270, 448] width 55 height 26
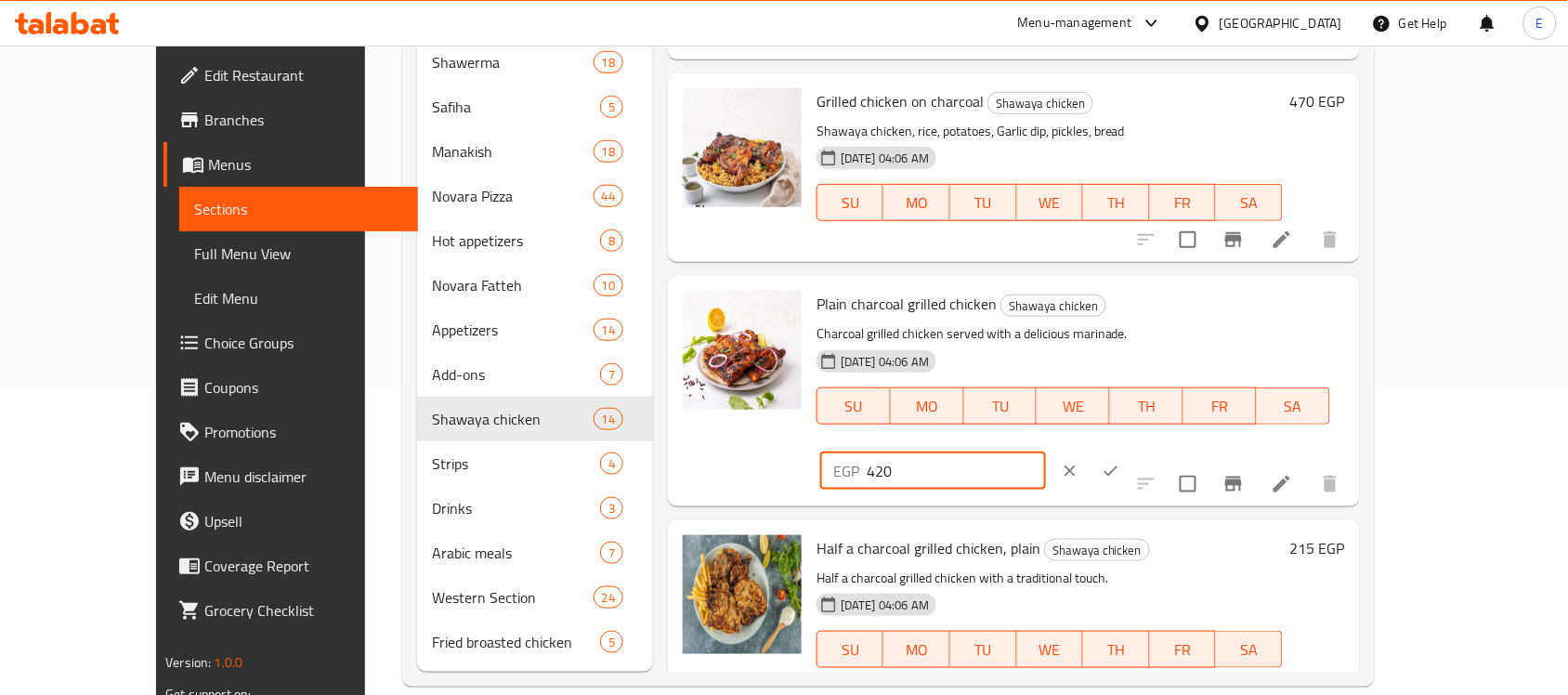
drag, startPoint x: 1270, startPoint y: 288, endPoint x: 1139, endPoint y: 283, distance: 131.1
click at [1139, 283] on div "Plain charcoal grilled chicken Shawaya chicken Charcoal grilled chicken served …" at bounding box center [1080, 390] width 544 height 214
type input "510"
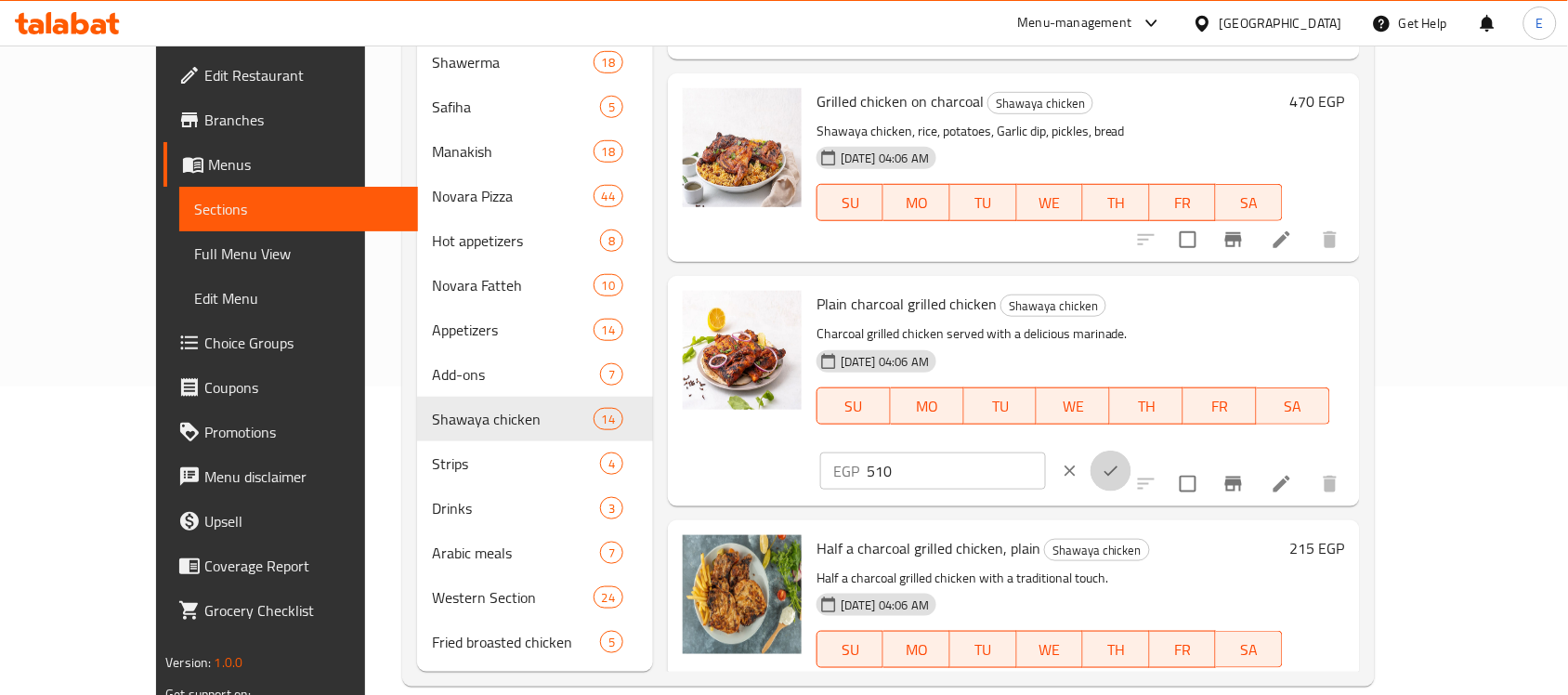
click at [1131, 451] on button "ok" at bounding box center [1111, 471] width 41 height 41
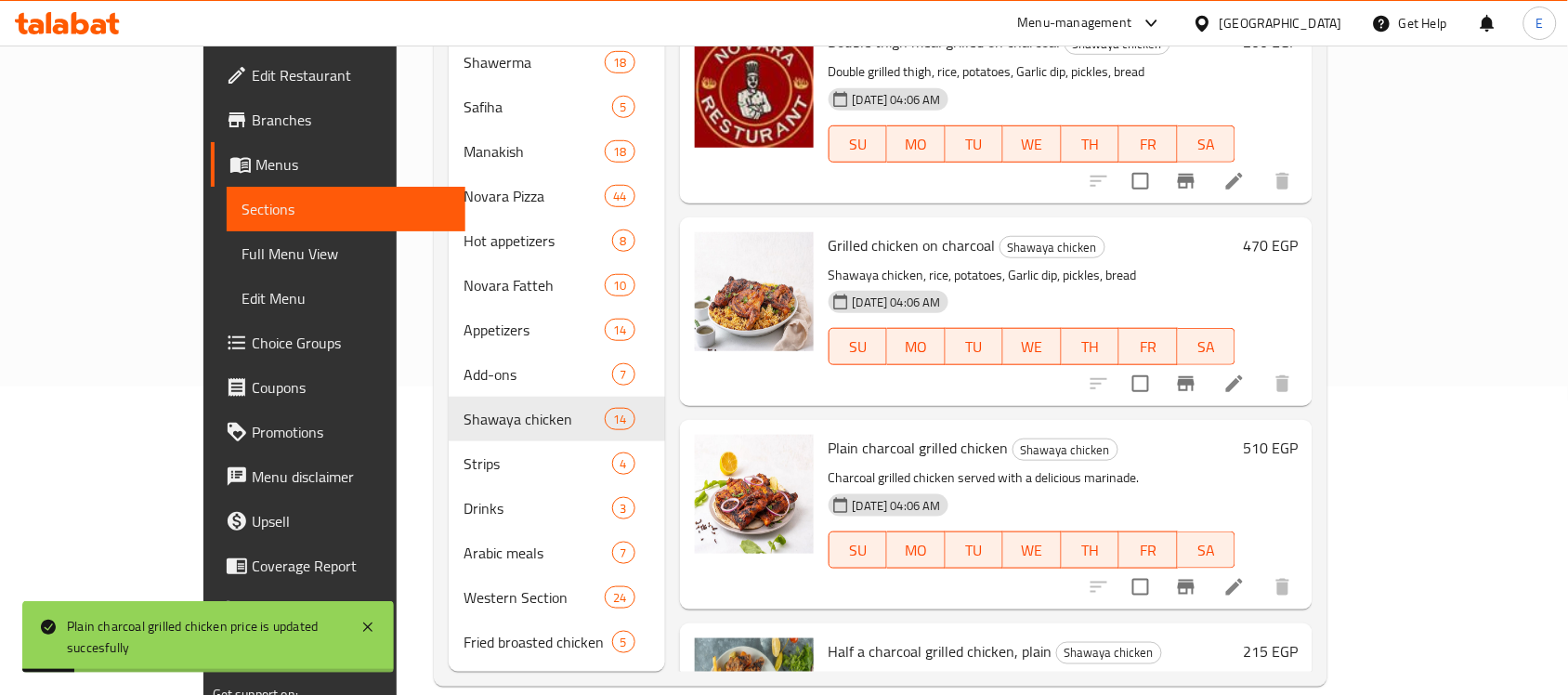
scroll to position [0, 0]
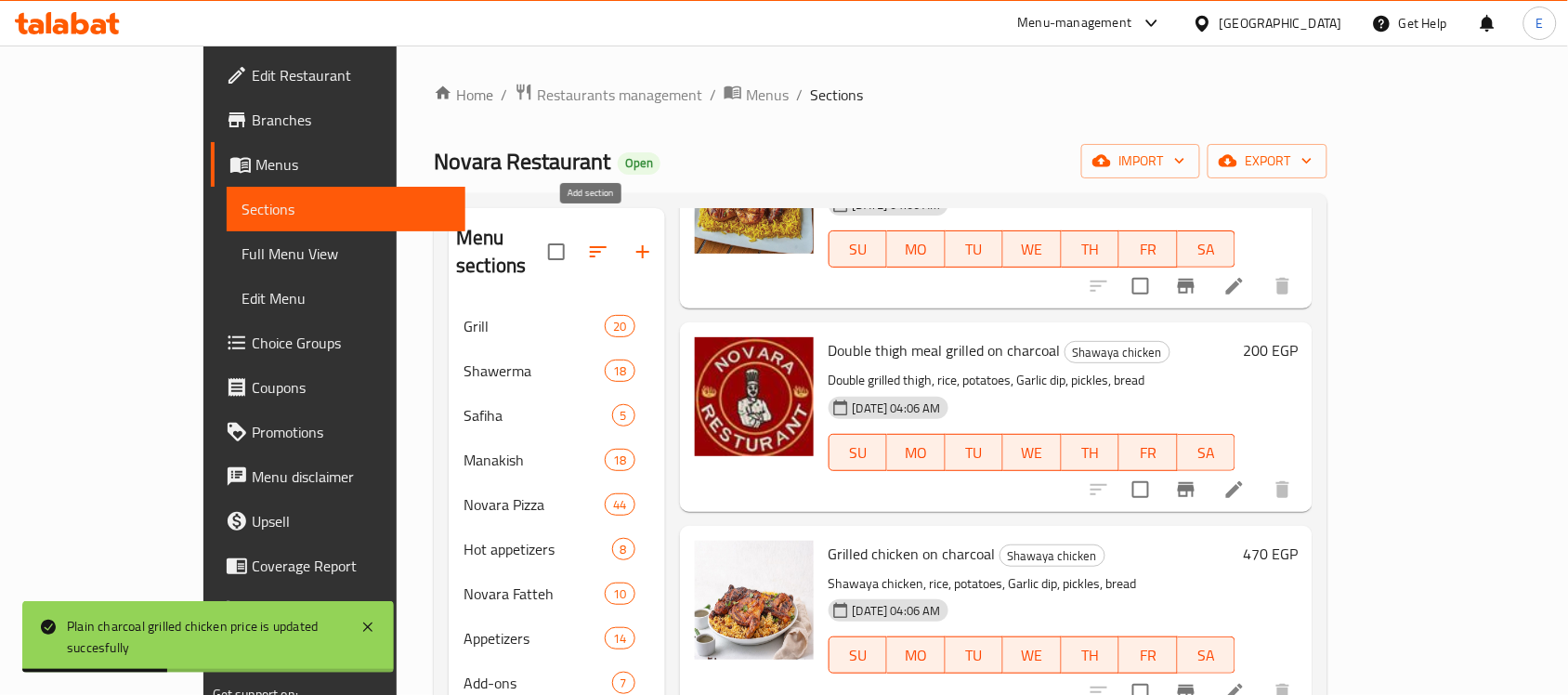
click at [632, 248] on icon "button" at bounding box center [642, 251] width 22 height 22
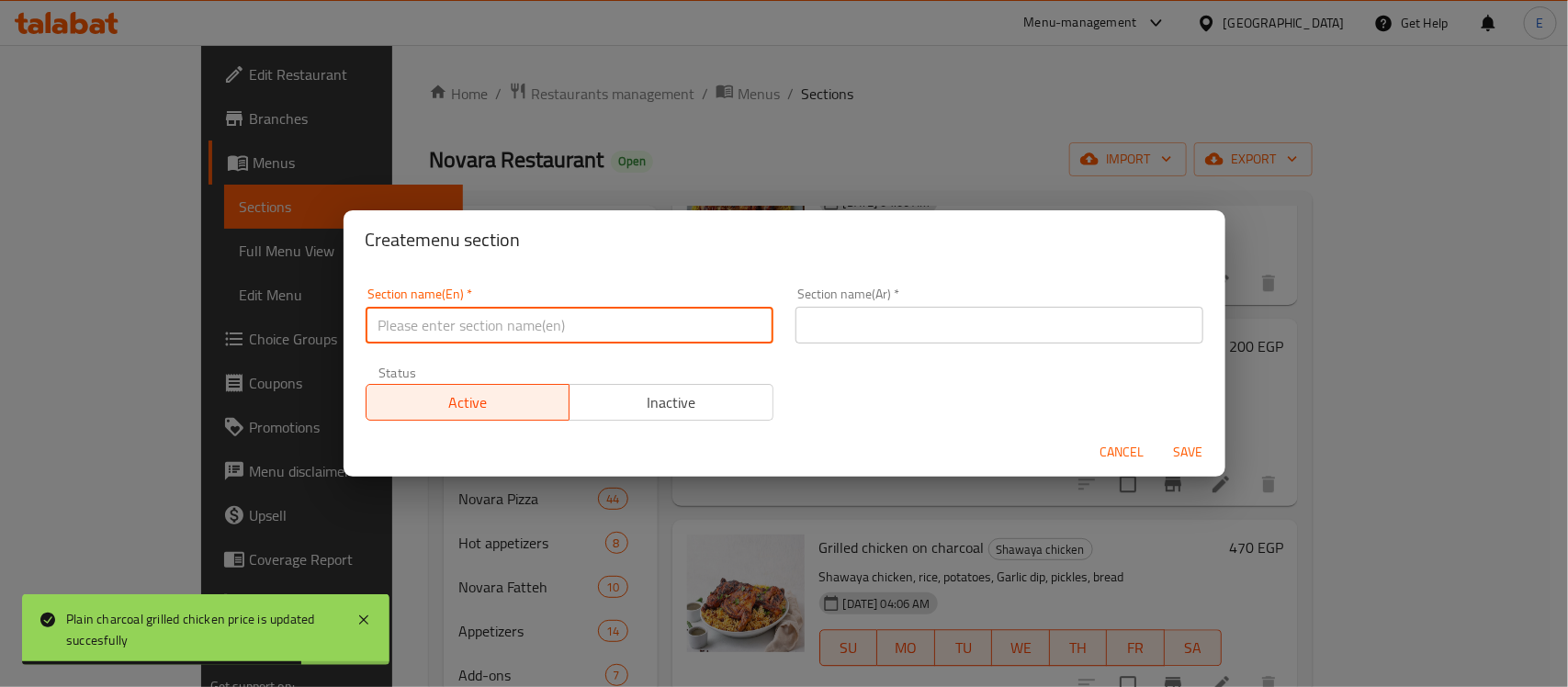
click at [678, 336] on input "text" at bounding box center [569, 325] width 408 height 37
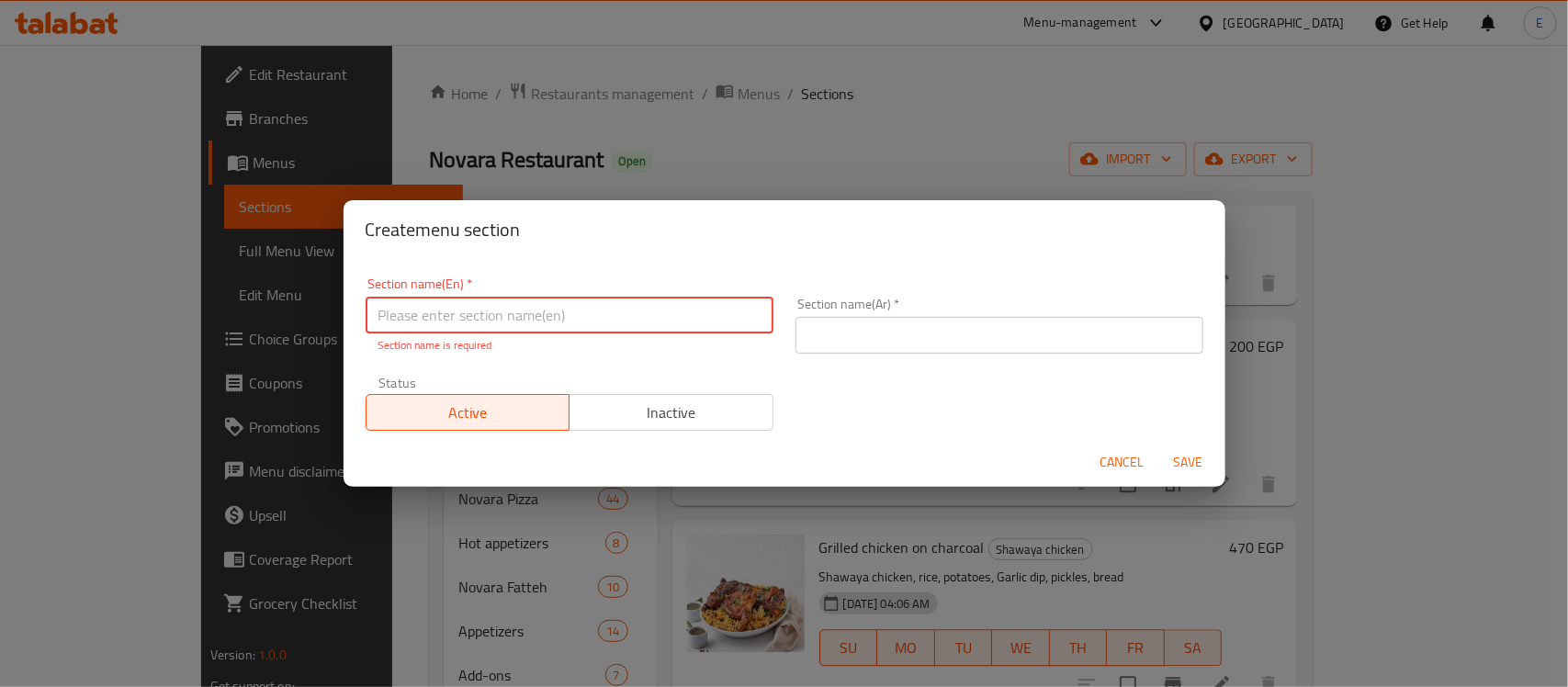
type input "F"
type input "Grilled Chicken With Charcoal"
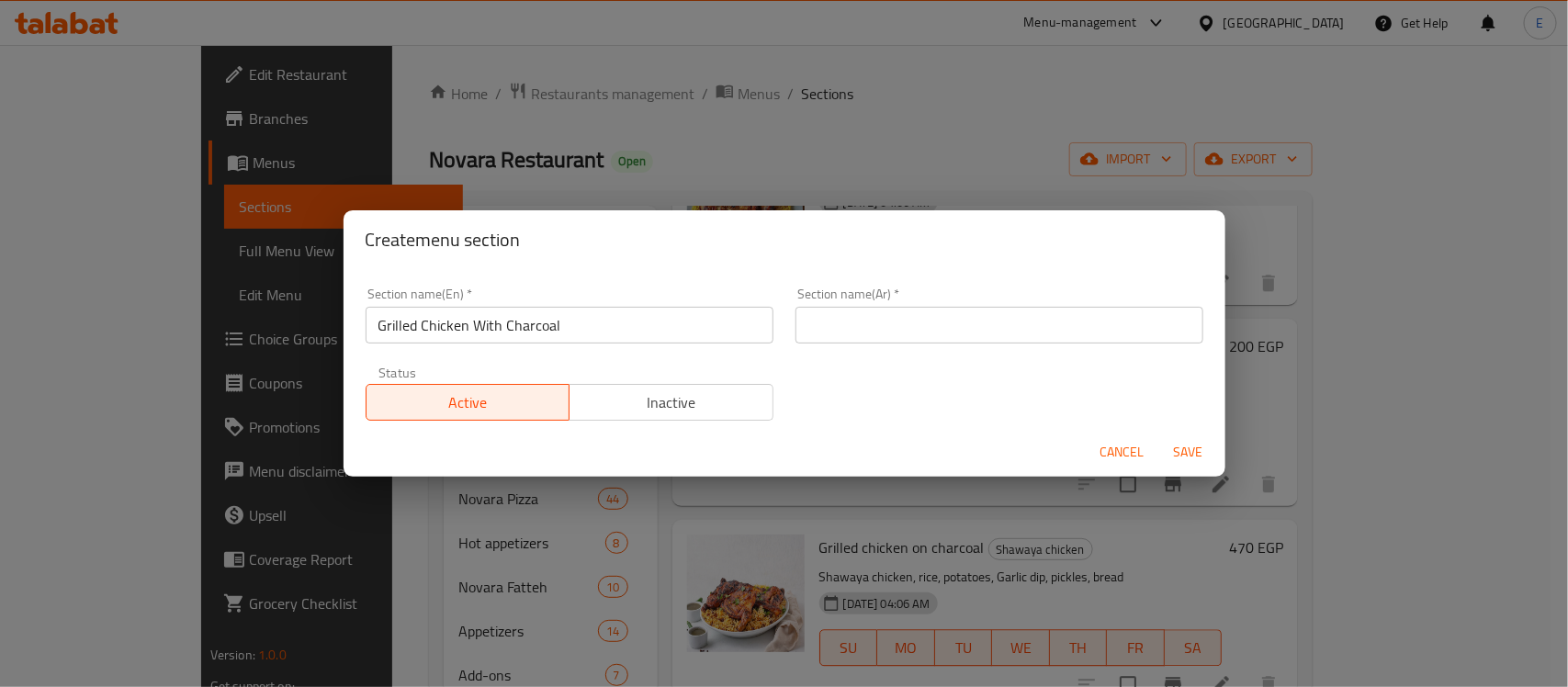
click at [629, 356] on div "Section name(En)   * Grilled Chicken With Charcoal Section name(En) * Section n…" at bounding box center [784, 354] width 859 height 156
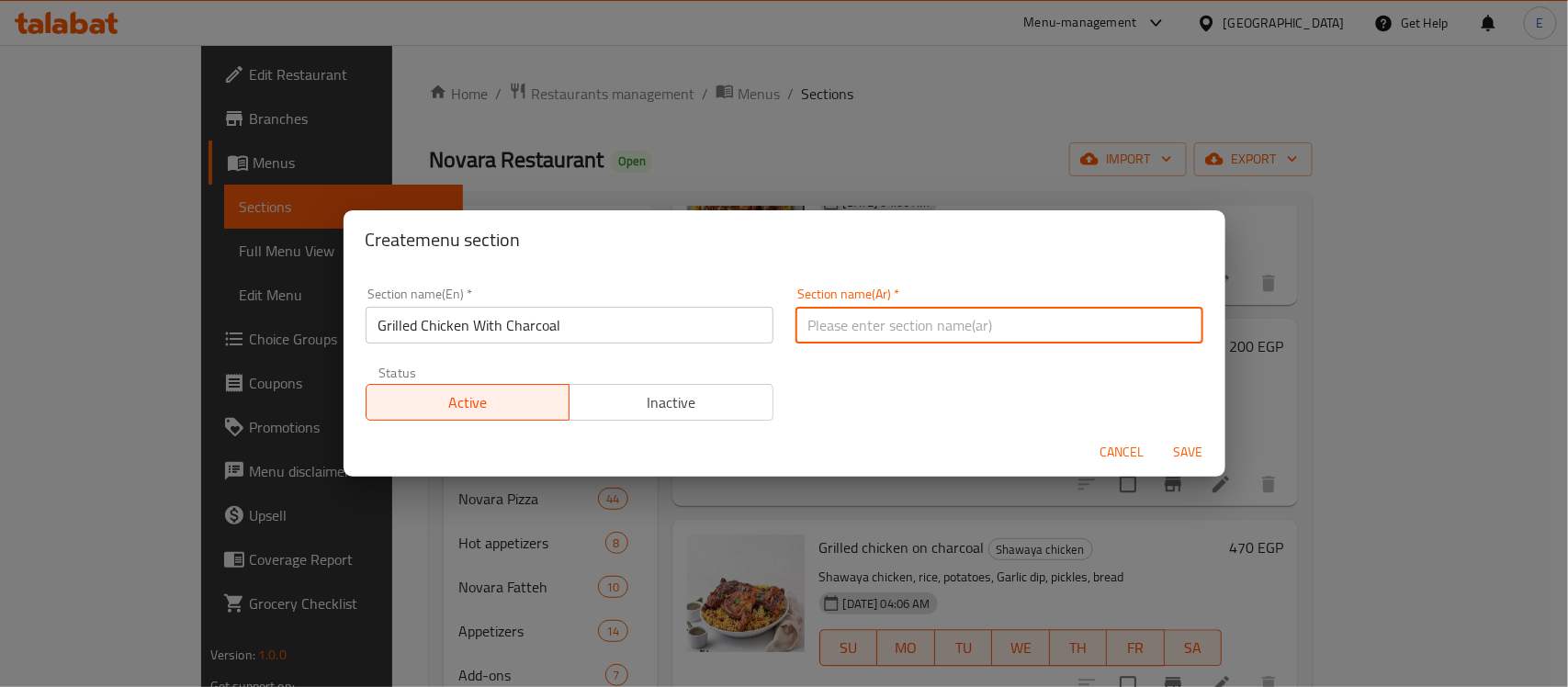
click at [838, 313] on input "text" at bounding box center [1000, 325] width 408 height 37
type input "فراخ مشوية عالفحم"
click at [482, 322] on input "Grilled Chicken With Charcoal" at bounding box center [569, 325] width 408 height 37
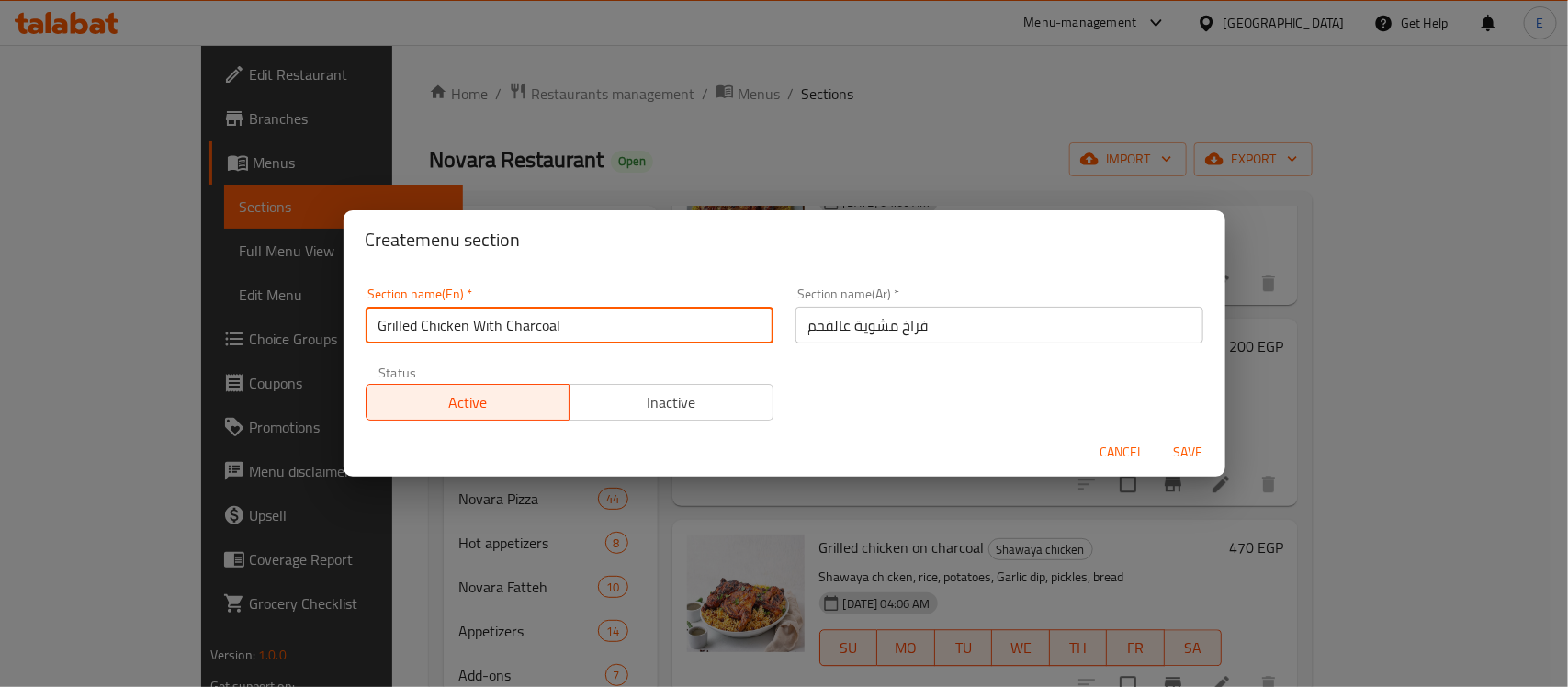
click at [482, 322] on input "Grilled Chicken With Charcoal" at bounding box center [569, 325] width 408 height 37
type input "Grilled Chicken On Charcoal"
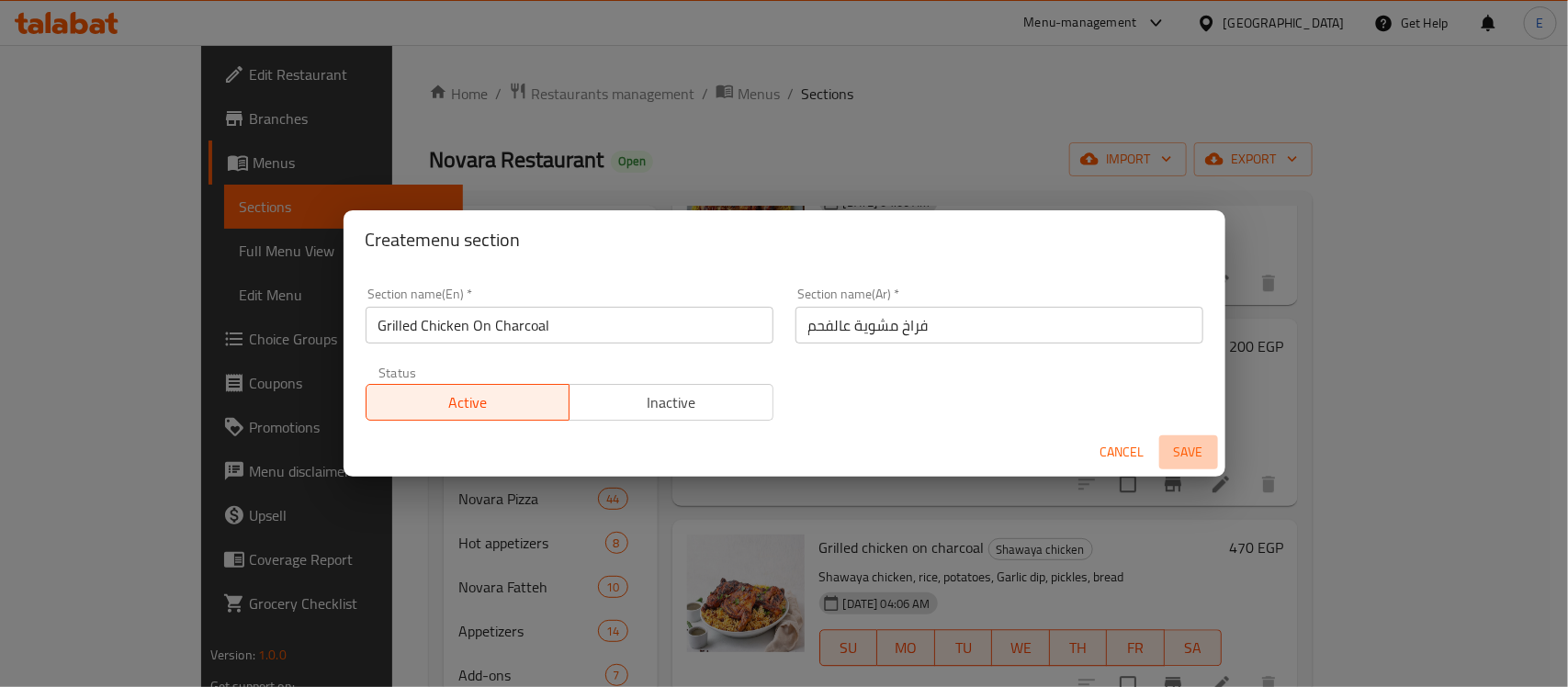
click at [1176, 448] on span "Save" at bounding box center [1189, 452] width 44 height 23
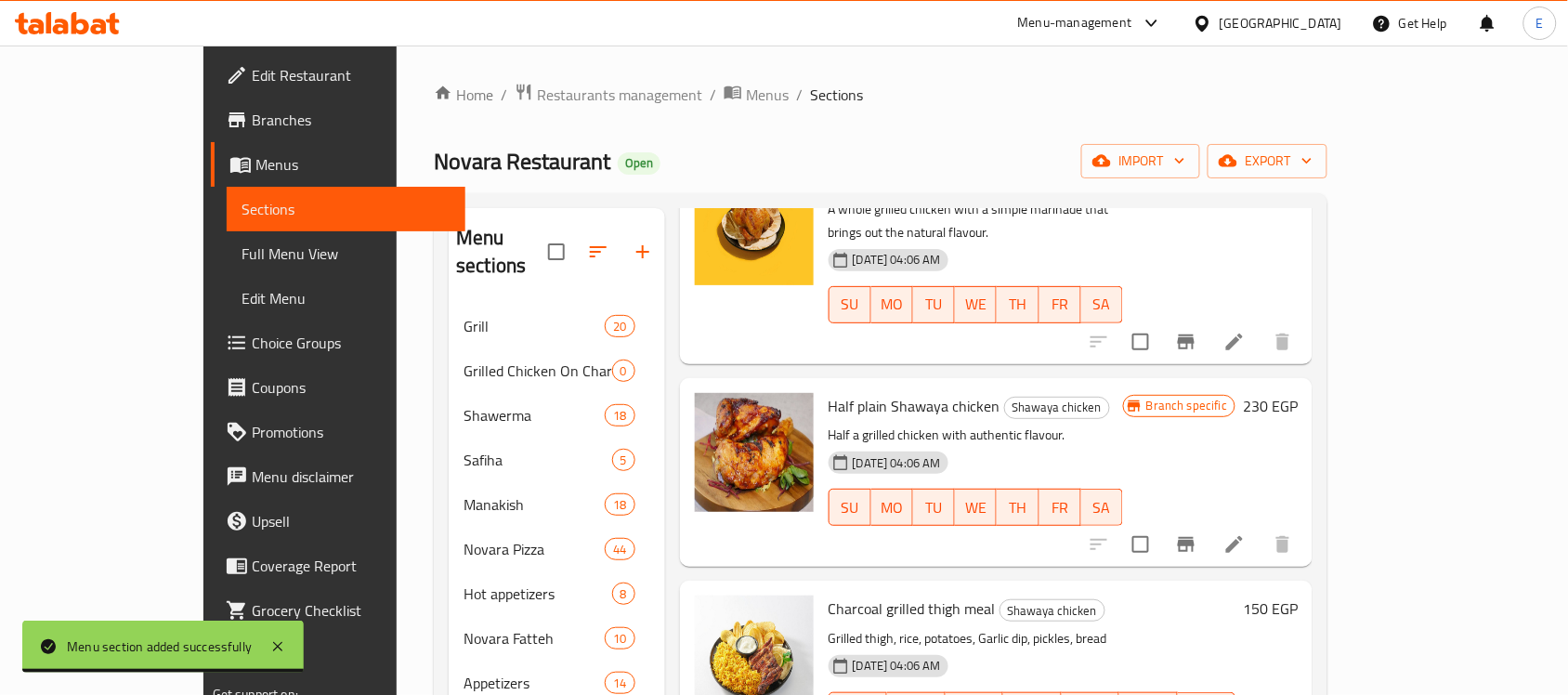
scroll to position [1277, 0]
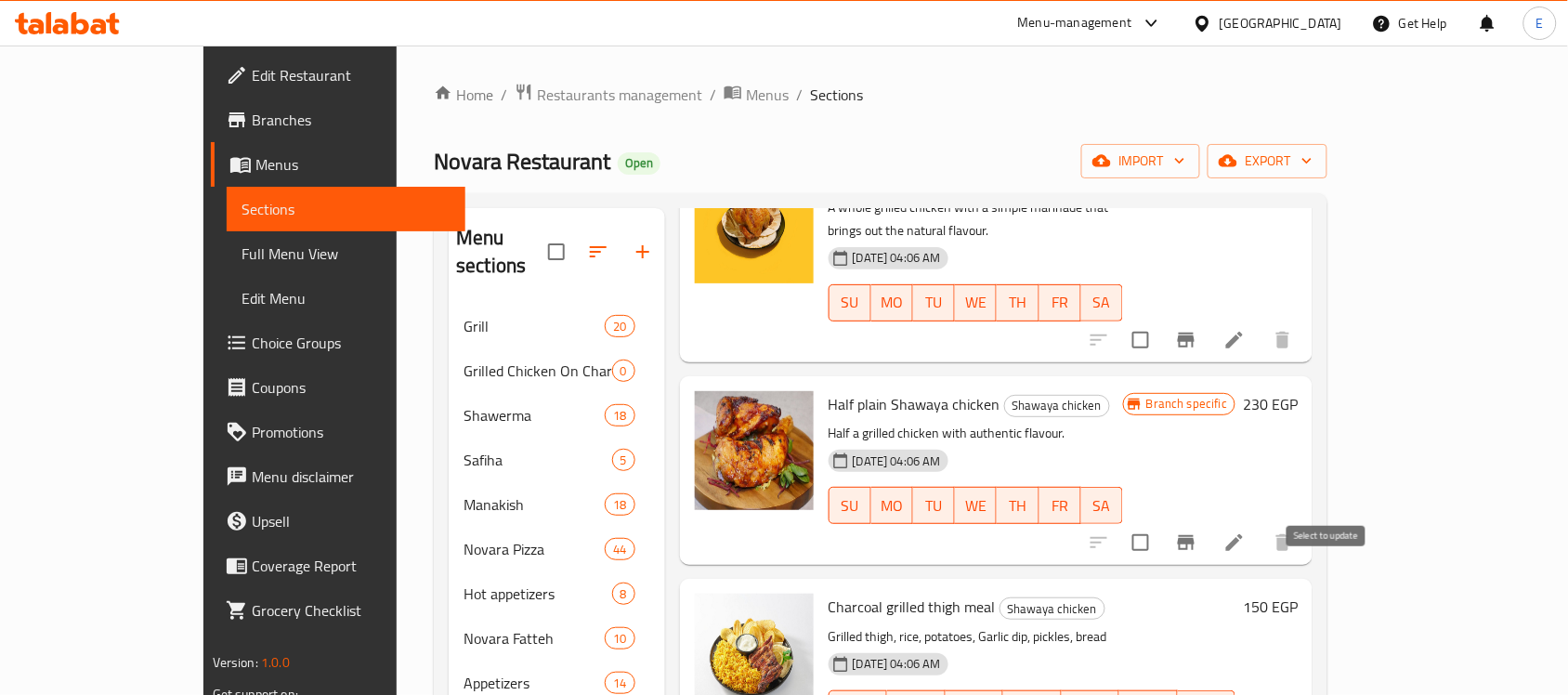
checkbox input "true"
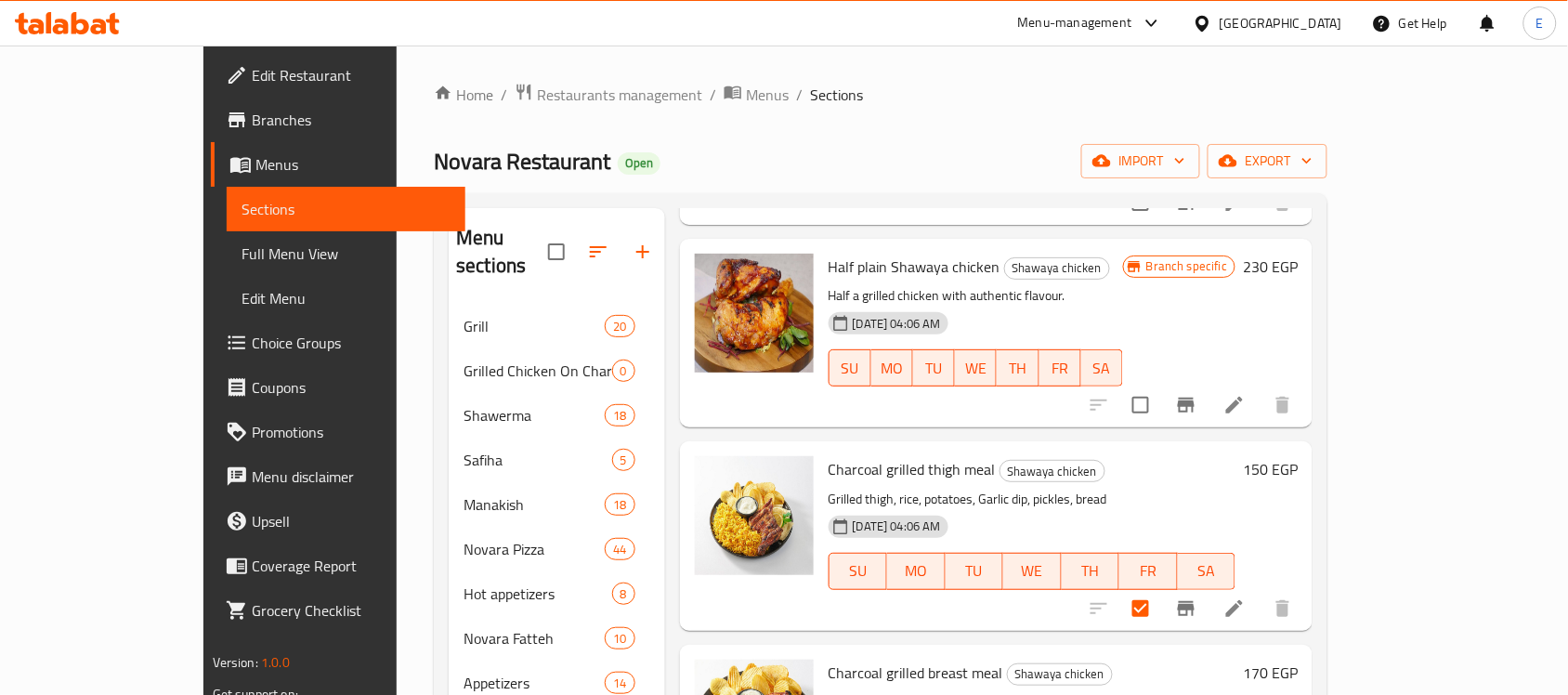
scroll to position [1422, 0]
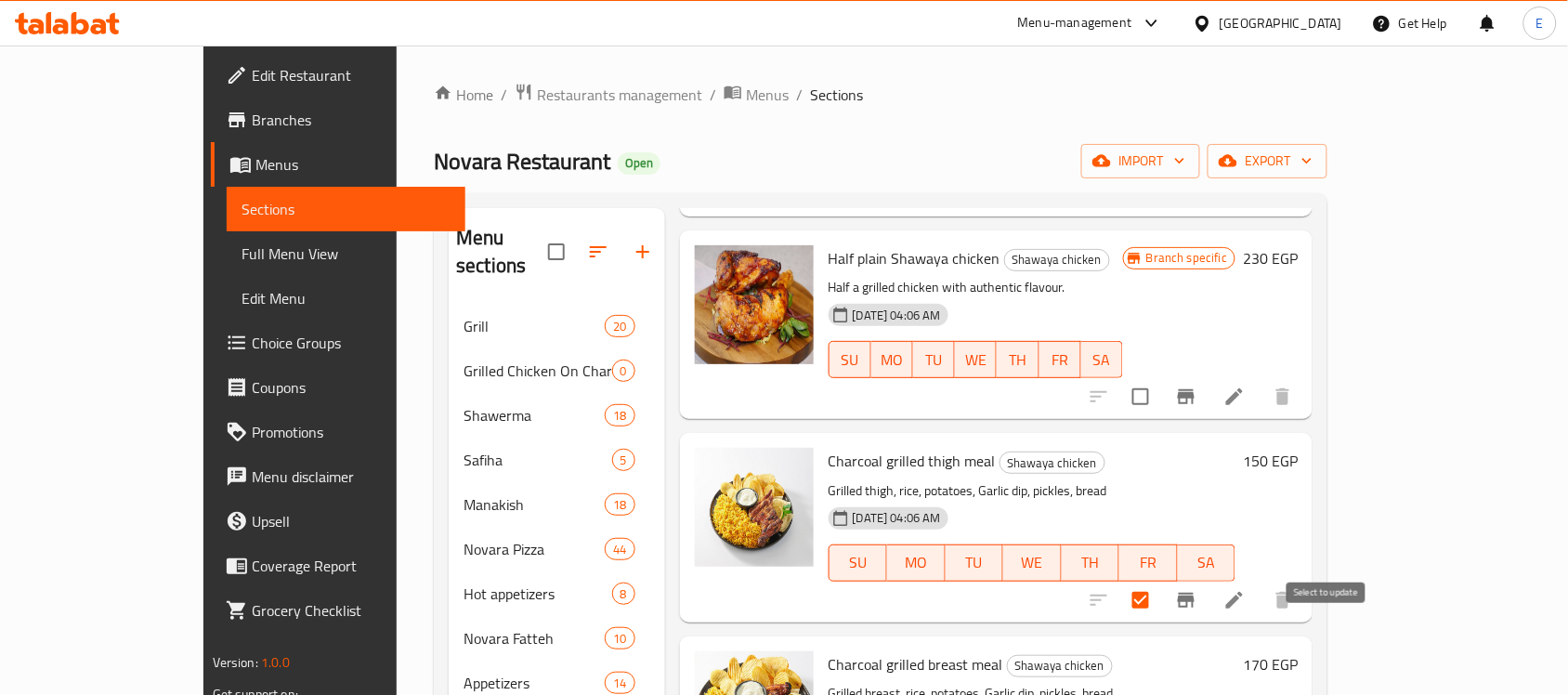
checkbox input "true"
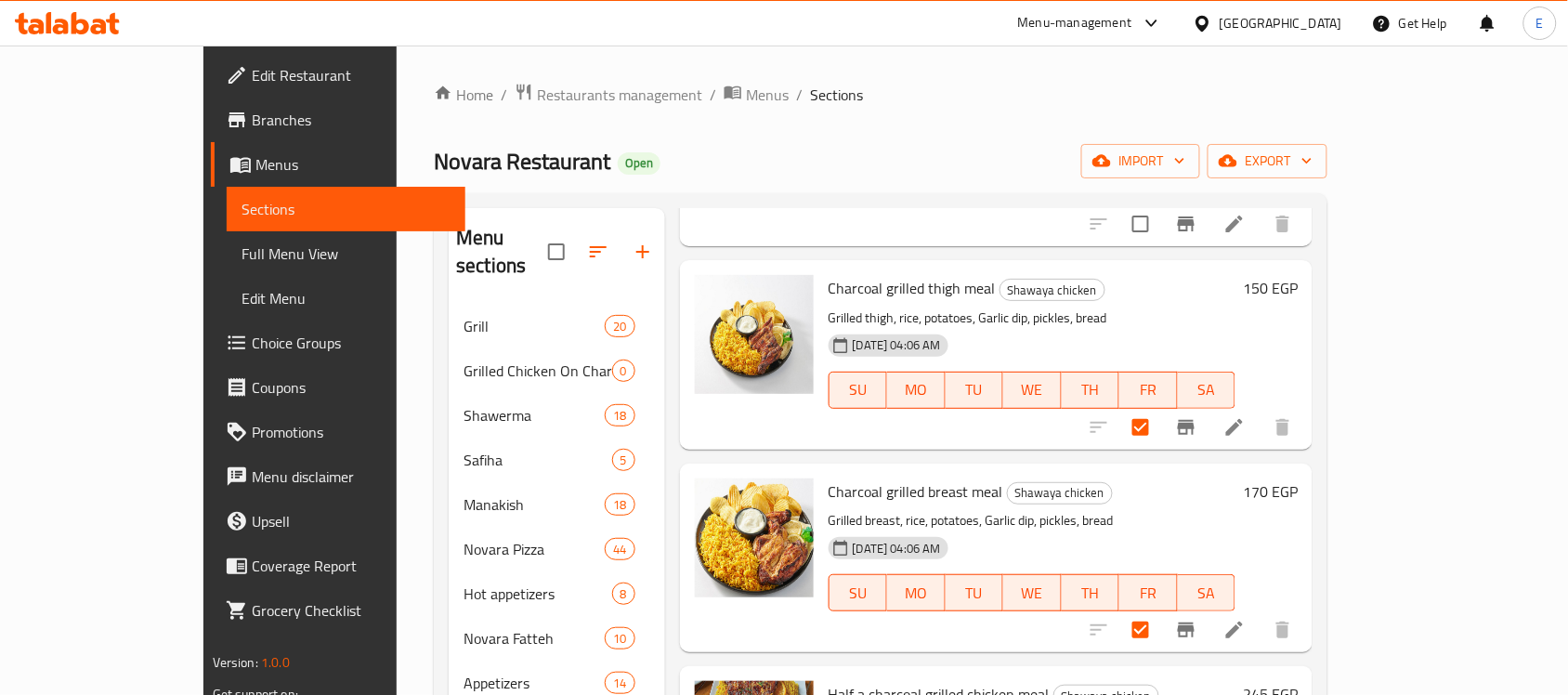
scroll to position [1739, 0]
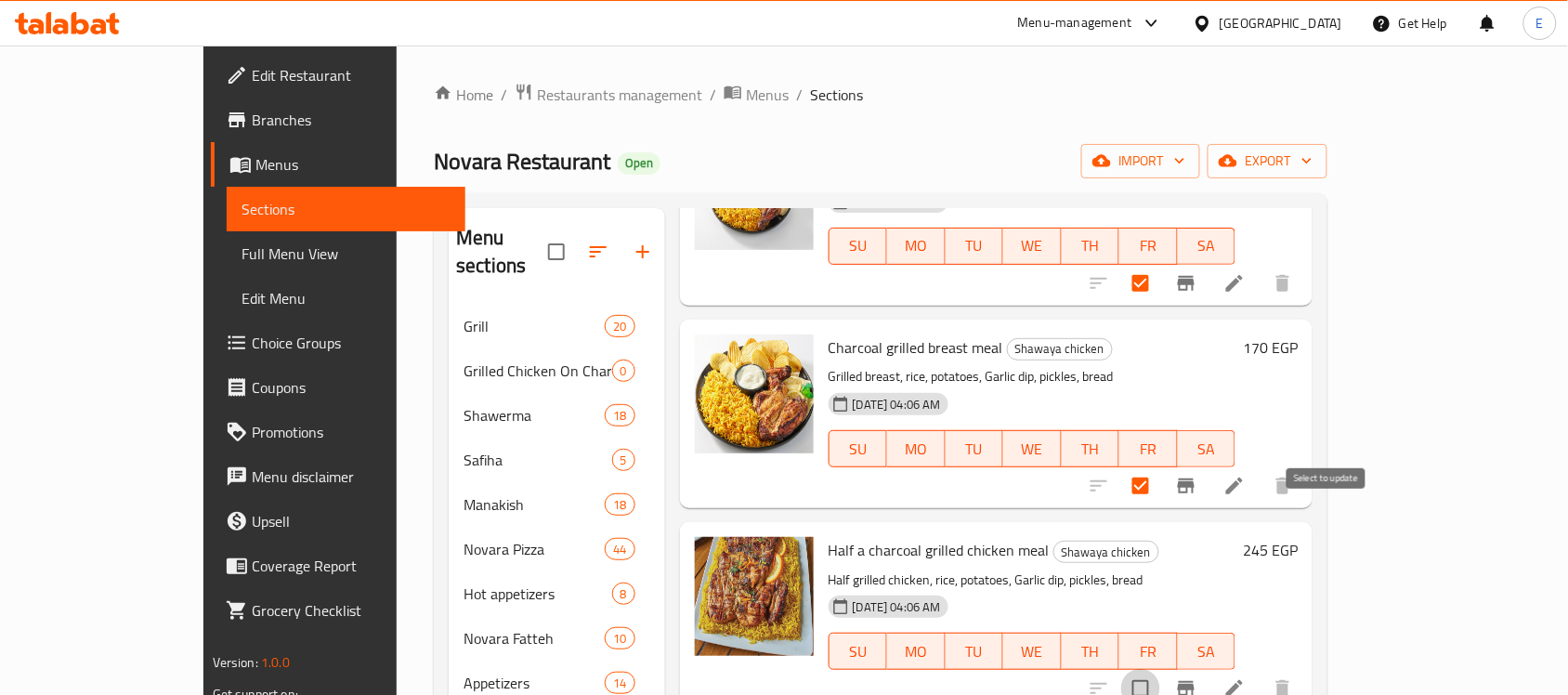
click at [1160, 669] on input "checkbox" at bounding box center [1141, 688] width 39 height 39
checkbox input "true"
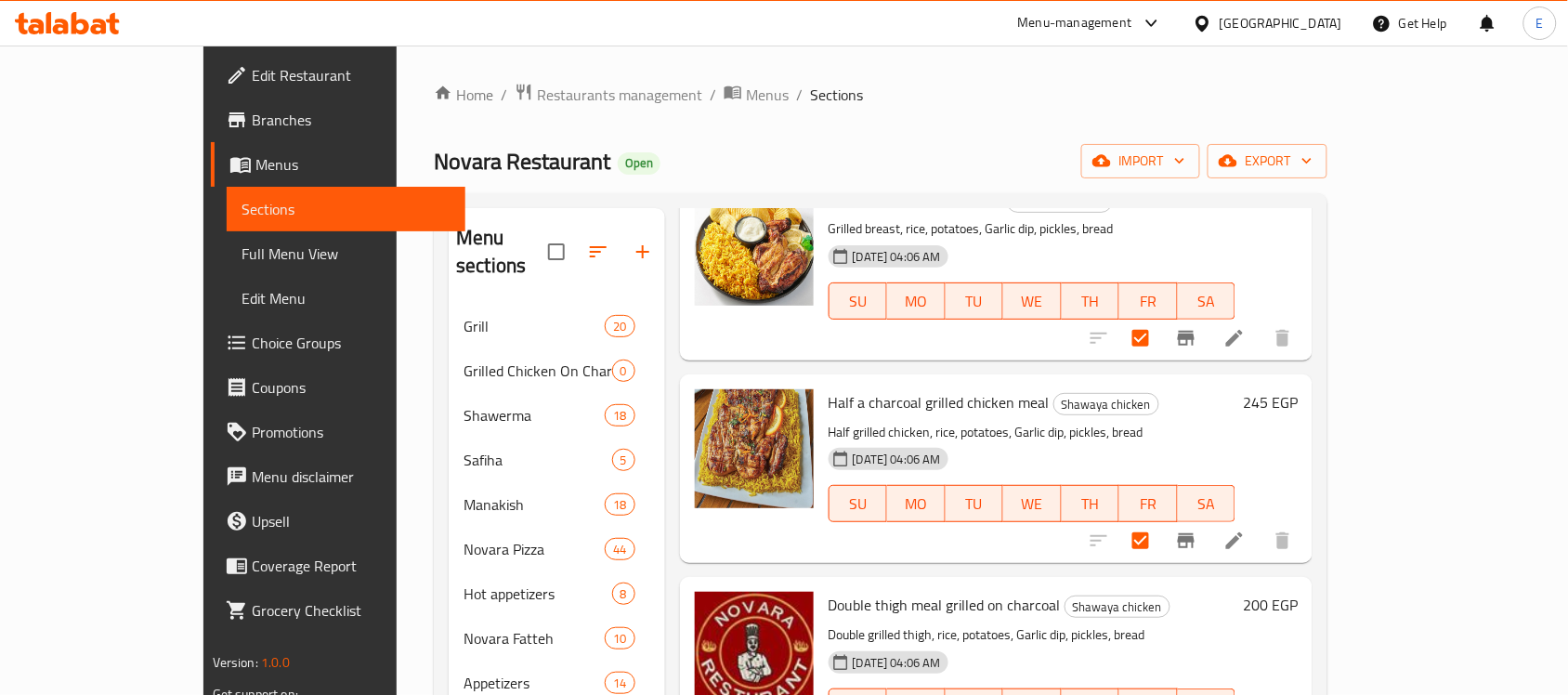
scroll to position [1890, 0]
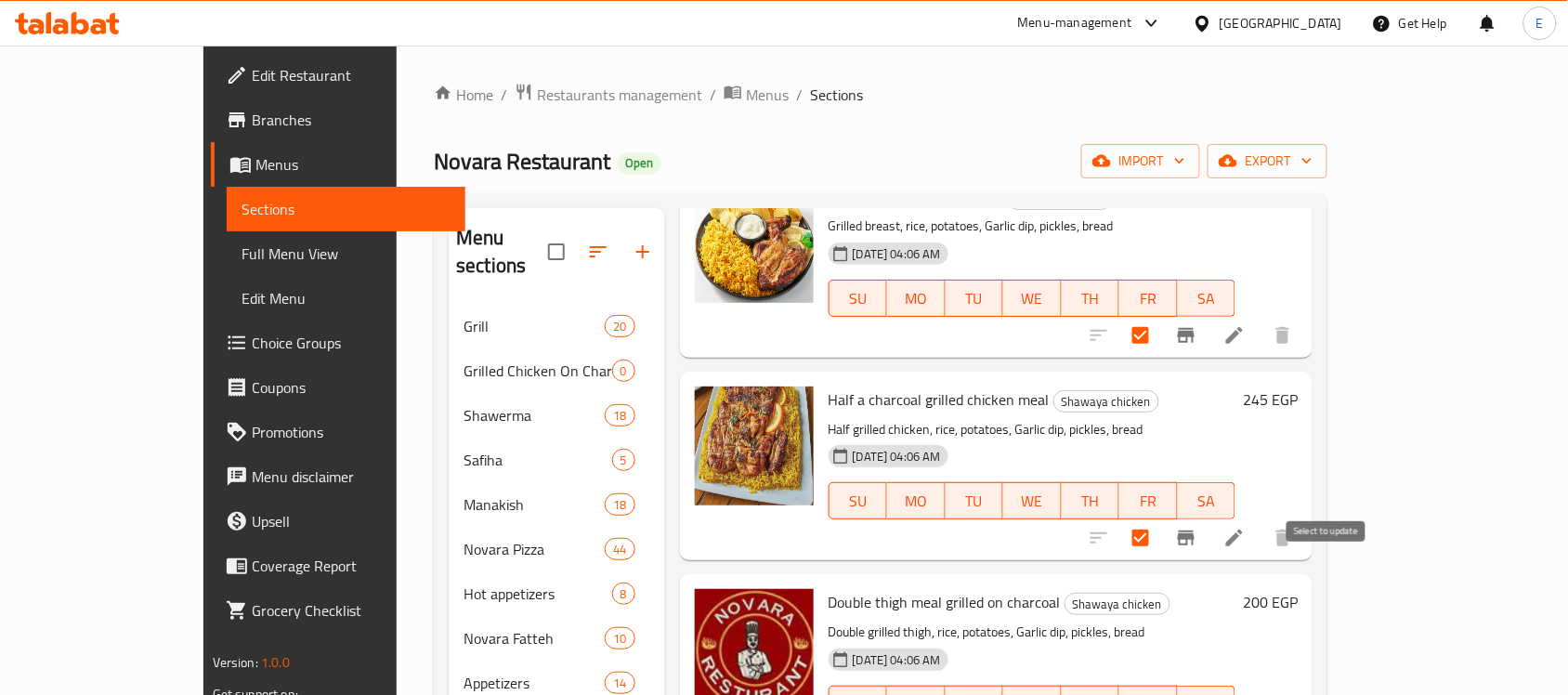
checkbox input "true"
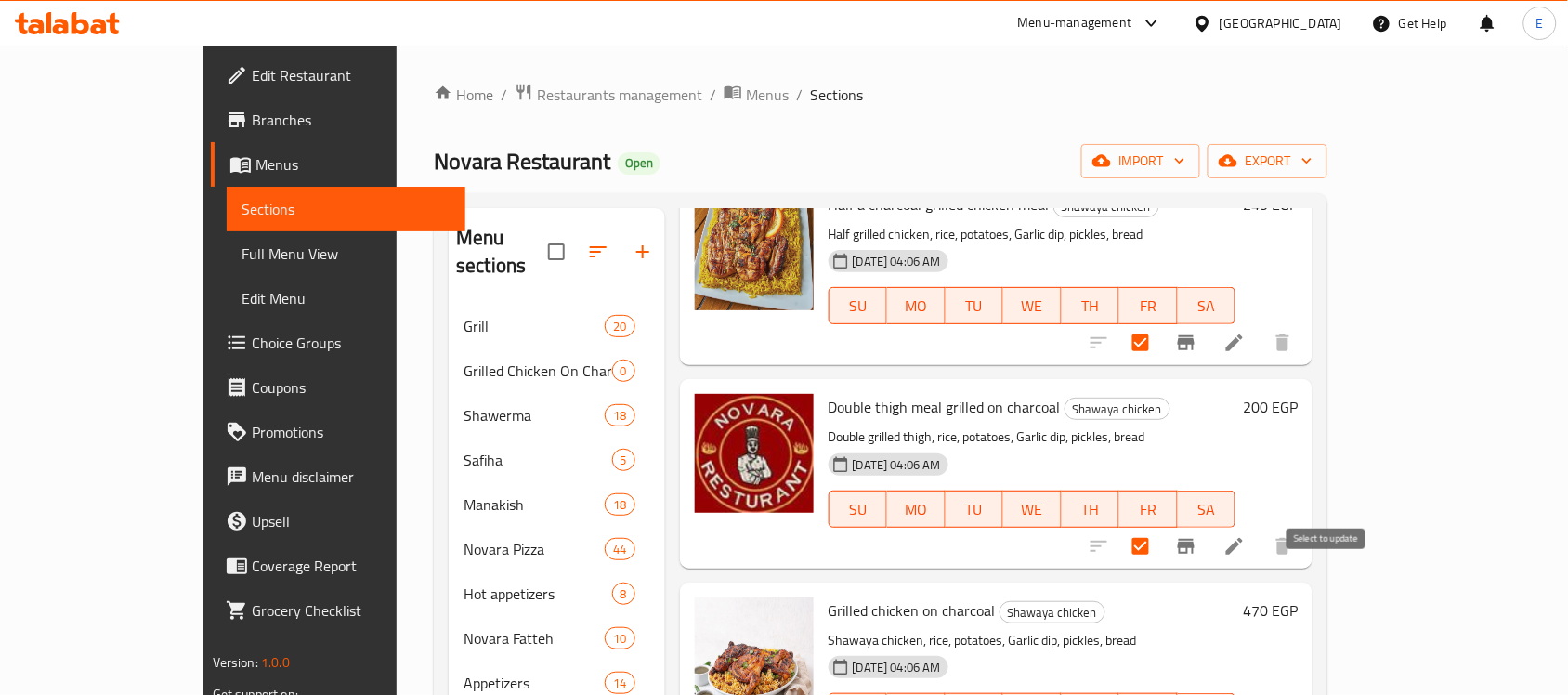
scroll to position [2091, 0]
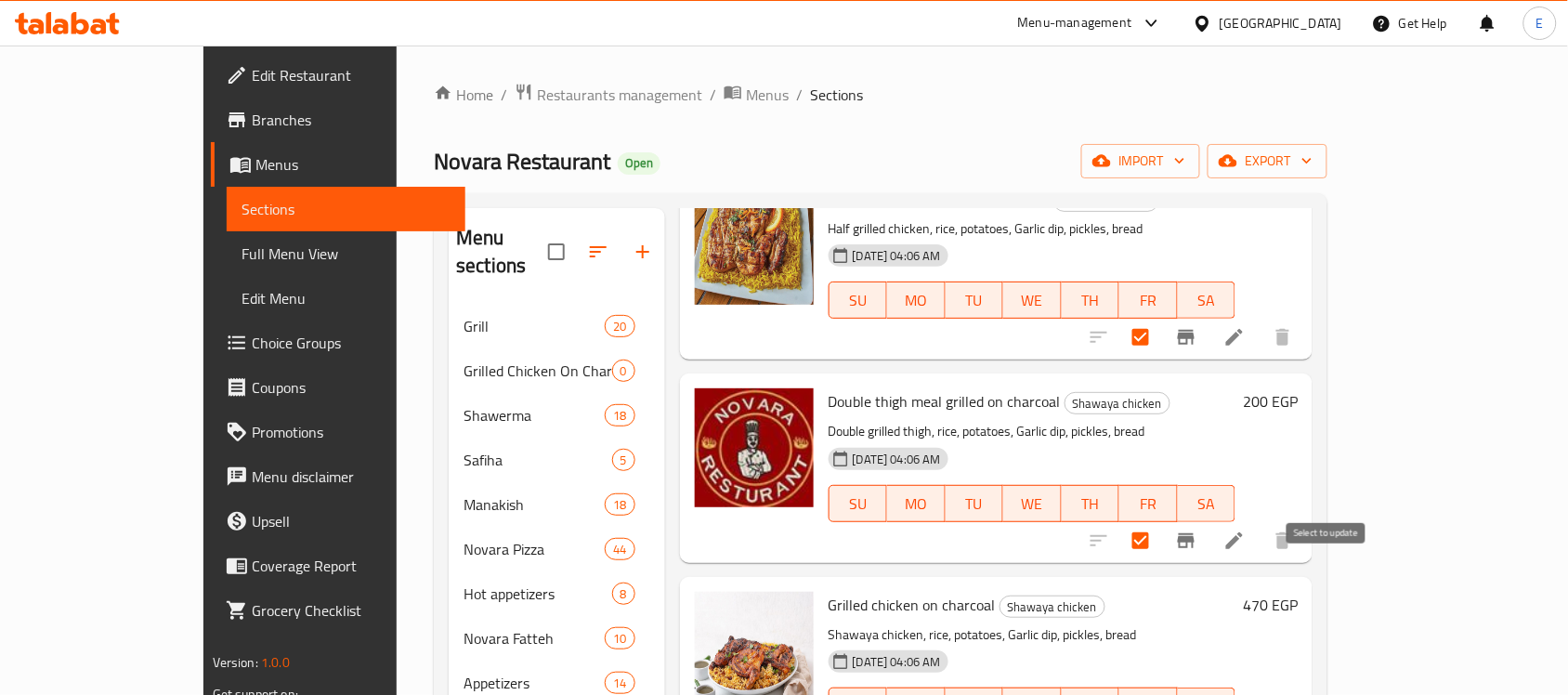
checkbox input "true"
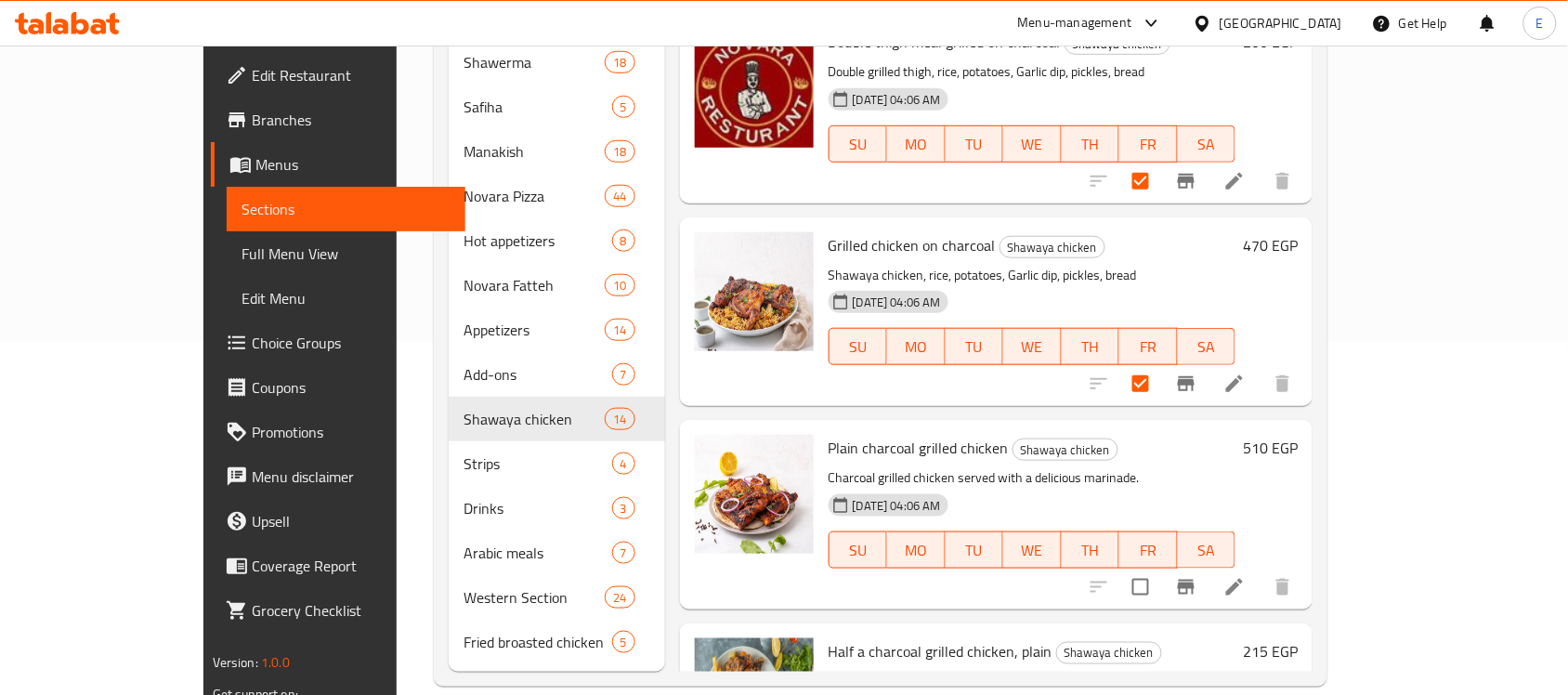
scroll to position [351, 0]
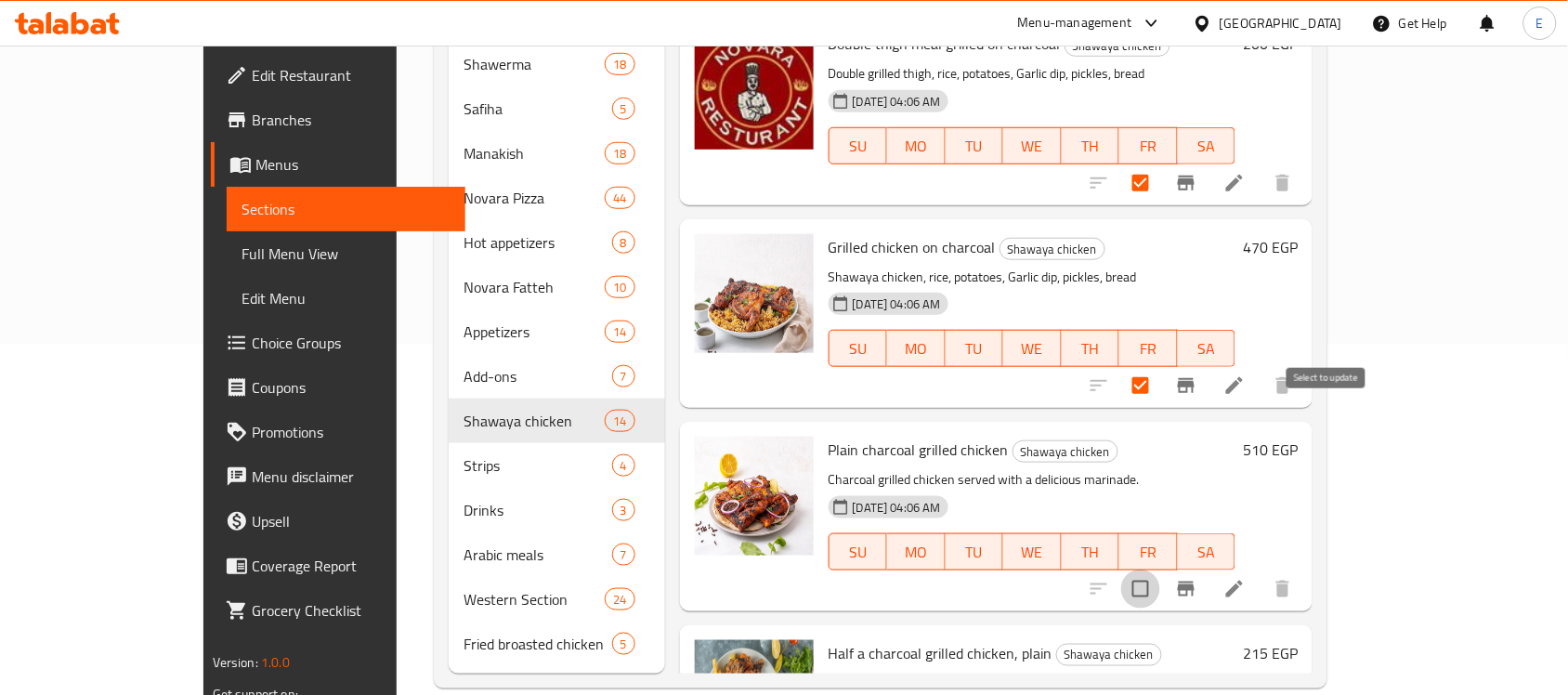
click at [1160, 569] on input "checkbox" at bounding box center [1141, 588] width 39 height 39
checkbox input "true"
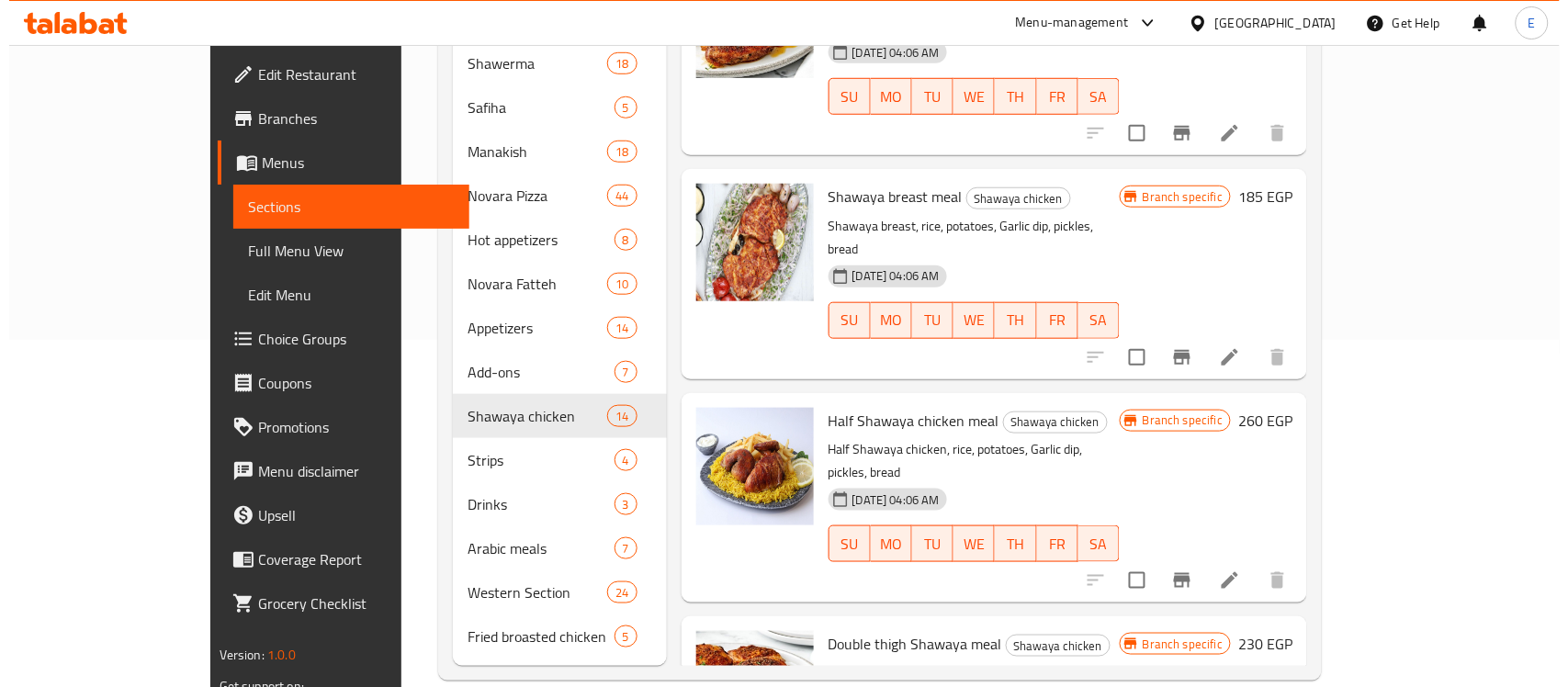
scroll to position [0, 0]
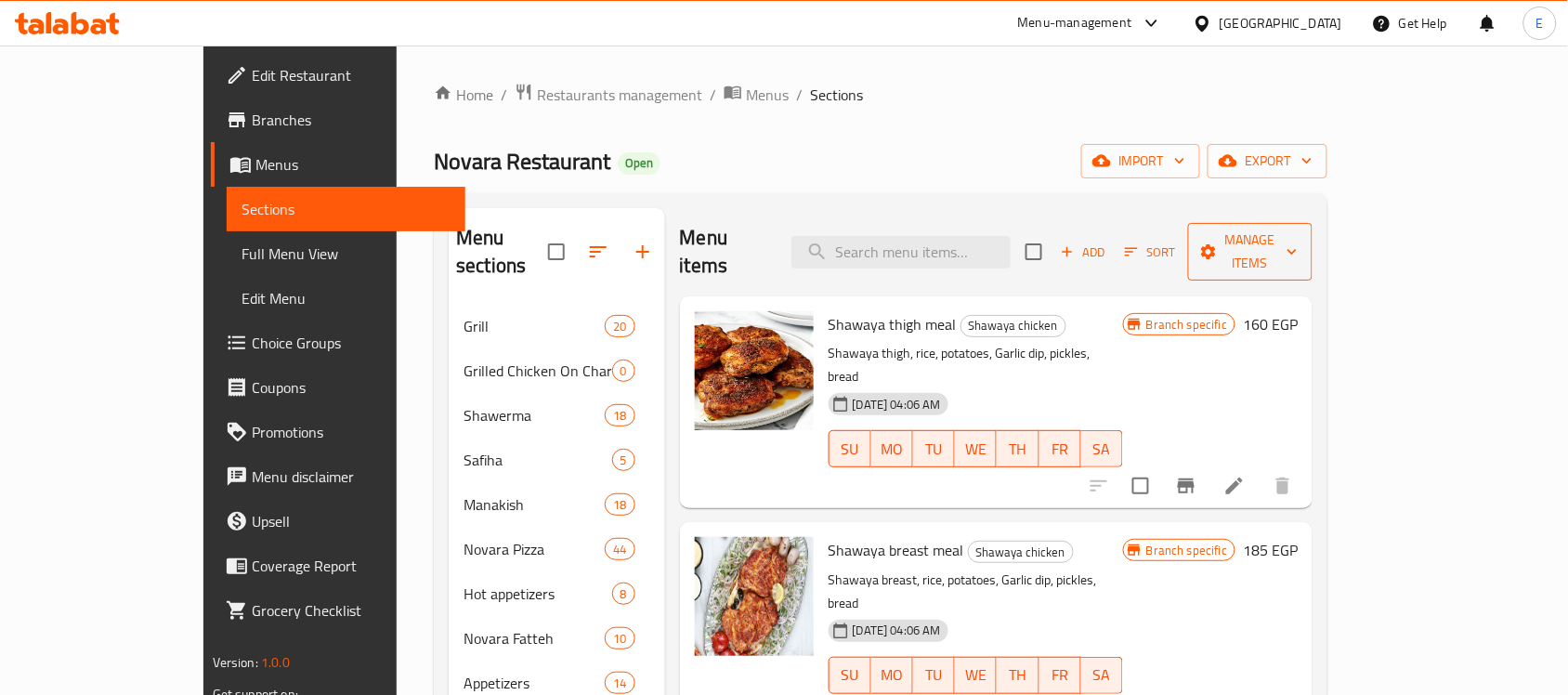
click at [1301, 244] on icon "button" at bounding box center [1291, 251] width 19 height 19
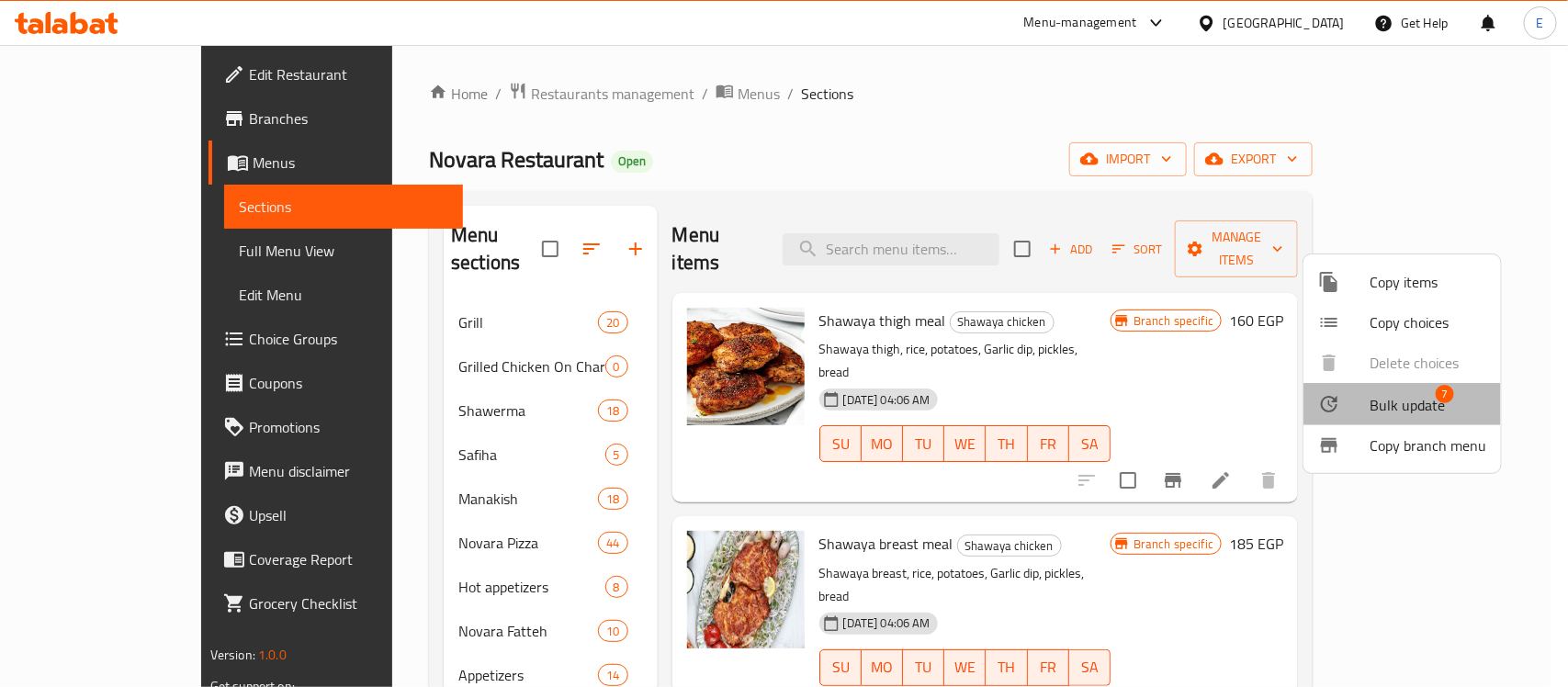
click at [1407, 404] on span "Bulk update" at bounding box center [1408, 405] width 75 height 22
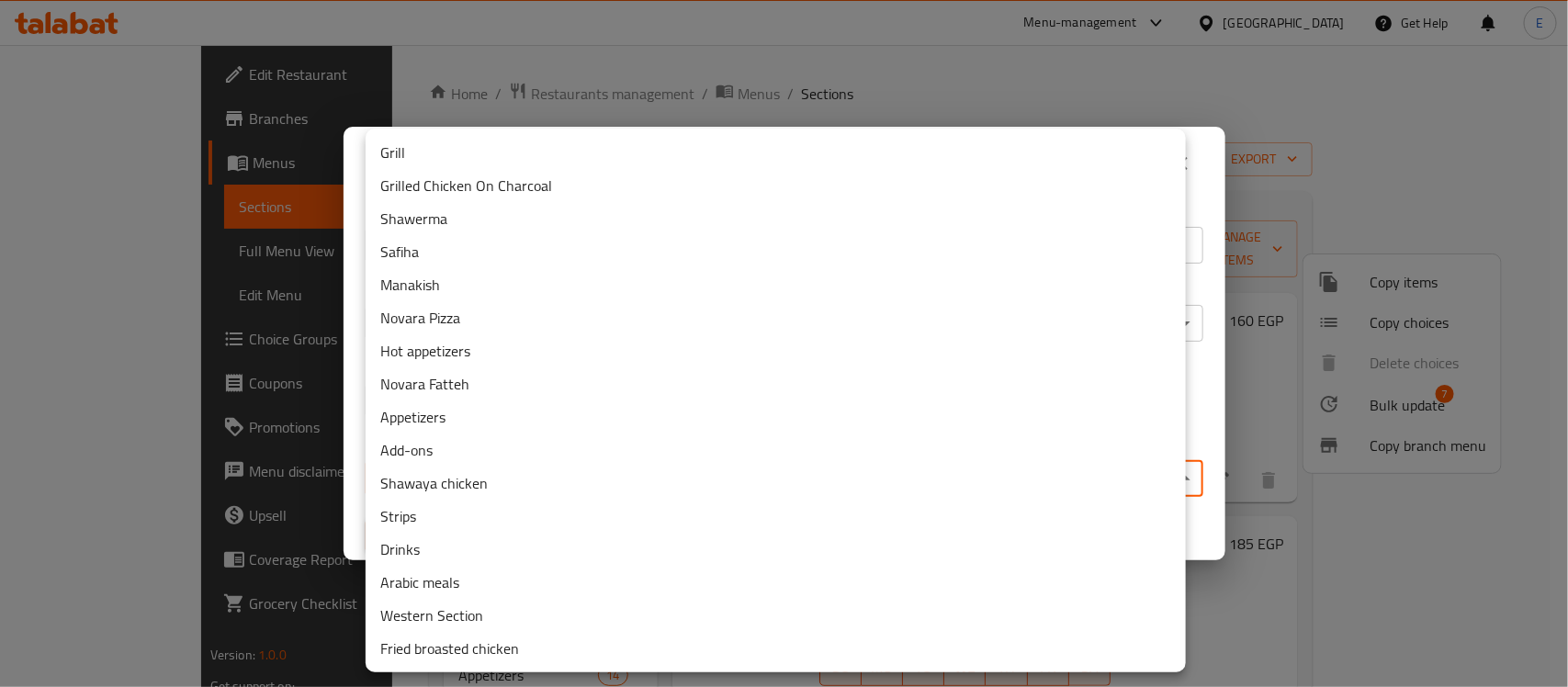
click at [905, 474] on body "​ Menu-management Egypt Get Help E Edit Restaurant Branches Menus Sections Full…" at bounding box center [784, 366] width 1568 height 642
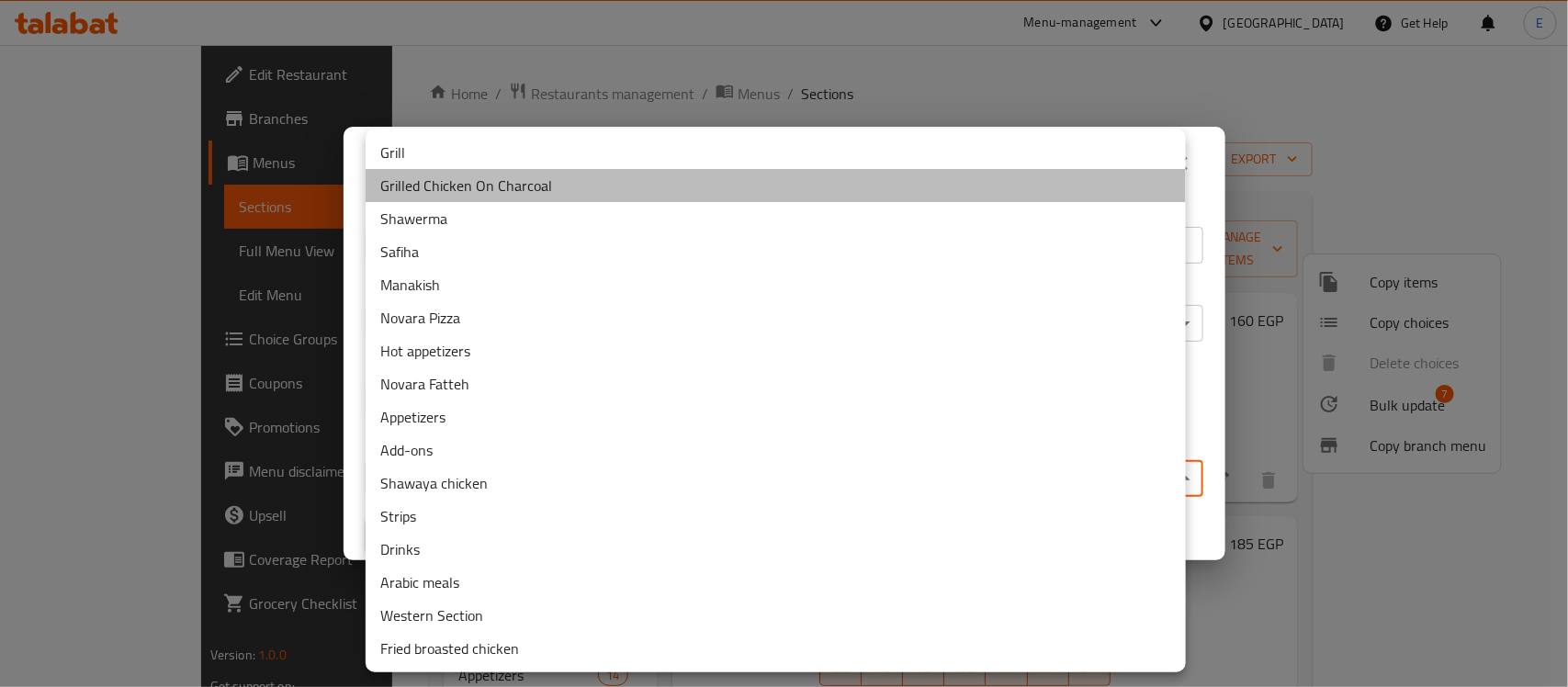
click at [606, 193] on li "Grilled Chicken On Charcoal" at bounding box center [775, 186] width 820 height 33
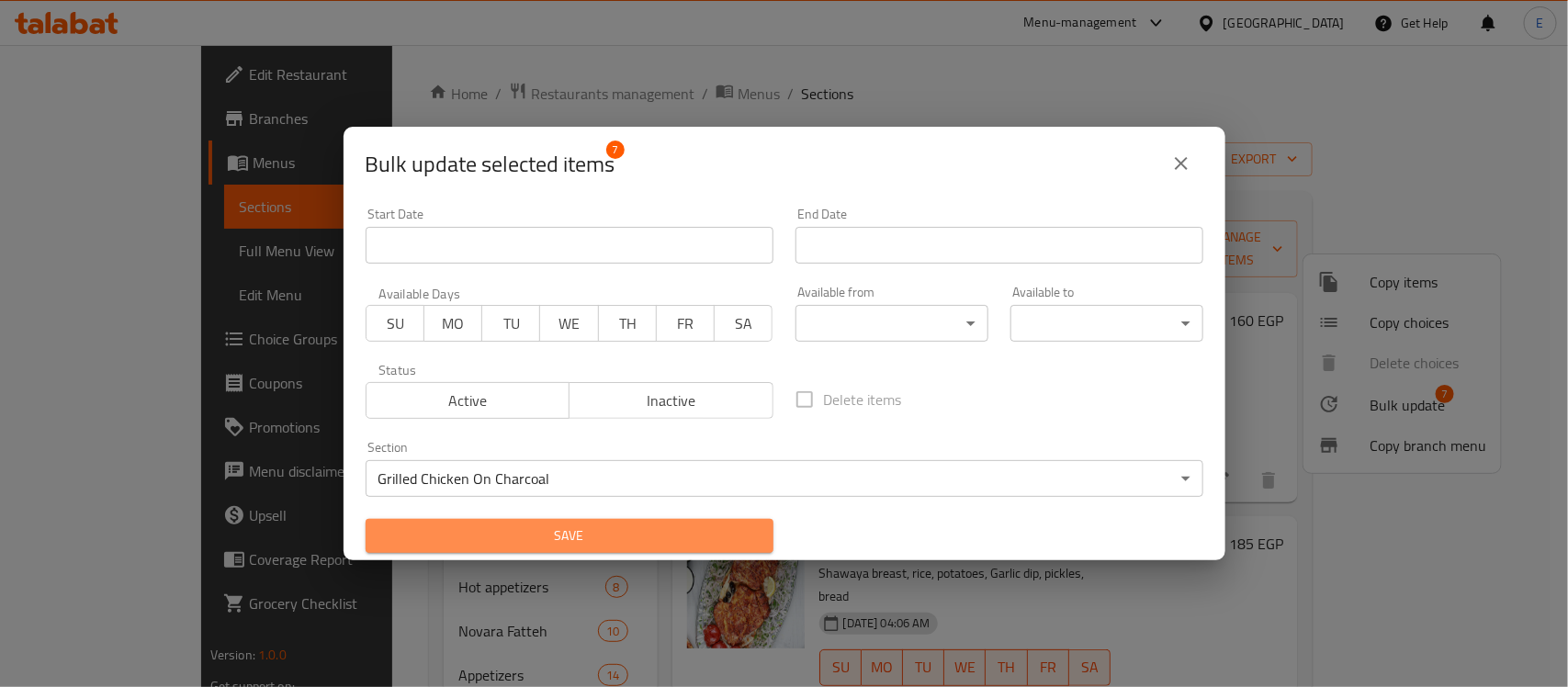
click at [606, 525] on span "Save" at bounding box center [568, 535] width 378 height 23
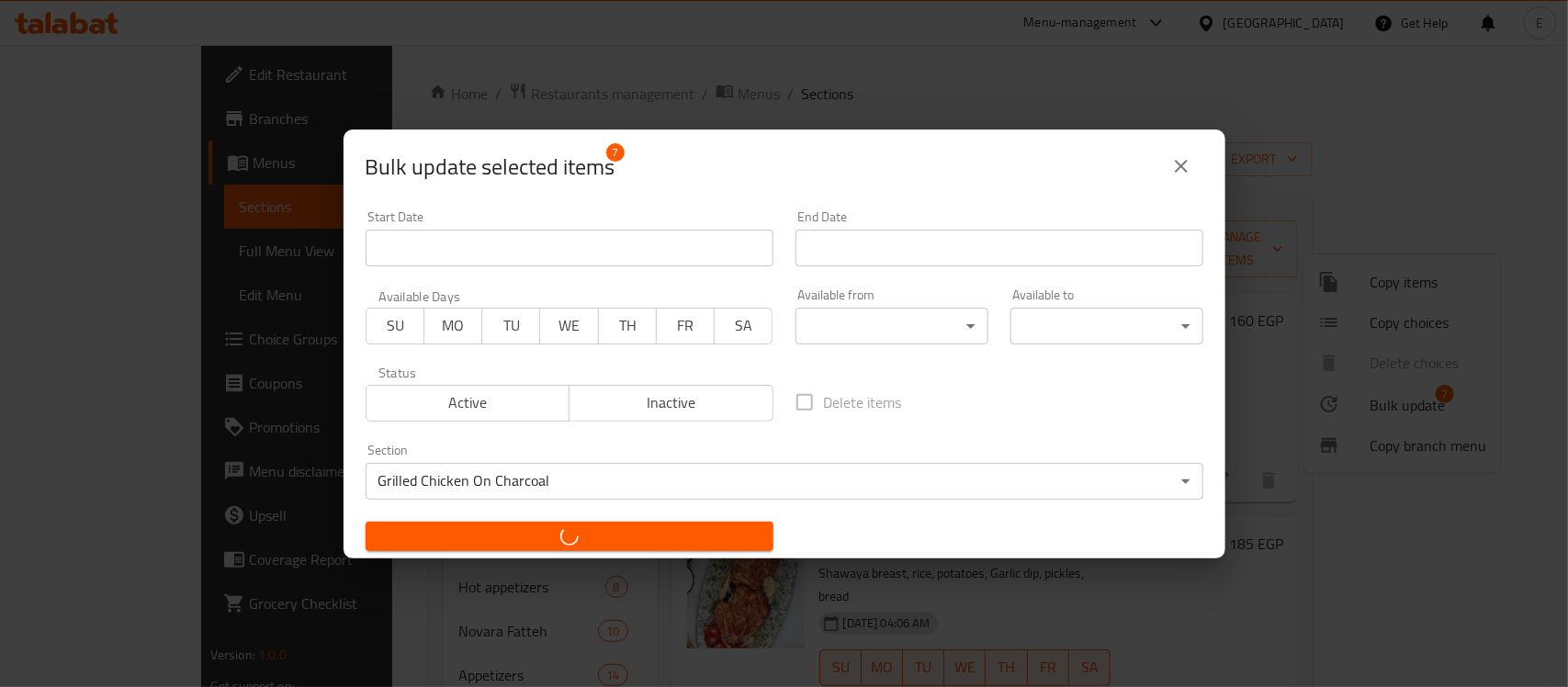
checkbox input "false"
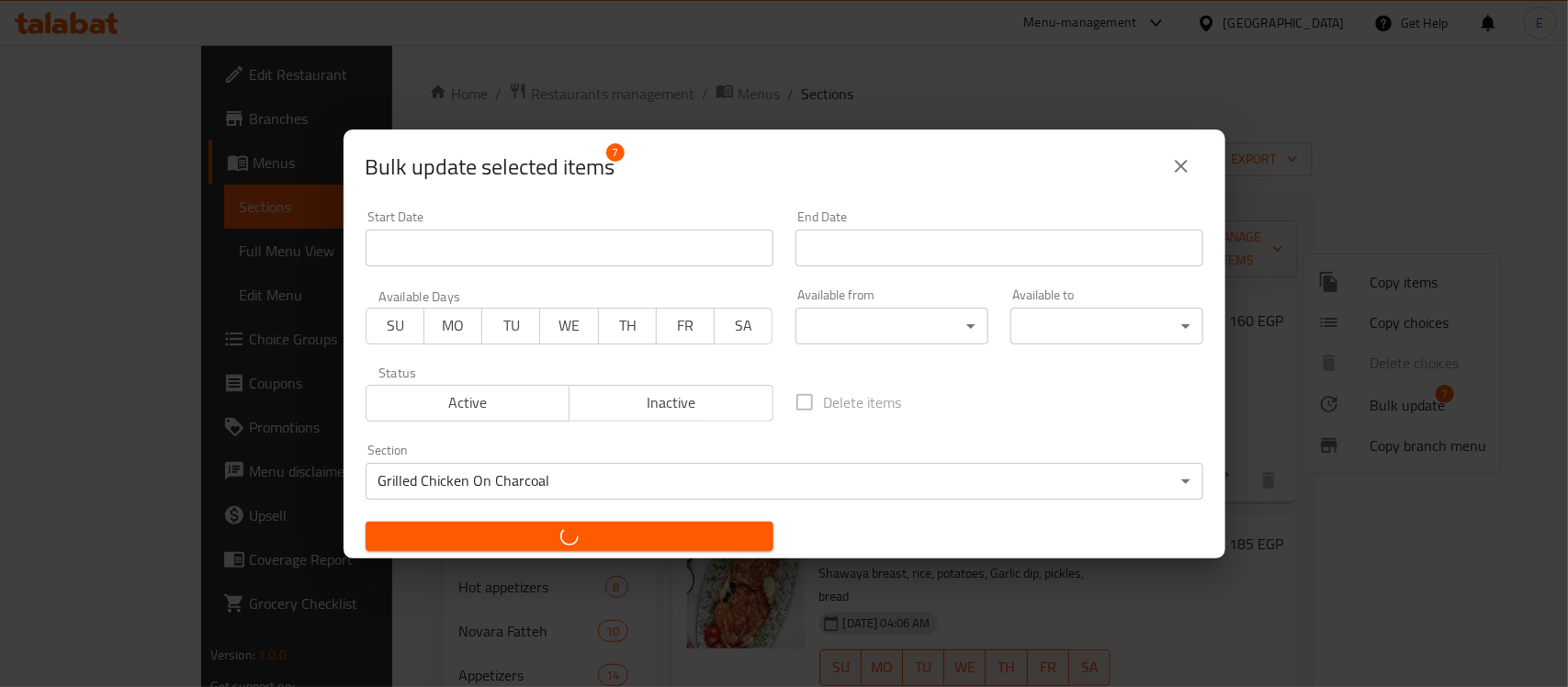
checkbox input "false"
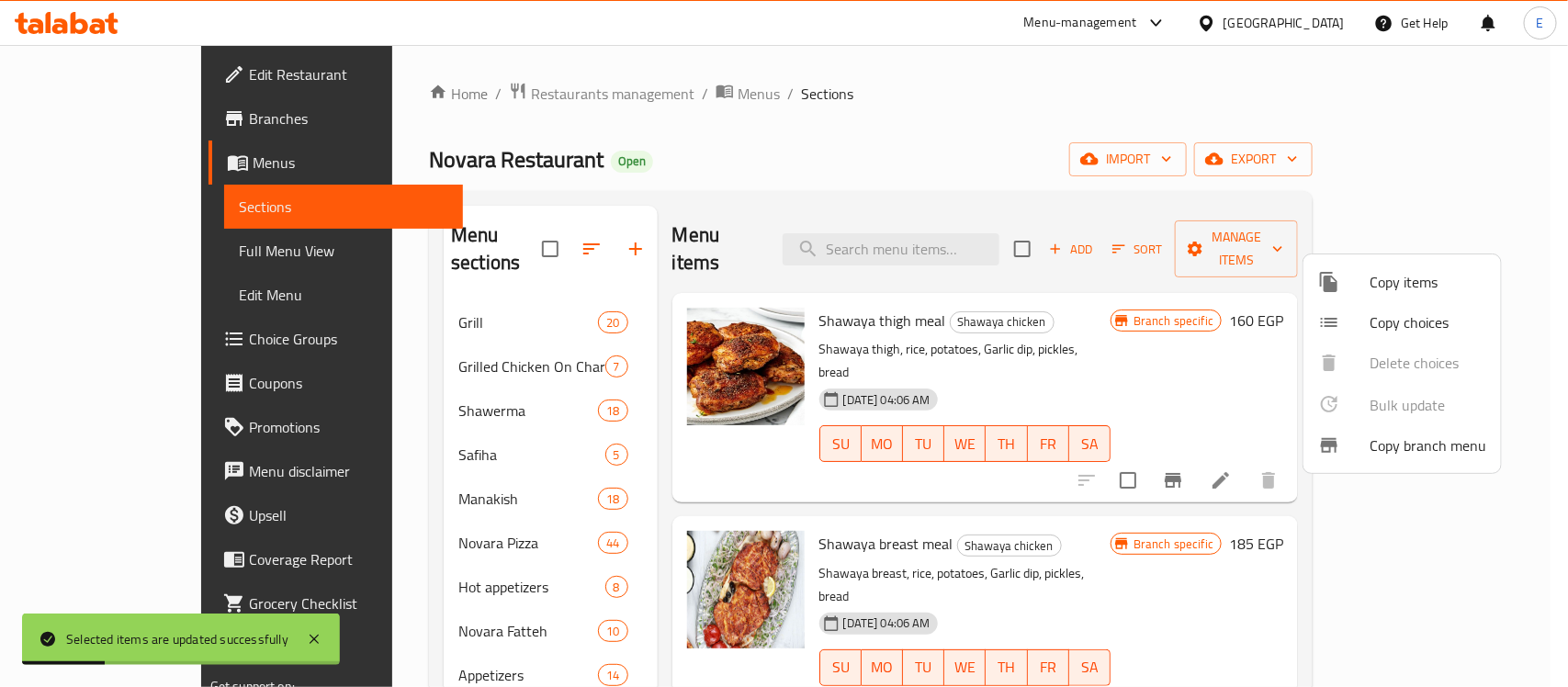
click at [538, 234] on div at bounding box center [784, 343] width 1568 height 687
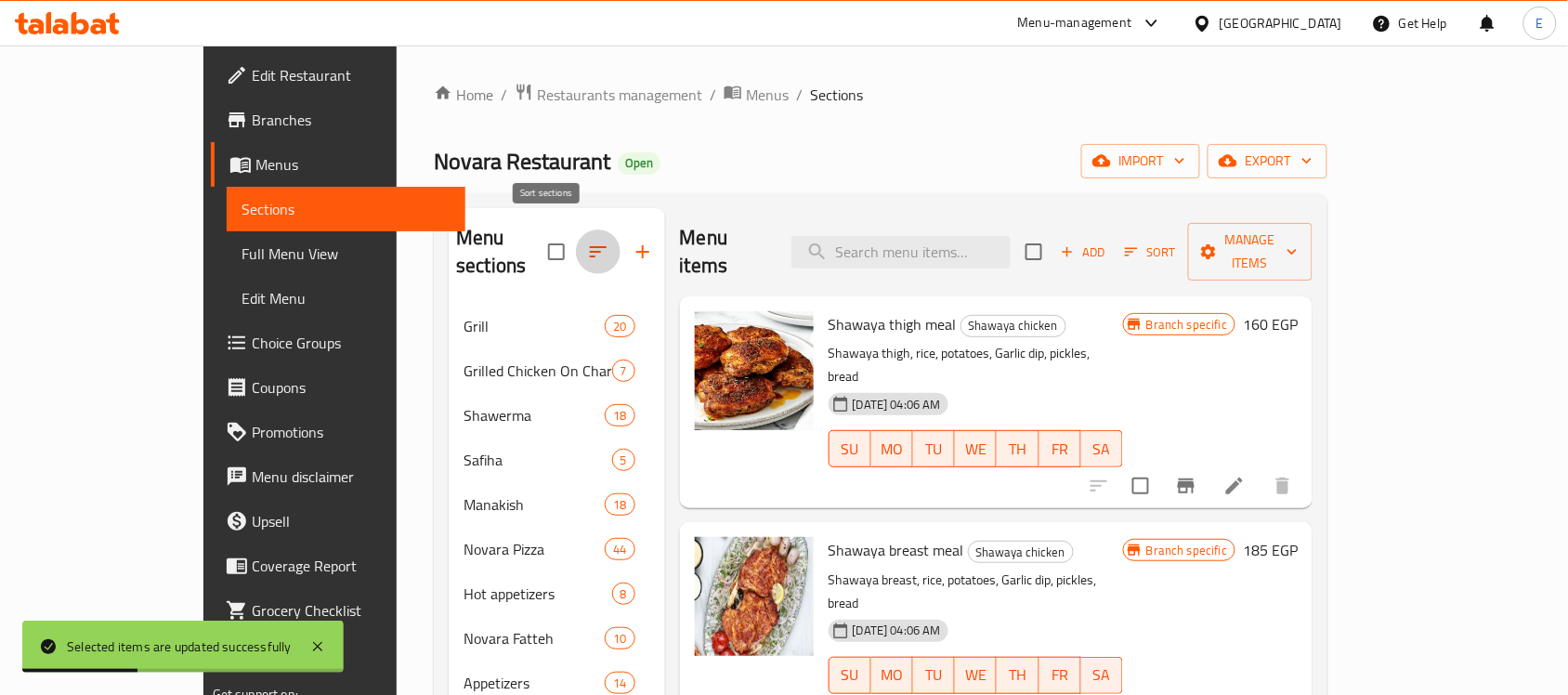
click at [587, 240] on icon "button" at bounding box center [597, 251] width 22 height 22
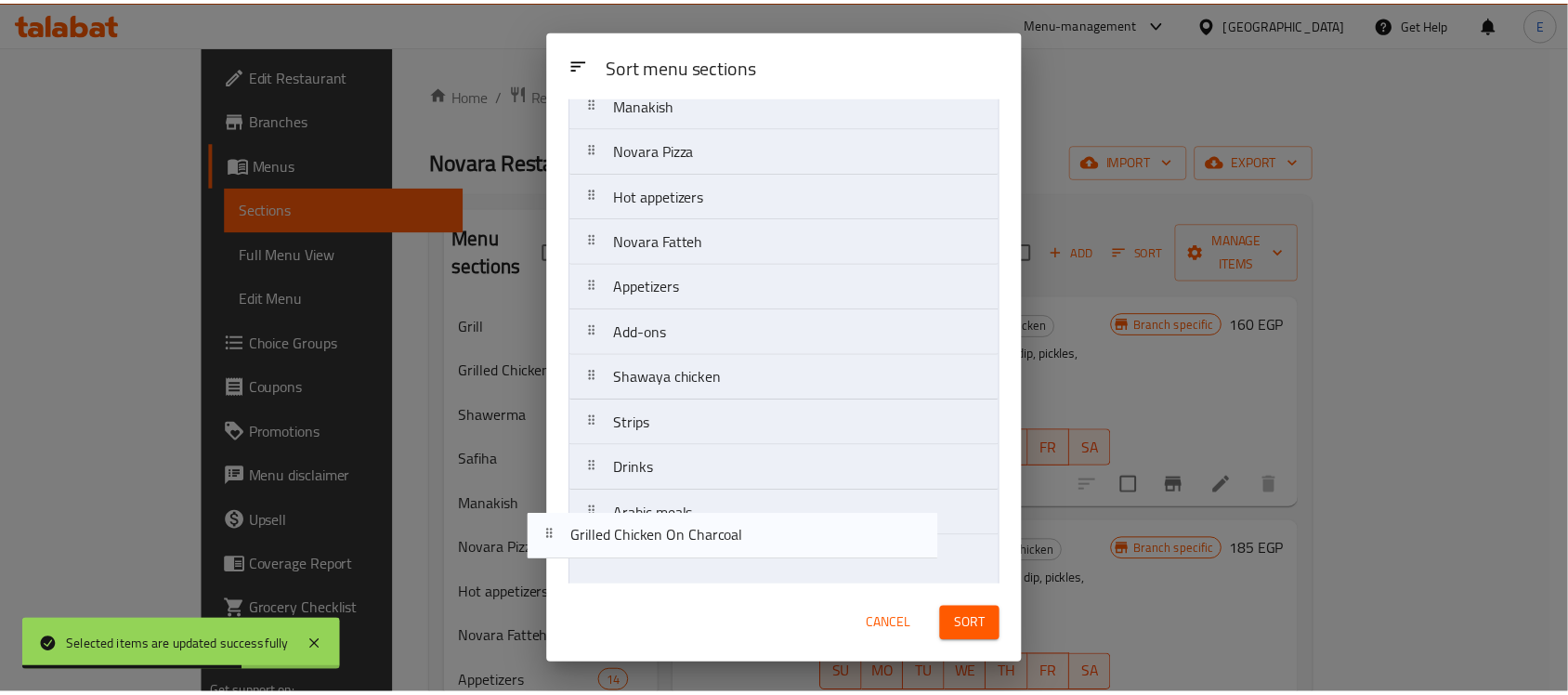
scroll to position [303, 0]
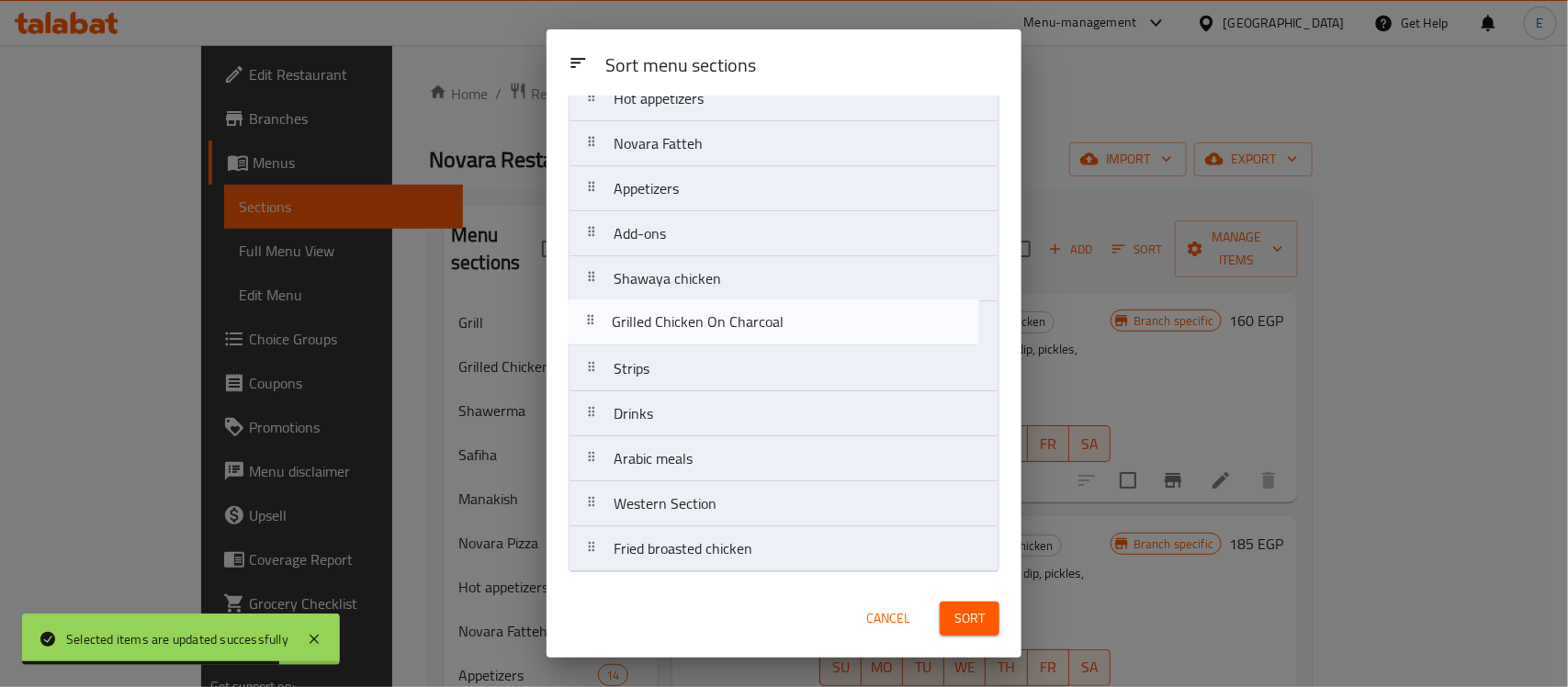
drag, startPoint x: 721, startPoint y: 220, endPoint x: 716, endPoint y: 340, distance: 120.1
click at [716, 340] on nav "Grill Grilled Chicken On Charcoal Shawerma Safiha Manakish Novara Pizza Hot app…" at bounding box center [784, 211] width 431 height 722
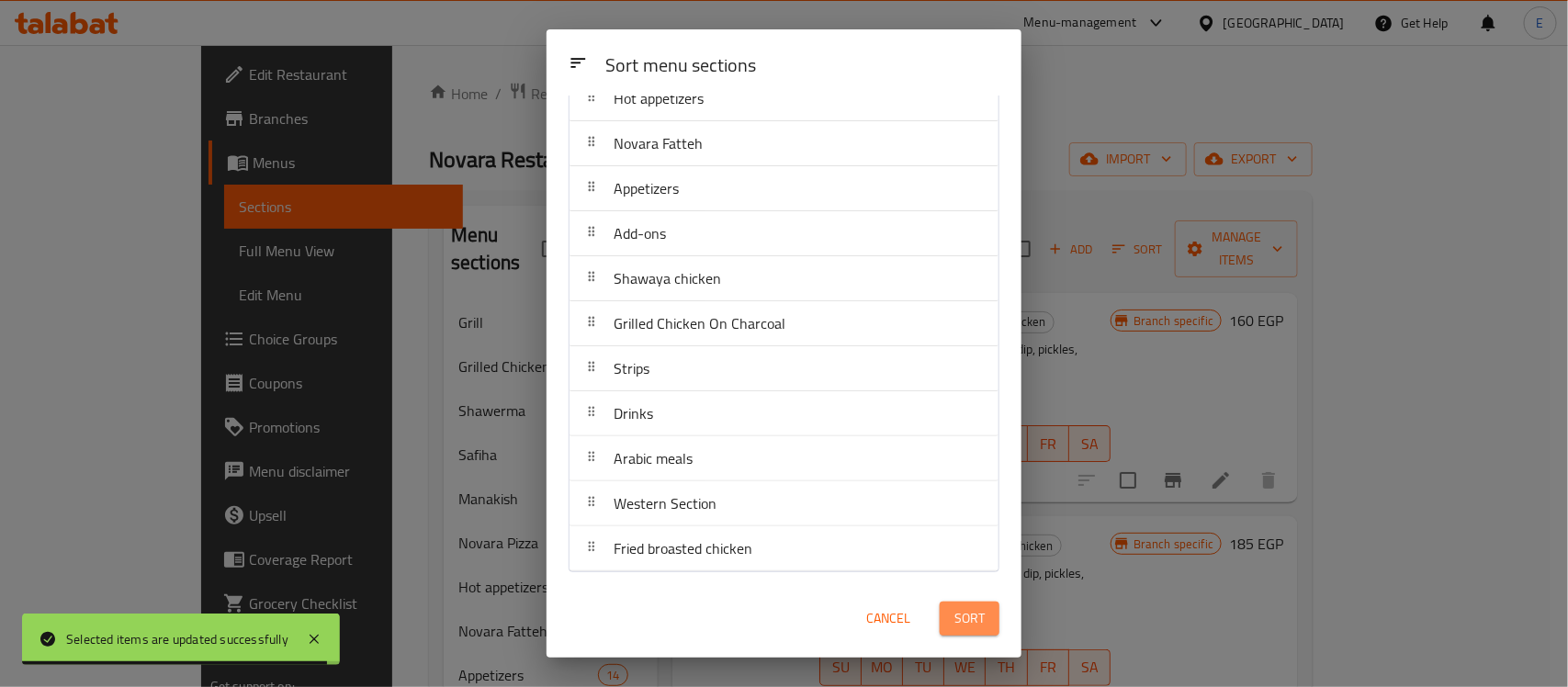
click at [972, 615] on span "Sort" at bounding box center [969, 618] width 30 height 23
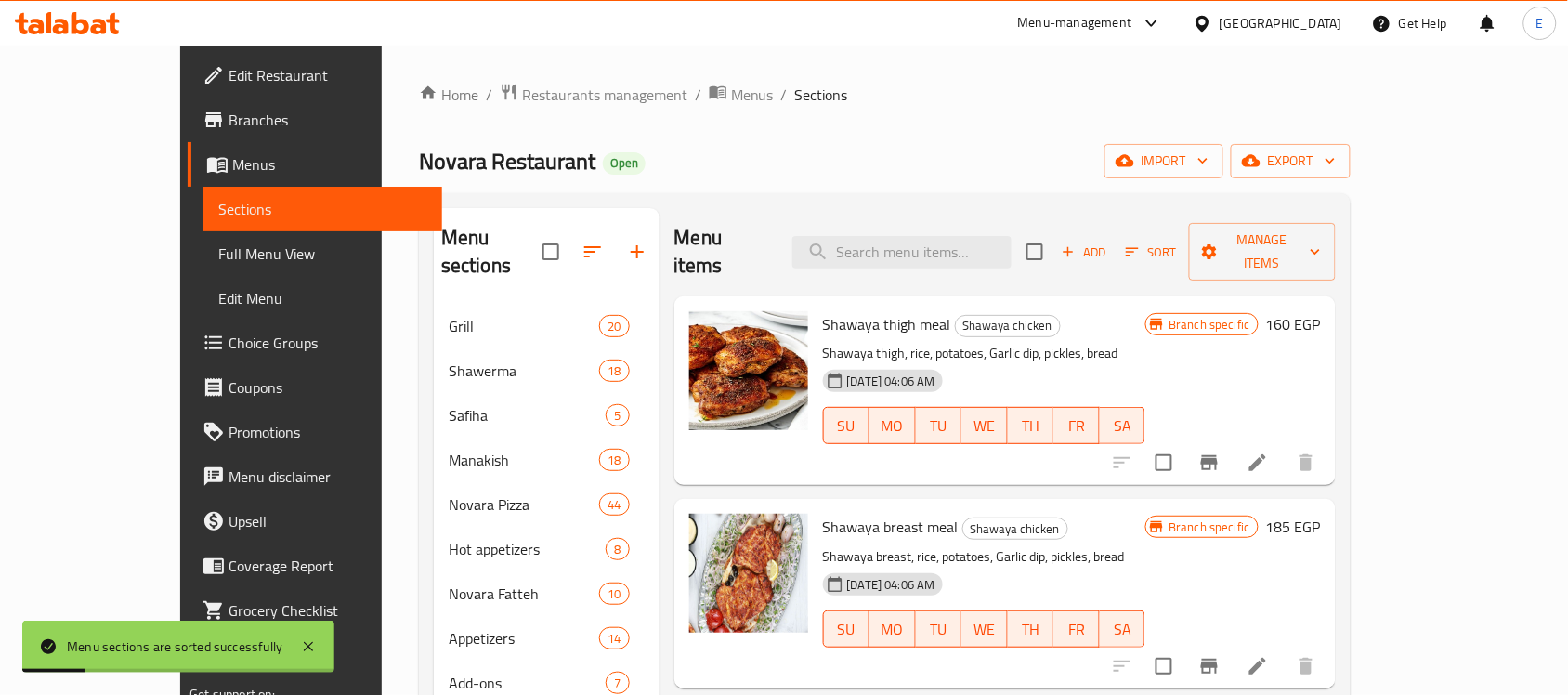
scroll to position [353, 0]
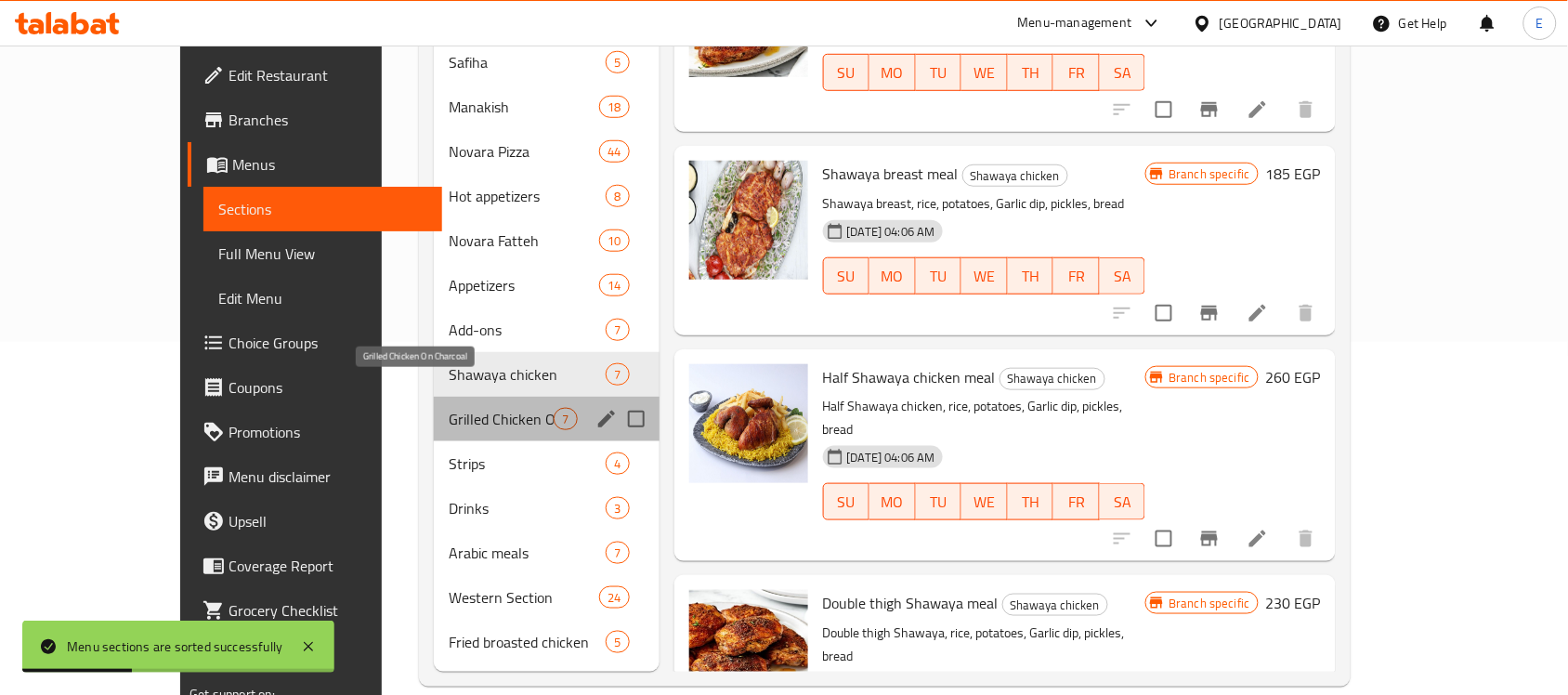
click at [471, 408] on span "Grilled Chicken On Charcoal" at bounding box center [501, 418] width 106 height 22
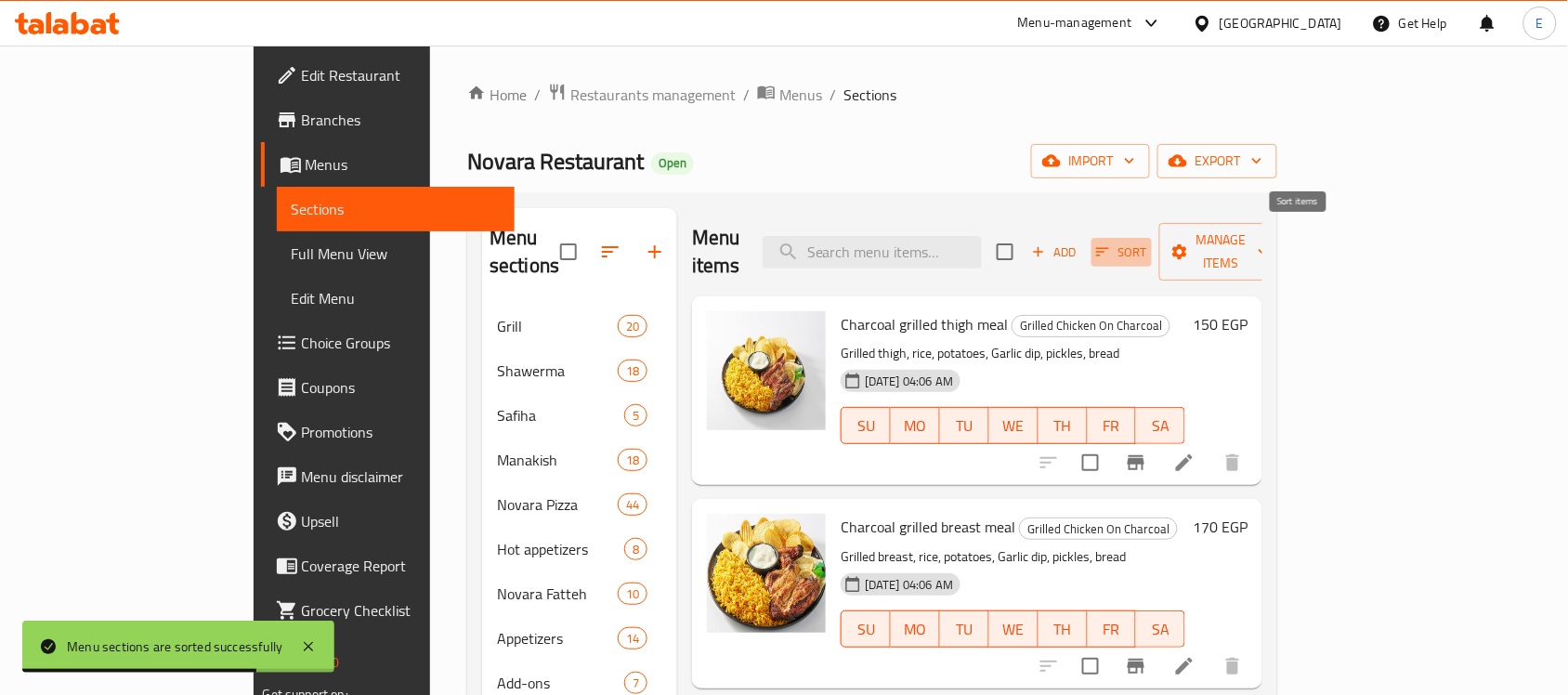
click at [1147, 241] on span "Sort" at bounding box center [1121, 252] width 51 height 22
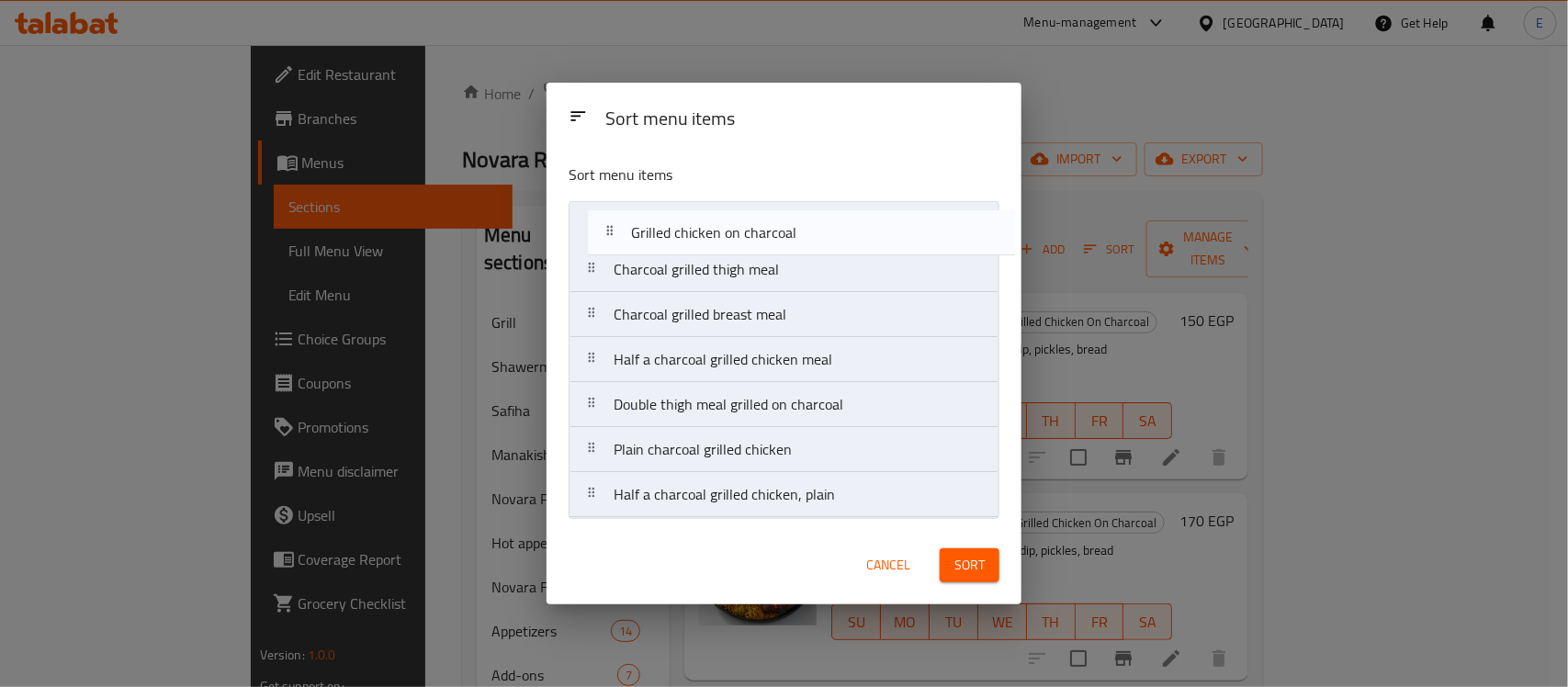
drag, startPoint x: 763, startPoint y: 414, endPoint x: 778, endPoint y: 212, distance: 202.6
click at [778, 212] on nav "Charcoal grilled thigh meal Charcoal grilled breast meal Half a charcoal grille…" at bounding box center [784, 359] width 431 height 317
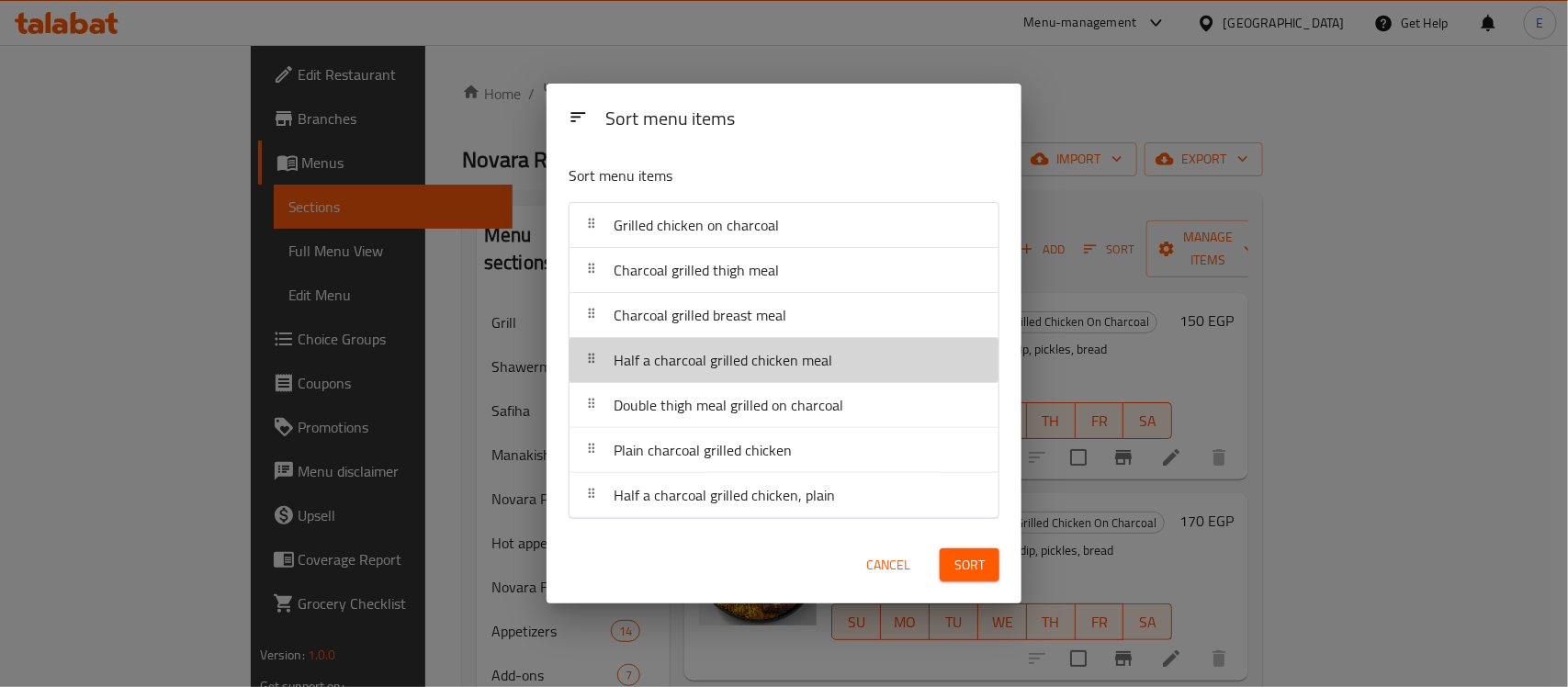
click at [703, 360] on span "Half a charcoal grilled chicken meal" at bounding box center [723, 359] width 218 height 28
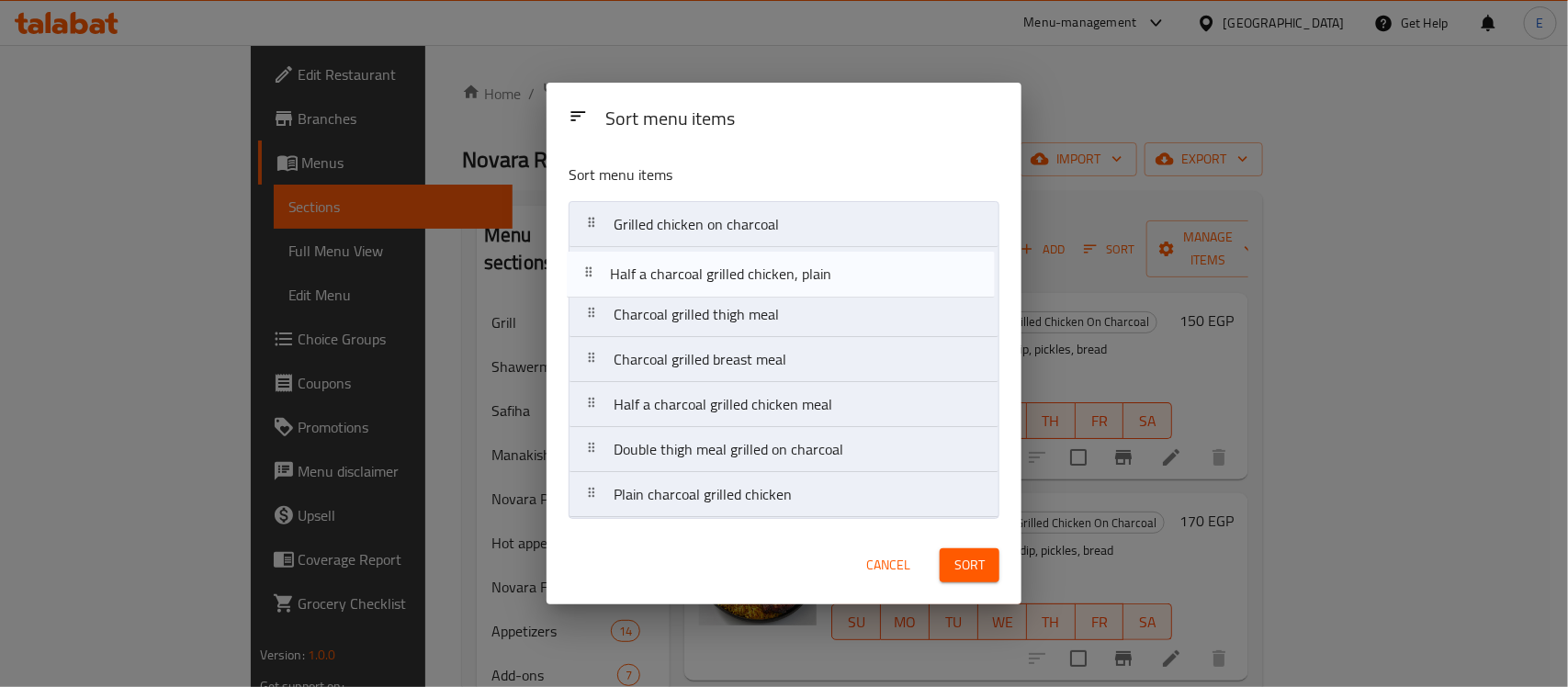
drag, startPoint x: 727, startPoint y: 514, endPoint x: 726, endPoint y: 272, distance: 242.0
click at [726, 272] on nav "Grilled chicken on charcoal Charcoal grilled thigh meal Charcoal grilled breast…" at bounding box center [784, 359] width 431 height 317
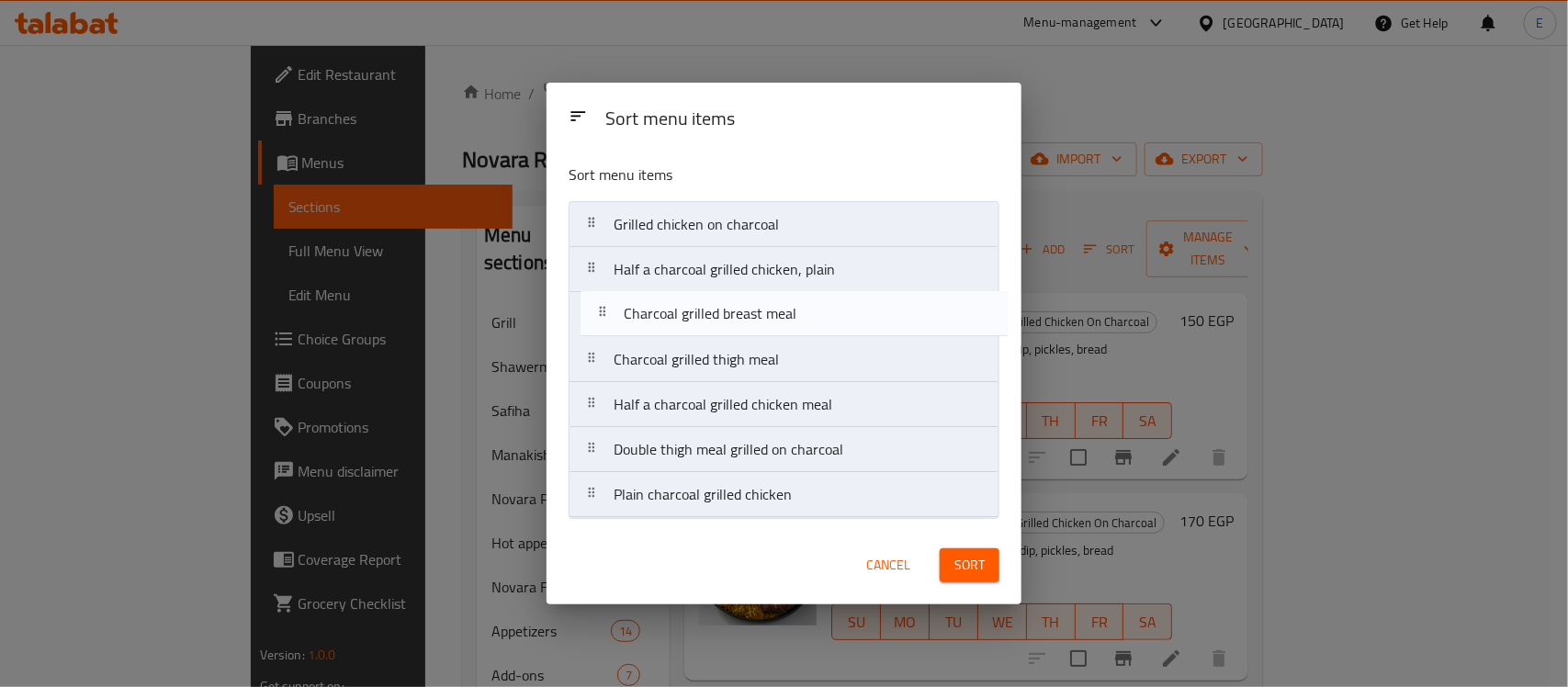
drag, startPoint x: 736, startPoint y: 368, endPoint x: 745, endPoint y: 314, distance: 54.7
click at [745, 314] on nav "Grilled chicken on charcoal Half a charcoal grilled chicken, plain Charcoal gri…" at bounding box center [784, 359] width 431 height 317
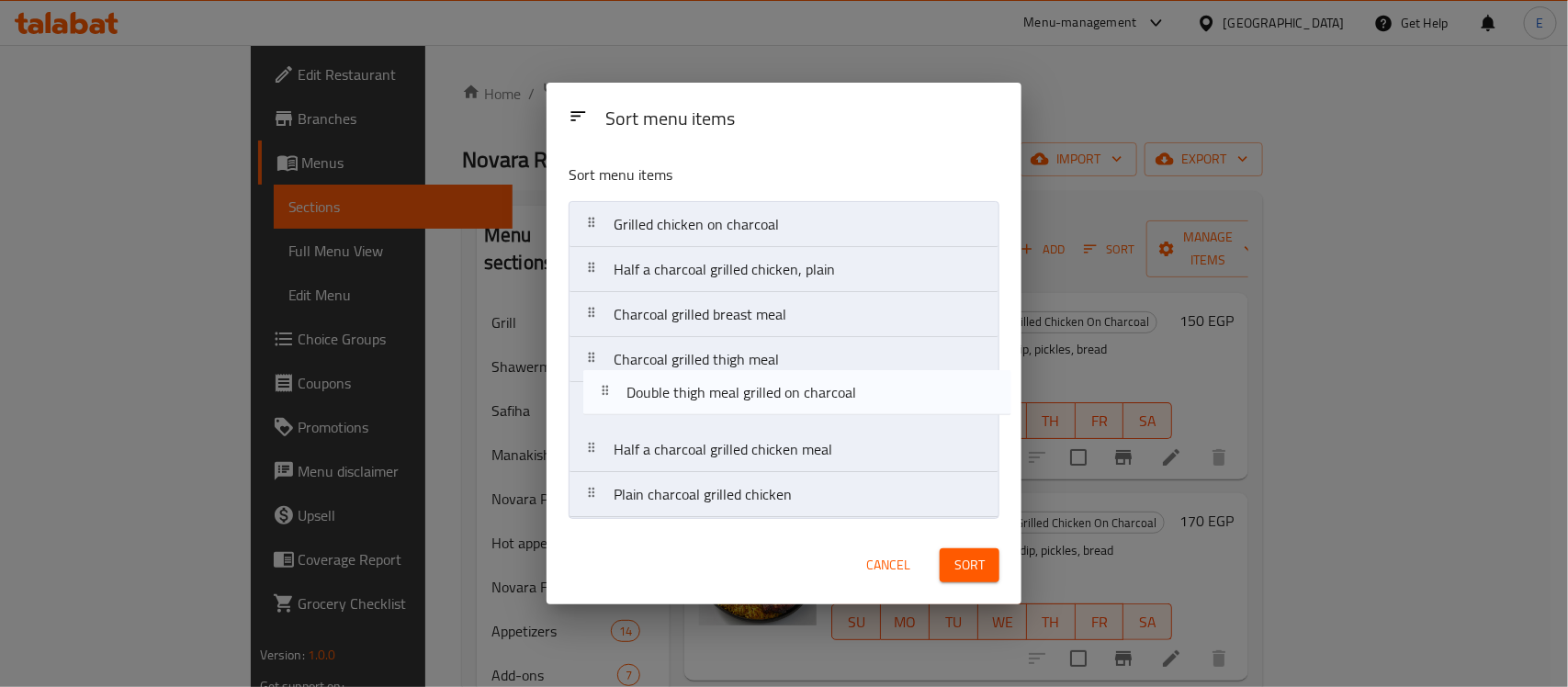
drag, startPoint x: 754, startPoint y: 470, endPoint x: 763, endPoint y: 412, distance: 58.7
click at [763, 412] on nav "Grilled chicken on charcoal Half a charcoal grilled chicken, plain Charcoal gri…" at bounding box center [784, 359] width 431 height 317
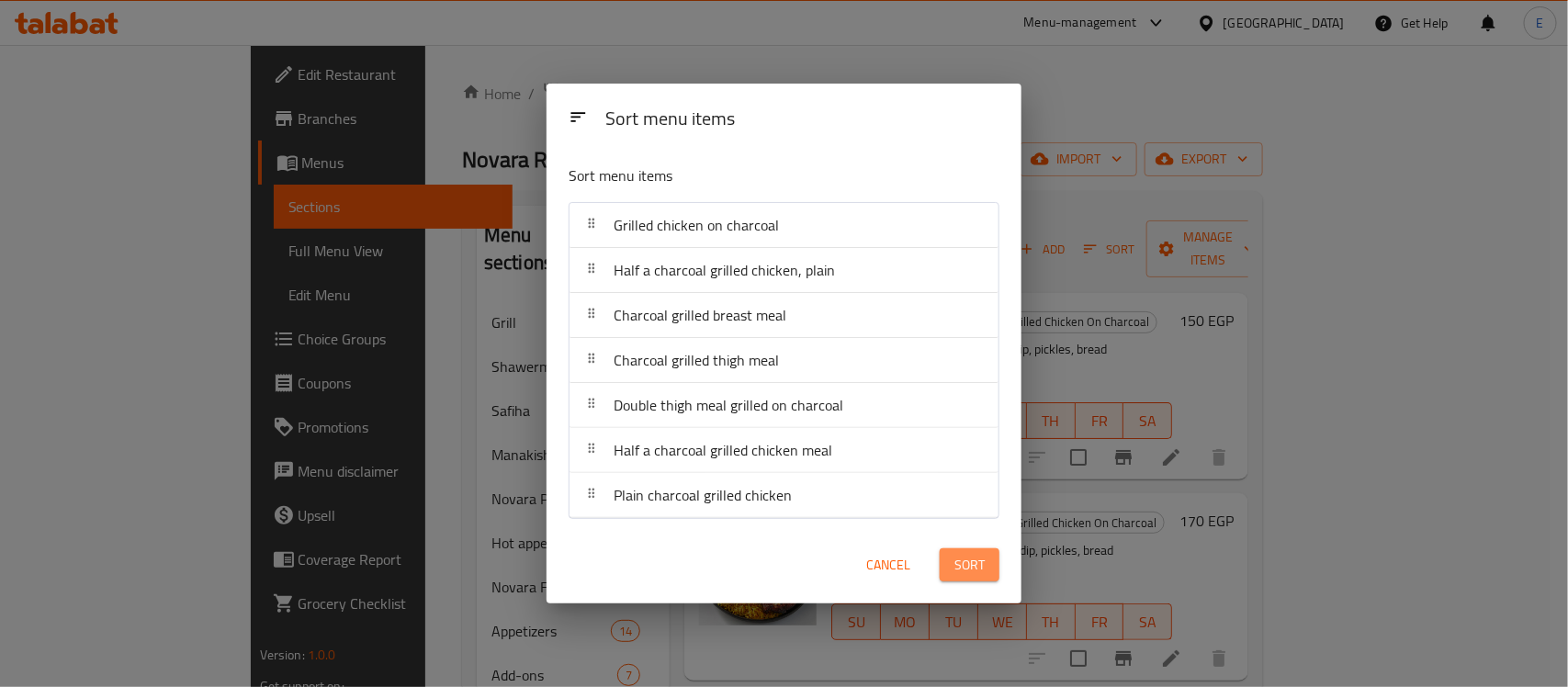
click at [958, 558] on span "Sort" at bounding box center [969, 565] width 30 height 23
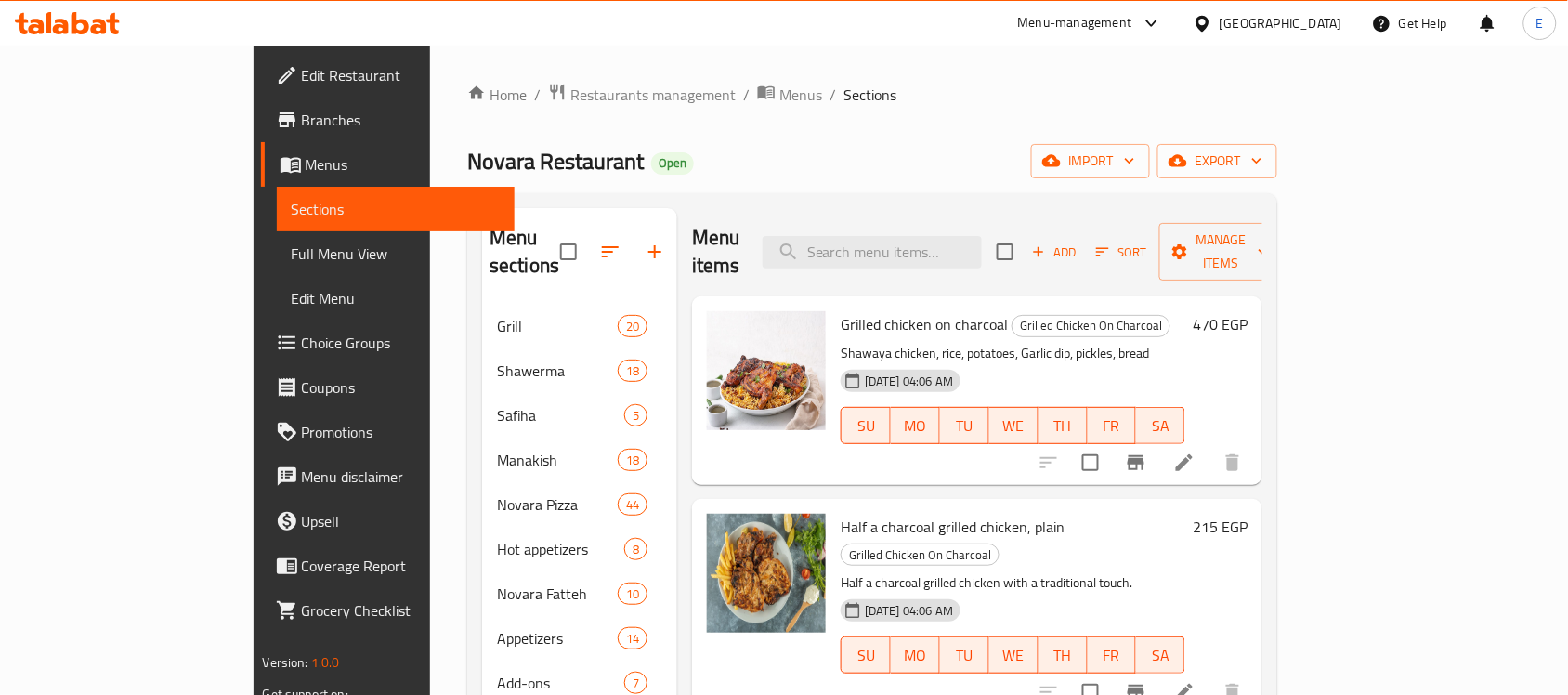
click at [1247, 311] on h6 "470 EGP" at bounding box center [1220, 324] width 55 height 26
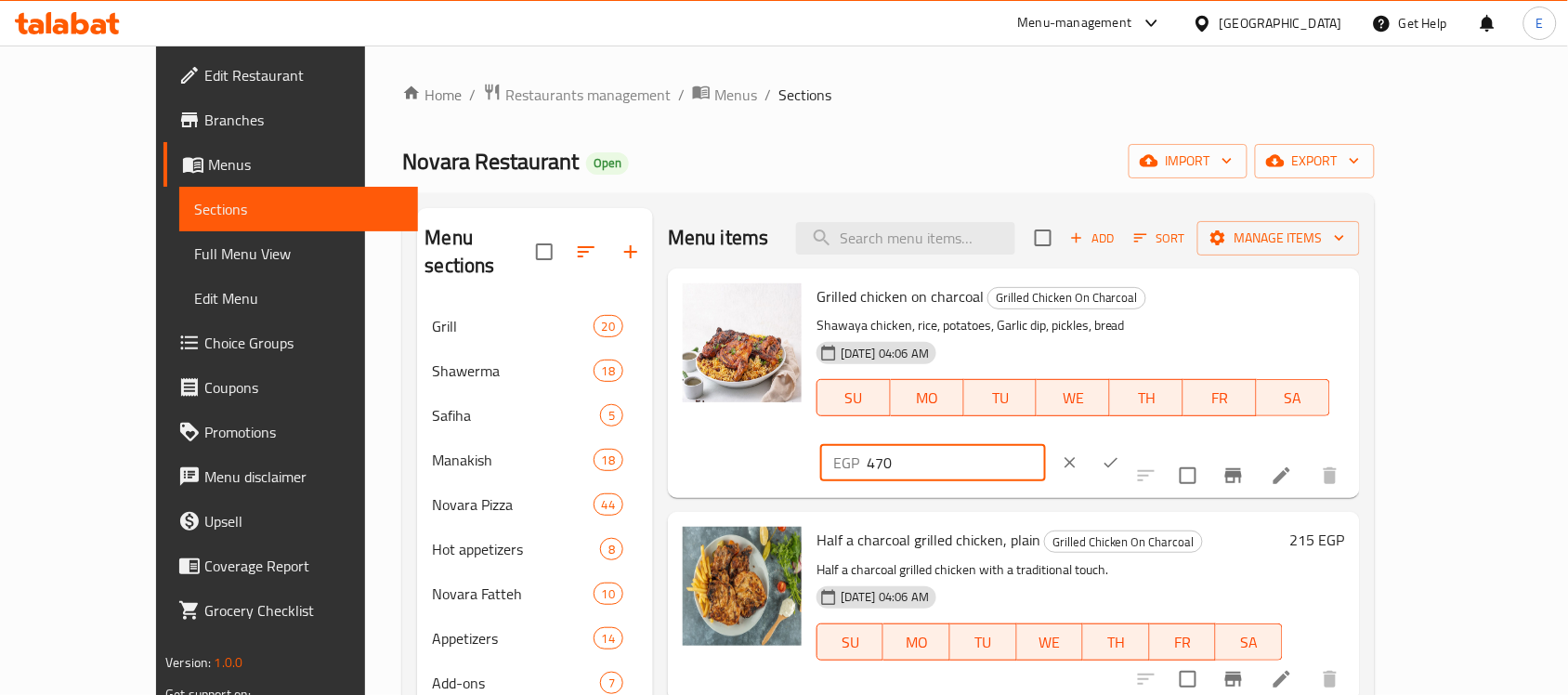
drag, startPoint x: 1258, startPoint y: 299, endPoint x: 1119, endPoint y: 292, distance: 139.2
click at [1119, 292] on div "Grilled chicken on charcoal Grilled Chicken On Charcoal Shawaya chicken, rice, …" at bounding box center [1080, 382] width 544 height 214
type input "510"
click at [1120, 454] on icon "ok" at bounding box center [1111, 462] width 19 height 19
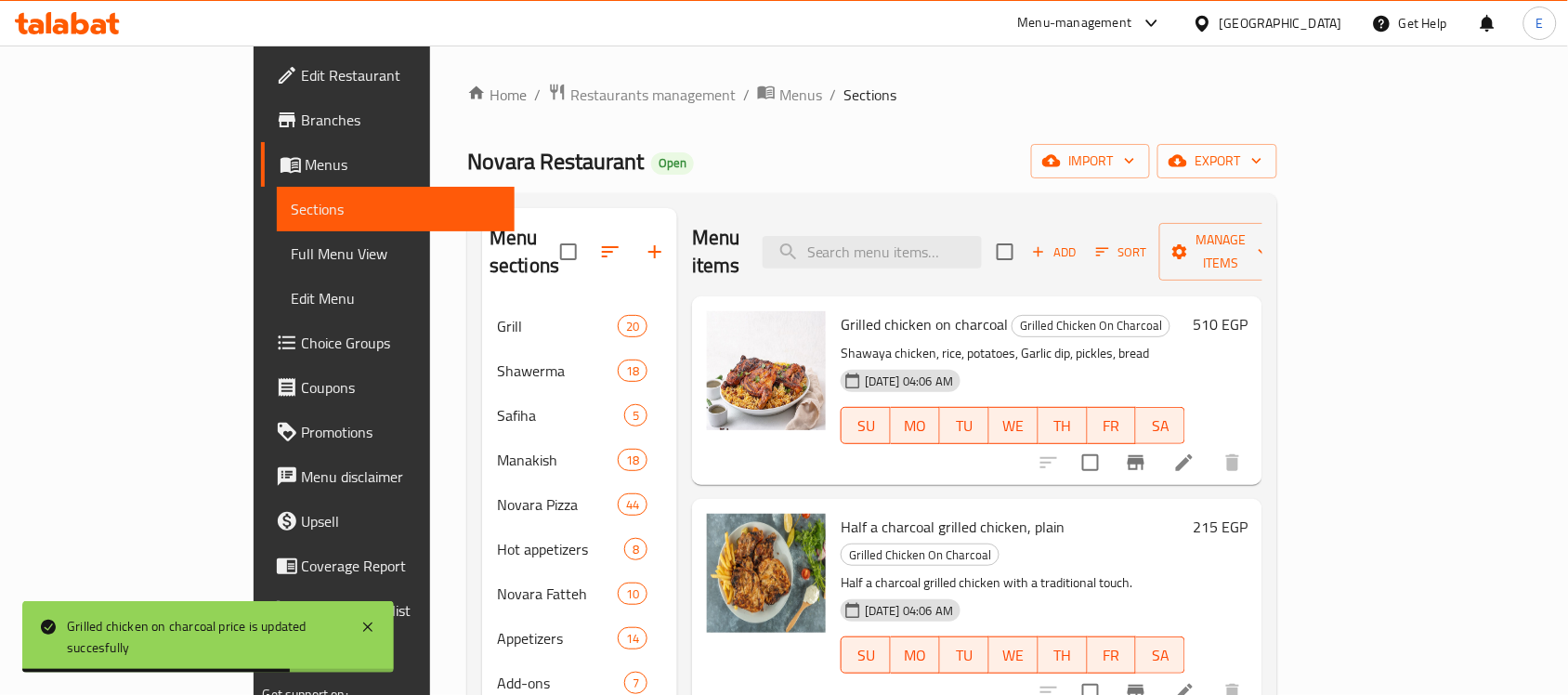
click at [1247, 513] on h6 "215 EGP" at bounding box center [1220, 526] width 55 height 26
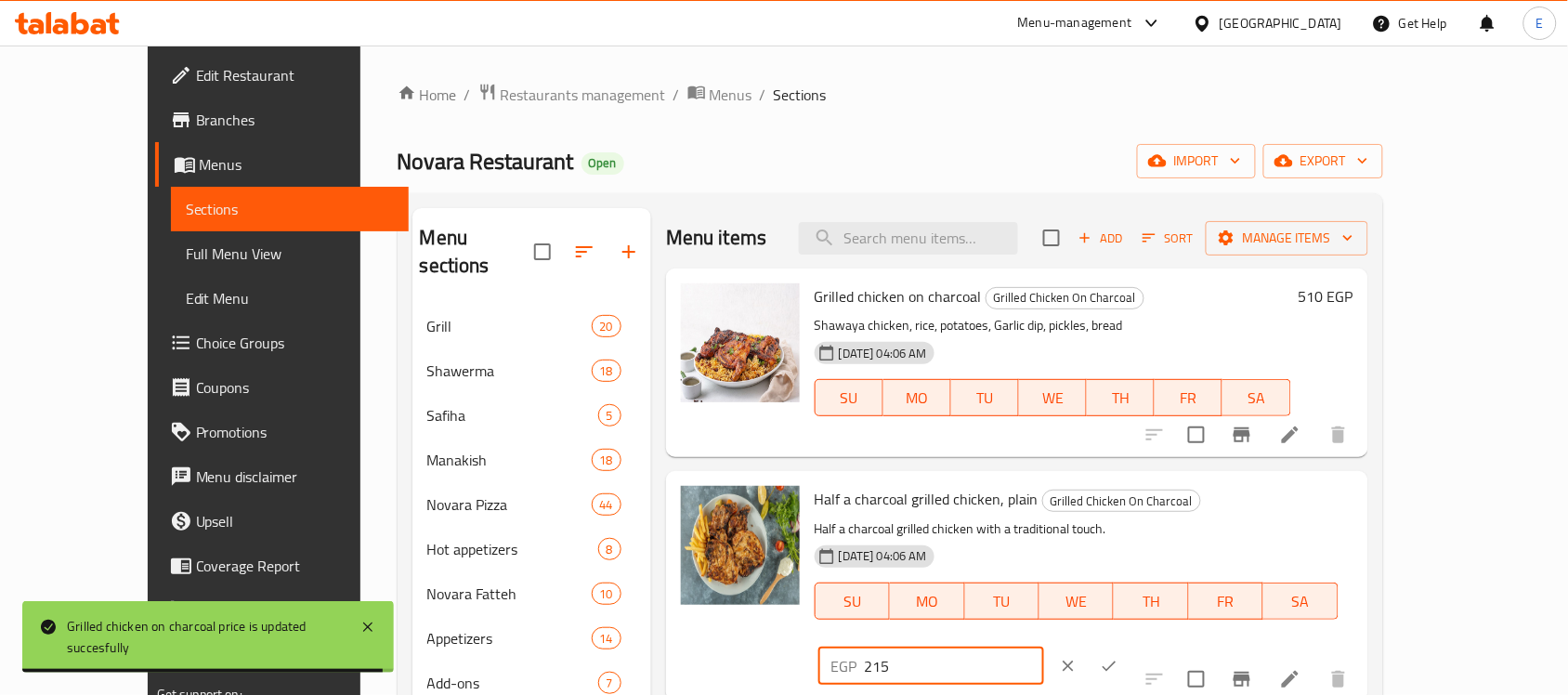
drag, startPoint x: 1307, startPoint y: 500, endPoint x: 1066, endPoint y: 495, distance: 241.1
click at [1066, 495] on div "Half a charcoal grilled chicken, plain Grilled Chicken On Charcoal Half a charc…" at bounding box center [1084, 585] width 553 height 214
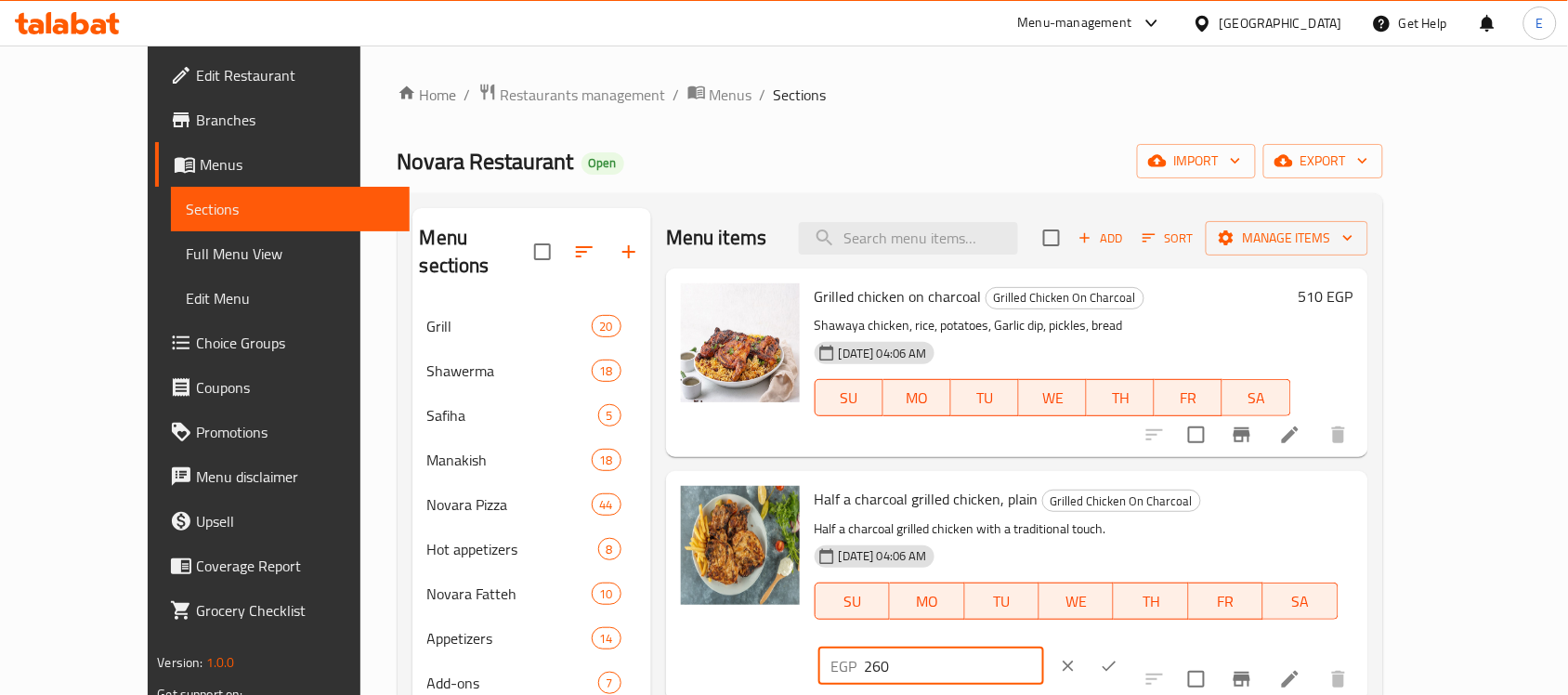
type input "260"
drag, startPoint x: 1208, startPoint y: 511, endPoint x: 1450, endPoint y: 509, distance: 242.0
click at [1157, 645] on div "EGP 260 ​" at bounding box center [987, 666] width 339 height 41
click at [1118, 657] on icon "ok" at bounding box center [1109, 666] width 19 height 19
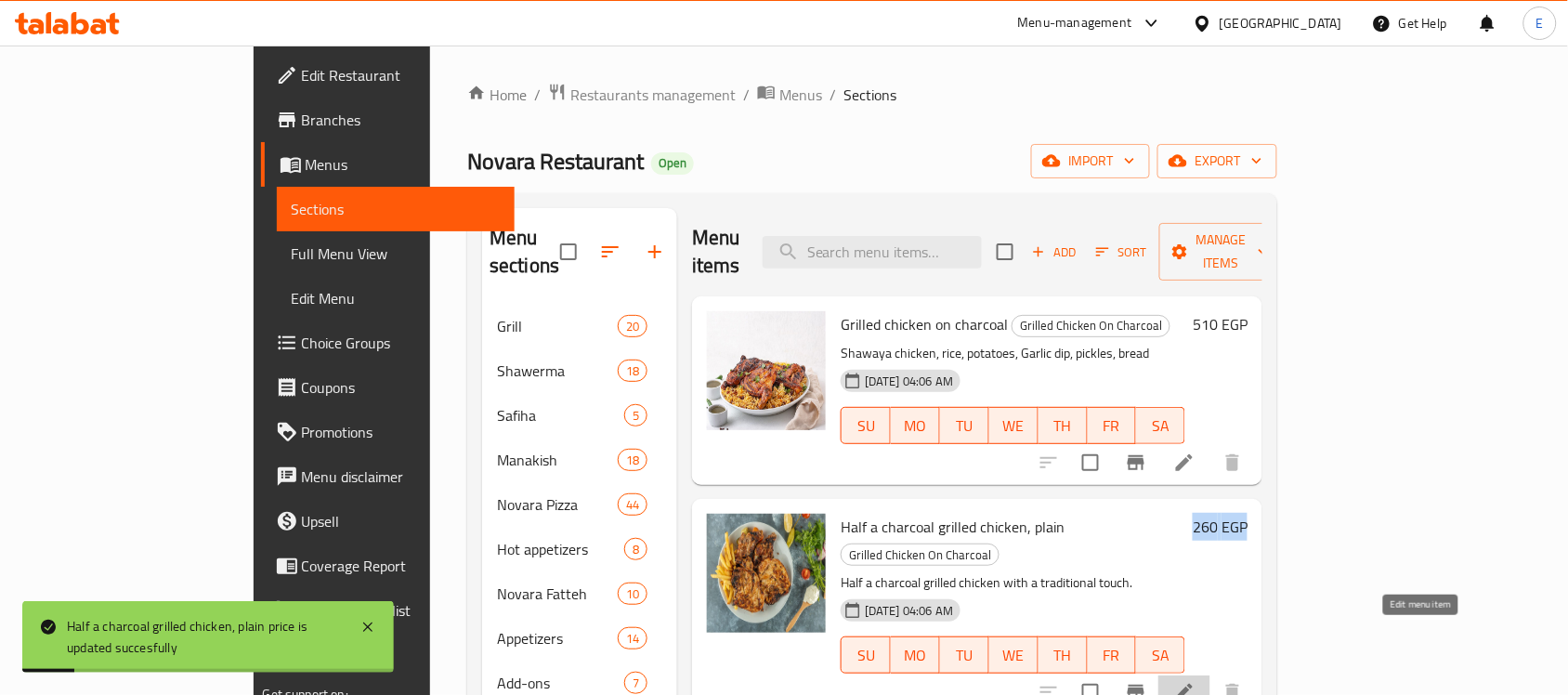
click at [1196, 680] on icon at bounding box center [1184, 691] width 22 height 22
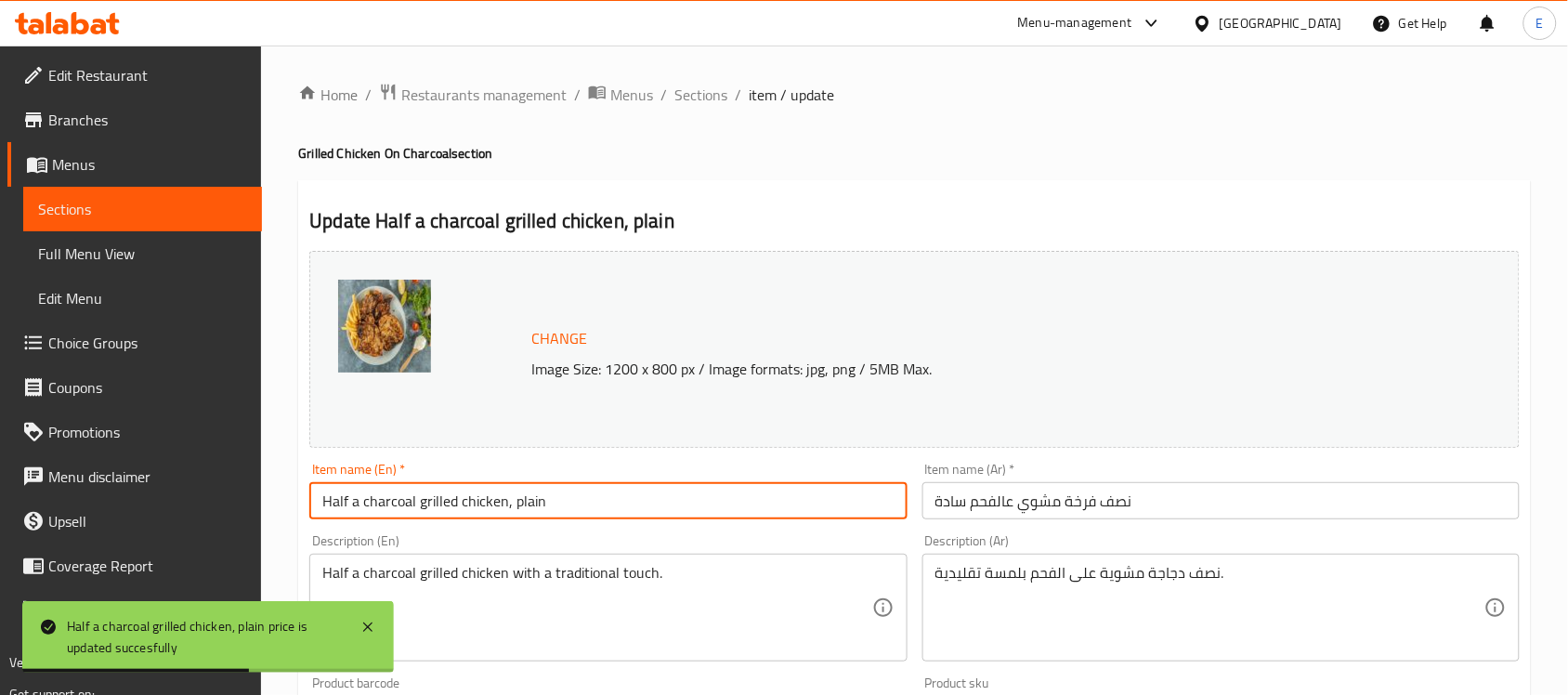
click at [591, 501] on input "Half a charcoal grilled chicken, plain" at bounding box center [607, 500] width 597 height 37
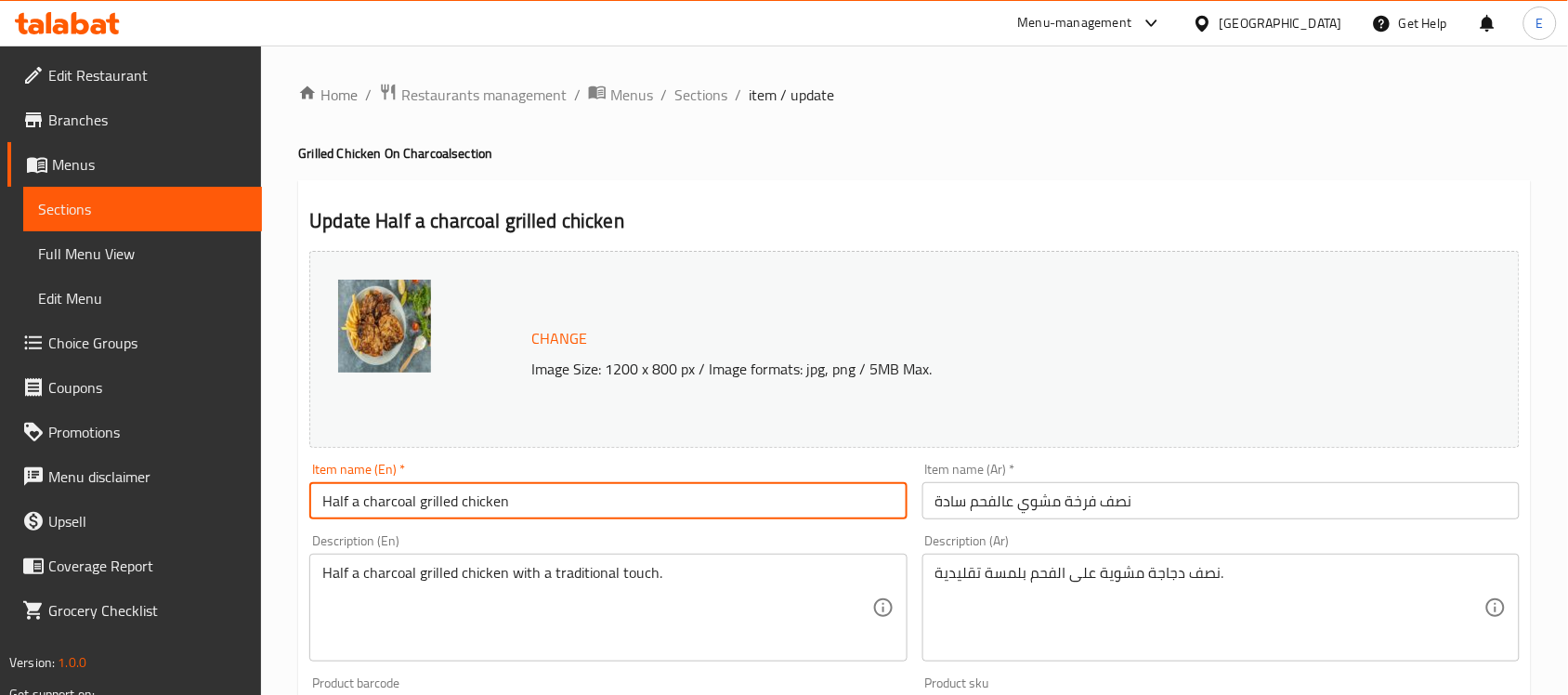
type input "Half a charcoal grilled chicken"
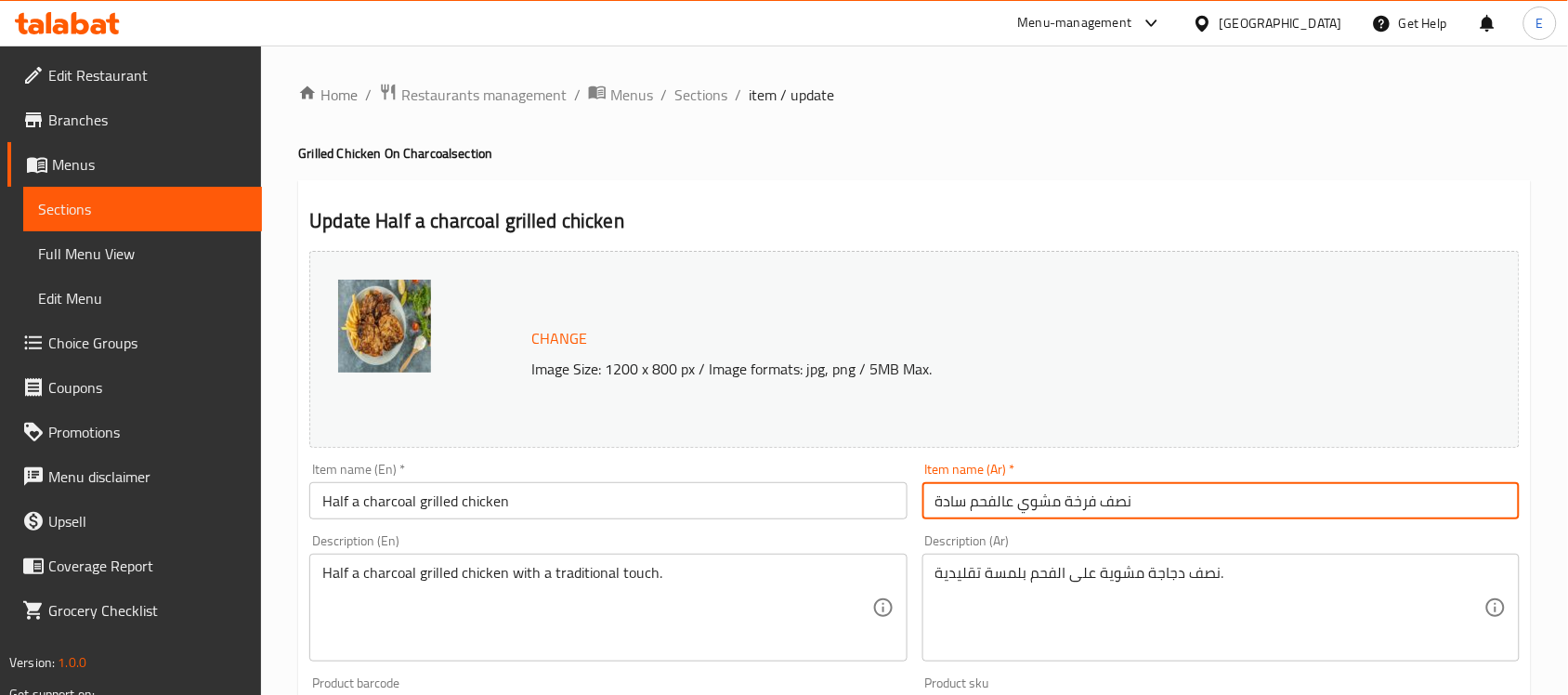
drag, startPoint x: 969, startPoint y: 506, endPoint x: 912, endPoint y: 506, distance: 57.0
click at [912, 506] on div "Change Image Size: 1200 x 800 px / Image formats: jpg, png / 5MB Max. Item name…" at bounding box center [914, 657] width 1225 height 827
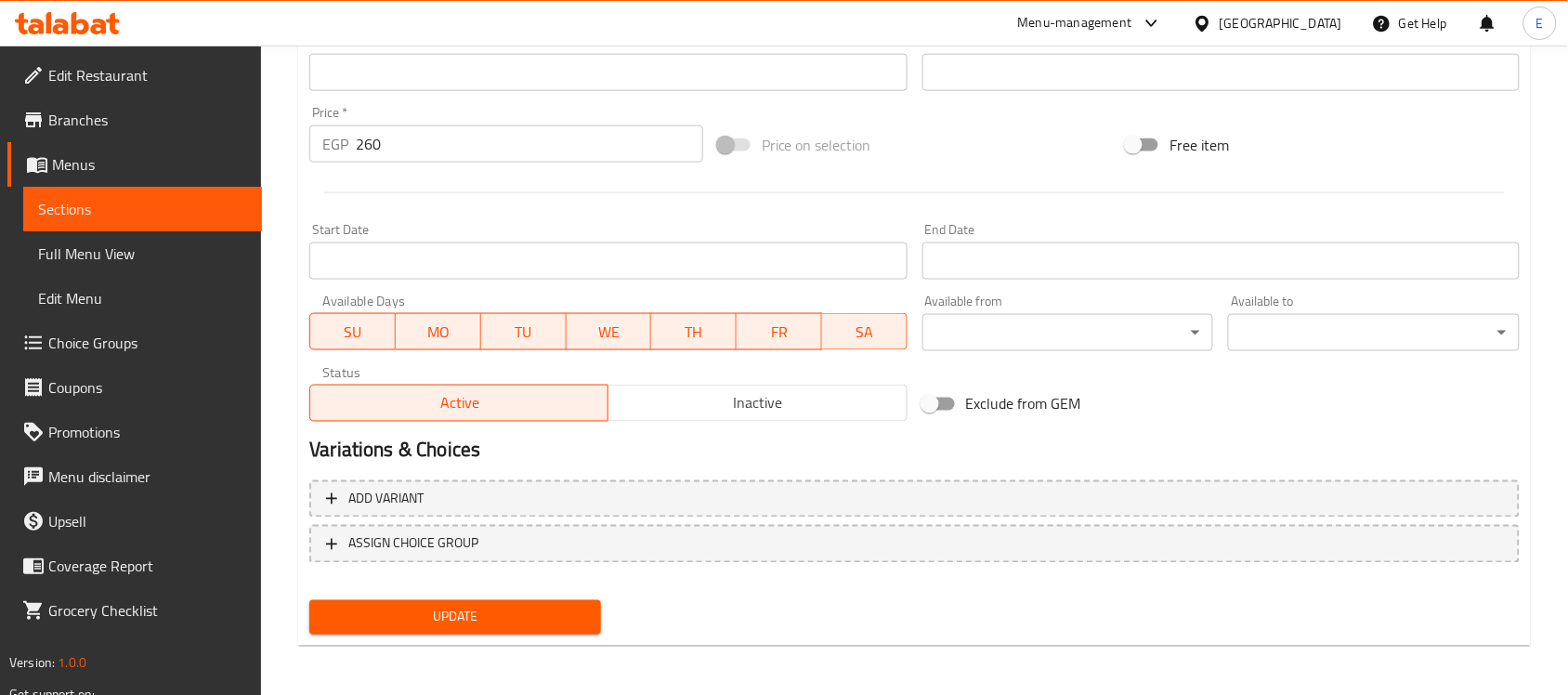
type input "نصف فرخة مشوي عالفحم"
click at [451, 606] on span "Update" at bounding box center [456, 617] width 262 height 23
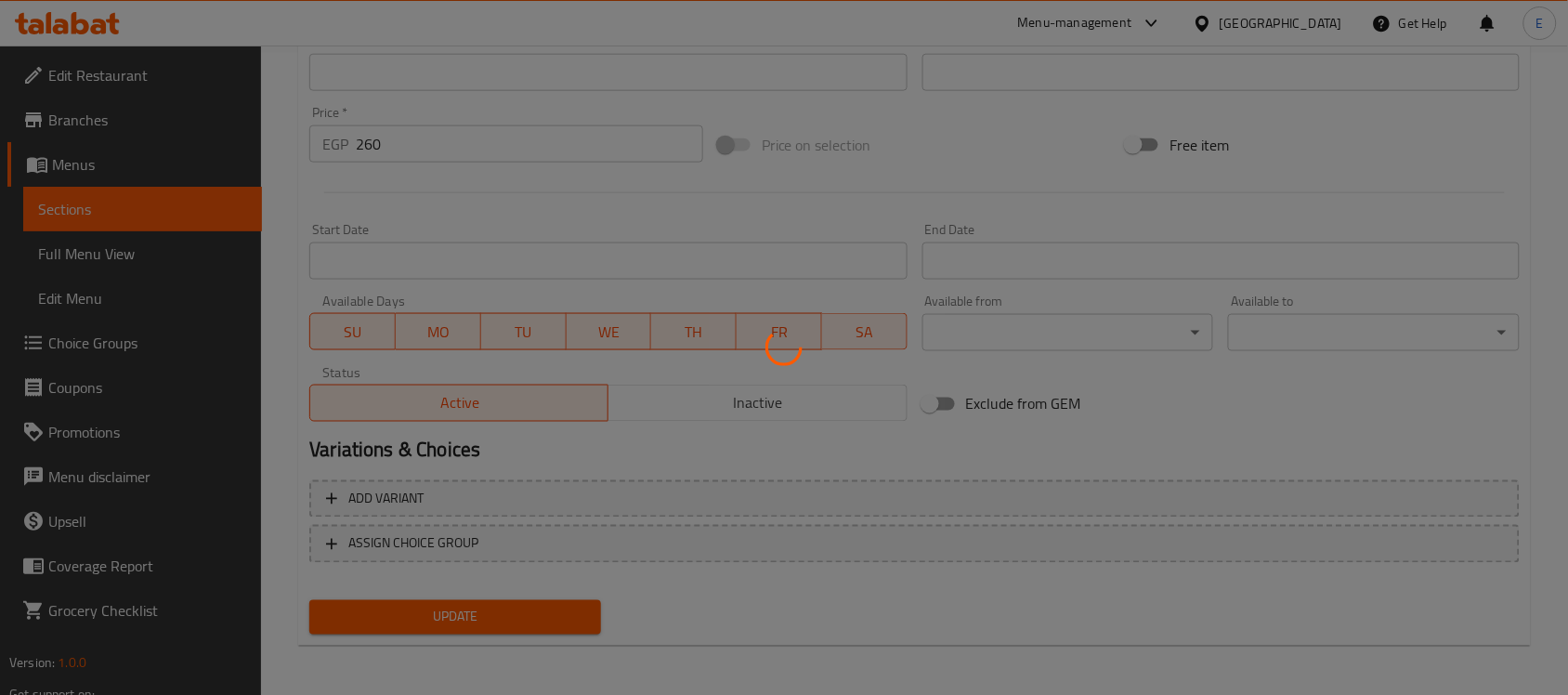
scroll to position [0, 0]
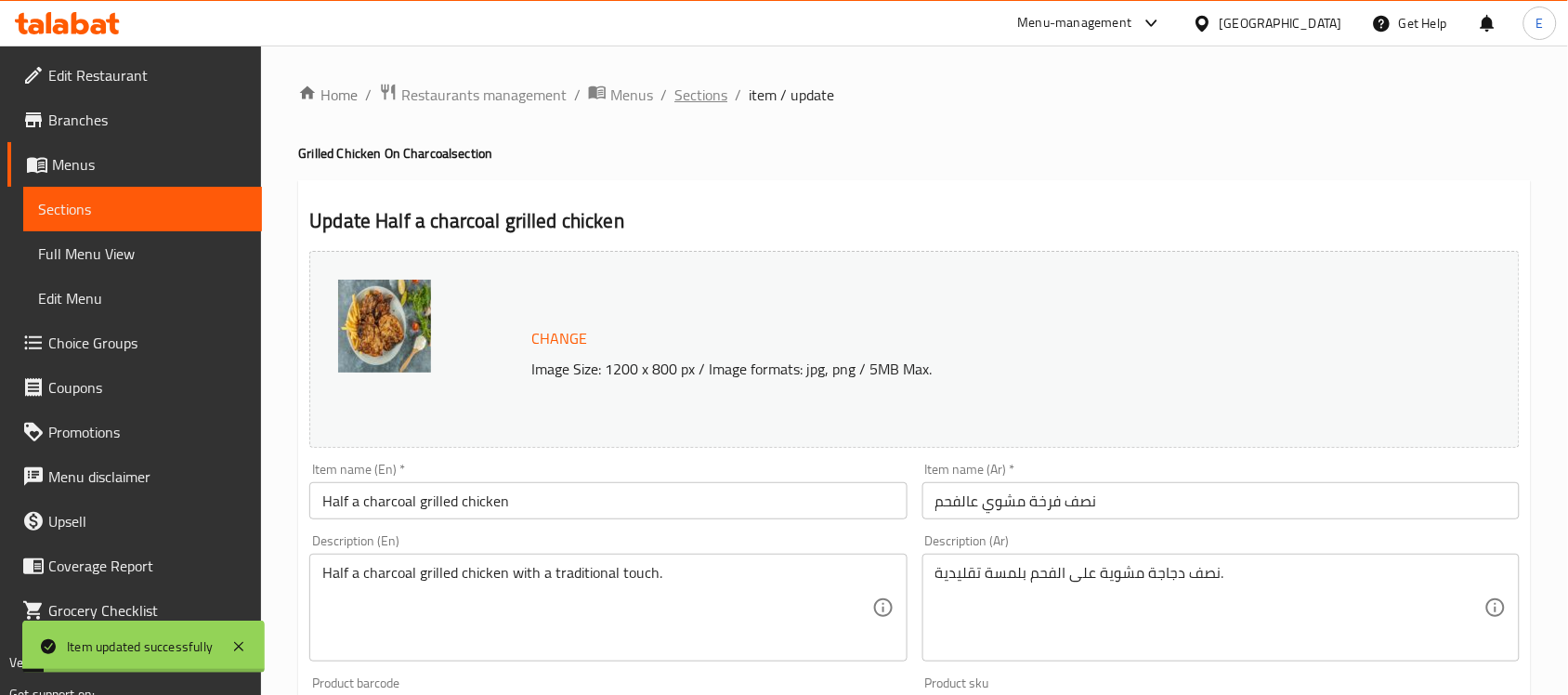
click at [699, 94] on span "Sections" at bounding box center [701, 95] width 53 height 22
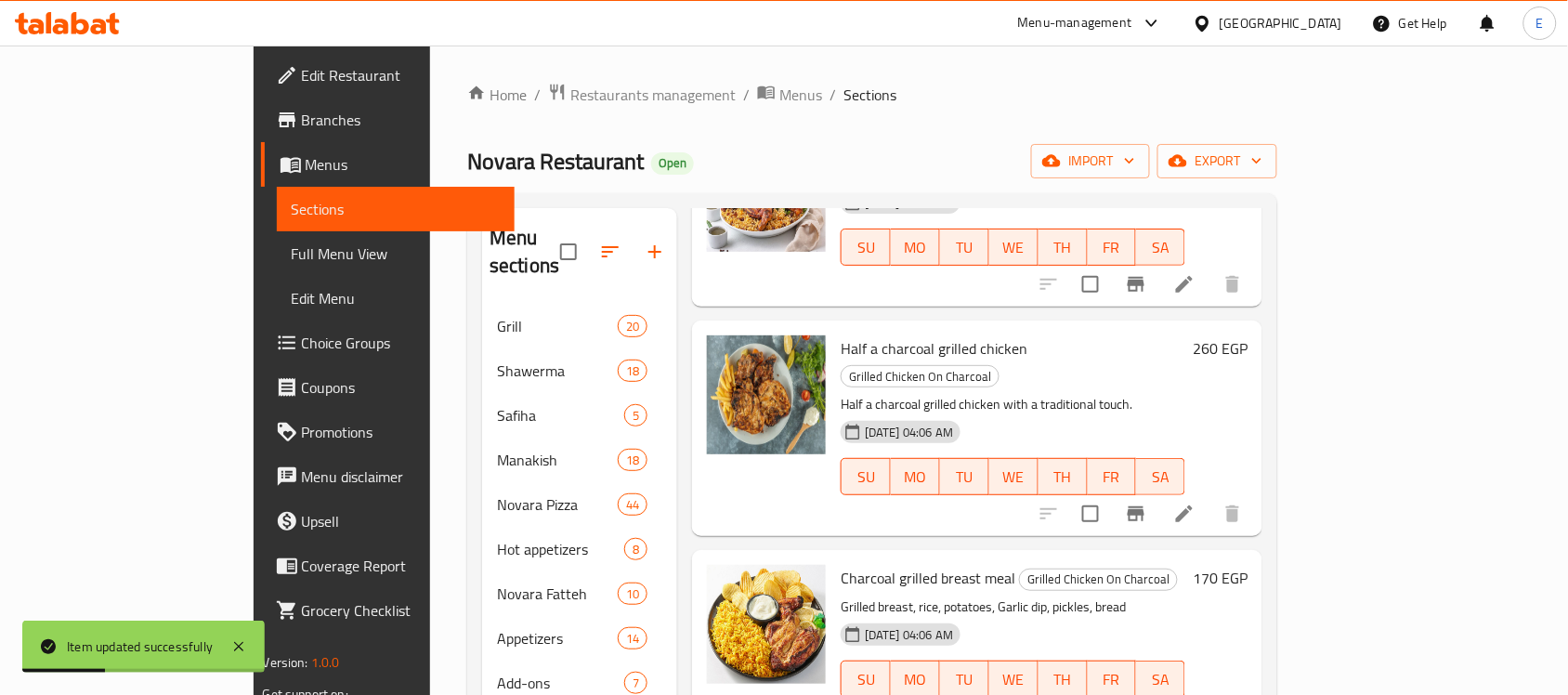
scroll to position [179, 0]
click at [1247, 564] on h6 "170 EGP" at bounding box center [1220, 577] width 55 height 26
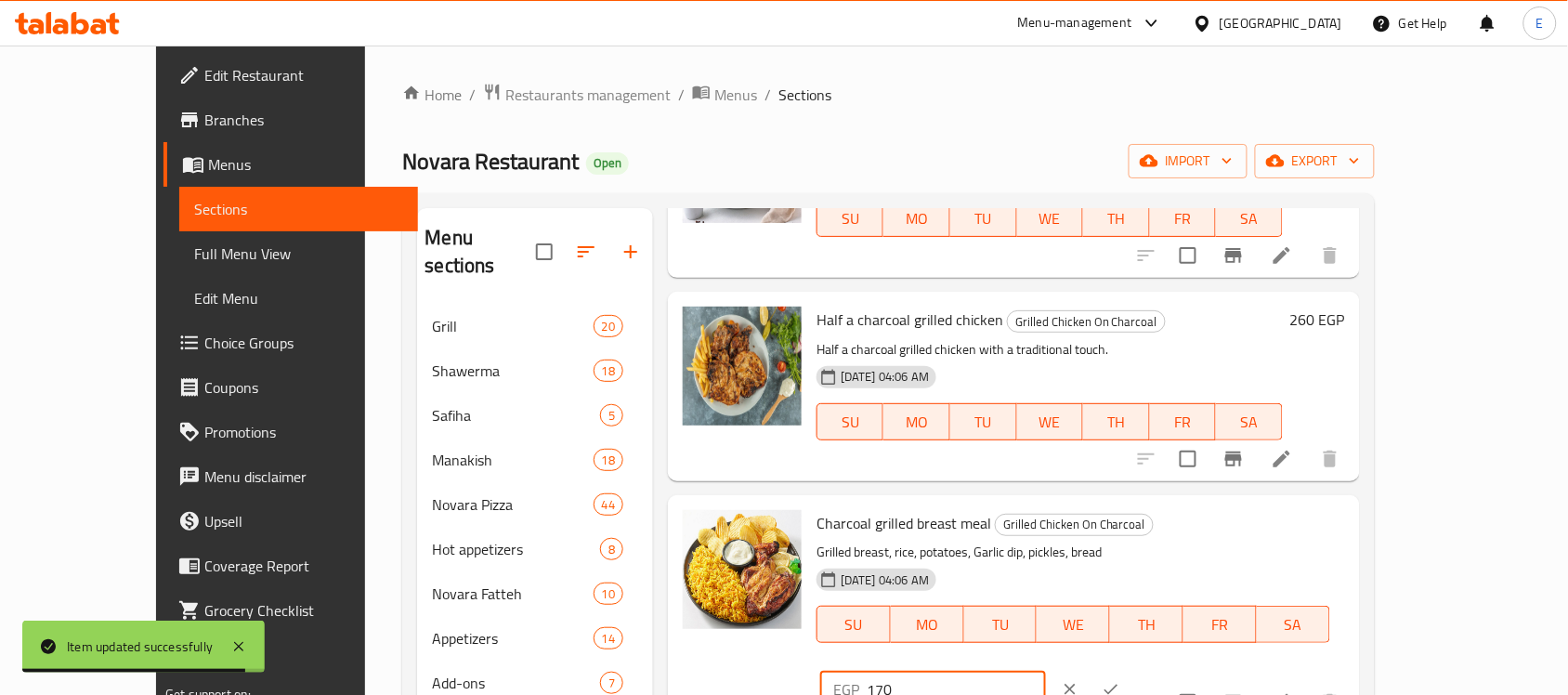
drag, startPoint x: 1295, startPoint y: 539, endPoint x: 1027, endPoint y: 523, distance: 268.5
click at [1027, 523] on div "Charcoal grilled breast meal Grilled Chicken On Charcoal Grilled breast, rice, …" at bounding box center [1080, 609] width 544 height 214
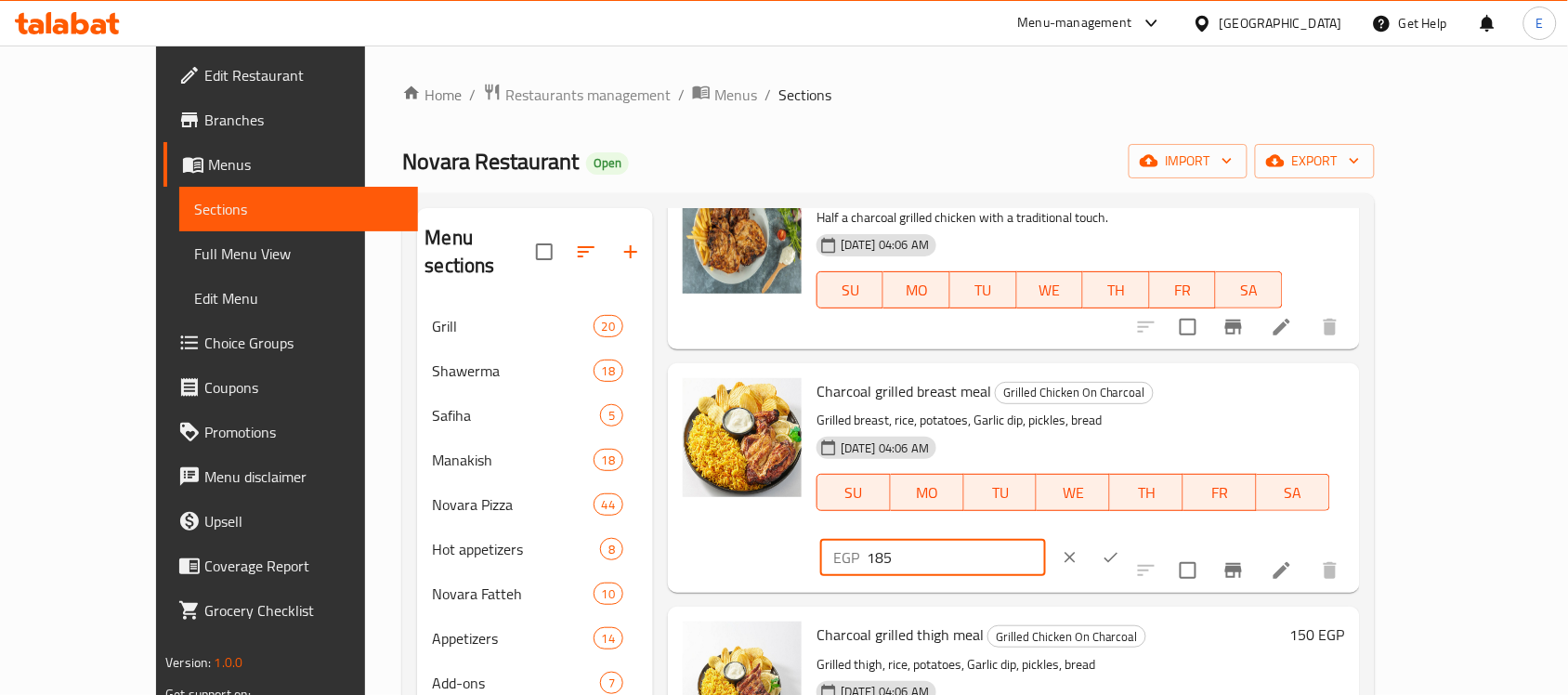
scroll to position [316, 0]
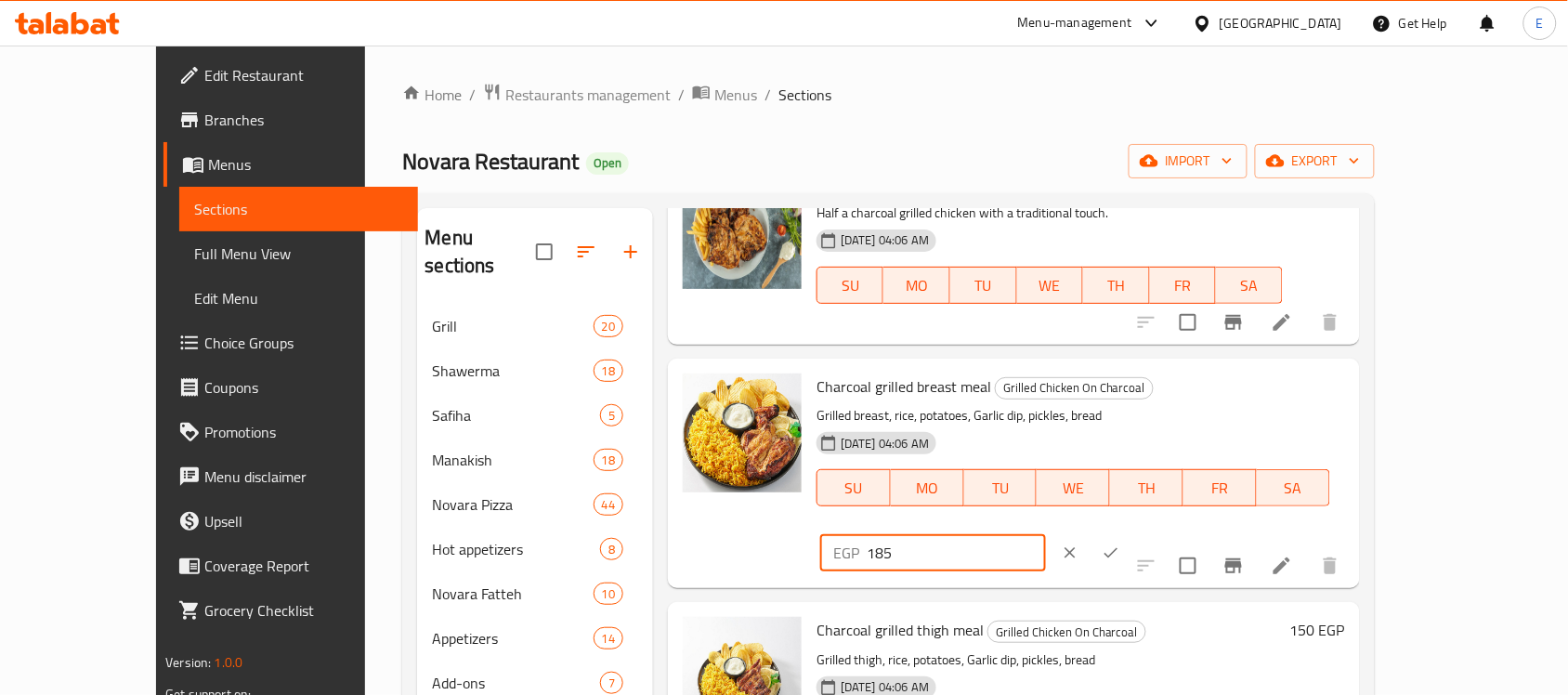
type input "185"
click at [1120, 543] on icon "ok" at bounding box center [1111, 552] width 19 height 19
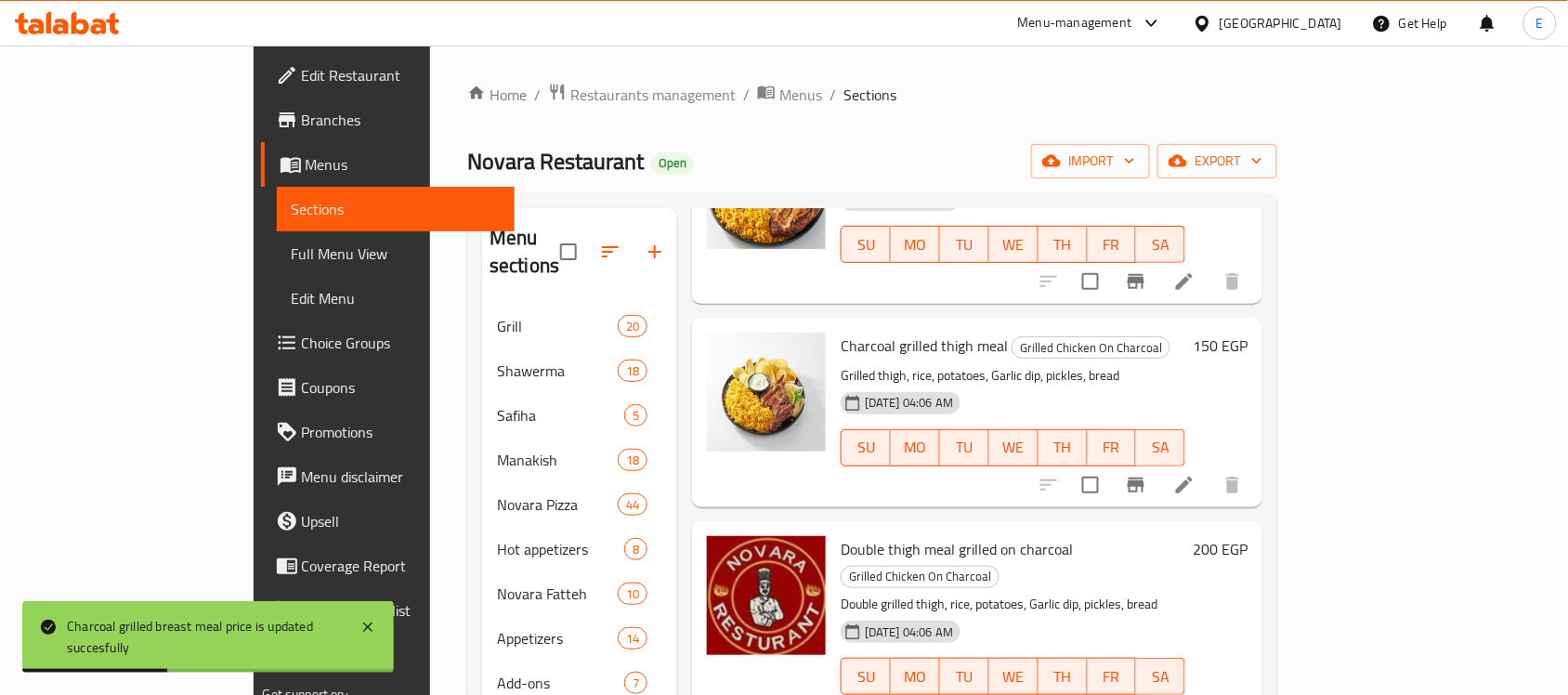
scroll to position [611, 0]
click at [1247, 334] on h6 "150 EGP" at bounding box center [1220, 347] width 55 height 26
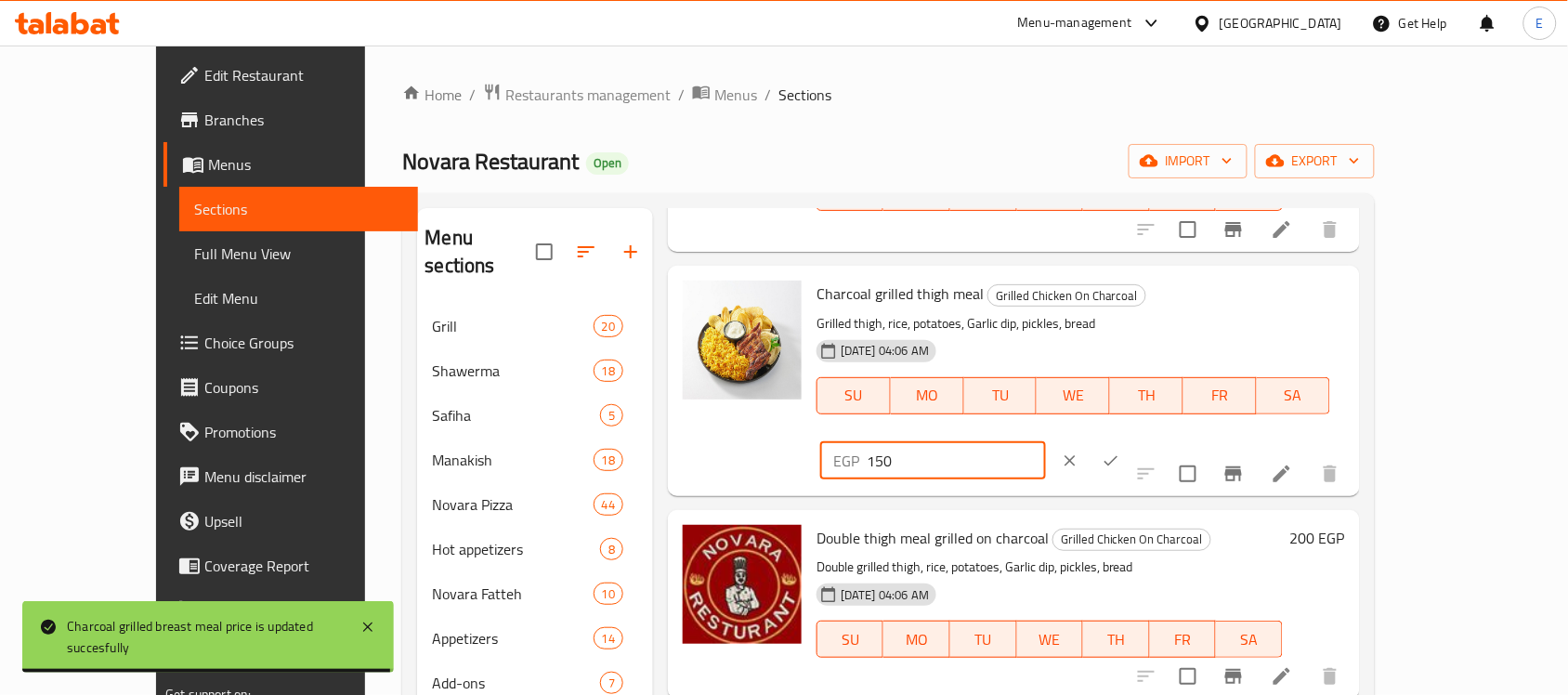
drag, startPoint x: 1277, startPoint y: 303, endPoint x: 1013, endPoint y: 281, distance: 264.9
click at [1013, 281] on div "Charcoal grilled thigh meal Grilled Chicken On Charcoal Grilled thigh, rice, po…" at bounding box center [1080, 379] width 544 height 214
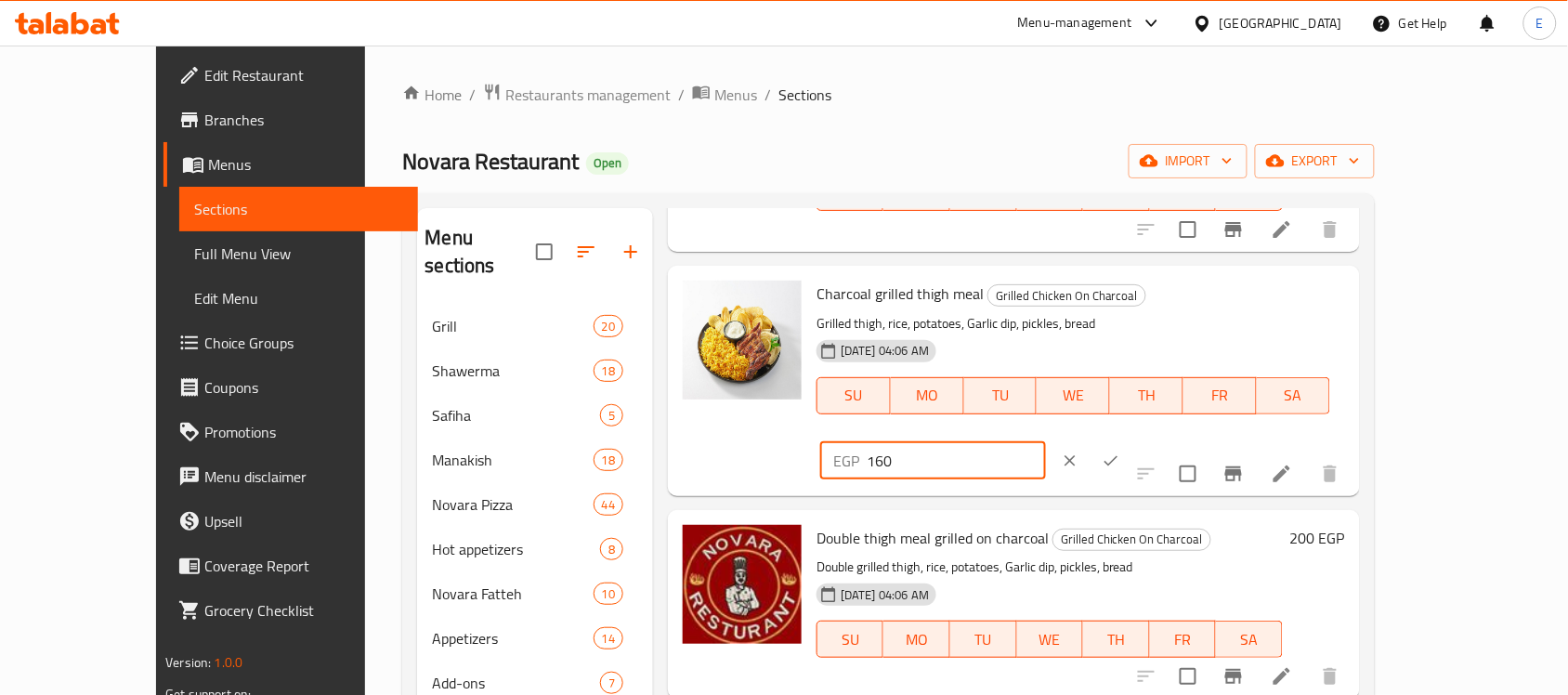
type input "160"
click at [1120, 452] on icon "ok" at bounding box center [1111, 460] width 19 height 19
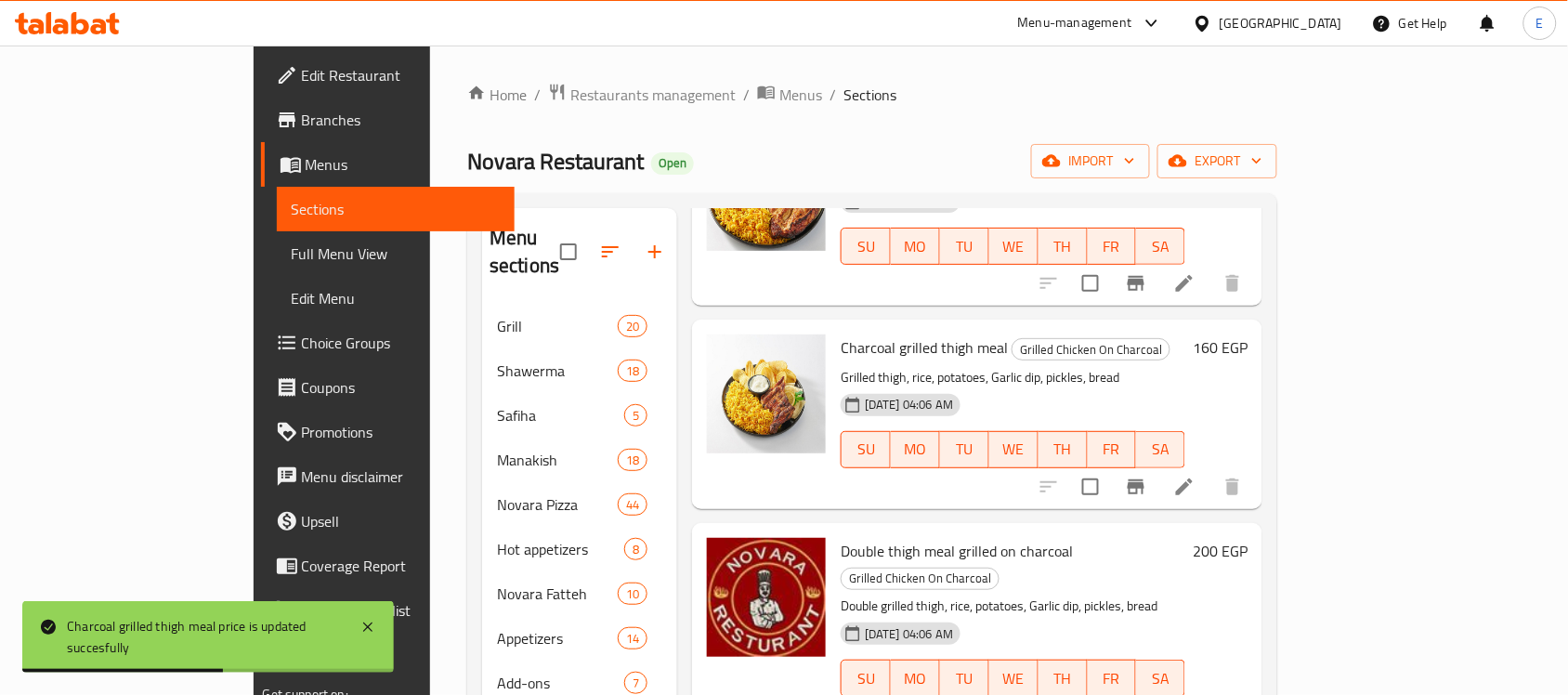
scroll to position [678, 0]
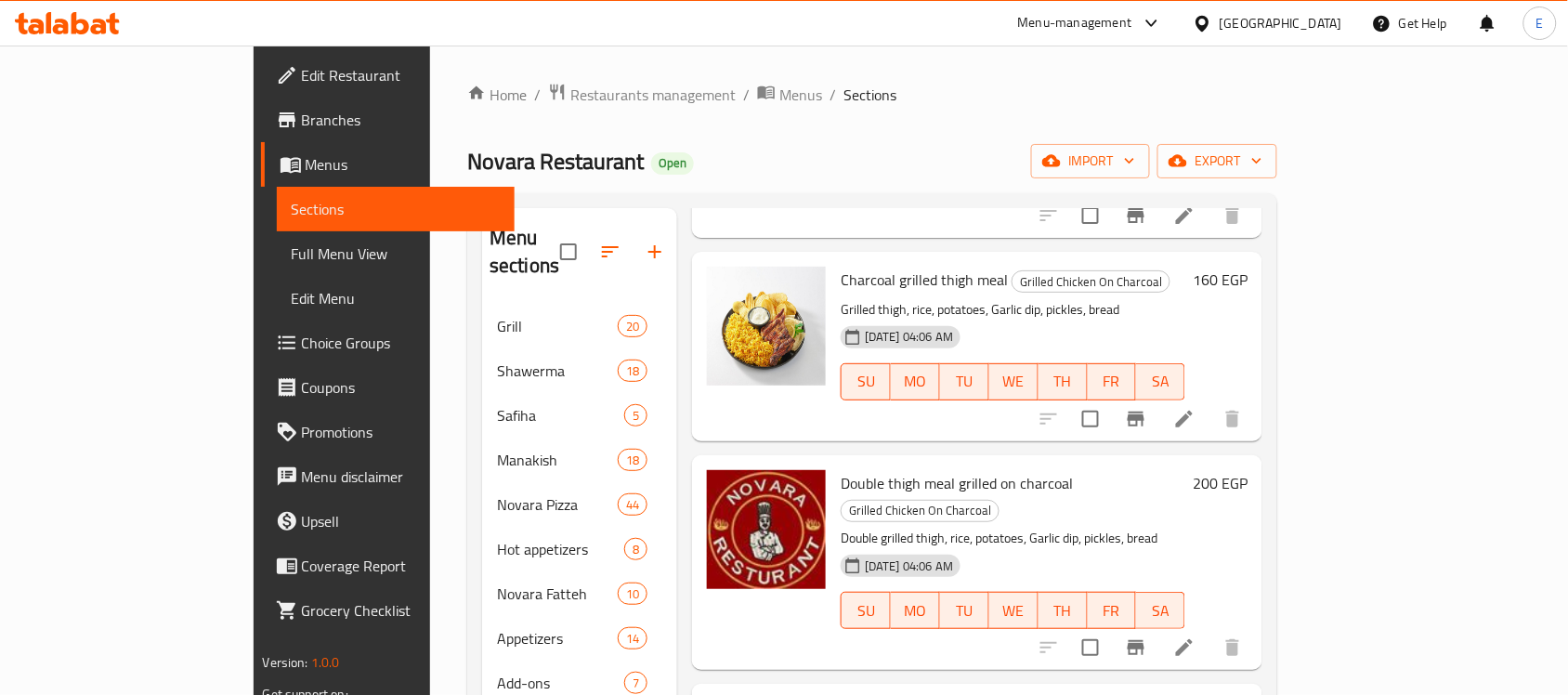
click at [1247, 470] on h6 "200 EGP" at bounding box center [1220, 483] width 55 height 26
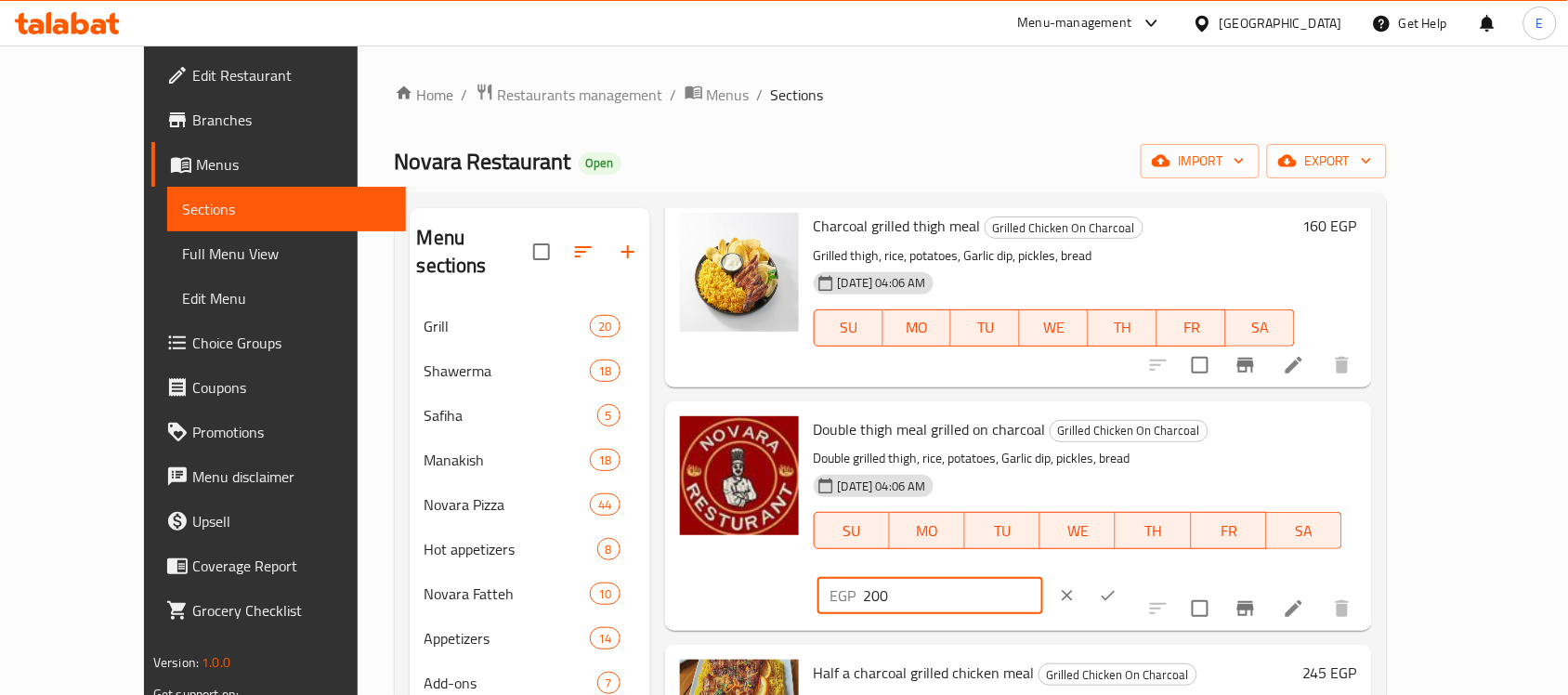
drag, startPoint x: 1268, startPoint y: 441, endPoint x: 1082, endPoint y: 459, distance: 186.9
click at [1082, 459] on div "Double thigh meal grilled on charcoal Grilled Chicken On Charcoal Double grille…" at bounding box center [1085, 515] width 558 height 214
type input "230"
click at [1117, 586] on icon "ok" at bounding box center [1108, 594] width 19 height 19
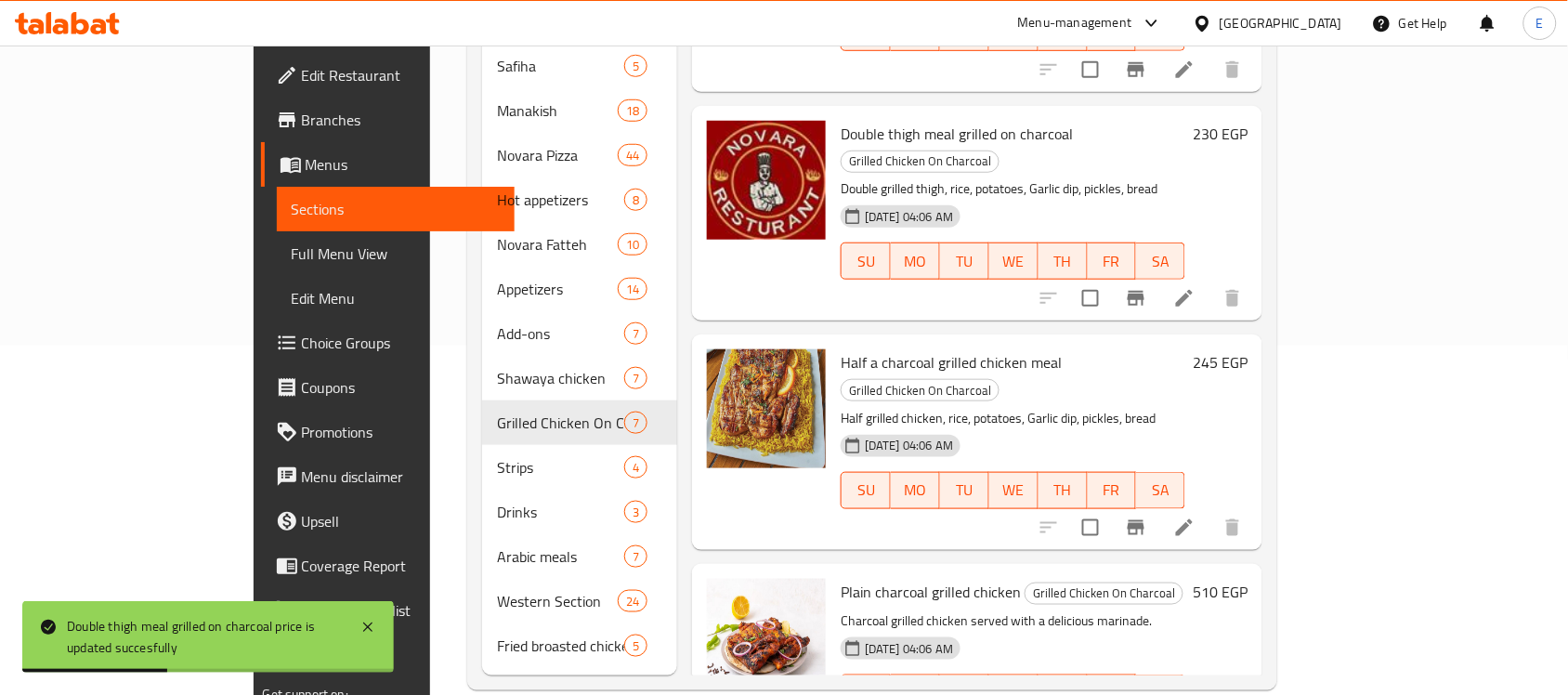
scroll to position [350, 0]
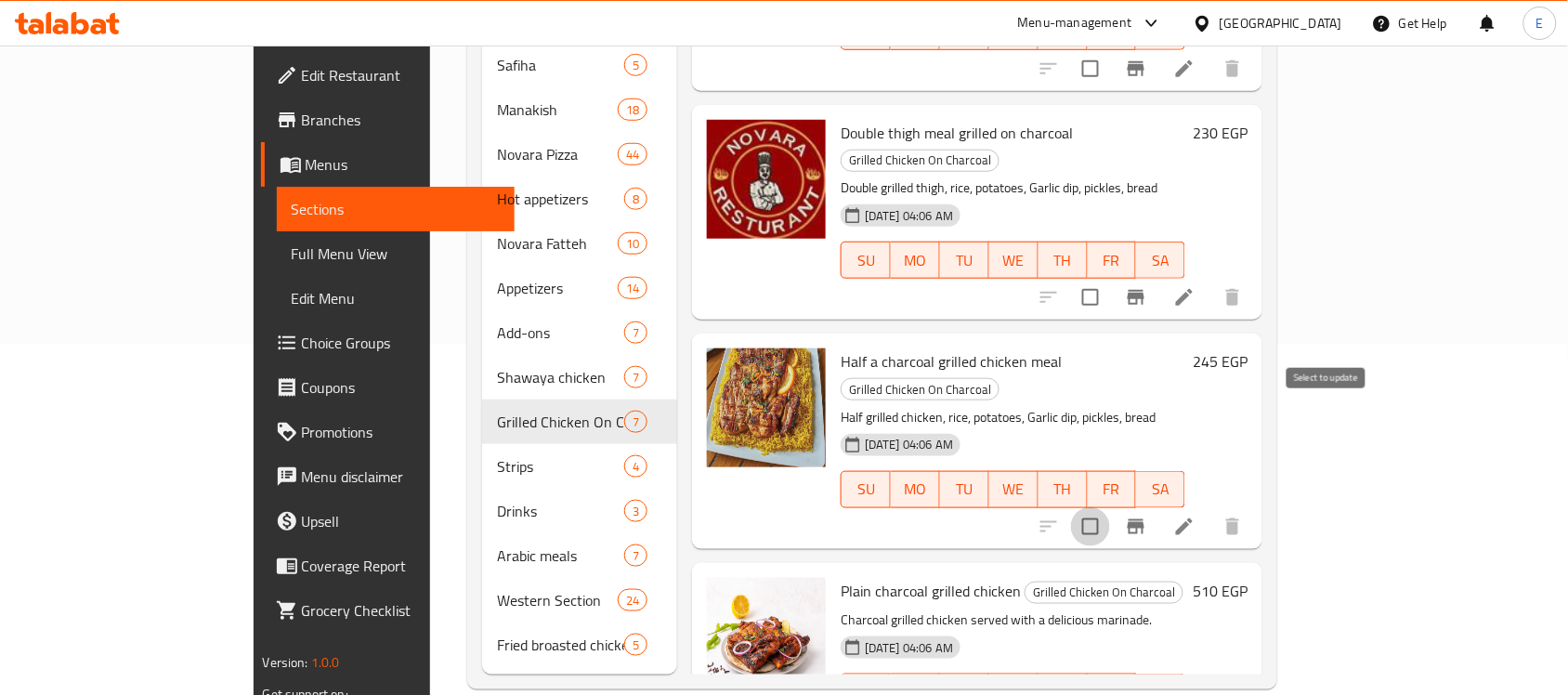
click at [1110, 507] on input "checkbox" at bounding box center [1090, 527] width 39 height 39
checkbox input "true"
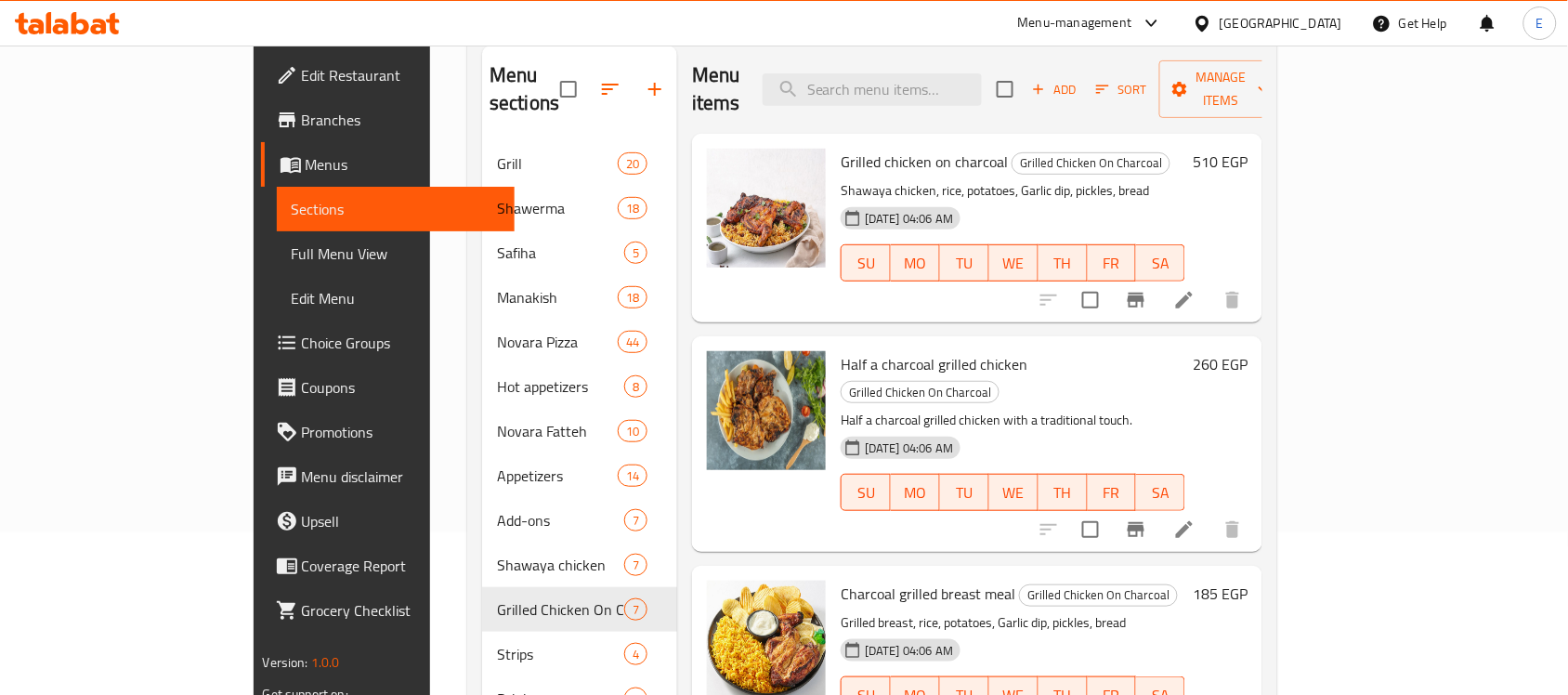
scroll to position [0, 0]
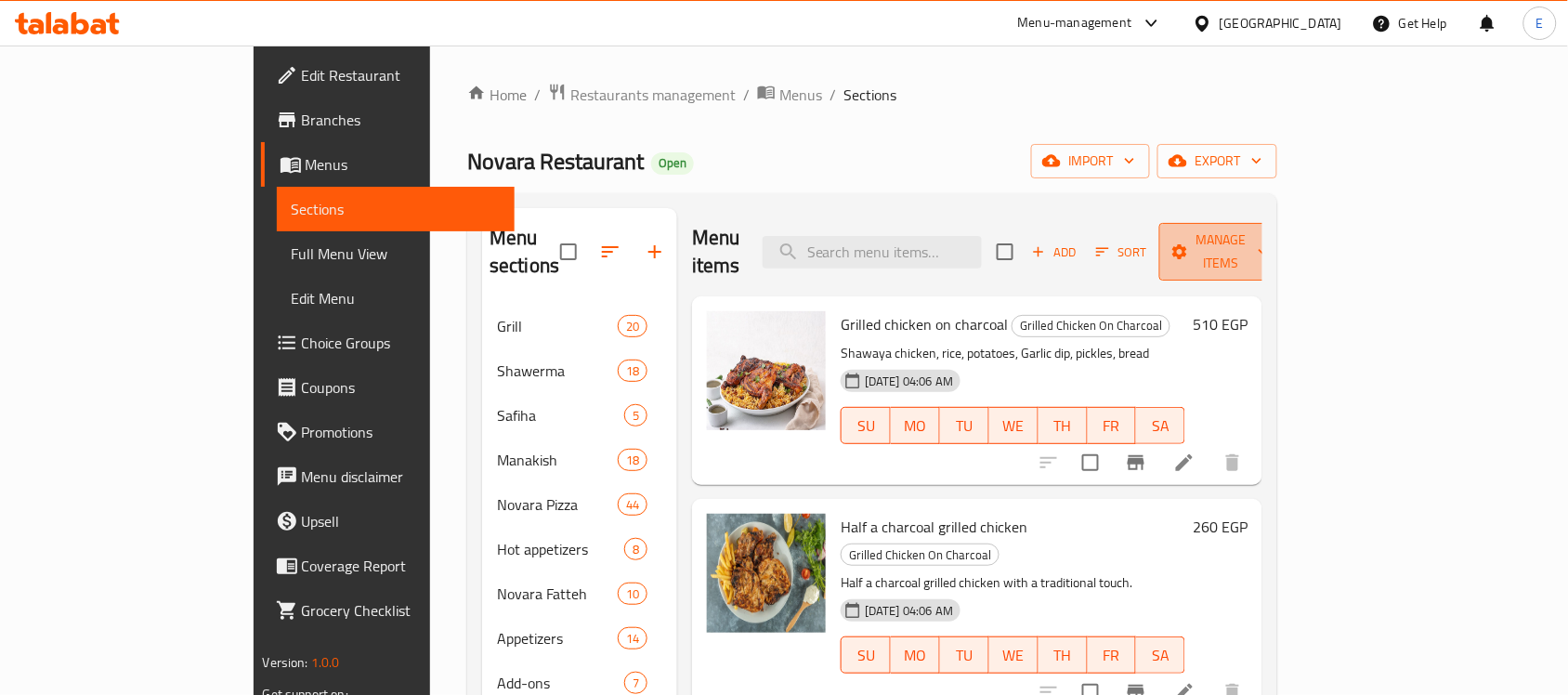
click at [1269, 231] on span "Manage items" at bounding box center [1221, 252] width 95 height 47
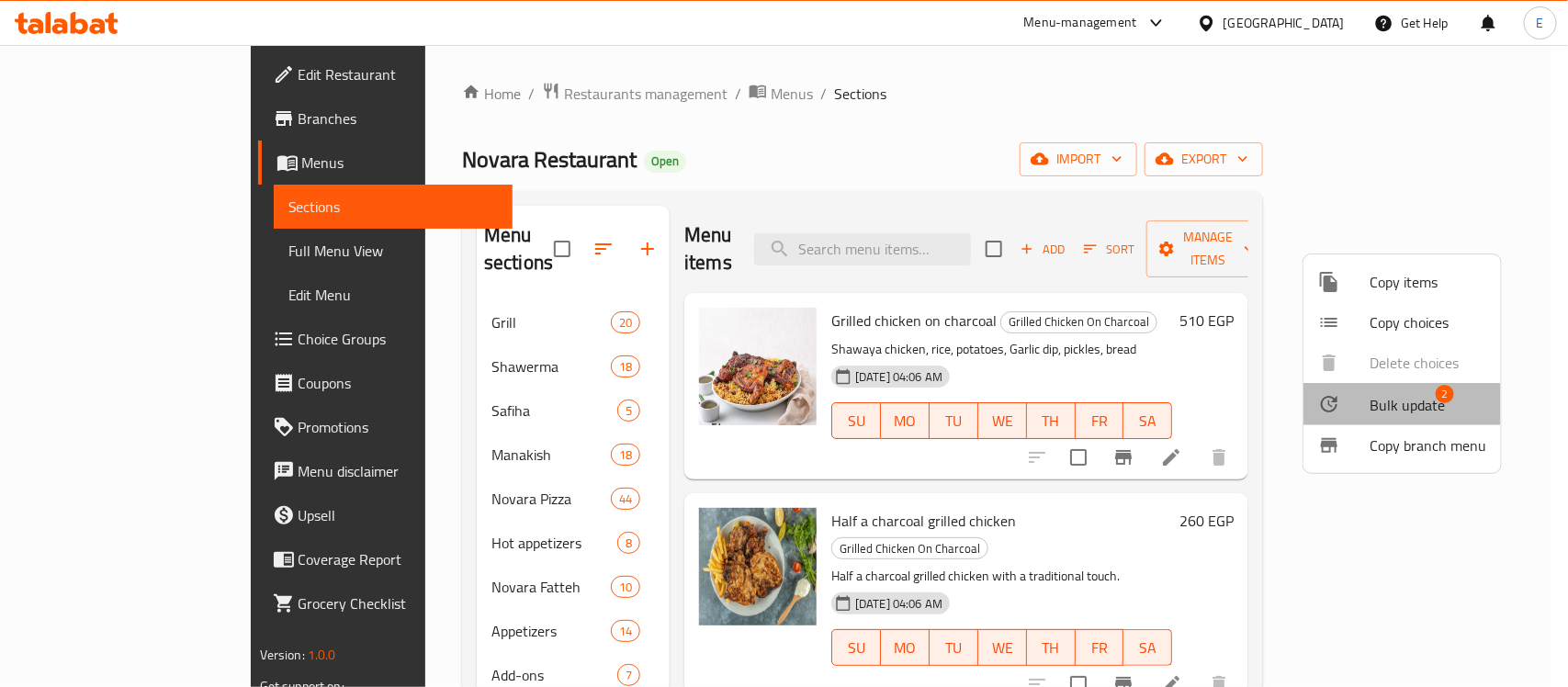
click at [1414, 394] on span "Bulk update" at bounding box center [1408, 405] width 75 height 22
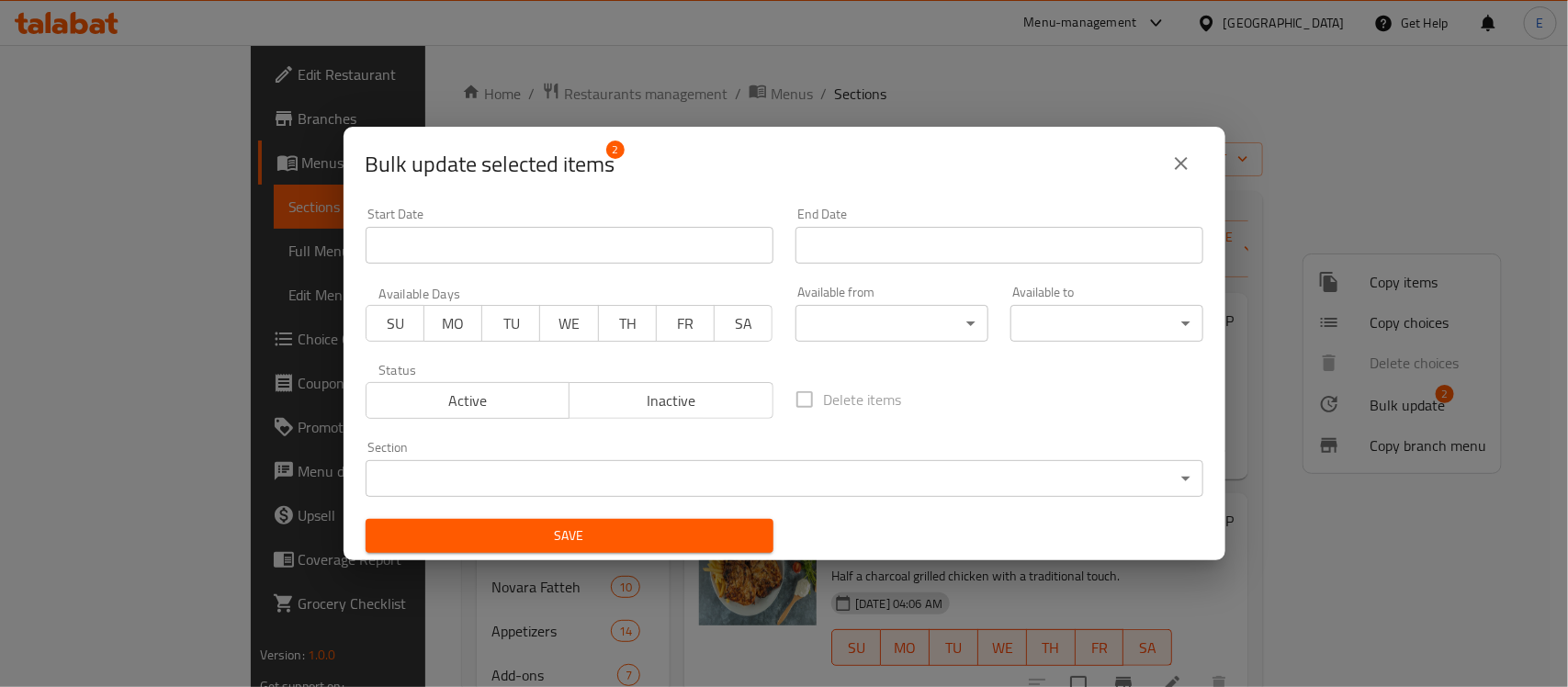
click at [1050, 129] on div "Bulk update selected items 2" at bounding box center [784, 163] width 882 height 73
click at [1173, 168] on icon "close" at bounding box center [1180, 163] width 22 height 22
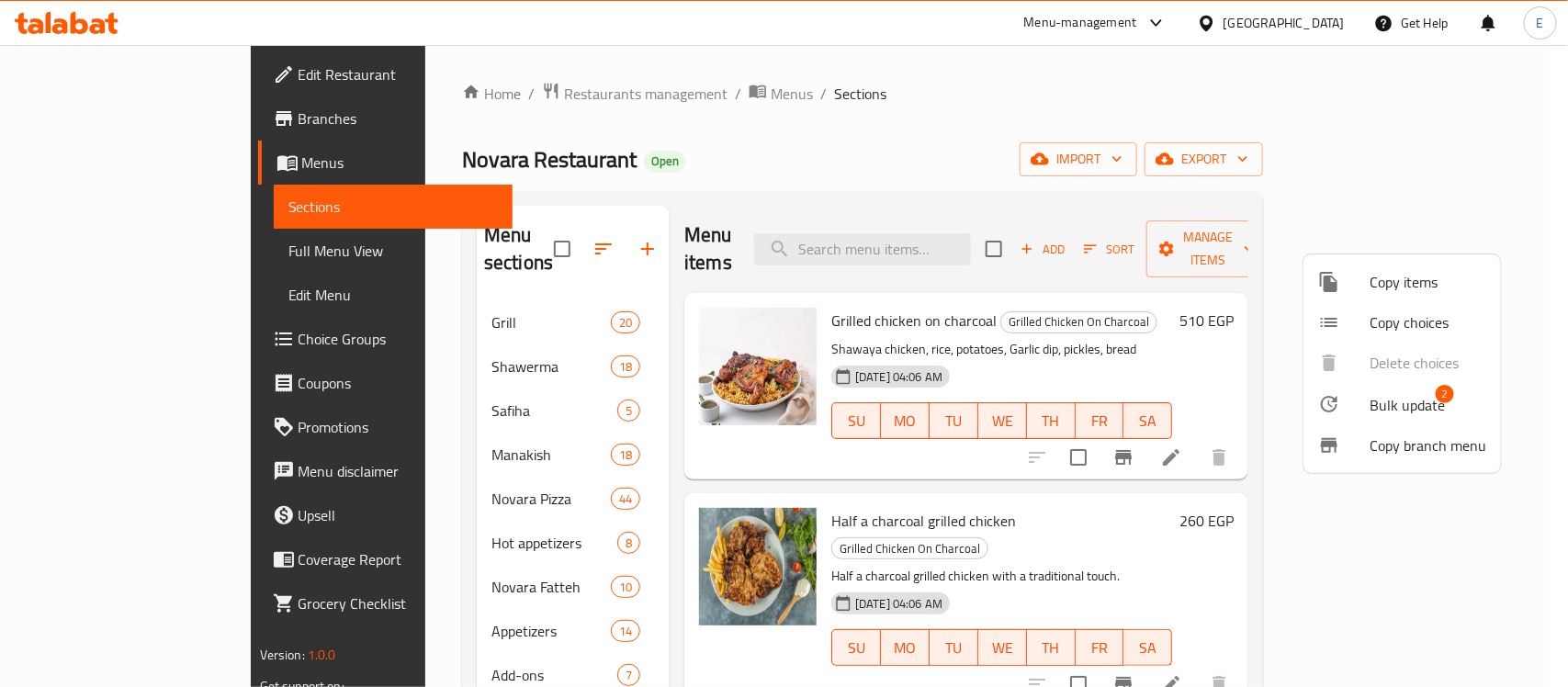
click at [1142, 182] on div at bounding box center [784, 343] width 1568 height 687
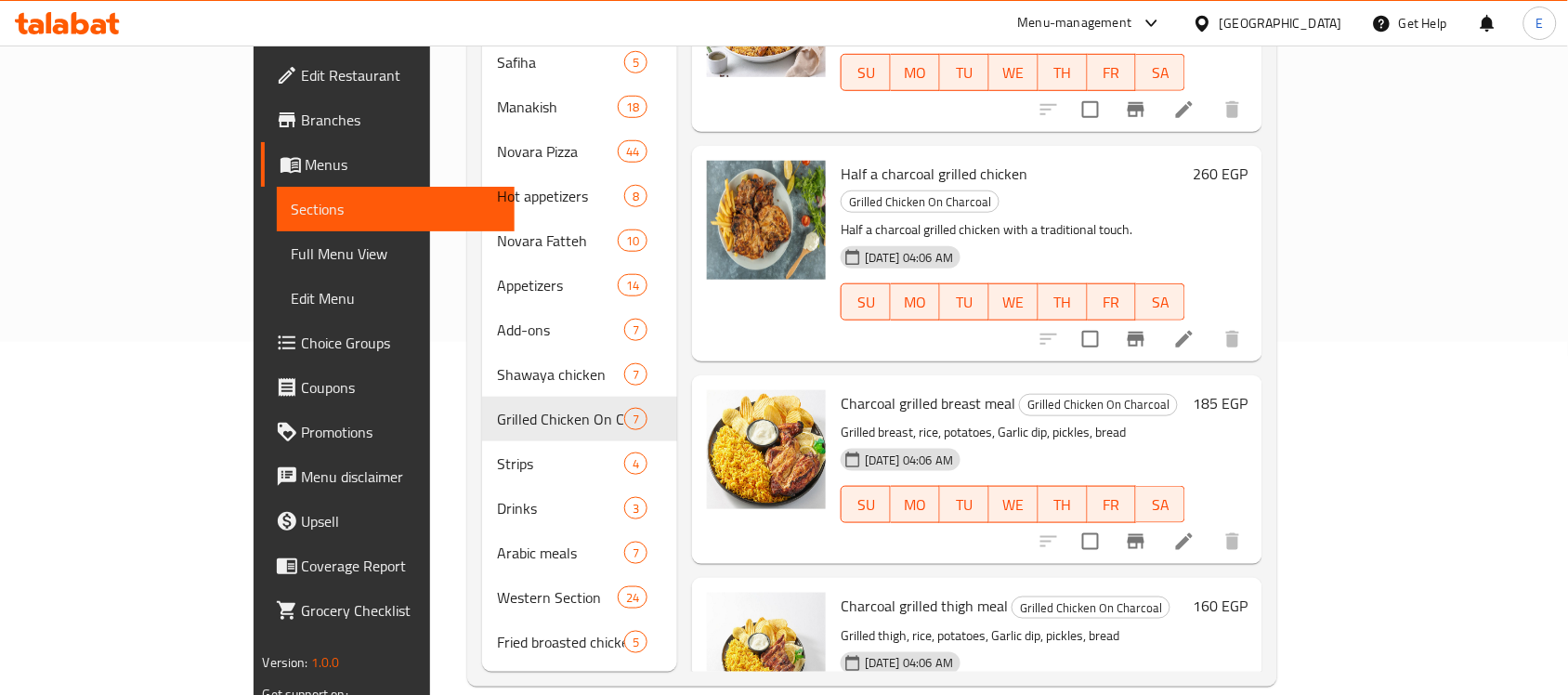
scroll to position [678, 0]
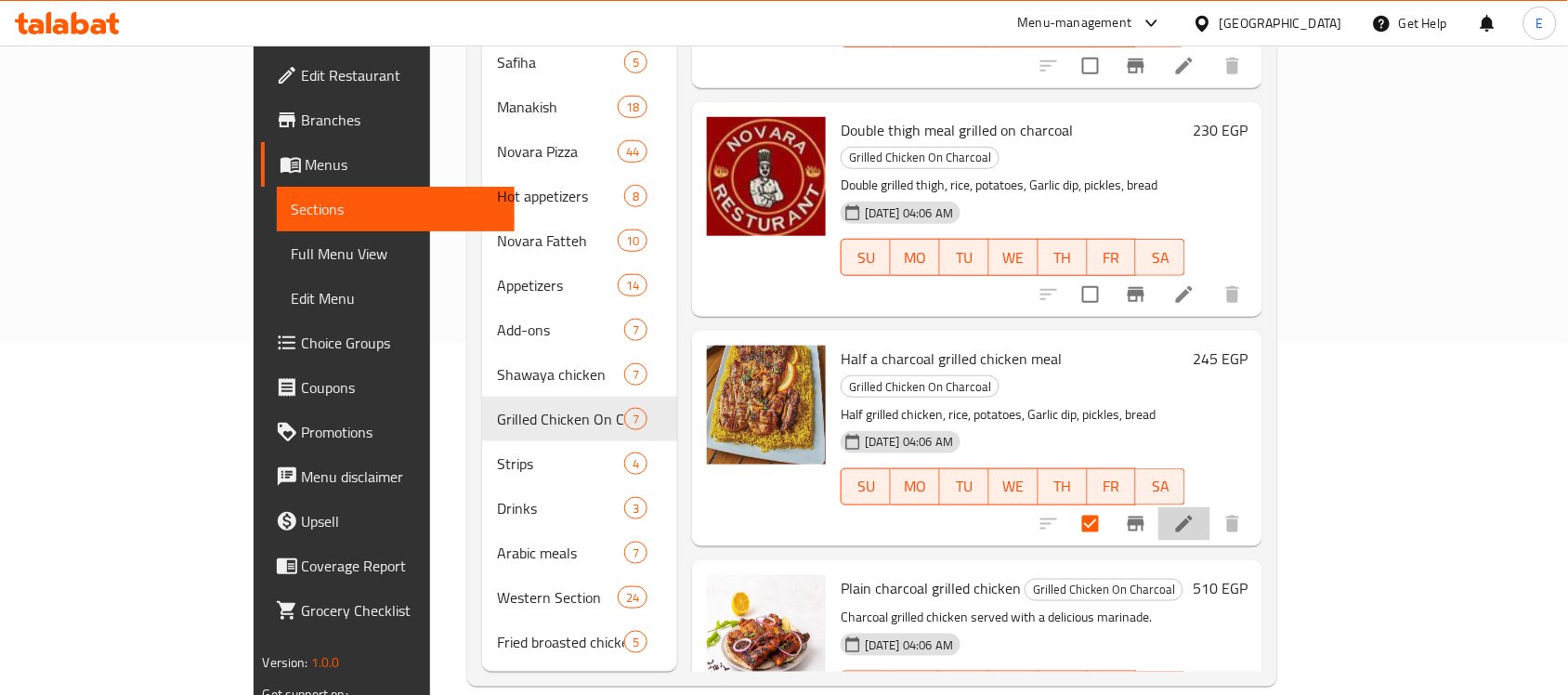
click at [1210, 507] on li at bounding box center [1184, 524] width 52 height 33
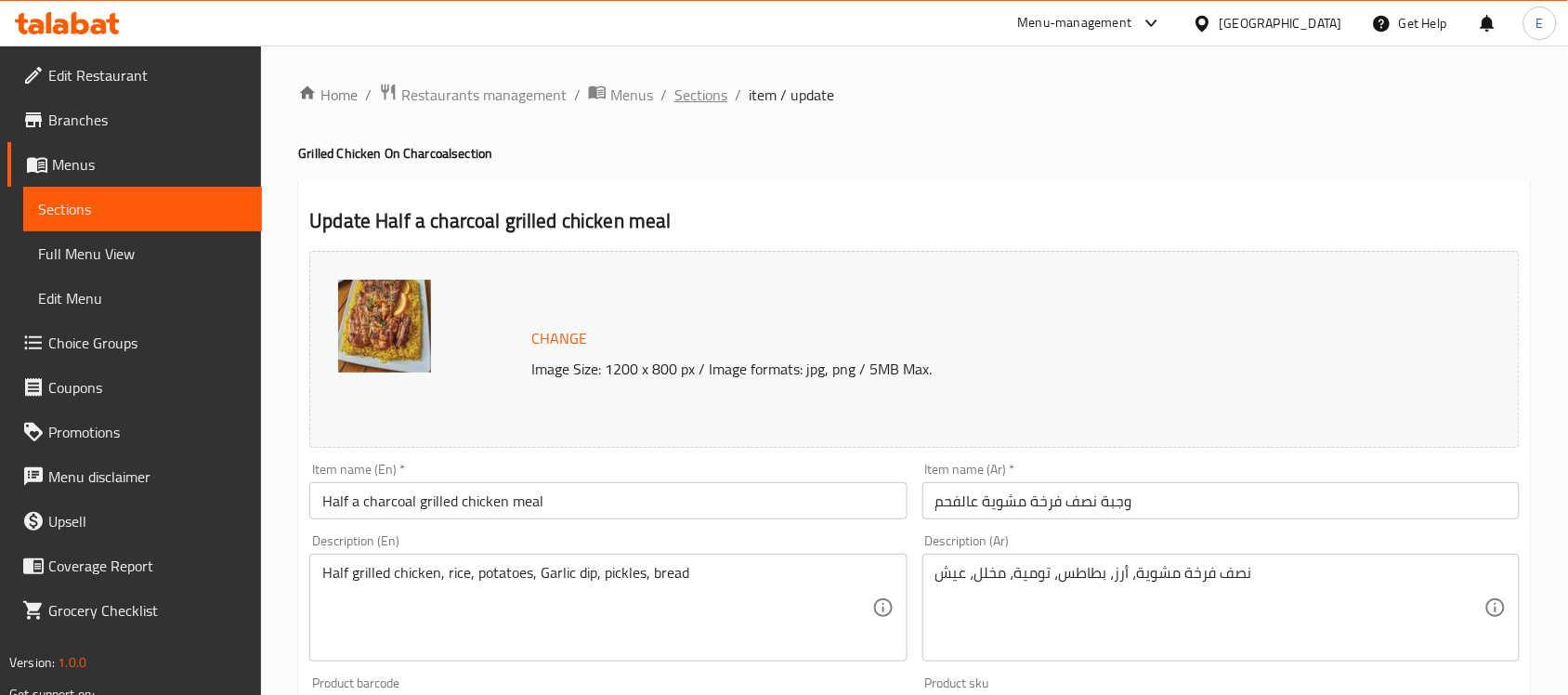
click at [714, 99] on span "Sections" at bounding box center [701, 95] width 53 height 22
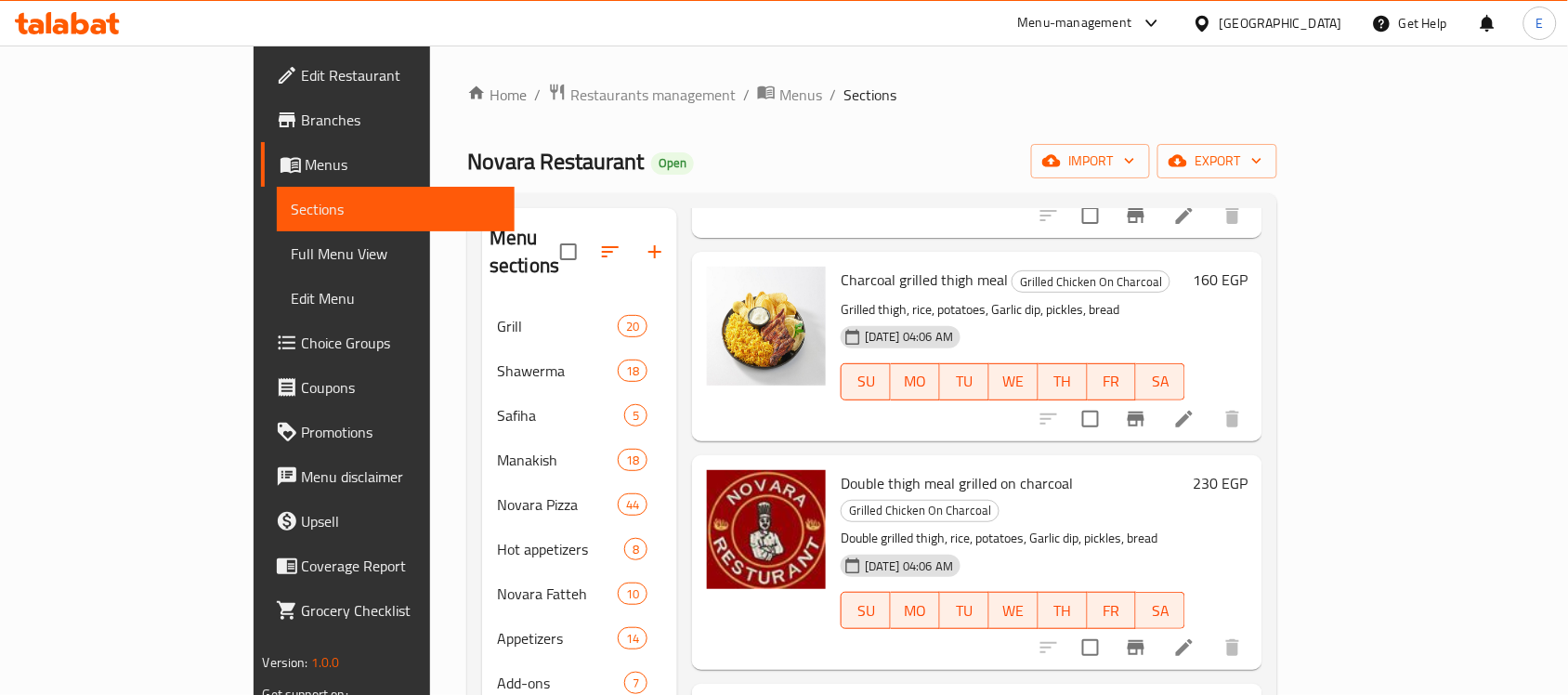
scroll to position [353, 0]
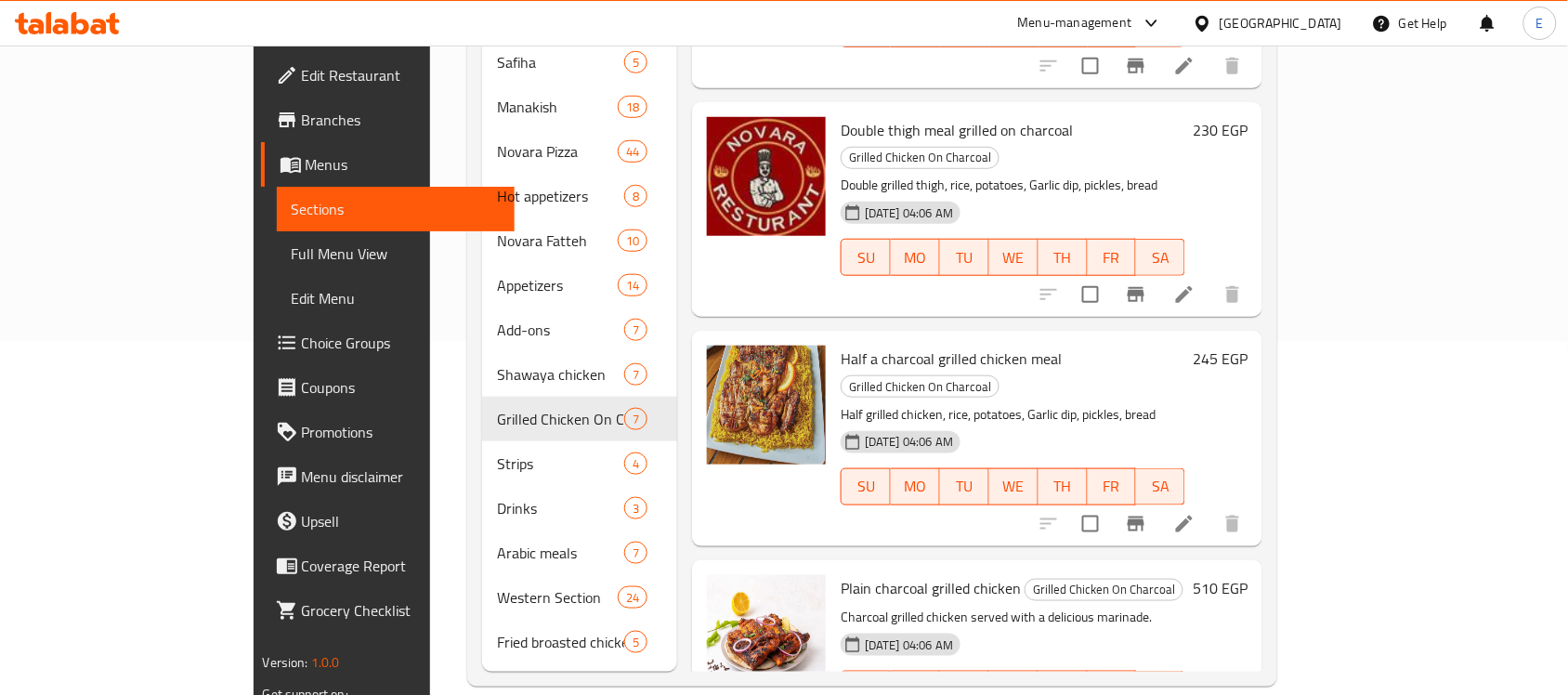
click at [1193, 567] on div "Plain charcoal grilled chicken Grilled Chicken On Charcoal Charcoal grilled chi…" at bounding box center [1013, 654] width 360 height 174
click at [1196, 512] on icon at bounding box center [1184, 523] width 22 height 22
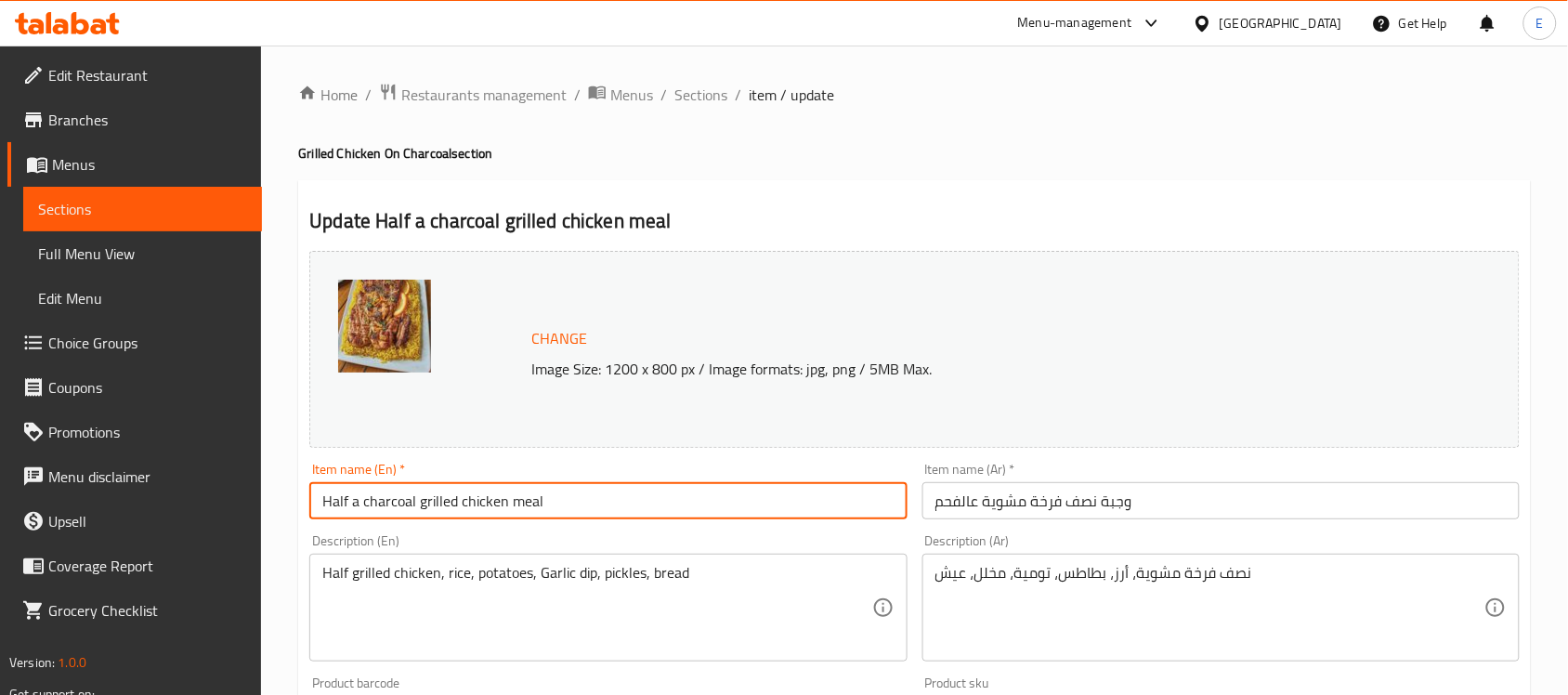
click at [500, 493] on input "Half a charcoal grilled chicken meal" at bounding box center [607, 500] width 597 height 37
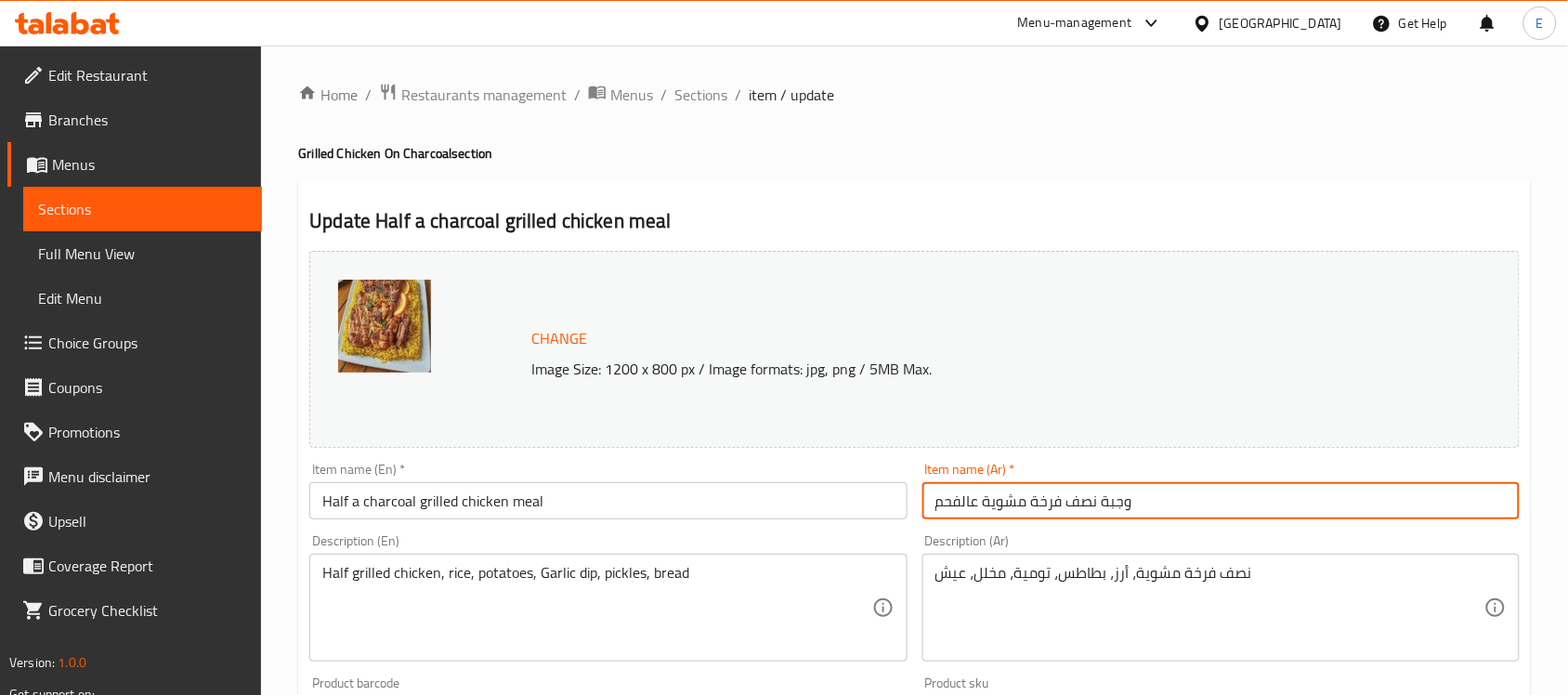
click at [1153, 511] on input "وجبة نصف فرخة مشوية عالفحم" at bounding box center [1220, 500] width 597 height 37
click at [1075, 499] on input "وجبة نصف فرخة مشوية عالفحم" at bounding box center [1220, 500] width 597 height 37
type input "وجبة تركي عالفحم"
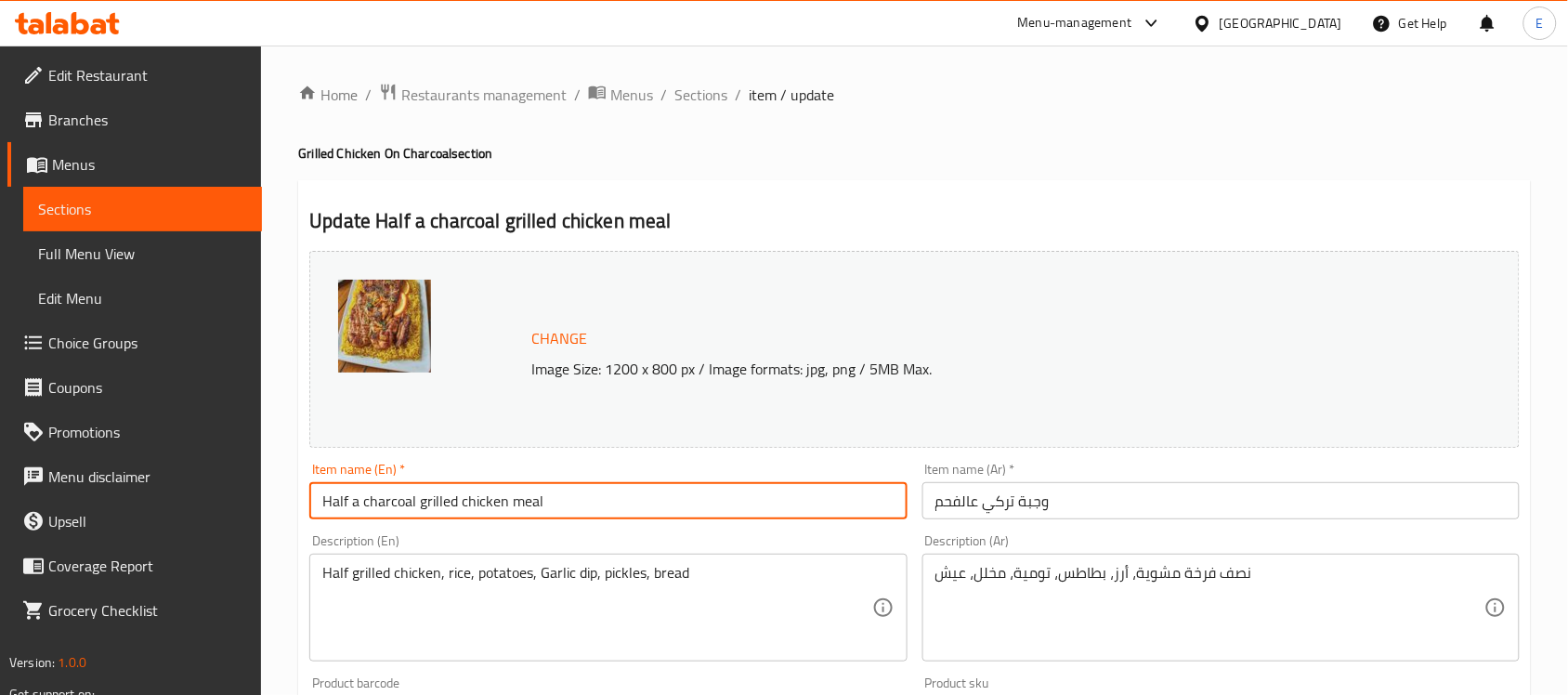
click at [513, 493] on input "Half a charcoal grilled chicken meal" at bounding box center [607, 500] width 597 height 37
paste input "Turkish meal on charco"
click at [377, 506] on input "Turkish meal on charcoal" at bounding box center [607, 500] width 597 height 37
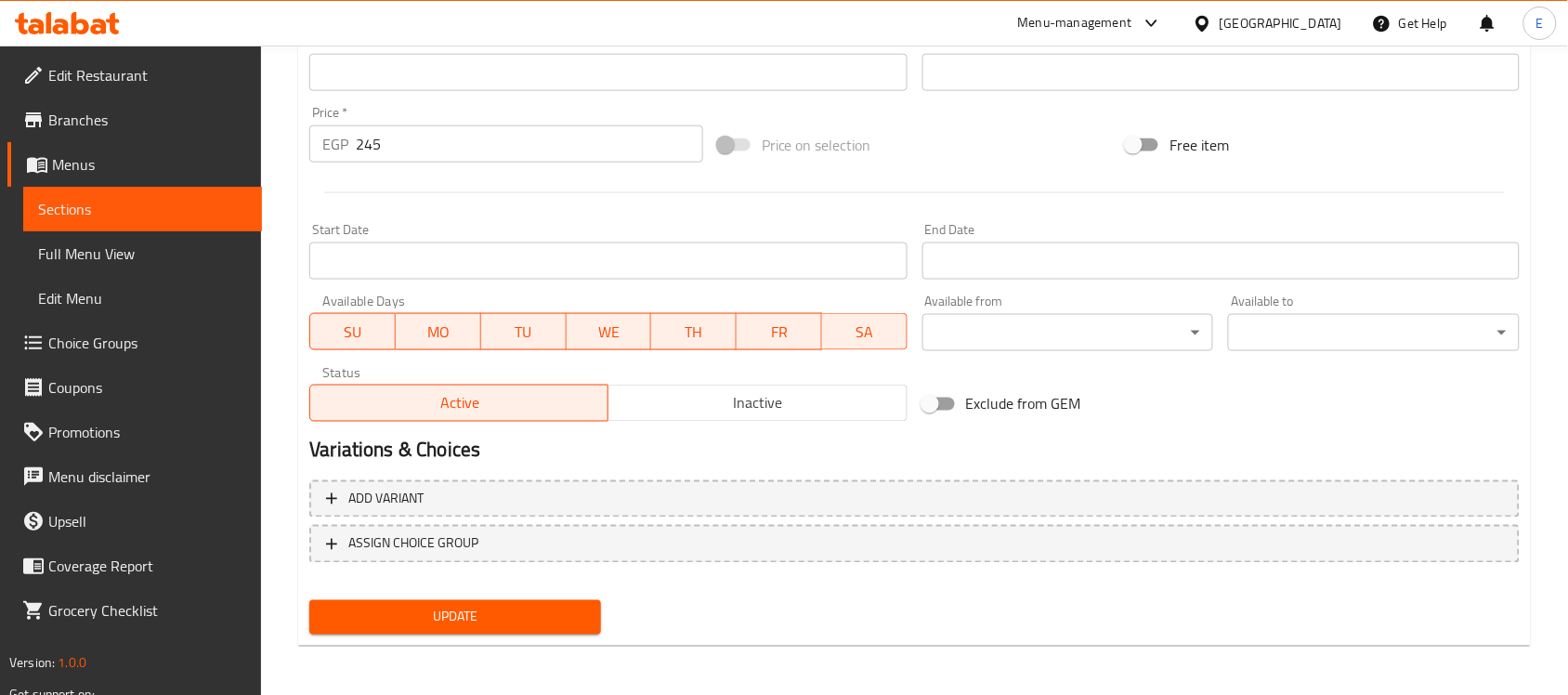
type input "Turkish Meal On Charcoal"
click at [522, 625] on span "Update" at bounding box center [456, 617] width 262 height 23
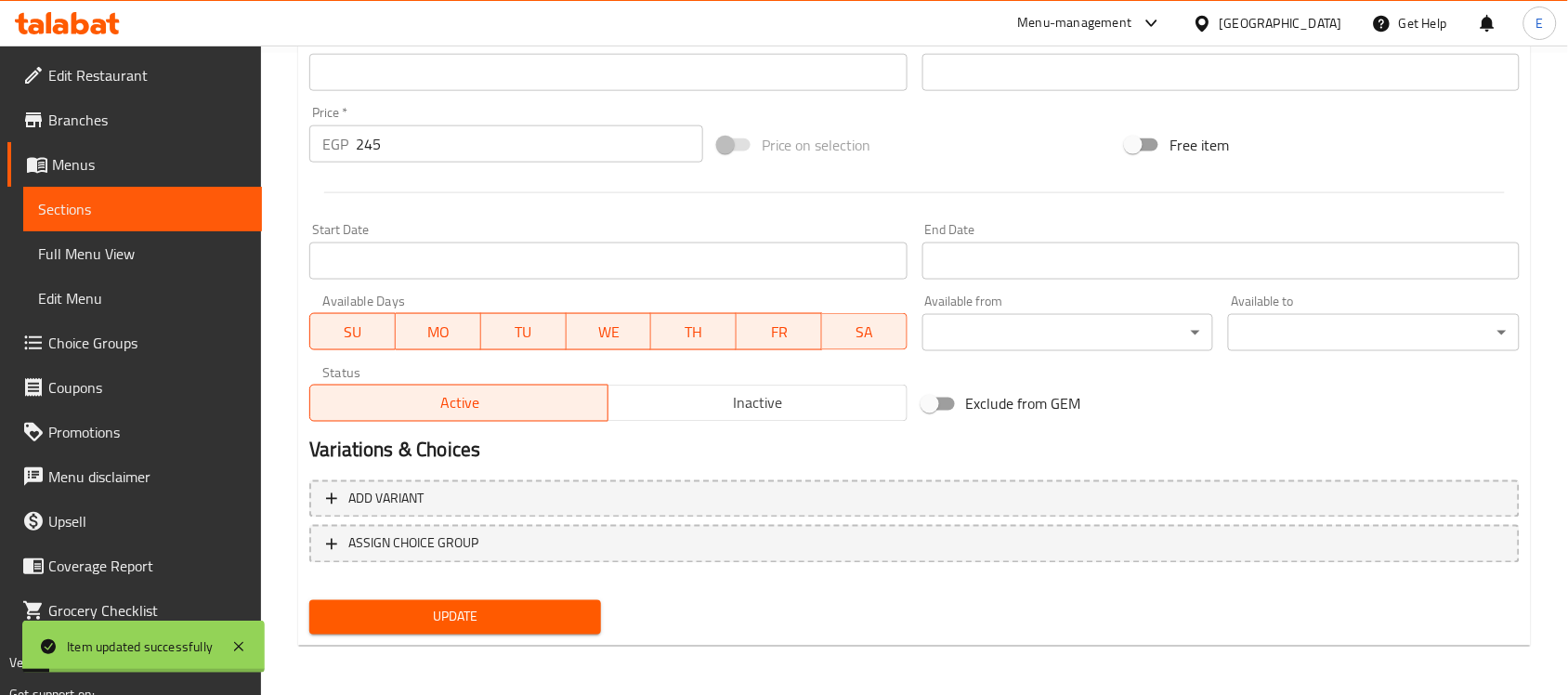
scroll to position [0, 0]
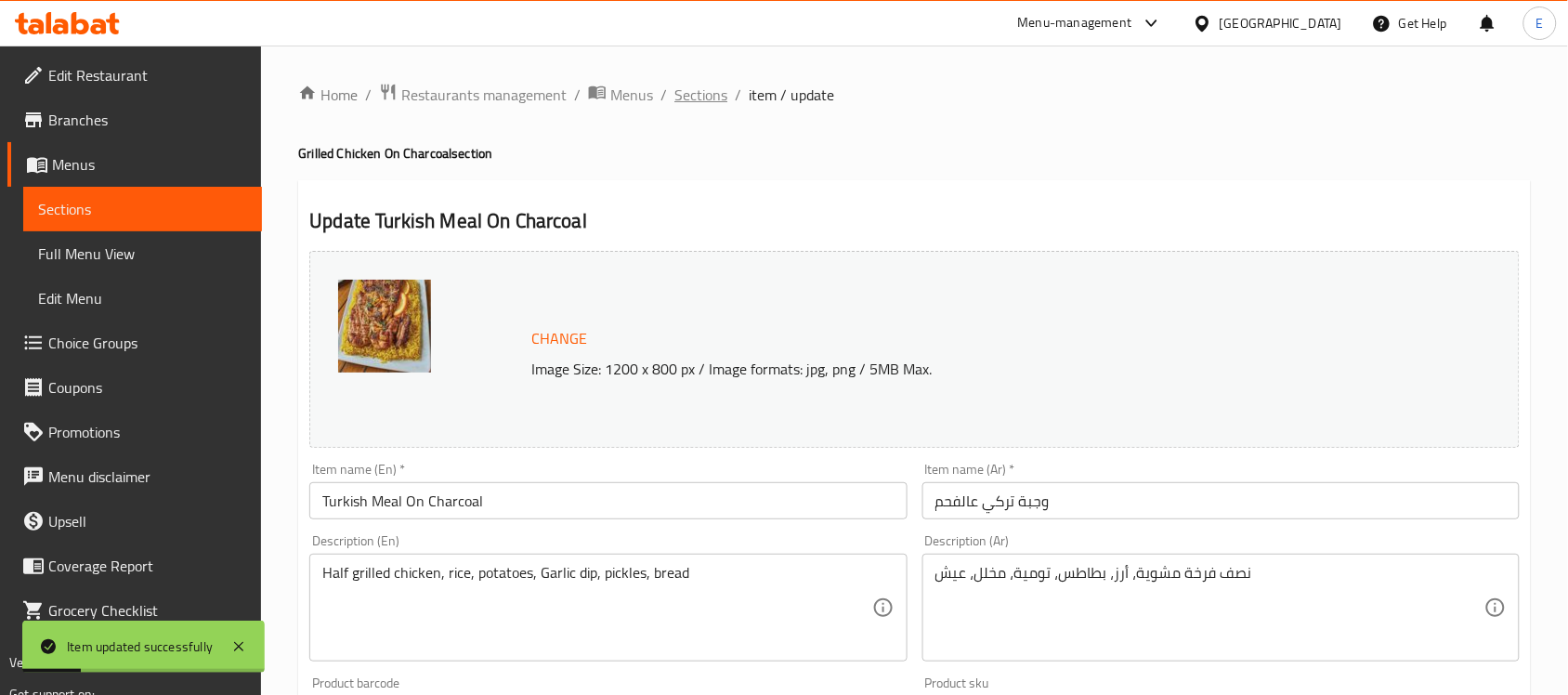
click at [678, 91] on span "Sections" at bounding box center [701, 95] width 53 height 22
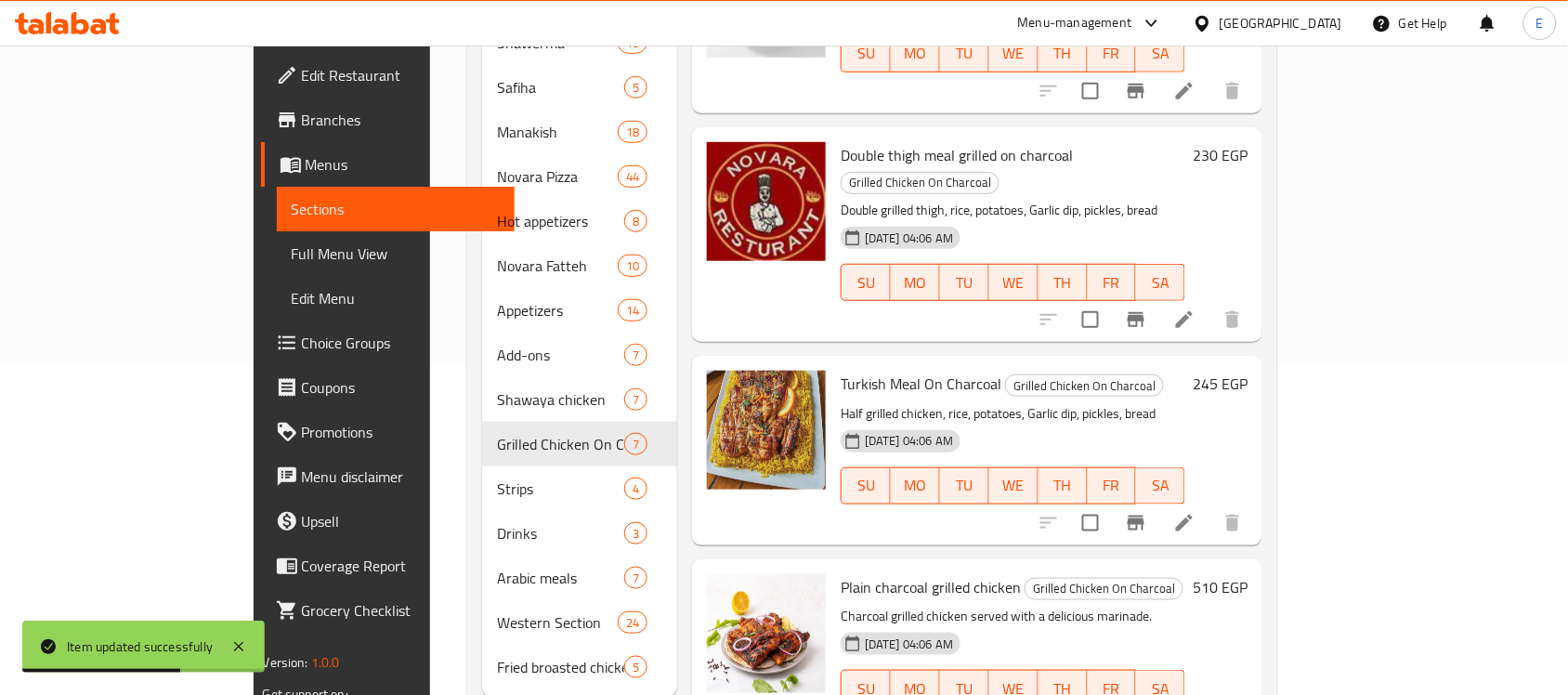
scroll to position [353, 0]
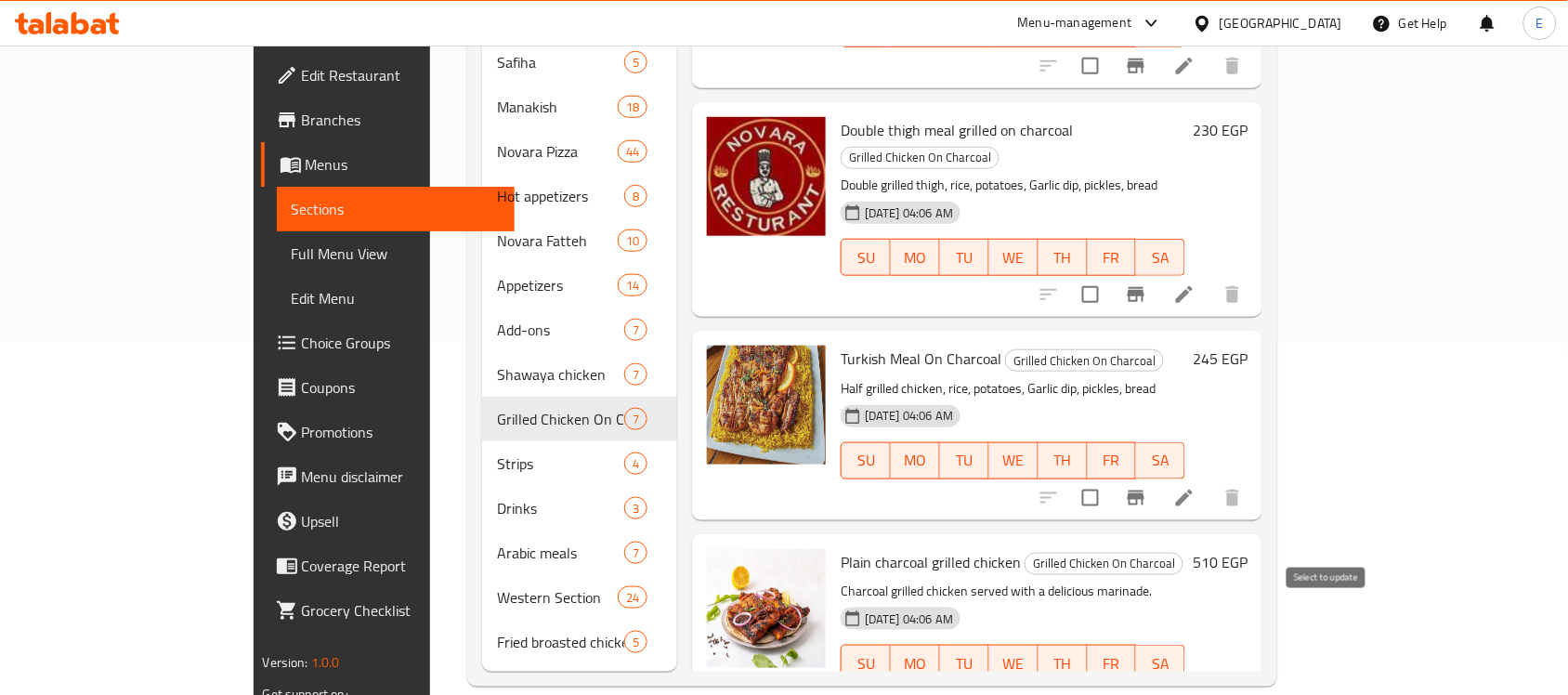
click at [1110, 680] on input "checkbox" at bounding box center [1090, 700] width 39 height 39
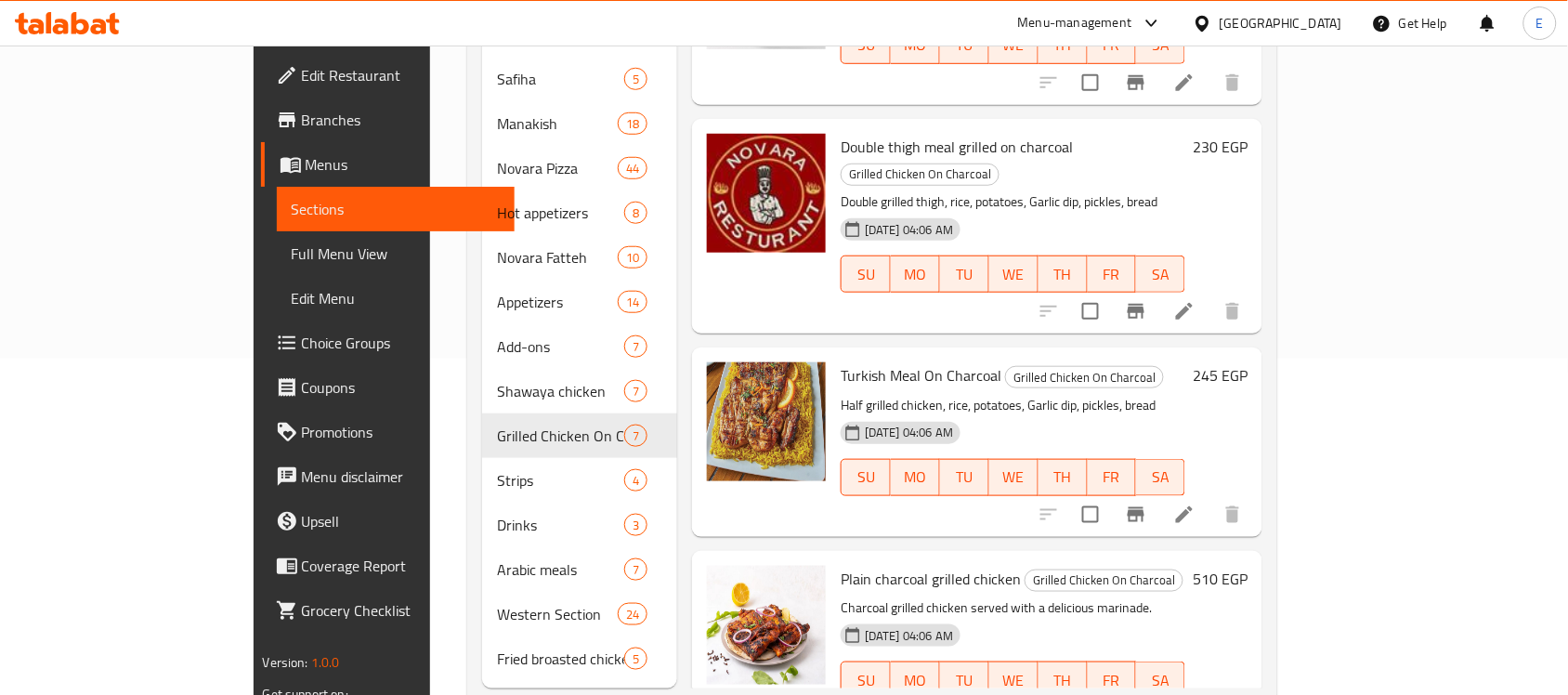
scroll to position [0, 0]
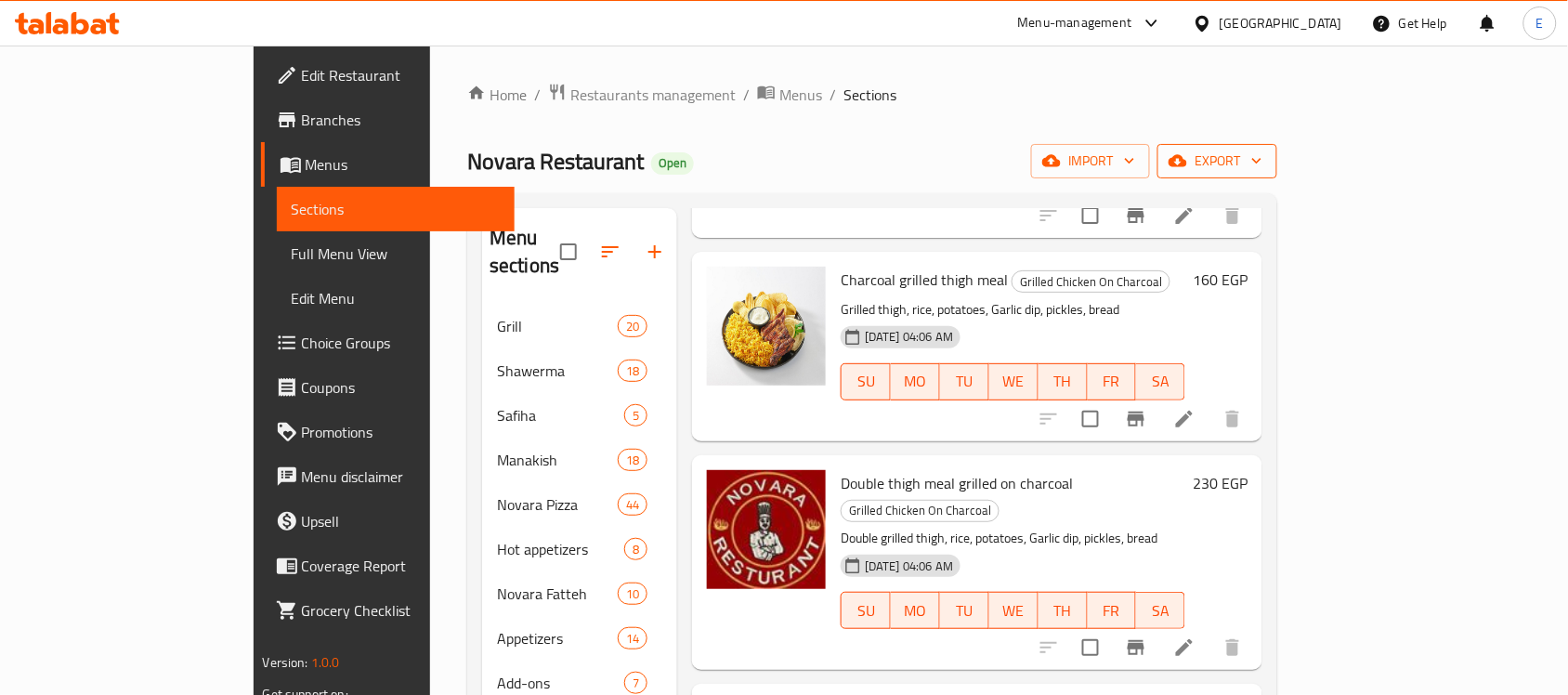
click at [1277, 149] on button "export" at bounding box center [1217, 160] width 120 height 34
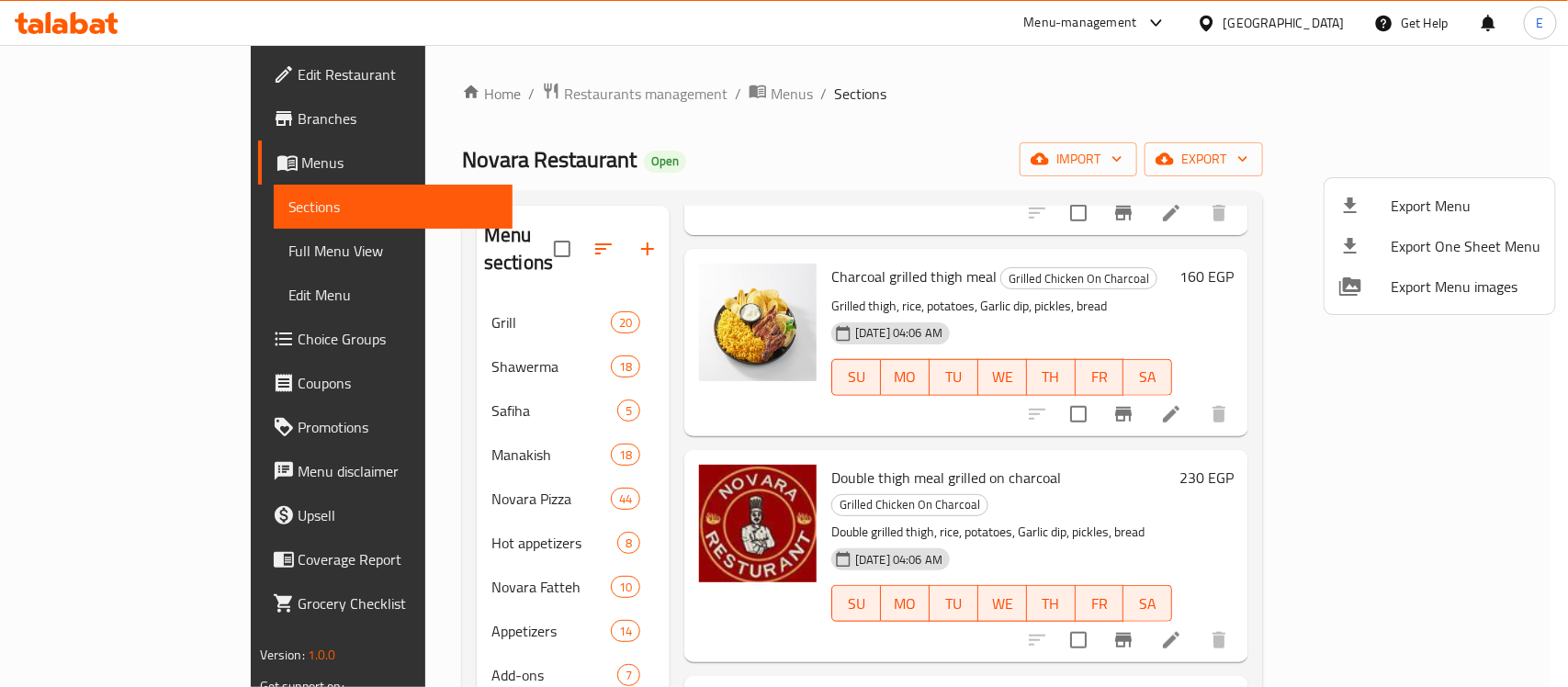
click at [1278, 216] on div at bounding box center [784, 343] width 1568 height 687
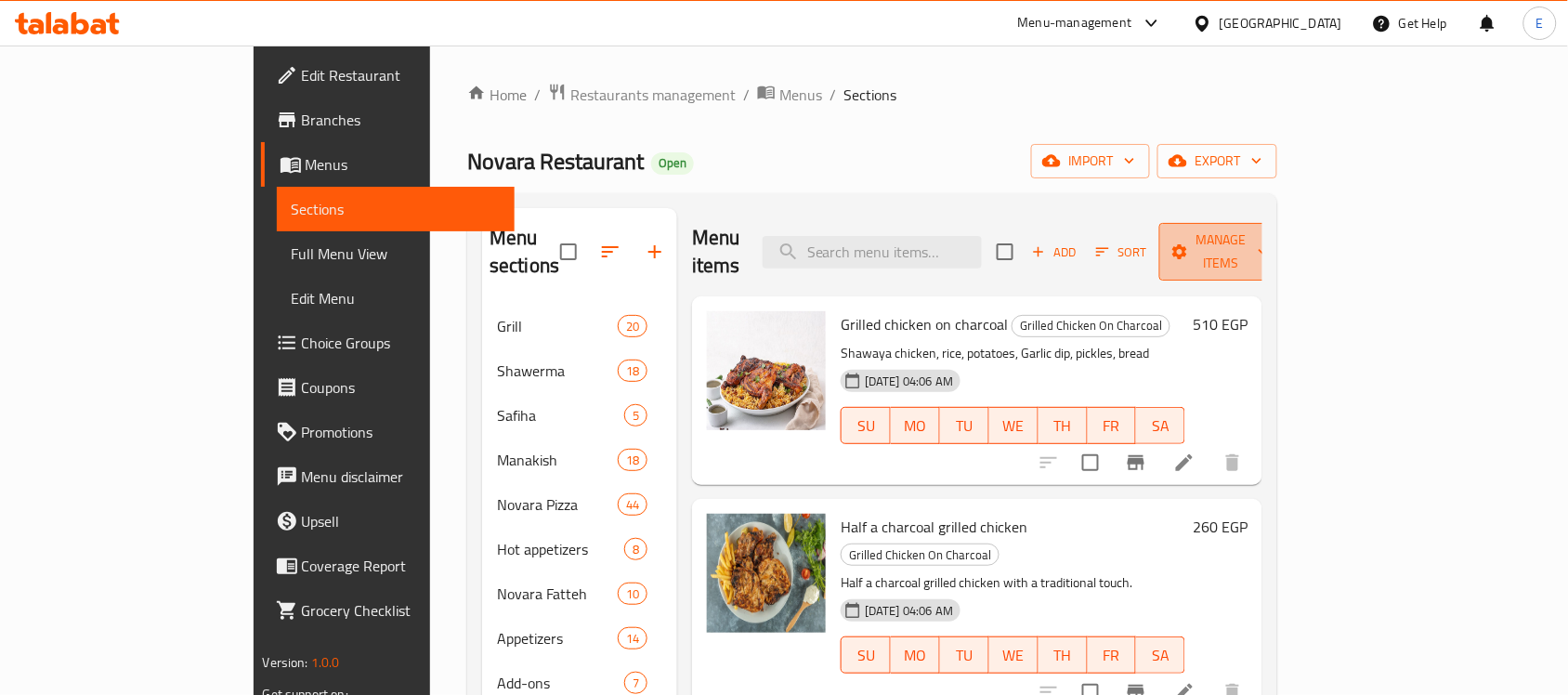
click at [1189, 242] on icon "button" at bounding box center [1179, 251] width 19 height 19
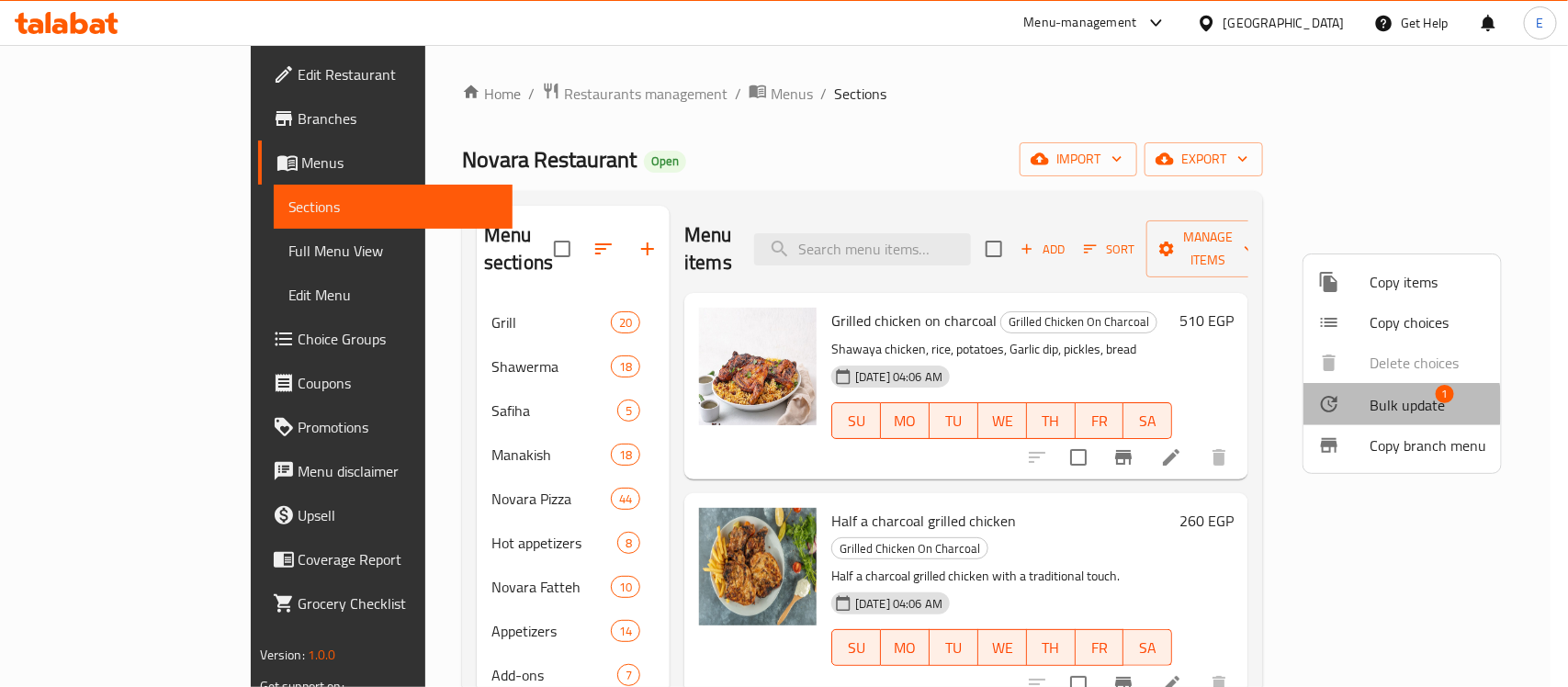
click at [1371, 405] on span "Bulk update" at bounding box center [1408, 405] width 75 height 22
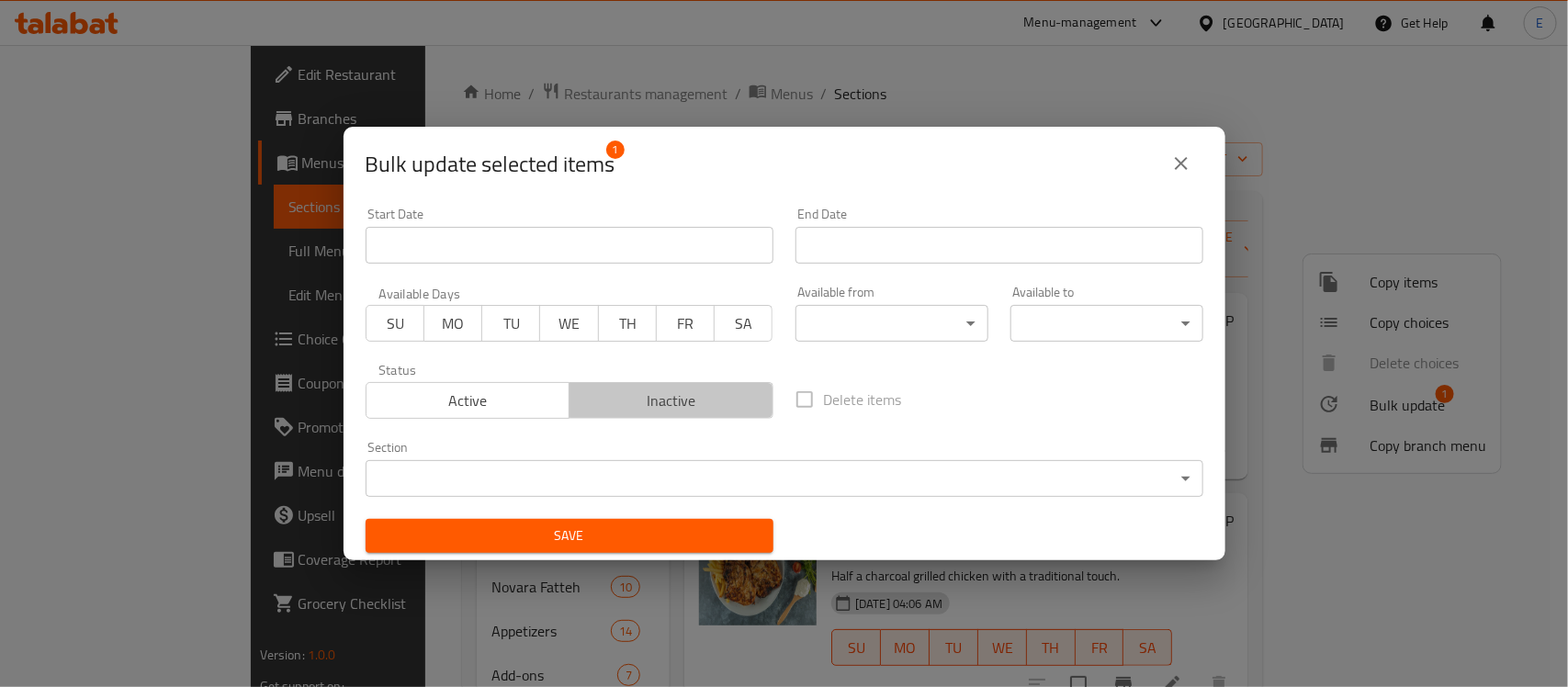
click at [708, 401] on span "Inactive" at bounding box center [672, 401] width 189 height 27
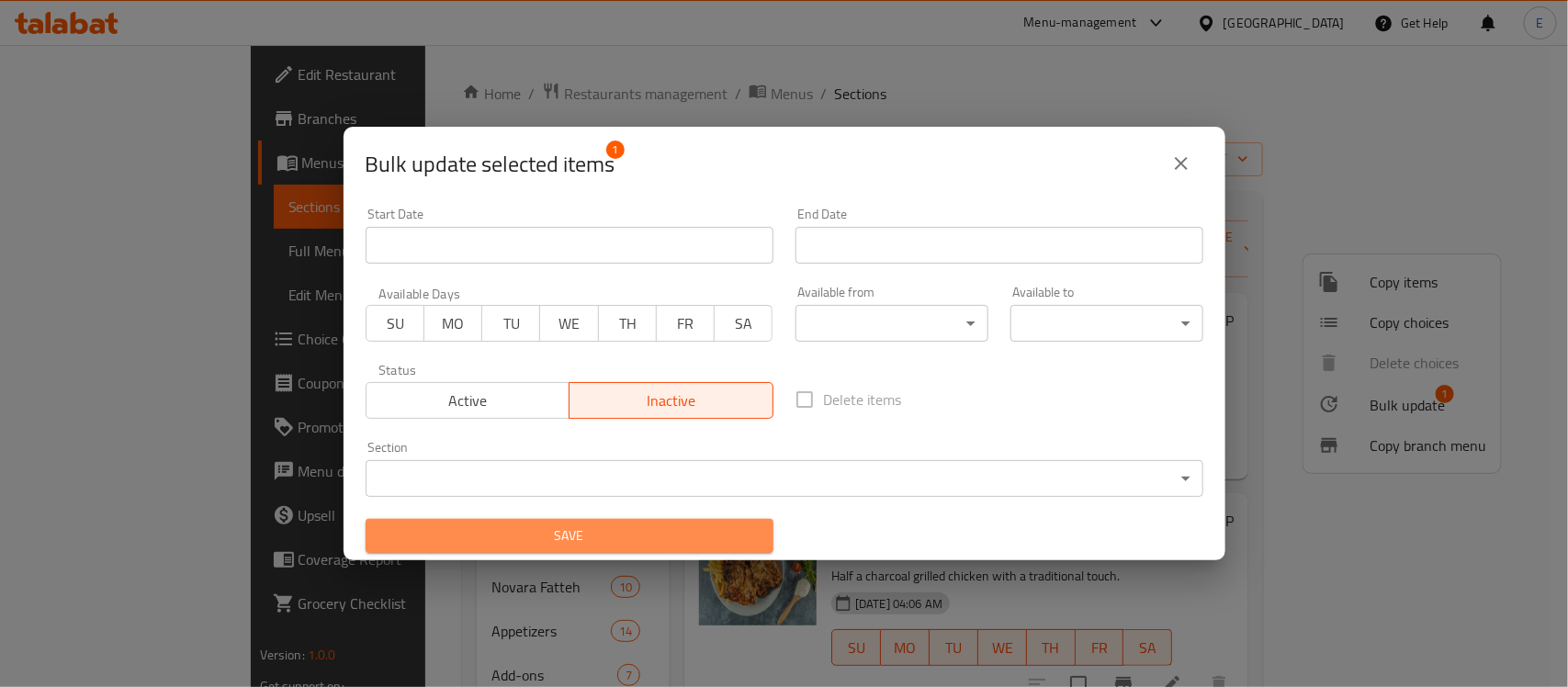
click at [663, 520] on button "Save" at bounding box center [569, 535] width 408 height 34
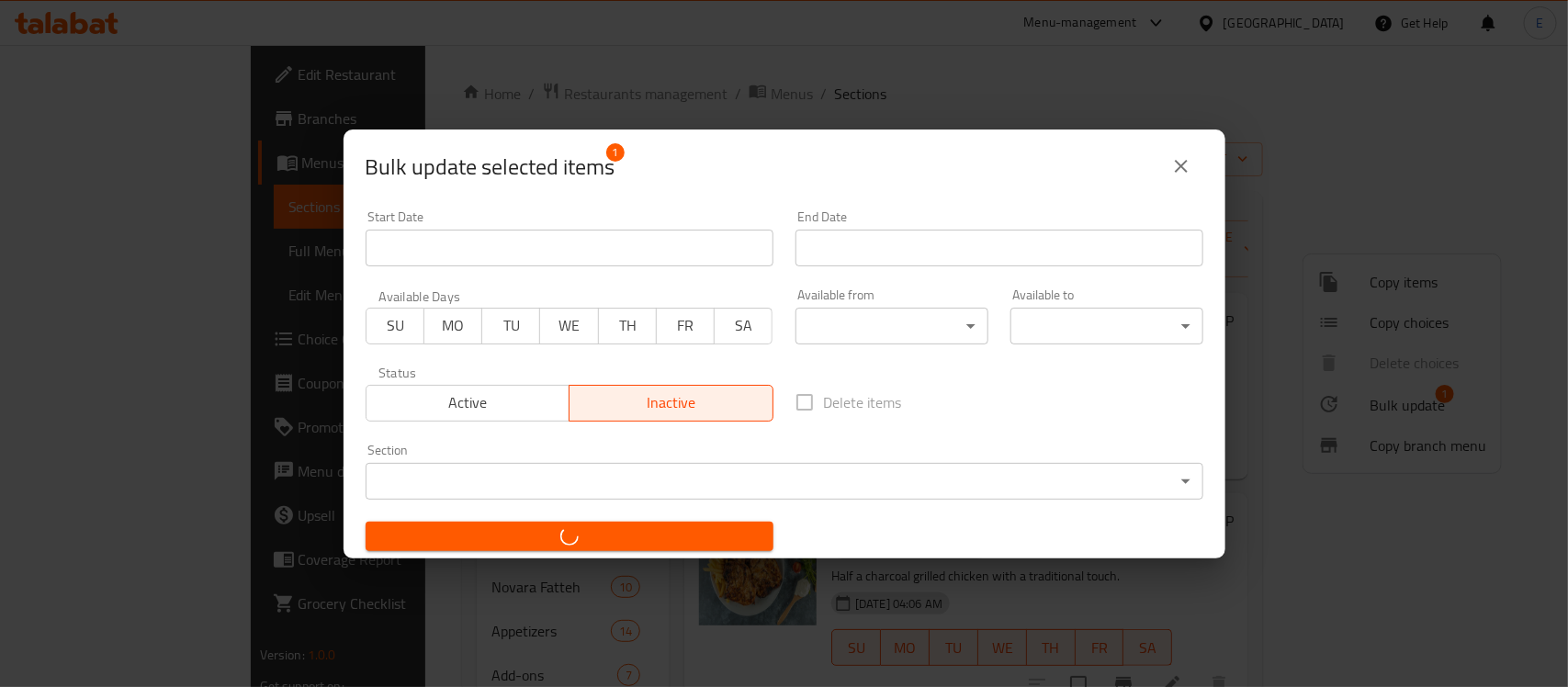
checkbox input "false"
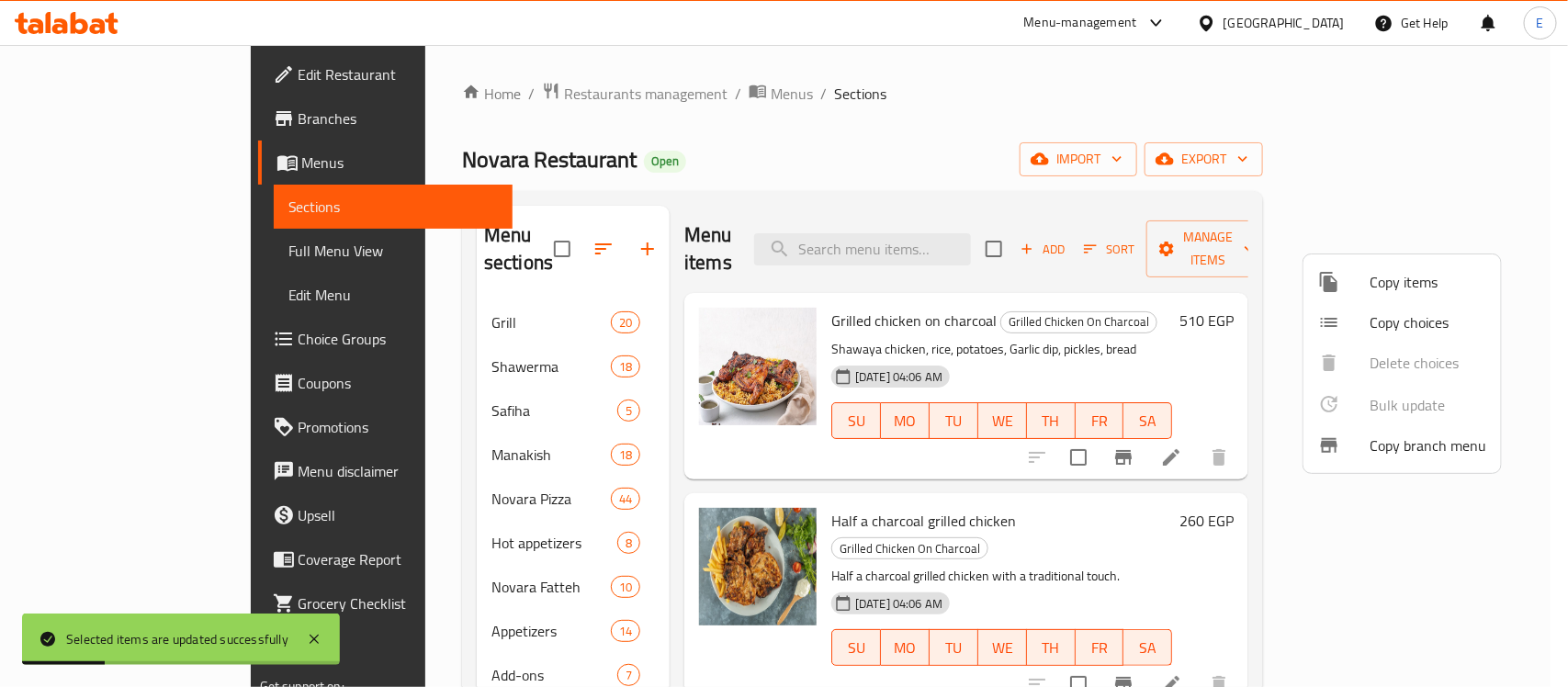
click at [1259, 257] on div at bounding box center [784, 343] width 1568 height 687
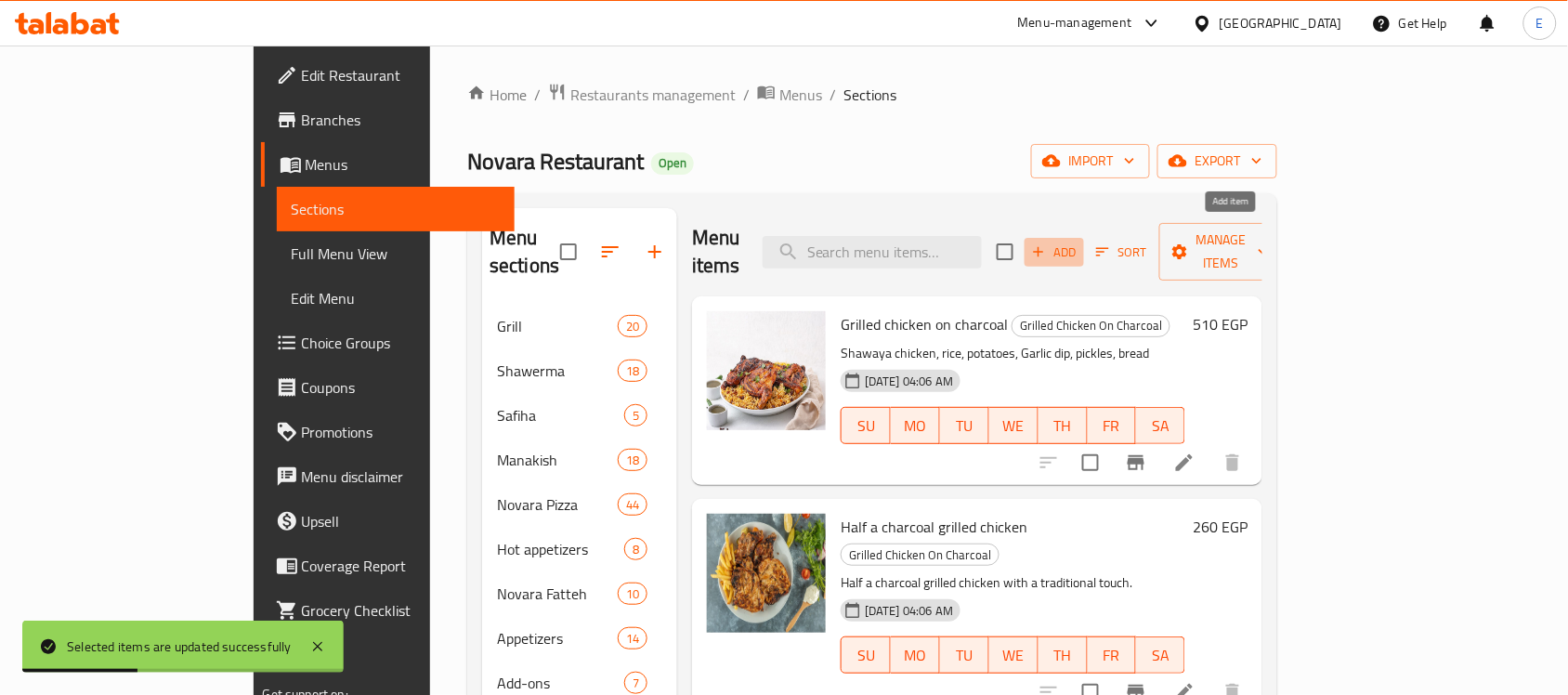
click at [1079, 242] on span "Add" at bounding box center [1054, 252] width 50 height 22
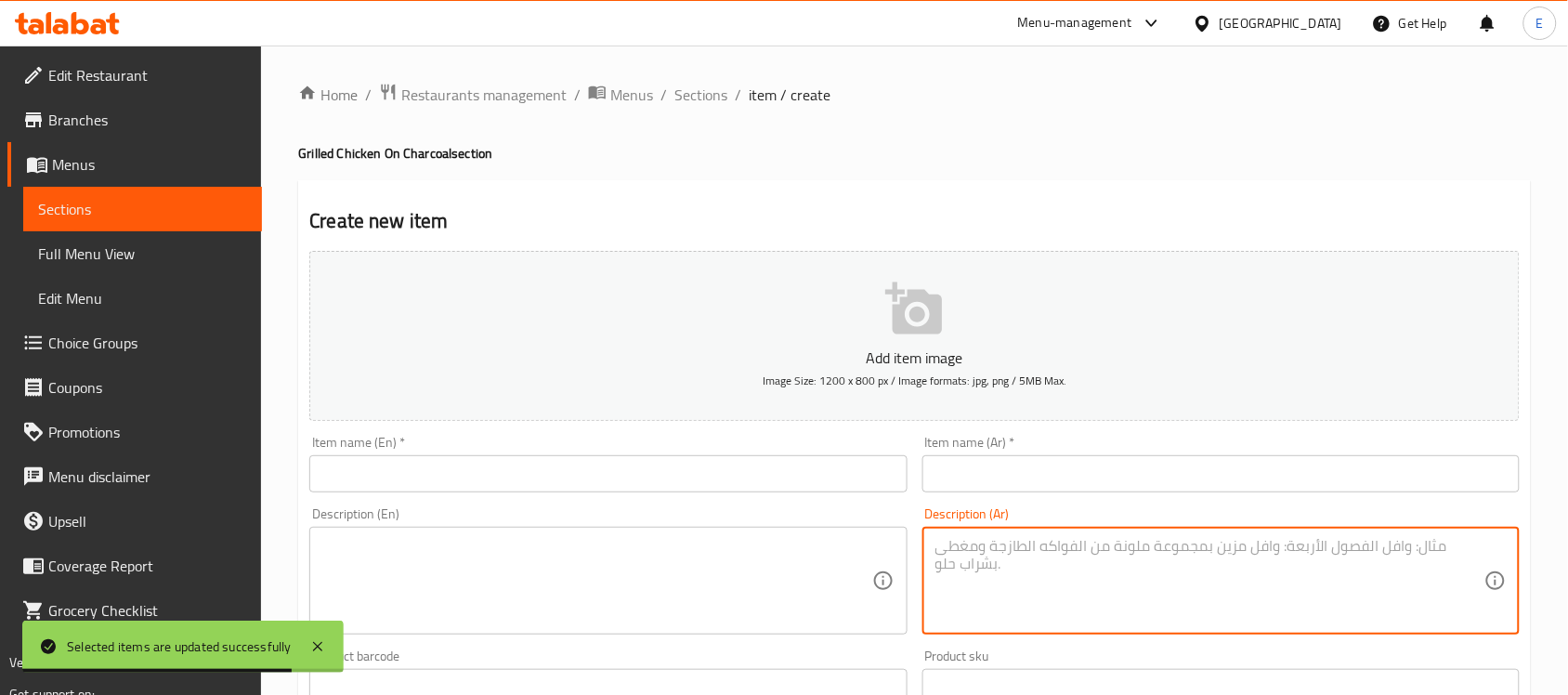
paste textarea "ارز بطاطس تومية تومية سبايسي مخلل عيش محمرة"
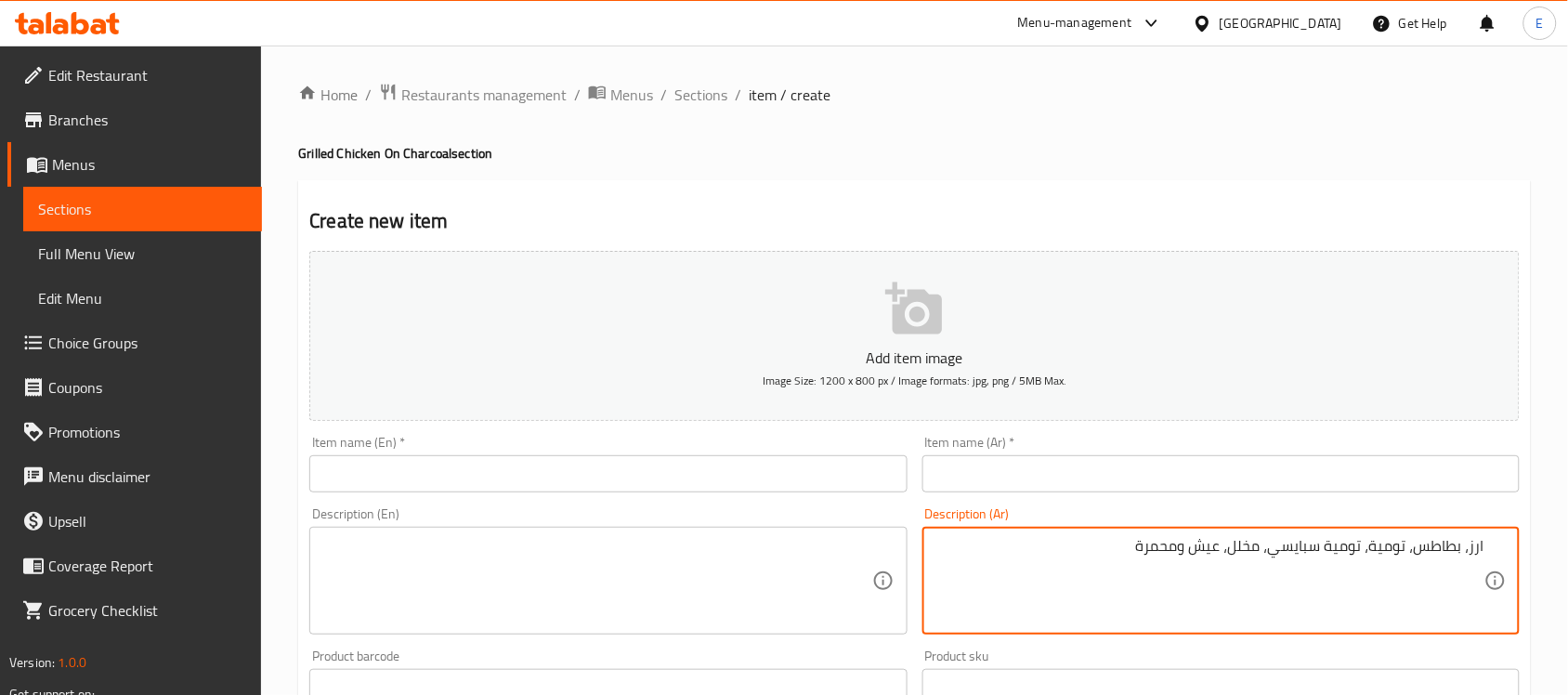
type textarea "ارز، بطاطس، تومية، تومية سبايسي، مخلل، عيش ومحمرة"
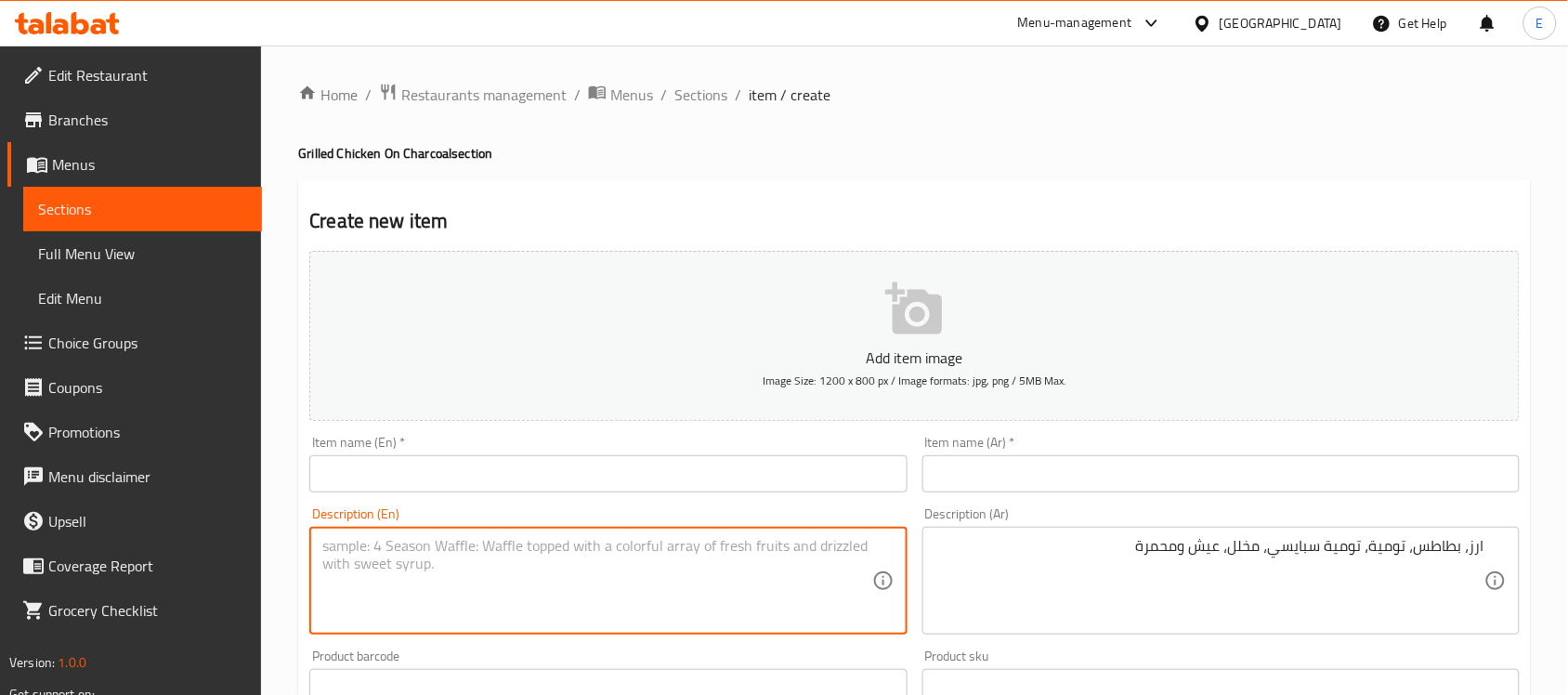
click at [655, 544] on textarea at bounding box center [596, 581] width 548 height 88
paste textarea "Rice, potatoes, garlic, spicy garlic, pickles, bread and hummus"
click at [672, 539] on textarea "Rice, potatoes, garlic, spicy garlic, pickles, bread and hummus" at bounding box center [596, 581] width 548 height 88
drag, startPoint x: 688, startPoint y: 545, endPoint x: 702, endPoint y: 568, distance: 26.9
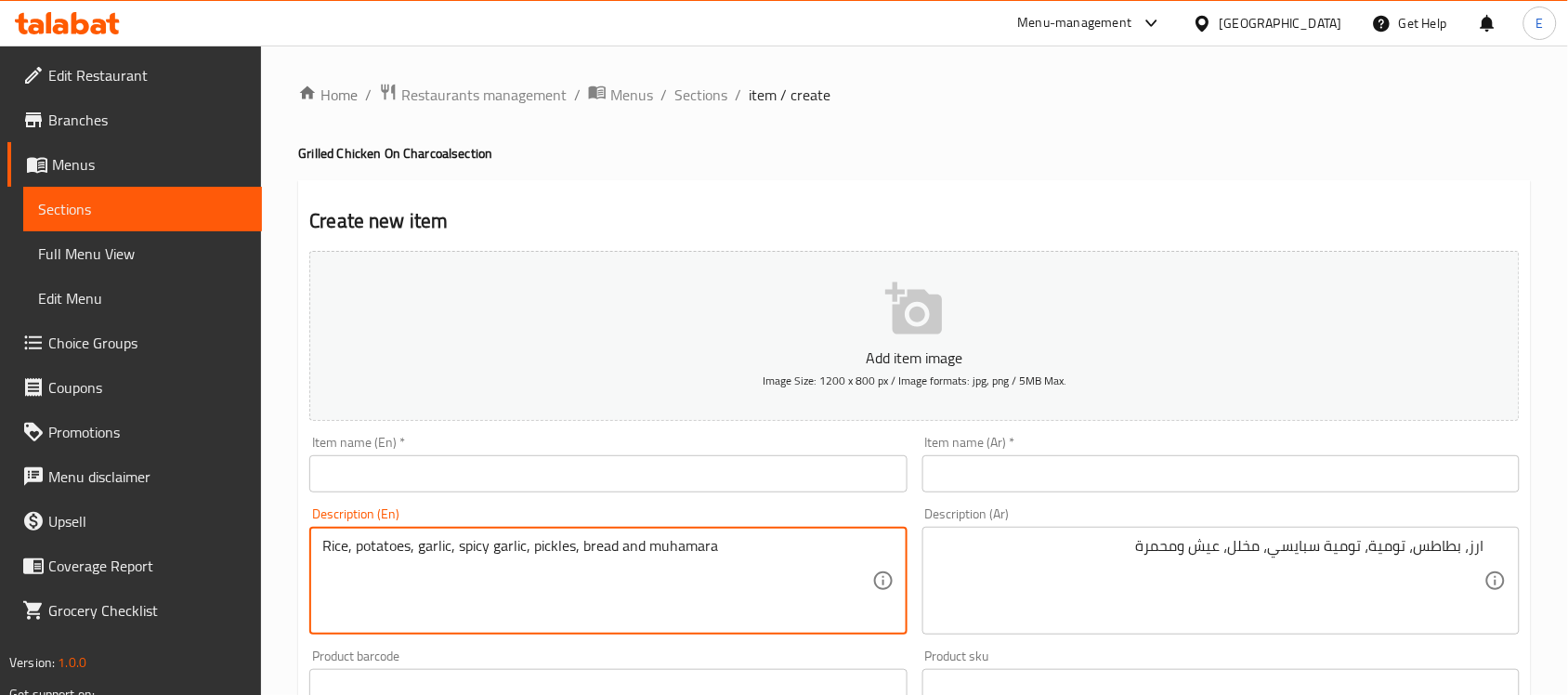
click at [702, 568] on textarea "Rice, potatoes, garlic, spicy garlic, pickles, bread and muhamara" at bounding box center [596, 581] width 548 height 88
type textarea "Rice, potatoes, garlic, spicy garlic, pickles, bread and muhamara"
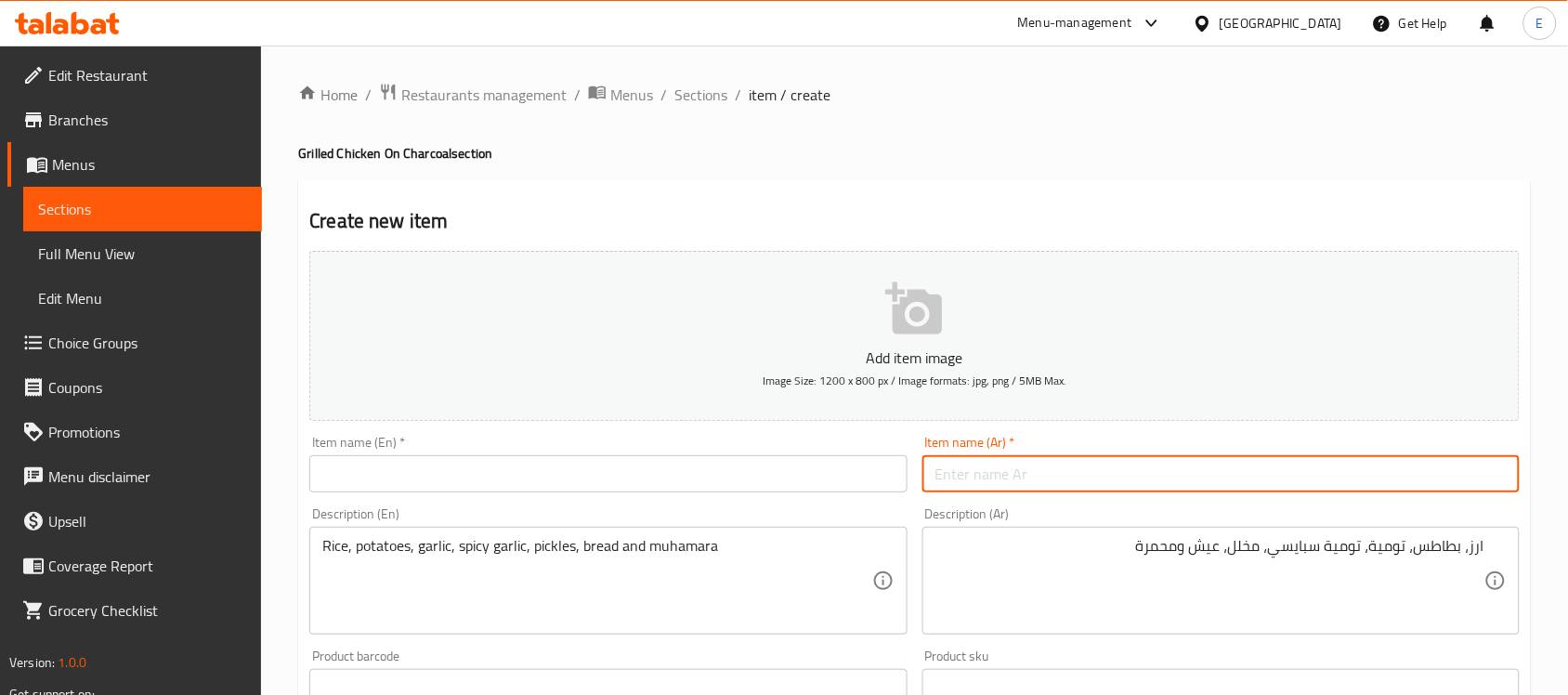
paste input "وجبة جوانح على الفحم"
click at [1052, 470] on input "text" at bounding box center [1220, 474] width 597 height 37
type input "وجبة جوانح على الفحم"
click at [777, 474] on input "text" at bounding box center [607, 474] width 597 height 37
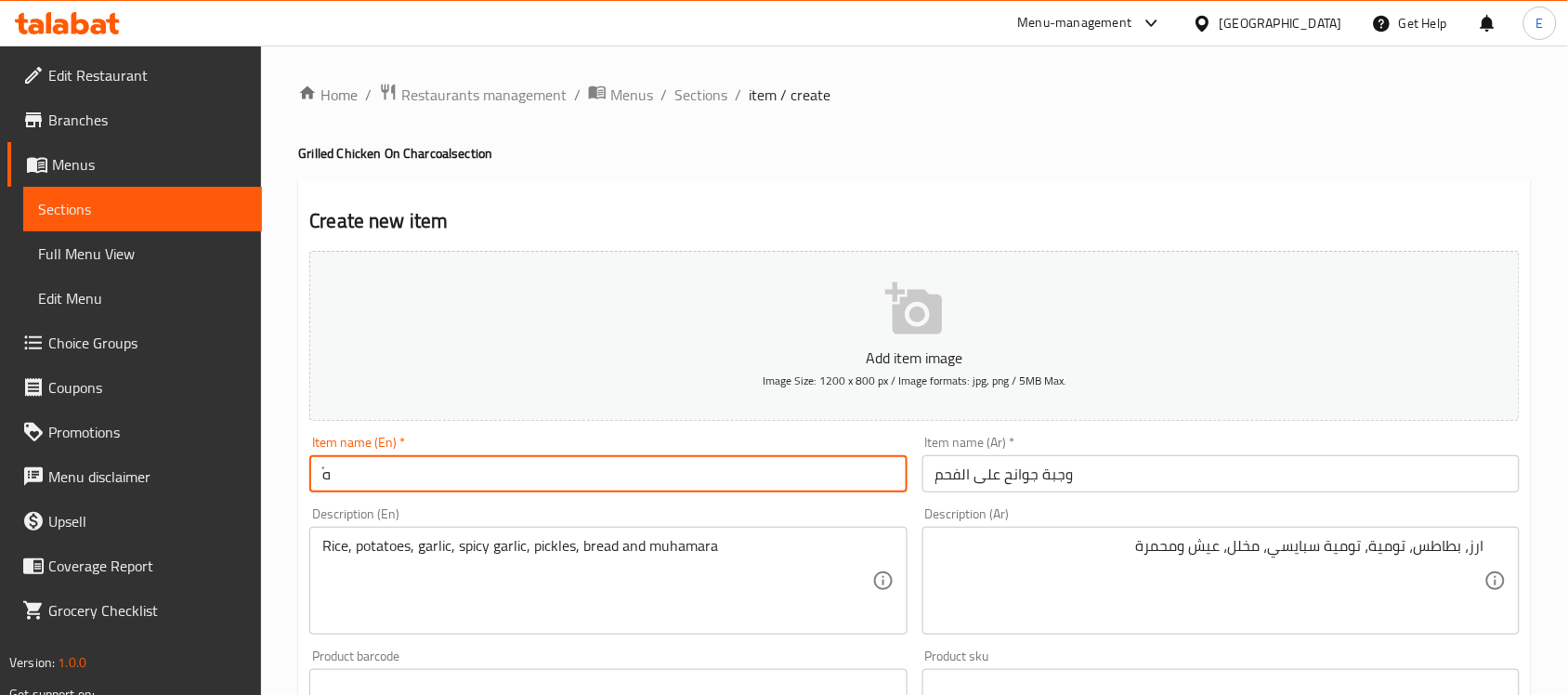
type input "ً"
type input "Wings Meal on Charcoal"
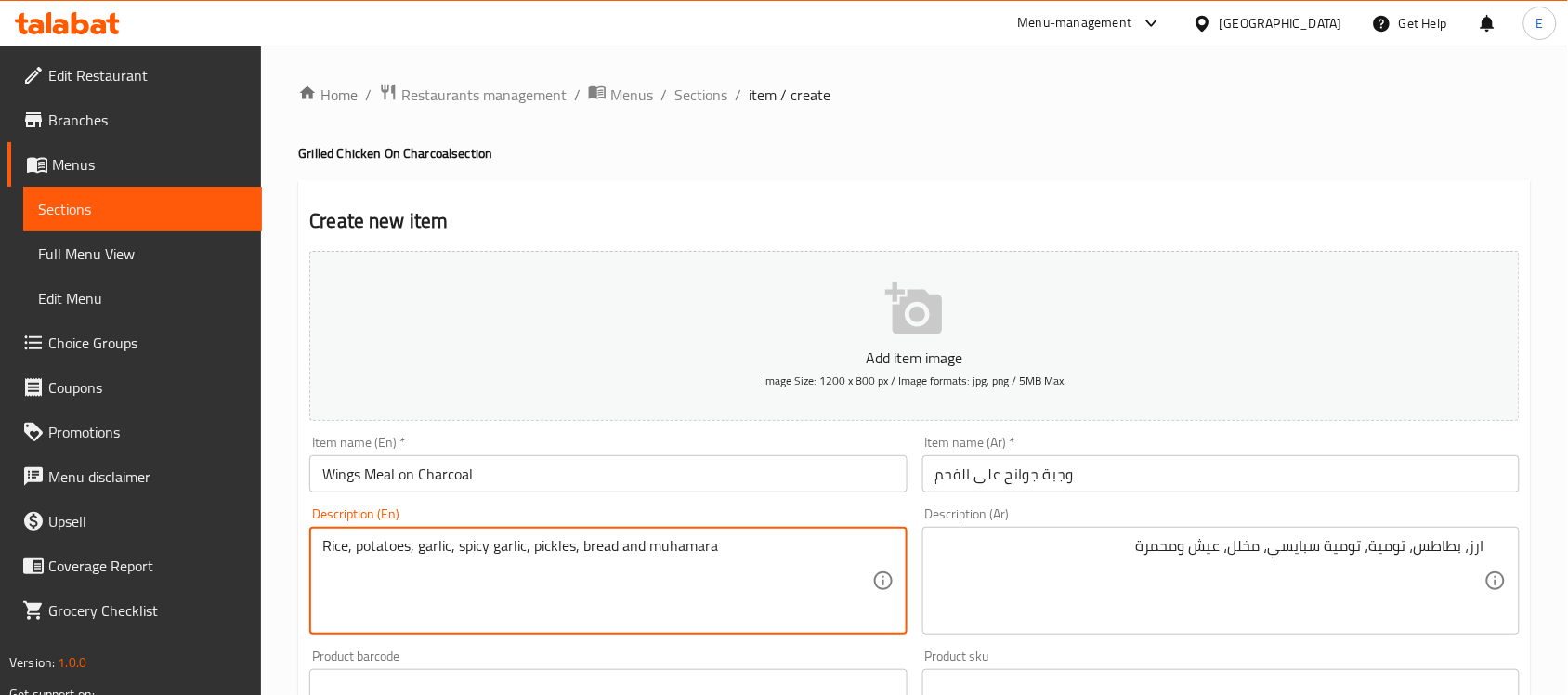
drag, startPoint x: 741, startPoint y: 550, endPoint x: 292, endPoint y: 531, distance: 449.4
click at [323, 565] on textarea "Rice, potatoes, garlic, spicy garlic, pickles, bread and muhamara" at bounding box center [596, 581] width 548 height 88
click at [330, 548] on textarea "served with rice, potatoes, garlic, spicy garlic, pickles, bread and muhamara" at bounding box center [596, 581] width 548 height 88
type textarea "Served with rice, potatoes, garlic, spicy garlic, pickles, bread and muhamara"
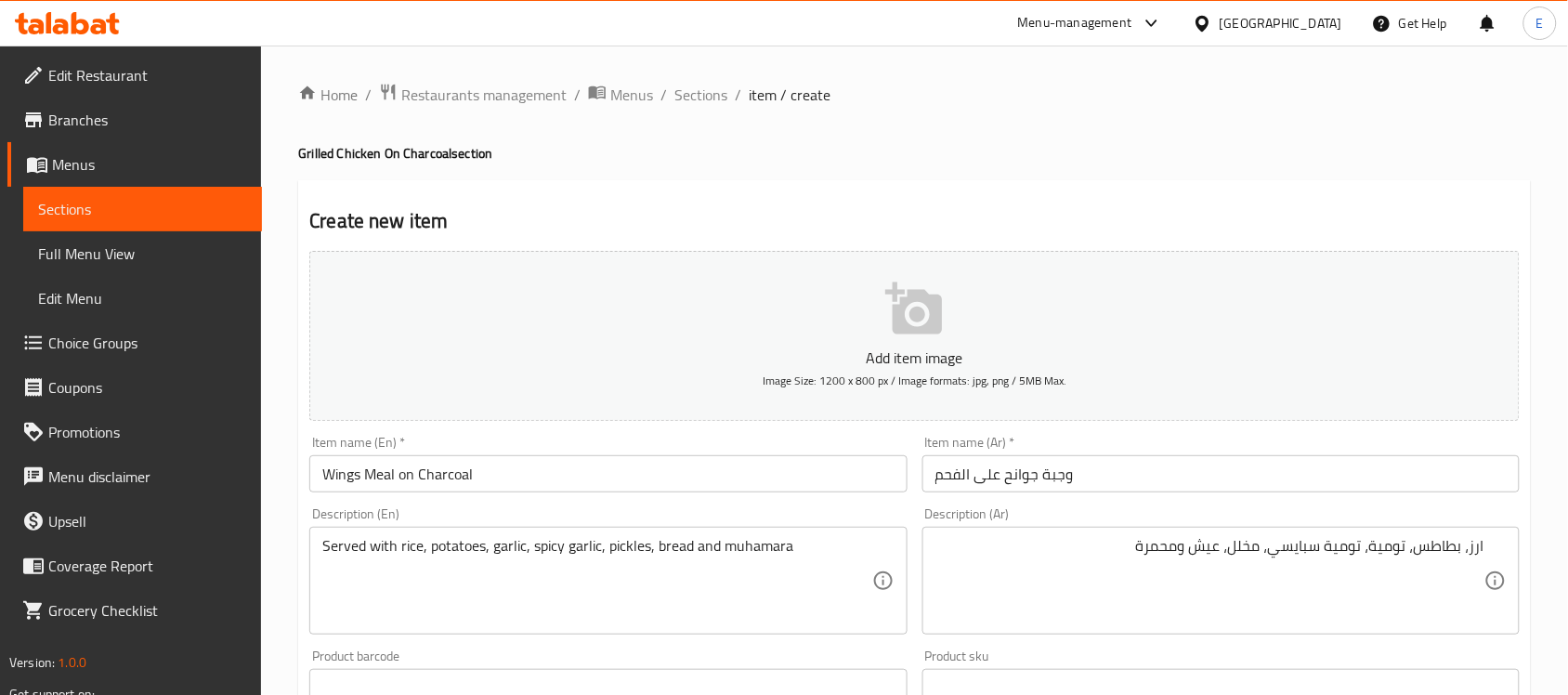
click at [1494, 548] on div "ارز، بطاطس، تومية، تومية سبايسي، مخلل، عيش ومحمرة Description (Ar)" at bounding box center [1220, 581] width 597 height 108
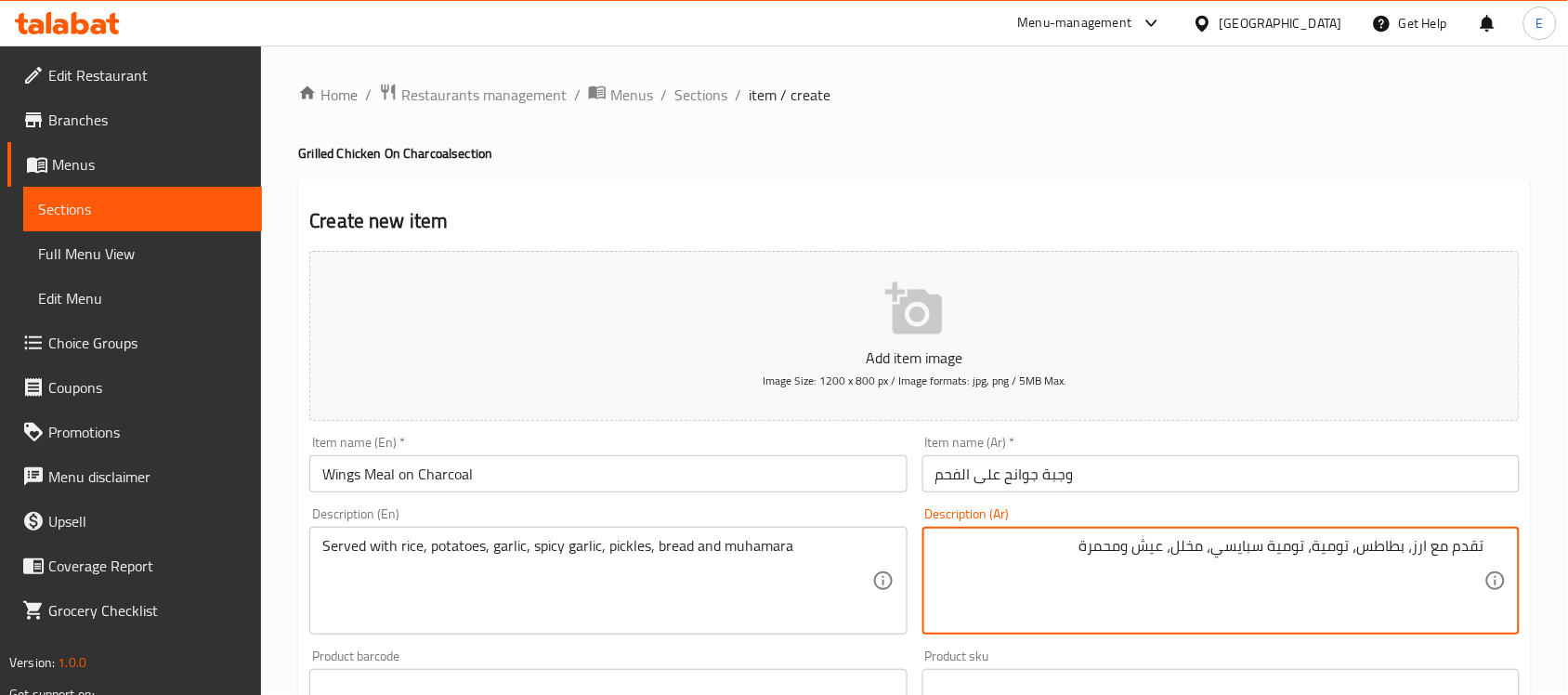
type textarea "تقدم مع ارز، بطاطس، تومية، تومية سبايسي، مخلل، عيش ومحمرة"
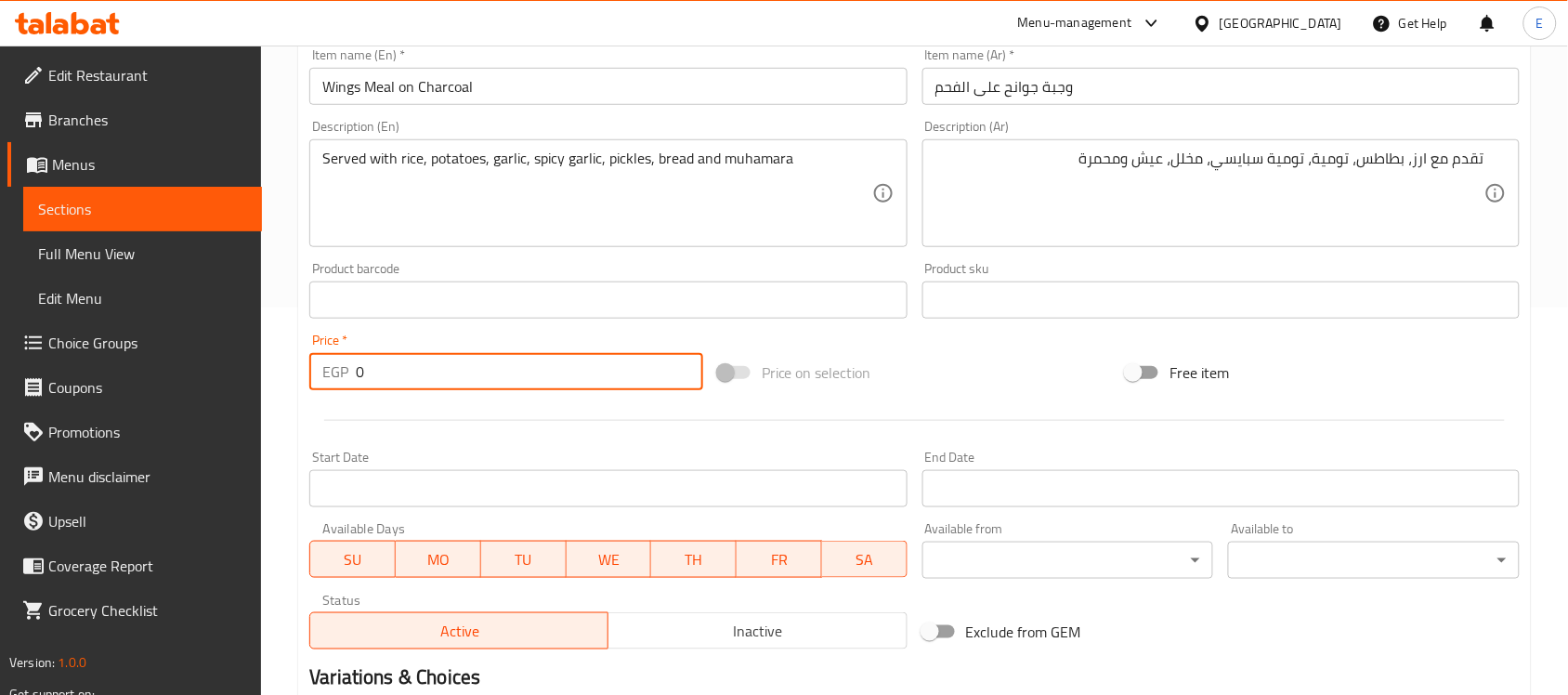
click at [508, 382] on input "0" at bounding box center [529, 371] width 347 height 37
type input "125"
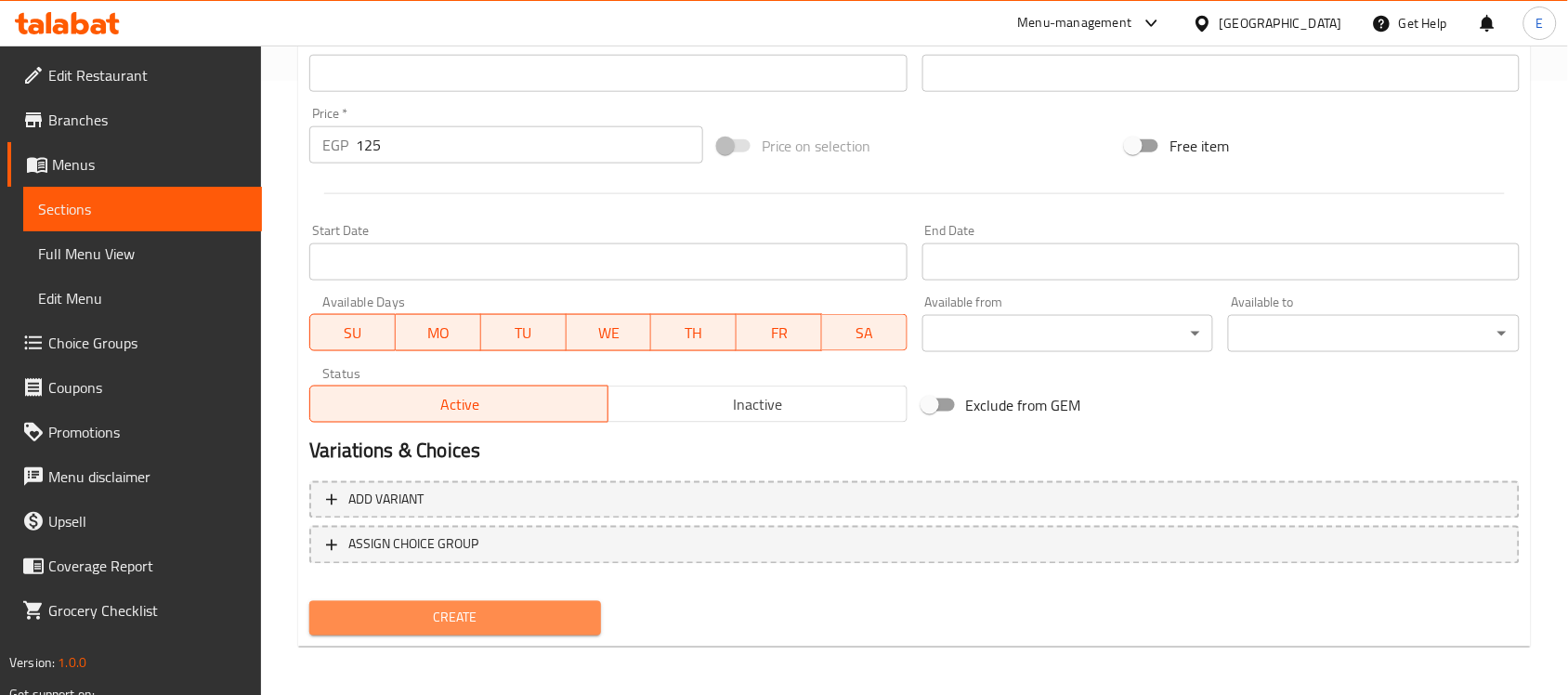
click at [535, 631] on button "Create" at bounding box center [455, 618] width 291 height 34
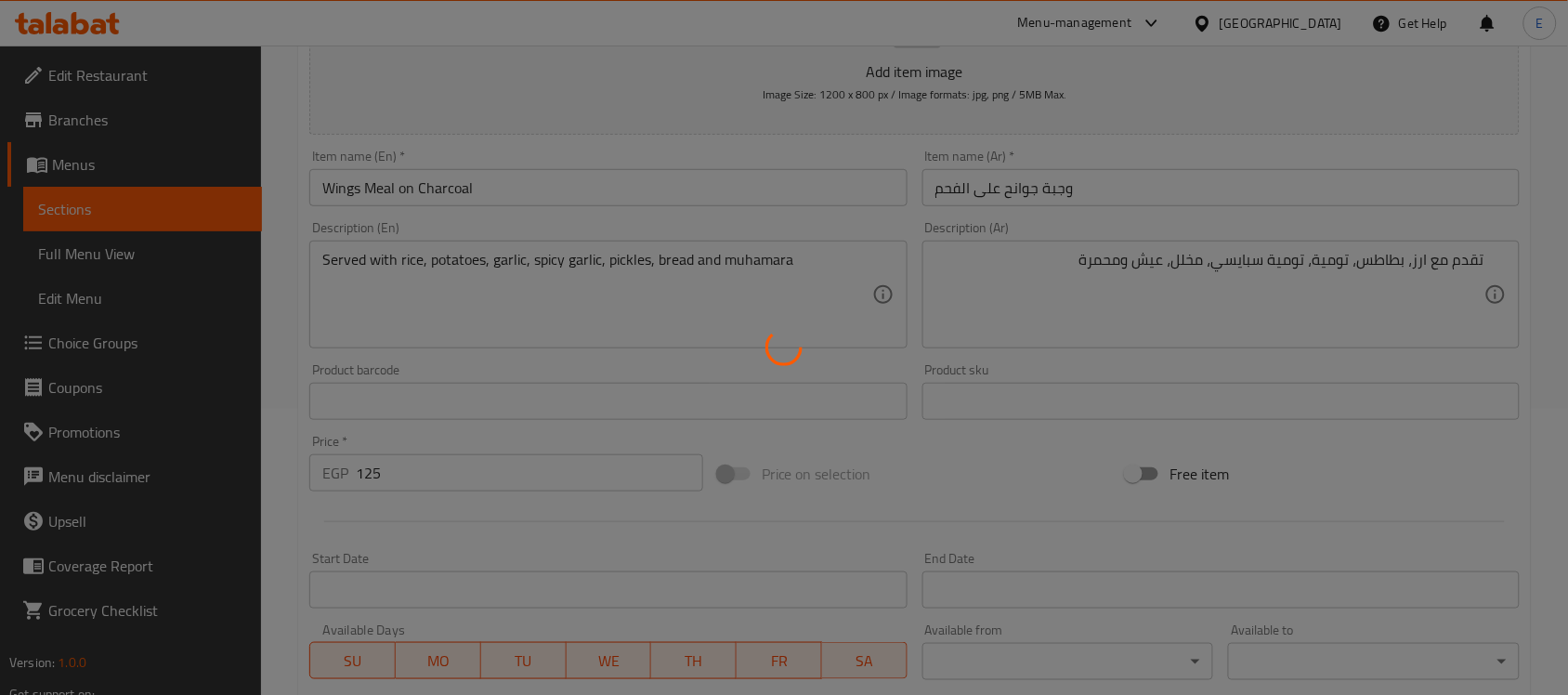
scroll to position [0, 0]
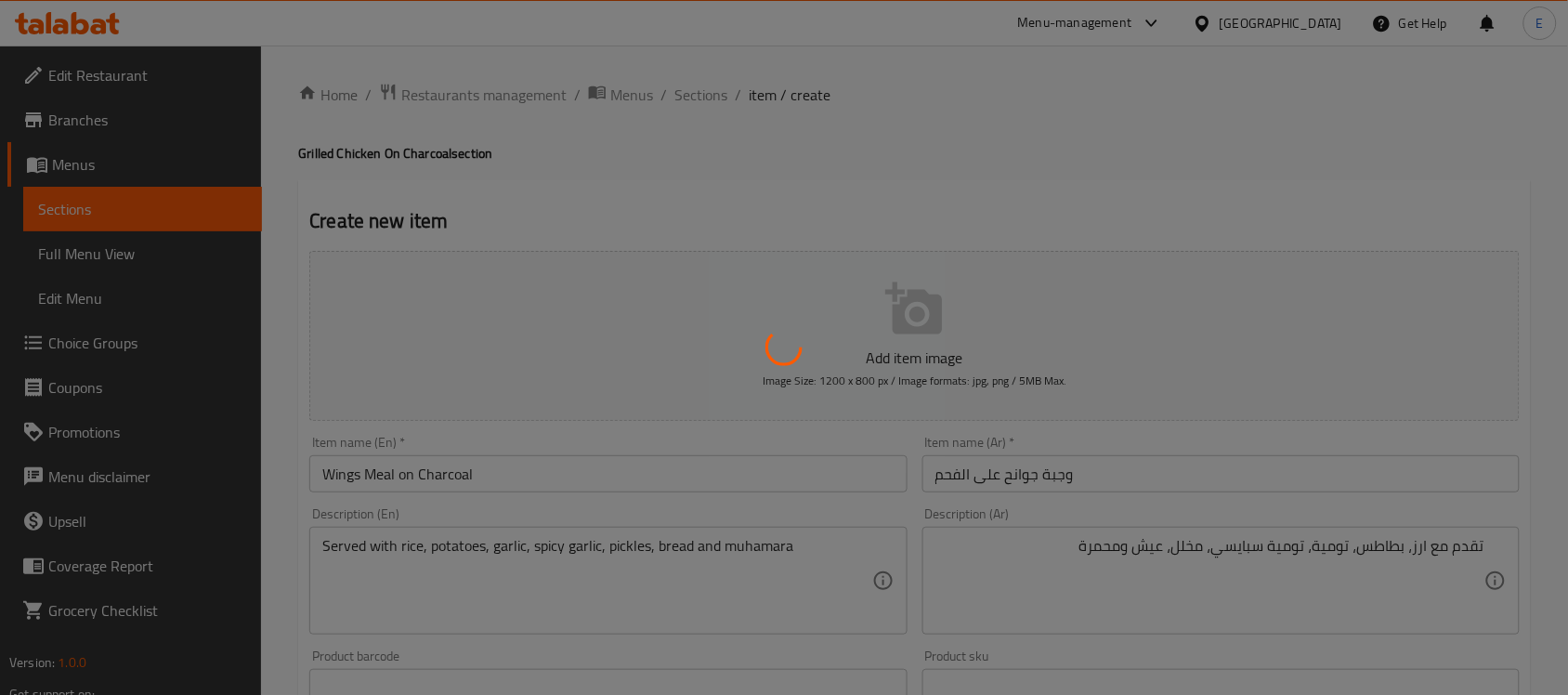
type input "0"
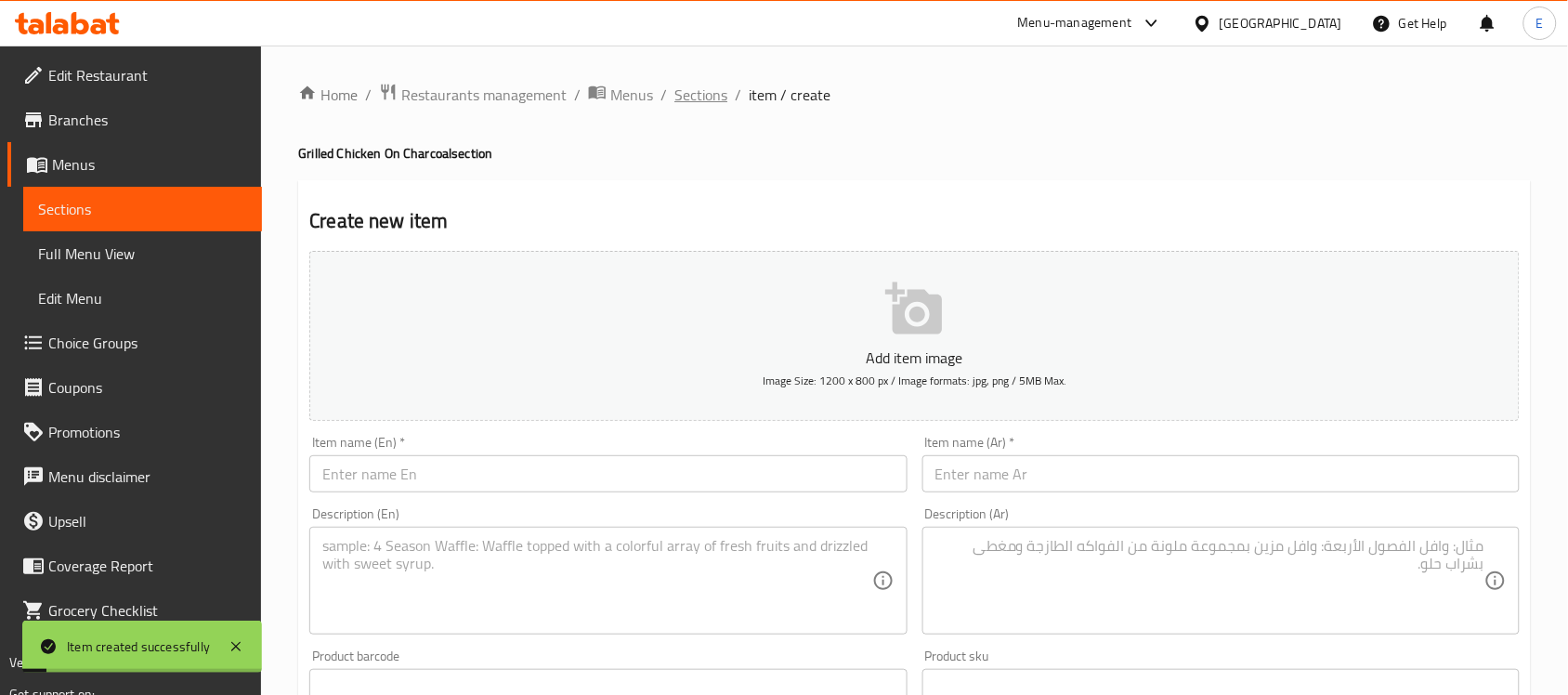
click at [707, 104] on span "Sections" at bounding box center [701, 95] width 53 height 22
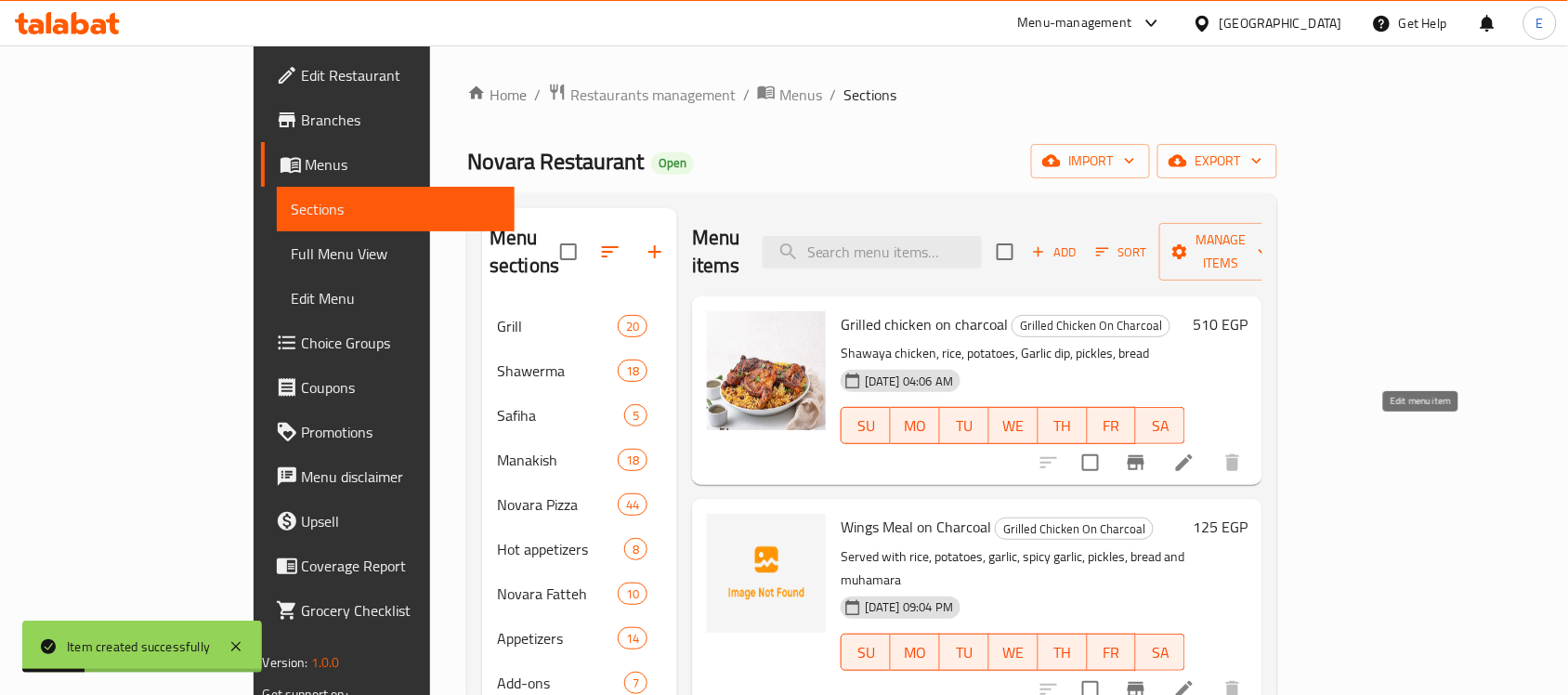
click at [1196, 452] on icon at bounding box center [1184, 462] width 22 height 22
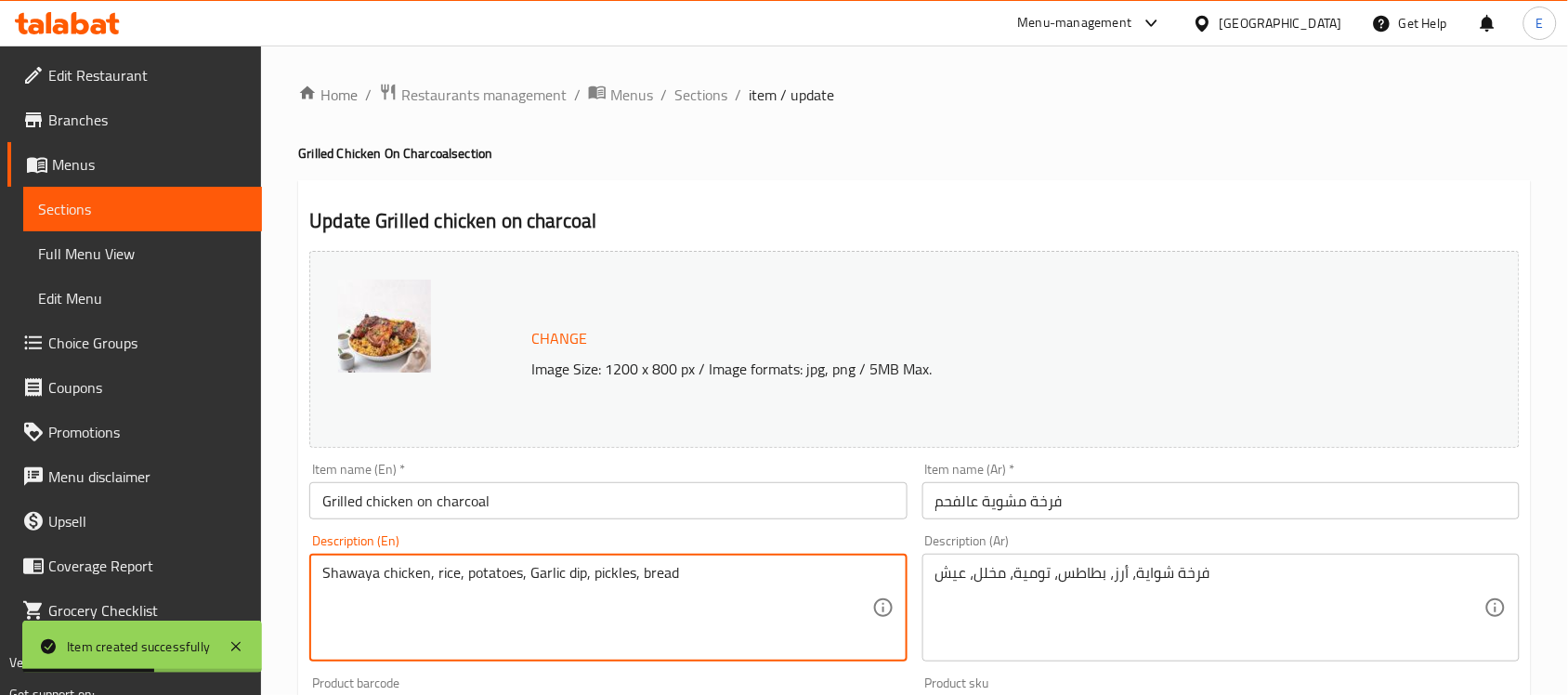
paste textarea "تقدم مع ارز، بطاطس، تومية، تومية سبايسي، مخلل، عيش ومحمرة"
type textarea "Shawaya chicken, rice, potatoes, Garlic dip, pickles, bread"
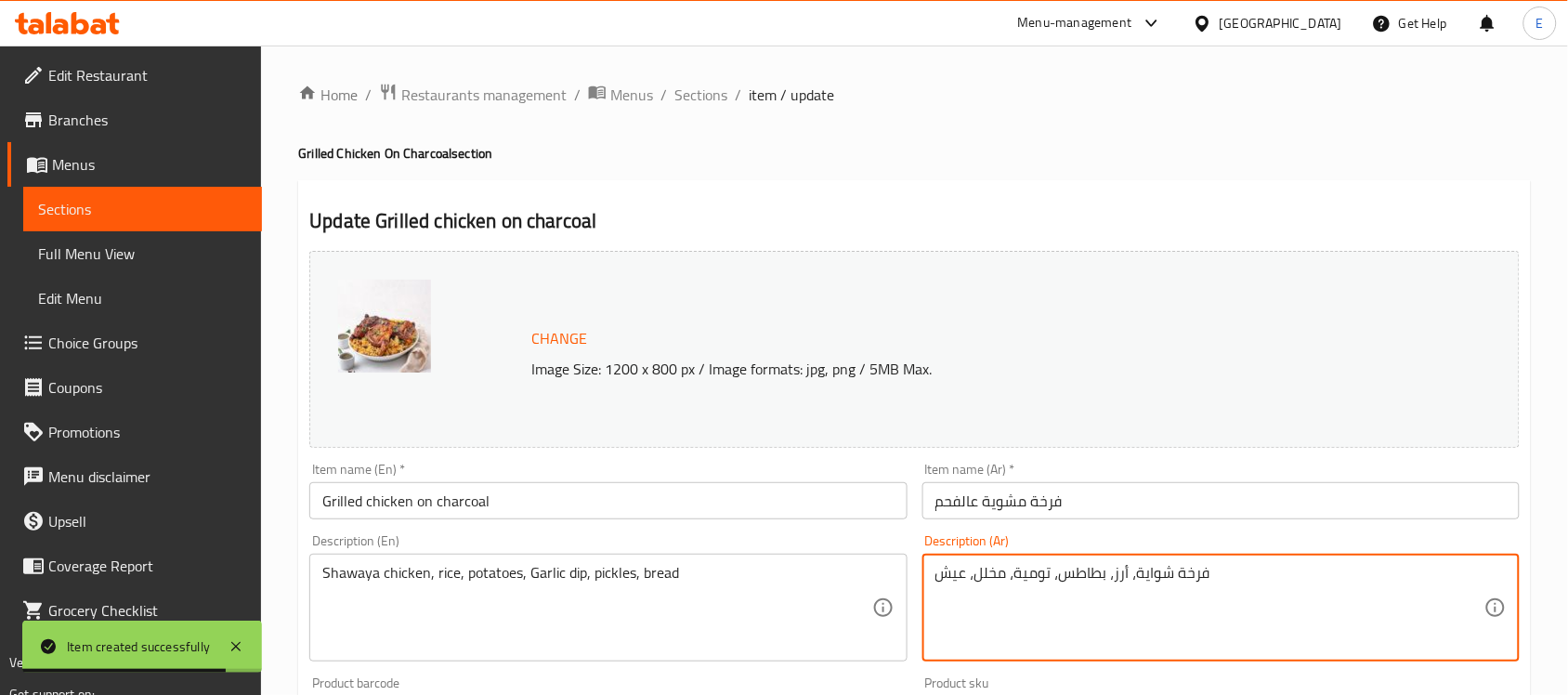
paste textarea "تقدم مع ارز، بطاطس، تومية، تومية سبايسي، مخلل، عيش ومحمرة"
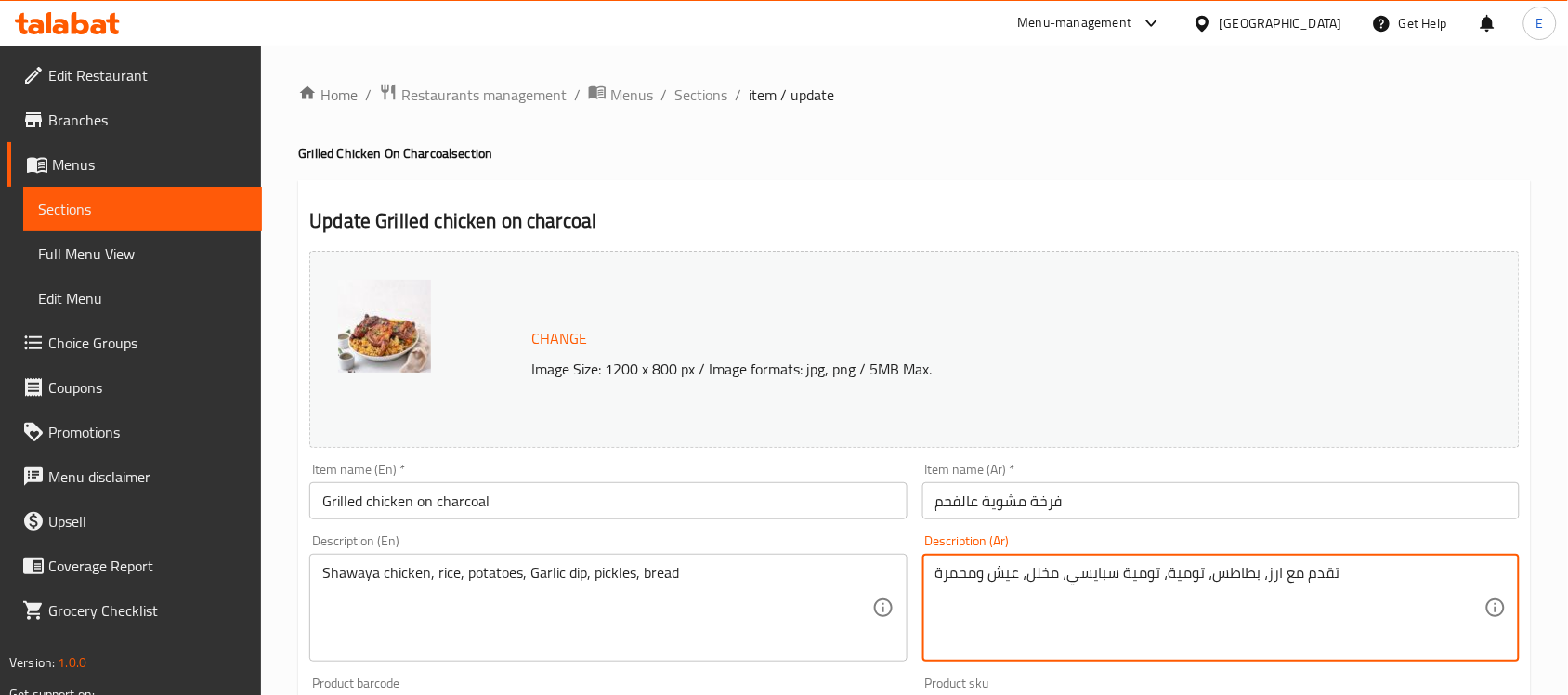
type textarea "تقدم مع ارز، بطاطس، تومية، تومية سبايسي، مخلل، عيش ومحمرة"
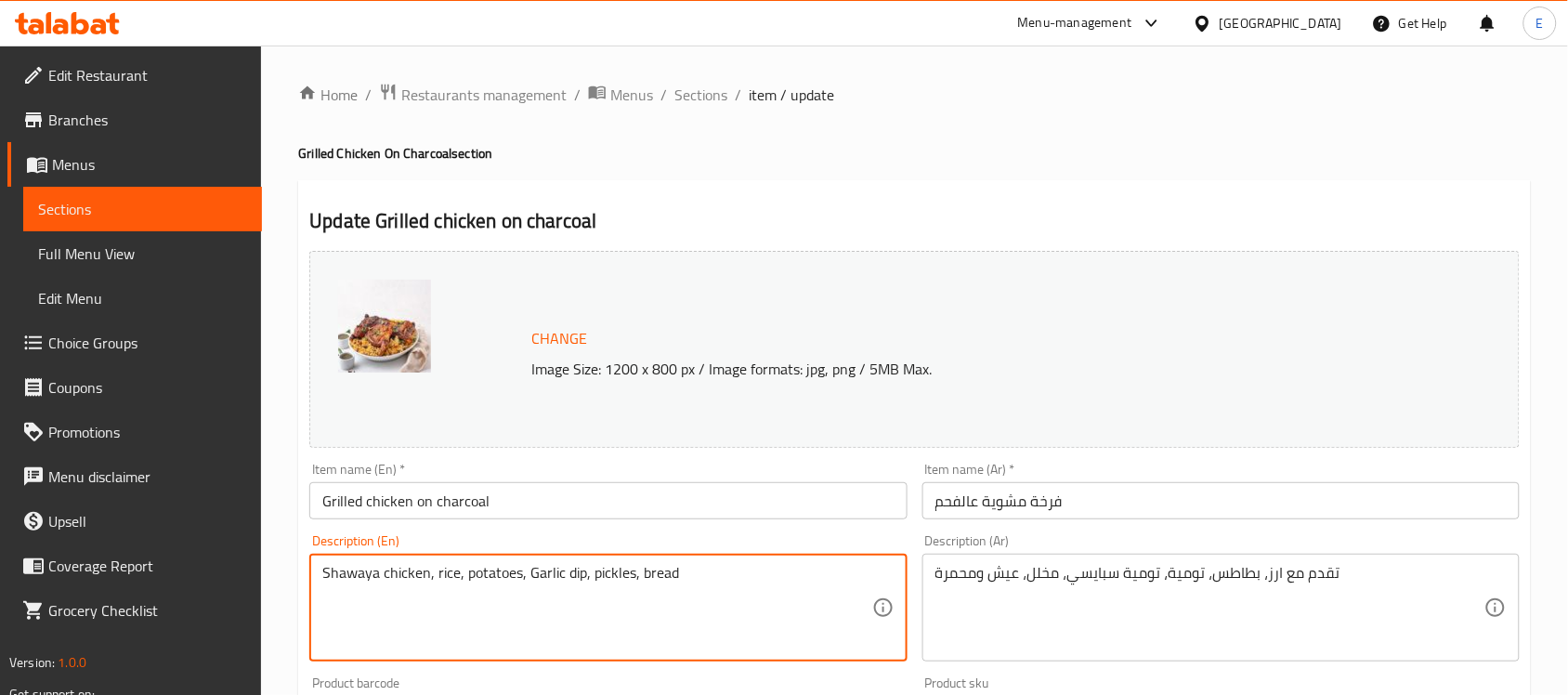
paste textarea "erved with rice, potatoes, garlic sauce, spicy garlic sauce, pickles, bread and…"
click at [823, 569] on textarea "Served with rice, potatoes, garlic sauce, spicy garlic sauce, pickles, bread an…" at bounding box center [596, 608] width 548 height 88
drag, startPoint x: 823, startPoint y: 569, endPoint x: 738, endPoint y: 582, distance: 86.0
click at [738, 582] on textarea "Served with rice, potatoes, garlic sauce, spicy garlic sauce, pickles, bread an…" at bounding box center [596, 608] width 548 height 88
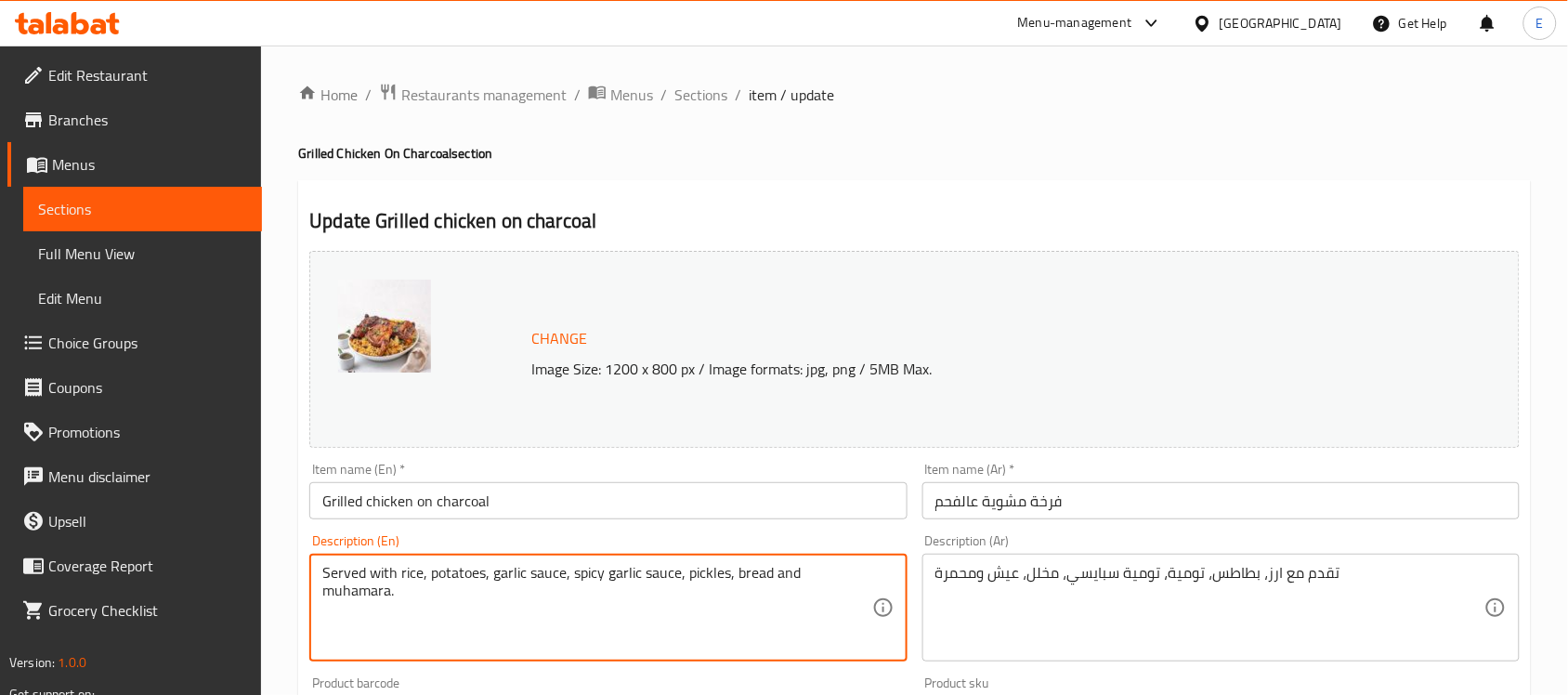
scroll to position [641, 0]
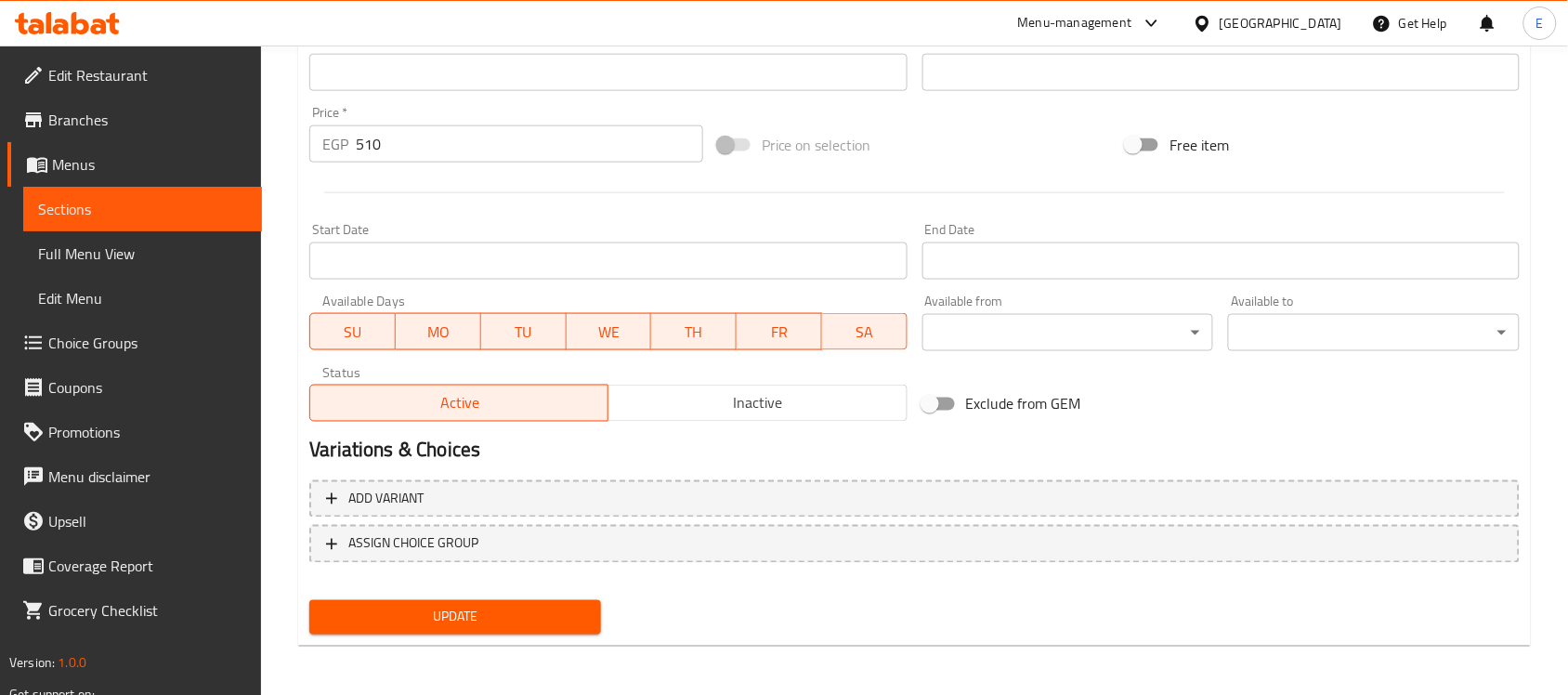
type textarea "Served with rice, potatoes, garlic sauce, spicy garlic sauce, pickles, bread an…"
click at [456, 605] on span "Update" at bounding box center [456, 617] width 262 height 23
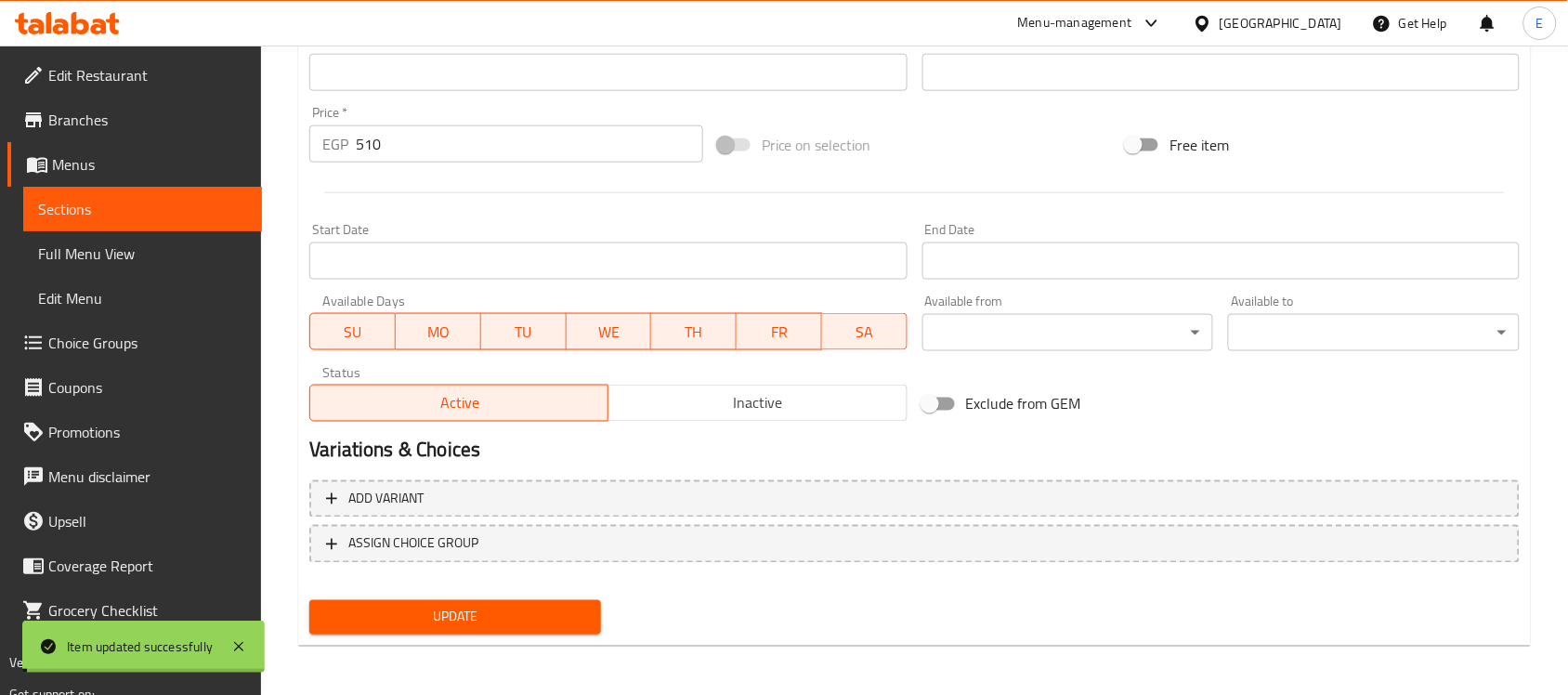
scroll to position [0, 0]
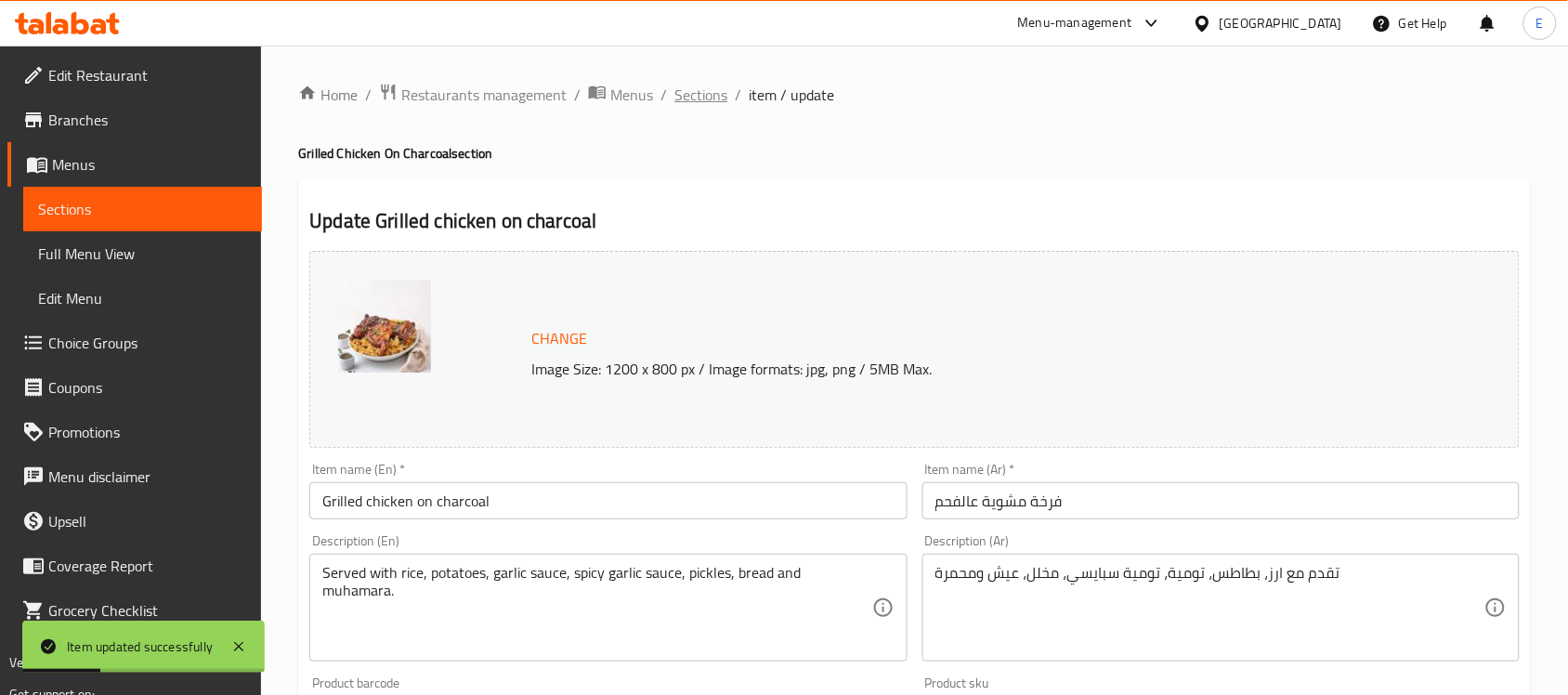
click at [678, 90] on span "Sections" at bounding box center [701, 95] width 53 height 22
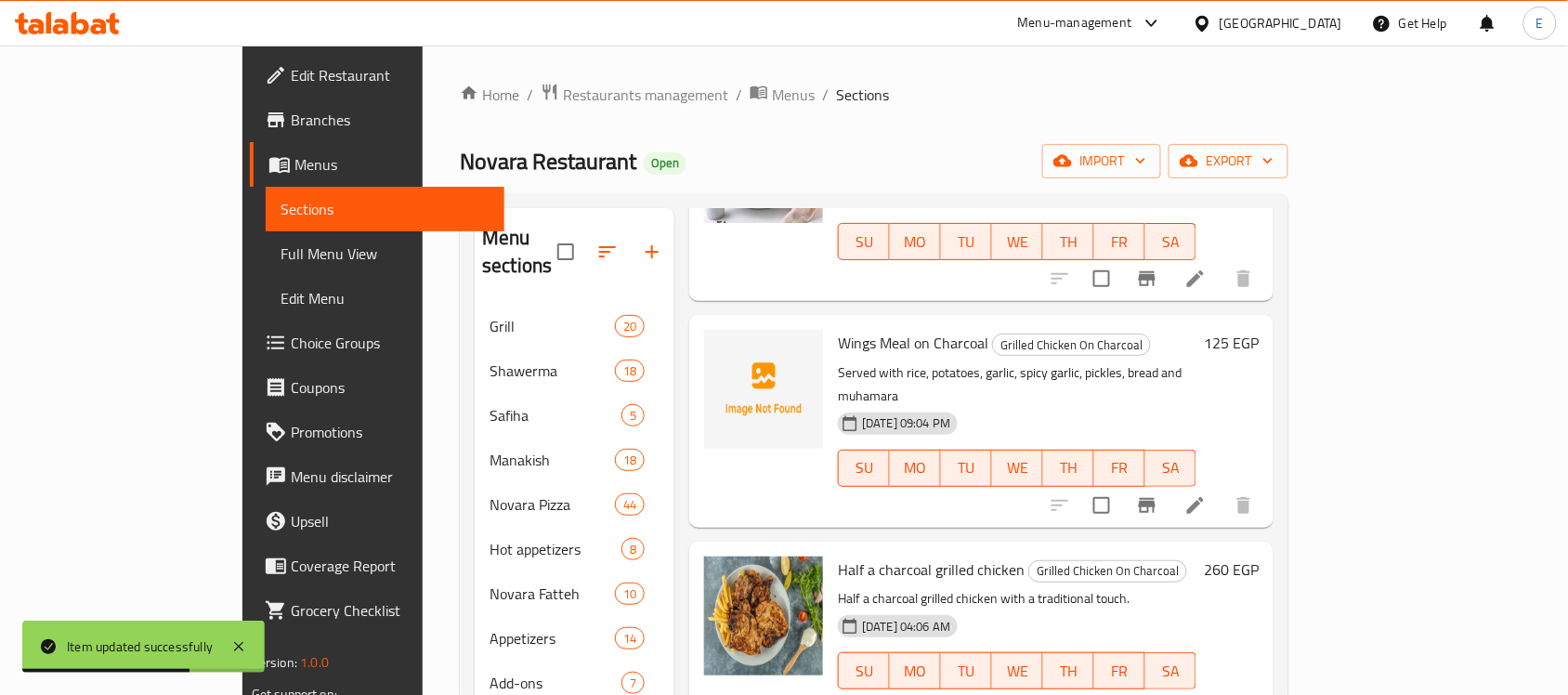
scroll to position [251, 0]
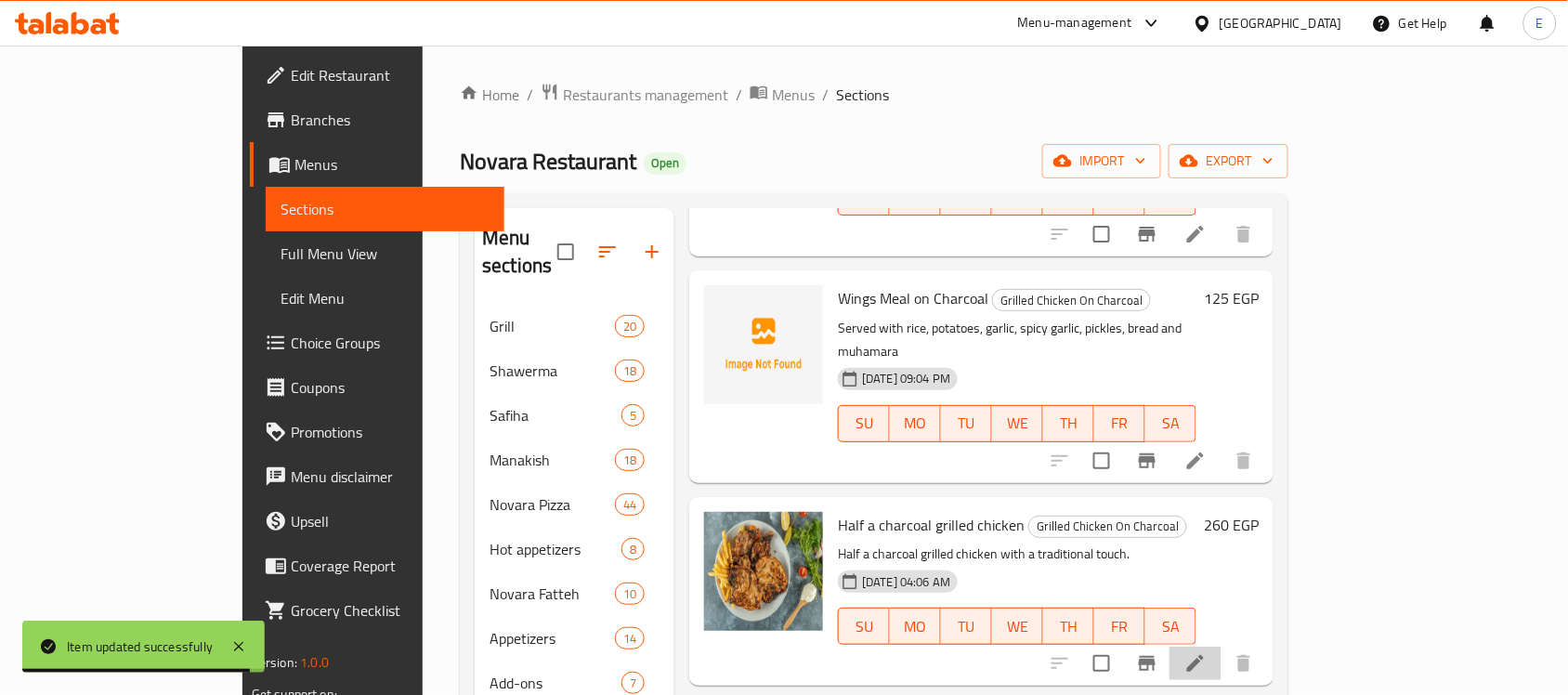
click at [1221, 646] on li at bounding box center [1195, 663] width 52 height 33
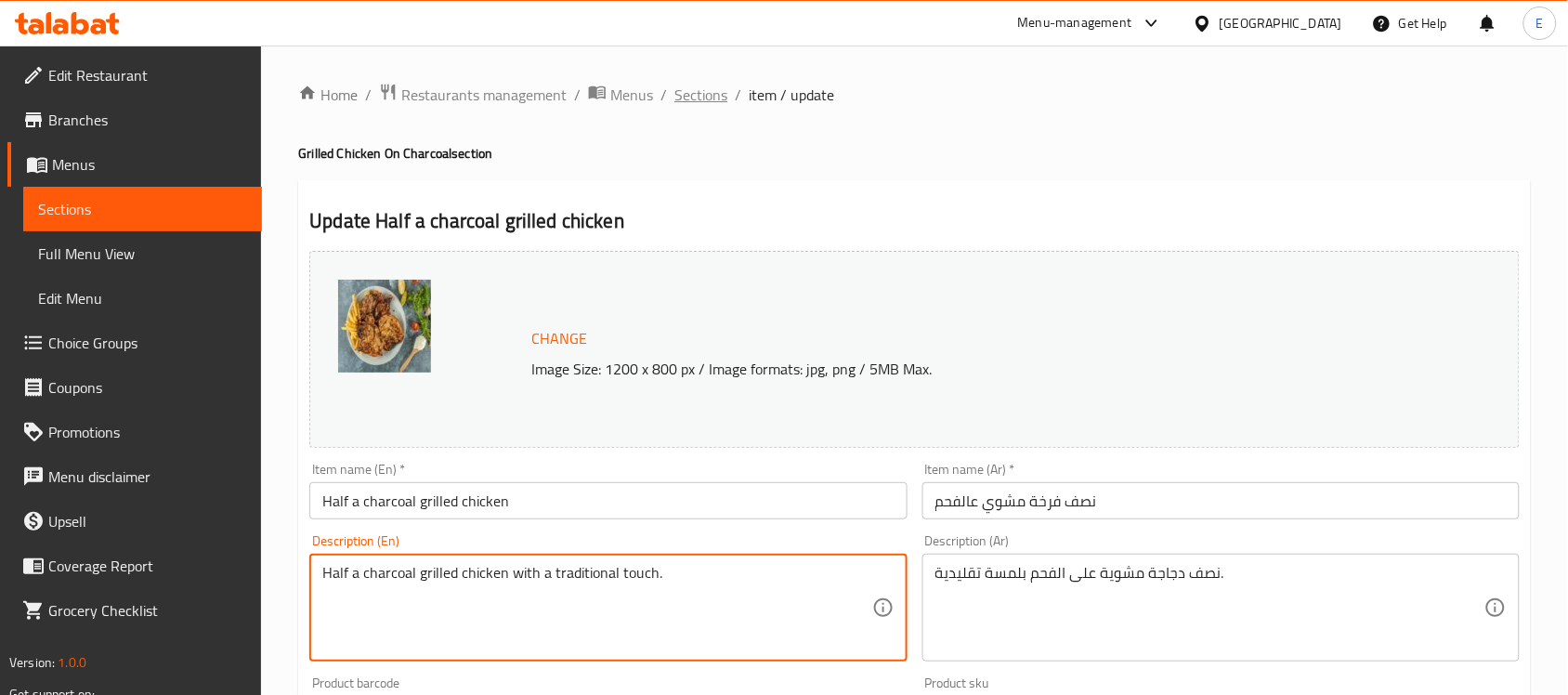
click at [706, 103] on span "Sections" at bounding box center [701, 95] width 53 height 22
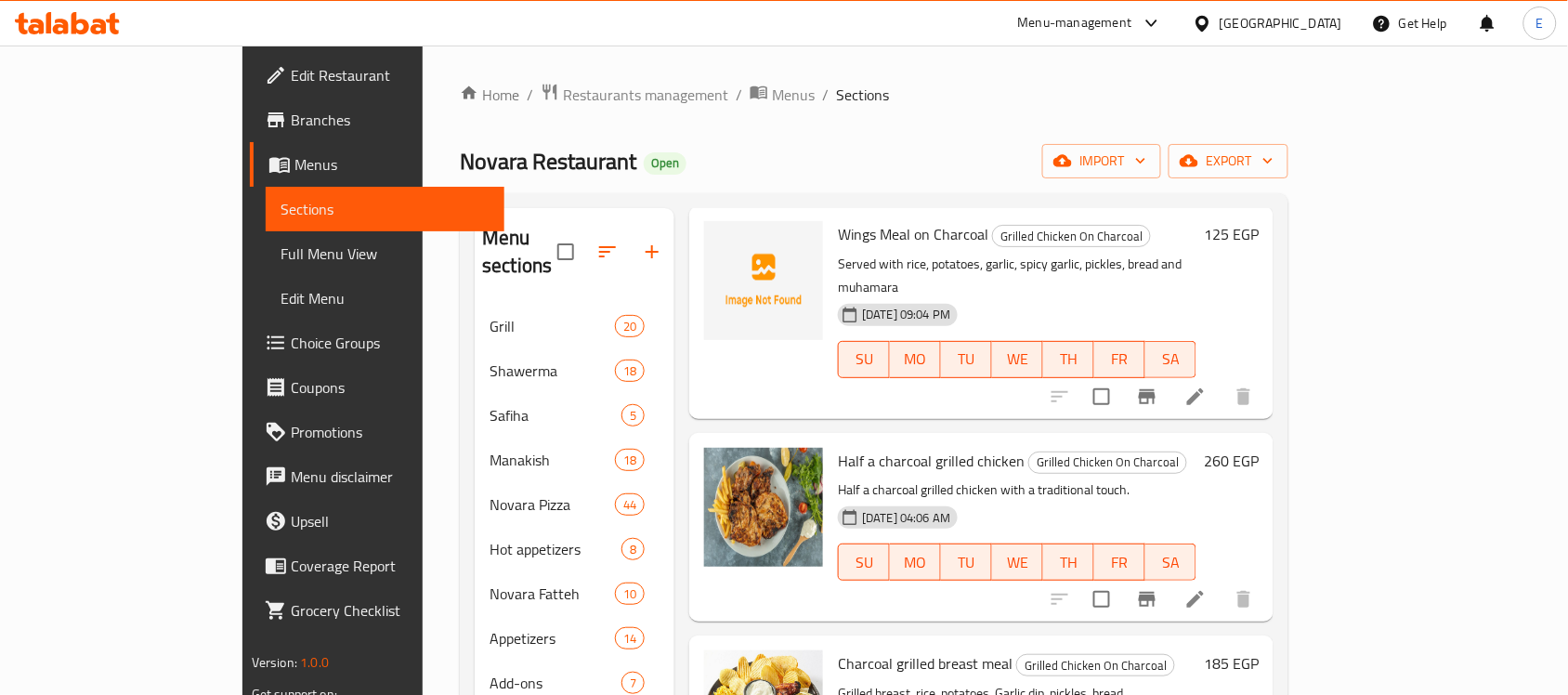
scroll to position [318, 0]
click at [1206, 586] on icon at bounding box center [1195, 596] width 22 height 22
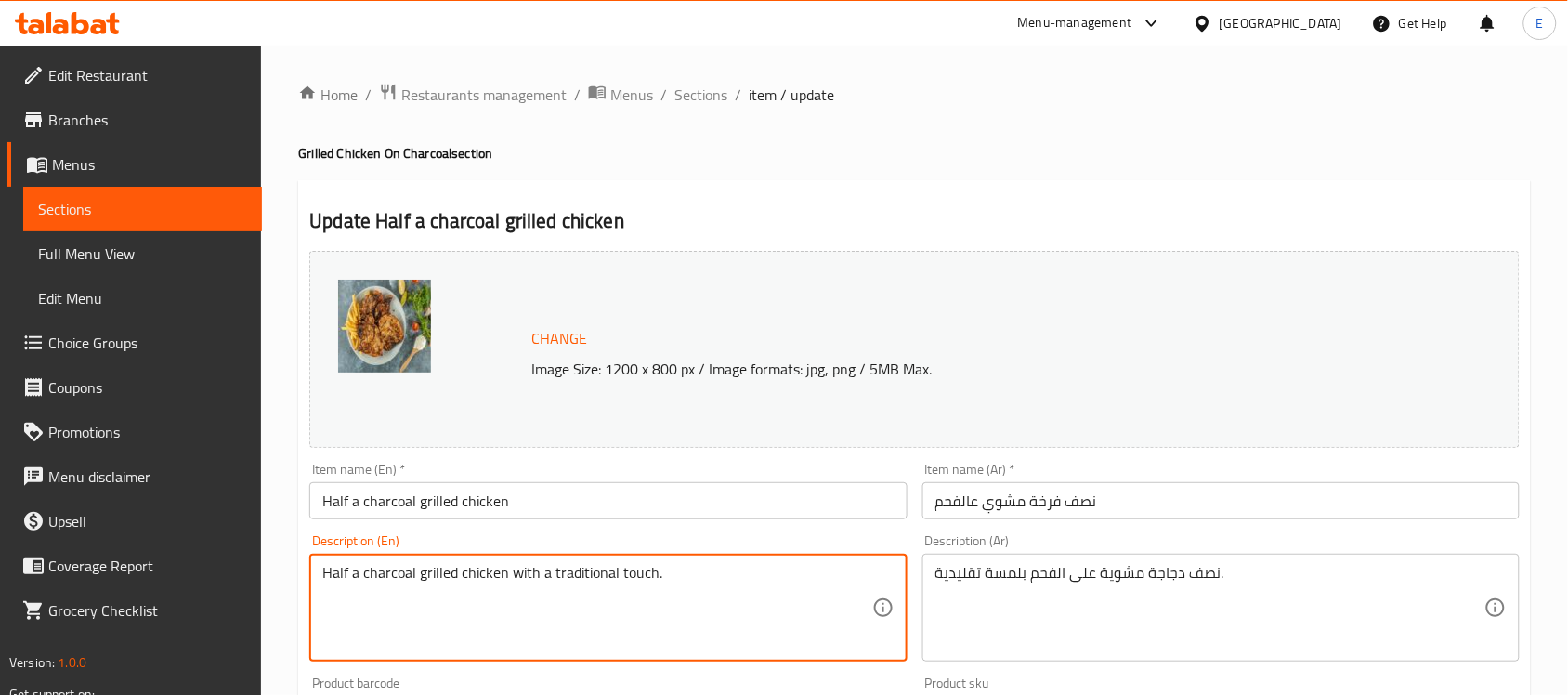
paste textarea "Served with rice, potatoes, garlic sauce, spicy garlic sauce, pickles, bread an…"
type textarea "Served with rice, potatoes, garlic sauce, spicy garlic sauce, pickles, bread an…"
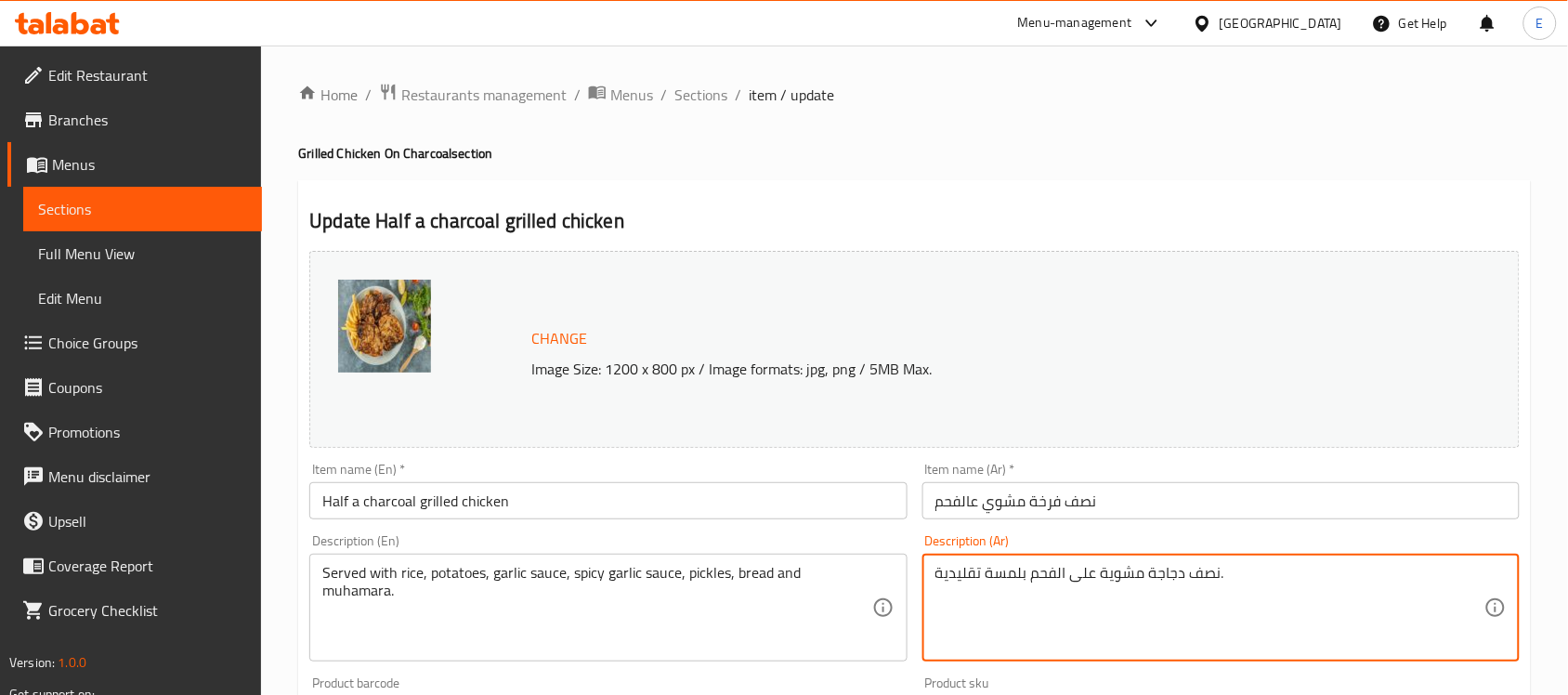
paste textarea "تقدم مع ارز، بطاطس، تومية، تومية سبايسي، مخلل، عيش ومحمرة"
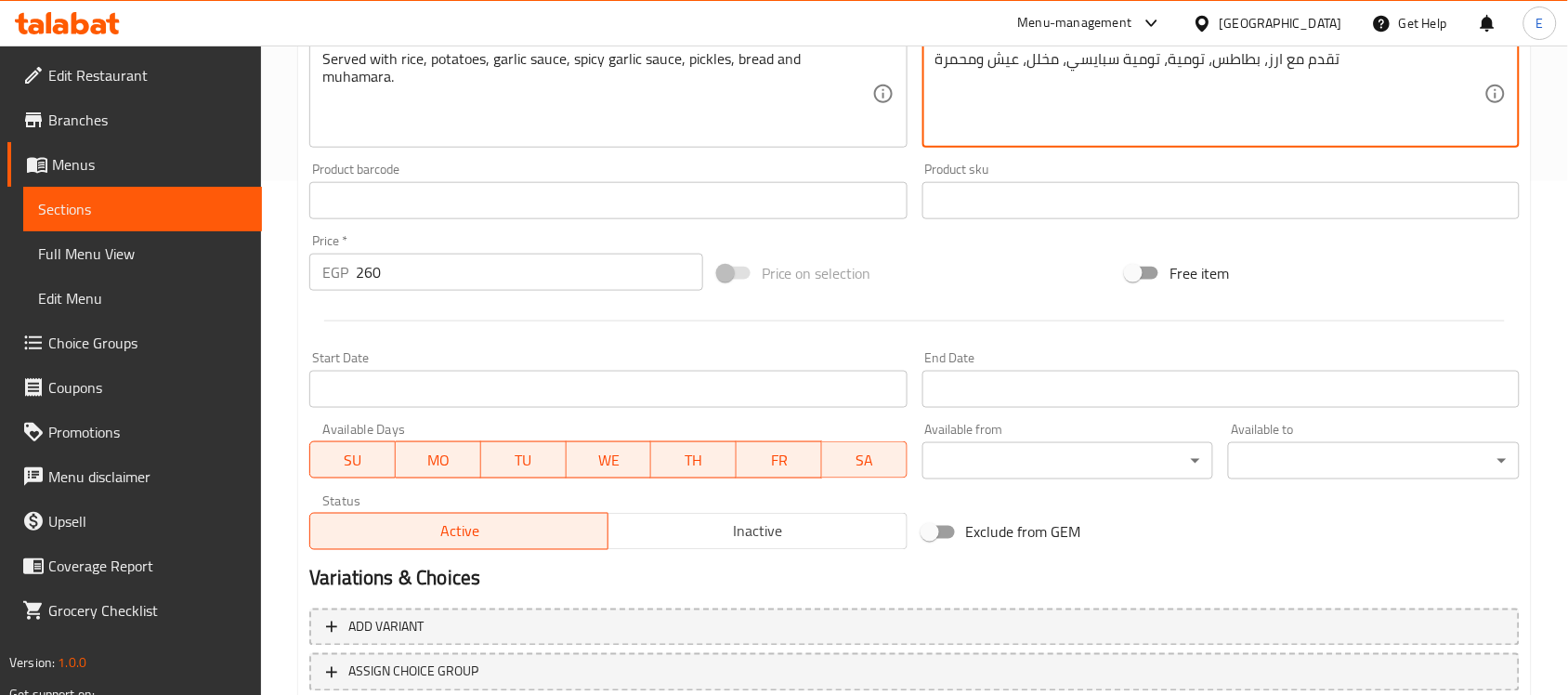
scroll to position [641, 0]
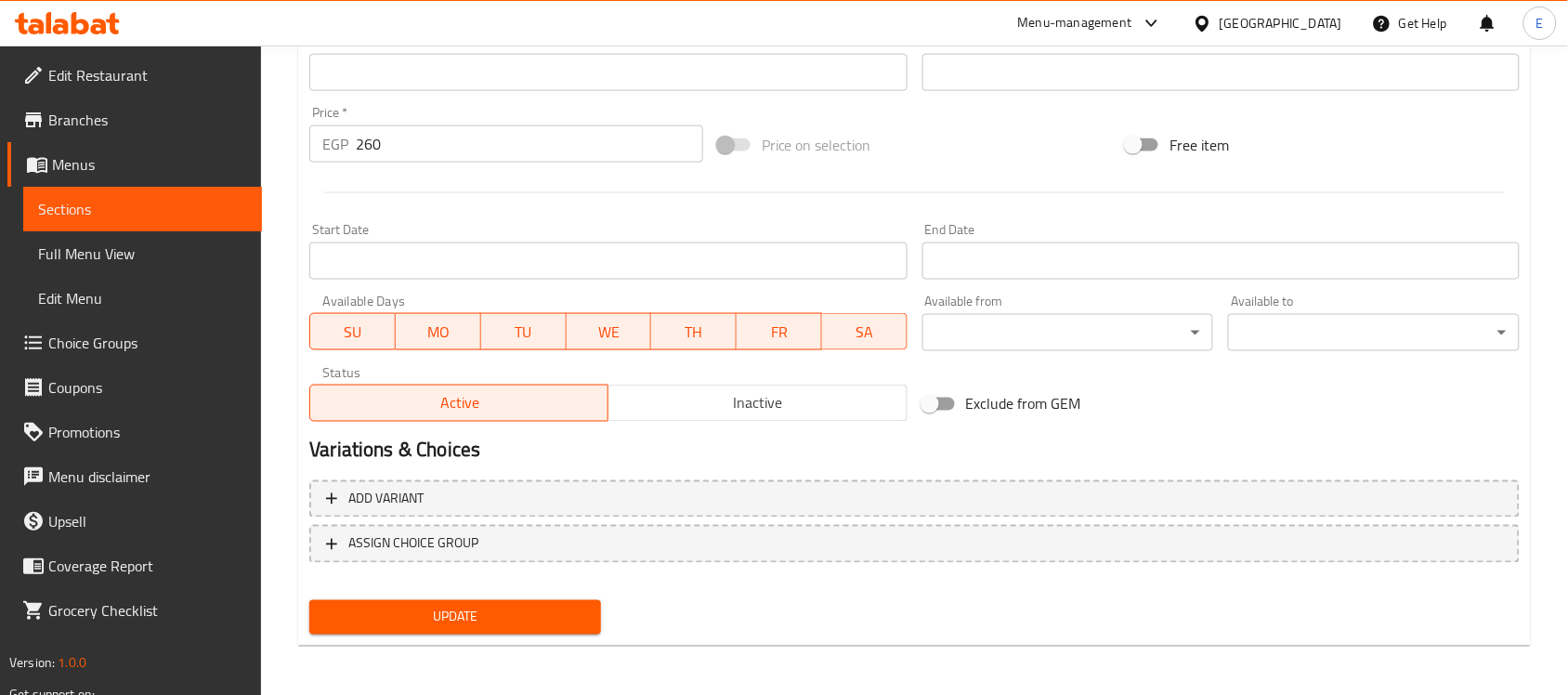
type textarea "تقدم مع ارز، بطاطس، تومية، تومية سبايسي، مخلل، عيش ومحمرة"
click at [537, 600] on button "Update" at bounding box center [455, 617] width 291 height 34
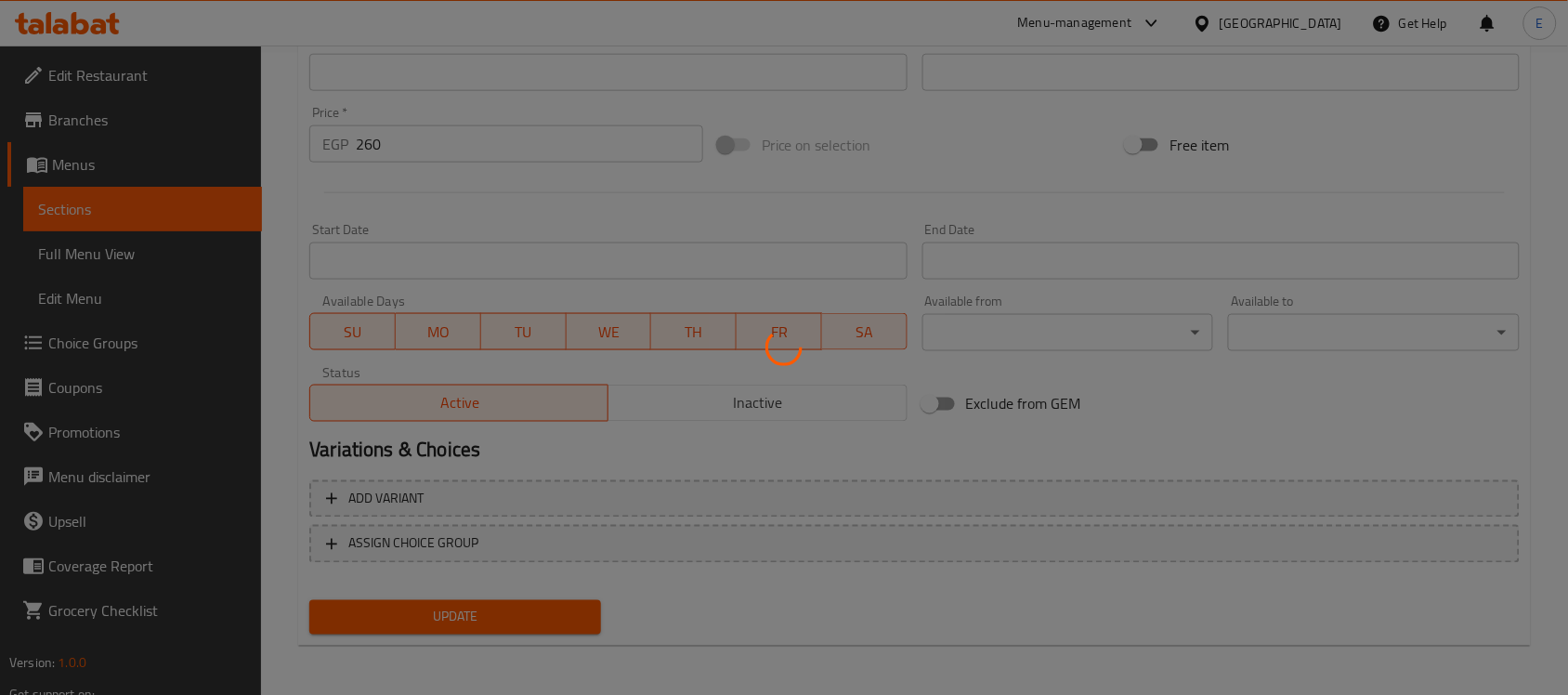
scroll to position [0, 0]
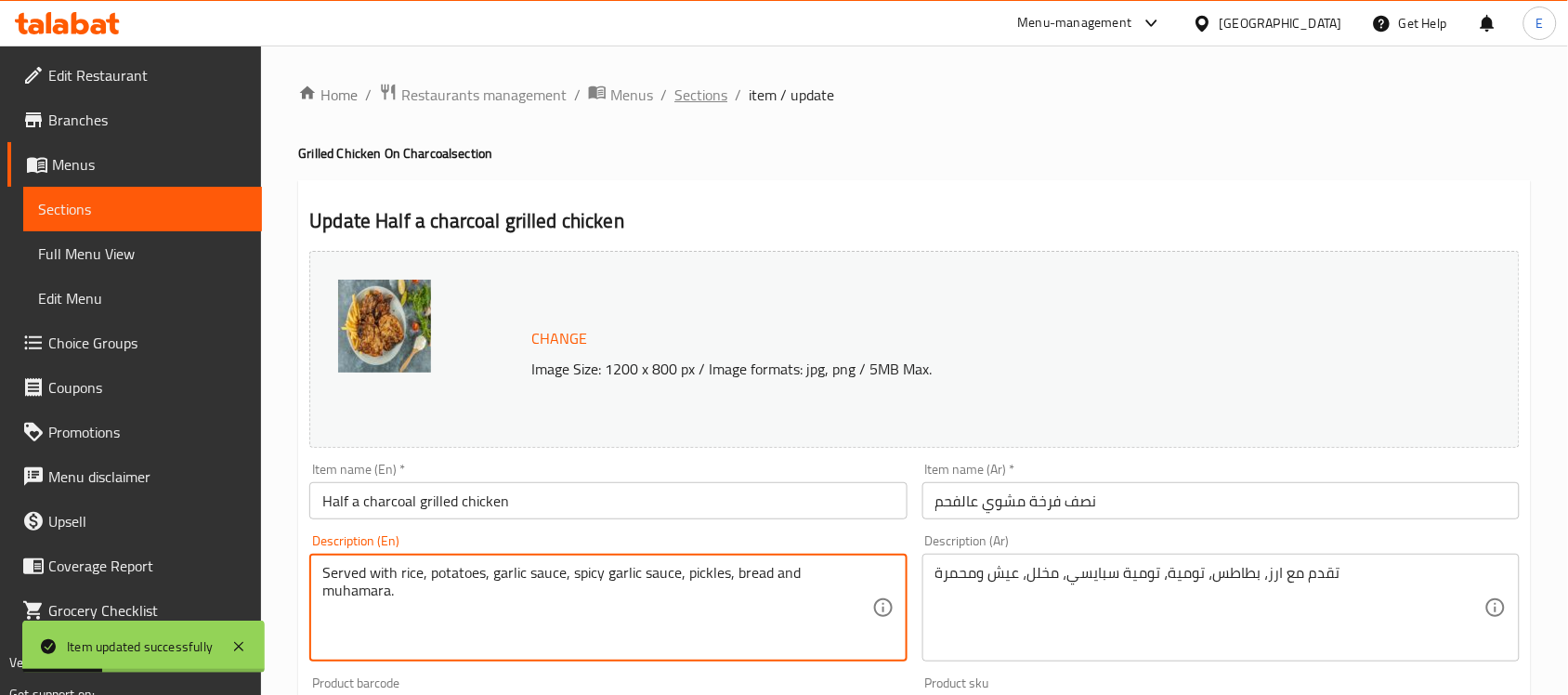
click at [707, 99] on span "Sections" at bounding box center [701, 95] width 53 height 22
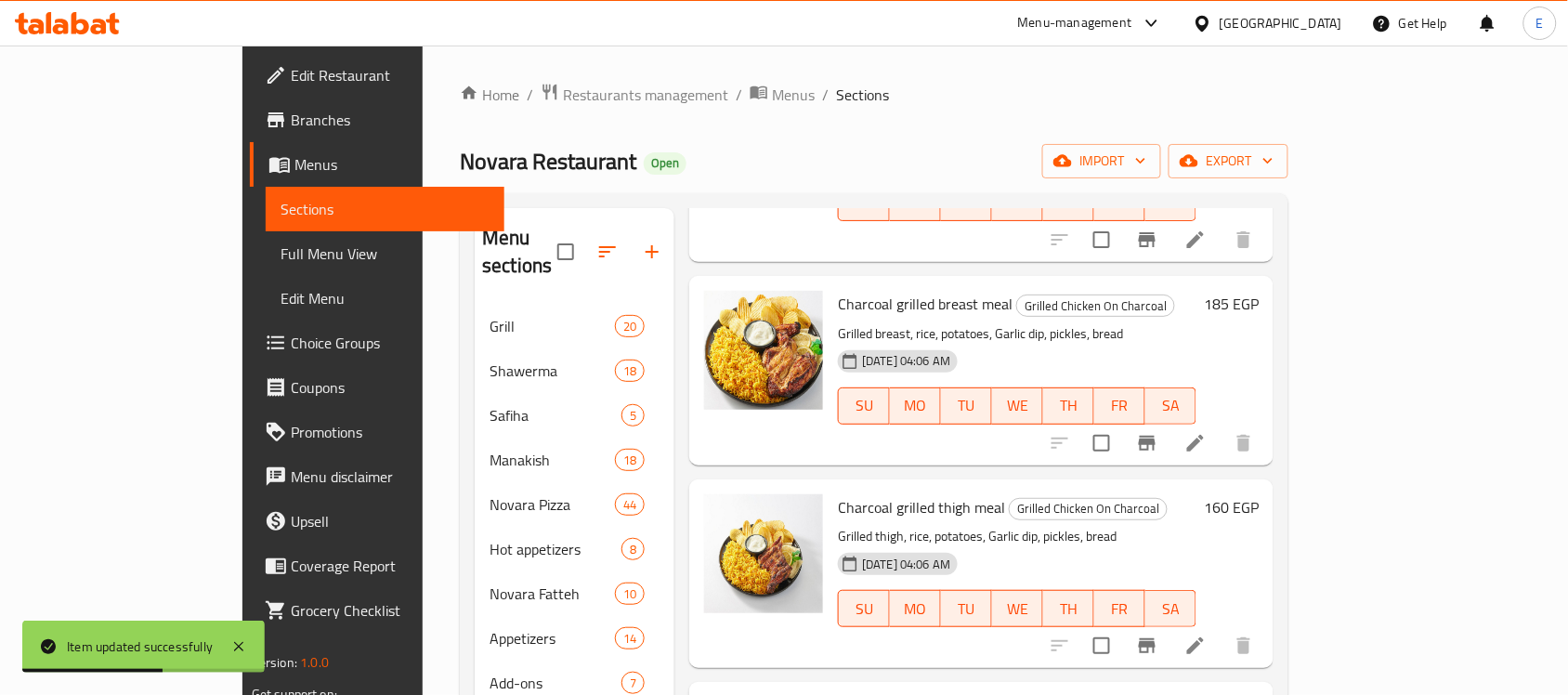
scroll to position [703, 0]
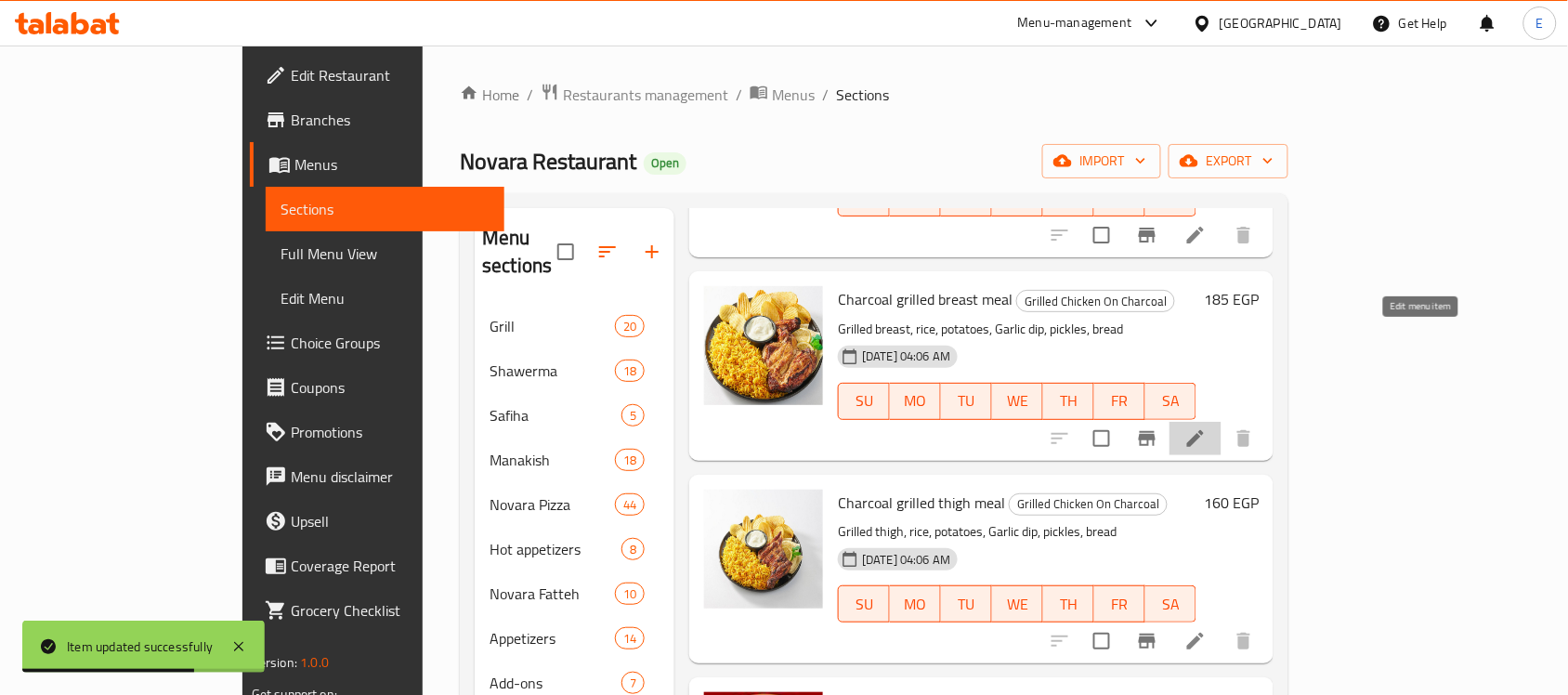
click at [1206, 427] on icon at bounding box center [1195, 438] width 22 height 22
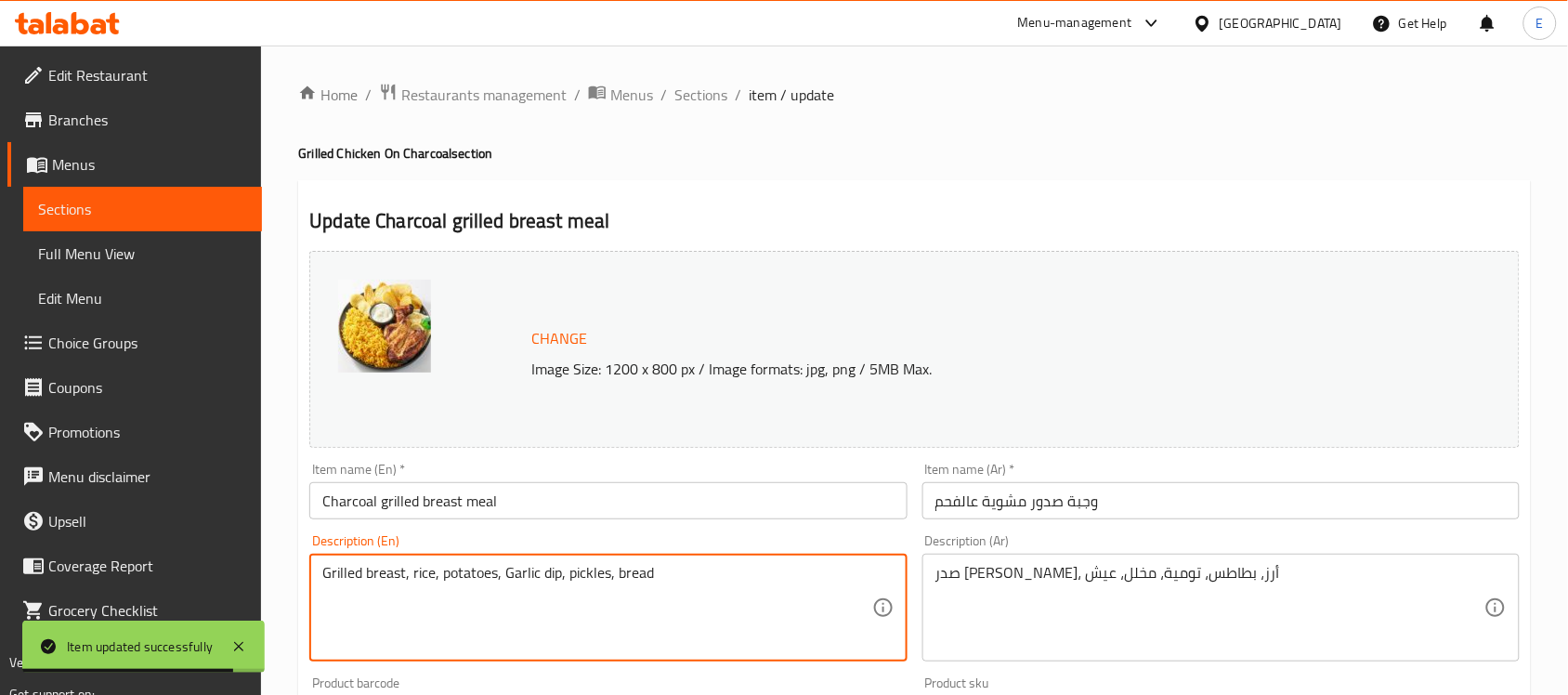
paste textarea "Served with rice, potatoes, garlic sauce, spicy garlic sauce, pickles, bread an…"
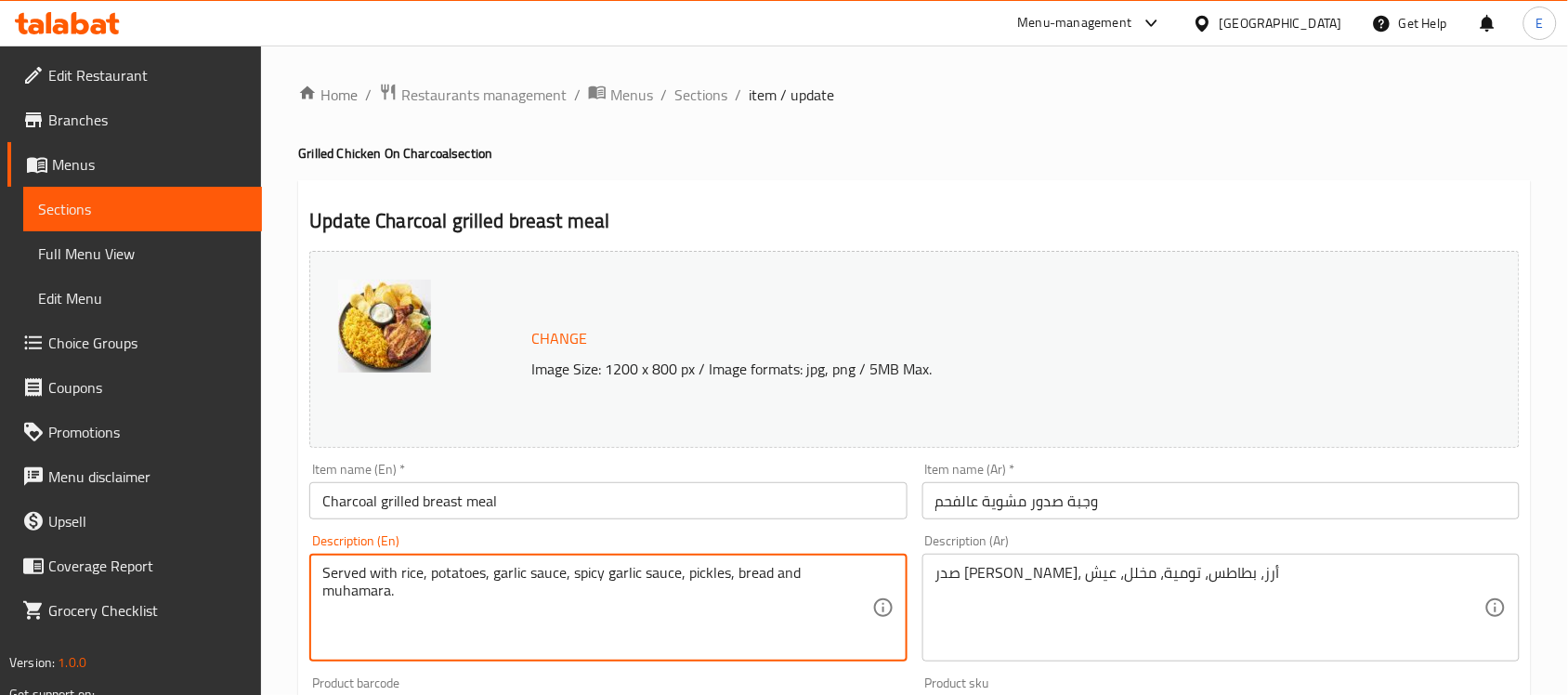
type textarea "Served with rice, potatoes, garlic sauce, spicy garlic sauce, pickles, bread an…"
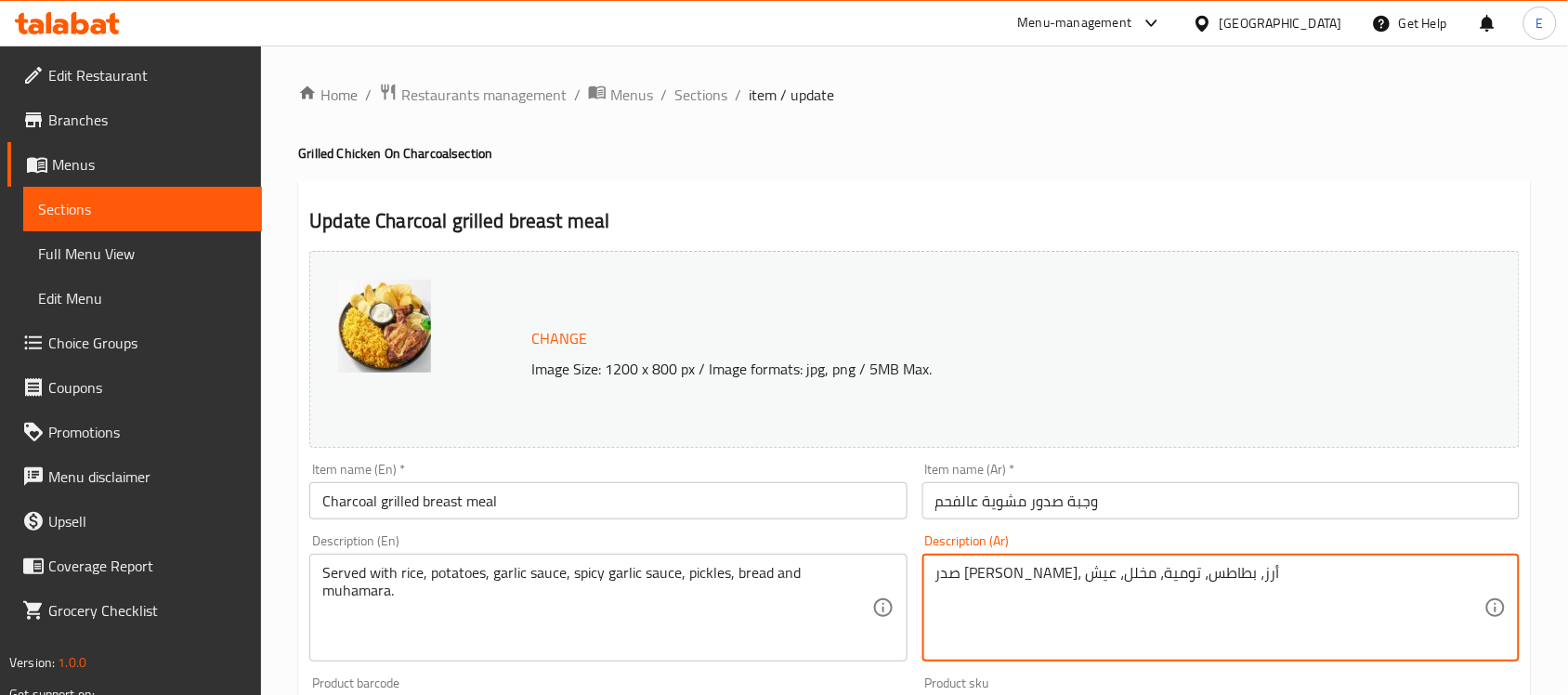
paste textarea "قدم مع ارز، بطاطس، تومية، تومية سبايسي، مخلل، عيش ومحمرة"
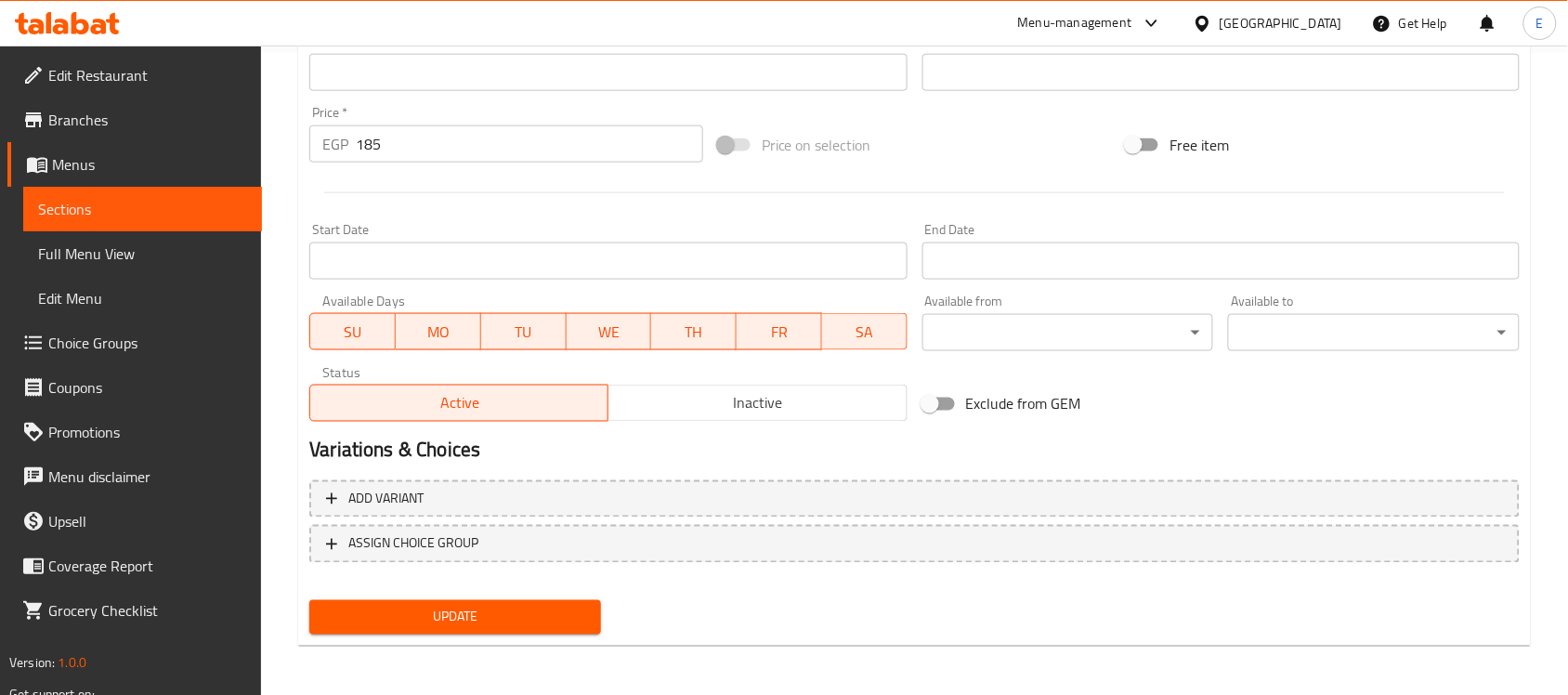
type textarea "تقدم مع ارز، بطاطس، تومية، تومية سبايسي، مخلل، عيش ومحمرة"
click at [544, 619] on span "Update" at bounding box center [456, 617] width 262 height 23
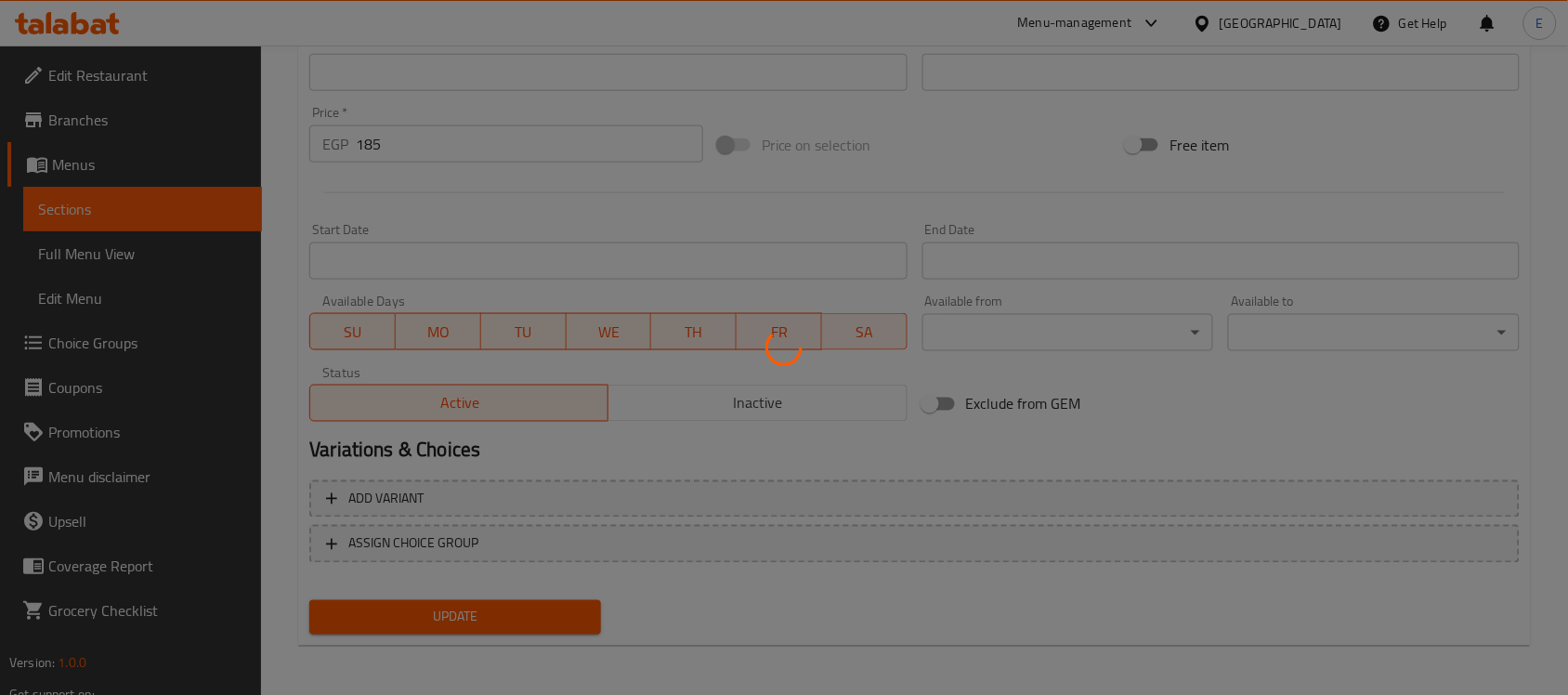
scroll to position [0, 0]
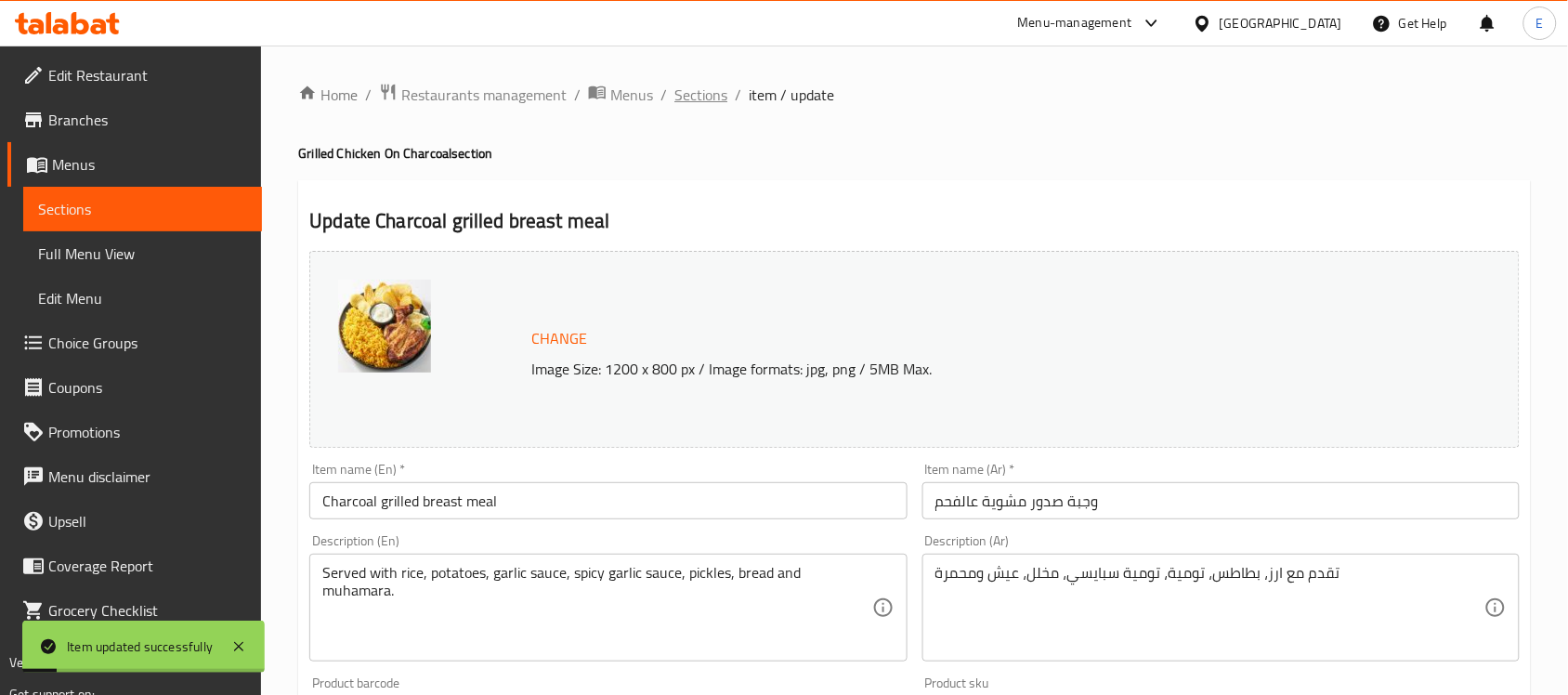
click at [693, 89] on span "Sections" at bounding box center [701, 95] width 53 height 22
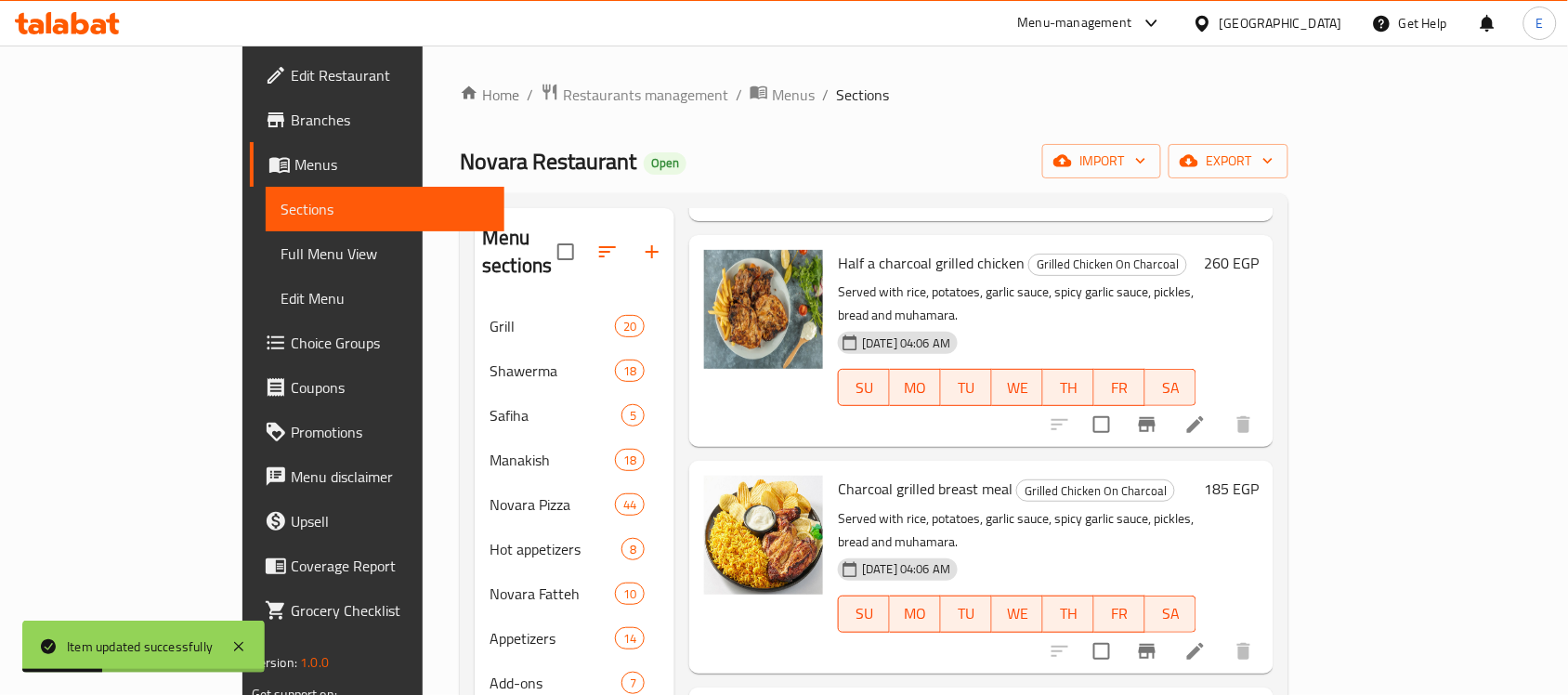
scroll to position [527, 0]
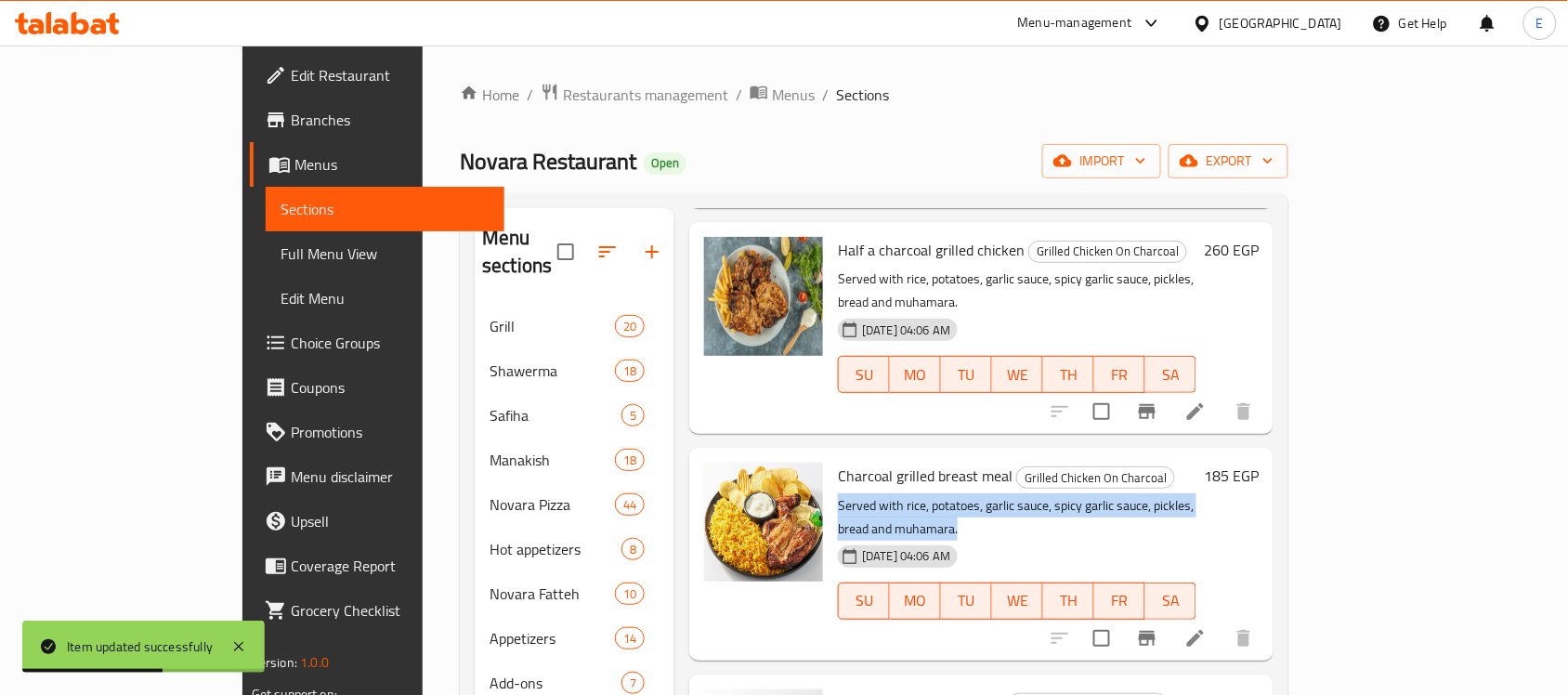
drag, startPoint x: 1264, startPoint y: 406, endPoint x: 776, endPoint y: 407, distance: 488.0
click at [838, 494] on p "Served with rice, potatoes, garlic sauce, spicy garlic sauce, pickles, bread an…" at bounding box center [1017, 517] width 359 height 47
copy p "Served with rice, potatoes, garlic sauce, spicy garlic sauce, pickles, bread an…"
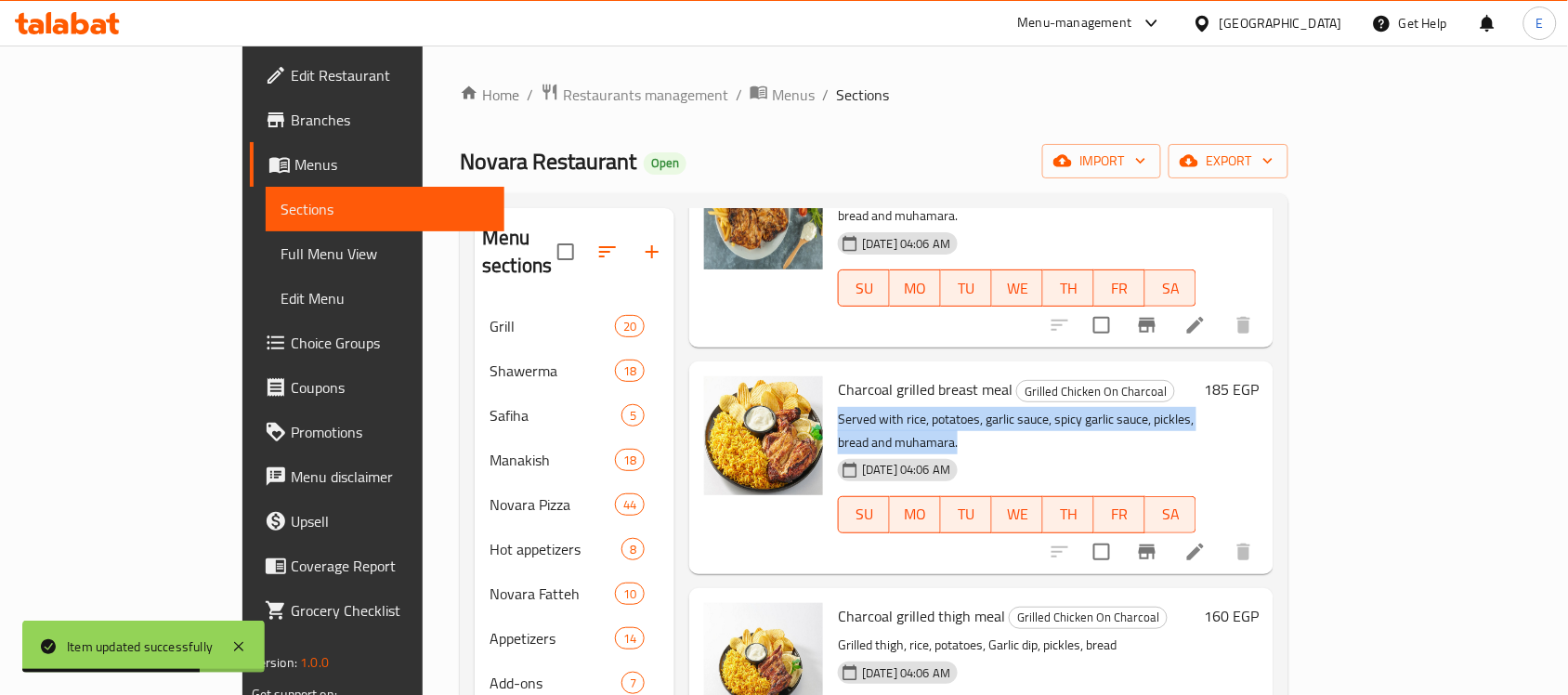
scroll to position [672, 0]
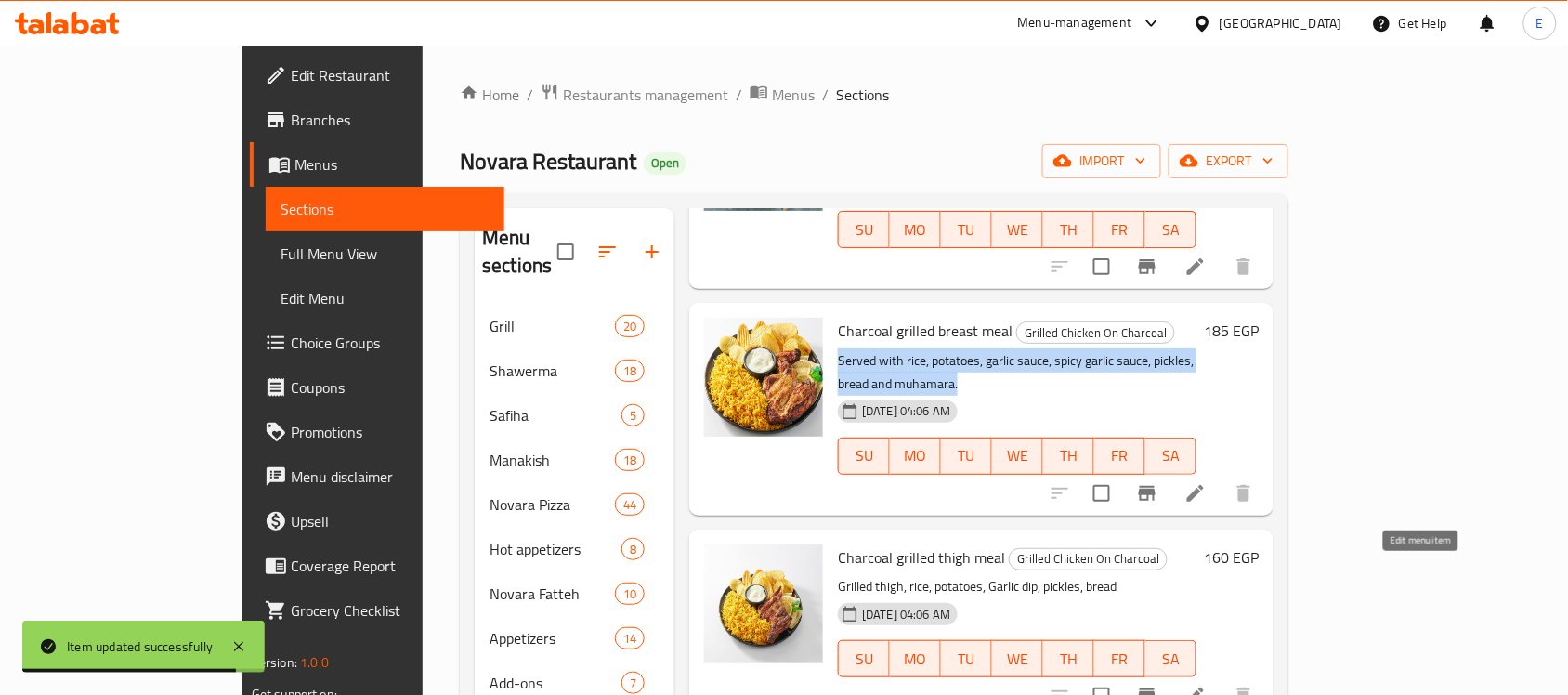
click at [1206, 684] on icon at bounding box center [1195, 695] width 22 height 22
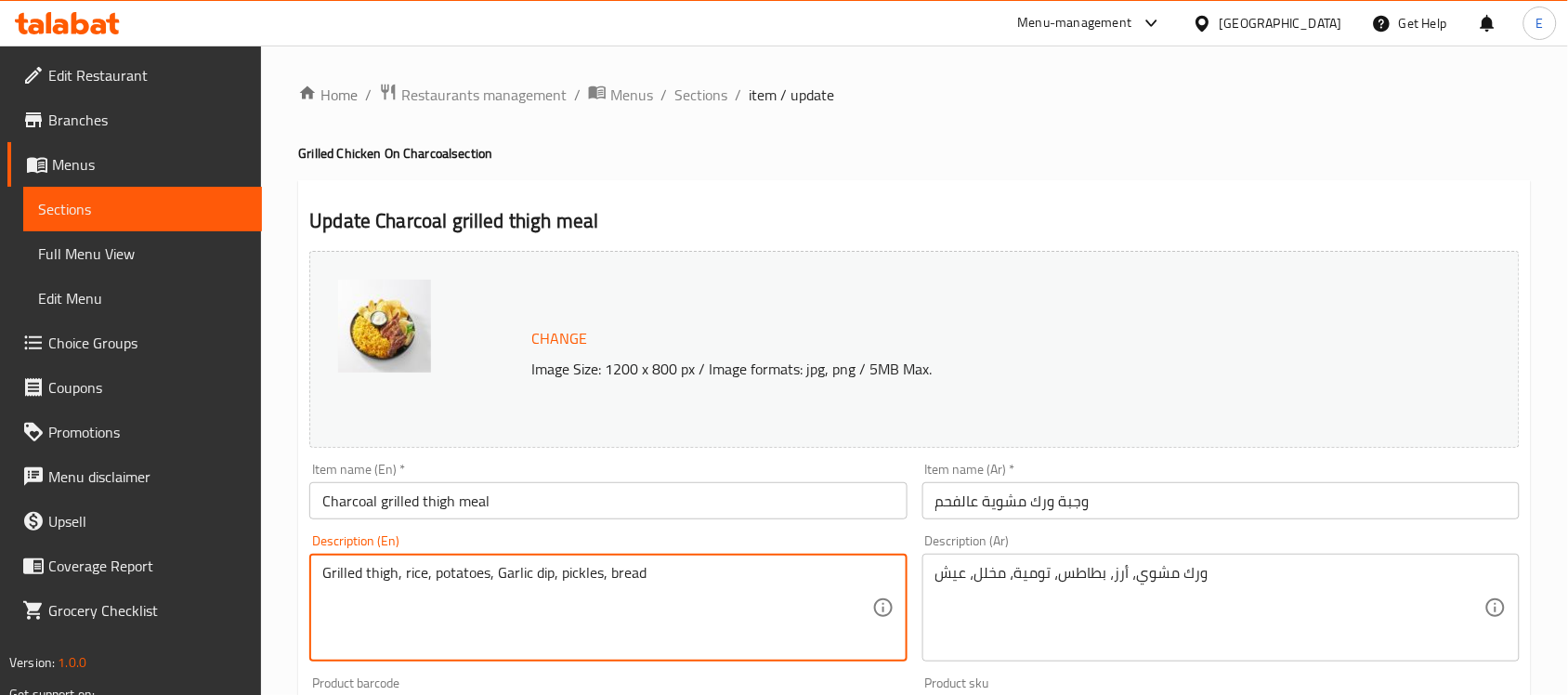
paste textarea "Served with rice, potatoes, garlic sauce, spicy garlic sauce, pickles, bread an…"
type textarea "Served with rice, potatoes, garlic sauce, spicy garlic sauce, pickles, bread an…"
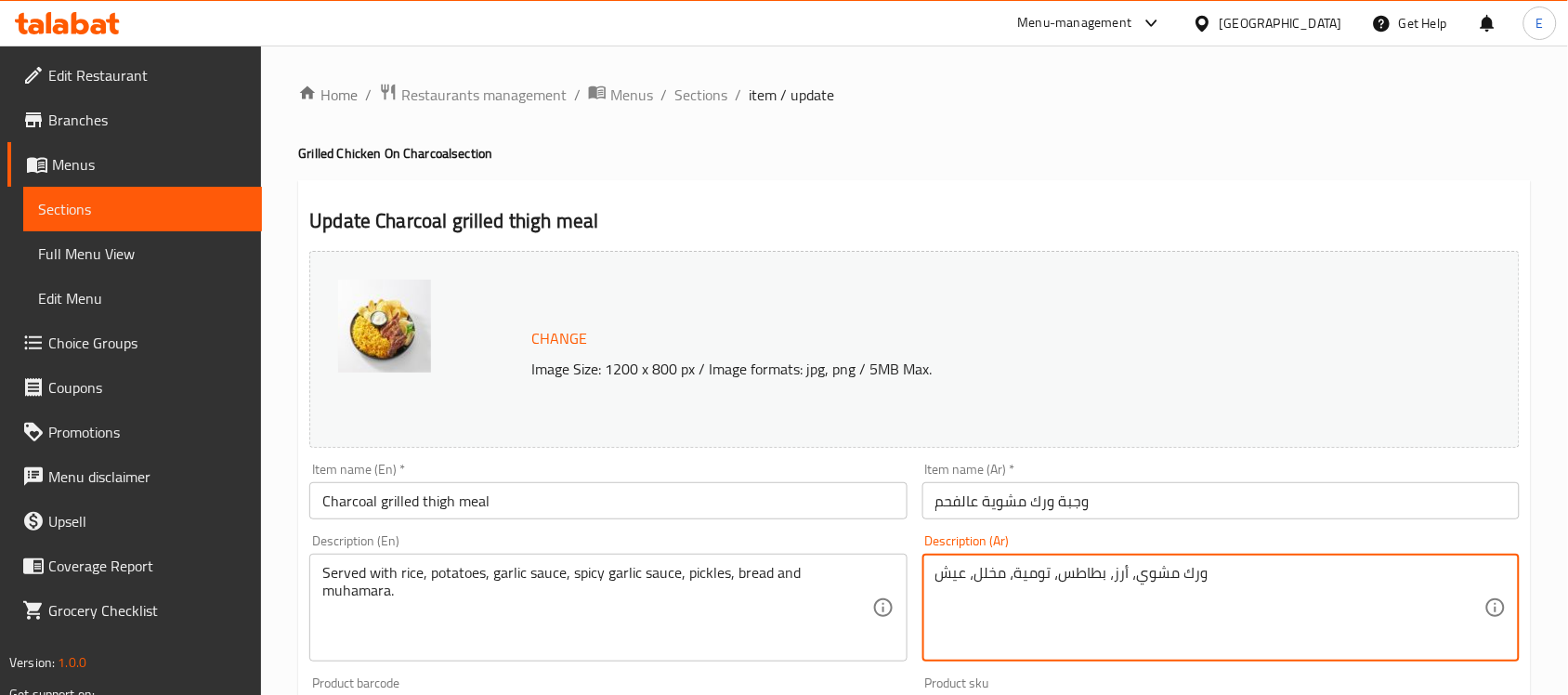
paste textarea "تقدم مع ارز، بطاطس، تومية، تومية سبايسي، مخلل، عيش ومحمرة"
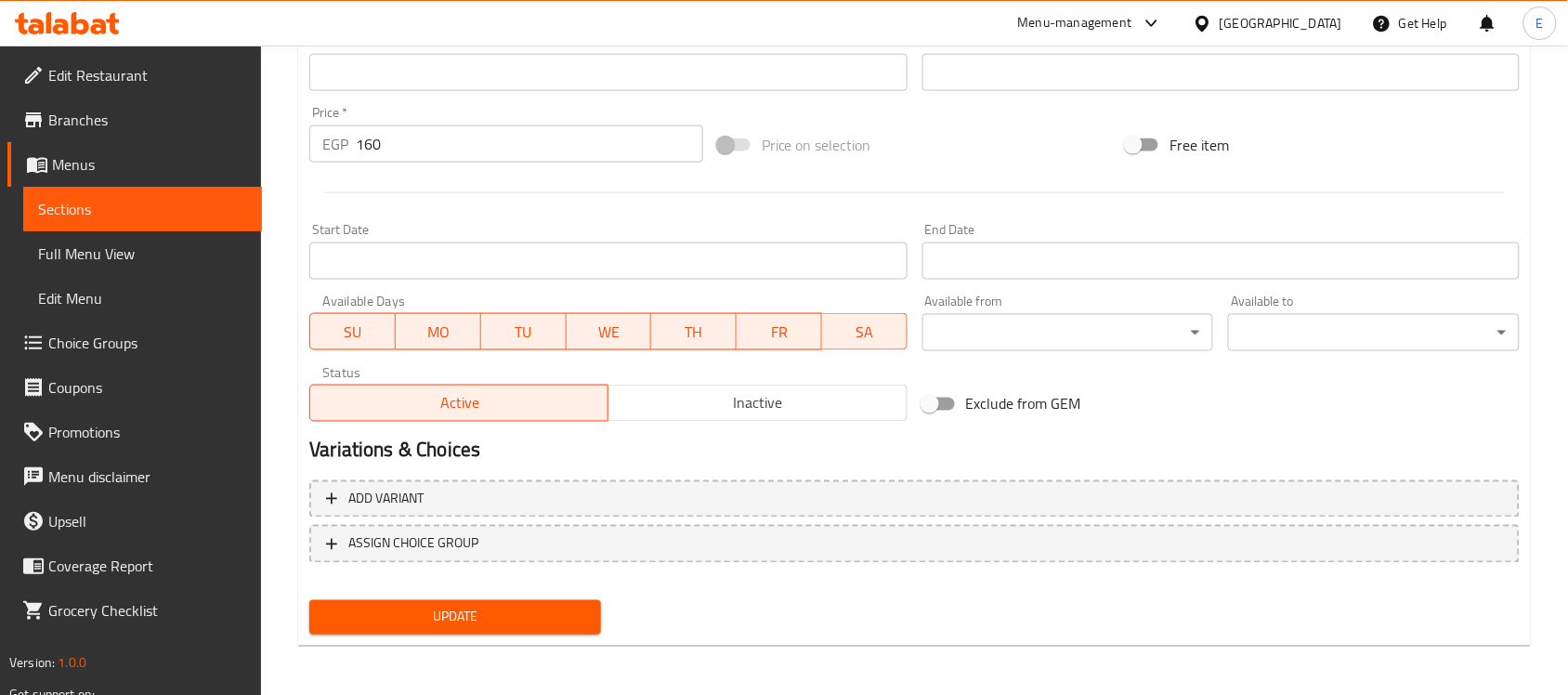
type textarea "تقدم مع ارز، بطاطس، تومية، تومية سبايسي، مخلل، عيش ومحمرة"
click at [531, 605] on span "Update" at bounding box center [456, 617] width 262 height 23
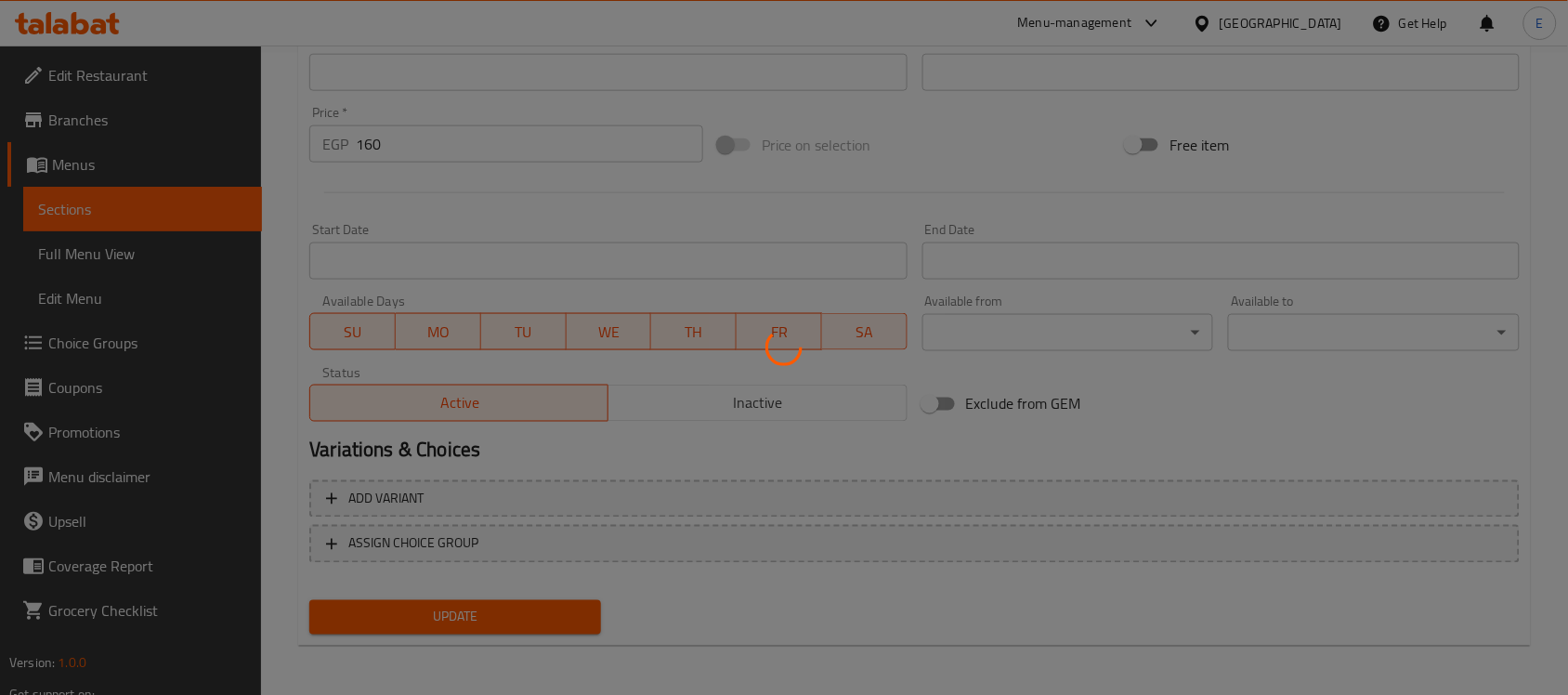
scroll to position [0, 0]
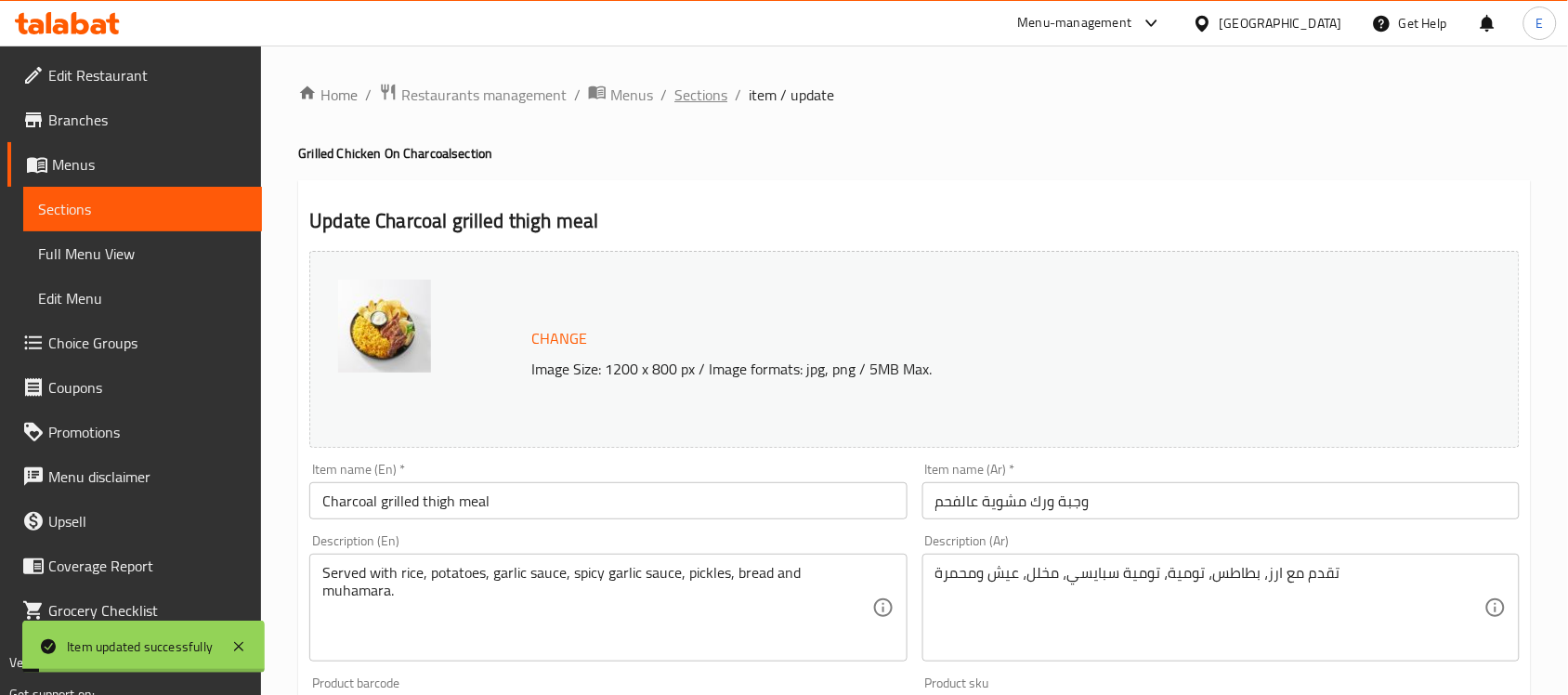
click at [704, 104] on span "Sections" at bounding box center [701, 95] width 53 height 22
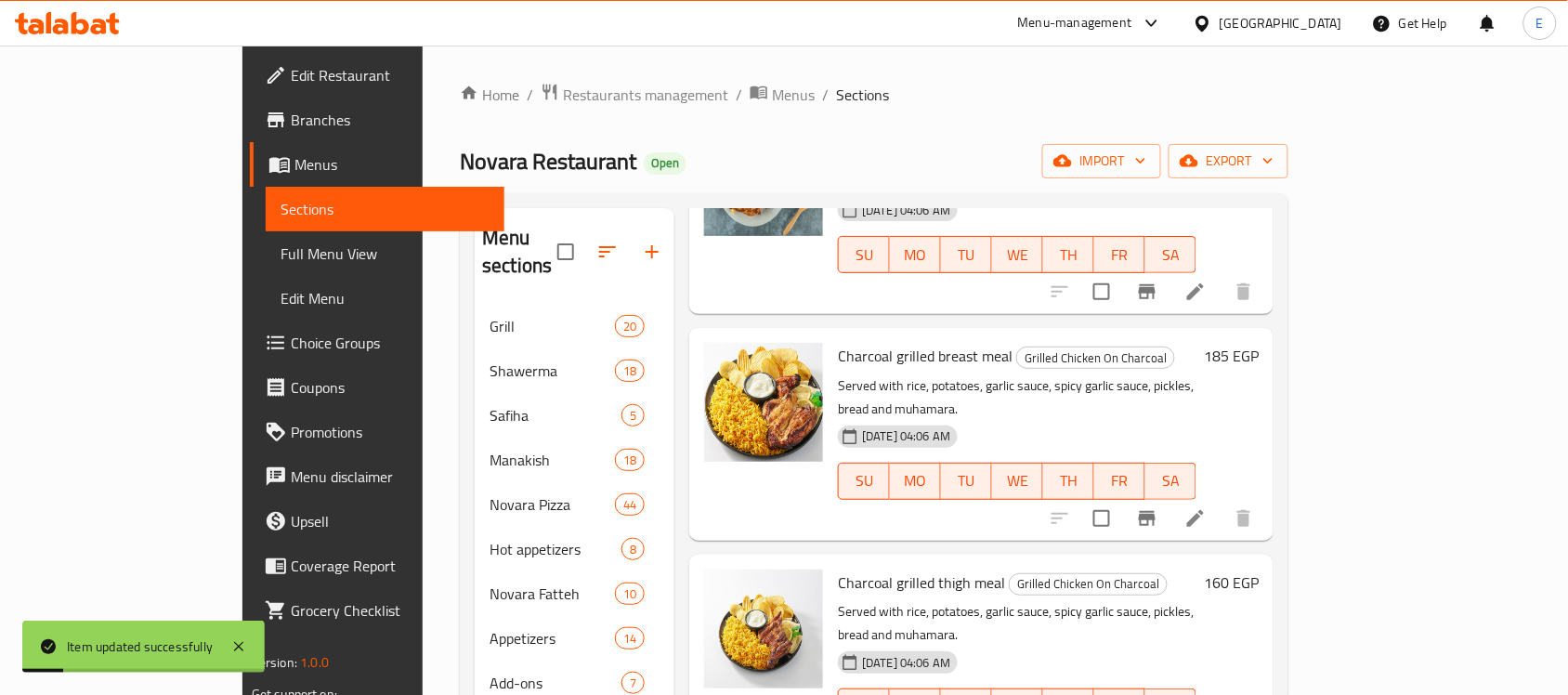
scroll to position [881, 0]
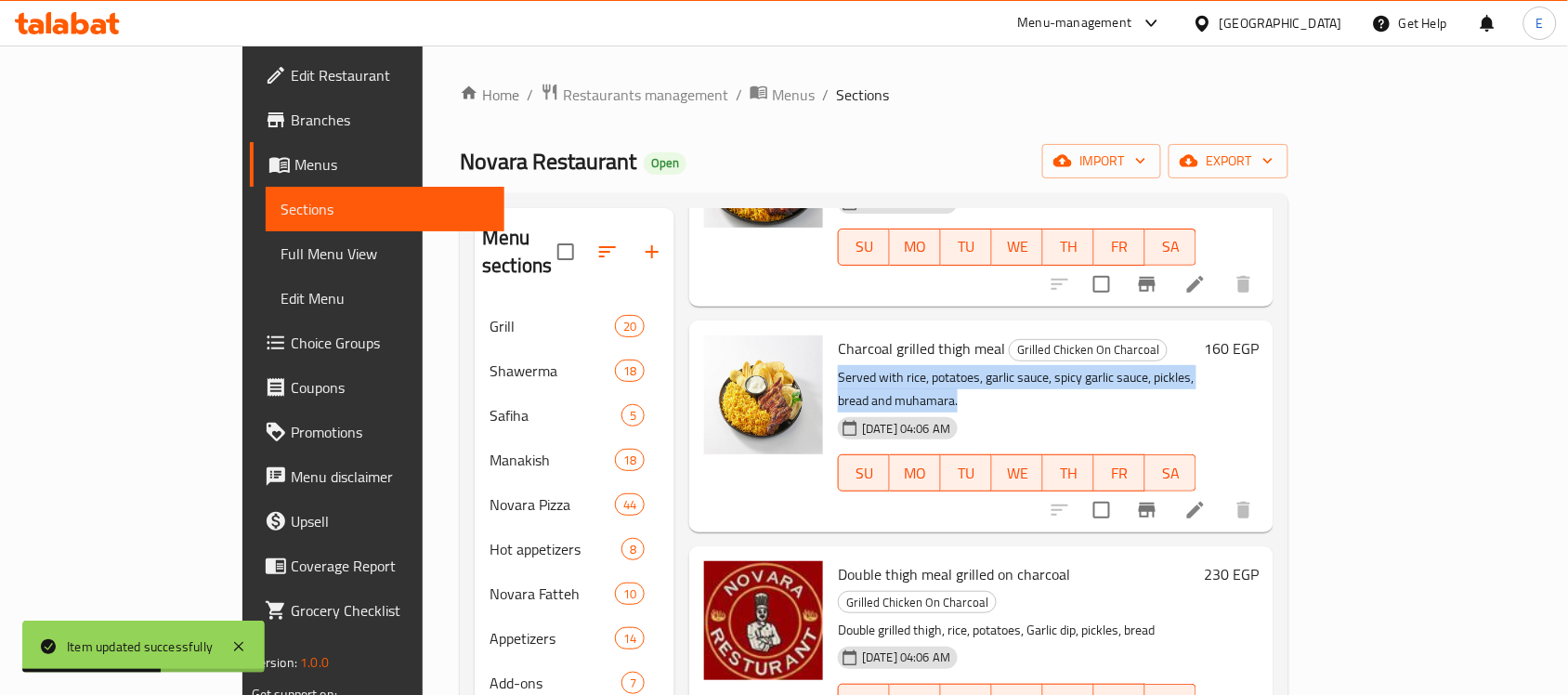
drag, startPoint x: 1264, startPoint y: 258, endPoint x: 777, endPoint y: 255, distance: 487.0
click at [838, 366] on p "Served with rice, potatoes, garlic sauce, spicy garlic sauce, pickles, bread an…" at bounding box center [1017, 389] width 359 height 47
copy p "Served with rice, potatoes, garlic sauce, spicy garlic sauce, pickles, bread an…"
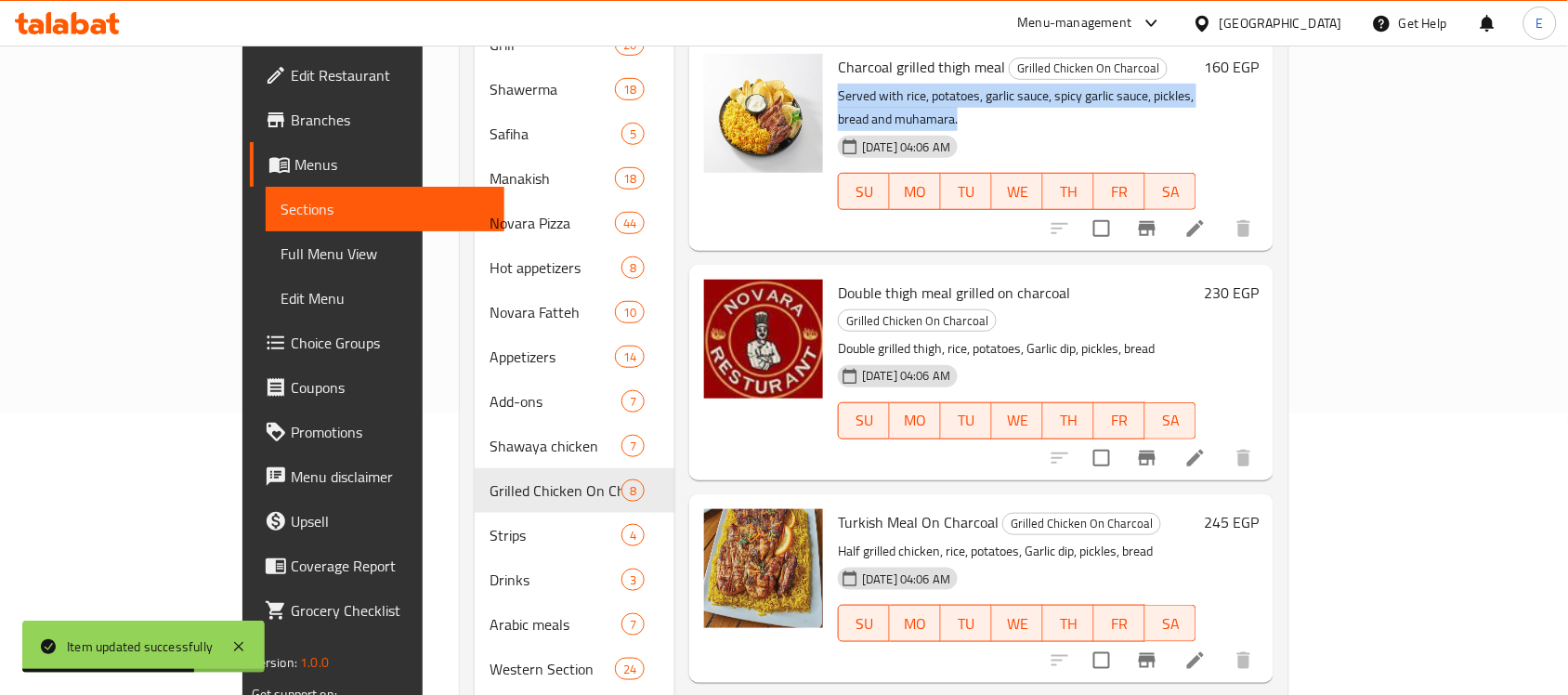
scroll to position [288, 0]
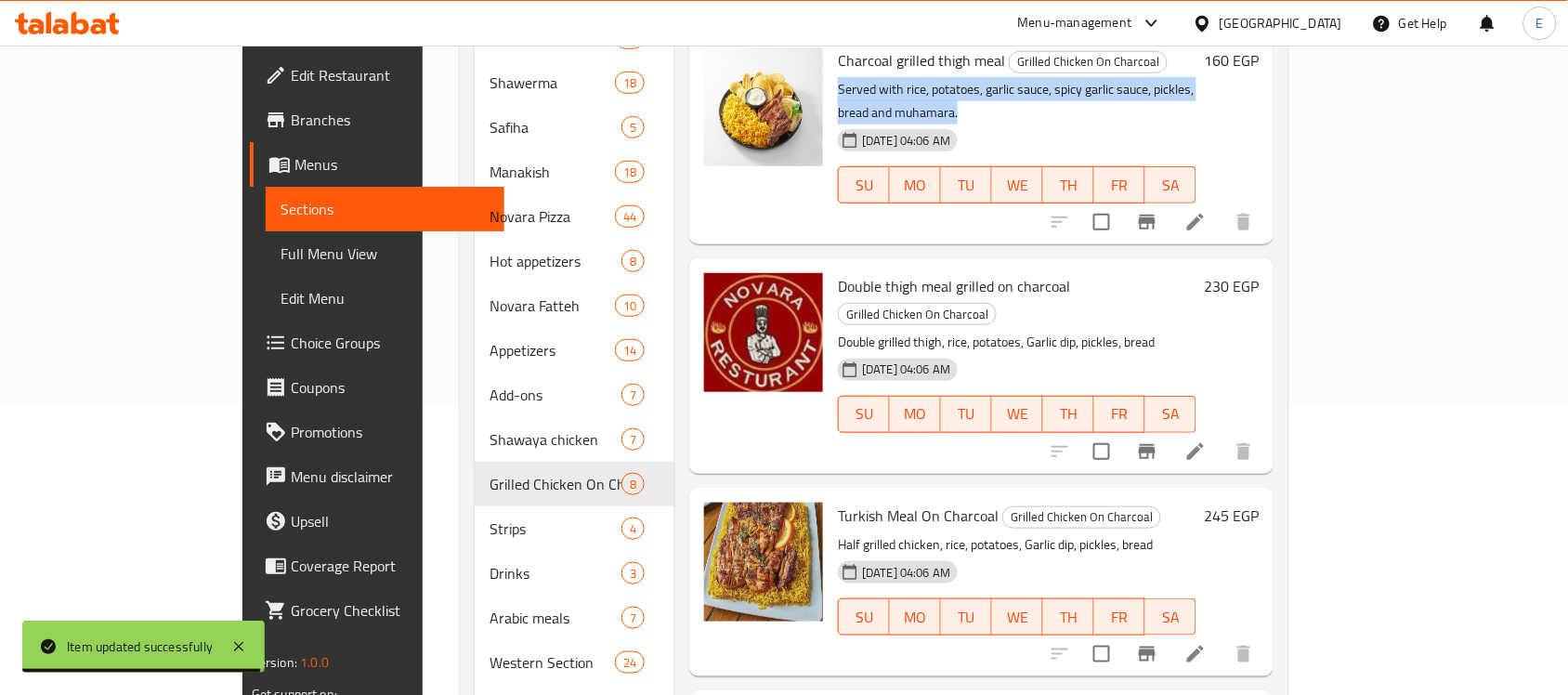
click at [1221, 435] on li at bounding box center [1195, 452] width 52 height 33
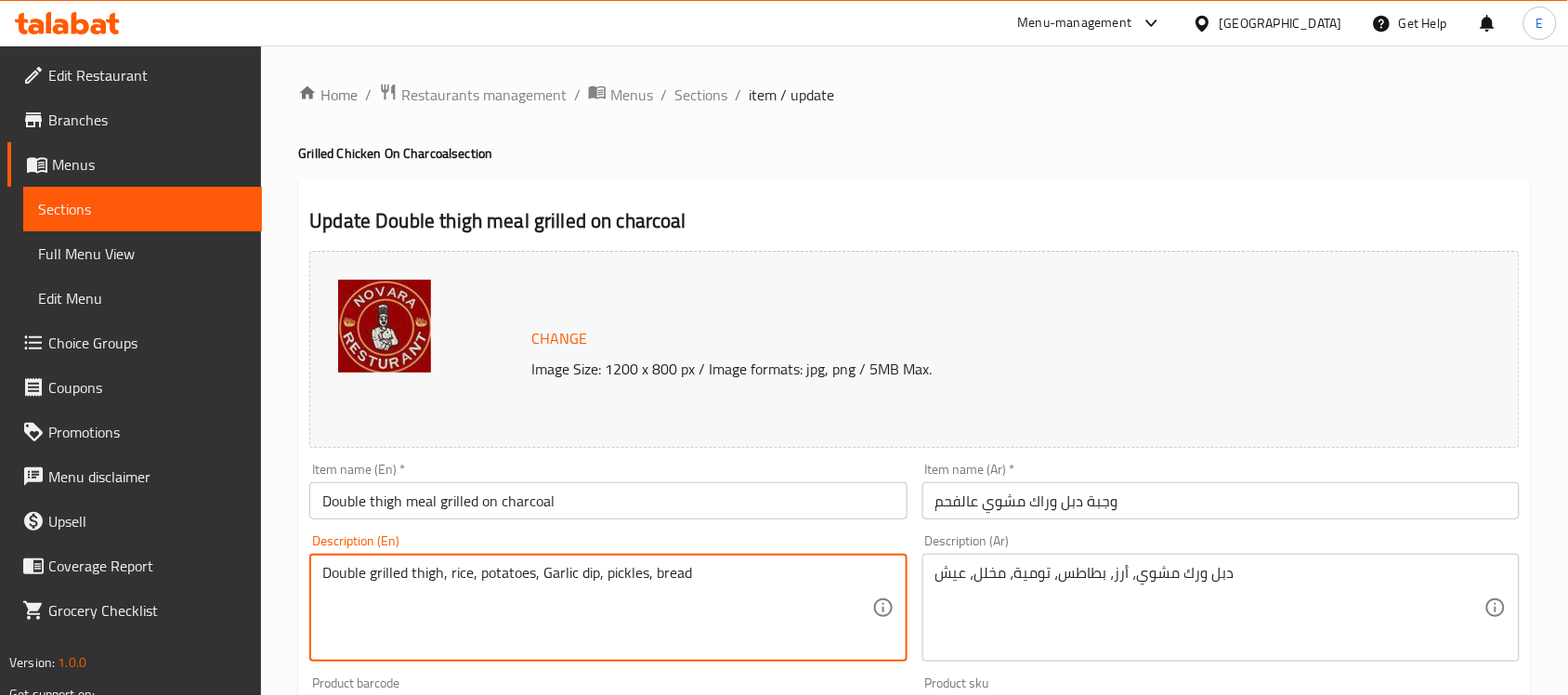
paste textarea "Served with rice, potatoes, garlic sauce, spicy garlic sauce, pickles, bread an…"
type textarea "Served with rice, potatoes, garlic sauce, spicy garlic sauce, pickles, bread an…"
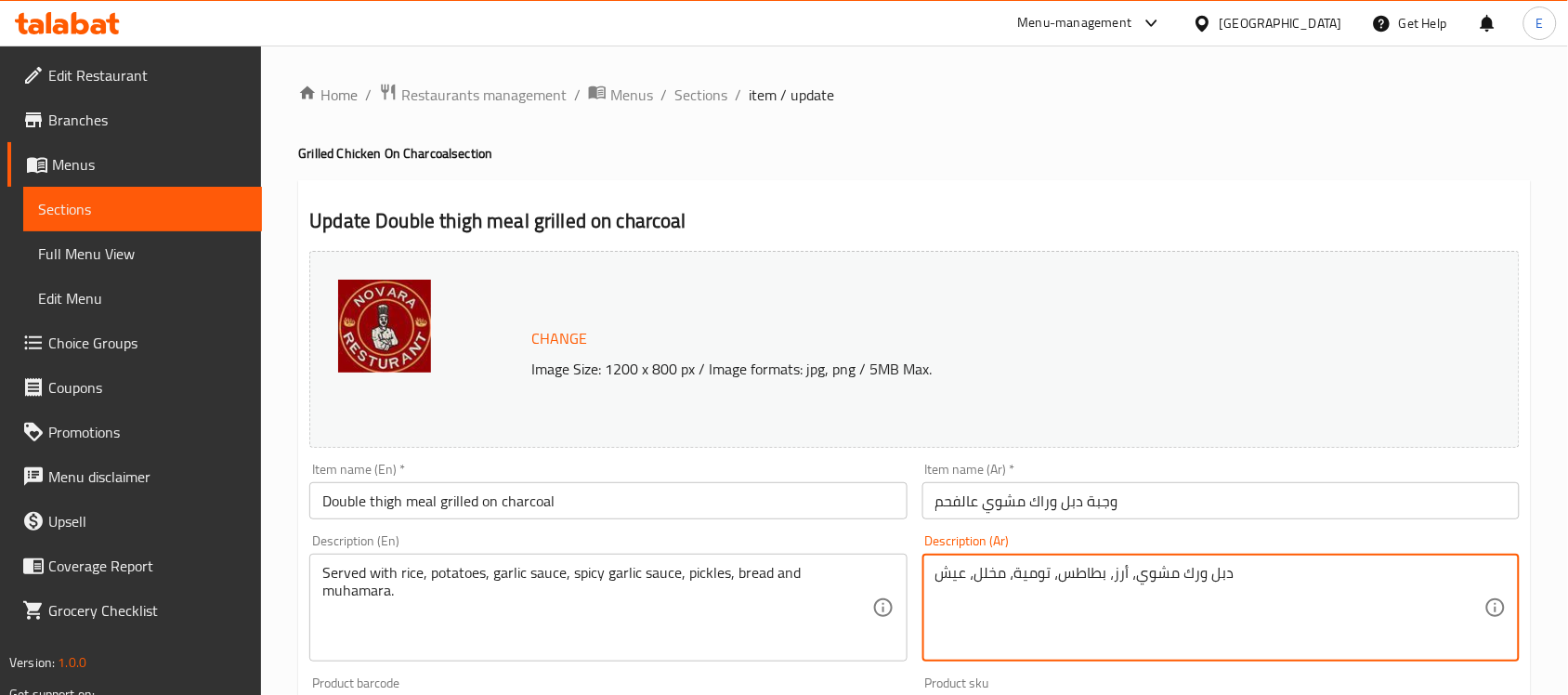
paste textarea "قدم مع ارز، بطاطس، تومية، تومية سبايسي، مخلل، عيش ومحمرة"
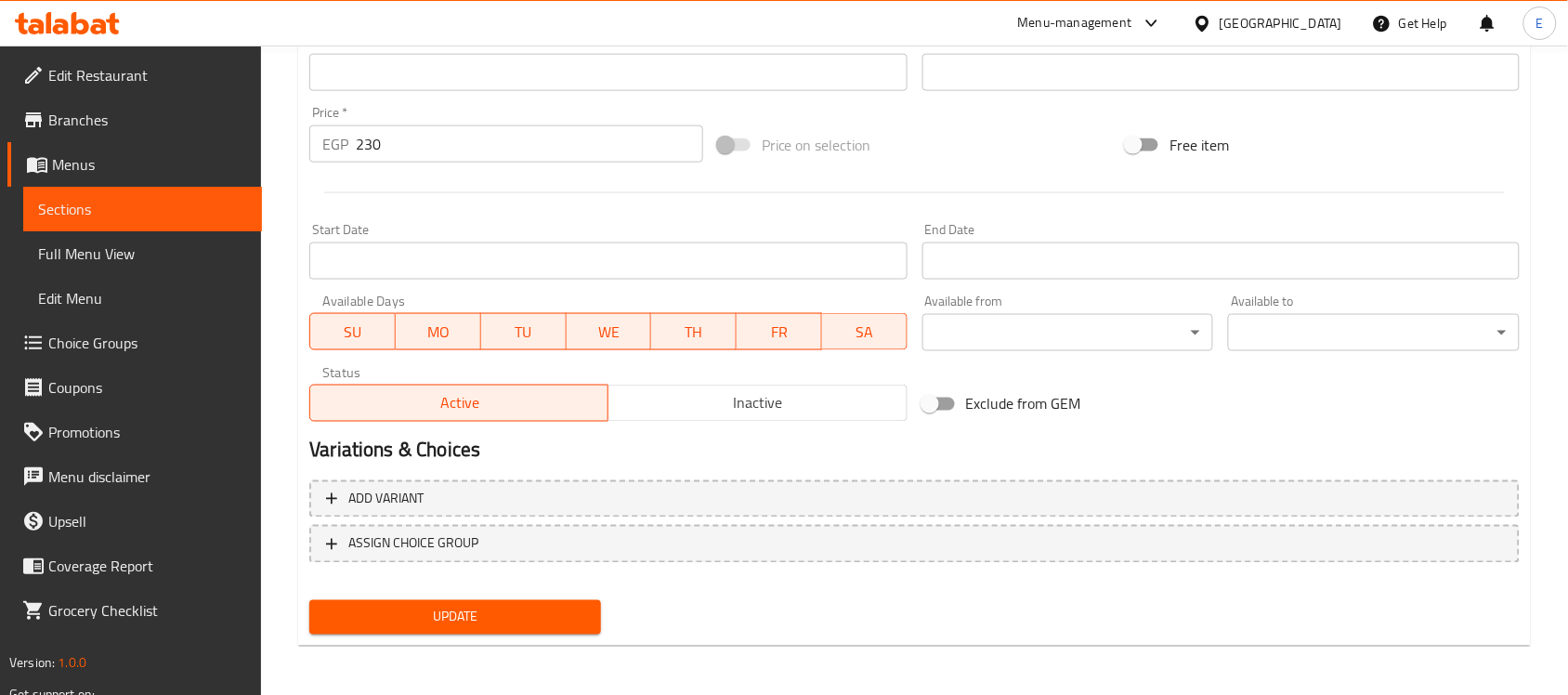
type textarea "تقدم مع ارز، بطاطس، تومية، تومية سبايسي، مخلل، عيش ومحمرة"
click at [512, 615] on span "Update" at bounding box center [456, 617] width 262 height 23
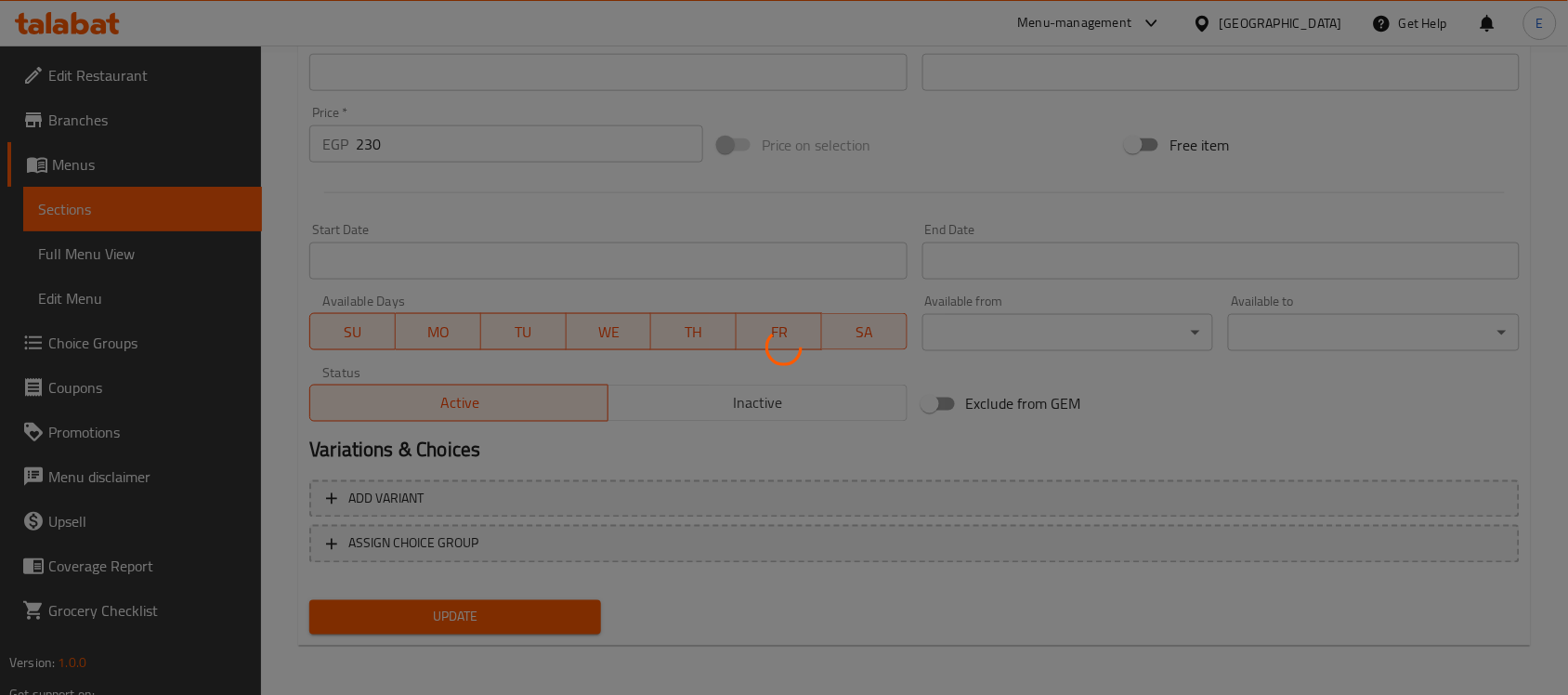
scroll to position [0, 0]
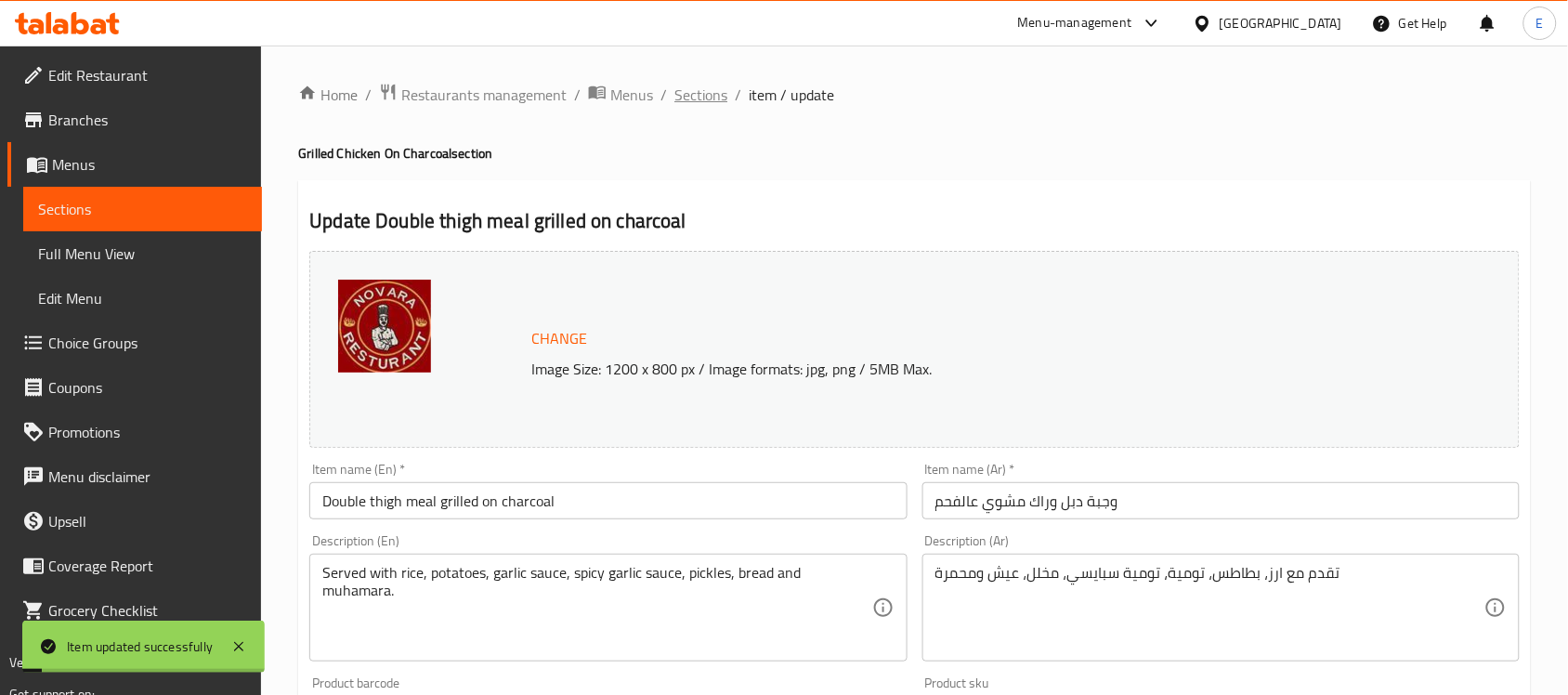
click at [701, 96] on span "Sections" at bounding box center [701, 95] width 53 height 22
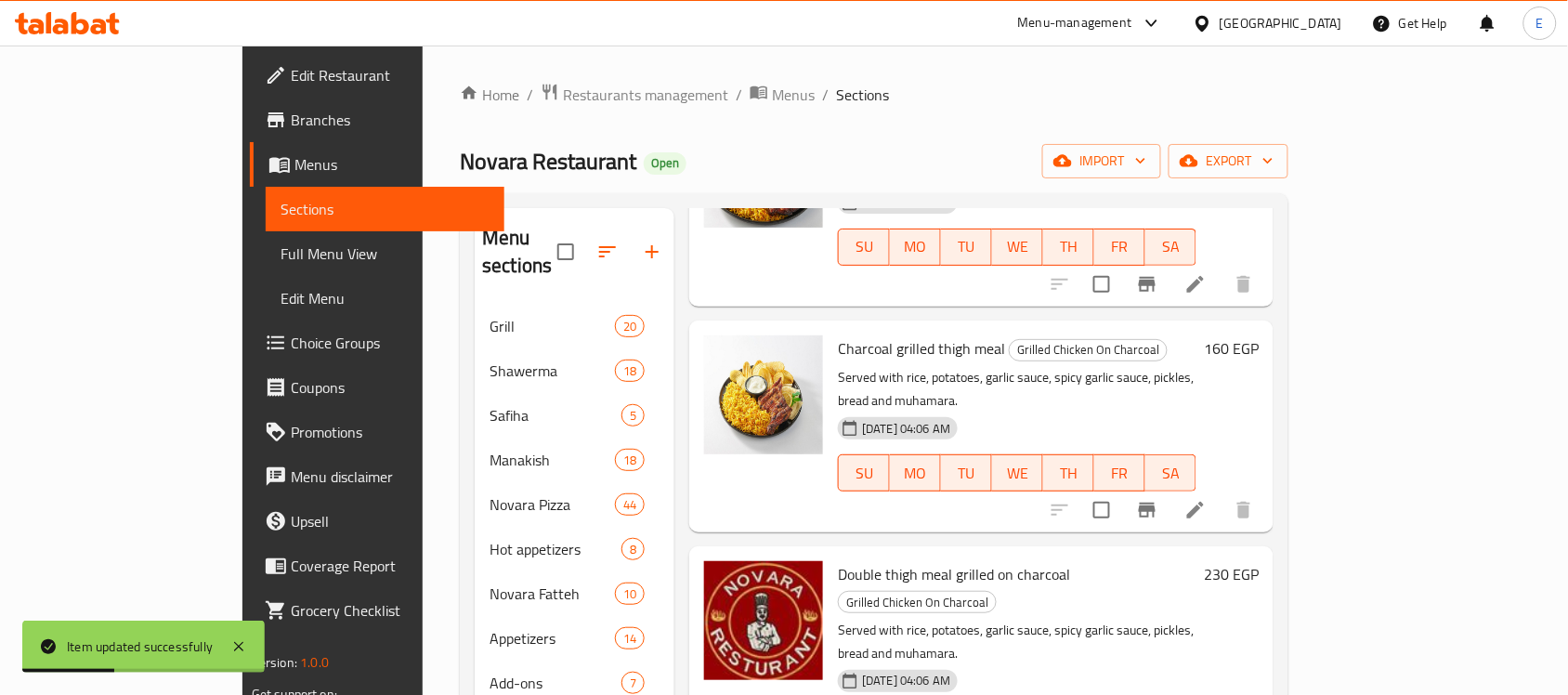
scroll to position [353, 0]
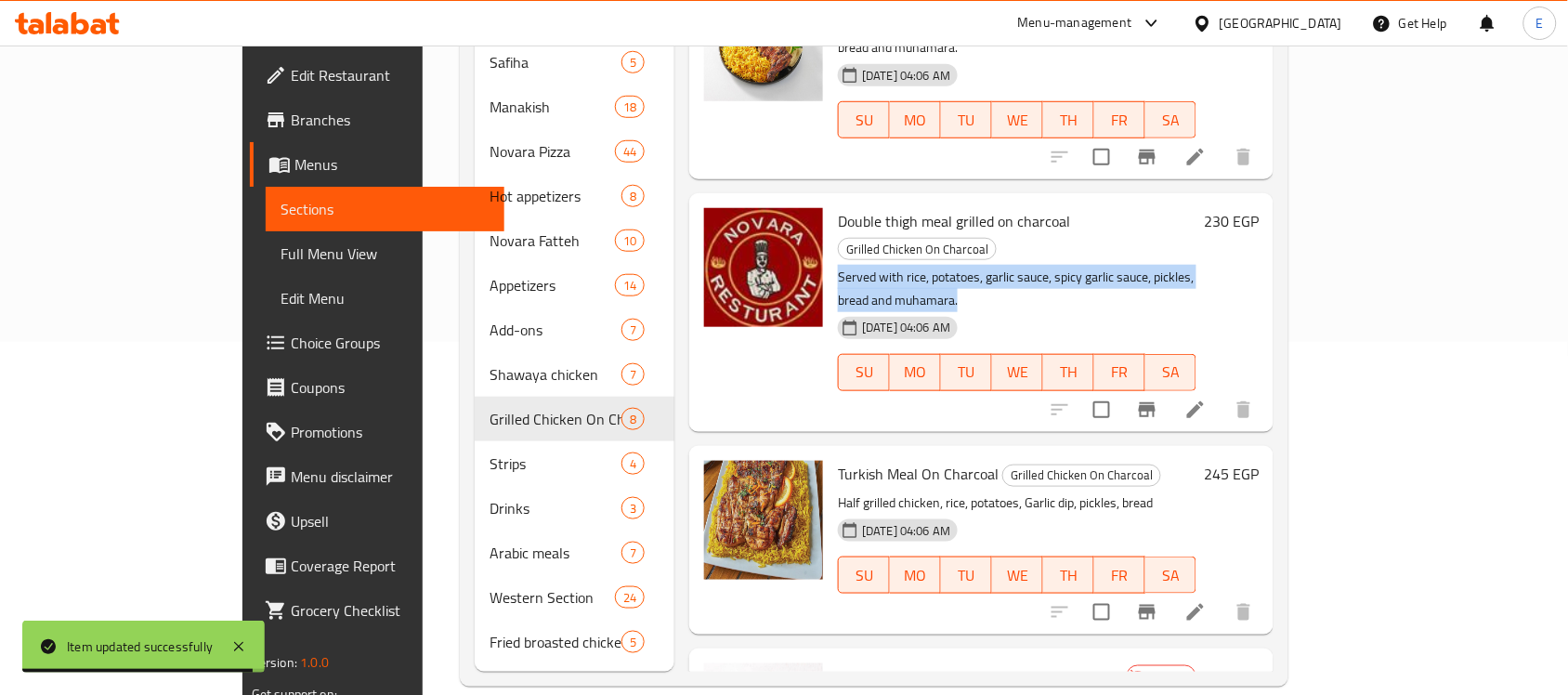
drag, startPoint x: 1256, startPoint y: 100, endPoint x: 773, endPoint y: 108, distance: 483.1
click at [830, 200] on div "Double thigh meal grilled on charcoal Grilled Chicken On Charcoal Served with r…" at bounding box center [1017, 312] width 373 height 223
copy p "Served with rice, potatoes, garlic sauce, spicy garlic sauce, pickles, bread an…"
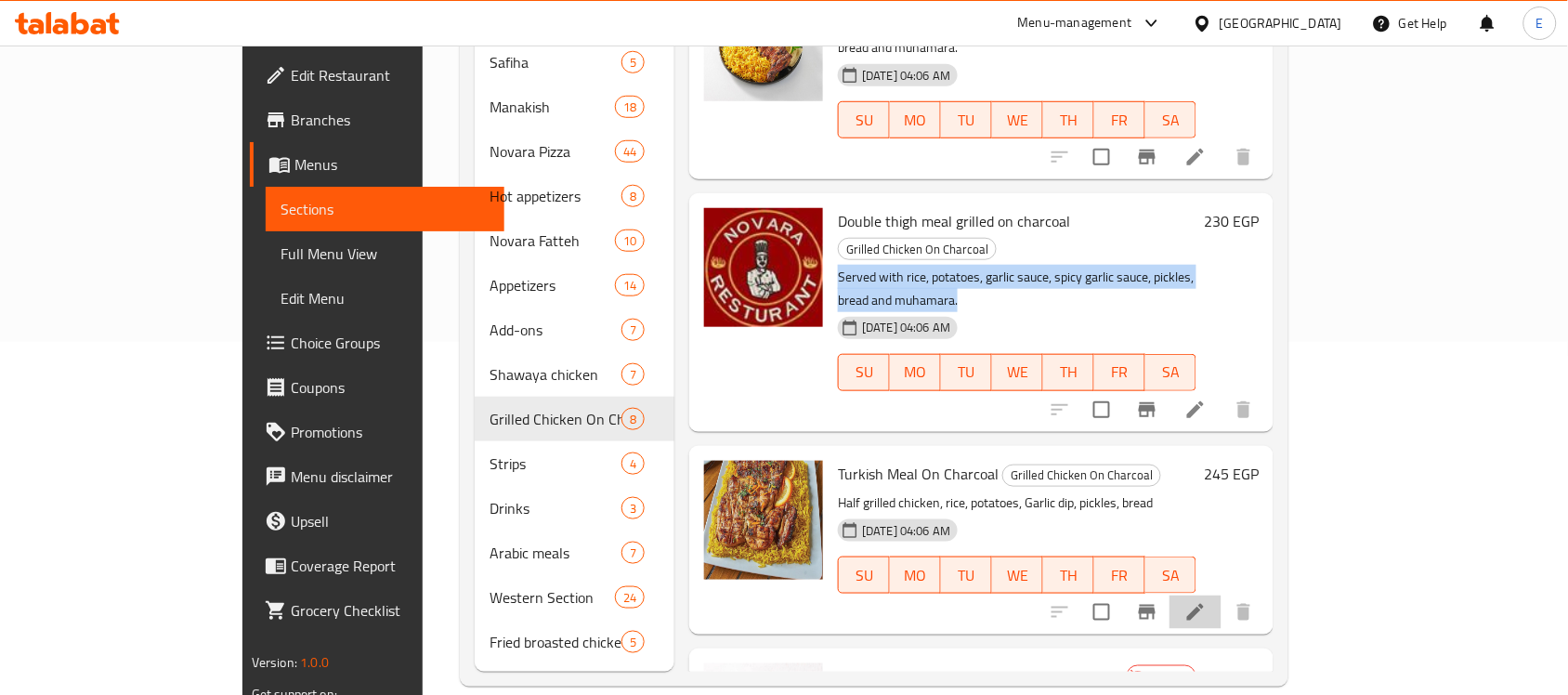
click at [1221, 595] on li at bounding box center [1195, 612] width 52 height 33
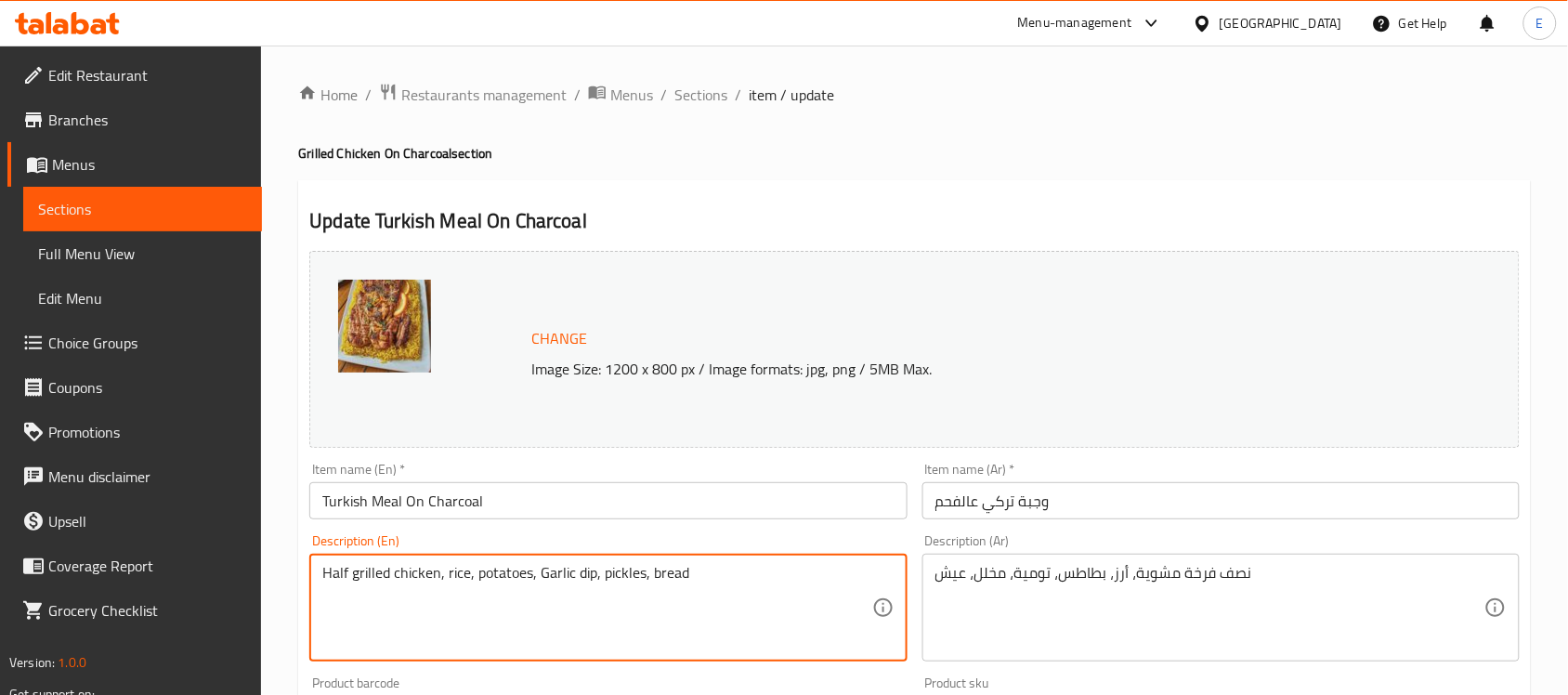
paste textarea "Served with rice, potatoes, garlic sauce, spicy garlic sauce, pickles, bread an…"
type textarea "Served with rice, potatoes, garlic sauce, spicy garlic sauce, pickles, bread an…"
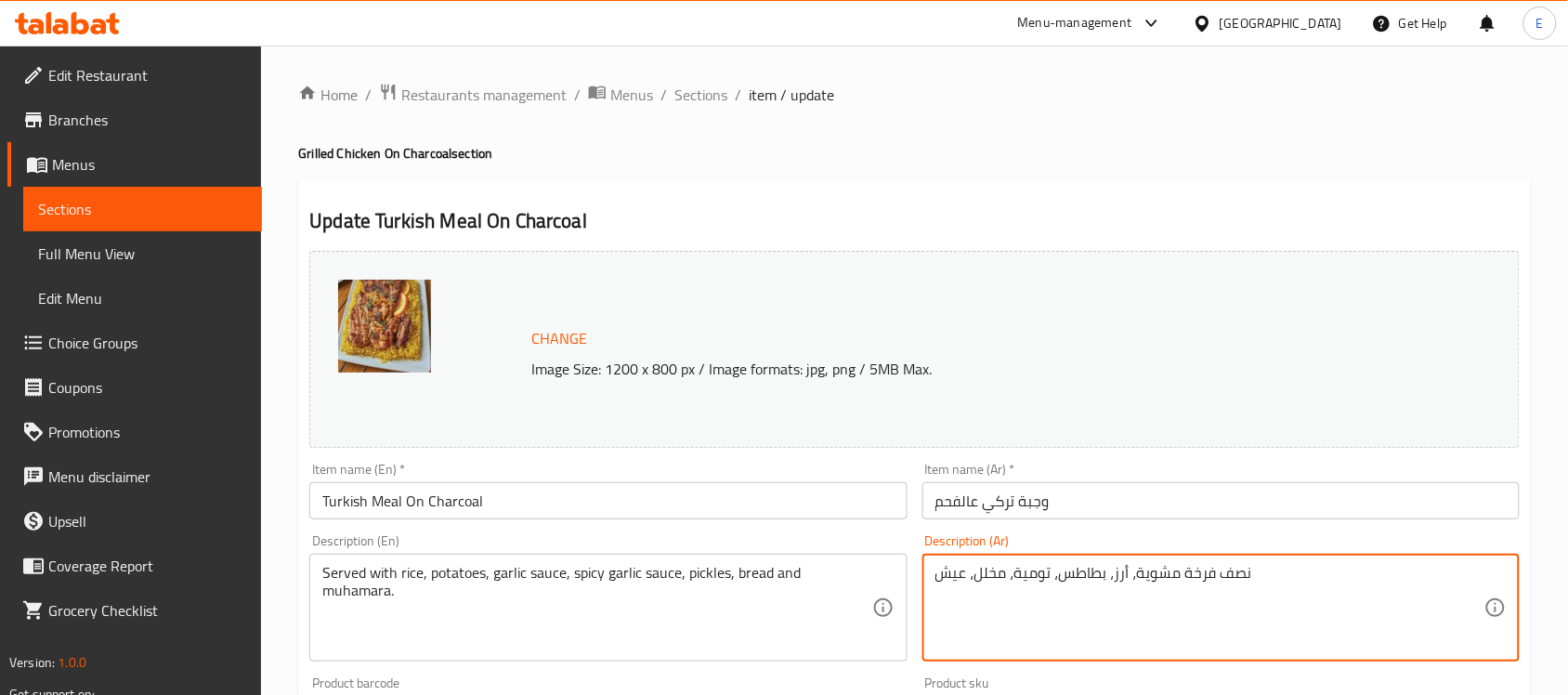
paste textarea "تقدم مع ارز، بطاطس، تومية، تومية سبايسي، مخلل، عيش ومحمرة"
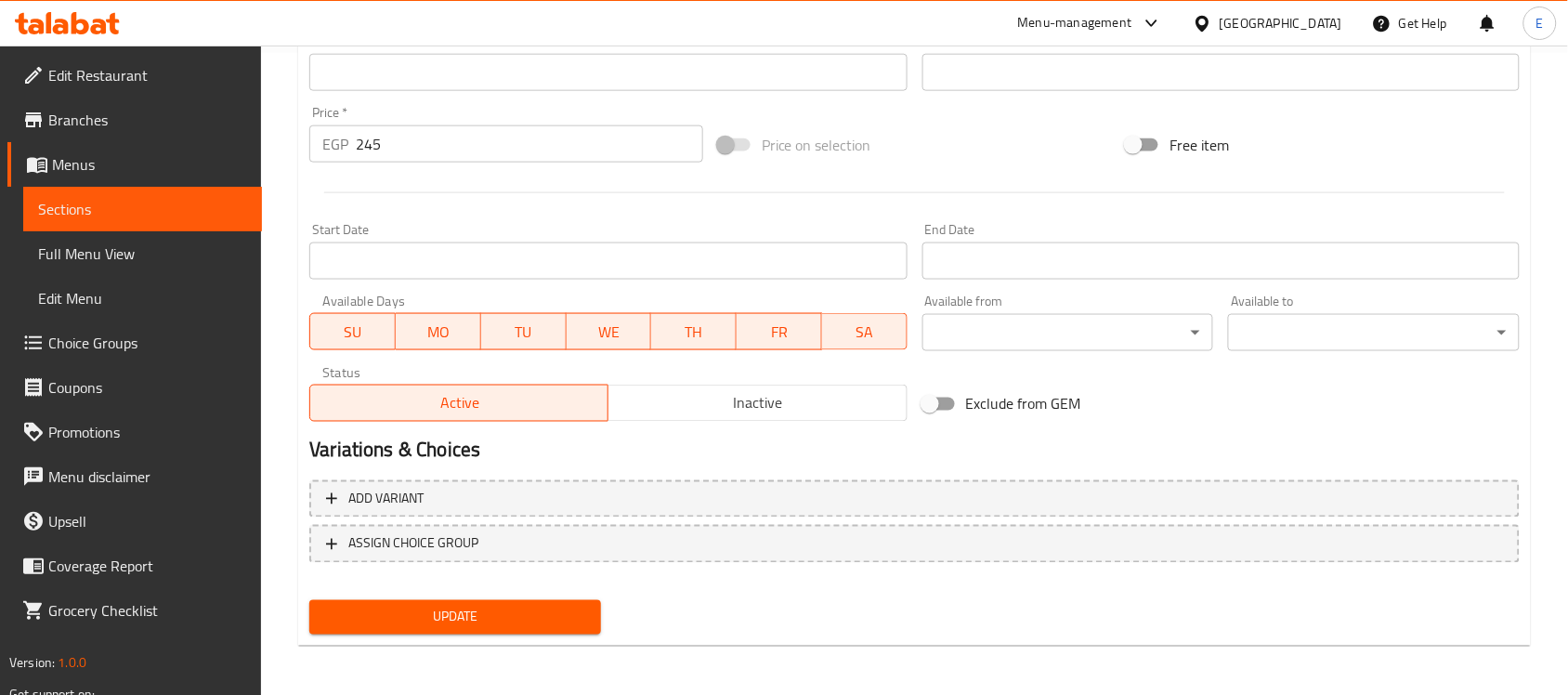
type textarea "تقدم مع ارز، بطاطس، تومية، تومية سبايسي، مخلل، عيش ومحمرة"
click at [568, 620] on span "Update" at bounding box center [456, 617] width 262 height 23
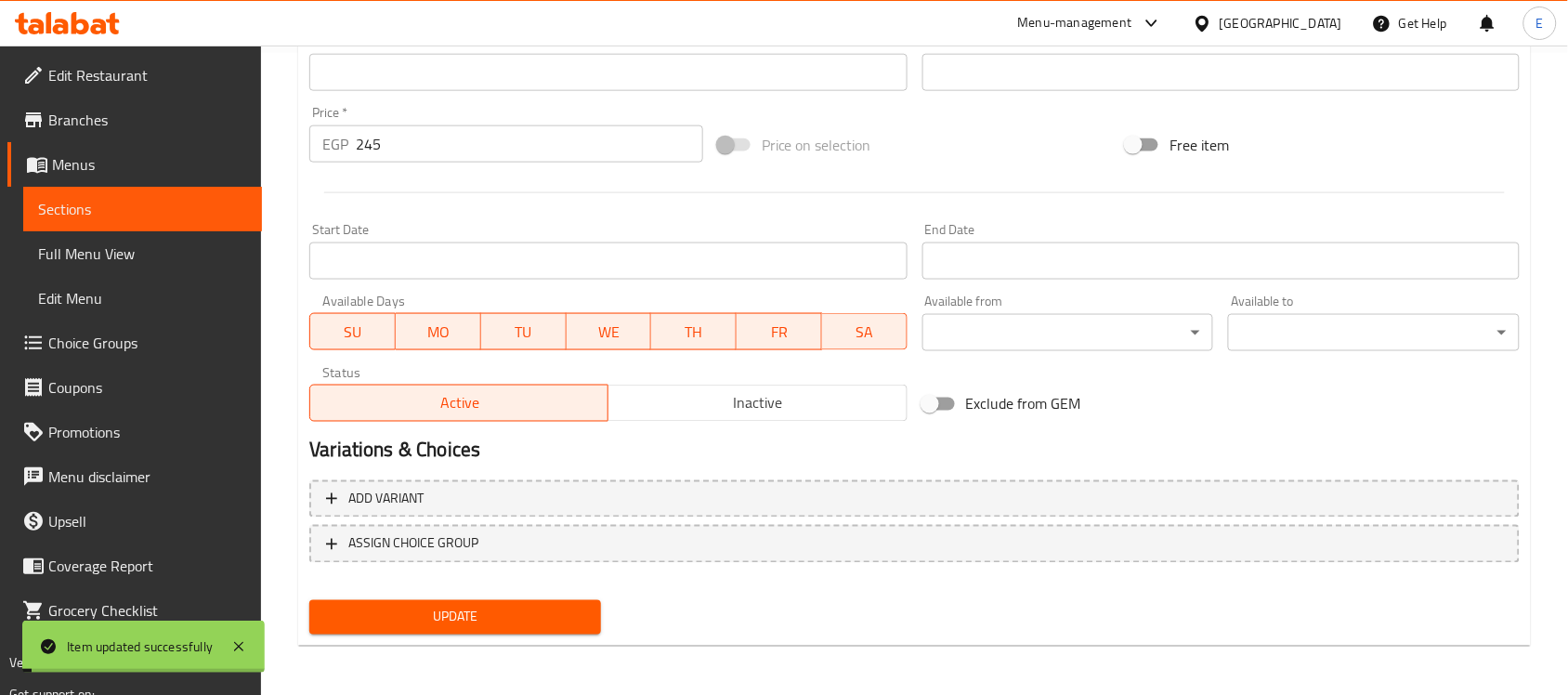
scroll to position [0, 0]
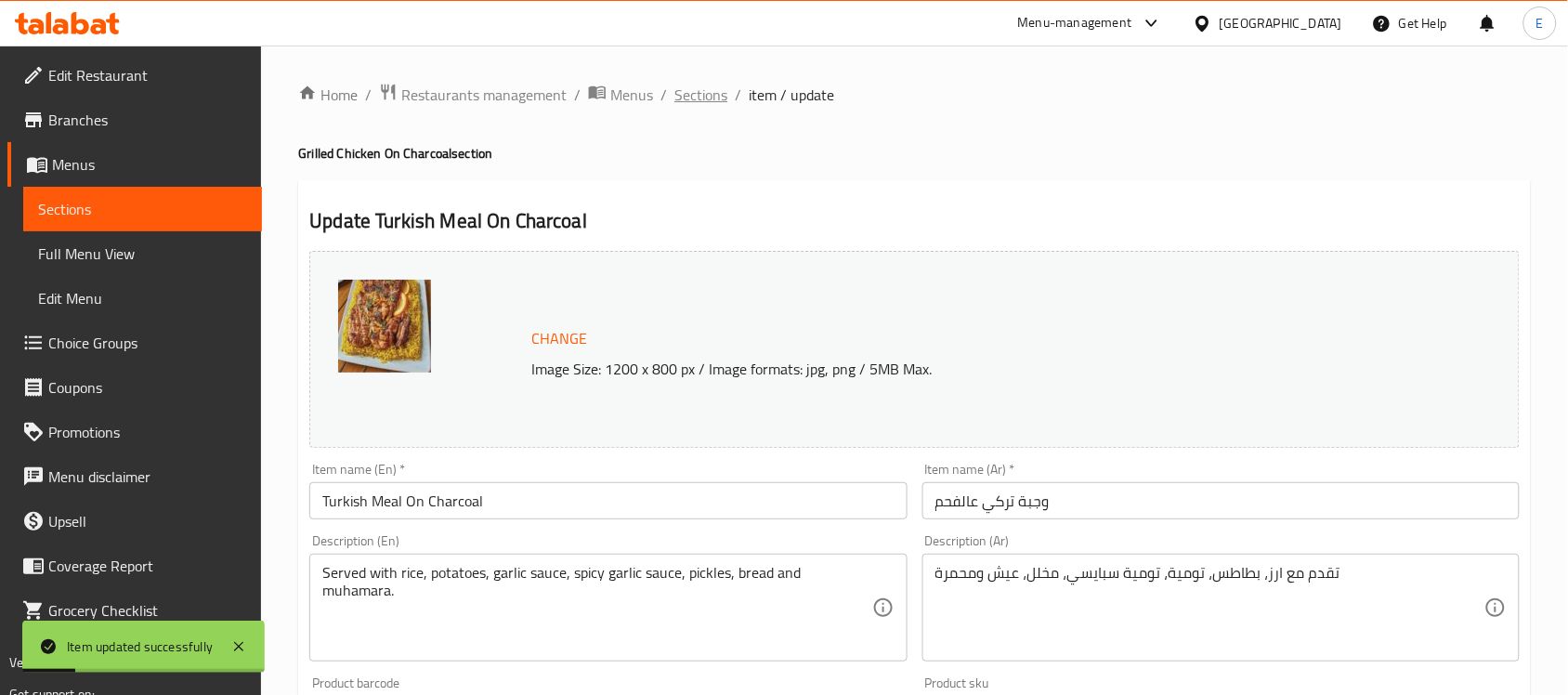
click at [684, 88] on span "Sections" at bounding box center [701, 95] width 53 height 22
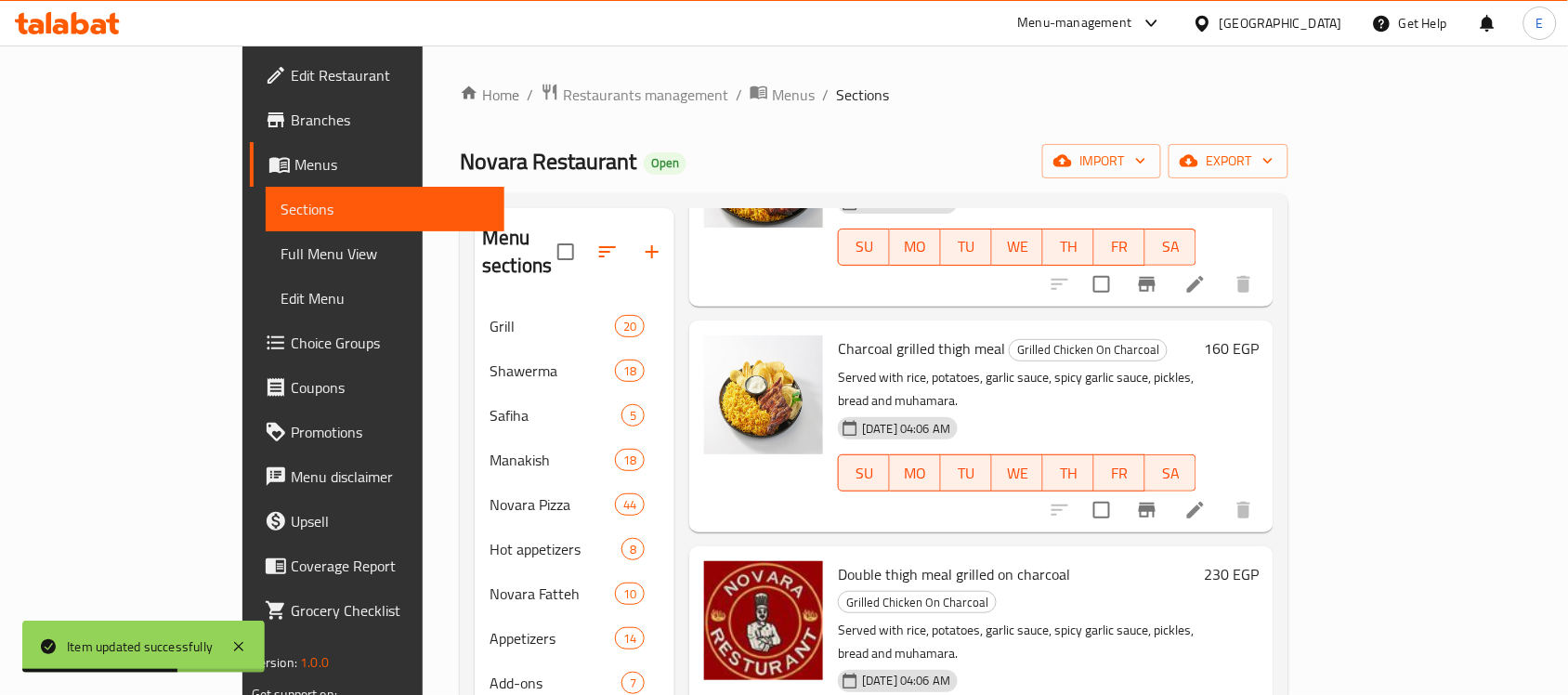
scroll to position [353, 0]
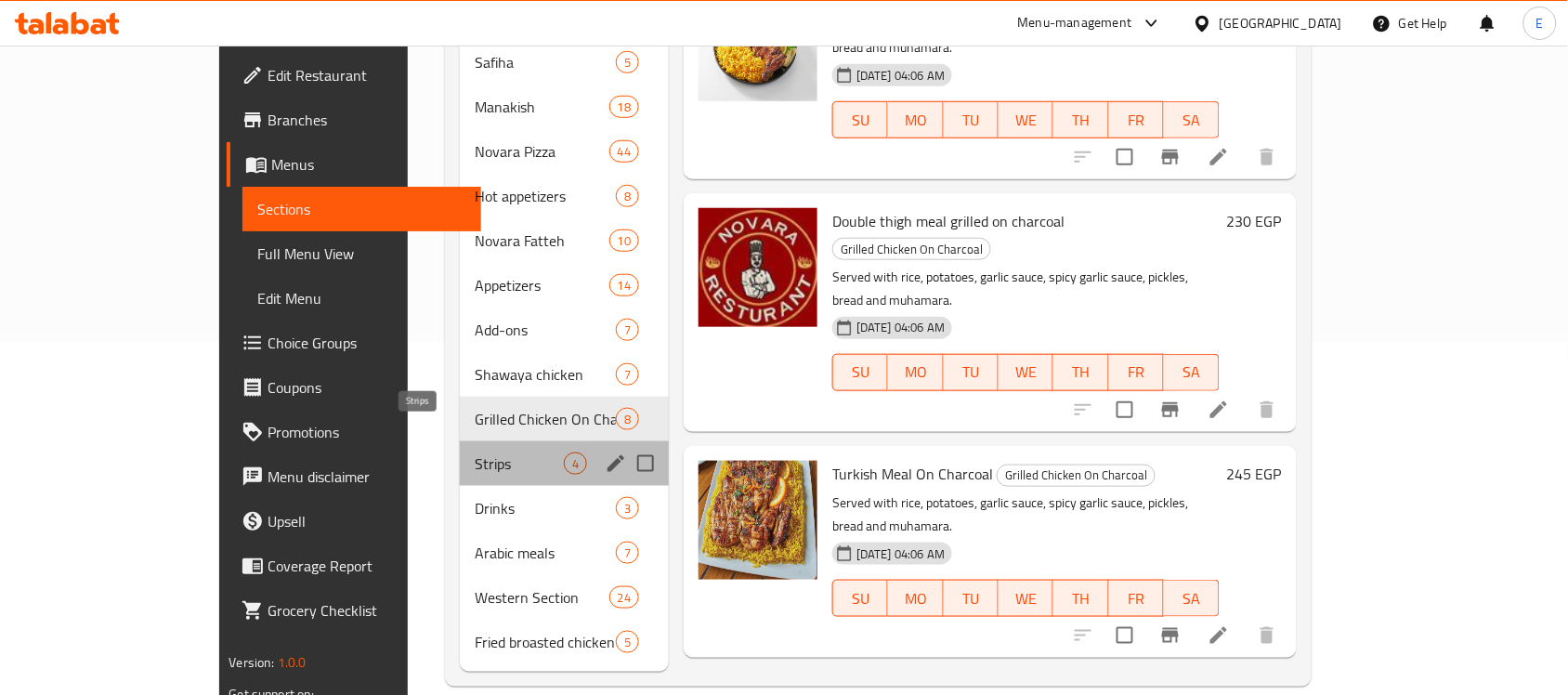
click at [474, 453] on span "Strips" at bounding box center [518, 463] width 89 height 22
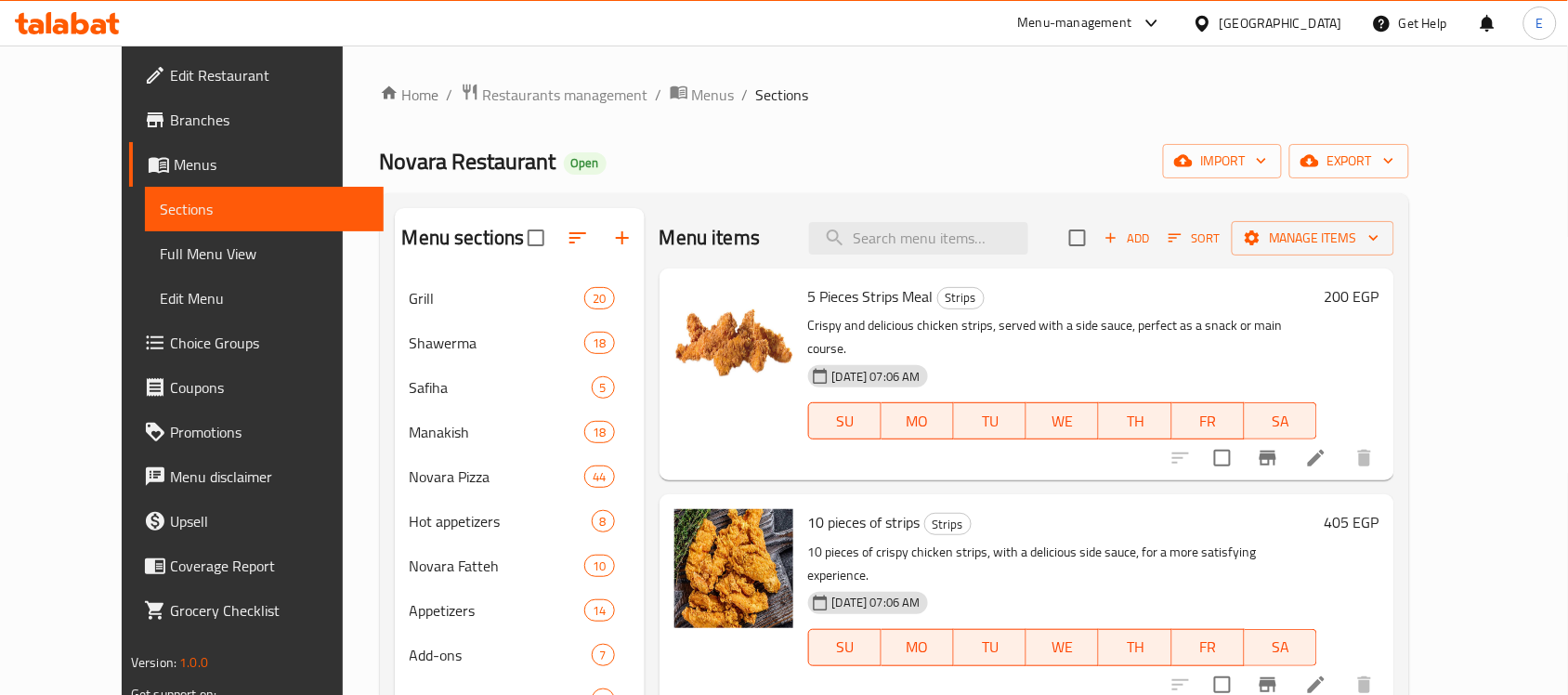
click at [1379, 299] on h6 "200 EGP" at bounding box center [1352, 296] width 55 height 26
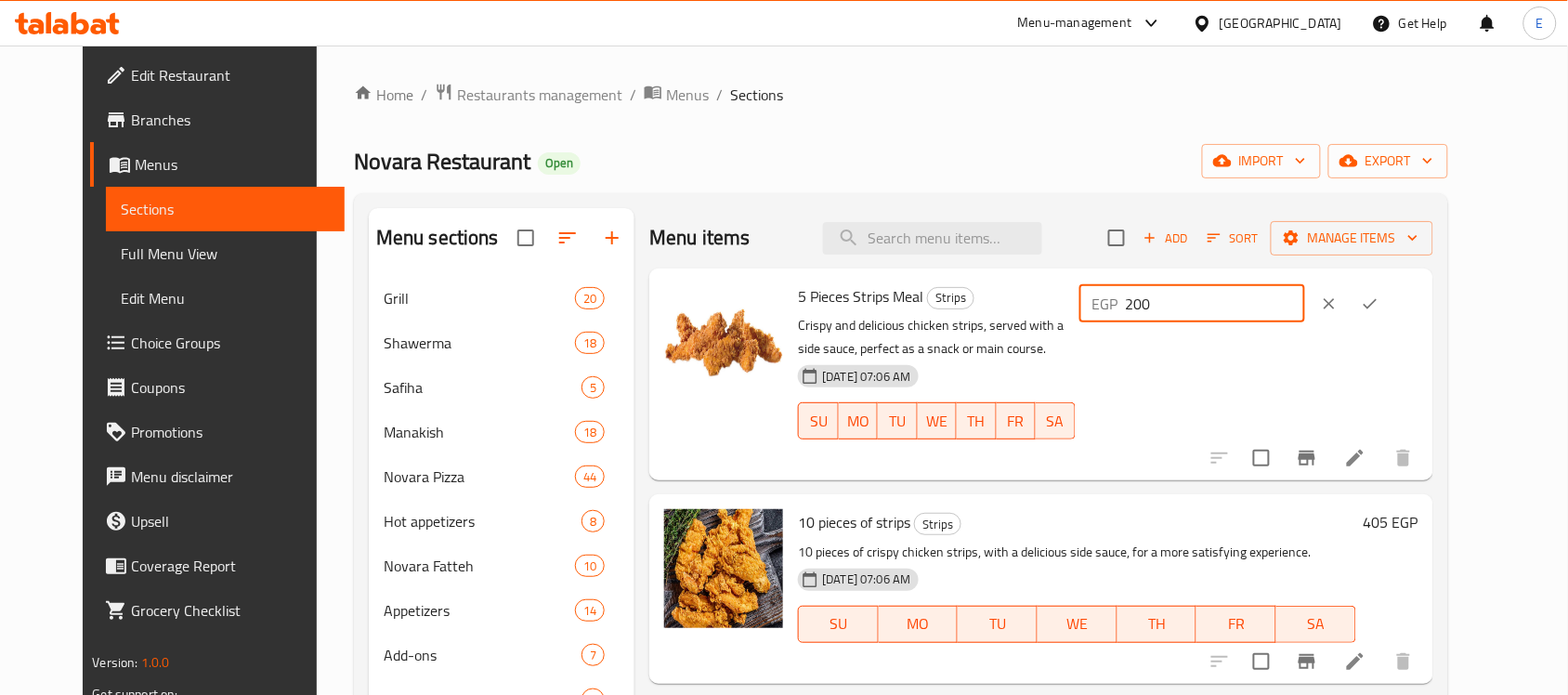
click at [1244, 302] on input "200" at bounding box center [1214, 304] width 179 height 37
type input "220"
click at [1390, 290] on button "ok" at bounding box center [1370, 304] width 41 height 41
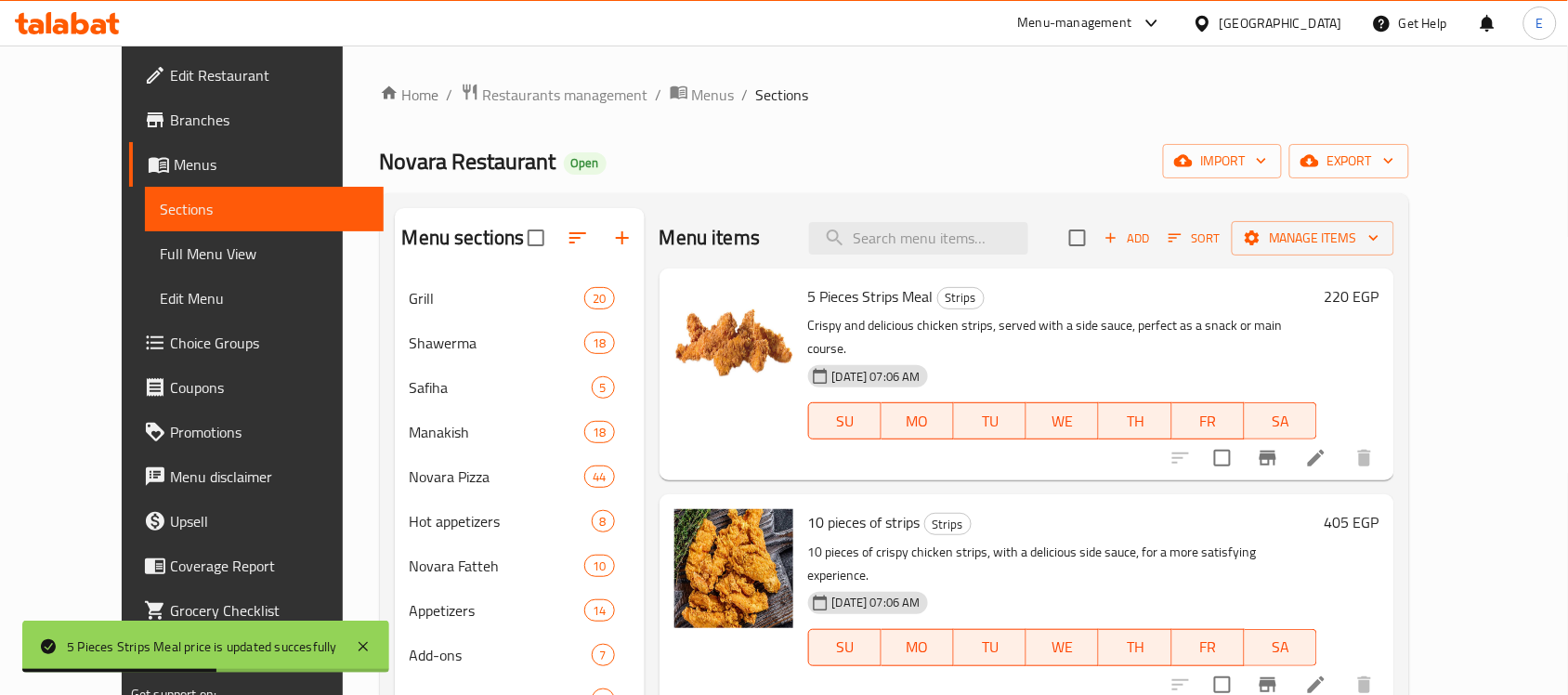
scroll to position [94, 0]
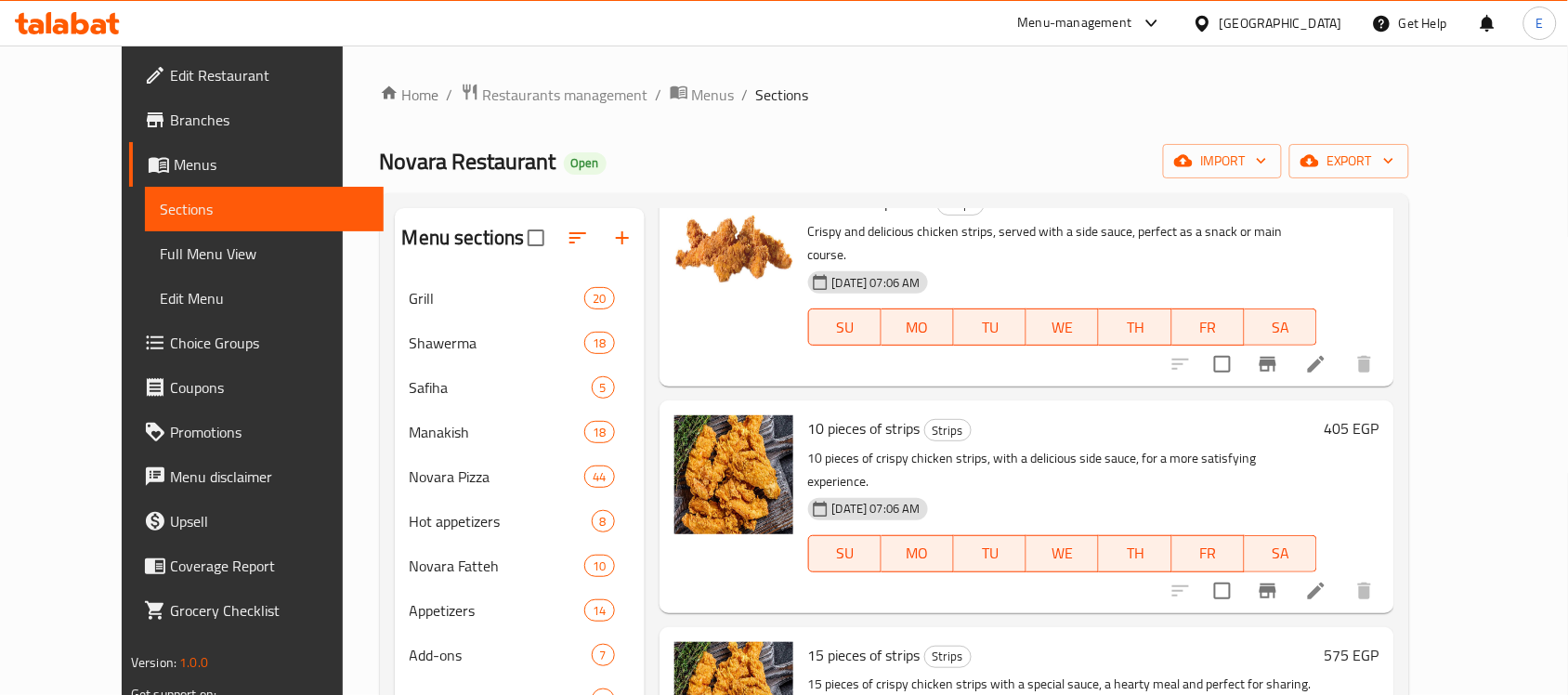
click at [1379, 415] on h6 "405 EGP" at bounding box center [1352, 428] width 55 height 26
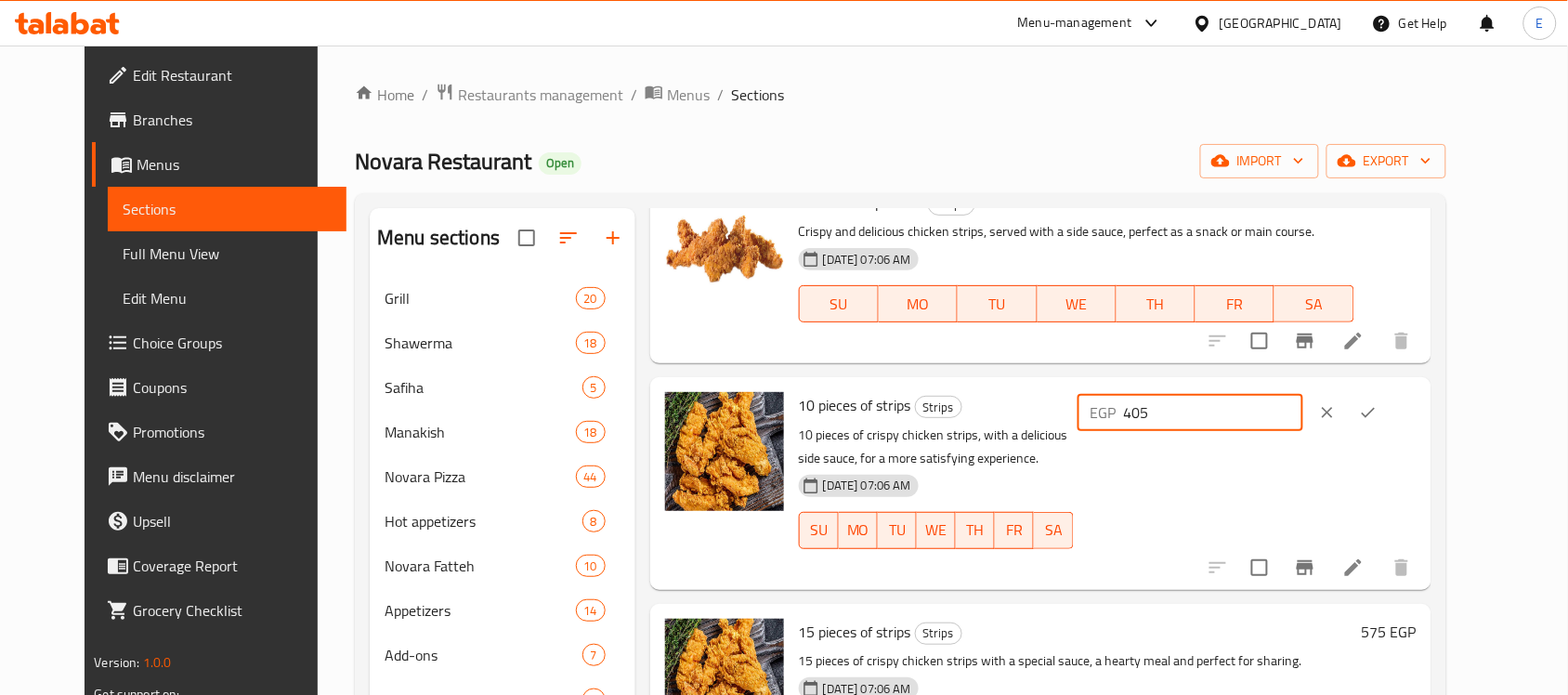
drag, startPoint x: 1286, startPoint y: 414, endPoint x: 1145, endPoint y: 400, distance: 141.7
click at [1145, 400] on div "10 pieces of strips Strips 10 pieces of crispy chicken strips, with a delicious…" at bounding box center [1107, 482] width 632 height 196
type input "440"
click at [1375, 413] on icon "ok" at bounding box center [1369, 413] width 14 height 10
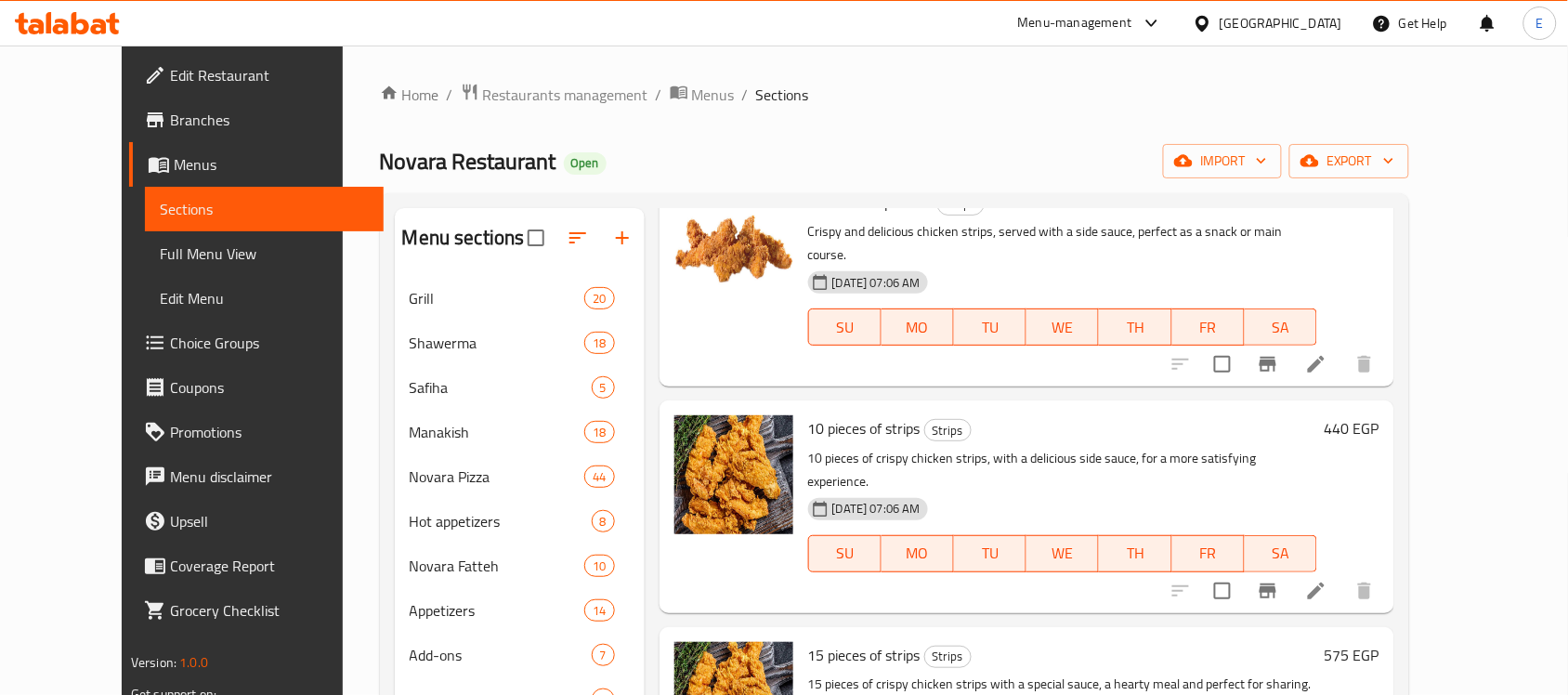
click at [1379, 641] on h6 "575 EGP" at bounding box center [1352, 654] width 55 height 26
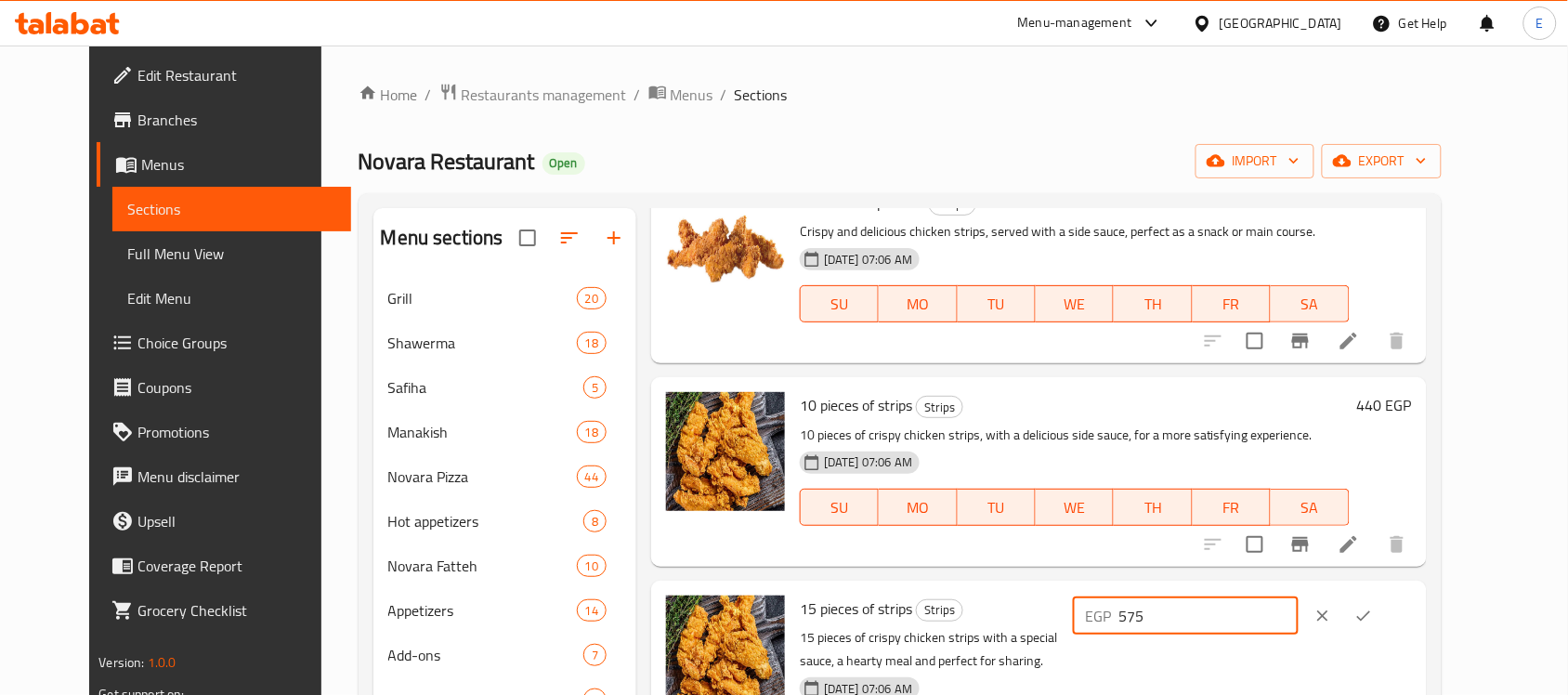
click at [1236, 614] on input "575" at bounding box center [1208, 616] width 179 height 37
type input "610"
click at [1384, 618] on button "ok" at bounding box center [1364, 616] width 41 height 41
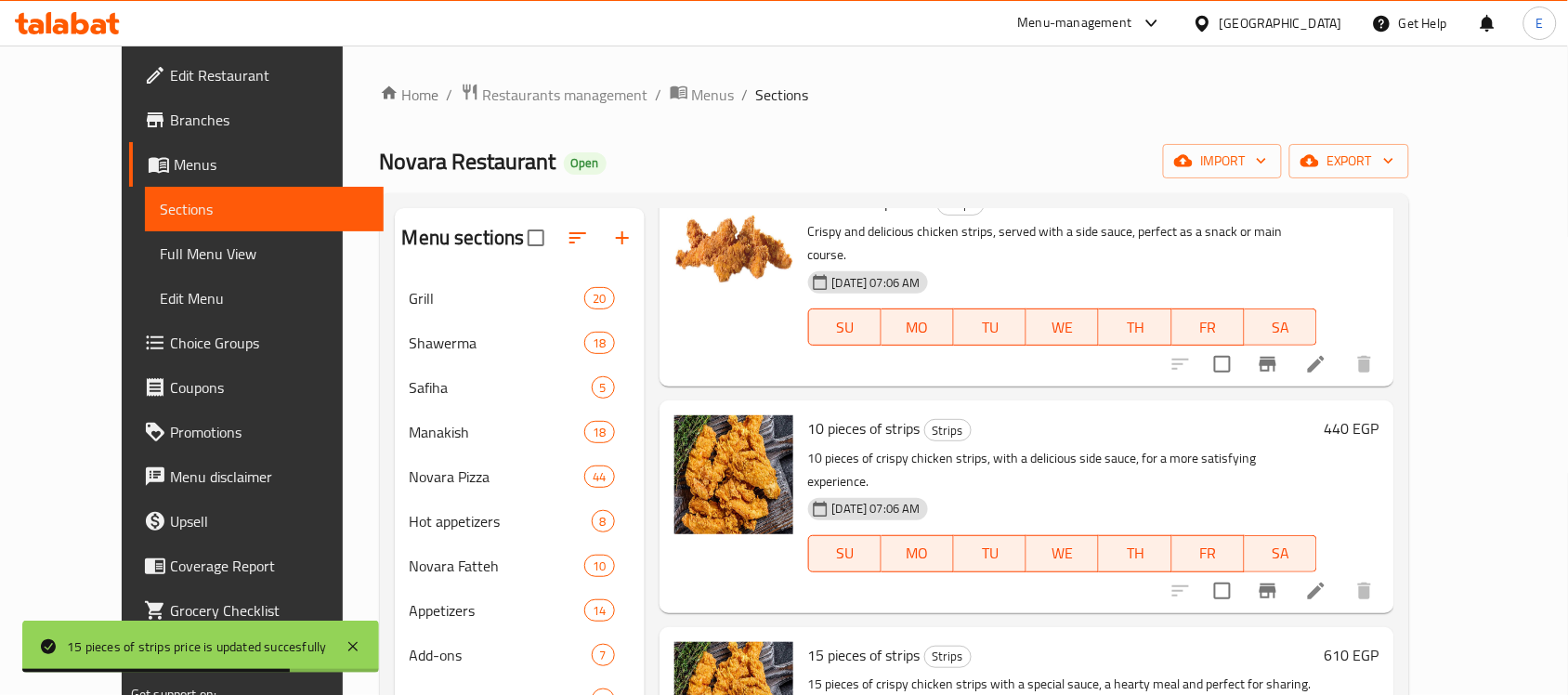
scroll to position [353, 0]
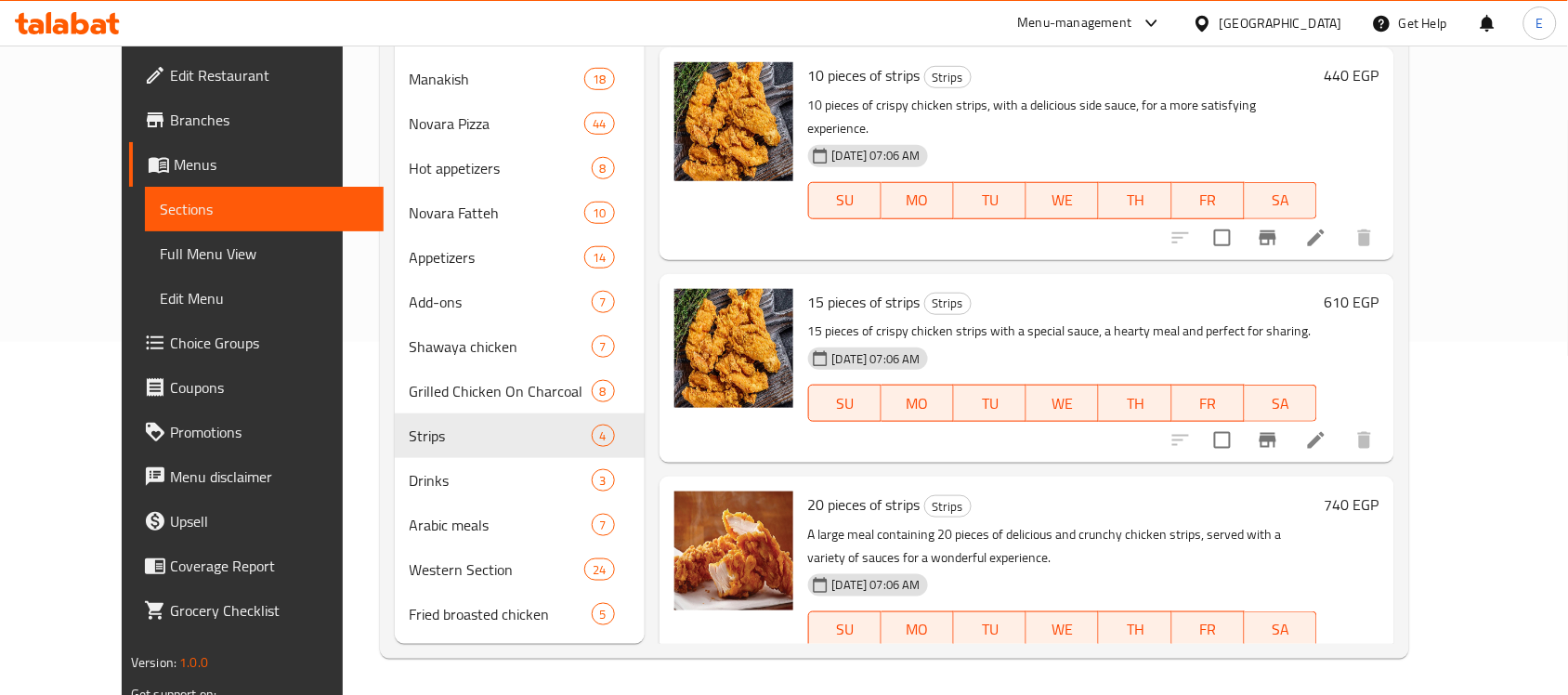
click at [1379, 492] on h6 "740 EGP" at bounding box center [1352, 504] width 55 height 26
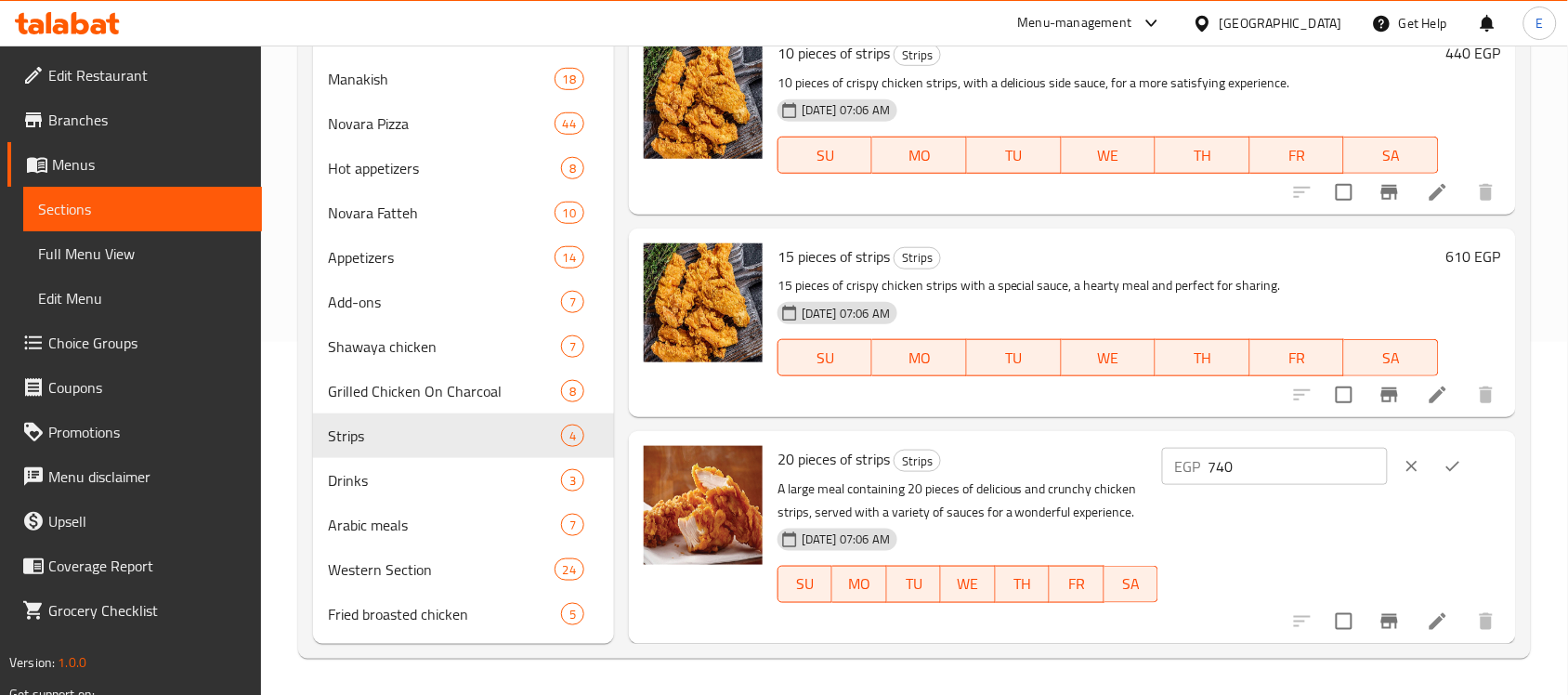
click at [1224, 472] on div "EGP 740 ​" at bounding box center [1274, 466] width 226 height 37
click at [1261, 469] on input "740" at bounding box center [1297, 466] width 179 height 37
type input "745"
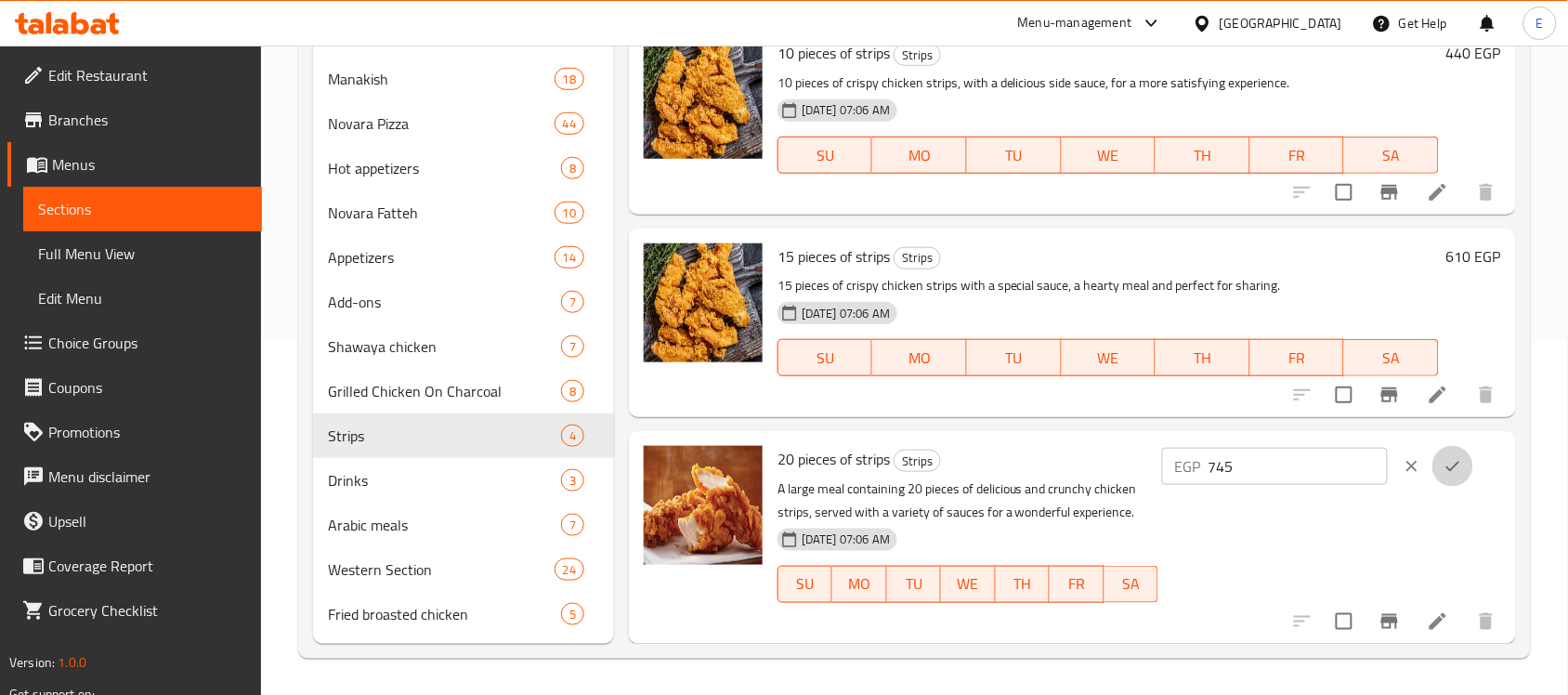
click at [1454, 471] on icon "ok" at bounding box center [1452, 465] width 19 height 19
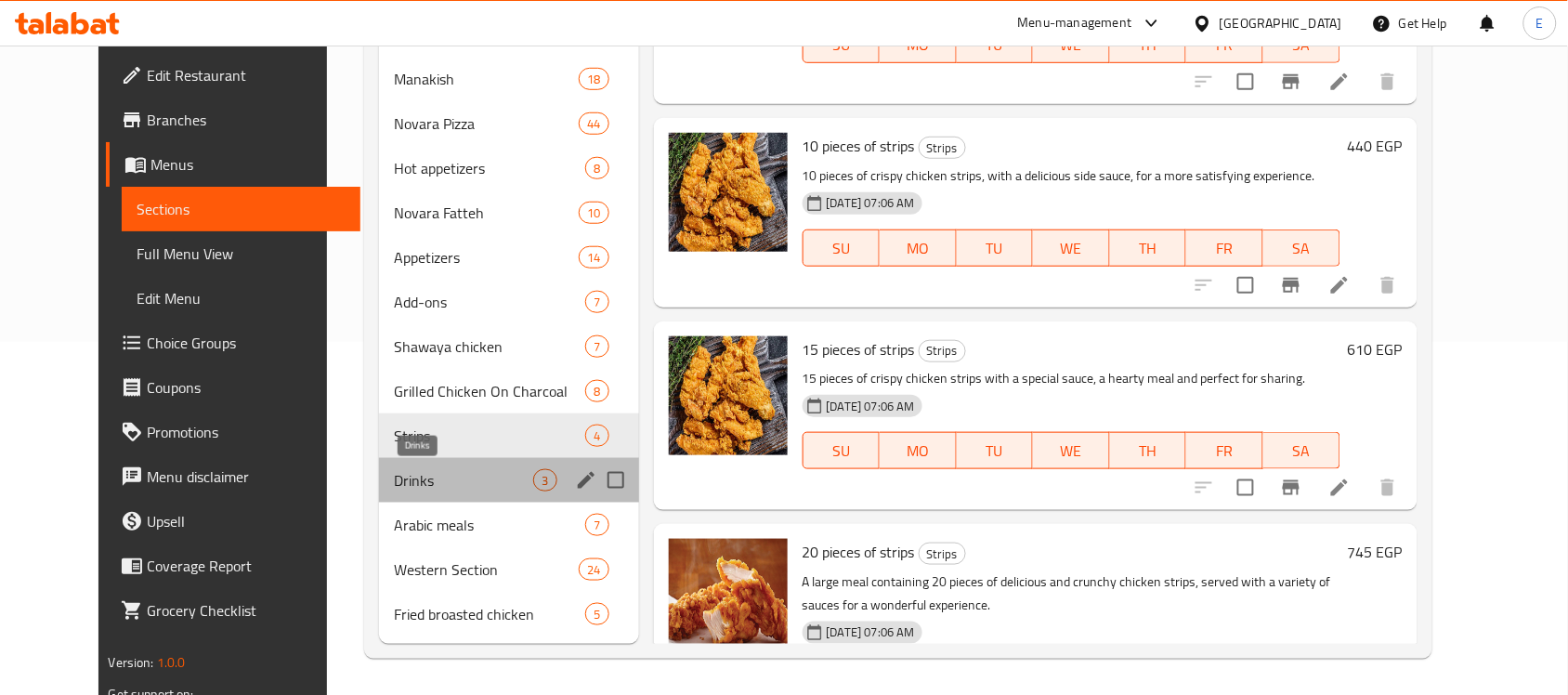
click at [427, 480] on span "Drinks" at bounding box center [463, 480] width 140 height 22
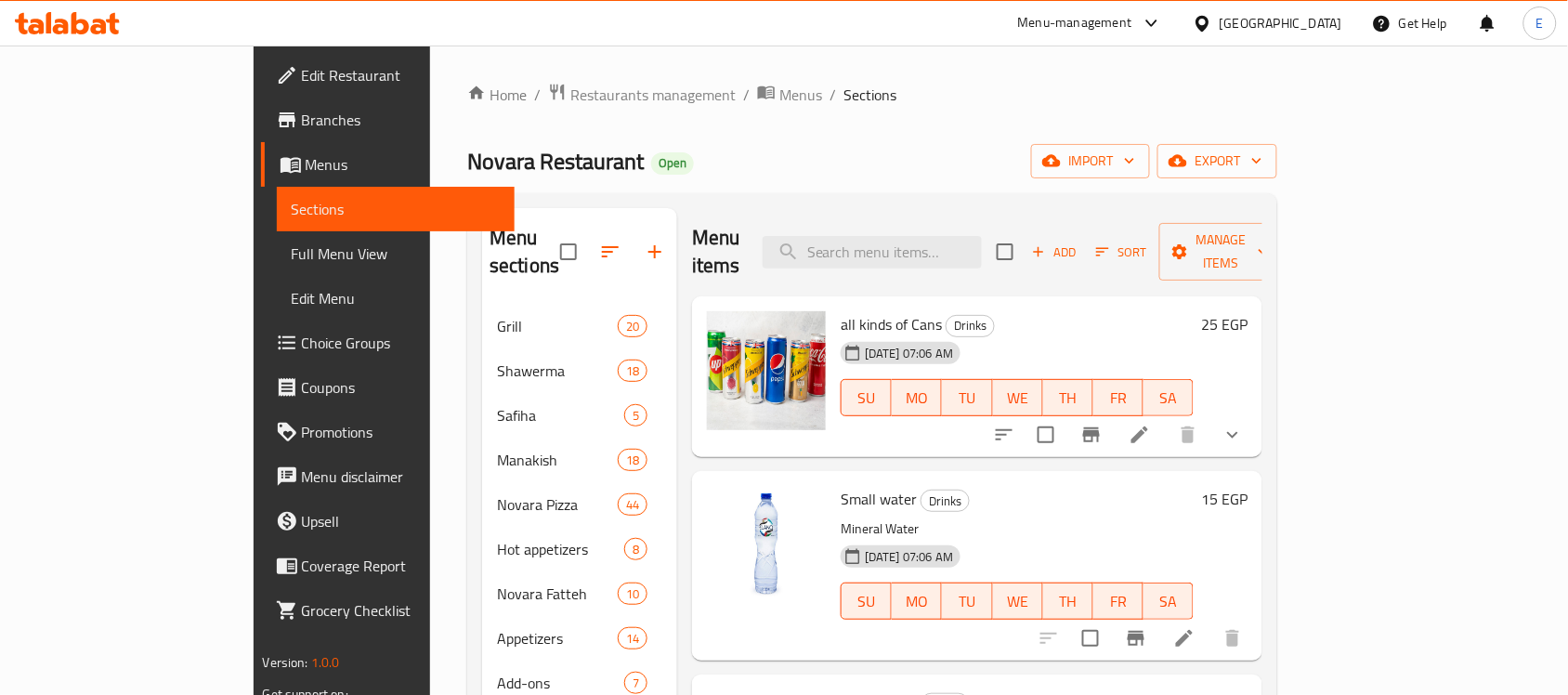
click at [1247, 311] on h6 "25 EGP" at bounding box center [1224, 324] width 47 height 26
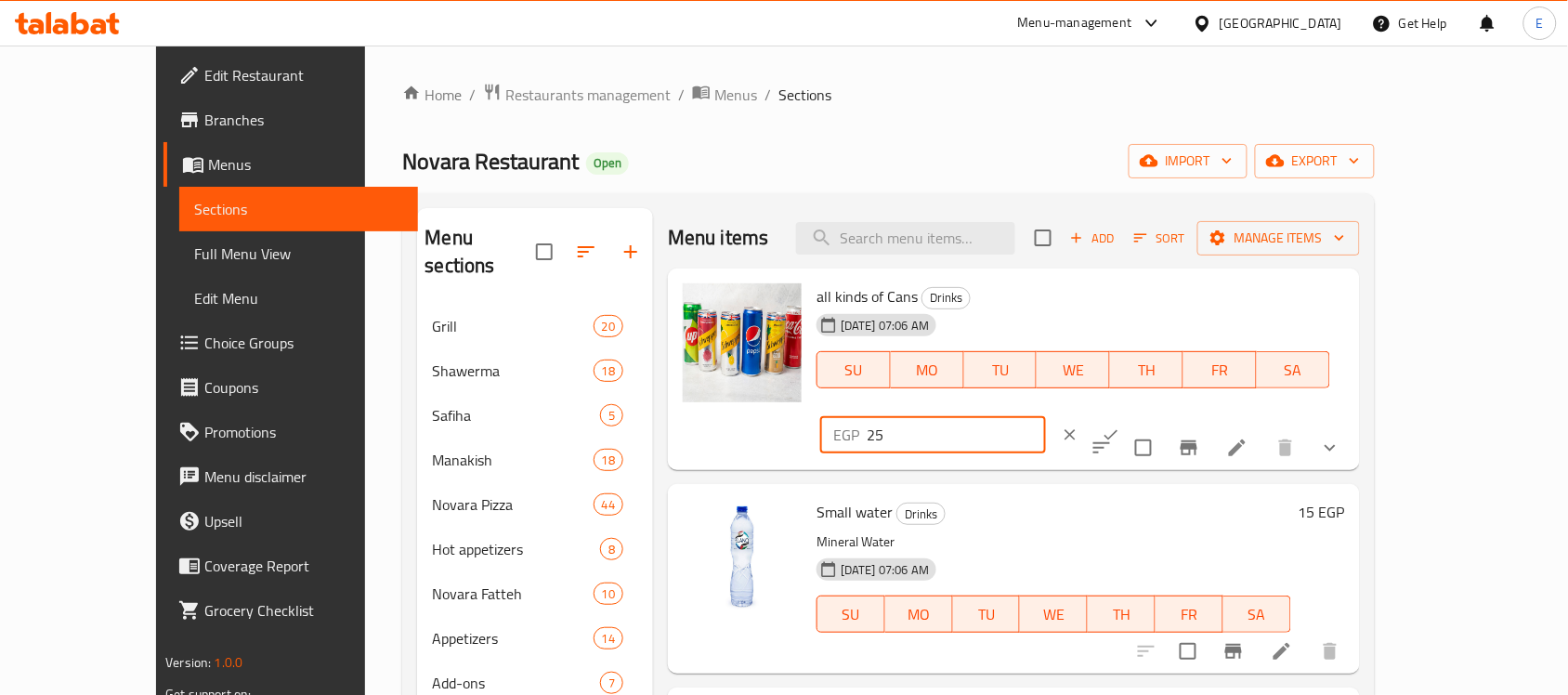
drag, startPoint x: 1295, startPoint y: 309, endPoint x: 1133, endPoint y: 323, distance: 162.6
click at [1133, 323] on div "all kinds of Cans Drinks 31-12-2024 07:06 AM SU MO TU WE TH FR SA EGP 25 ​" at bounding box center [1080, 369] width 544 height 188
type input "30"
click at [1120, 425] on icon "ok" at bounding box center [1111, 434] width 19 height 19
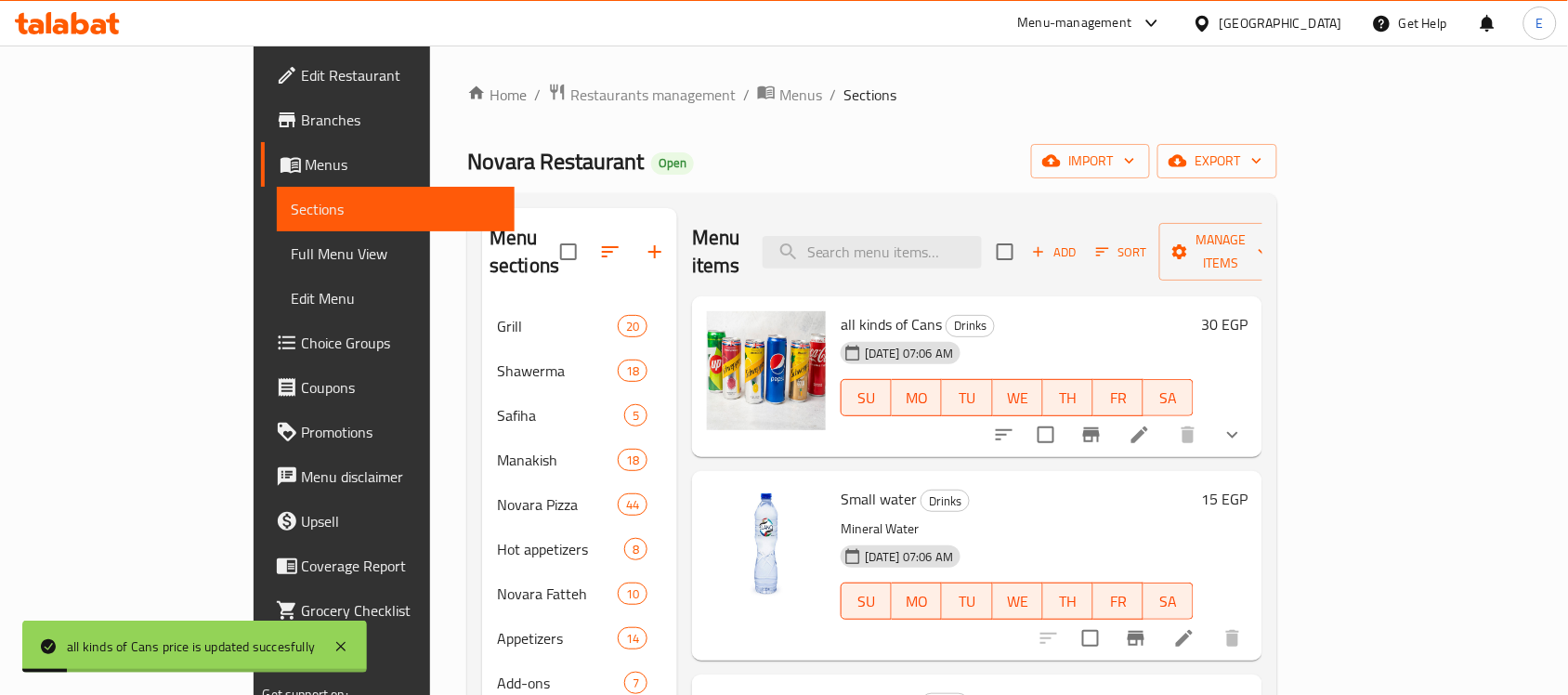
click at [1247, 486] on h6 "15 EGP" at bounding box center [1224, 499] width 47 height 26
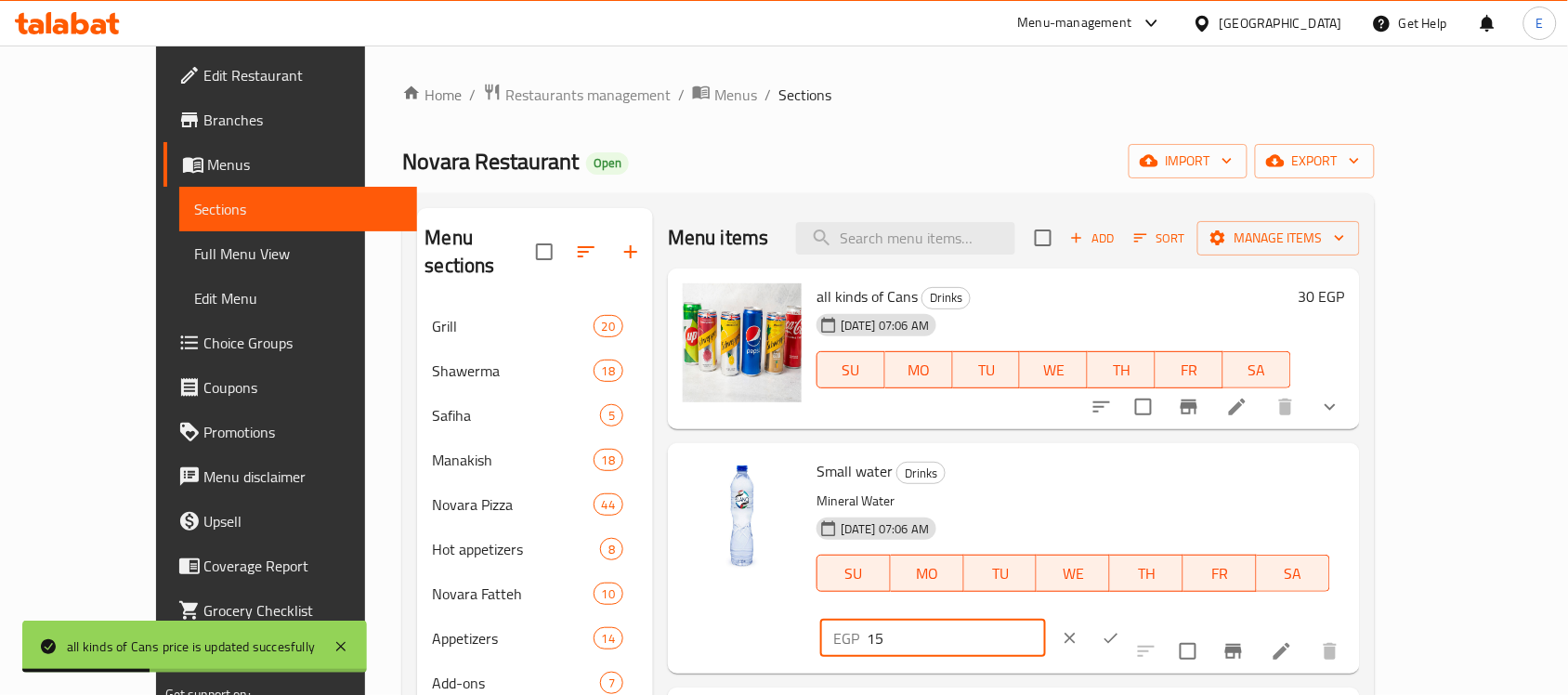
drag, startPoint x: 1279, startPoint y: 481, endPoint x: 1107, endPoint y: 502, distance: 173.3
click at [1107, 502] on div "Small water Drinks Mineral Water 31-12-2024 07:06 AM SU MO TU WE TH FR SA EGP 1…" at bounding box center [1080, 557] width 544 height 214
click at [1131, 618] on button "ok" at bounding box center [1111, 638] width 41 height 41
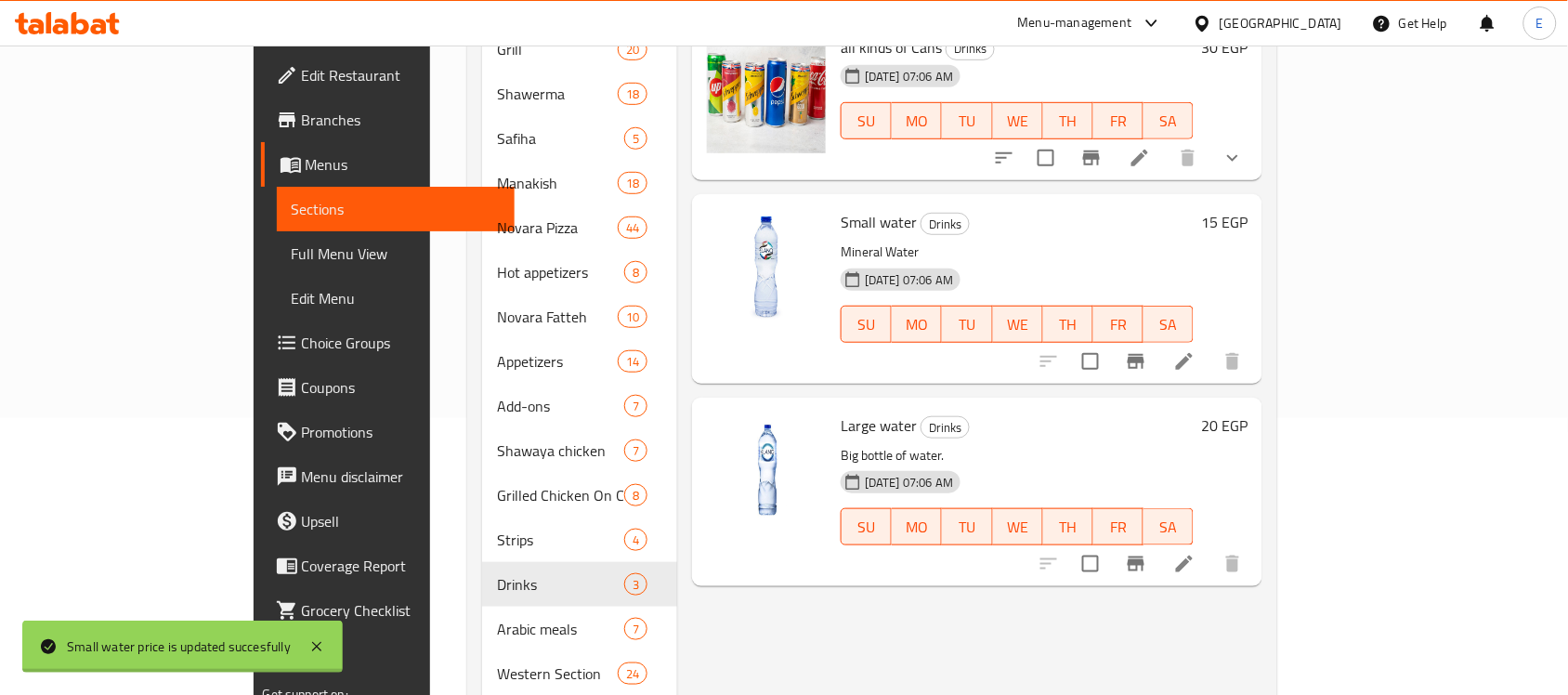
scroll to position [309, 0]
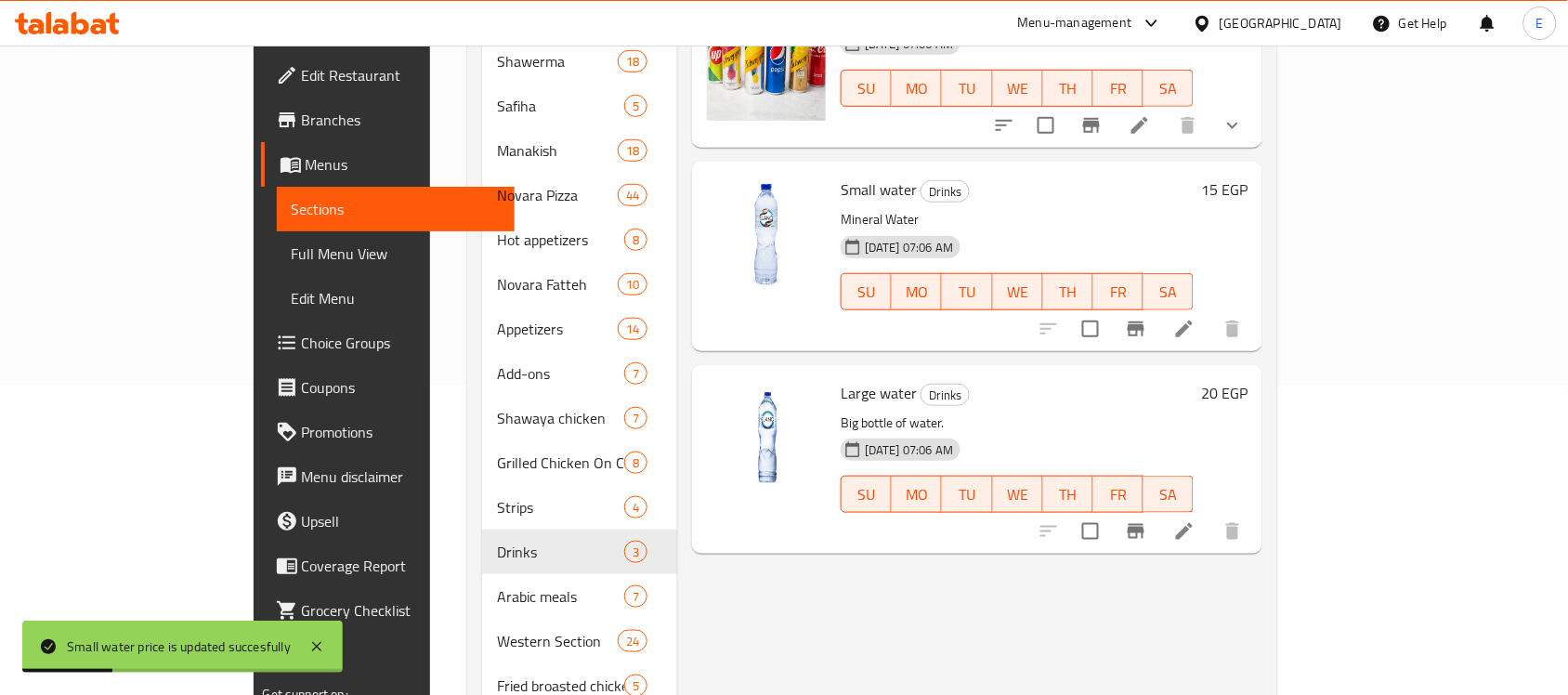
click at [1247, 380] on h6 "20 EGP" at bounding box center [1224, 393] width 47 height 26
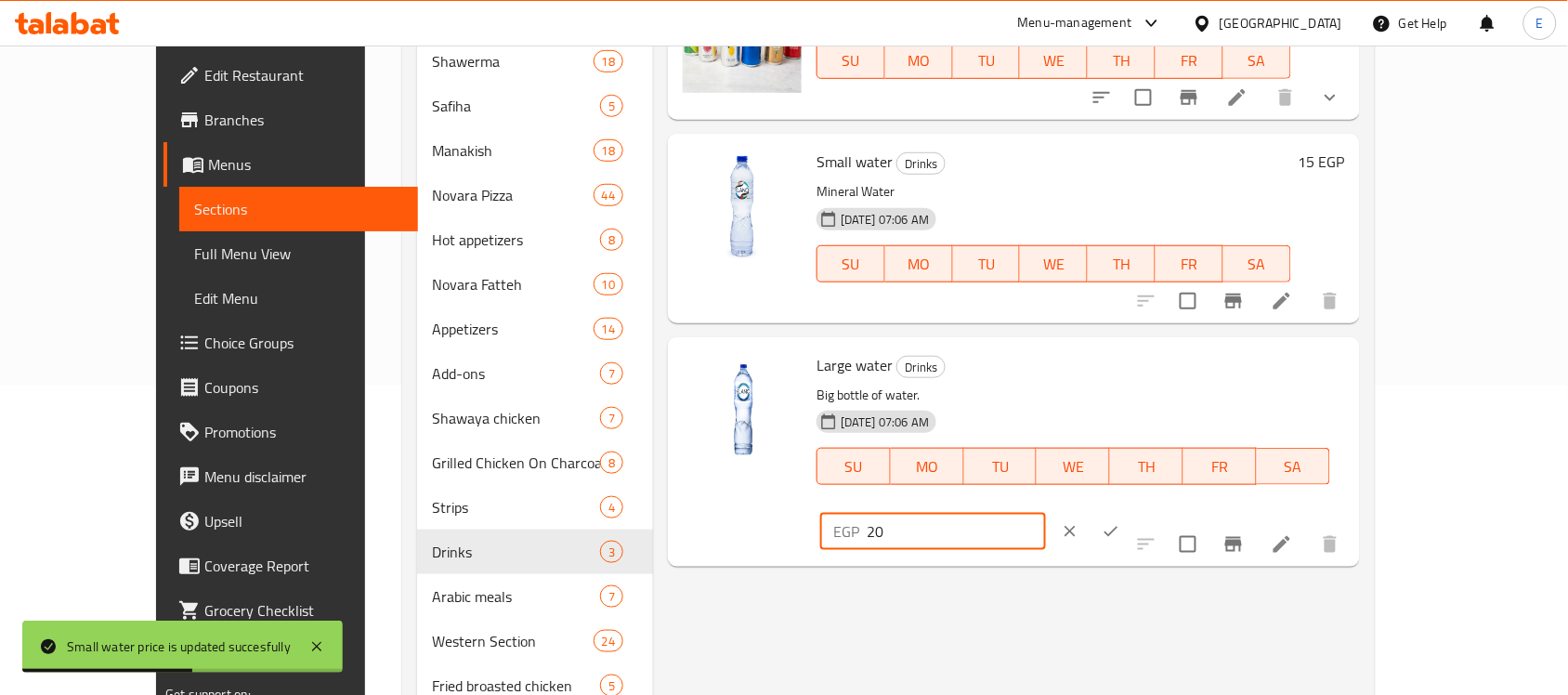
click at [1046, 512] on input "20" at bounding box center [955, 531] width 179 height 37
type input "25"
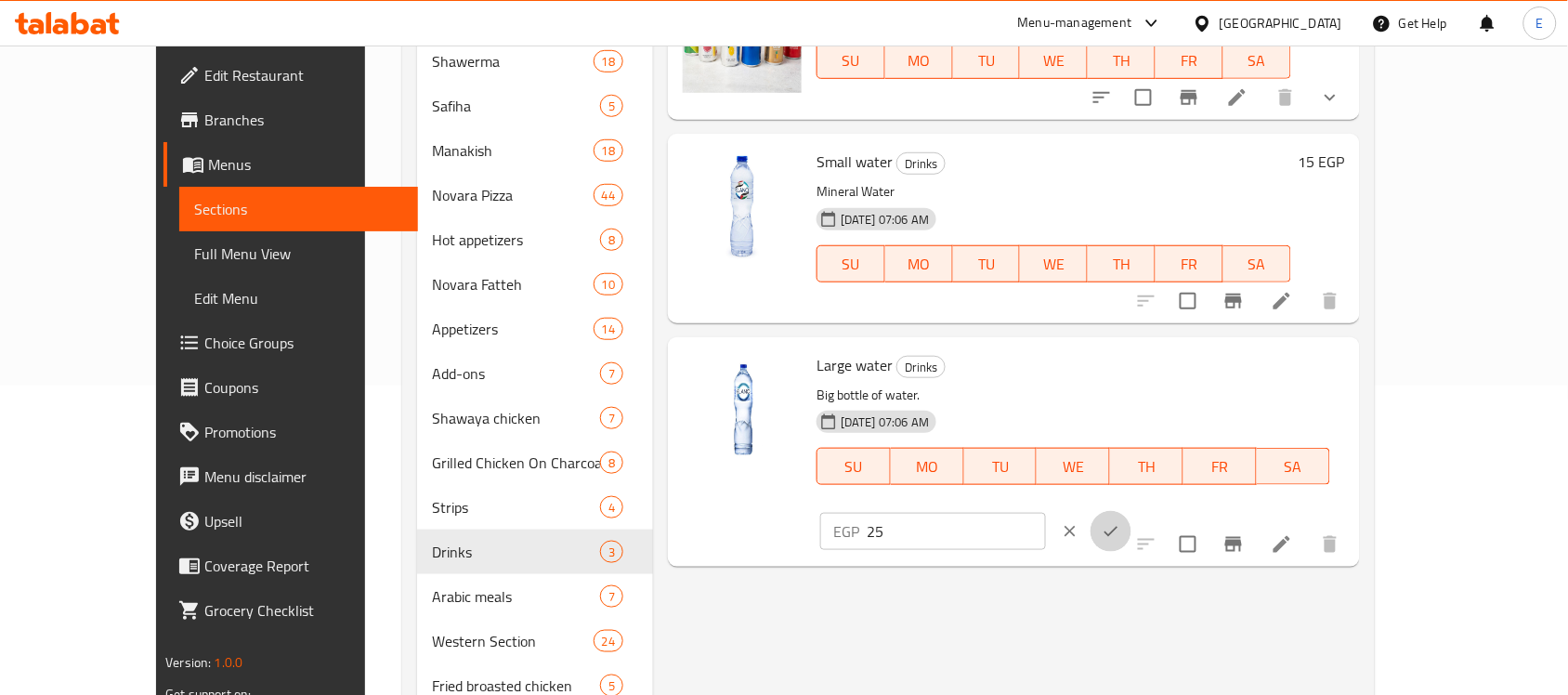
click at [1131, 511] on button "ok" at bounding box center [1111, 532] width 41 height 41
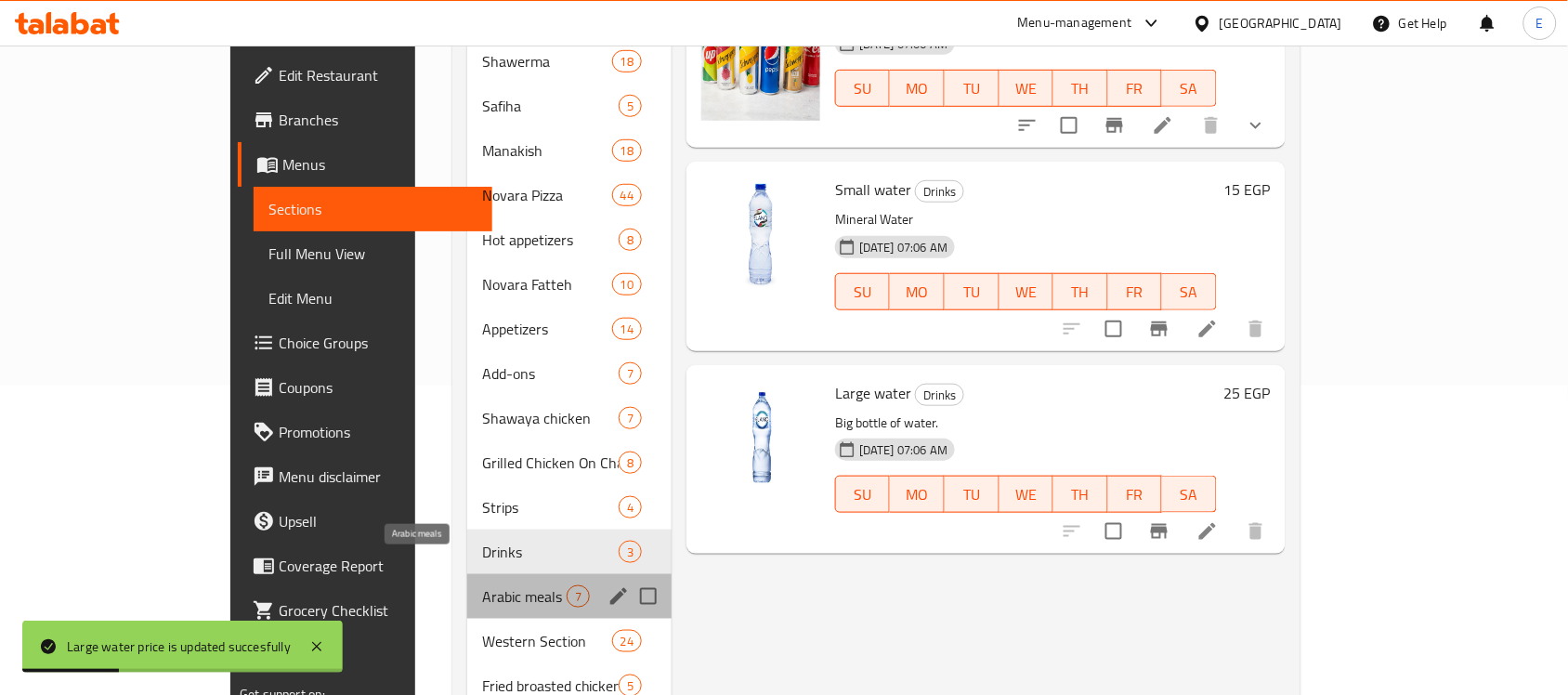
click at [482, 586] on span "Arabic meals" at bounding box center [524, 596] width 84 height 22
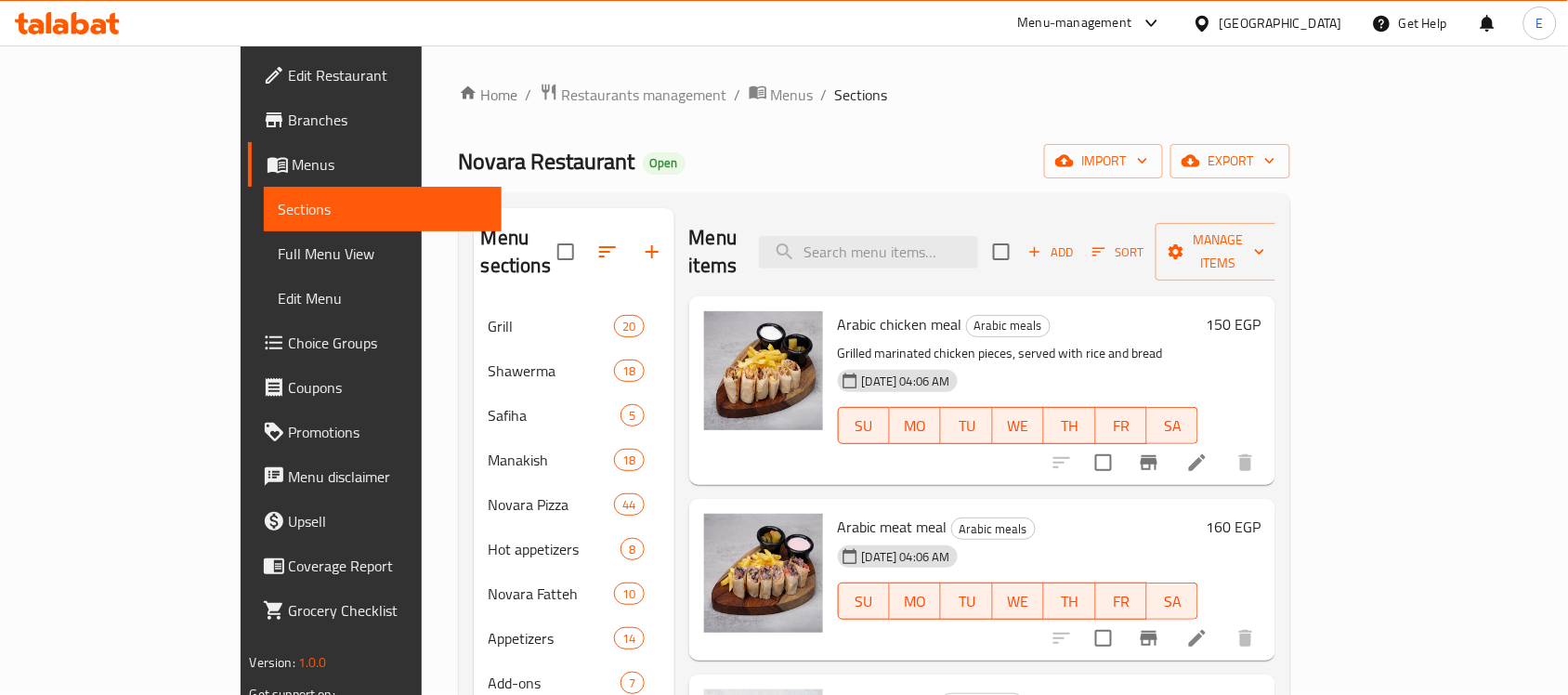
click at [1260, 513] on h6 "160 EGP" at bounding box center [1233, 526] width 55 height 26
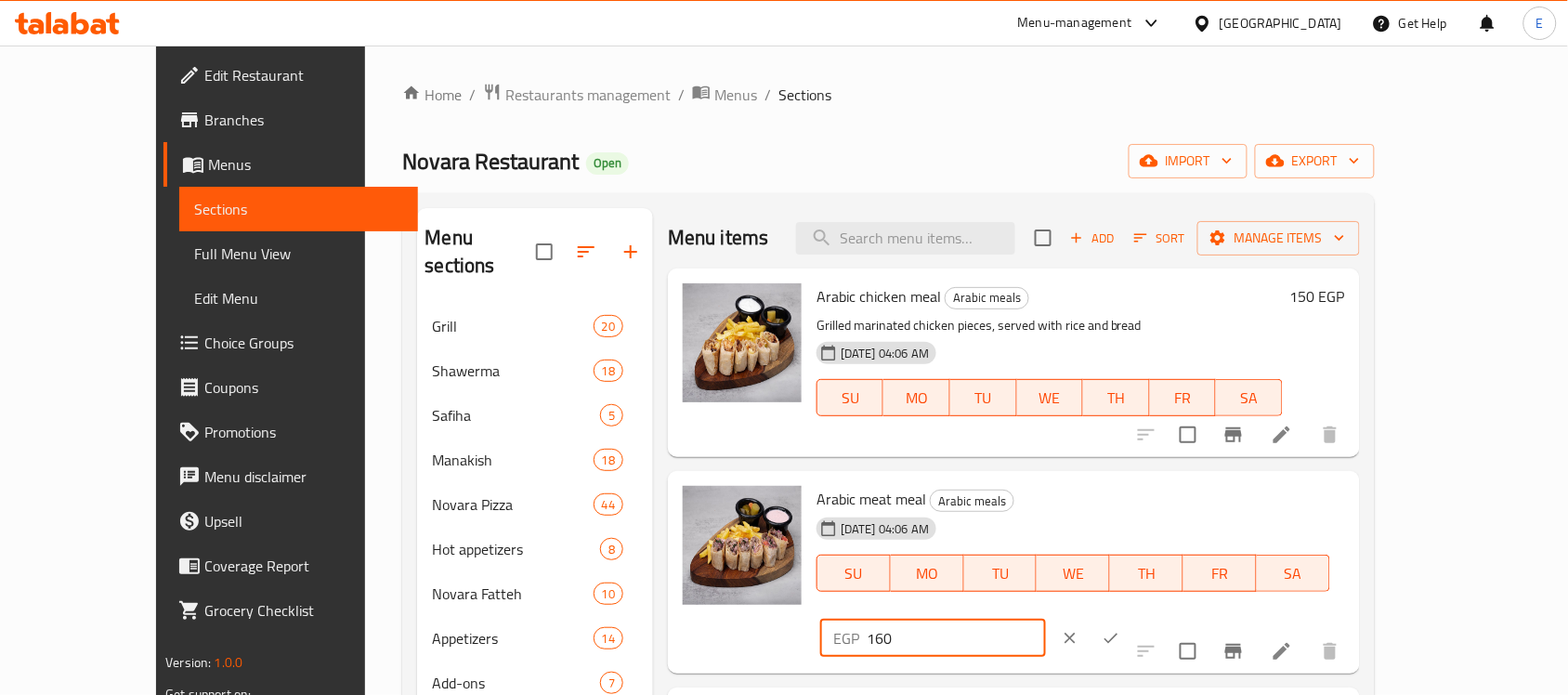
click at [1046, 620] on input "160" at bounding box center [955, 638] width 179 height 37
type input "180"
click at [1120, 629] on icon "ok" at bounding box center [1111, 637] width 19 height 19
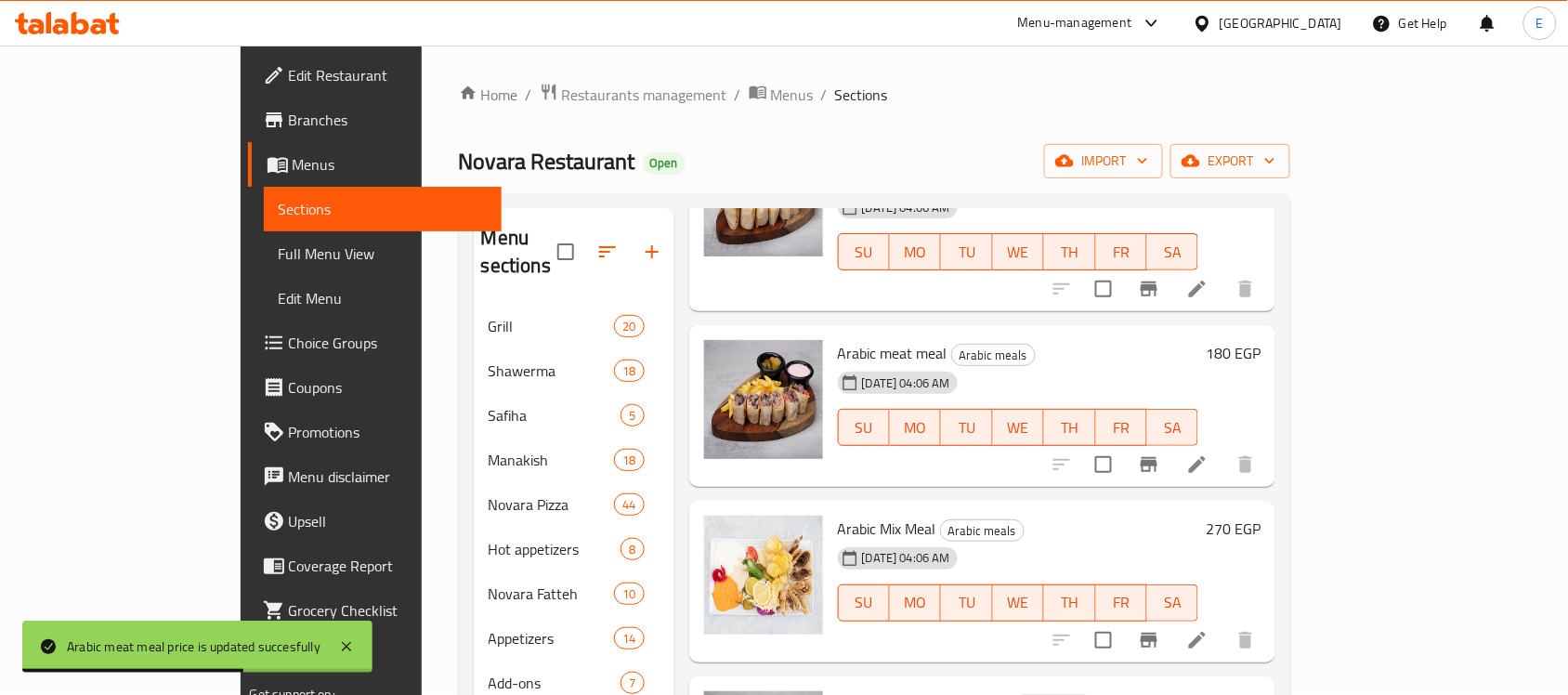
scroll to position [173, 0]
click at [1260, 516] on h6 "270 EGP" at bounding box center [1233, 529] width 55 height 26
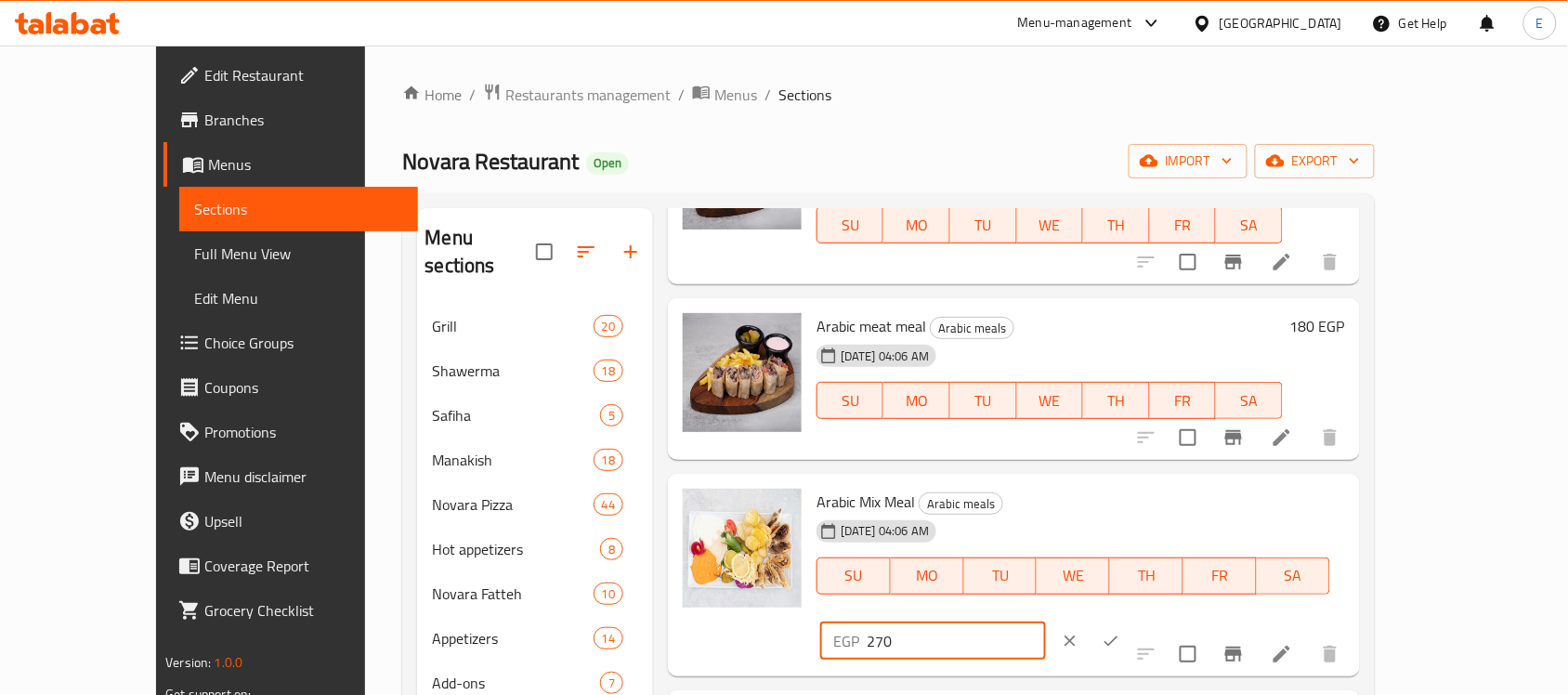
drag, startPoint x: 1283, startPoint y: 494, endPoint x: 1103, endPoint y: 518, distance: 181.6
click at [1103, 518] on div "Arabic Mix Meal Arabic meals 31-12-2024 04:06 AM SU MO TU WE TH FR SA EGP 270 ​" at bounding box center [1080, 575] width 544 height 188
type input "285"
click at [1120, 631] on icon "ok" at bounding box center [1111, 640] width 19 height 19
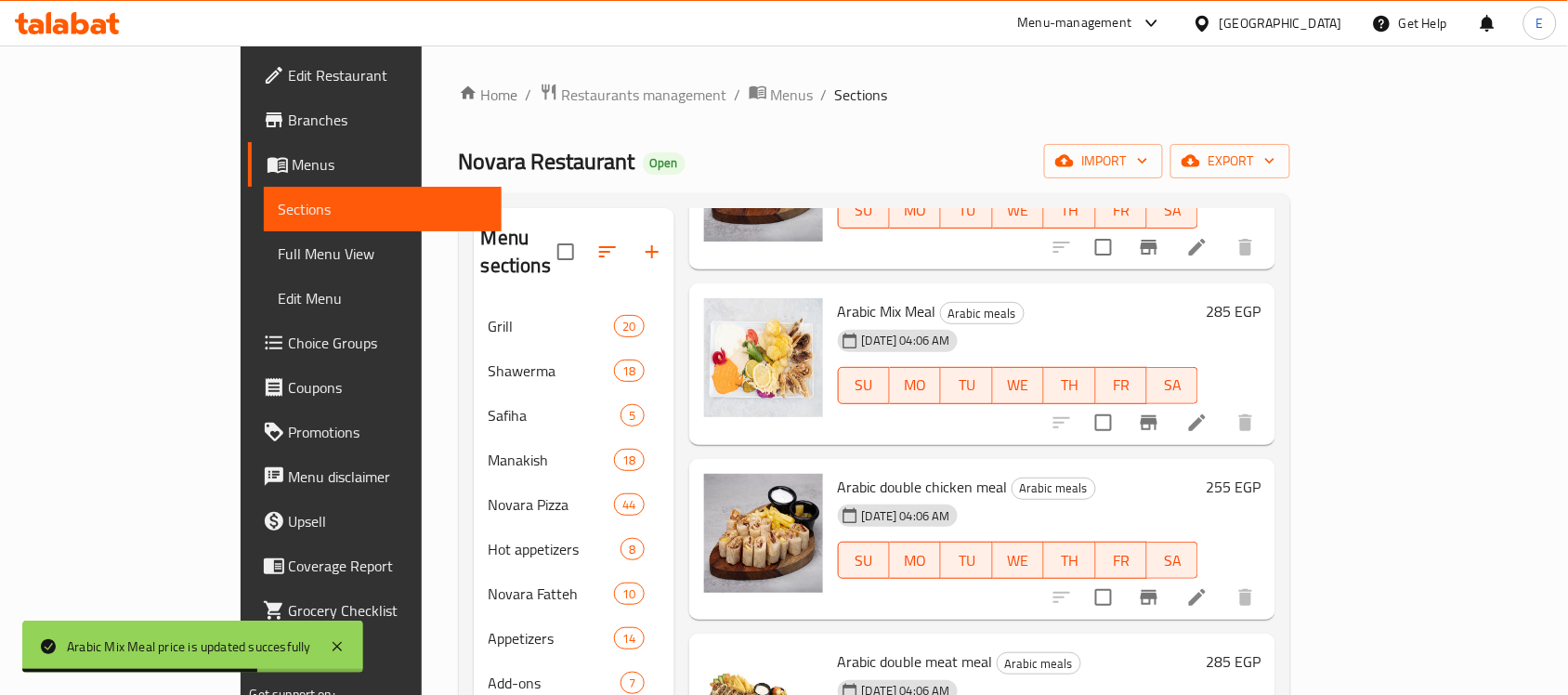
scroll to position [400, 0]
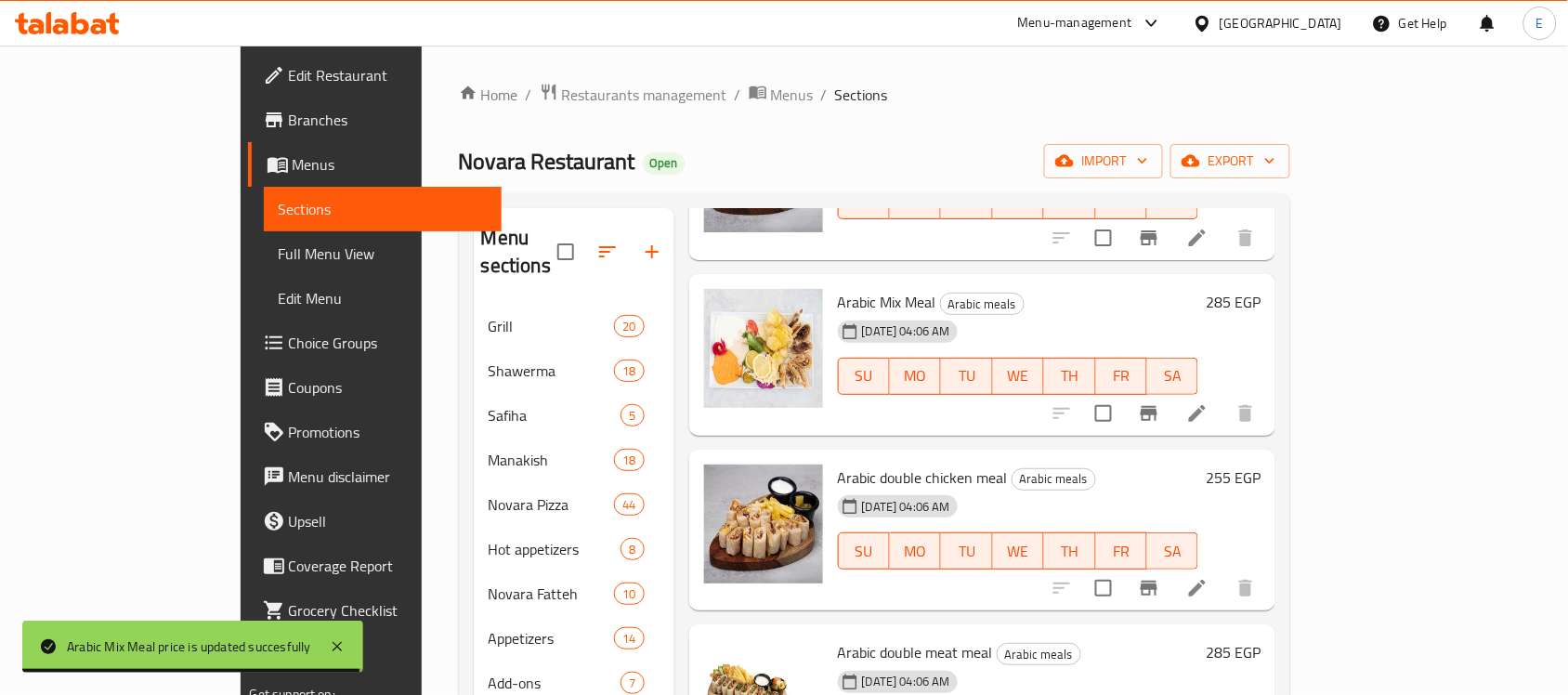
click at [1260, 464] on h6 "255 EGP" at bounding box center [1233, 477] width 55 height 26
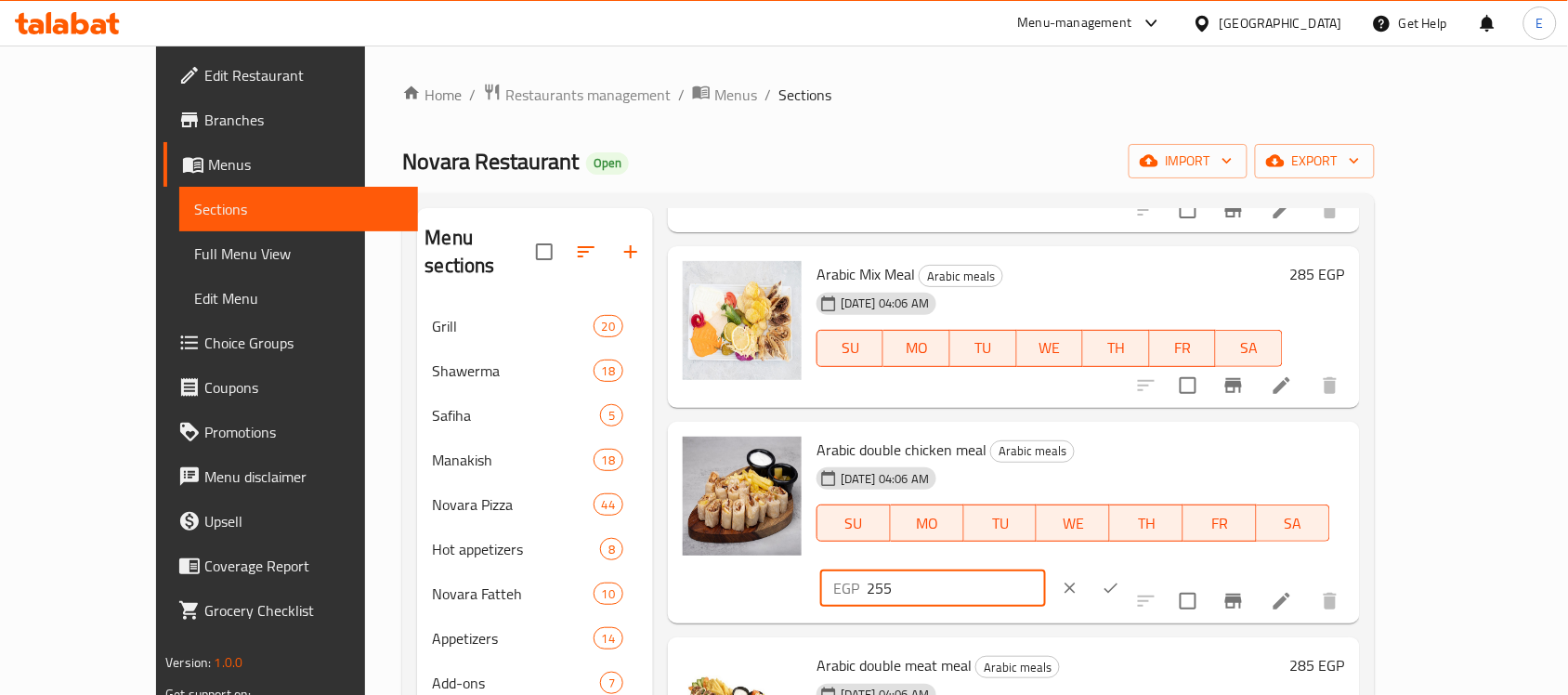
drag, startPoint x: 1302, startPoint y: 456, endPoint x: 1087, endPoint y: 453, distance: 215.0
click at [1087, 453] on div "Arabic double chicken meal Arabic meals 31-12-2024 04:06 AM SU MO TU WE TH FR S…" at bounding box center [1080, 523] width 544 height 188
type input "270"
click at [1131, 567] on button "ok" at bounding box center [1111, 587] width 41 height 41
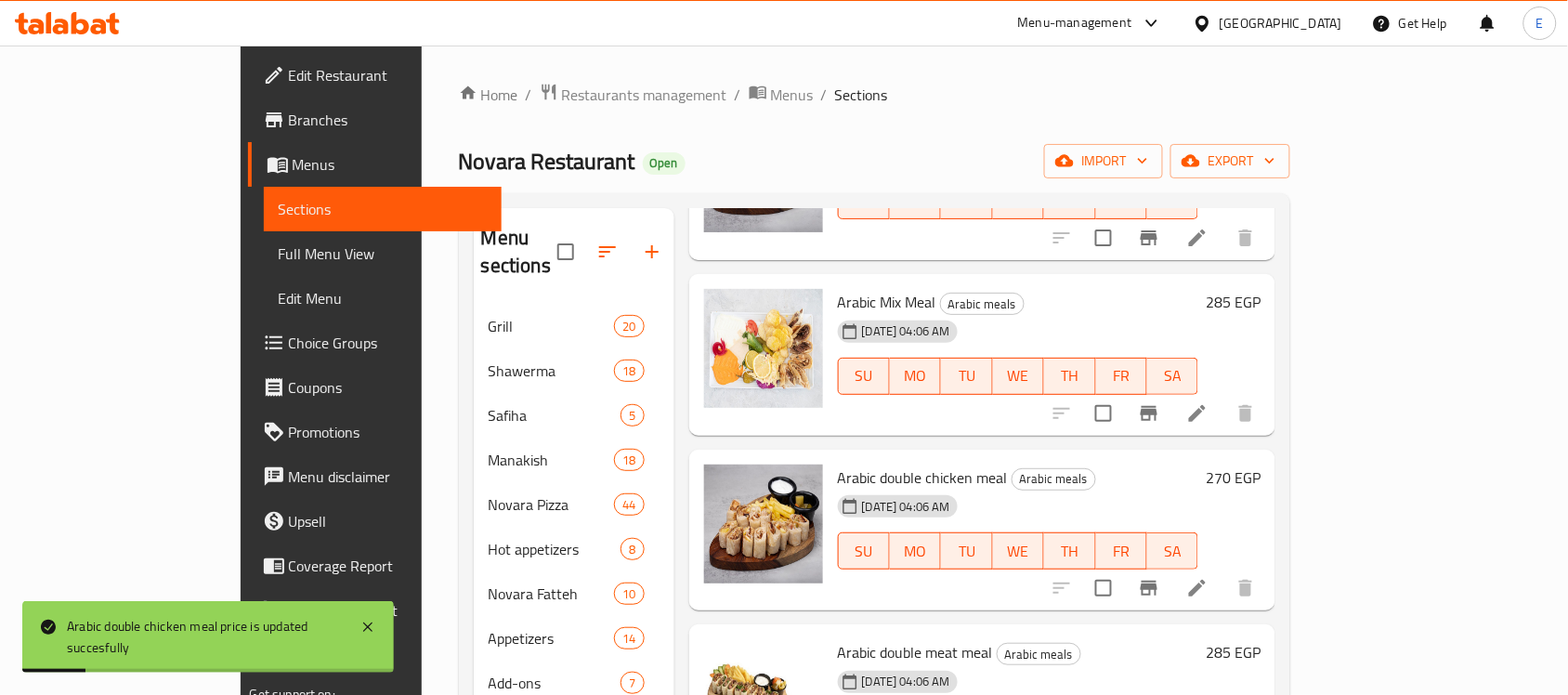
scroll to position [511, 0]
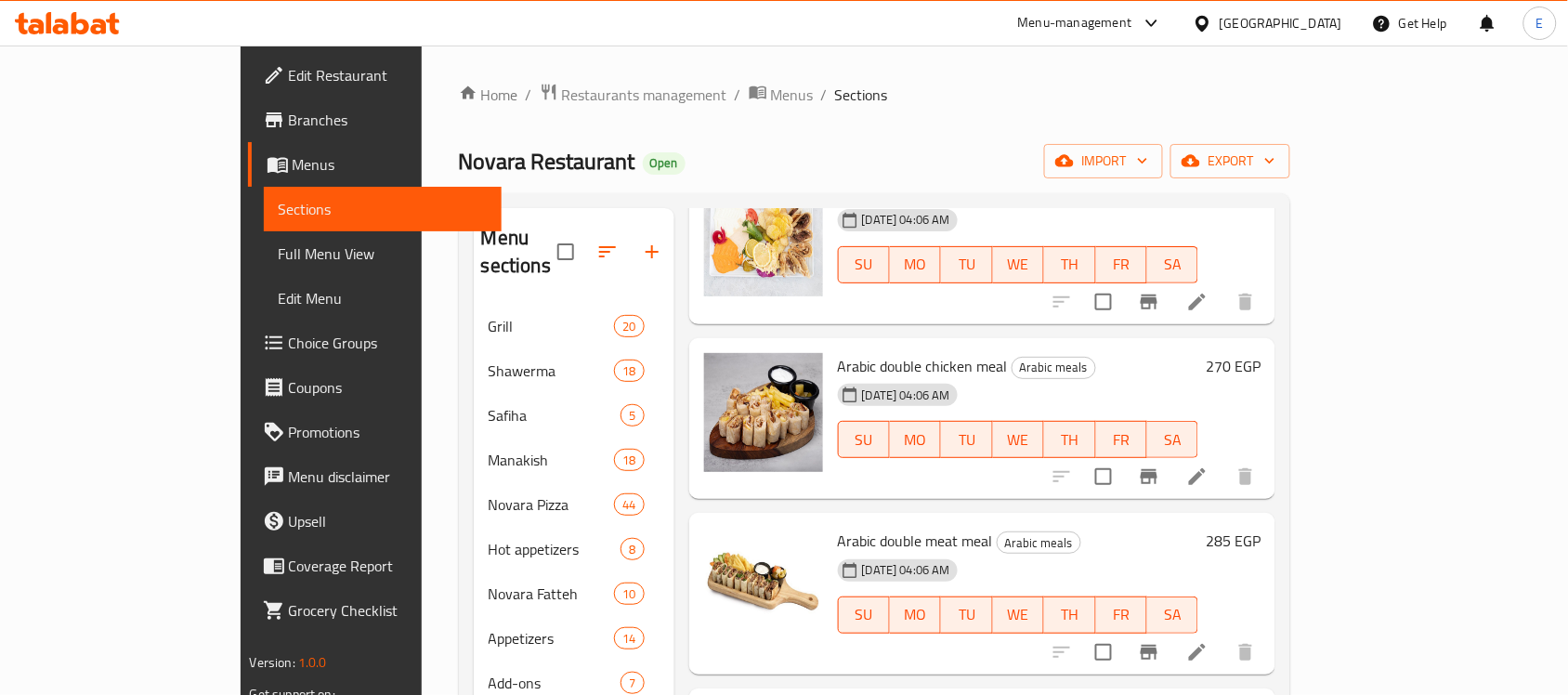
click at [1260, 528] on h6 "285 EGP" at bounding box center [1233, 541] width 55 height 26
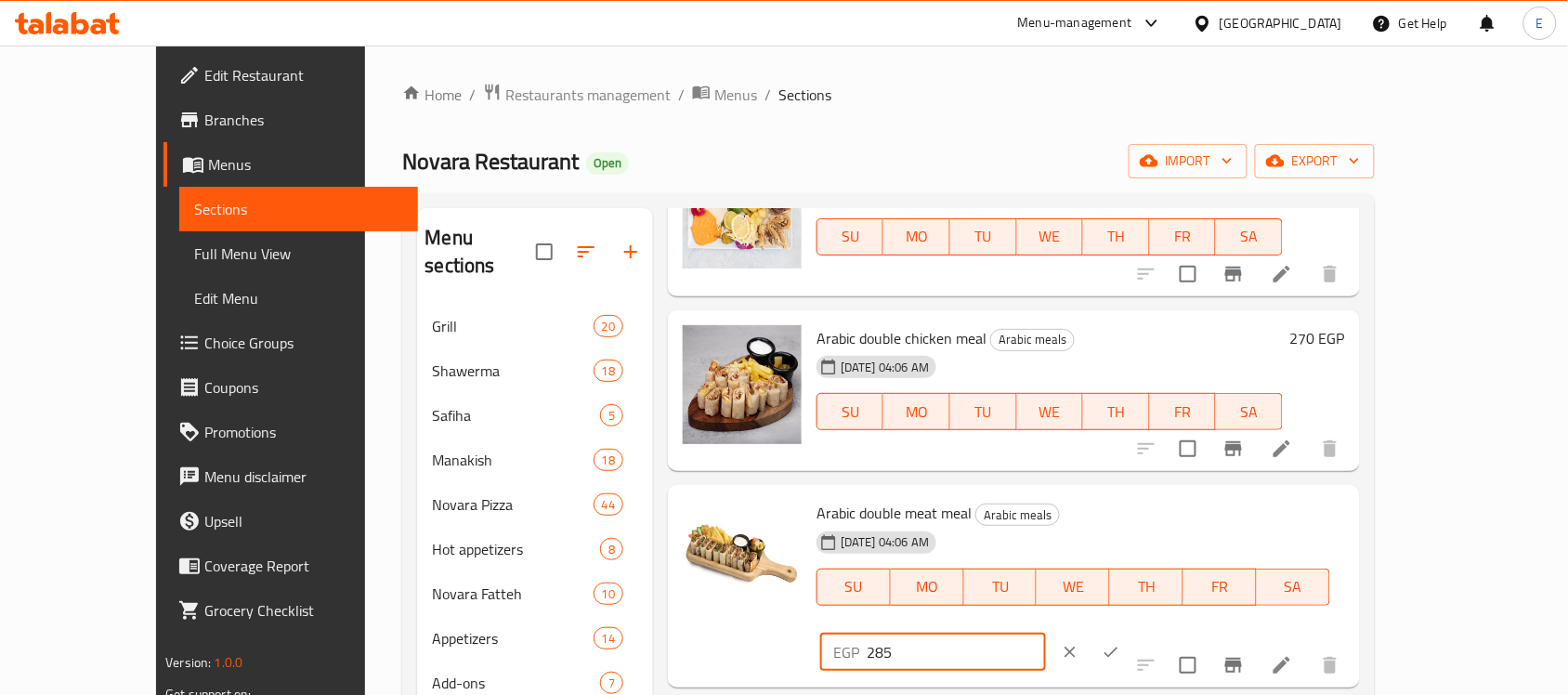
drag, startPoint x: 1258, startPoint y: 516, endPoint x: 1072, endPoint y: 506, distance: 186.3
click at [1072, 506] on div "Arabic double meat meal Arabic meals 31-12-2024 04:06 AM SU MO TU WE TH FR SA E…" at bounding box center [1080, 586] width 544 height 188
type input "305"
click at [1120, 642] on icon "ok" at bounding box center [1111, 651] width 19 height 19
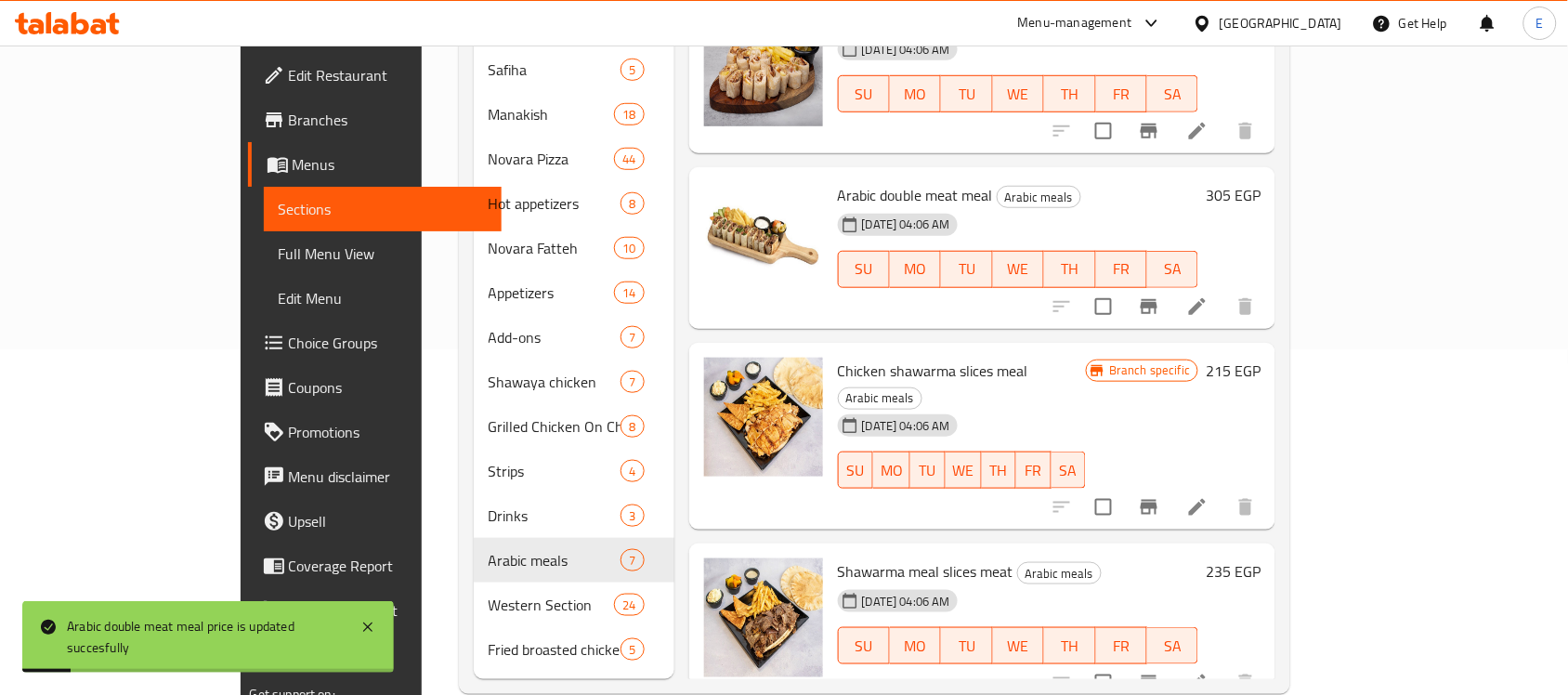
scroll to position [353, 0]
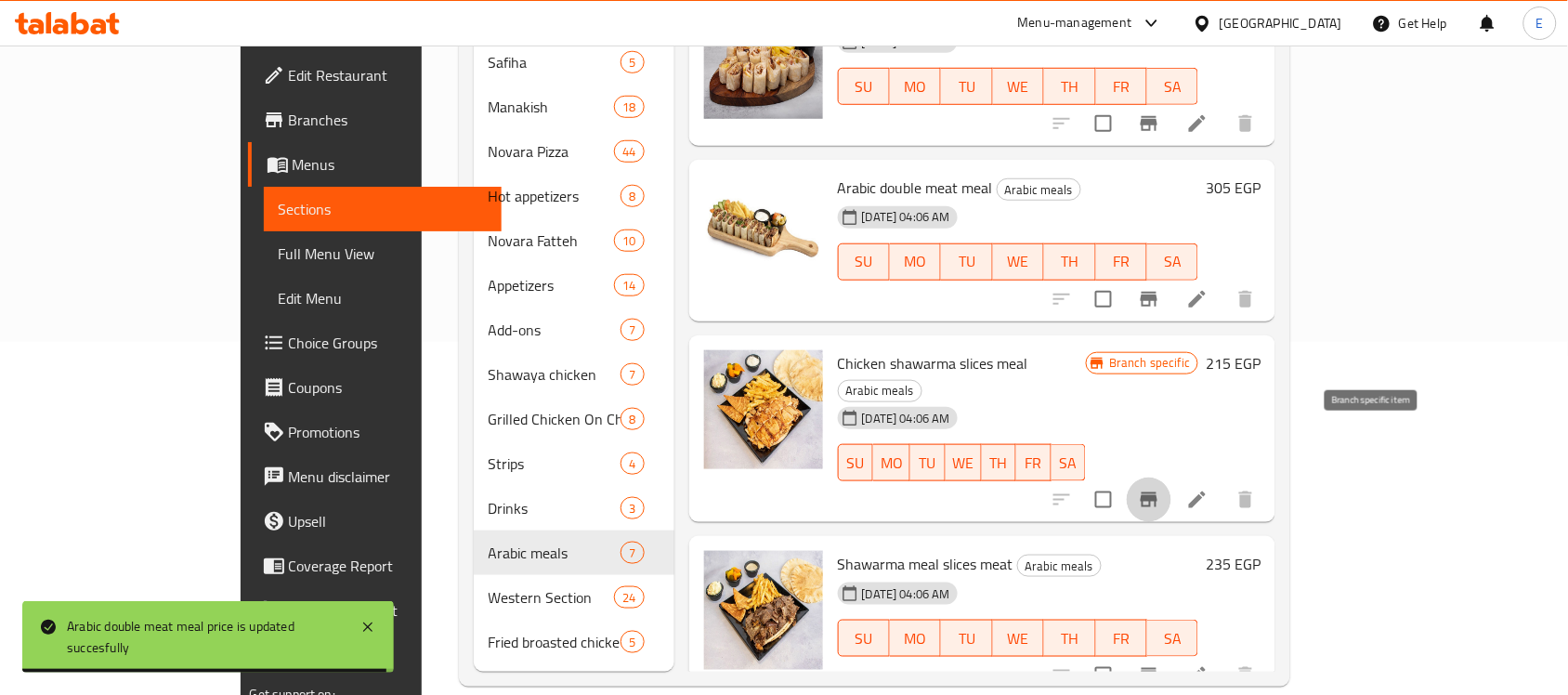
click at [1157, 493] on icon "Branch-specific-item" at bounding box center [1149, 500] width 17 height 15
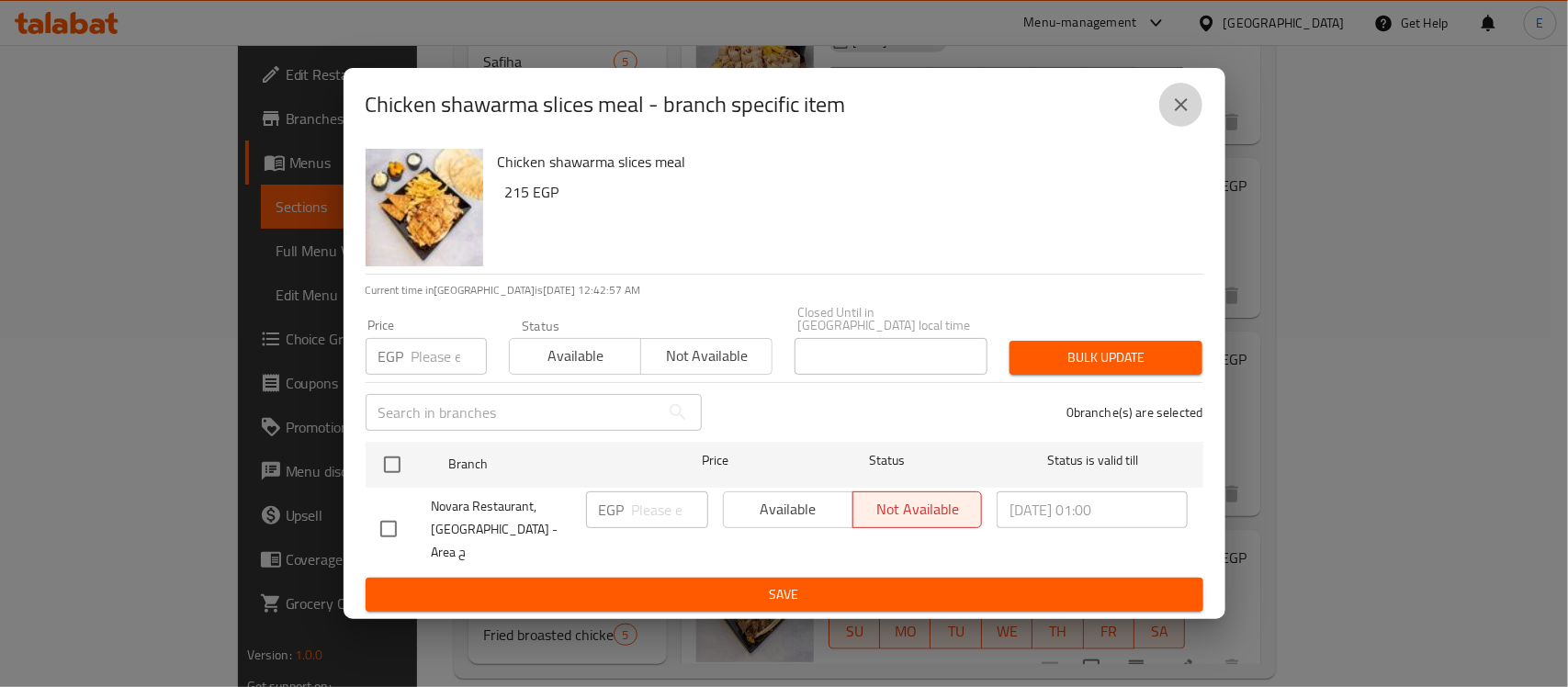
click at [1171, 124] on button "close" at bounding box center [1181, 105] width 44 height 44
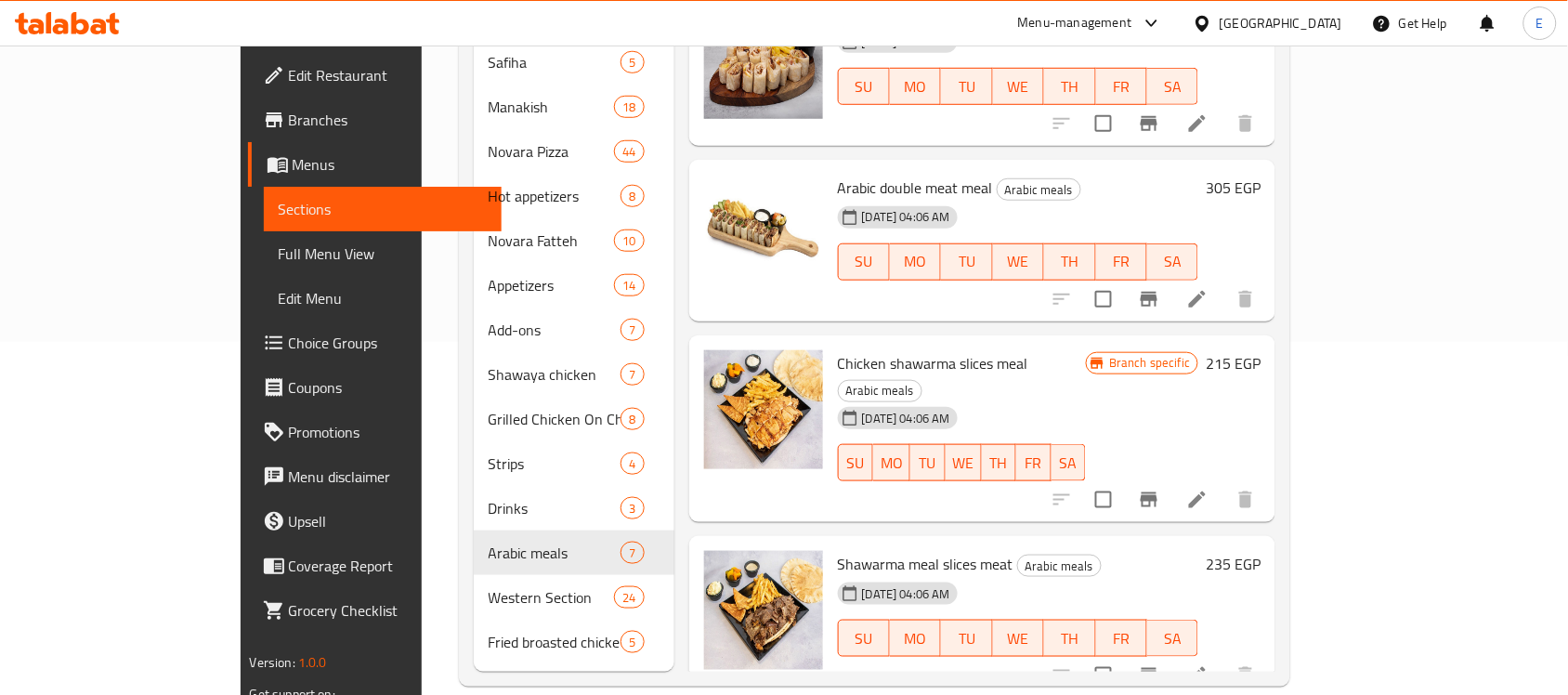
click at [1260, 350] on h6 "215 EGP" at bounding box center [1233, 363] width 55 height 26
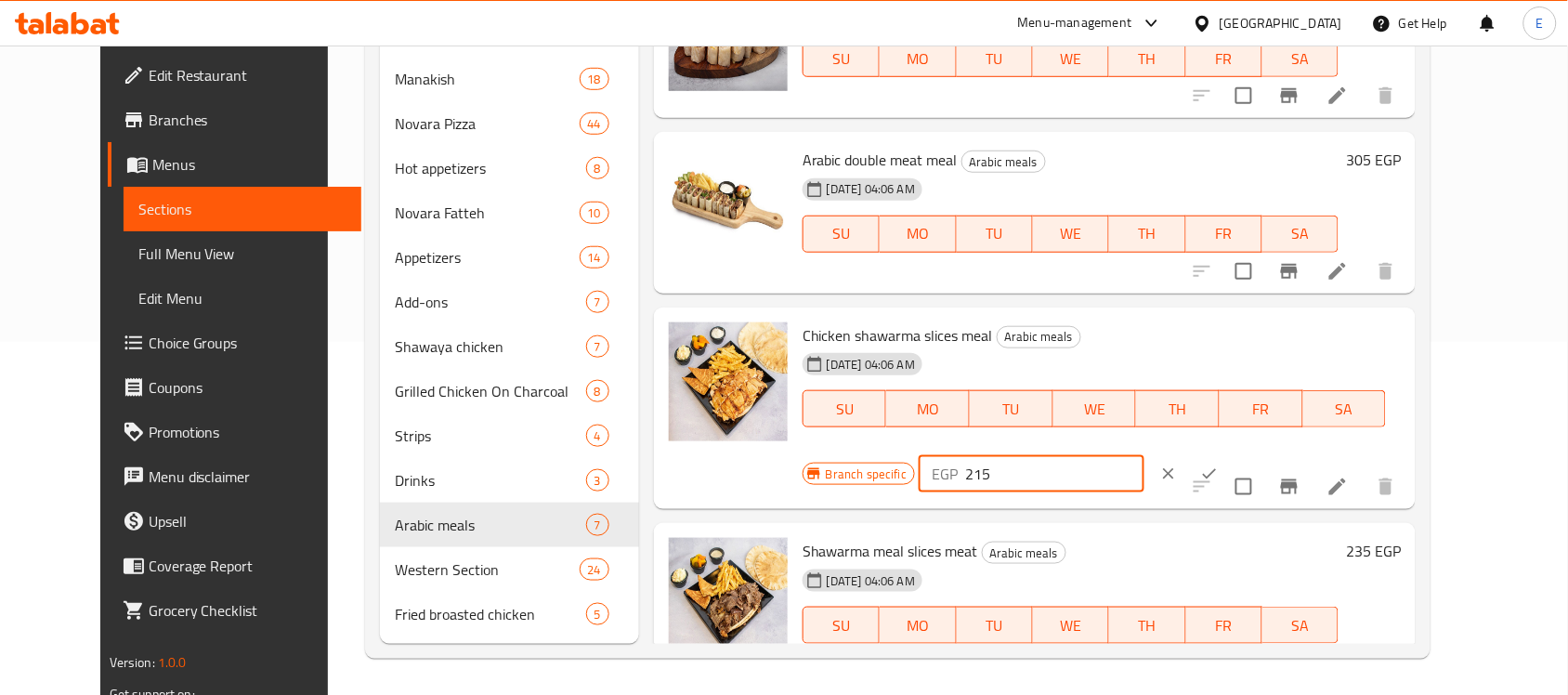
drag, startPoint x: 1286, startPoint y: 332, endPoint x: 1050, endPoint y: 360, distance: 237.7
click at [1050, 360] on div "Chicken shawarma slices meal Arabic meals 31-12-2024 04:06 AM SU MO TU WE TH FR…" at bounding box center [1101, 409] width 613 height 188
type input "260"
click at [1230, 454] on button "ok" at bounding box center [1209, 474] width 41 height 41
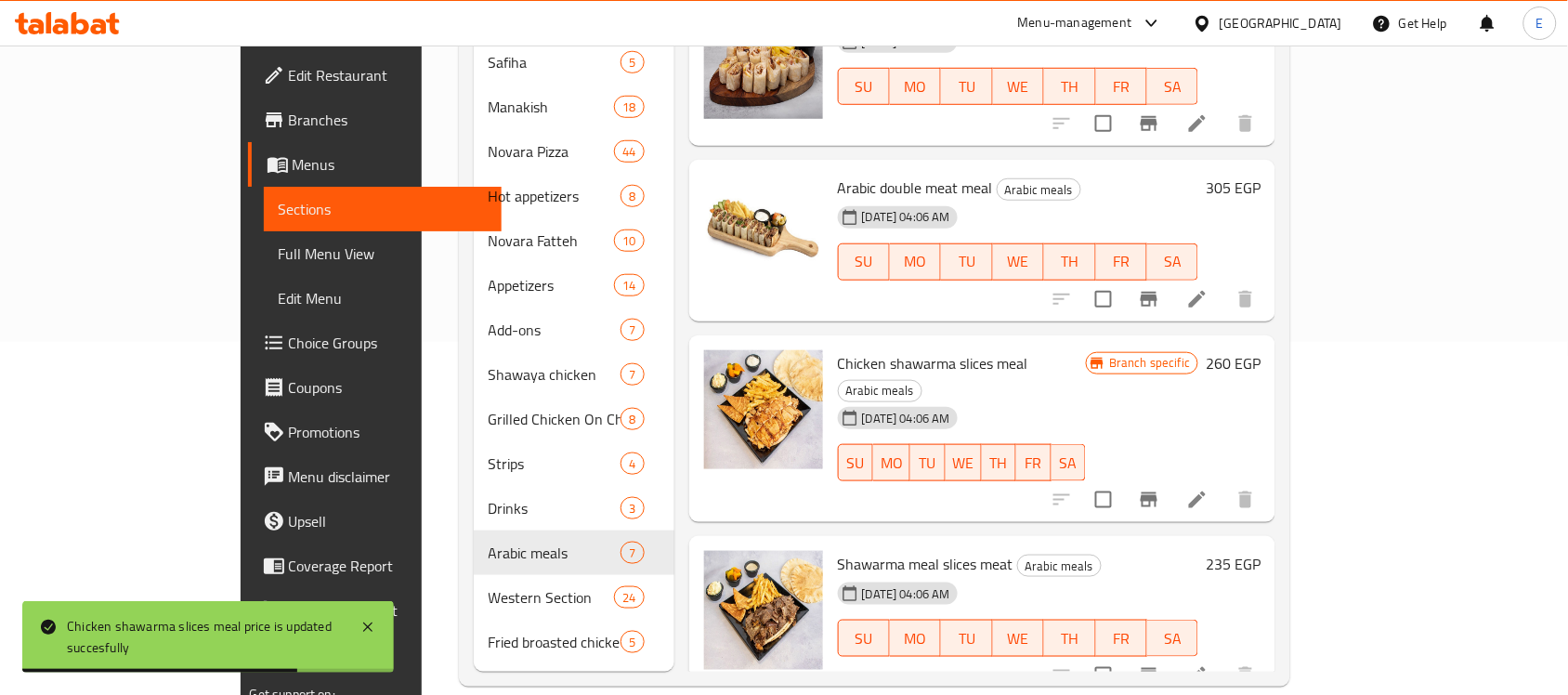
scroll to position [511, 0]
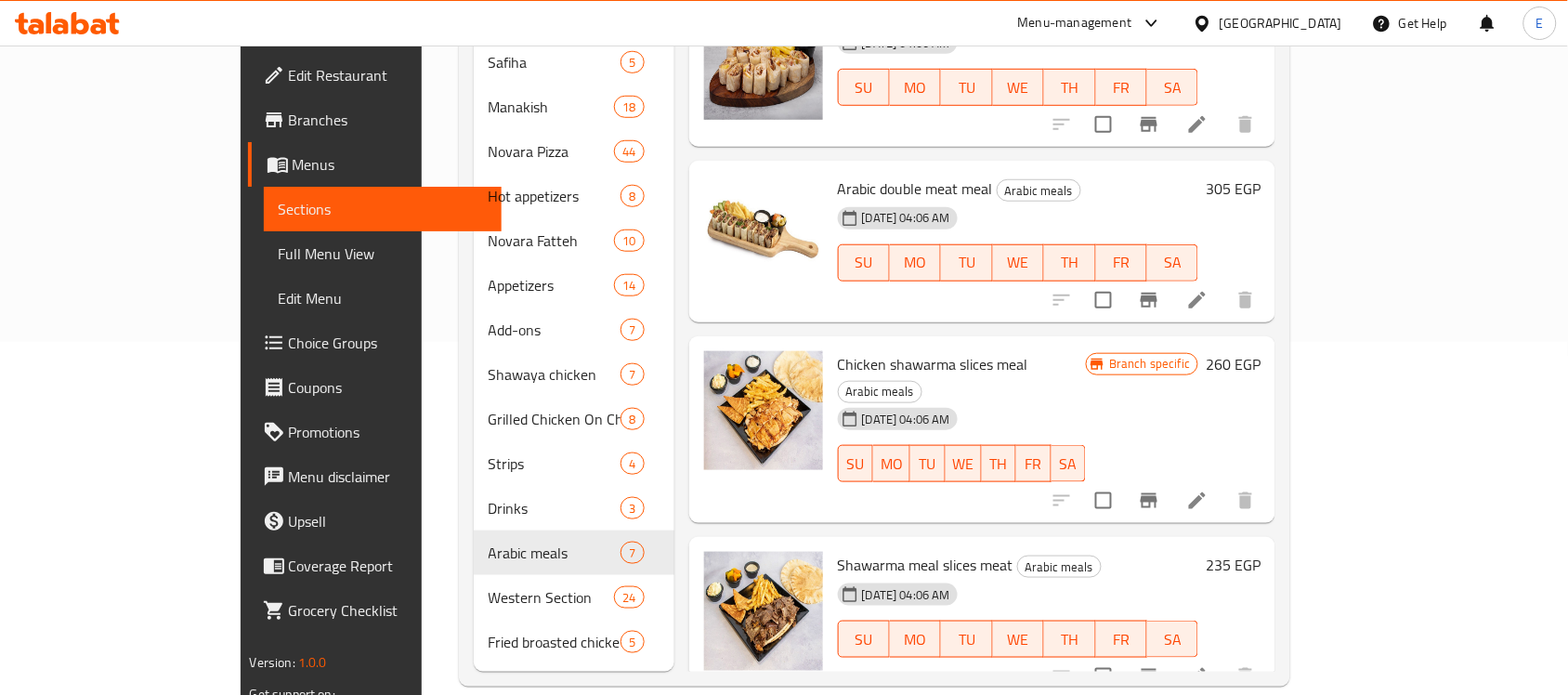
click at [1260, 551] on h6 "235 EGP" at bounding box center [1233, 564] width 55 height 26
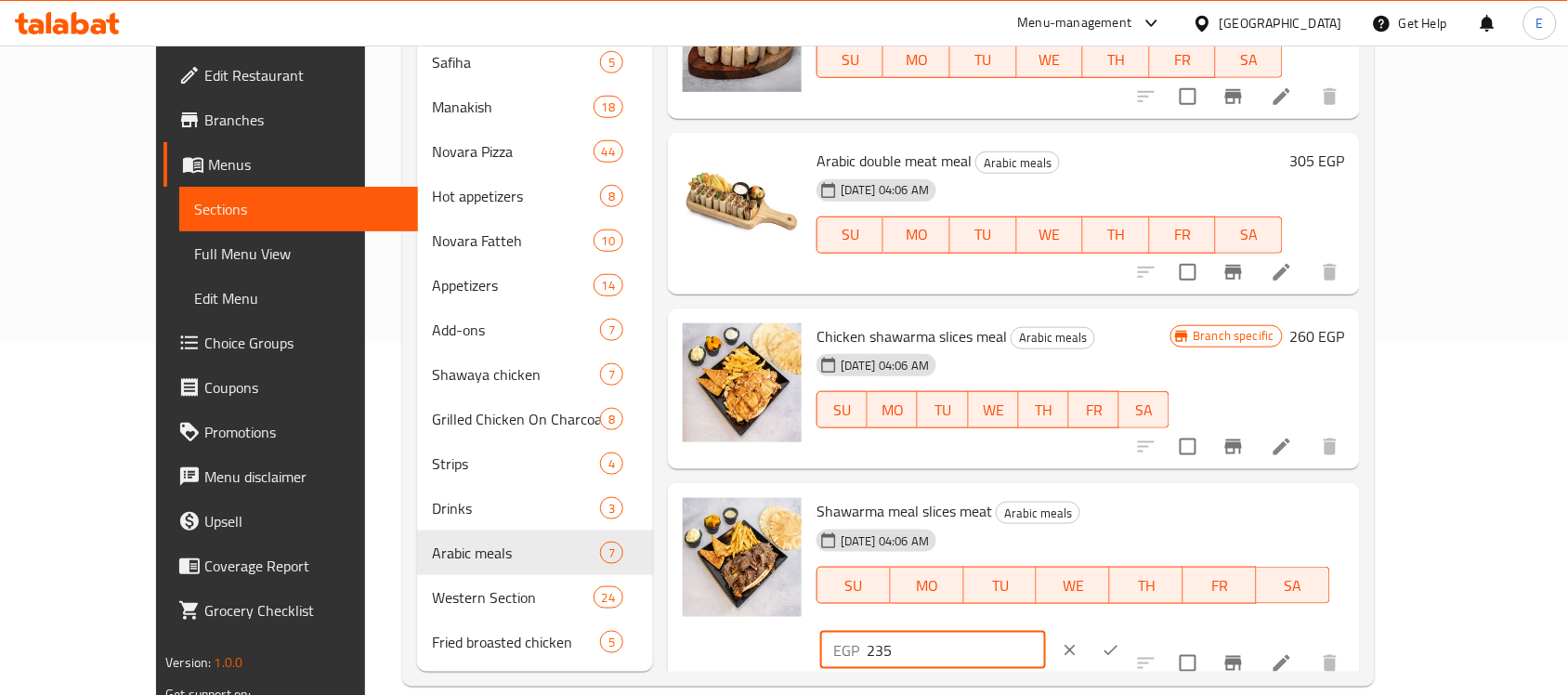
drag, startPoint x: 1271, startPoint y: 527, endPoint x: 1017, endPoint y: 527, distance: 254.0
click at [1017, 527] on div "Shawarma meal slices meat Arabic meals 31-12-2024 04:06 AM SU MO TU WE TH FR SA…" at bounding box center [1080, 585] width 544 height 188
type input "285"
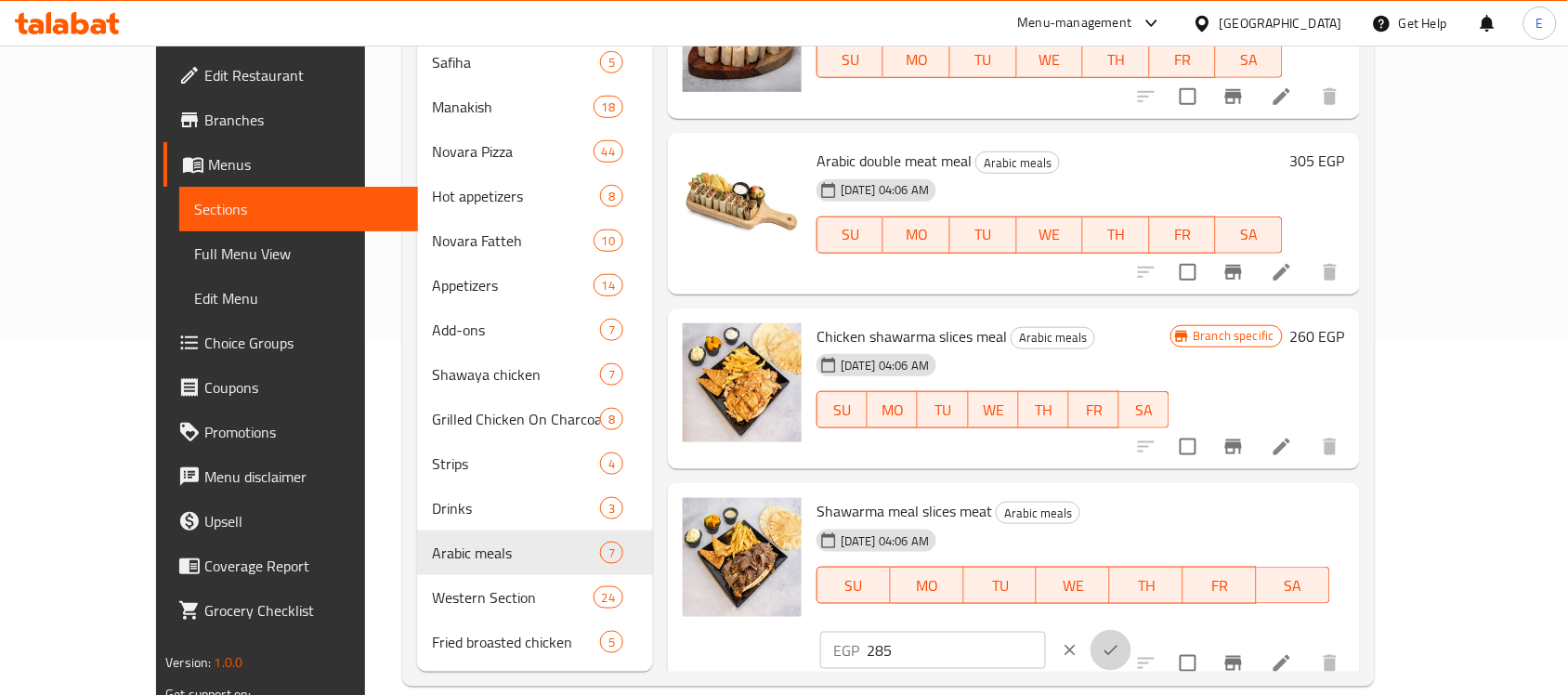
click at [1120, 641] on icon "ok" at bounding box center [1111, 650] width 19 height 19
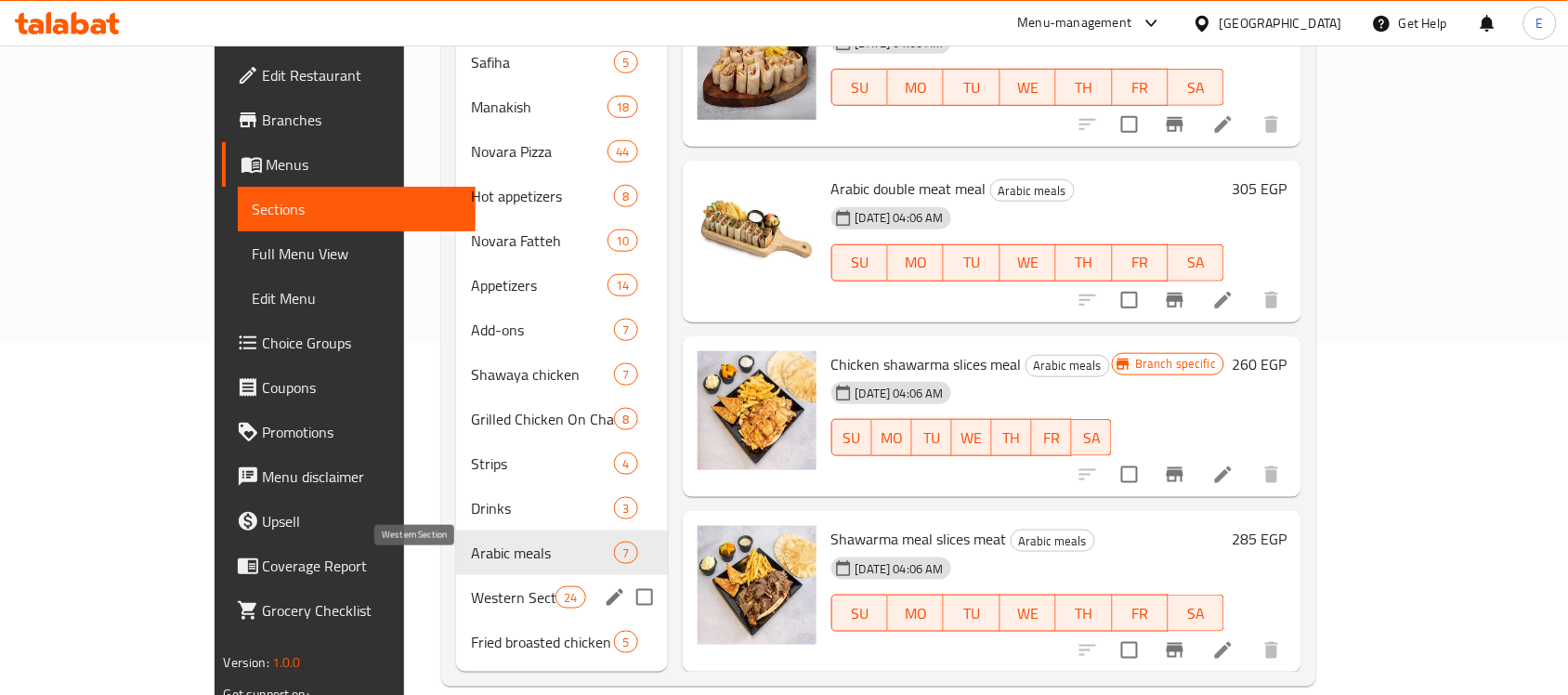
click at [471, 586] on span "Western Section" at bounding box center [513, 596] width 84 height 22
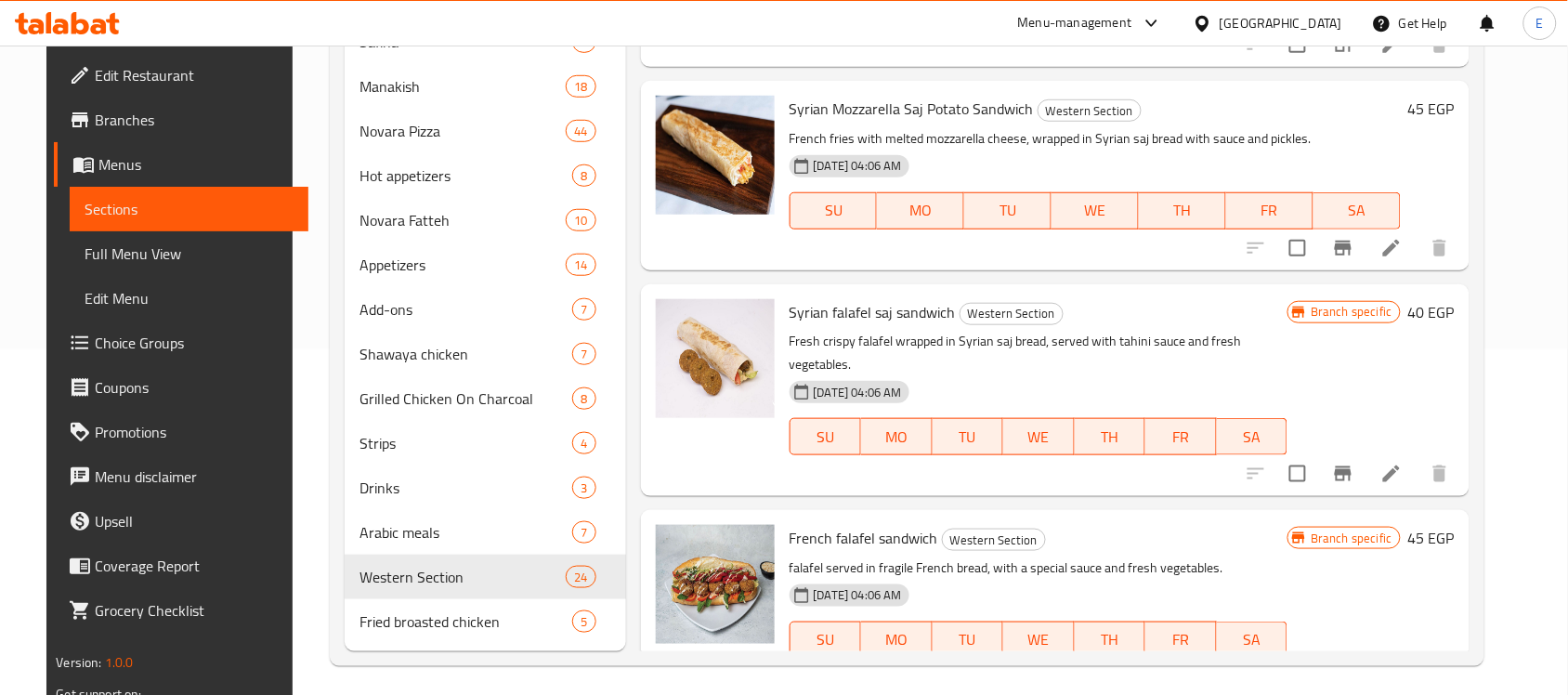
scroll to position [348, 0]
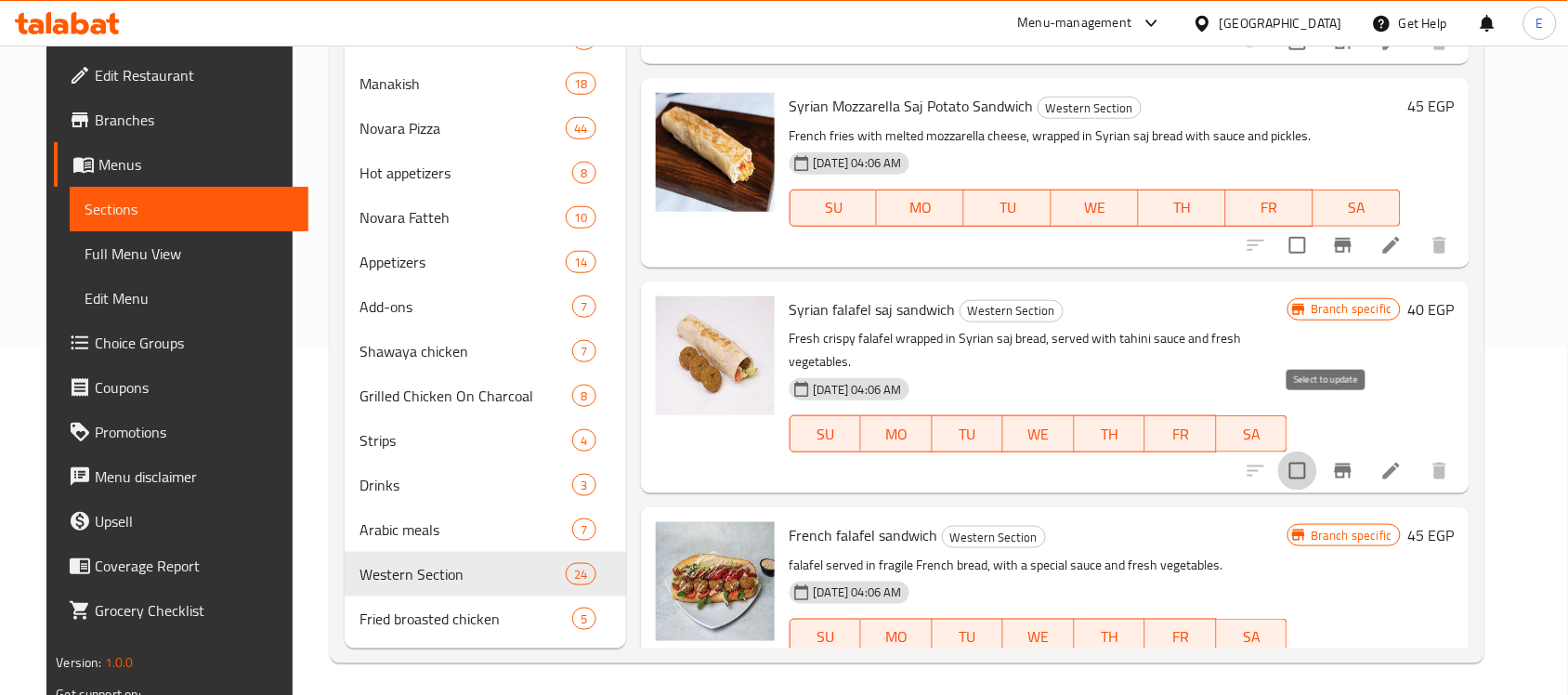
click at [1317, 452] on input "checkbox" at bounding box center [1297, 471] width 39 height 39
checkbox input "true"
click at [1317, 655] on input "checkbox" at bounding box center [1297, 674] width 39 height 39
checkbox input "true"
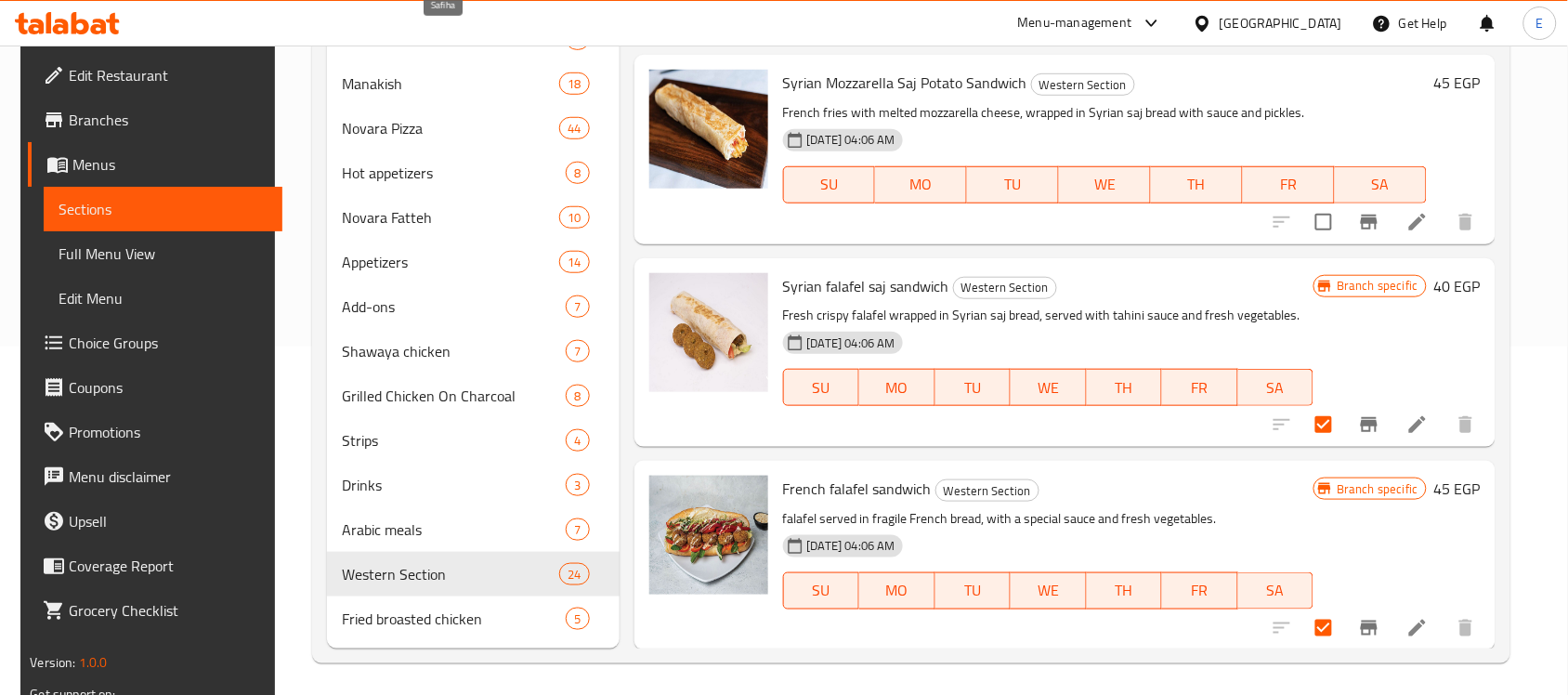
scroll to position [0, 0]
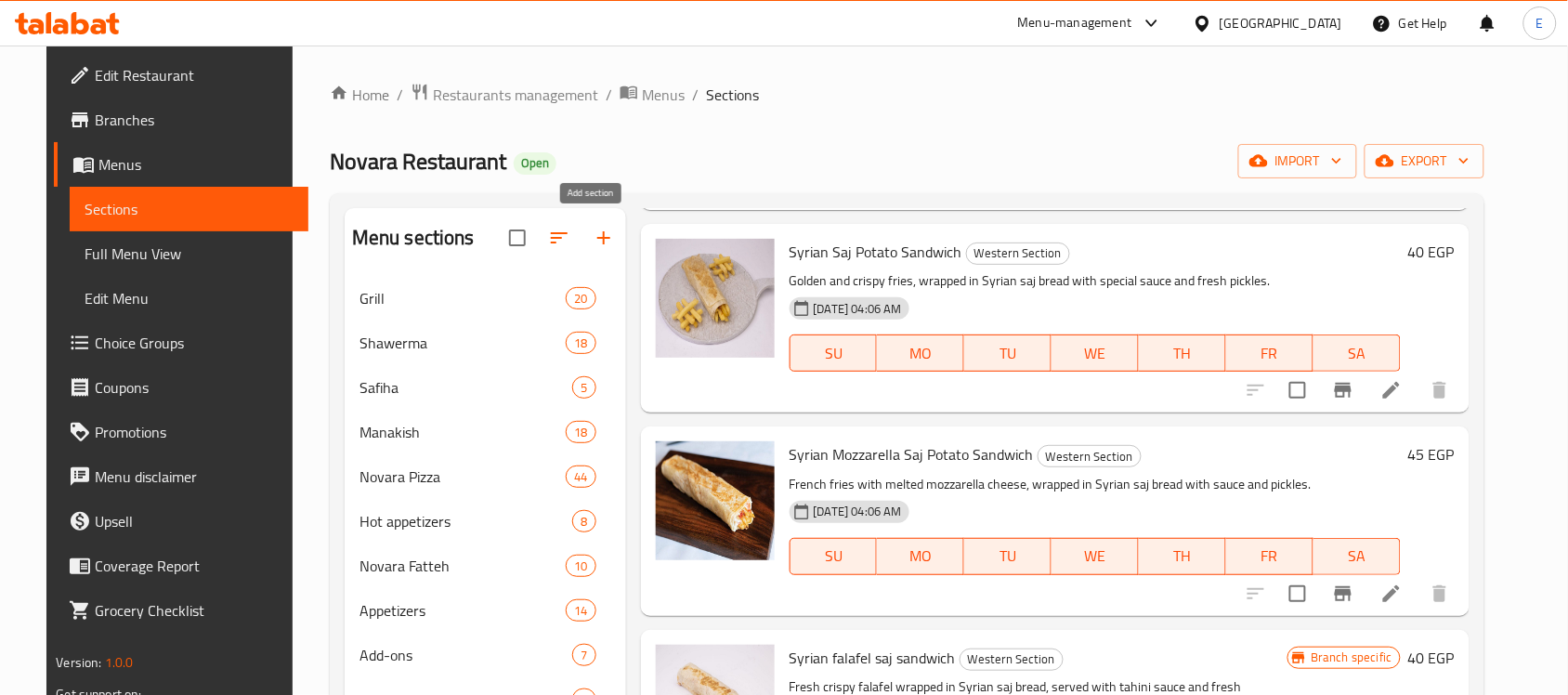
click at [595, 252] on button "button" at bounding box center [604, 238] width 45 height 45
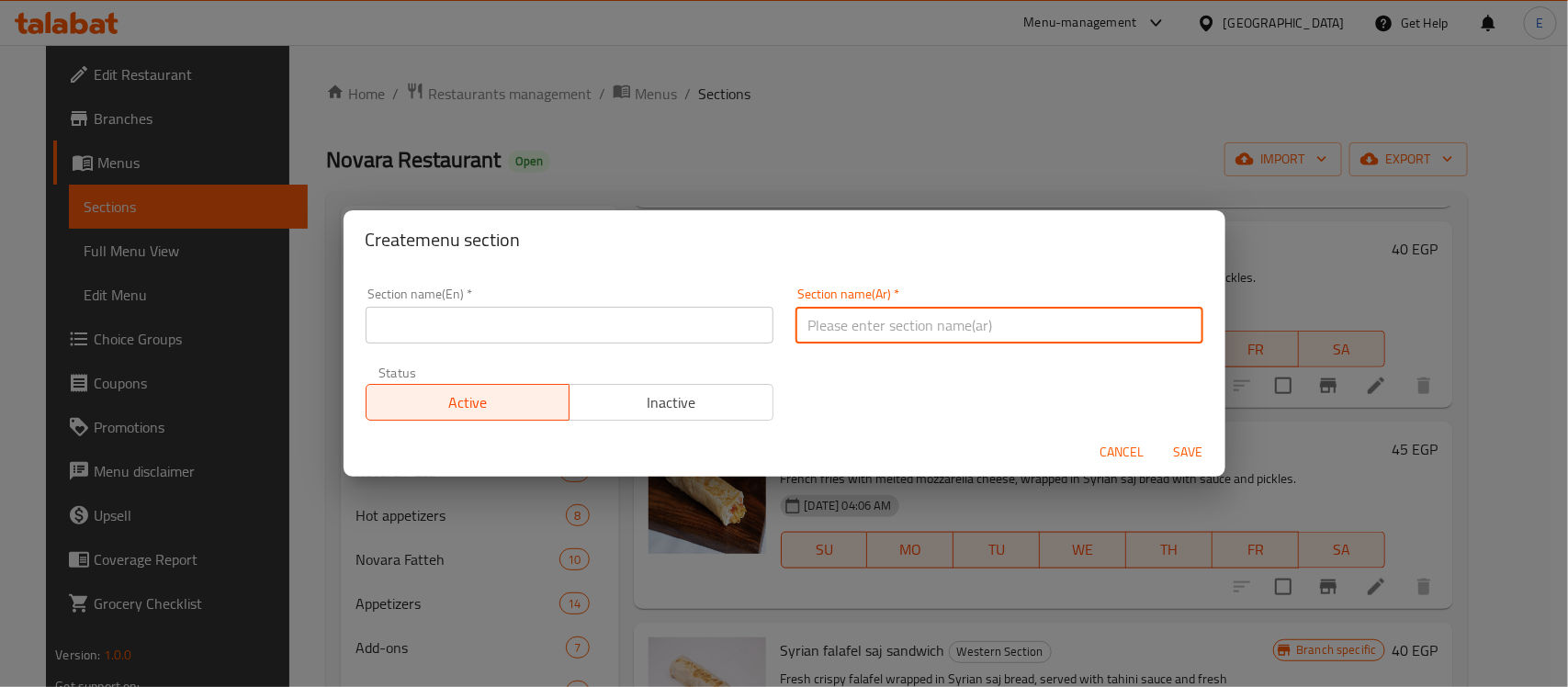
click at [848, 335] on input "text" at bounding box center [1000, 325] width 408 height 37
type input "سندوتش شرقي"
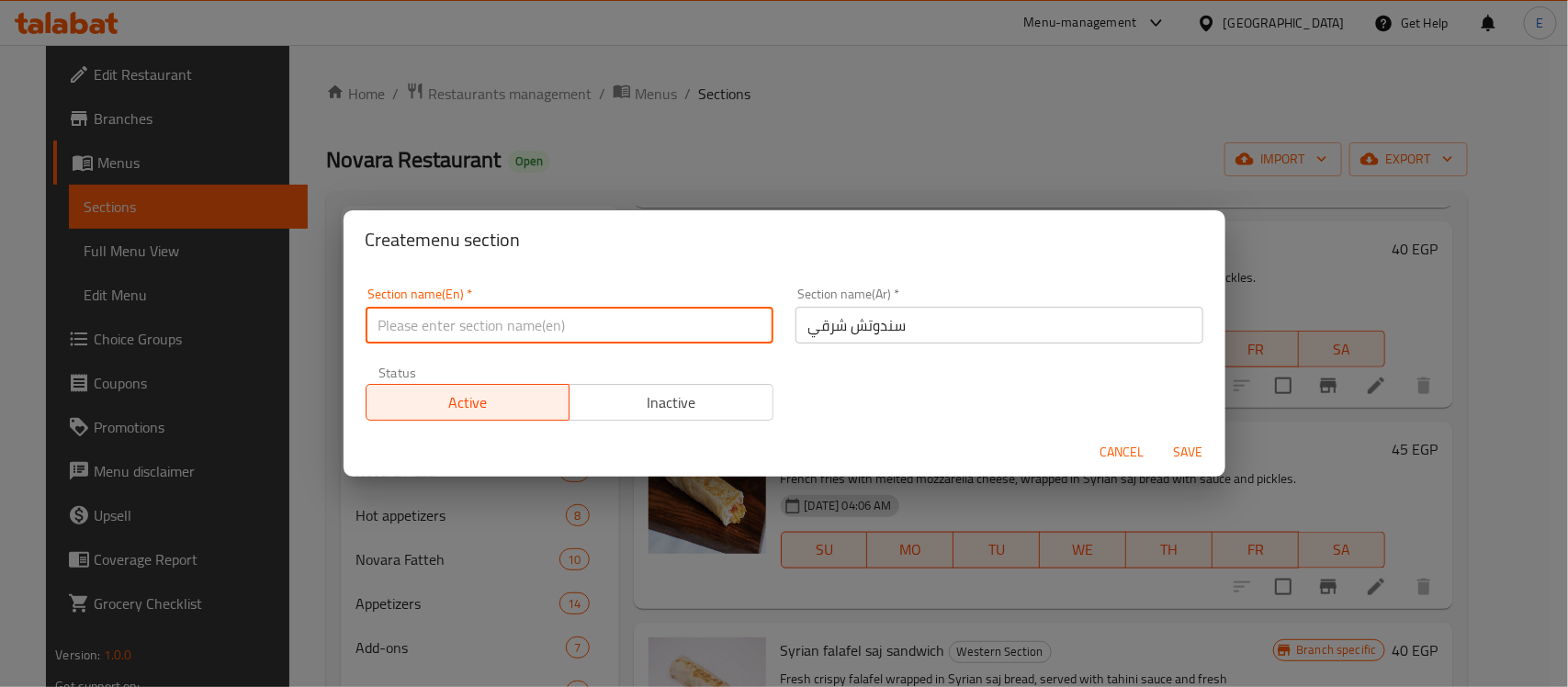
click at [712, 314] on input "text" at bounding box center [569, 325] width 408 height 37
type input "Oriental Sandwiches"
click at [1176, 444] on span "Save" at bounding box center [1189, 452] width 44 height 23
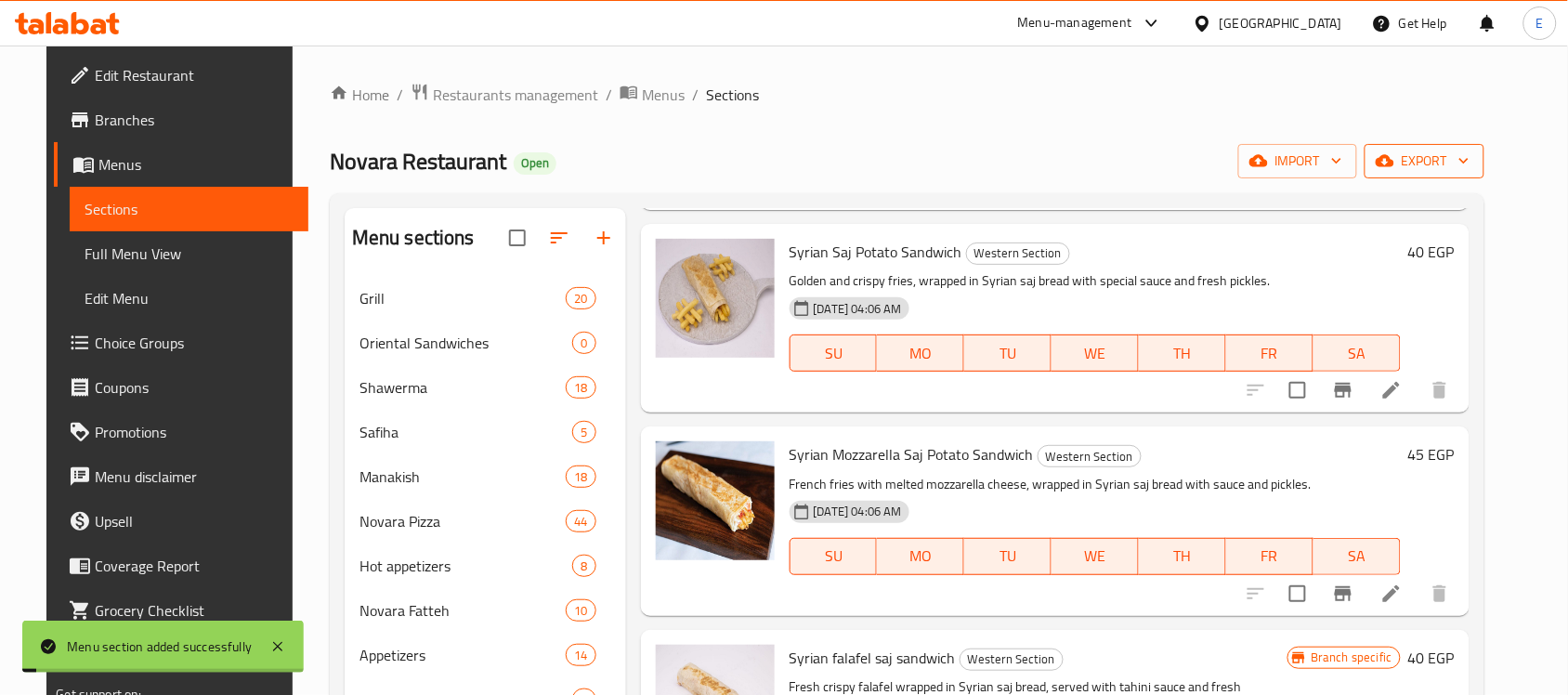
scroll to position [3993, 0]
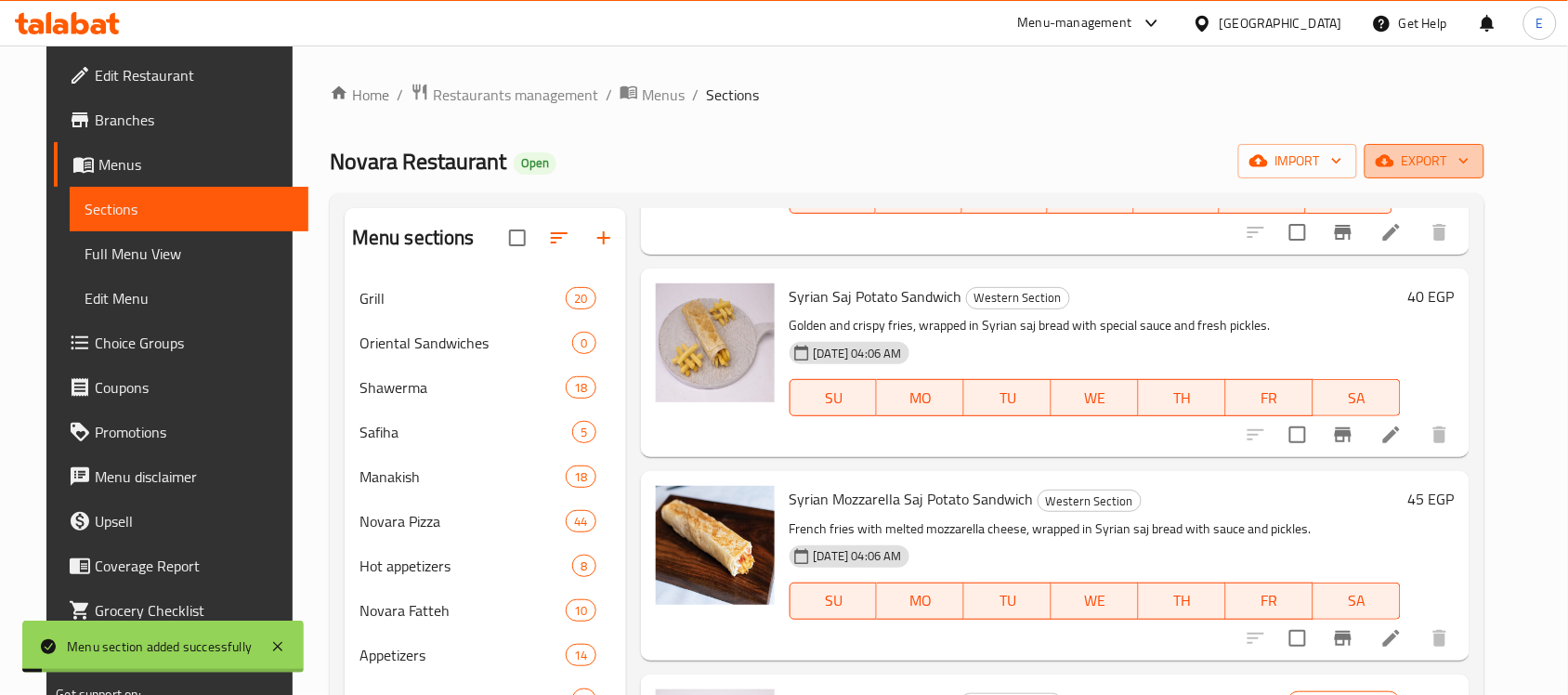
click at [1465, 158] on span "export" at bounding box center [1424, 161] width 90 height 23
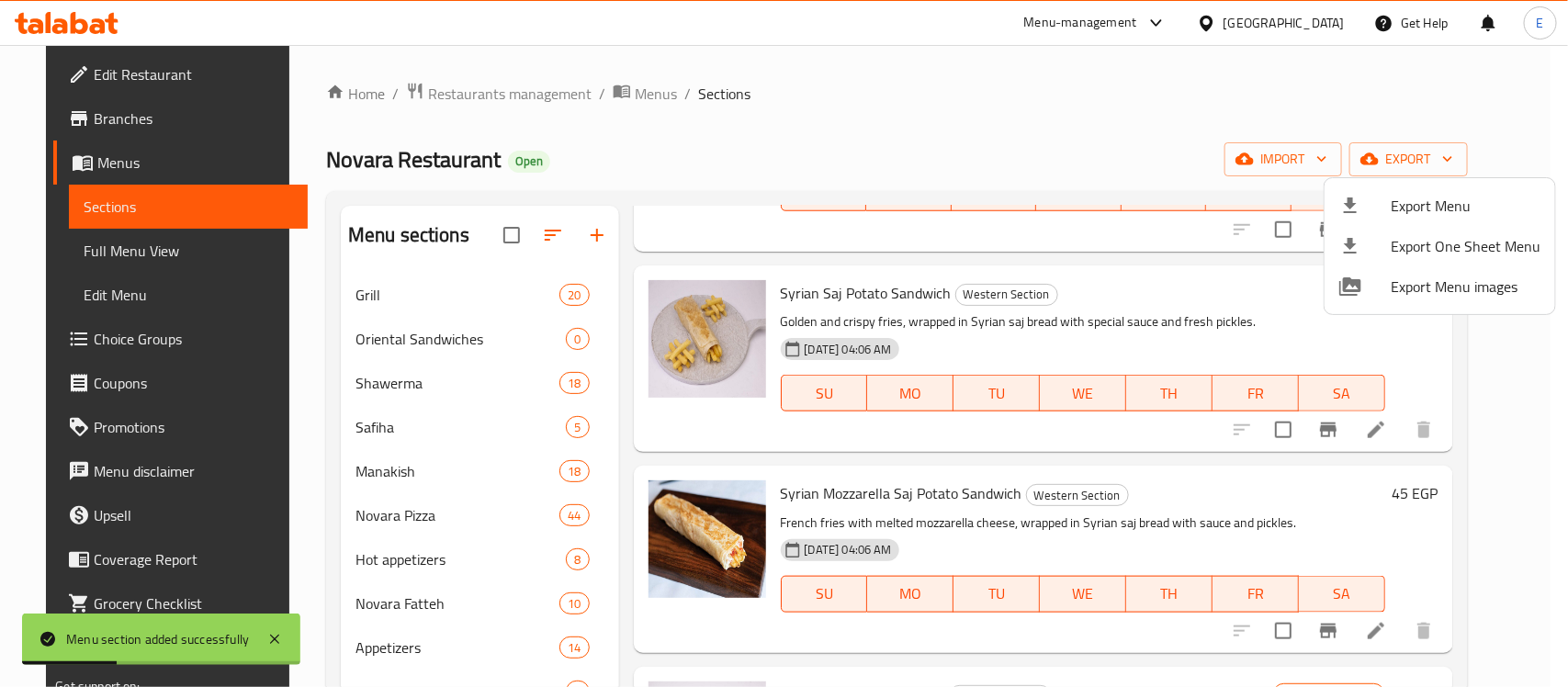
click at [1246, 172] on div at bounding box center [784, 343] width 1568 height 687
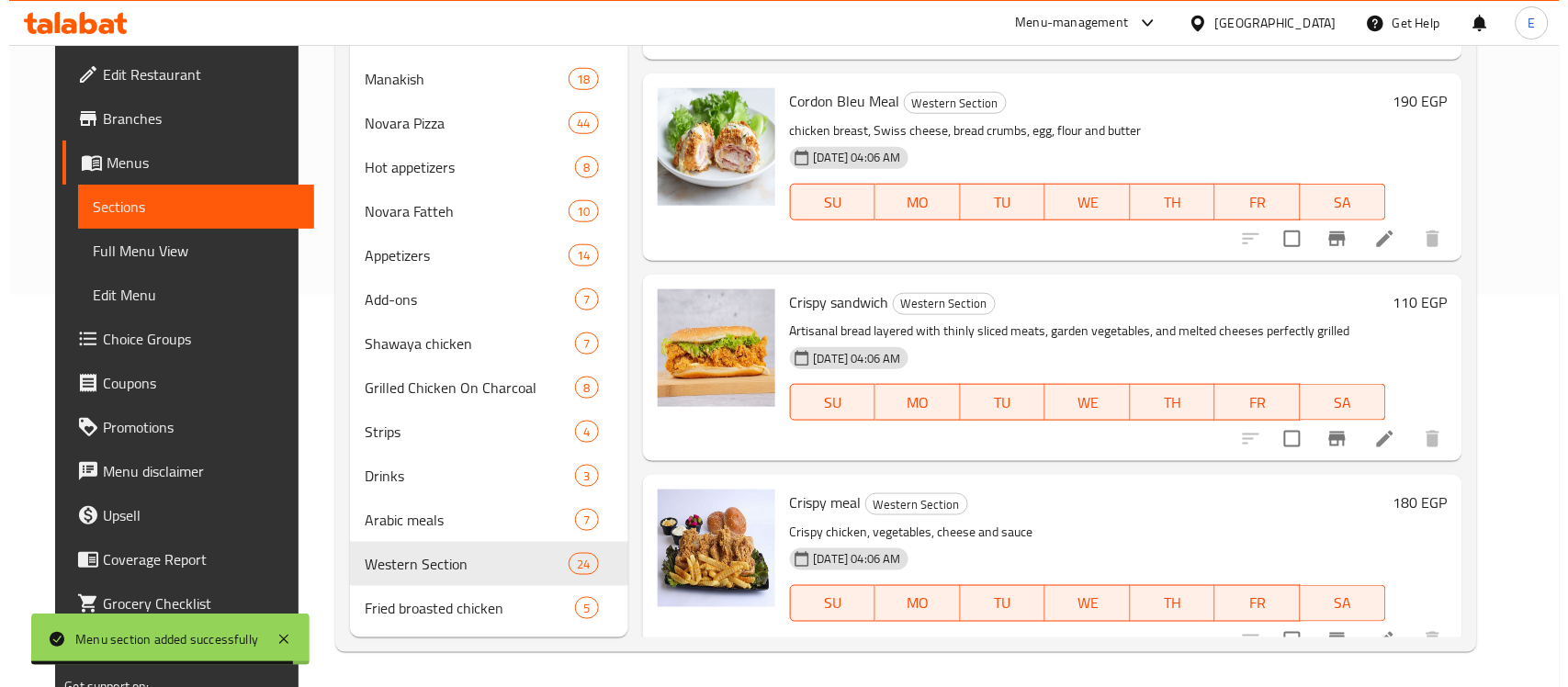
scroll to position [0, 0]
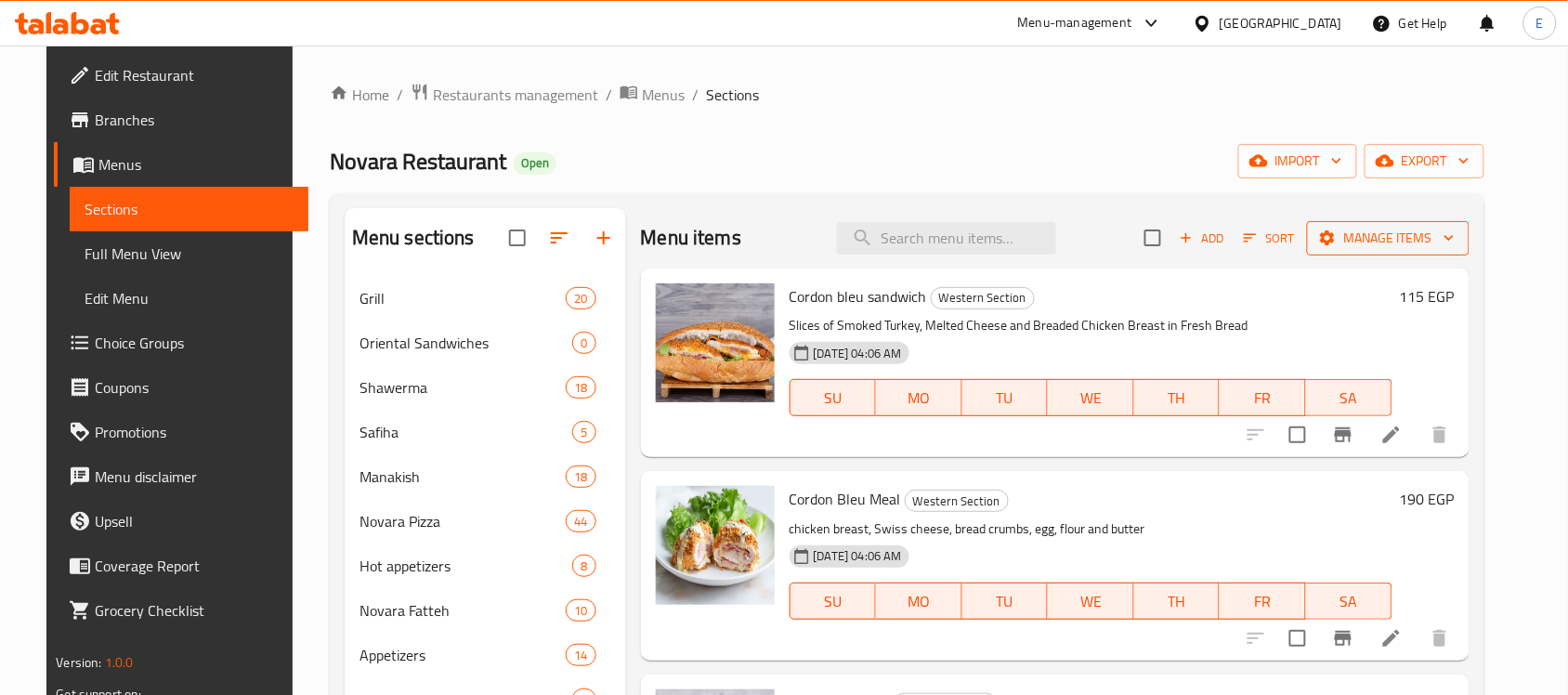
click at [1438, 242] on span "Manage items" at bounding box center [1388, 239] width 133 height 23
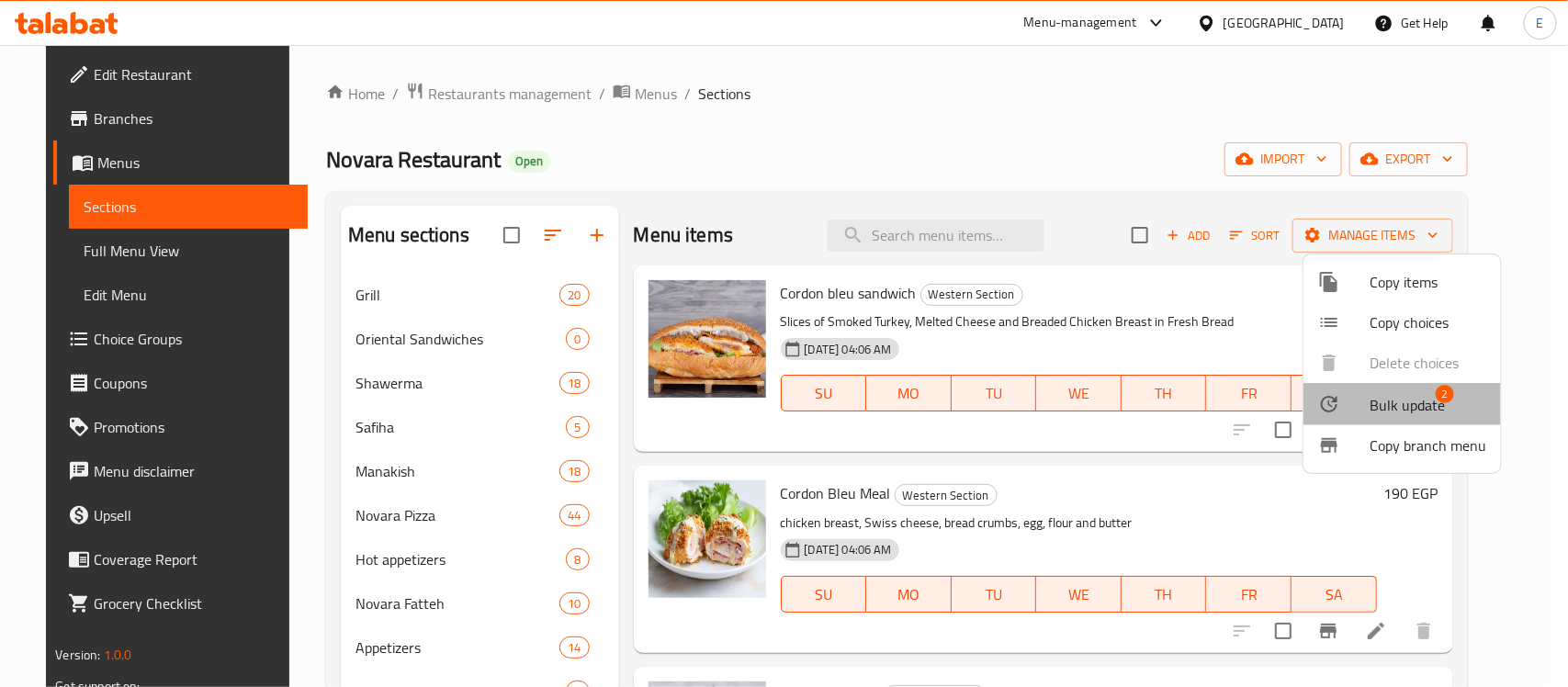
click at [1365, 395] on div at bounding box center [1343, 404] width 51 height 22
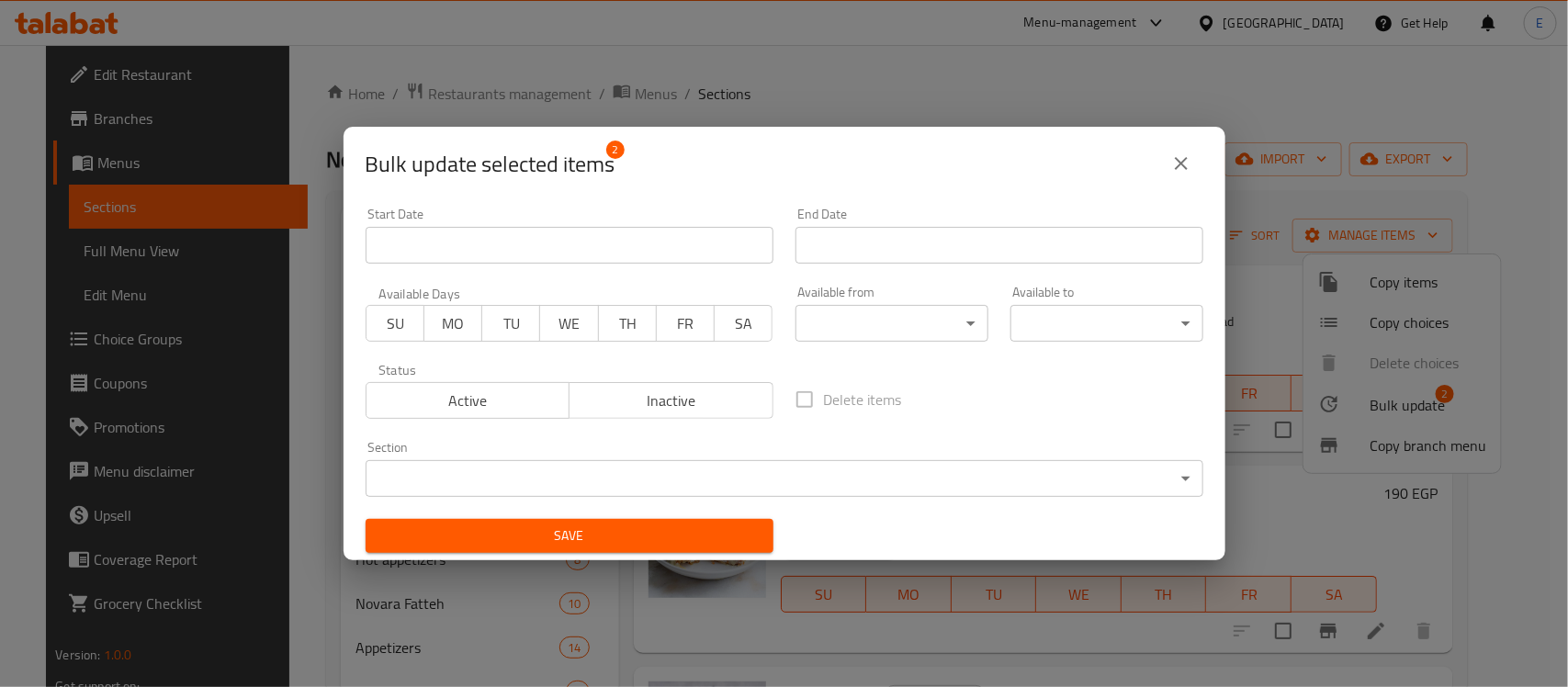
click at [823, 487] on body "​ Menu-management Egypt Get Help E Edit Restaurant Branches Menus Sections Full…" at bounding box center [784, 366] width 1568 height 642
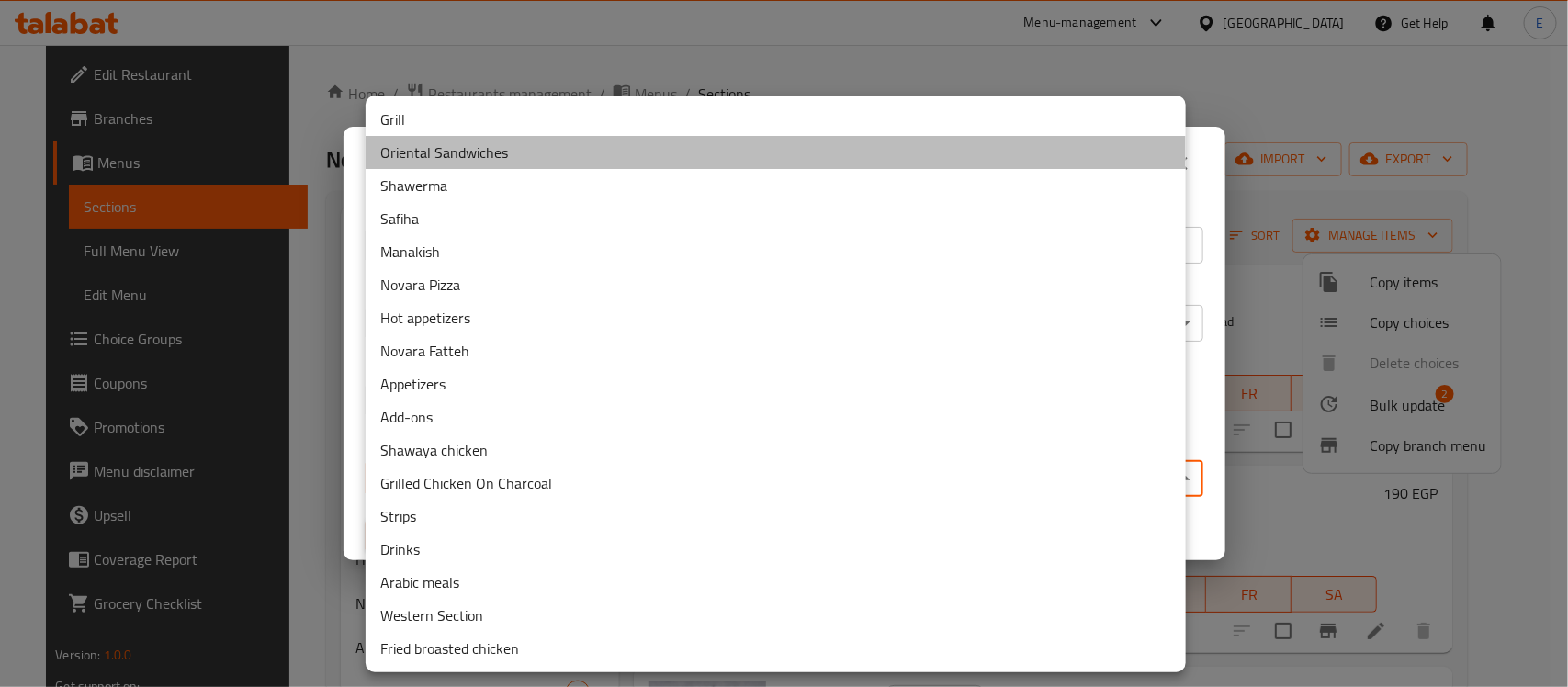
click at [606, 144] on li "Oriental Sandwiches" at bounding box center [775, 153] width 820 height 33
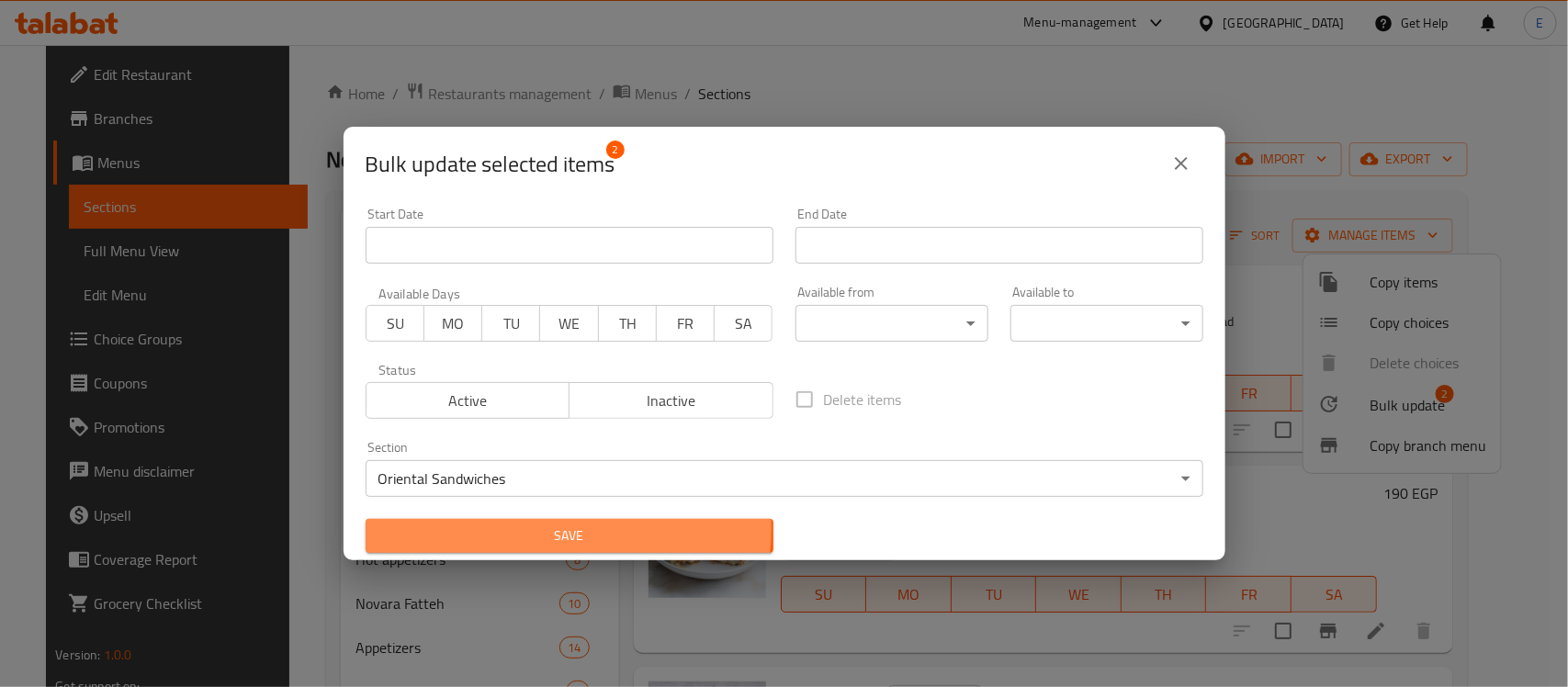
click at [567, 529] on span "Save" at bounding box center [568, 535] width 378 height 23
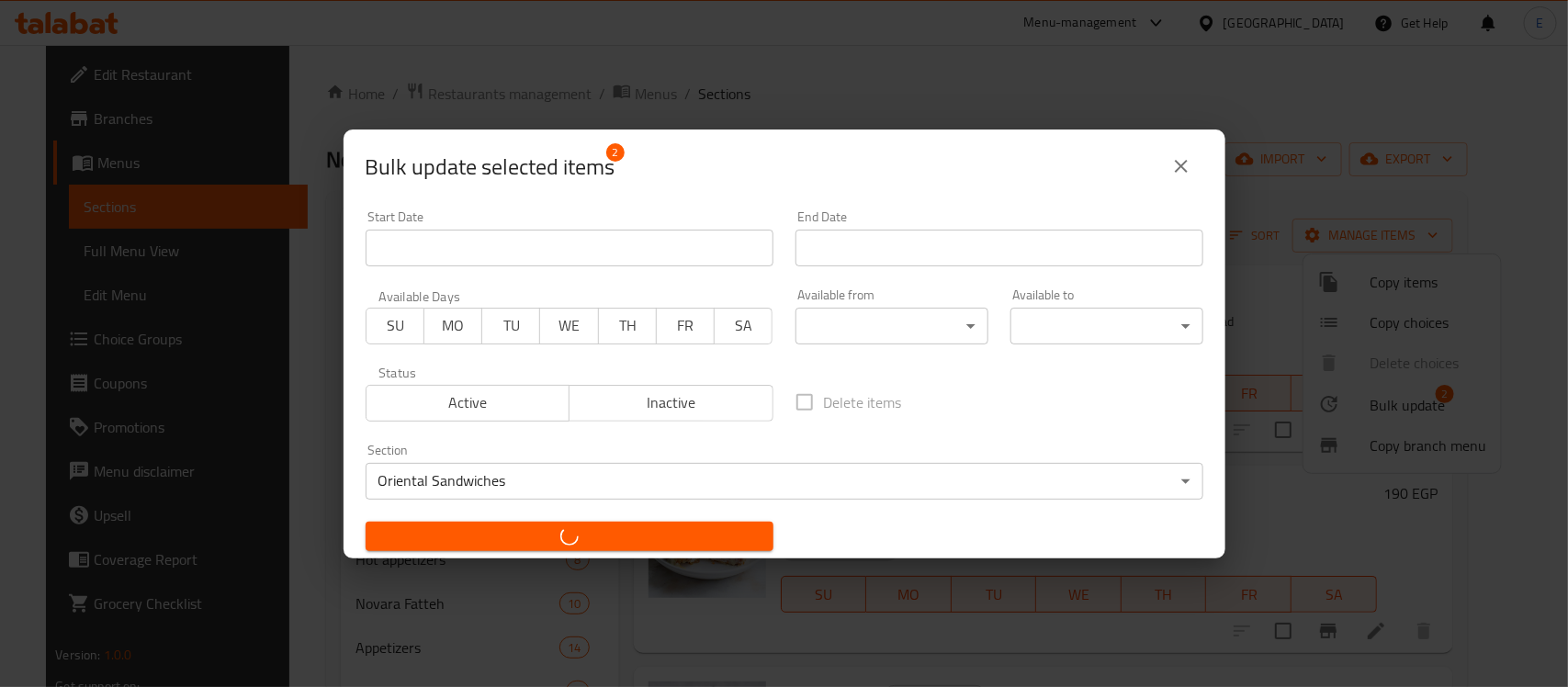
checkbox input "false"
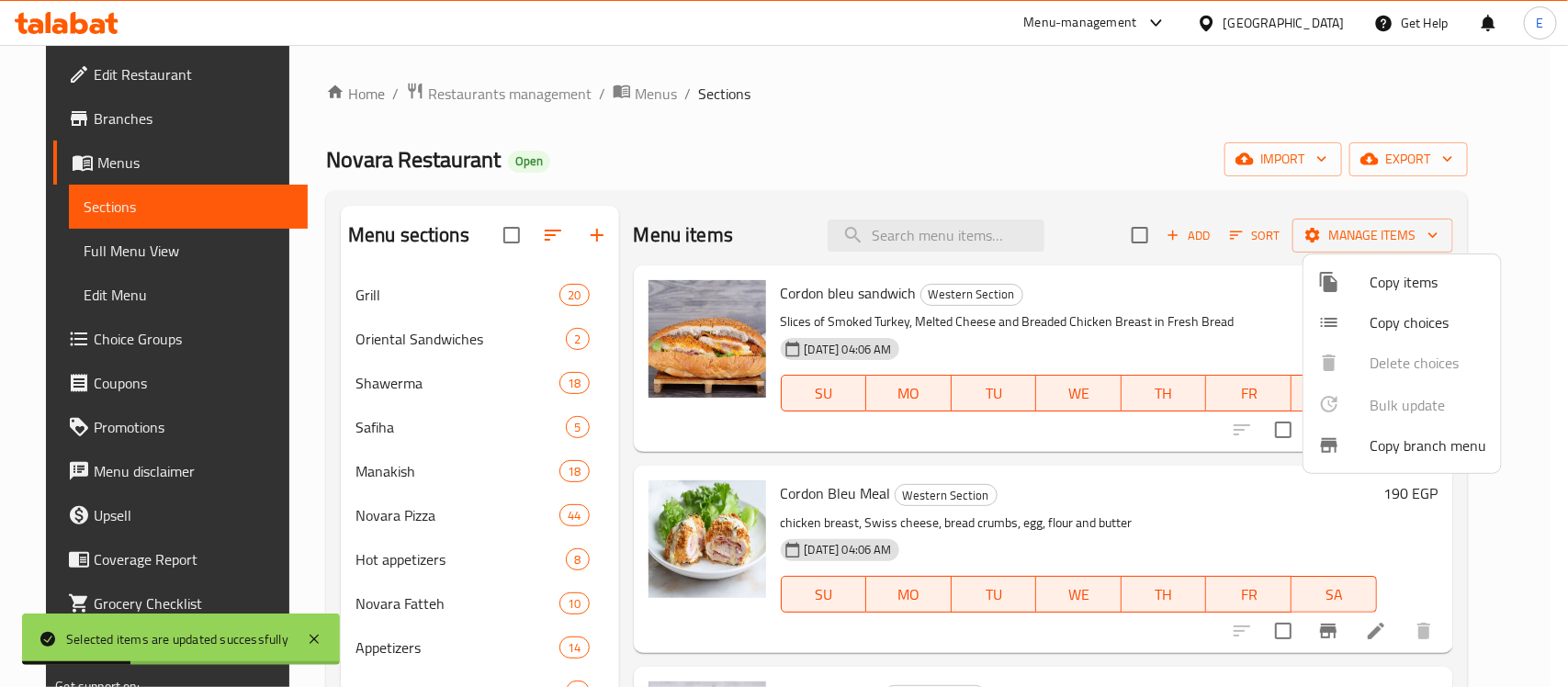
click at [536, 240] on div at bounding box center [784, 343] width 1568 height 687
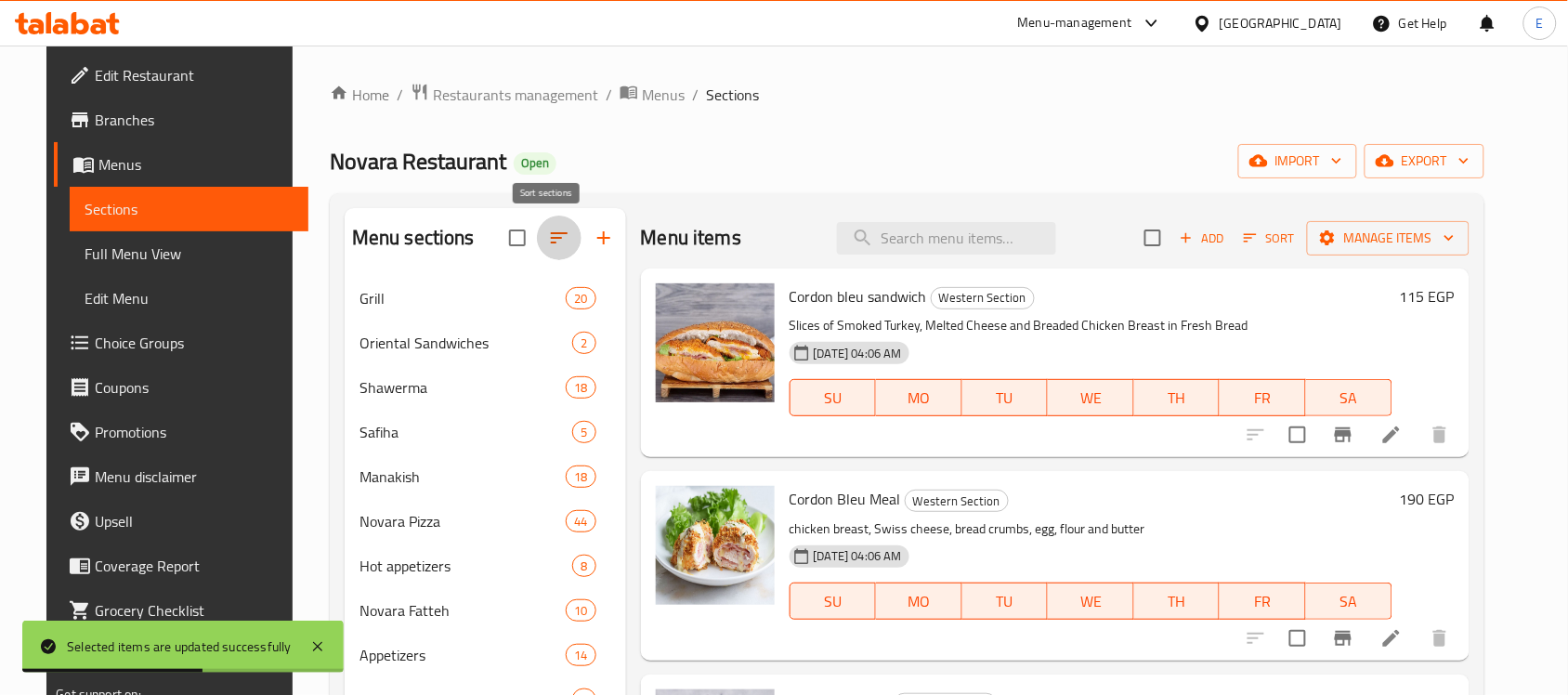
click at [548, 238] on icon "button" at bounding box center [559, 238] width 22 height 22
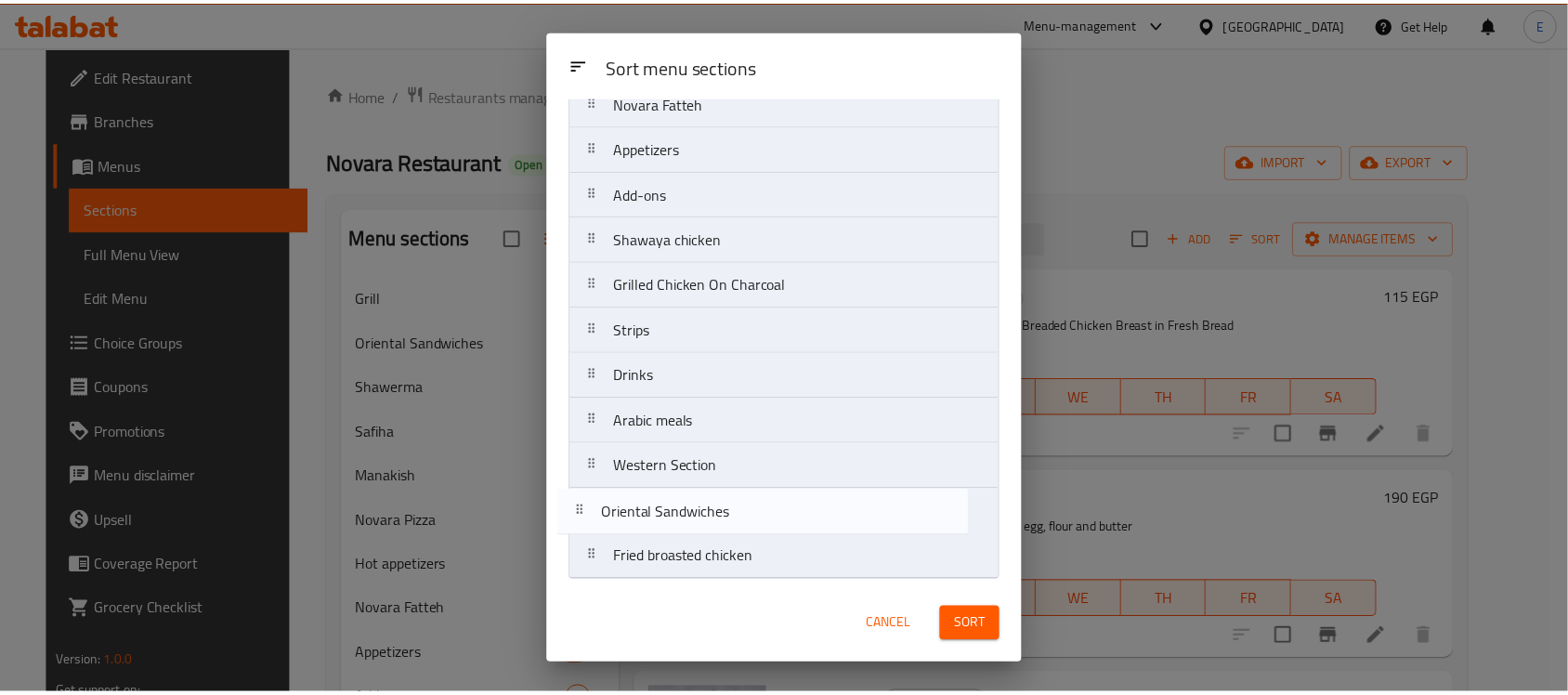
scroll to position [349, 0]
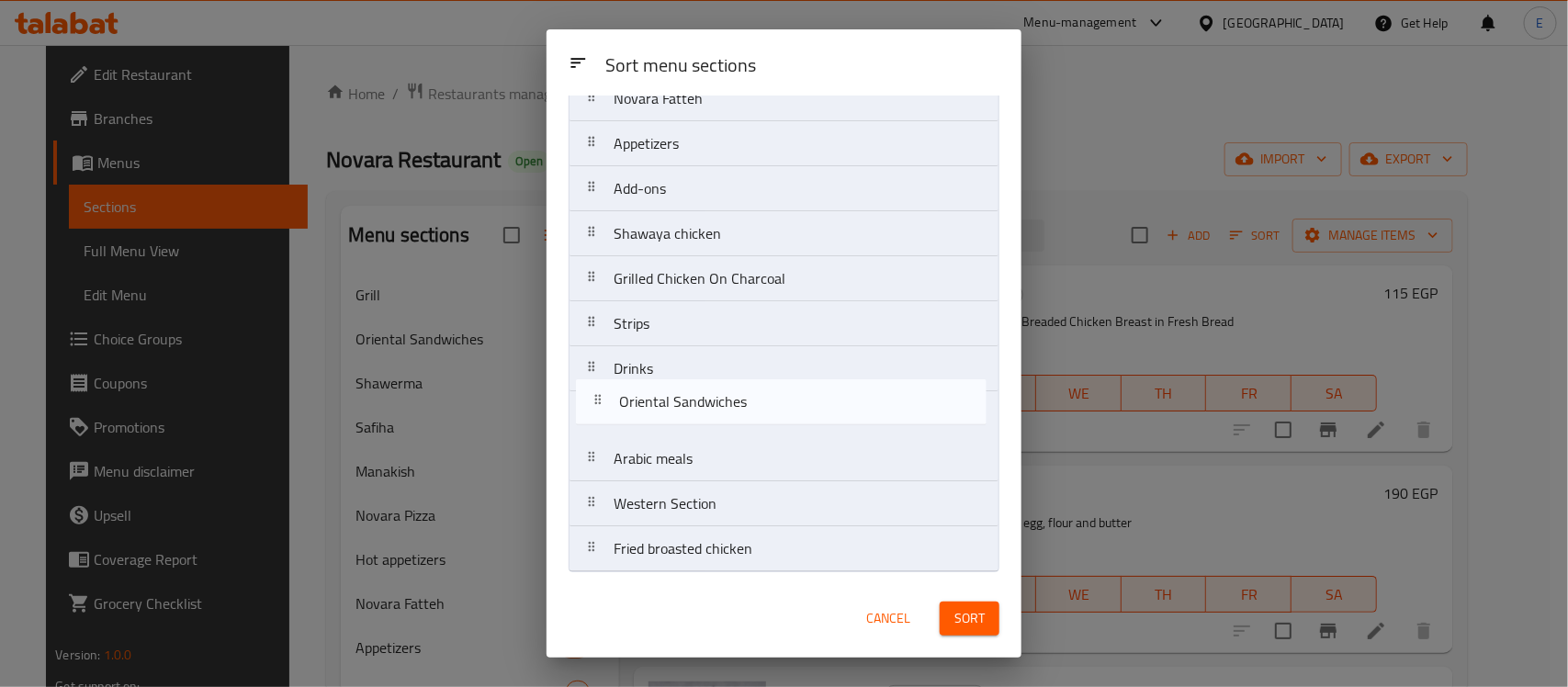
drag, startPoint x: 708, startPoint y: 216, endPoint x: 709, endPoint y: 419, distance: 203.0
click at [709, 419] on nav "Grill Oriental Sandwiches Shawerma Safiha Manakish Novara Pizza Hot appetizers …" at bounding box center [784, 188] width 431 height 766
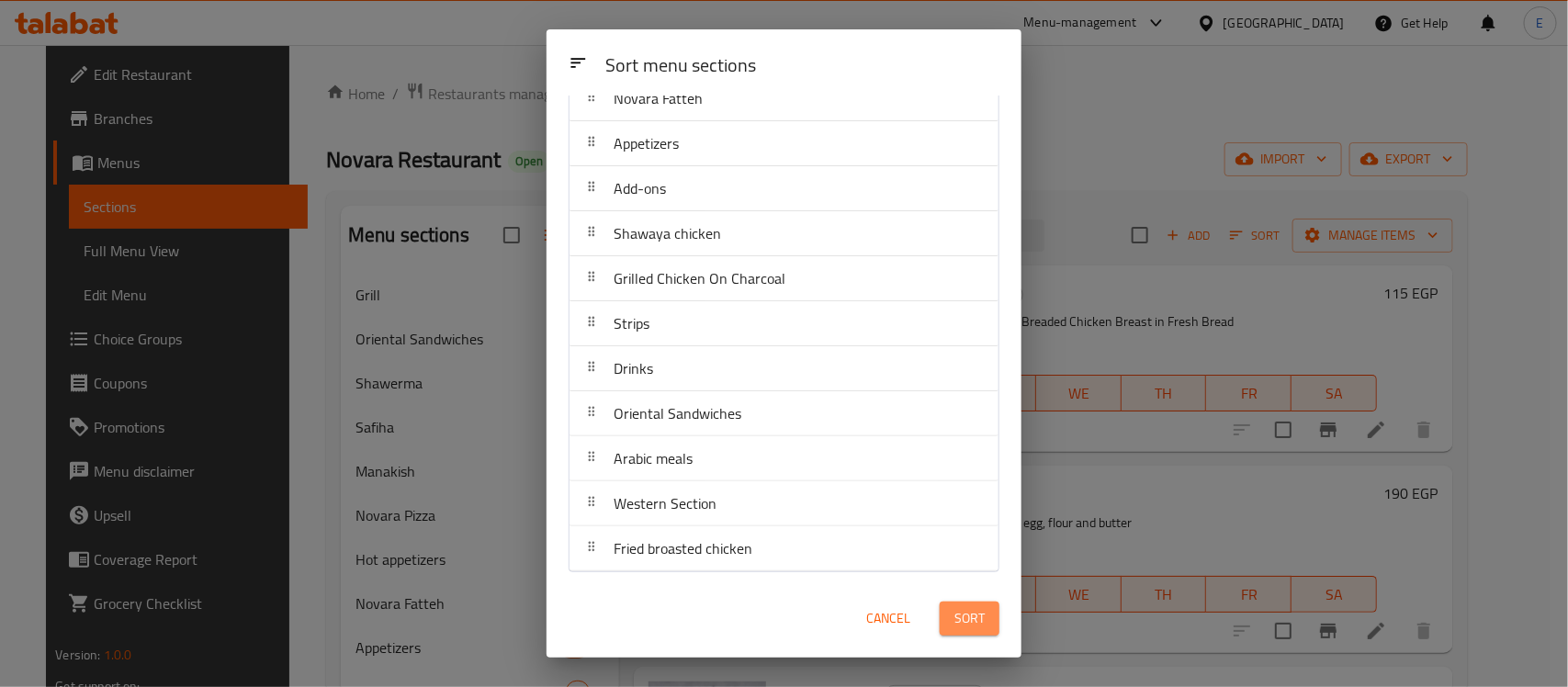
click at [958, 627] on span "Sort" at bounding box center [969, 618] width 30 height 23
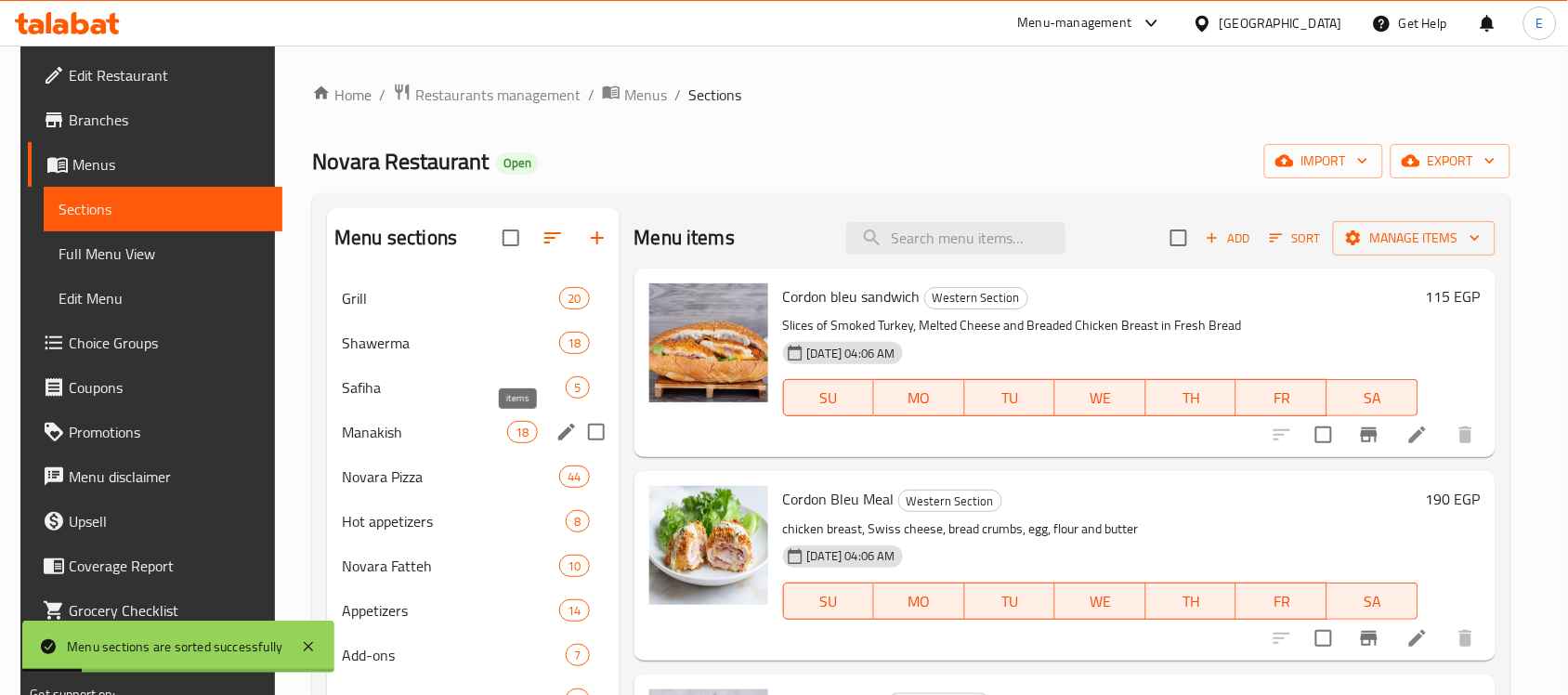
scroll to position [397, 0]
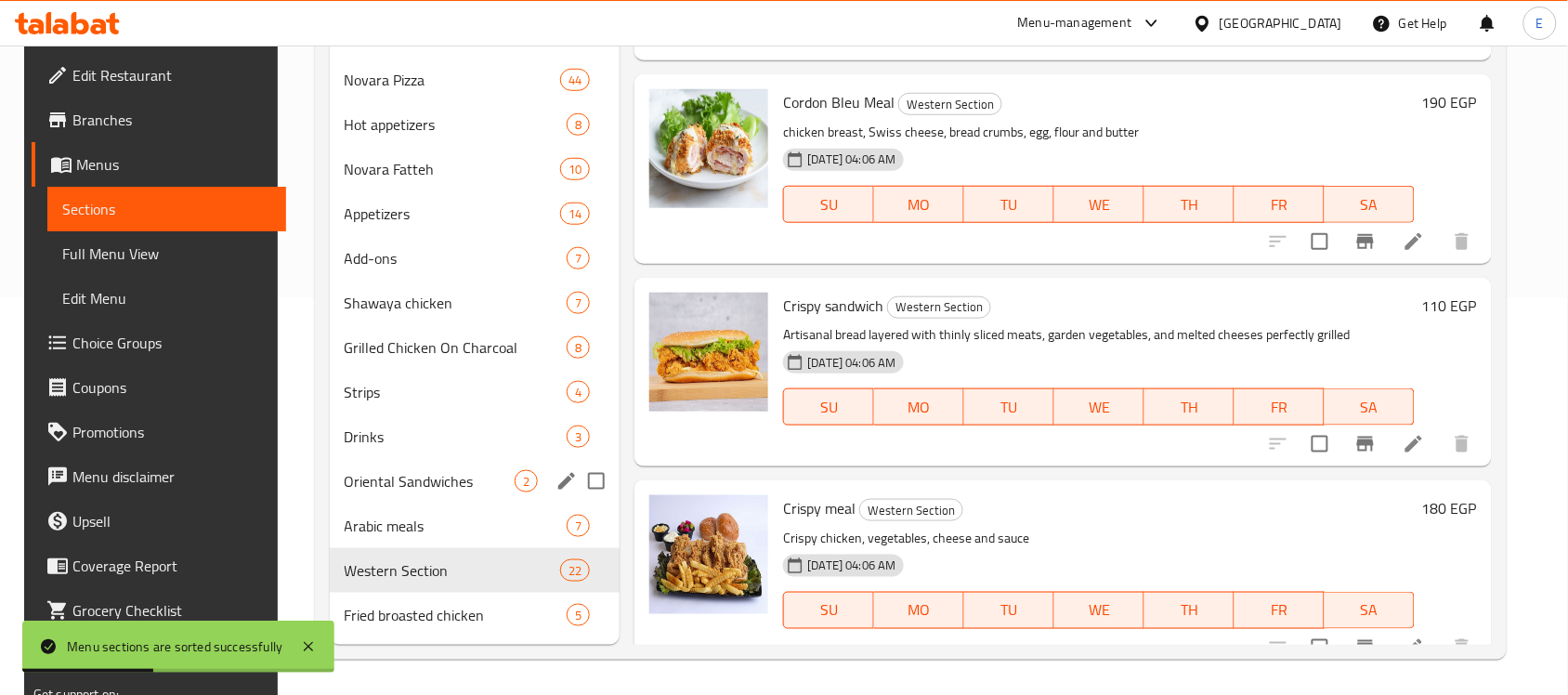
click at [446, 466] on div "Oriental Sandwiches 2" at bounding box center [474, 481] width 290 height 45
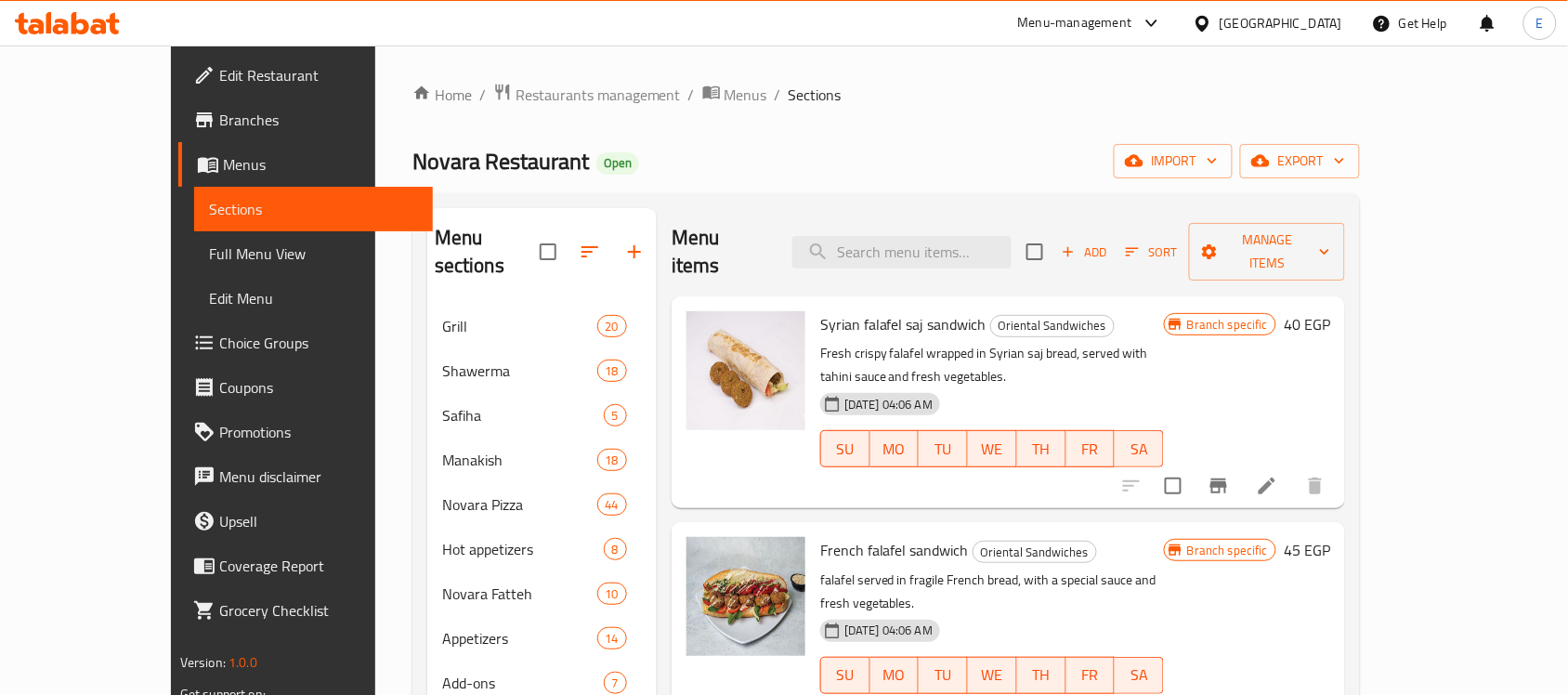
click at [1329, 311] on h6 "40 EGP" at bounding box center [1307, 324] width 47 height 26
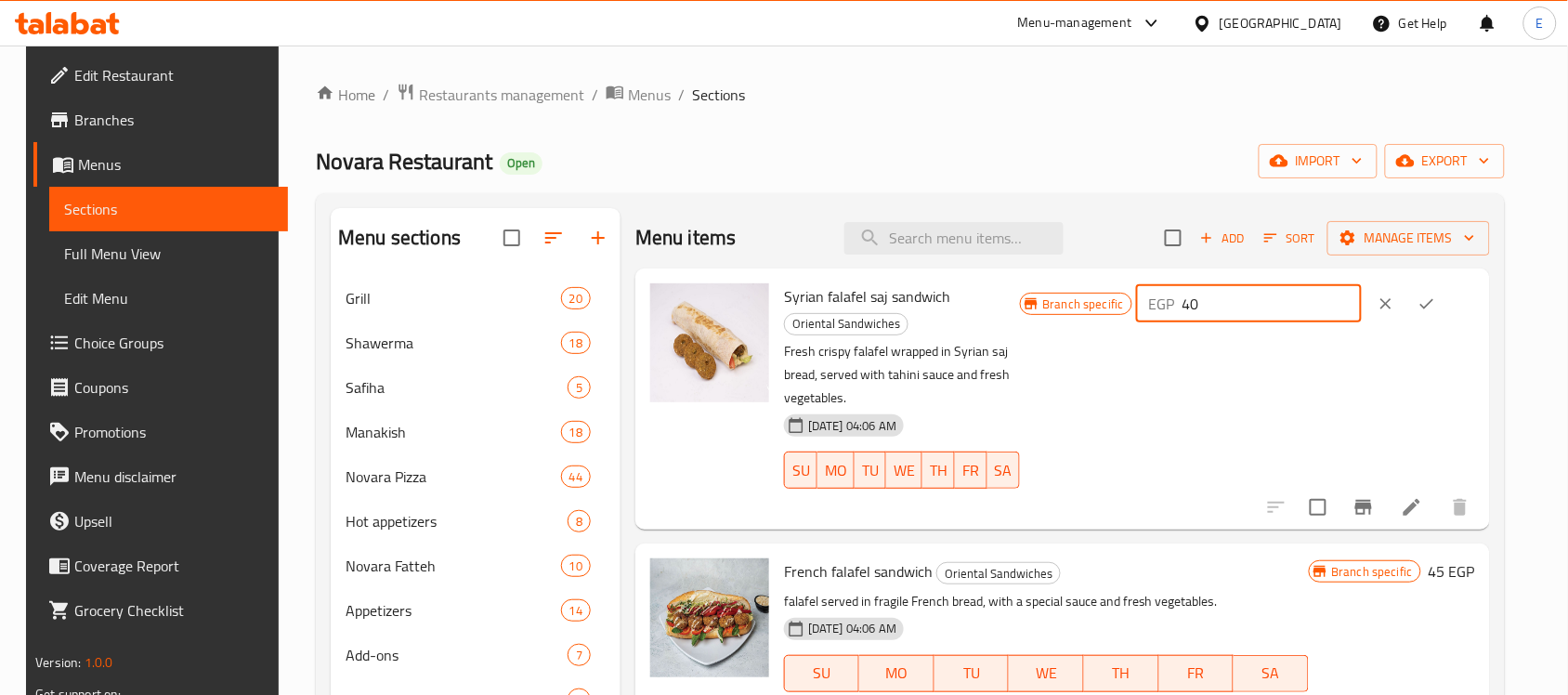
drag, startPoint x: 1271, startPoint y: 297, endPoint x: 1024, endPoint y: 326, distance: 248.7
click at [1024, 326] on div "Syrian falafel saj sandwich Oriental Sandwiches Fresh crispy falafel wrapped in…" at bounding box center [1129, 399] width 706 height 246
type input "45"
click at [1434, 300] on icon "ok" at bounding box center [1427, 304] width 14 height 10
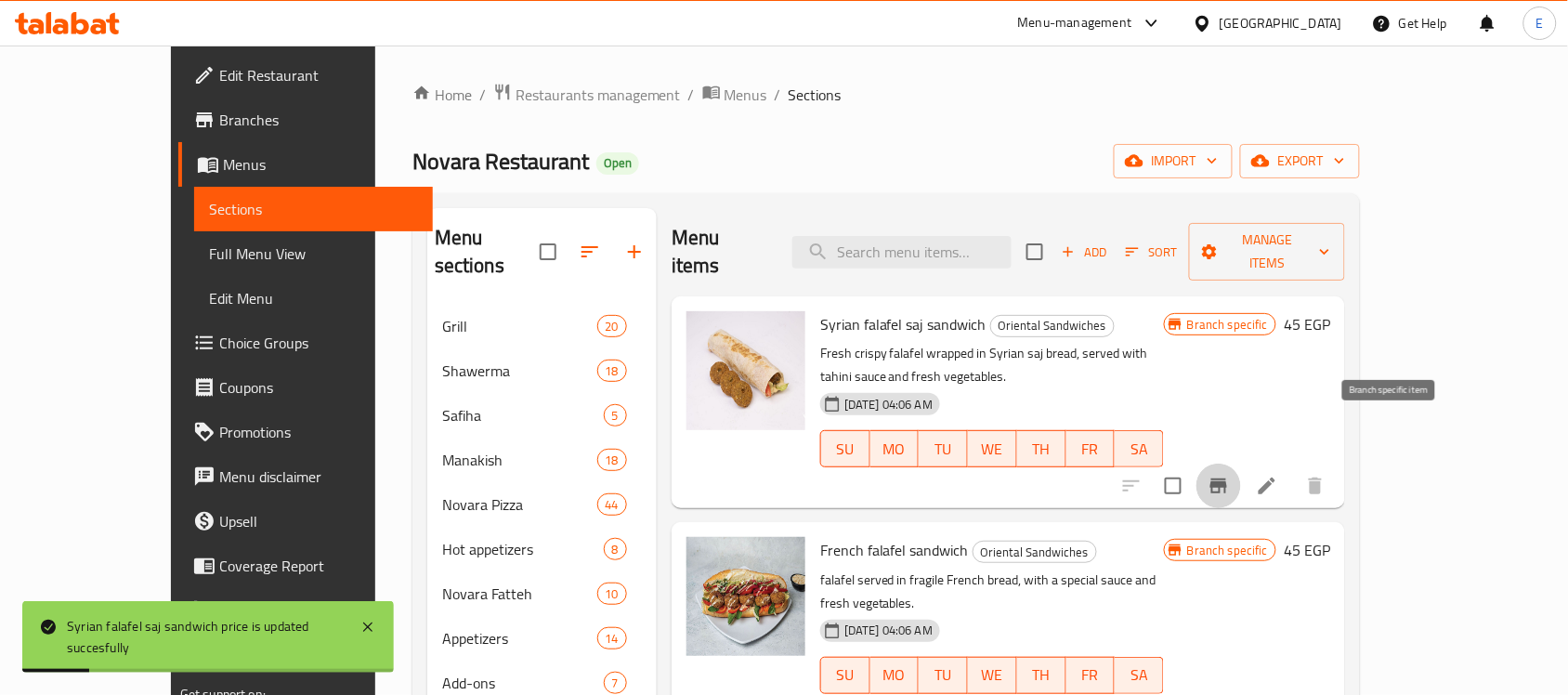
click at [1227, 478] on icon "Branch-specific-item" at bounding box center [1218, 485] width 17 height 15
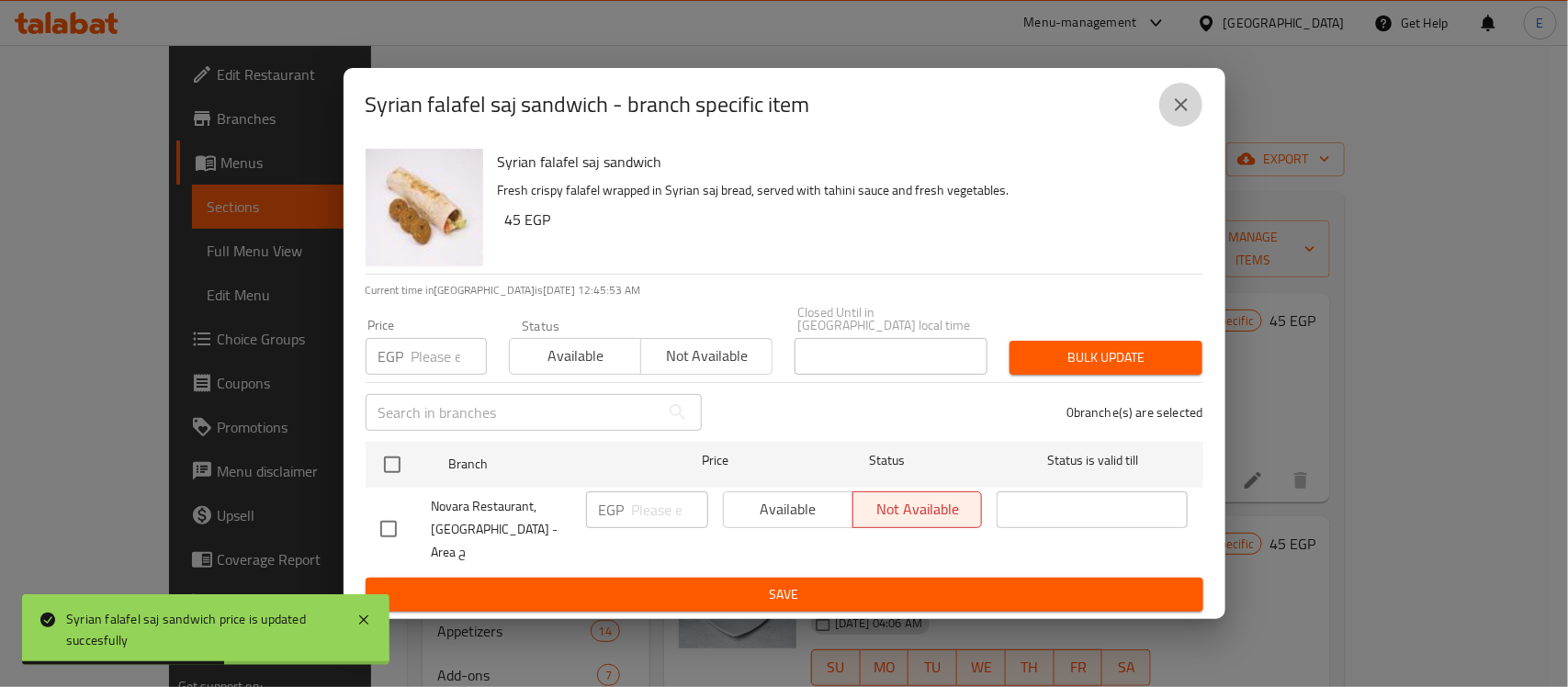
click at [1174, 105] on icon "close" at bounding box center [1180, 104] width 22 height 22
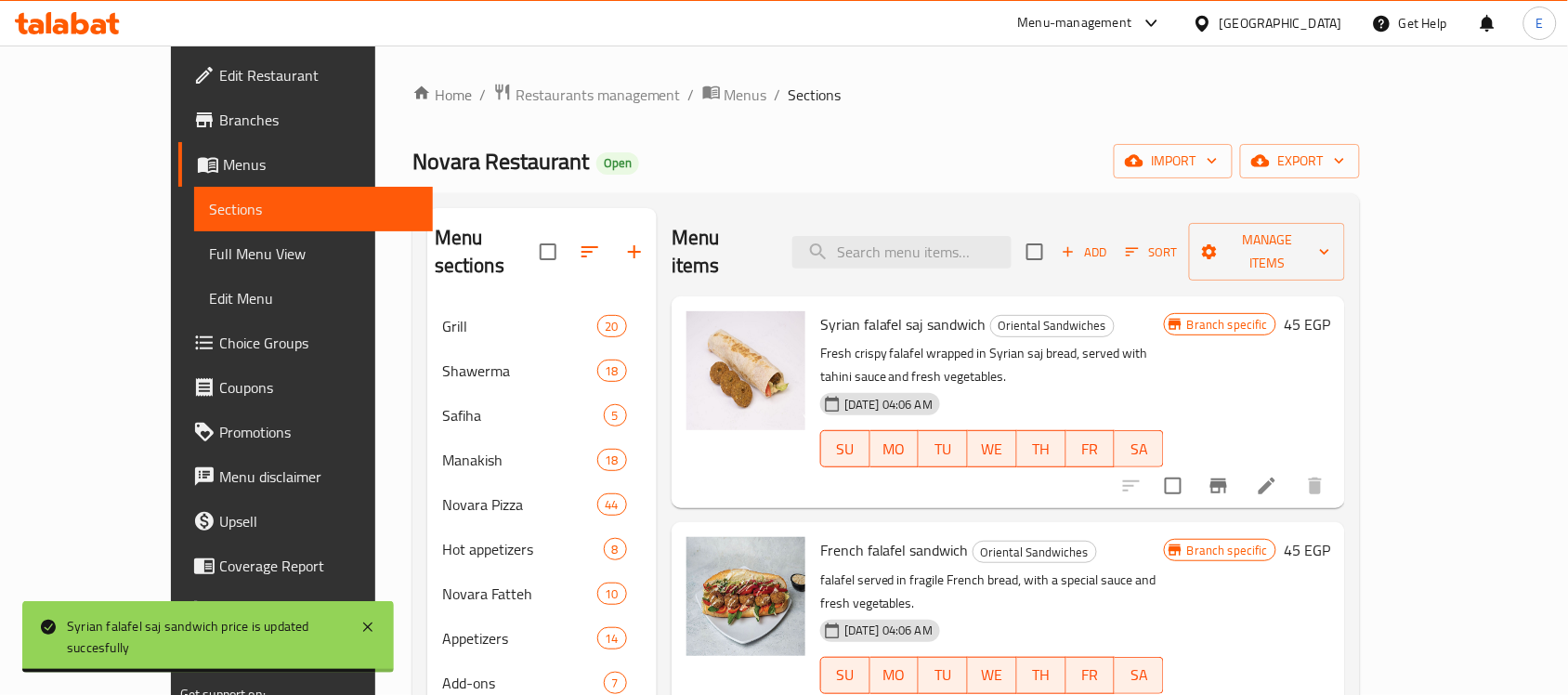
click at [1329, 537] on h6 "45 EGP" at bounding box center [1307, 549] width 47 height 26
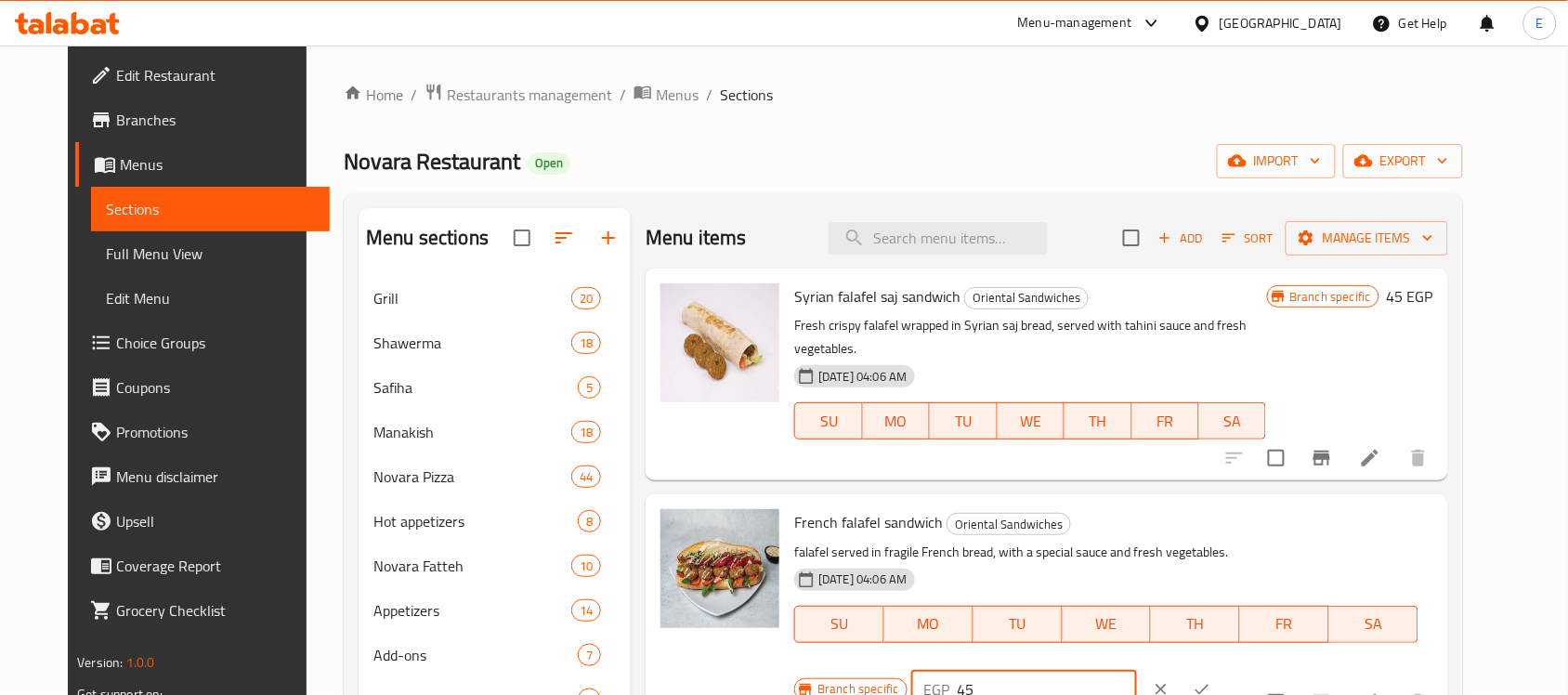
drag, startPoint x: 1275, startPoint y: 513, endPoint x: 1153, endPoint y: 502, distance: 122.5
click at [1153, 669] on div "Branch specific EGP 45 ​" at bounding box center [1022, 689] width 456 height 41
type input "50"
click at [1211, 679] on icon "ok" at bounding box center [1201, 688] width 19 height 19
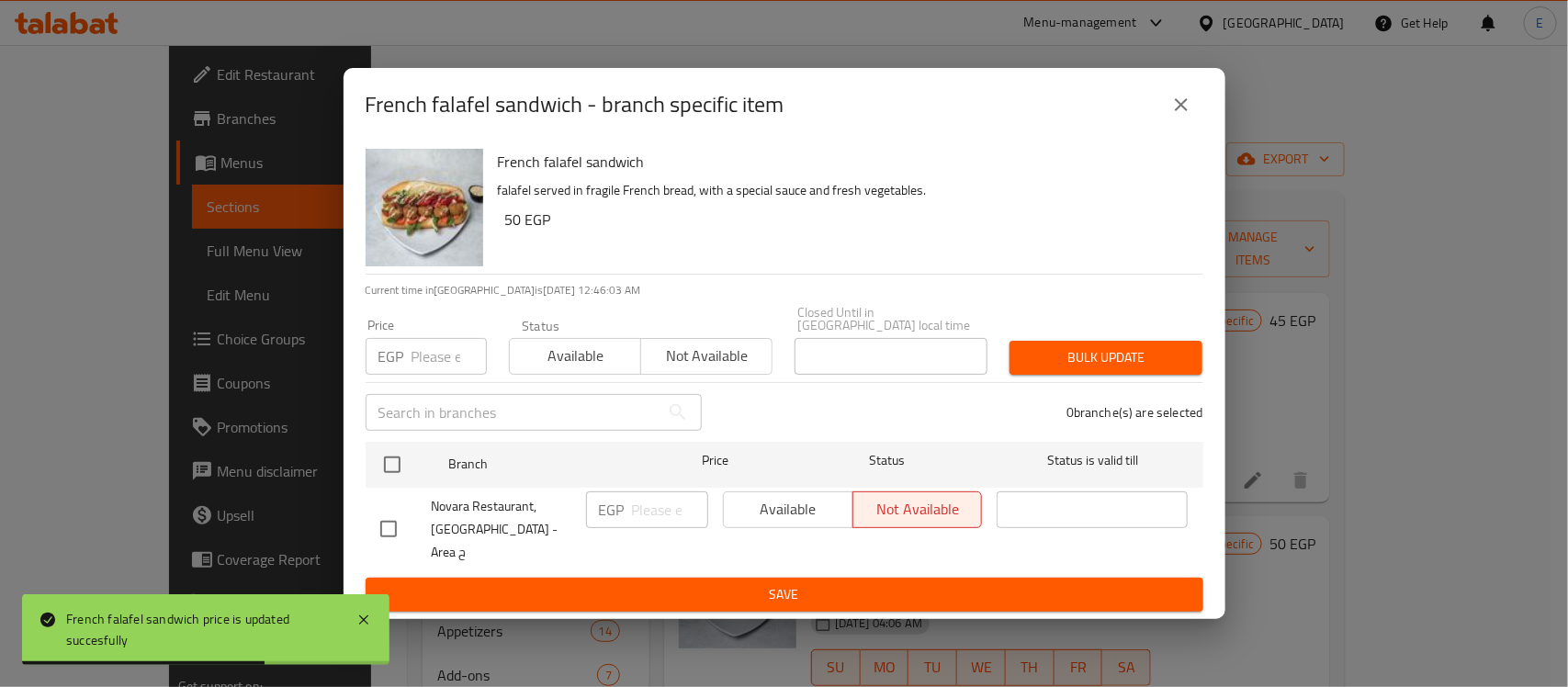
click at [1177, 108] on icon "close" at bounding box center [1180, 104] width 13 height 13
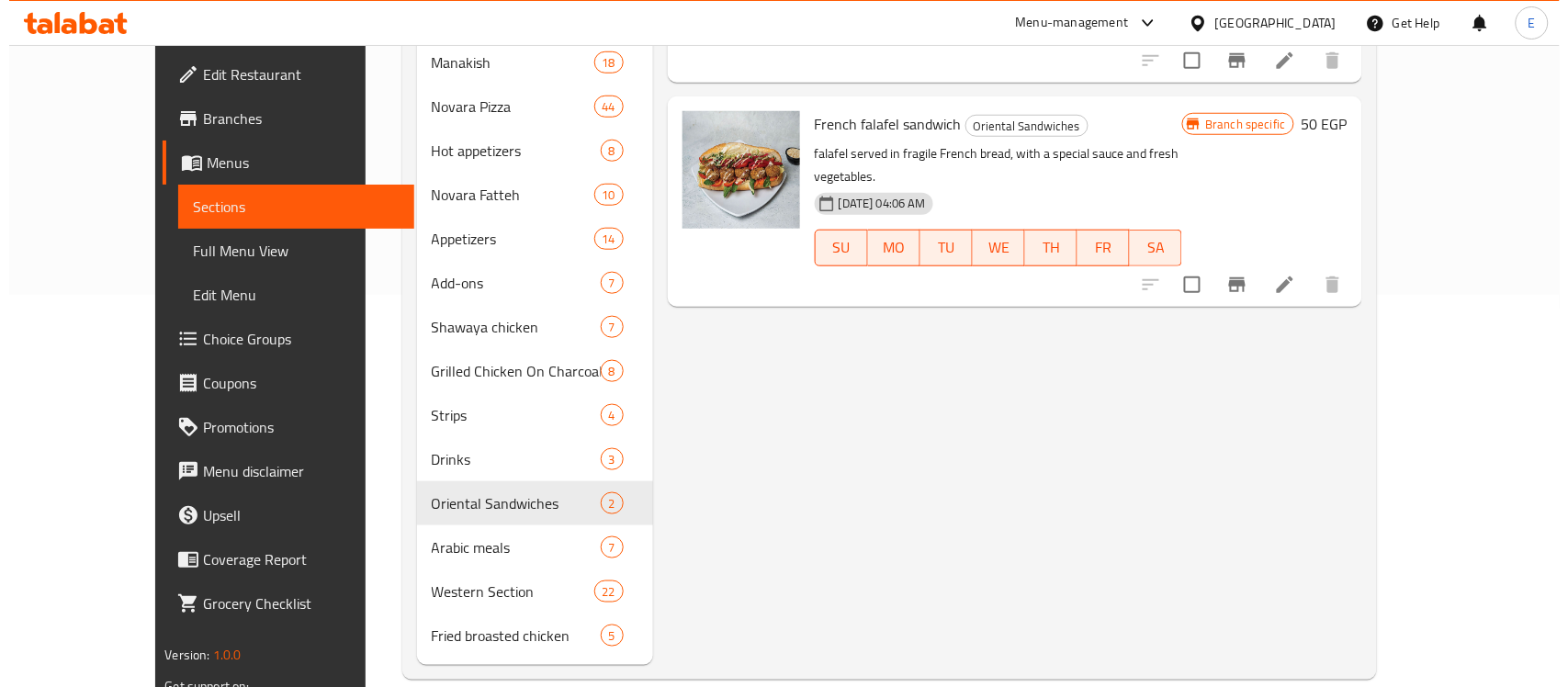
scroll to position [84, 0]
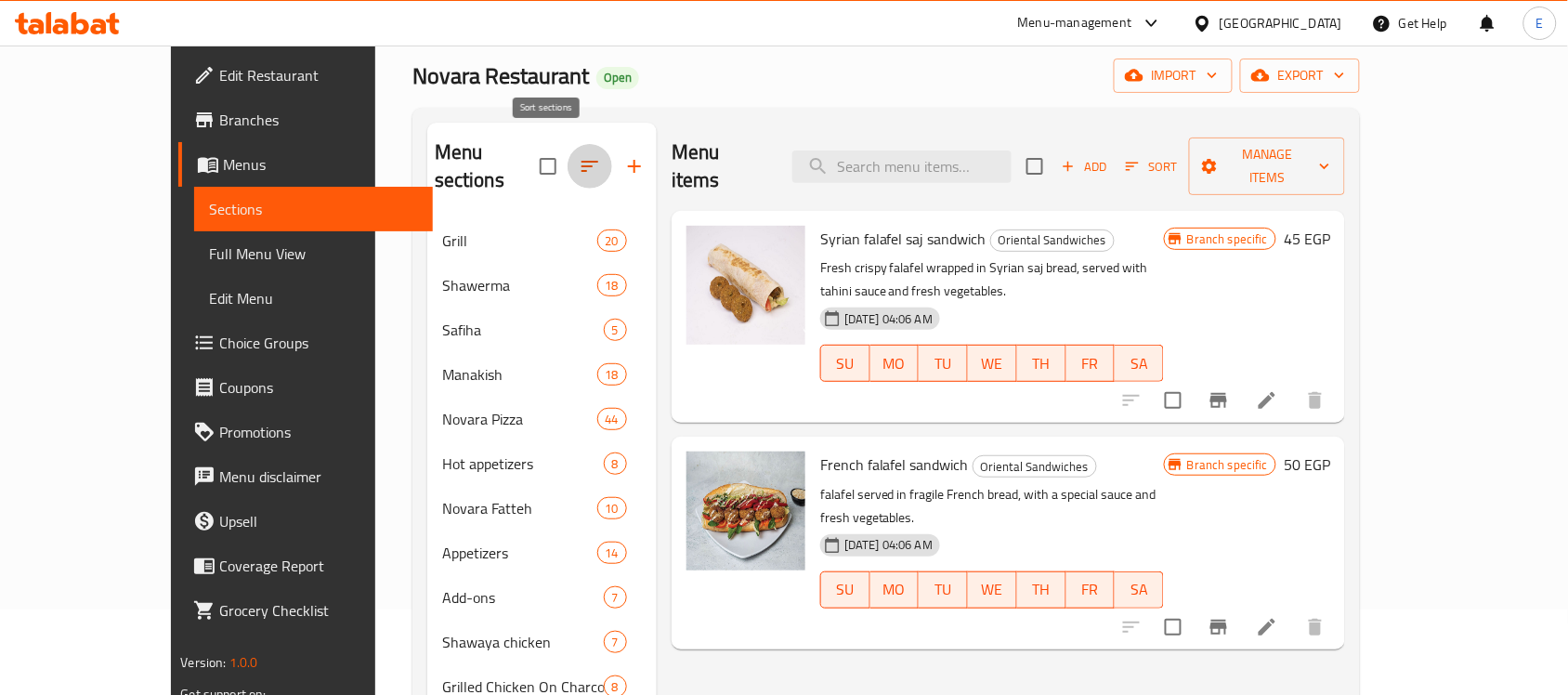
click at [579, 155] on icon "button" at bounding box center [589, 166] width 22 height 22
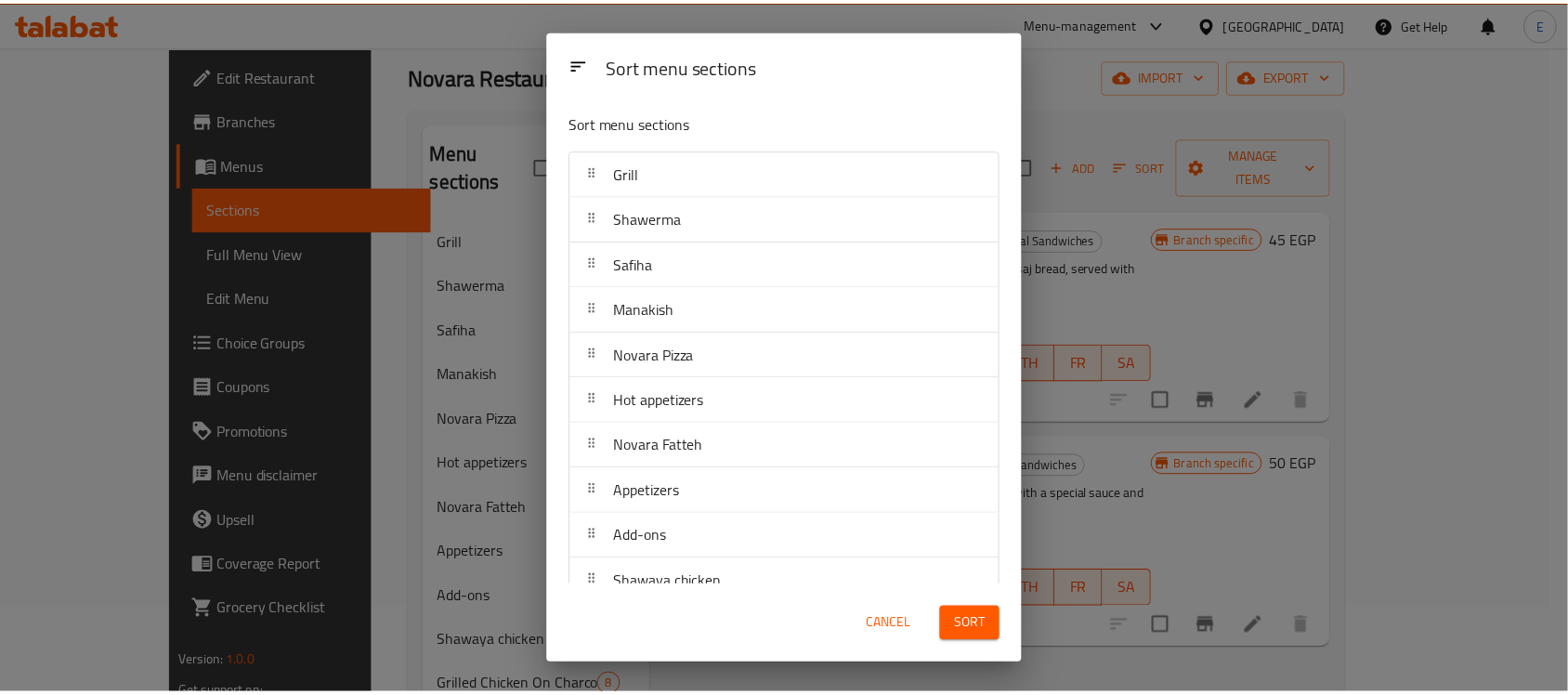
scroll to position [349, 0]
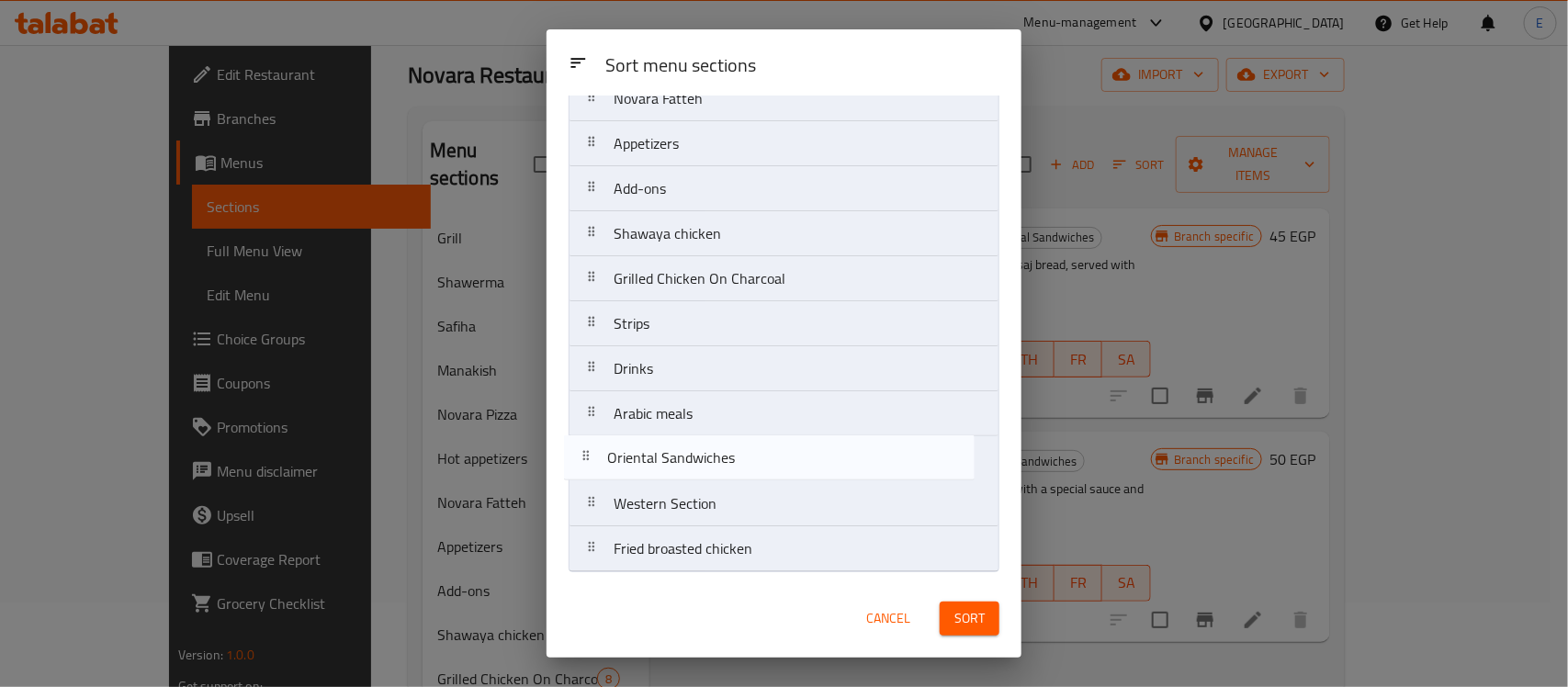
drag, startPoint x: 689, startPoint y: 417, endPoint x: 682, endPoint y: 479, distance: 62.4
click at [682, 479] on nav "Grill Shawerma Safiha Manakish Novara Pizza Hot appetizers Novara Fatteh Appeti…" at bounding box center [784, 188] width 431 height 766
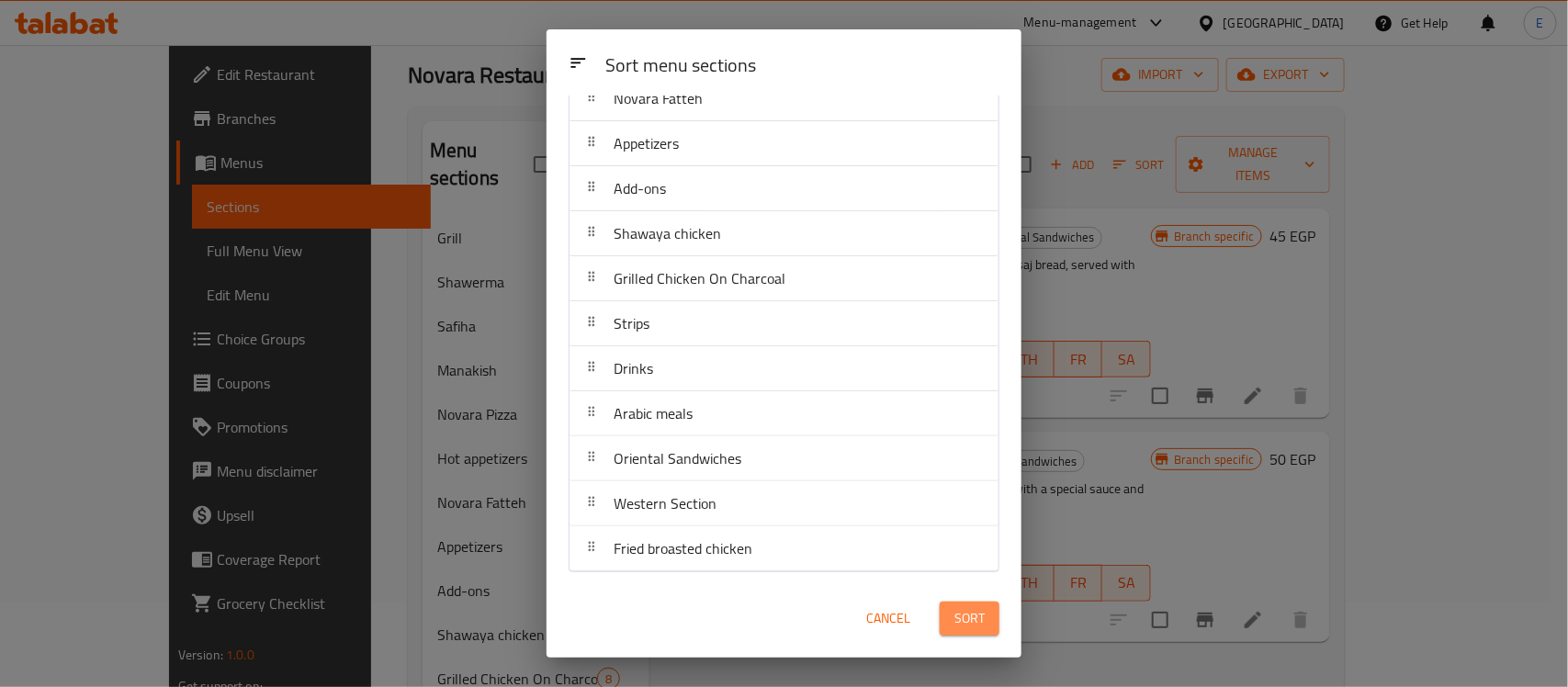
click at [965, 625] on span "Sort" at bounding box center [969, 618] width 30 height 23
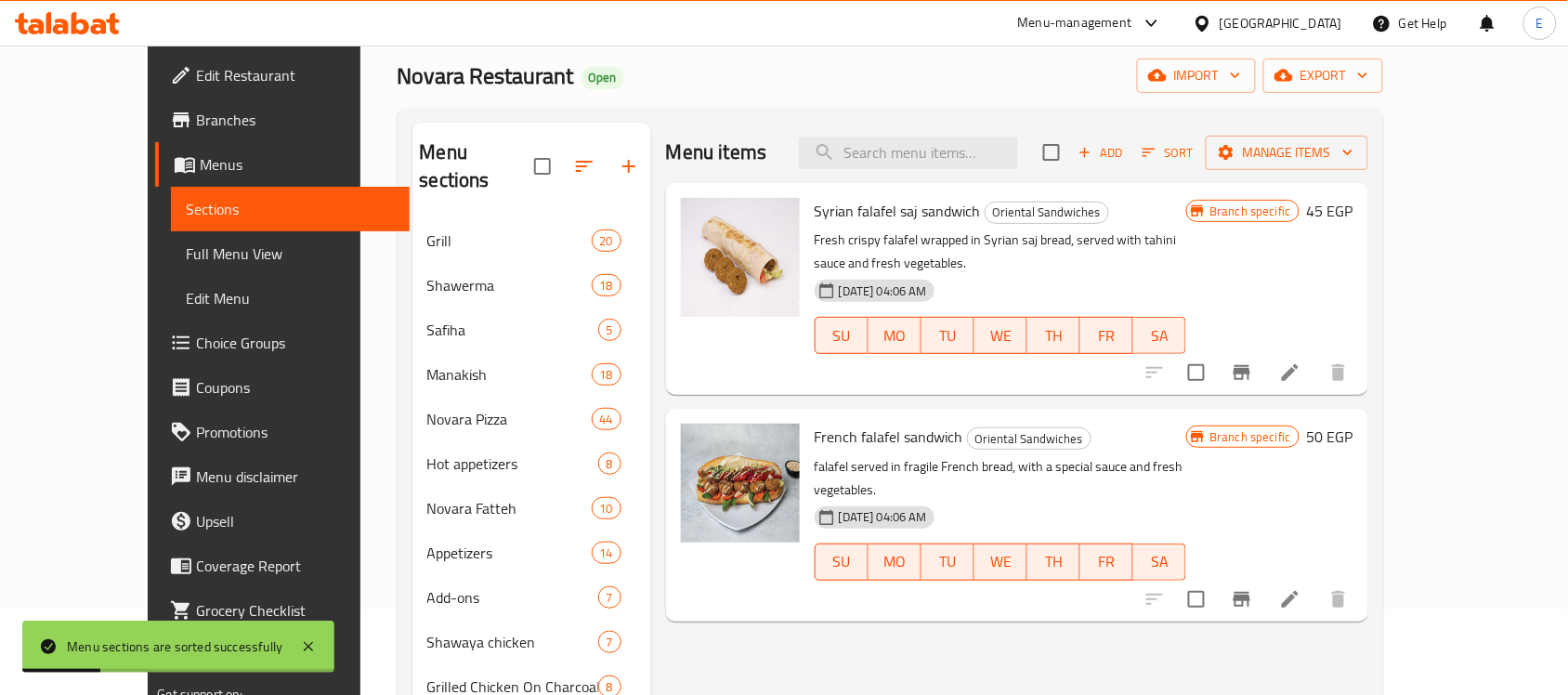
scroll to position [397, 0]
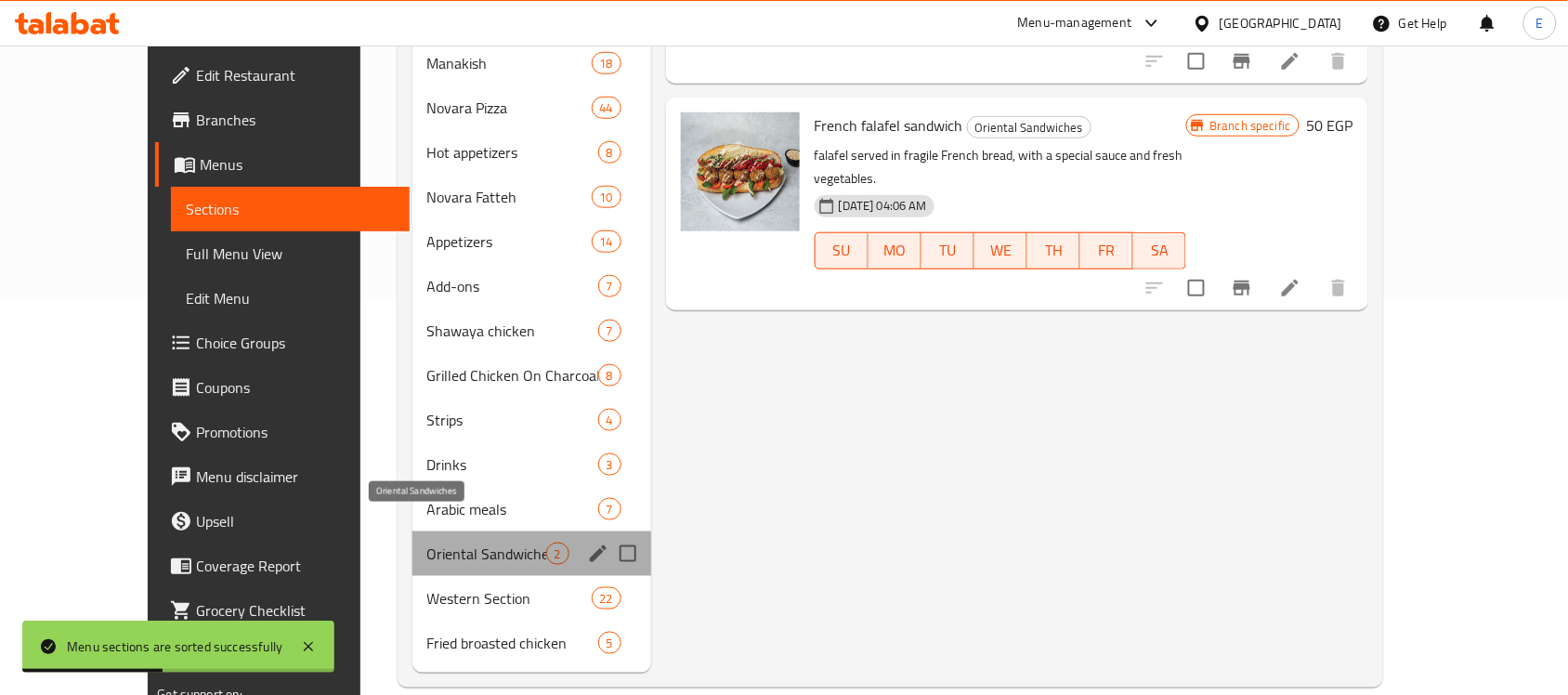
click at [443, 543] on span "Oriental Sandwiches" at bounding box center [487, 553] width 119 height 22
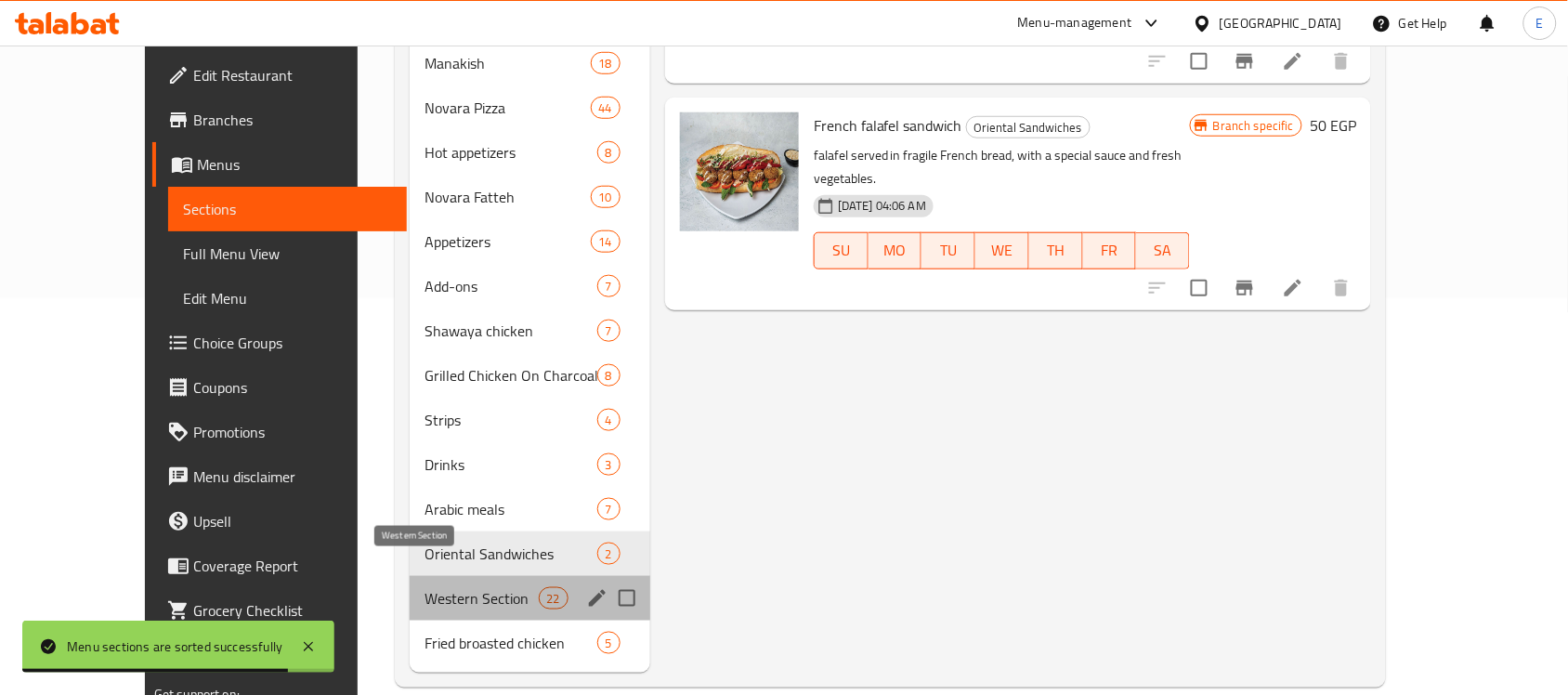
click at [424, 586] on span "Western Section" at bounding box center [481, 597] width 113 height 22
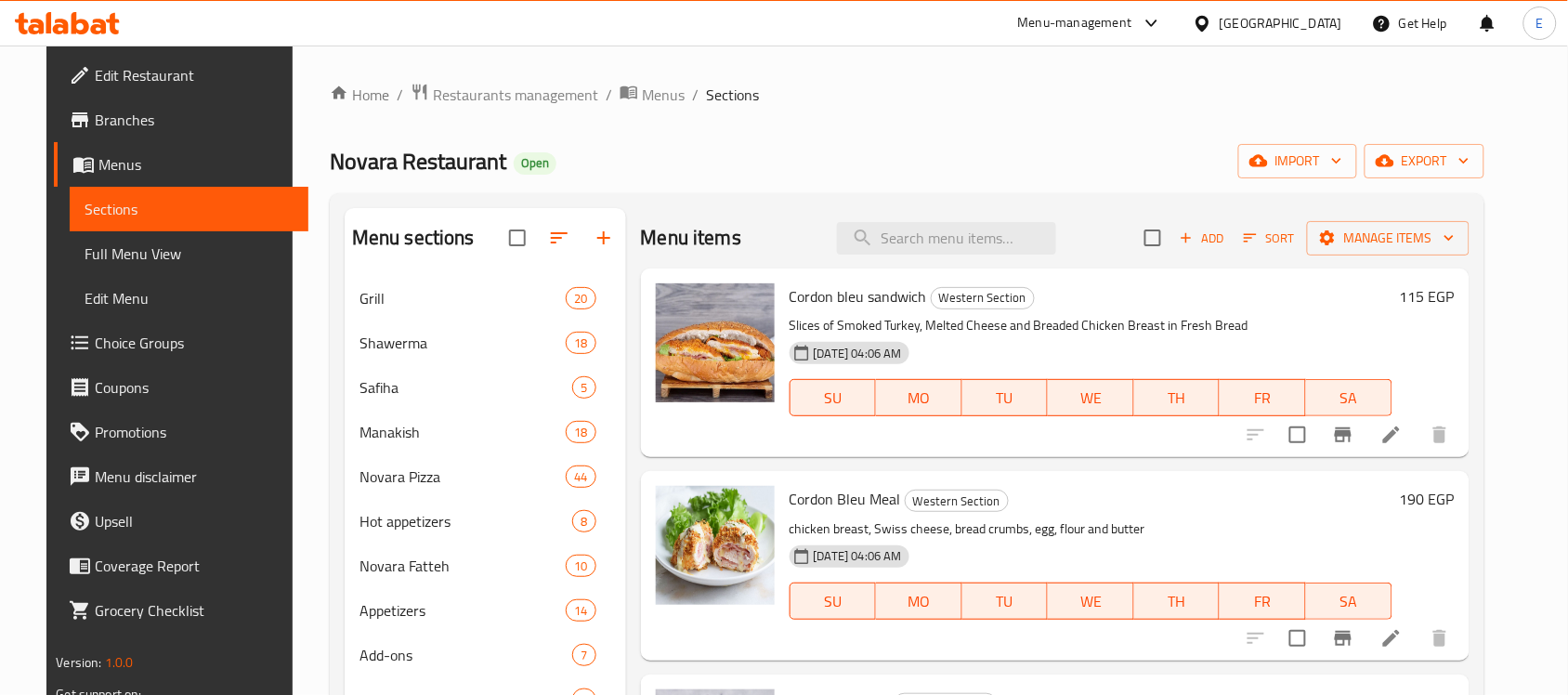
click at [1451, 303] on h6 "115 EGP" at bounding box center [1427, 296] width 55 height 26
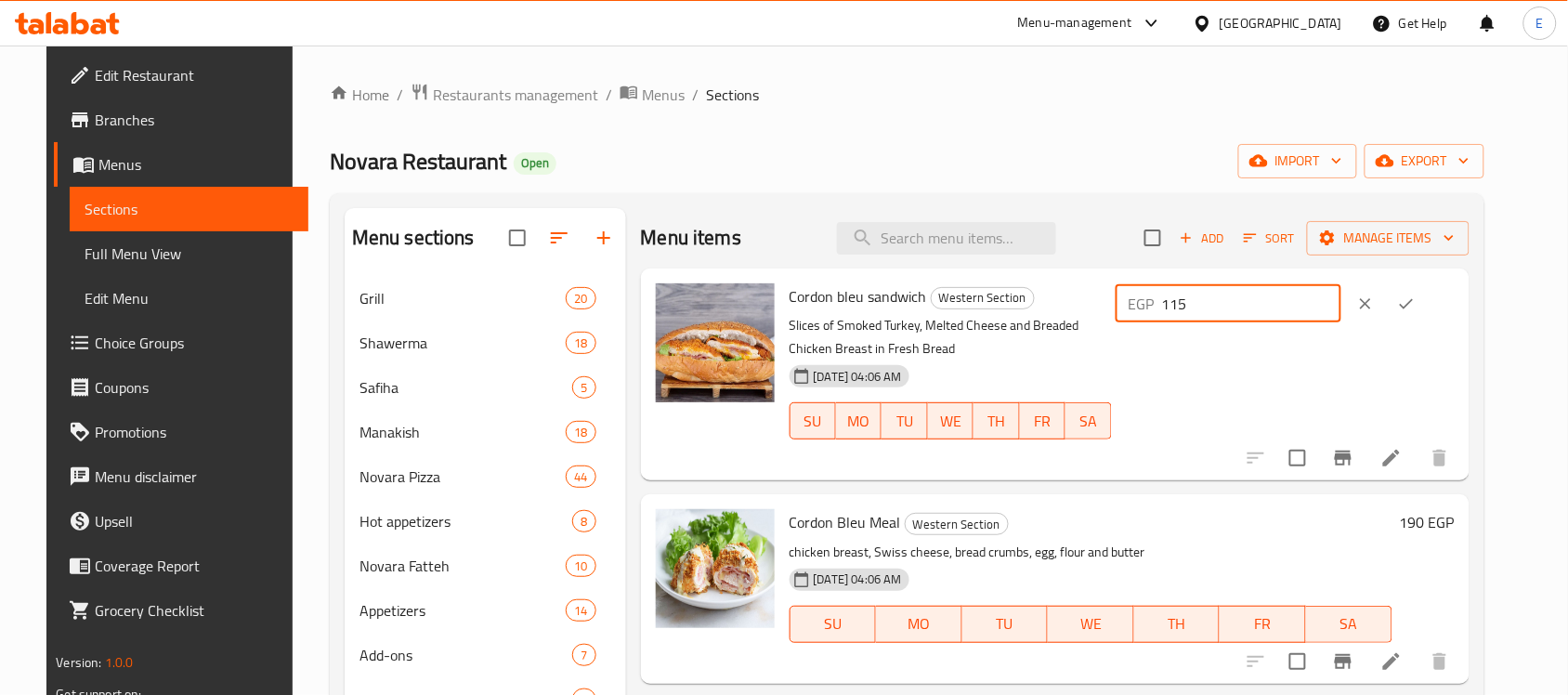
drag, startPoint x: 1287, startPoint y: 303, endPoint x: 1238, endPoint y: 304, distance: 49.0
click at [1238, 304] on input "115" at bounding box center [1250, 304] width 179 height 37
type input "135"
click at [1426, 307] on button "ok" at bounding box center [1406, 304] width 41 height 41
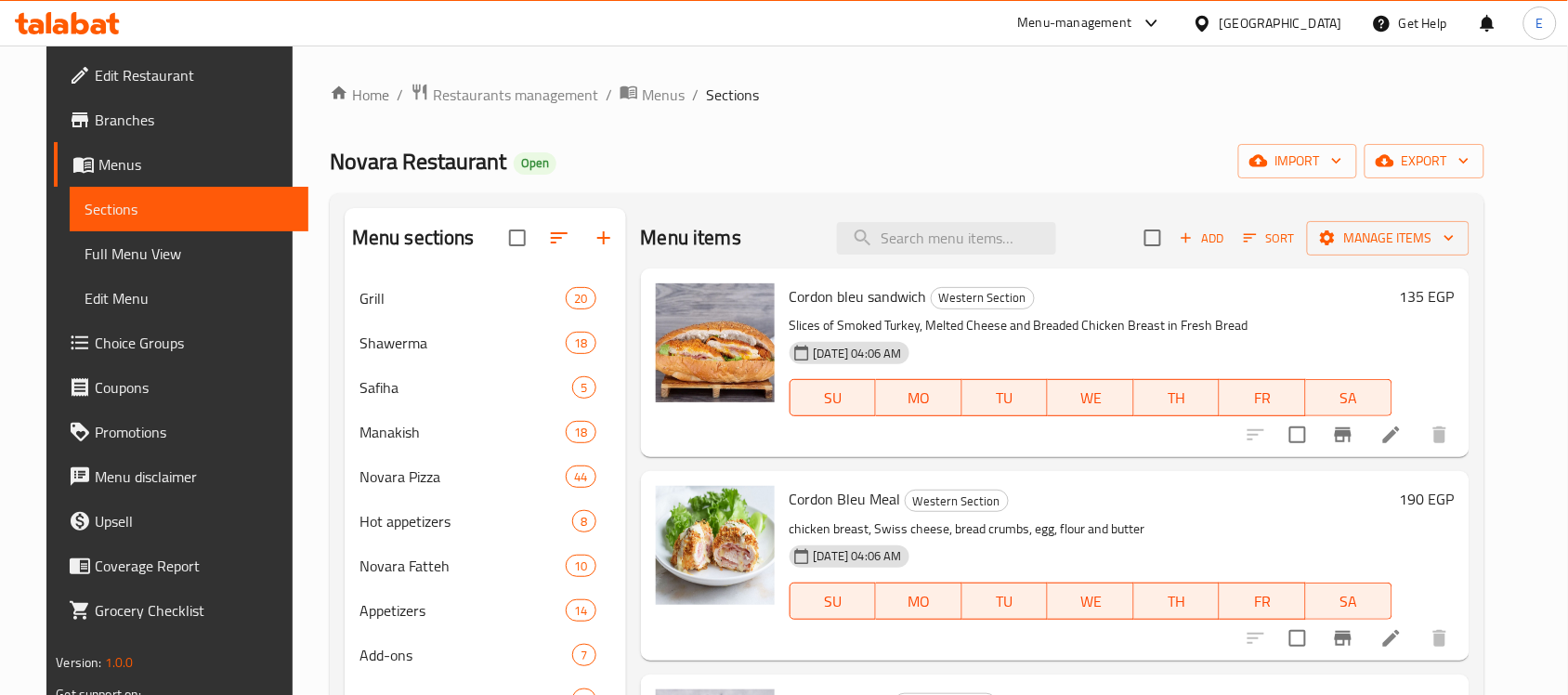
click at [1455, 497] on h6 "190 EGP" at bounding box center [1427, 499] width 55 height 26
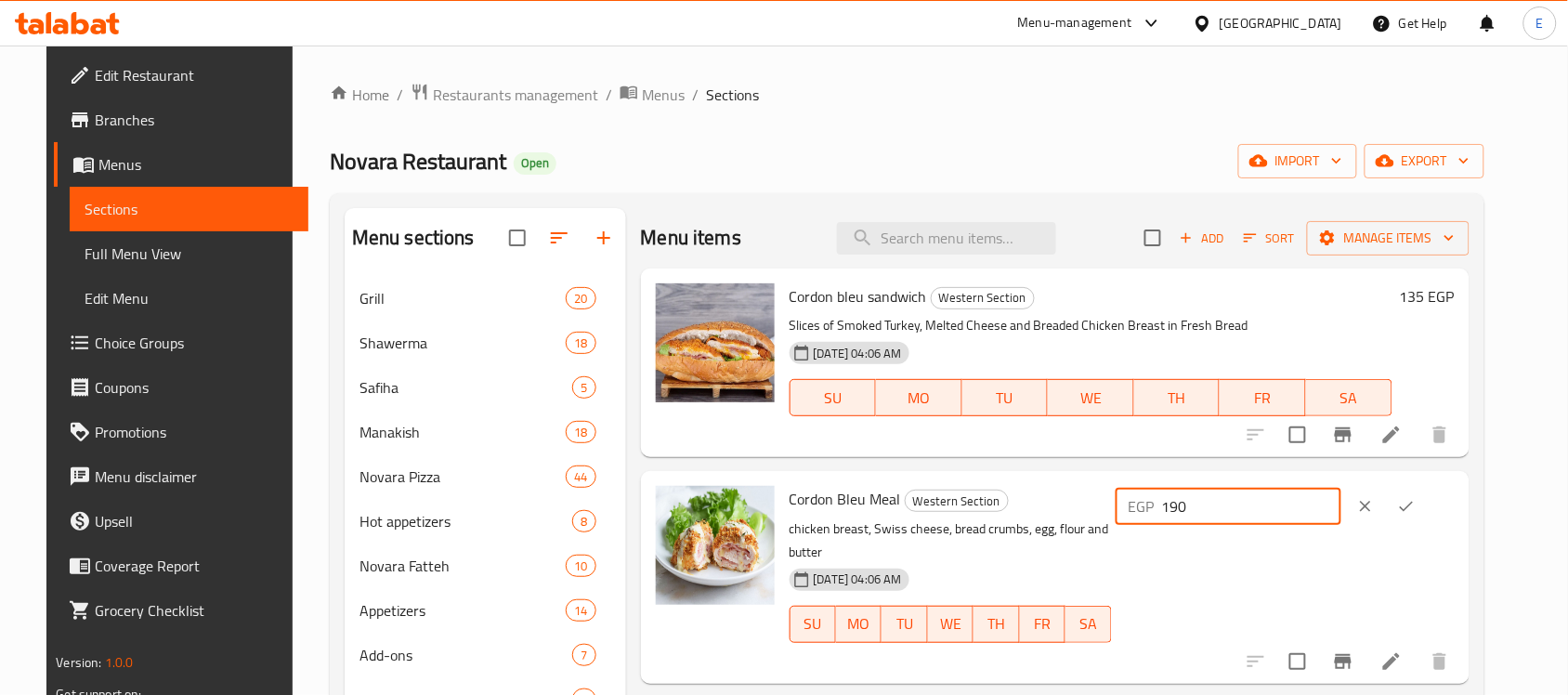
click at [1279, 513] on input "190" at bounding box center [1250, 506] width 179 height 37
type input "1"
type input "205"
click at [1416, 511] on icon "ok" at bounding box center [1406, 505] width 19 height 19
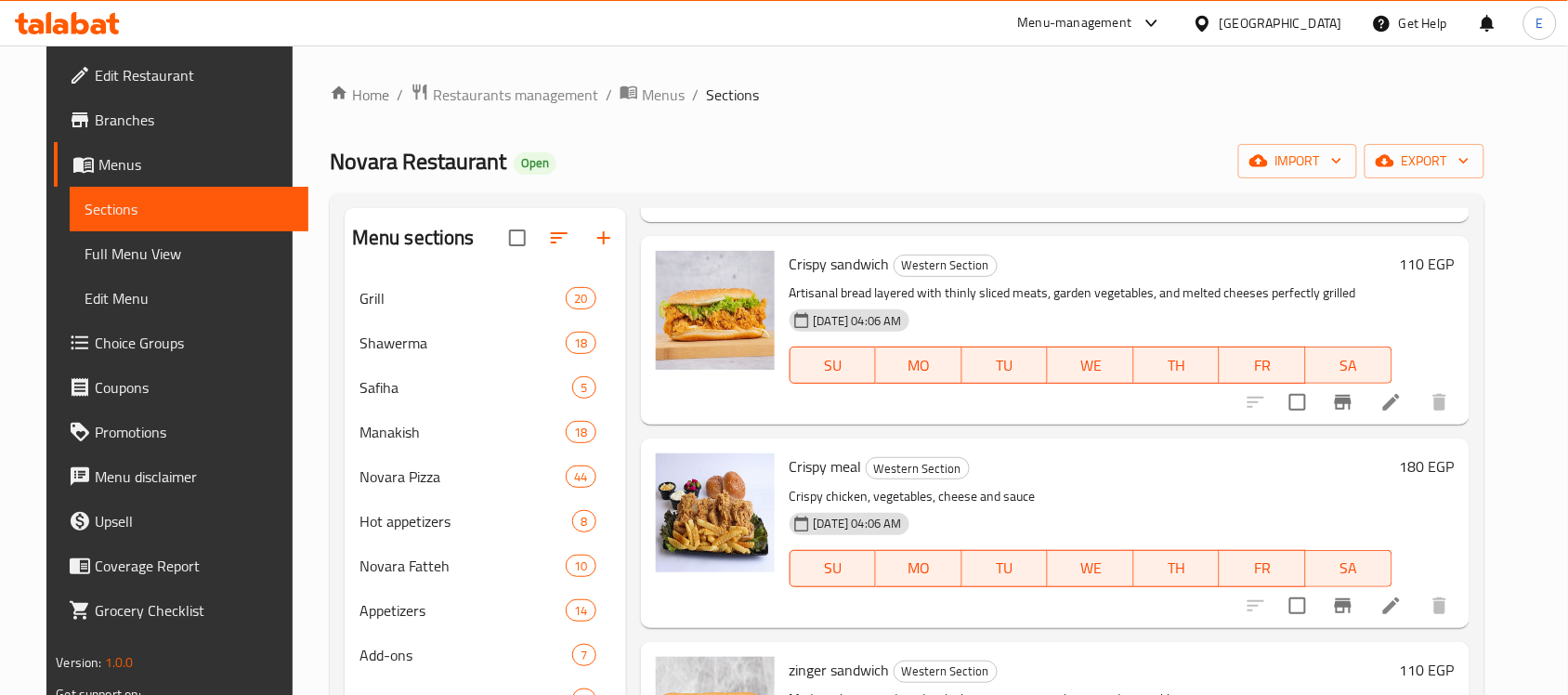
scroll to position [437, 0]
click at [1430, 267] on h6 "110 EGP" at bounding box center [1427, 264] width 55 height 26
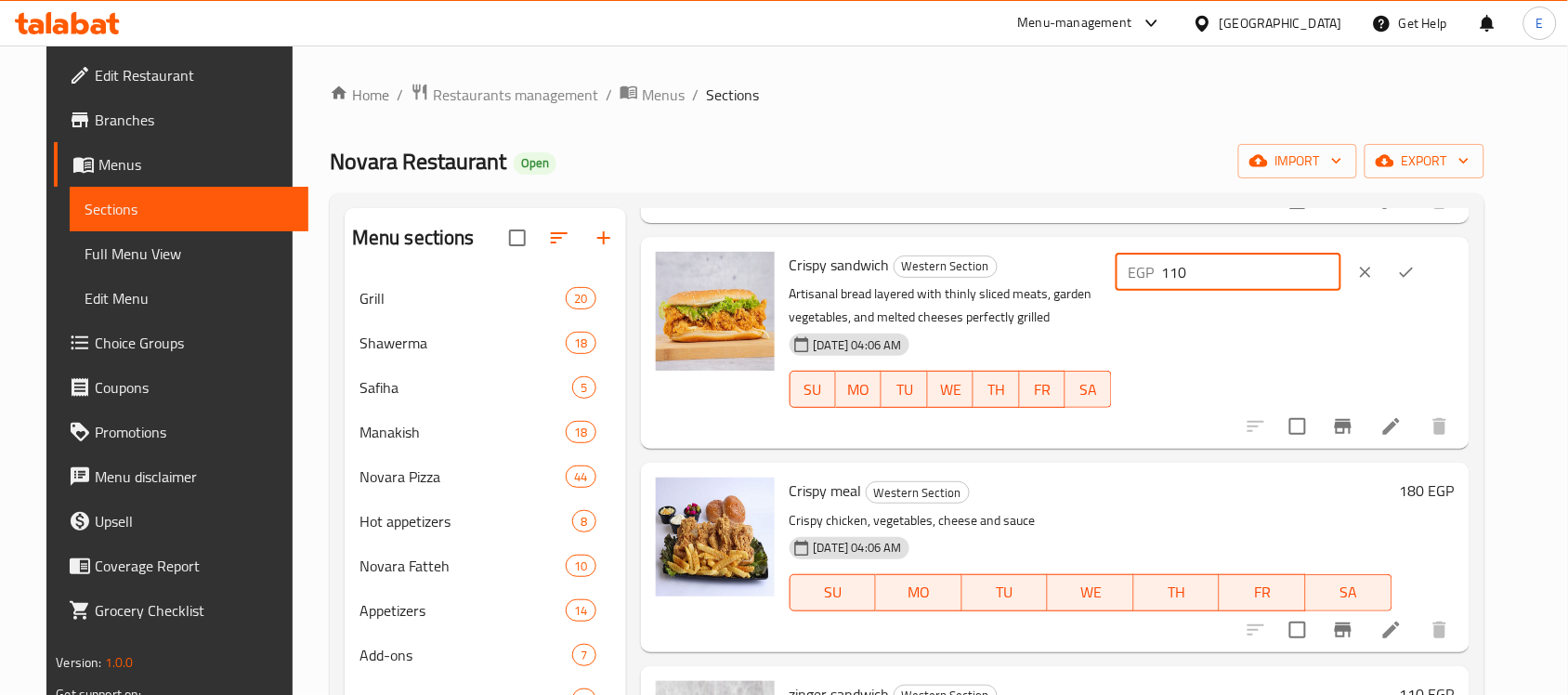
drag, startPoint x: 1263, startPoint y: 280, endPoint x: 1236, endPoint y: 271, distance: 28.5
click at [1236, 271] on input "110" at bounding box center [1250, 272] width 179 height 37
type input "125"
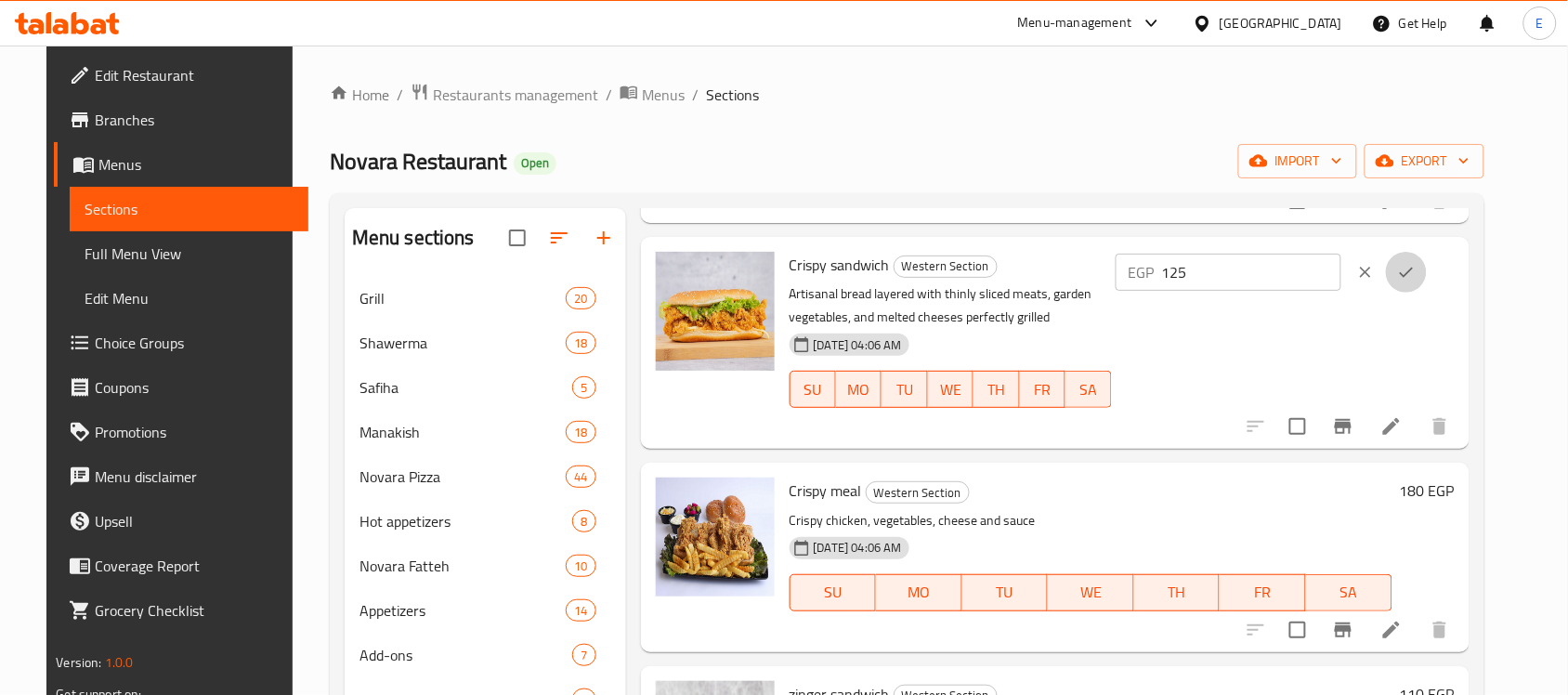
click at [1416, 272] on icon "ok" at bounding box center [1406, 272] width 19 height 19
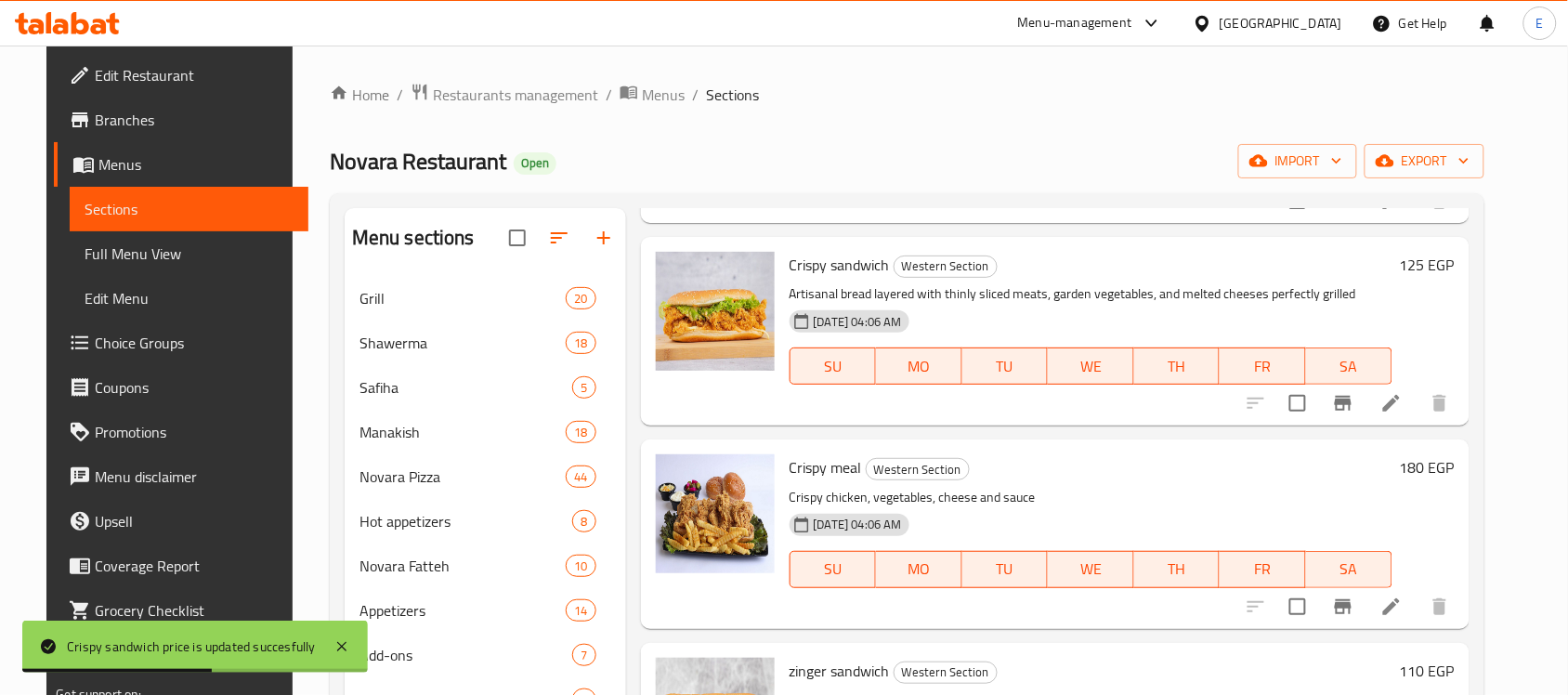
click at [1441, 465] on h6 "180 EGP" at bounding box center [1427, 467] width 55 height 26
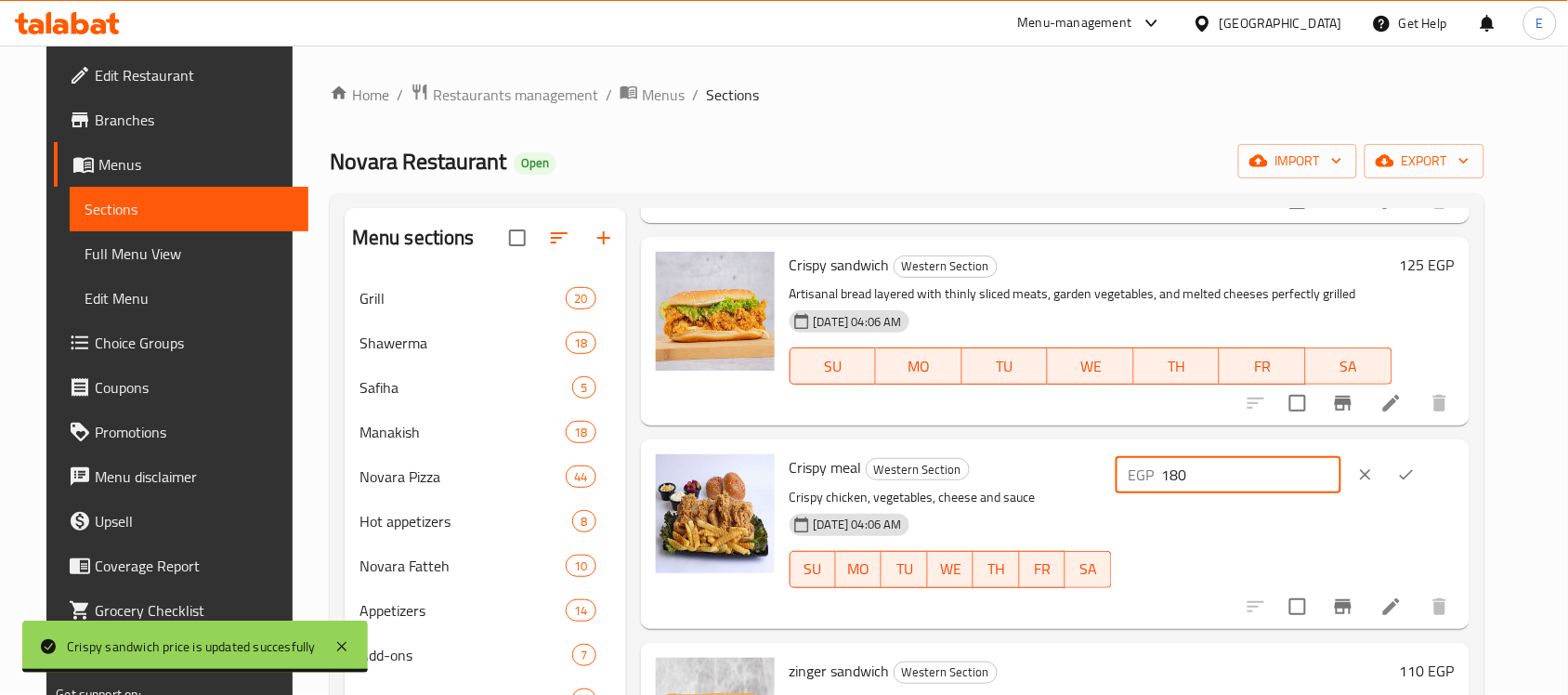
drag, startPoint x: 1279, startPoint y: 466, endPoint x: 1172, endPoint y: 448, distance: 108.5
click at [1172, 448] on div "Crispy meal Western Section Crispy chicken, vegetables, cheese and sauce 31-12-…" at bounding box center [1121, 534] width 679 height 174
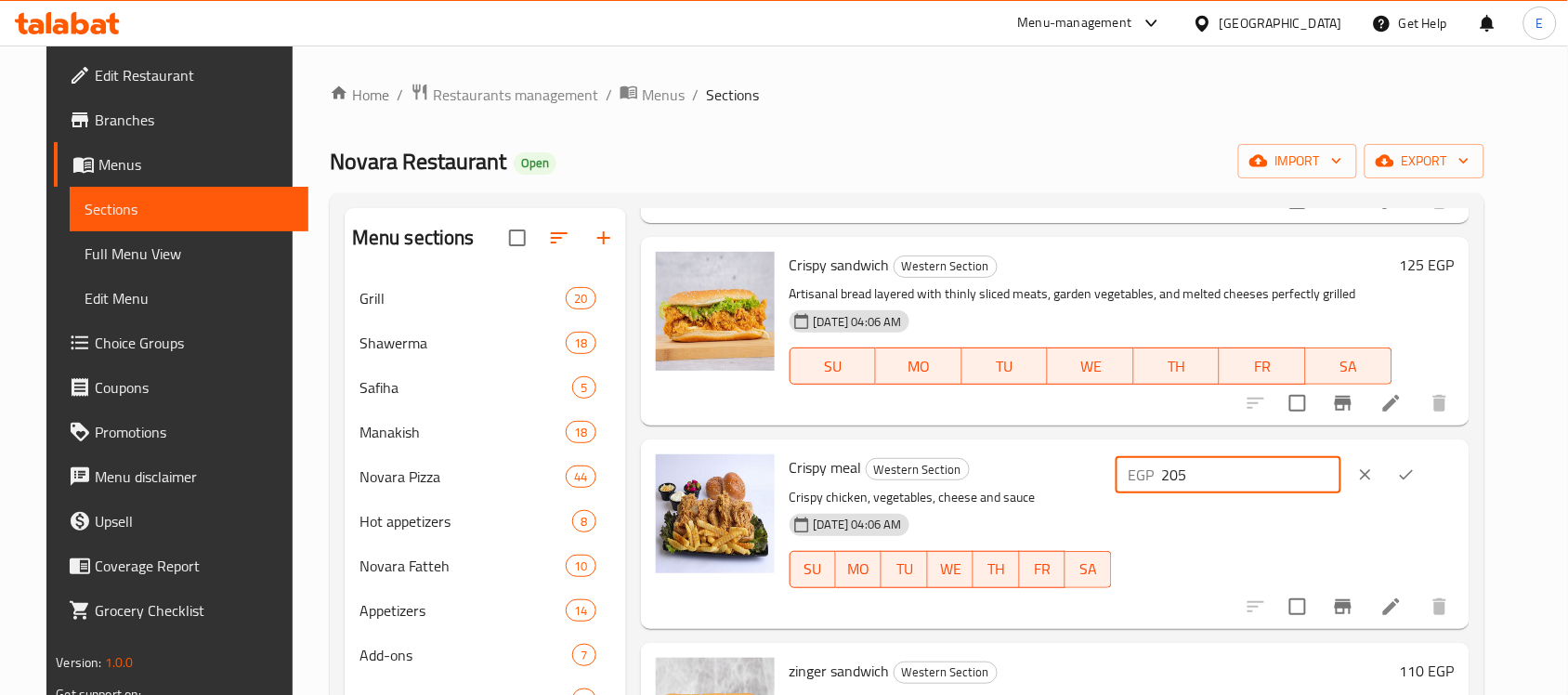
type input "205"
click at [1426, 485] on button "ok" at bounding box center [1406, 475] width 41 height 41
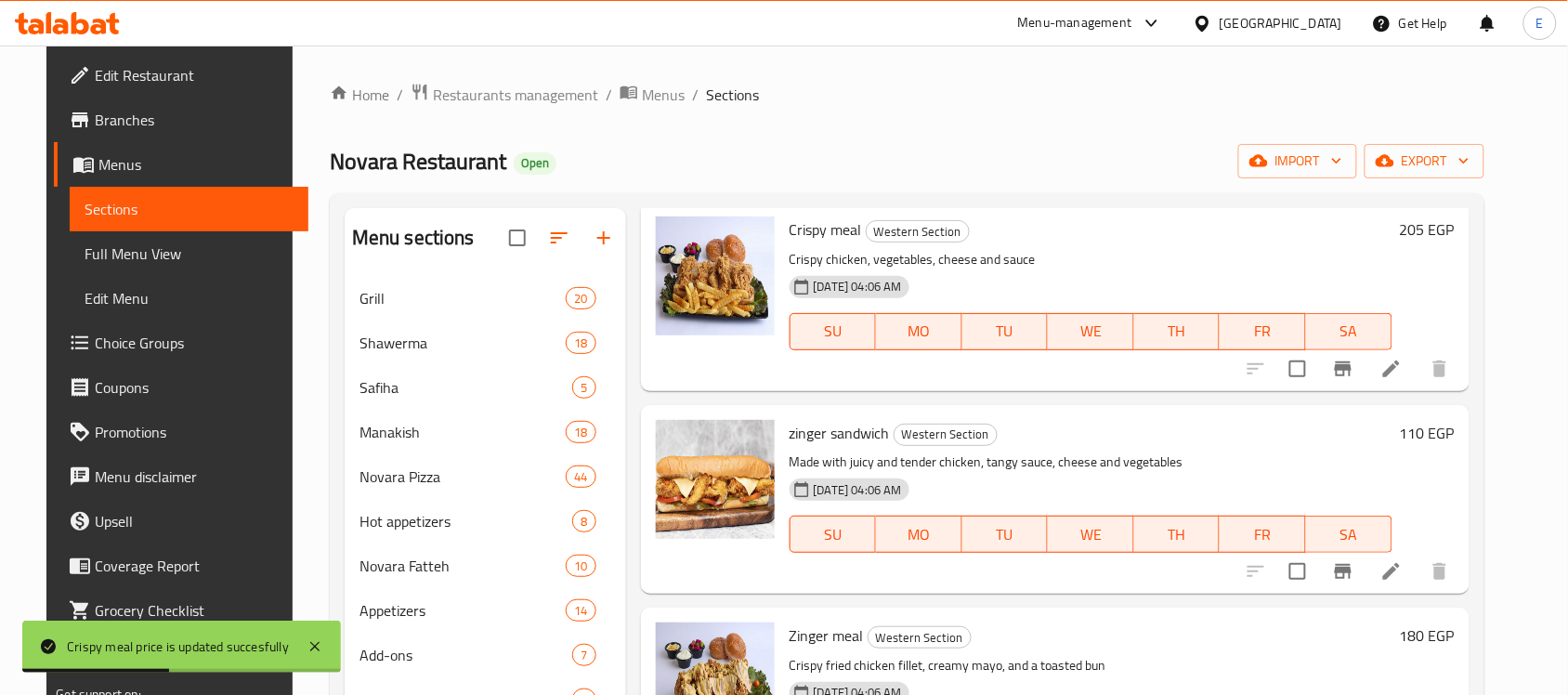
scroll to position [683, 0]
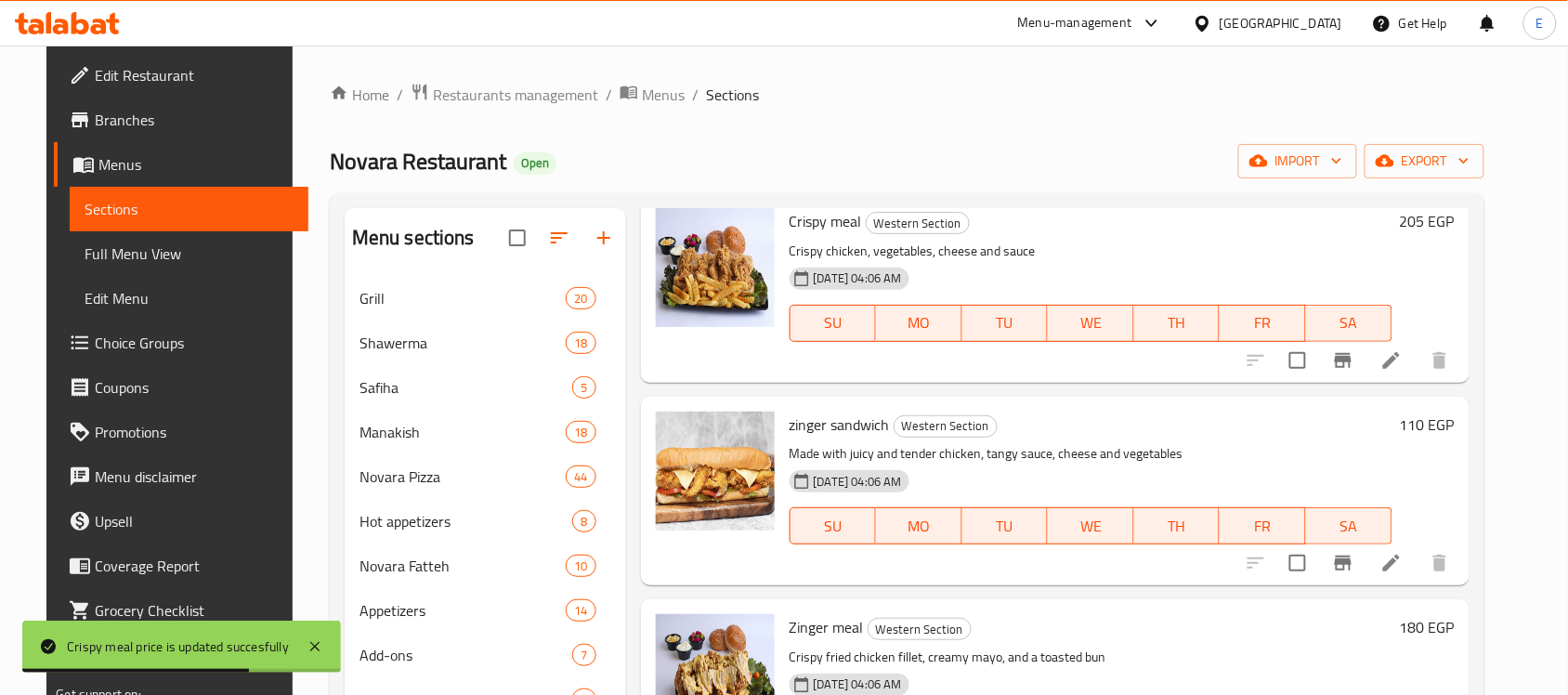
click at [1447, 423] on h6 "110 EGP" at bounding box center [1427, 424] width 55 height 26
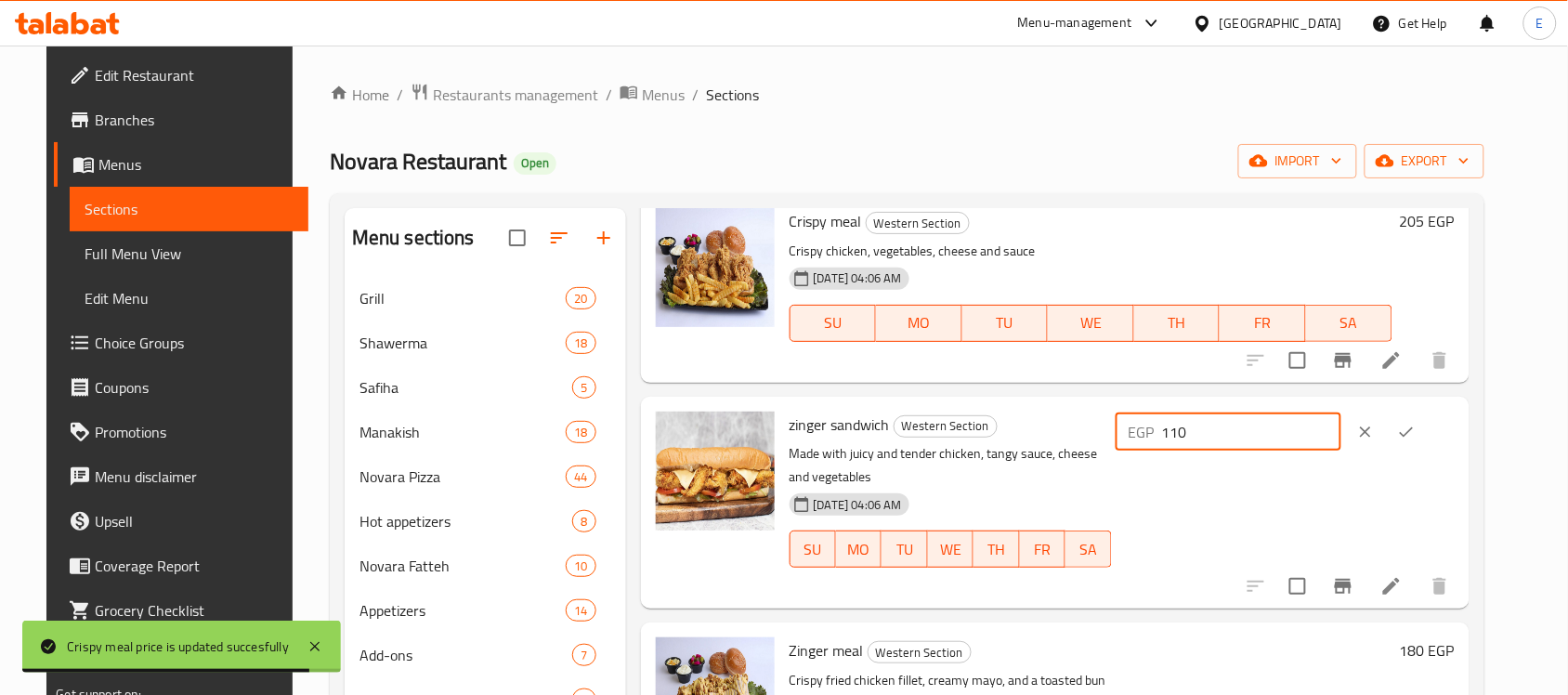
click at [1305, 437] on input "110" at bounding box center [1250, 432] width 179 height 37
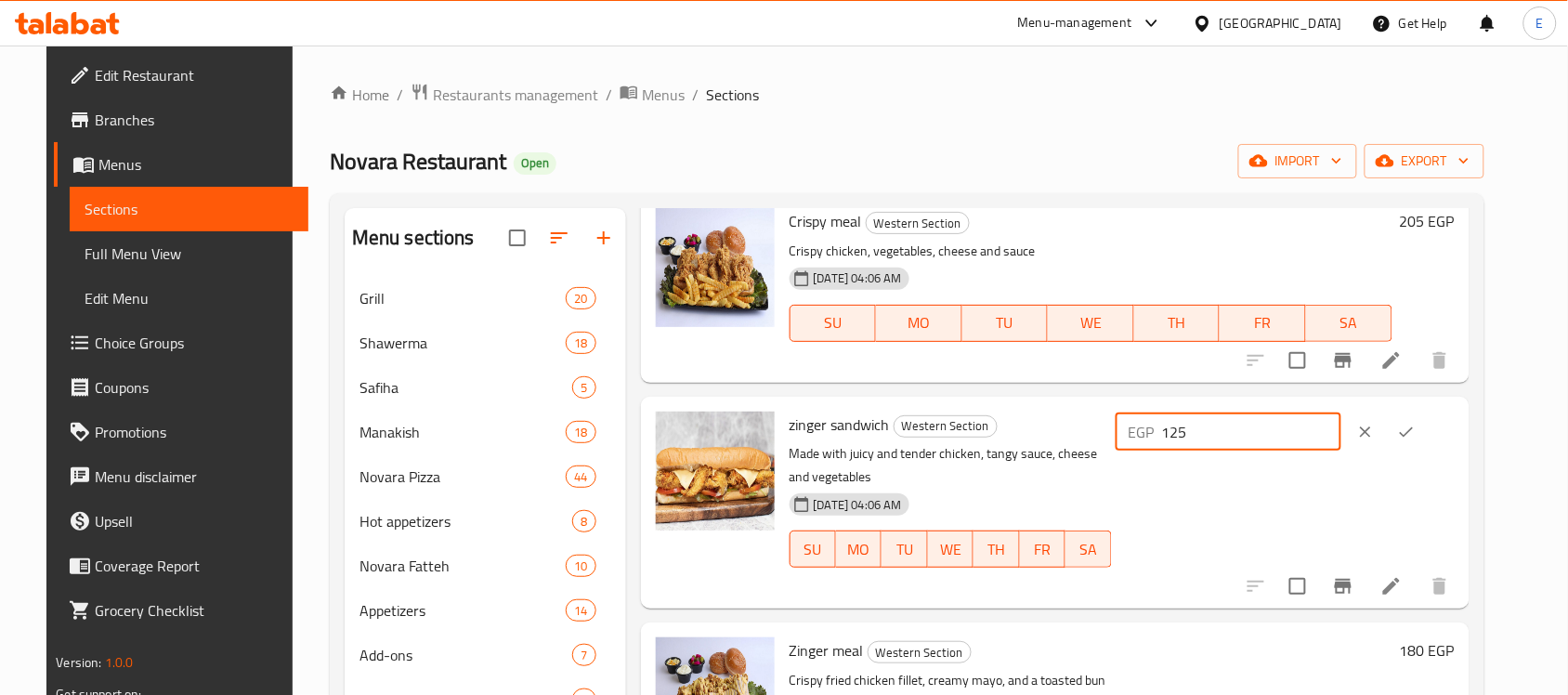
type input "125"
click at [1414, 428] on icon "ok" at bounding box center [1407, 431] width 14 height 10
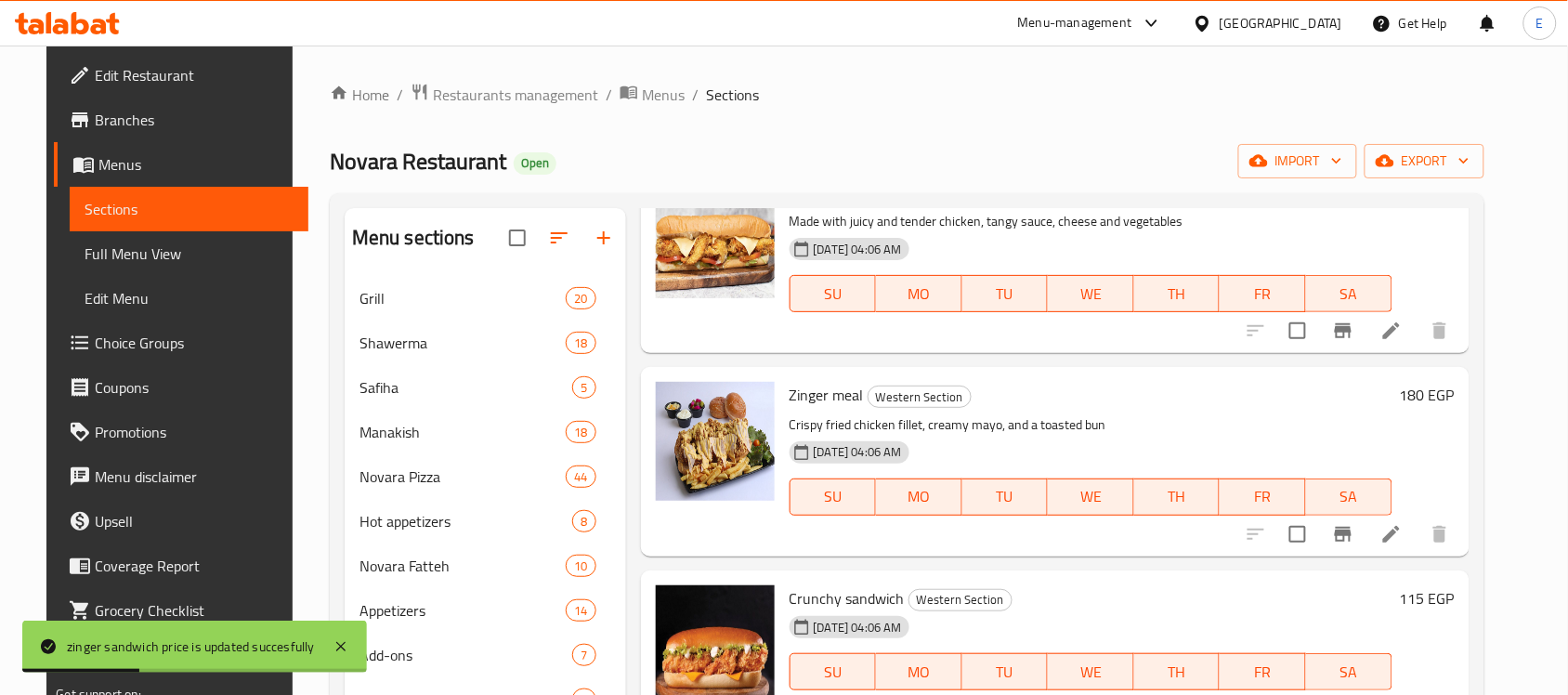
scroll to position [912, 0]
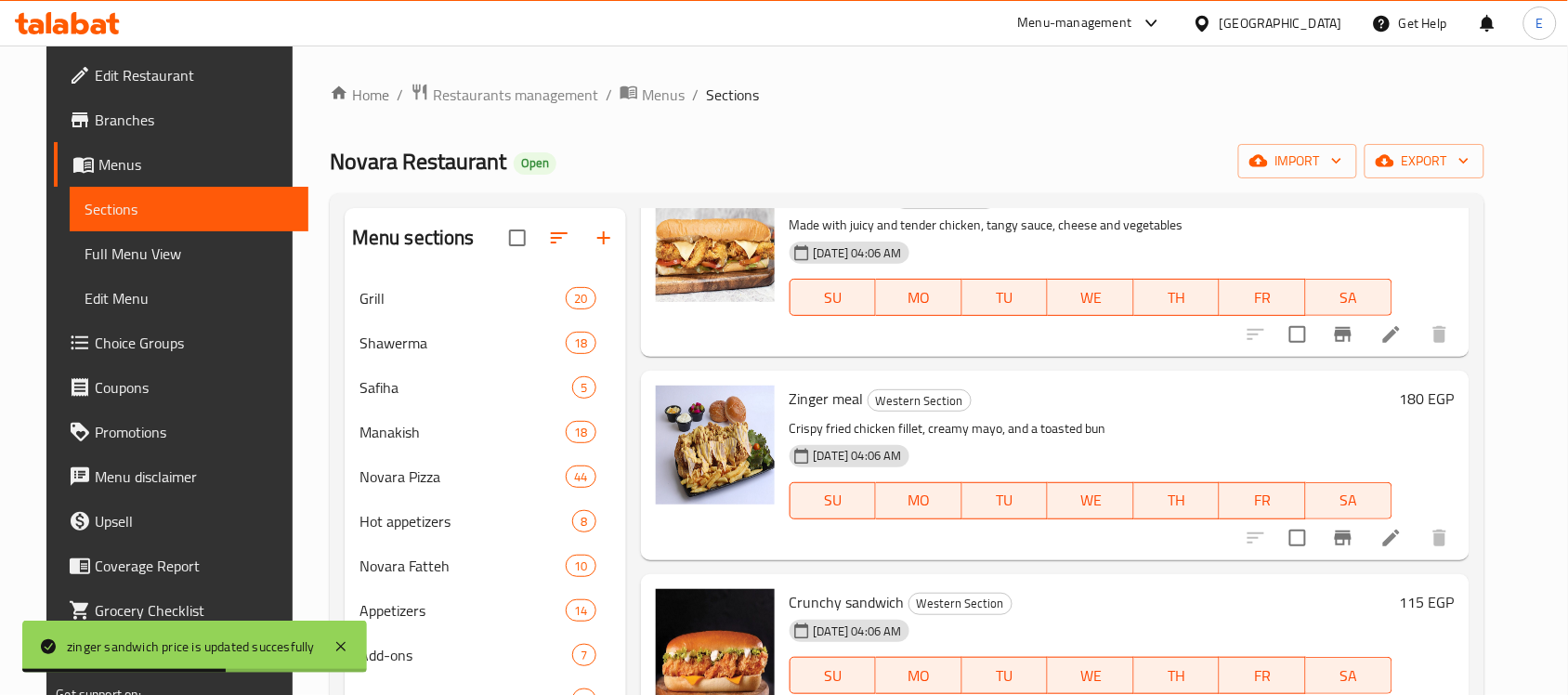
click at [1436, 396] on h6 "180 EGP" at bounding box center [1427, 398] width 55 height 26
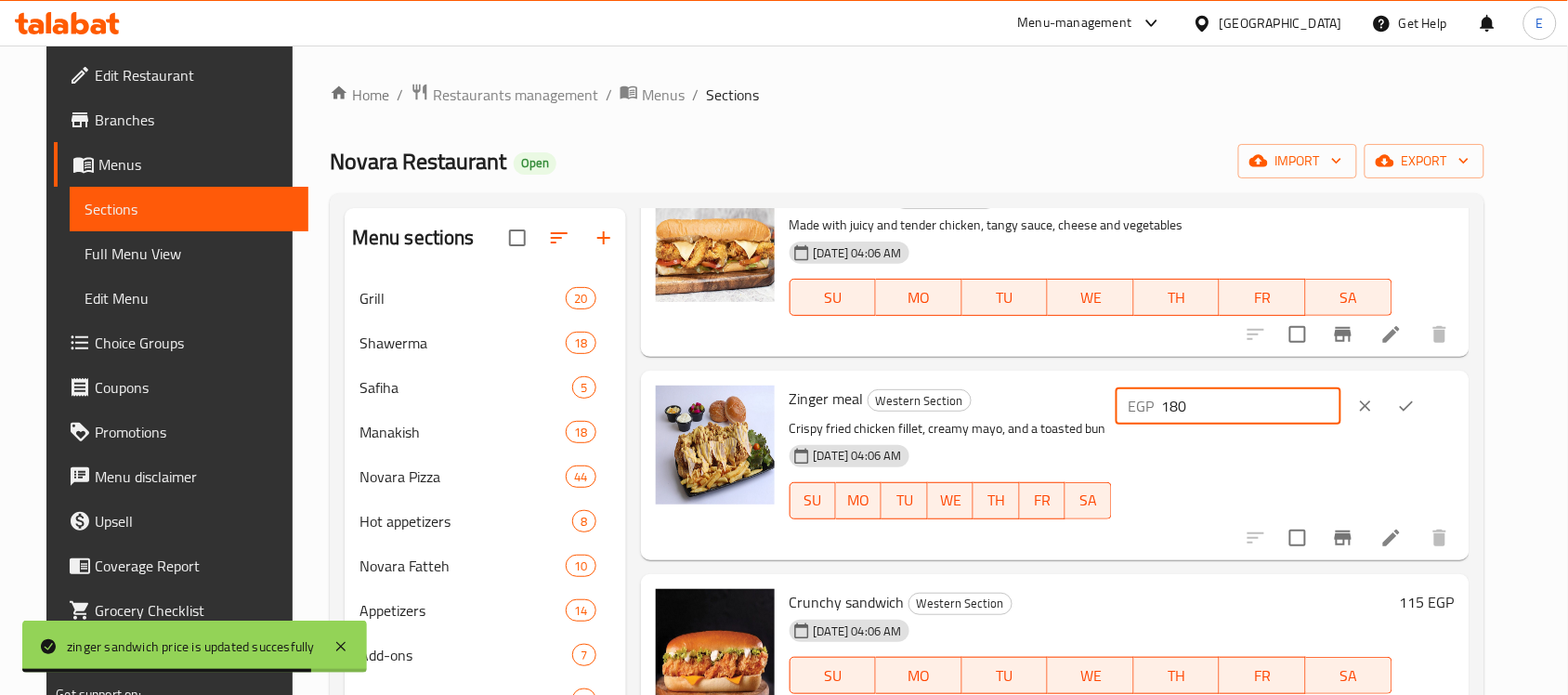
click at [1251, 402] on input "180" at bounding box center [1250, 406] width 179 height 37
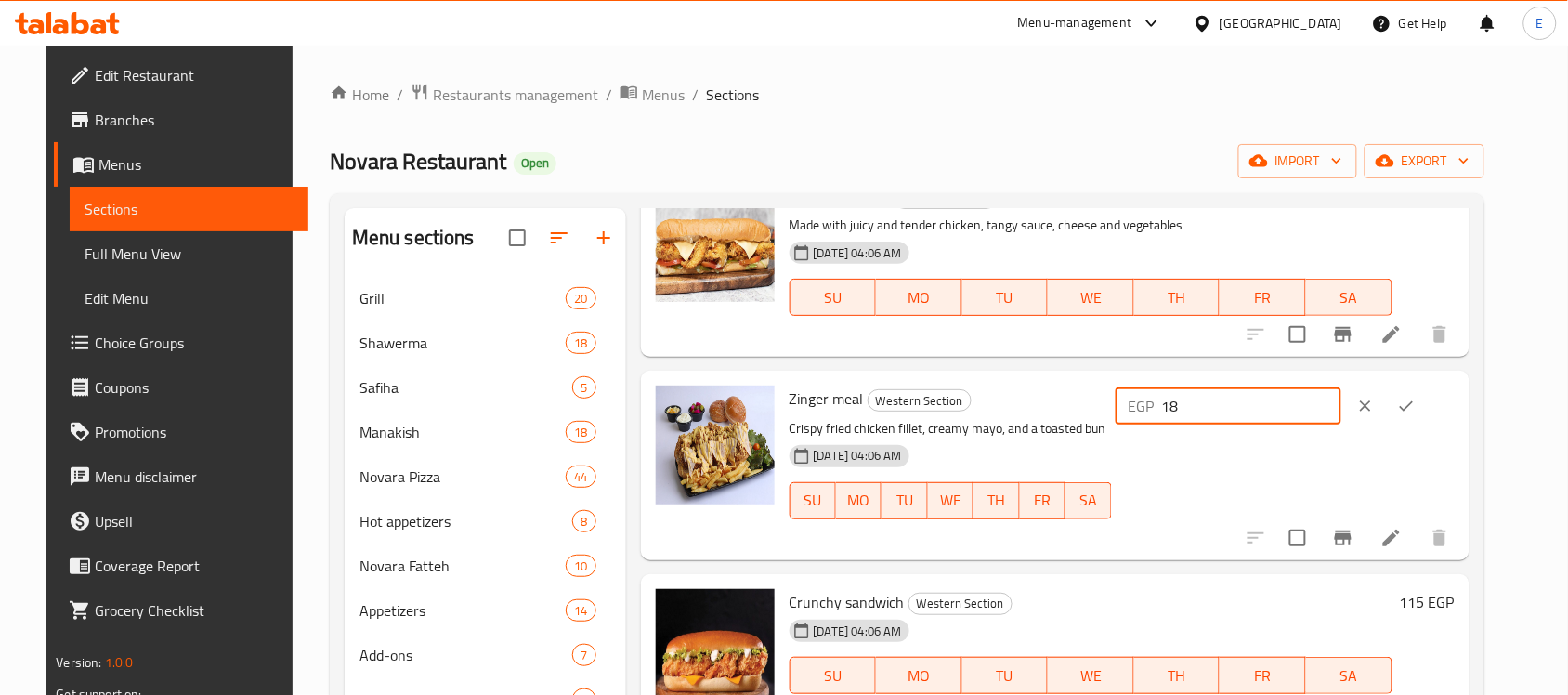
type input "1"
type input "205"
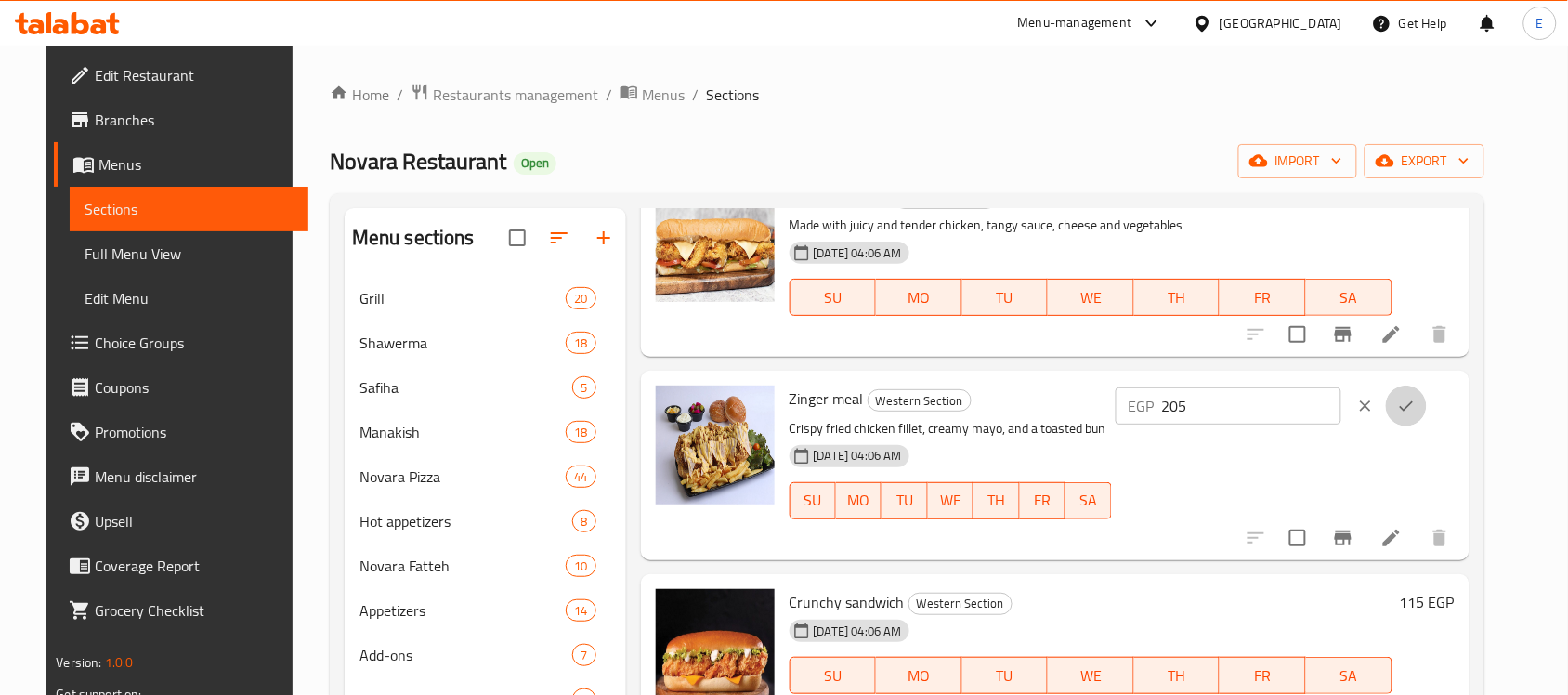
click at [1416, 407] on icon "ok" at bounding box center [1406, 406] width 19 height 19
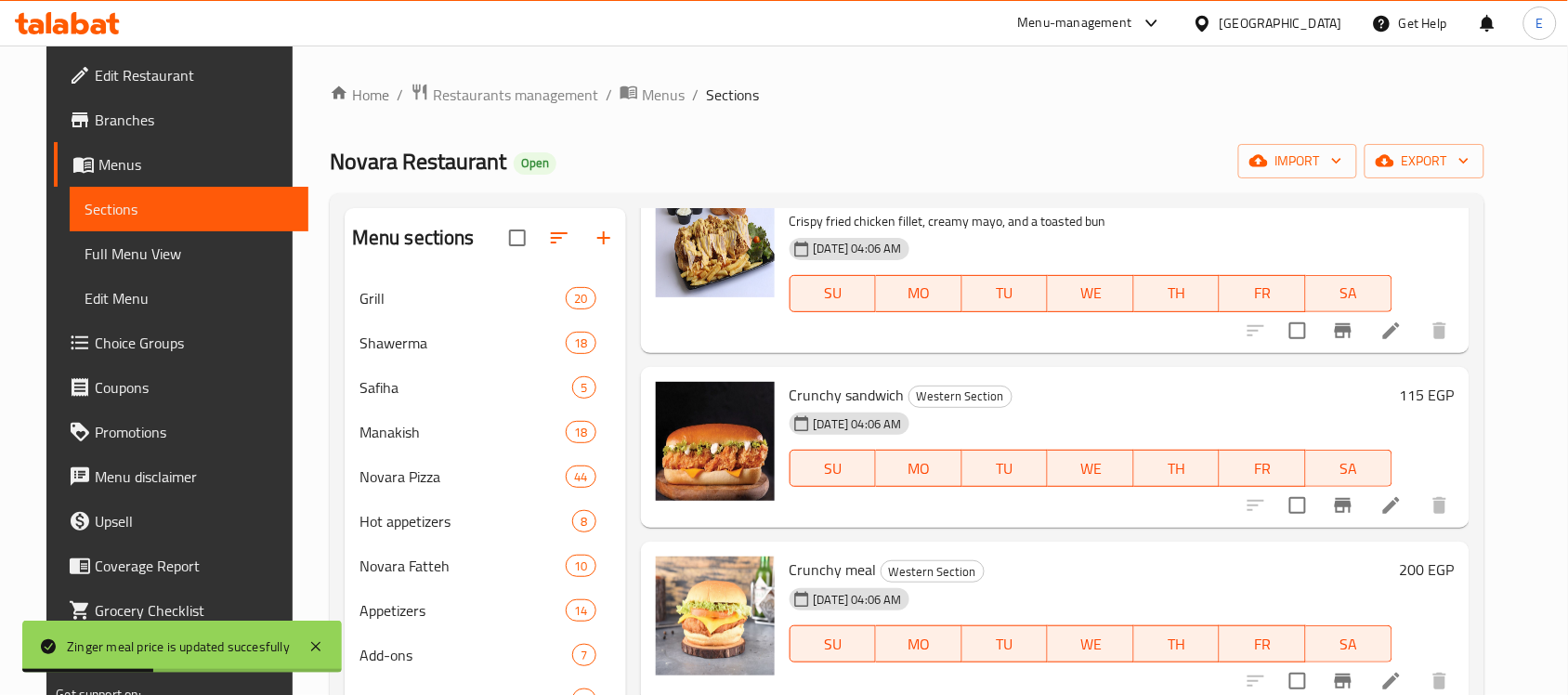
scroll to position [1140, 0]
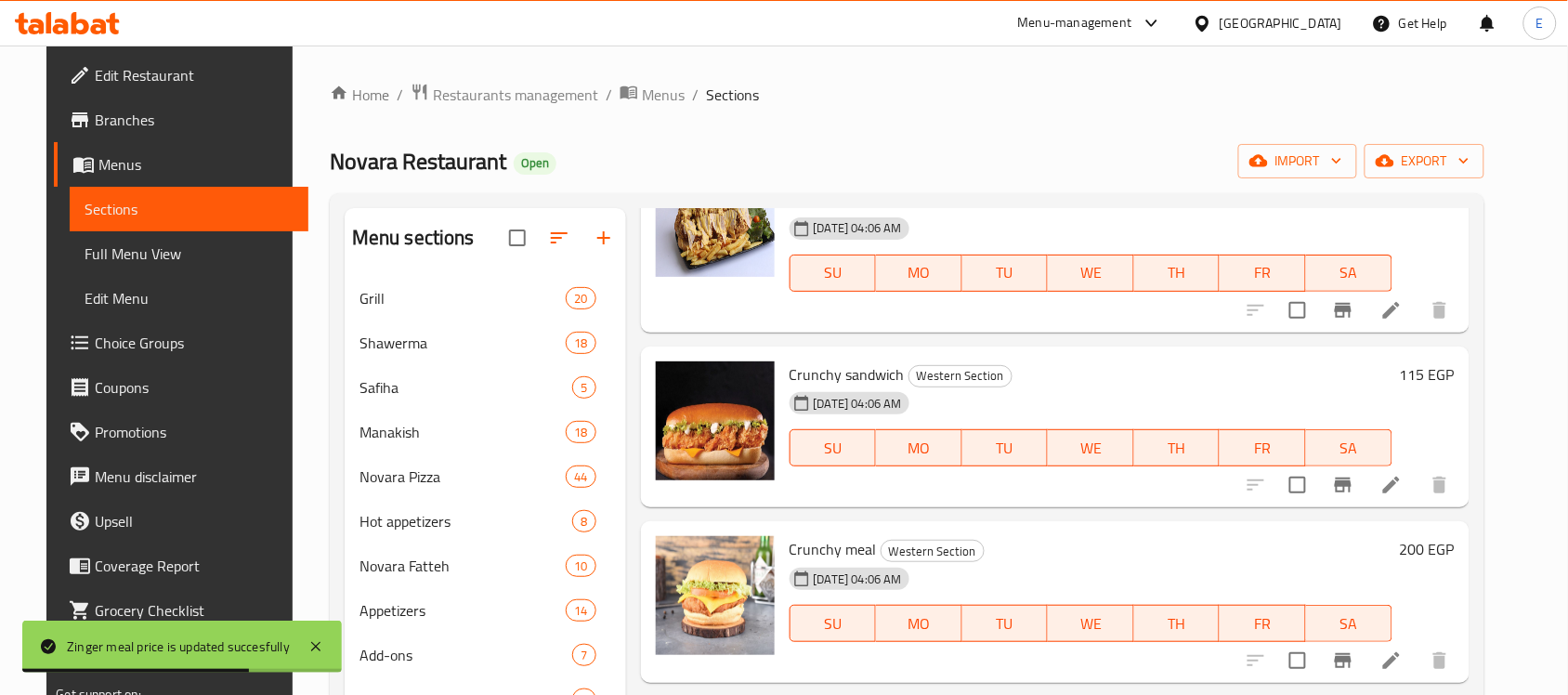
click at [1440, 368] on h6 "115 EGP" at bounding box center [1427, 374] width 55 height 26
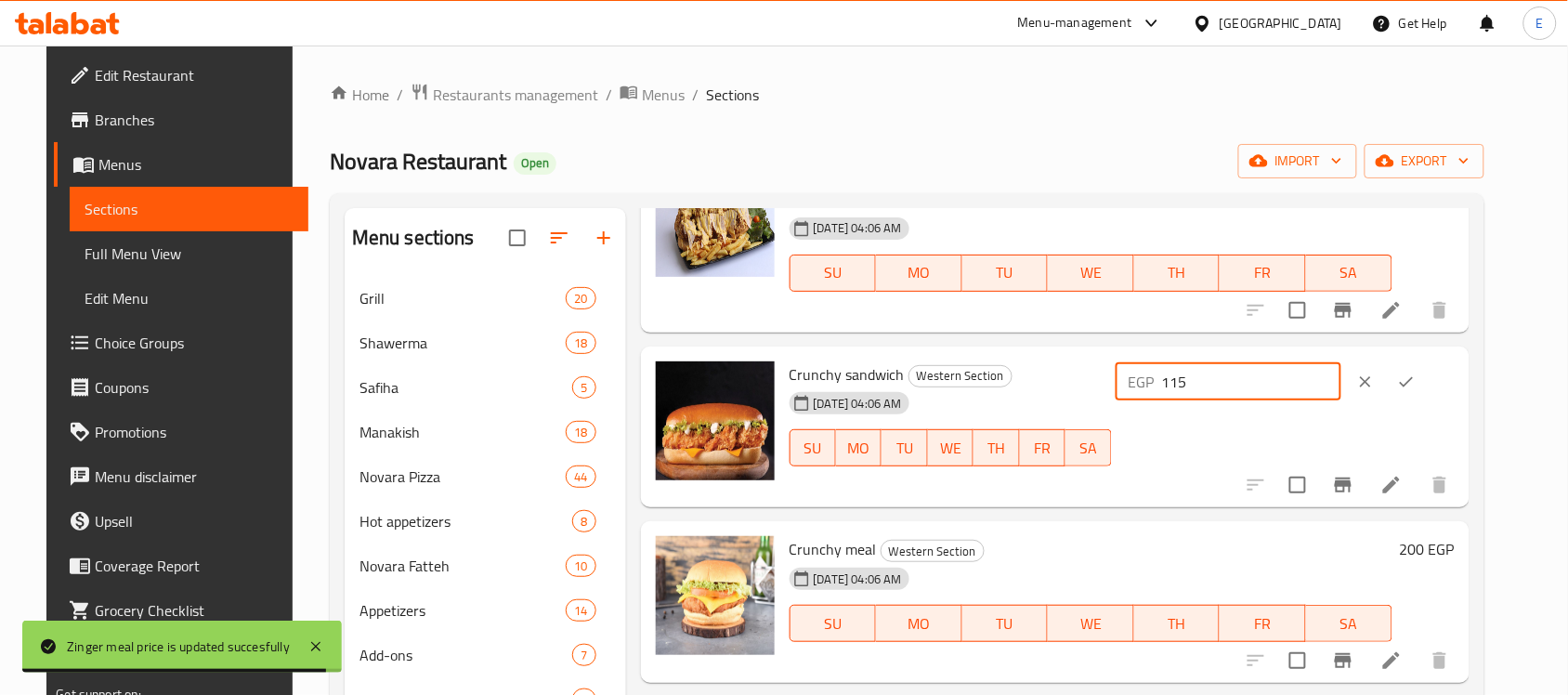
drag, startPoint x: 1287, startPoint y: 376, endPoint x: 1024, endPoint y: 344, distance: 264.9
click at [1024, 344] on div "Menu items Add Sort Manage items Cordon bleu sandwich Western Section Slices of…" at bounding box center [1047, 625] width 844 height 833
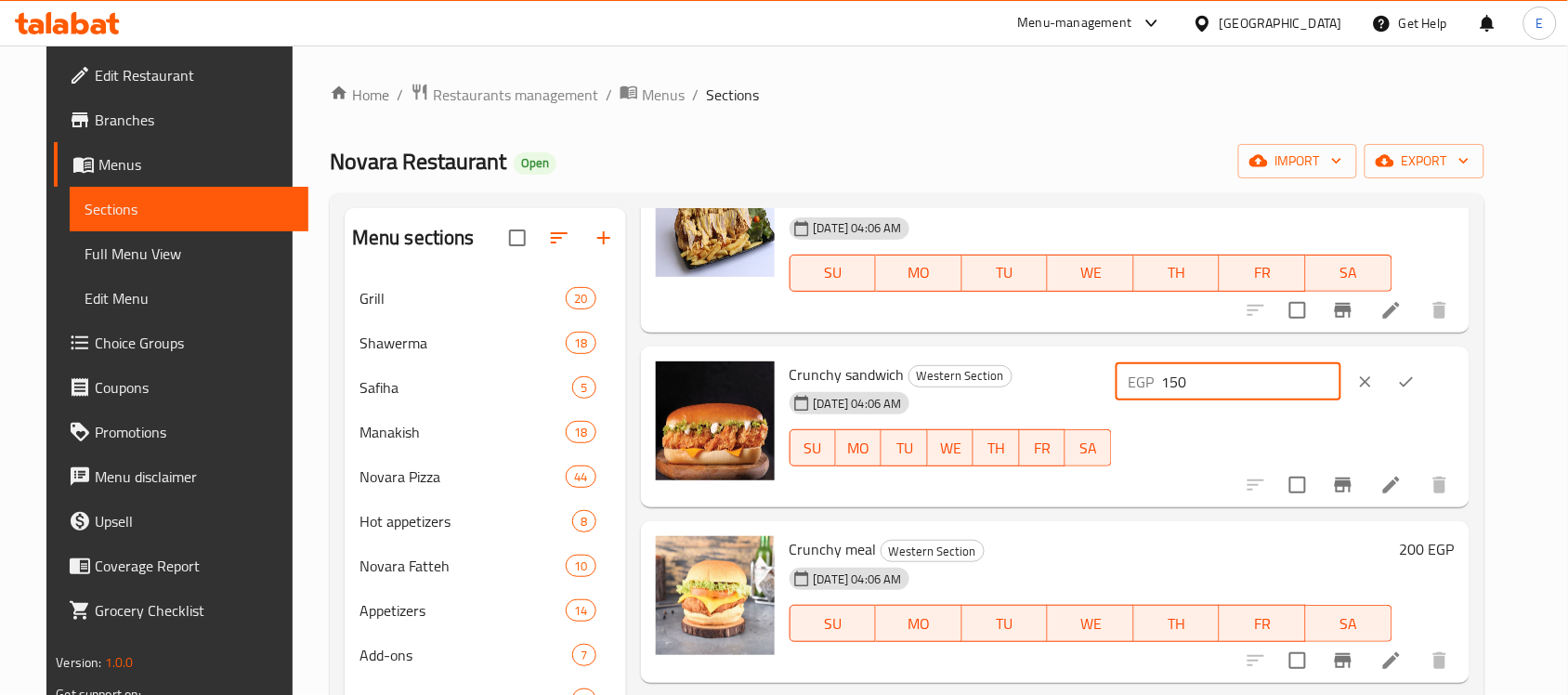
type input "150"
click at [1426, 391] on button "ok" at bounding box center [1406, 382] width 41 height 41
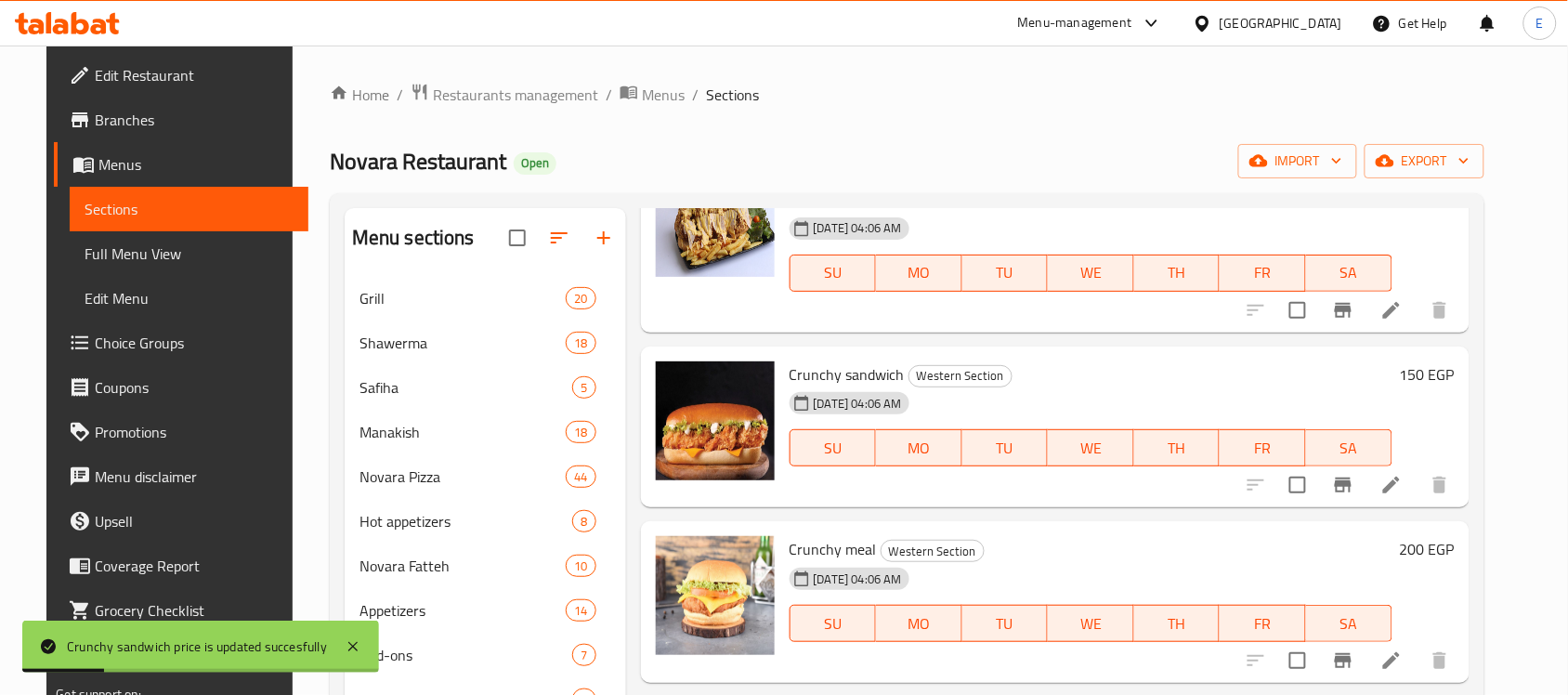
scroll to position [1451, 0]
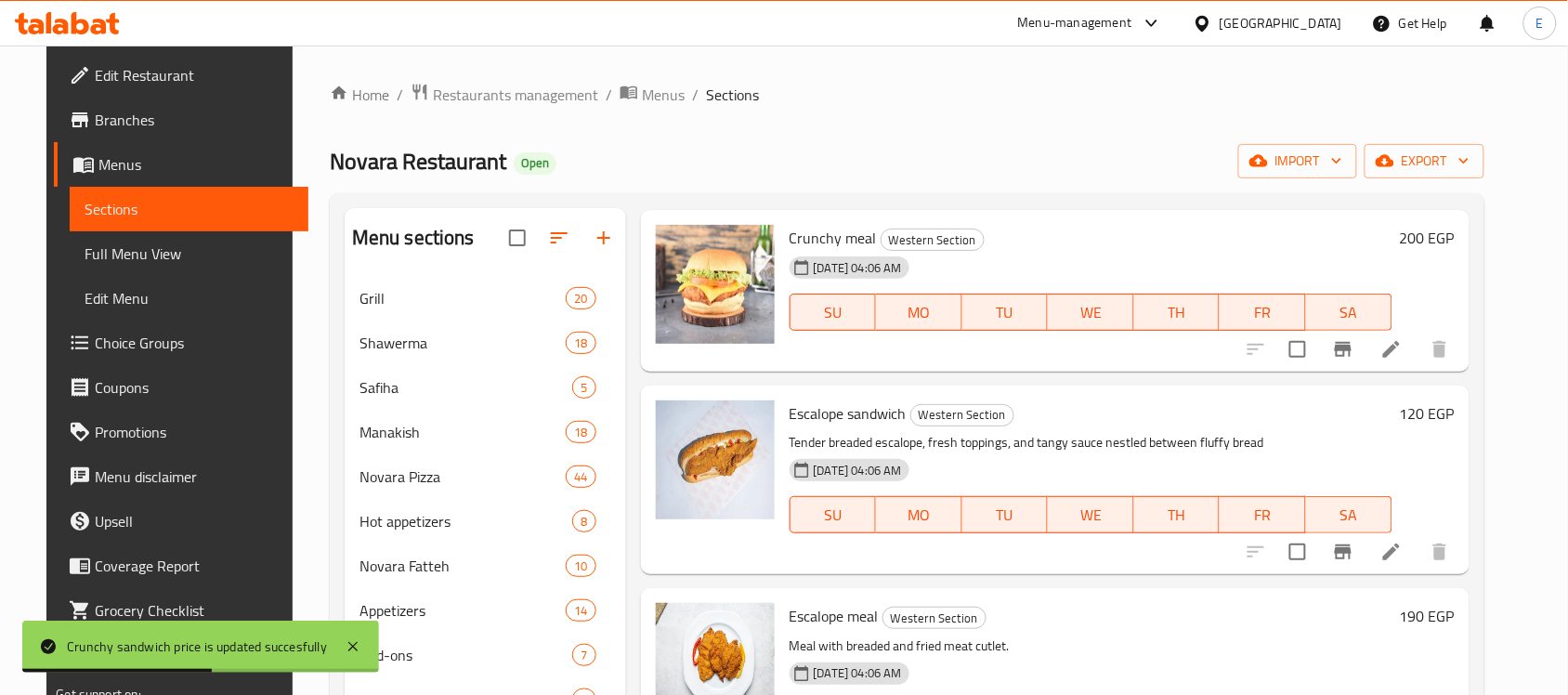
click at [1441, 406] on h6 "120 EGP" at bounding box center [1427, 413] width 55 height 26
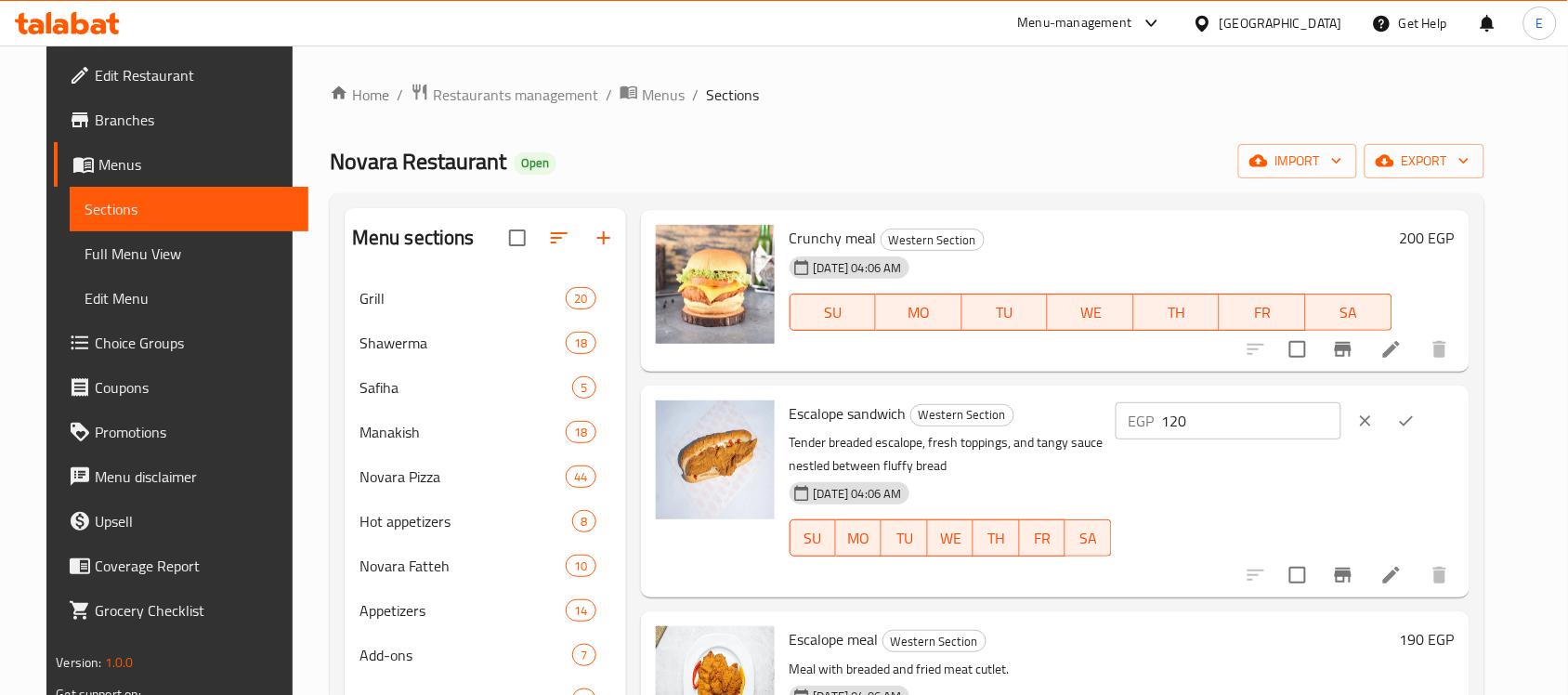
click at [1447, 234] on h6 "200 EGP" at bounding box center [1427, 238] width 55 height 26
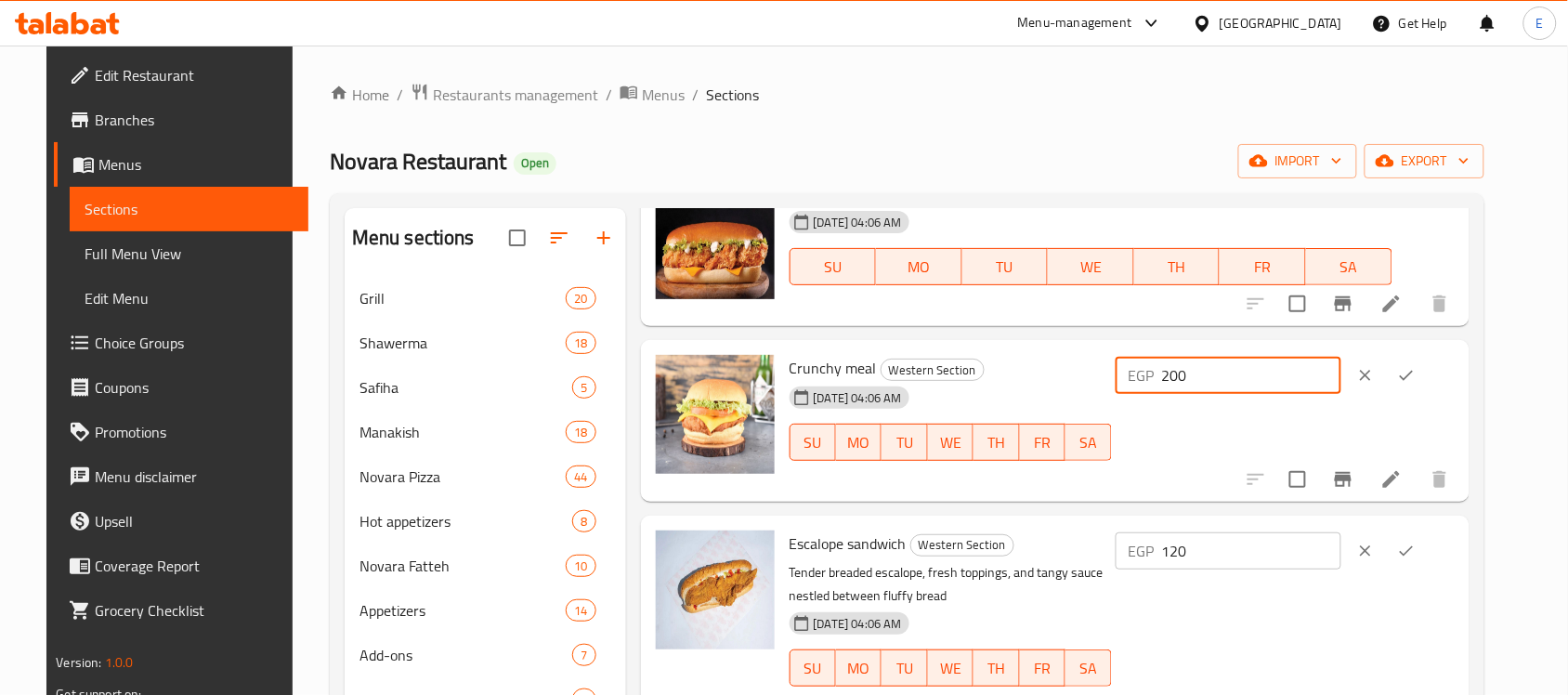
drag, startPoint x: 1302, startPoint y: 235, endPoint x: 1135, endPoint y: 199, distance: 170.8
click at [1135, 199] on div "Menu sections Grill 20 Shawerma 18 Safiha 5 Manakish 18 Novara Pizza 44 Hot app…" at bounding box center [906, 625] width 1154 height 863
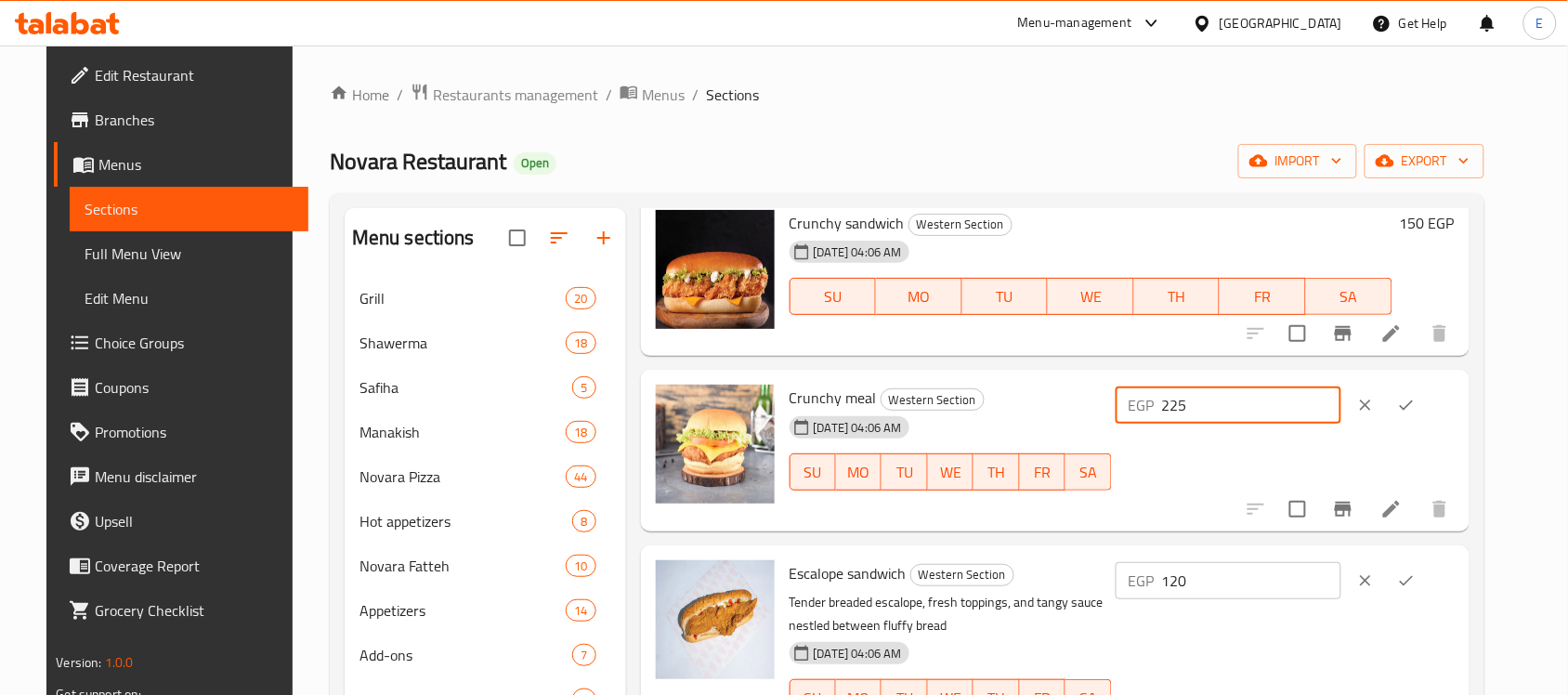
type input "225"
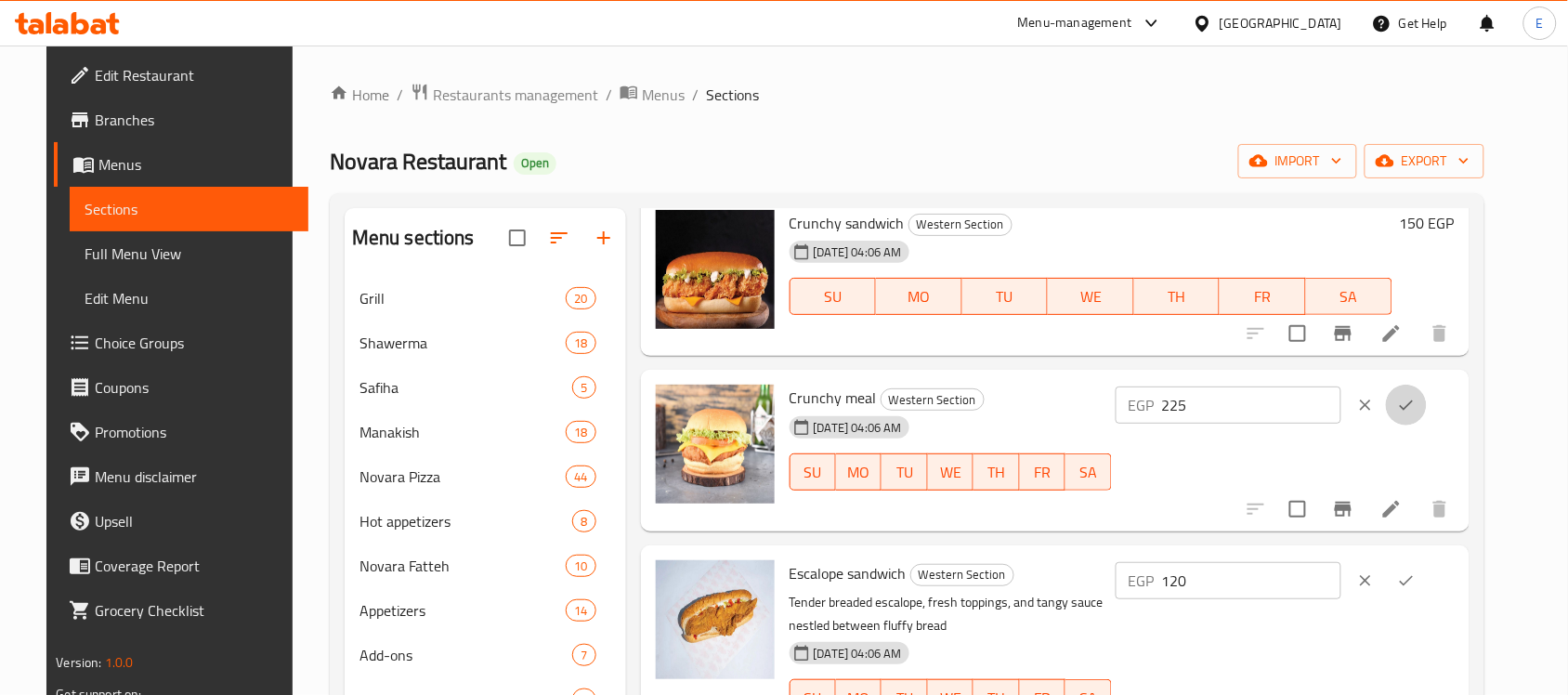
click at [1416, 400] on icon "ok" at bounding box center [1406, 405] width 19 height 19
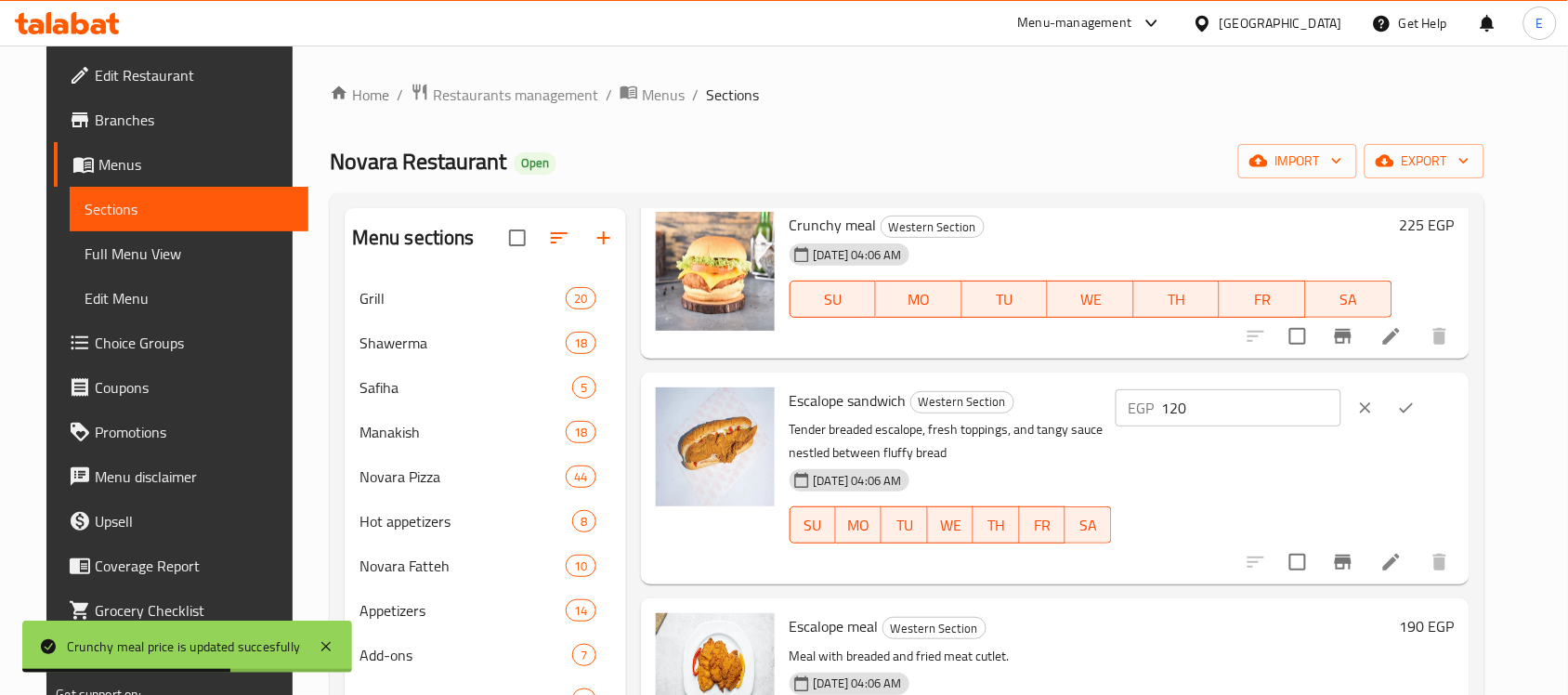
scroll to position [1467, 0]
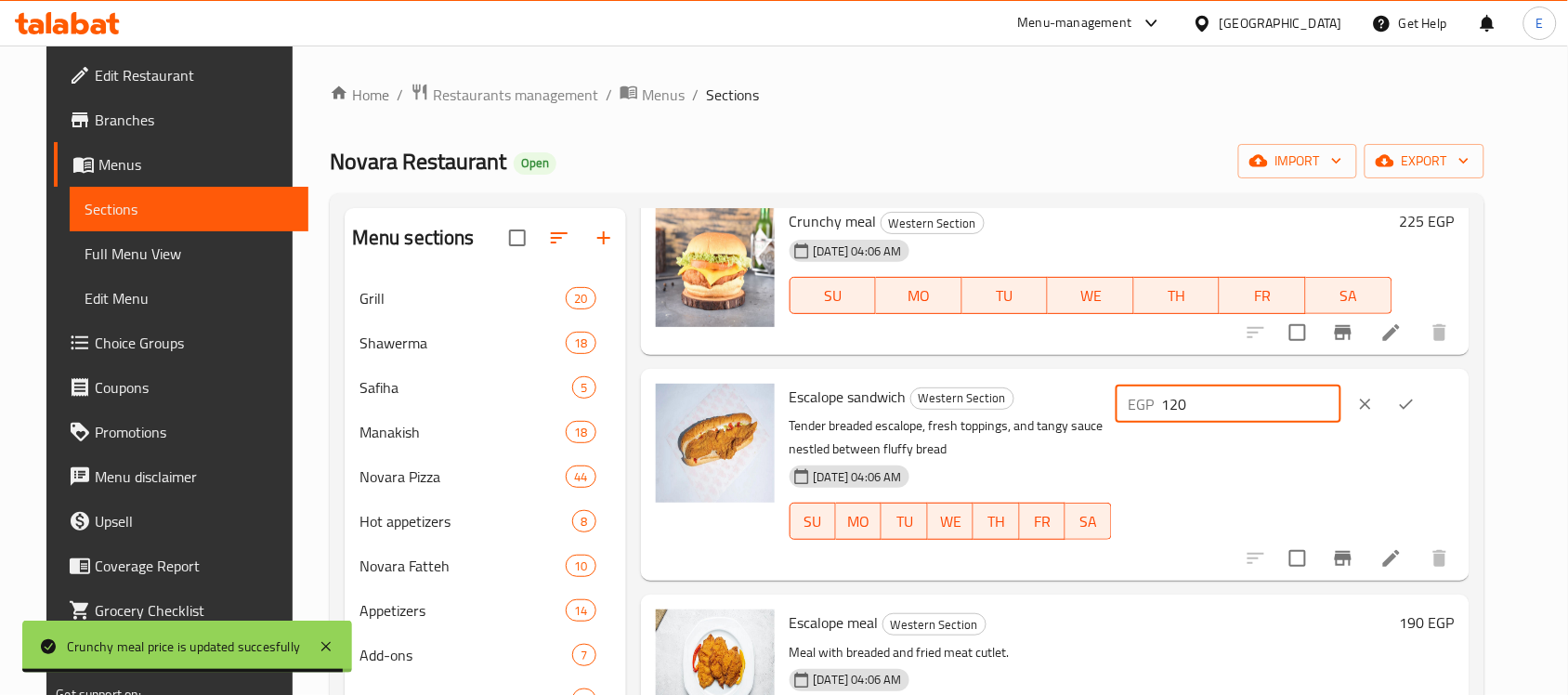
click at [1288, 412] on input "120" at bounding box center [1250, 404] width 179 height 37
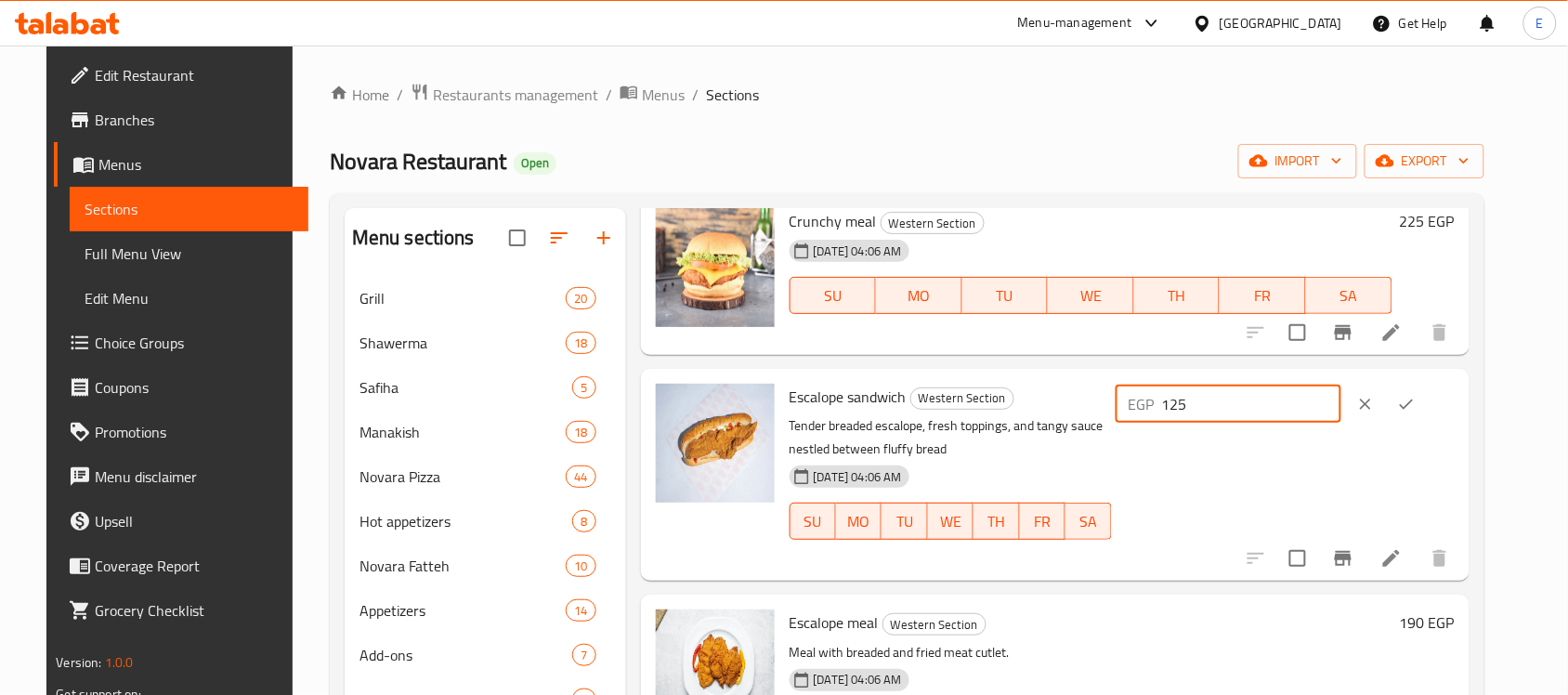
type input "125"
click at [1414, 405] on icon "ok" at bounding box center [1407, 405] width 14 height 10
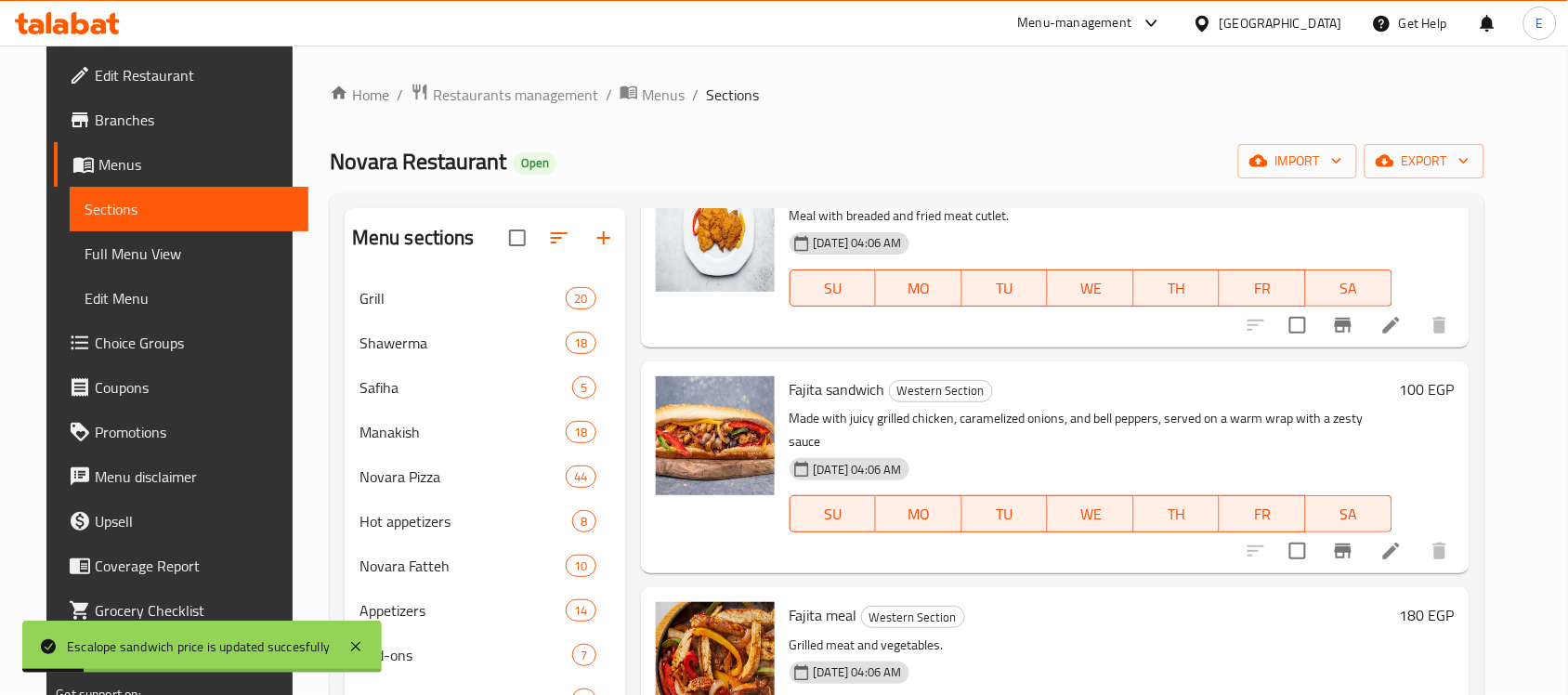
scroll to position [1890, 0]
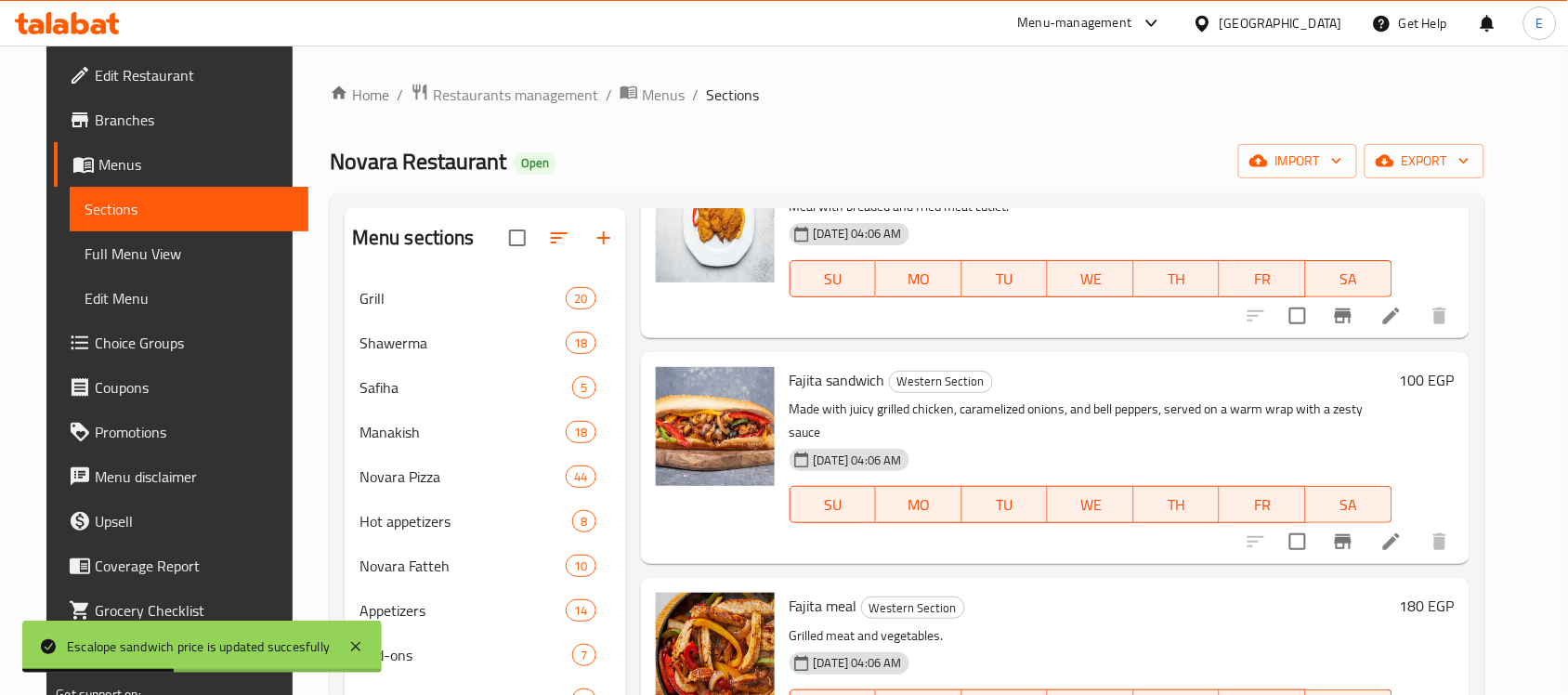
click at [1442, 377] on h6 "100 EGP" at bounding box center [1427, 379] width 55 height 26
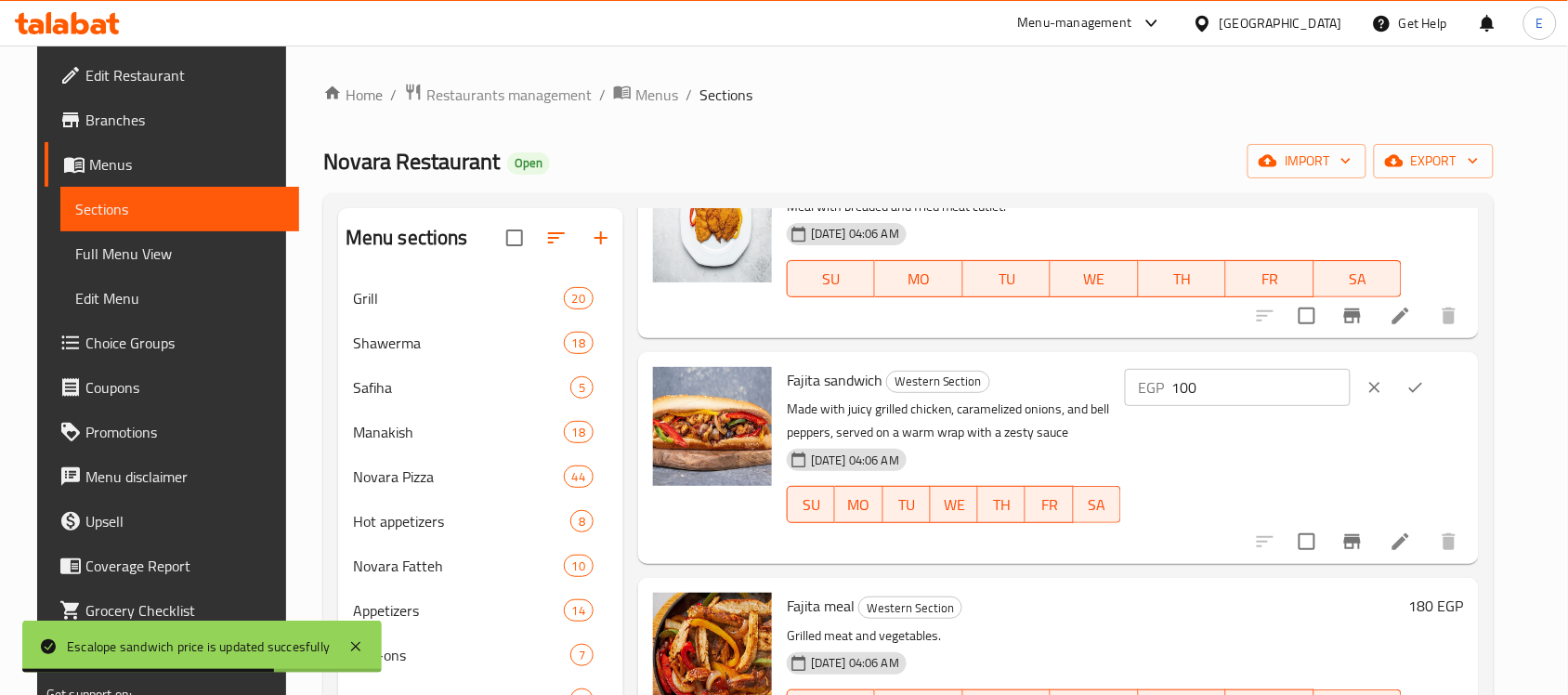
click at [1252, 385] on input "100" at bounding box center [1260, 387] width 179 height 37
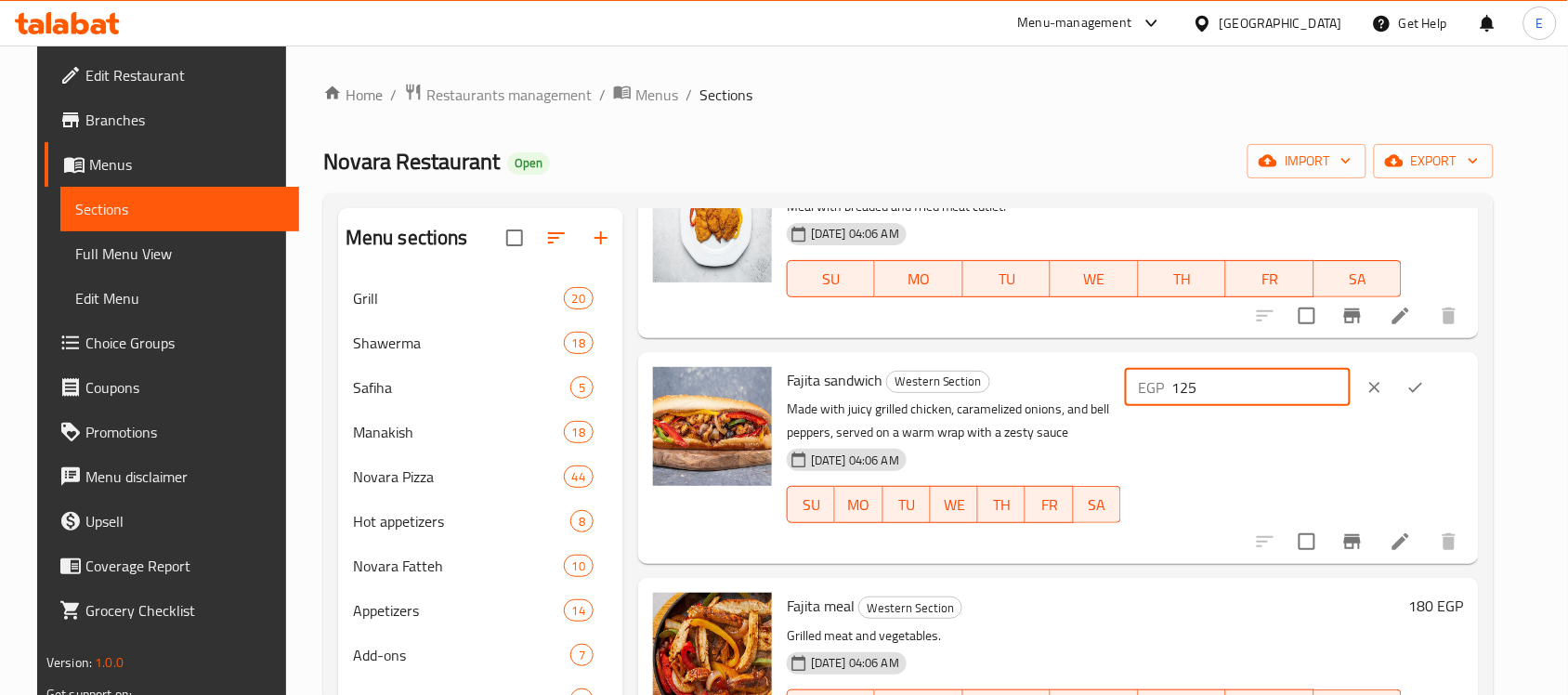
type input "125"
click at [1424, 379] on icon "ok" at bounding box center [1415, 387] width 19 height 19
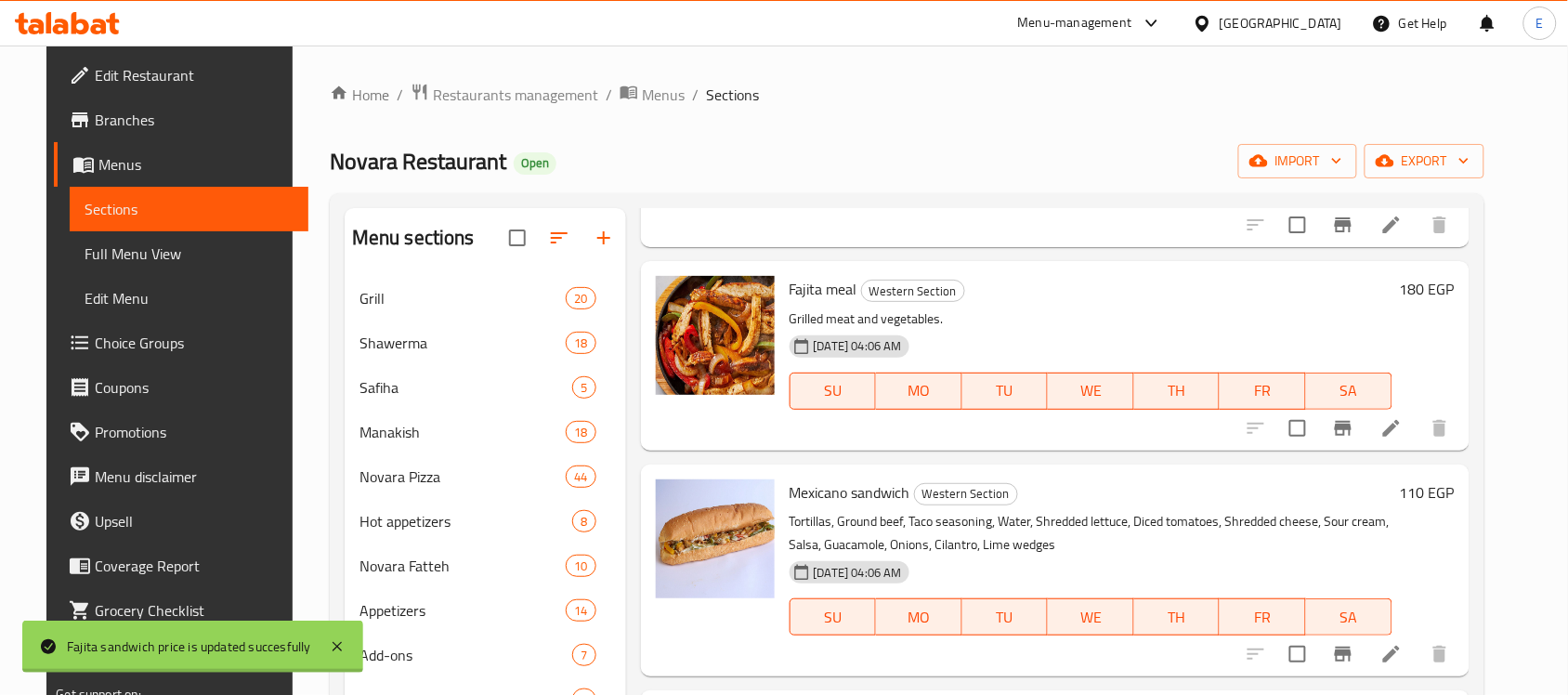
scroll to position [2207, 0]
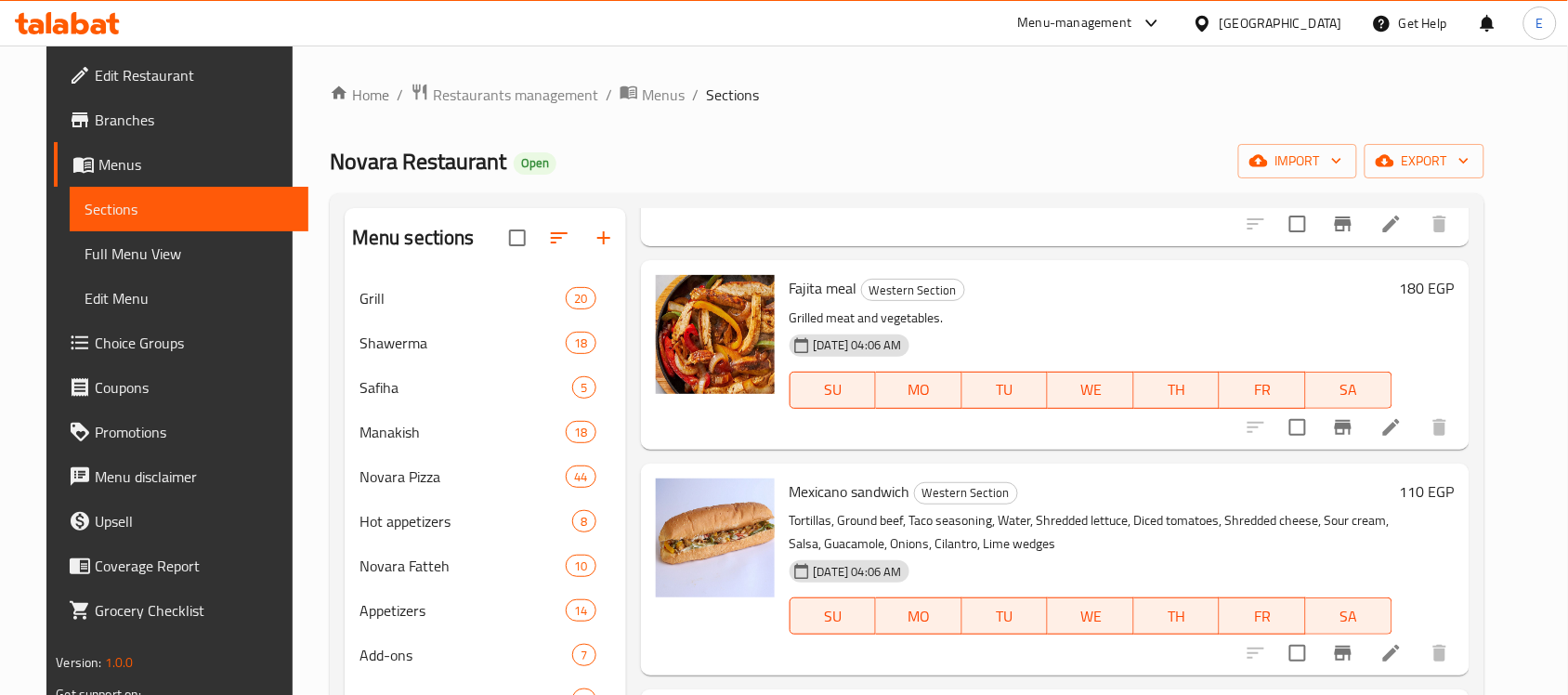
click at [1436, 275] on h6 "180 EGP" at bounding box center [1427, 287] width 55 height 26
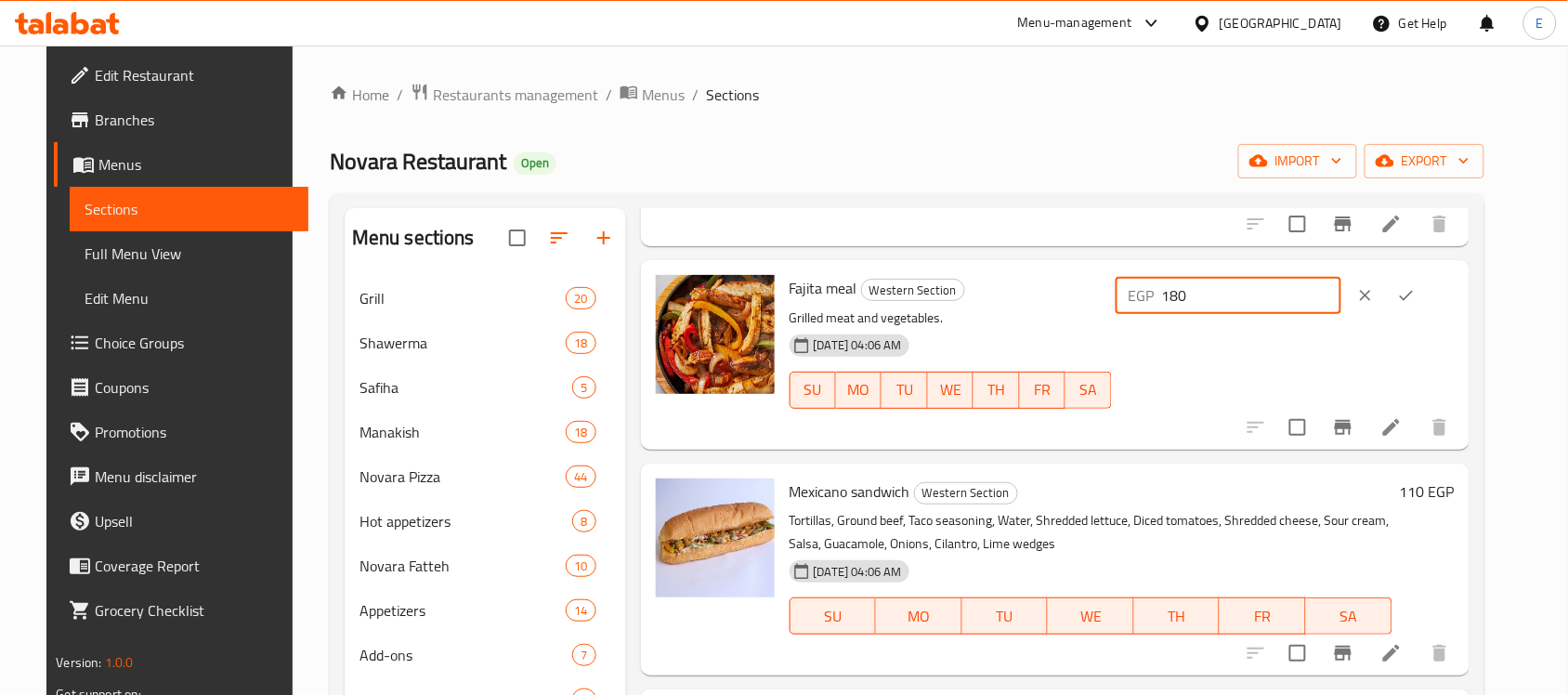
click at [1241, 277] on input "180" at bounding box center [1250, 295] width 179 height 37
type input "190"
click at [1416, 286] on icon "ok" at bounding box center [1406, 295] width 19 height 19
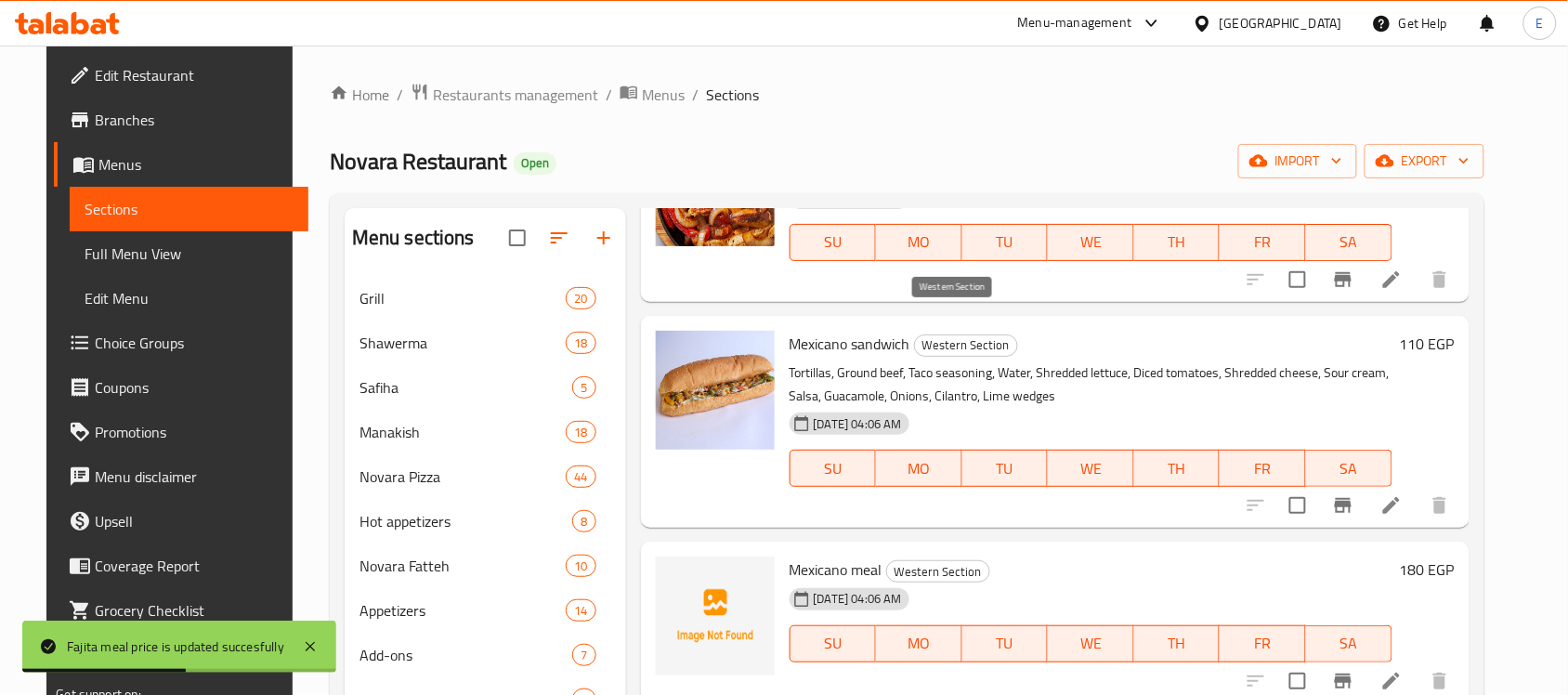
scroll to position [2347, 0]
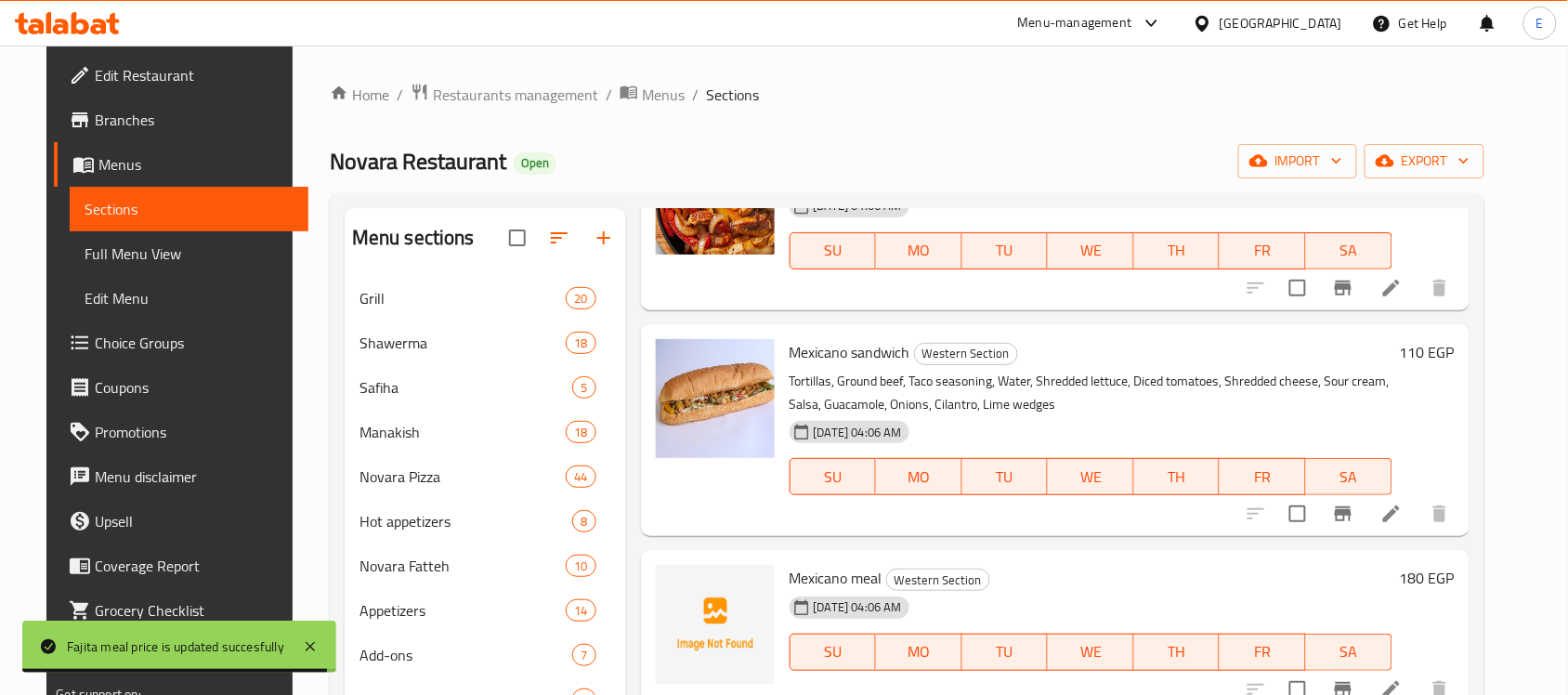
click at [1446, 339] on h6 "110 EGP" at bounding box center [1427, 352] width 55 height 26
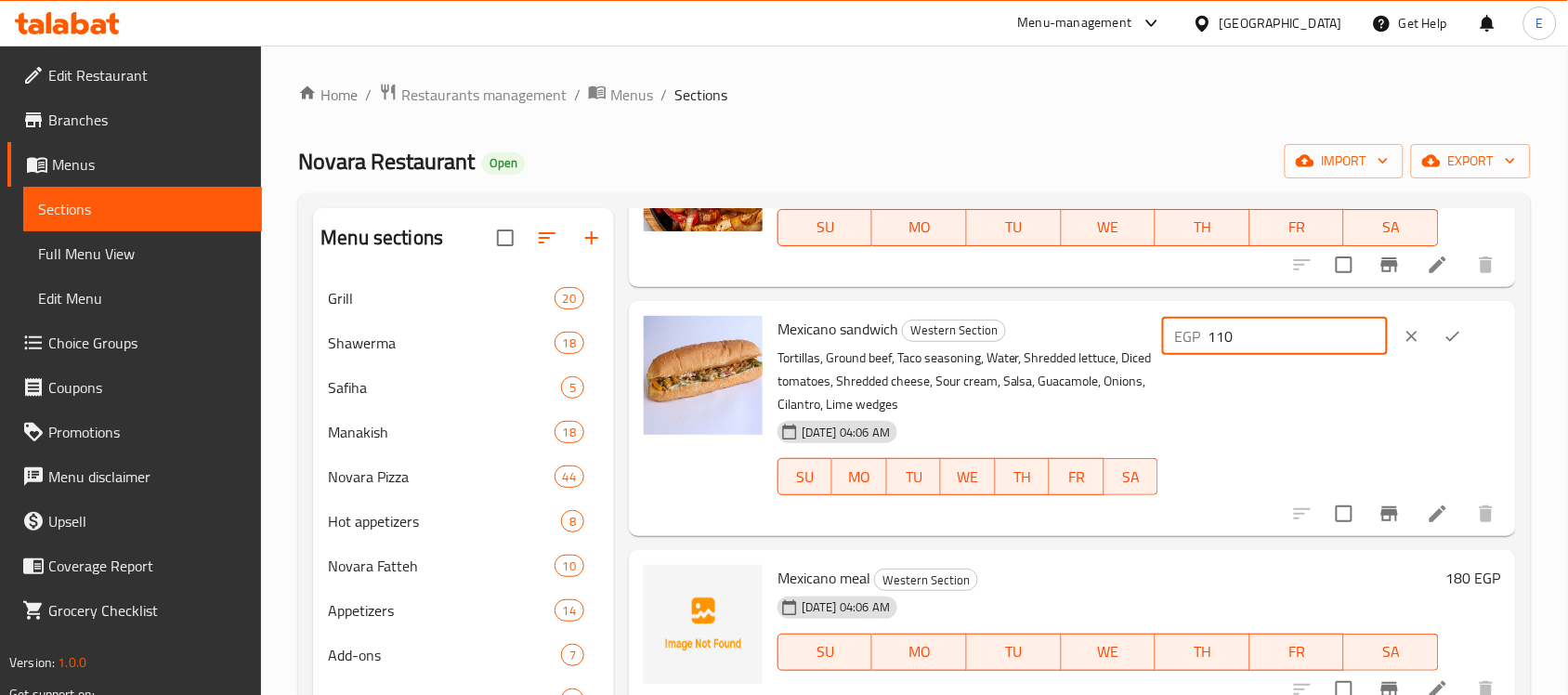
click at [1282, 348] on input "110" at bounding box center [1297, 336] width 179 height 37
type input "125"
click at [1449, 345] on button "ok" at bounding box center [1453, 336] width 41 height 41
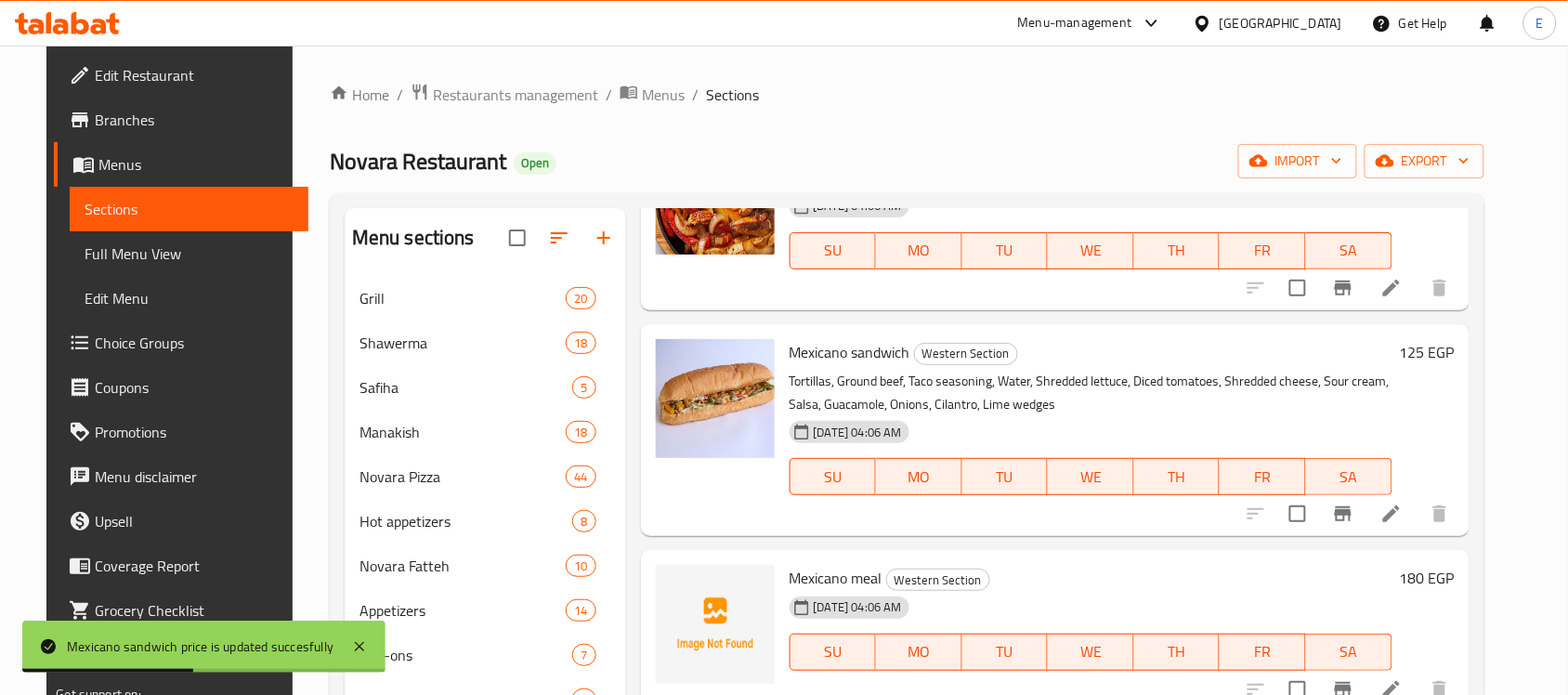
click at [1455, 565] on h6 "180 EGP" at bounding box center [1427, 578] width 55 height 26
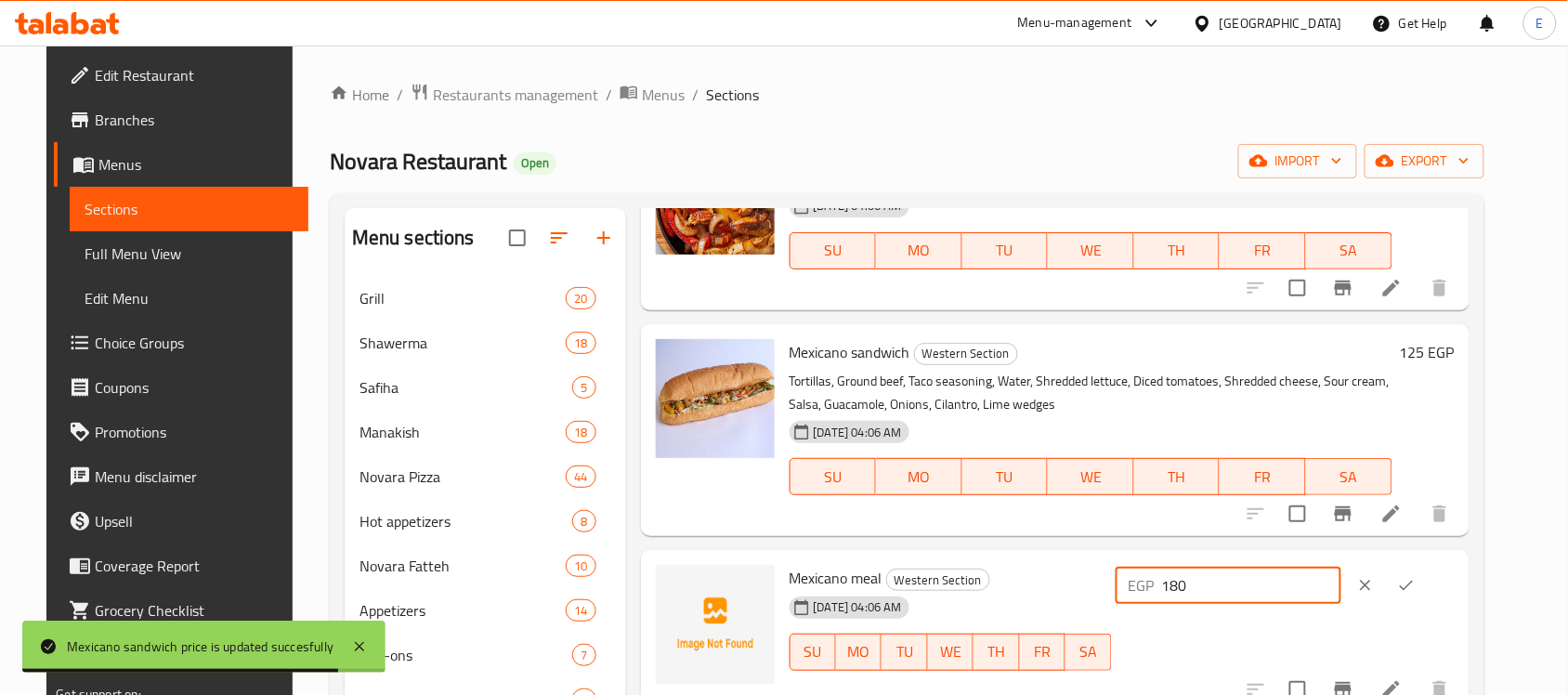
click at [1242, 567] on input "180" at bounding box center [1250, 586] width 179 height 37
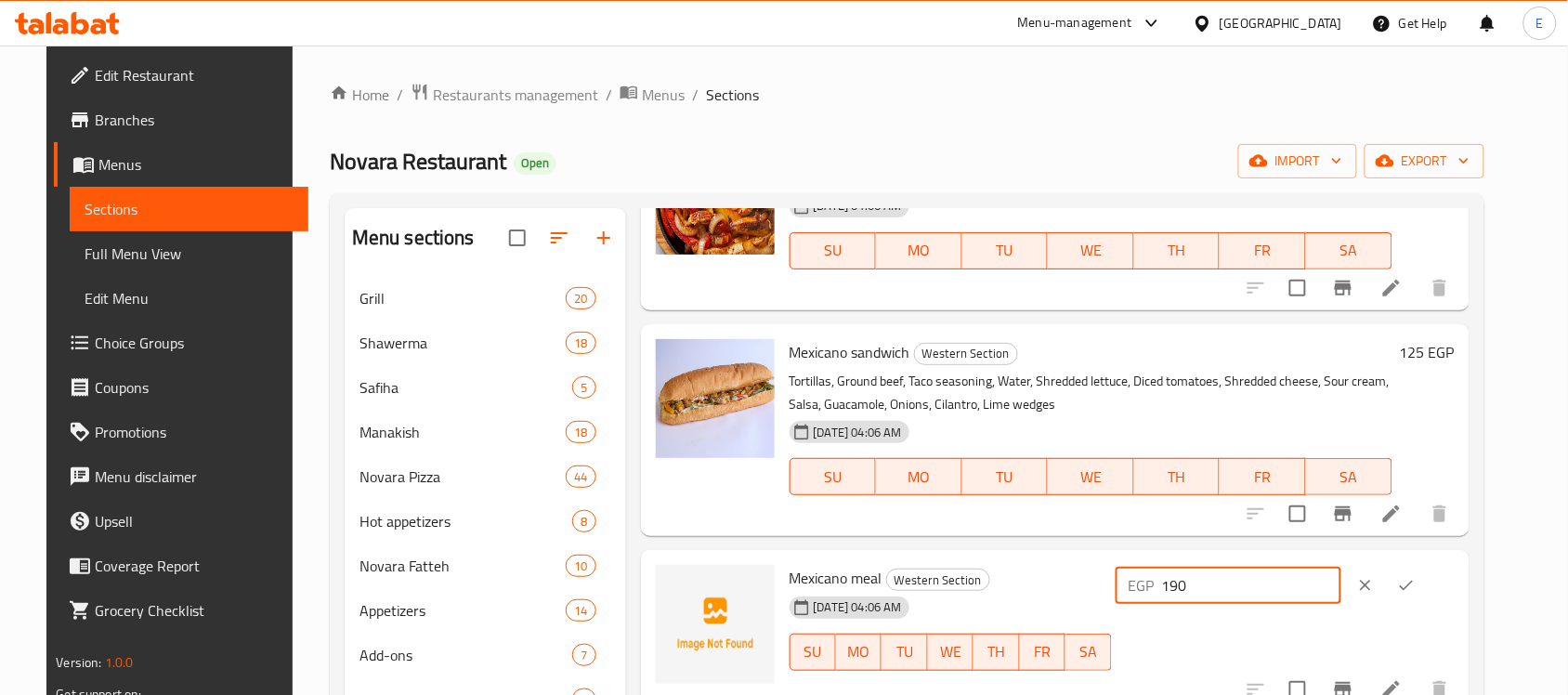
type input "190"
click at [1416, 576] on icon "ok" at bounding box center [1406, 585] width 19 height 19
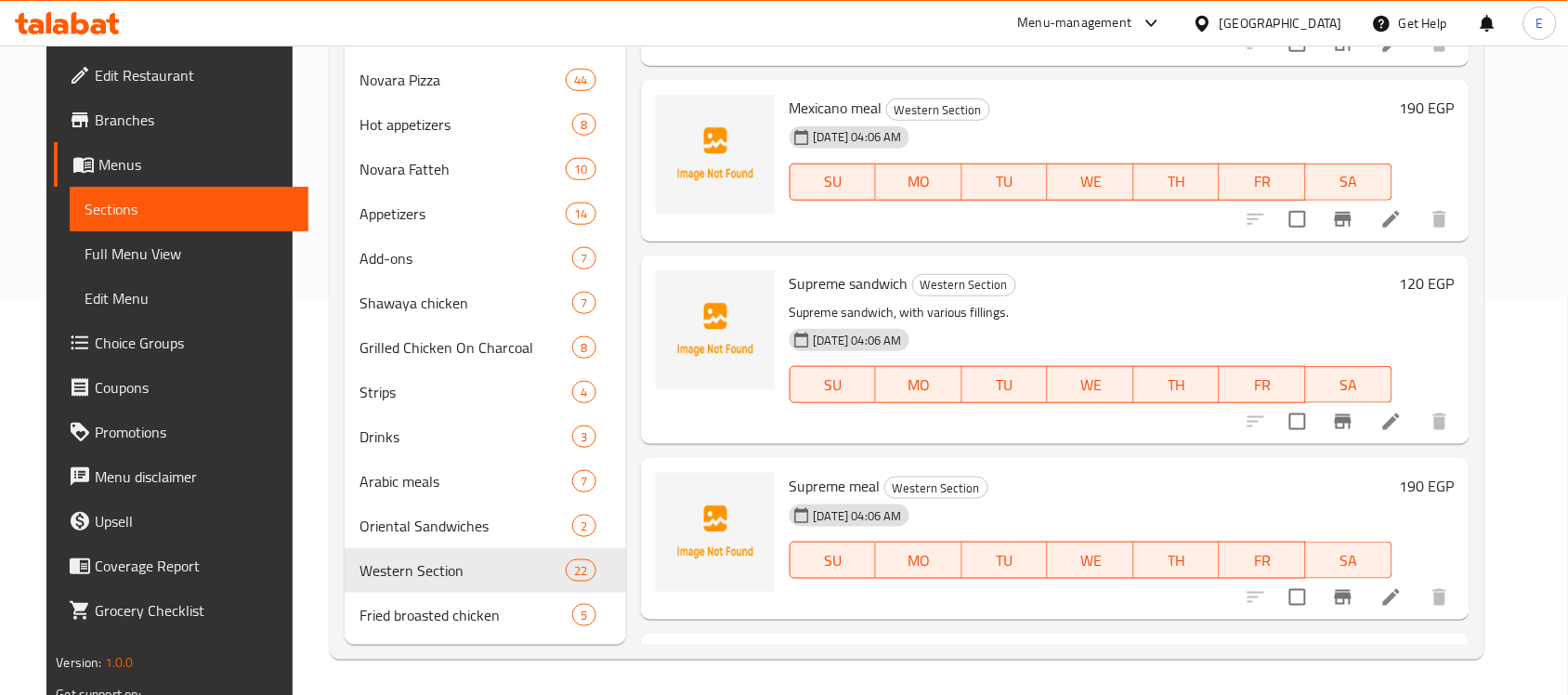
scroll to position [2443, 0]
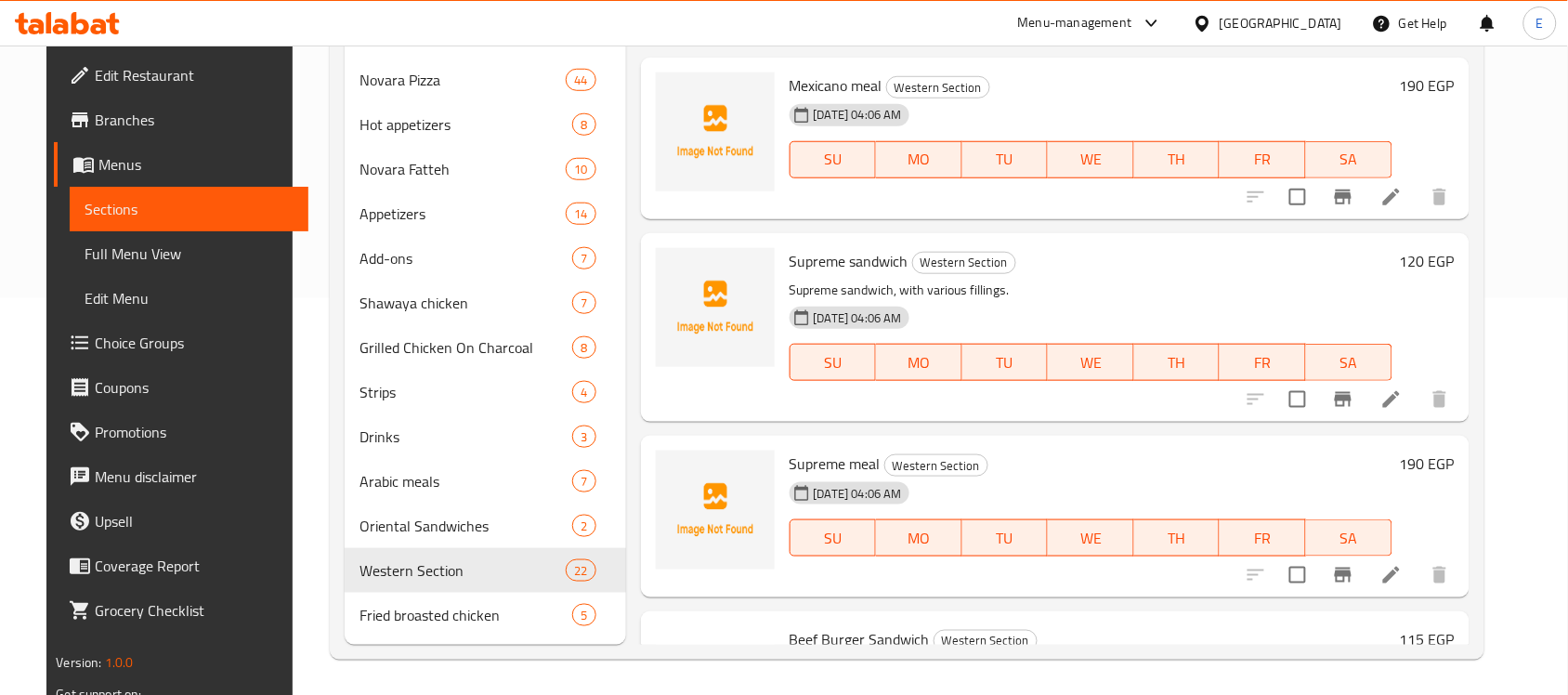
click at [1438, 248] on h6 "120 EGP" at bounding box center [1427, 261] width 55 height 26
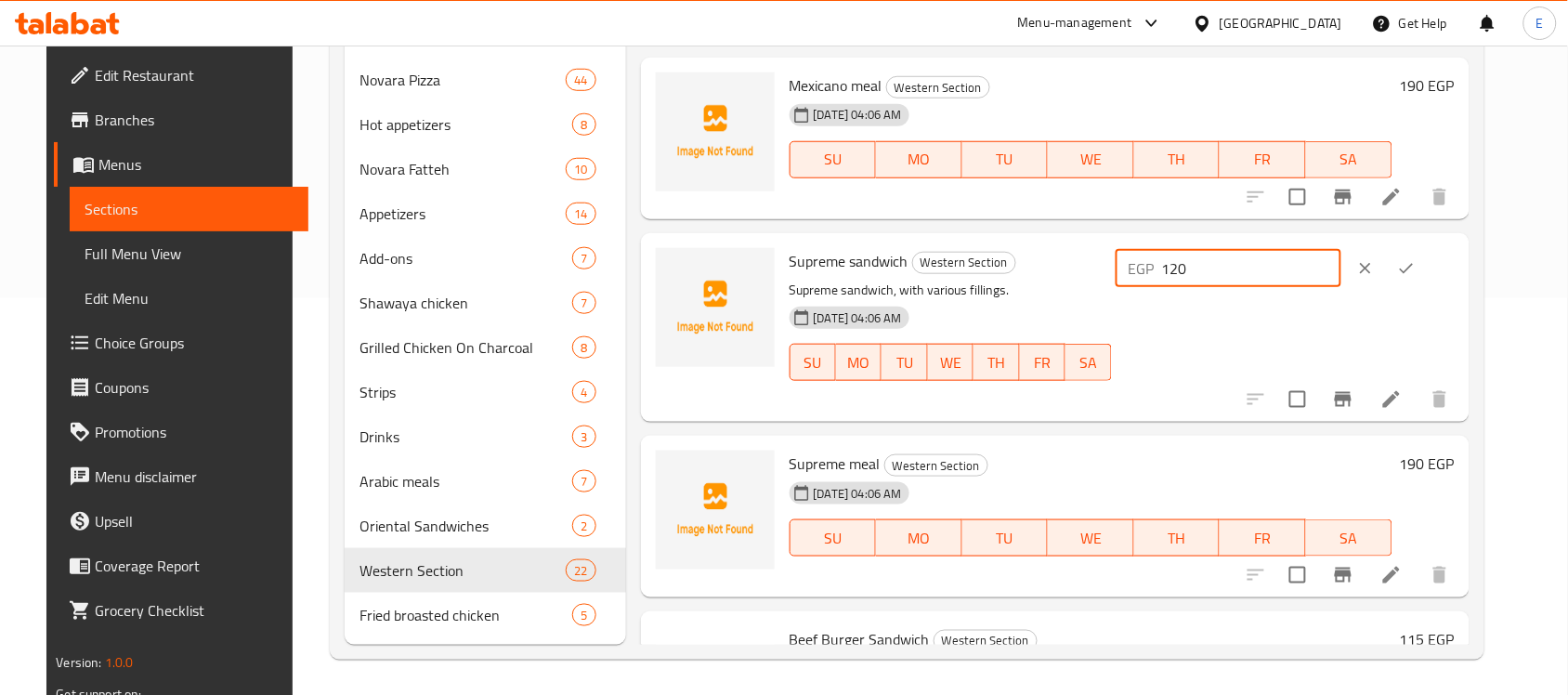
click at [1325, 250] on input "120" at bounding box center [1250, 269] width 179 height 37
type input "125"
click at [1416, 259] on icon "ok" at bounding box center [1406, 268] width 19 height 19
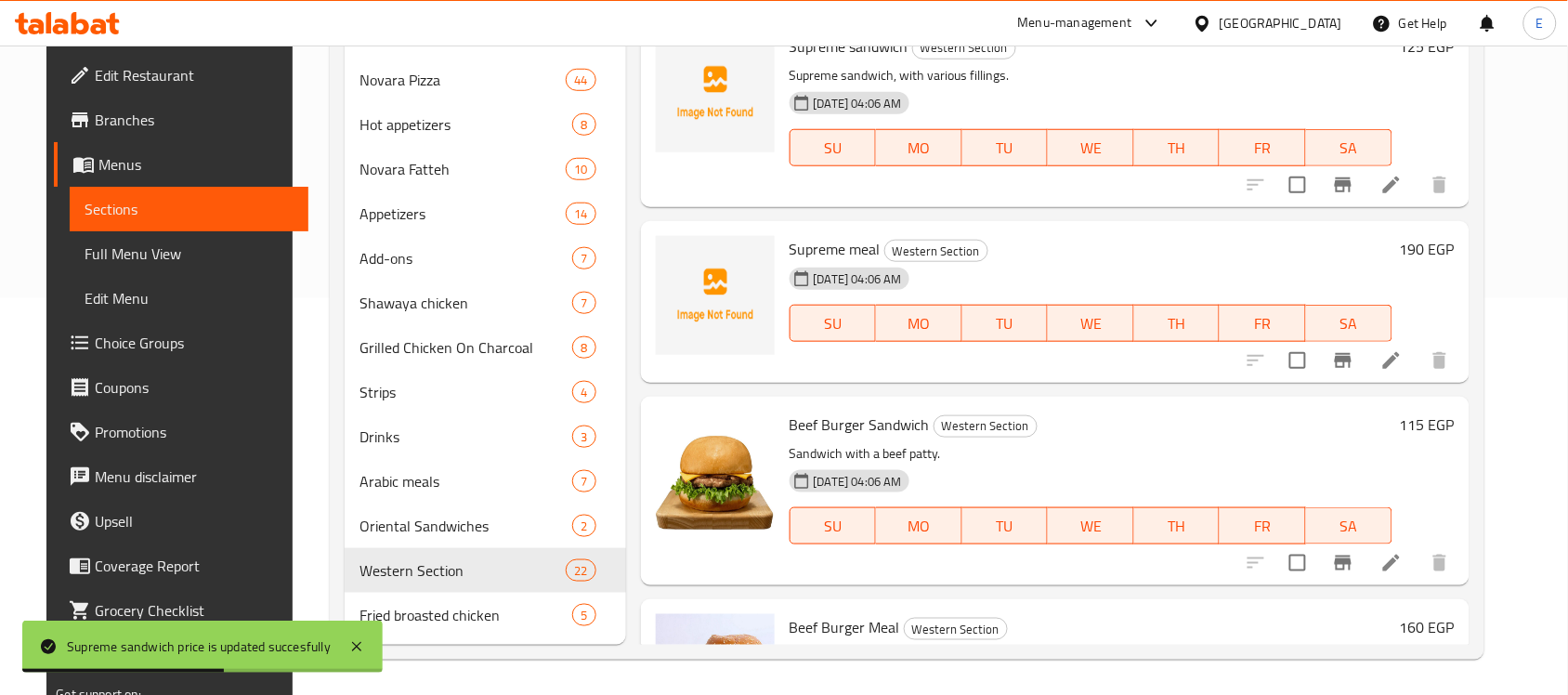
scroll to position [2662, 0]
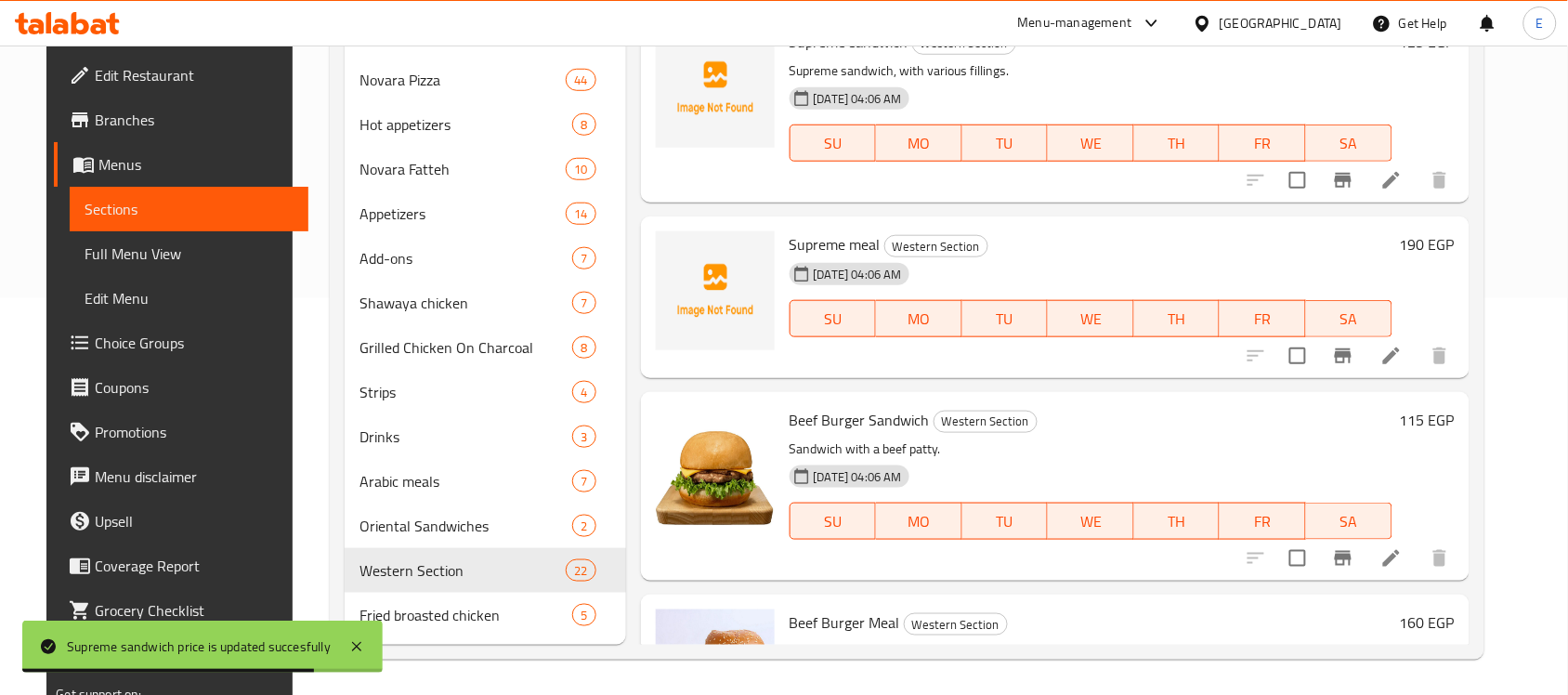
click at [1432, 407] on h6 "115 EGP" at bounding box center [1427, 419] width 55 height 26
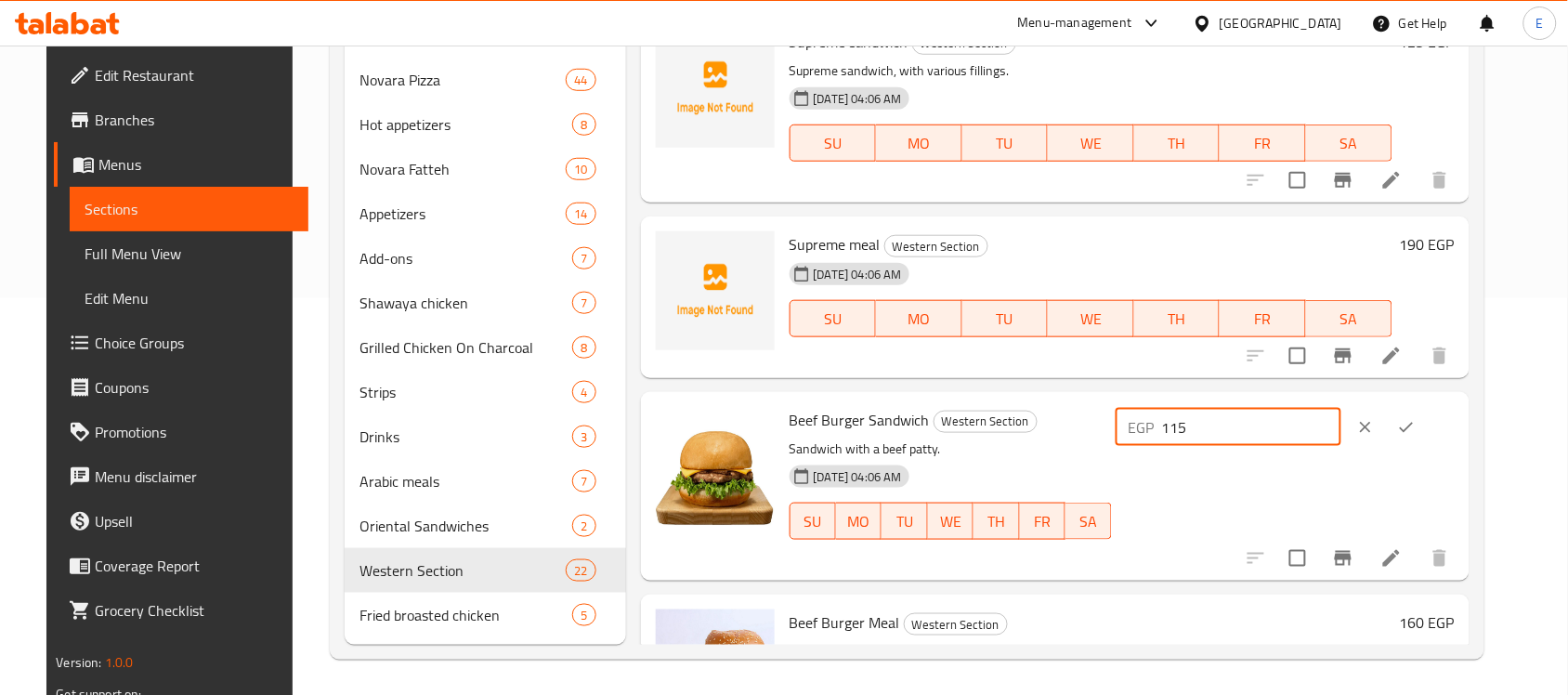
click at [1270, 409] on input "115" at bounding box center [1250, 427] width 179 height 37
type input "125"
click at [1416, 418] on icon "ok" at bounding box center [1406, 427] width 19 height 19
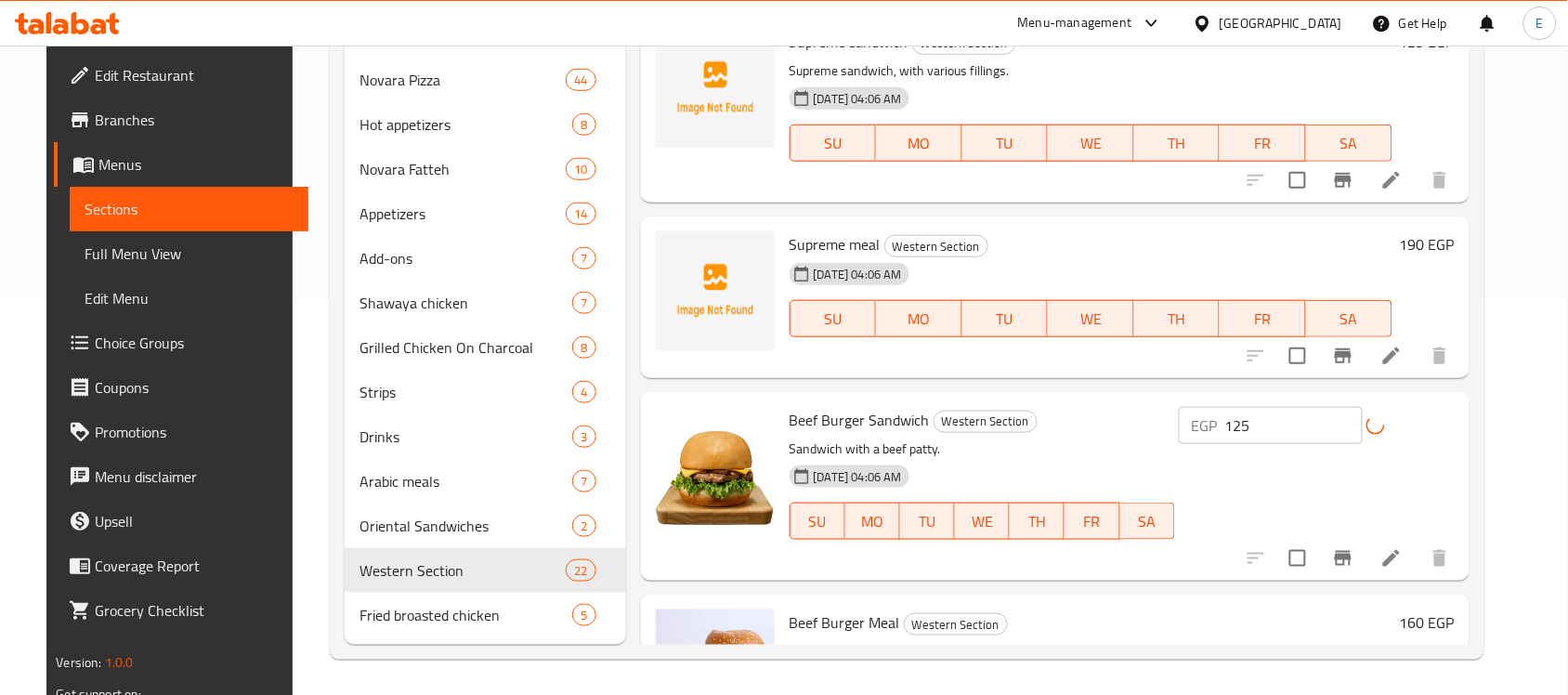
scroll to position [3016, 0]
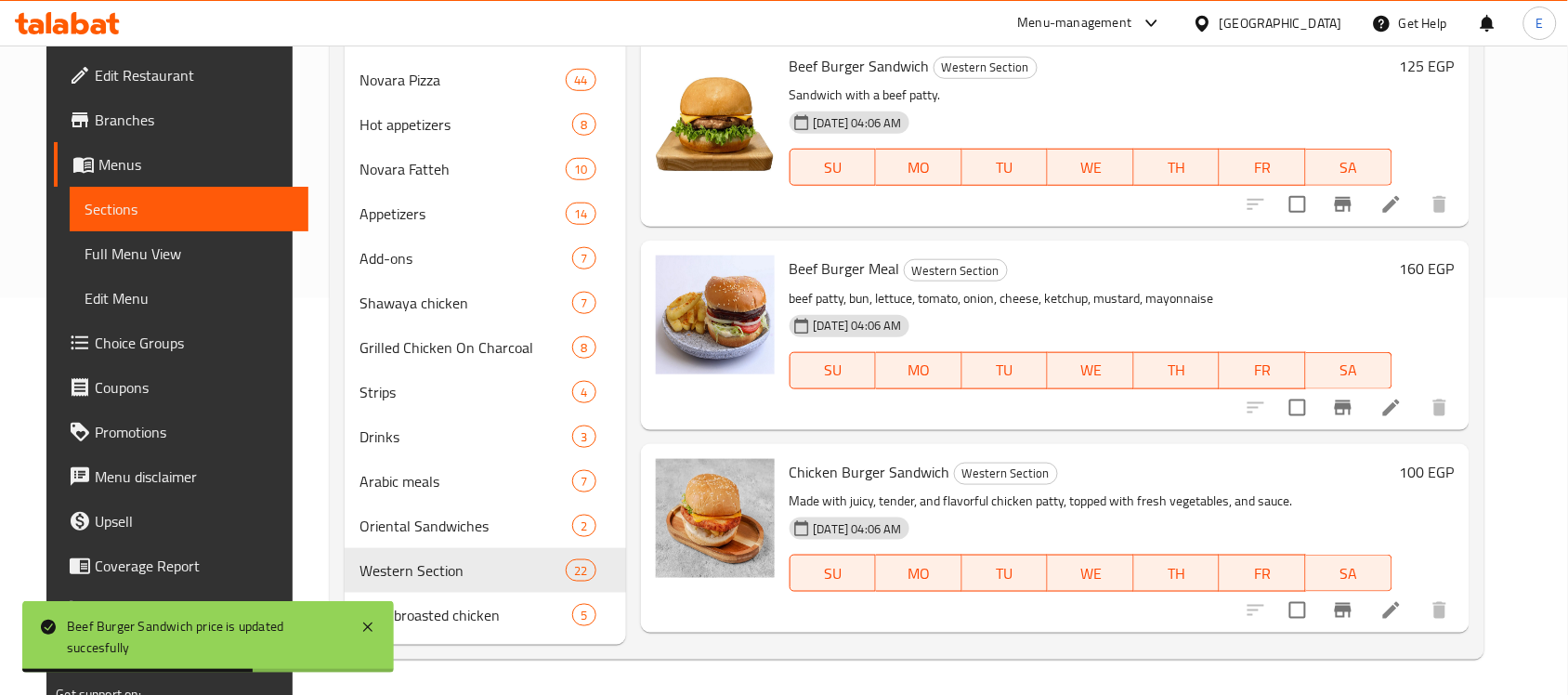
click at [1440, 255] on h6 "160 EGP" at bounding box center [1427, 268] width 55 height 26
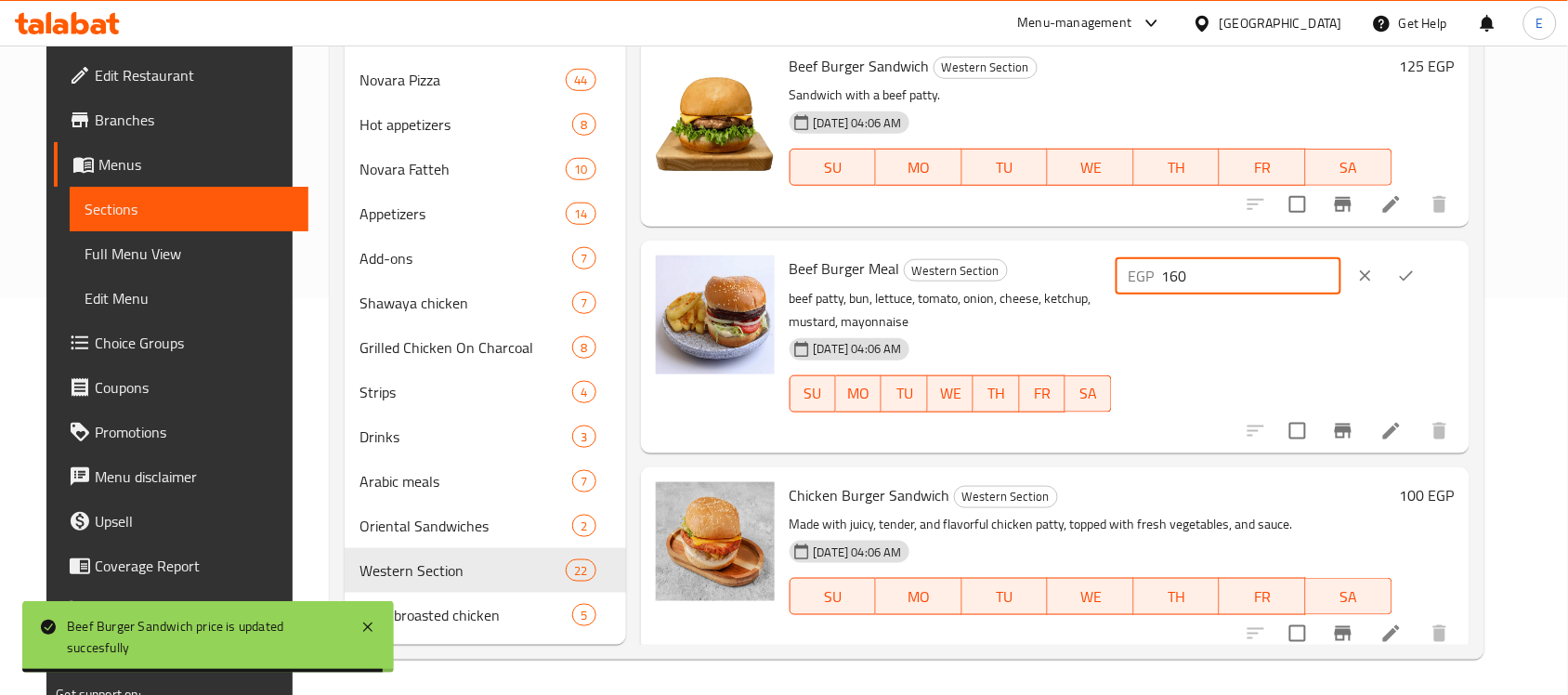
drag, startPoint x: 1273, startPoint y: 251, endPoint x: 1143, endPoint y: 238, distance: 130.6
click at [1143, 248] on div "Beef Burger Meal Western Section beef patty, bun, lettuce, tomato, onion, chees…" at bounding box center [1121, 346] width 679 height 196
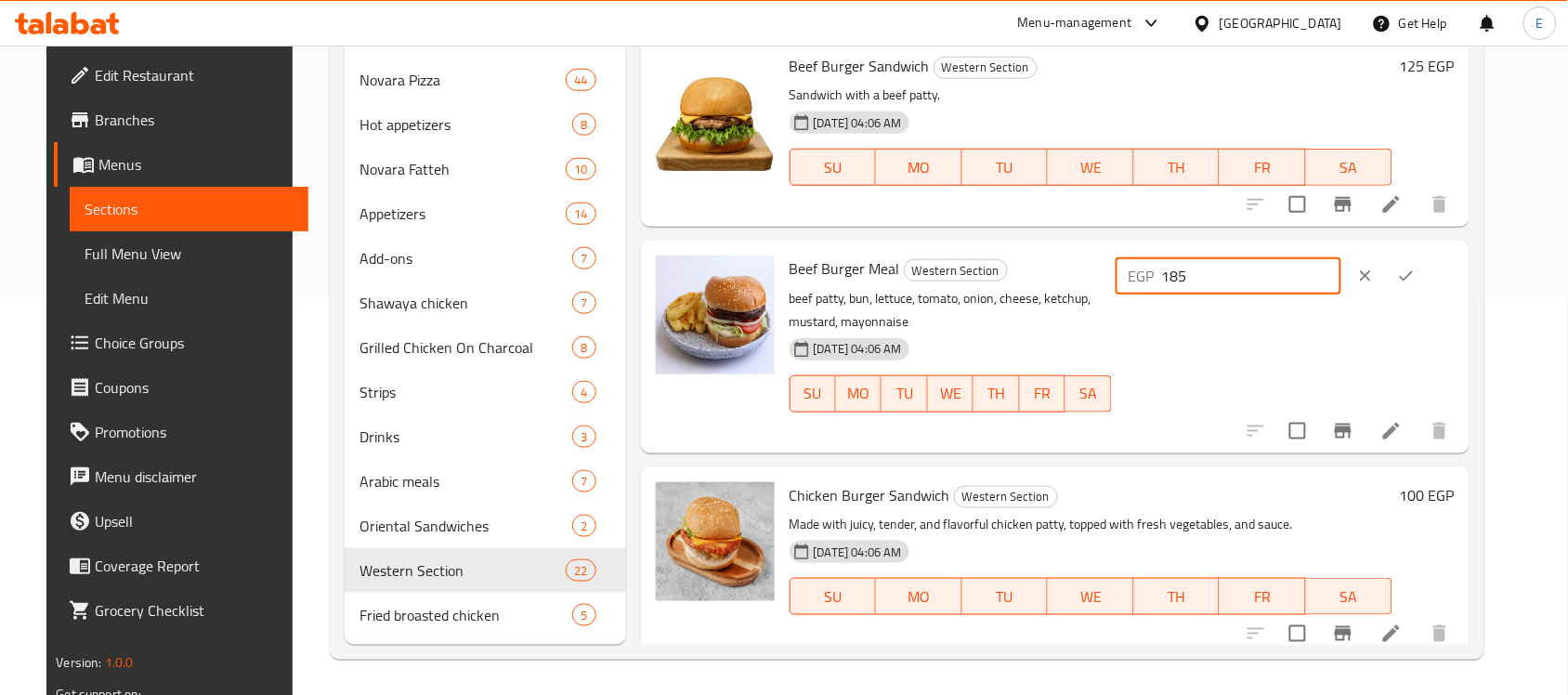
type input "185"
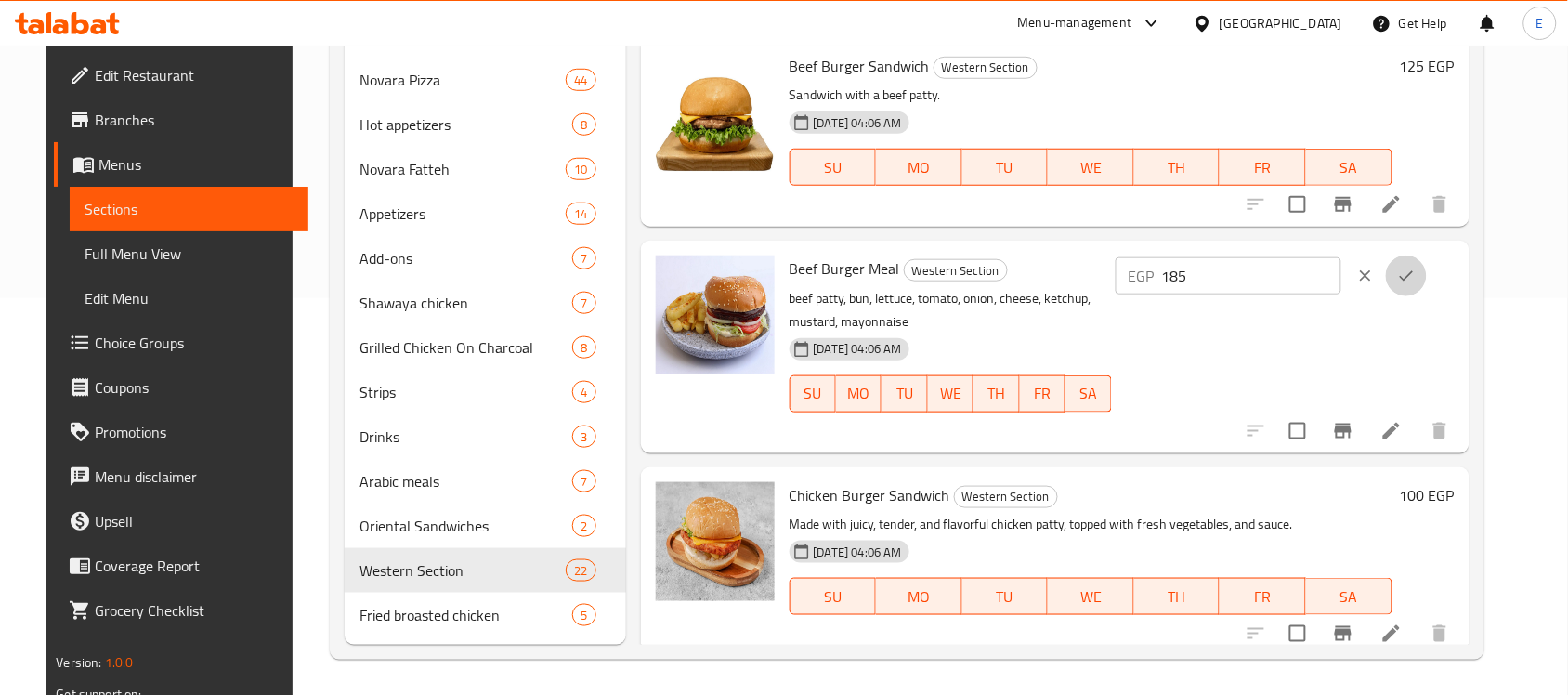
click at [1416, 267] on icon "ok" at bounding box center [1406, 276] width 19 height 19
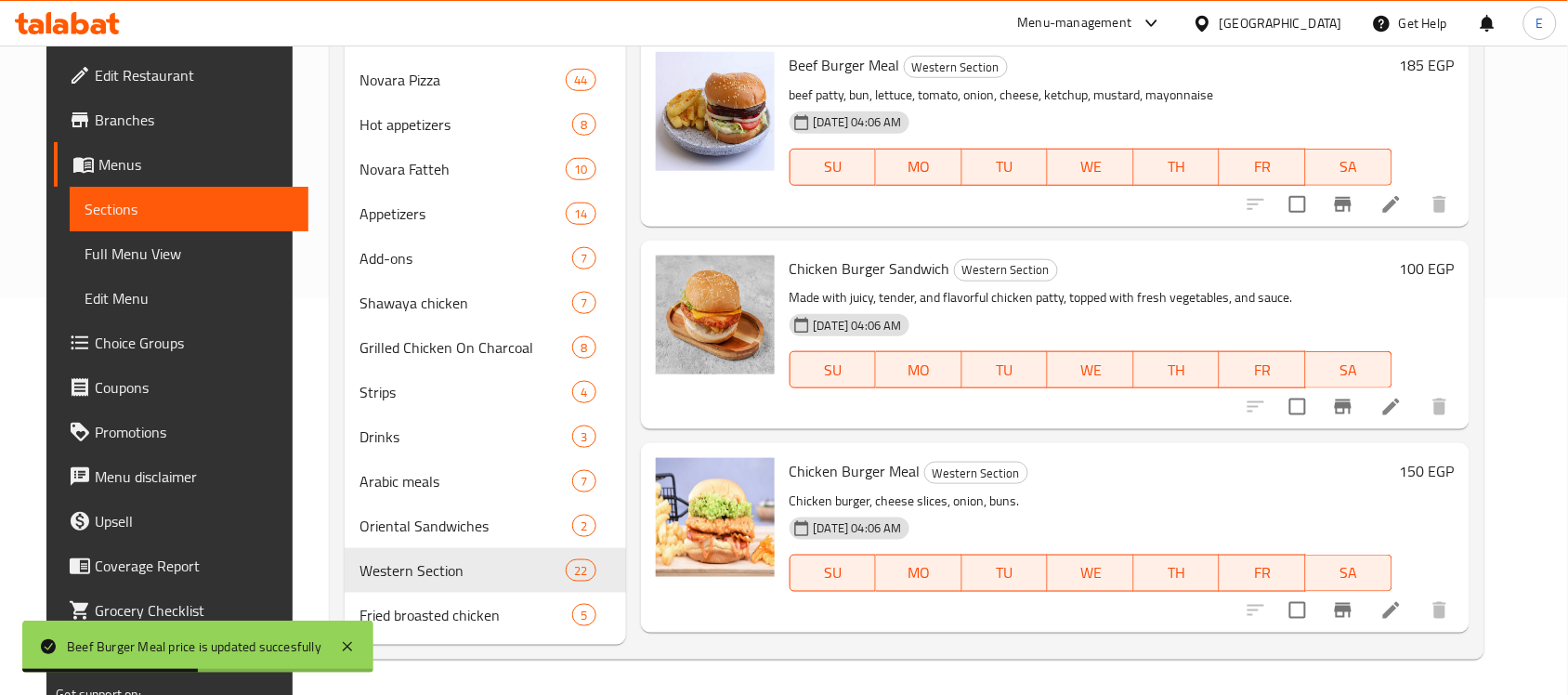
scroll to position [3277, 0]
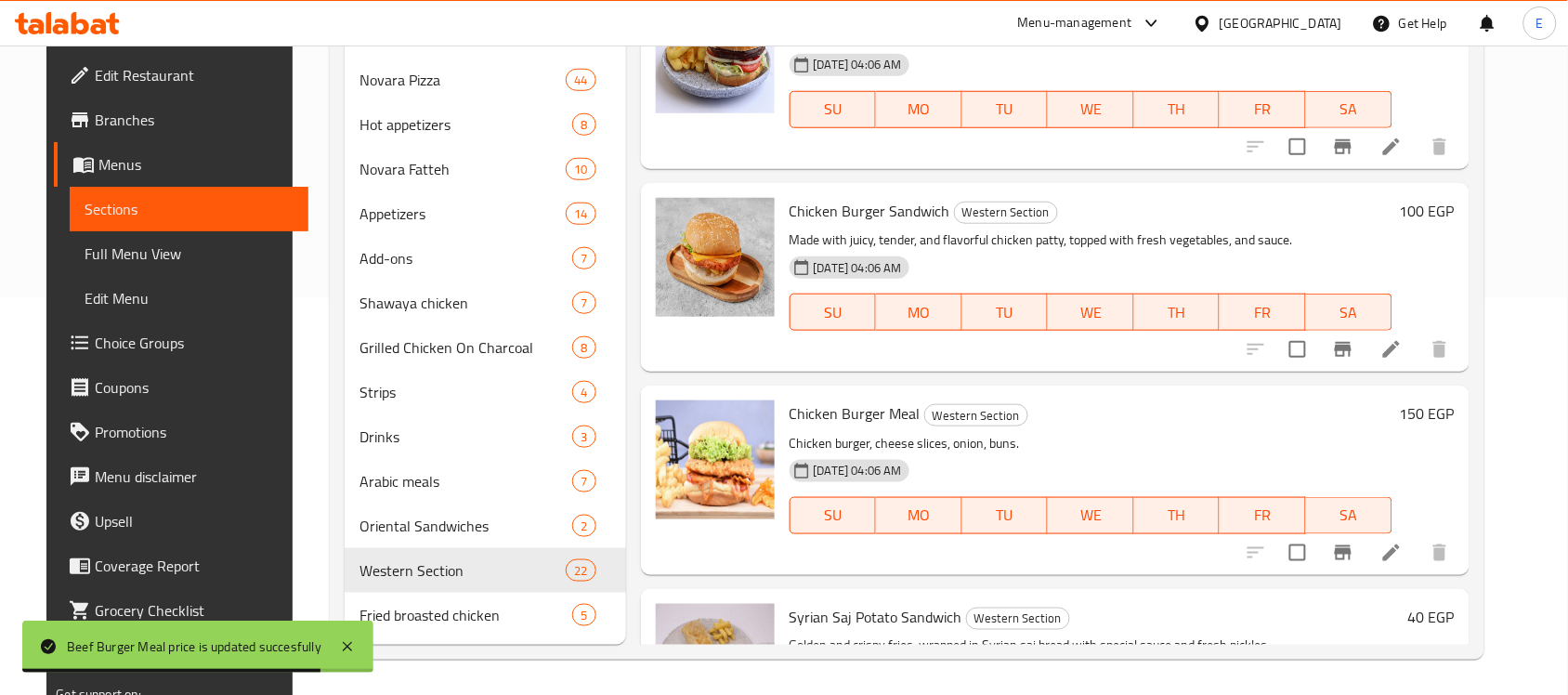
click at [1440, 197] on h6 "100 EGP" at bounding box center [1427, 210] width 55 height 26
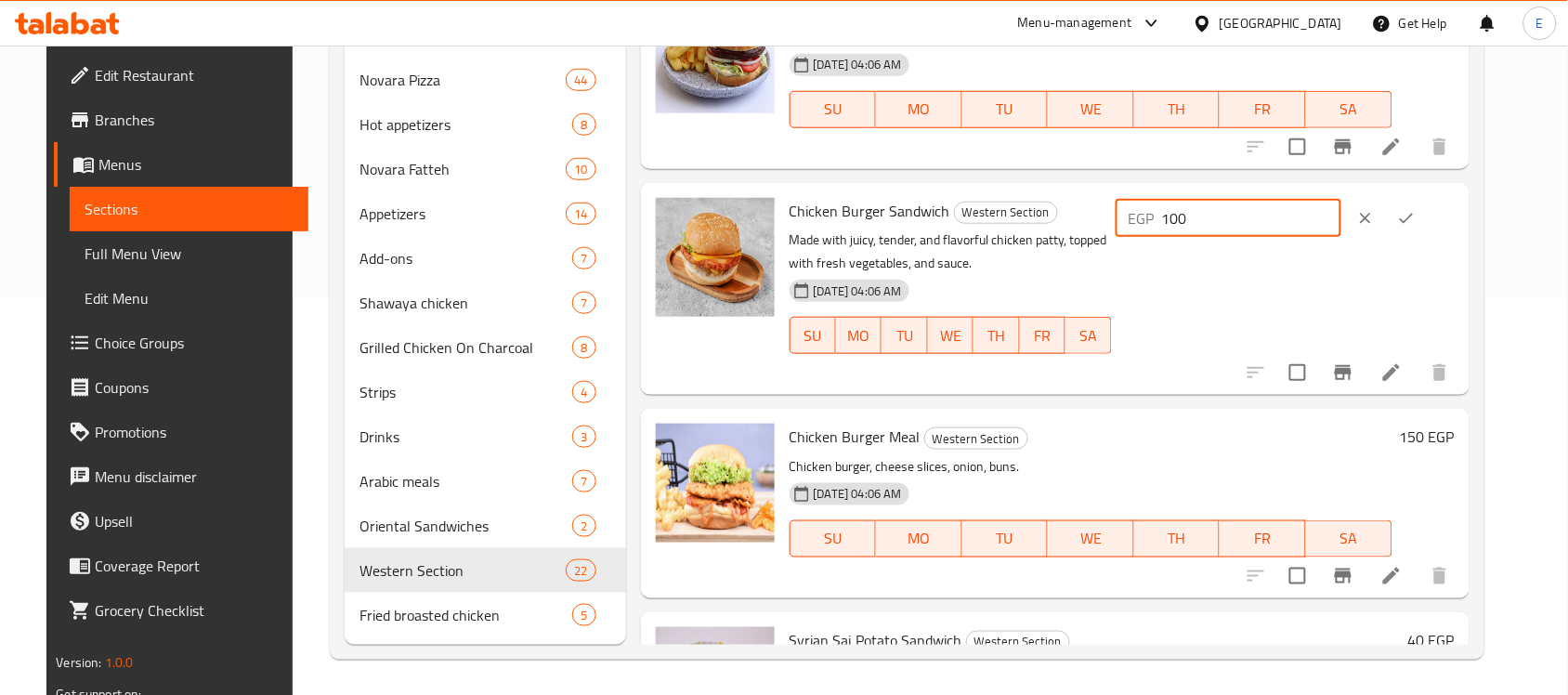
click at [1238, 199] on input "100" at bounding box center [1250, 218] width 179 height 37
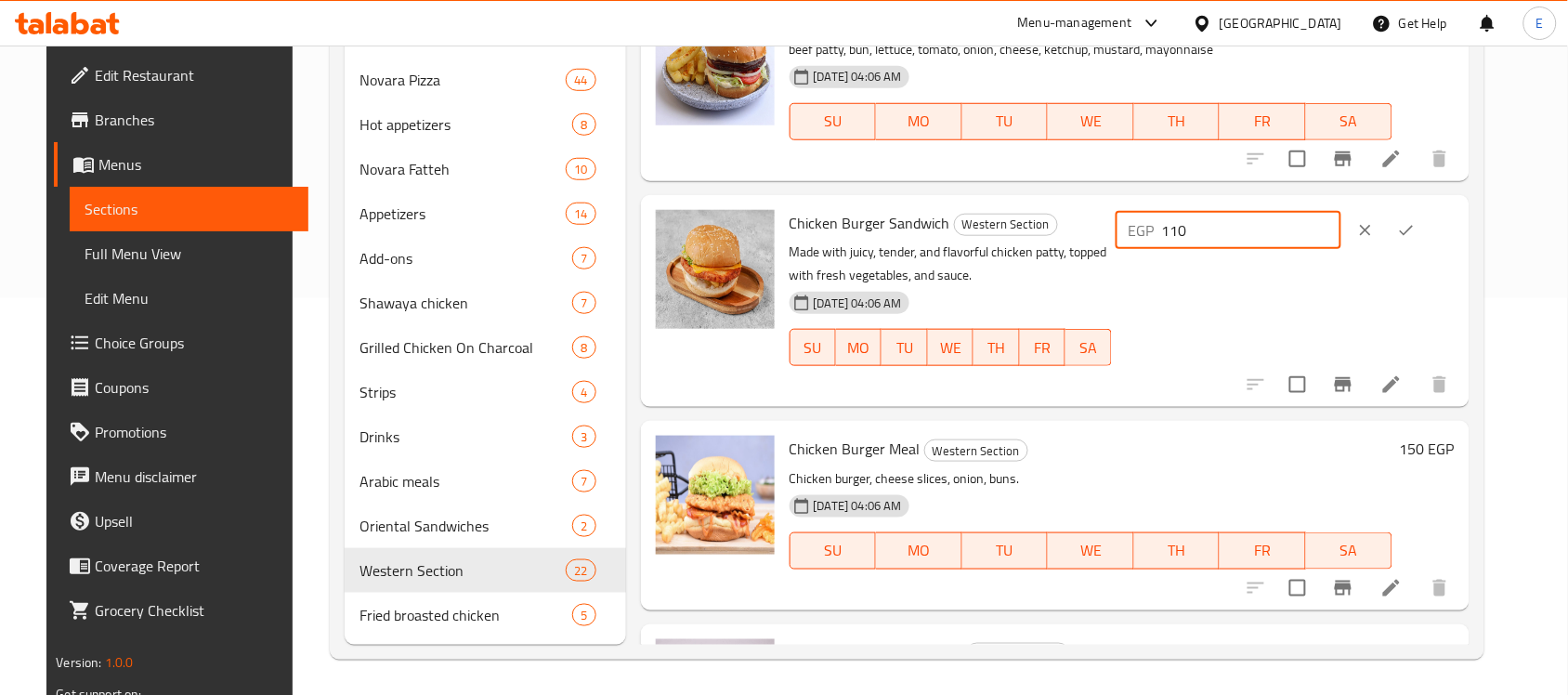
scroll to position [3258, 0]
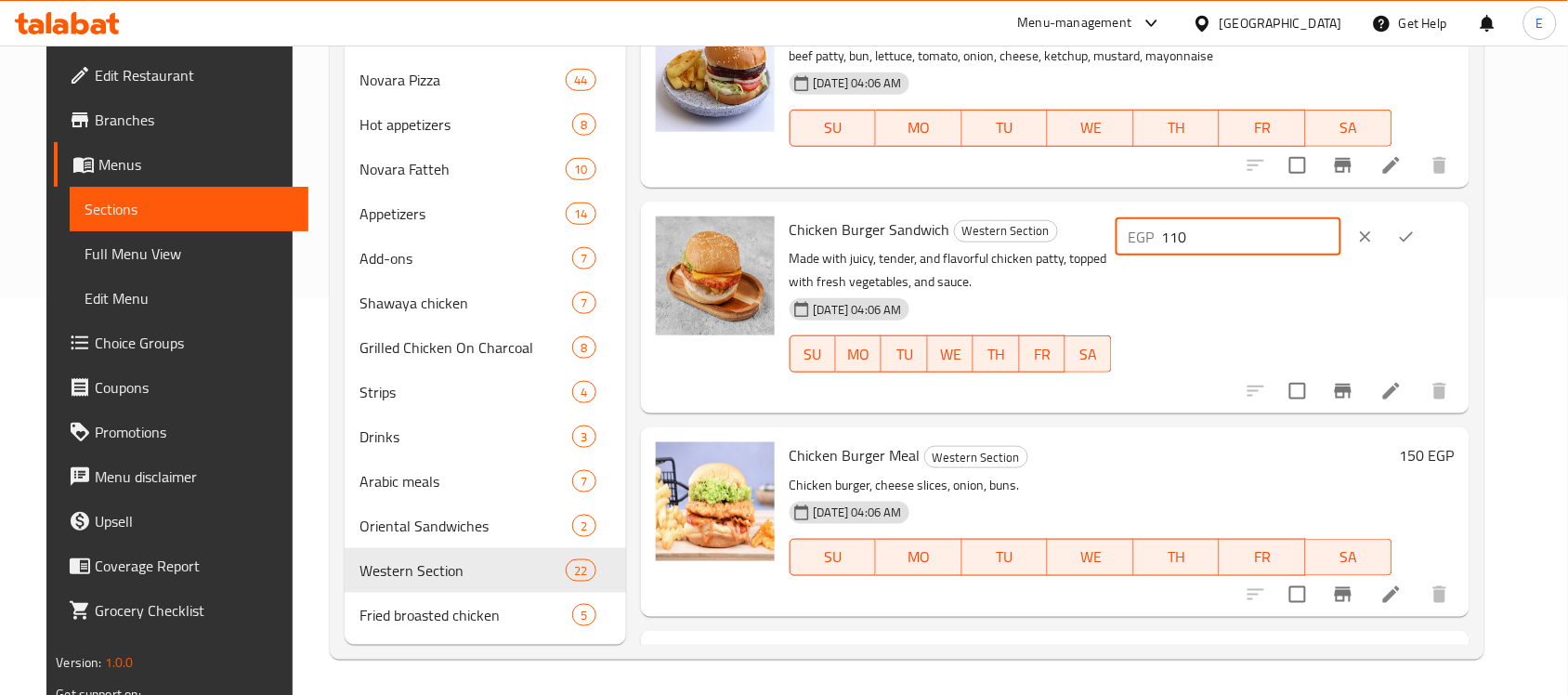
type input "110"
click at [1416, 228] on icon "ok" at bounding box center [1406, 237] width 19 height 19
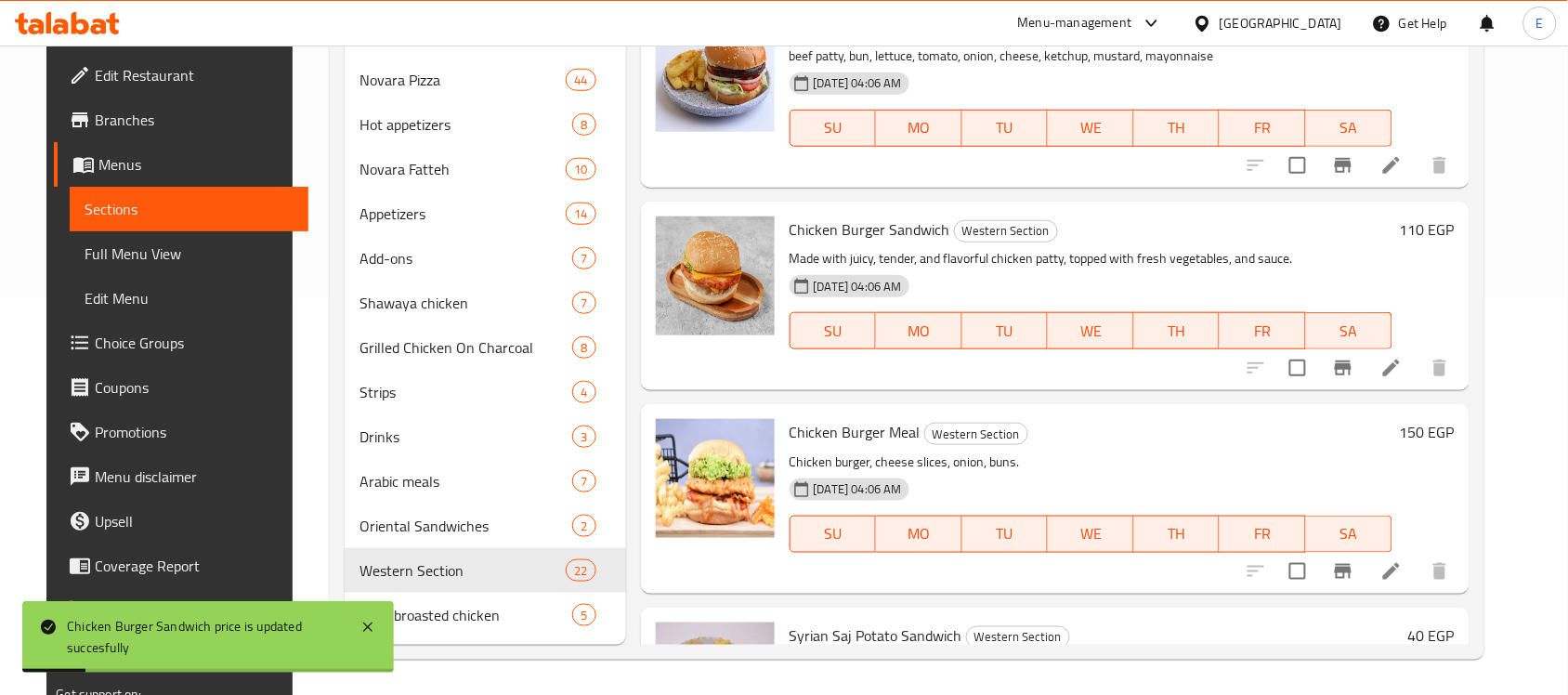
click at [1436, 418] on h6 "150 EGP" at bounding box center [1427, 431] width 55 height 26
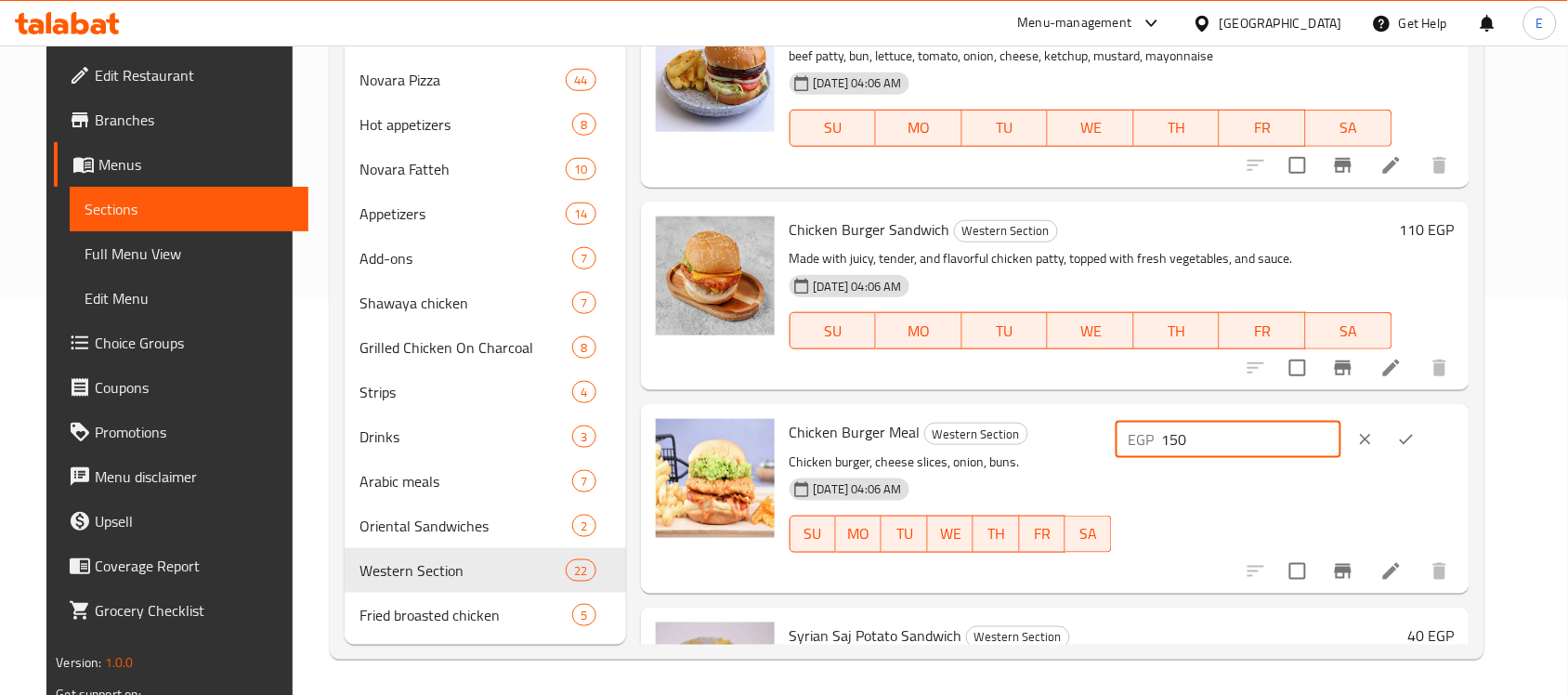
click at [1332, 420] on input "150" at bounding box center [1250, 439] width 179 height 37
type input "175"
click at [1414, 435] on icon "ok" at bounding box center [1407, 440] width 14 height 10
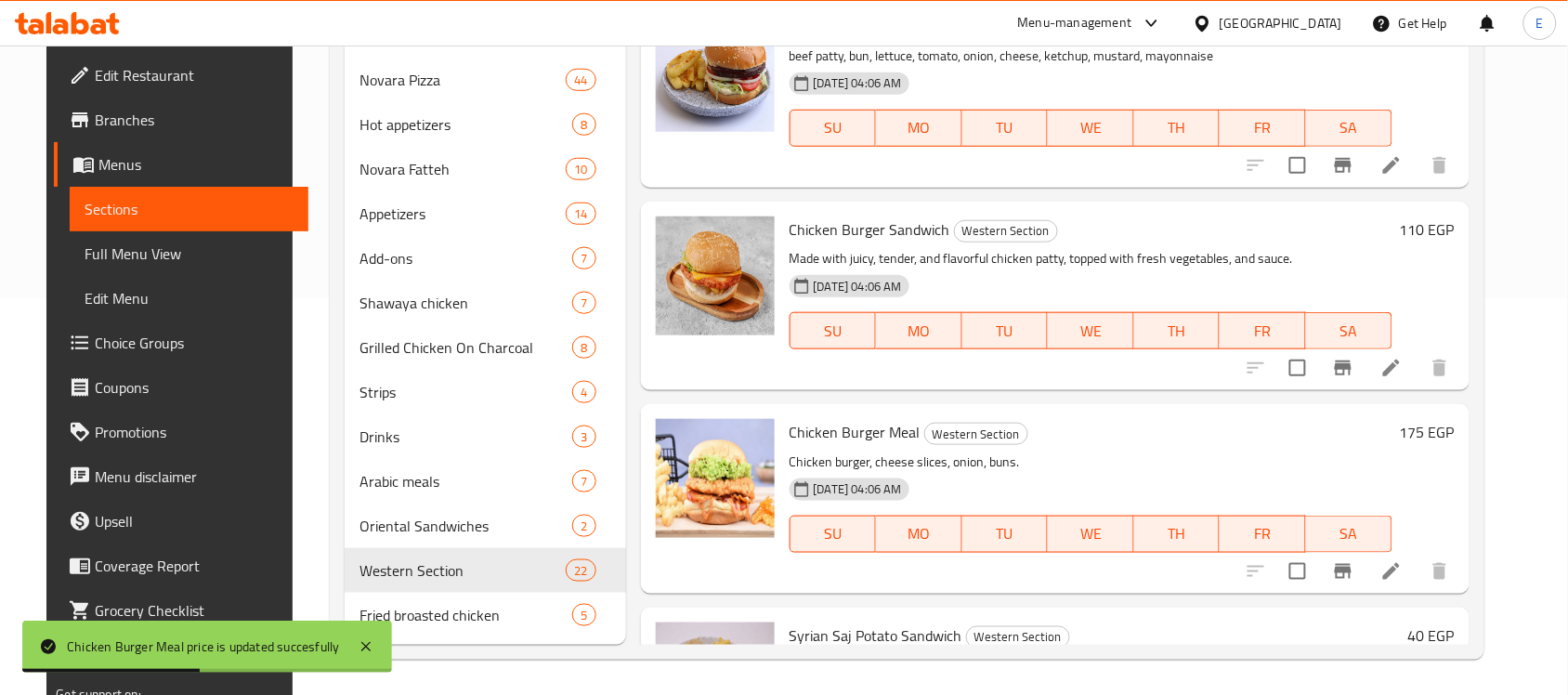
click at [1447, 418] on h6 "175 EGP" at bounding box center [1427, 431] width 55 height 26
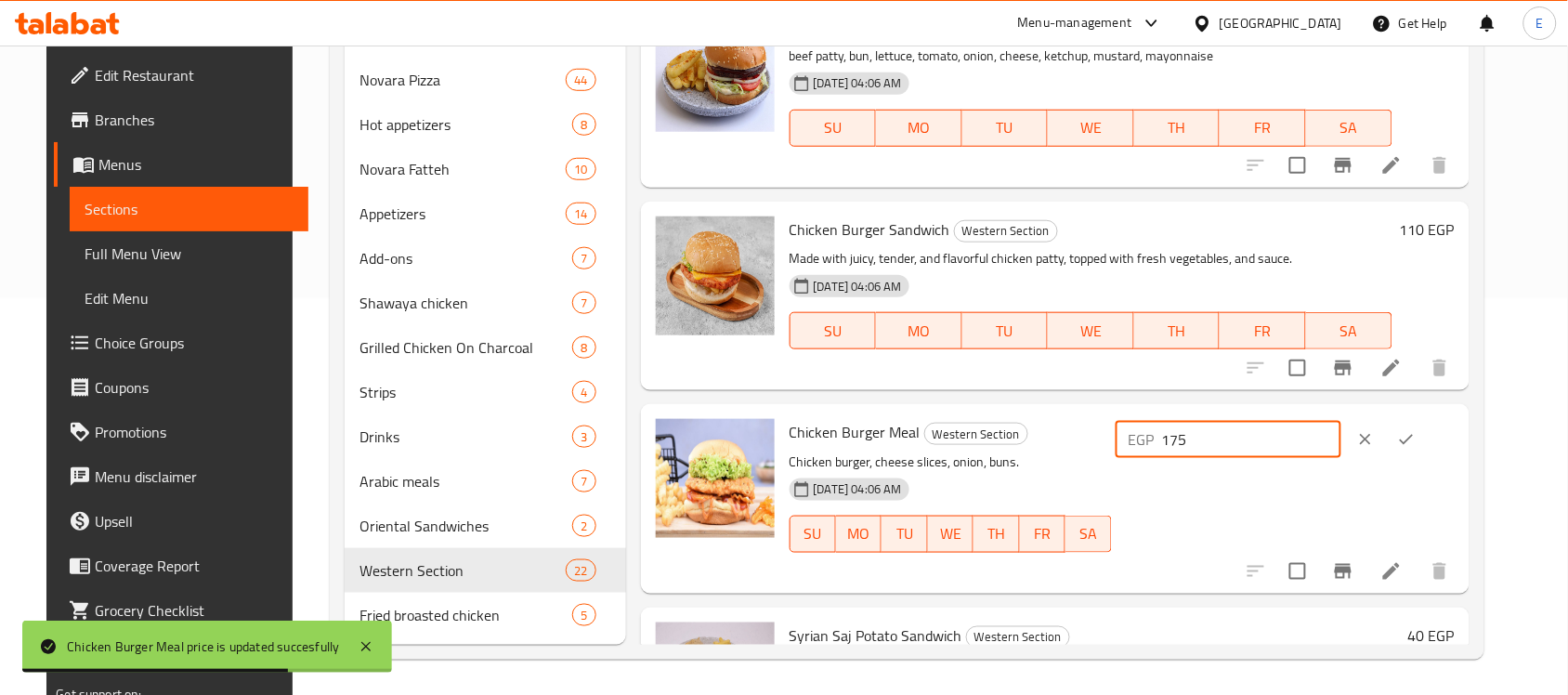
click at [1283, 420] on input "175" at bounding box center [1250, 439] width 179 height 37
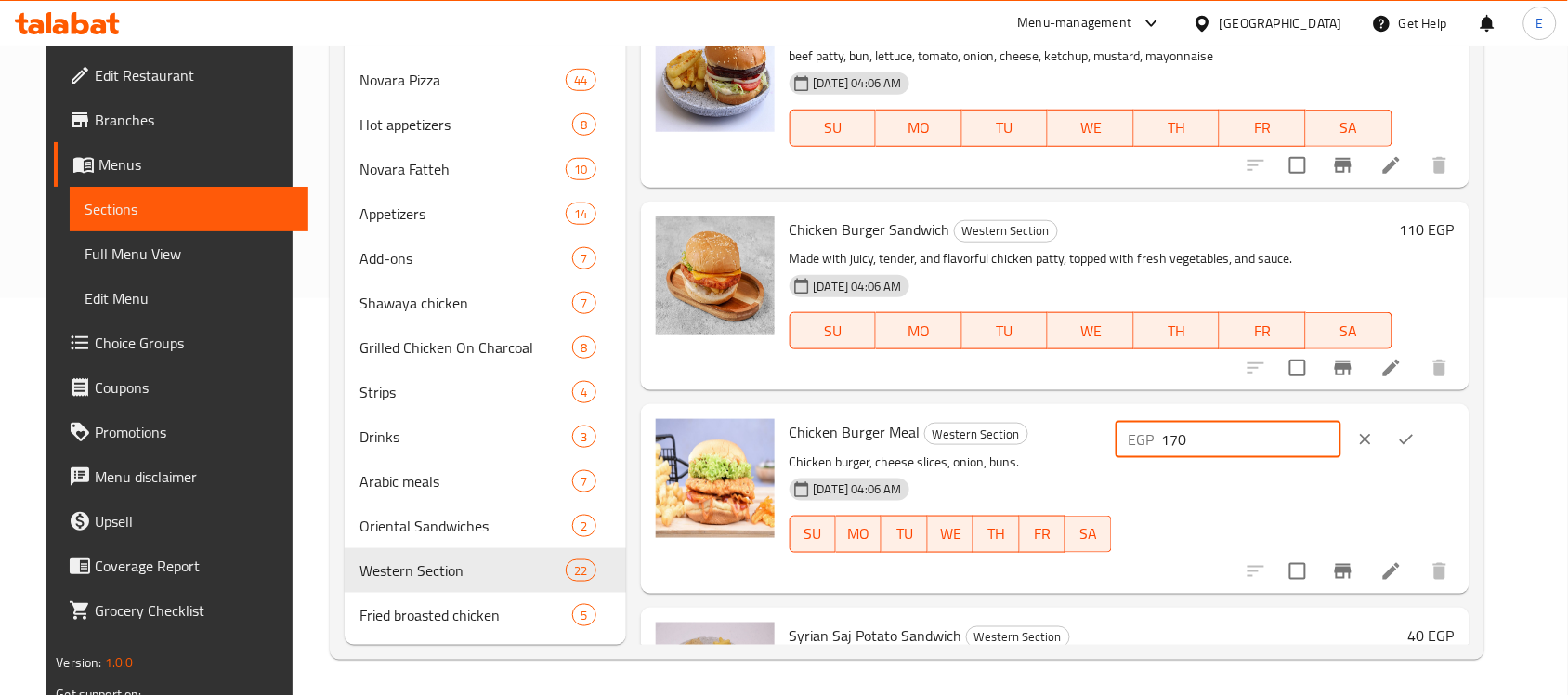
type input "170"
click at [1416, 430] on icon "ok" at bounding box center [1406, 439] width 19 height 19
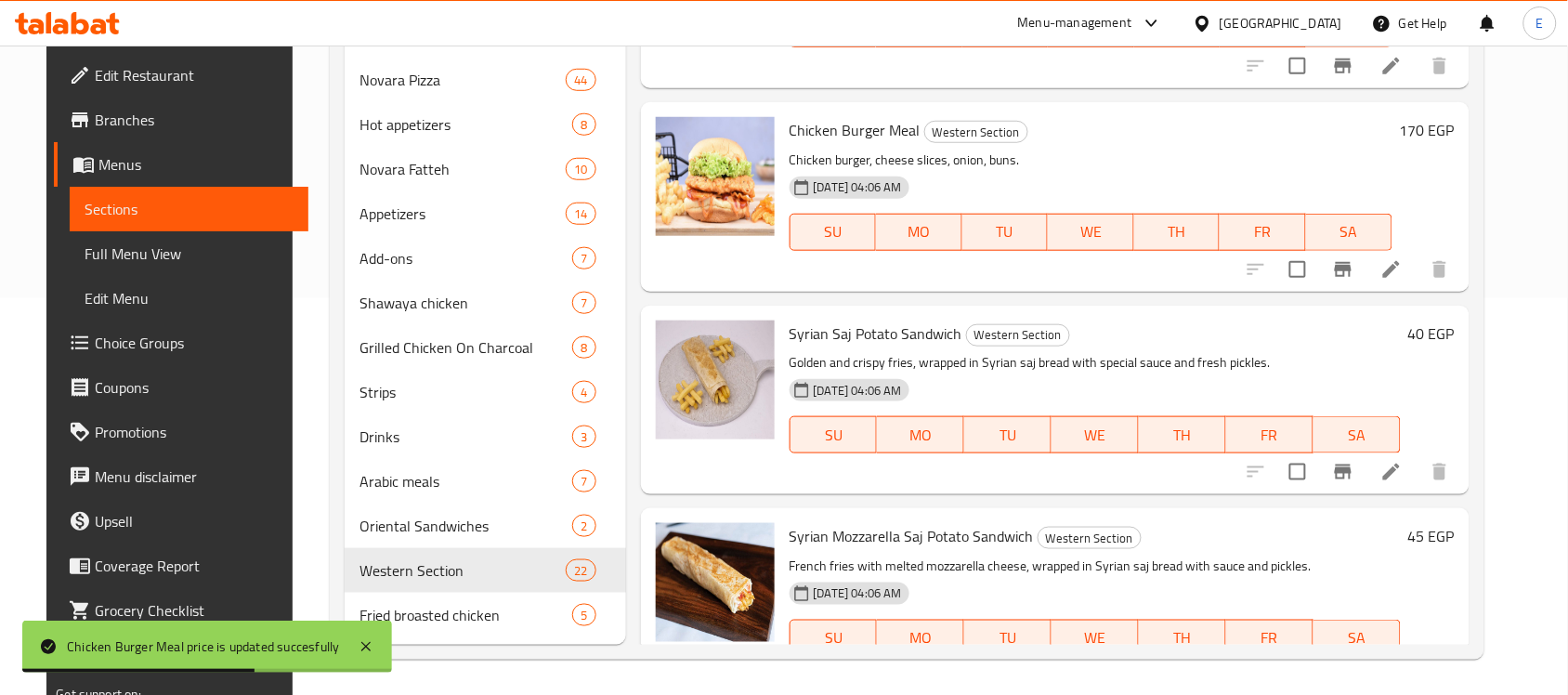
scroll to position [3584, 0]
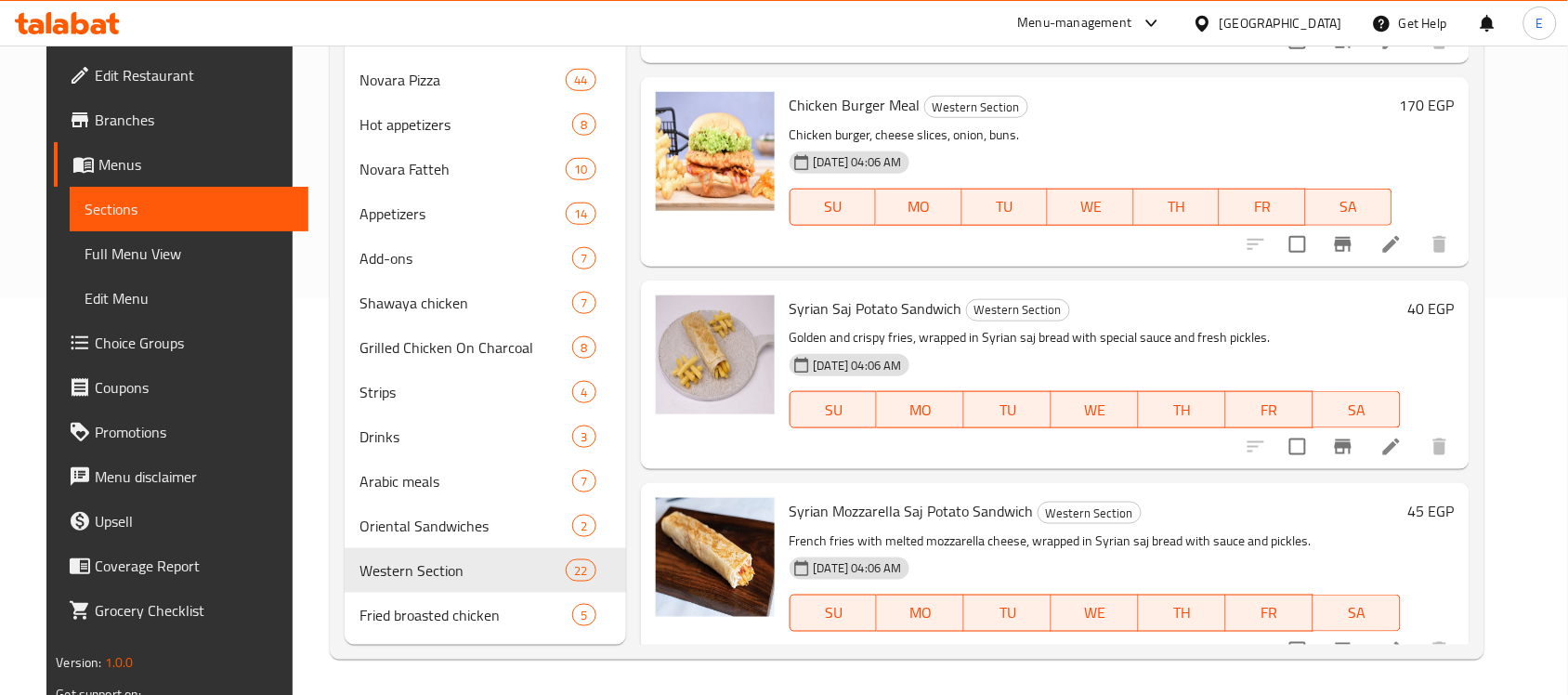
click at [1441, 295] on h6 "40 EGP" at bounding box center [1431, 308] width 47 height 26
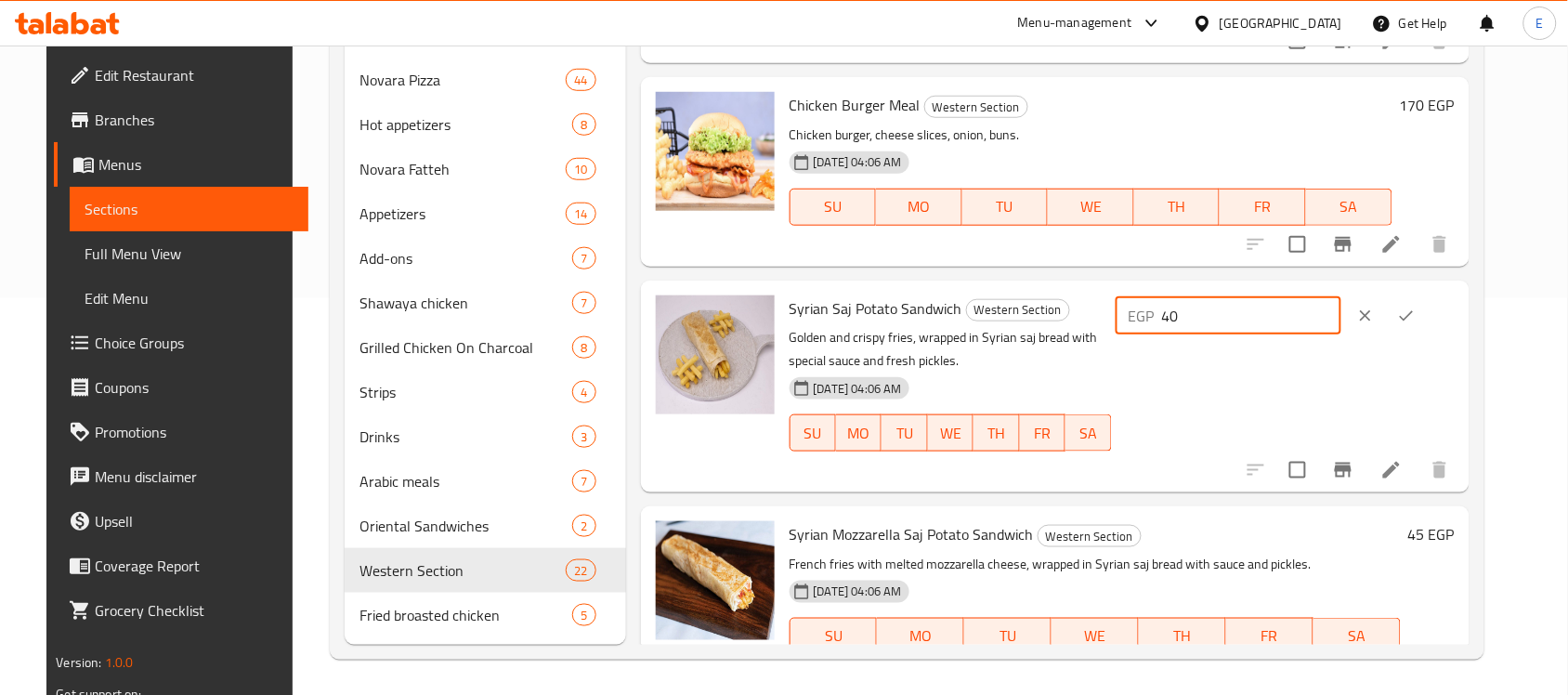
drag, startPoint x: 1252, startPoint y: 298, endPoint x: 1096, endPoint y: 274, distance: 157.8
click at [1096, 288] on div "Syrian Saj Potato Sandwich Western Section Golden and crispy fries, wrapped in …" at bounding box center [1121, 386] width 679 height 196
type input "50"
click at [1416, 307] on icon "ok" at bounding box center [1406, 316] width 19 height 19
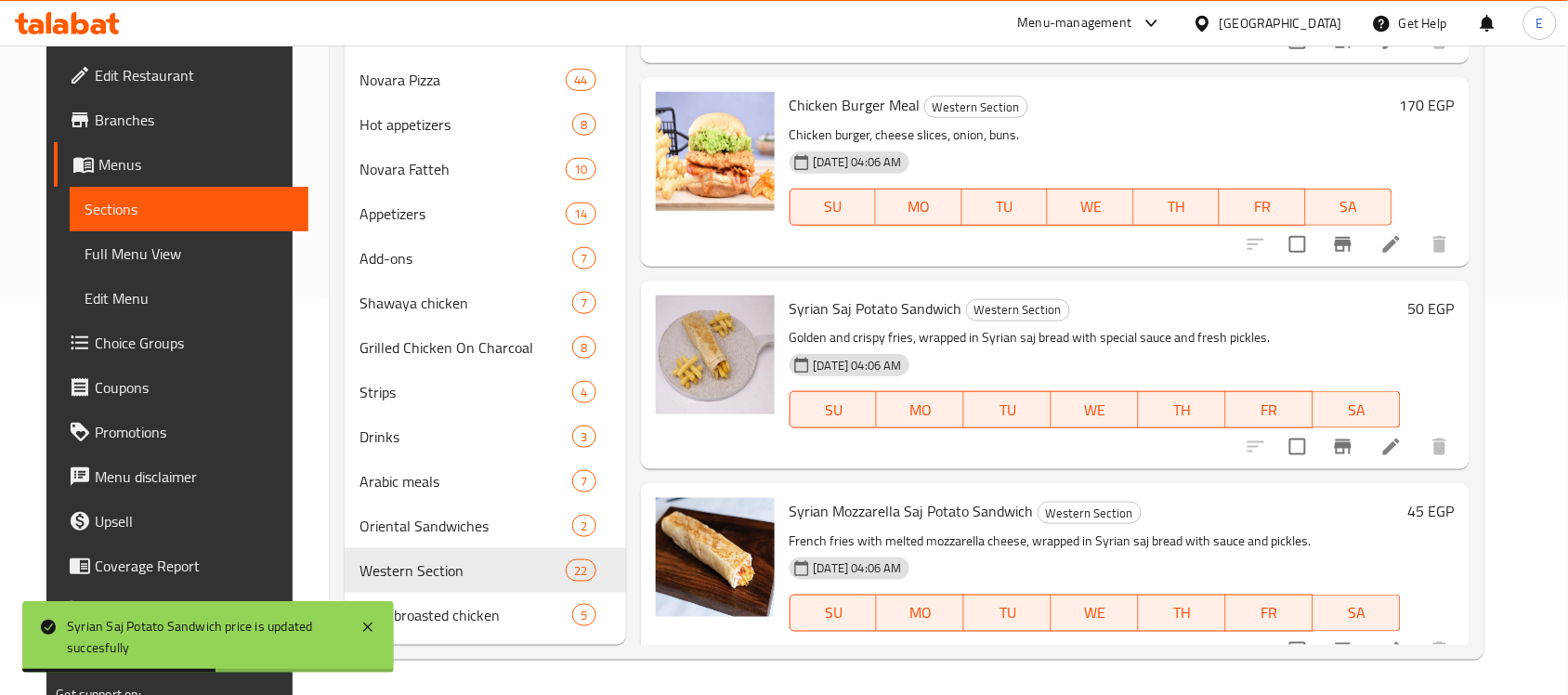
click at [1454, 498] on h6 "45 EGP" at bounding box center [1431, 510] width 47 height 26
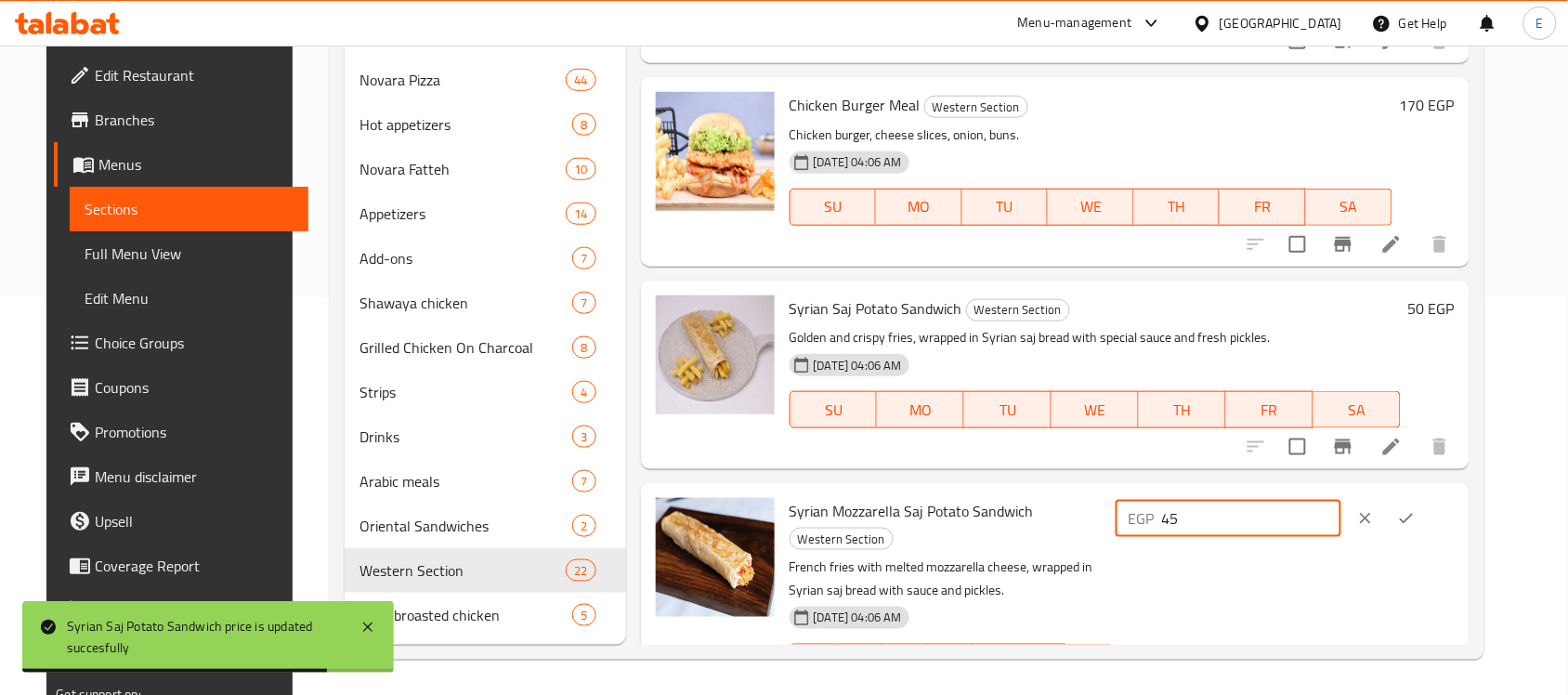
drag, startPoint x: 1273, startPoint y: 490, endPoint x: 989, endPoint y: 466, distance: 285.0
click at [989, 491] on div "Syrian Mozzarella Saj Potato Sandwich Western Section French fries with melted …" at bounding box center [1121, 602] width 679 height 223
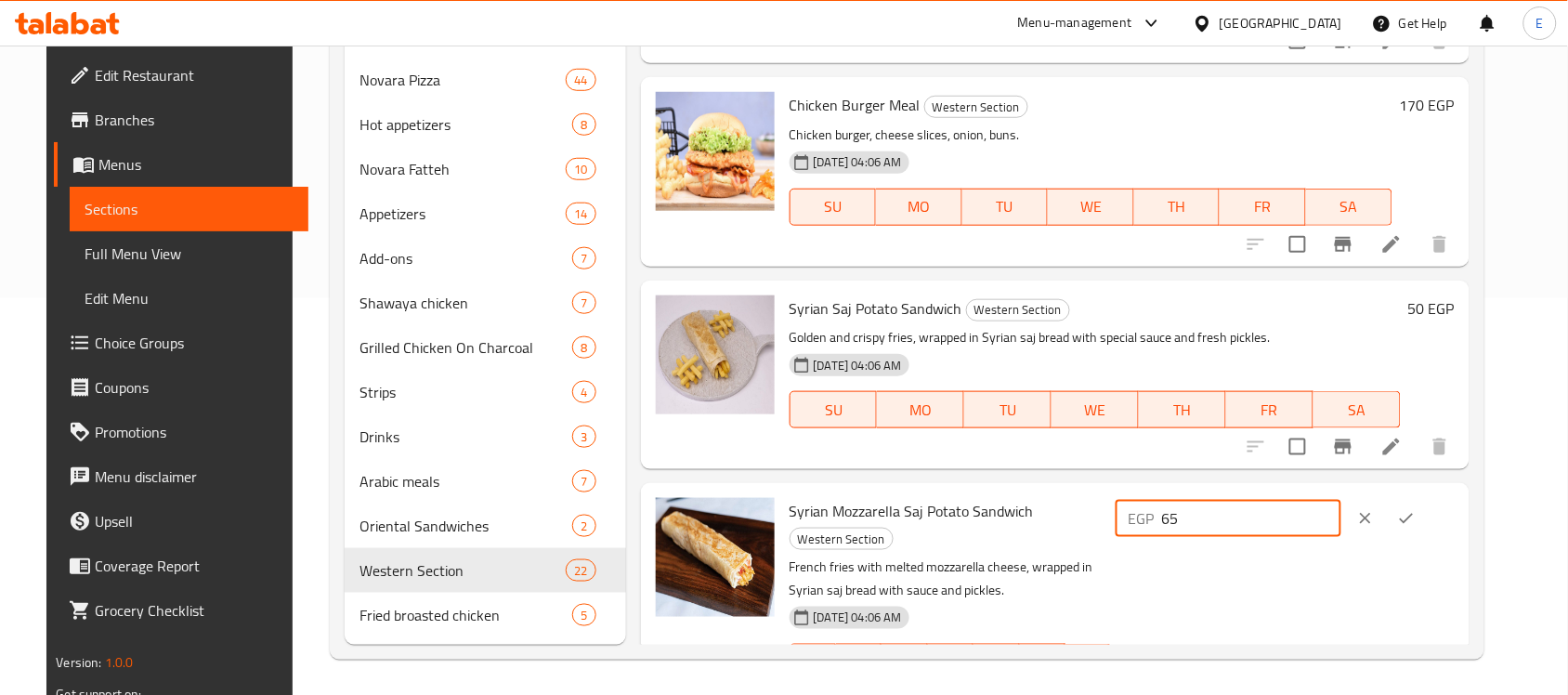
type input "65"
click at [1416, 509] on icon "ok" at bounding box center [1406, 518] width 19 height 19
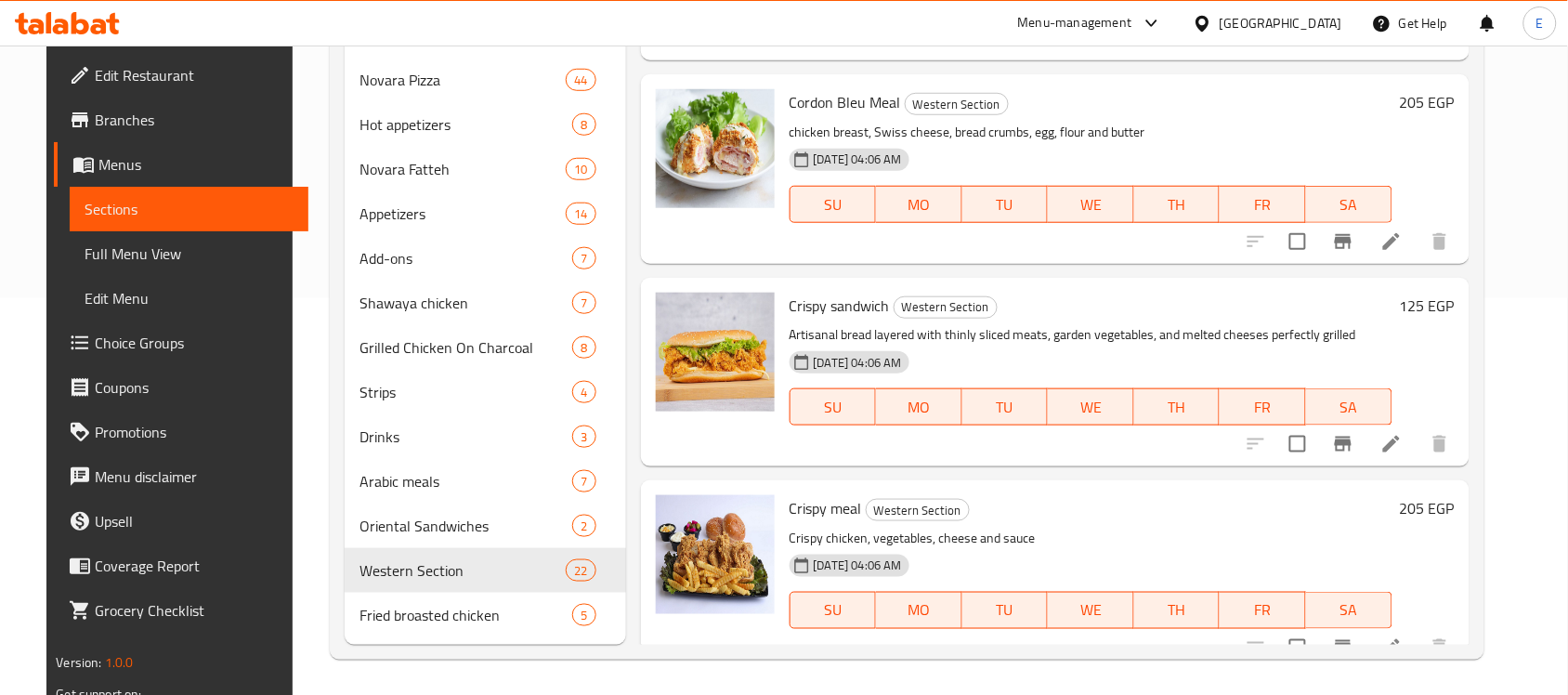
scroll to position [0, 0]
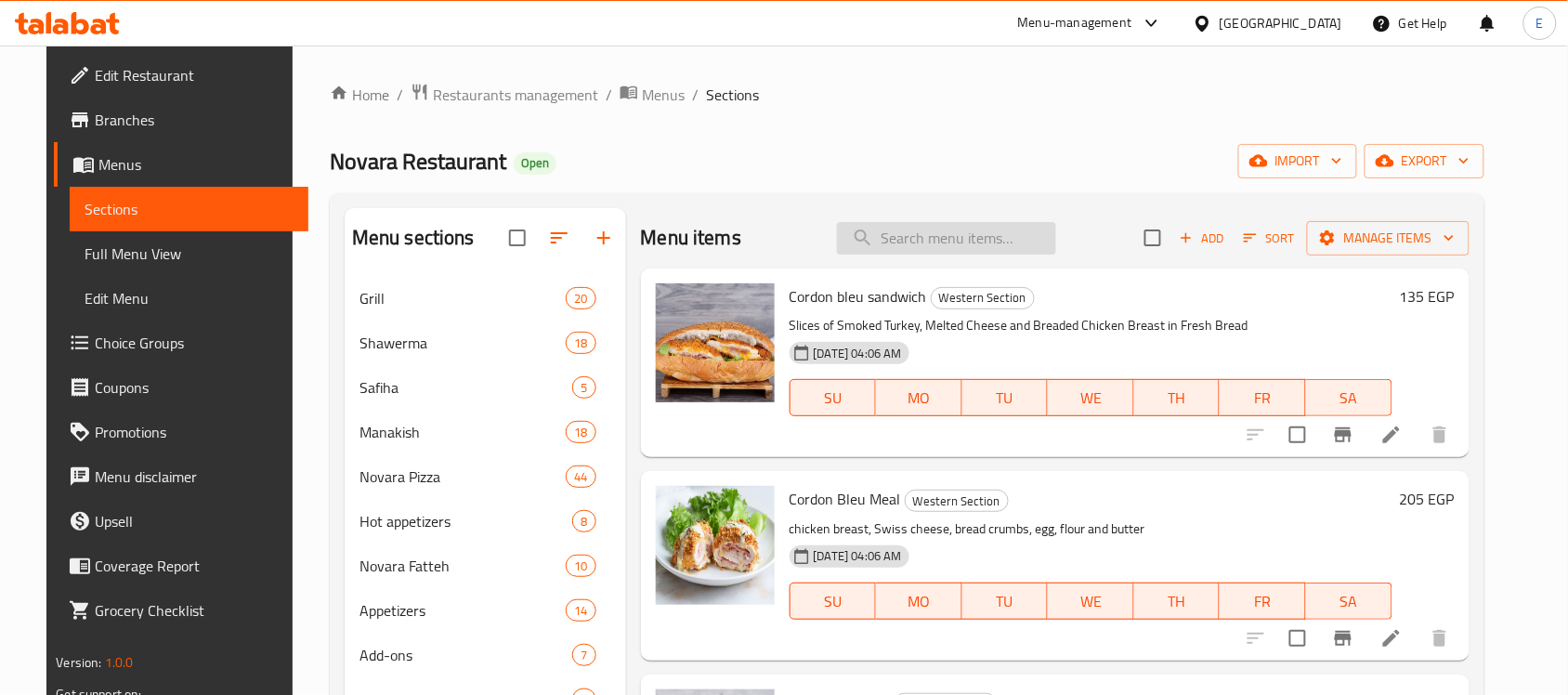
click at [976, 239] on input "search" at bounding box center [946, 238] width 219 height 32
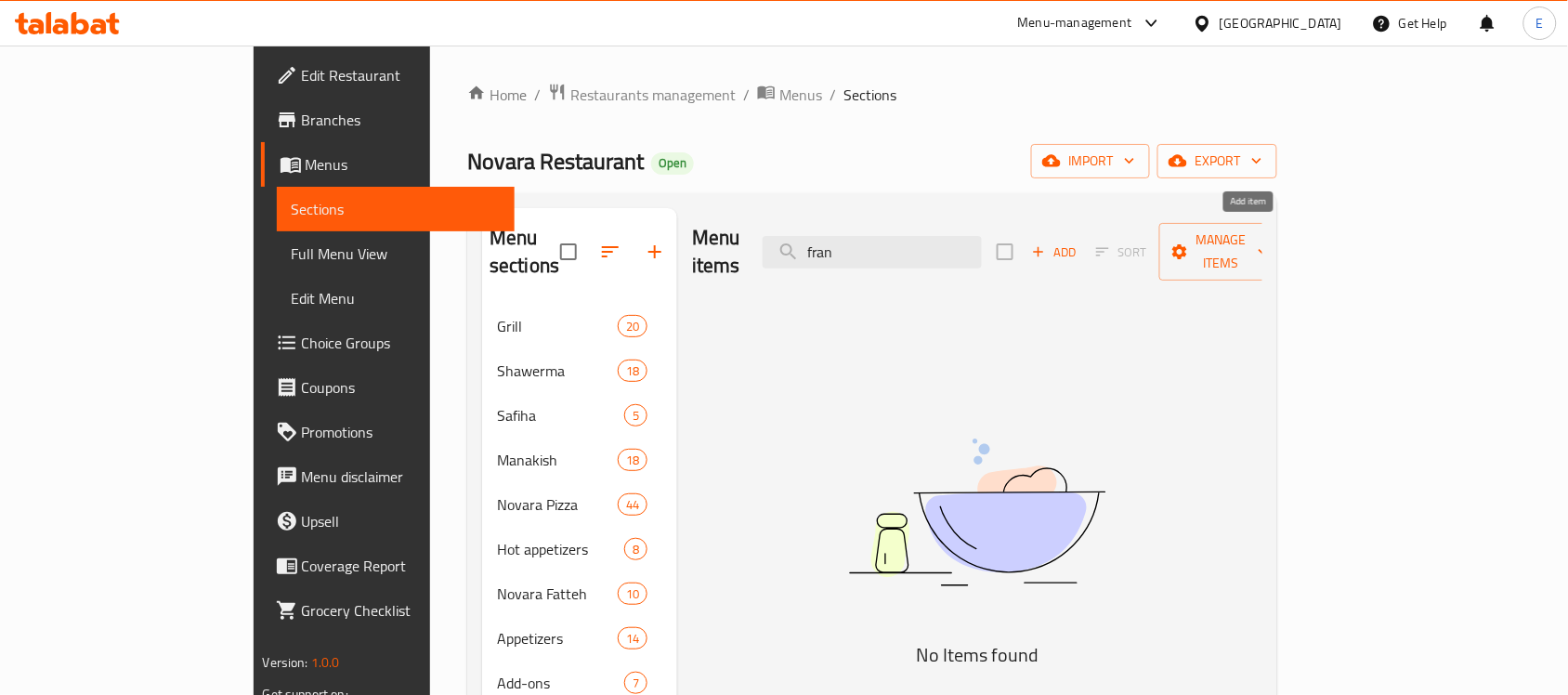
type input "fran"
click at [1079, 242] on span "Add" at bounding box center [1054, 252] width 50 height 22
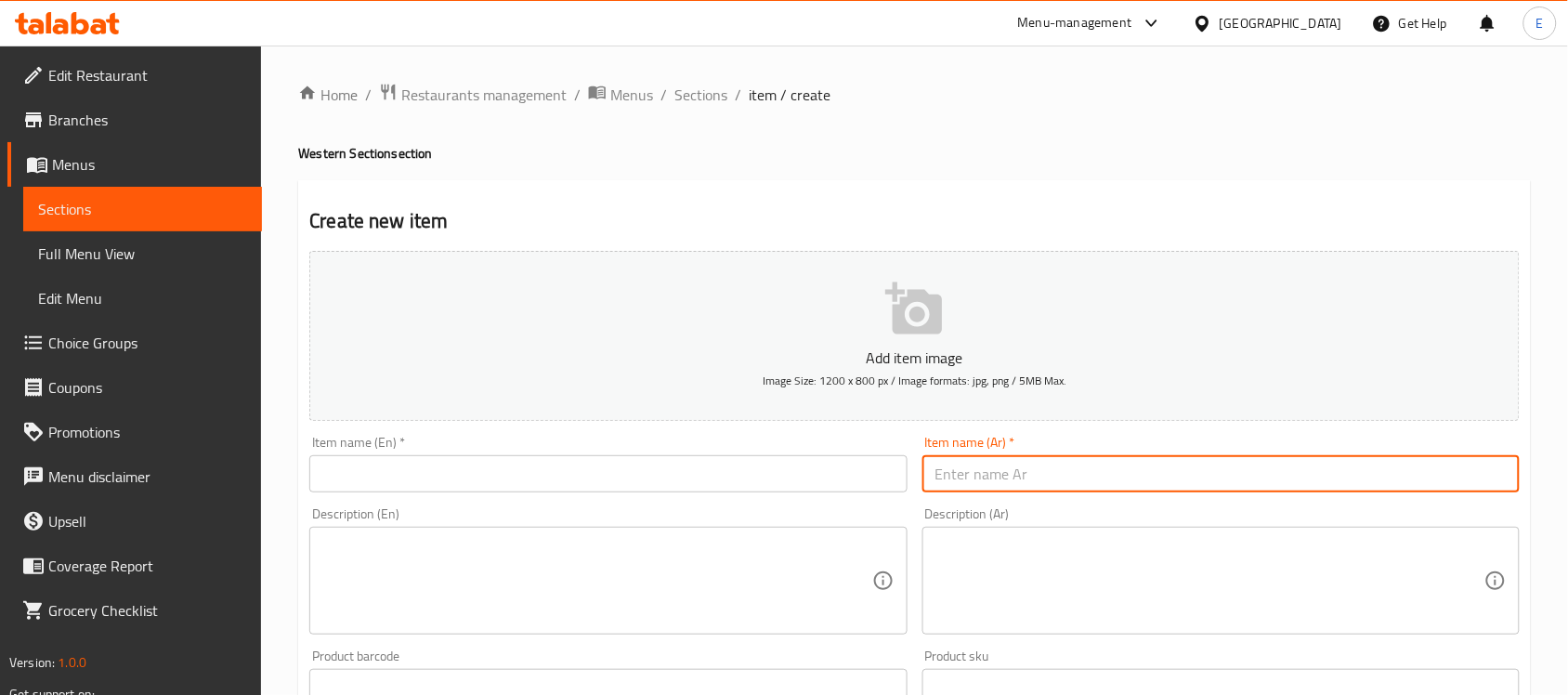
click at [932, 480] on input "text" at bounding box center [1220, 474] width 597 height 37
paste input "فرانشيسكو"
type input "سندوتش فرانشيسكو"
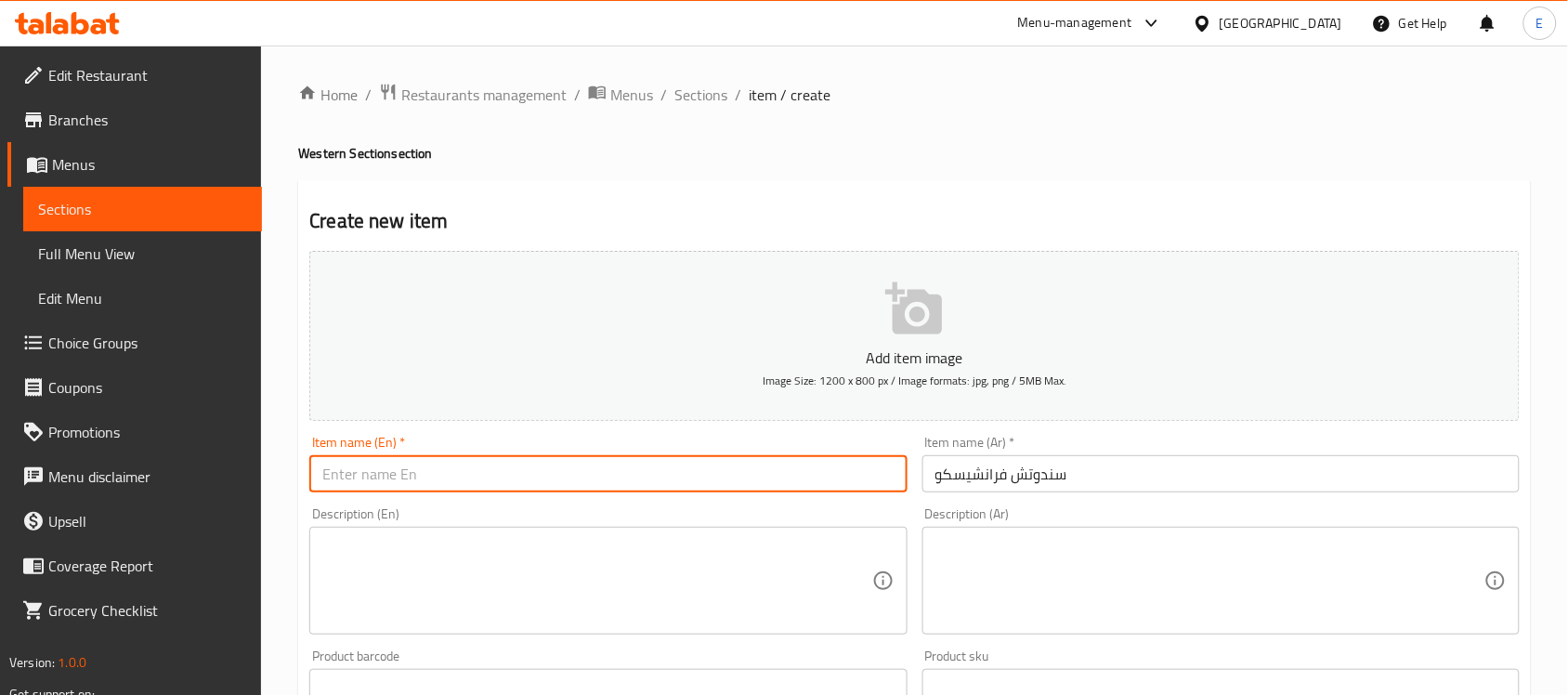
click at [577, 467] on input "text" at bounding box center [607, 474] width 597 height 37
paste input "[PERSON_NAME] Sandwich"
type input "[PERSON_NAME] Sandwich"
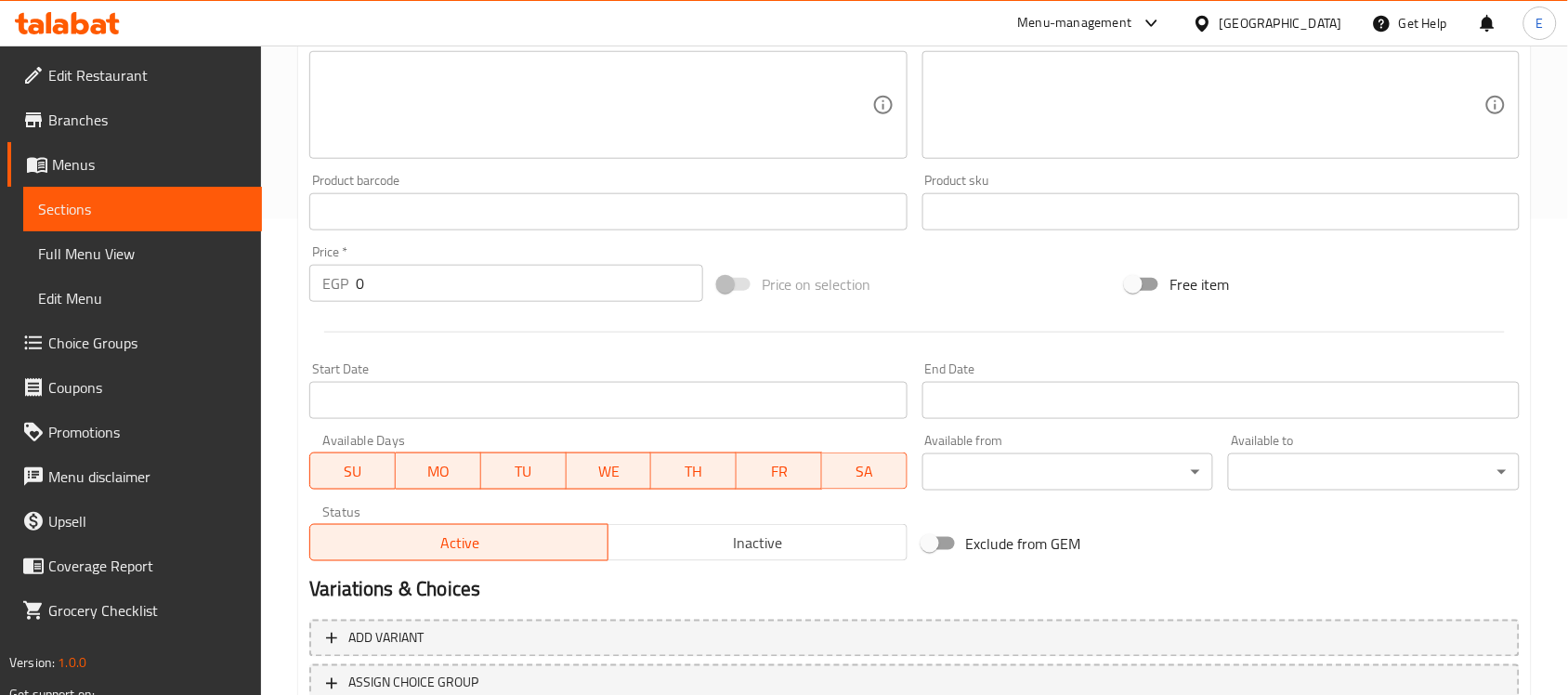
scroll to position [476, 0]
drag, startPoint x: 390, startPoint y: 277, endPoint x: 285, endPoint y: 260, distance: 106.4
click at [285, 260] on div "Home / Restaurants management / Menus / Sections / item / create Western Sectio…" at bounding box center [914, 202] width 1307 height 1267
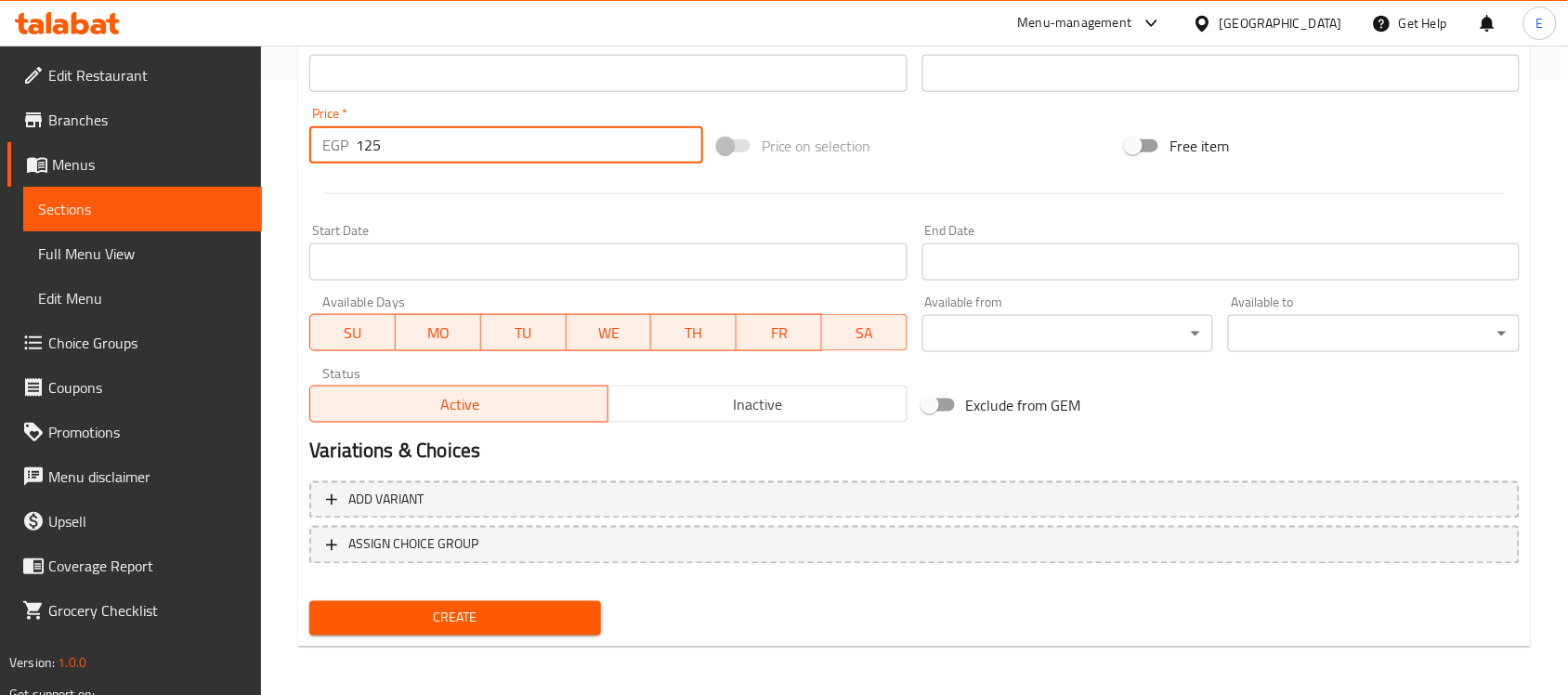
type input "125"
click at [422, 620] on span "Create" at bounding box center [456, 618] width 262 height 23
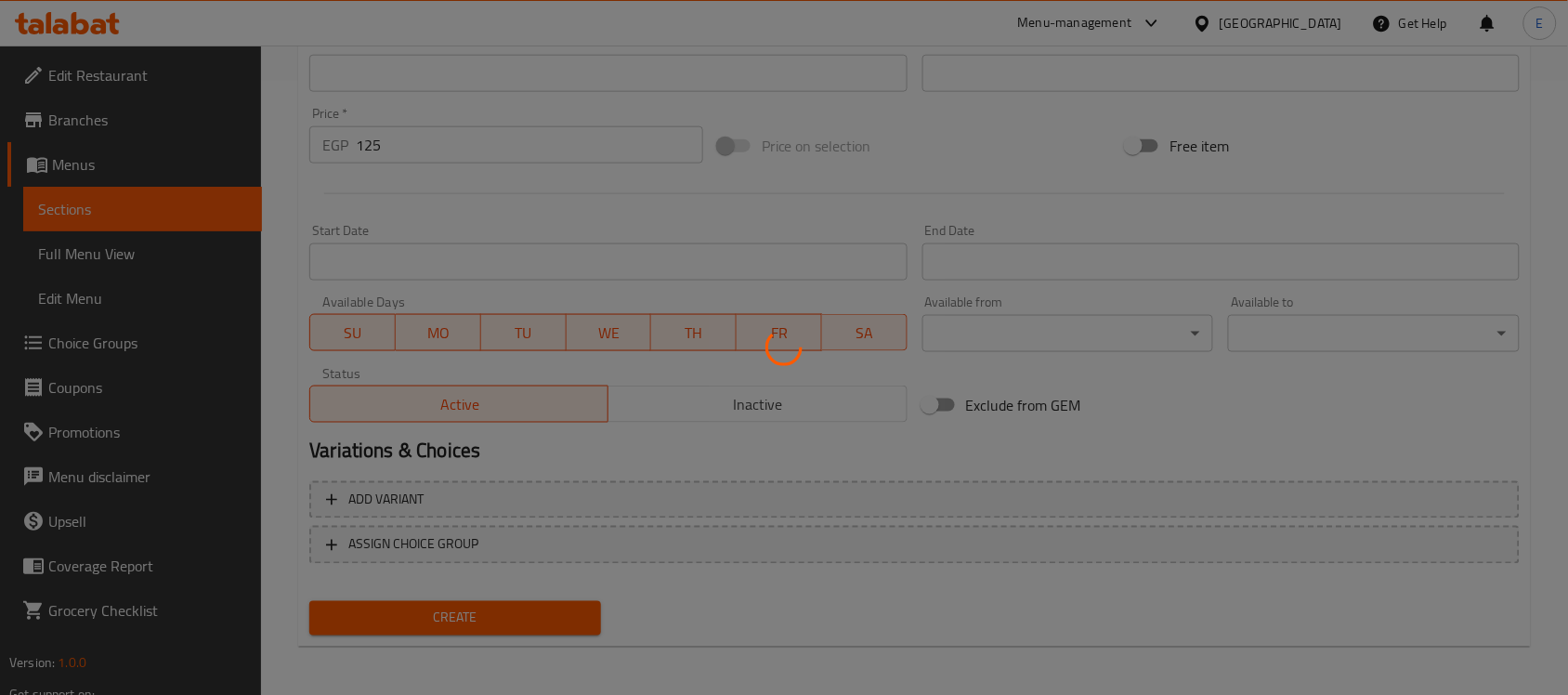
type input "0"
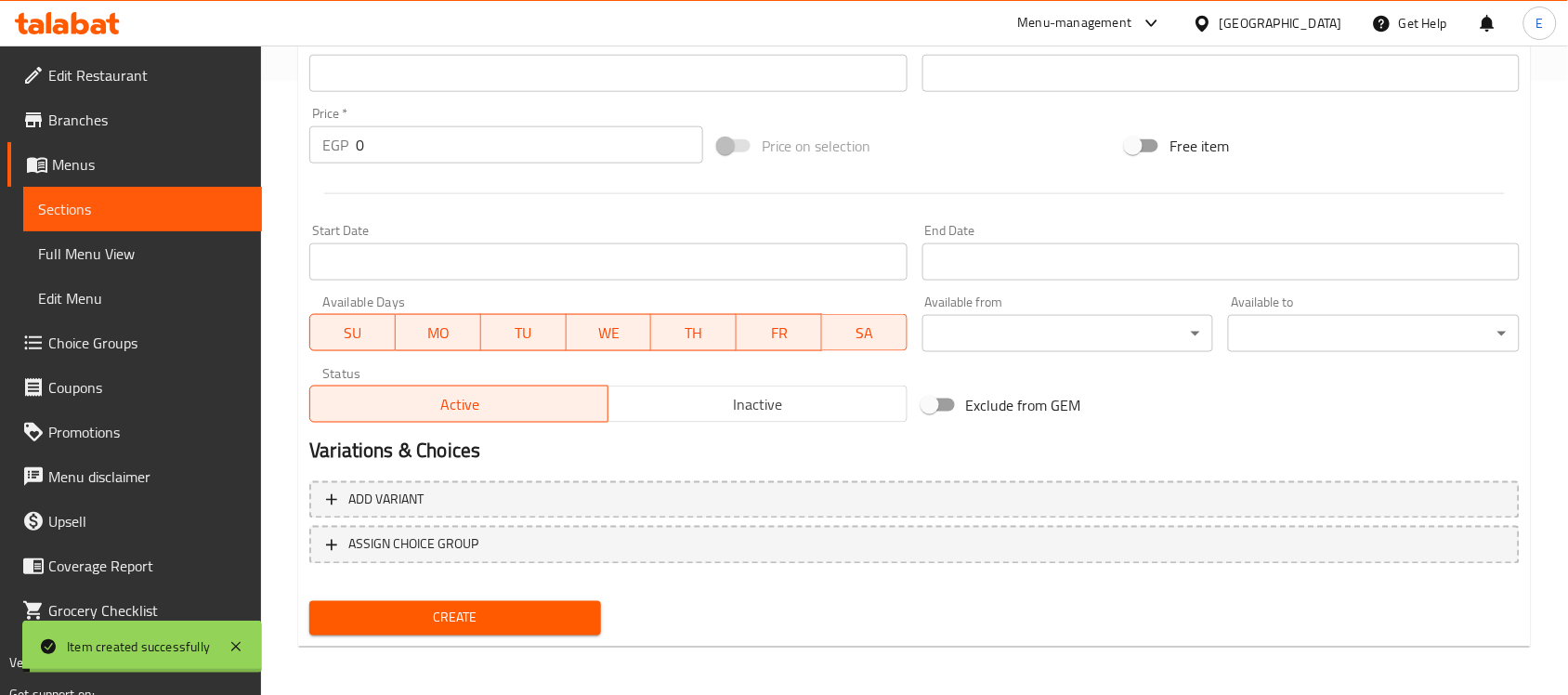
scroll to position [0, 0]
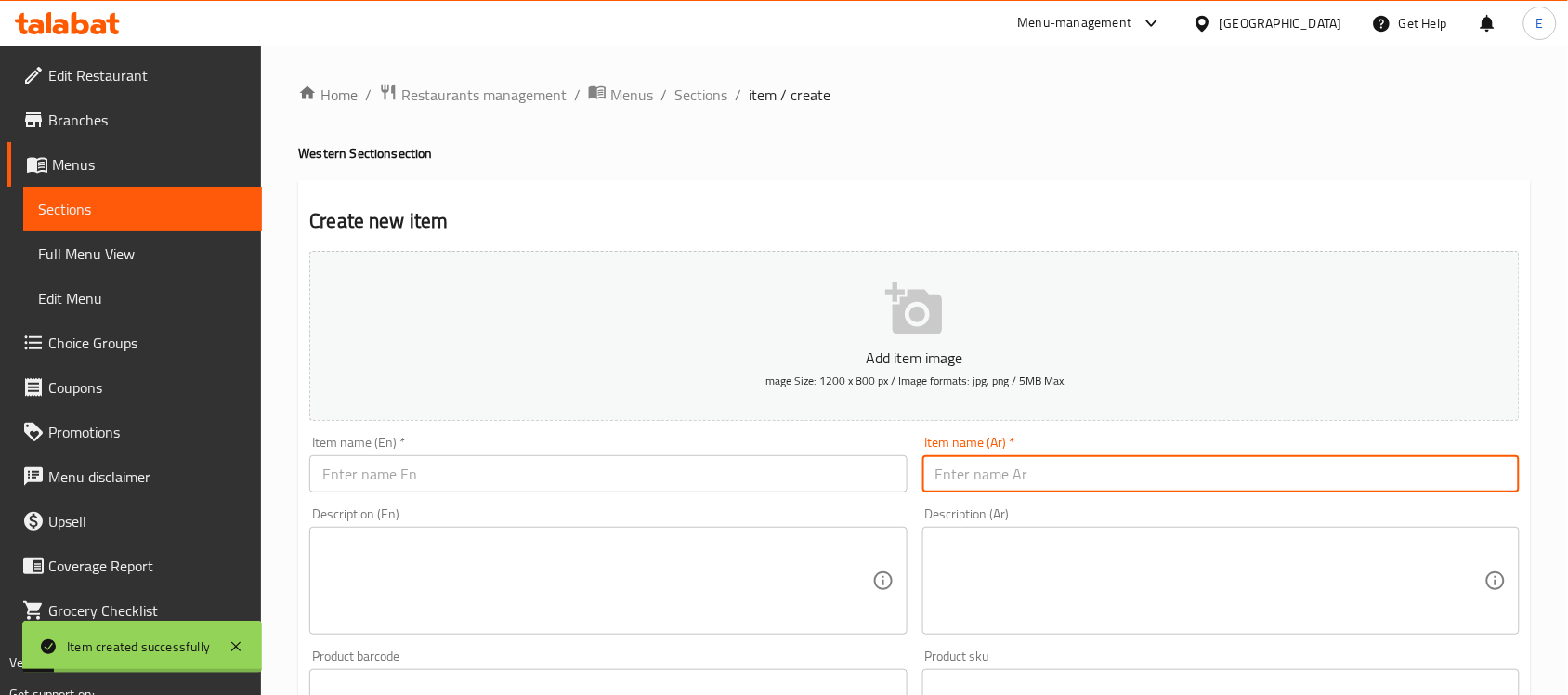
click at [963, 472] on input "text" at bounding box center [1220, 474] width 597 height 37
paste input "فرانشيسكو"
type input "[PERSON_NAME]"
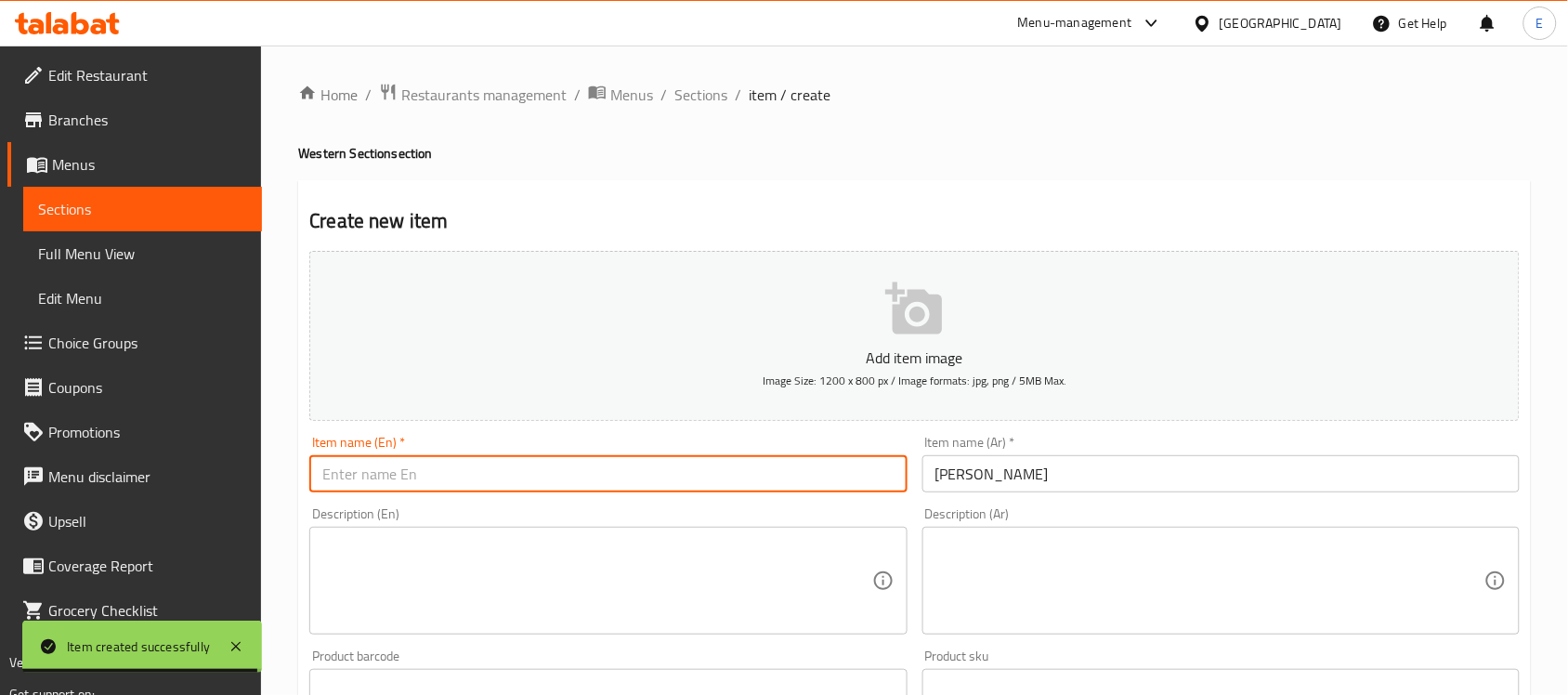
click at [632, 471] on input "text" at bounding box center [607, 474] width 597 height 37
paste input "[PERSON_NAME] Meal"
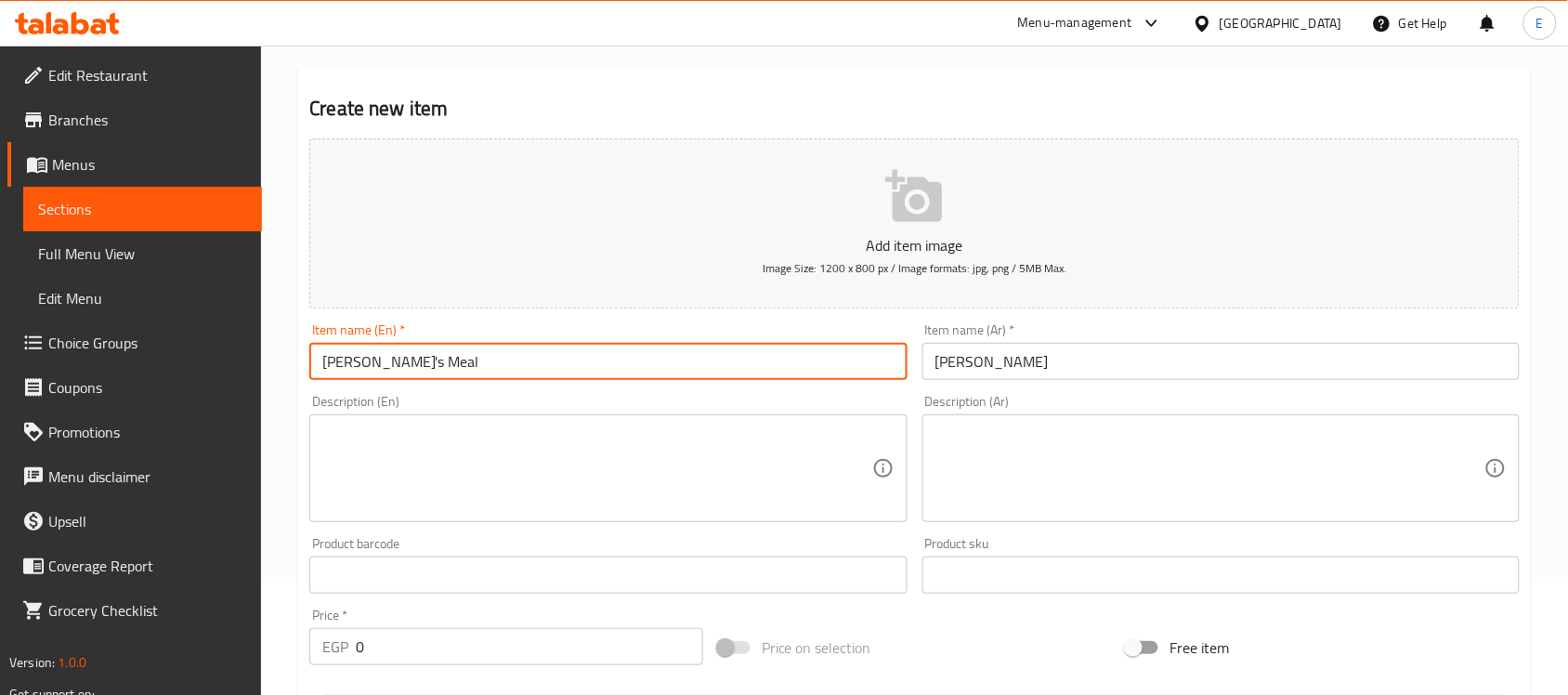
scroll to position [123, 0]
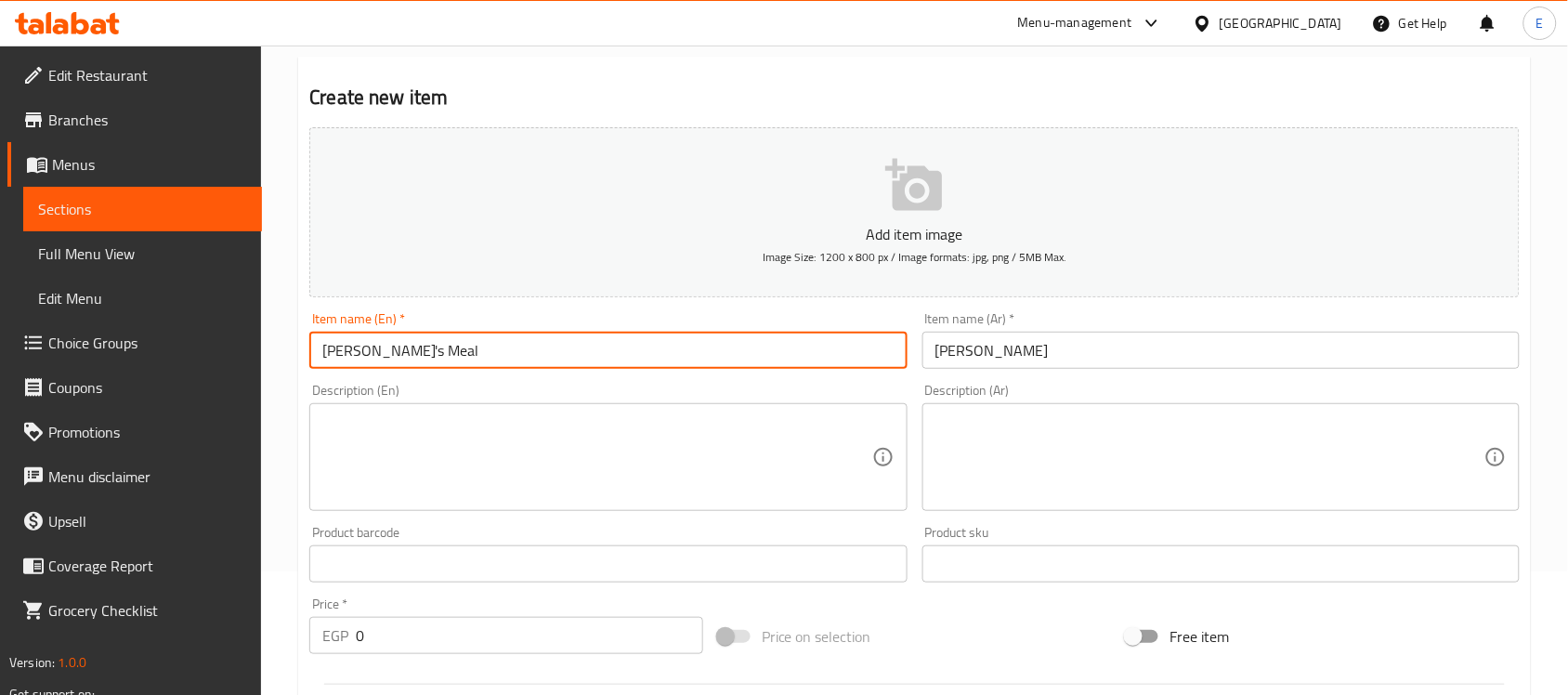
type input "[PERSON_NAME] Meal"
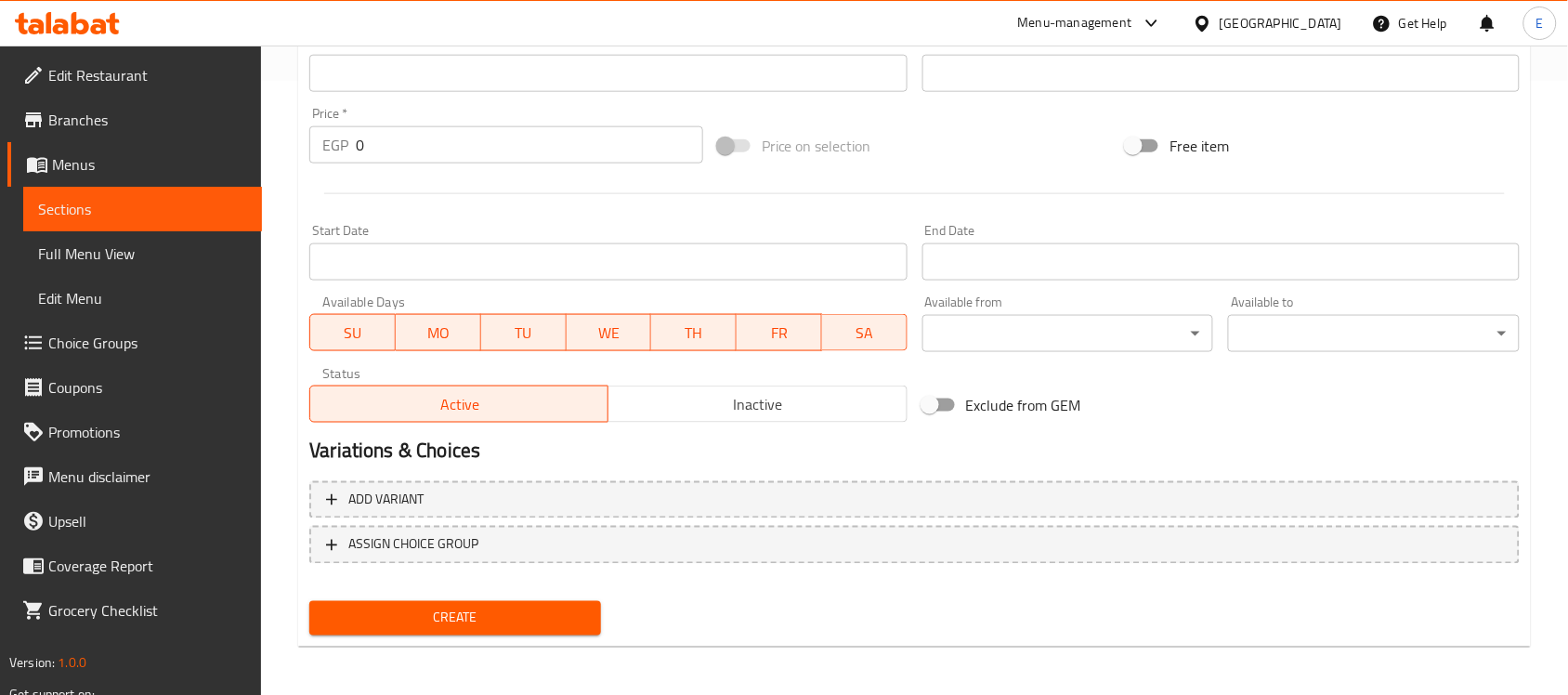
scroll to position [613, 0]
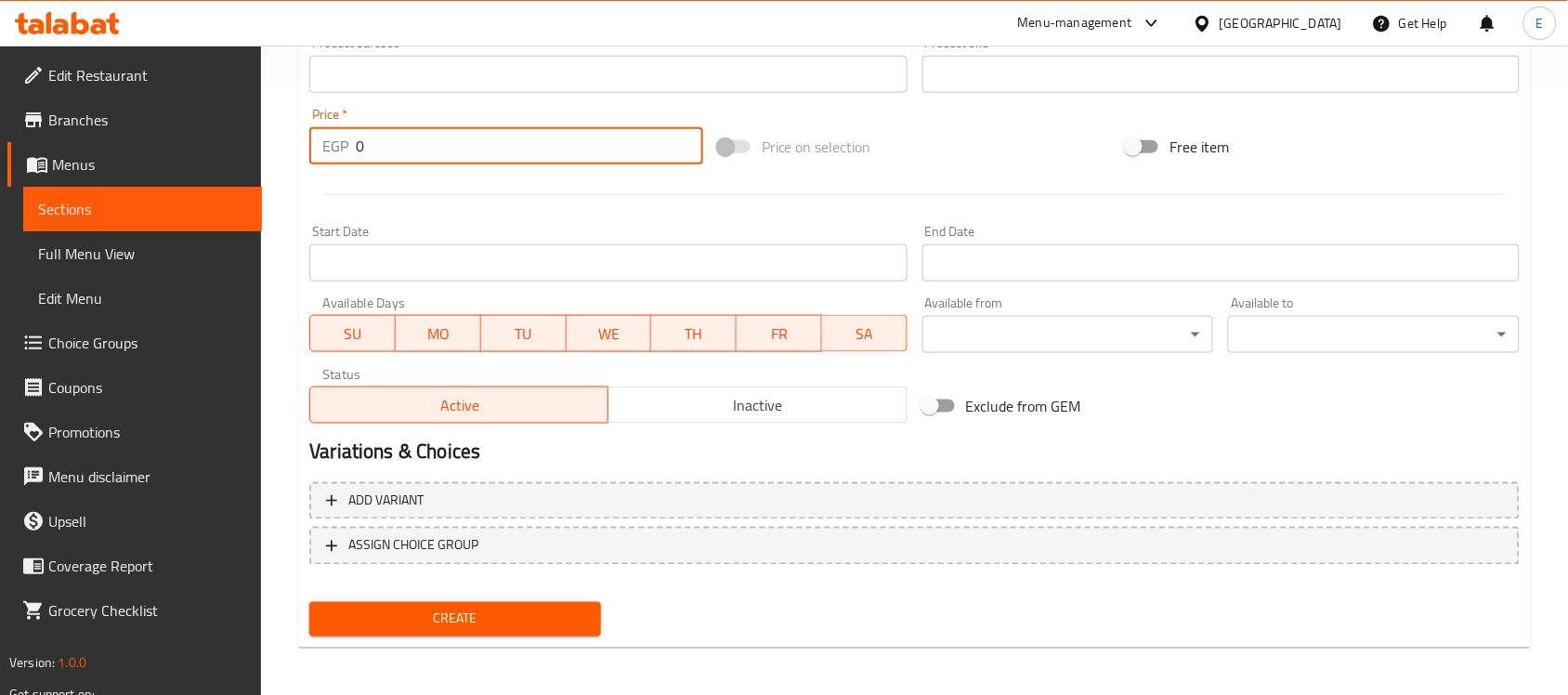
drag, startPoint x: 410, startPoint y: 153, endPoint x: 332, endPoint y: 137, distance: 79.6
click at [332, 137] on div "EGP 0 Price *" at bounding box center [505, 146] width 394 height 37
type input "190"
click at [309, 602] on button "Create" at bounding box center [455, 619] width 291 height 34
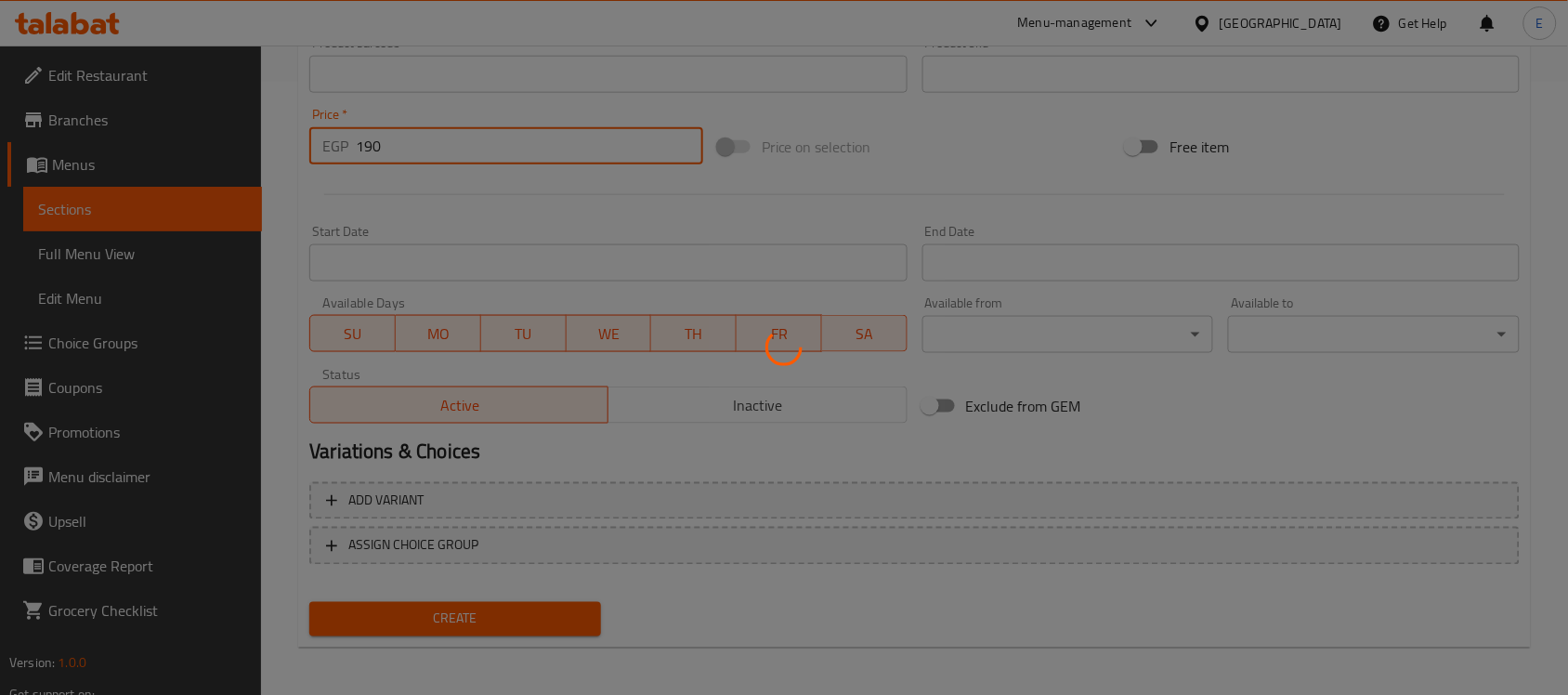
type input "0"
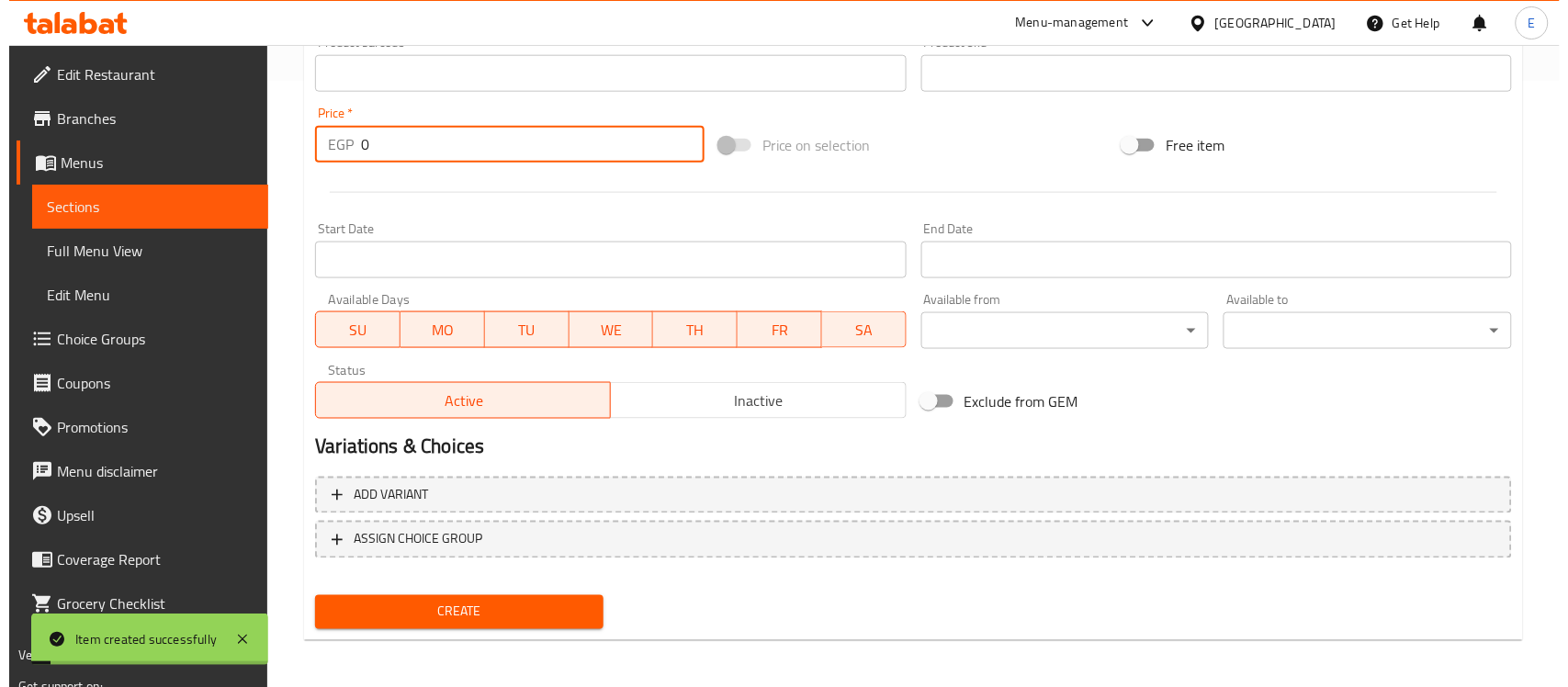
scroll to position [0, 0]
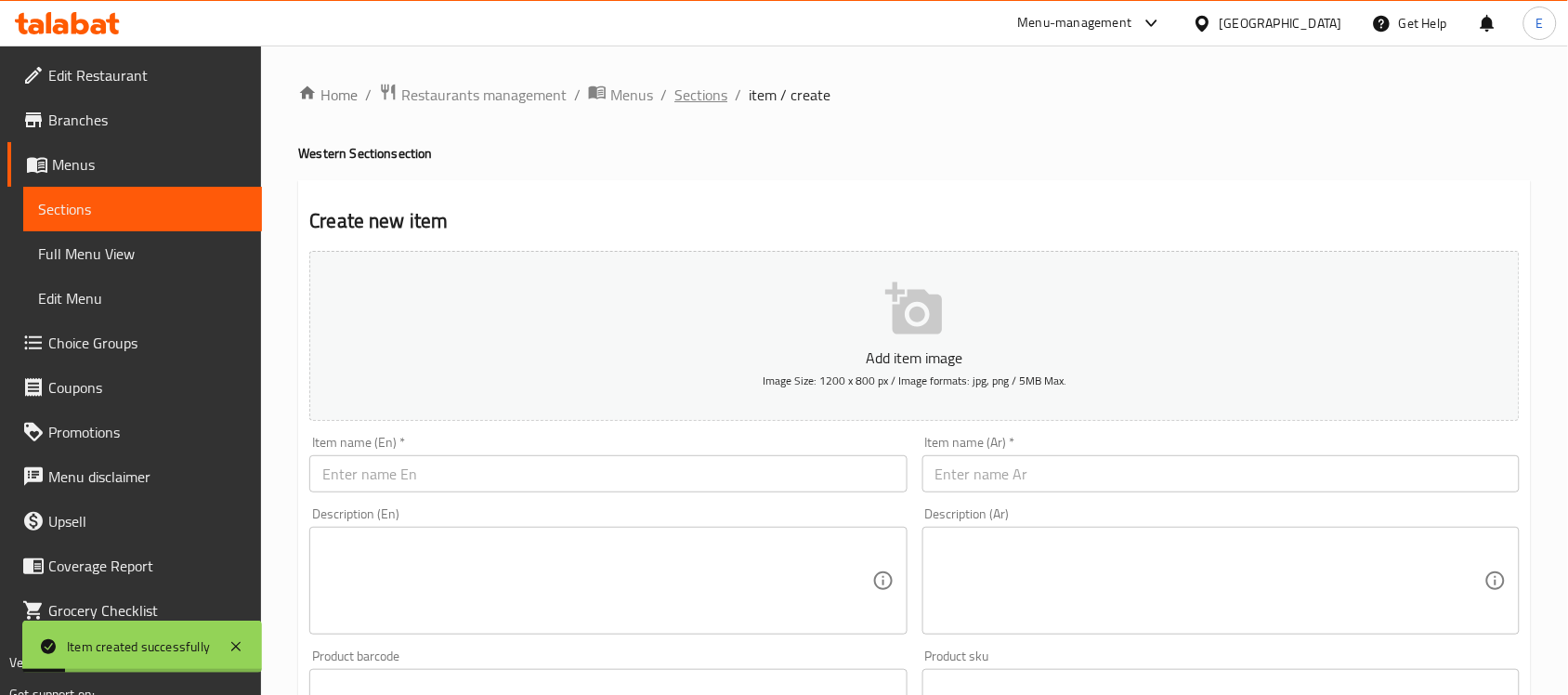
click at [712, 99] on span "Sections" at bounding box center [701, 95] width 53 height 22
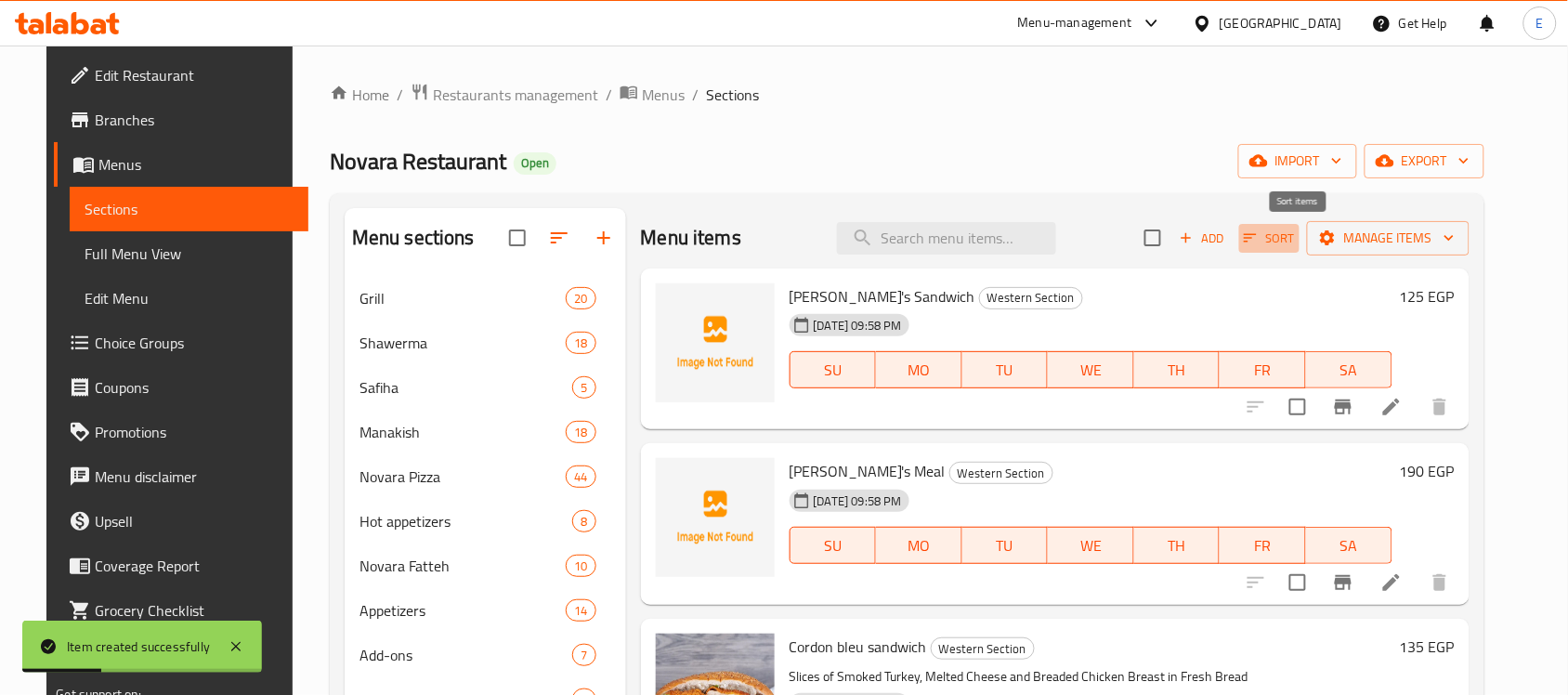
click at [1293, 239] on span "Sort" at bounding box center [1269, 239] width 51 height 22
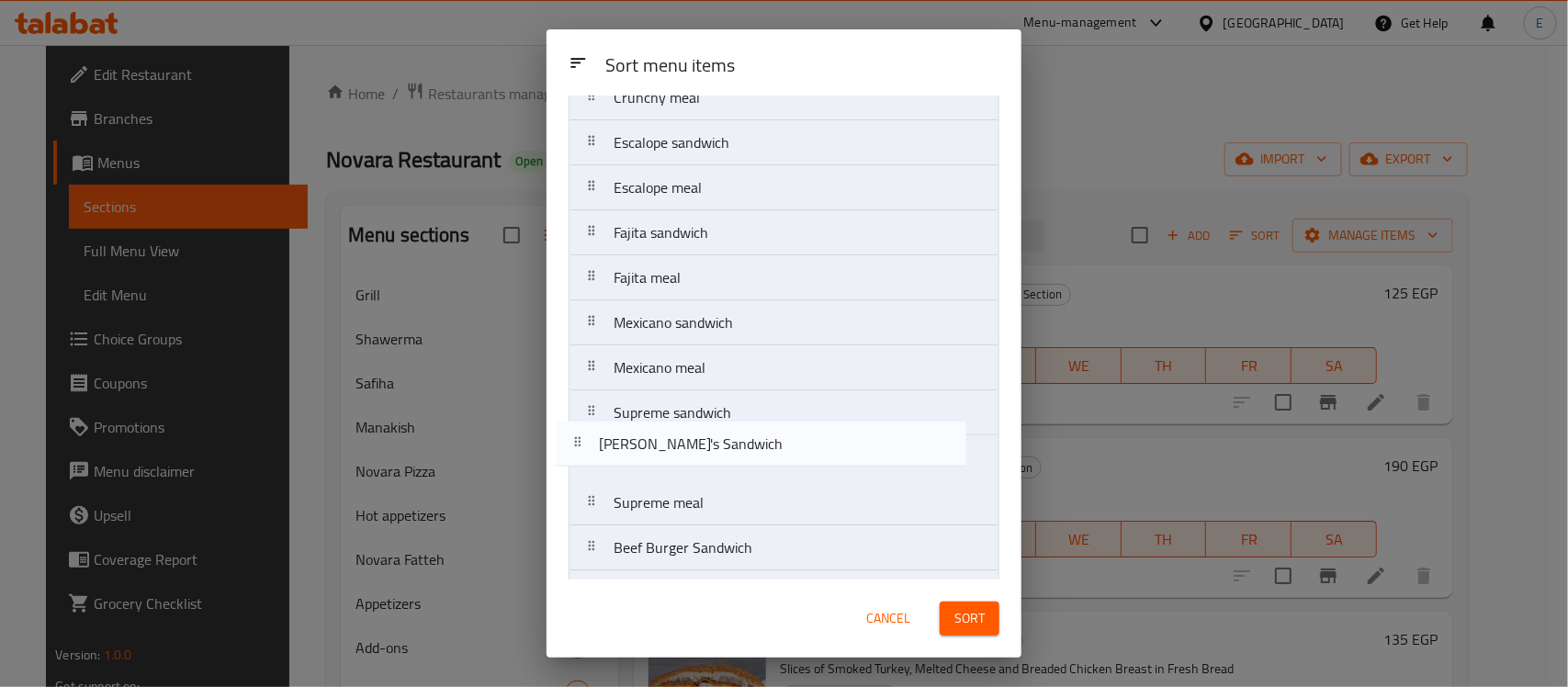
scroll to position [437, 0]
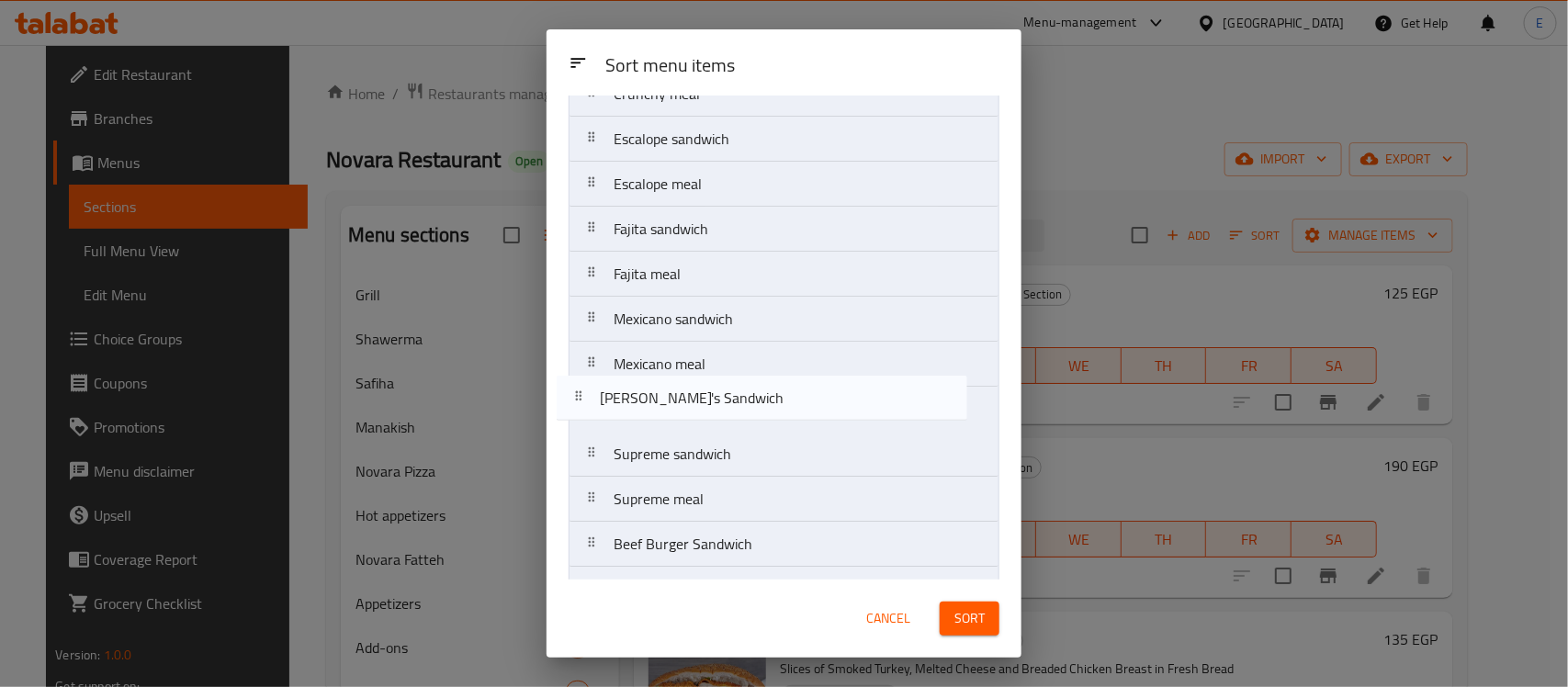
drag, startPoint x: 694, startPoint y: 176, endPoint x: 681, endPoint y: 411, distance: 235.4
click at [681, 411] on nav "Francesco's Sandwich Francesco's Meal Cordon bleu sandwich Cordon Bleu Meal Cri…" at bounding box center [784, 251] width 431 height 1081
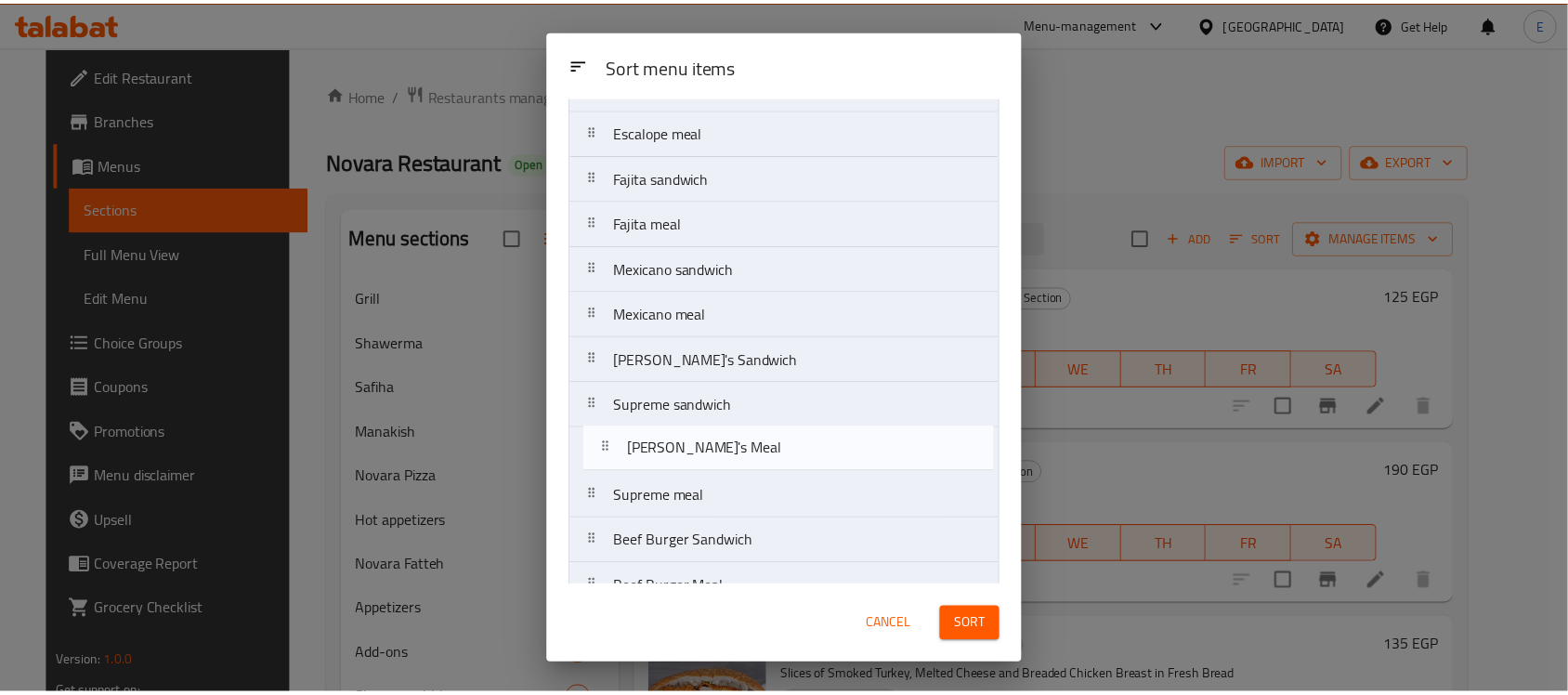
scroll to position [453, 0]
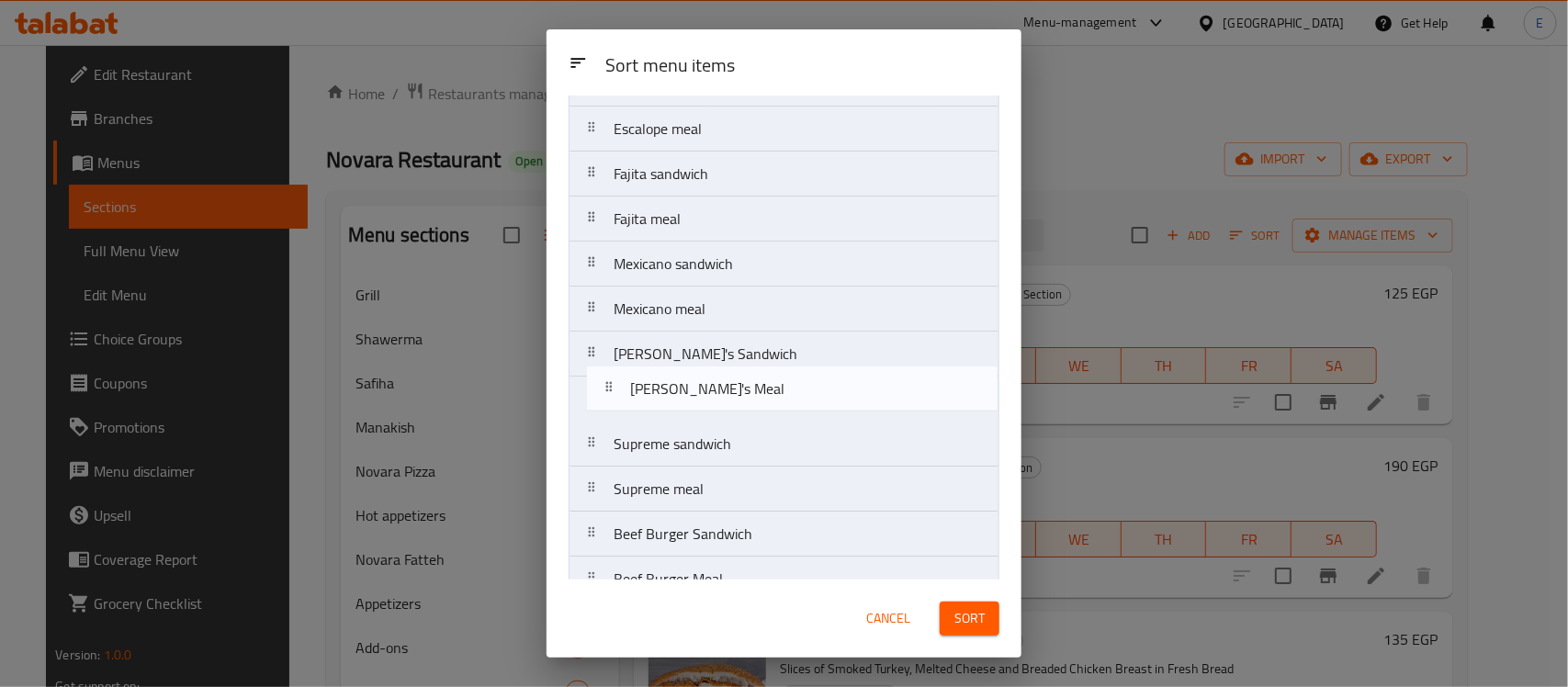
drag, startPoint x: 695, startPoint y: 186, endPoint x: 711, endPoint y: 422, distance: 236.5
click at [711, 422] on nav "Francesco's Meal Cordon bleu sandwich Cordon Bleu Meal Crispy sandwich Crispy m…" at bounding box center [784, 241] width 431 height 1081
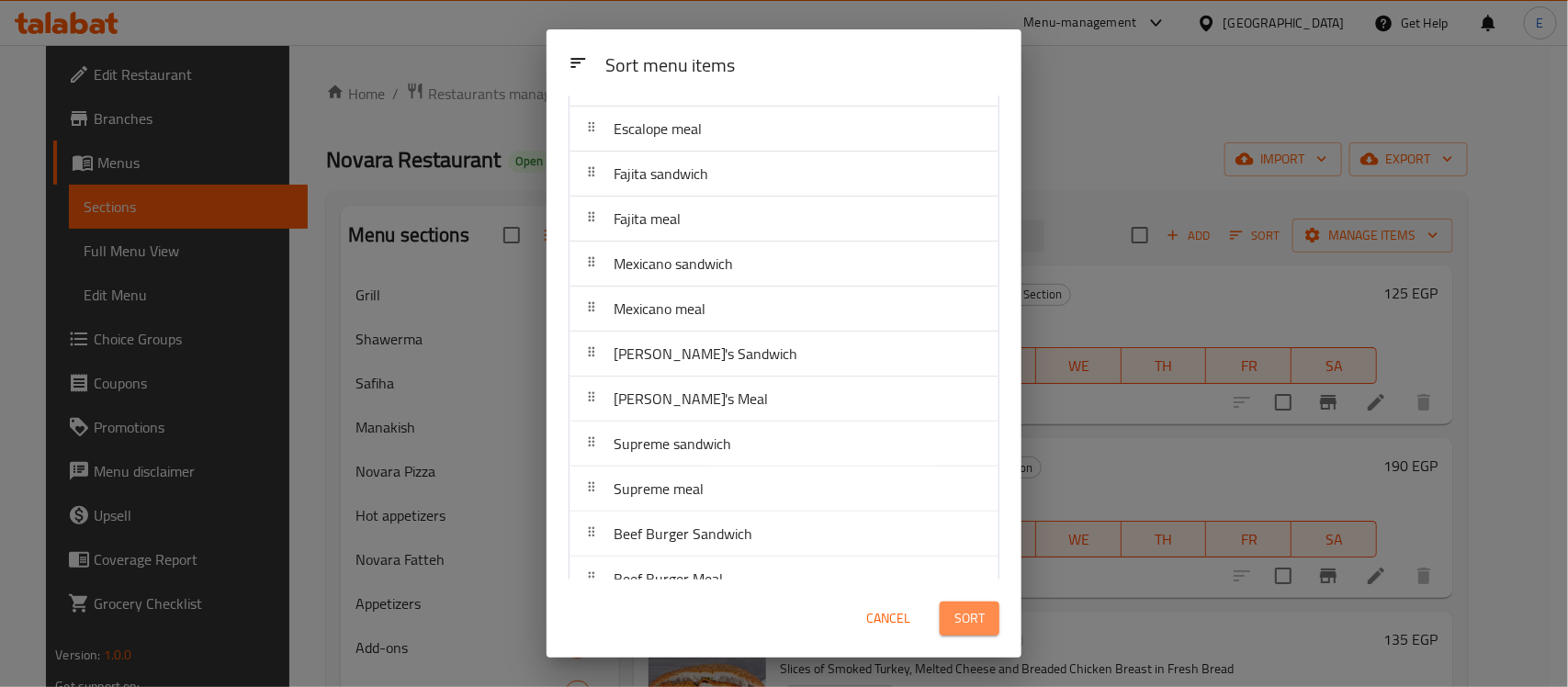
click at [975, 625] on span "Sort" at bounding box center [969, 618] width 30 height 23
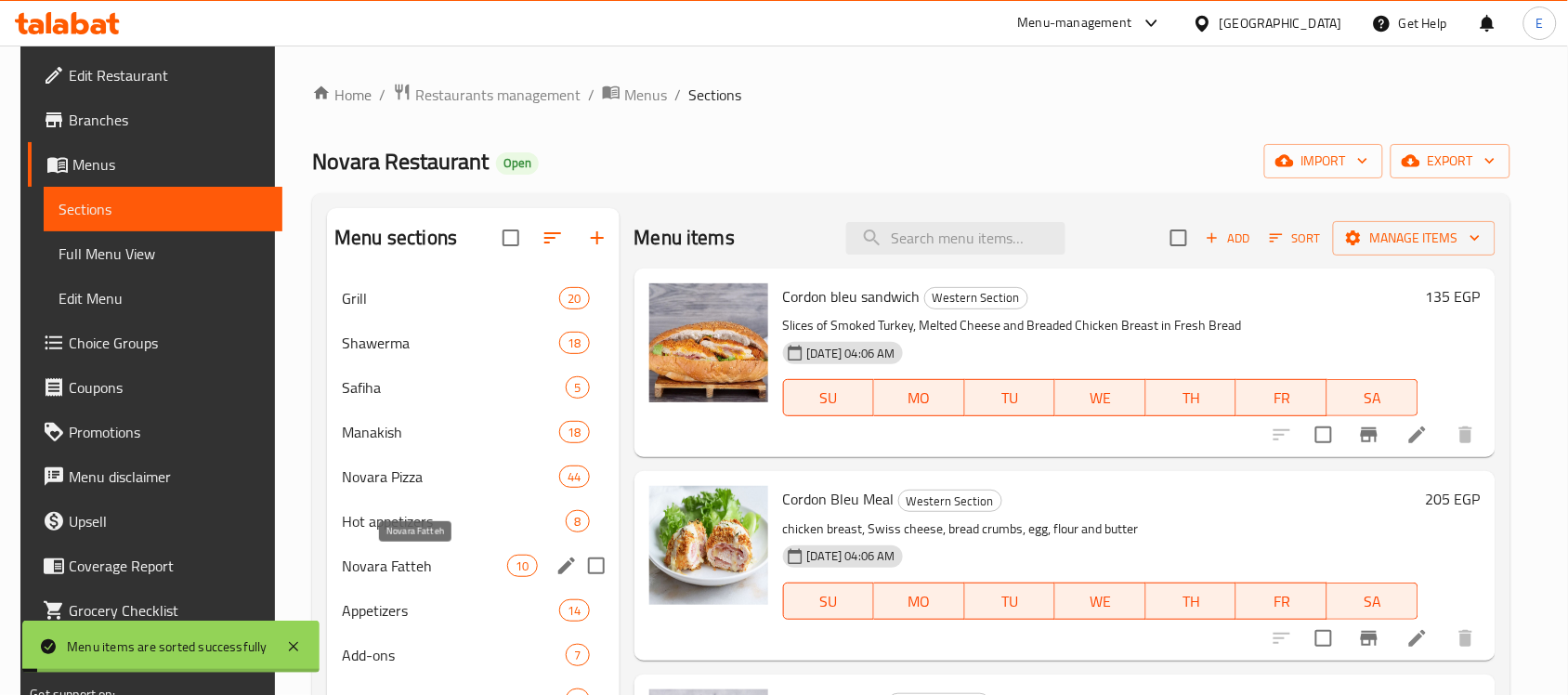
scroll to position [397, 0]
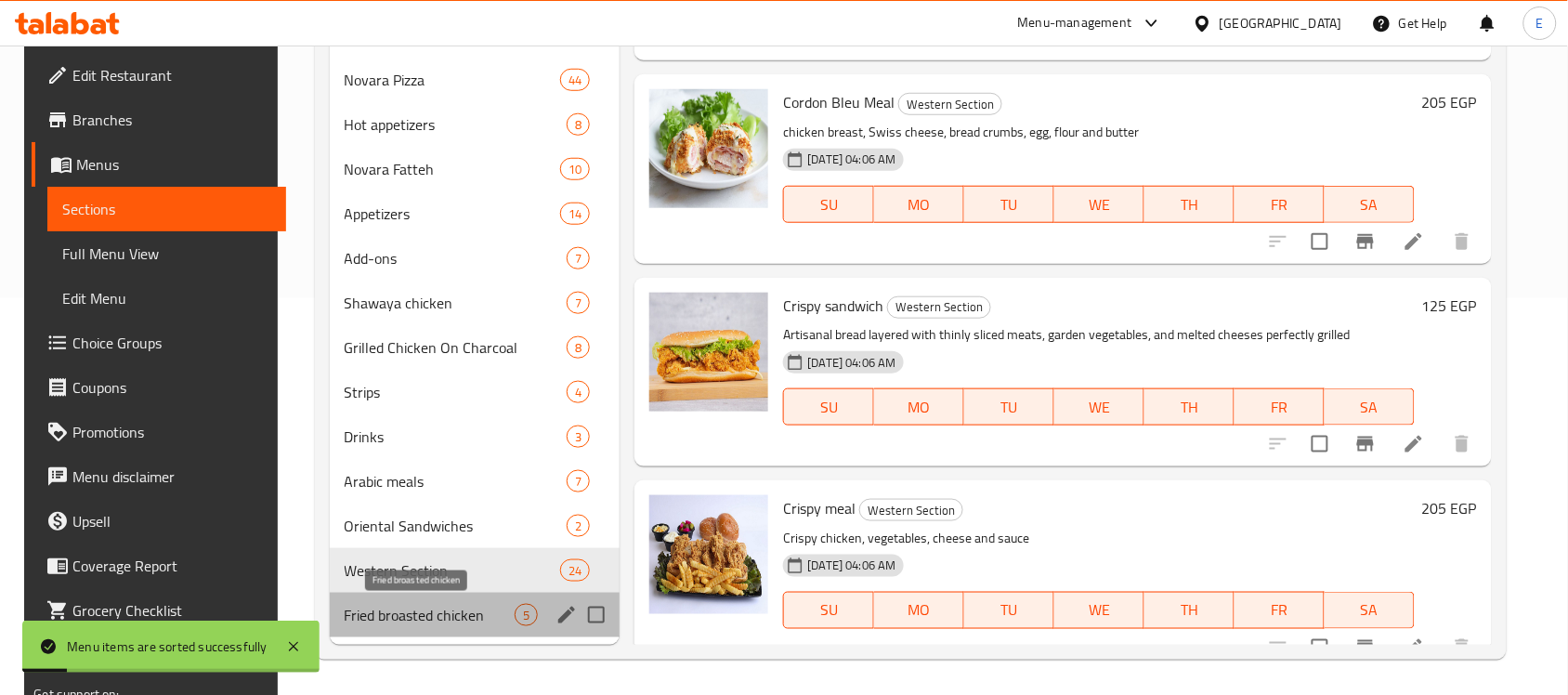
click at [457, 615] on span "Fried broasted chicken" at bounding box center [429, 615] width 171 height 22
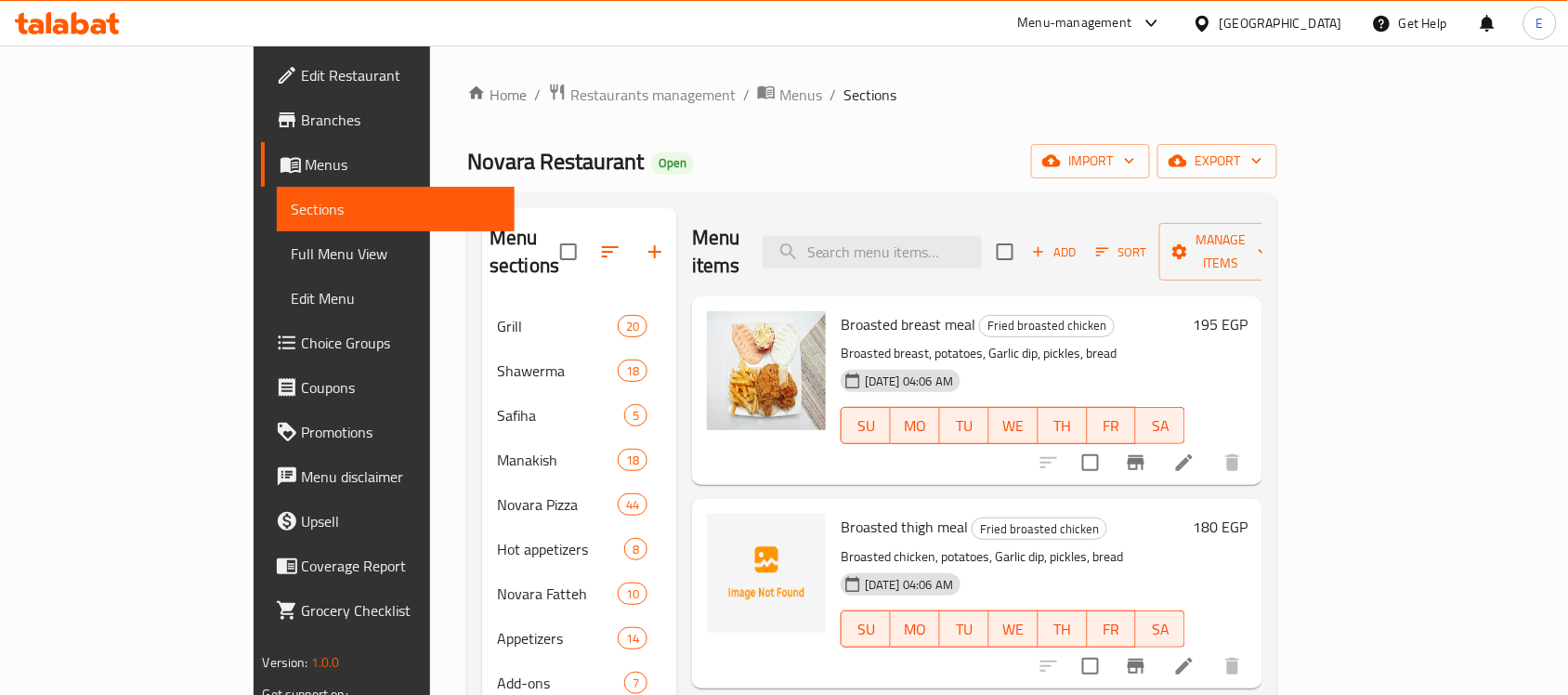
click at [1247, 311] on h6 "195 EGP" at bounding box center [1220, 324] width 55 height 26
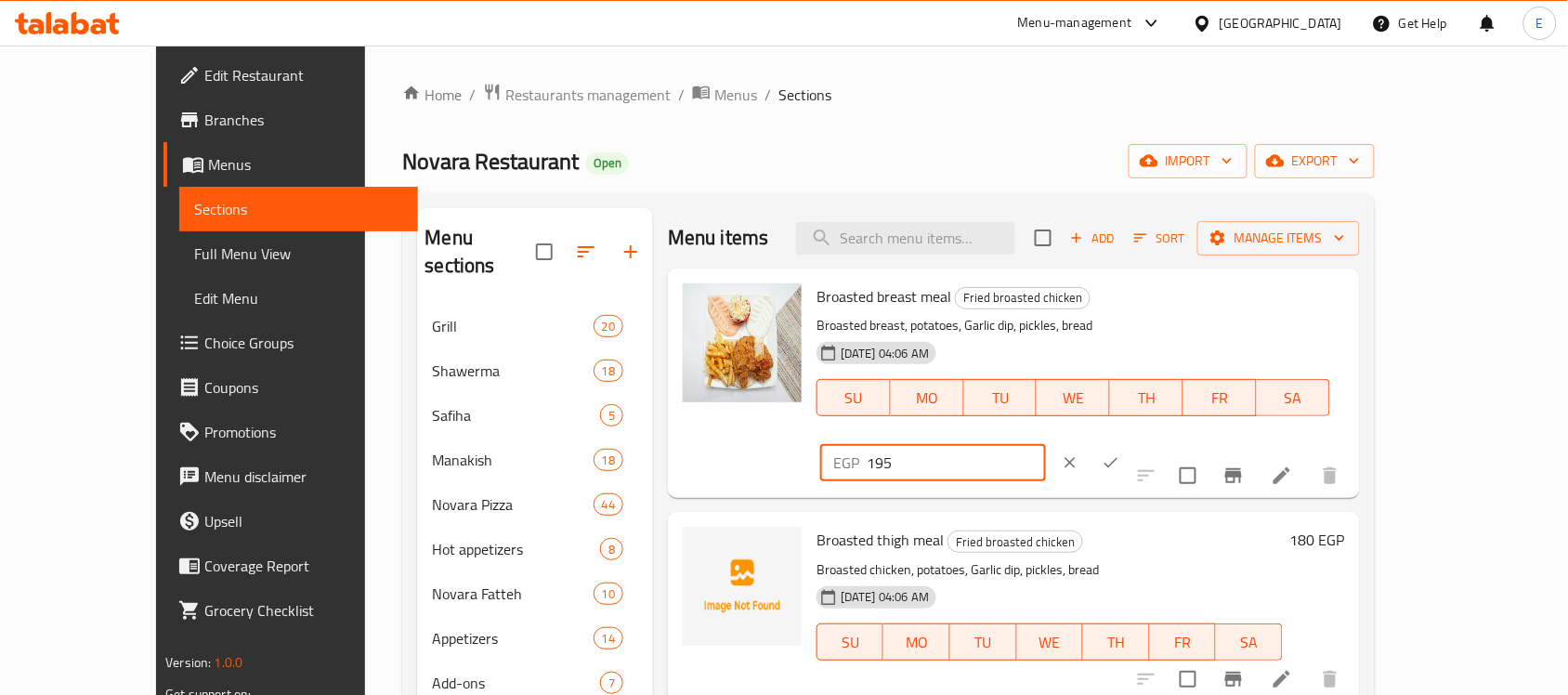
drag, startPoint x: 1277, startPoint y: 307, endPoint x: 1125, endPoint y: 305, distance: 152.0
click at [1125, 305] on div "Broasted breast meal Fried broasted chicken Broasted breast, potatoes, Garlic d…" at bounding box center [1080, 382] width 544 height 214
type input "200"
click at [1120, 454] on icon "ok" at bounding box center [1111, 462] width 19 height 19
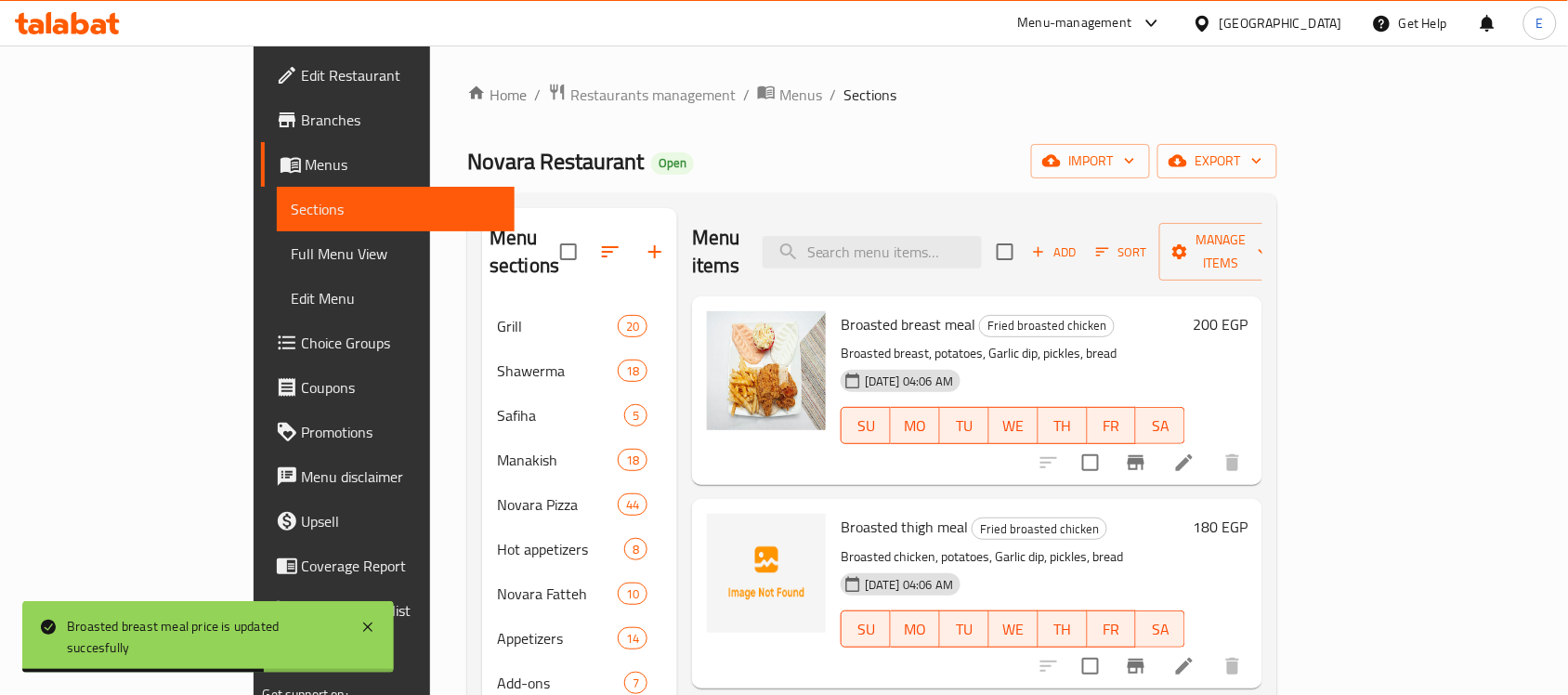
click at [1247, 513] on h6 "180 EGP" at bounding box center [1220, 526] width 55 height 26
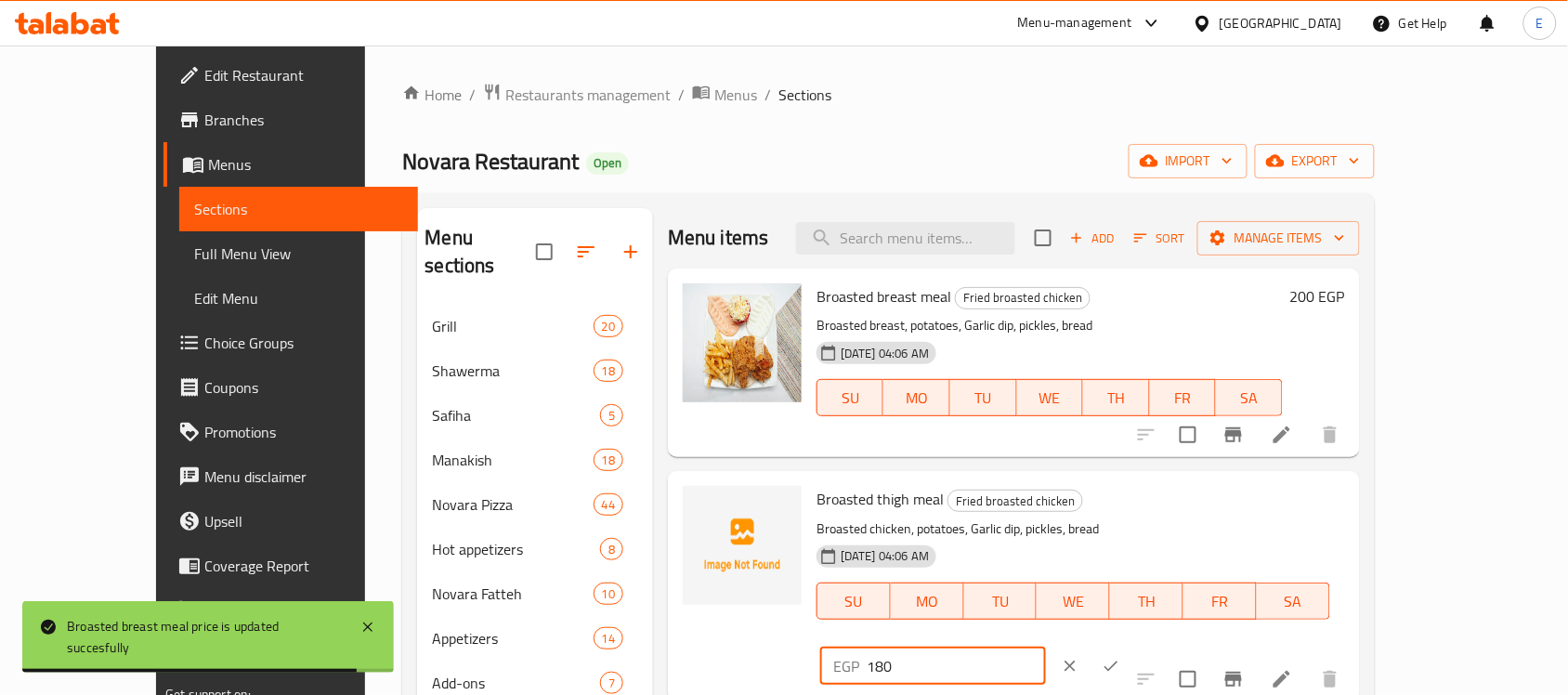
click at [1046, 647] on input "180" at bounding box center [955, 666] width 179 height 37
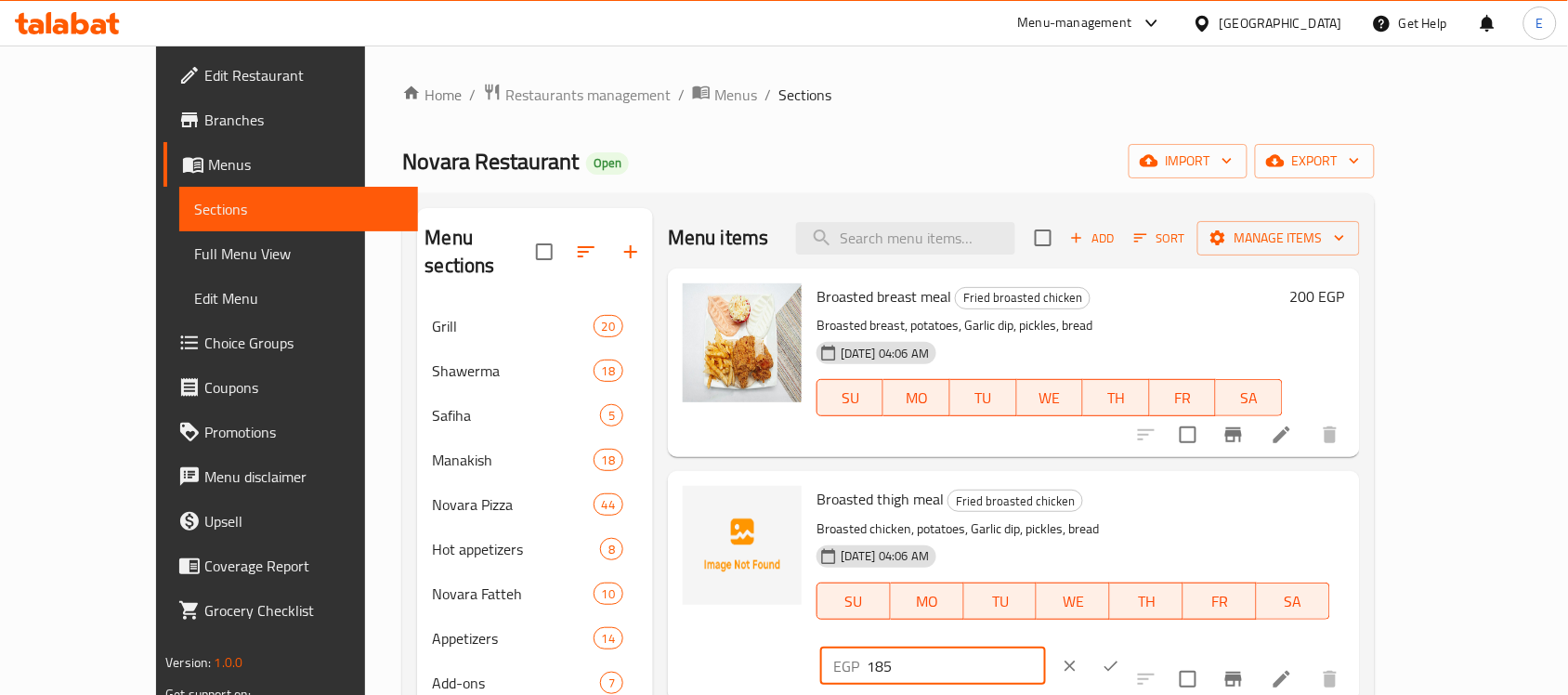
type input "185"
click at [1131, 645] on button "ok" at bounding box center [1111, 666] width 41 height 41
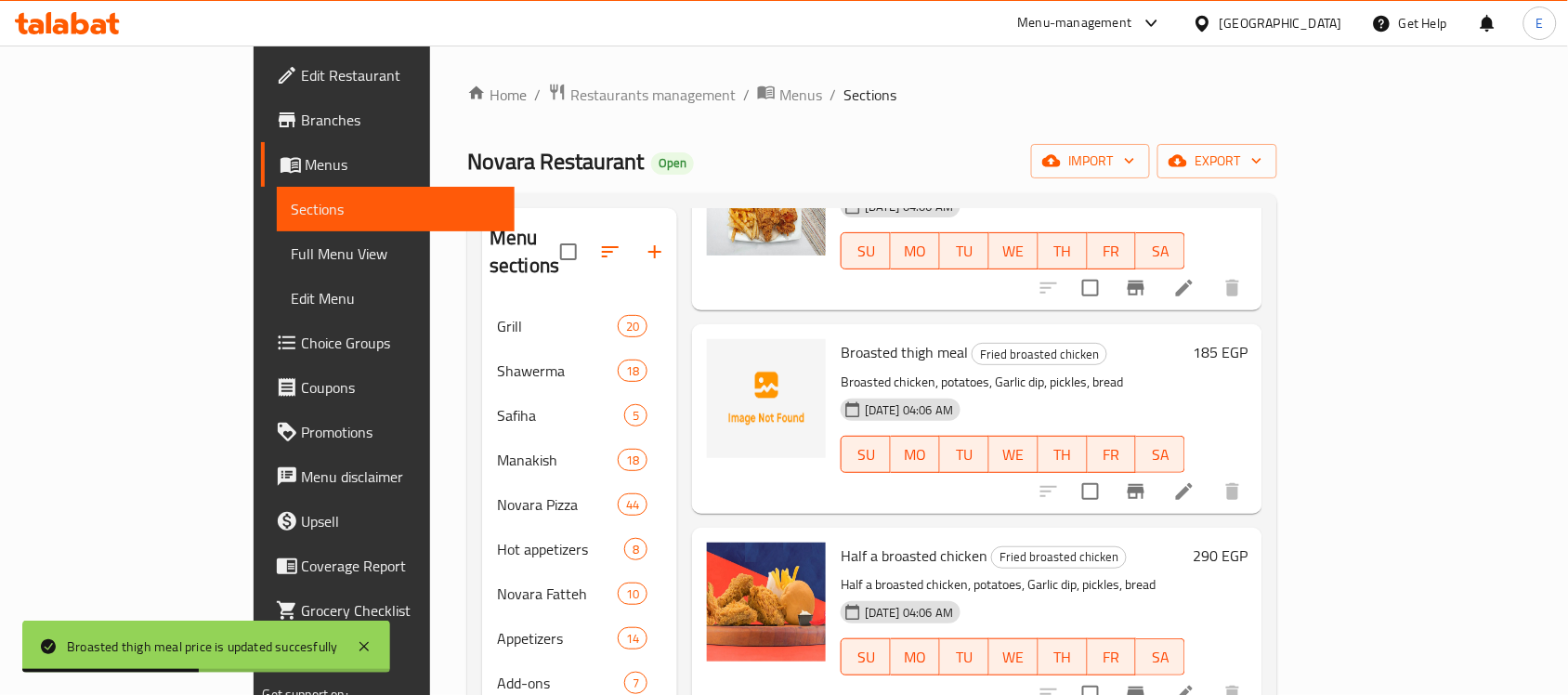
scroll to position [199, 0]
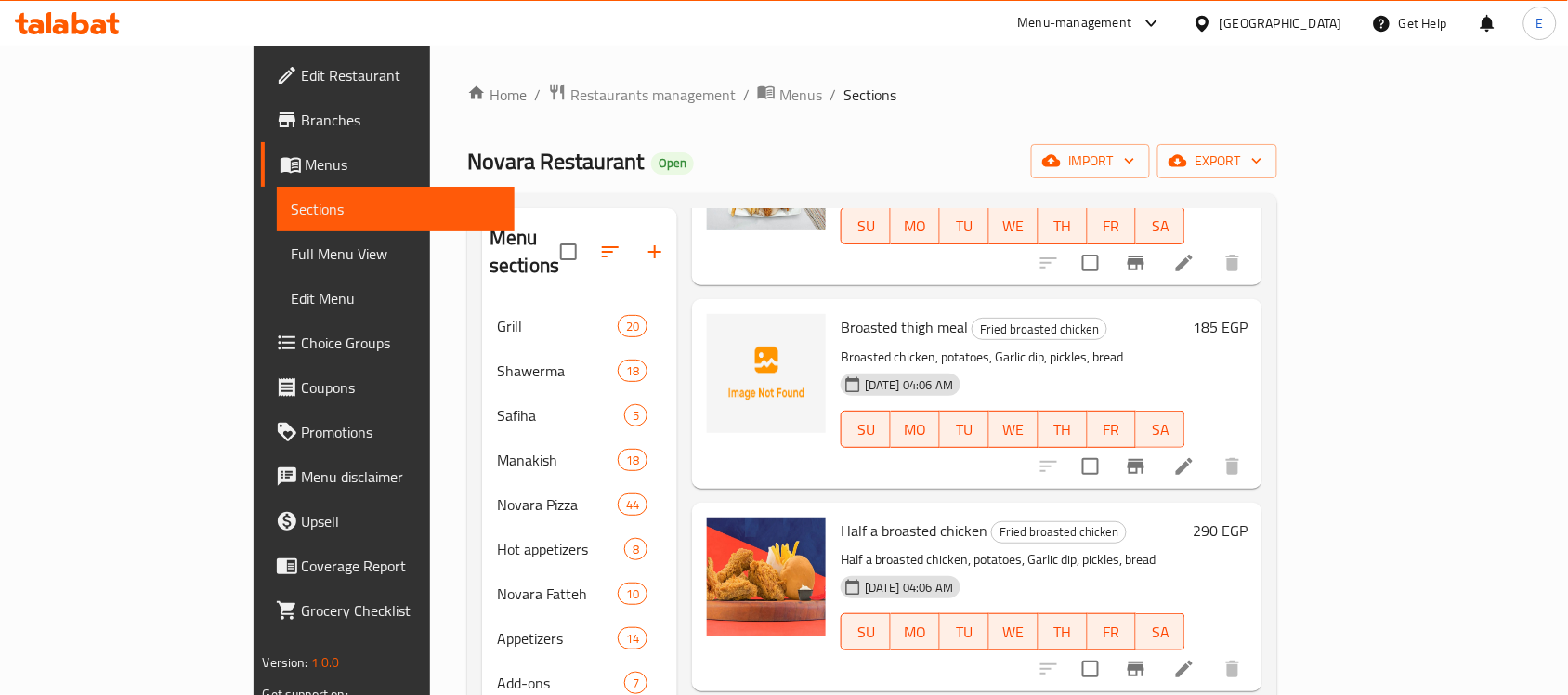
click at [1247, 517] on h6 "290 EGP" at bounding box center [1220, 530] width 55 height 26
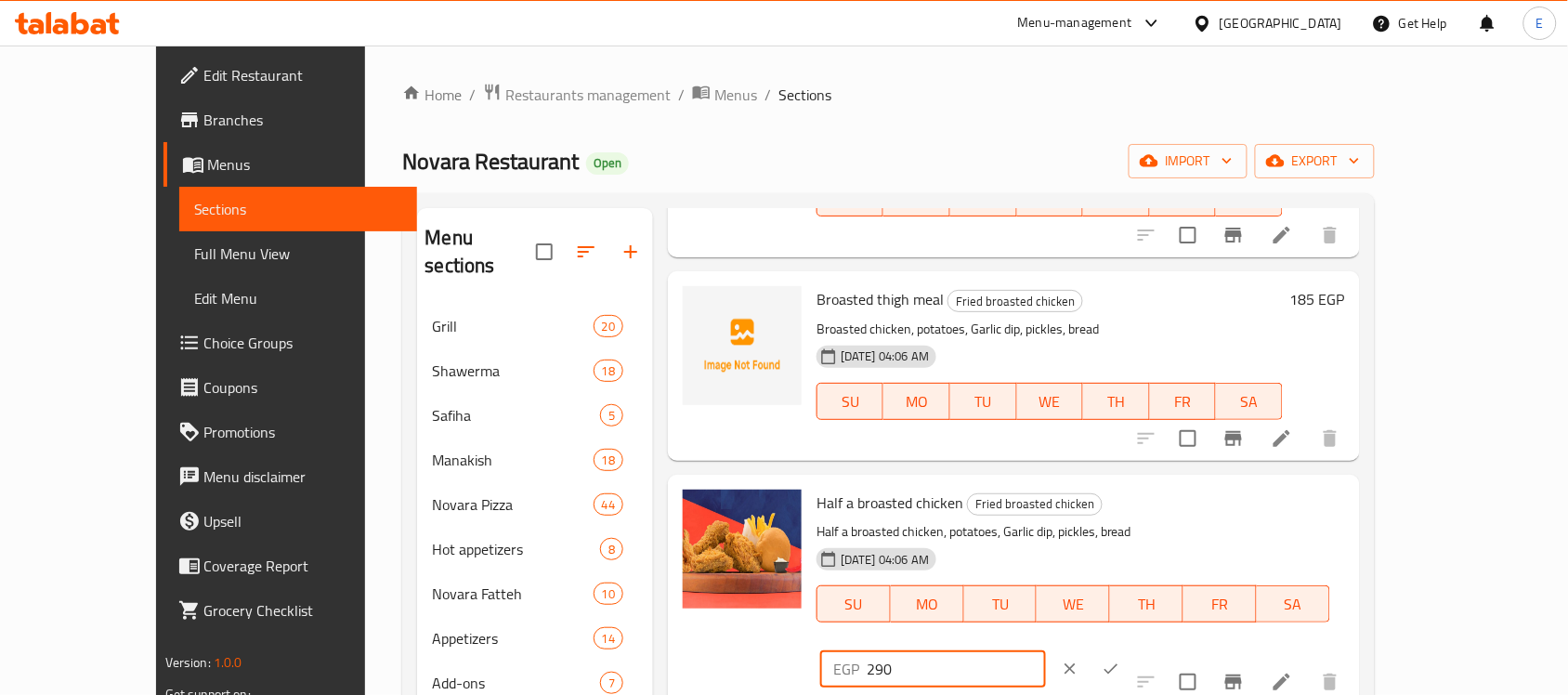
drag, startPoint x: 1291, startPoint y: 511, endPoint x: 1029, endPoint y: 513, distance: 262.0
click at [1029, 513] on div "Half a broasted chicken Fried broasted chicken Half a broasted chicken, potatoe…" at bounding box center [1080, 588] width 544 height 214
type input "300"
click at [1120, 660] on icon "ok" at bounding box center [1111, 669] width 19 height 19
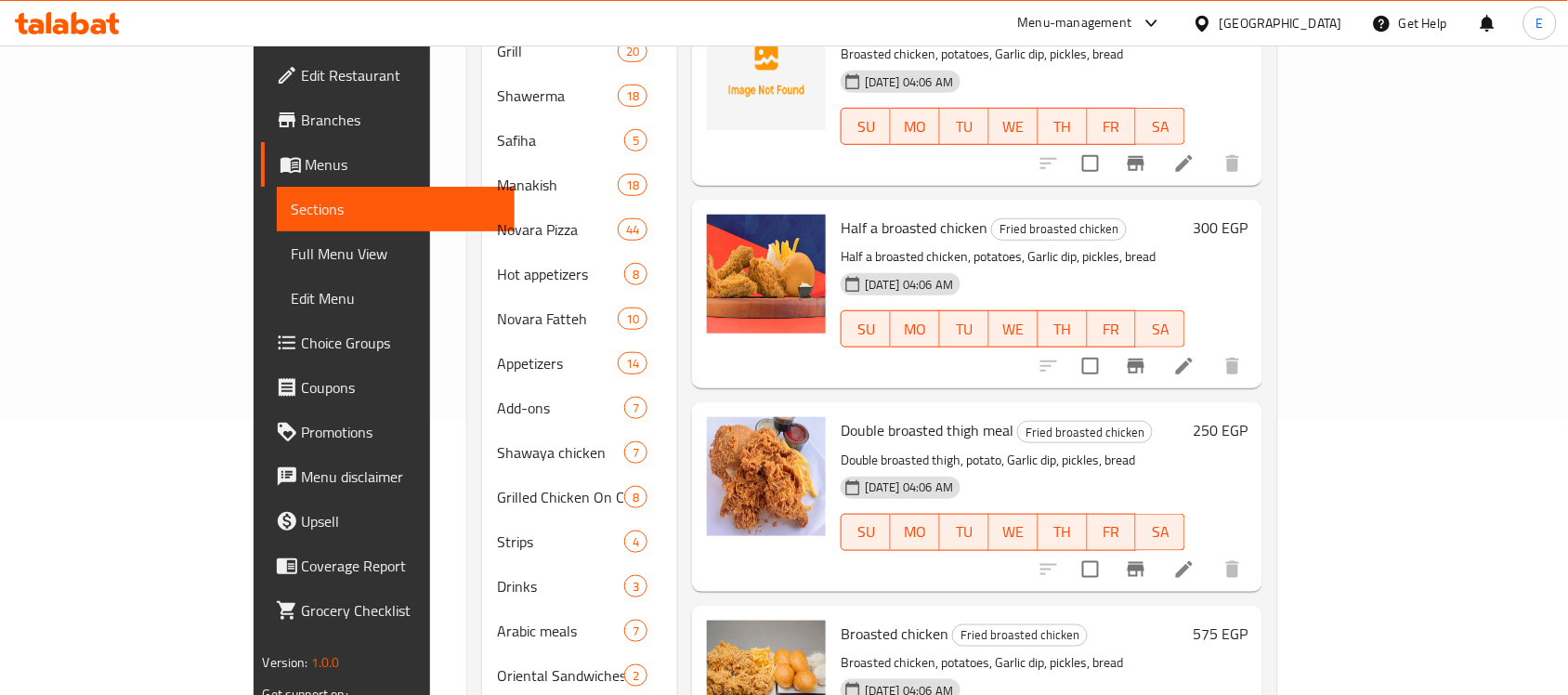
scroll to position [379, 0]
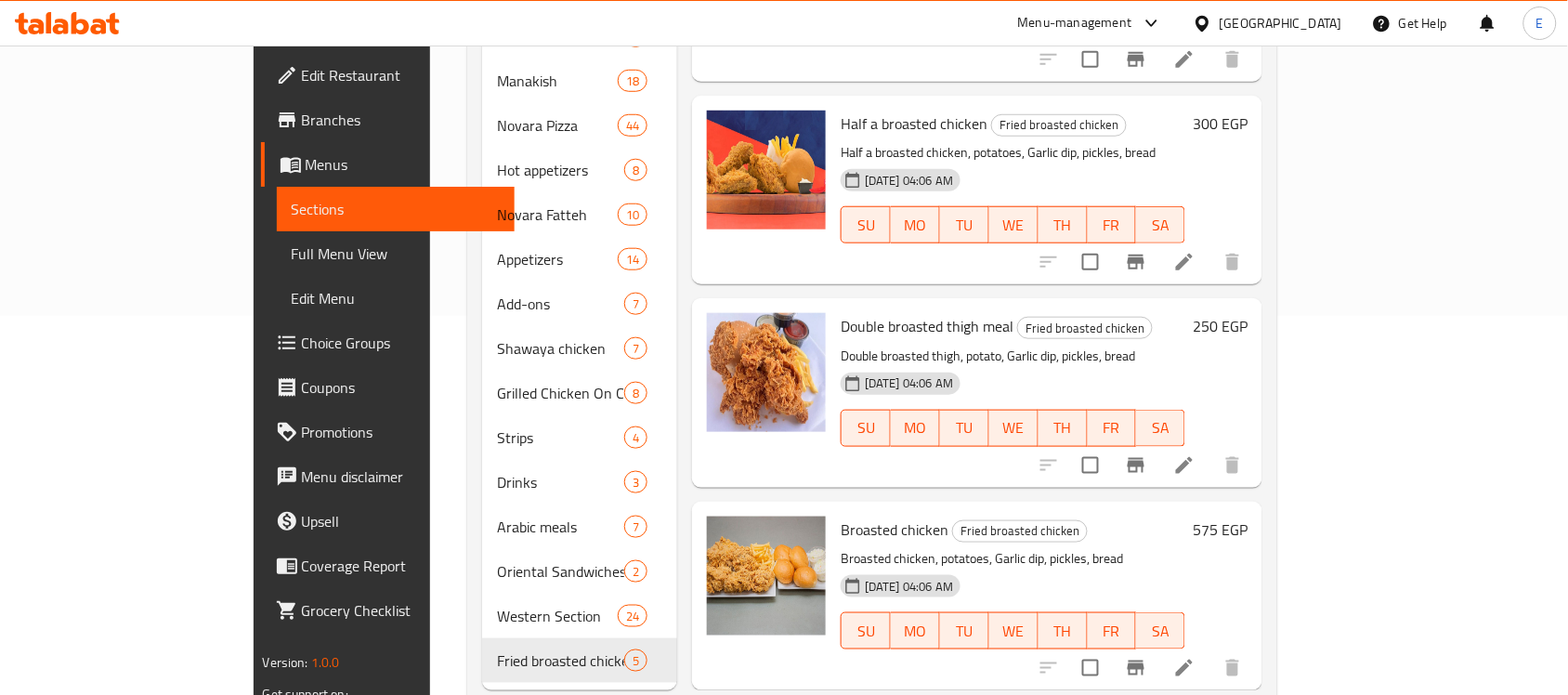
click at [1247, 313] on h6 "250 EGP" at bounding box center [1220, 326] width 55 height 26
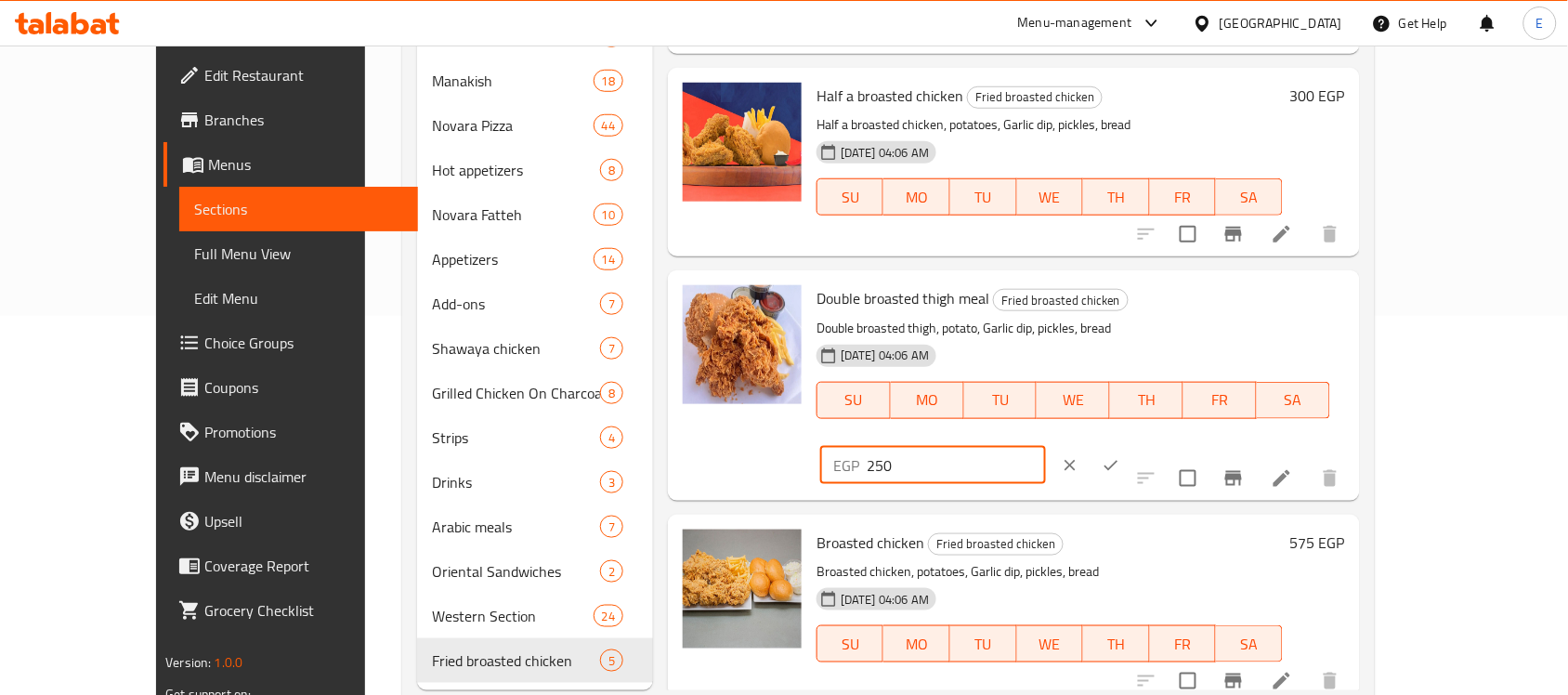
drag, startPoint x: 1266, startPoint y: 305, endPoint x: 1153, endPoint y: 293, distance: 113.6
click at [1153, 293] on div "Double broasted thigh meal Fried broasted chicken Double broasted thigh, potato…" at bounding box center [1080, 384] width 544 height 214
type input "270"
click at [1120, 456] on icon "ok" at bounding box center [1111, 464] width 19 height 19
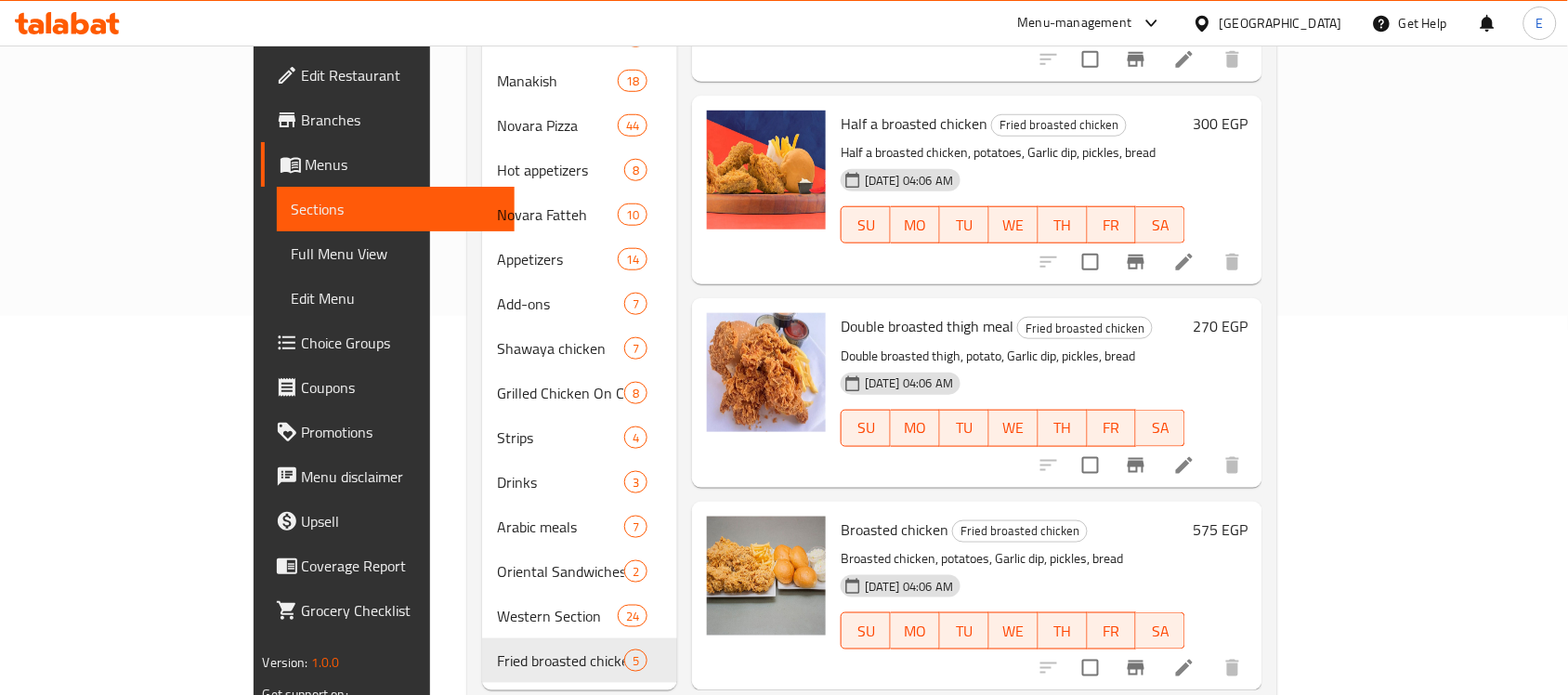
click at [1247, 516] on h6 "575 EGP" at bounding box center [1220, 529] width 55 height 26
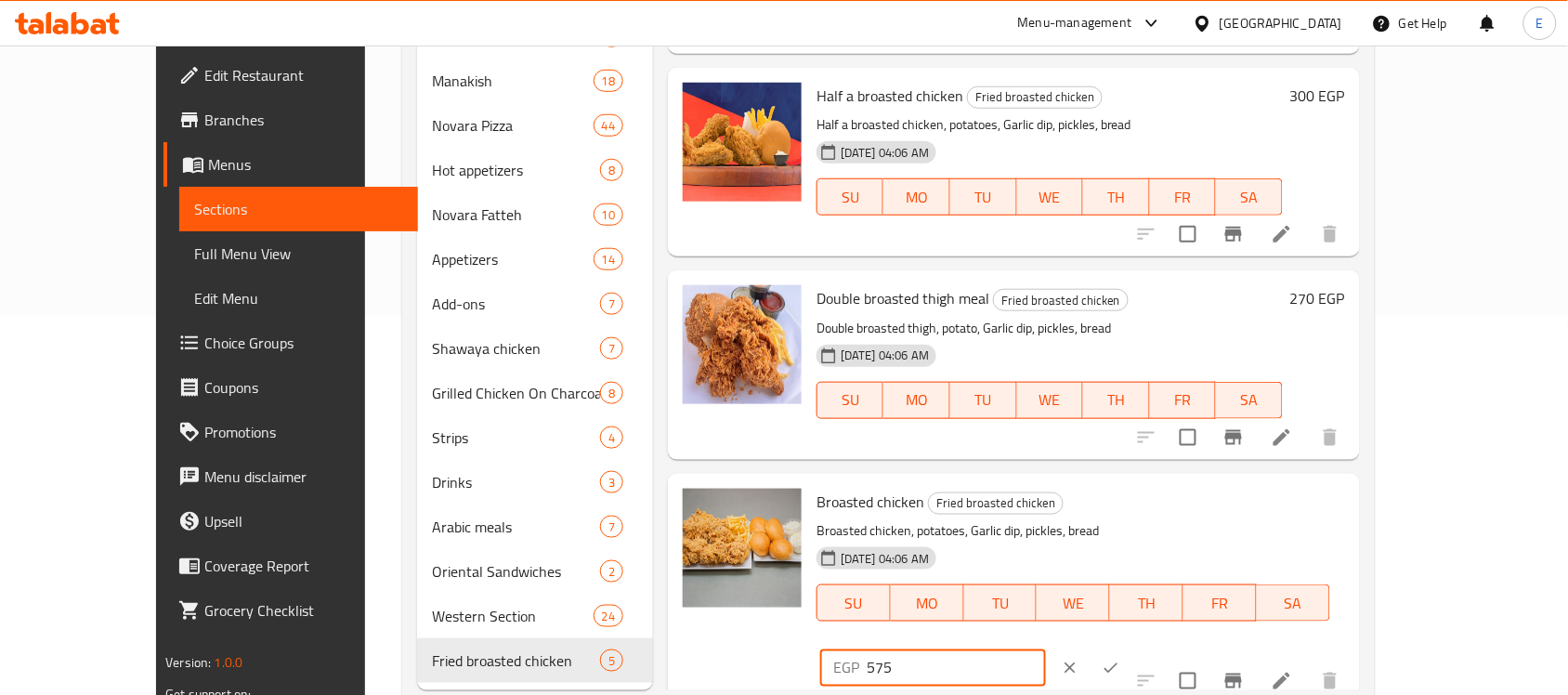
drag, startPoint x: 1268, startPoint y: 509, endPoint x: 1196, endPoint y: 507, distance: 72.0
click at [1046, 649] on div "EGP 575 ​" at bounding box center [933, 668] width 226 height 37
type input "600"
click at [1120, 659] on icon "ok" at bounding box center [1111, 668] width 19 height 19
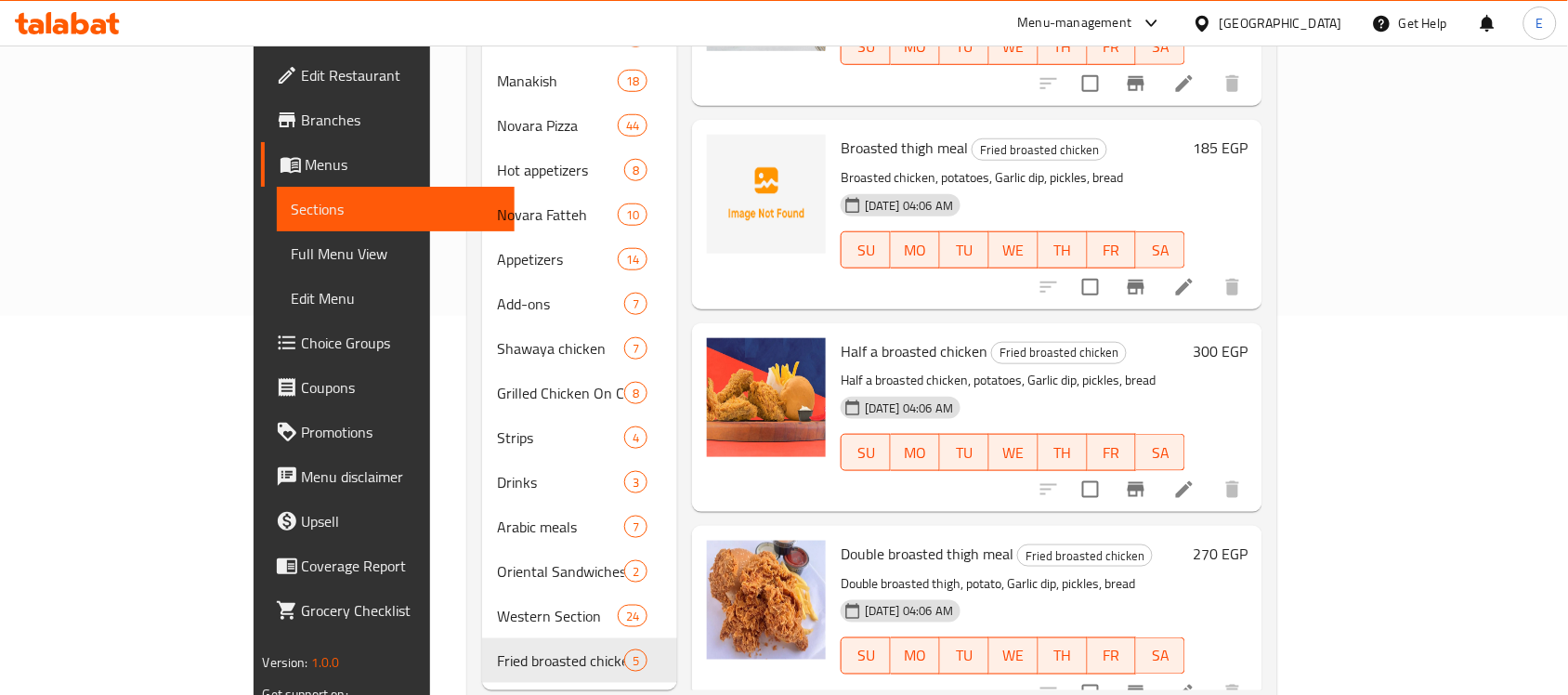
scroll to position [122, 0]
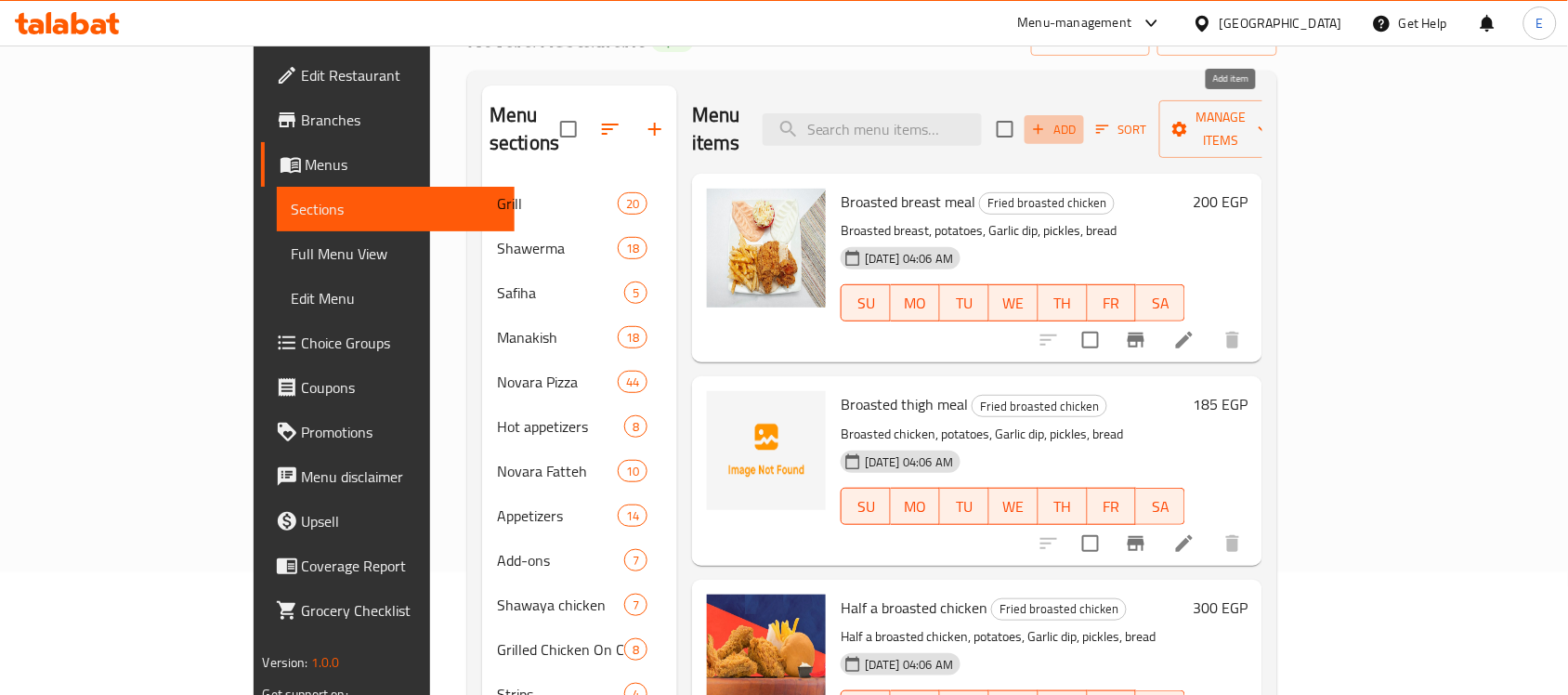
click at [1084, 127] on button "Add" at bounding box center [1054, 129] width 60 height 28
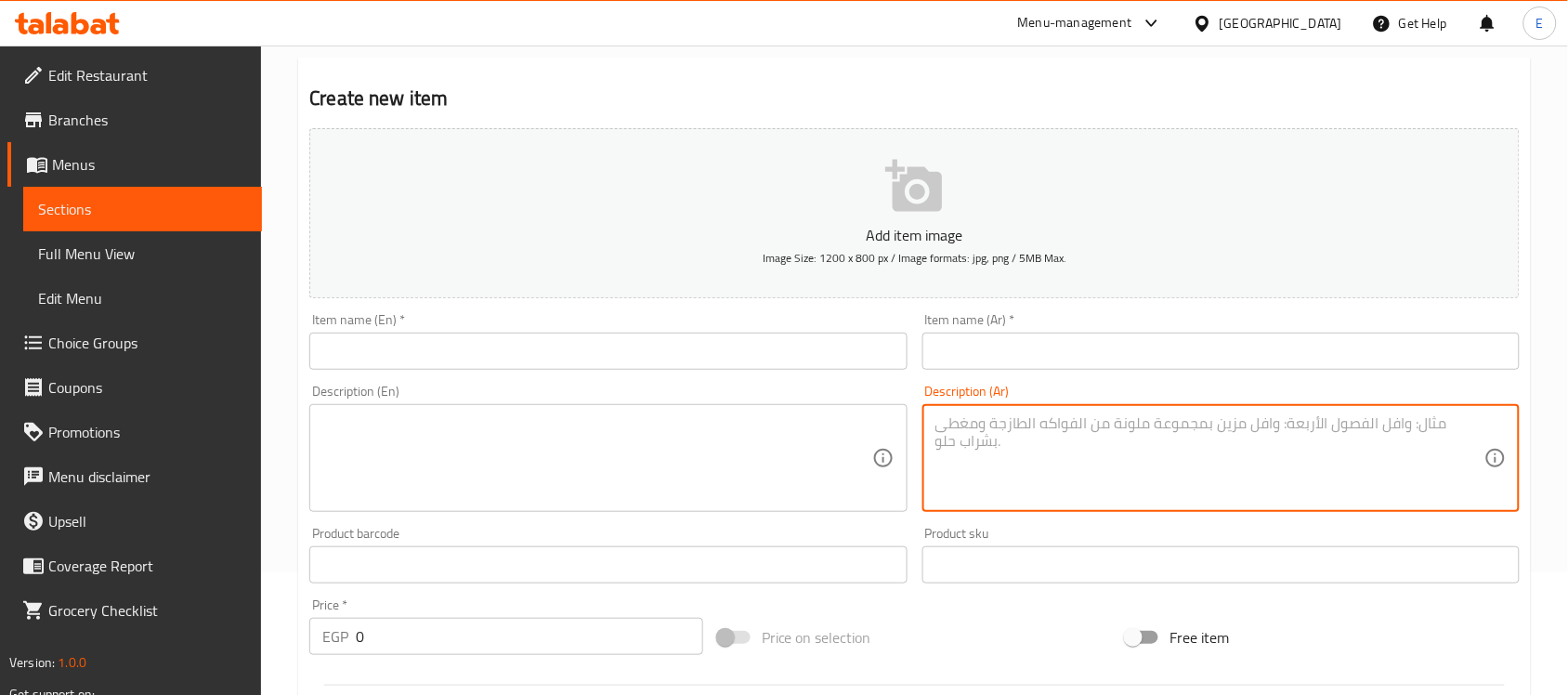
click at [1098, 429] on textarea at bounding box center [1209, 458] width 548 height 88
paste textarea "يضاف مع كل وجبة ارز بطاطس تومية تومية سبايسي مخلل عيش محمرة"
click at [1449, 429] on textarea "يضاف مع كل وجبة ارز بطاطس تومية تومية سبايسي مخلل عيش محمرة" at bounding box center [1209, 458] width 548 height 88
drag, startPoint x: 1372, startPoint y: 419, endPoint x: 1519, endPoint y: 409, distance: 147.3
click at [1519, 409] on div "يضاف مع كل وجبة ارز بطاطس تومية تومية سبايسي مخلل عيش محمرة Description (Ar)" at bounding box center [1220, 457] width 597 height 108
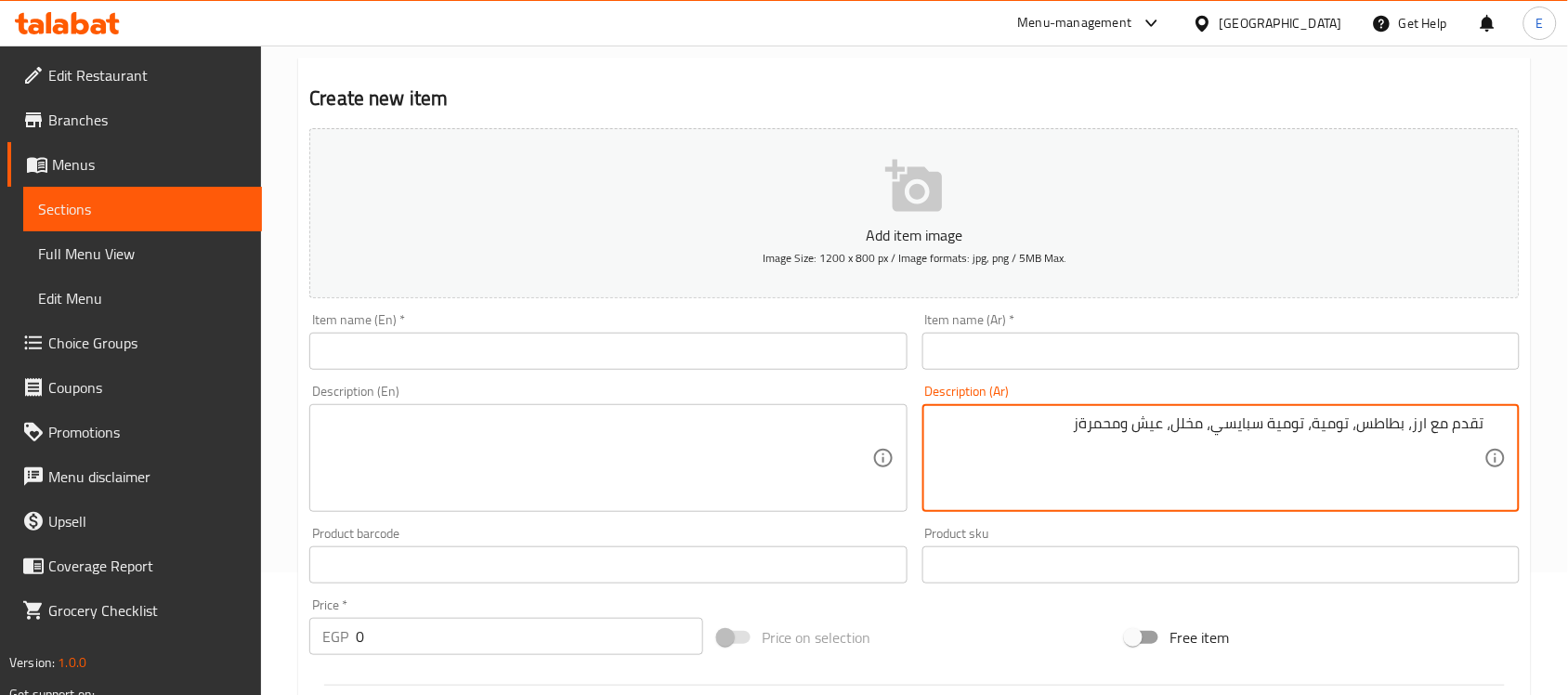
type textarea "تقدم مع ارز، بطاطس، تومية، تومية سبايسي، مخلل، عيش ومحمرةز"
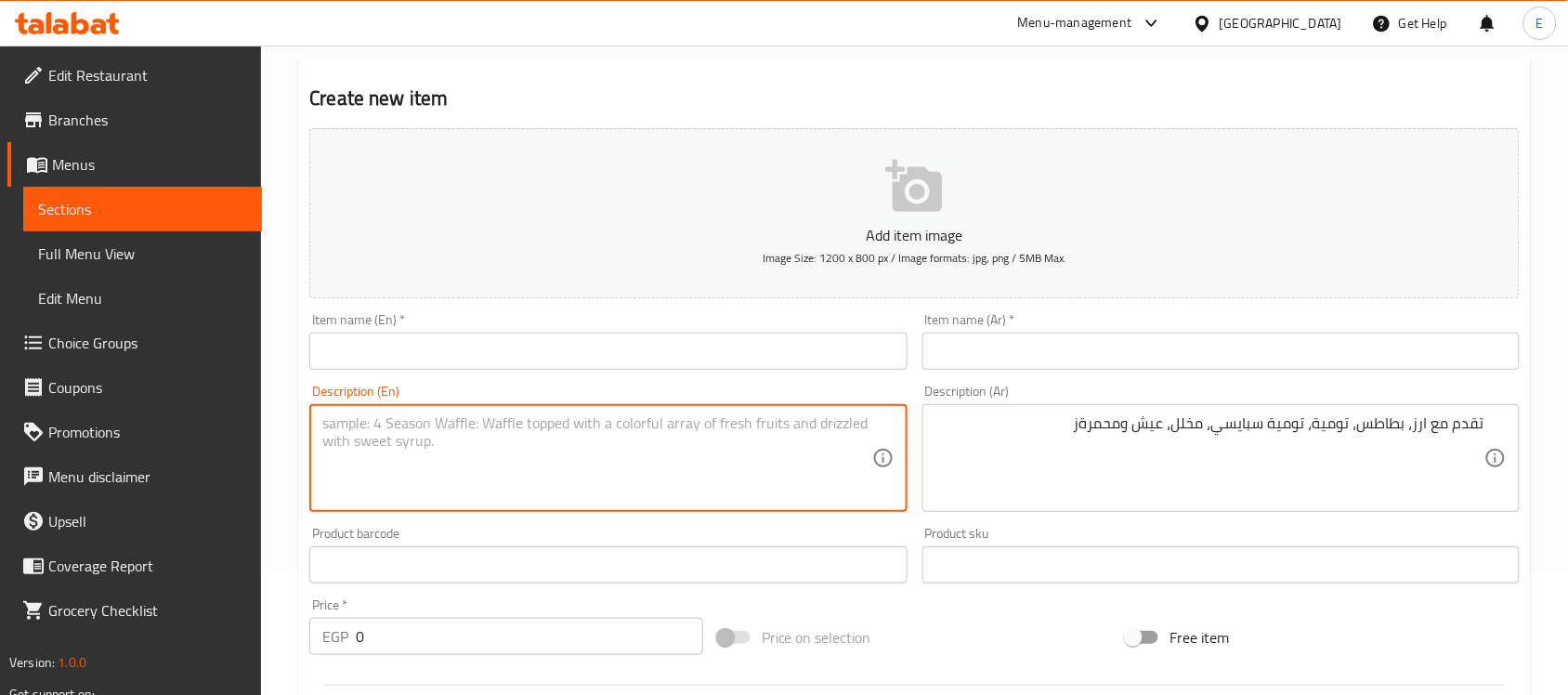
click at [704, 439] on textarea at bounding box center [596, 458] width 548 height 88
paste textarea "Served with rice, potatoes, garlic sauce, spicy garlic sauce, pickles, bread an…"
type textarea "Served with rice, potatoes, garlic sauce, spicy garlic sauce, pickles, bread an…"
click at [944, 348] on input "text" at bounding box center [1220, 351] width 597 height 37
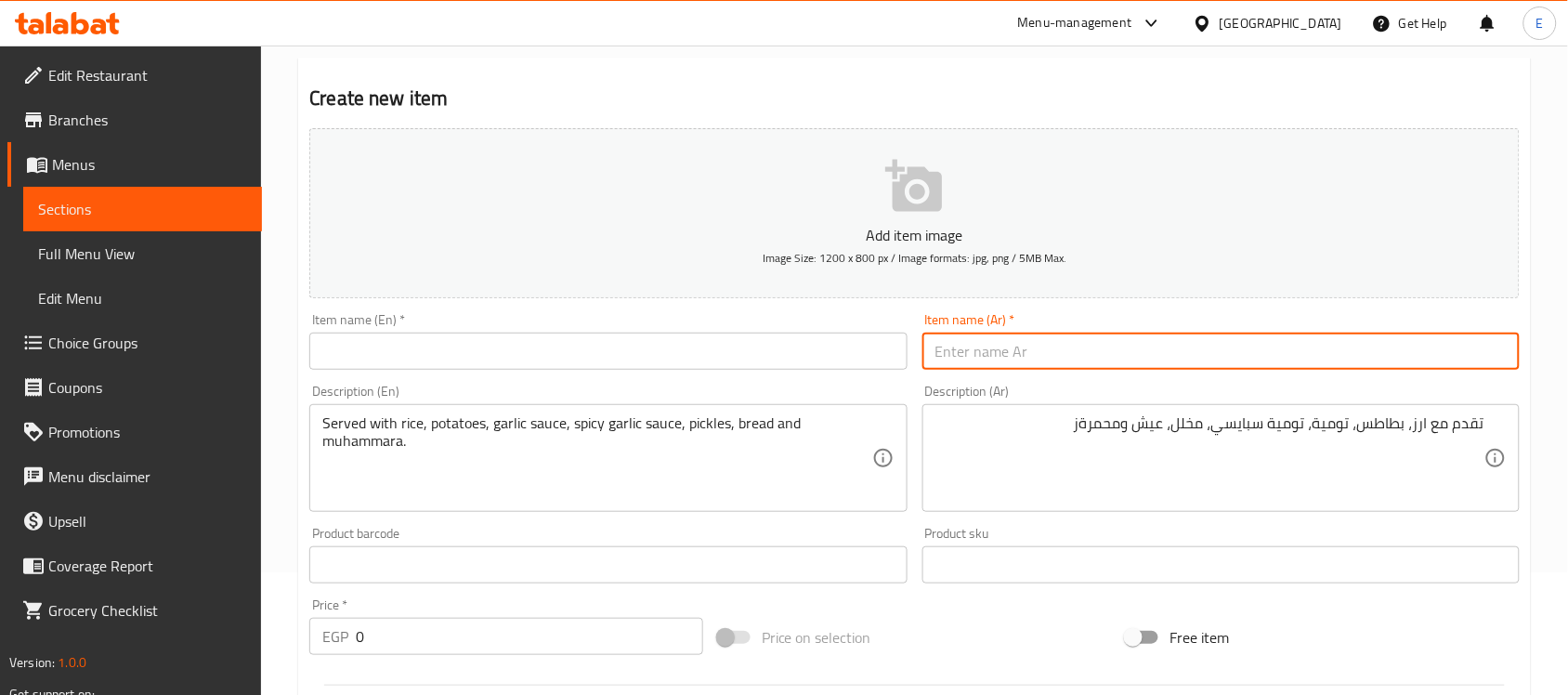
paste input "وجبة دبابيس بروستد"
type input "وجبة دبابيس بروستد"
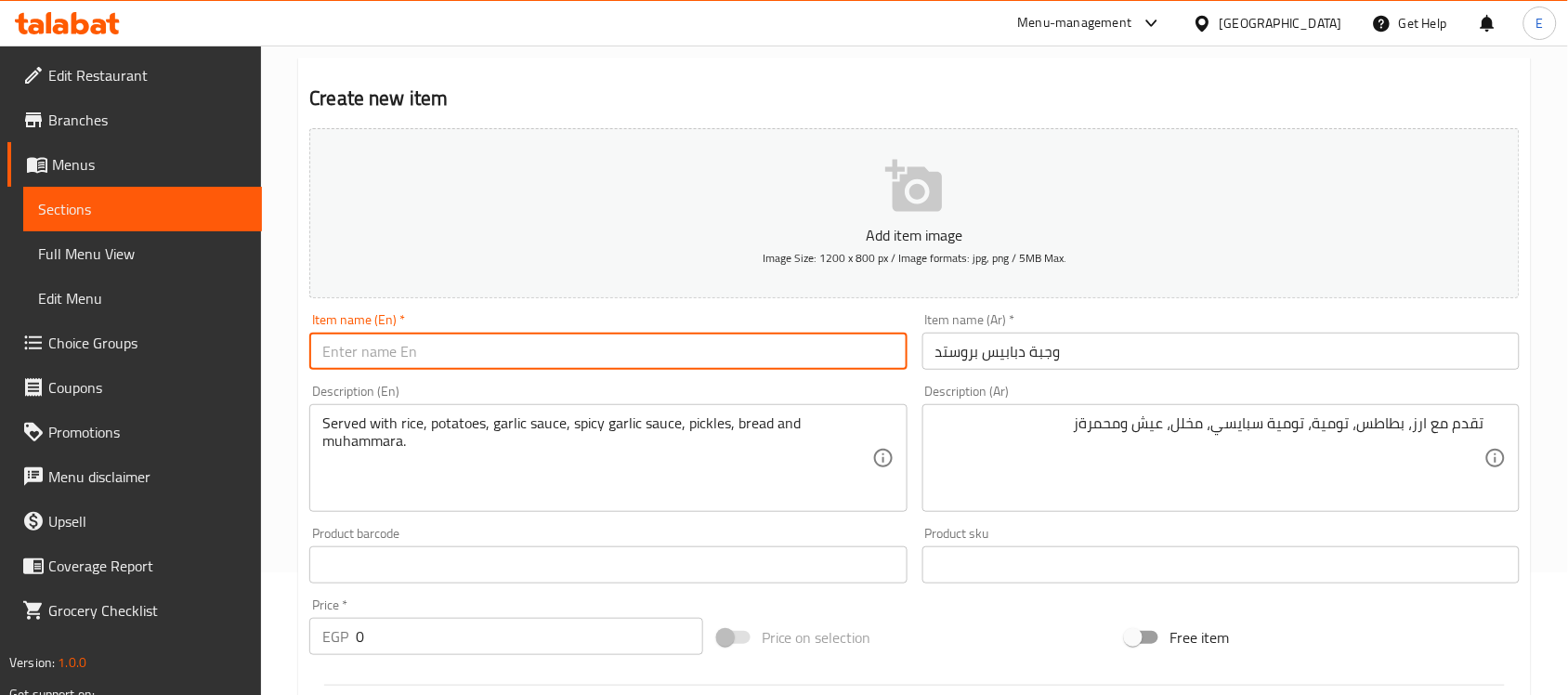
click at [702, 359] on input "text" at bounding box center [607, 351] width 597 height 37
paste input "Broasted drumsticks meal"
click at [387, 354] on input "Broasted drumsticks meal" at bounding box center [607, 351] width 597 height 37
type input "Broasted Drumsticks Meal"
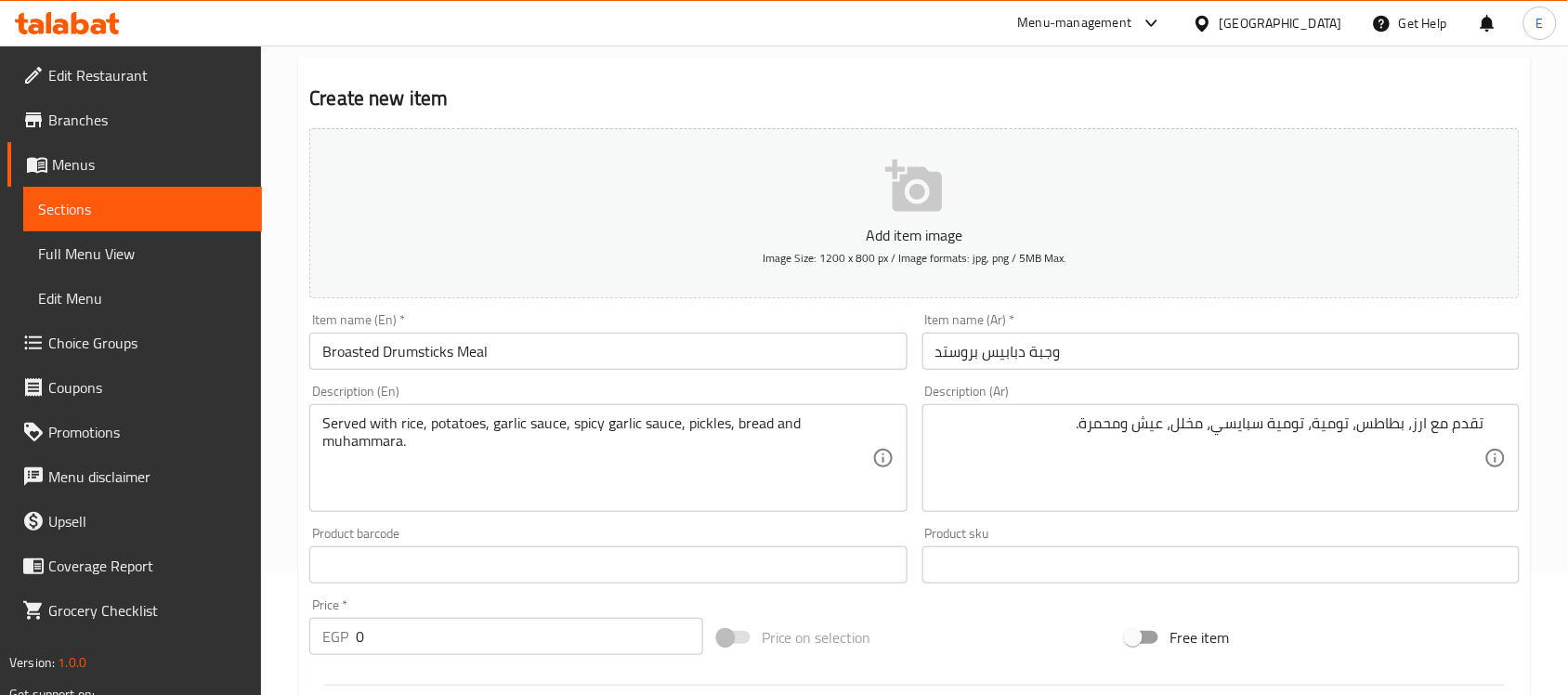
click at [1487, 422] on div "تقدم مع ارز، بطاطس، تومية، تومية سبايسي، مخلل، عيش ومحمرة. Description (Ar)" at bounding box center [1220, 457] width 597 height 108
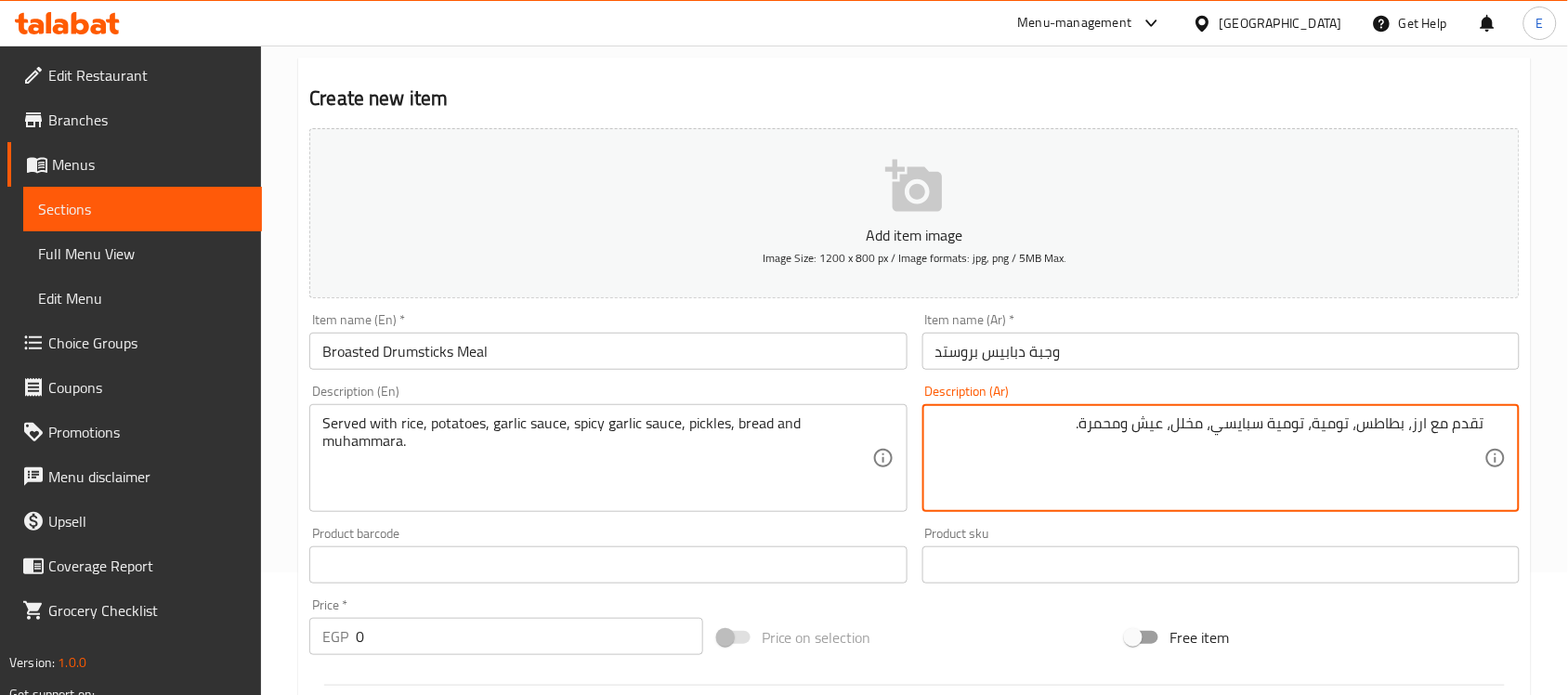
click at [1484, 419] on textarea "تقدم مع ارز، بطاطس، تومية، تومية سبايسي، مخلل، عيش ومحمرة." at bounding box center [1209, 458] width 548 height 88
type textarea "5 قطع تقدم مع ارز، بطاطس، تومية، تومية سبايسي، مخلل، عيش ومحمرة."
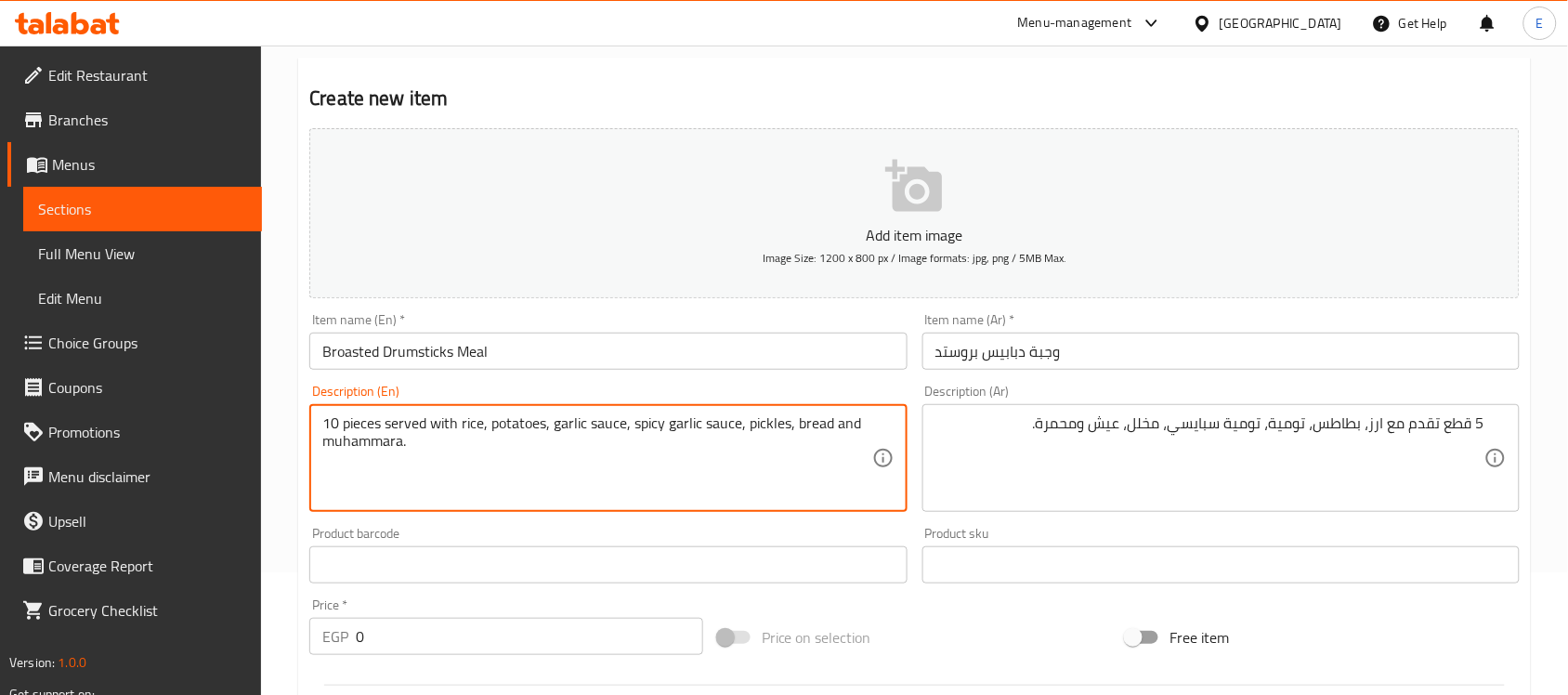
type textarea "10 pieces served with rice, potatoes, garlic sauce, spicy garlic sauce, pickles…"
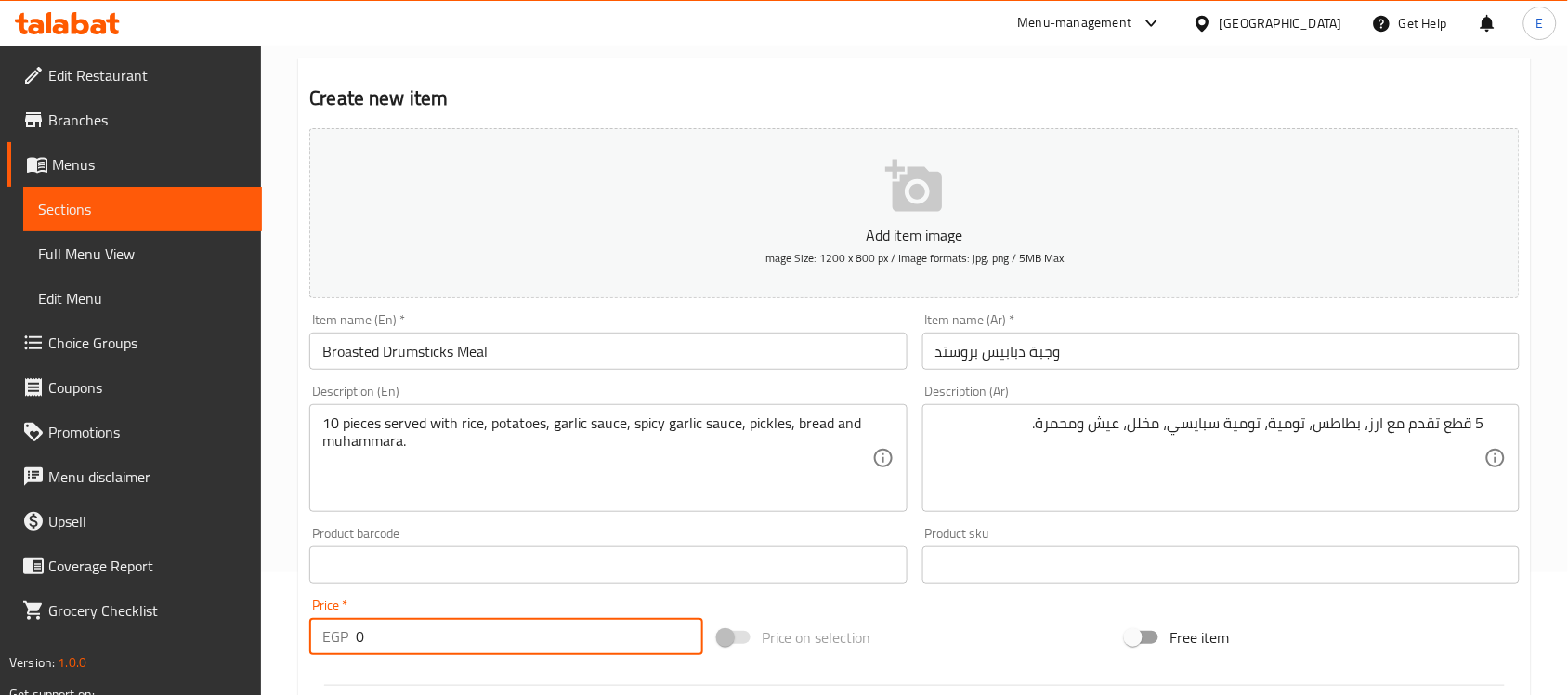
drag, startPoint x: 377, startPoint y: 630, endPoint x: 283, endPoint y: 637, distance: 94.3
click at [283, 637] on div "Home / Restaurants management / Menus / Sections / item / create Fried broasted…" at bounding box center [914, 556] width 1307 height 1267
type input "240"
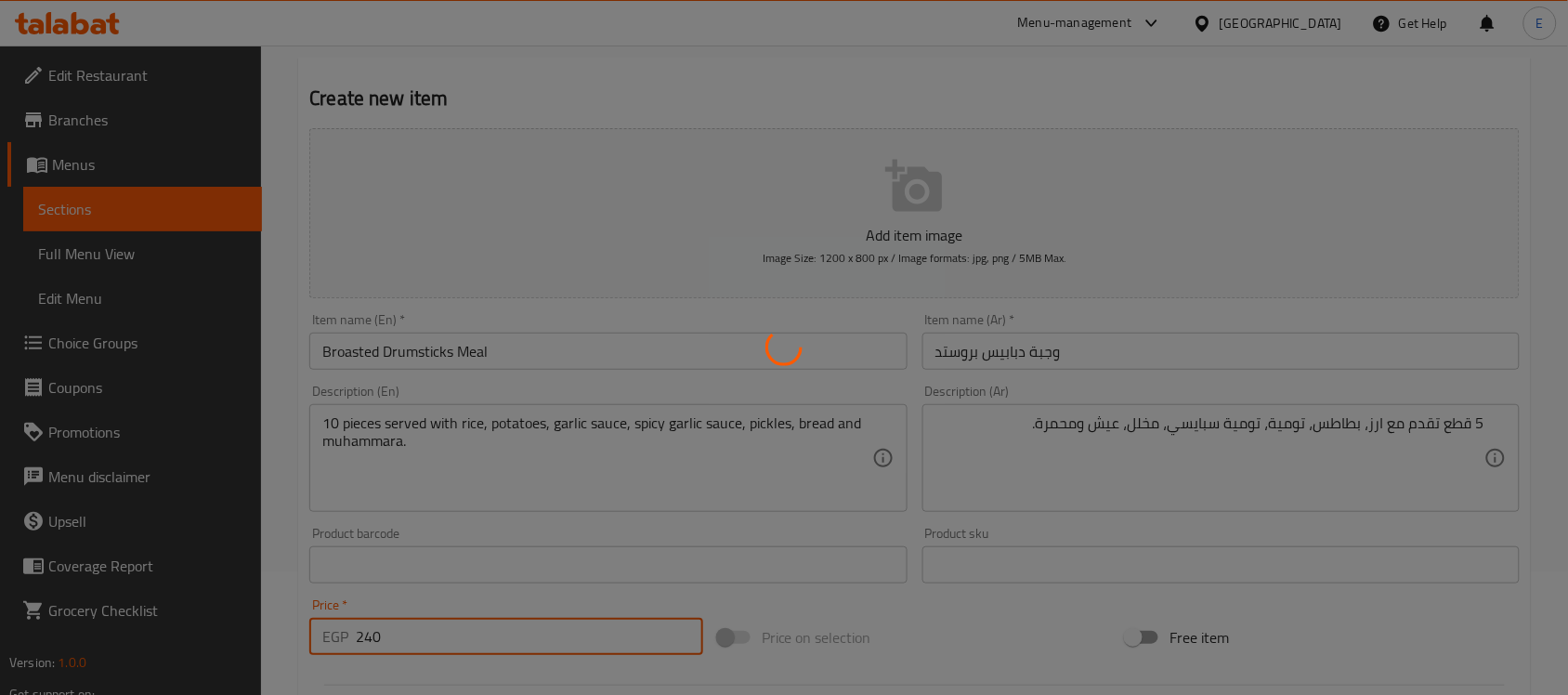
type input "0"
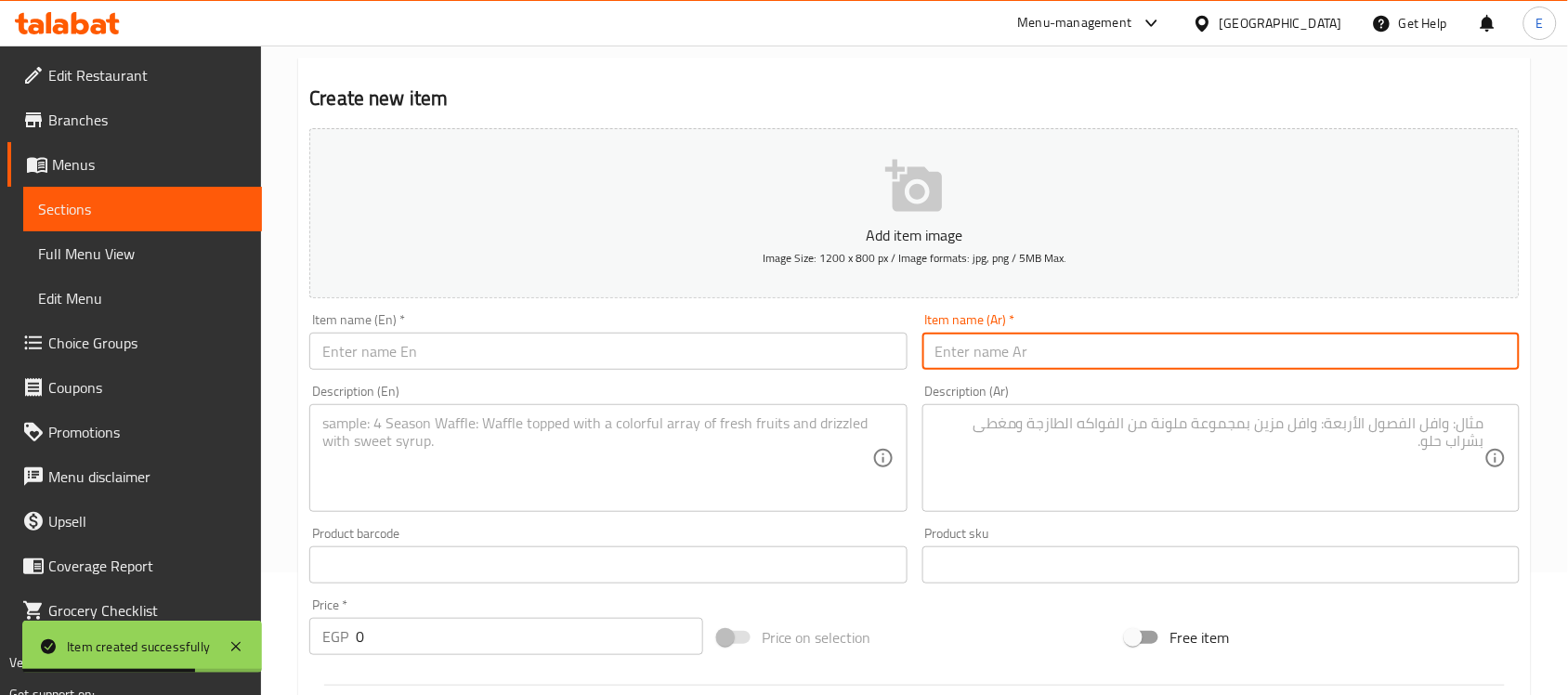
paste input "وجبة دبابيس بروستد"
click at [1036, 369] on input "text" at bounding box center [1220, 351] width 597 height 37
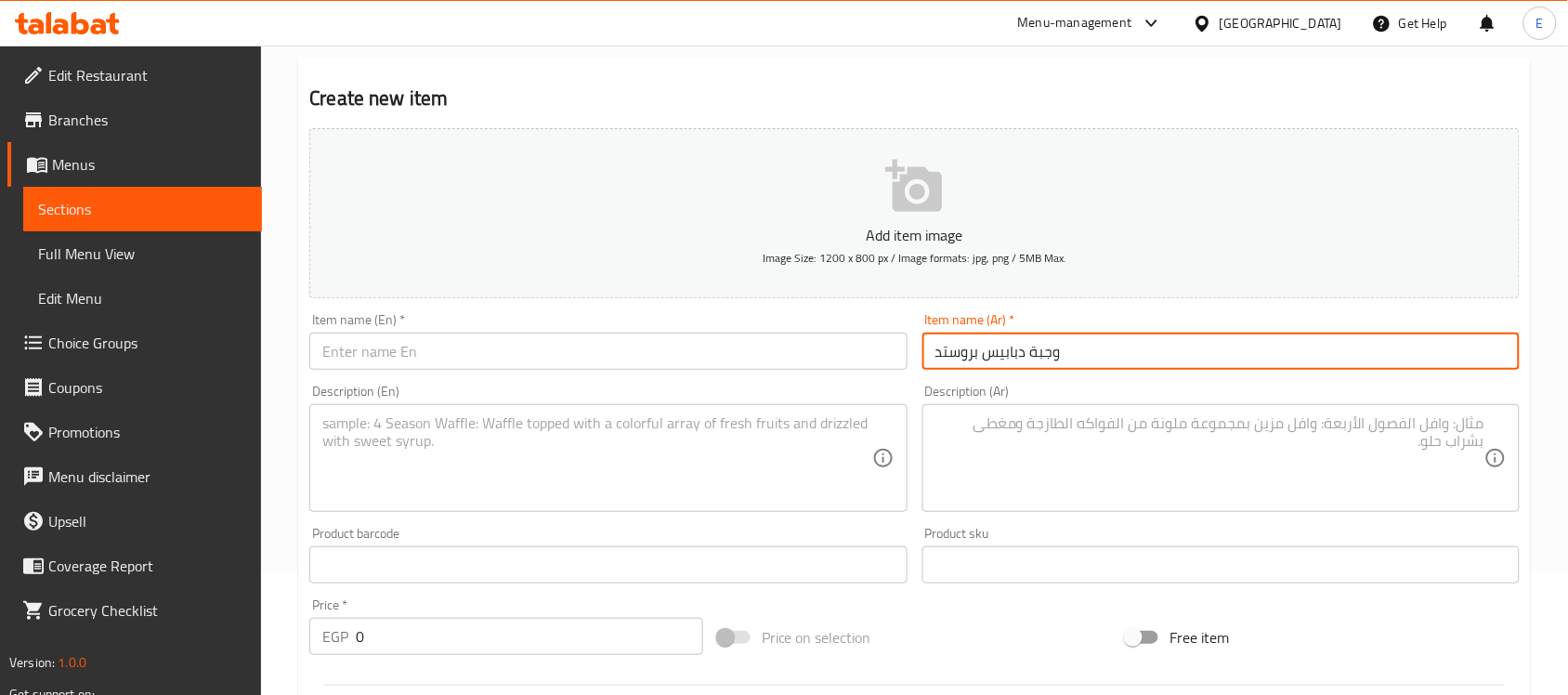
type input "وجبة دبابيس بروستد"
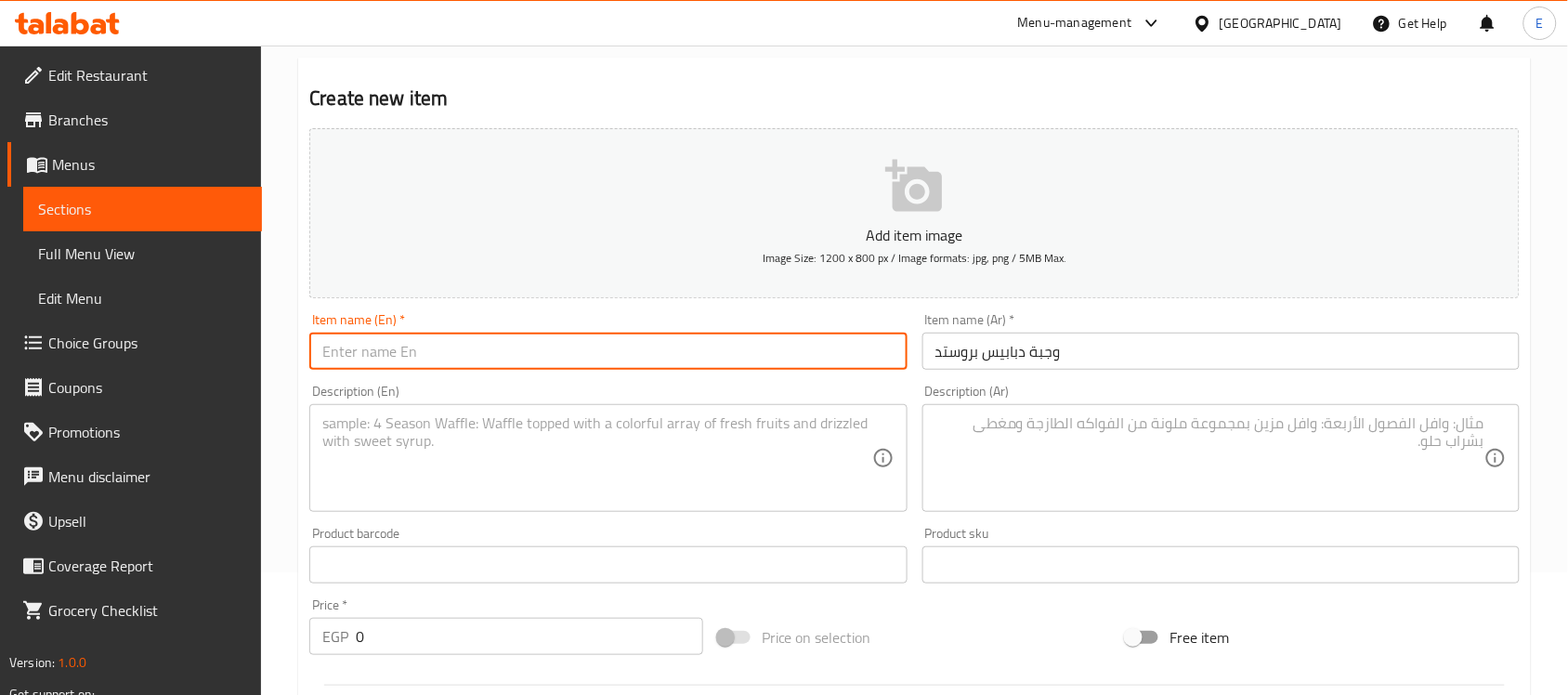
paste input "Broasted Drumsticks Mea"
click at [609, 358] on input "text" at bounding box center [607, 351] width 597 height 37
type input "Broasted Drumsticks Meal"
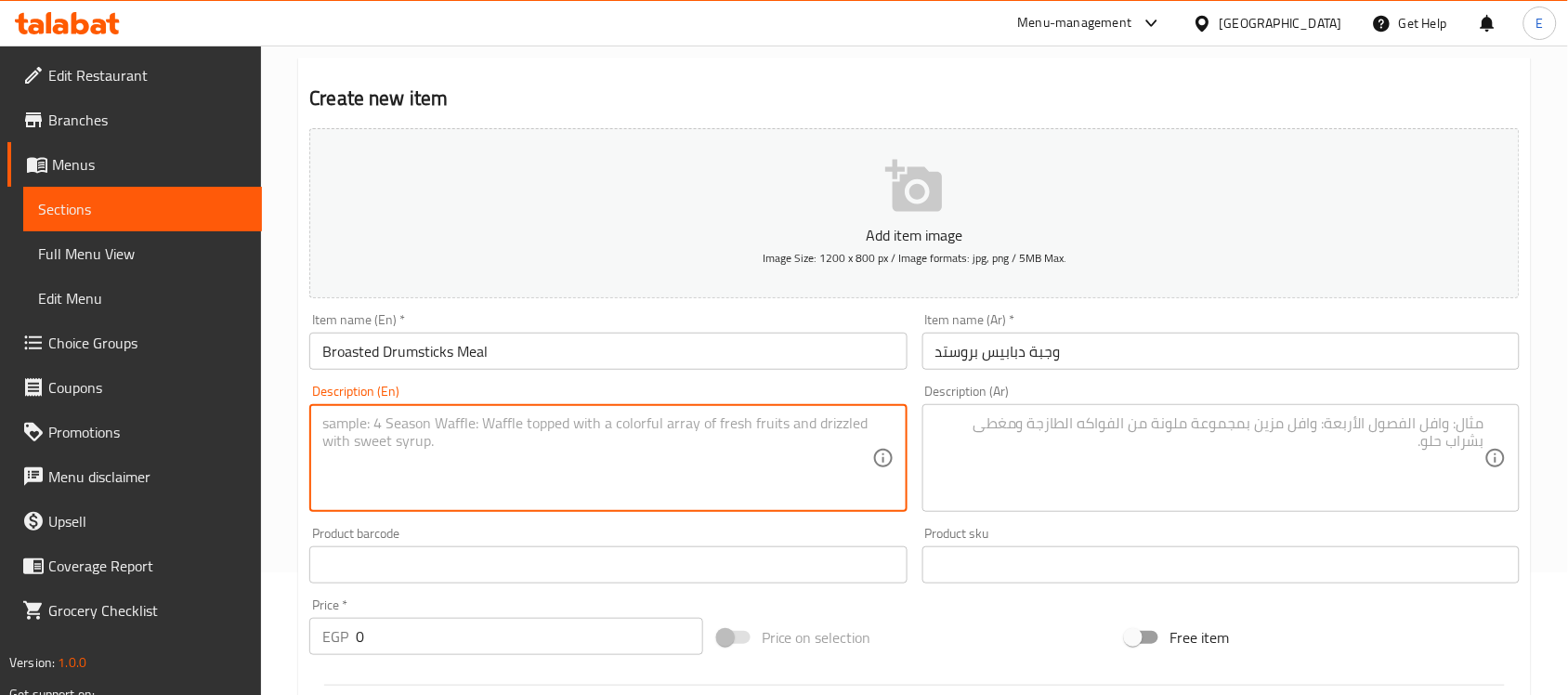
click at [609, 443] on textarea at bounding box center [596, 458] width 548 height 88
paste textarea "10 pieces served with rice, potatoes, garlic sauce, spicy garlic sauce, pickles…"
type textarea "10 pieces served with rice, potatoes, garlic sauce, spicy garlic sauce, pickles…"
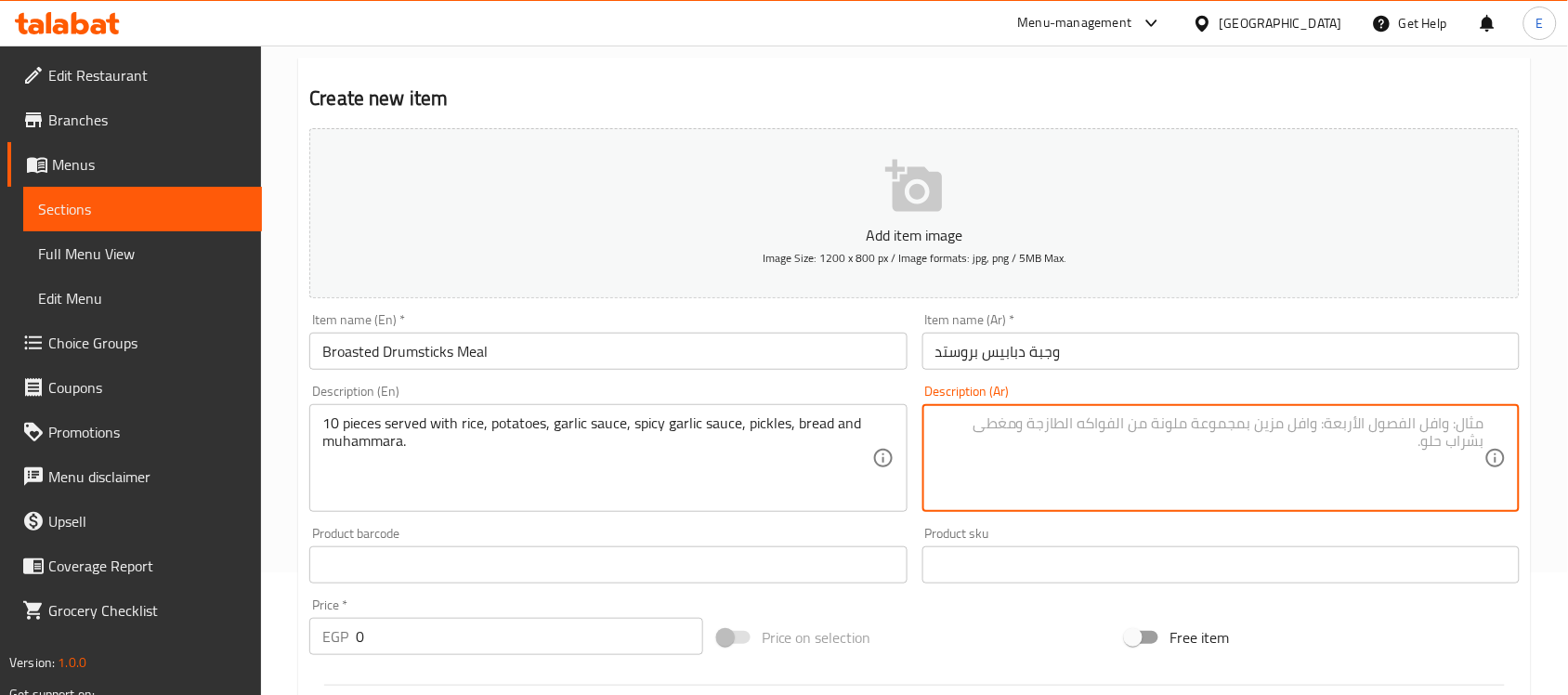
click at [1072, 447] on textarea at bounding box center [1209, 458] width 548 height 88
paste textarea "5 قطع تقدم مع ارز، بطاطس، تومية، تومية سبايسي، مخلل، عيش ومحمرة."
type textarea "5 قطع تقدم مع ارز، بطاطس، تومية، تومية سبايسي، مخلل، عيش ومحمرة."
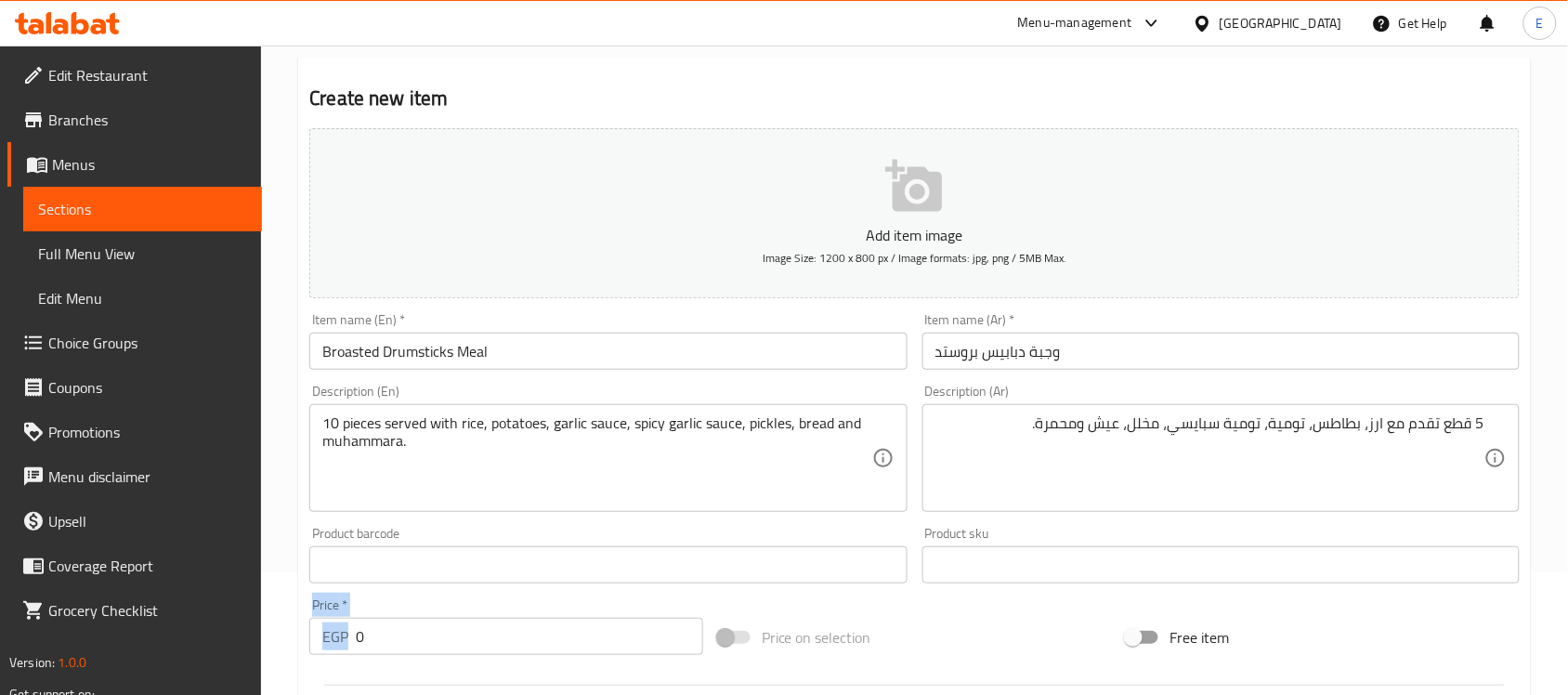
drag, startPoint x: 397, startPoint y: 660, endPoint x: 307, endPoint y: 606, distance: 105.0
click at [307, 606] on div "Price   * EGP 0 Price *" at bounding box center [506, 626] width 409 height 71
click at [409, 631] on input "0" at bounding box center [529, 636] width 347 height 37
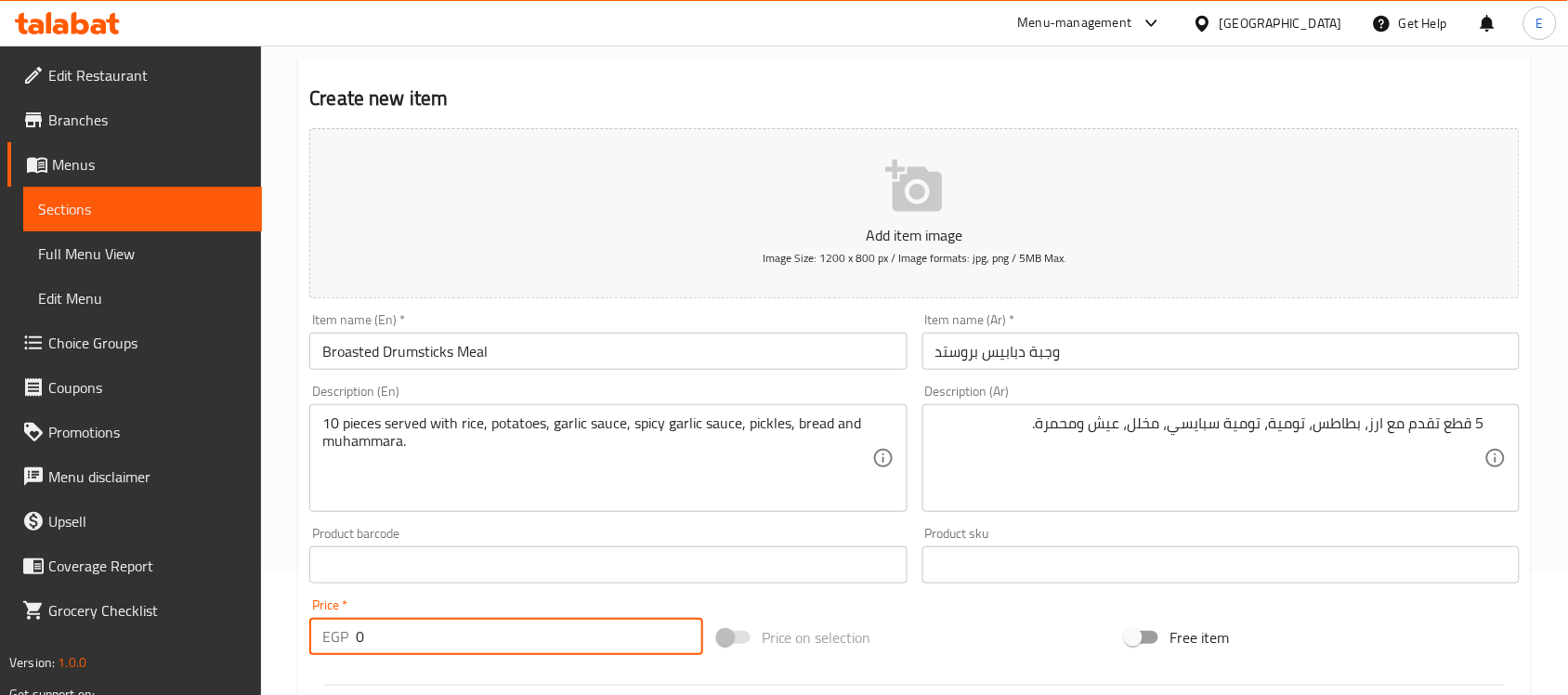
click at [409, 631] on input "0" at bounding box center [529, 636] width 347 height 37
type input "0"
type input "440"
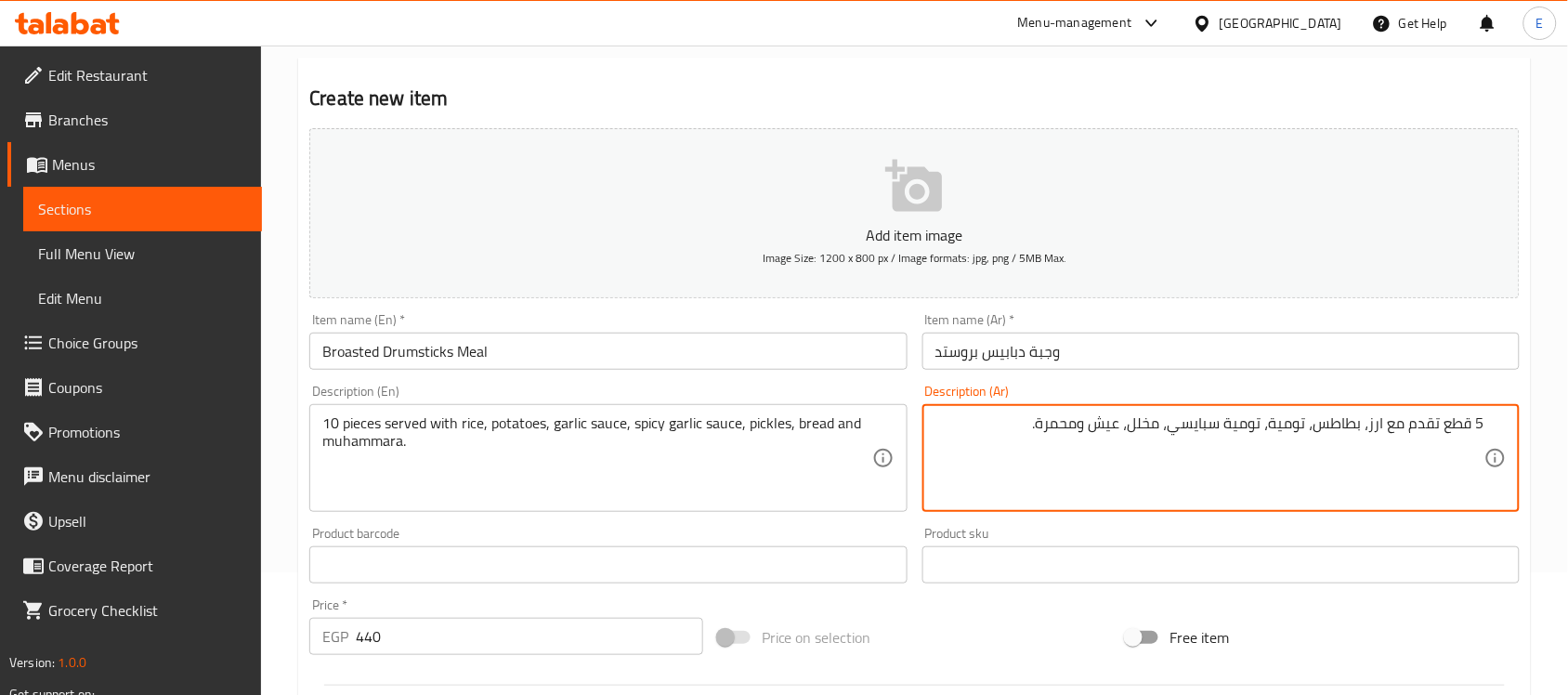
drag, startPoint x: 1478, startPoint y: 423, endPoint x: 1493, endPoint y: 422, distance: 15.0
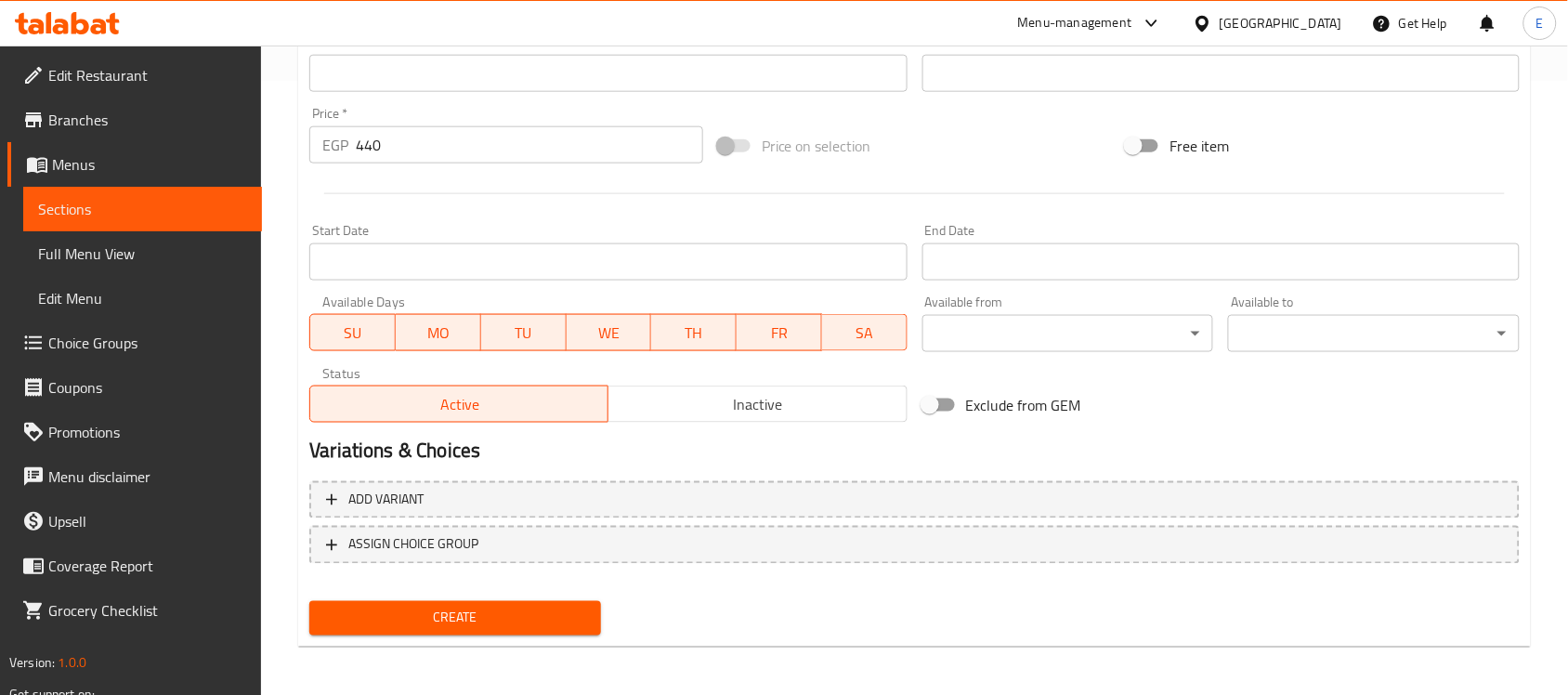
type textarea "10 قطع تقدم مع ارز، بطاطس، تومية، تومية سبايسي، مخلل، عيش ومحمرة."
click at [555, 606] on span "Create" at bounding box center [456, 618] width 262 height 23
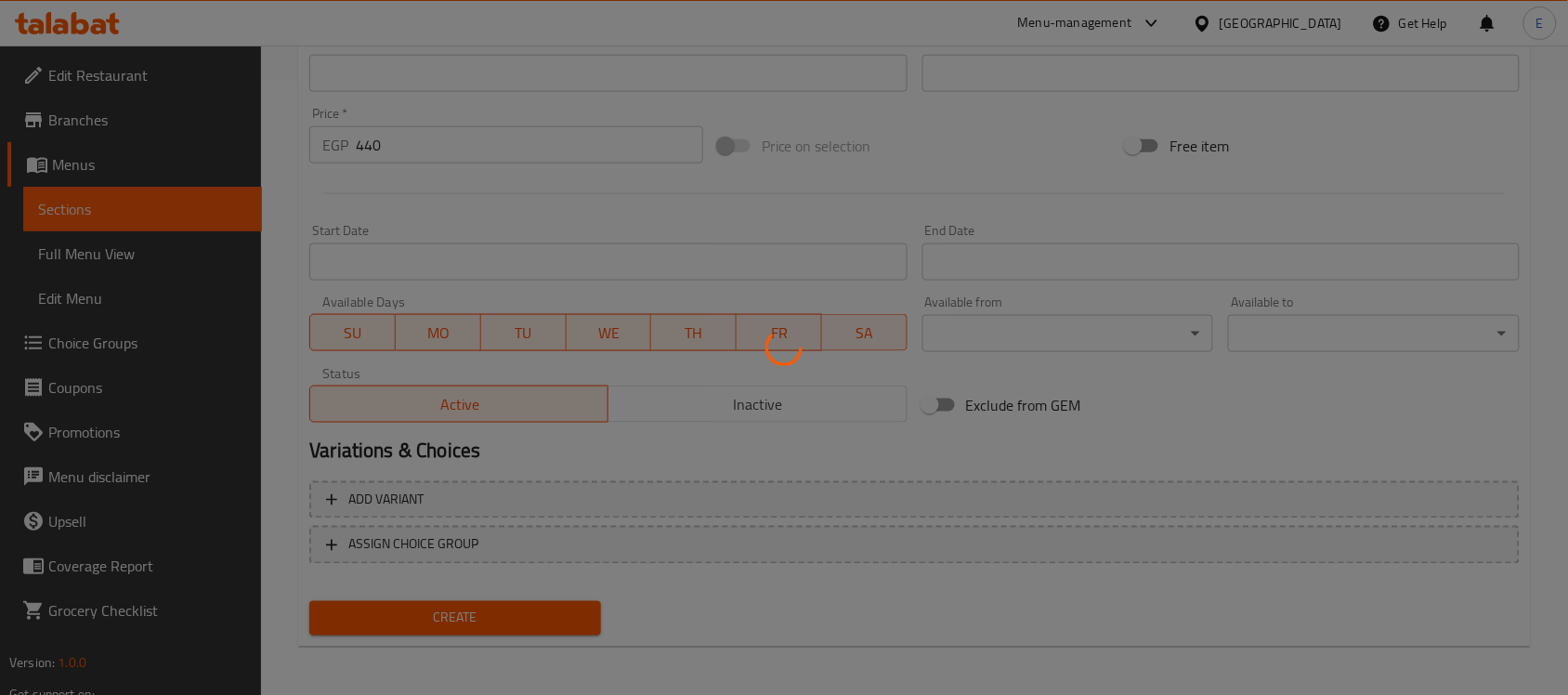
type input "0"
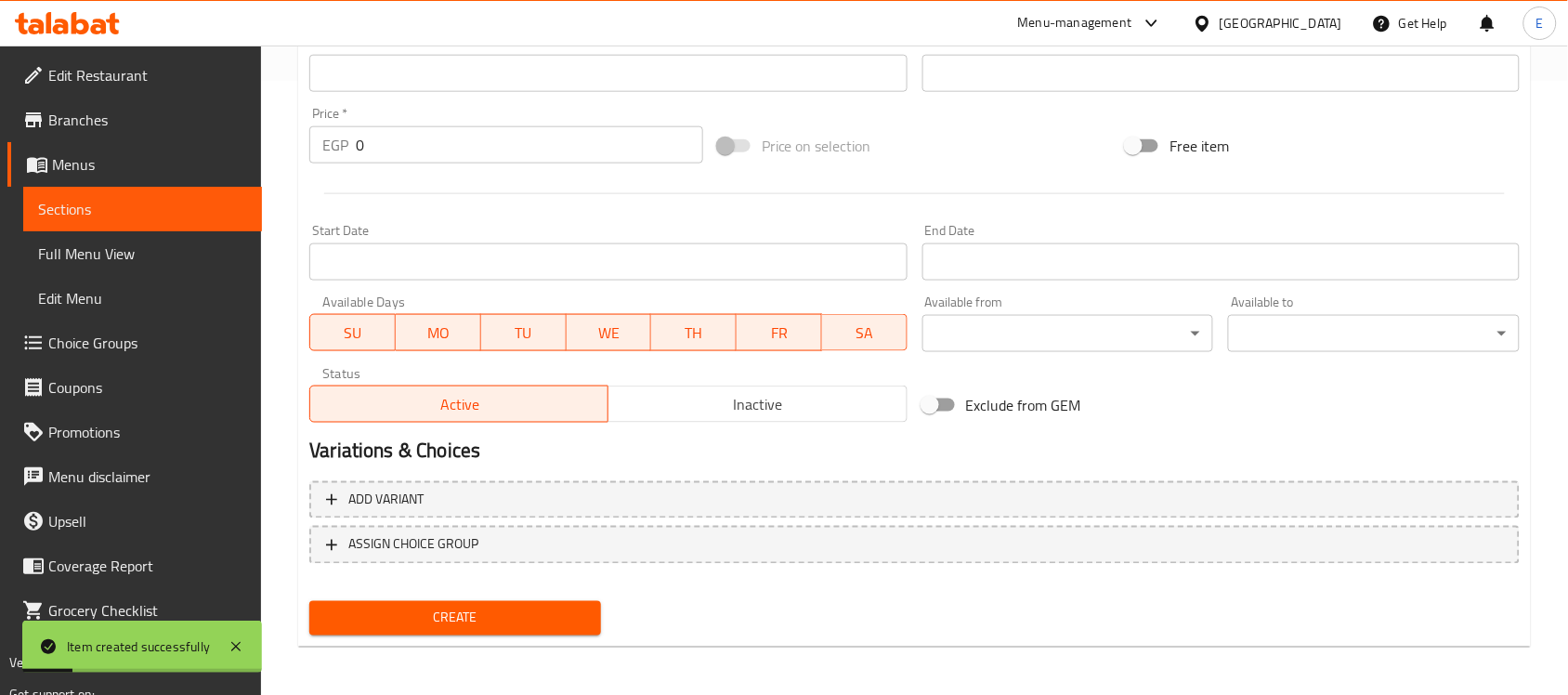
scroll to position [0, 0]
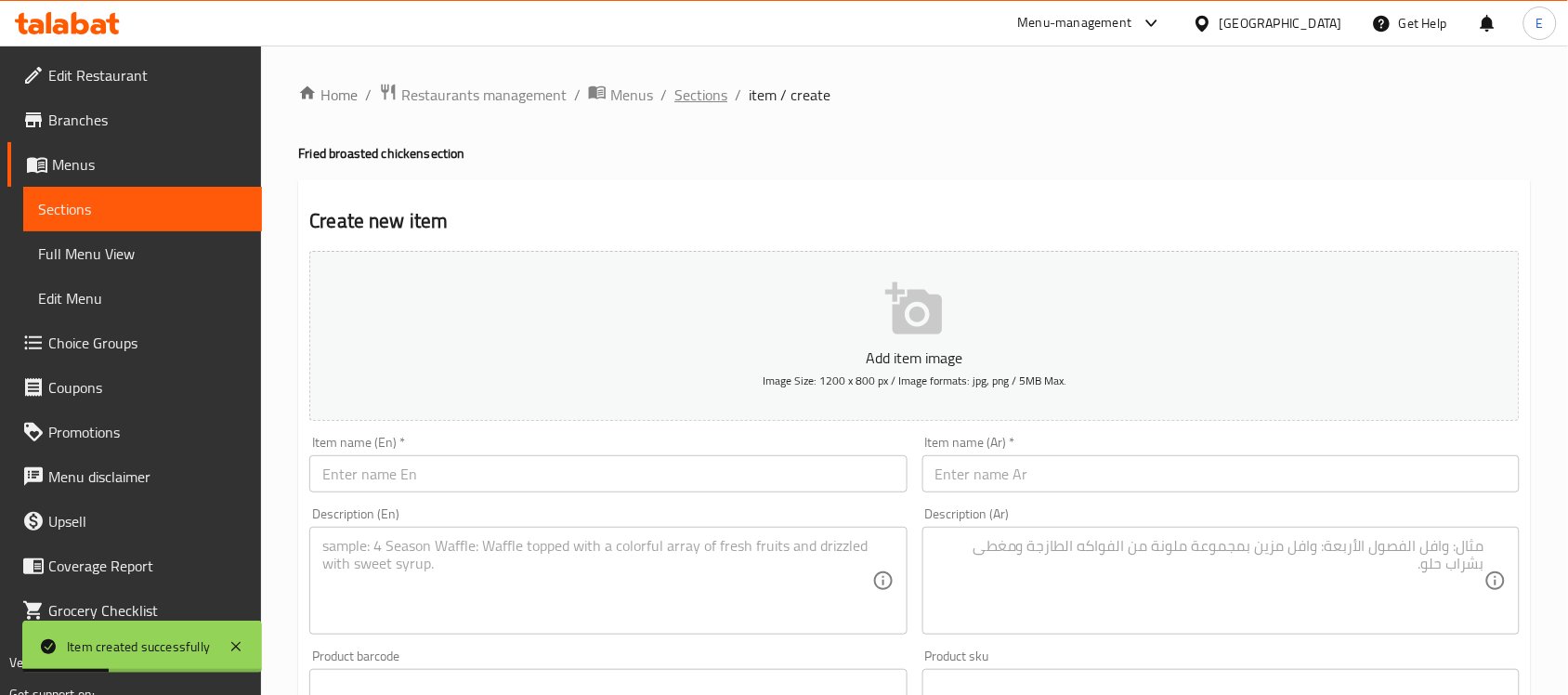
click at [687, 100] on span "Sections" at bounding box center [701, 95] width 53 height 22
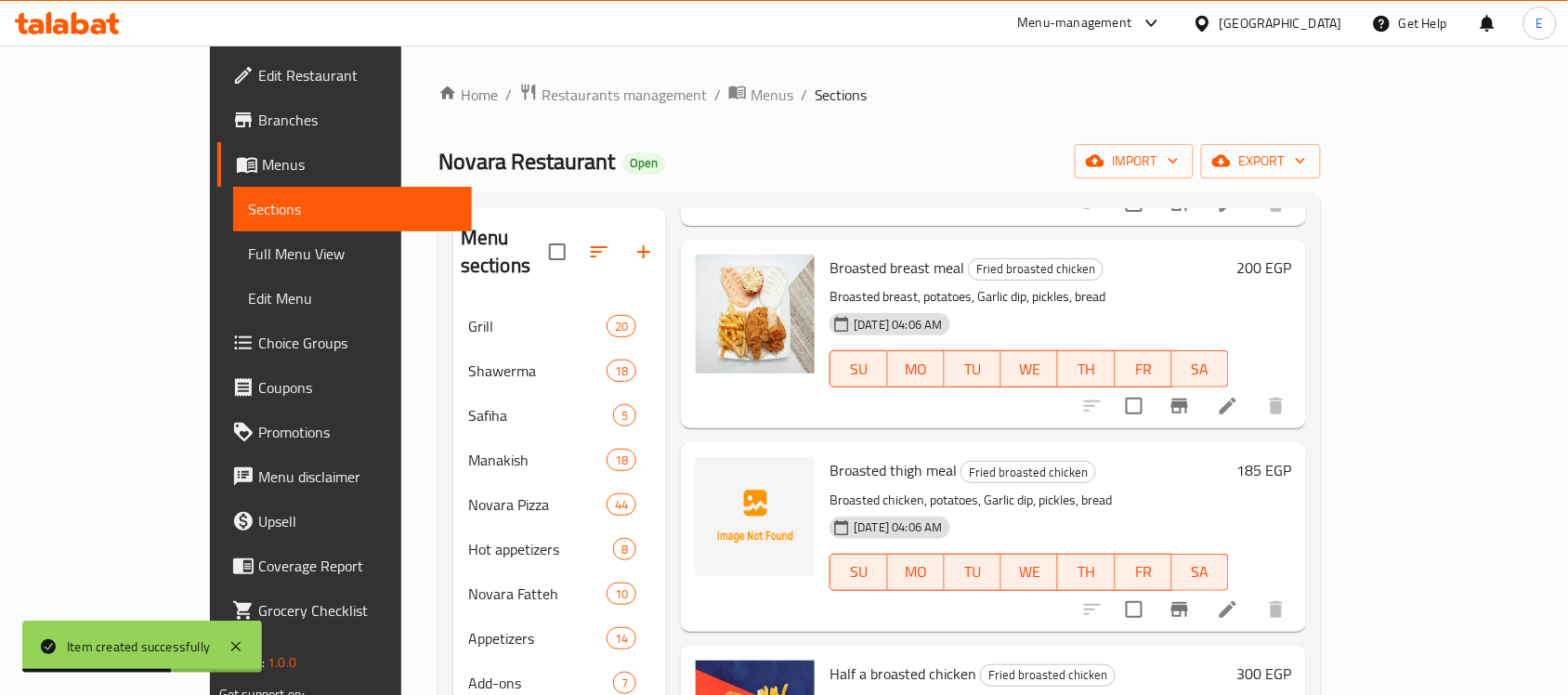
scroll to position [553, 0]
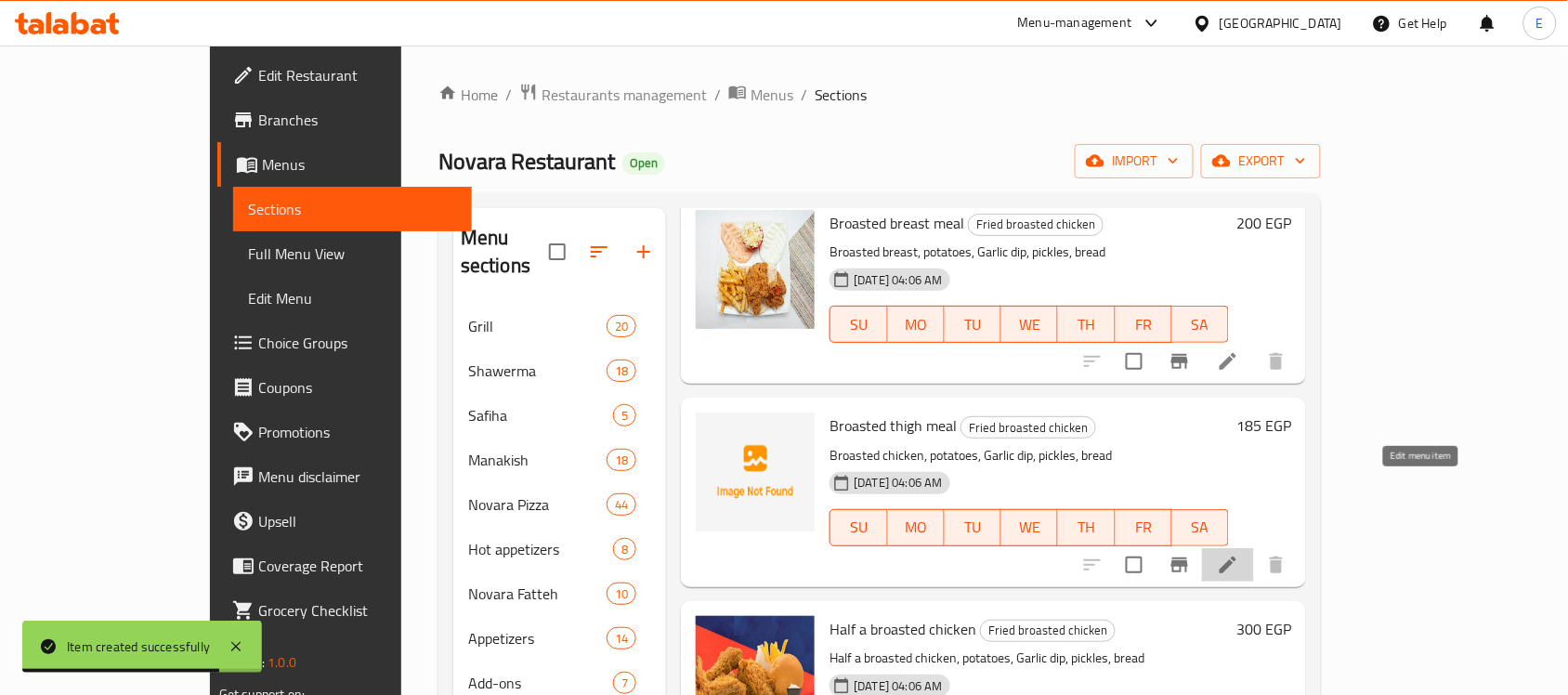
click at [1239, 553] on icon at bounding box center [1228, 564] width 22 height 22
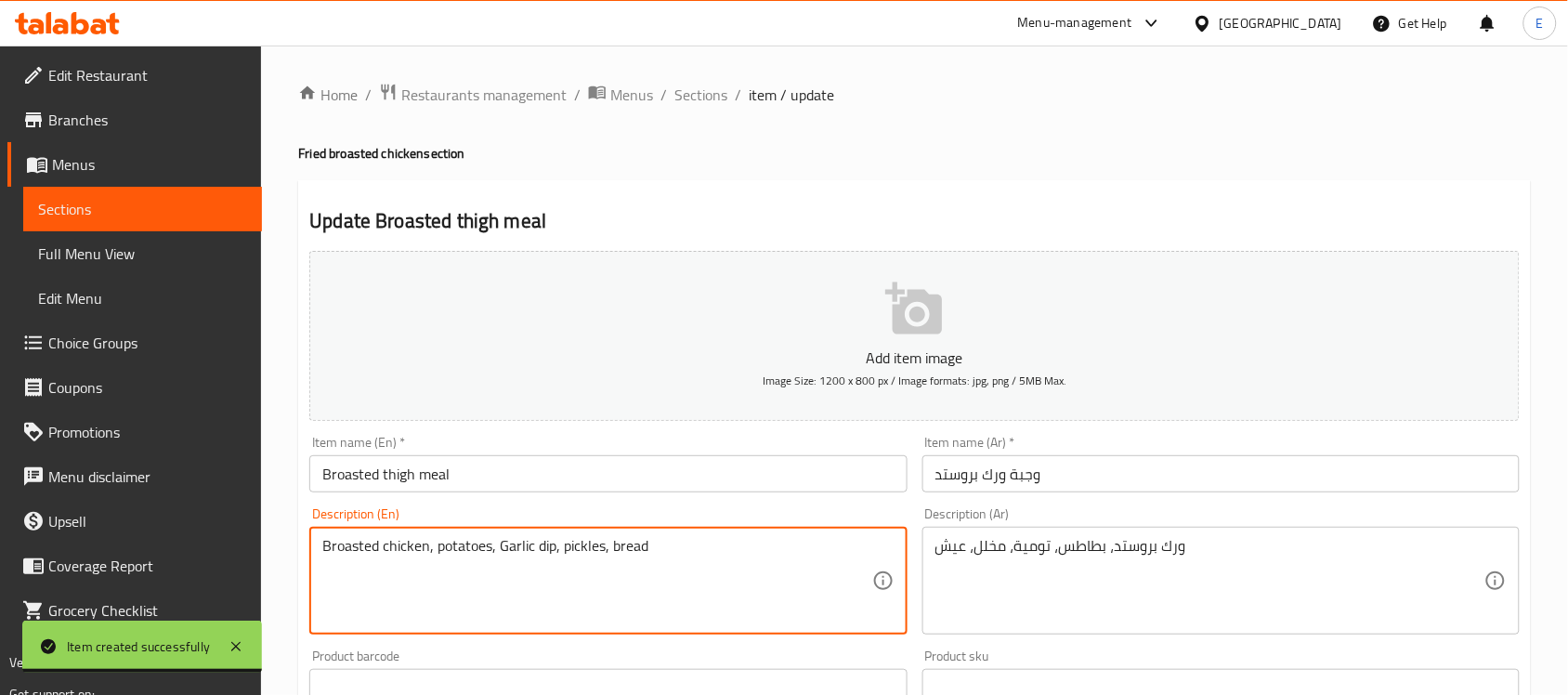
paste textarea "served with rice, potatoes, garlic sauce, spicy garlic sauce, pickles, bread an…"
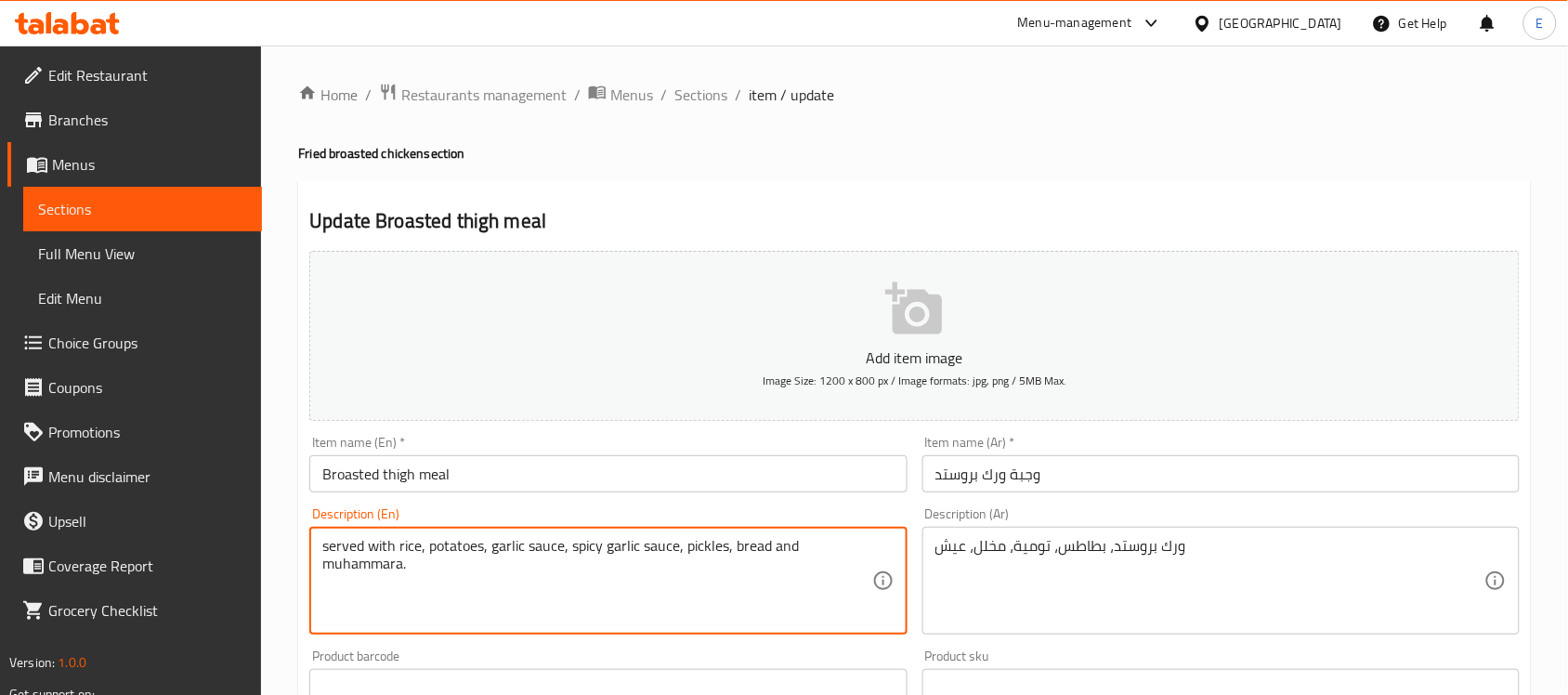
drag, startPoint x: 334, startPoint y: 549, endPoint x: 303, endPoint y: 549, distance: 31.0
click at [303, 549] on div "Description (En) served with rice, potatoes, garlic sauce, spicy garlic sauce, …" at bounding box center [608, 570] width 612 height 142
type textarea "Served with rice, potatoes, garlic sauce, spicy garlic sauce, pickles, bread an…"
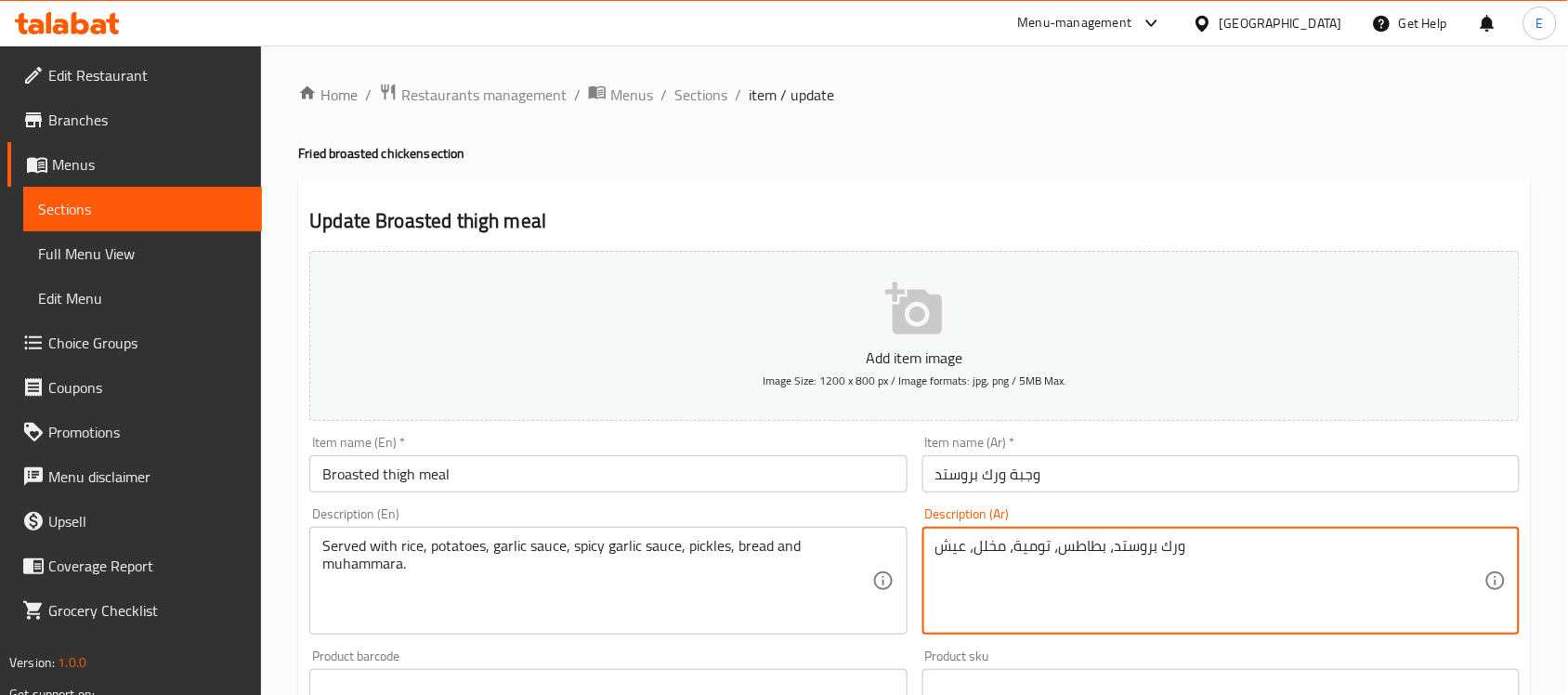
paste textarea "تقدم مع ارز، بطاطس، تومية، تومية سبايسي، مخلل، عيش ومحمرة"
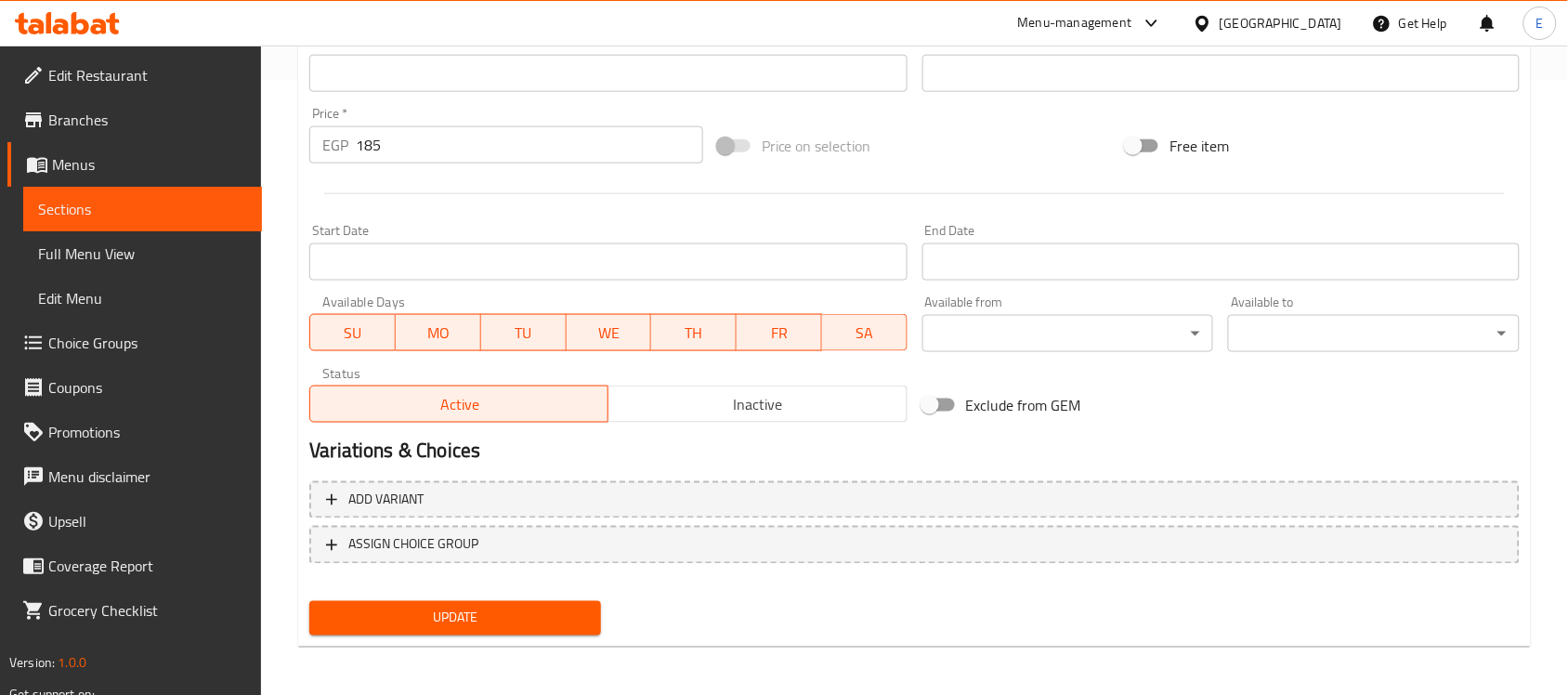
type textarea "تقدم مع ارز، بطاطس، تومية، تومية سبايسي، مخلل، عيش ومحمرة"
click at [516, 614] on span "Update" at bounding box center [456, 618] width 262 height 23
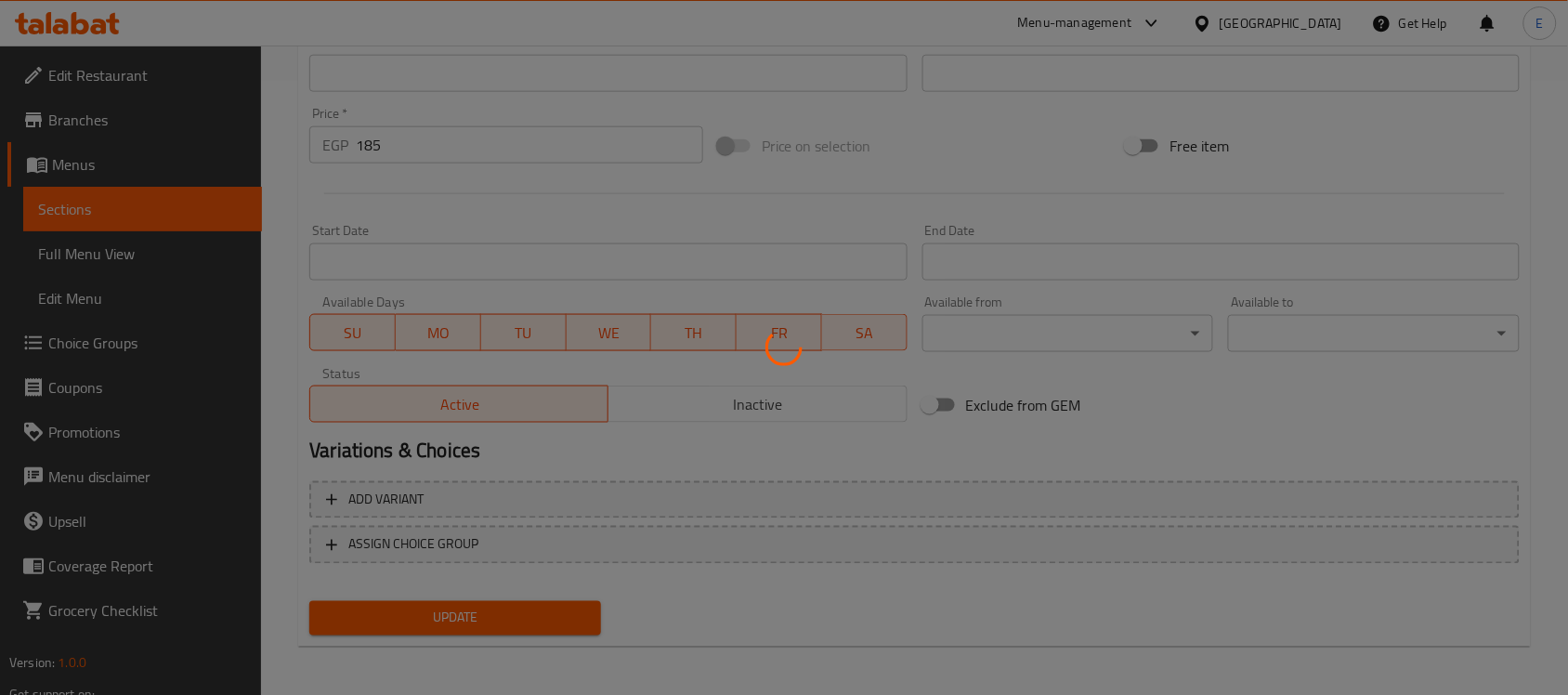
scroll to position [0, 0]
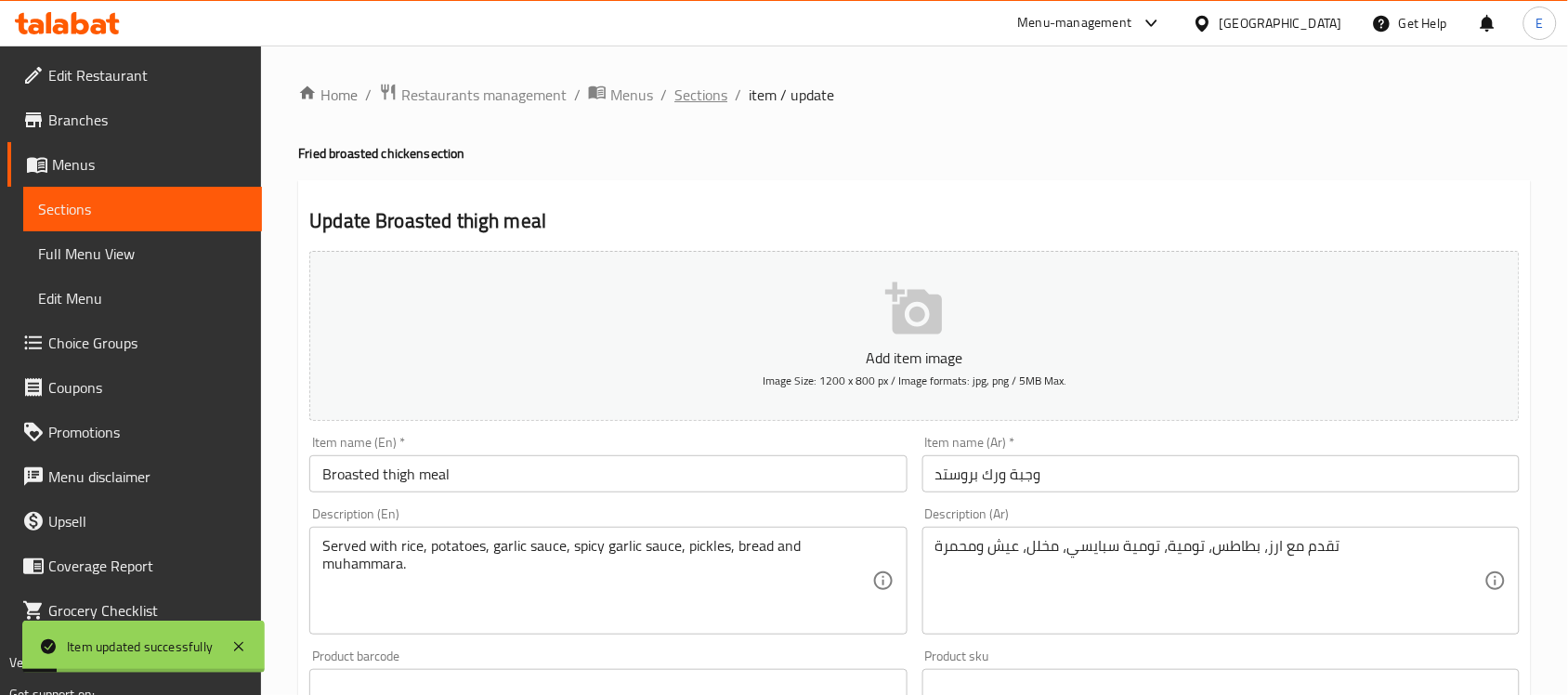
click at [706, 88] on span "Sections" at bounding box center [701, 95] width 53 height 22
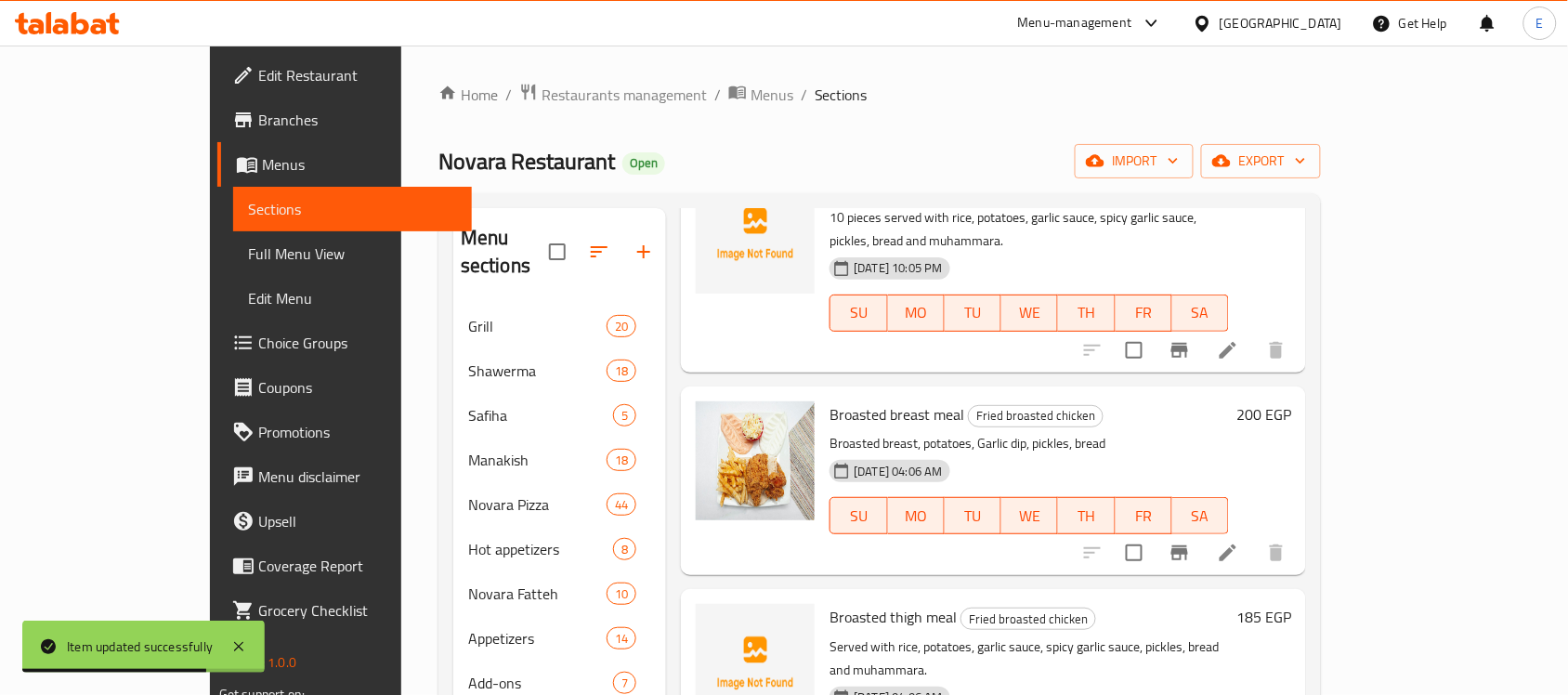
scroll to position [368, 0]
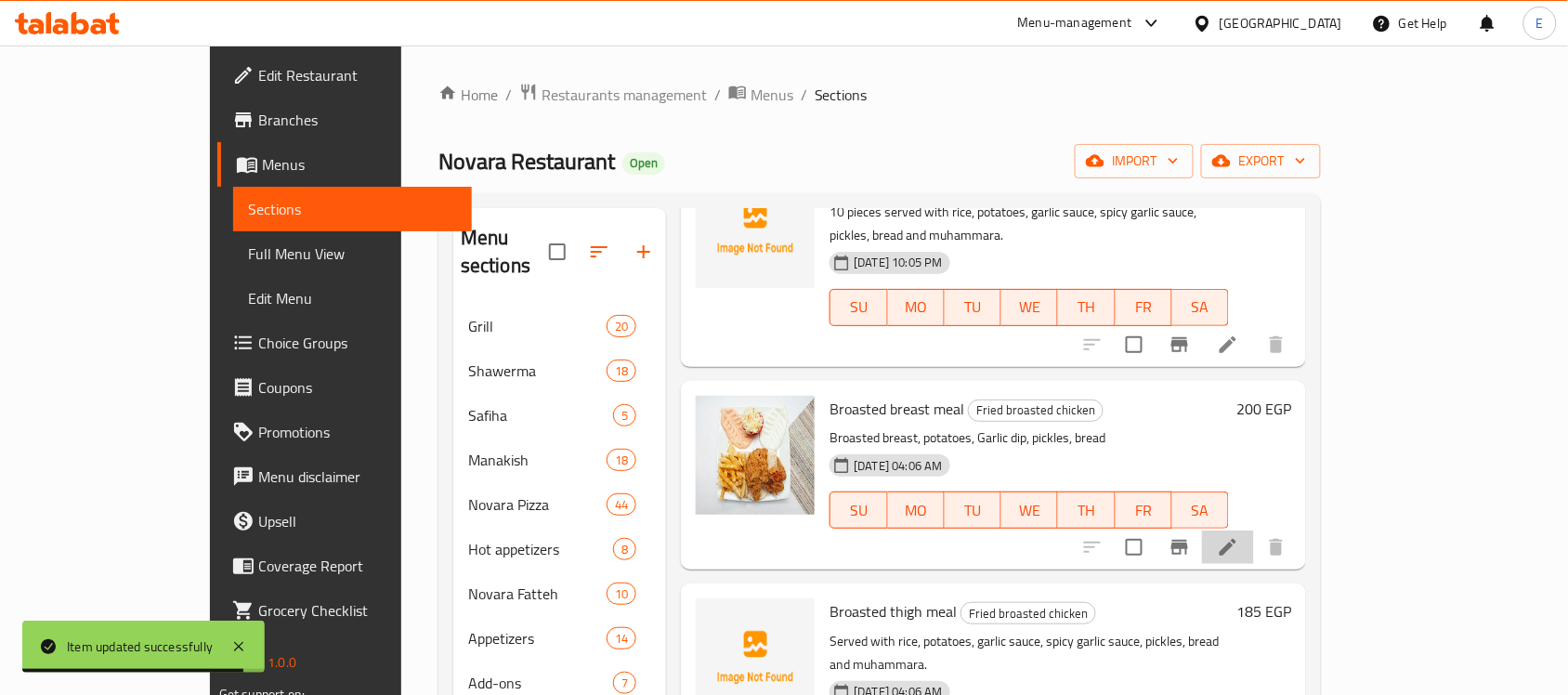
click at [1254, 530] on li at bounding box center [1227, 546] width 52 height 33
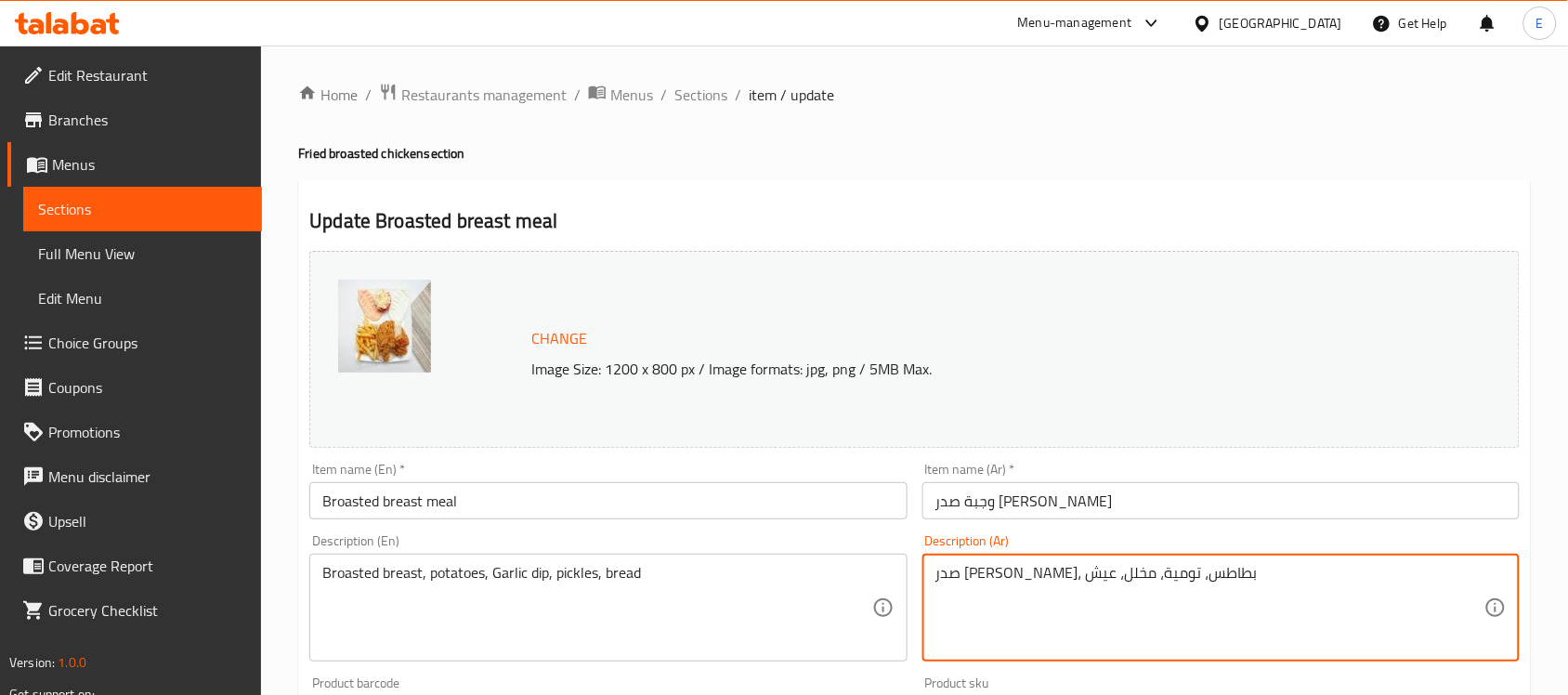
paste textarea "قدم مع ارز، بطاطس، تومية، تومية سبايسي، مخلل، عيش ومحمرة"
type textarea "تقدم مع ارز، بطاطس، تومية، تومية سبايسي، مخلل، عيش ومحمرة"
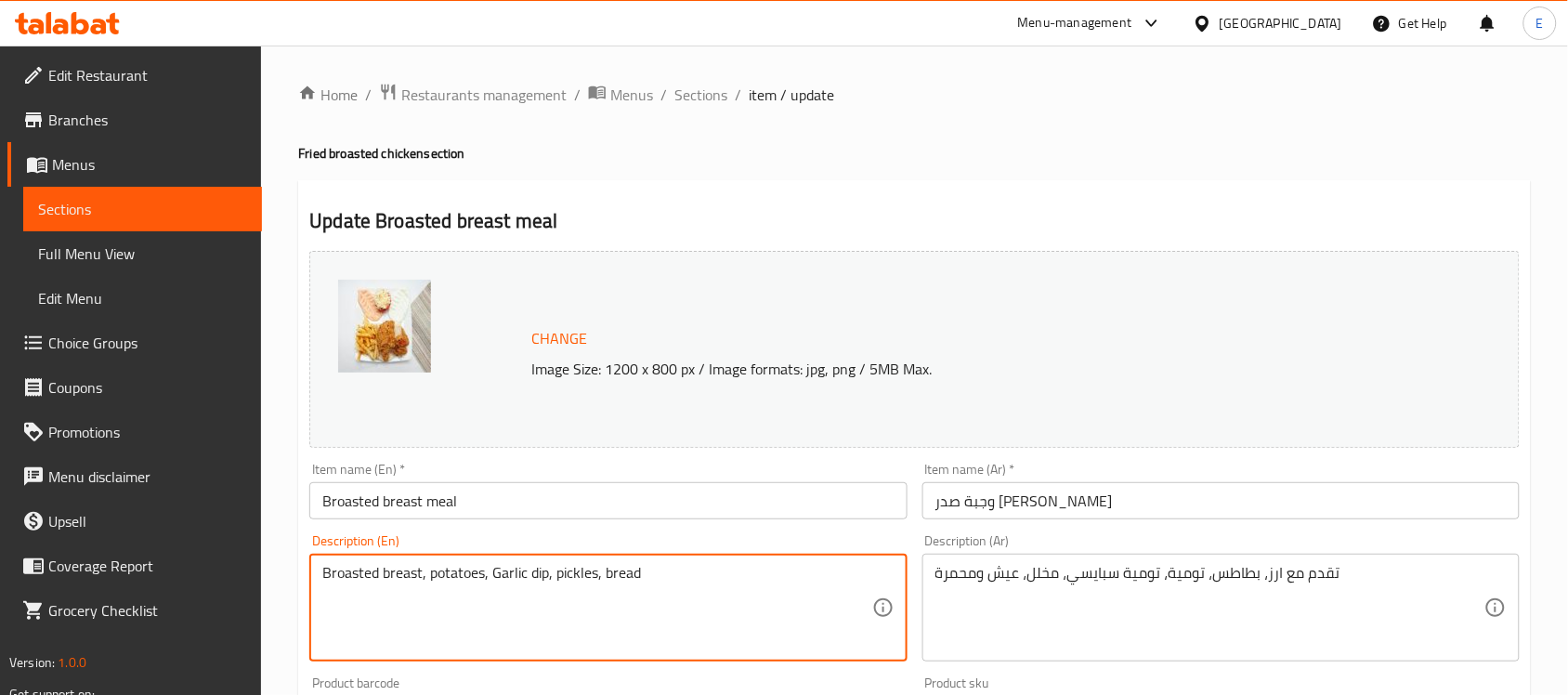
paste textarea "served with rice, potatoes, garlic sauce, spicy garlic sauce, pickles, bread an…"
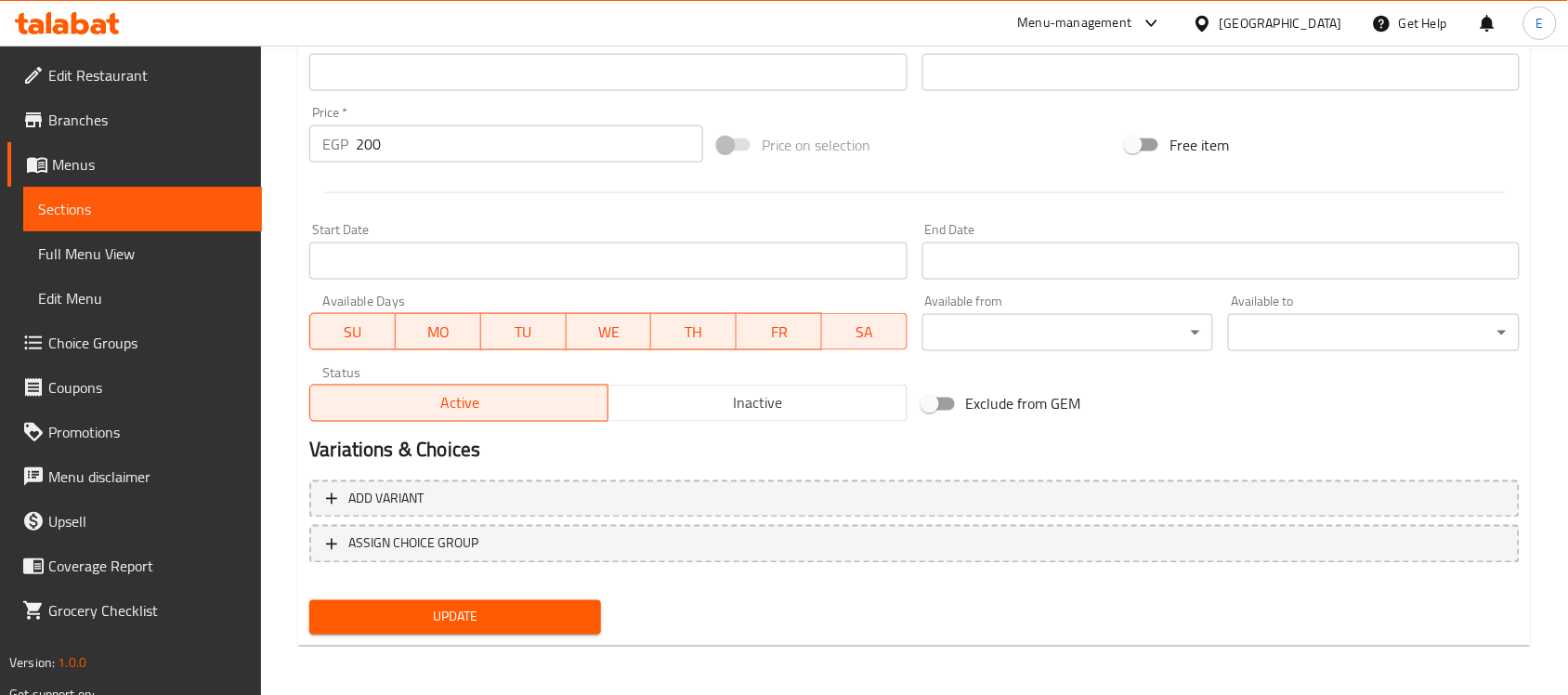
type textarea "served with rice, potatoes, garlic sauce, spicy garlic sauce, pickles, bread an…"
click at [471, 605] on span "Update" at bounding box center [456, 617] width 262 height 23
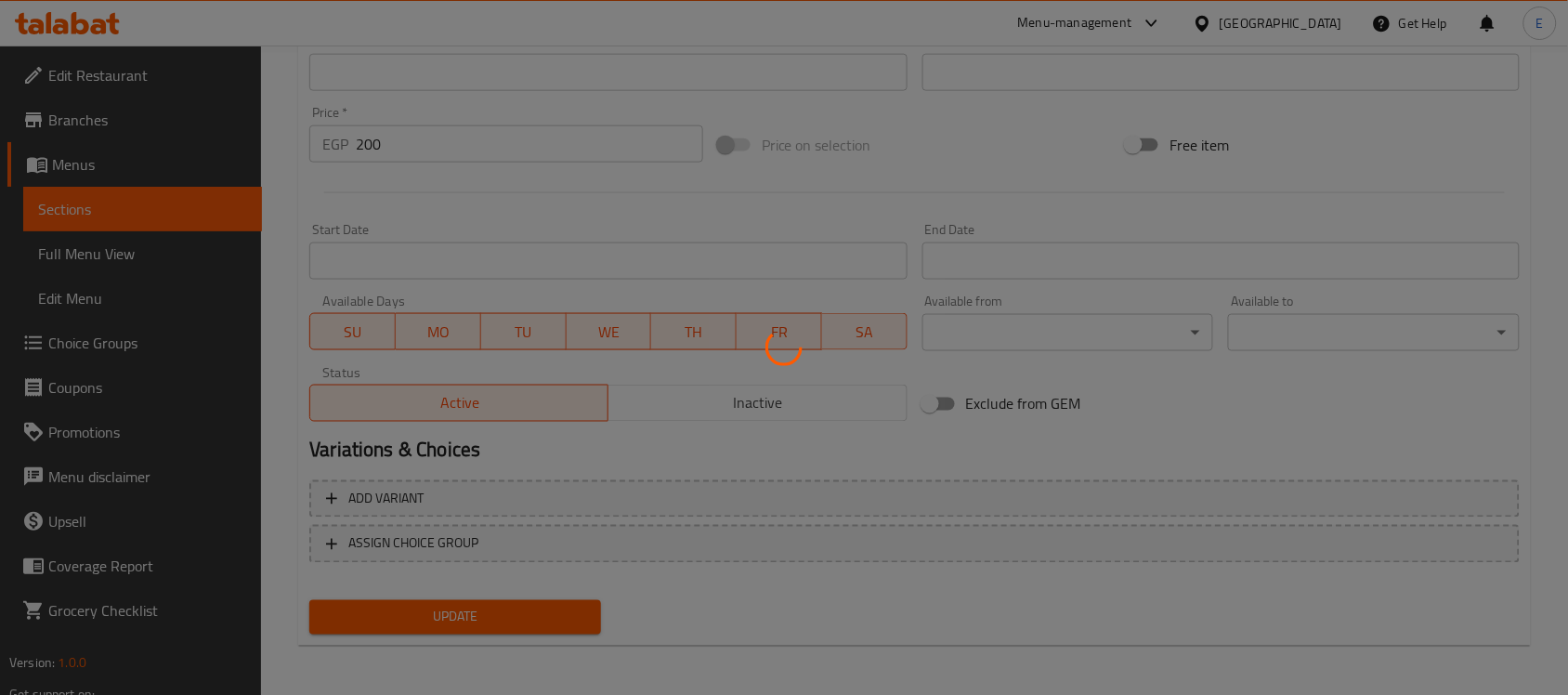
scroll to position [0, 0]
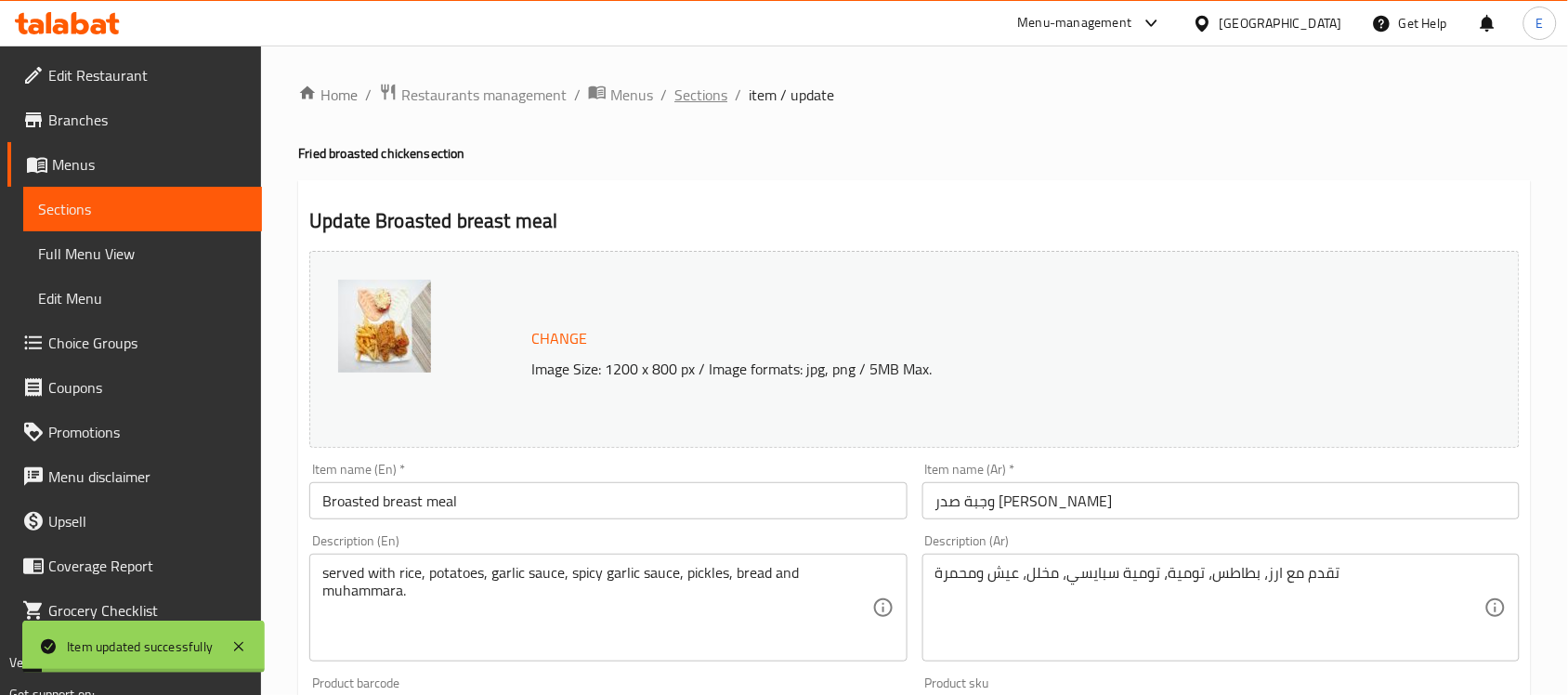
click at [702, 88] on span "Sections" at bounding box center [701, 95] width 53 height 22
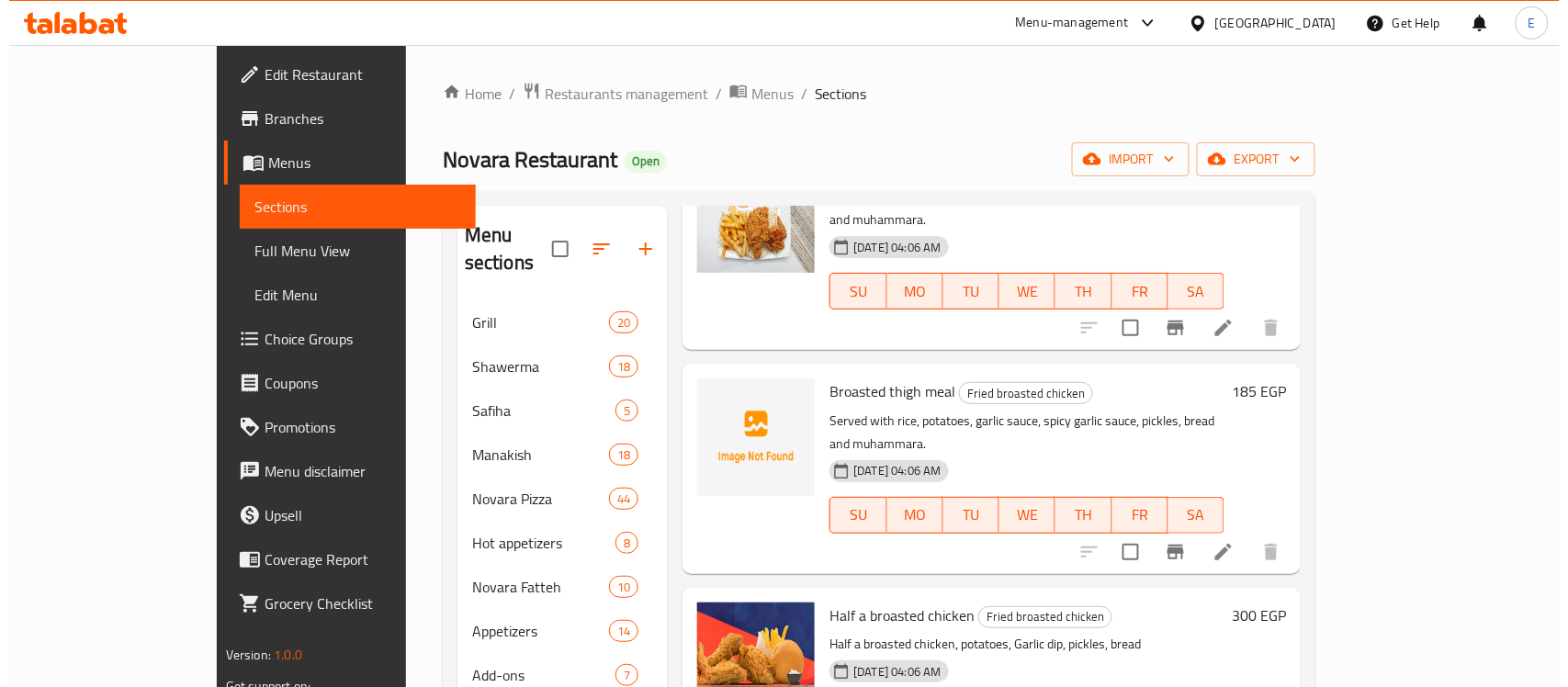
scroll to position [626, 0]
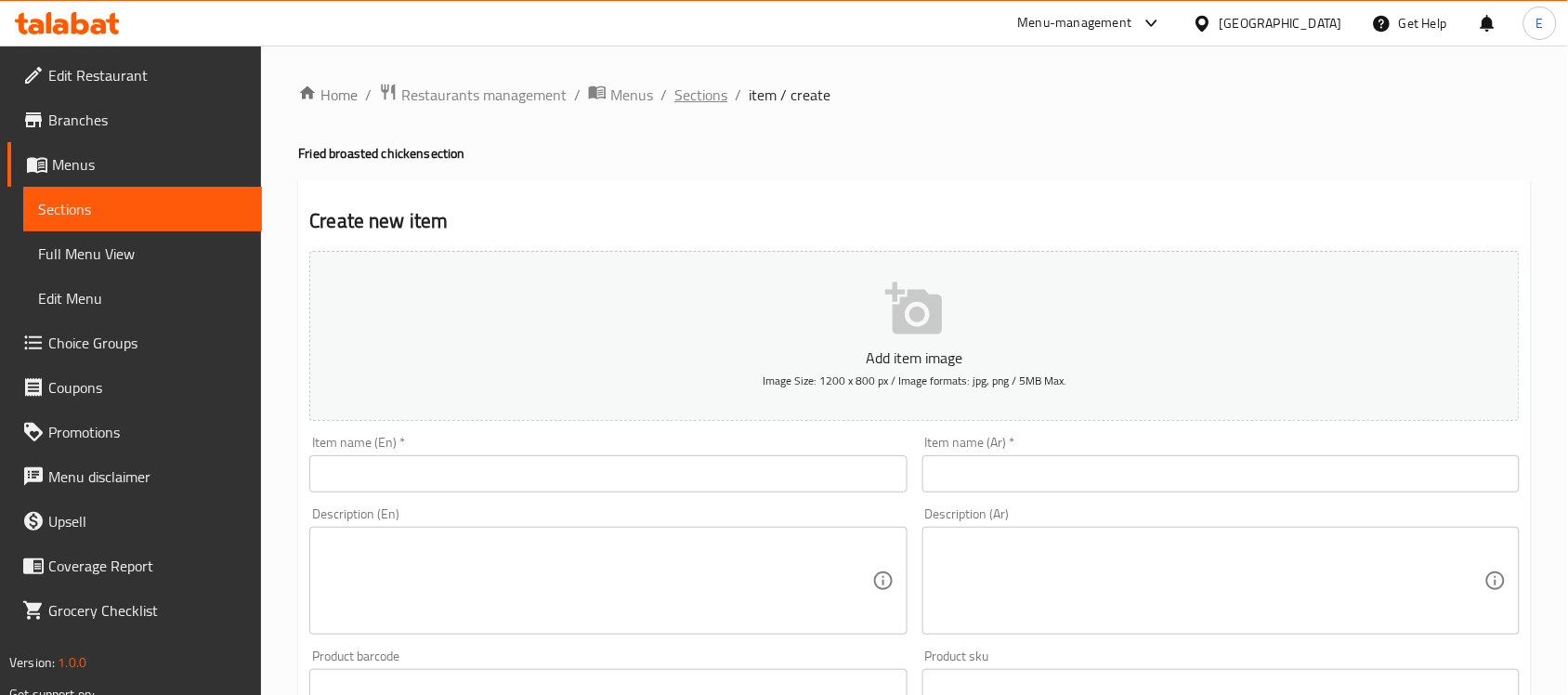
click at [698, 85] on span "Sections" at bounding box center [701, 95] width 53 height 22
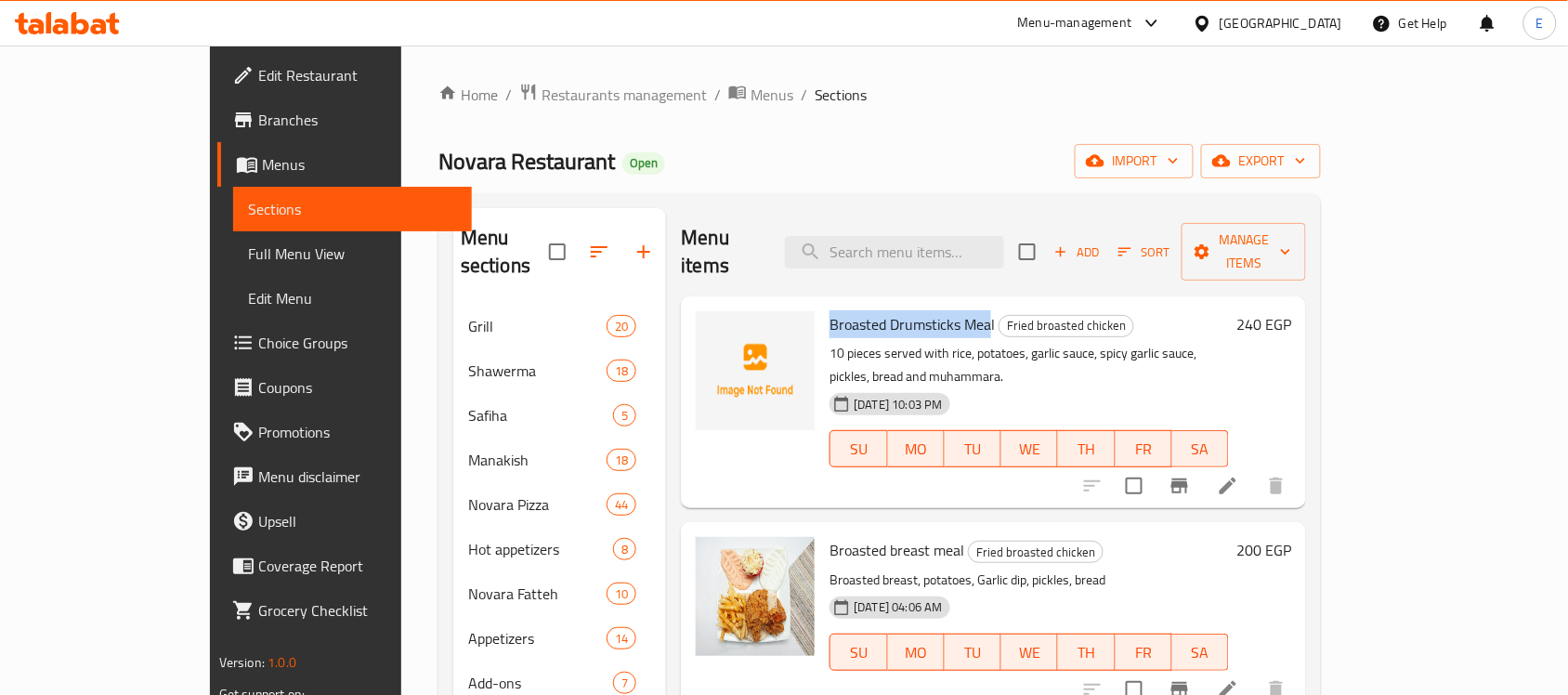
drag, startPoint x: 939, startPoint y: 297, endPoint x: 771, endPoint y: 298, distance: 168.0
click at [822, 304] on div "Broasted Drumsticks Meal Fried broasted chicken 10 pieces served with rice, pot…" at bounding box center [1029, 402] width 414 height 196
copy span "Broasted Drumsticks Mea"
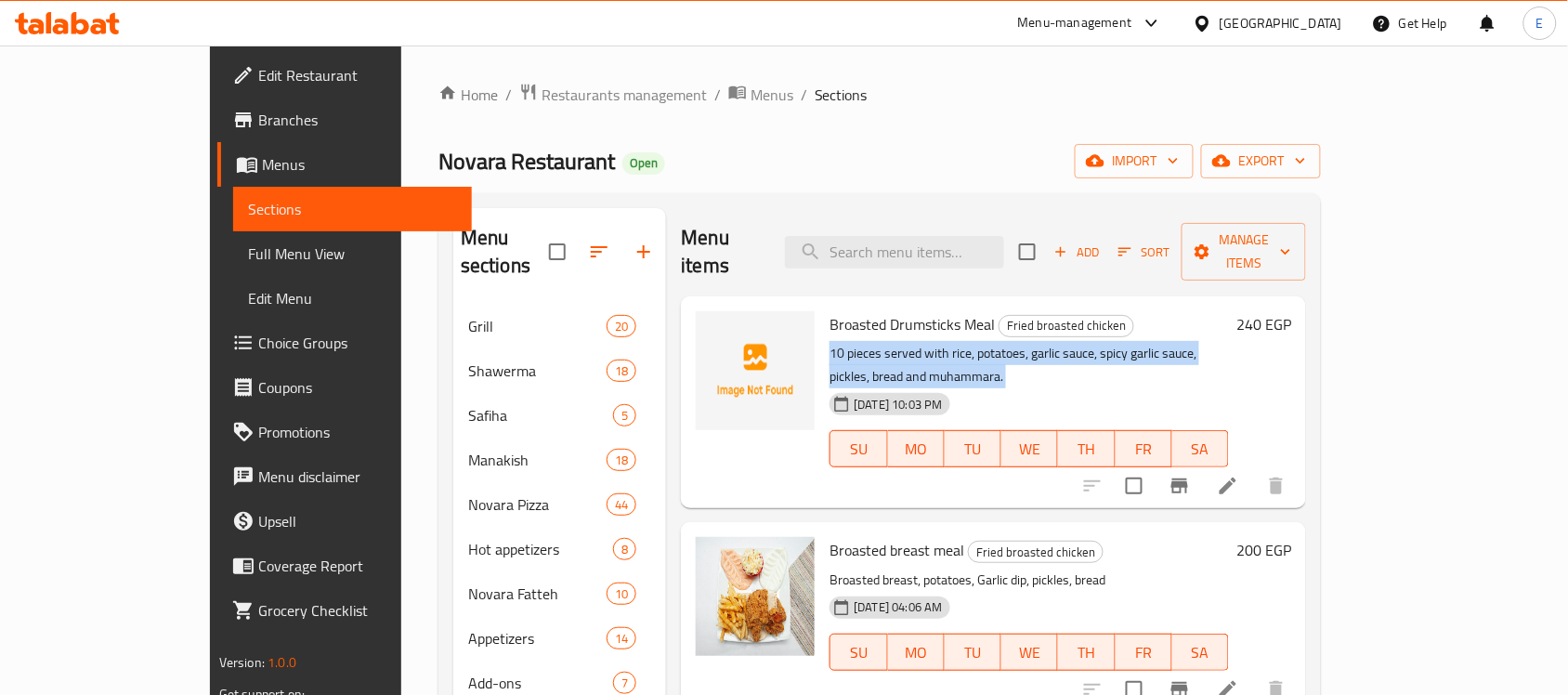
drag, startPoint x: 776, startPoint y: 326, endPoint x: 788, endPoint y: 336, distance: 15.6
click at [822, 336] on div "Broasted Drumsticks Meal Fried broasted chicken 10 pieces served with rice, pot…" at bounding box center [1029, 402] width 414 height 196
copy div "10 pieces served with rice, potatoes, garlic sauce, spicy garlic sauce, pickles…"
click at [1239, 474] on icon at bounding box center [1228, 485] width 22 height 22
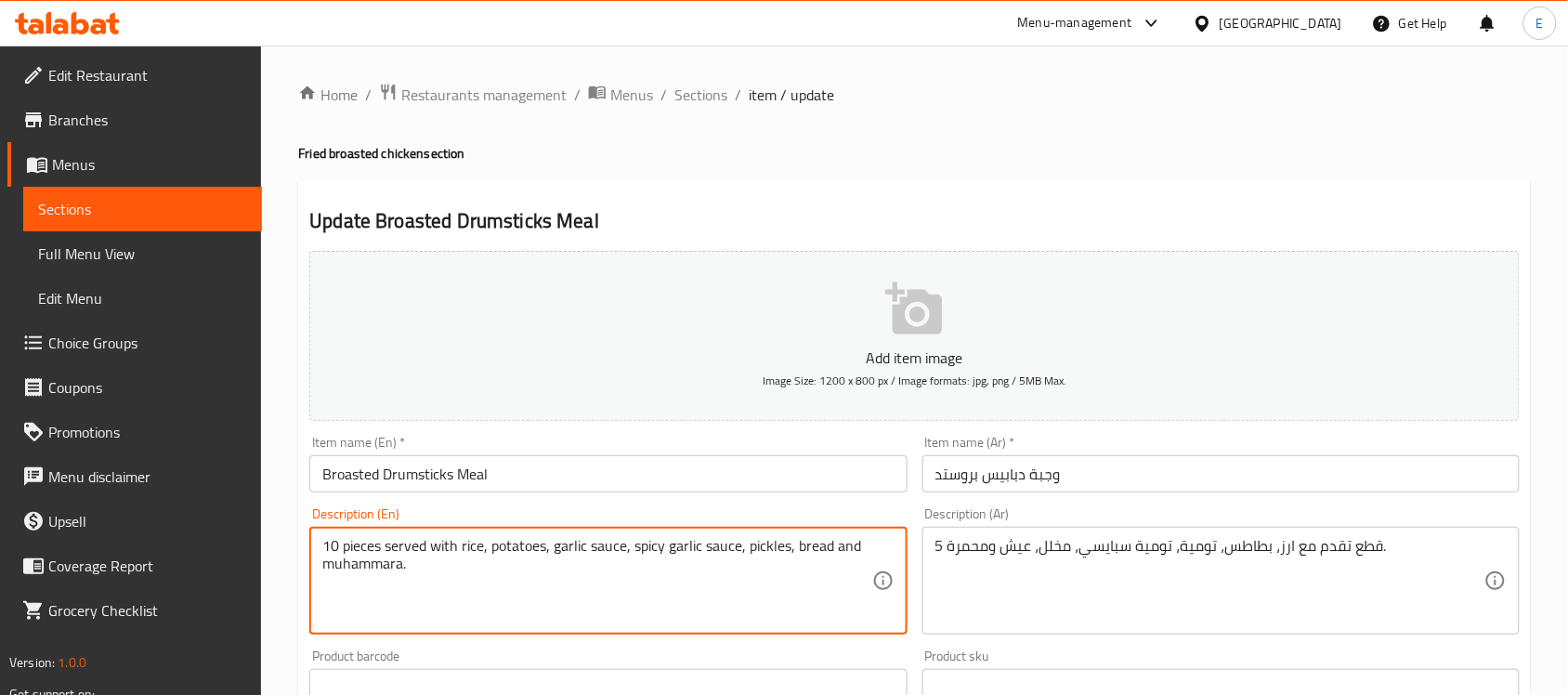
drag, startPoint x: 335, startPoint y: 540, endPoint x: 298, endPoint y: 540, distance: 37.0
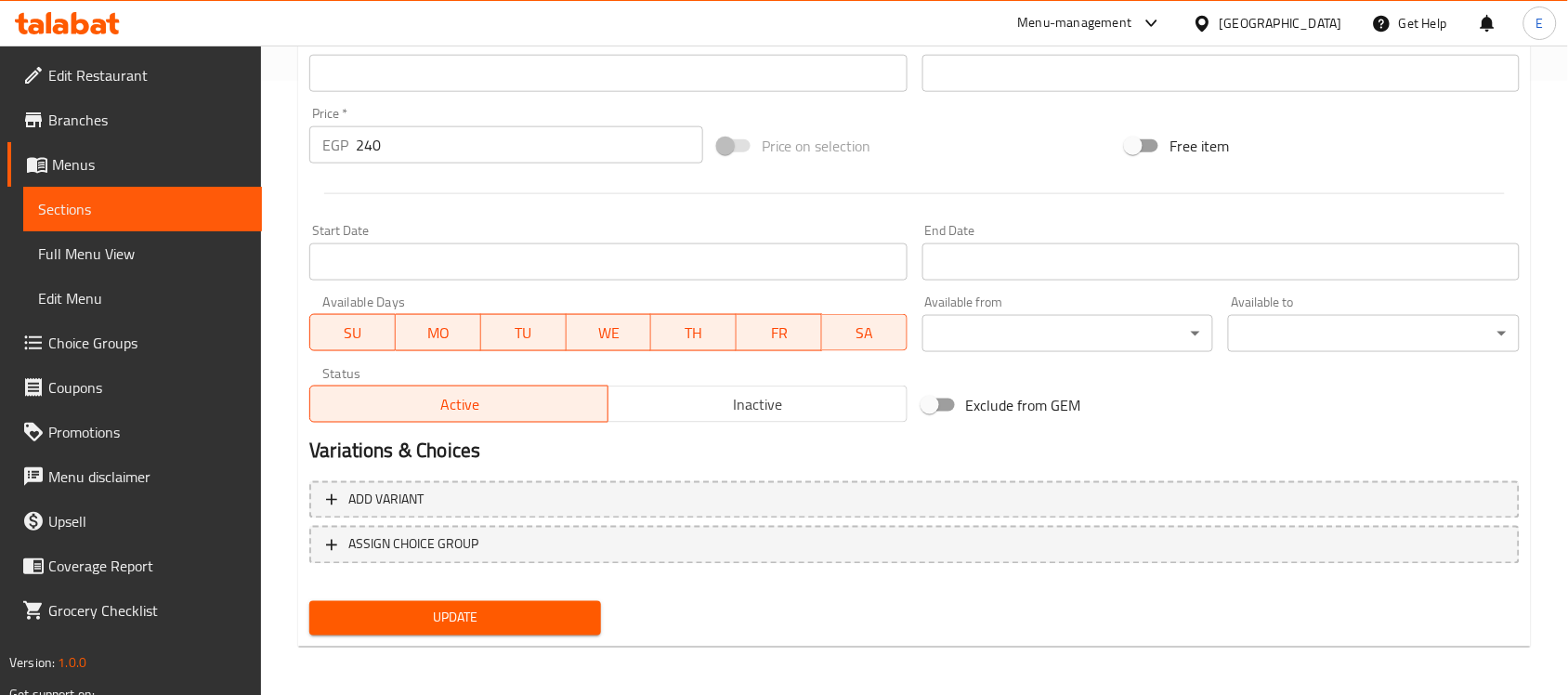
type textarea "5 pieces served with rice, potatoes, garlic sauce, spicy garlic sauce, pickles,…"
click at [406, 609] on span "Update" at bounding box center [456, 618] width 262 height 23
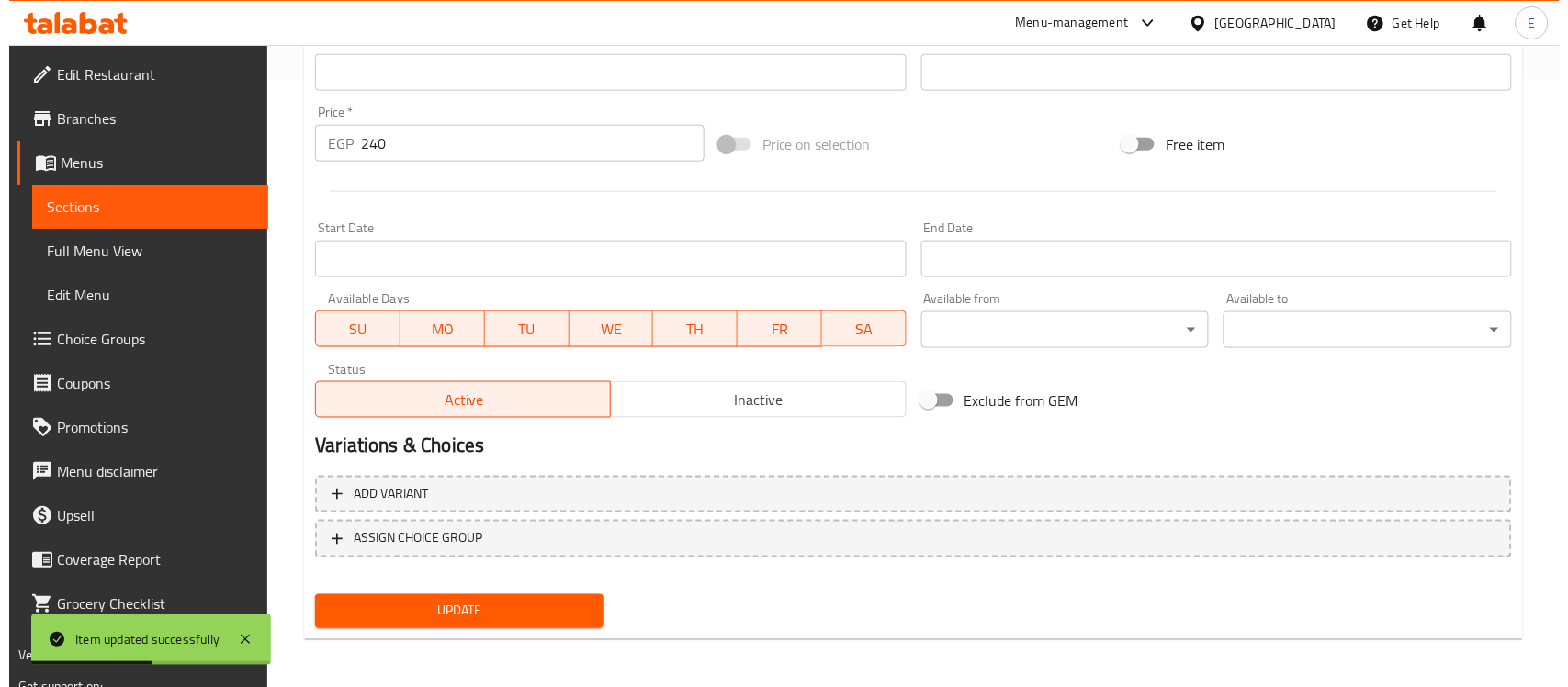
scroll to position [0, 0]
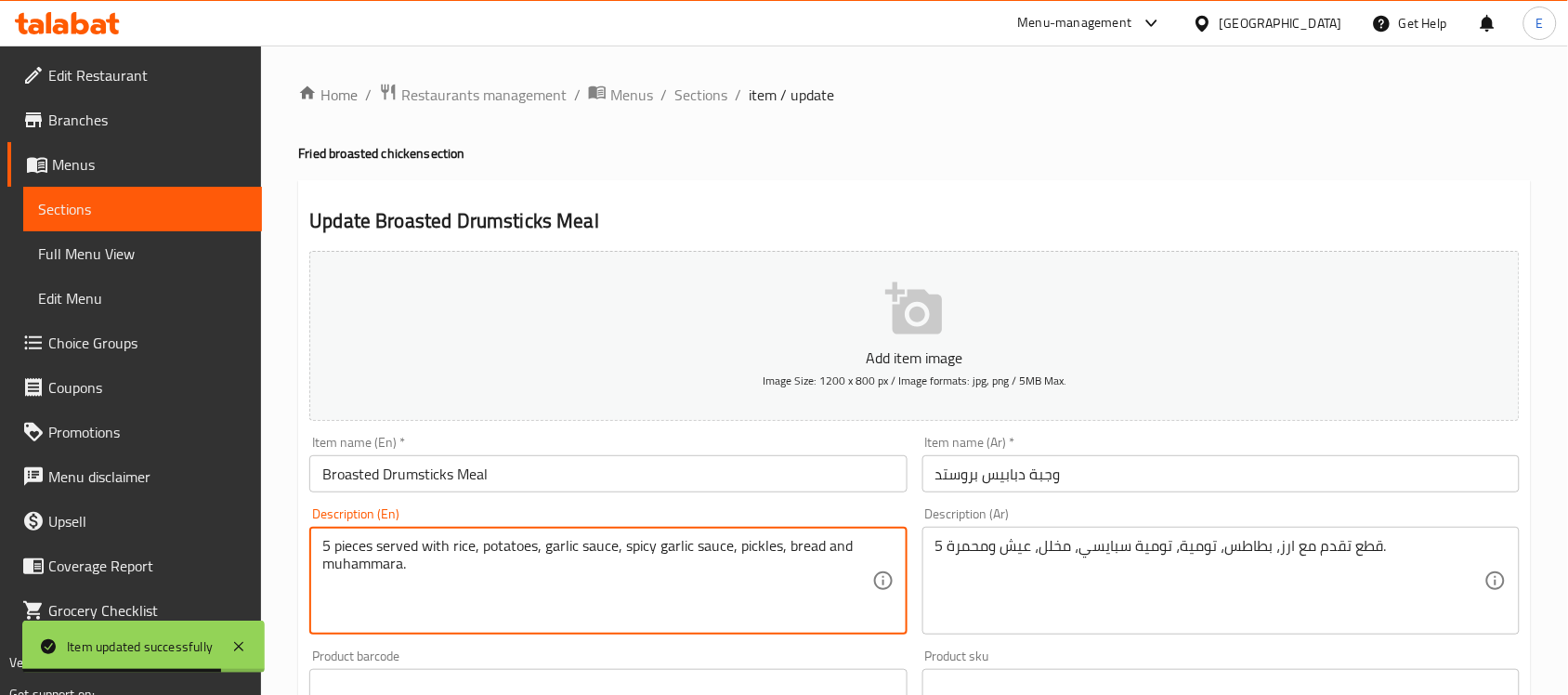
drag, startPoint x: 374, startPoint y: 544, endPoint x: 410, endPoint y: 563, distance: 40.7
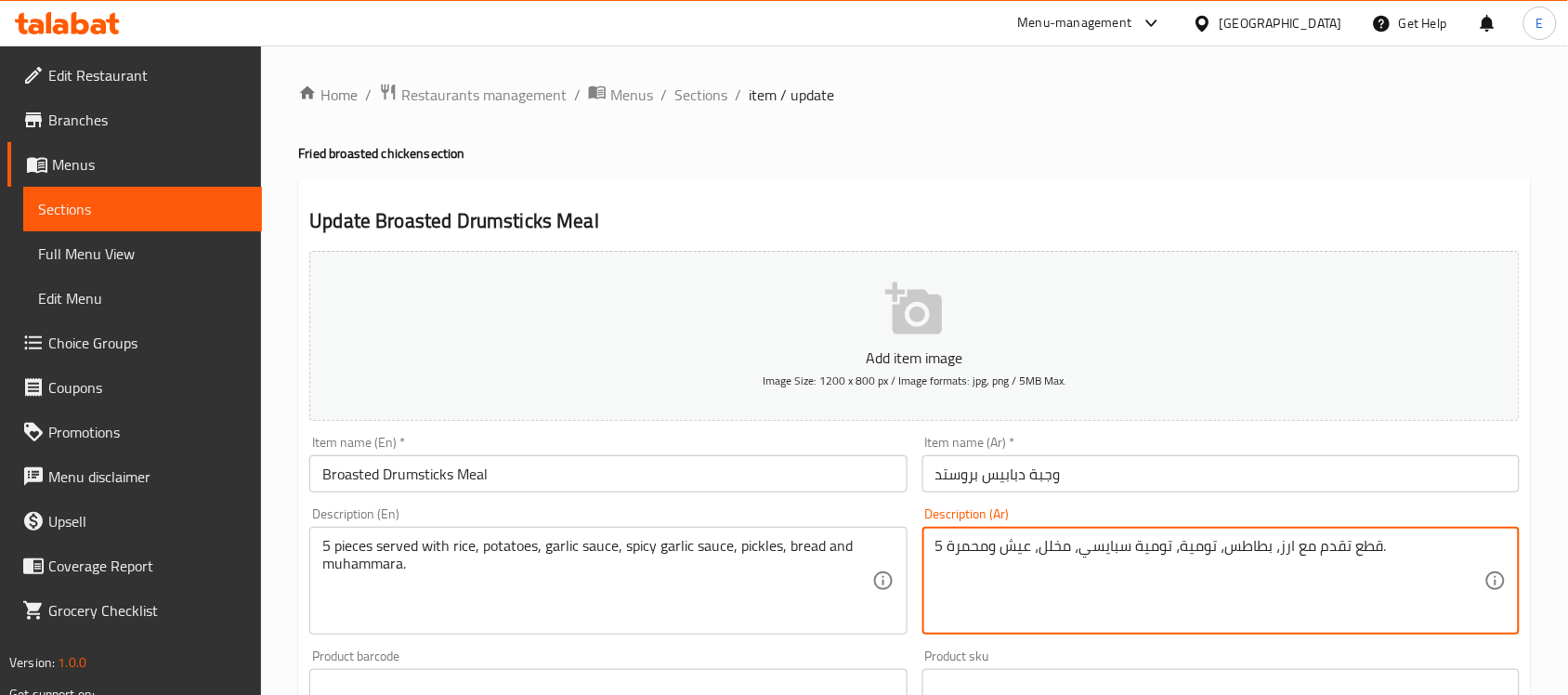
drag, startPoint x: 1344, startPoint y: 548, endPoint x: 948, endPoint y: 537, distance: 396.2
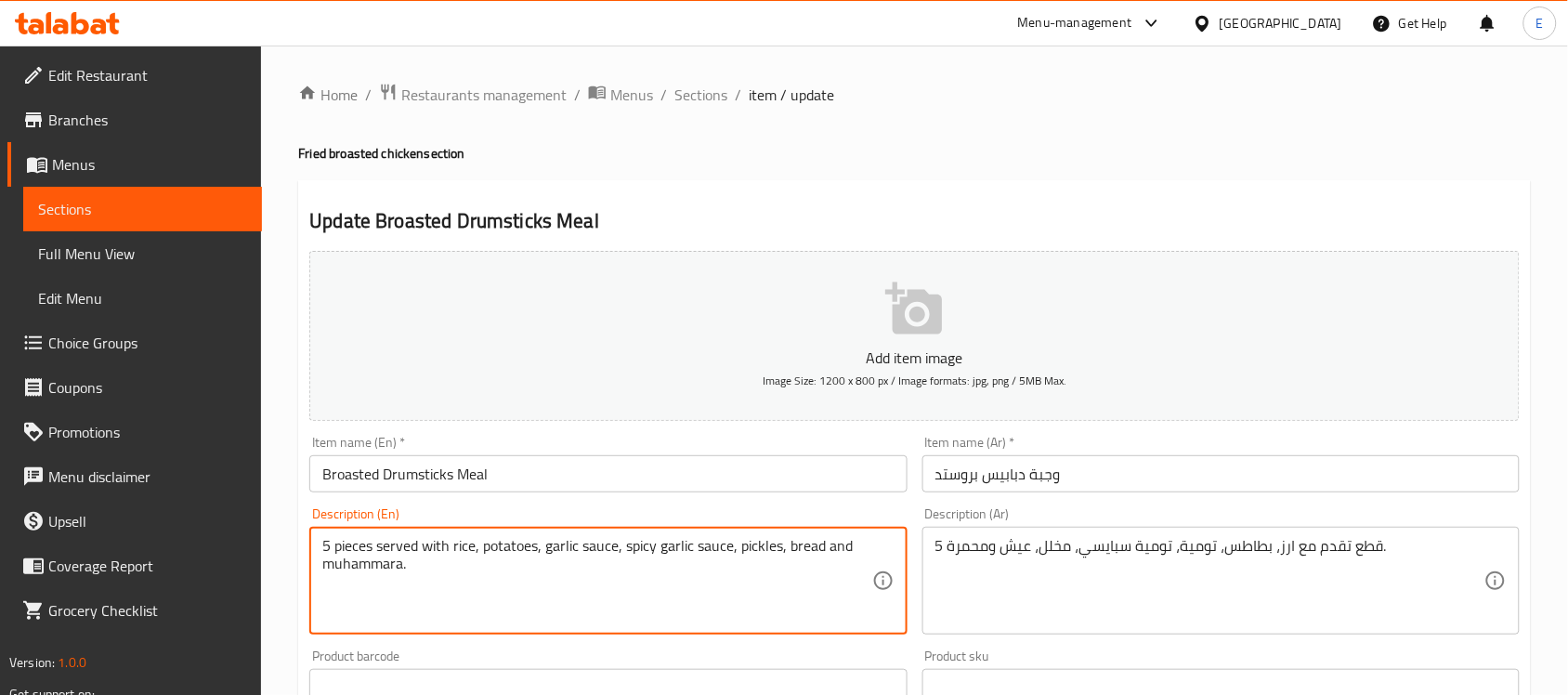
drag, startPoint x: 415, startPoint y: 574, endPoint x: 377, endPoint y: 545, distance: 47.8
click at [694, 84] on span "Sections" at bounding box center [701, 95] width 53 height 22
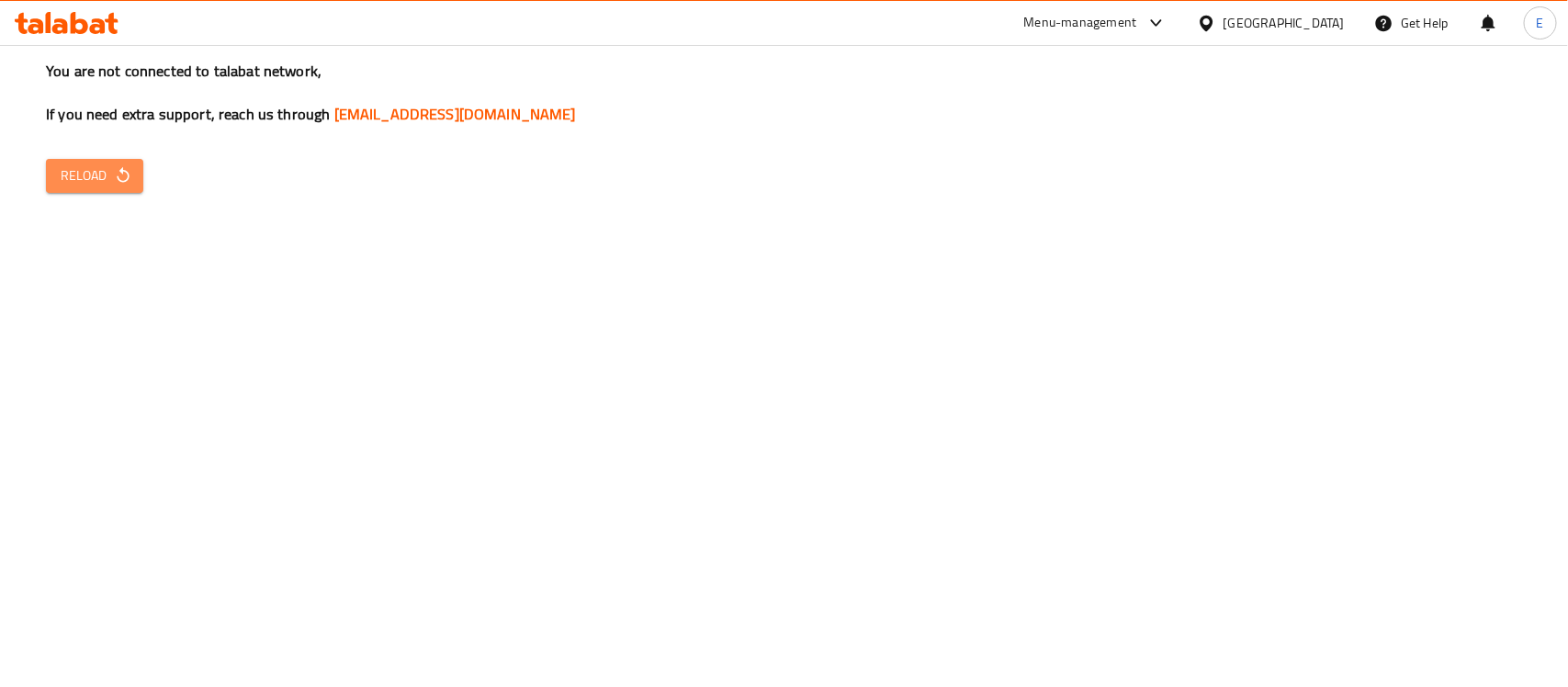
click at [124, 172] on icon "button" at bounding box center [123, 175] width 12 height 15
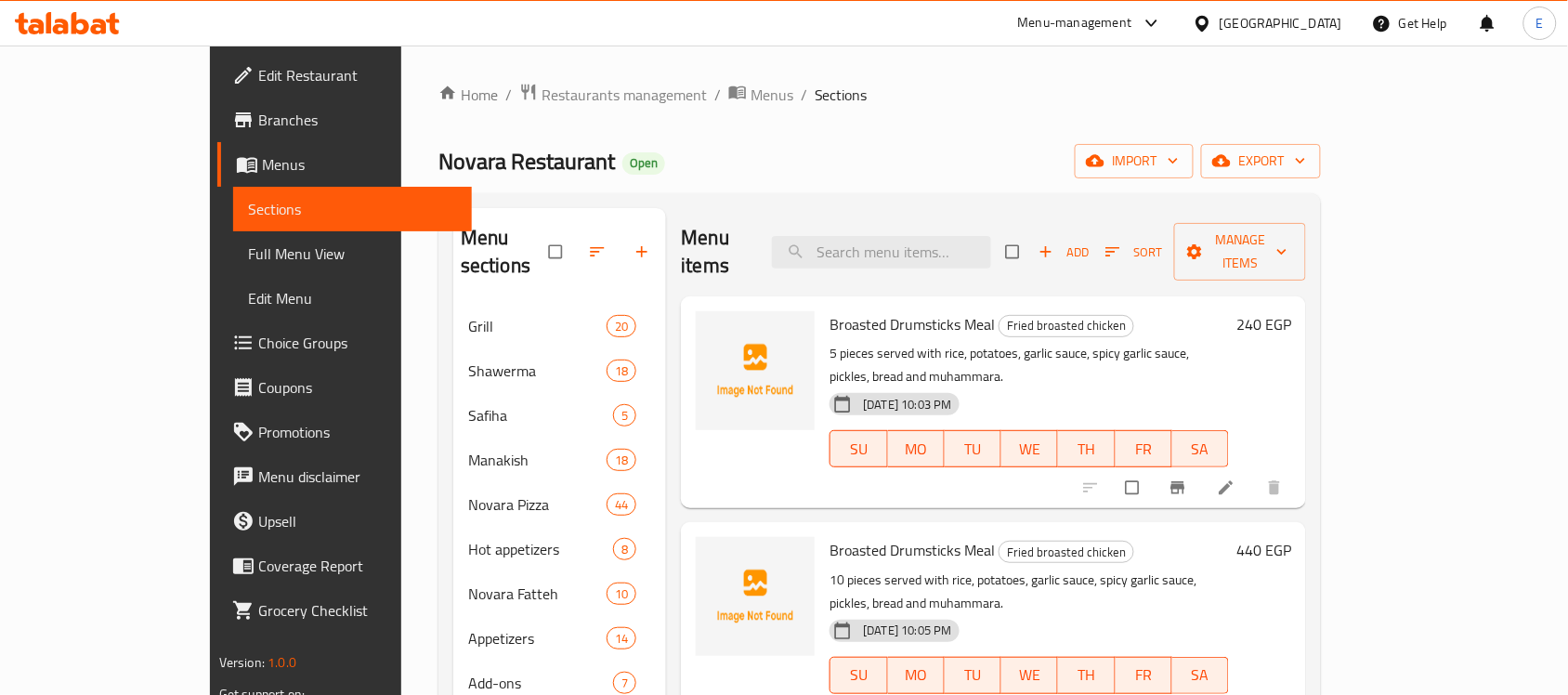
scroll to position [633, 0]
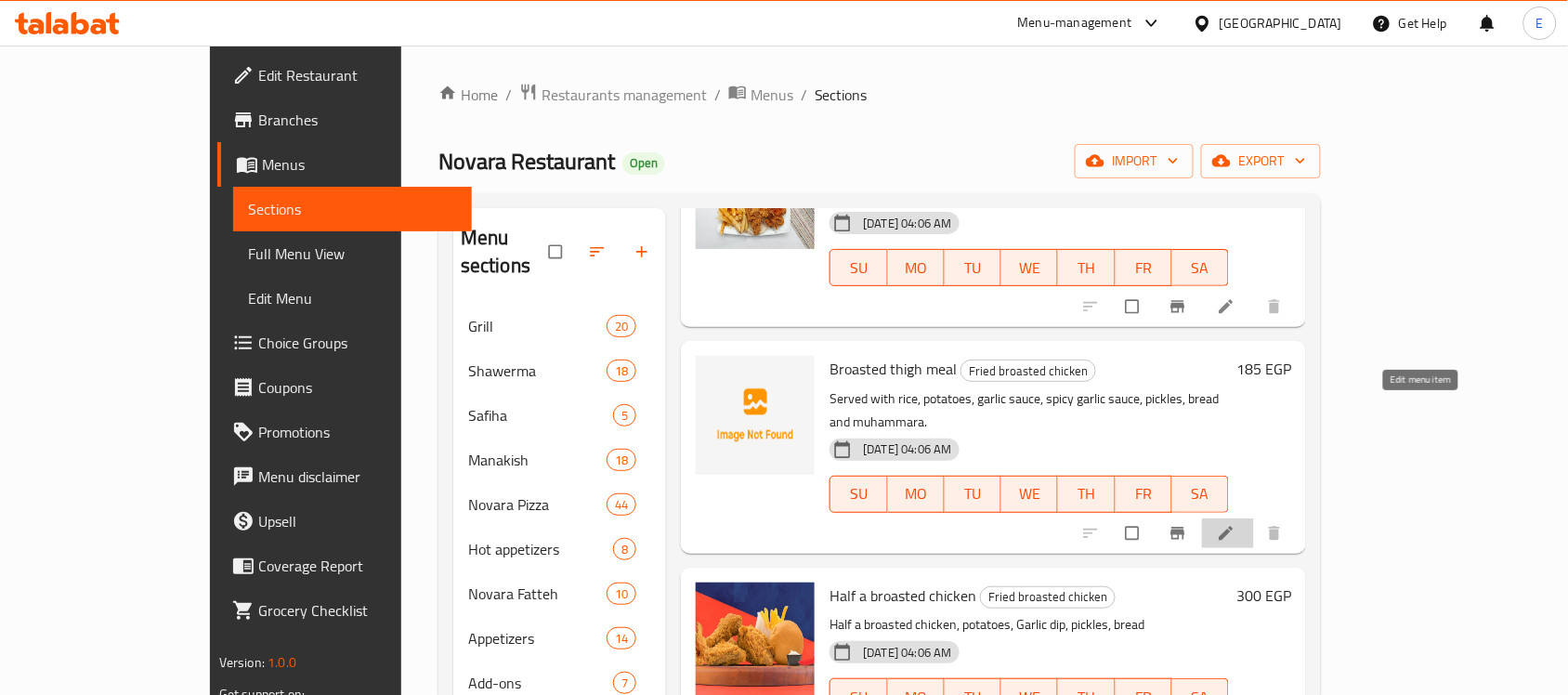
click at [1236, 524] on icon at bounding box center [1226, 533] width 19 height 19
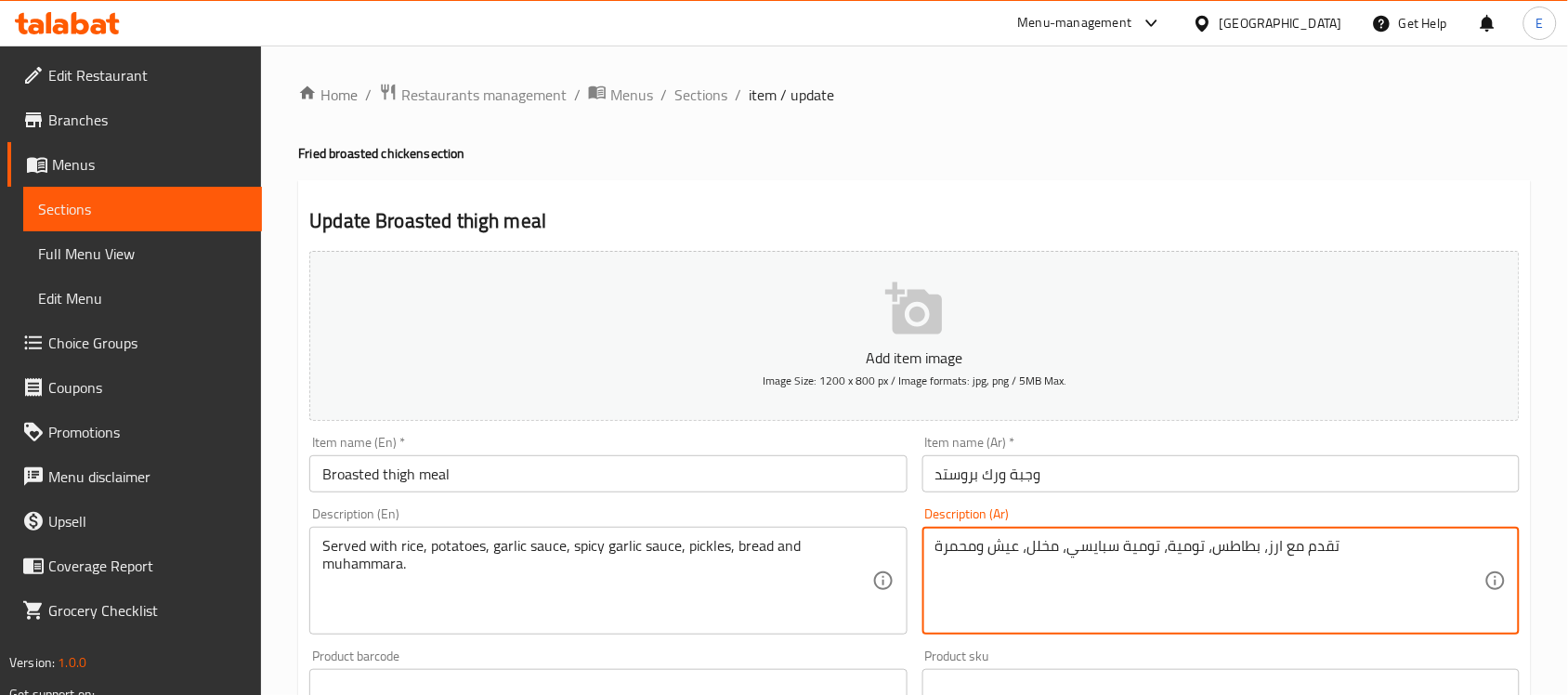
drag, startPoint x: 1338, startPoint y: 545, endPoint x: 893, endPoint y: 526, distance: 445.4
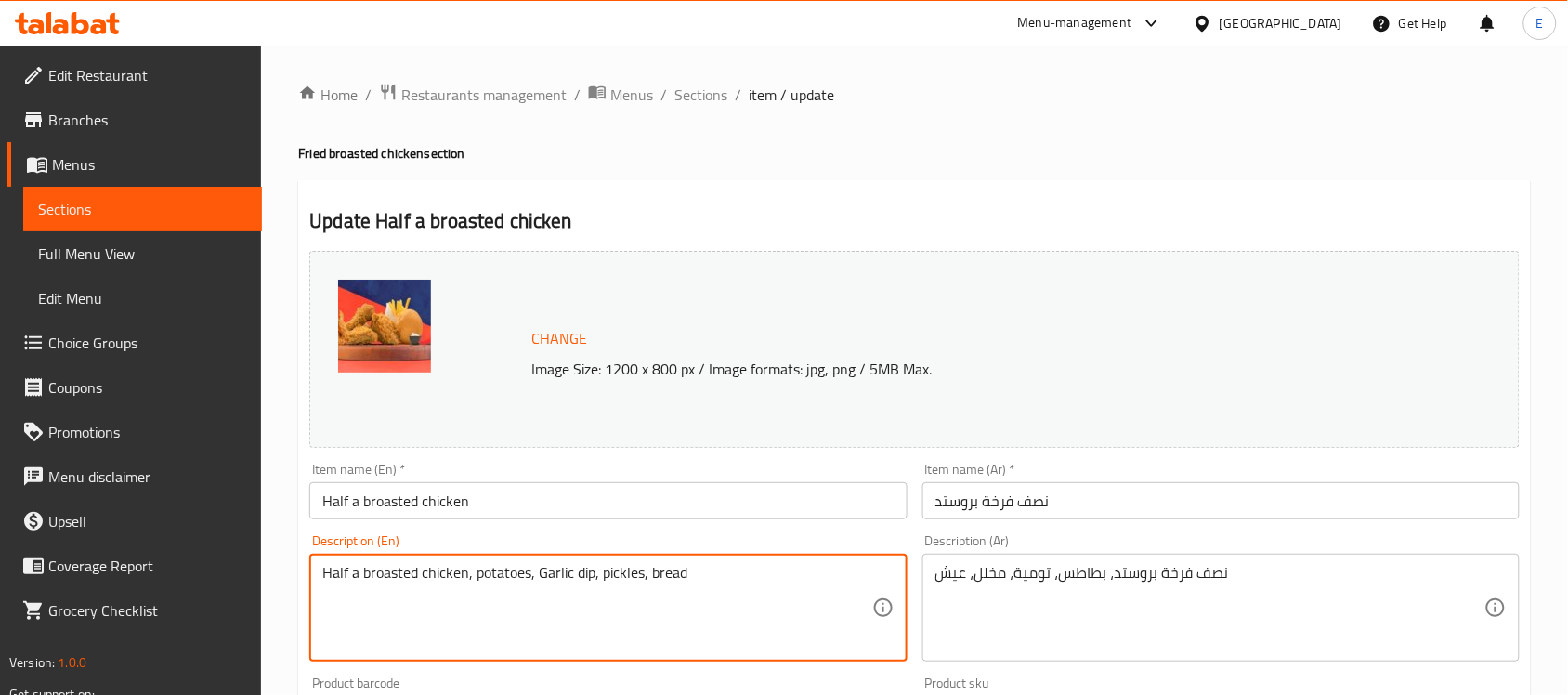
paste textarea "served with rice, potatoes, garlic sauce, spicy garlic sauce, pickles, bread an…"
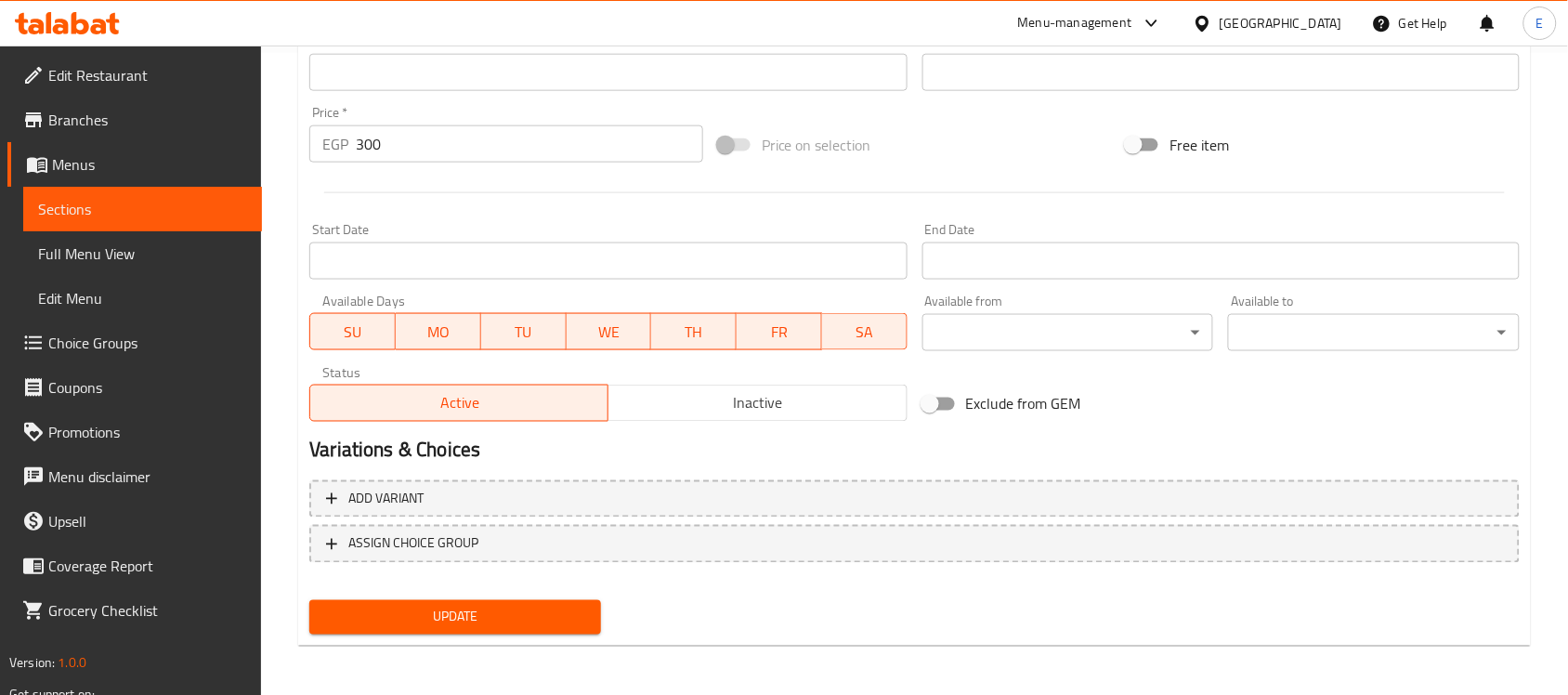
type textarea "served with rice, potatoes, garlic sauce, spicy garlic sauce, pickles, bread an…"
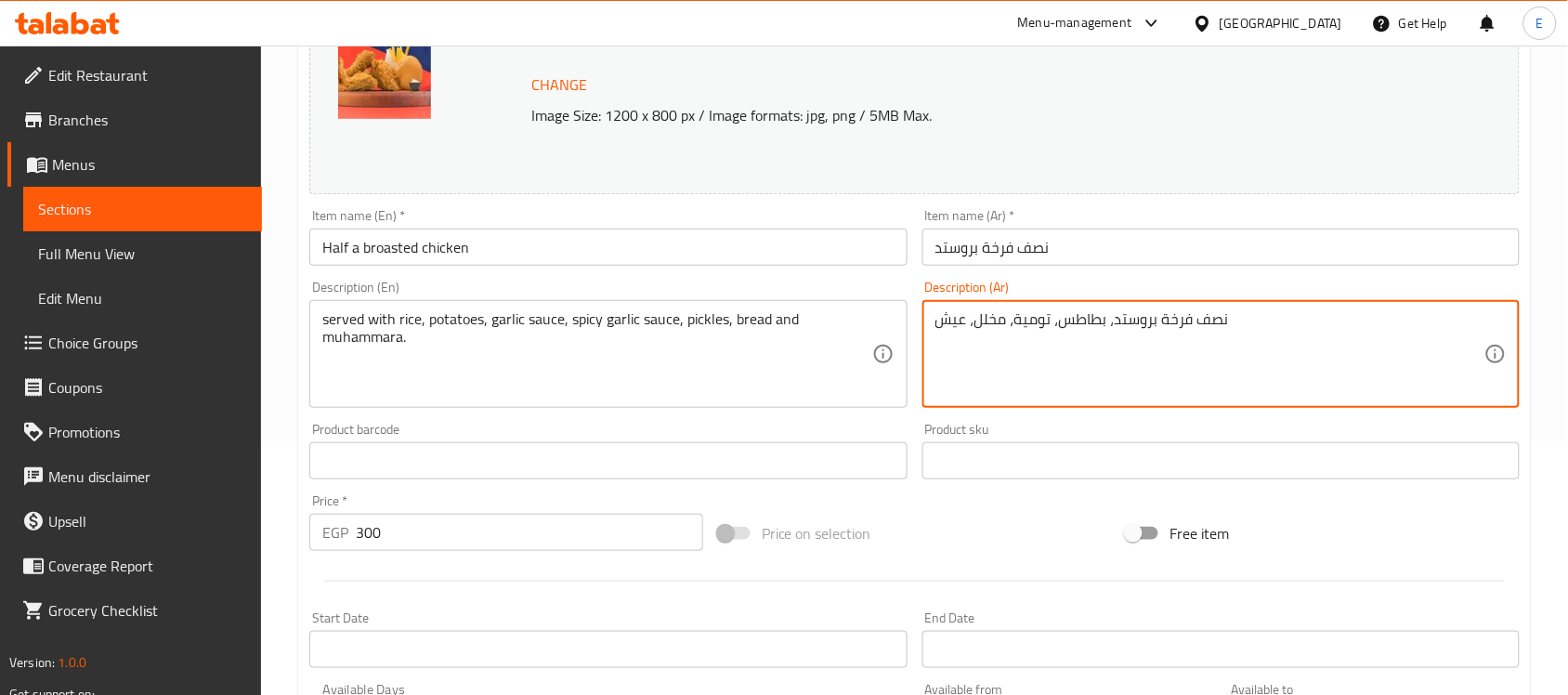
paste textarea "تقدم مع ارز، بطاطس، تومية، تومية سبايسي، مخلل، عيش ومحمرة"
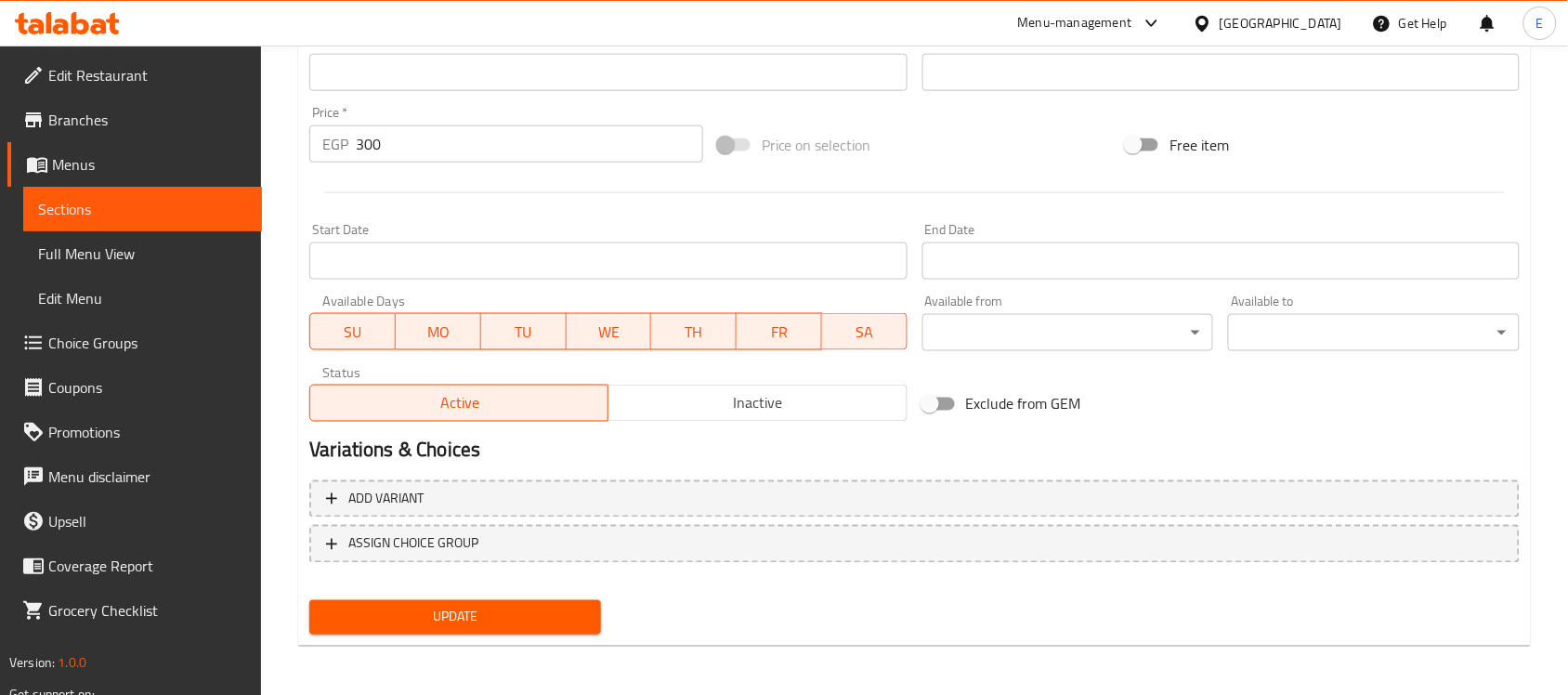
type textarea "تقدم مع ارز، بطاطس، تومية، تومية سبايسي، مخلل، عيش ومحمرة"
click at [456, 605] on span "Update" at bounding box center [456, 617] width 262 height 23
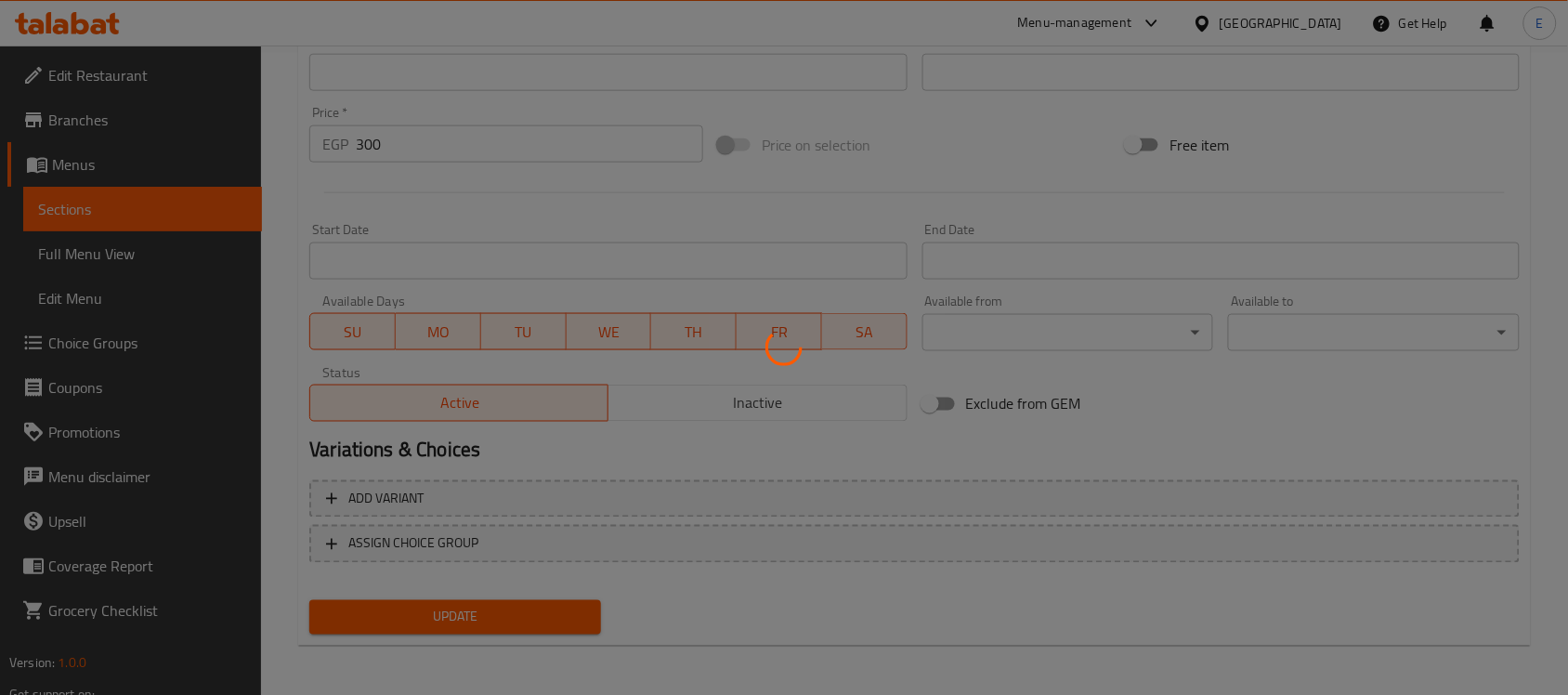
scroll to position [0, 0]
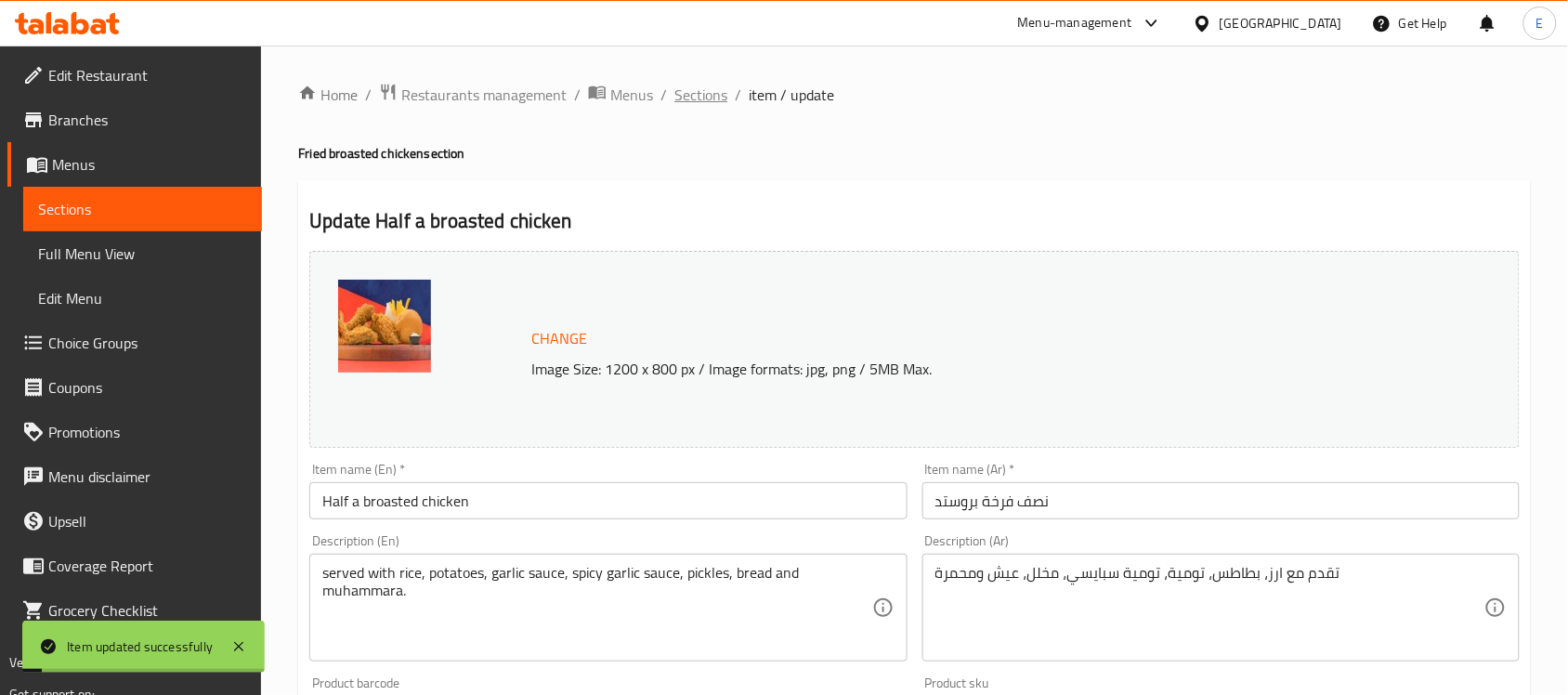
click at [684, 96] on span "Sections" at bounding box center [701, 95] width 53 height 22
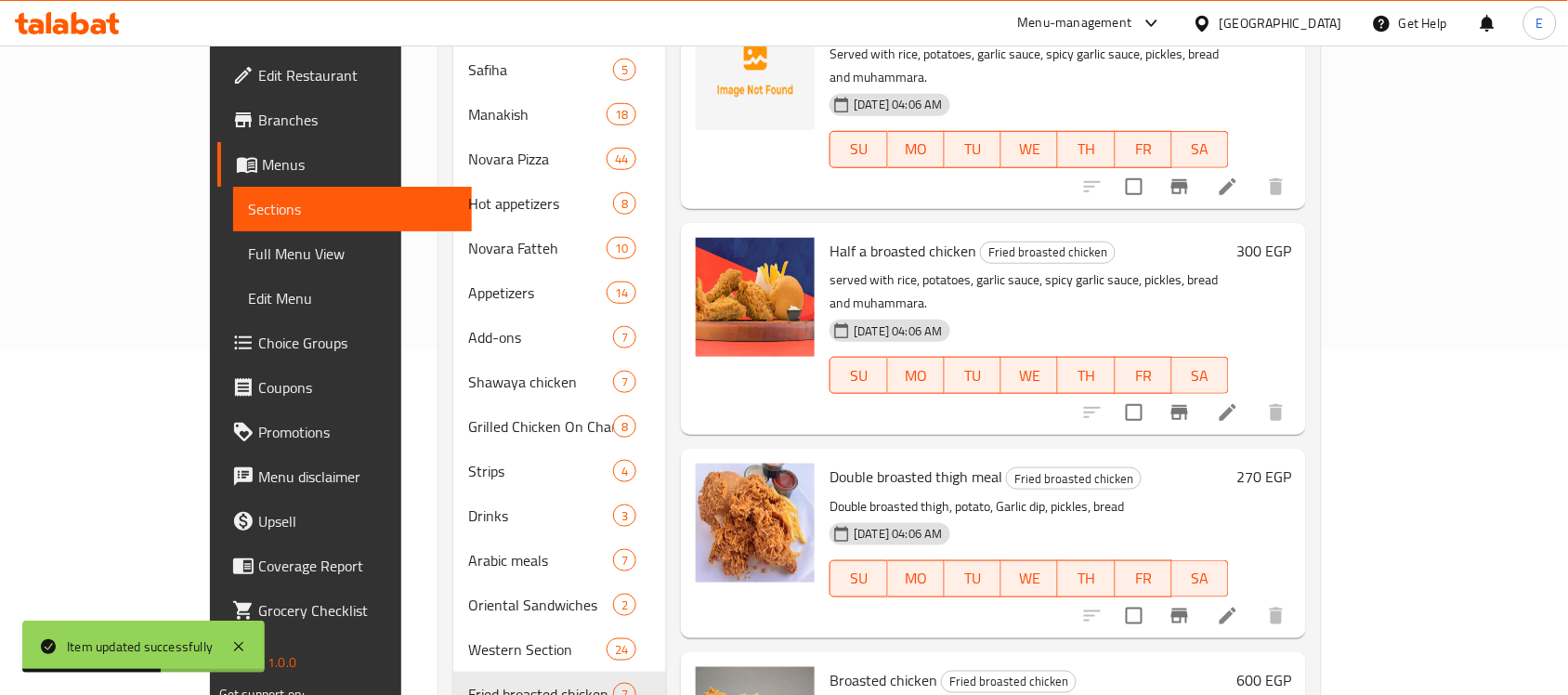
scroll to position [369, 0]
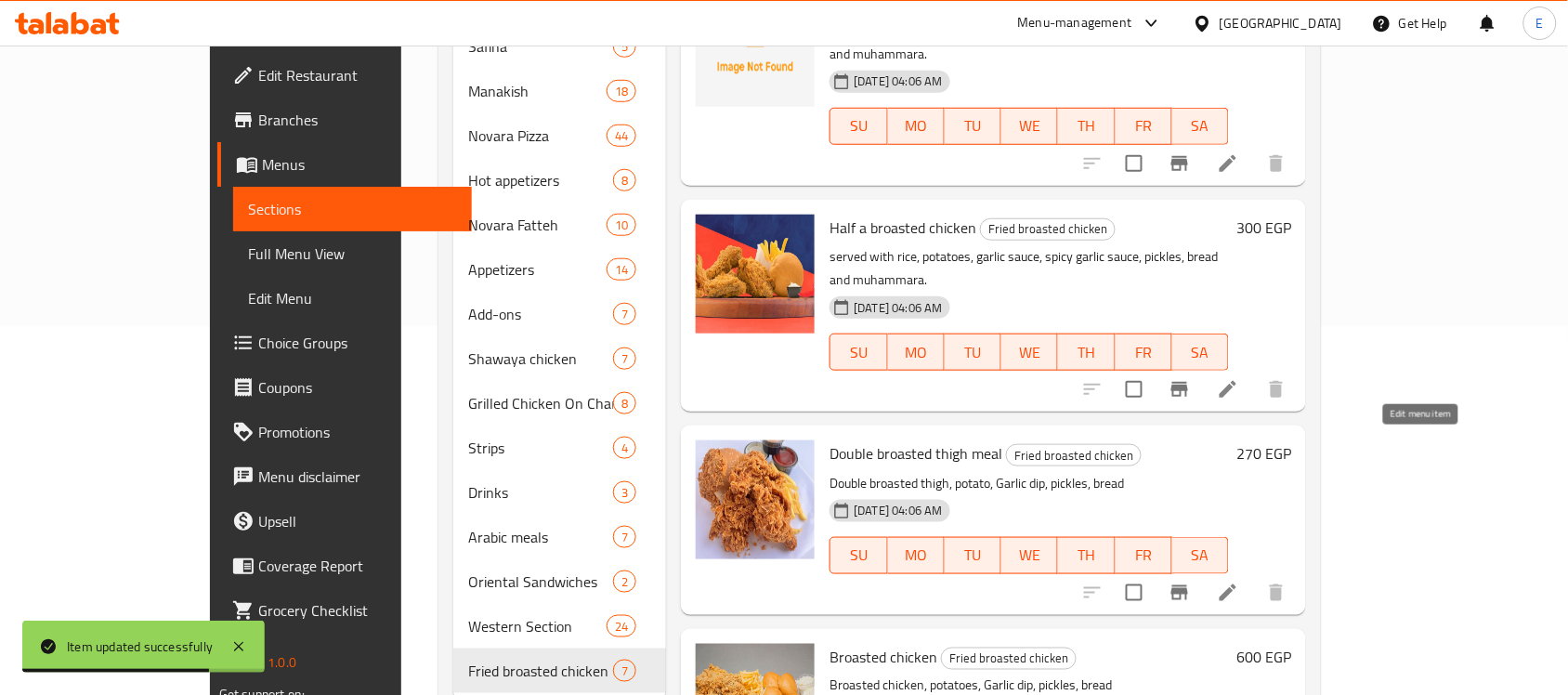
click at [1239, 582] on icon at bounding box center [1228, 592] width 22 height 22
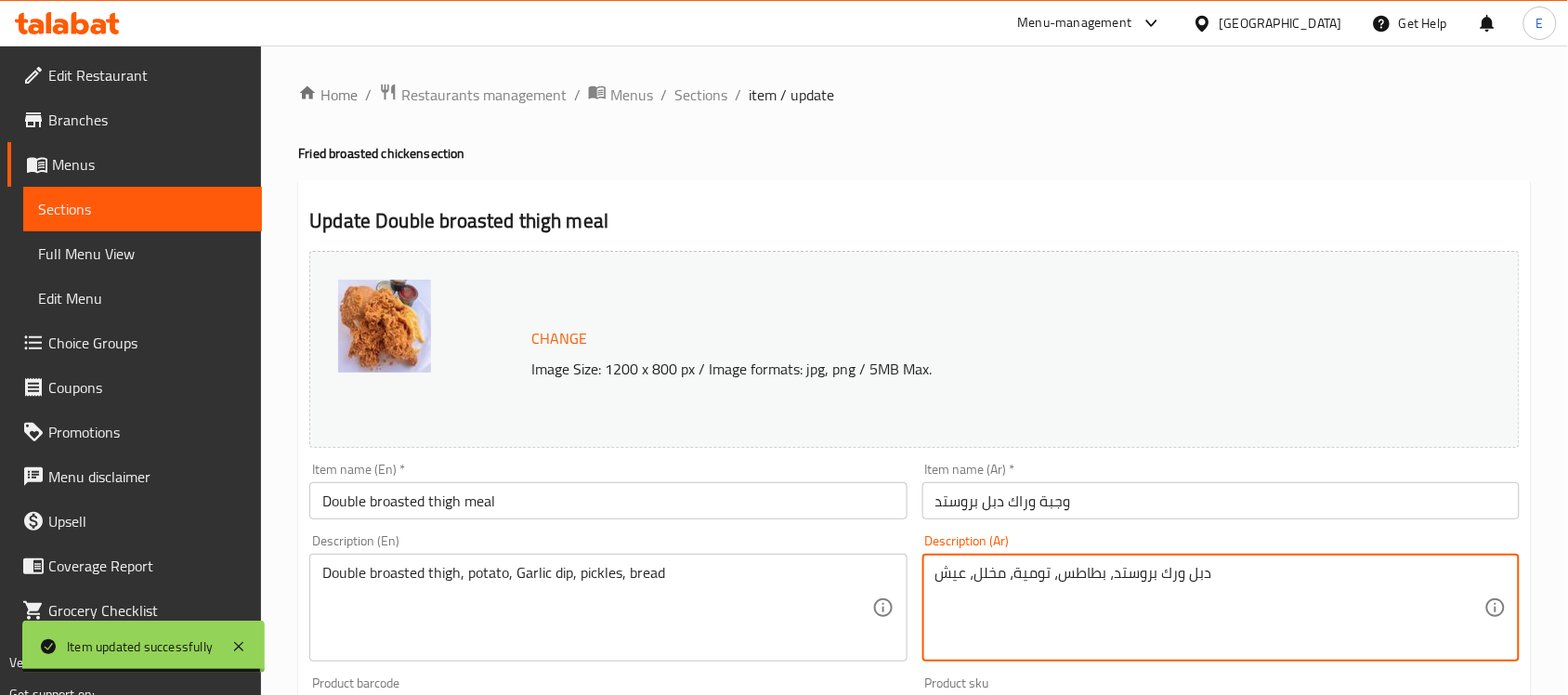
paste textarea "قدم مع ارز، بطاطس، تومية، تومية سبايسي، مخلل، عيش ومحمرة"
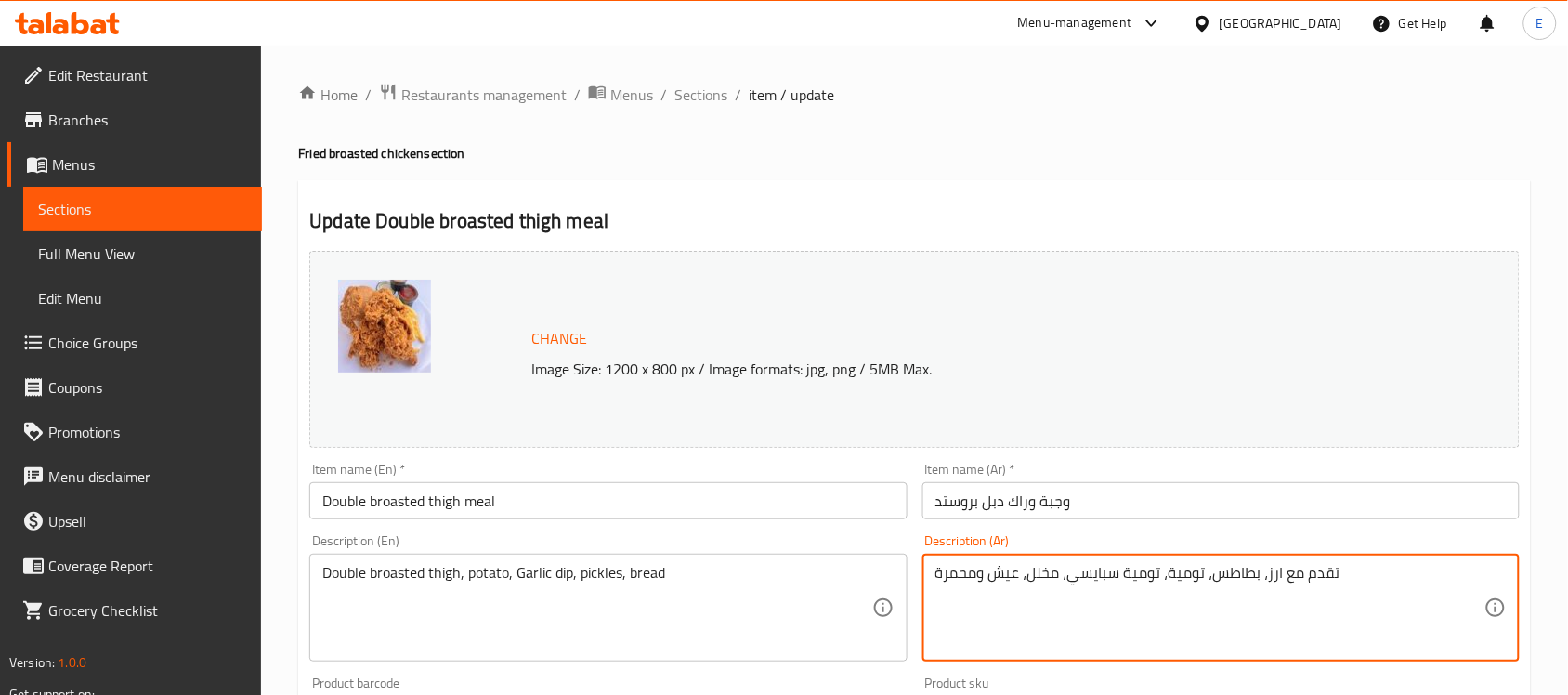
type textarea "تقدم مع ارز، بطاطس، تومية، تومية سبايسي، مخلل، عيش ومحمرة"
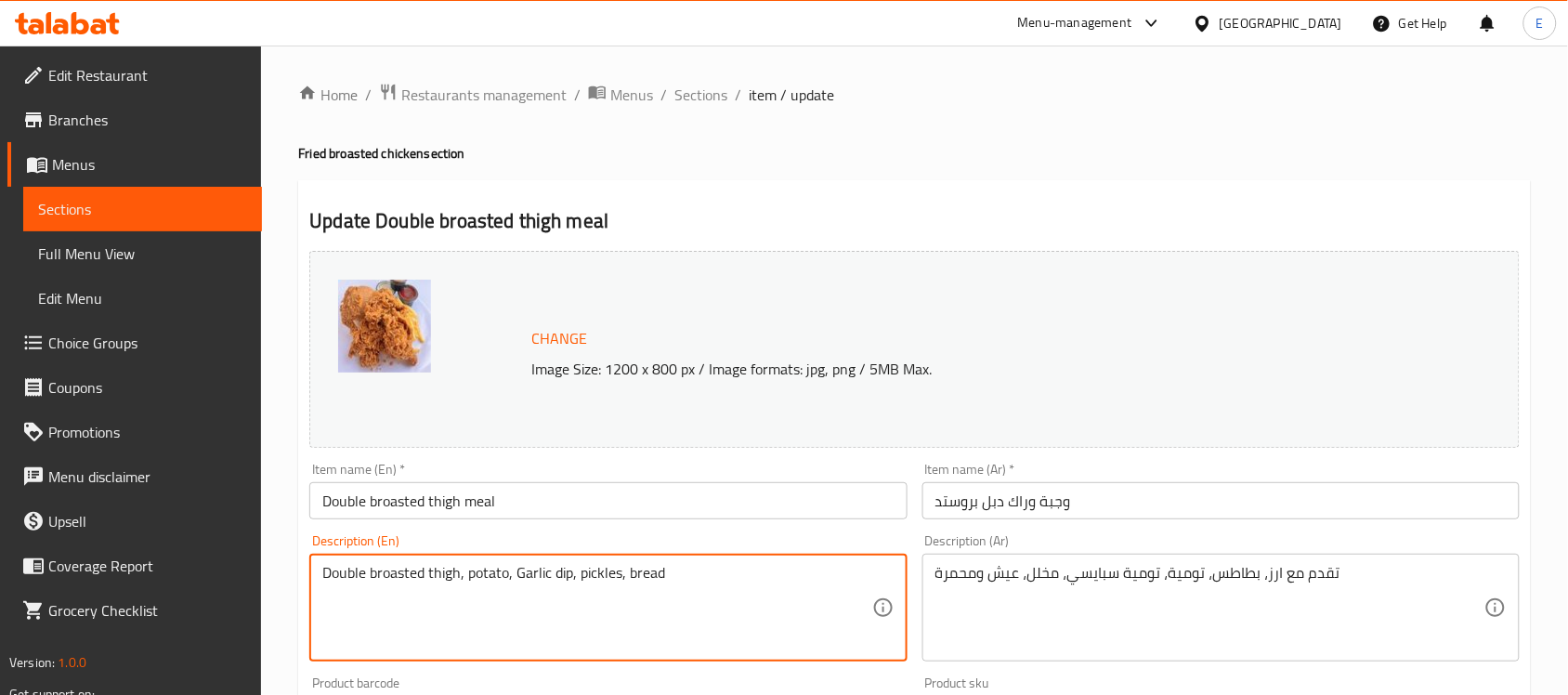
paste textarea "Served with rice, potatoes, garlic sauce, spicy garlic sauce, pickles, bread an…"
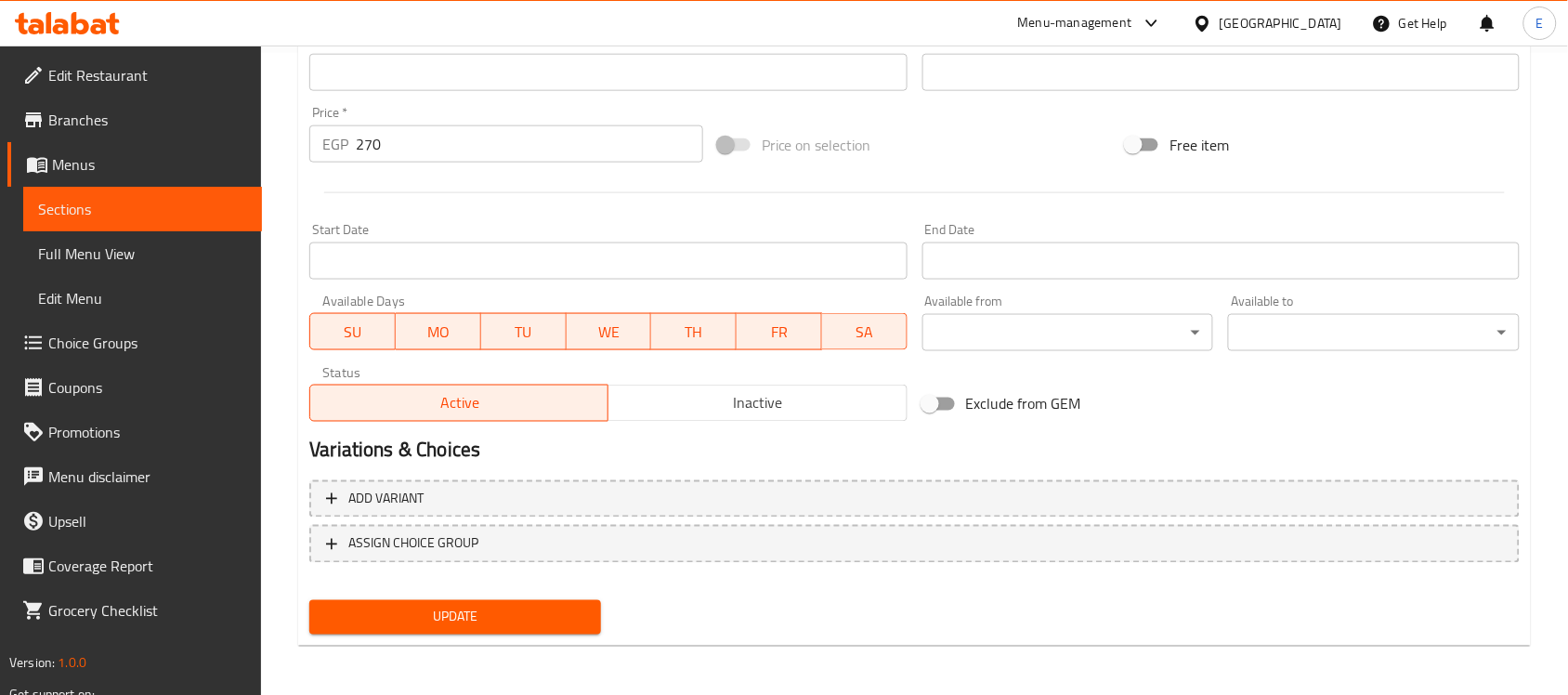
type textarea "Served with rice, potatoes, garlic sauce, spicy garlic sauce, pickles, bread an…"
click at [548, 609] on span "Update" at bounding box center [456, 617] width 262 height 23
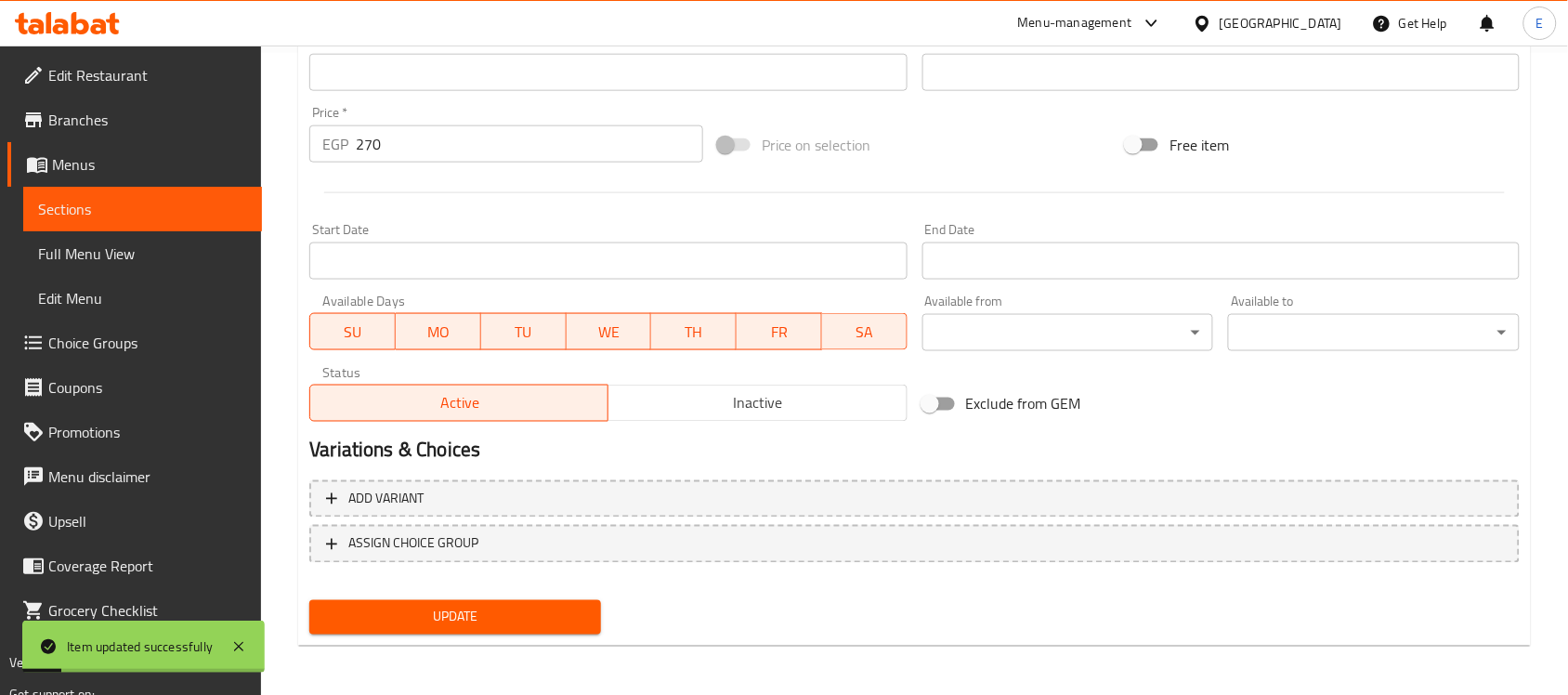
scroll to position [0, 0]
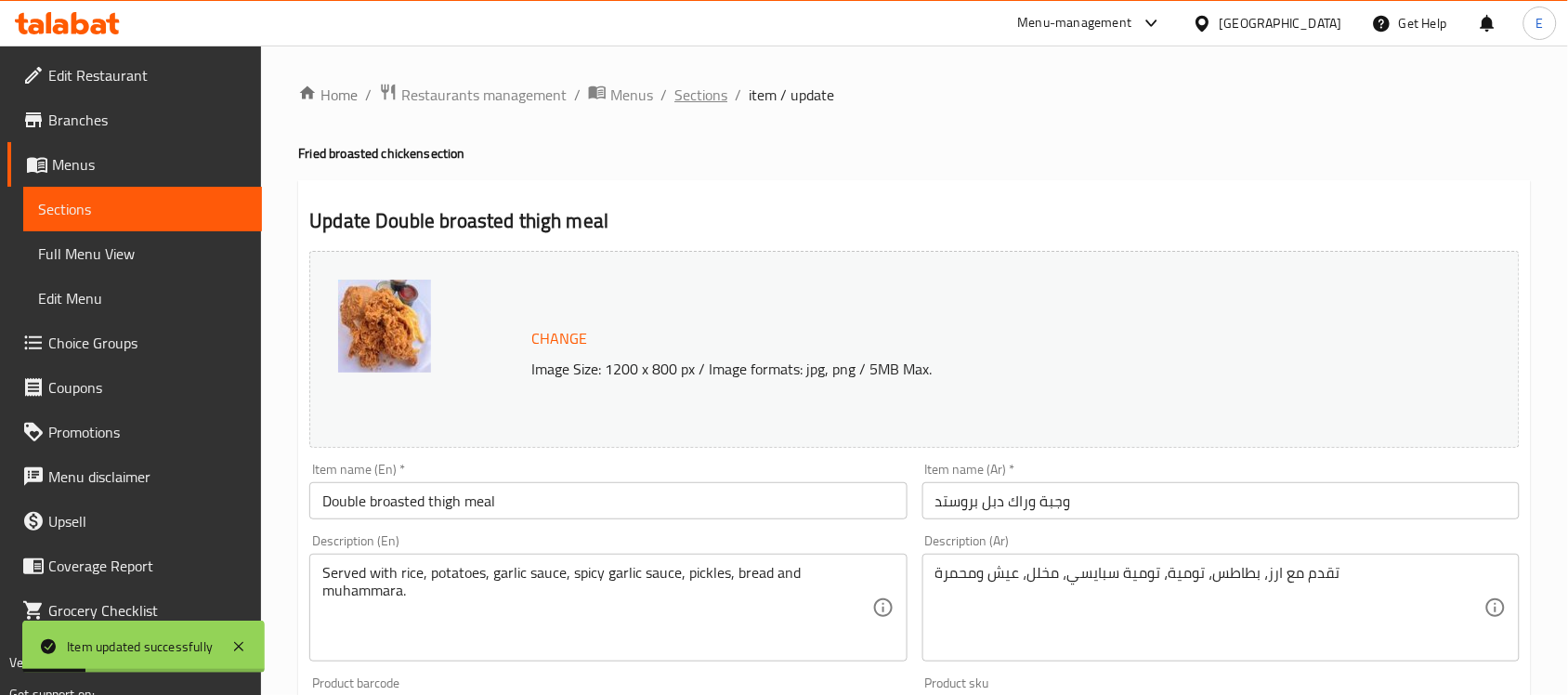
click at [683, 95] on span "Sections" at bounding box center [701, 95] width 53 height 22
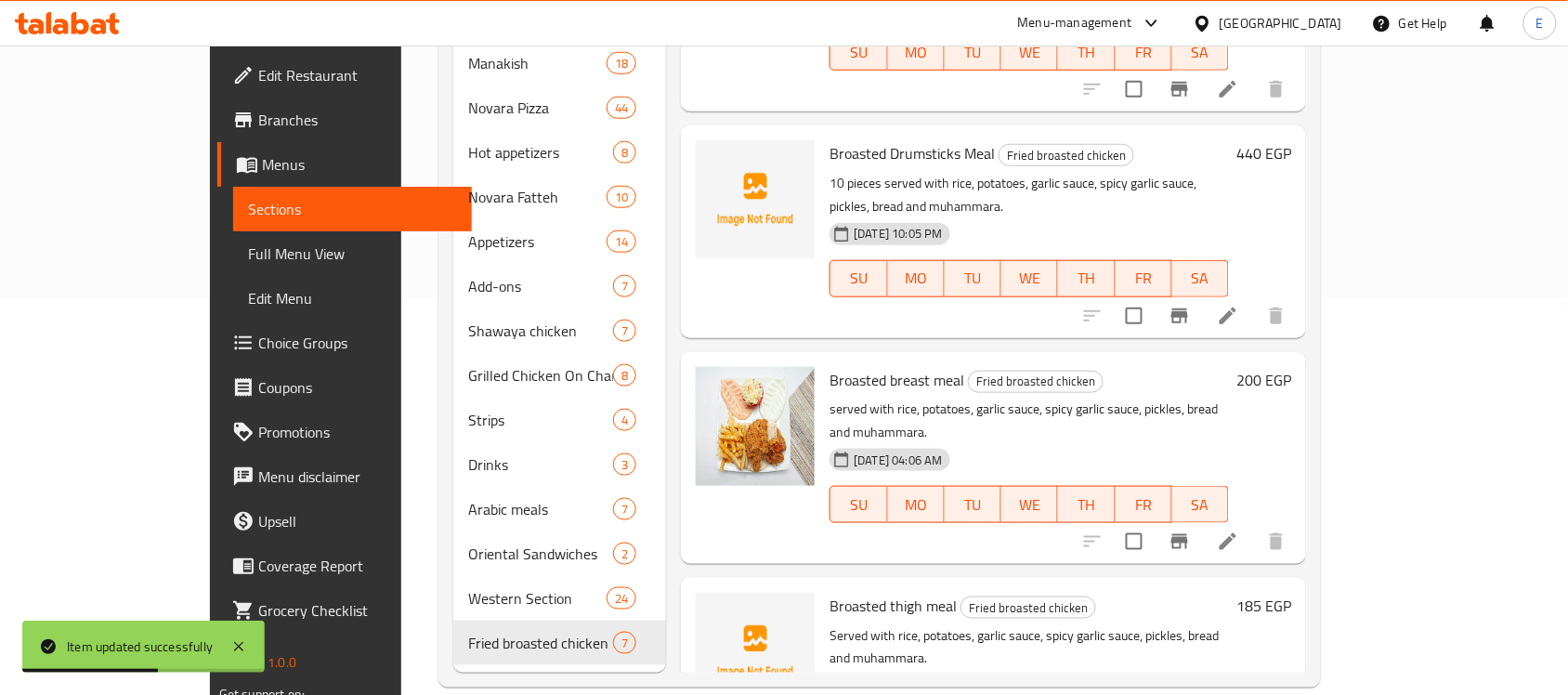
scroll to position [633, 0]
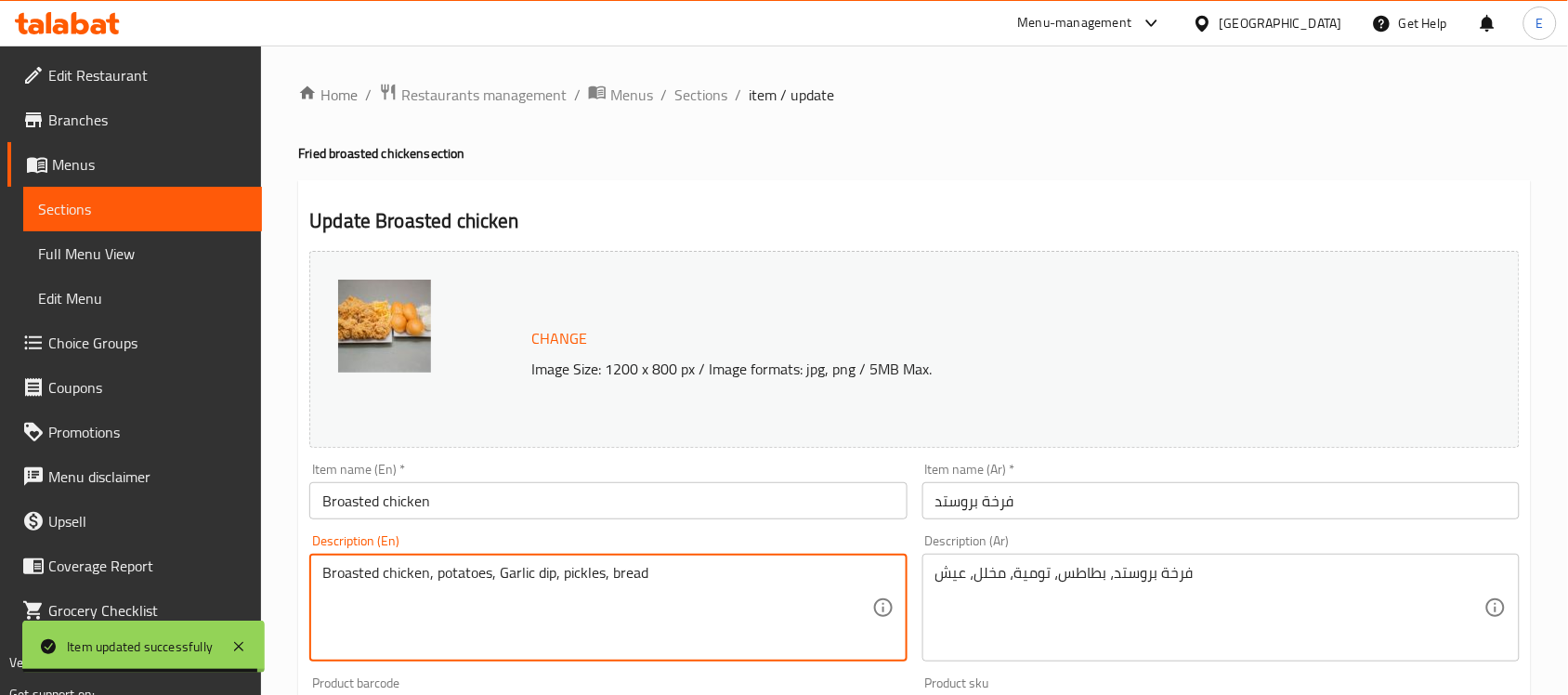
paste textarea "Served with rice, potatoes, garlic sauce, spicy garlic sauce, pickles, bread an…"
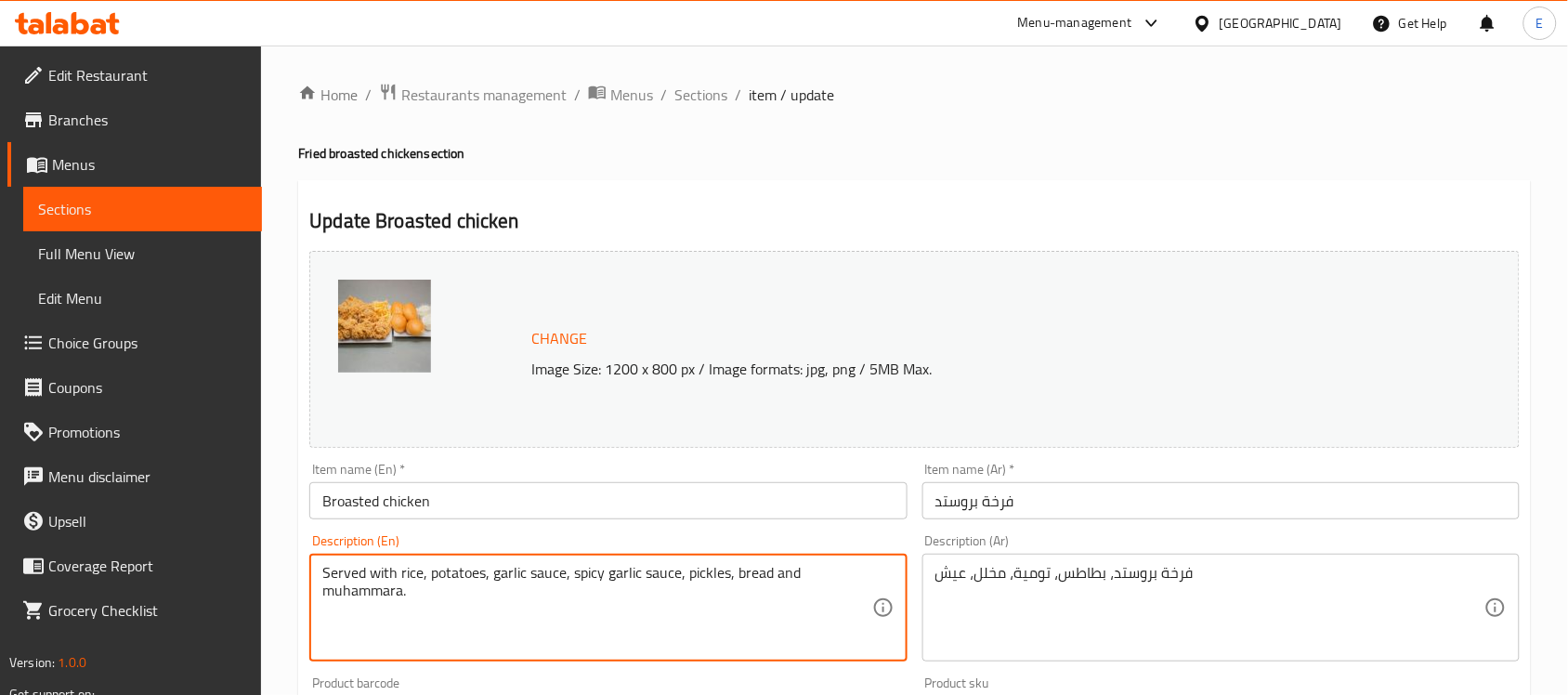
type textarea "Served with rice, potatoes, garlic sauce, spicy garlic sauce, pickles, bread an…"
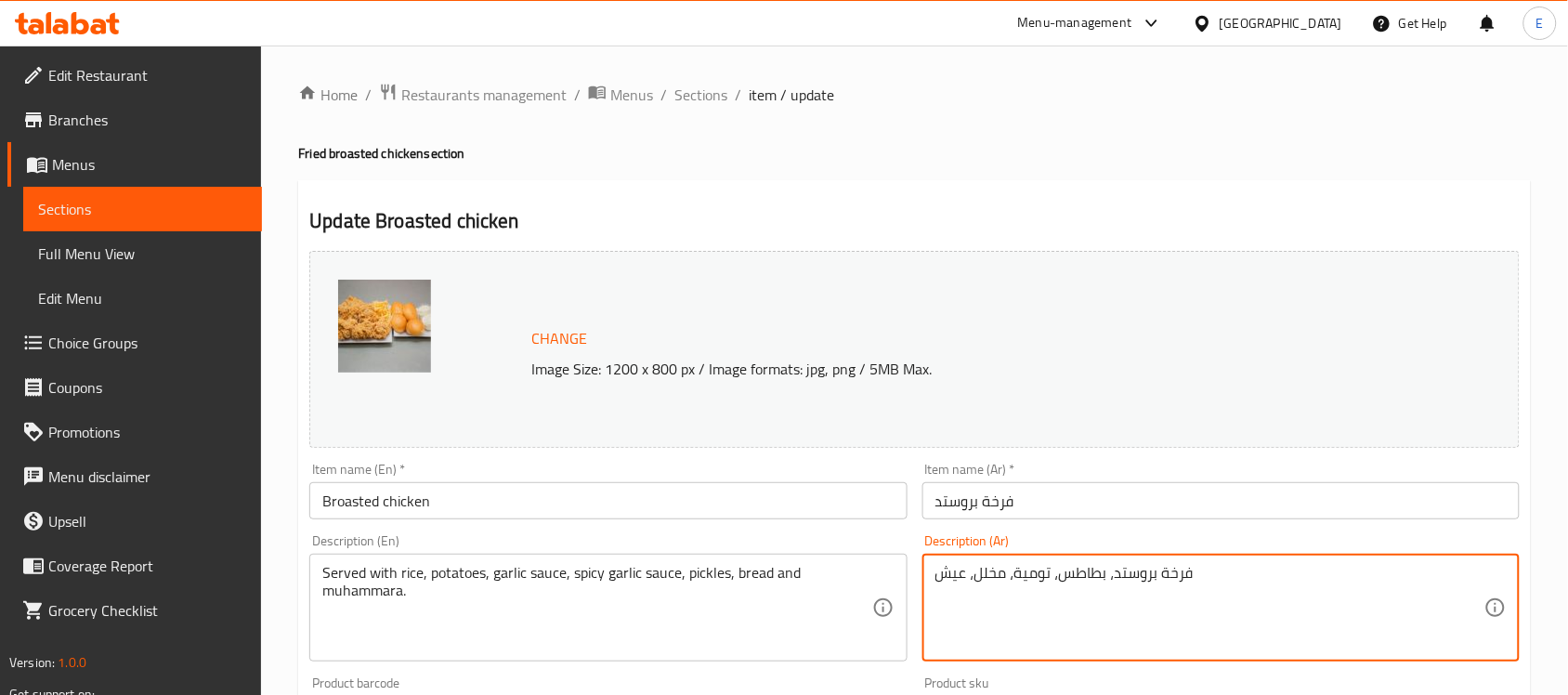
paste textarea "تقدم مع ارز، بطاطس، تومية، تومية سبايسي، مخلل، عيش ومحمرة"
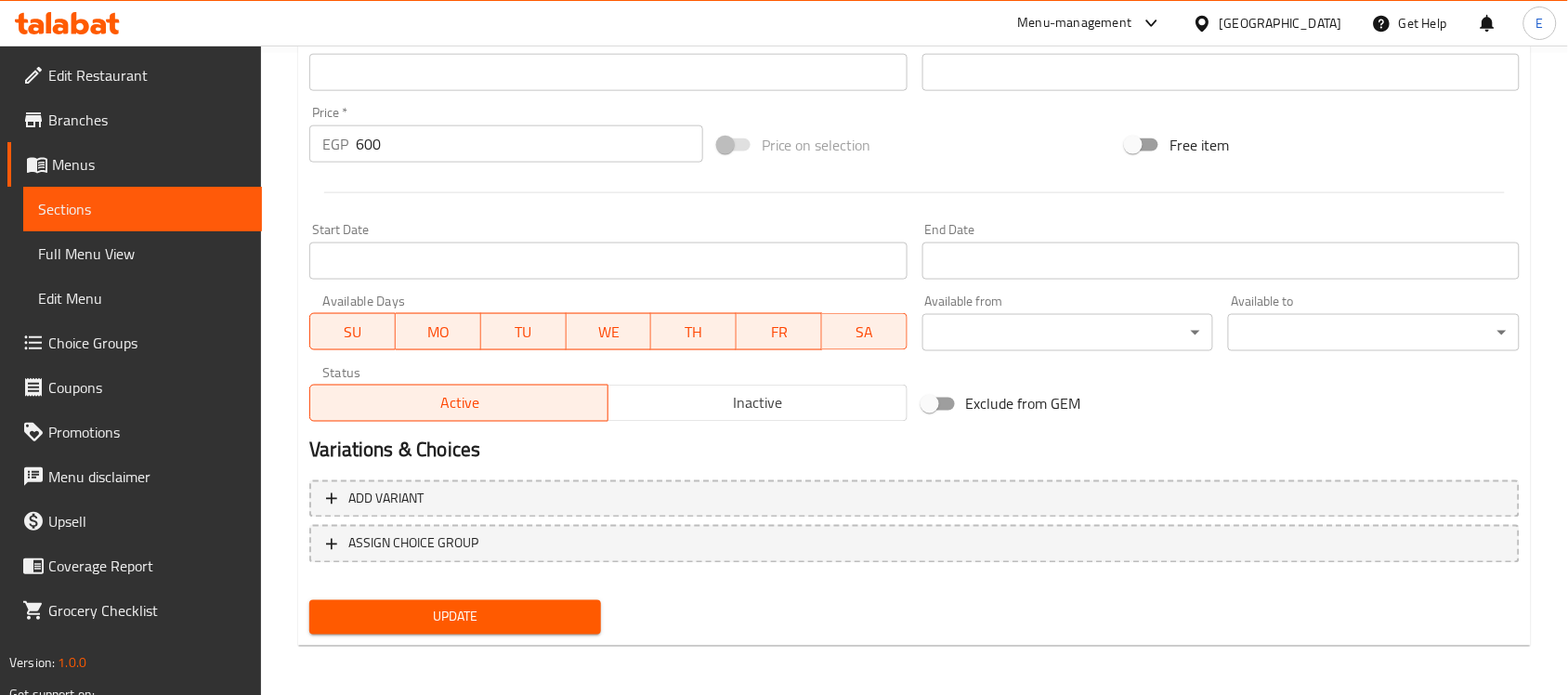
type textarea "تقدم مع ارز، بطاطس، تومية، تومية سبايسي، مخلل، عيش ومحمرة"
click at [532, 600] on button "Update" at bounding box center [455, 617] width 291 height 34
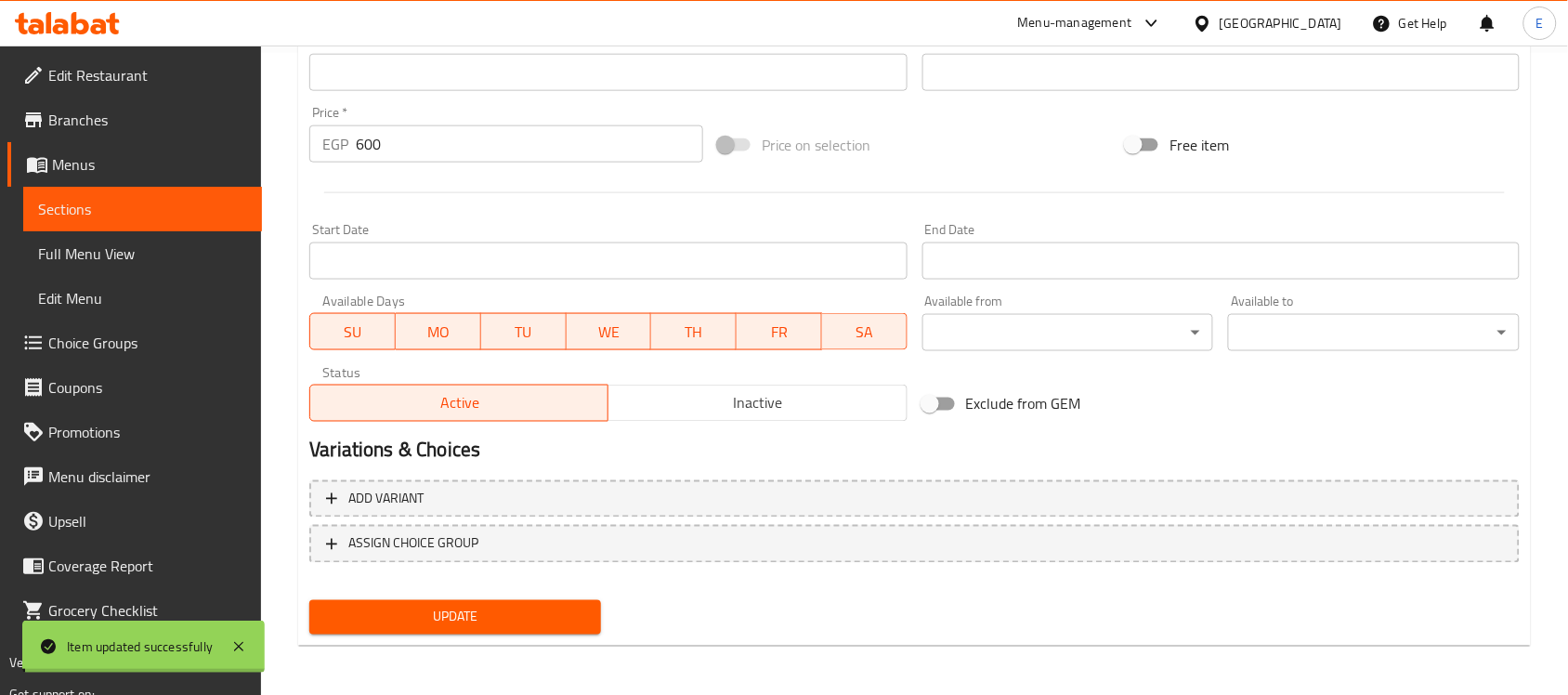
scroll to position [0, 0]
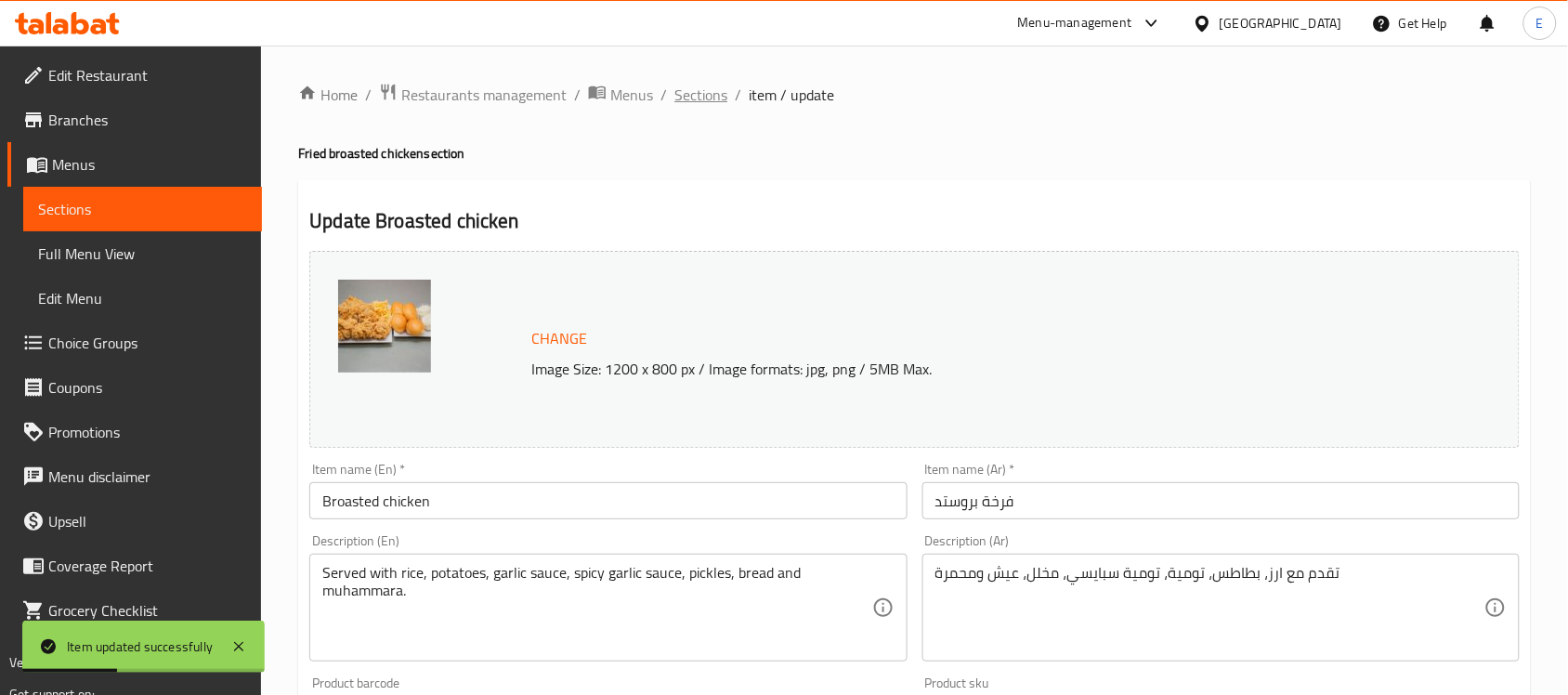
click at [697, 100] on span "Sections" at bounding box center [701, 95] width 53 height 22
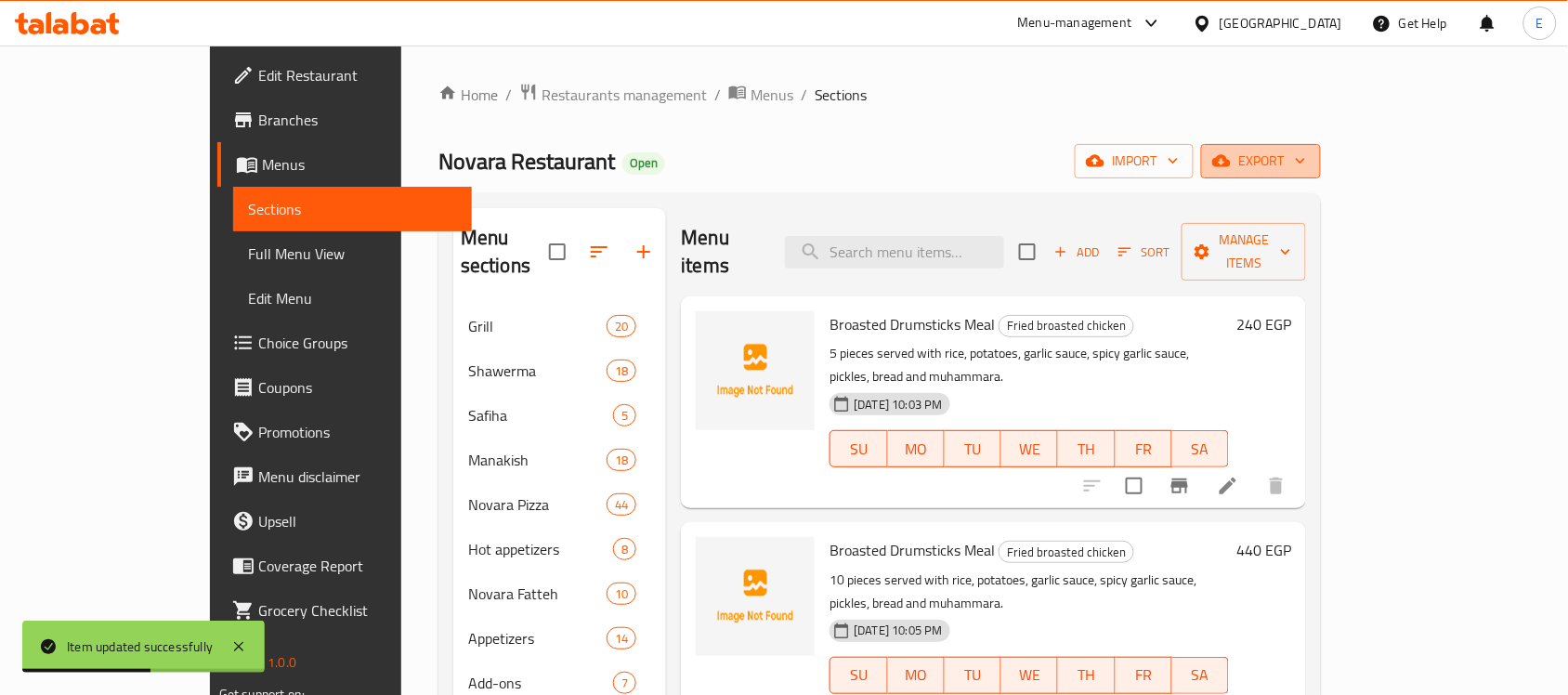
click at [1231, 163] on icon "button" at bounding box center [1221, 161] width 19 height 12
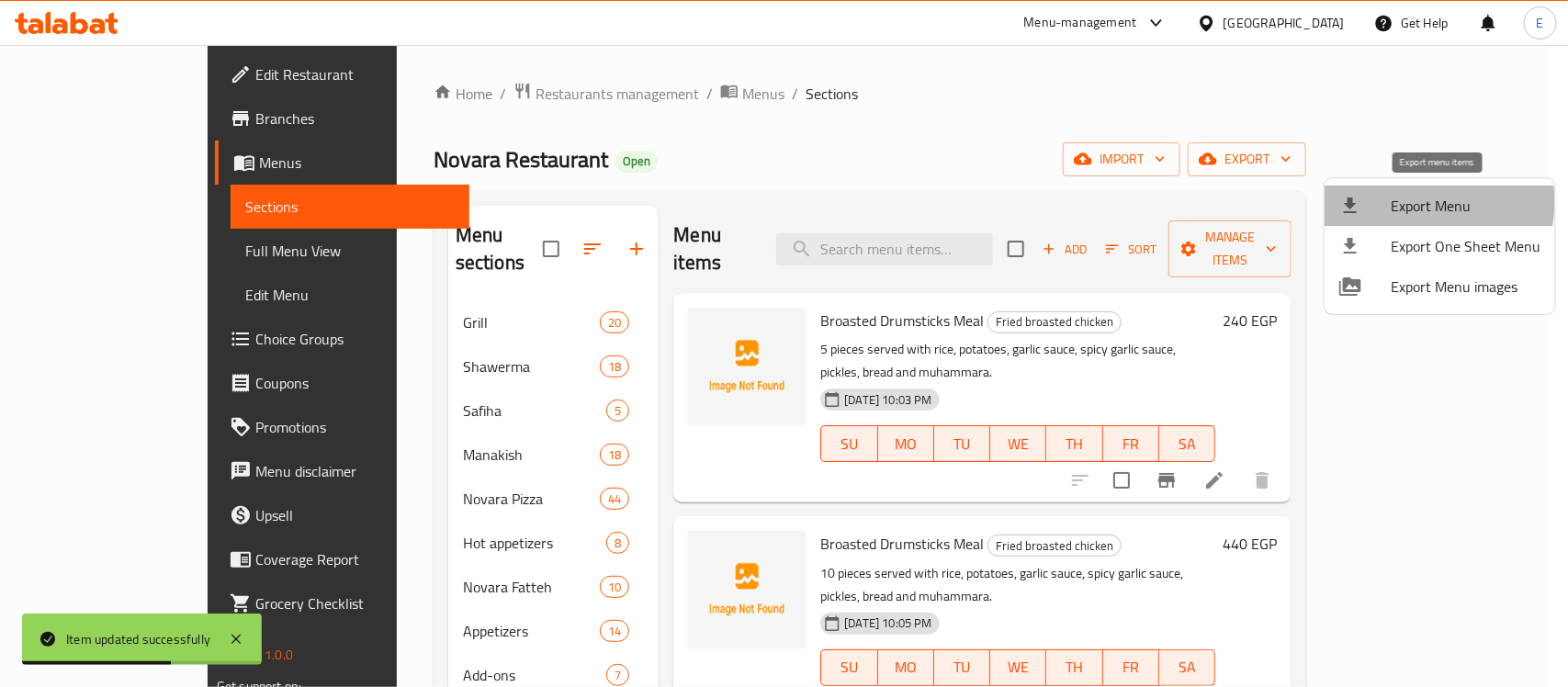
click at [1426, 202] on span "Export Menu" at bounding box center [1465, 205] width 150 height 22
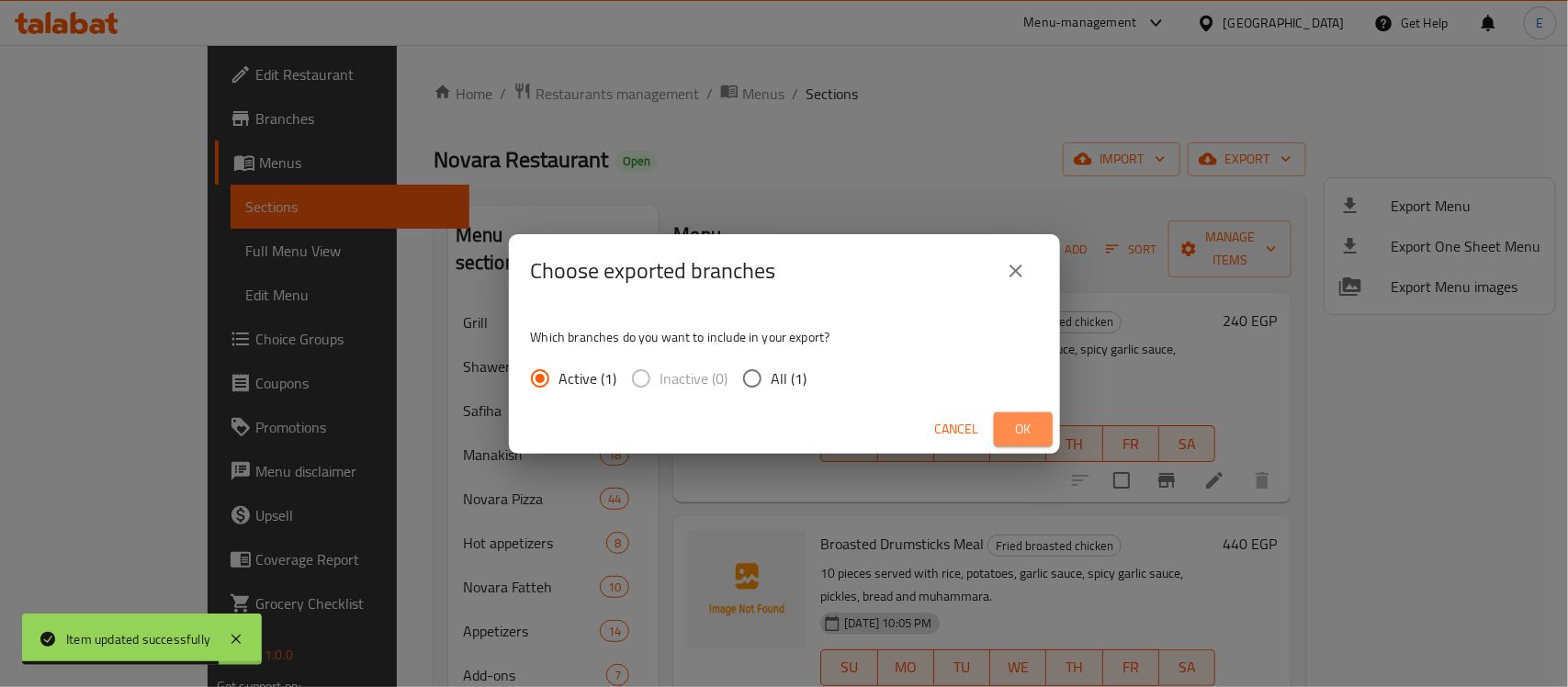
click at [1015, 438] on span "Ok" at bounding box center [1023, 429] width 29 height 23
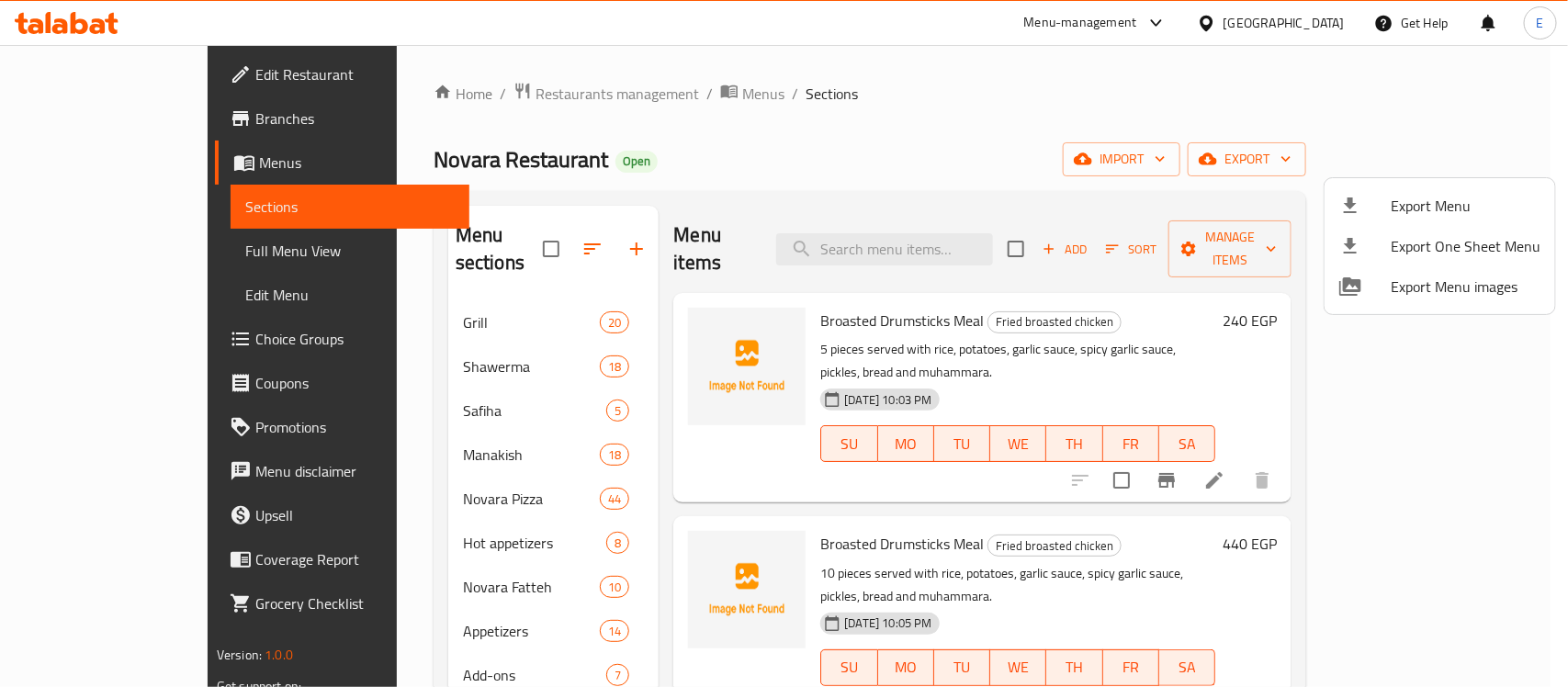
click at [83, 244] on div at bounding box center [784, 343] width 1568 height 687
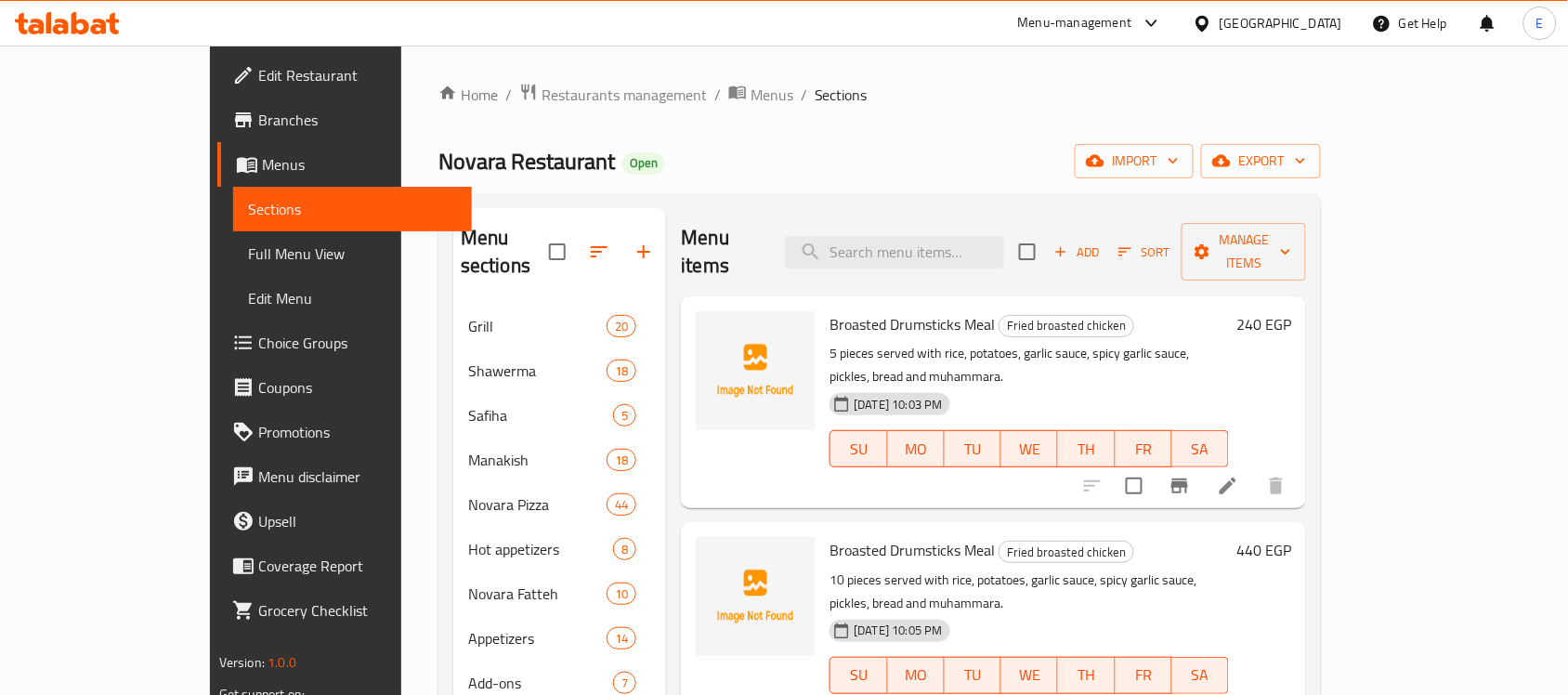
click at [248, 247] on span "Full Menu View" at bounding box center [353, 253] width 209 height 22
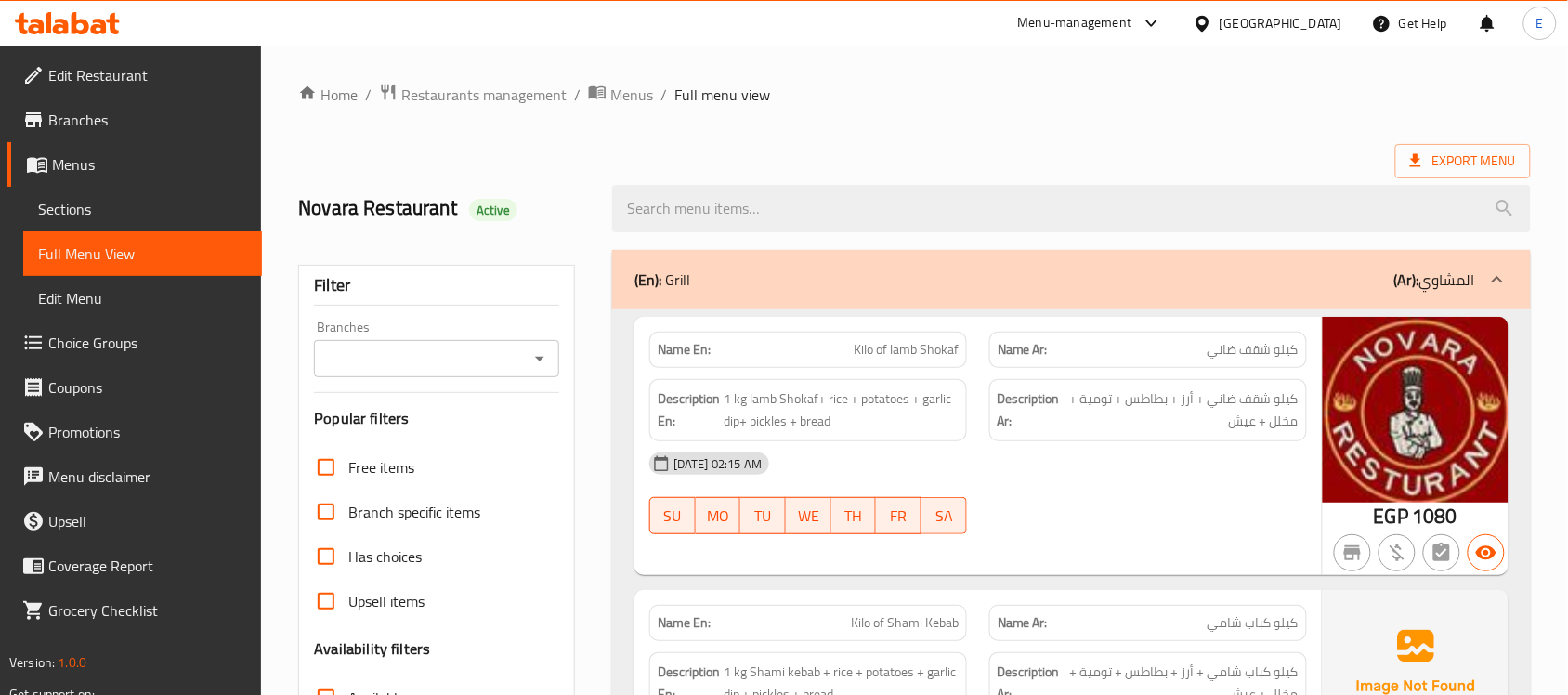
scroll to position [616, 0]
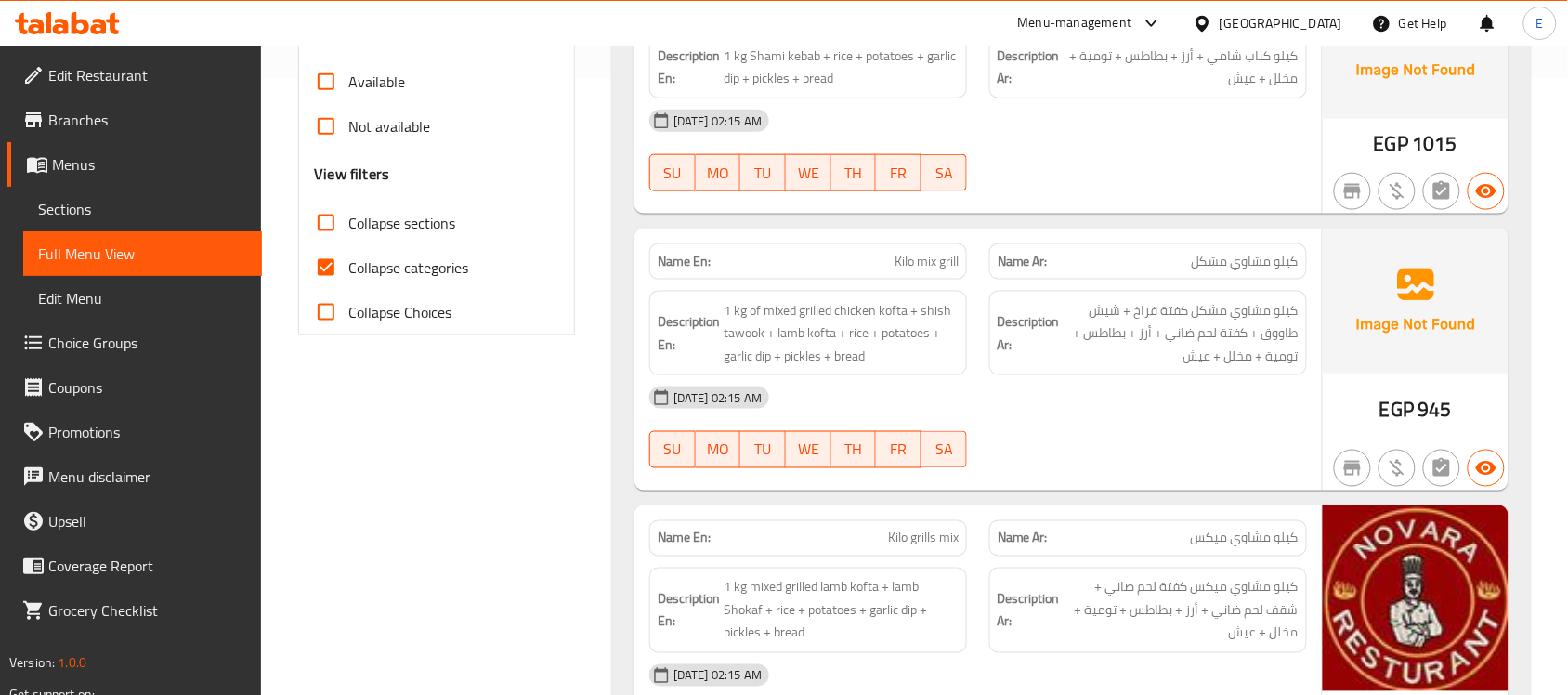
click at [385, 263] on span "Collapse categories" at bounding box center [408, 267] width 120 height 22
click at [348, 263] on input "Collapse categories" at bounding box center [327, 268] width 45 height 45
checkbox input "false"
click at [409, 231] on span "Collapse sections" at bounding box center [401, 223] width 107 height 22
click at [348, 231] on input "Collapse sections" at bounding box center [327, 223] width 45 height 45
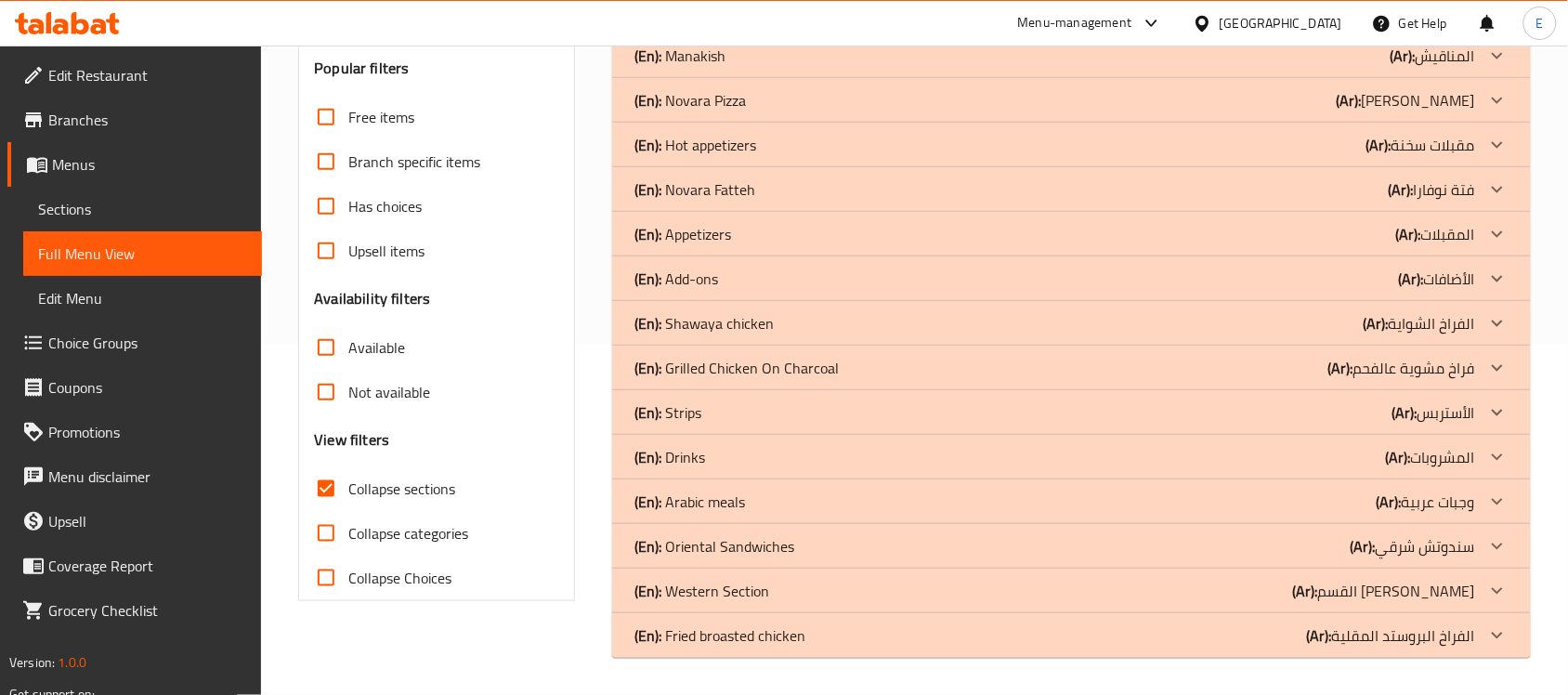
click at [409, 477] on span "Collapse sections" at bounding box center [401, 488] width 107 height 22
click at [348, 466] on input "Collapse sections" at bounding box center [327, 489] width 45 height 45
checkbox input "false"
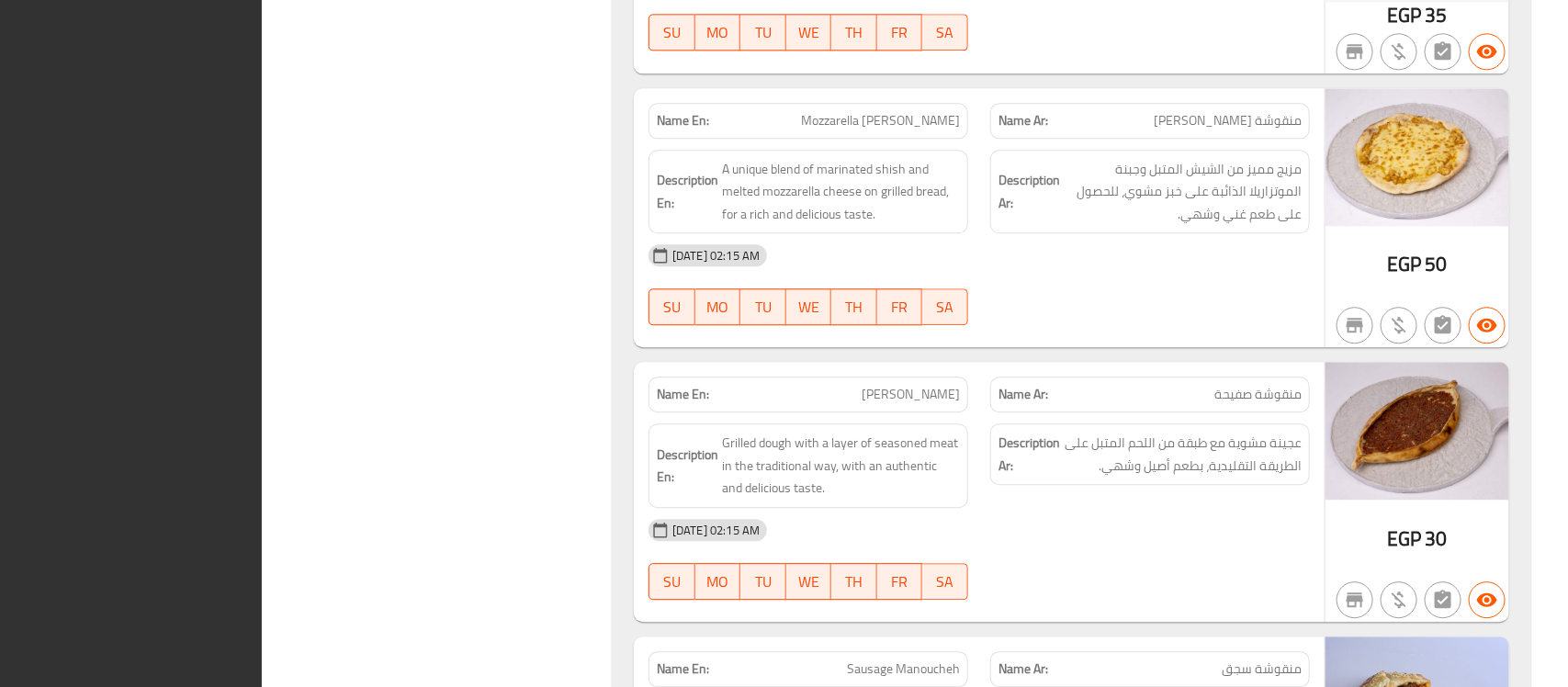
scroll to position [0, 0]
